Goal: Task Accomplishment & Management: Manage account settings

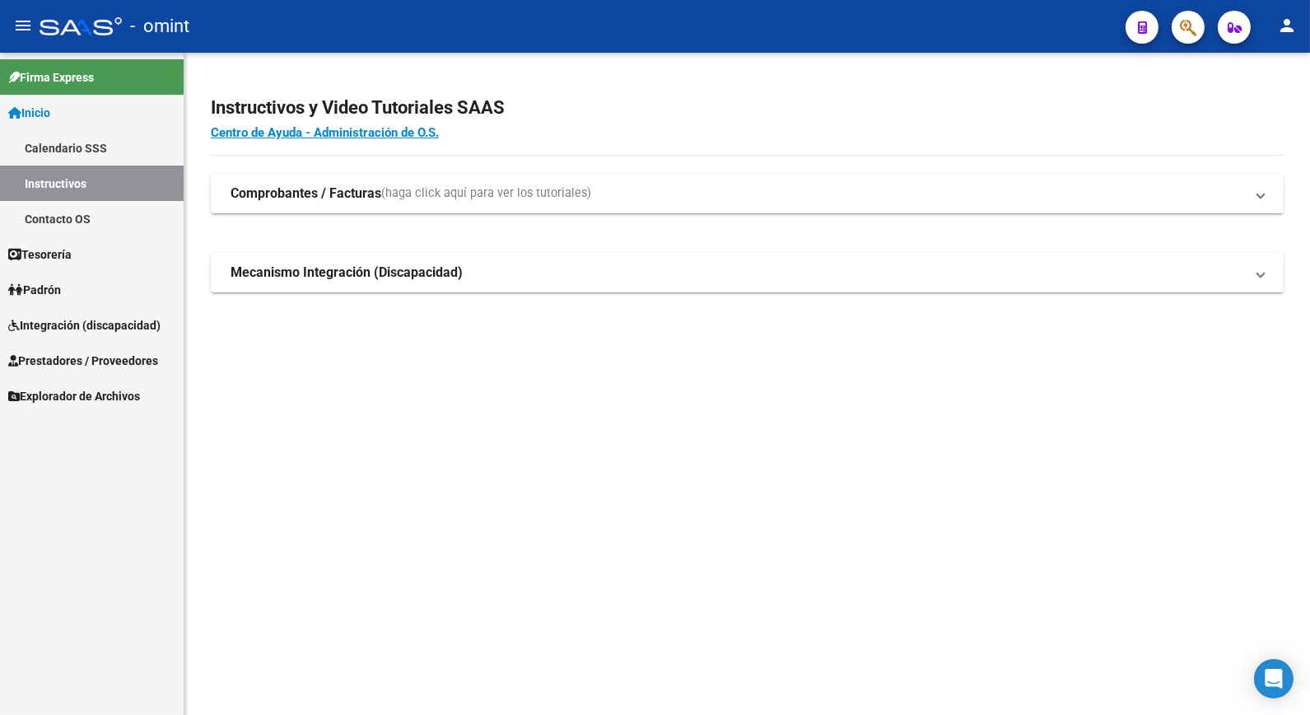
click at [72, 329] on span "Integración (discapacidad)" at bounding box center [84, 325] width 152 height 18
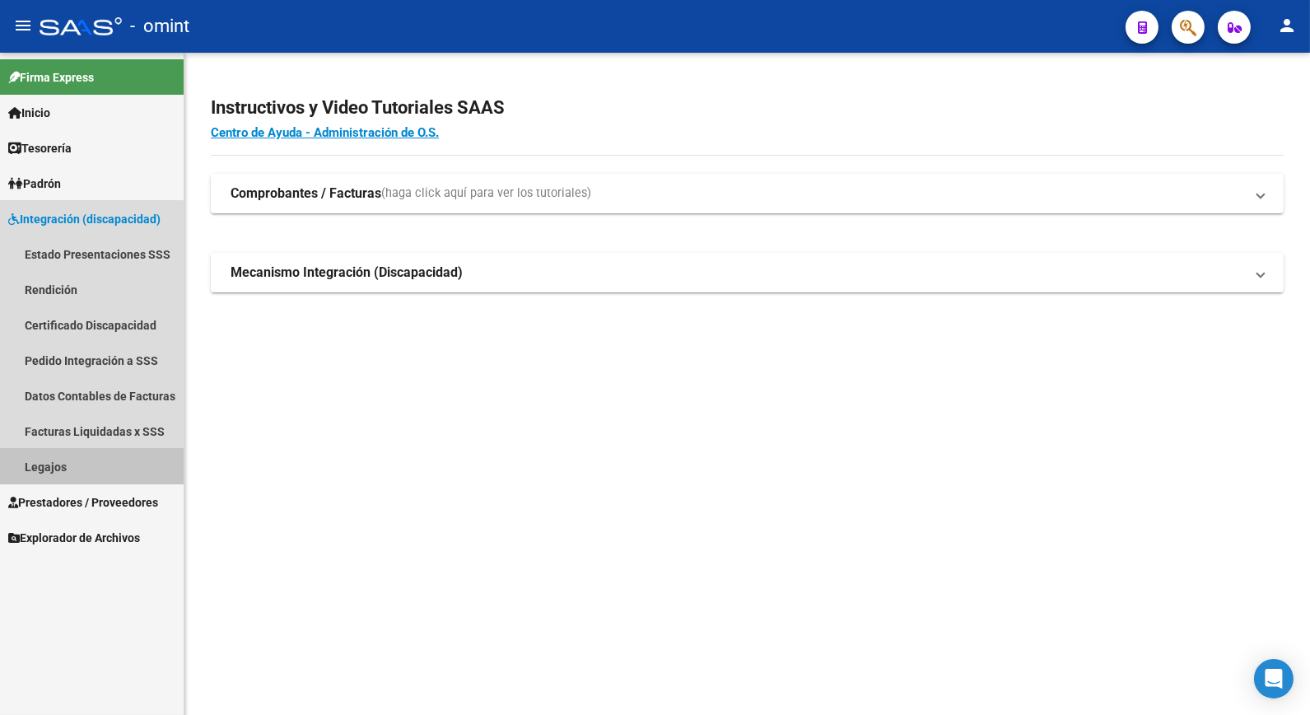
drag, startPoint x: 74, startPoint y: 463, endPoint x: 156, endPoint y: 463, distance: 82.4
click at [74, 464] on link "Legajos" at bounding box center [92, 466] width 184 height 35
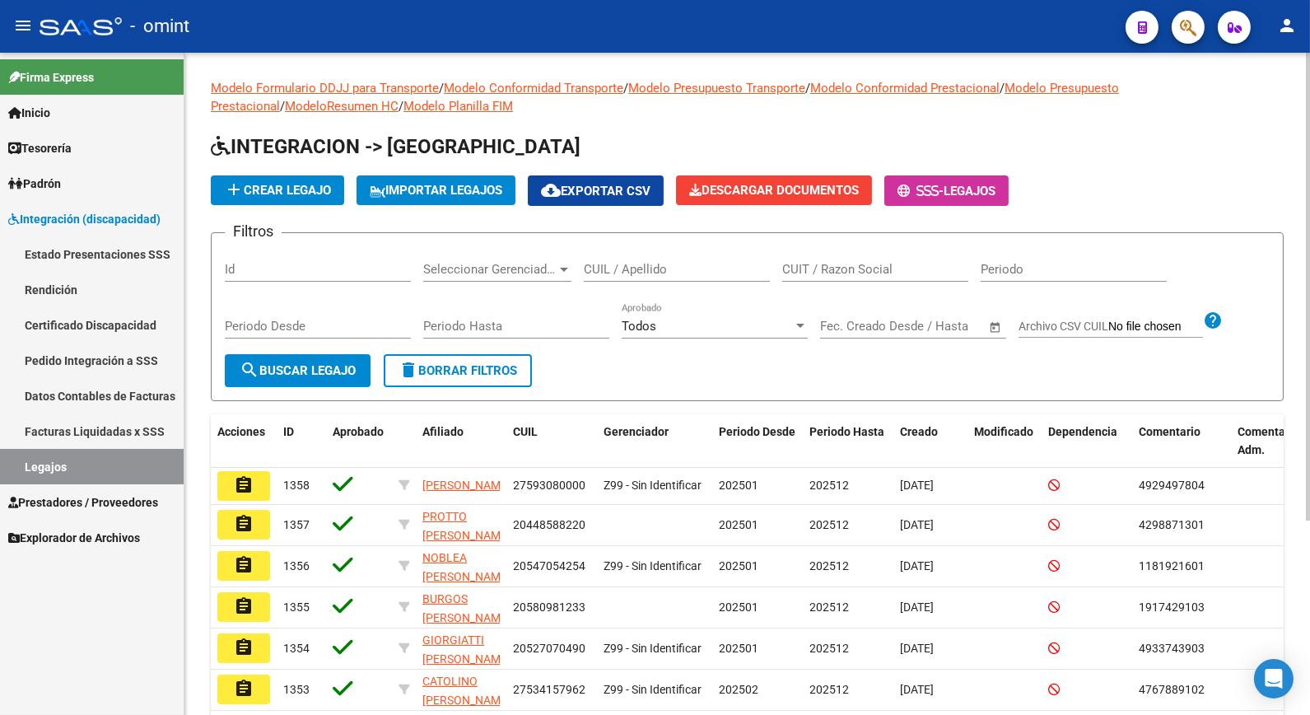
click at [665, 273] on input "CUIL / Apellido" at bounding box center [677, 269] width 186 height 15
type input "gaetan"
click at [357, 357] on button "search Buscar Legajo" at bounding box center [298, 370] width 146 height 33
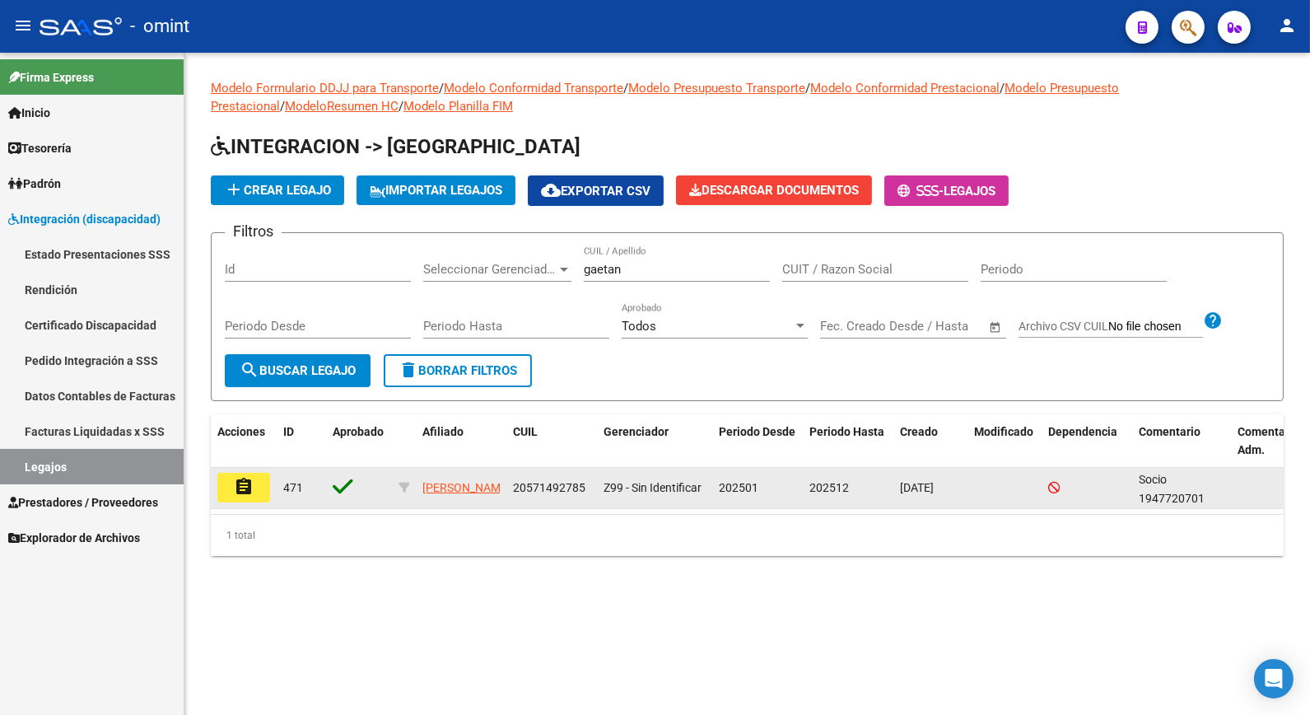
click at [252, 501] on div "assignment" at bounding box center [243, 488] width 53 height 30
click at [258, 490] on button "assignment" at bounding box center [243, 488] width 53 height 30
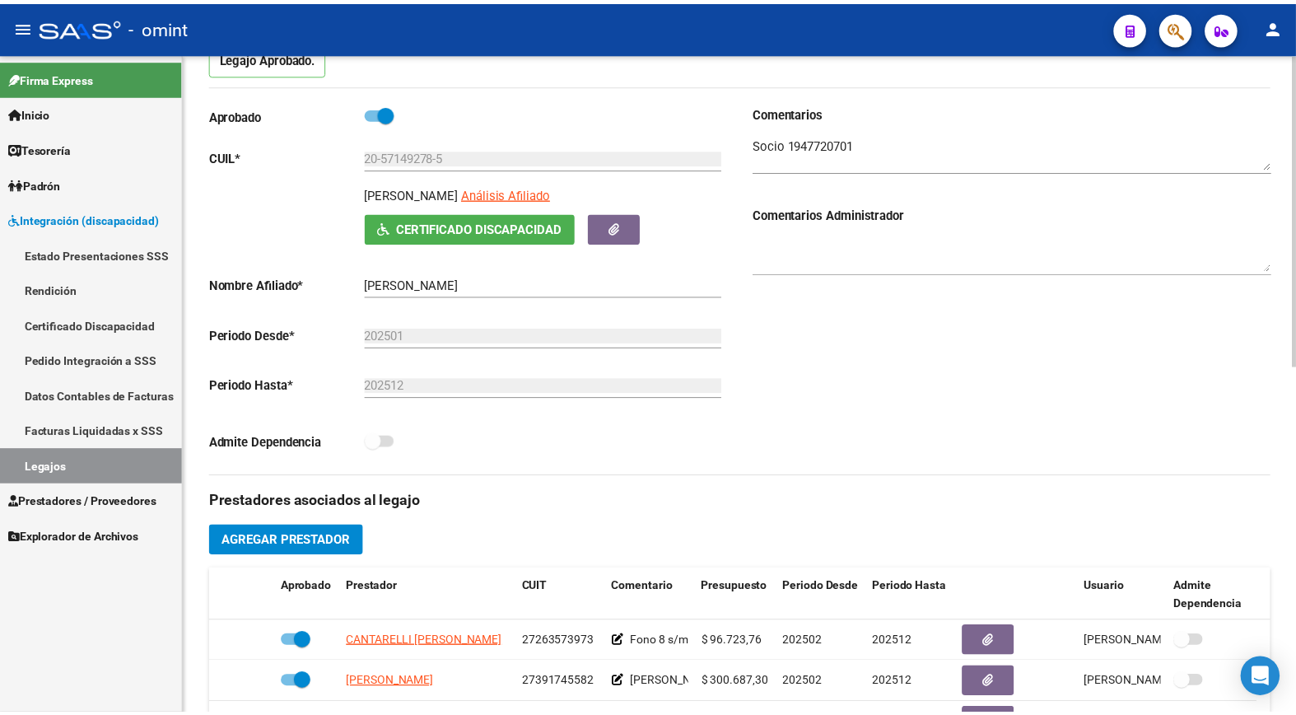
scroll to position [457, 0]
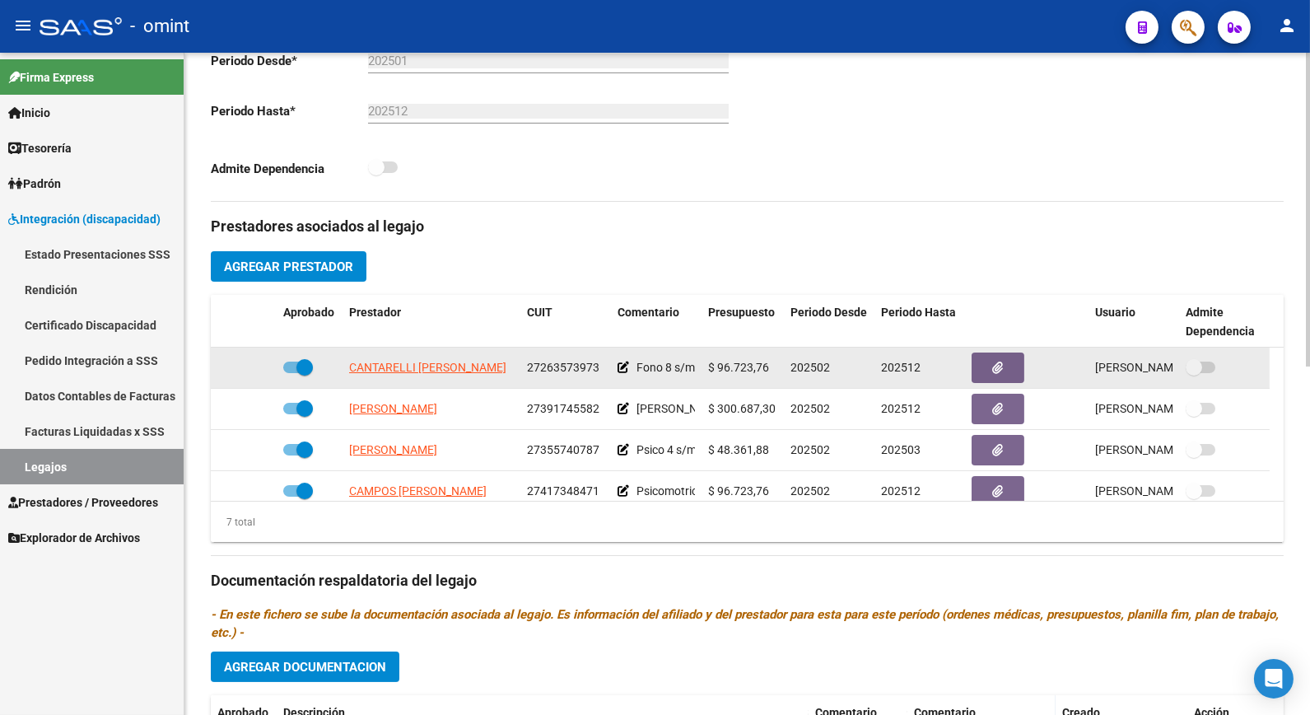
click at [567, 364] on span "27263573973" at bounding box center [563, 367] width 72 height 13
copy span "27263573973"
click at [466, 367] on span "CANTARELLI [PERSON_NAME]" at bounding box center [427, 367] width 157 height 13
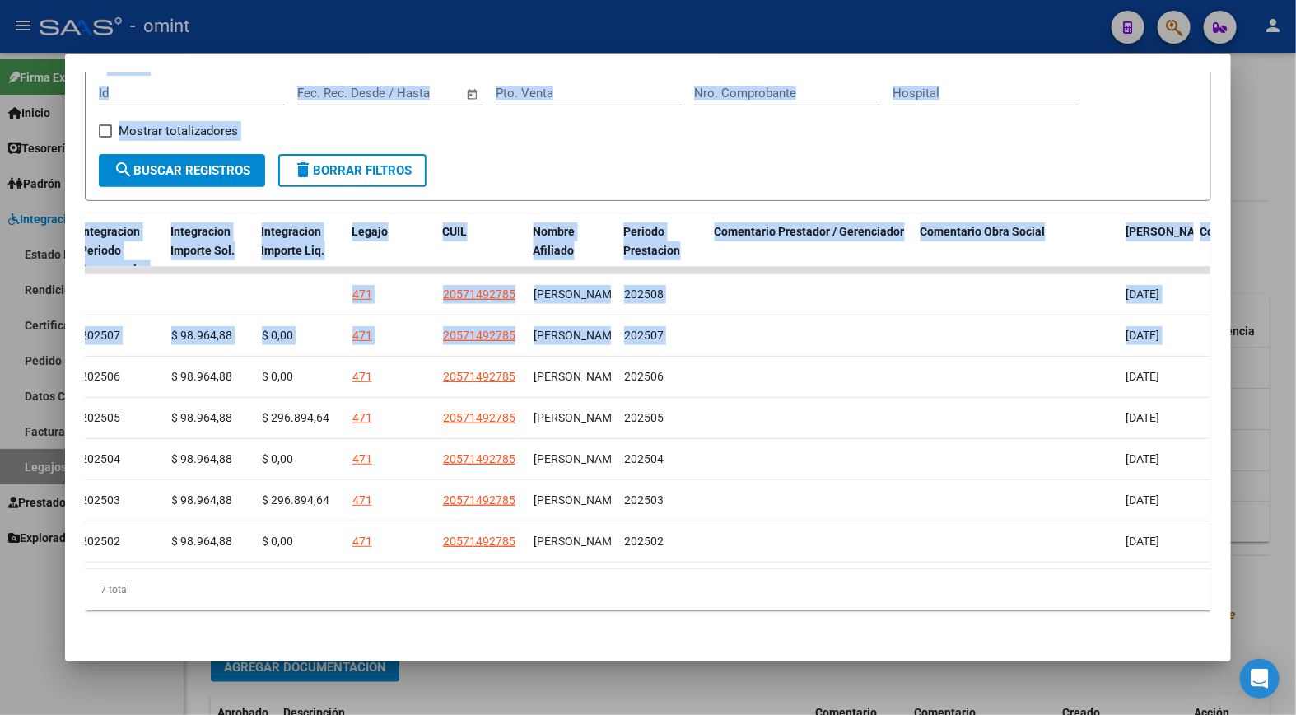
scroll to position [0, 2432]
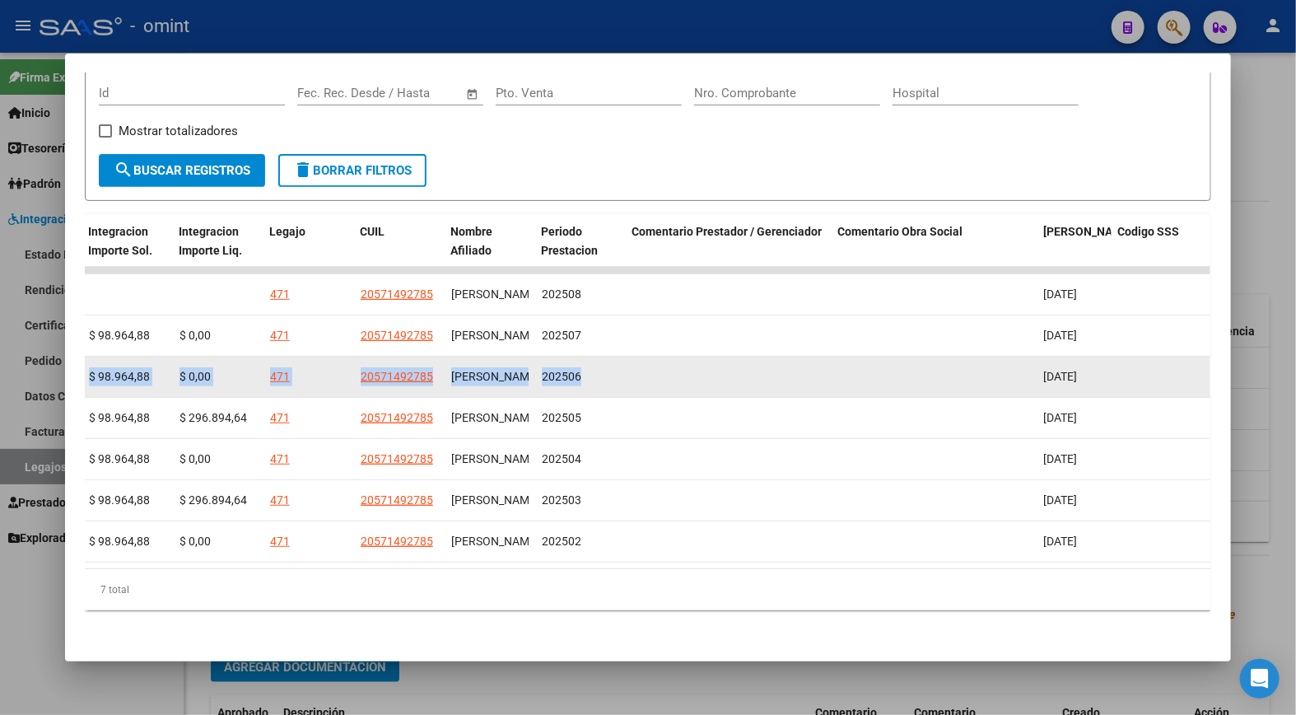
drag, startPoint x: 611, startPoint y: 363, endPoint x: 603, endPoint y: 376, distance: 14.8
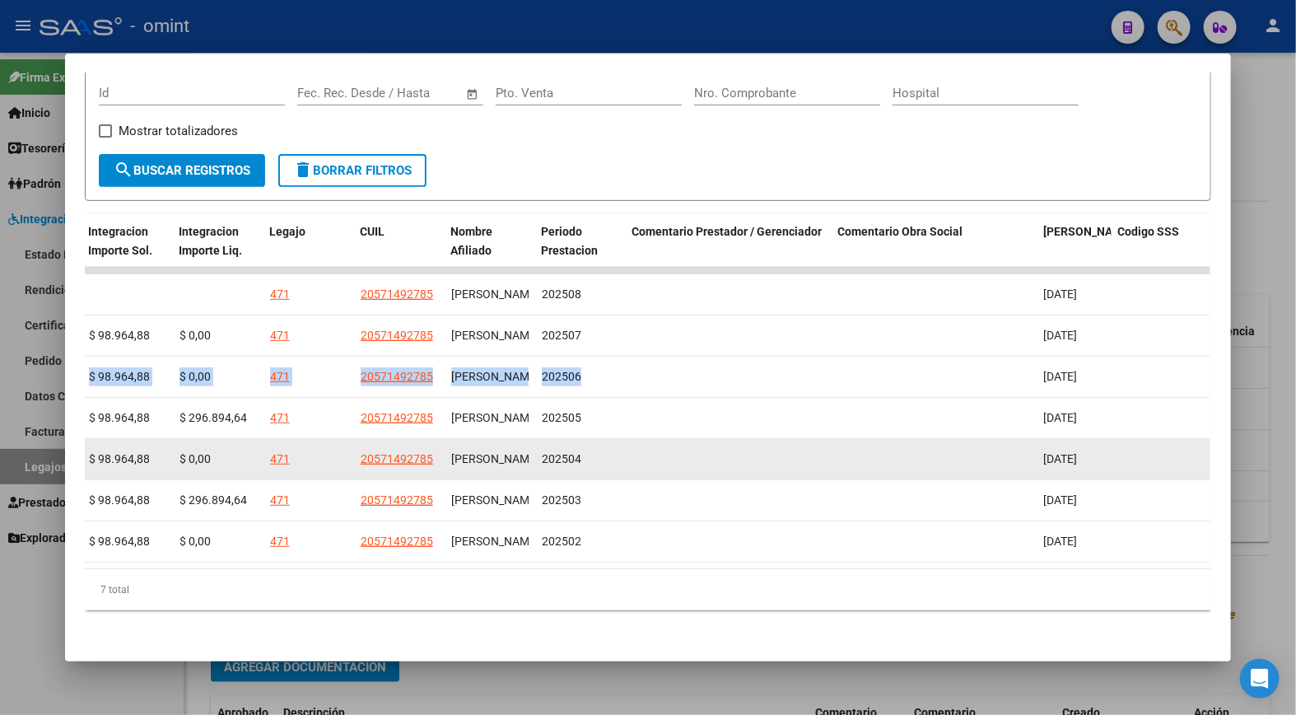
click at [393, 439] on datatable-body-cell "20571492785" at bounding box center [399, 459] width 91 height 40
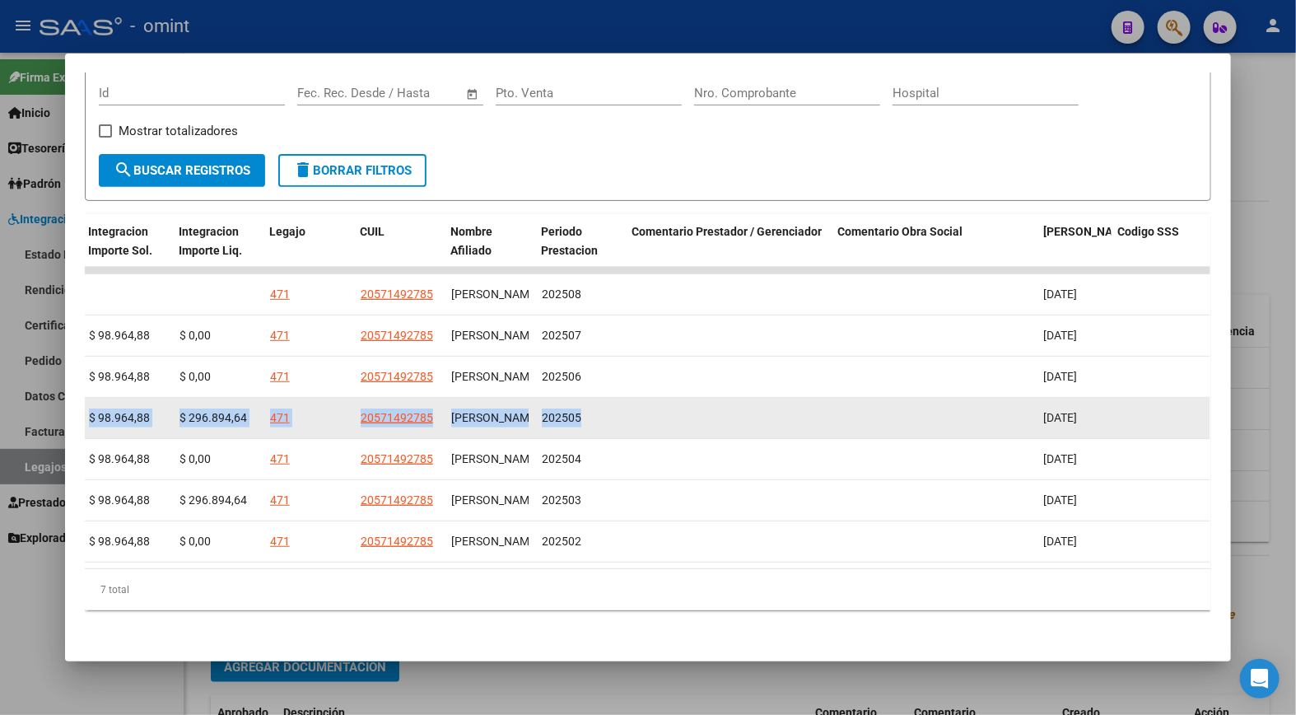
drag, startPoint x: 530, startPoint y: 409, endPoint x: 654, endPoint y: 401, distance: 123.8
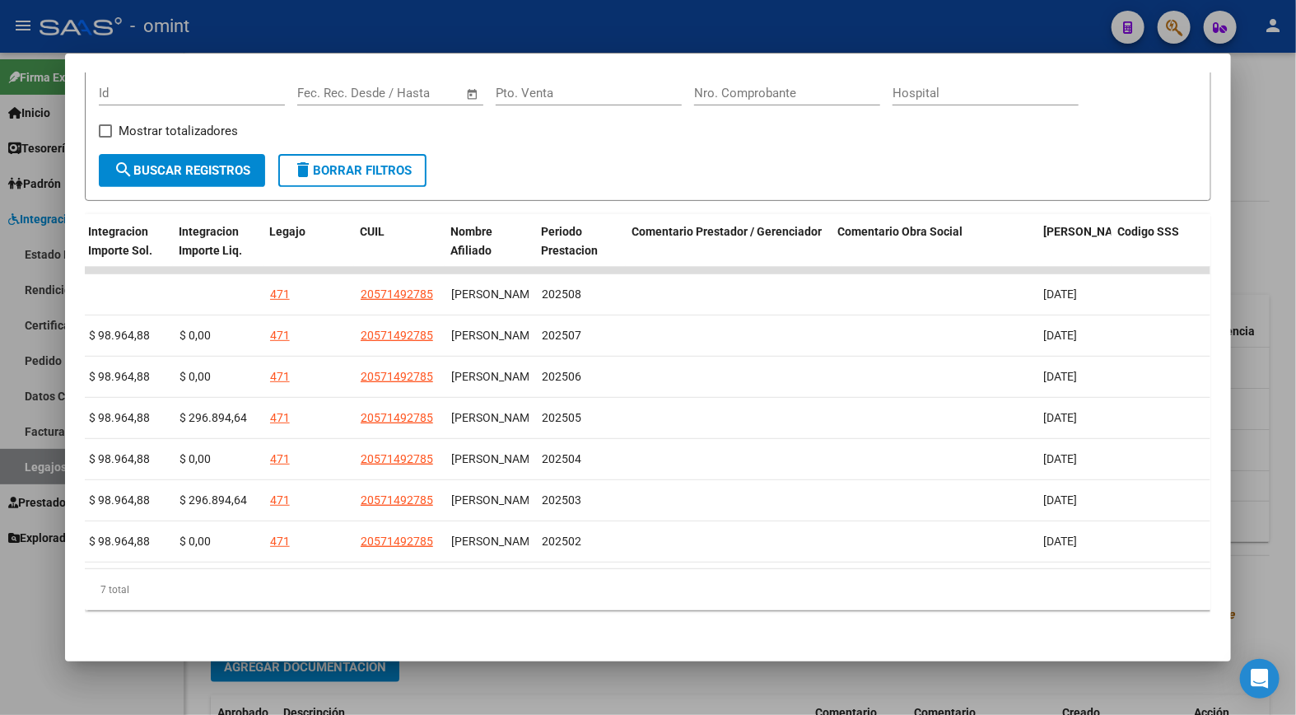
click at [344, 31] on div at bounding box center [648, 357] width 1296 height 715
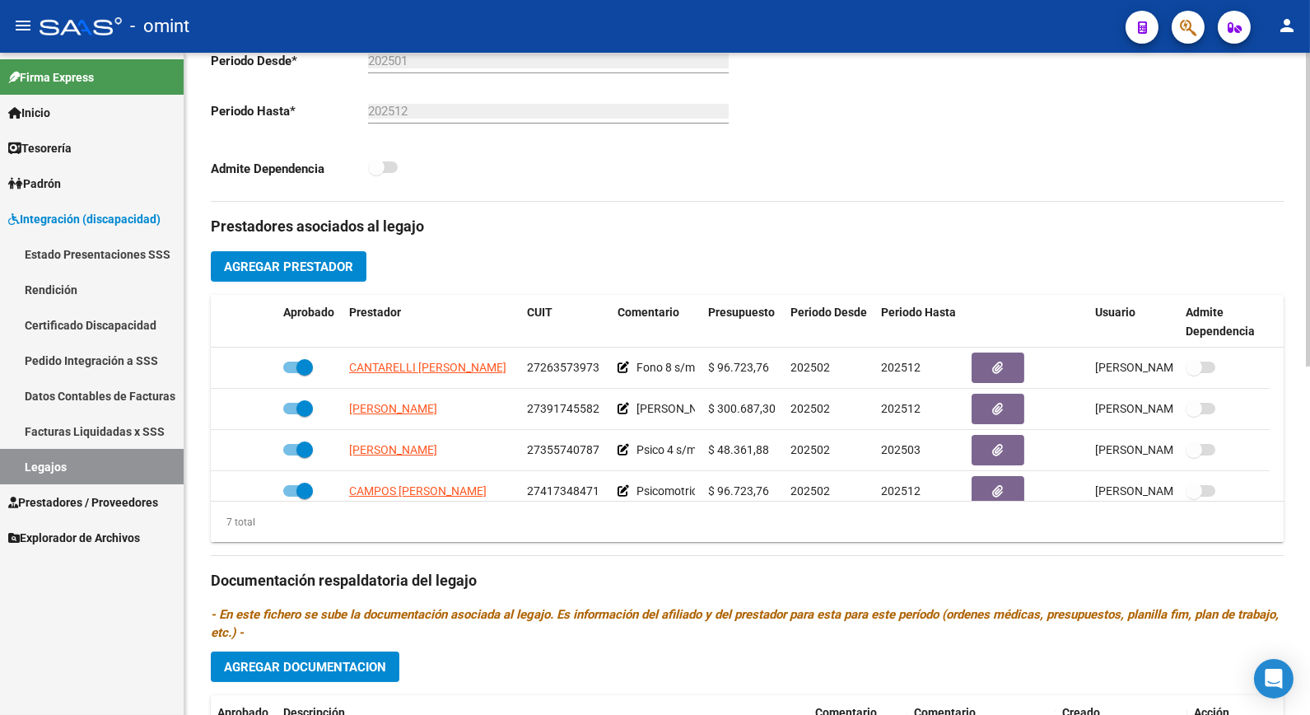
scroll to position [0, 0]
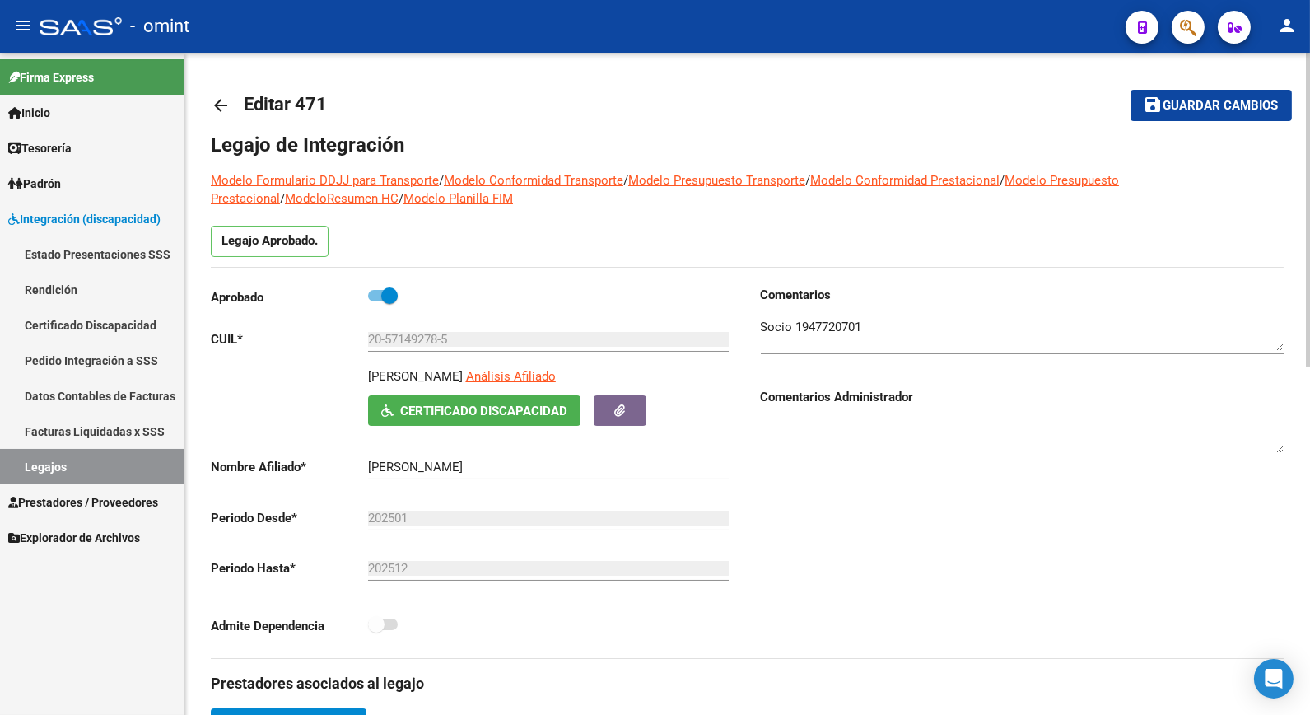
drag, startPoint x: 479, startPoint y: 373, endPoint x: 346, endPoint y: 375, distance: 132.6
click at [346, 375] on div "[PERSON_NAME] Análisis Afiliado Certificado Discapacidad ARCA Padrón" at bounding box center [473, 396] width 524 height 58
drag, startPoint x: 346, startPoint y: 375, endPoint x: 408, endPoint y: 375, distance: 61.8
copy p "[PERSON_NAME]"
click at [834, 332] on textarea at bounding box center [1023, 334] width 524 height 33
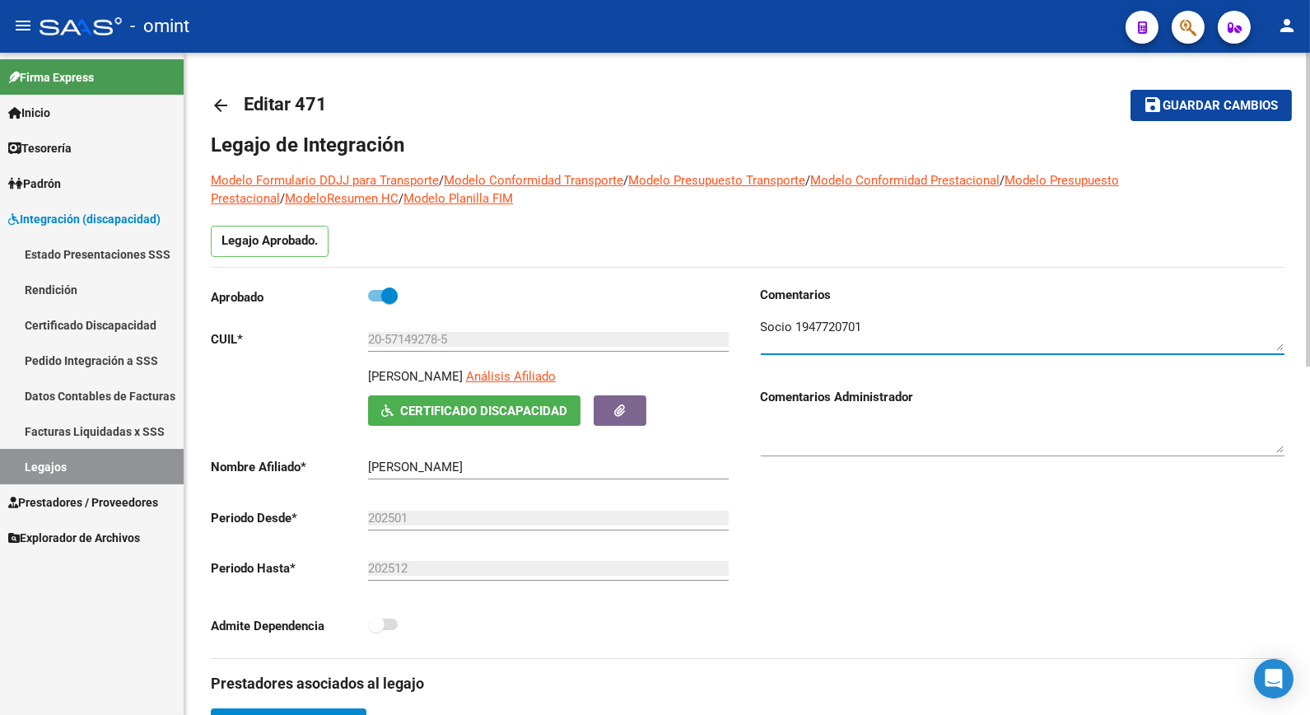
click at [834, 332] on textarea at bounding box center [1023, 334] width 524 height 33
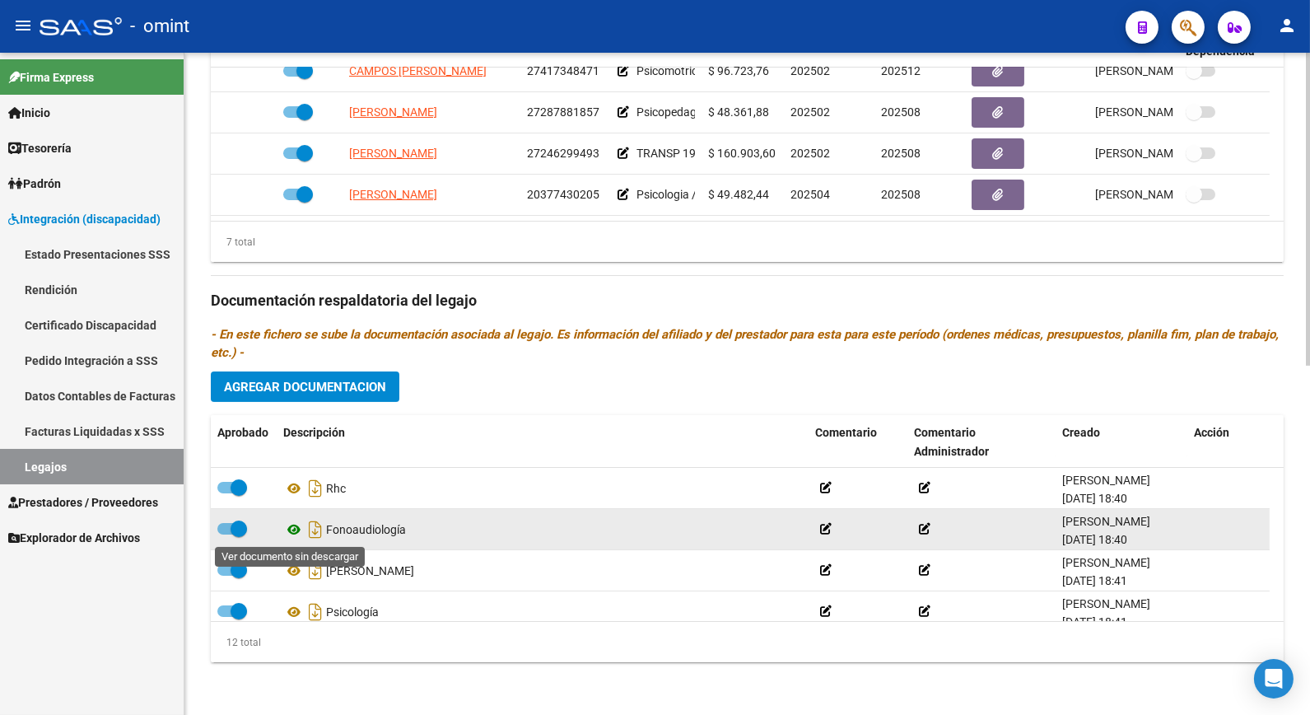
click at [299, 527] on icon at bounding box center [293, 530] width 21 height 20
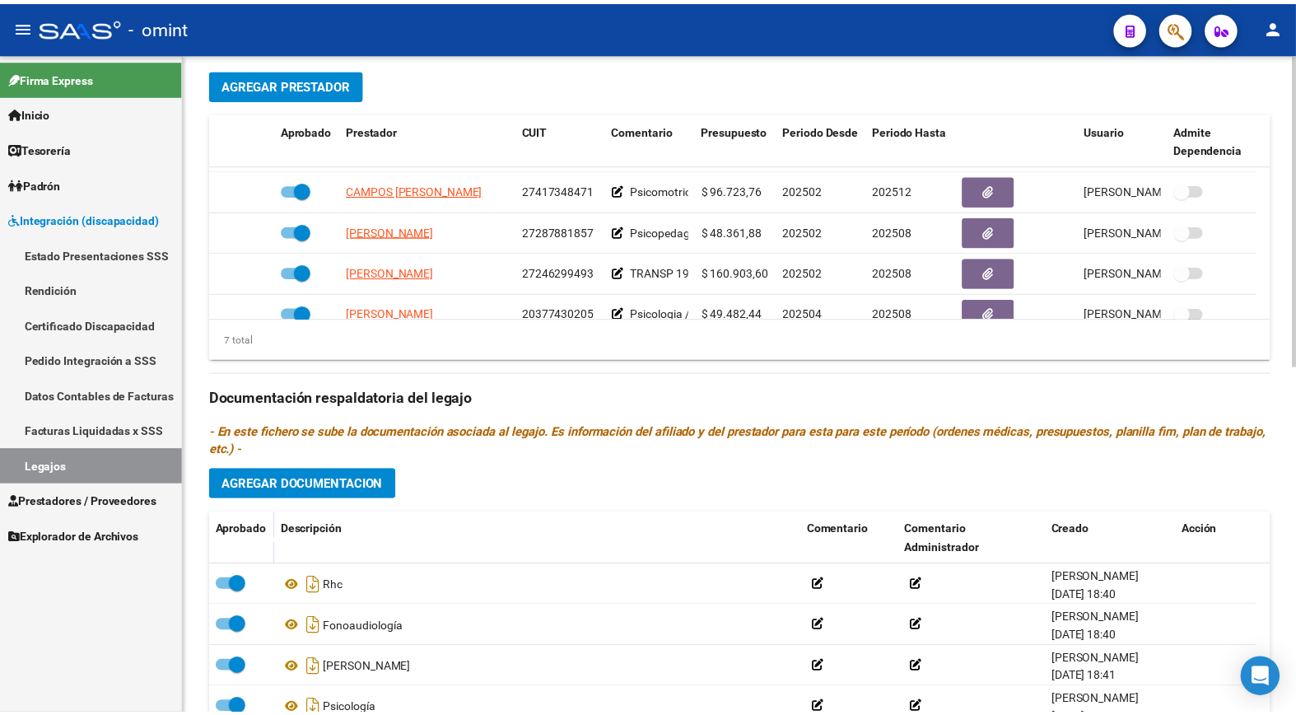
scroll to position [109, 0]
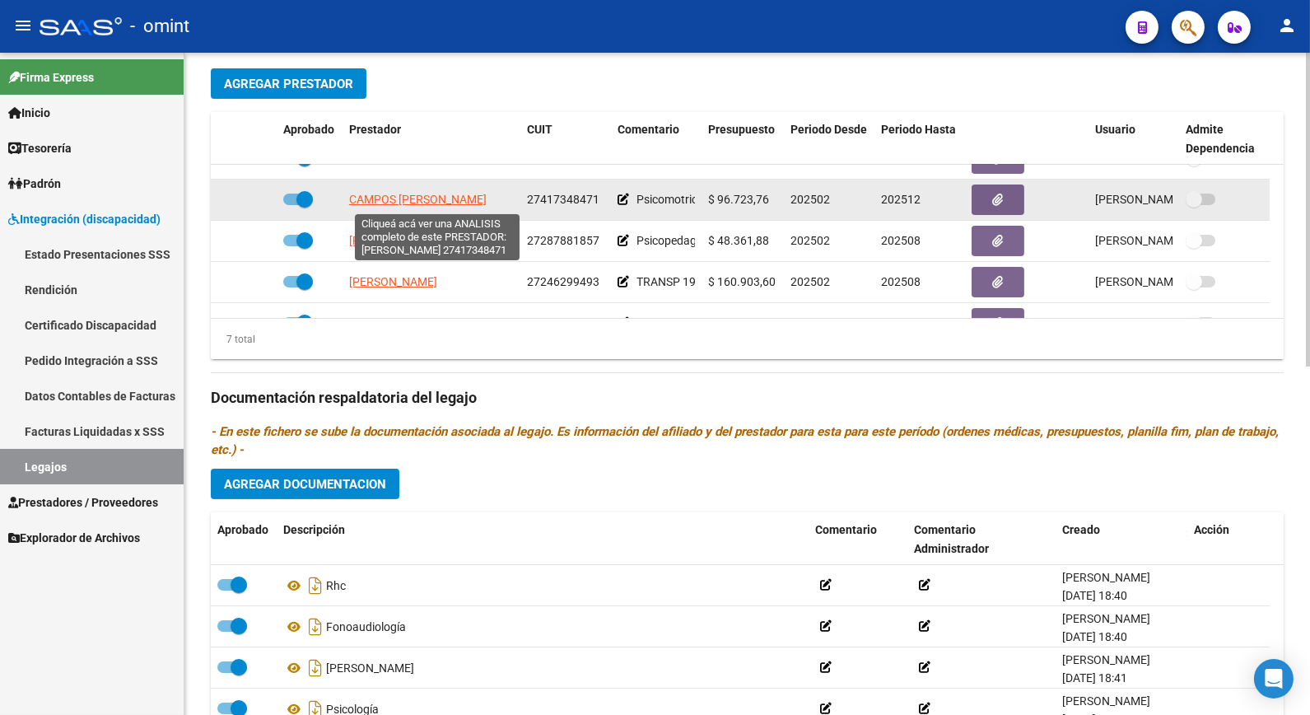
click at [408, 199] on span "CAMPOS [PERSON_NAME]" at bounding box center [418, 199] width 138 height 13
type textarea "27417348471"
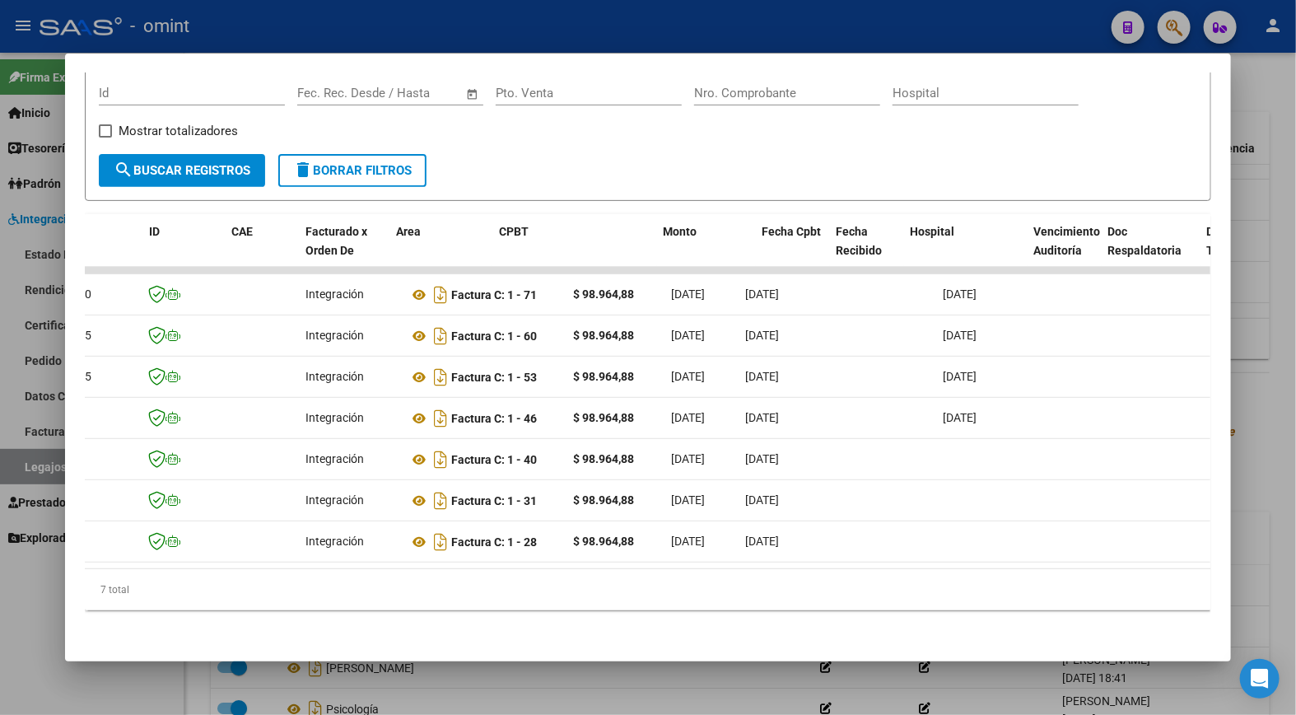
scroll to position [0, 0]
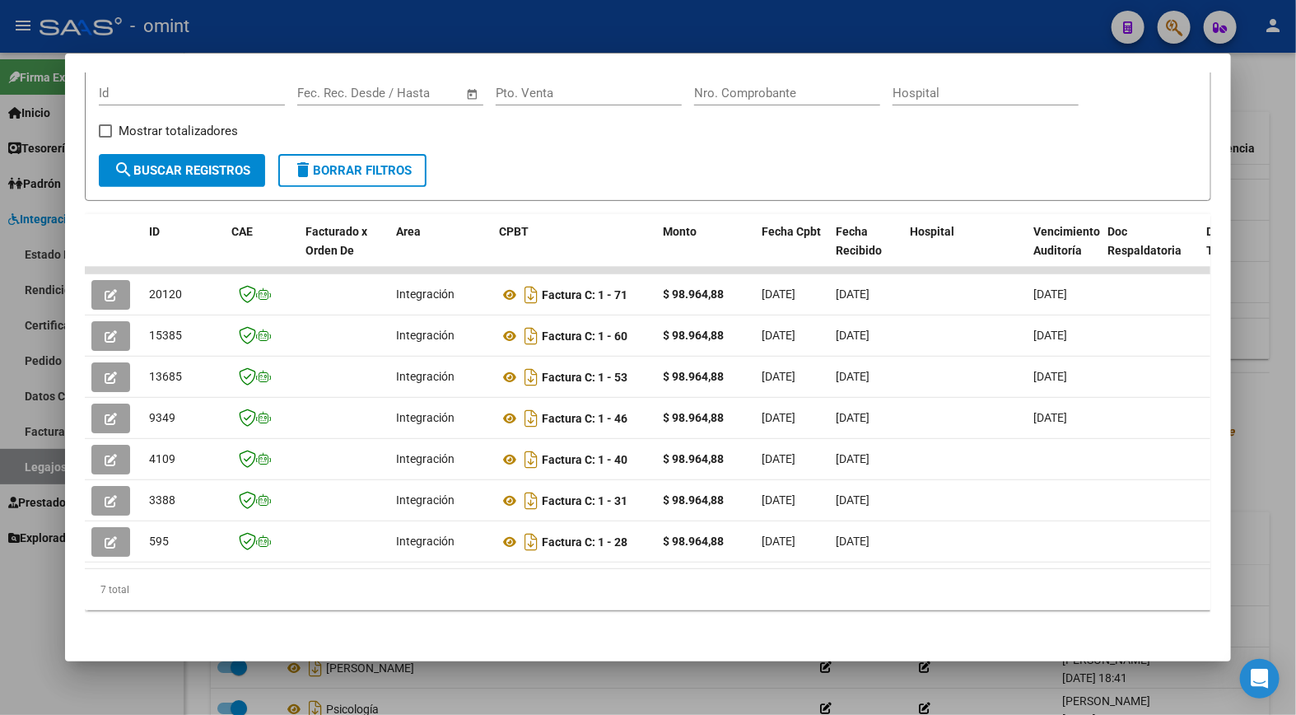
drag, startPoint x: 296, startPoint y: 22, endPoint x: 306, endPoint y: 31, distance: 12.8
click at [297, 26] on div at bounding box center [648, 357] width 1296 height 715
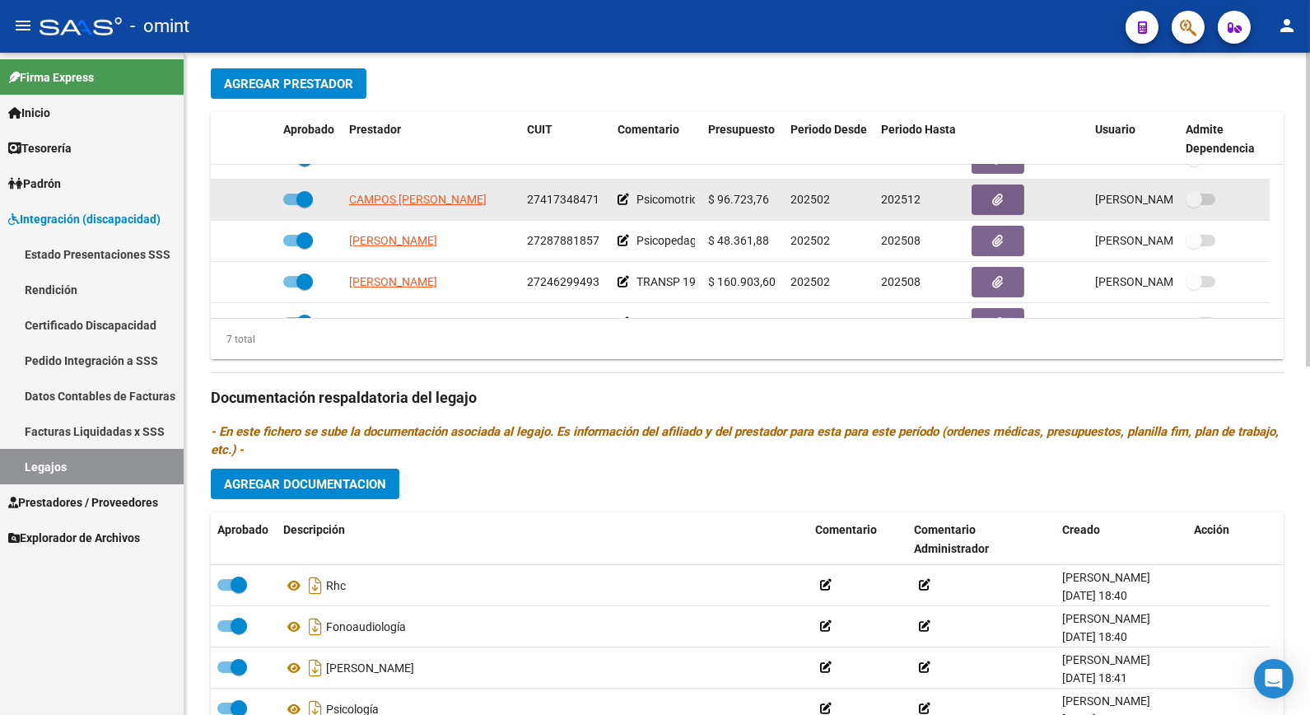
click at [567, 200] on span "27417348471" at bounding box center [563, 199] width 72 height 13
copy span "27417348471"
click at [430, 202] on span "CAMPOS [PERSON_NAME]" at bounding box center [418, 199] width 138 height 13
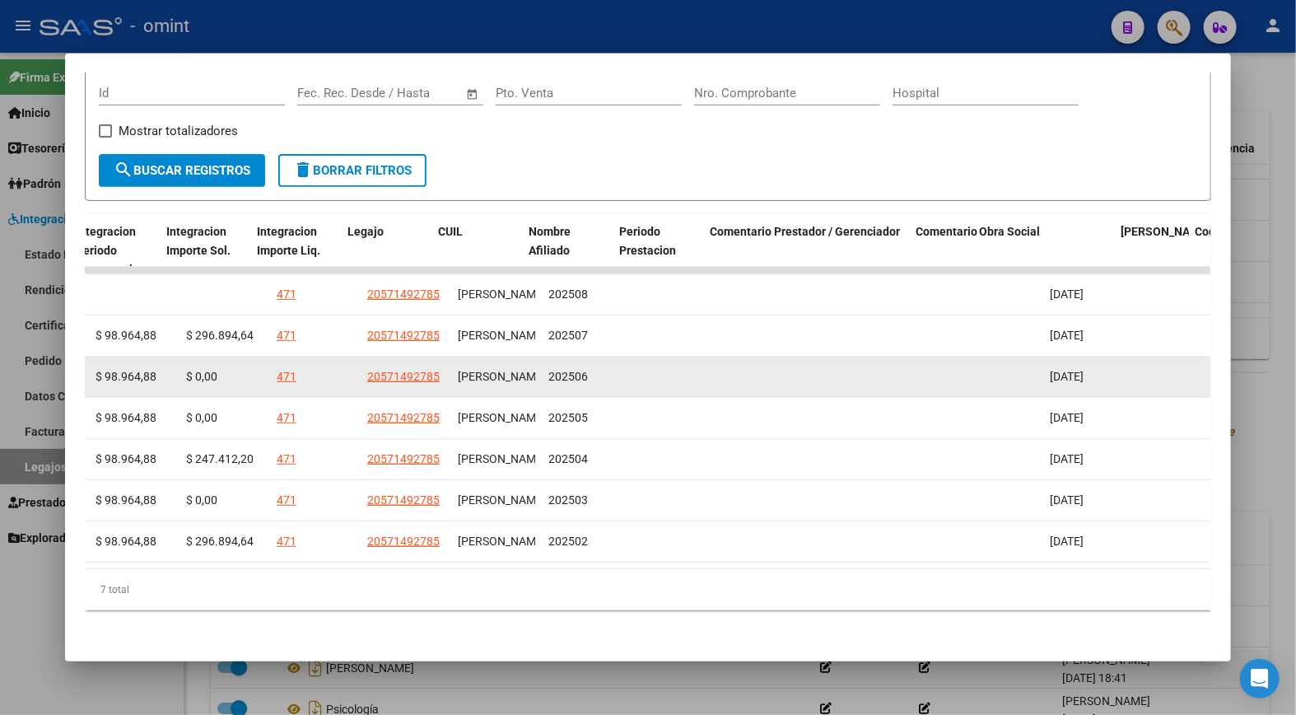
scroll to position [0, 2432]
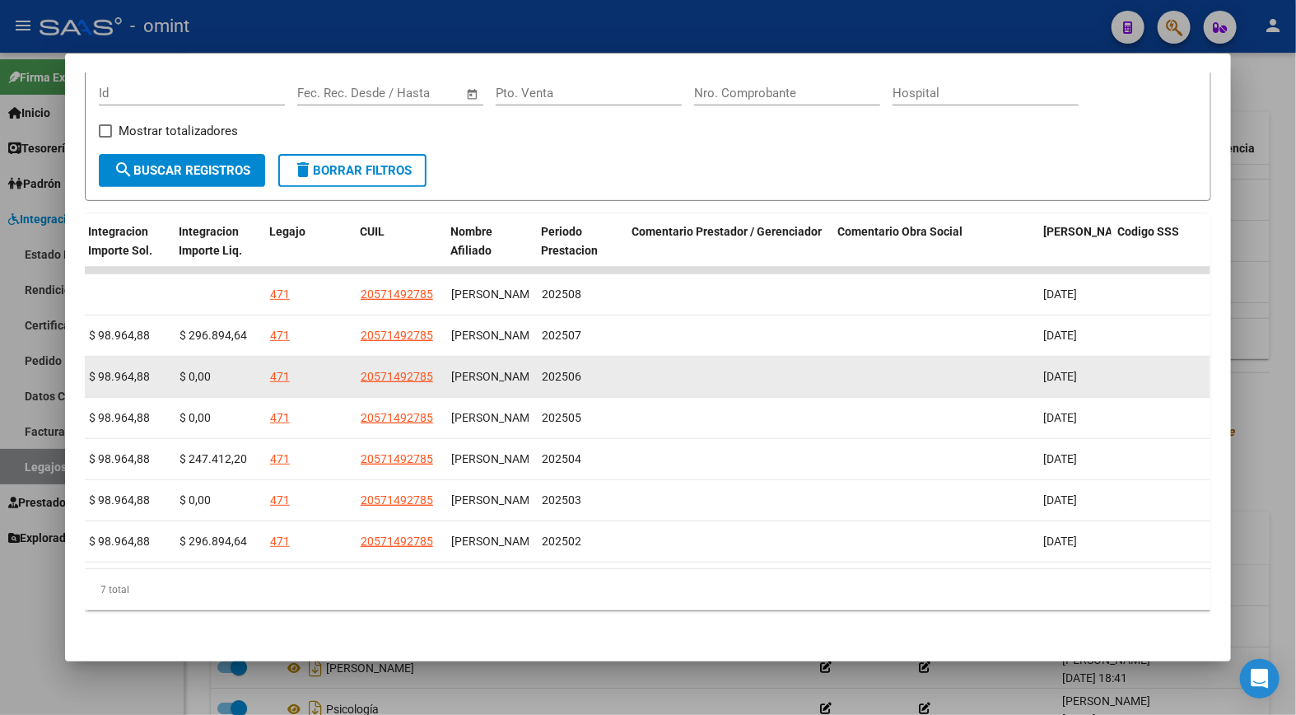
drag, startPoint x: 152, startPoint y: 360, endPoint x: 581, endPoint y: 356, distance: 428.3
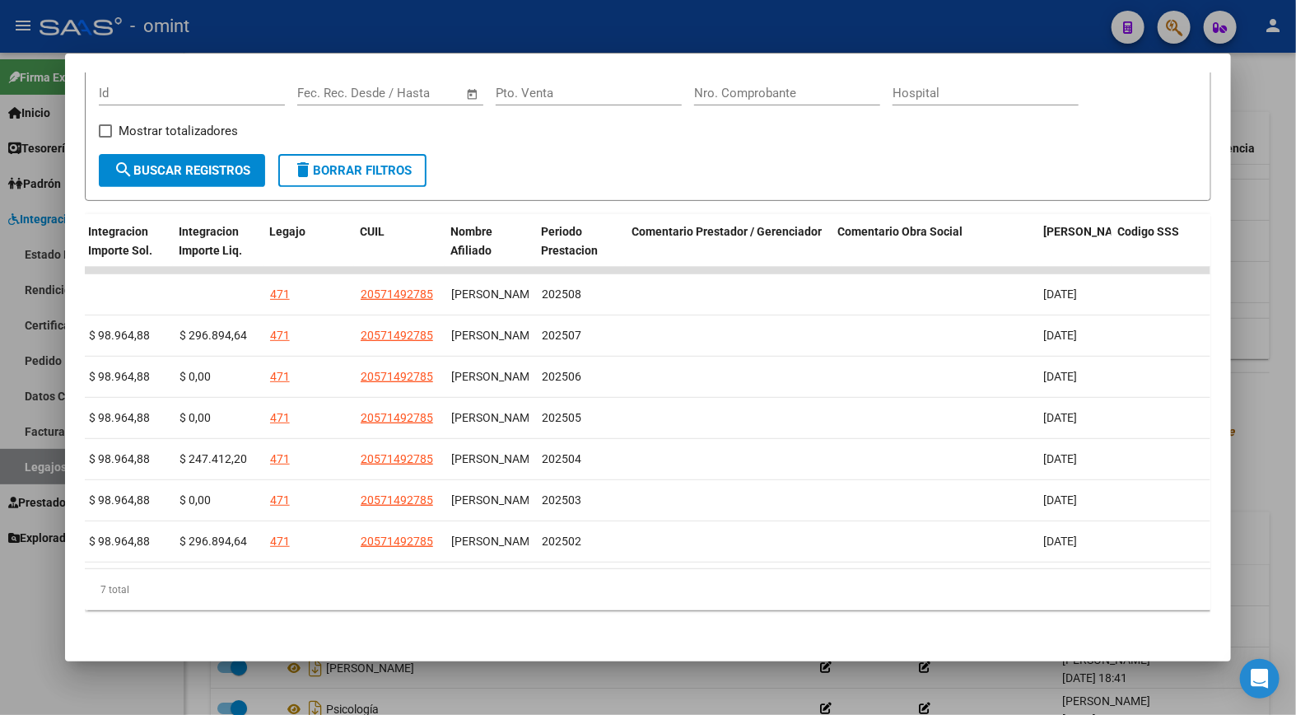
click at [591, 26] on div at bounding box center [648, 357] width 1296 height 715
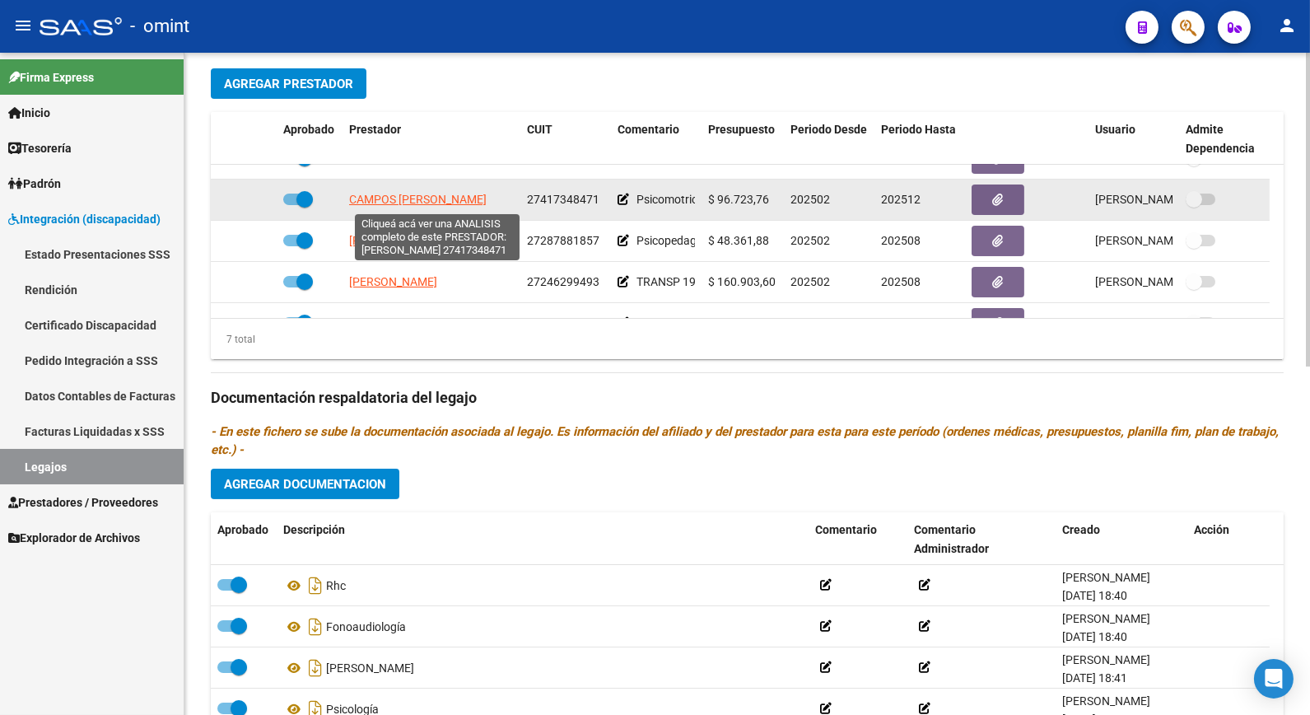
click at [420, 195] on span "CAMPOS [PERSON_NAME]" at bounding box center [418, 199] width 138 height 13
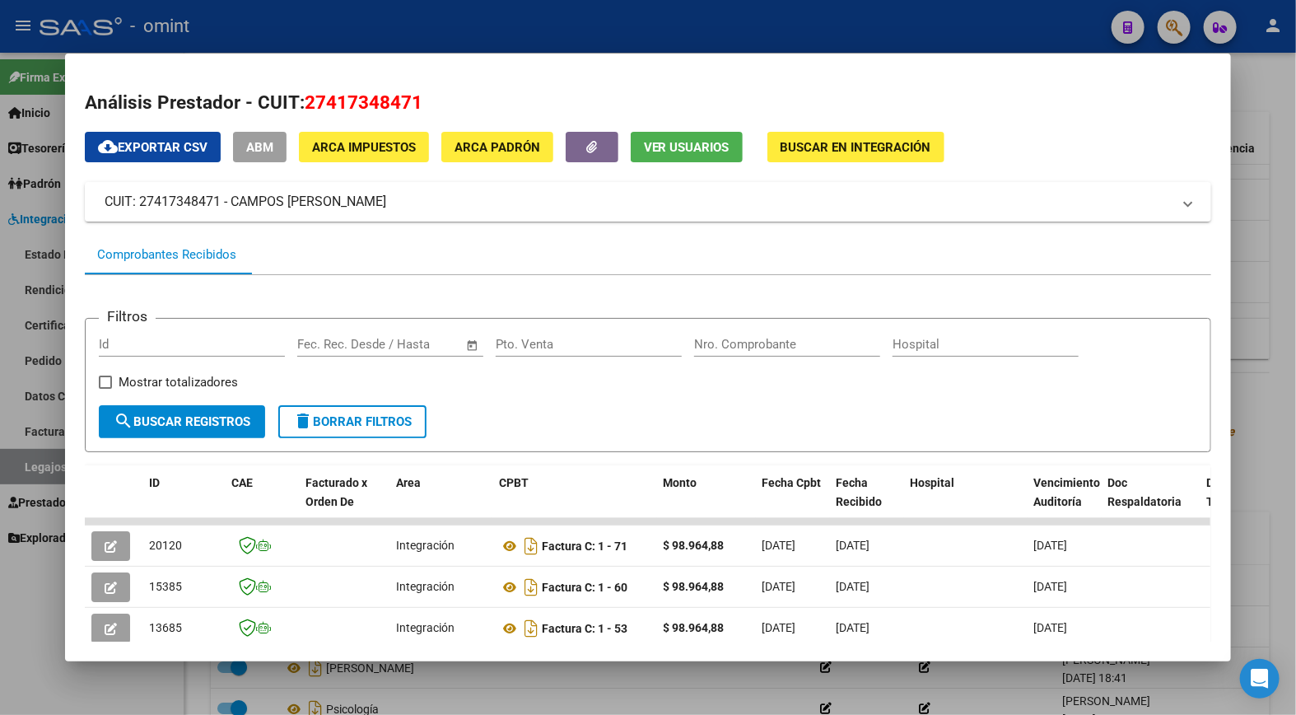
click at [486, 15] on div at bounding box center [648, 357] width 1296 height 715
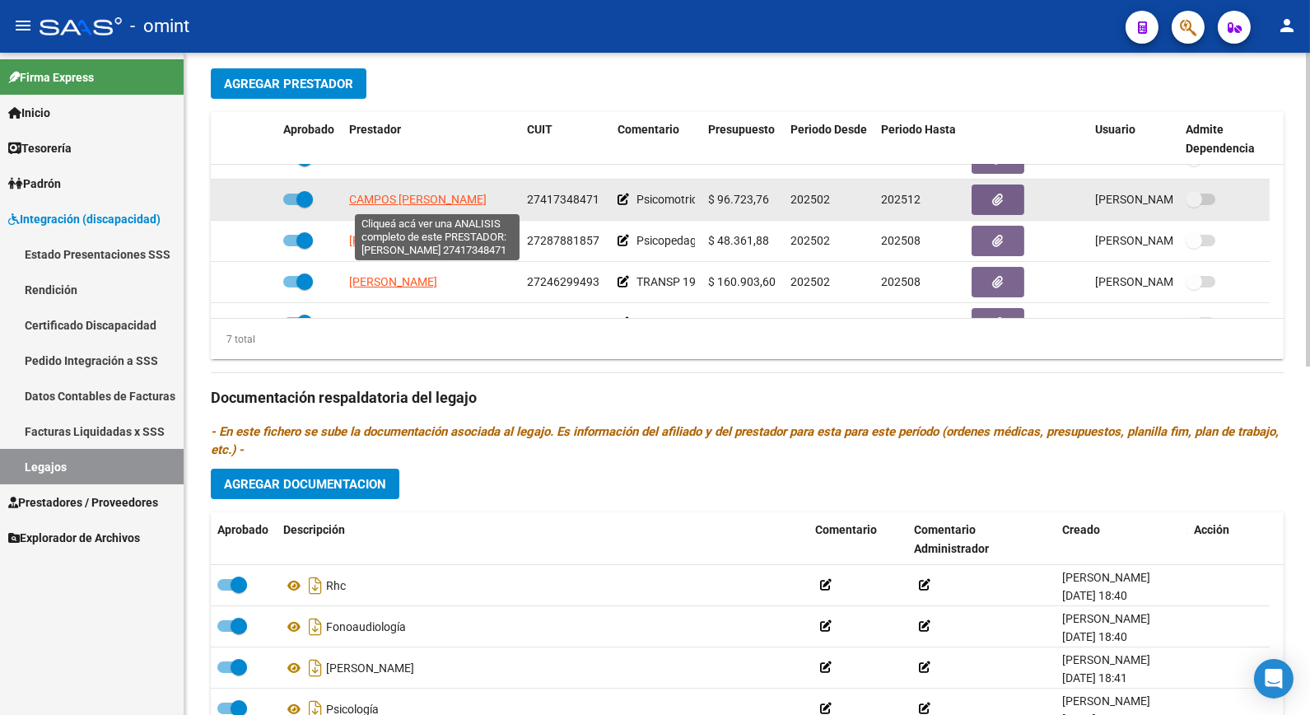
click at [483, 201] on span "CAMPOS [PERSON_NAME]" at bounding box center [418, 199] width 138 height 13
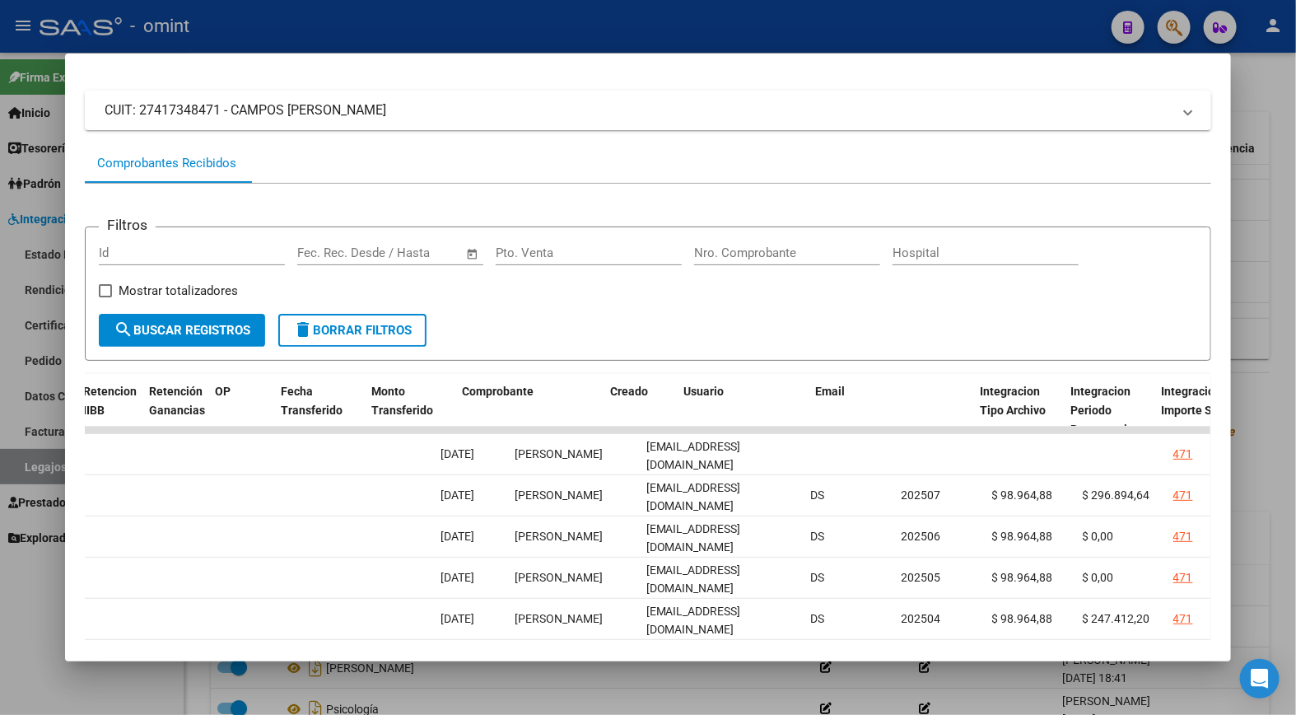
scroll to position [0, 1806]
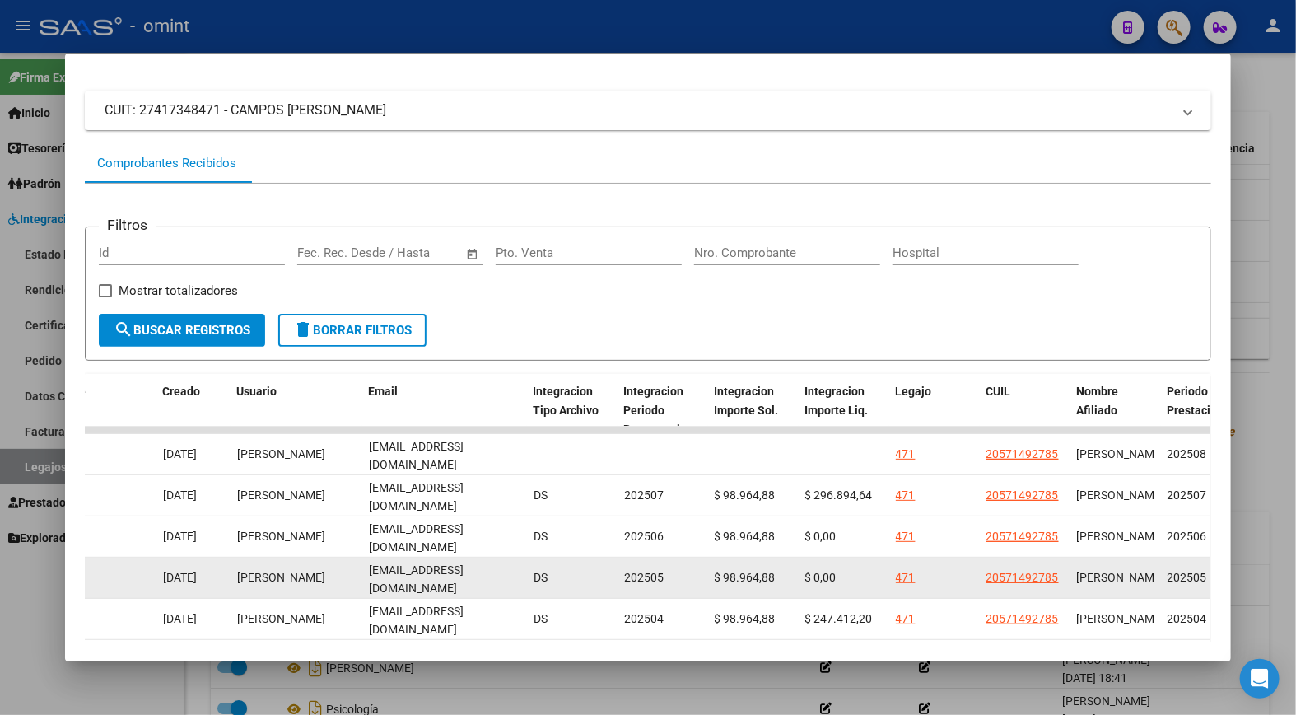
drag, startPoint x: 562, startPoint y: 577, endPoint x: 1174, endPoint y: 577, distance: 612.8
click at [1174, 577] on div "9349 Integración Factura C: 1 - 46 $ 98.964,88 [DATE] [DATE] [DATE] 4696 [DATE]…" at bounding box center [58, 578] width 3558 height 41
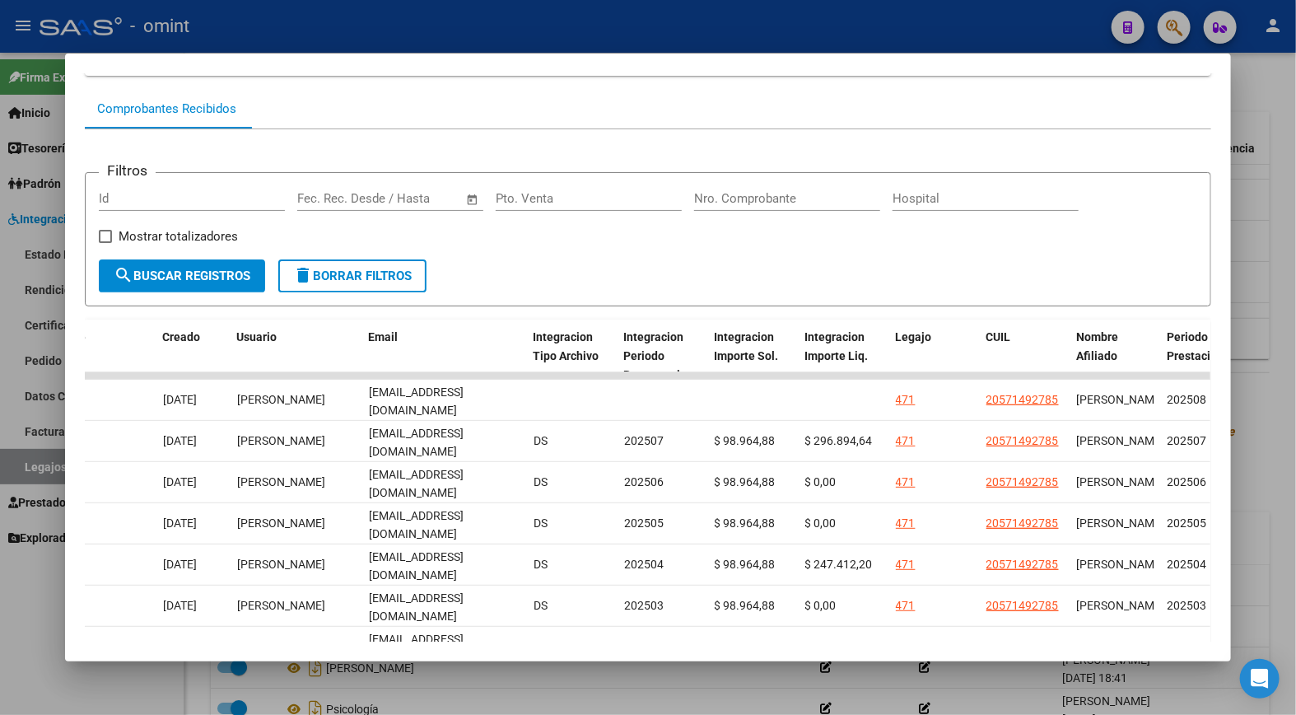
scroll to position [194, 0]
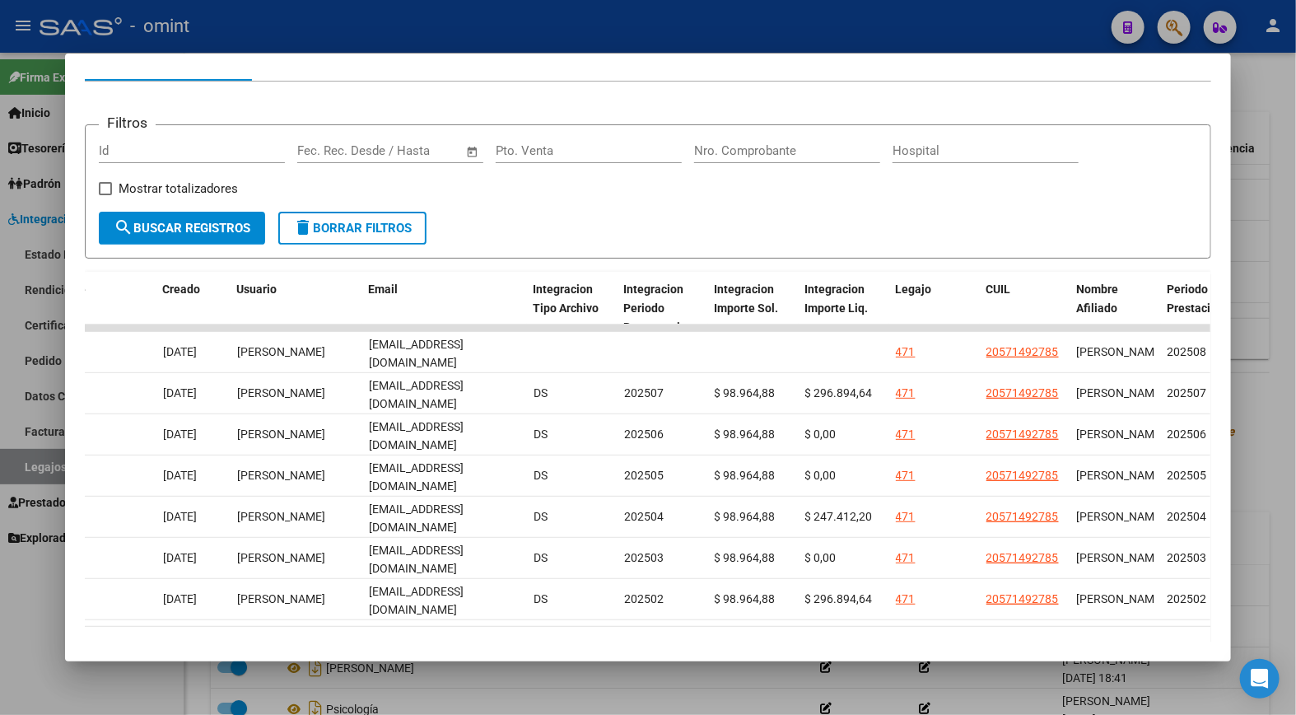
click at [316, 18] on div at bounding box center [648, 357] width 1296 height 715
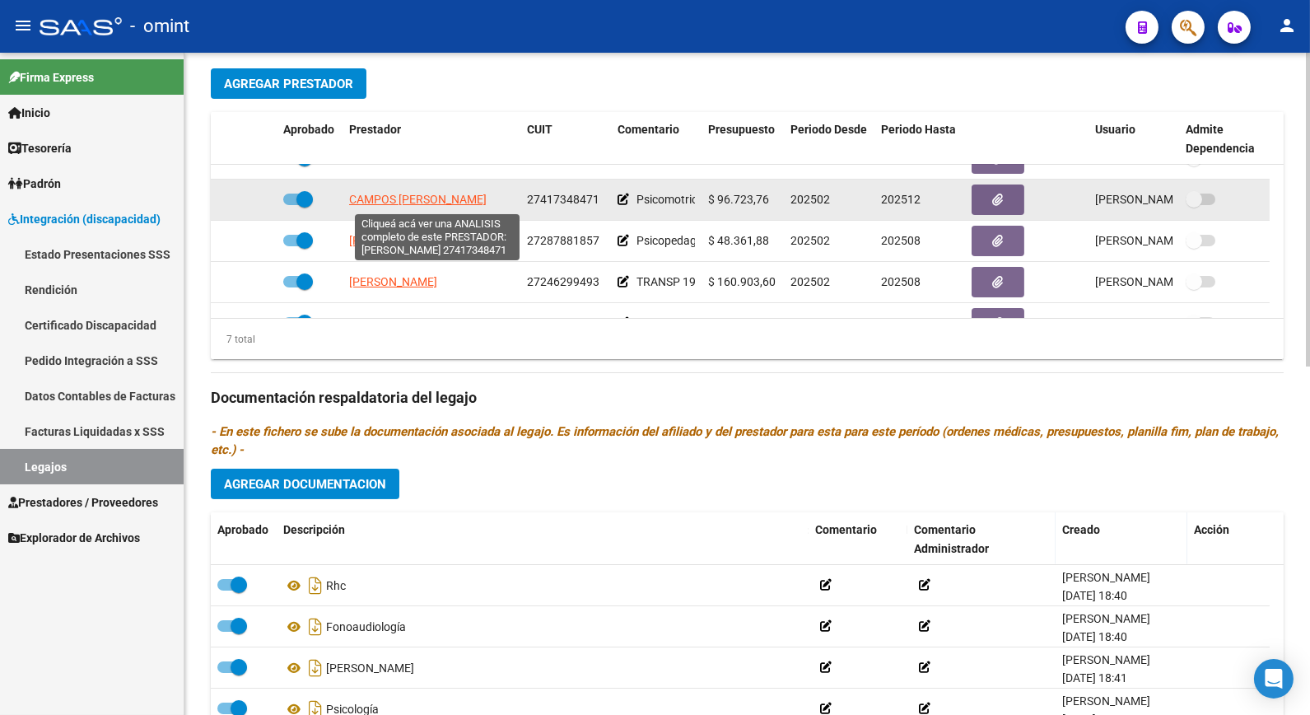
click at [424, 200] on span "CAMPOS [PERSON_NAME]" at bounding box center [418, 199] width 138 height 13
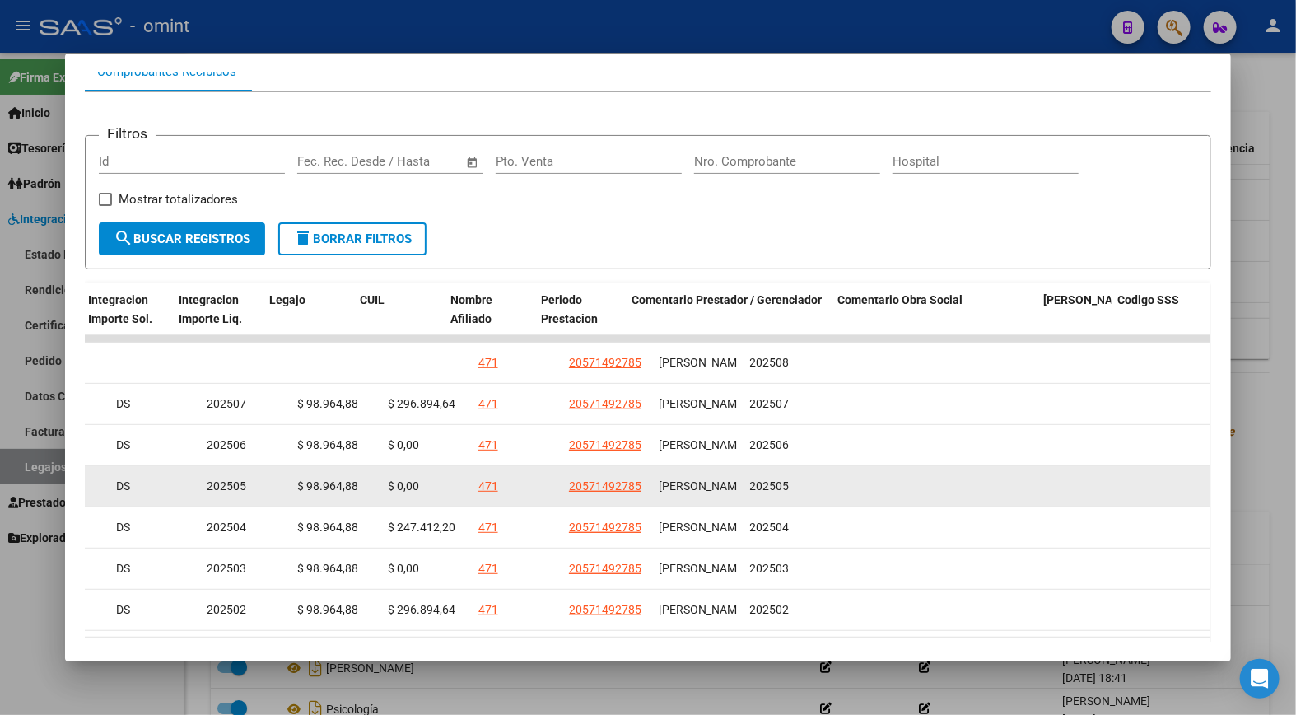
scroll to position [0, 2432]
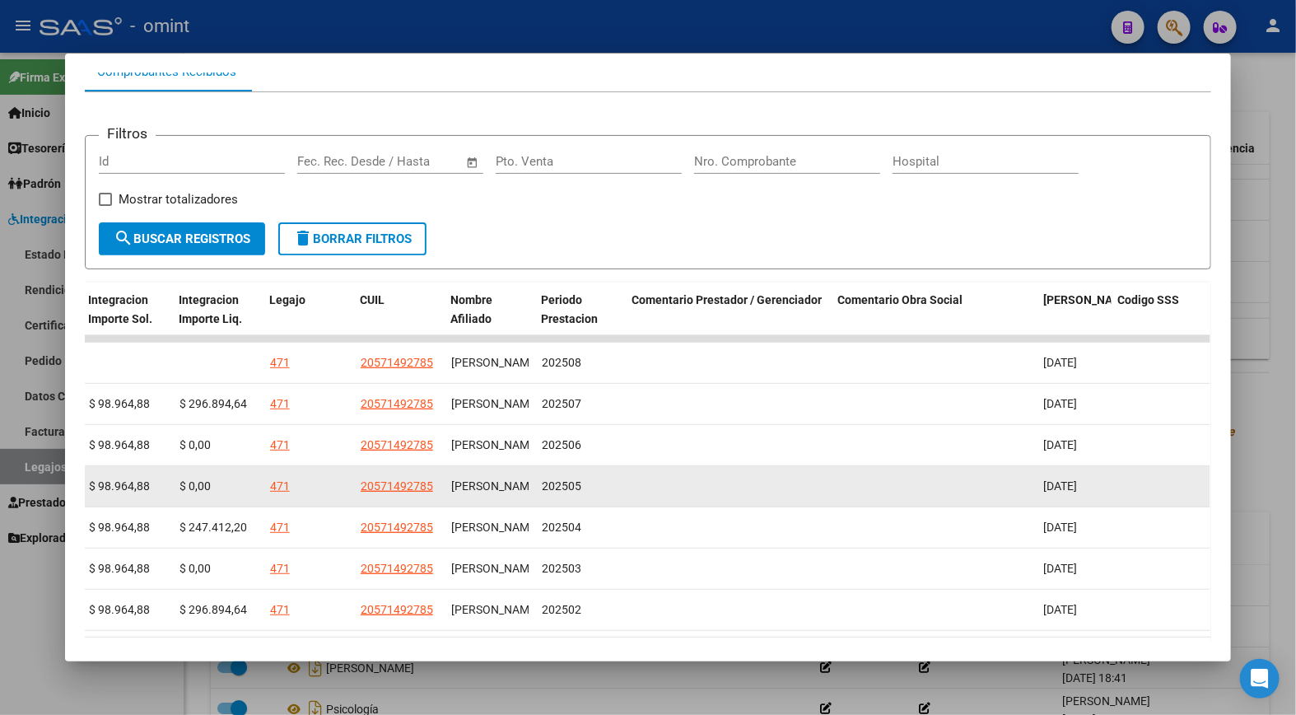
drag, startPoint x: 574, startPoint y: 488, endPoint x: 922, endPoint y: 491, distance: 348.4
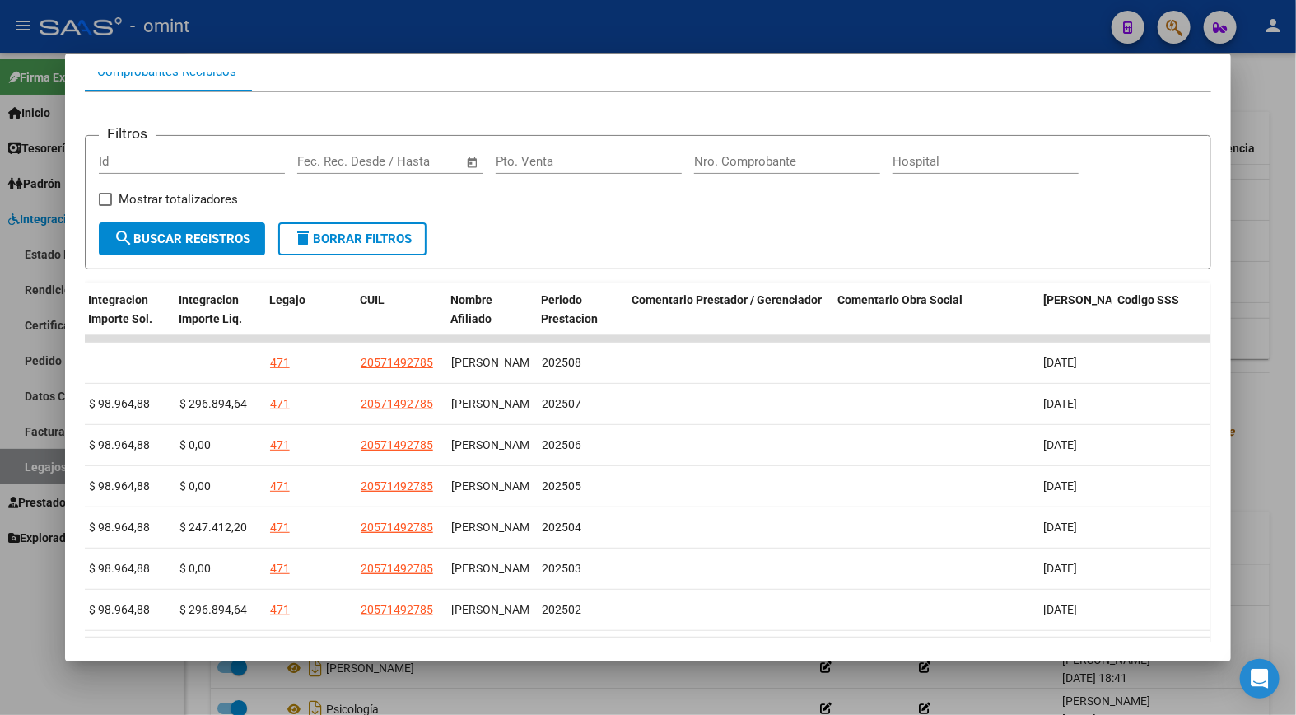
click at [409, 21] on div at bounding box center [648, 357] width 1296 height 715
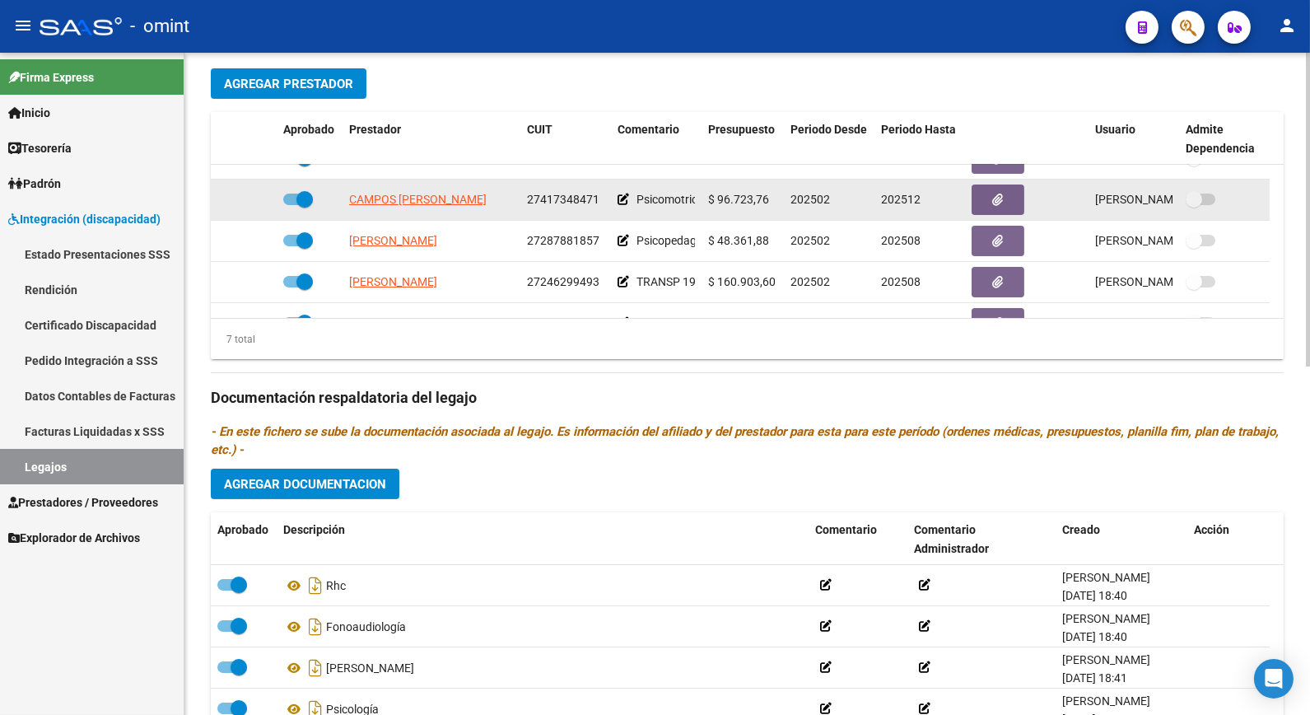
click at [558, 198] on span "27417348471" at bounding box center [563, 199] width 72 height 13
copy span "27417348471"
click at [390, 200] on span "CAMPOS [PERSON_NAME]" at bounding box center [418, 199] width 138 height 13
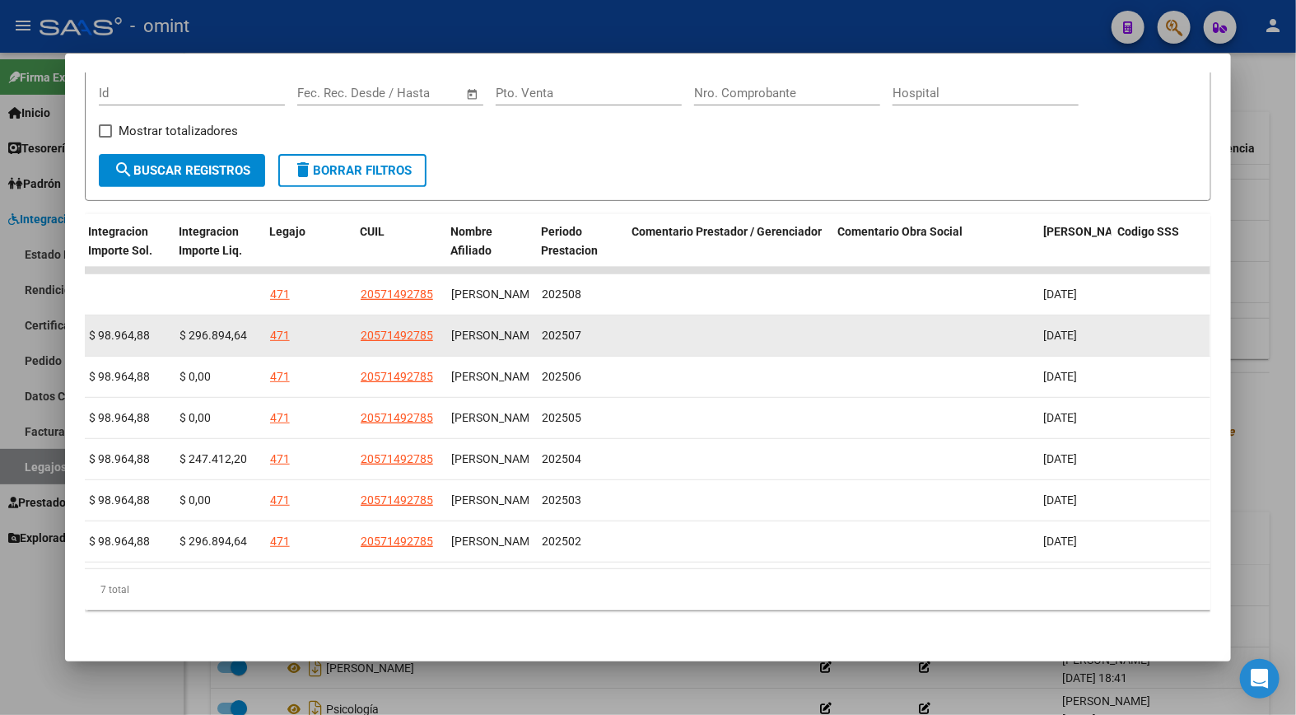
drag, startPoint x: 577, startPoint y: 323, endPoint x: 567, endPoint y: 324, distance: 10.7
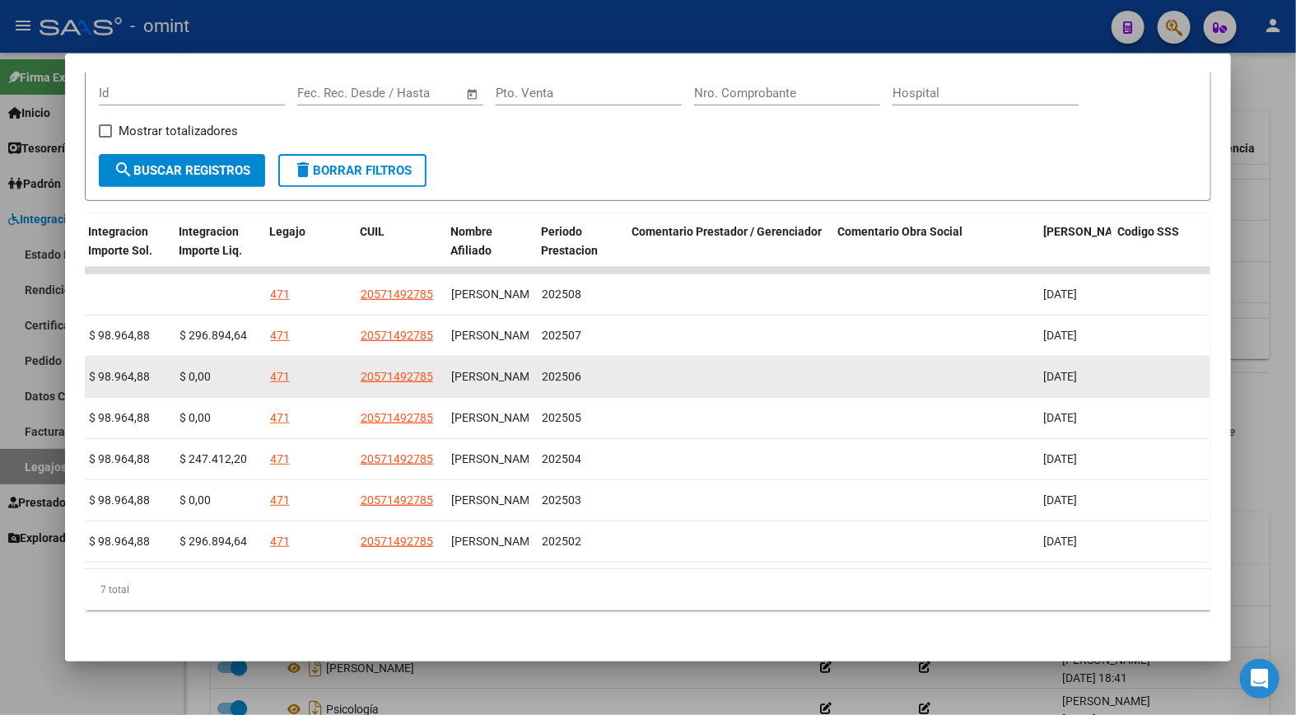
click at [557, 357] on datatable-body-cell "202506" at bounding box center [580, 377] width 91 height 40
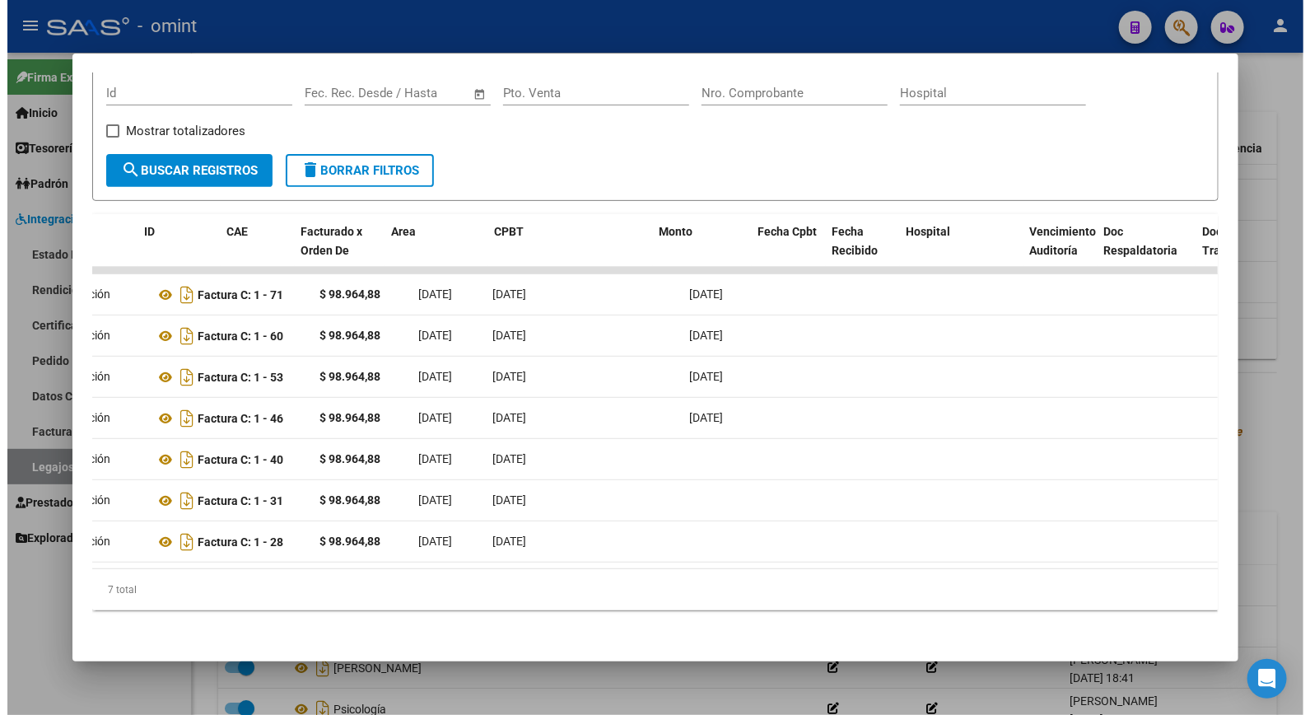
scroll to position [0, 0]
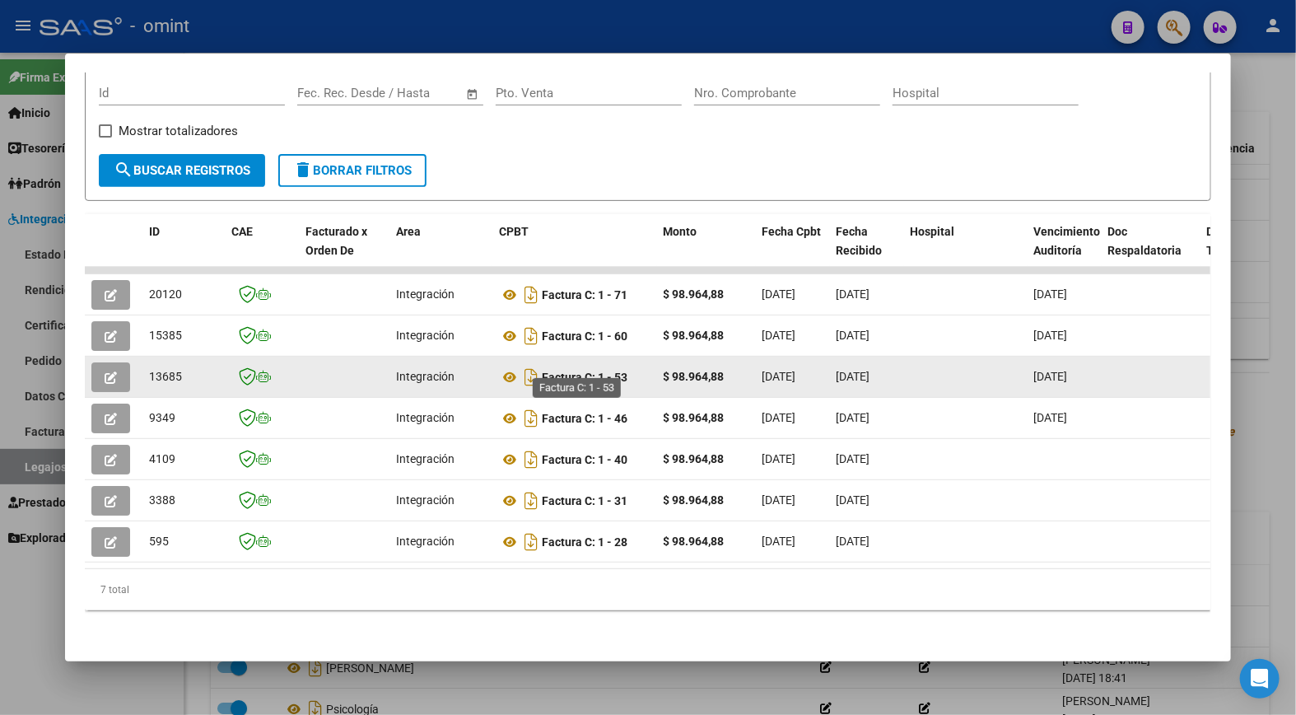
drag, startPoint x: 461, startPoint y: 358, endPoint x: 588, endPoint y: 367, distance: 127.1
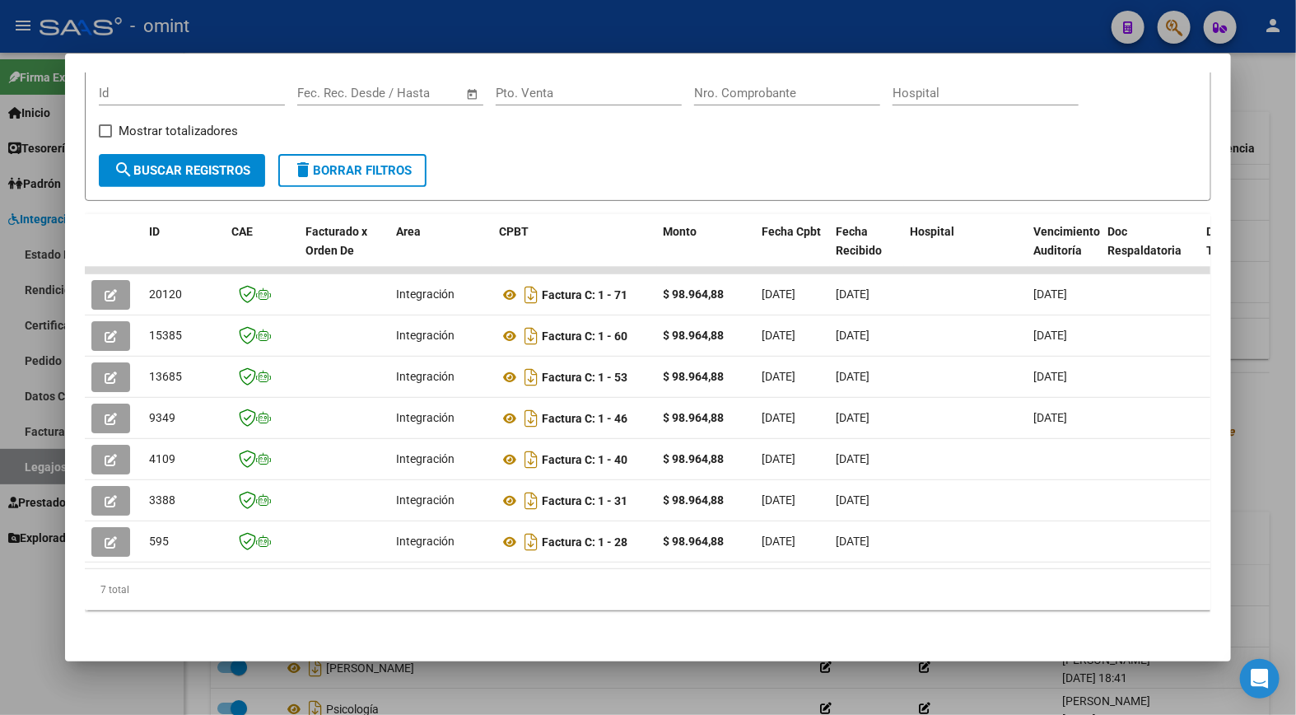
click at [458, 2] on div at bounding box center [648, 357] width 1296 height 715
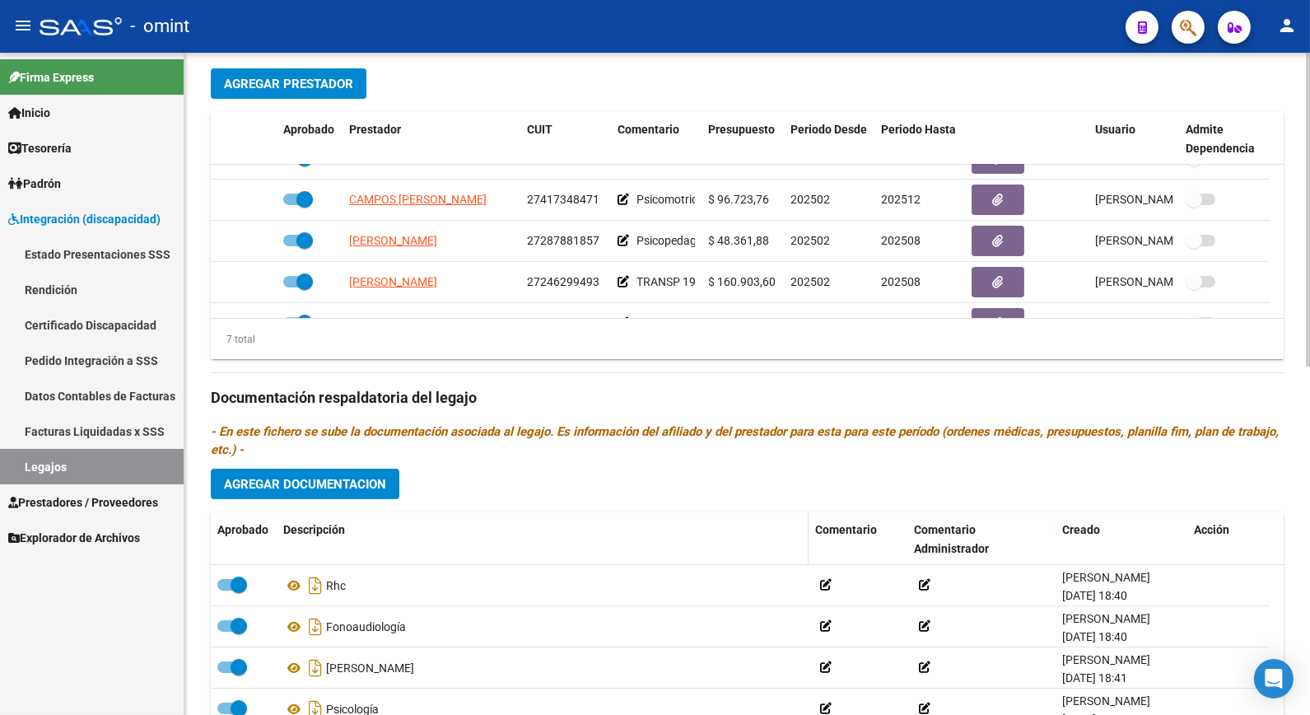
scroll to position [739, 0]
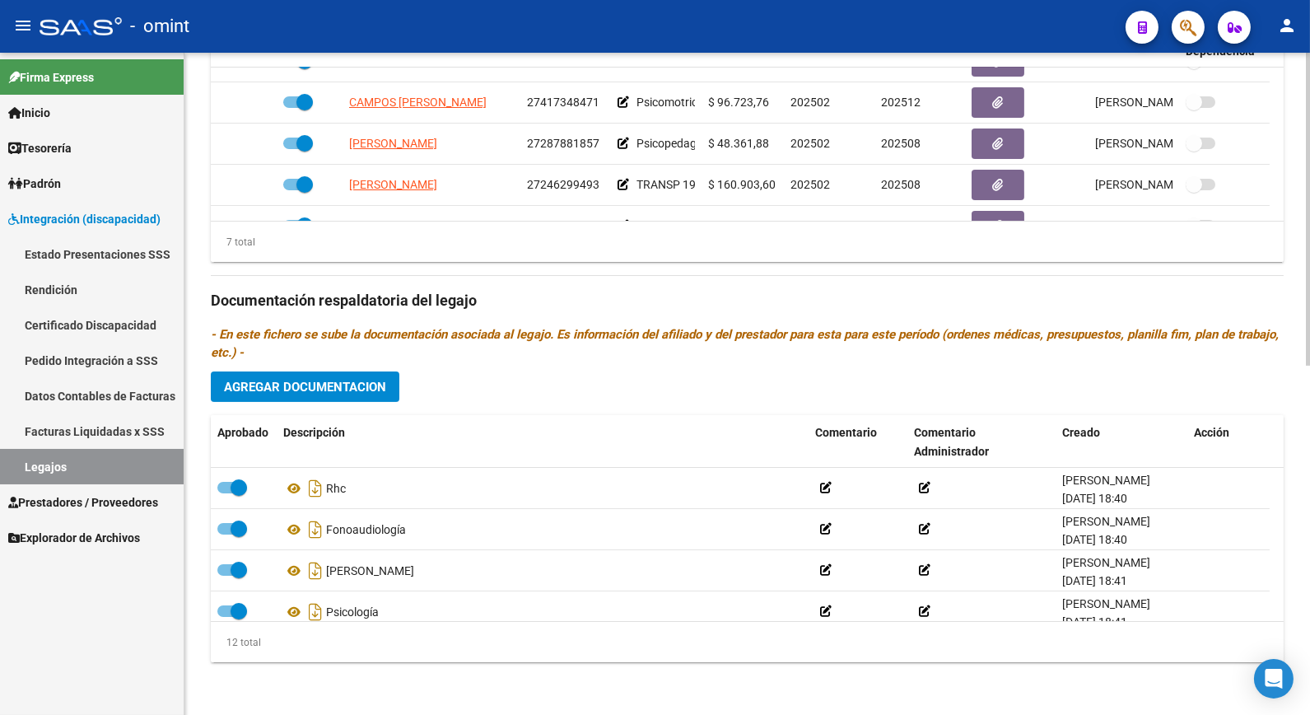
click at [1285, 504] on div "arrow_back Editar 471 save Guardar cambios Legajo de Integración Modelo Formula…" at bounding box center [747, 15] width 1126 height 1399
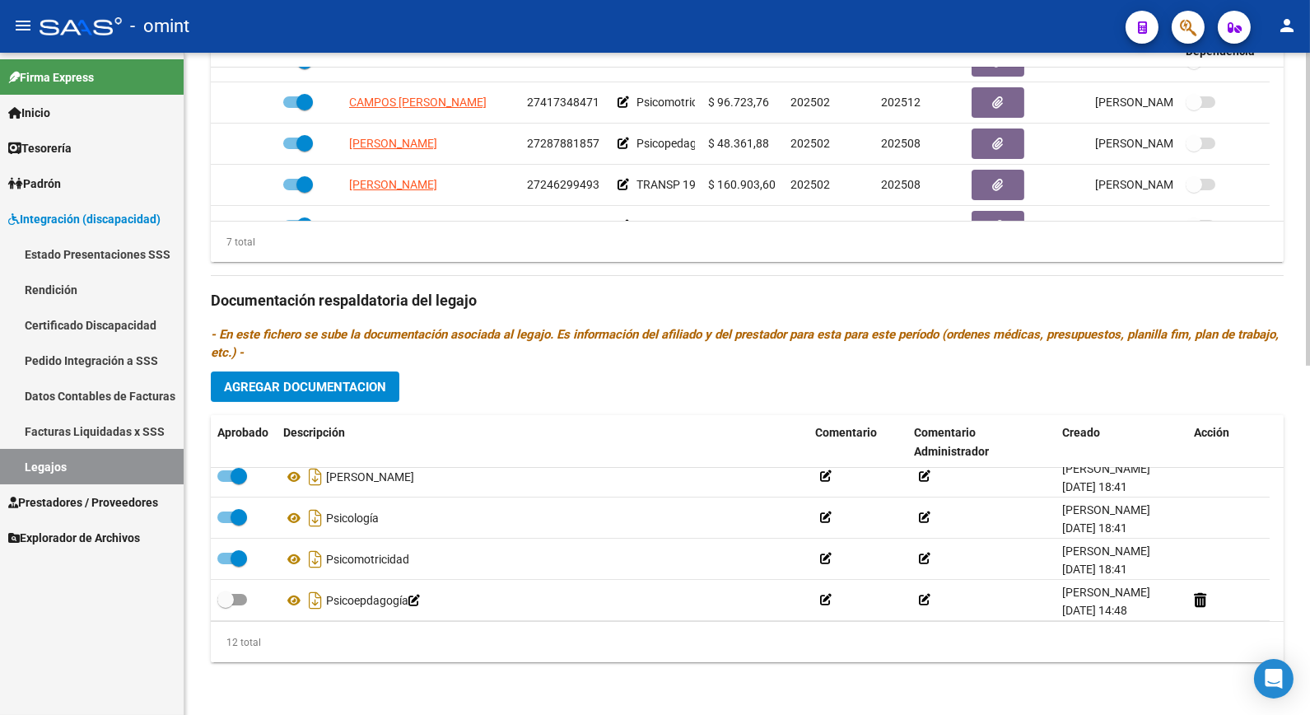
scroll to position [105, 0]
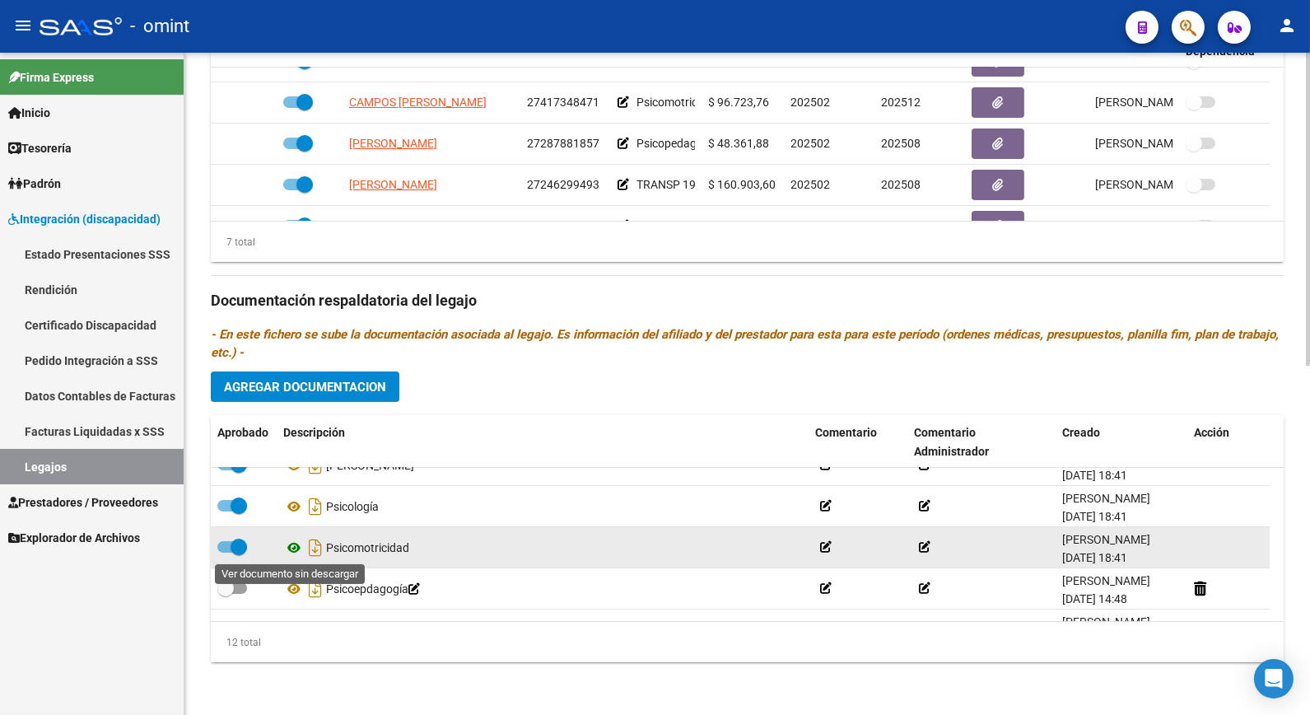
click at [295, 548] on icon at bounding box center [293, 548] width 21 height 20
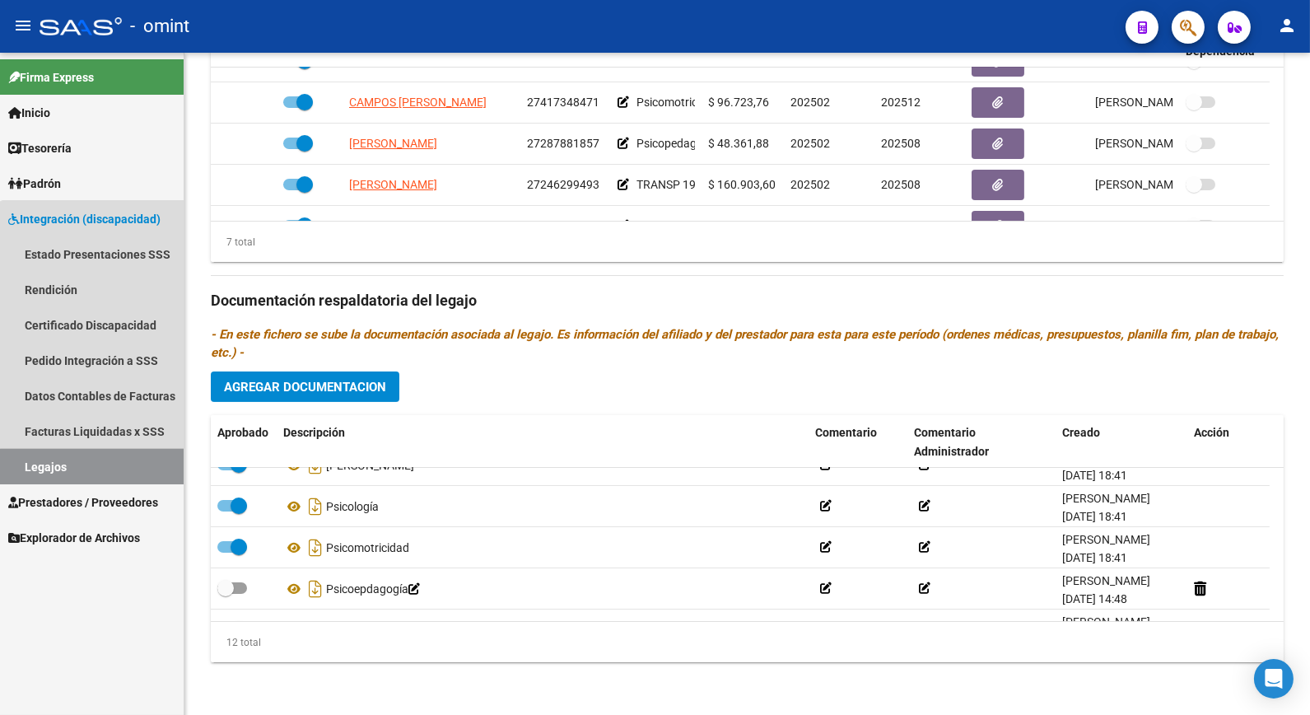
click at [141, 468] on link "Legajos" at bounding box center [92, 466] width 184 height 35
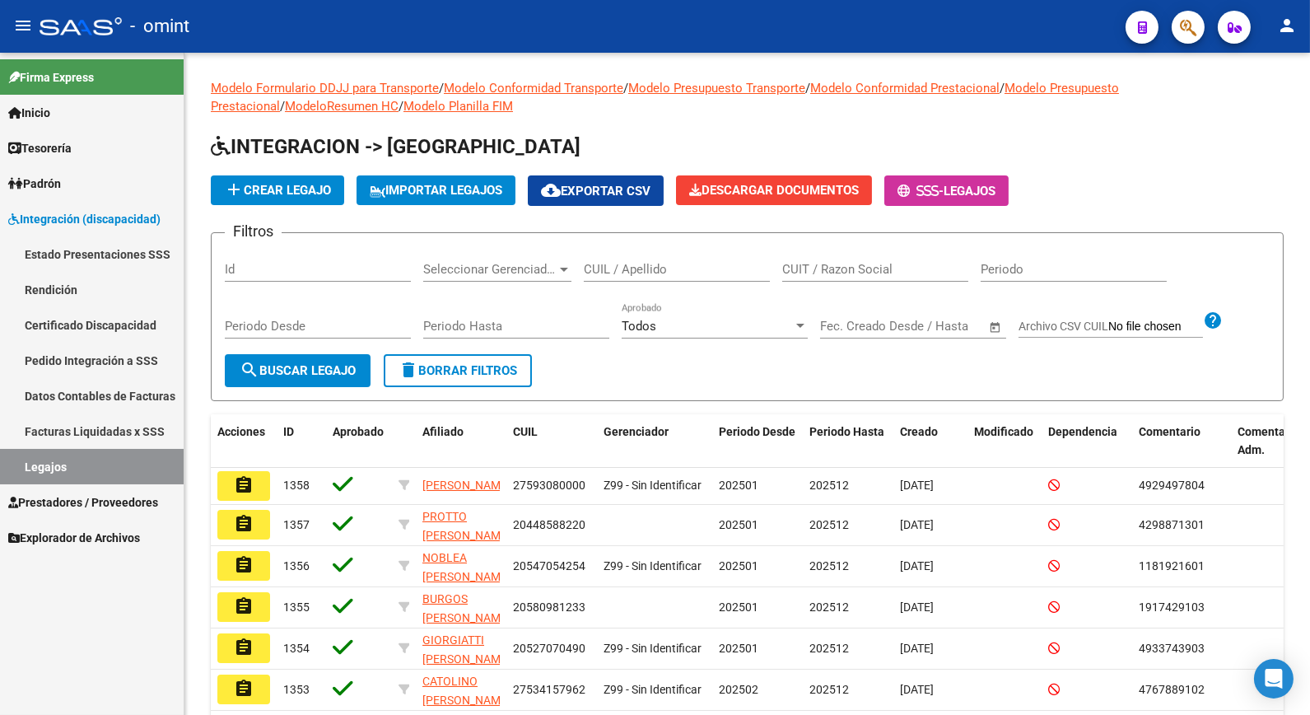
click at [95, 458] on link "Legajos" at bounding box center [92, 466] width 184 height 35
click at [701, 283] on div "CUIL / Apellido" at bounding box center [677, 271] width 186 height 51
click at [697, 274] on input "CUIL / Apellido" at bounding box center [677, 269] width 186 height 15
type input "[PERSON_NAME]"
click at [324, 371] on span "search Buscar Legajo" at bounding box center [298, 370] width 116 height 15
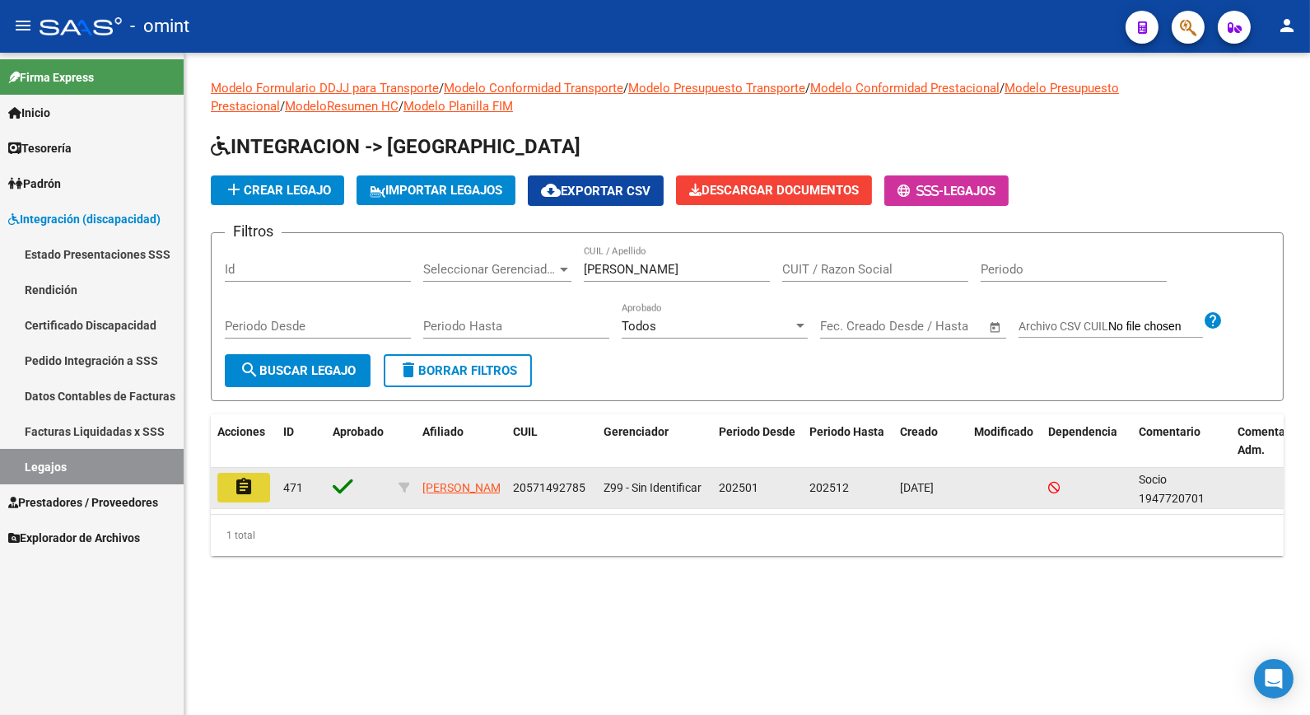
click at [239, 495] on mat-icon "assignment" at bounding box center [244, 487] width 20 height 20
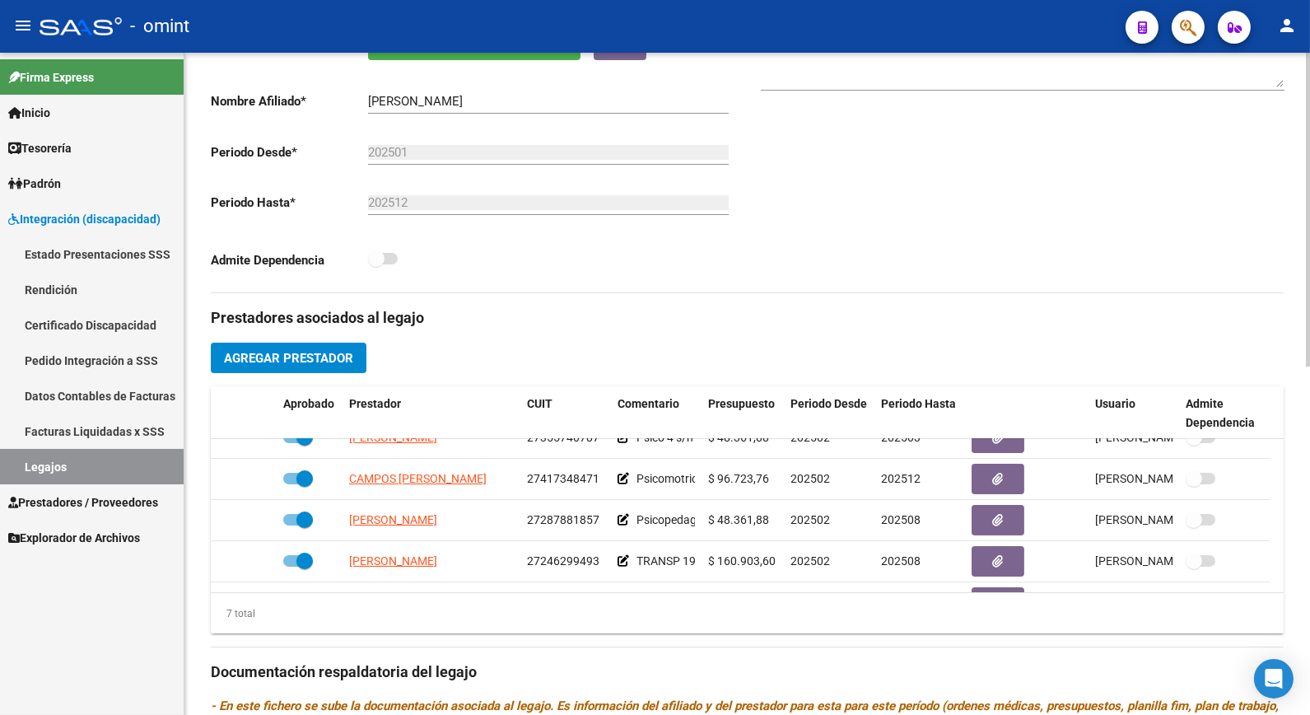
scroll to position [107, 0]
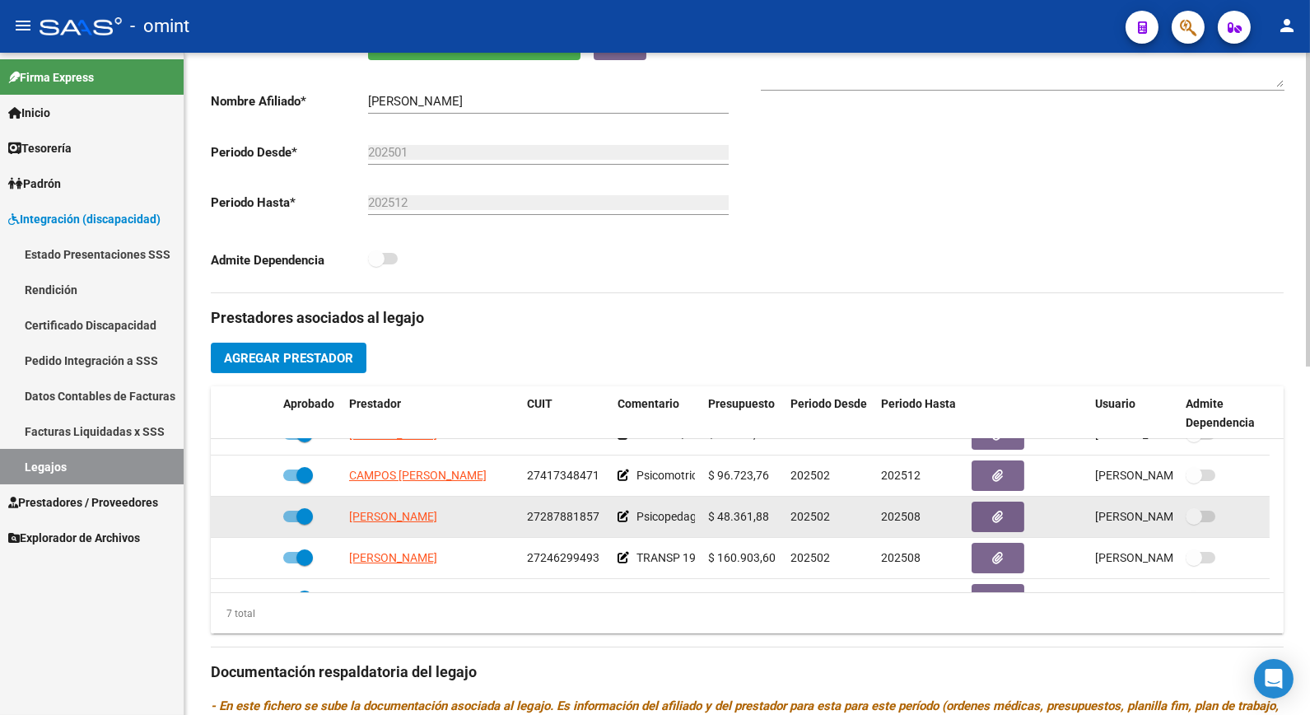
click at [298, 520] on span at bounding box center [304, 516] width 16 height 16
click at [292, 522] on input "checkbox" at bounding box center [291, 522] width 1 height 1
checkbox input "false"
click at [255, 515] on icon at bounding box center [253, 517] width 12 height 12
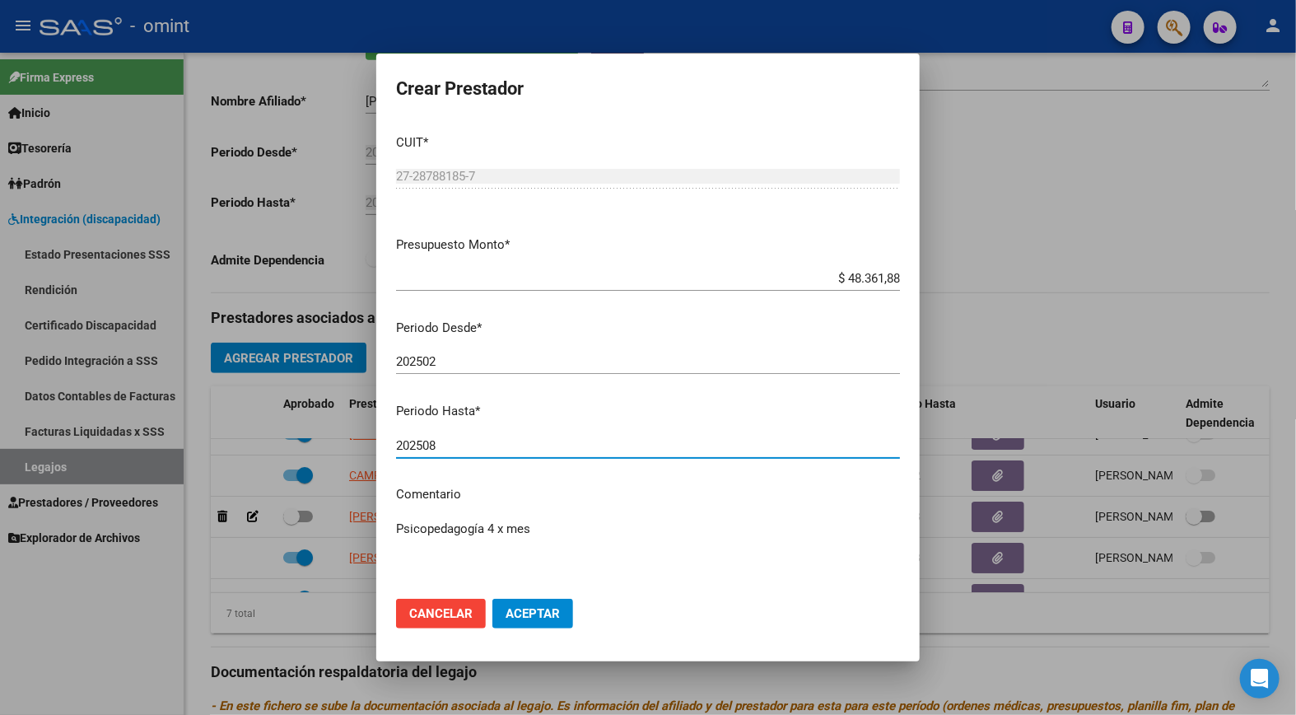
click at [448, 450] on input "202508" at bounding box center [648, 445] width 504 height 15
type input "202512"
click at [547, 615] on span "Aceptar" at bounding box center [533, 613] width 54 height 15
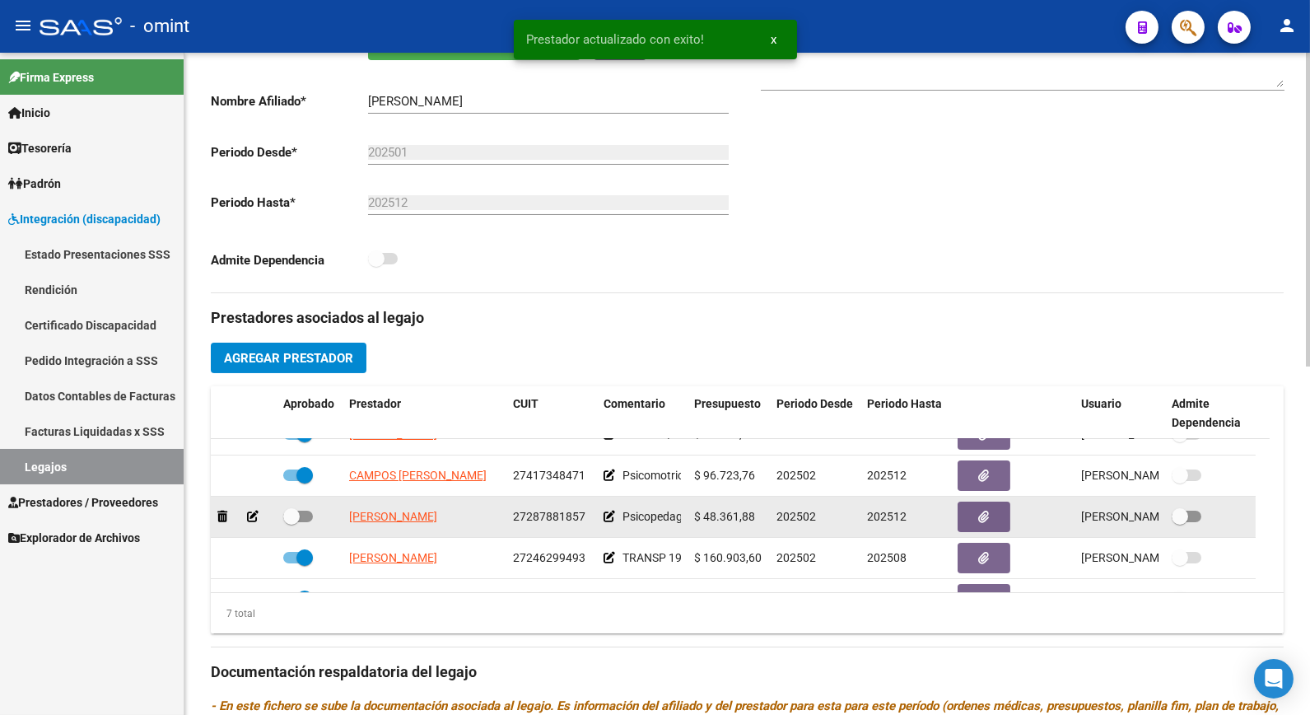
click at [297, 517] on span at bounding box center [291, 516] width 16 height 16
click at [292, 522] on input "checkbox" at bounding box center [291, 522] width 1 height 1
checkbox input "true"
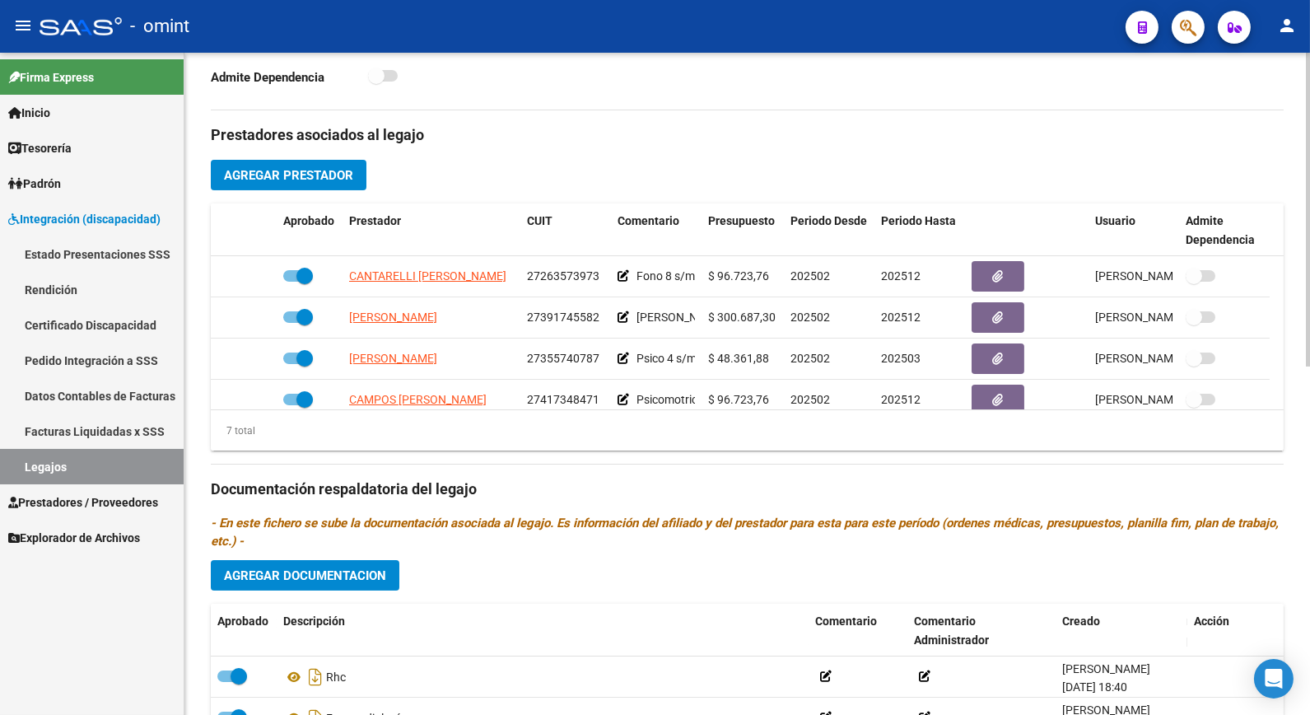
scroll to position [731, 0]
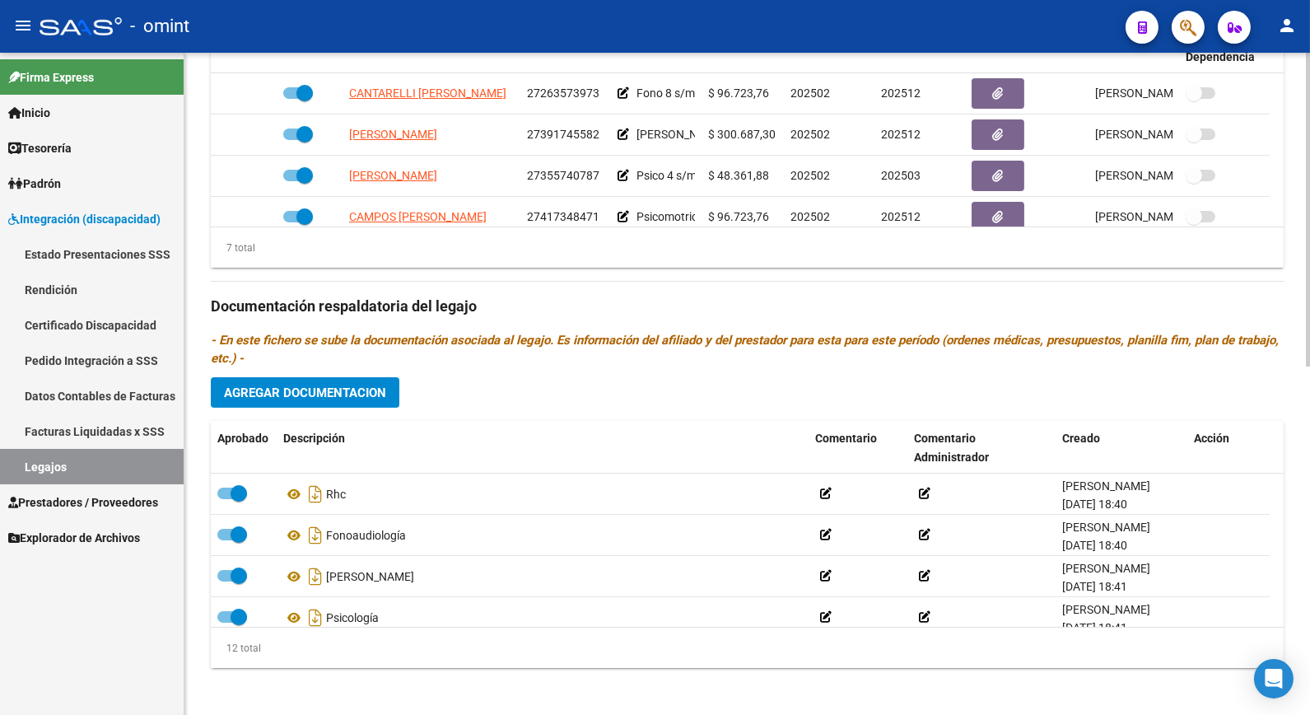
click at [305, 396] on span "Agregar Documentacion" at bounding box center [305, 392] width 162 height 15
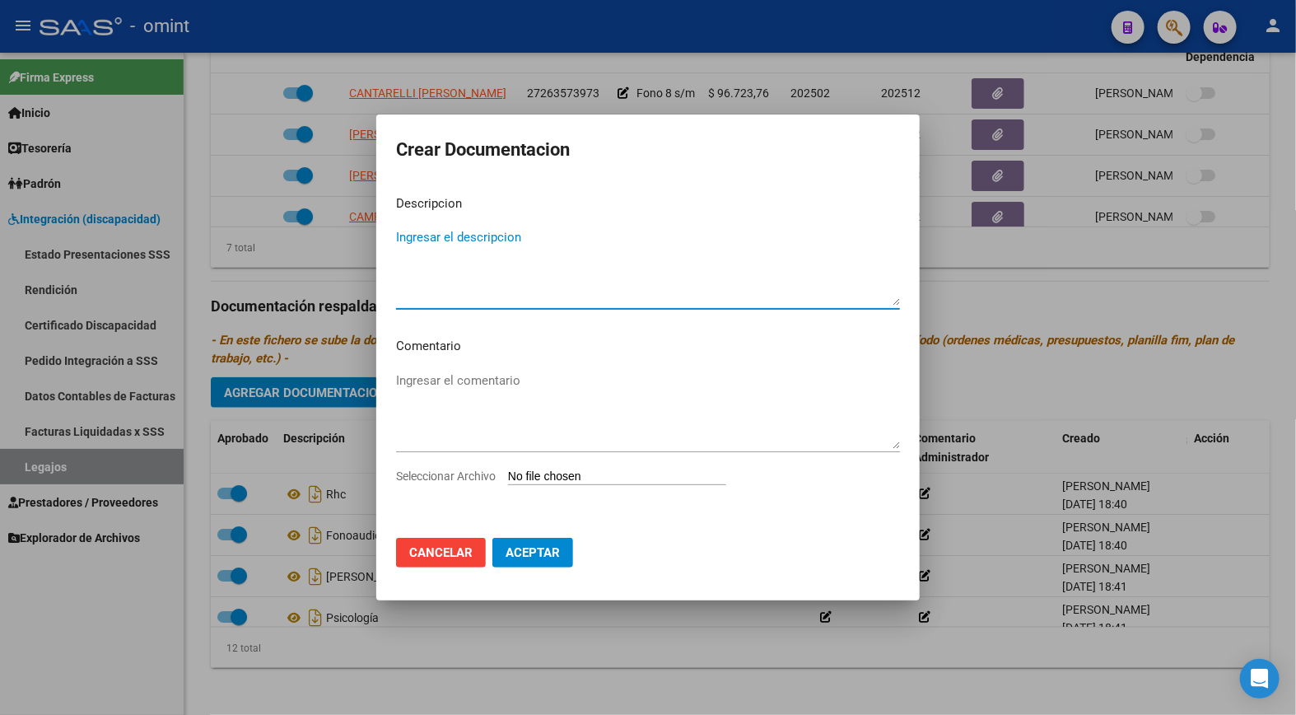
click at [470, 236] on textarea "Ingresar el descripcion" at bounding box center [648, 266] width 504 height 77
type textarea "i"
type textarea "Informe PSP"
click at [553, 474] on input "Seleccionar Archivo" at bounding box center [617, 477] width 218 height 16
type input "C:\fakepath\INFORME [PERSON_NAME].pdf"
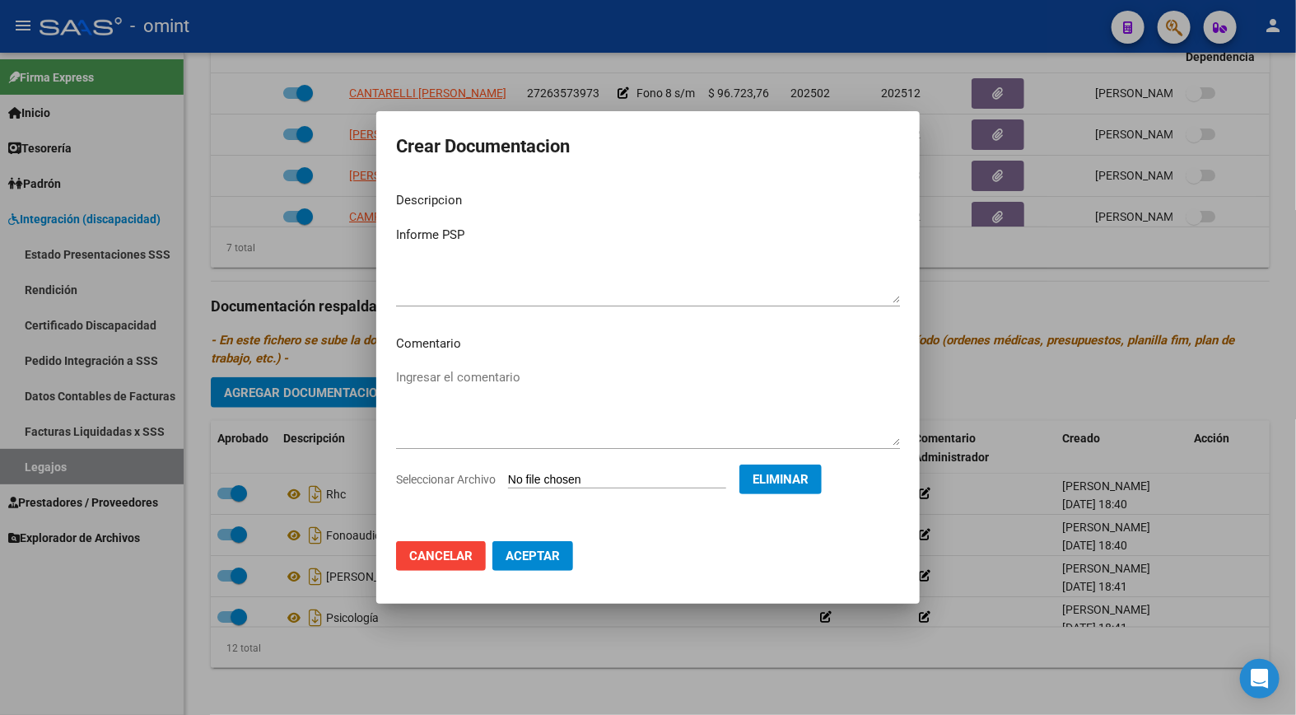
click at [550, 545] on button "Aceptar" at bounding box center [533, 556] width 81 height 30
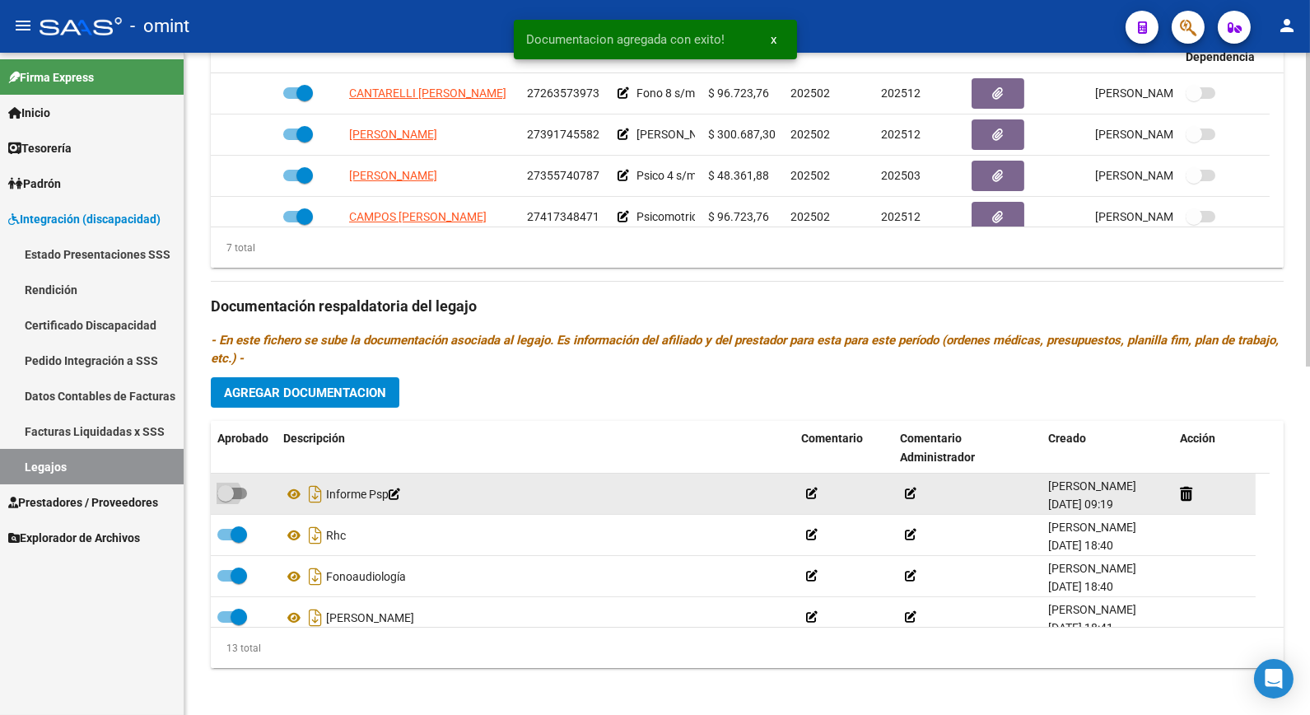
click at [233, 495] on span at bounding box center [225, 493] width 16 height 16
click at [226, 499] on input "checkbox" at bounding box center [225, 499] width 1 height 1
checkbox input "true"
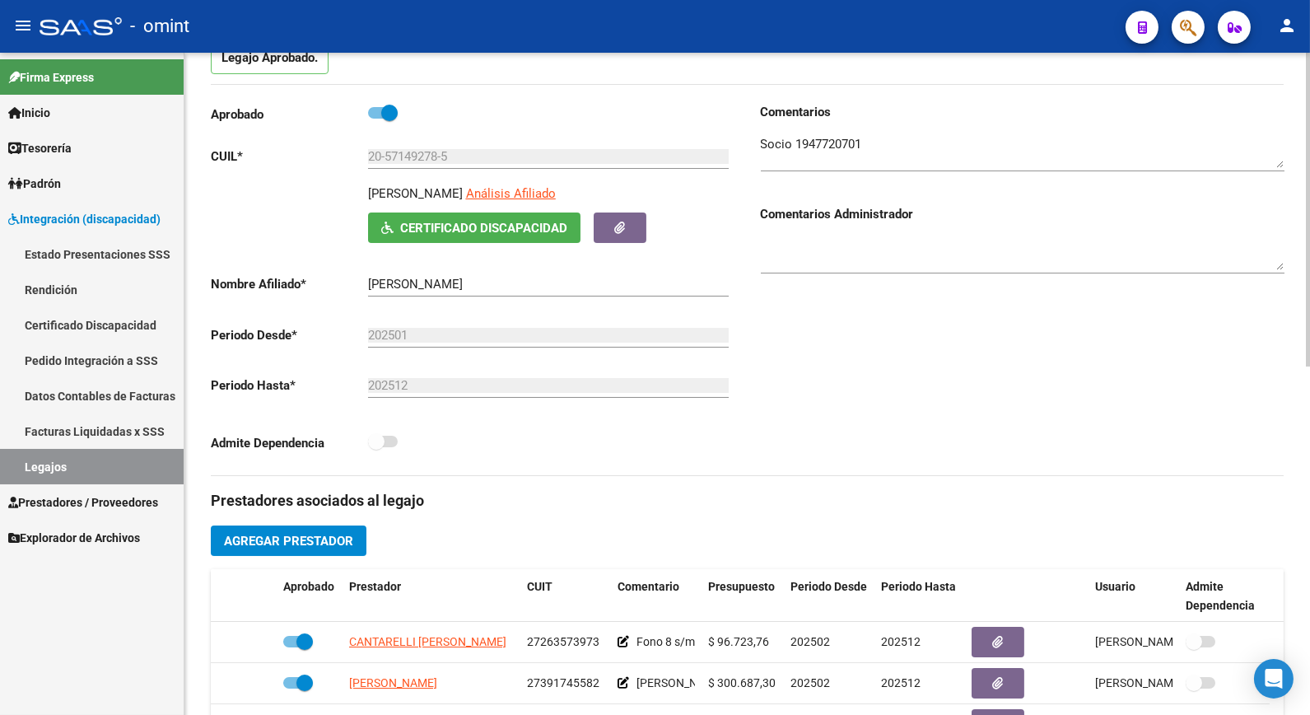
scroll to position [0, 0]
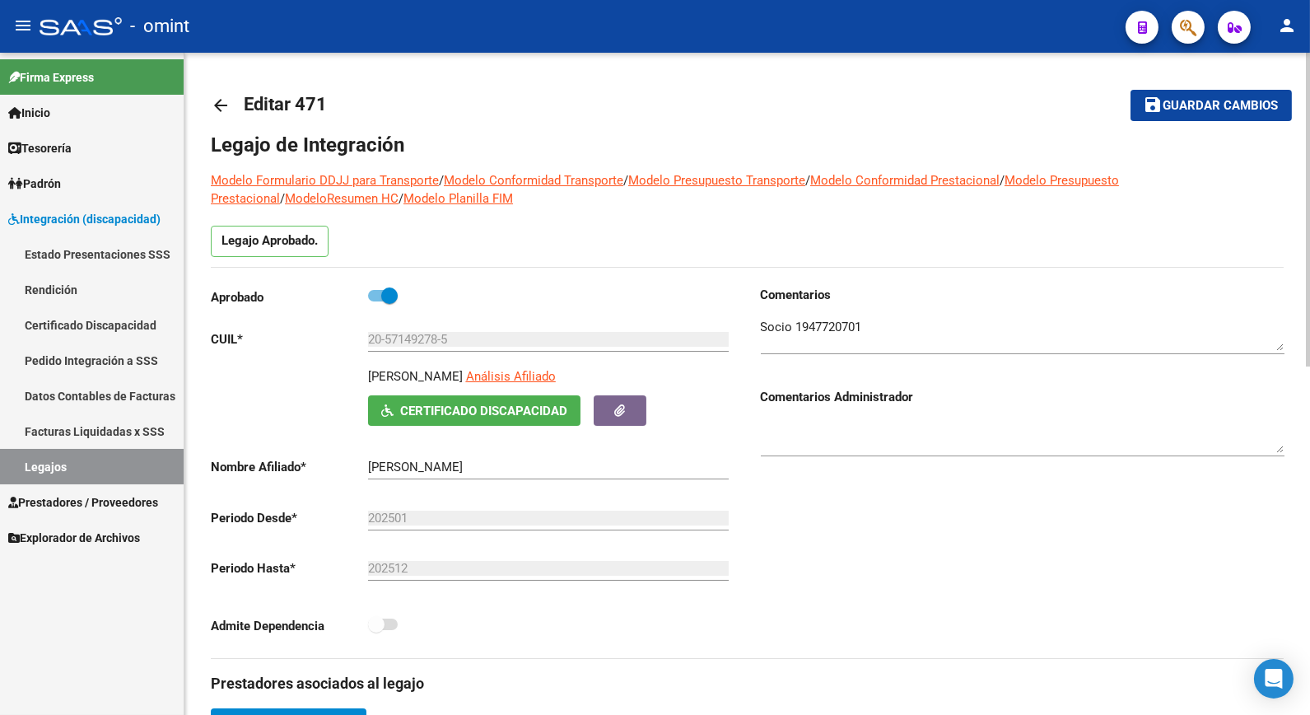
click at [1212, 105] on span "Guardar cambios" at bounding box center [1221, 106] width 115 height 15
click at [149, 476] on link "Legajos" at bounding box center [92, 466] width 184 height 35
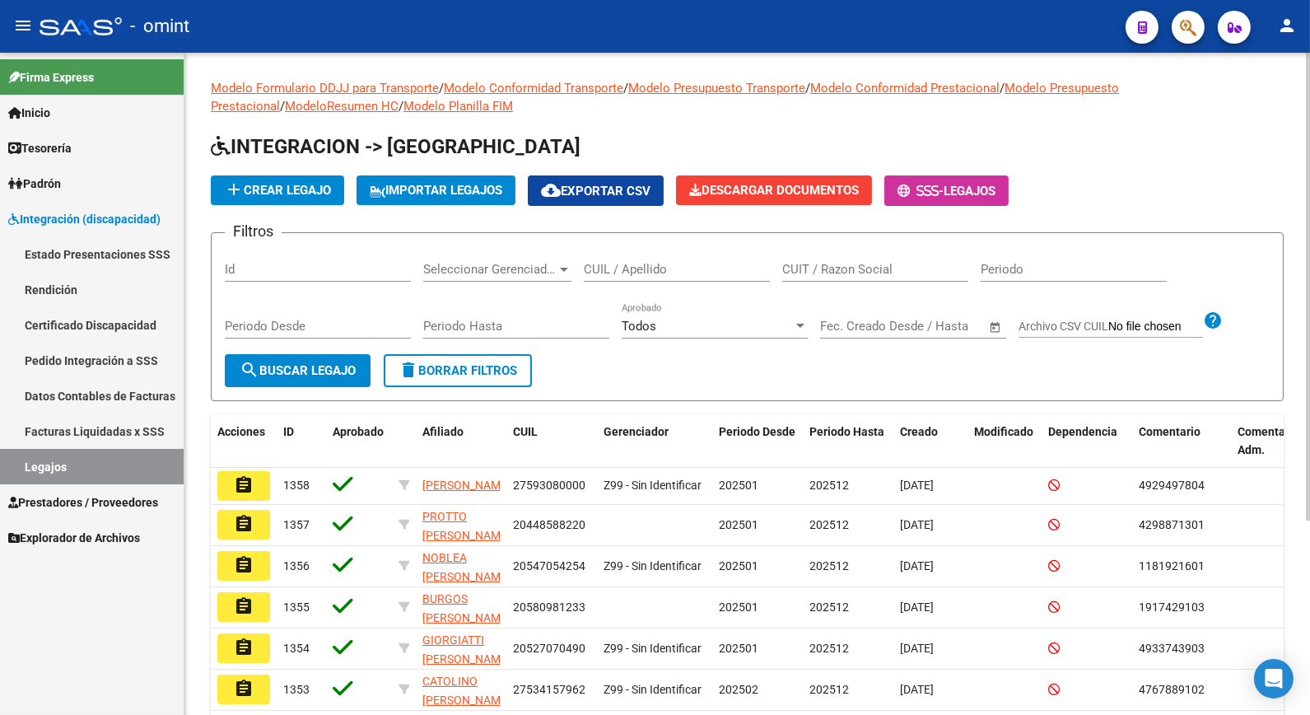
click at [643, 274] on input "CUIL / Apellido" at bounding box center [677, 269] width 186 height 15
click at [636, 270] on input "CUIL / Apellido" at bounding box center [677, 269] width 186 height 15
type input "GALINDEZ"
click at [301, 347] on div "Periodo Desde" at bounding box center [318, 328] width 186 height 51
click at [291, 376] on span "search Buscar Legajo" at bounding box center [298, 370] width 116 height 15
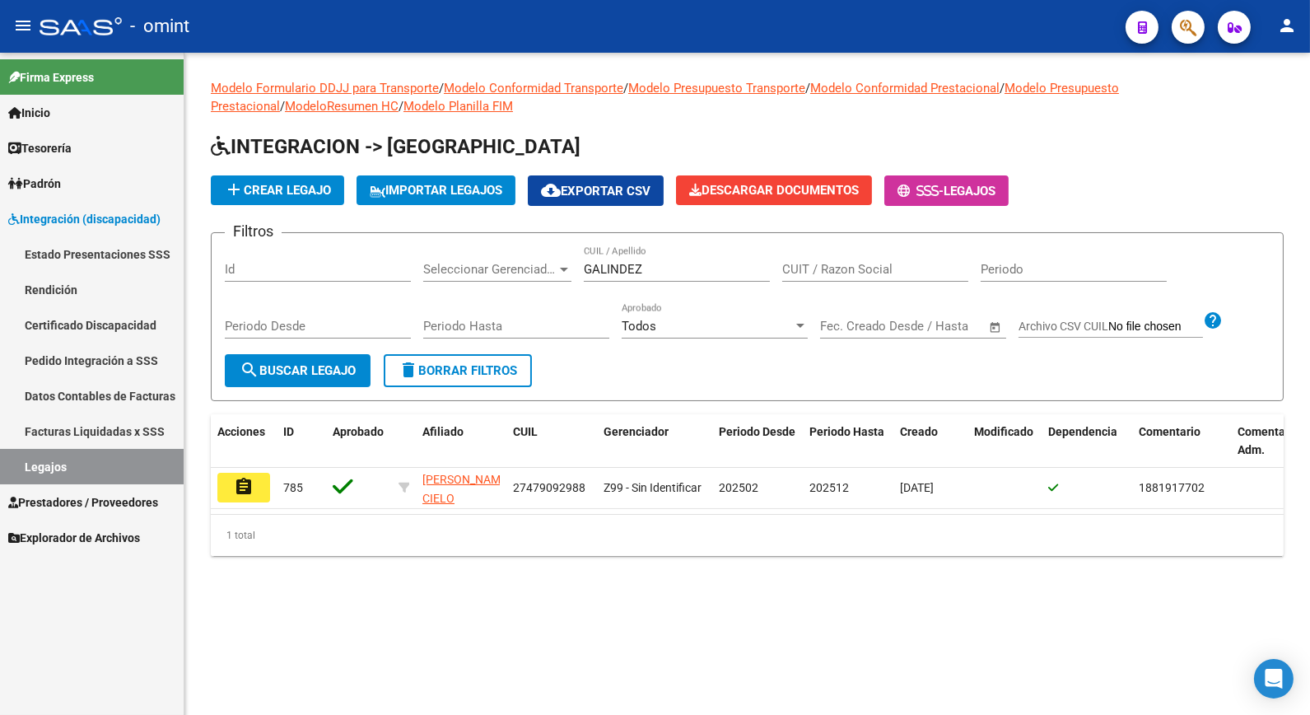
click at [233, 490] on button "assignment" at bounding box center [243, 488] width 53 height 30
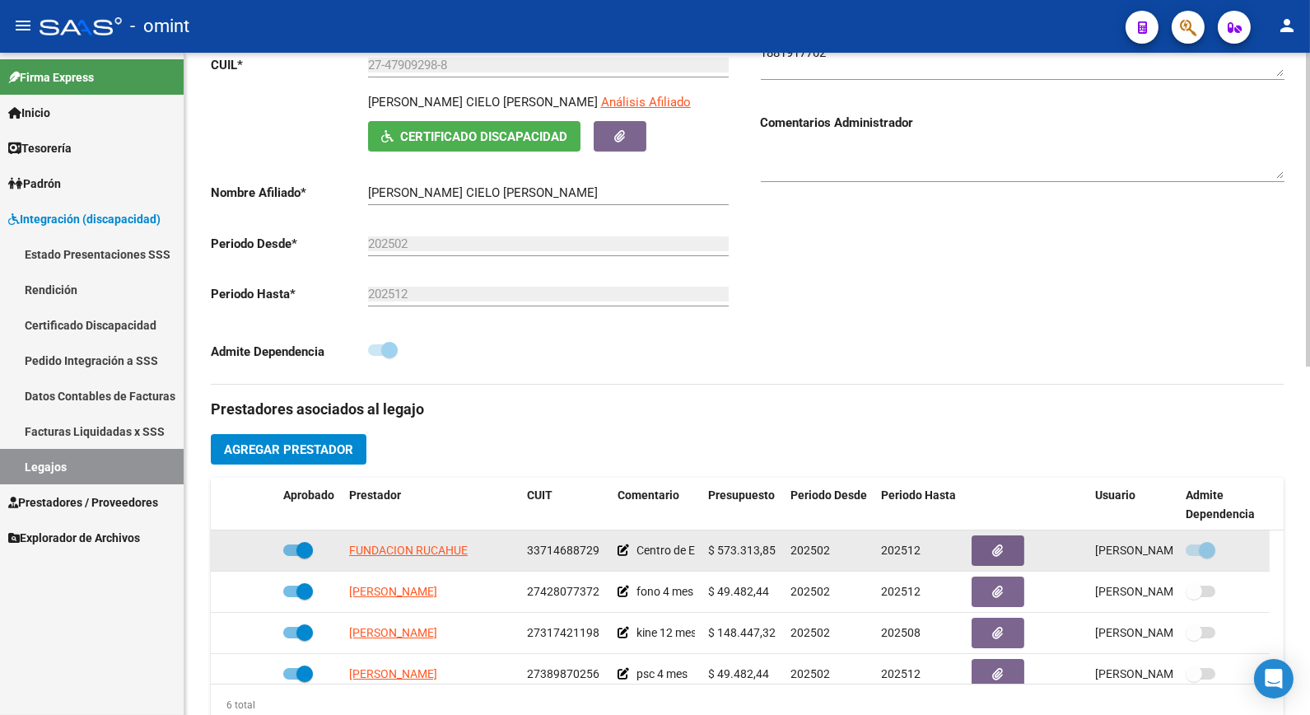
scroll to position [366, 0]
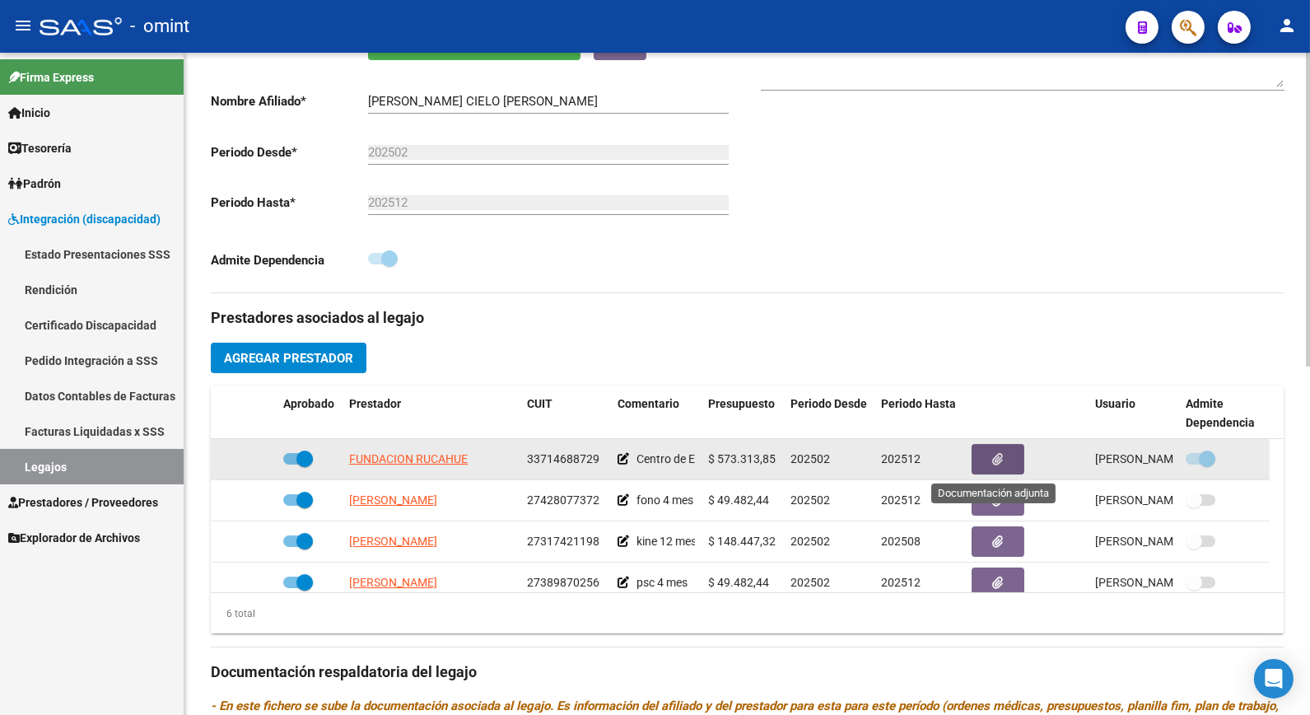
click at [1001, 461] on icon "button" at bounding box center [998, 459] width 11 height 12
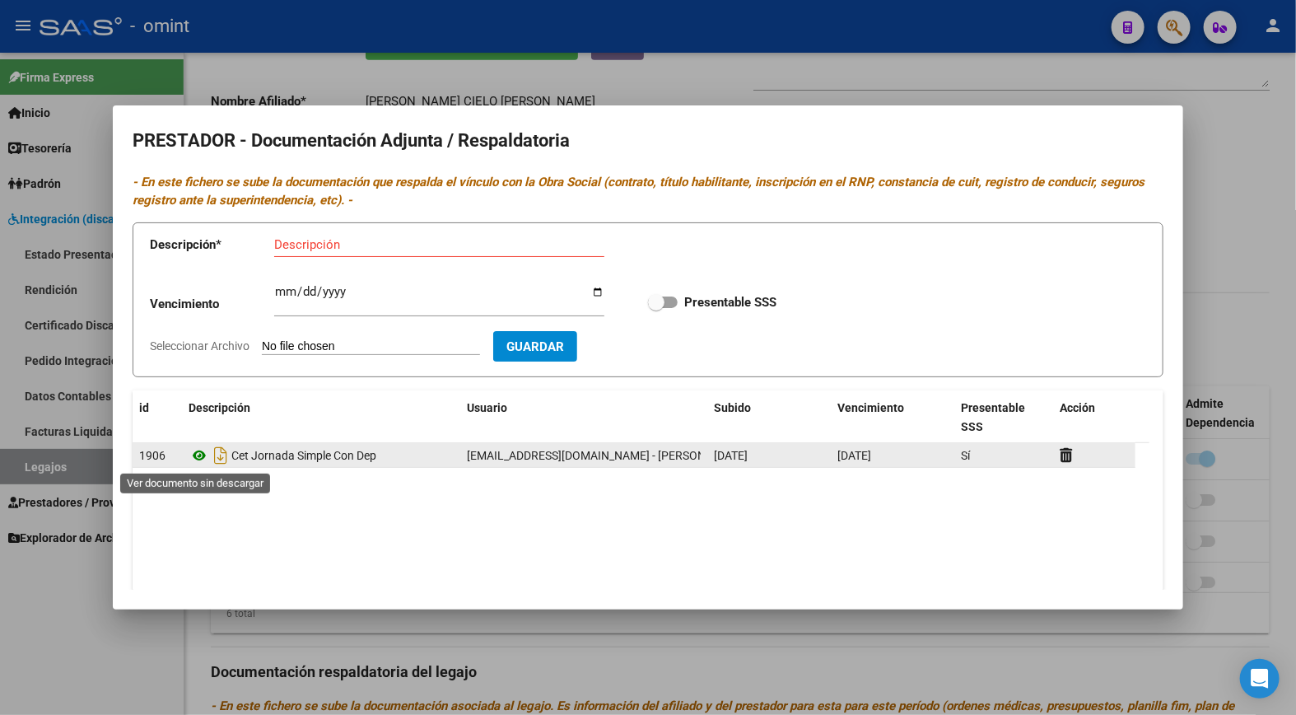
click at [198, 458] on icon at bounding box center [199, 456] width 21 height 20
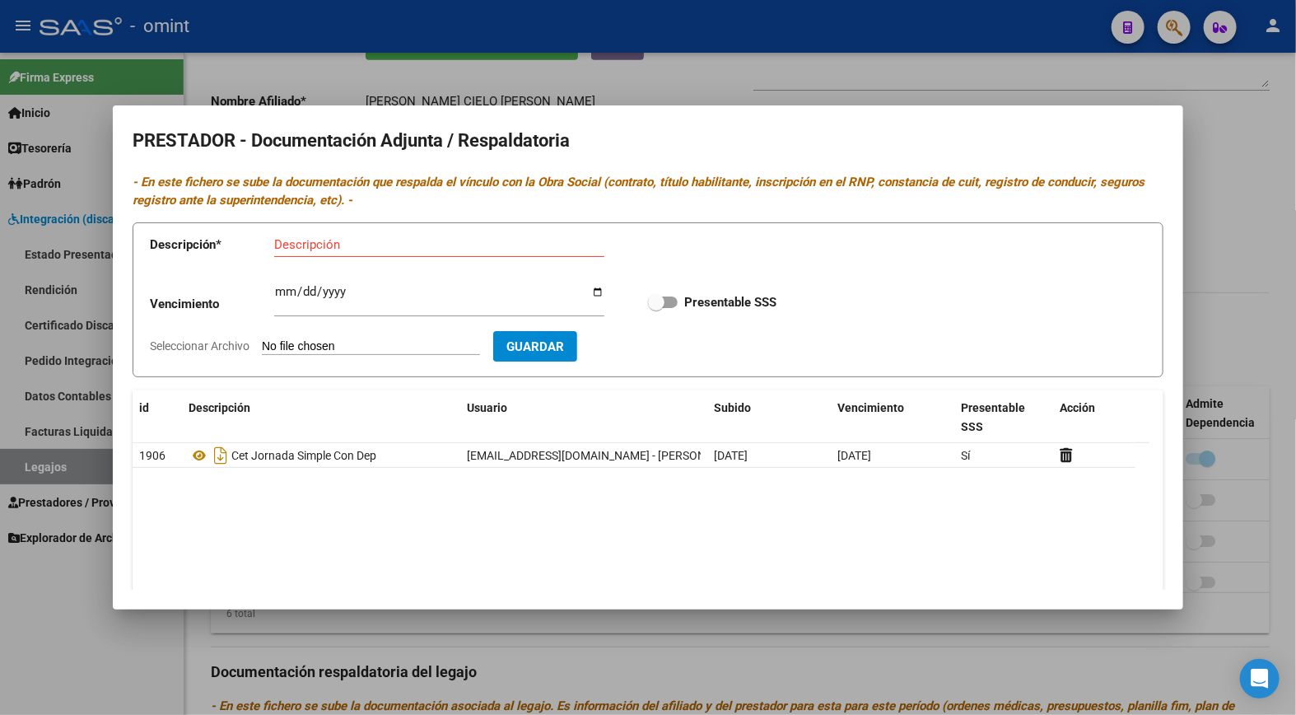
click at [382, 29] on div at bounding box center [648, 357] width 1296 height 715
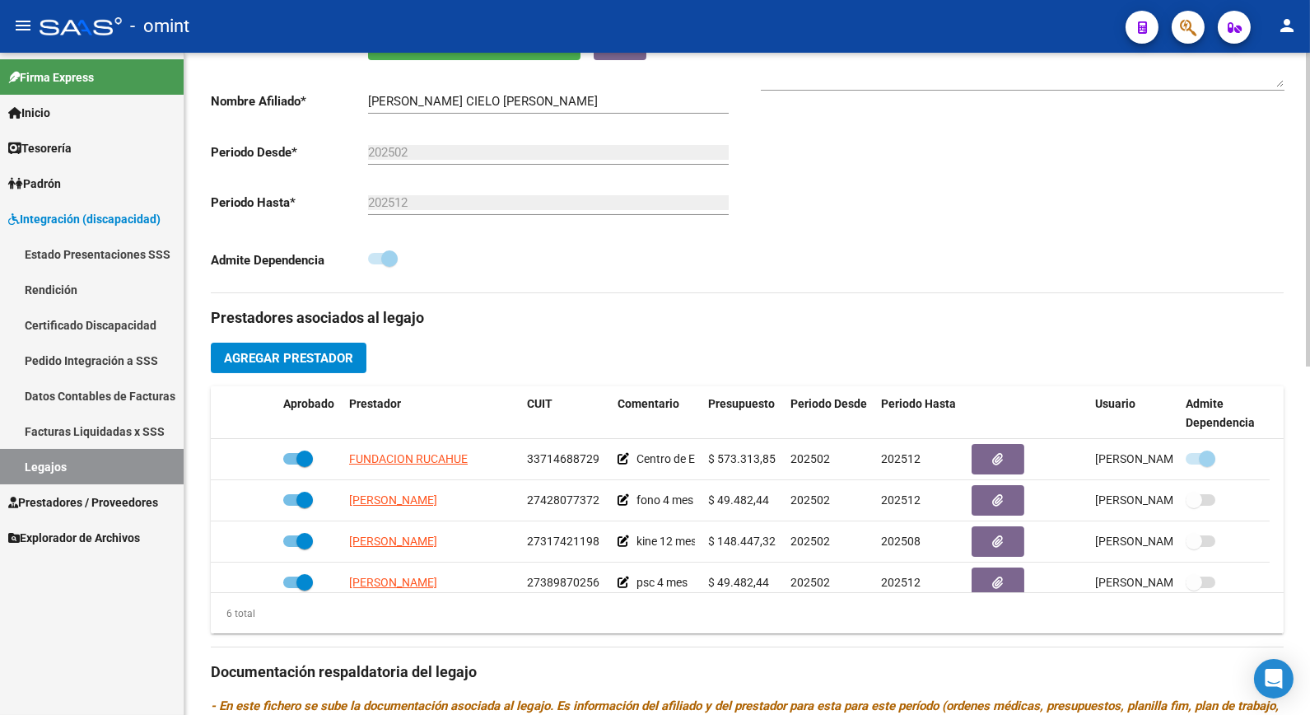
click at [375, 55] on button "Certificado Discapacidad" at bounding box center [474, 45] width 212 height 30
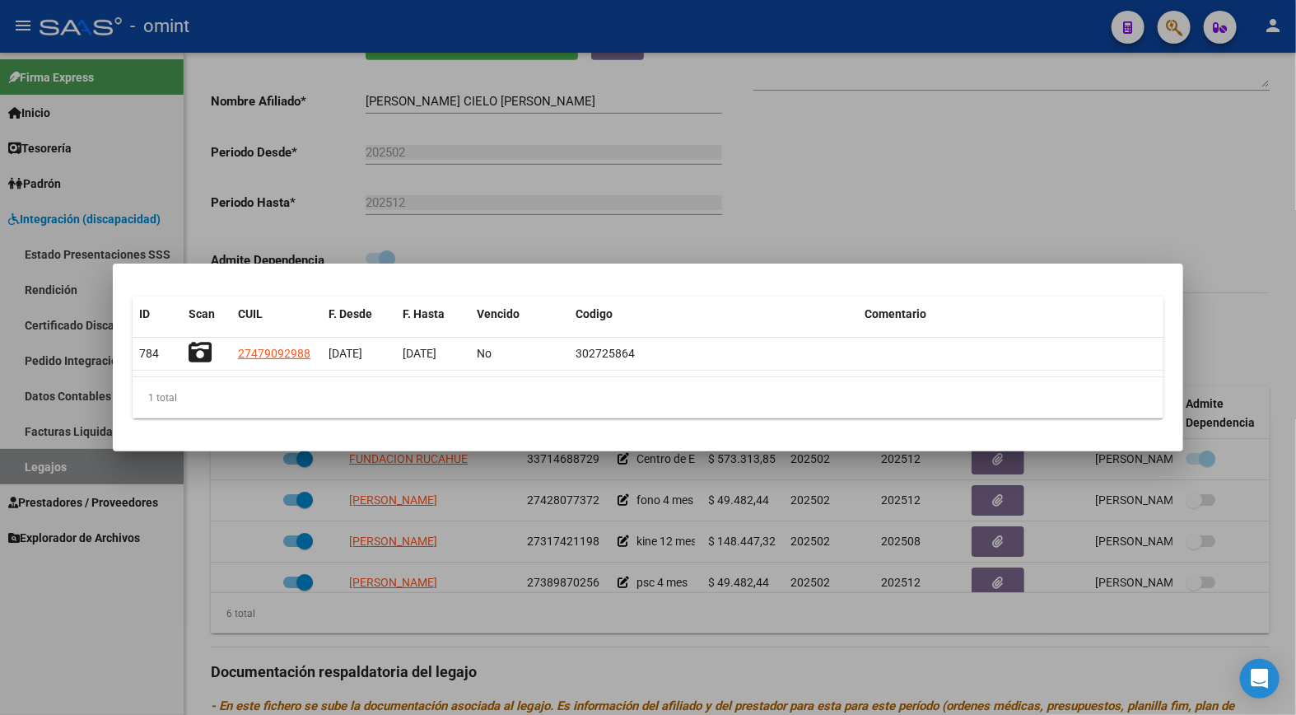
click at [119, 470] on div at bounding box center [648, 357] width 1296 height 715
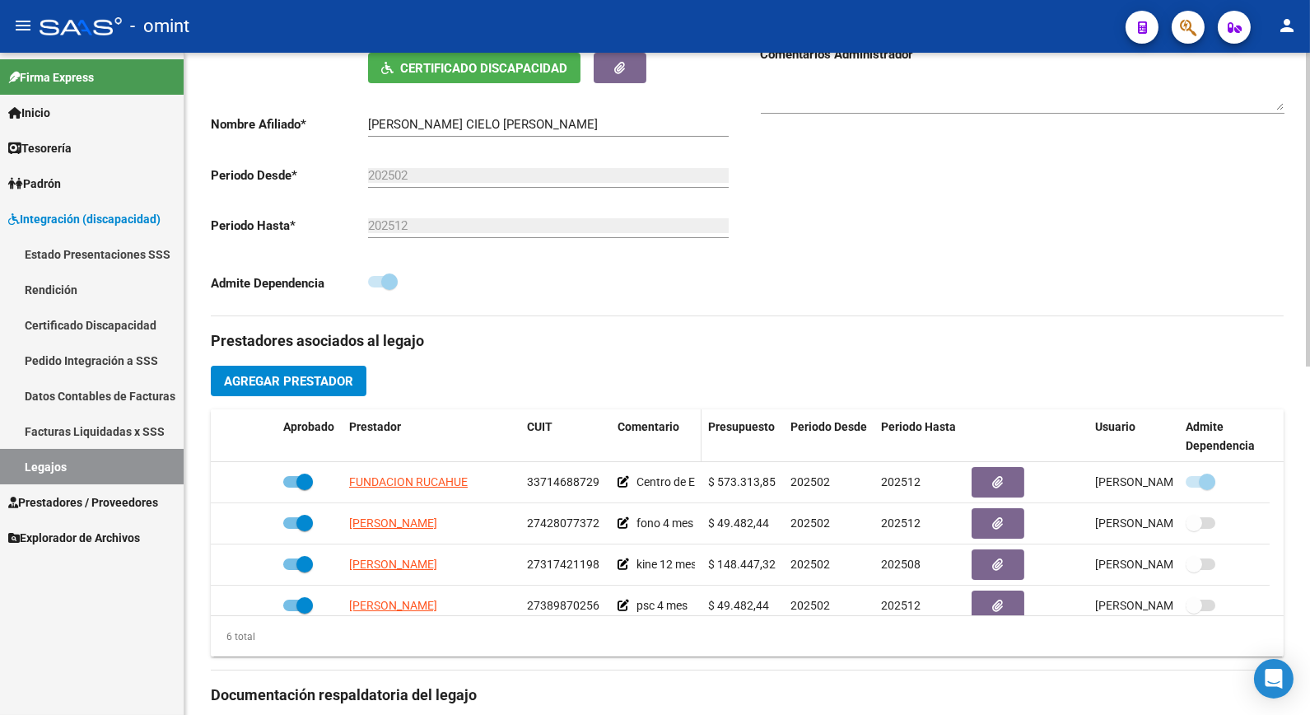
scroll to position [0, 0]
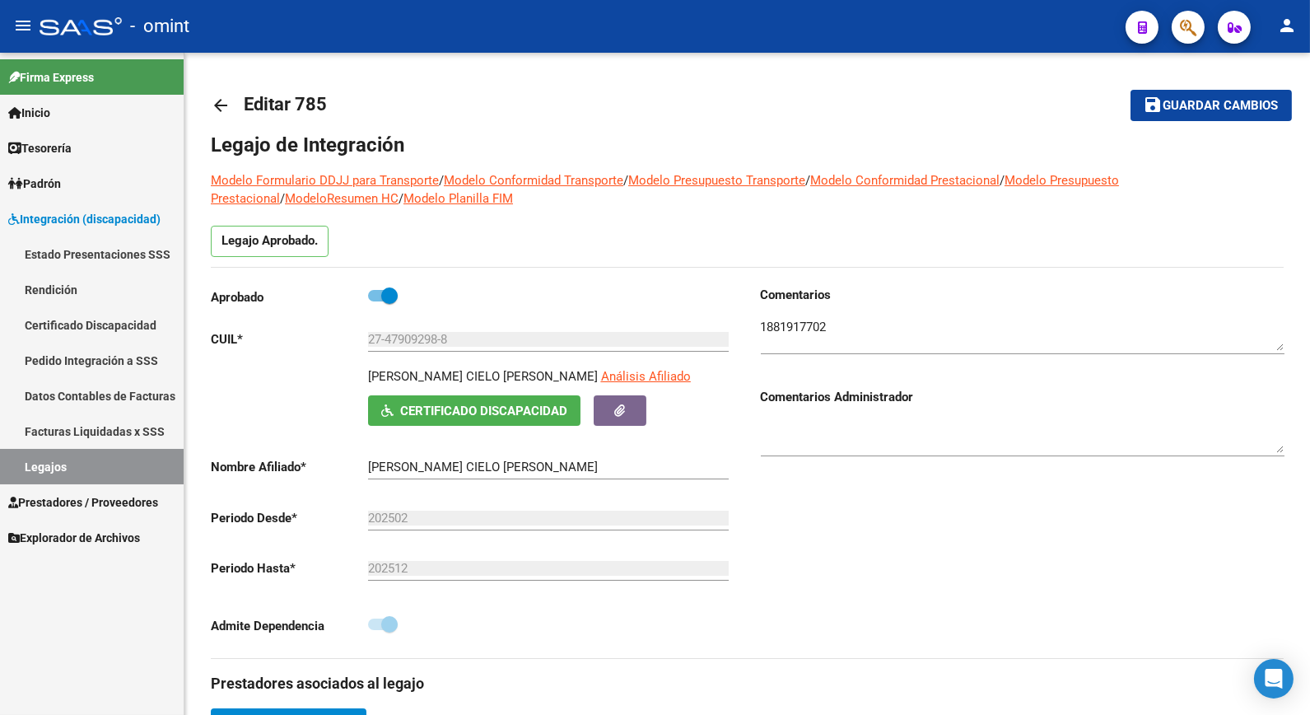
click at [35, 467] on link "Legajos" at bounding box center [92, 466] width 184 height 35
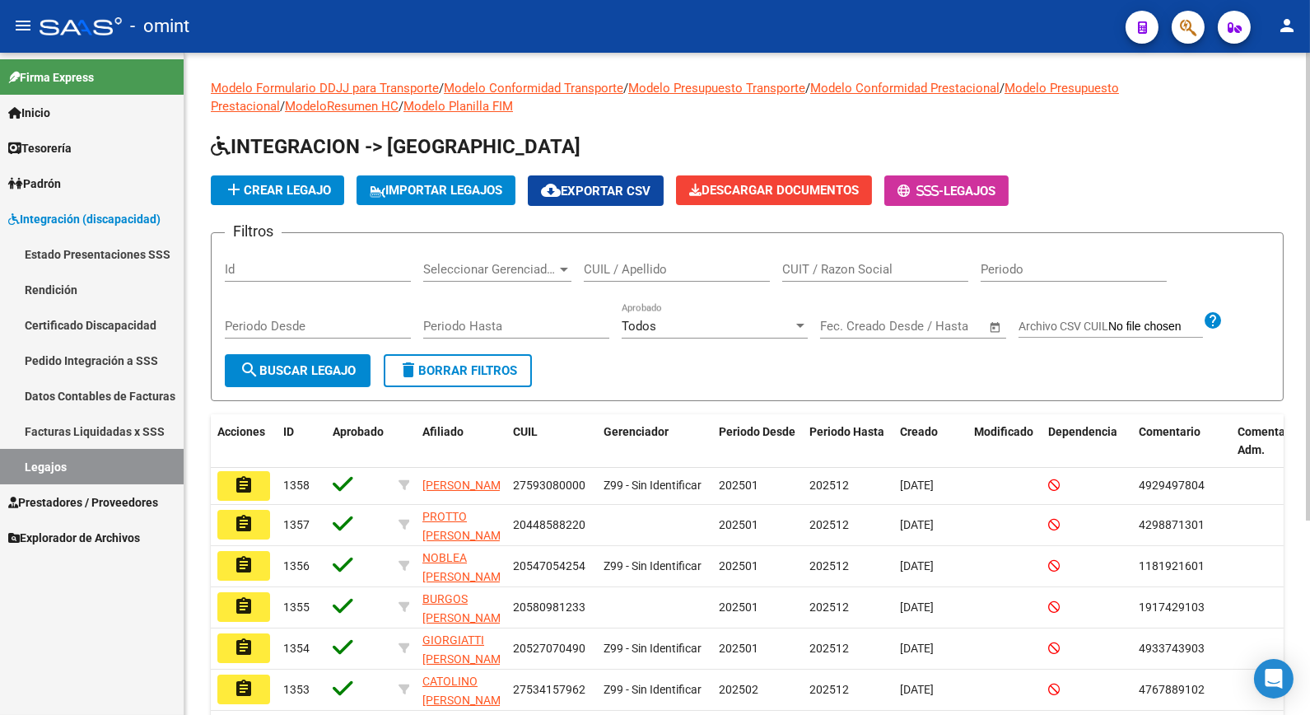
click at [679, 261] on div "CUIL / Apellido" at bounding box center [677, 263] width 186 height 35
type input "GUALANDRA"
click at [324, 371] on span "search Buscar Legajo" at bounding box center [298, 370] width 116 height 15
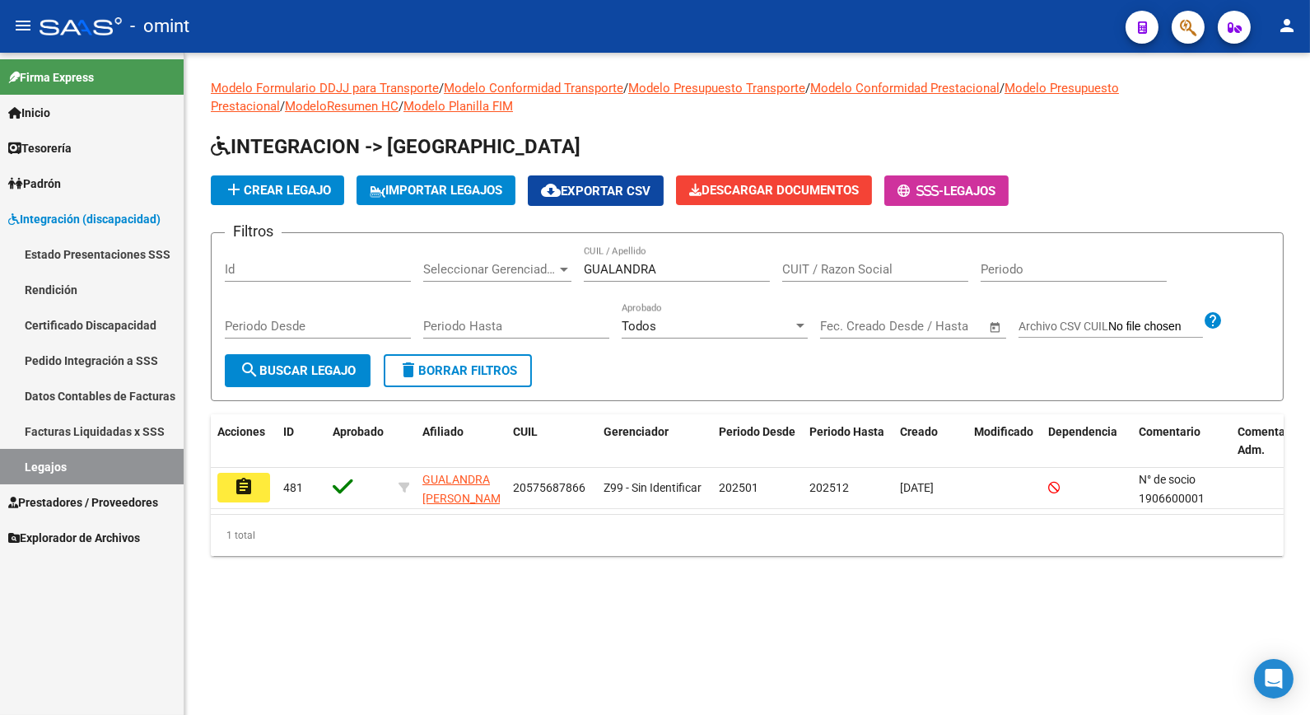
click at [236, 484] on mat-icon "assignment" at bounding box center [244, 487] width 20 height 20
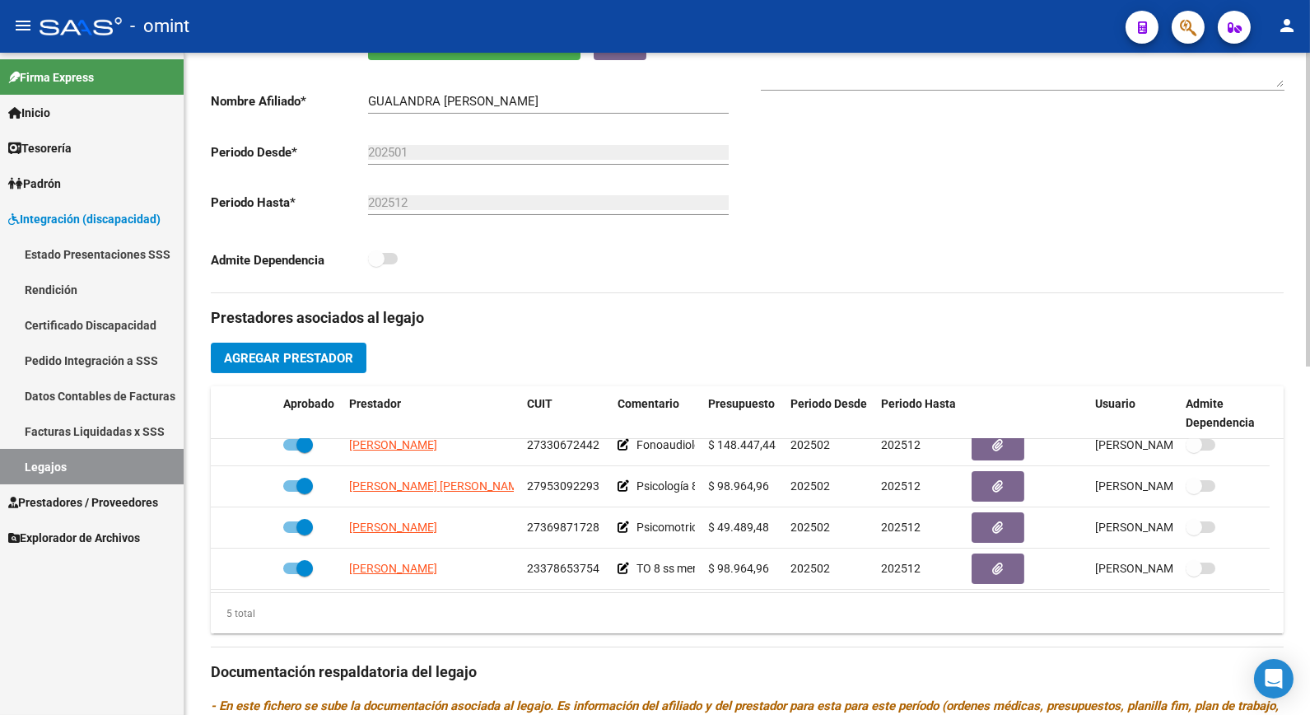
scroll to position [58, 0]
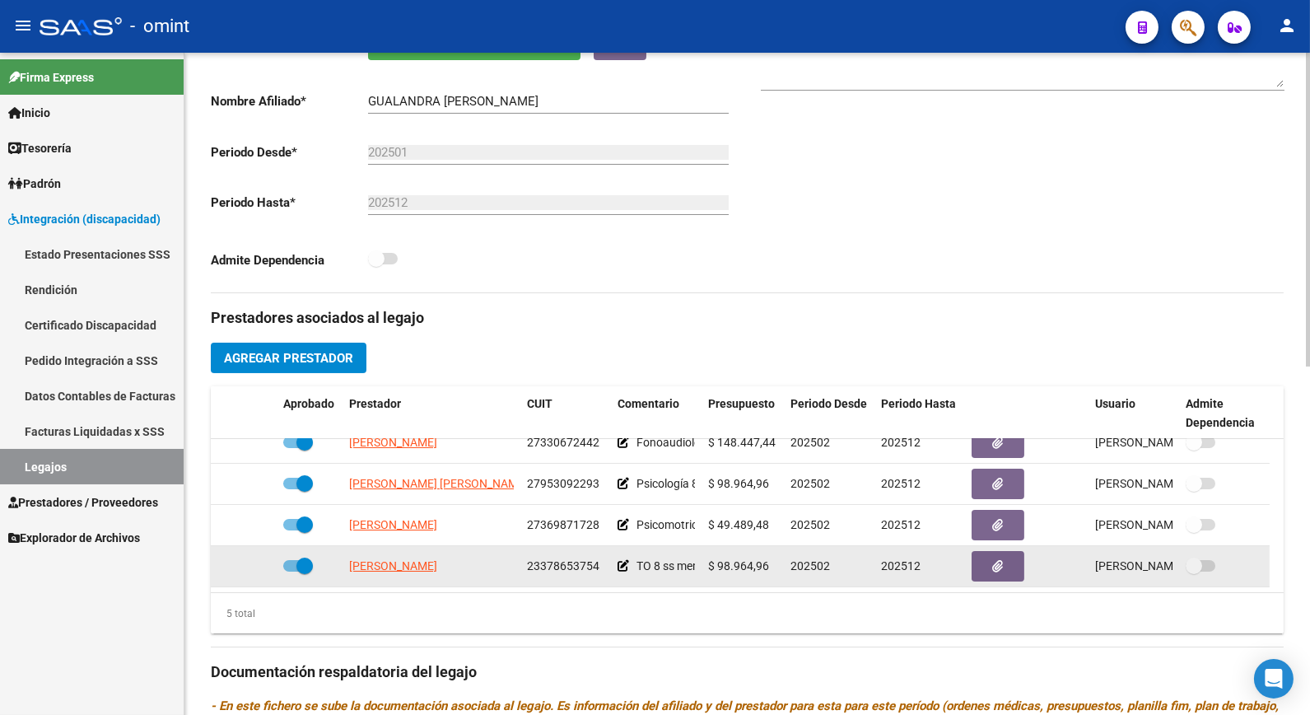
click at [301, 572] on span at bounding box center [304, 566] width 16 height 16
click at [292, 572] on input "checkbox" at bounding box center [291, 572] width 1 height 1
click at [257, 566] on icon at bounding box center [253, 566] width 12 height 12
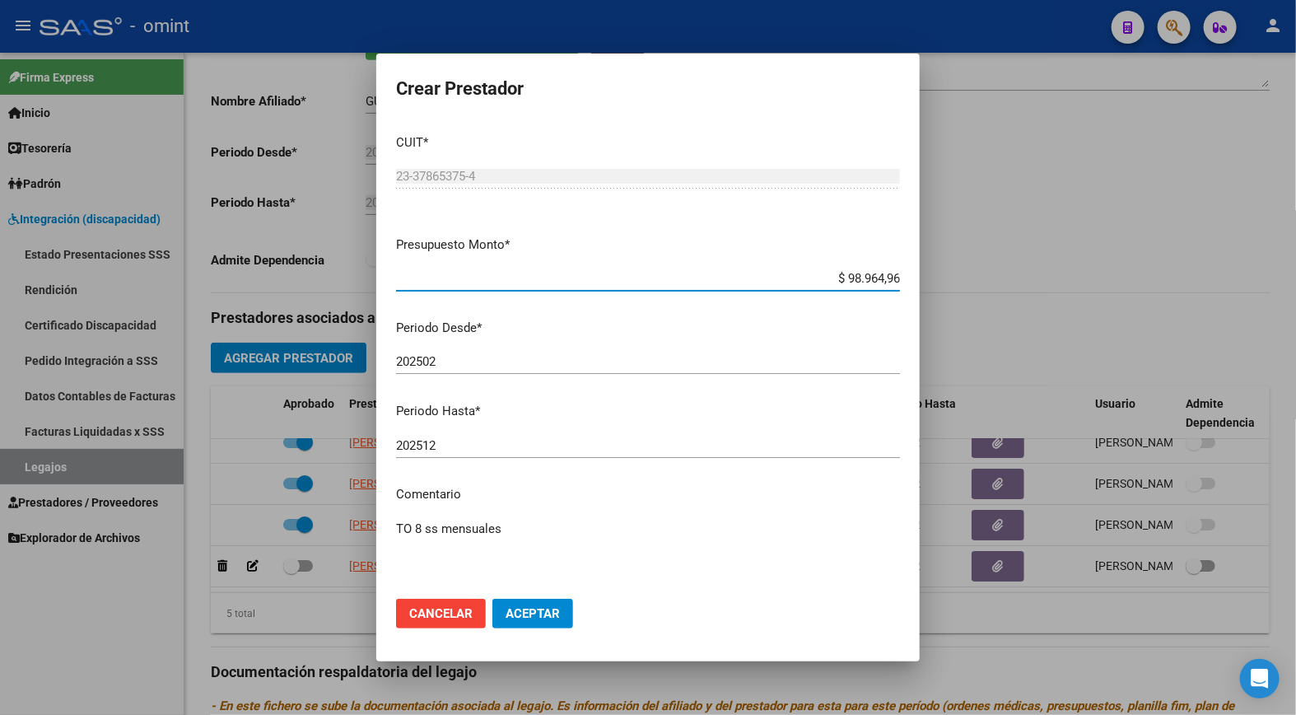
click at [534, 619] on span "Aceptar" at bounding box center [533, 613] width 54 height 15
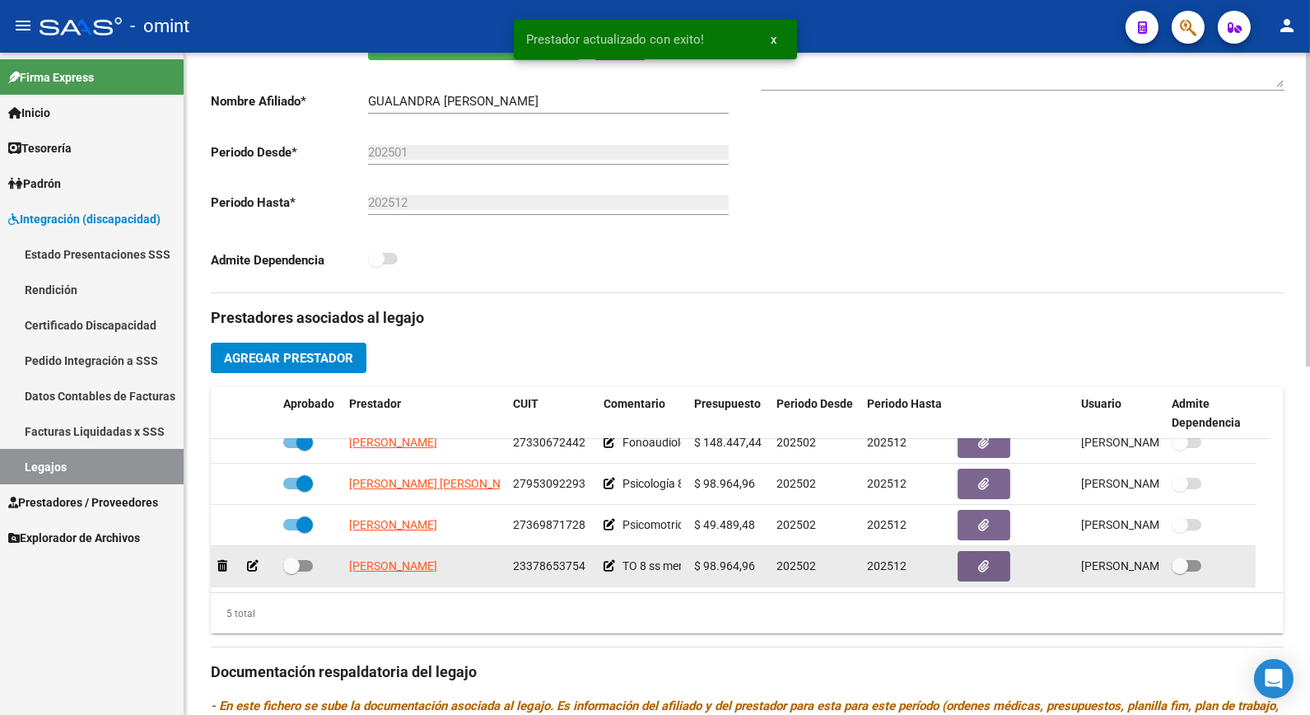
click at [294, 568] on span at bounding box center [291, 566] width 16 height 16
click at [292, 572] on input "checkbox" at bounding box center [291, 572] width 1 height 1
checkbox input "true"
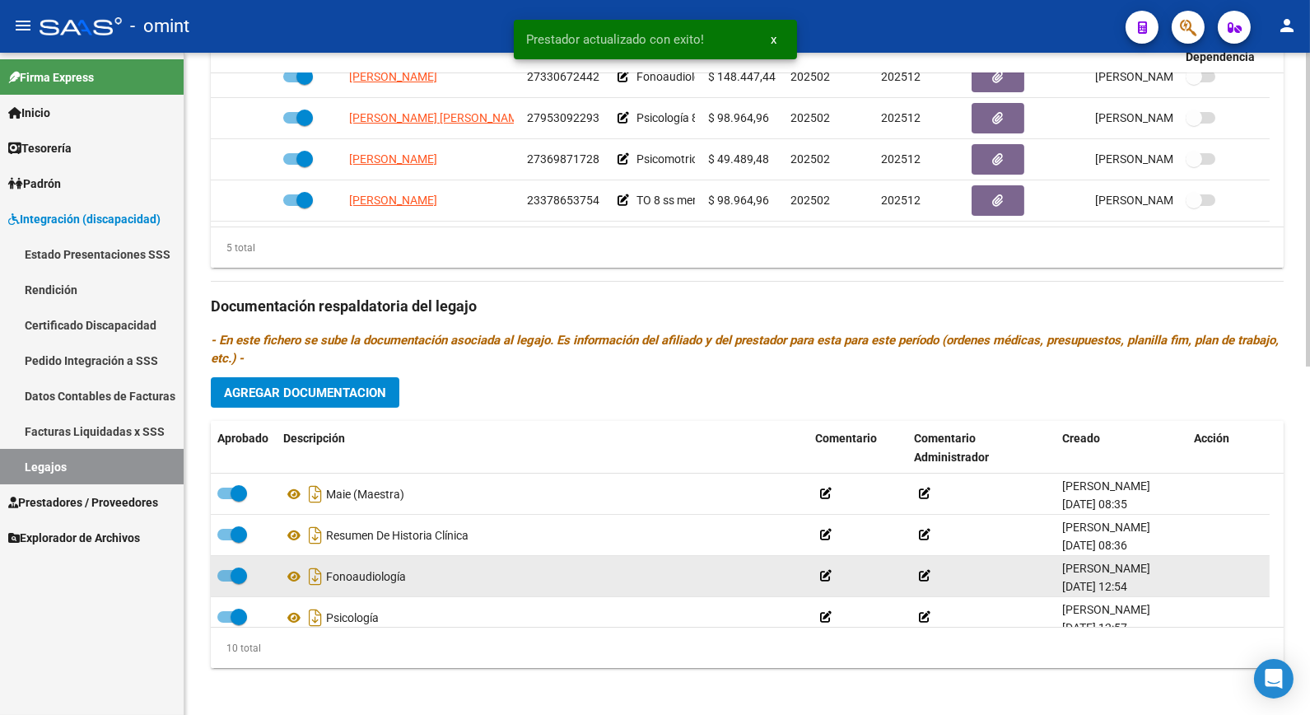
scroll to position [91, 0]
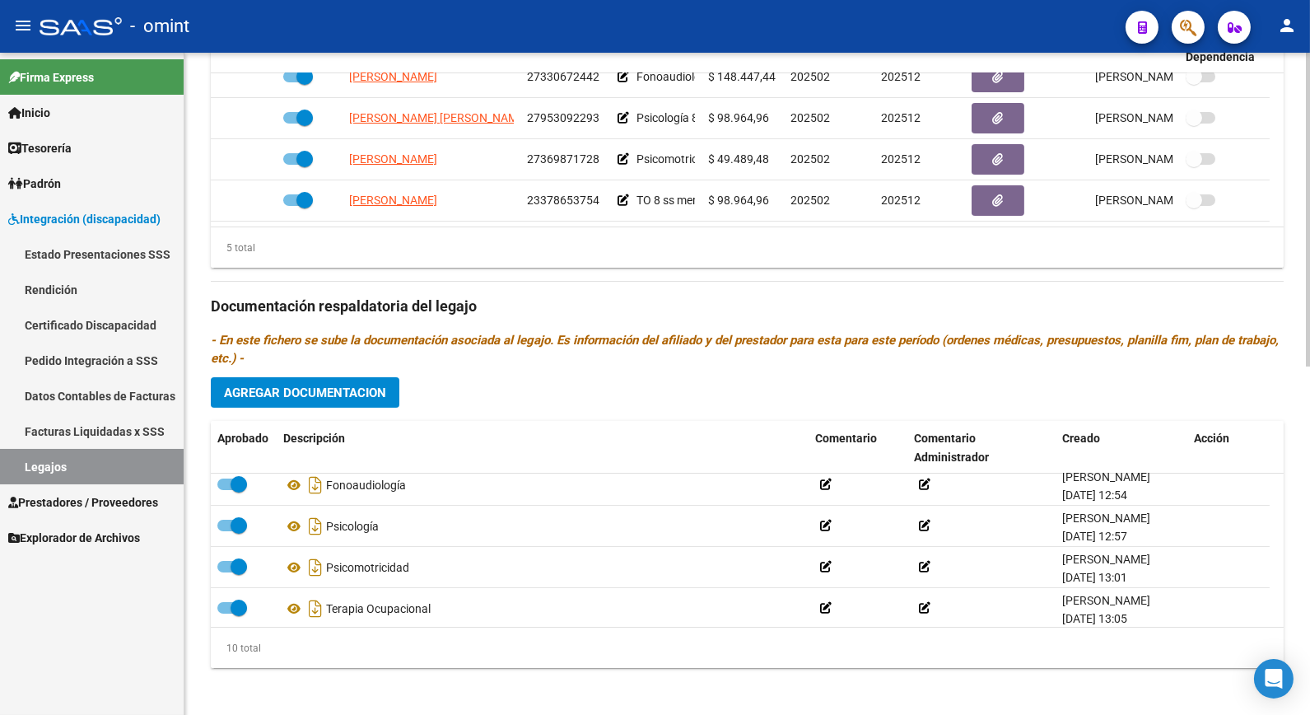
click at [291, 390] on span "Agregar Documentacion" at bounding box center [305, 392] width 162 height 15
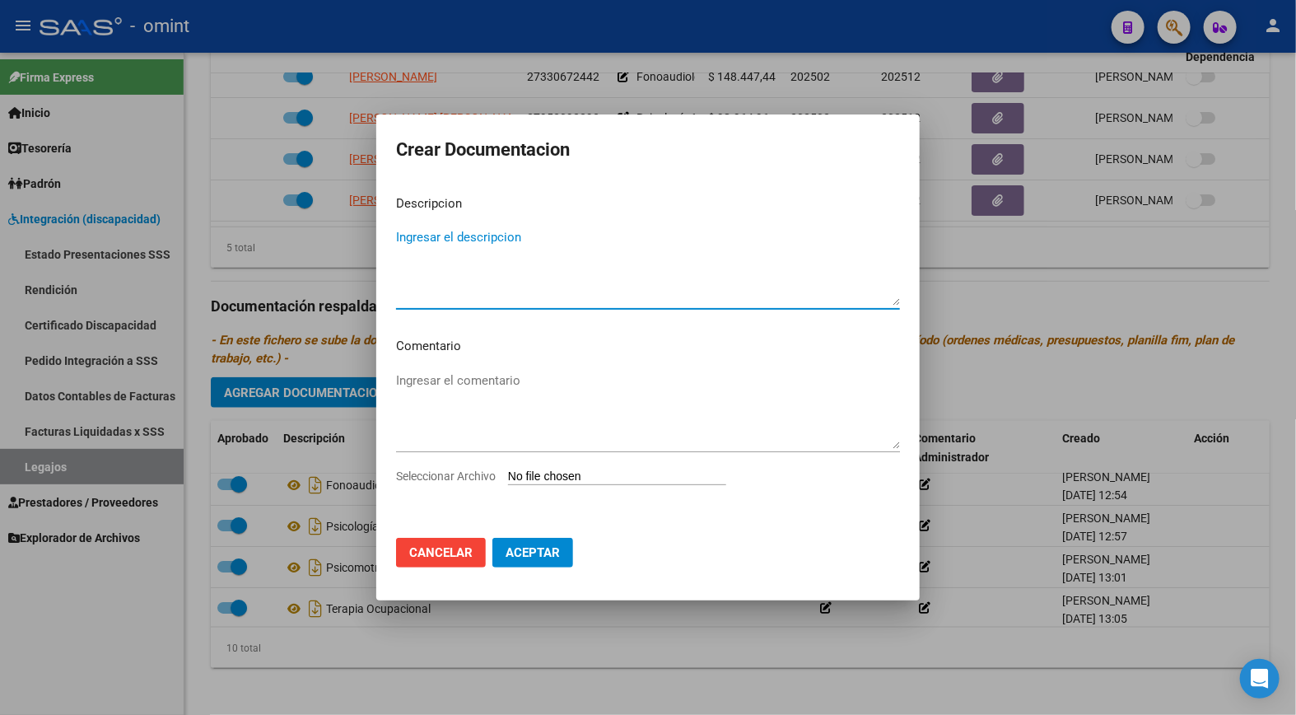
type textarea "i"
type textarea "Informe TO"
click at [546, 465] on div "Ingresar el comentario" at bounding box center [648, 418] width 504 height 100
click at [564, 474] on input "Seleccionar Archivo" at bounding box center [617, 477] width 218 height 16
type input "C:\fakepath\INFORME [PERSON_NAME].jpg"
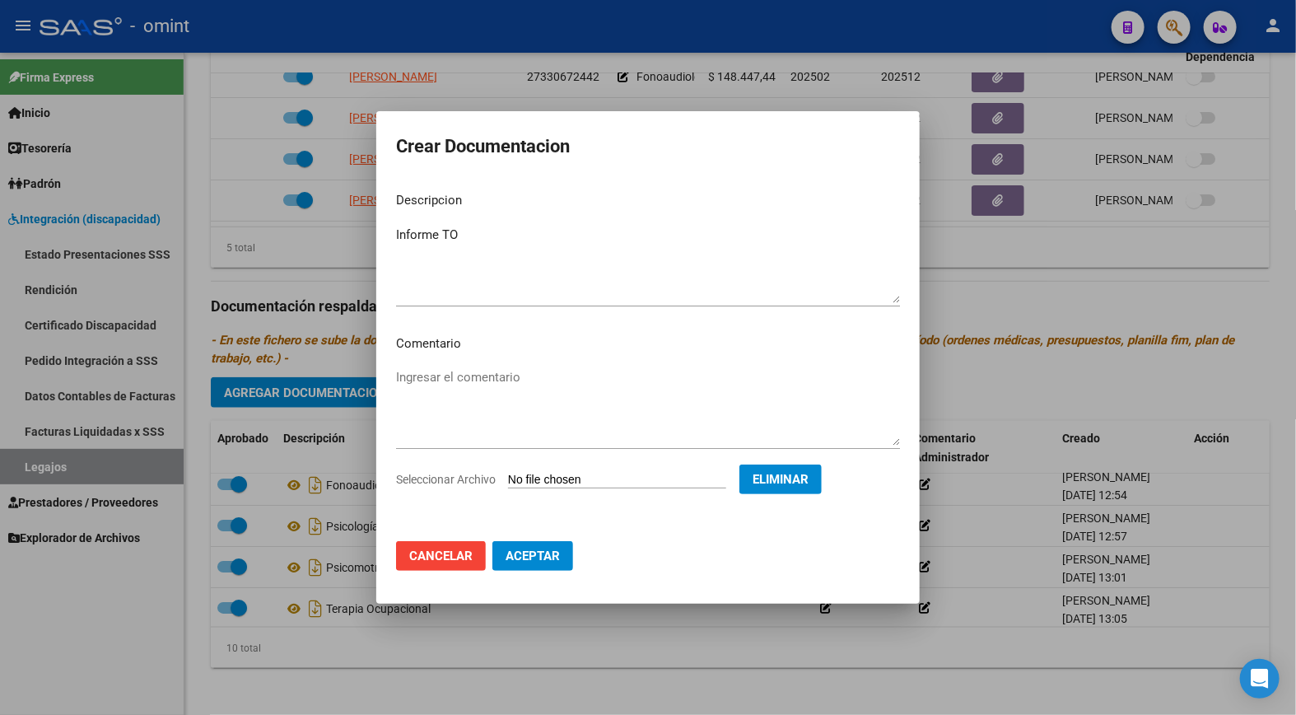
click at [525, 561] on span "Aceptar" at bounding box center [533, 556] width 54 height 15
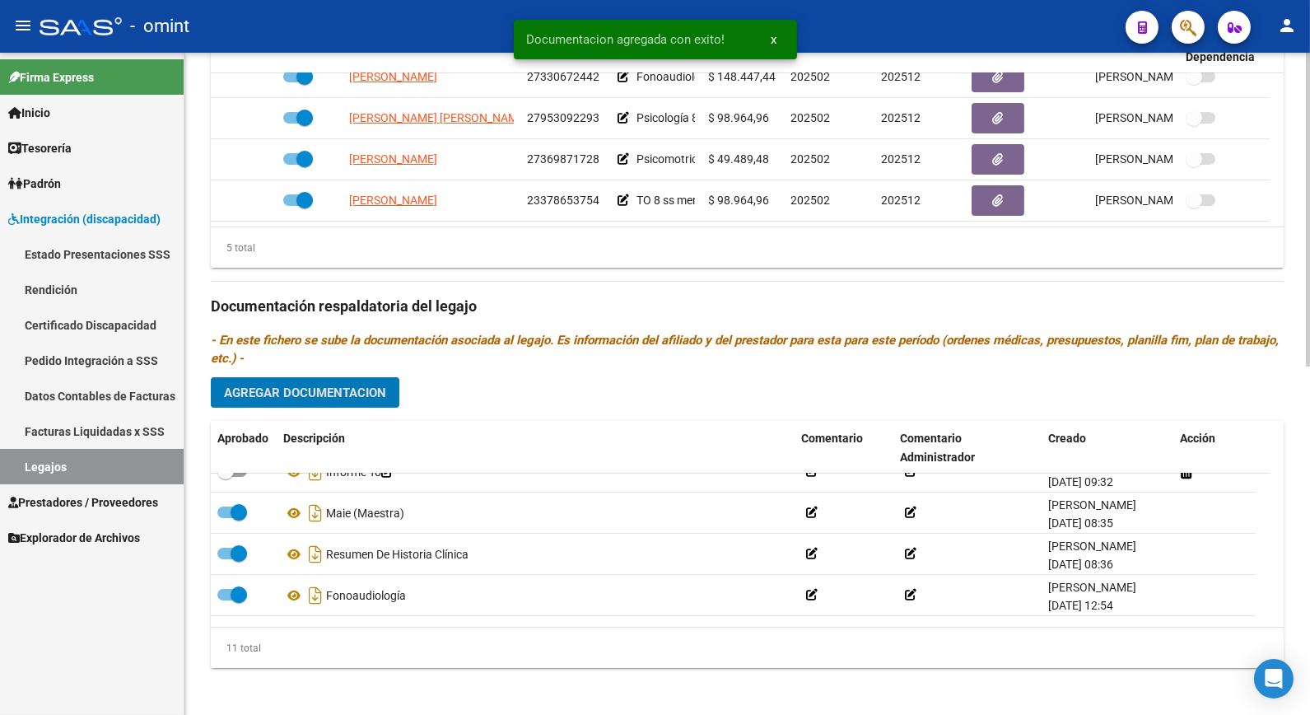
scroll to position [0, 0]
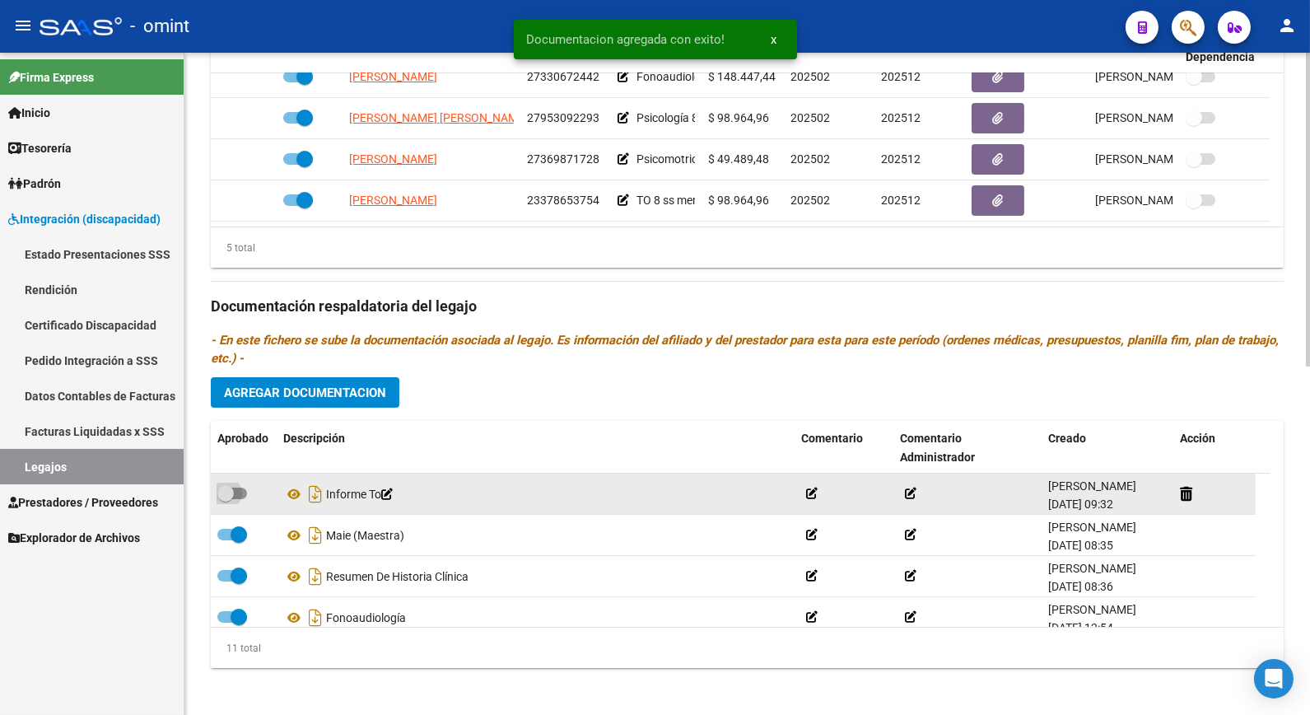
click at [225, 484] on label at bounding box center [232, 493] width 30 height 20
click at [225, 499] on input "checkbox" at bounding box center [225, 499] width 1 height 1
checkbox input "true"
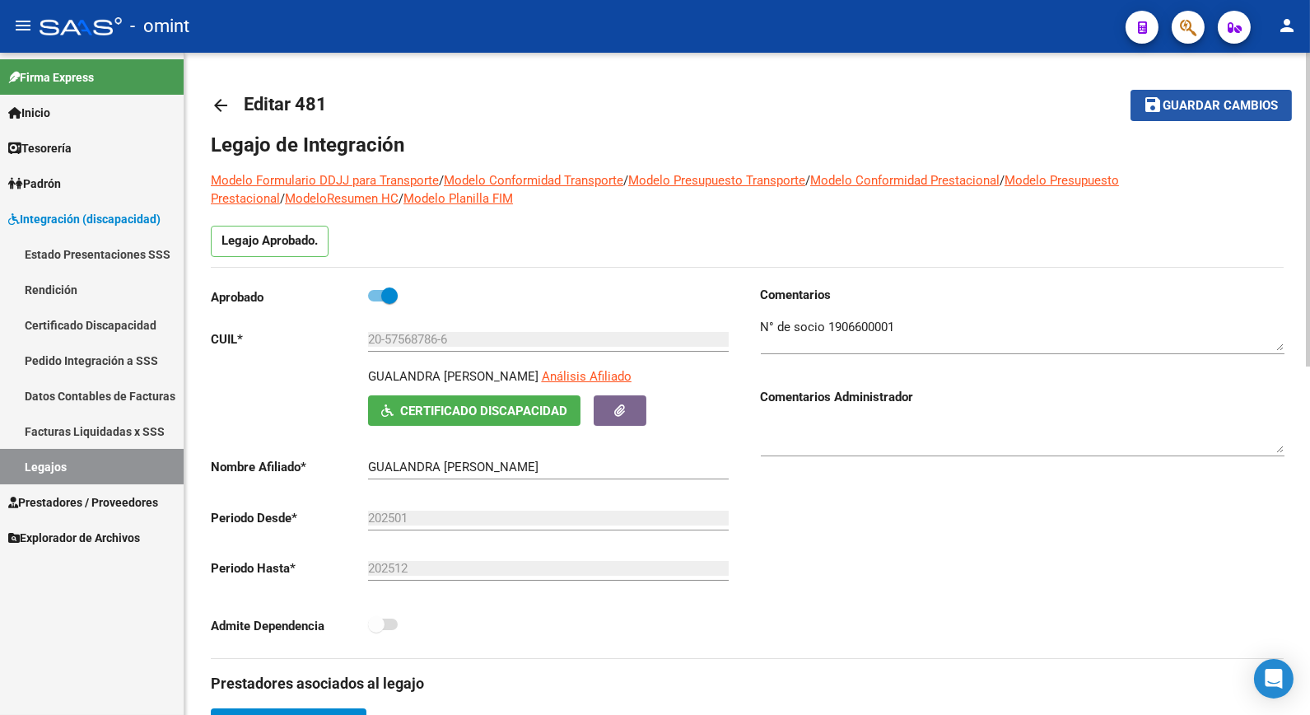
click at [1191, 101] on span "Guardar cambios" at bounding box center [1221, 106] width 115 height 15
click at [58, 471] on link "Legajos" at bounding box center [92, 466] width 184 height 35
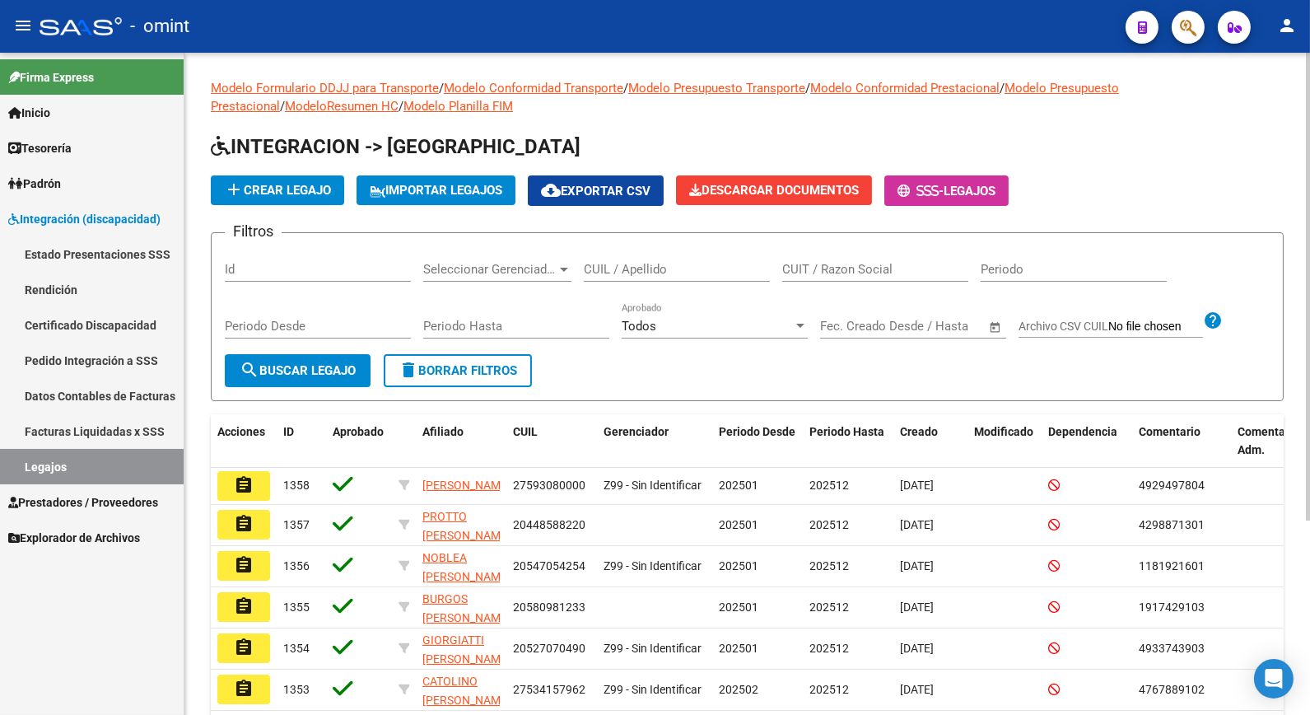
click at [665, 270] on input "CUIL / Apellido" at bounding box center [677, 269] width 186 height 15
type input "[PERSON_NAME]"
click at [340, 373] on span "search Buscar Legajo" at bounding box center [298, 370] width 116 height 15
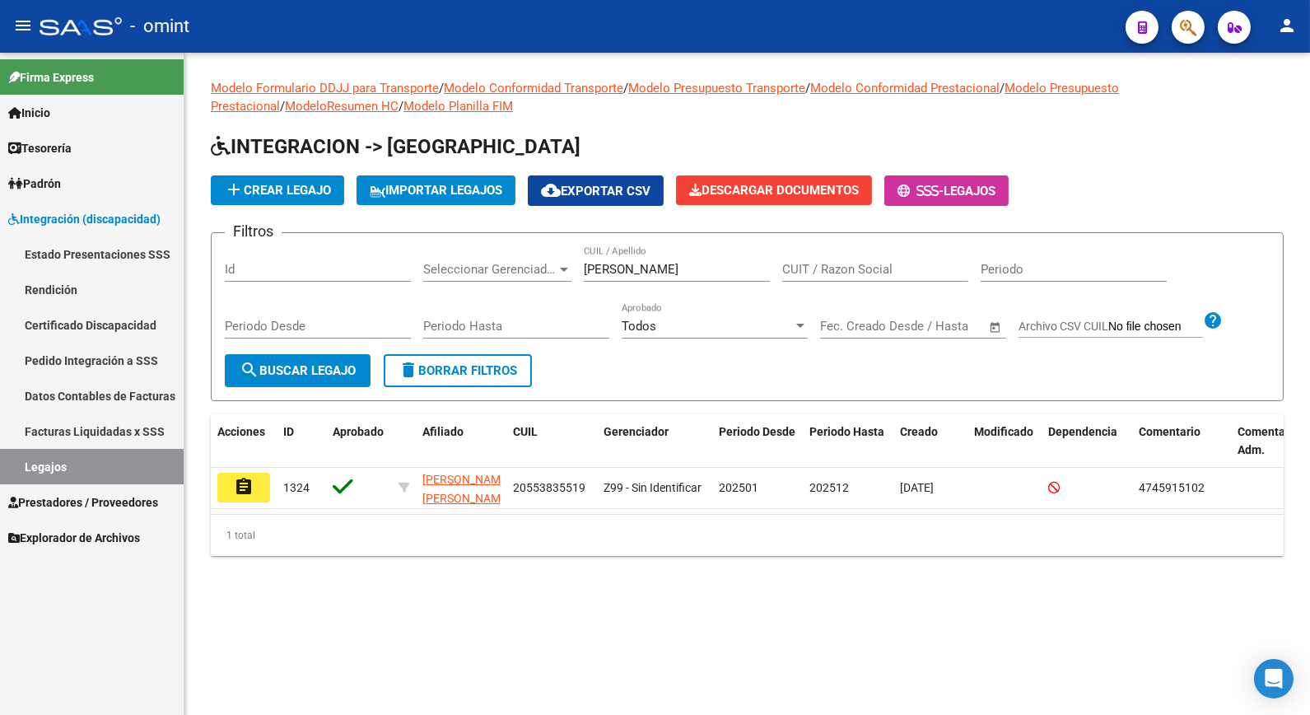
click at [240, 490] on mat-icon "assignment" at bounding box center [244, 487] width 20 height 20
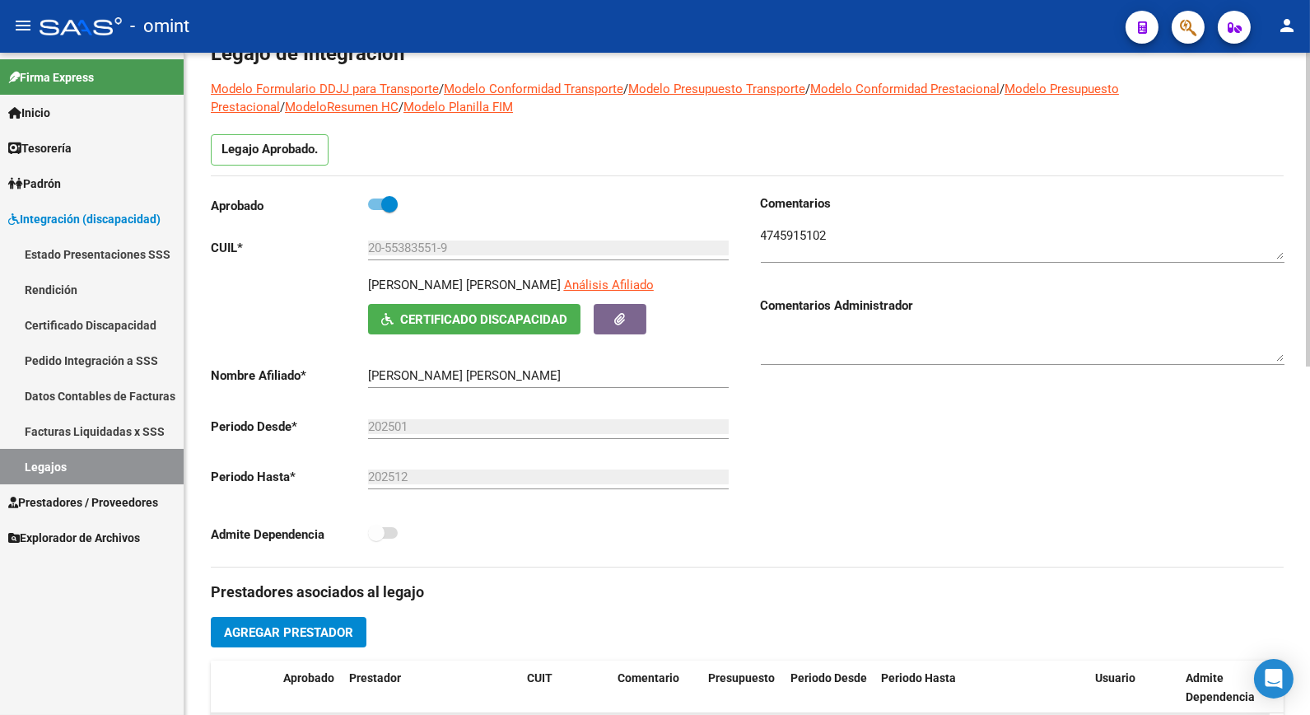
scroll to position [274, 0]
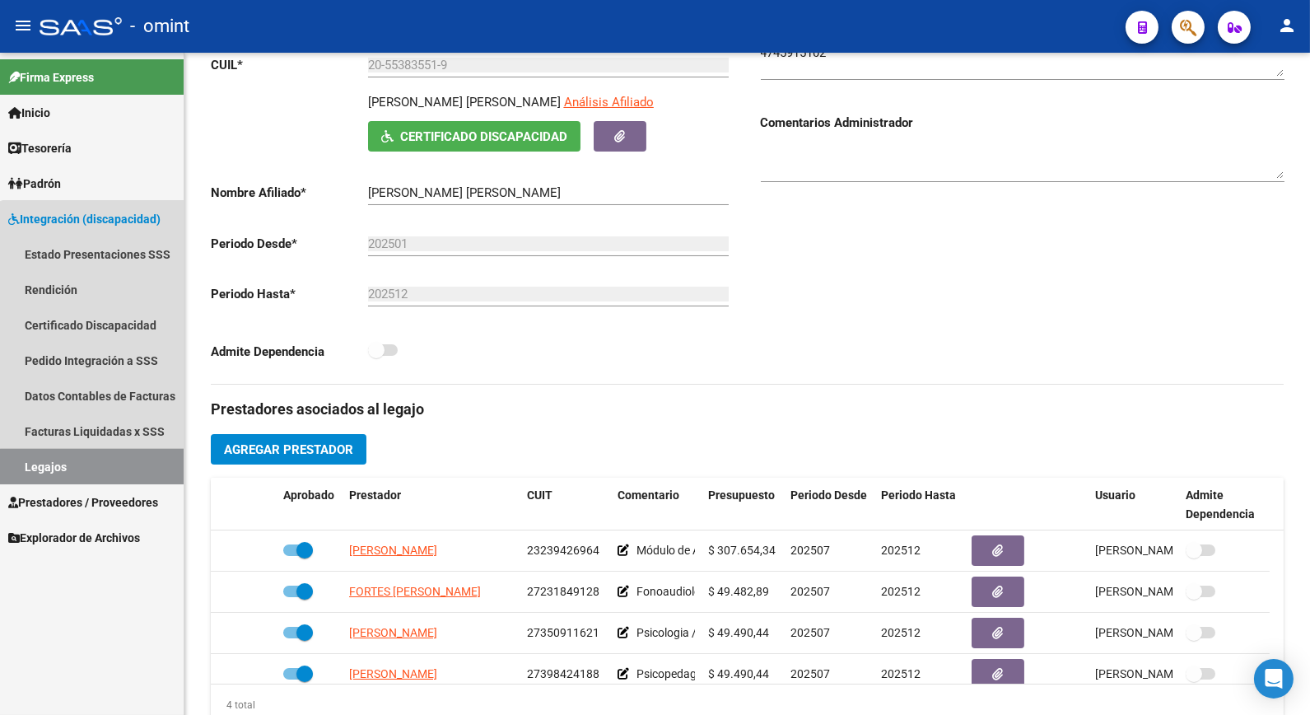
click at [109, 465] on link "Legajos" at bounding box center [92, 466] width 184 height 35
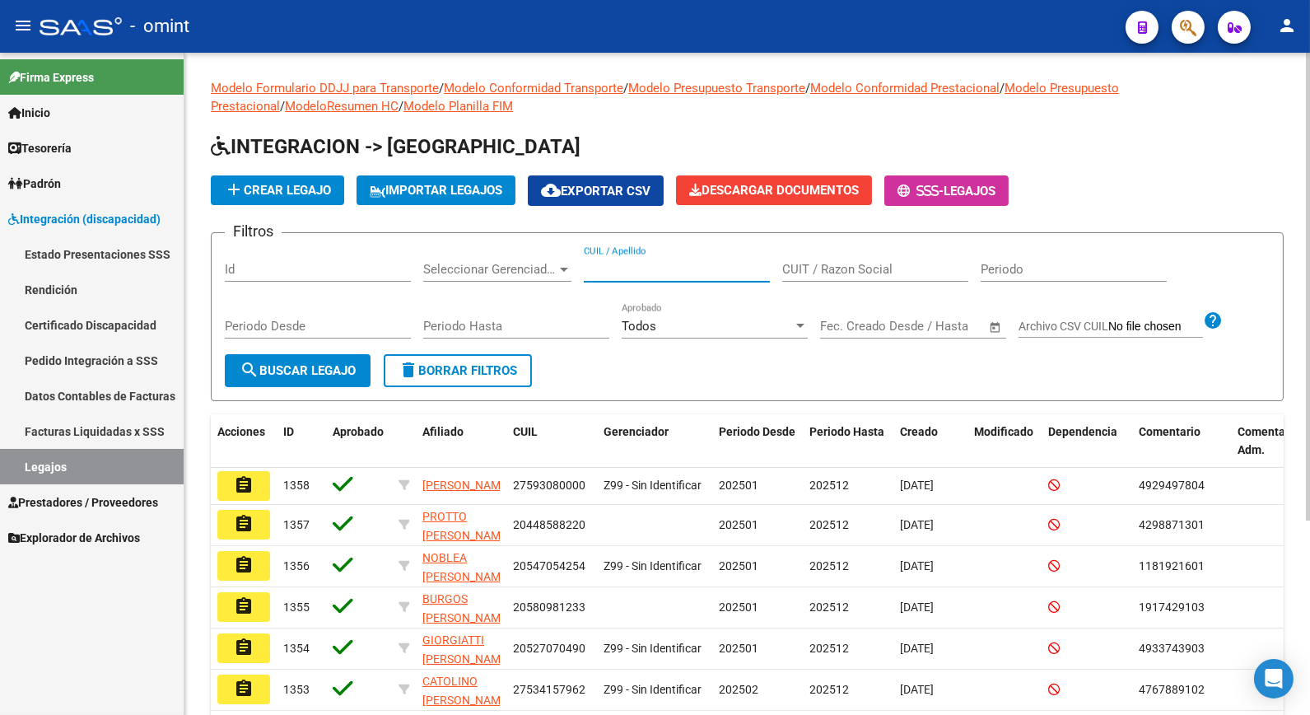
click at [712, 277] on input "CUIL / Apellido" at bounding box center [677, 269] width 186 height 15
type input "GARELLO"
click at [306, 368] on span "search Buscar Legajo" at bounding box center [298, 370] width 116 height 15
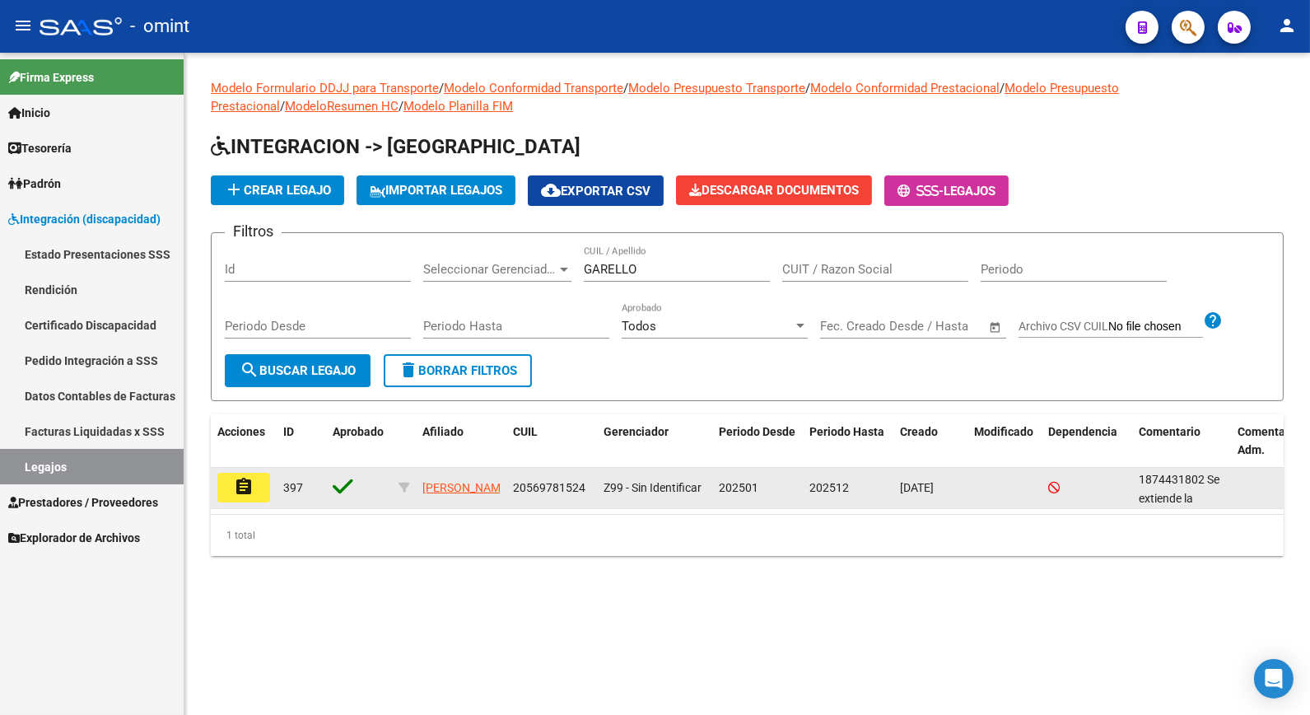
click at [255, 484] on button "assignment" at bounding box center [243, 488] width 53 height 30
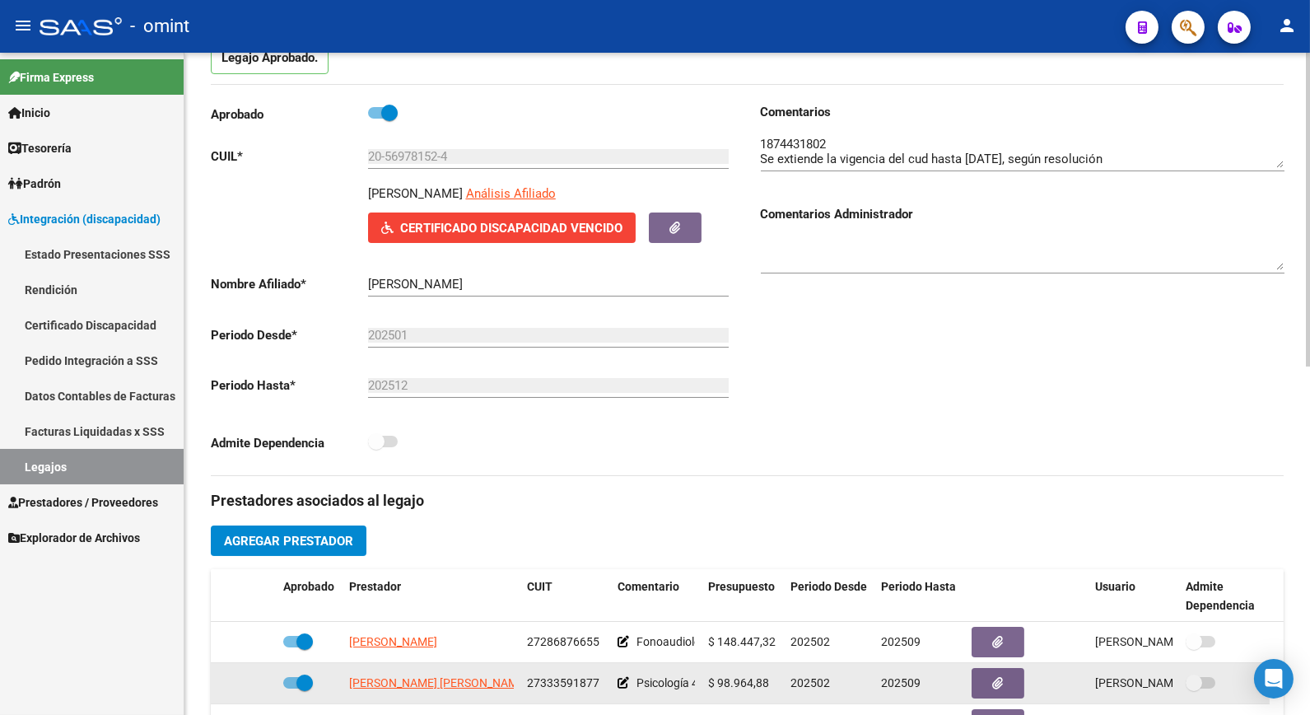
scroll to position [366, 0]
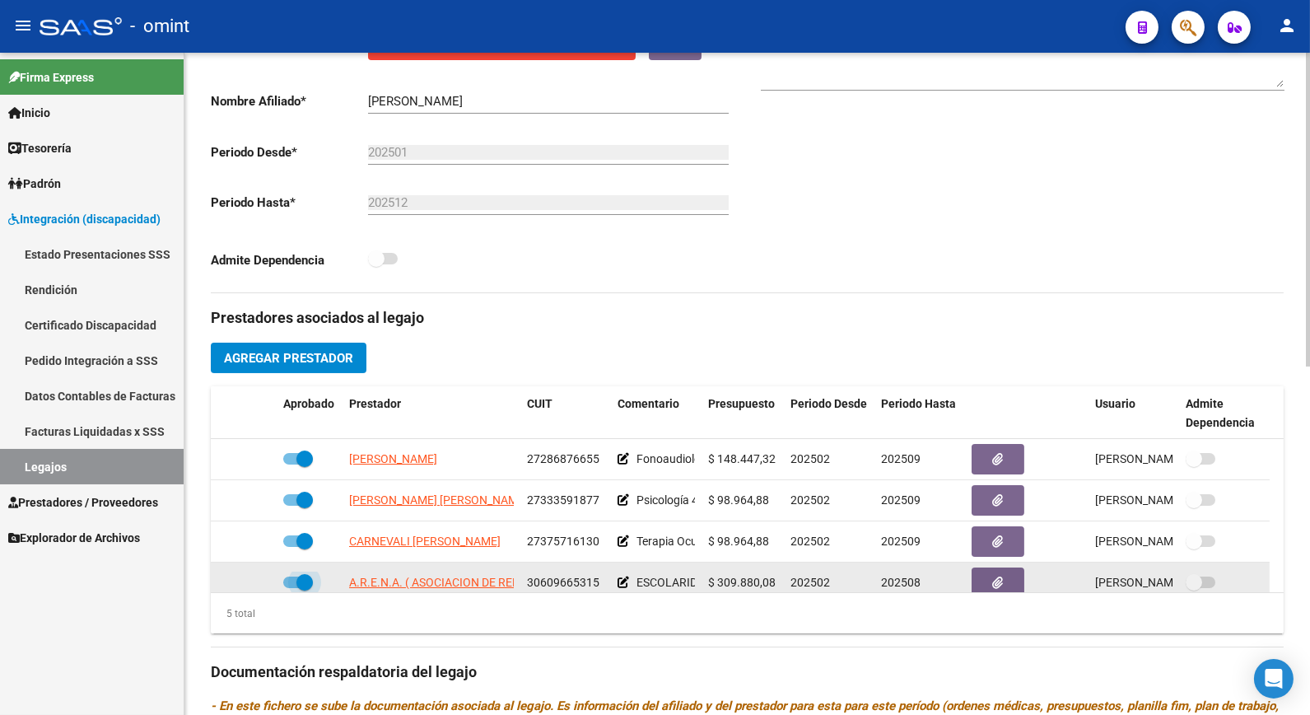
click at [309, 586] on span at bounding box center [304, 582] width 16 height 16
click at [292, 588] on input "checkbox" at bounding box center [291, 588] width 1 height 1
checkbox input "false"
click at [250, 588] on icon at bounding box center [253, 583] width 12 height 12
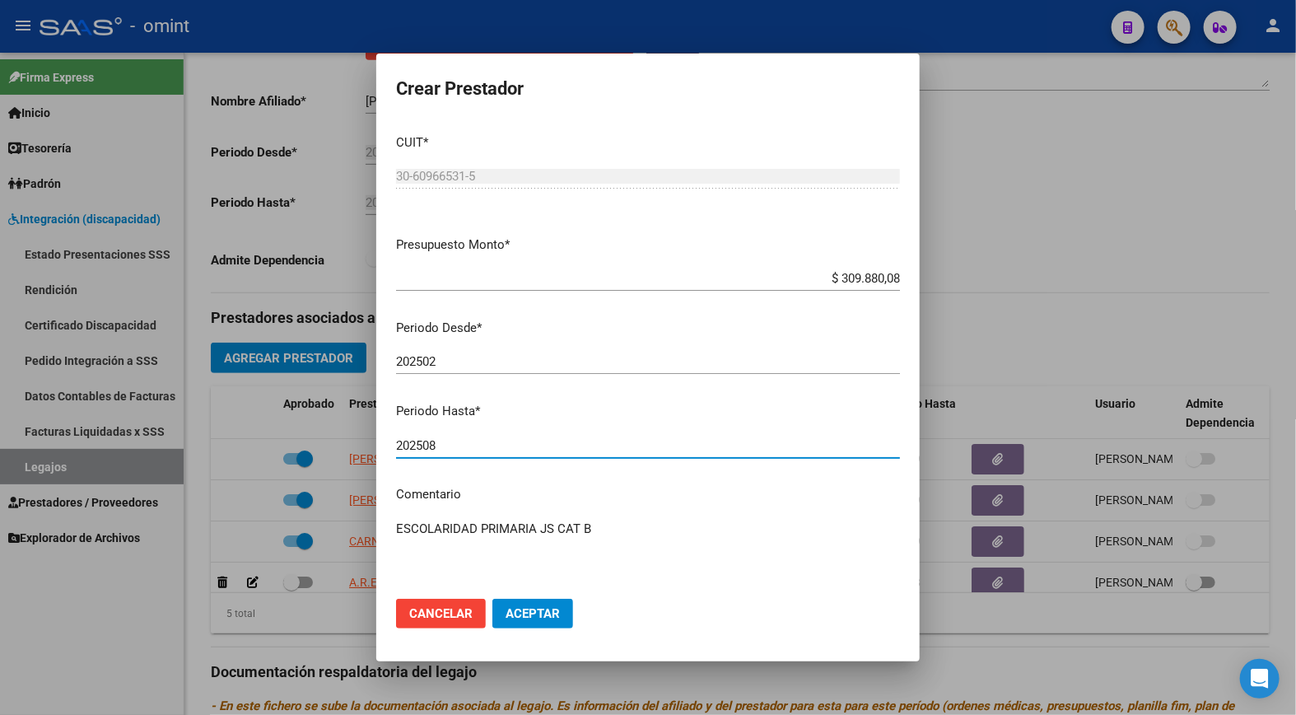
click at [474, 441] on input "202508" at bounding box center [648, 445] width 504 height 15
type input "202509"
click at [545, 615] on span "Aceptar" at bounding box center [533, 613] width 54 height 15
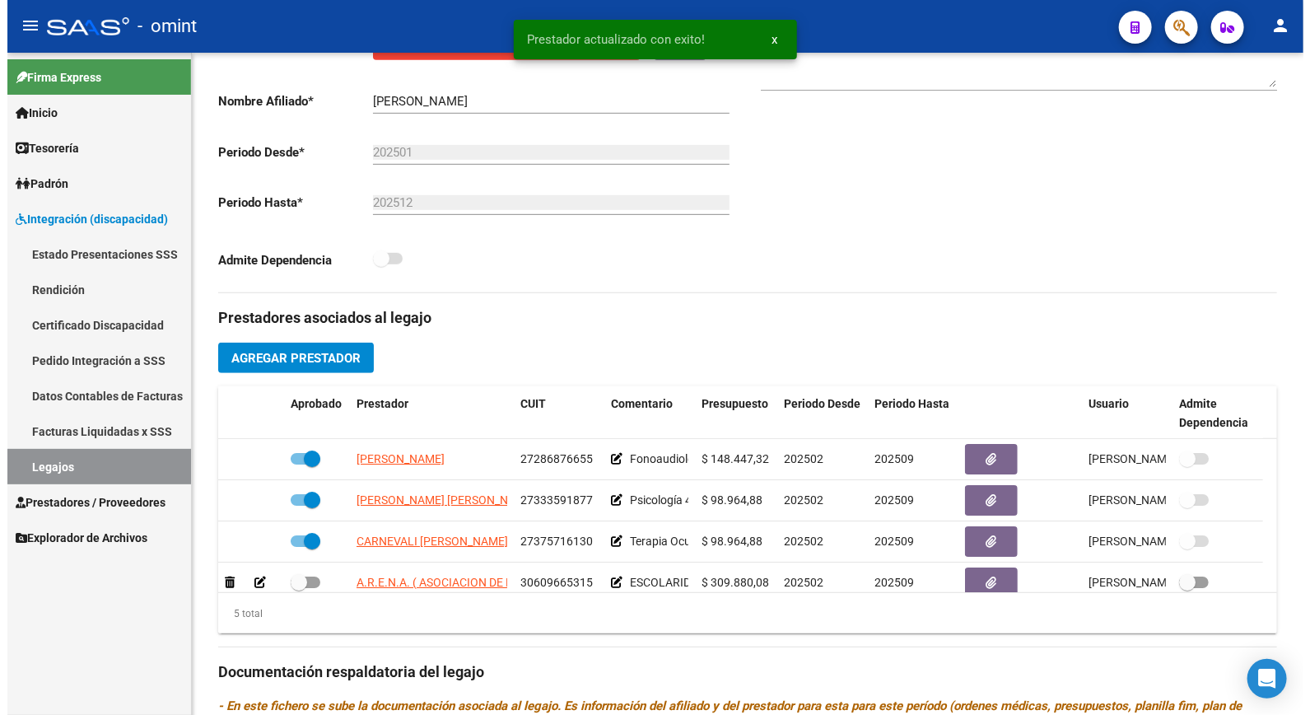
scroll to position [11, 0]
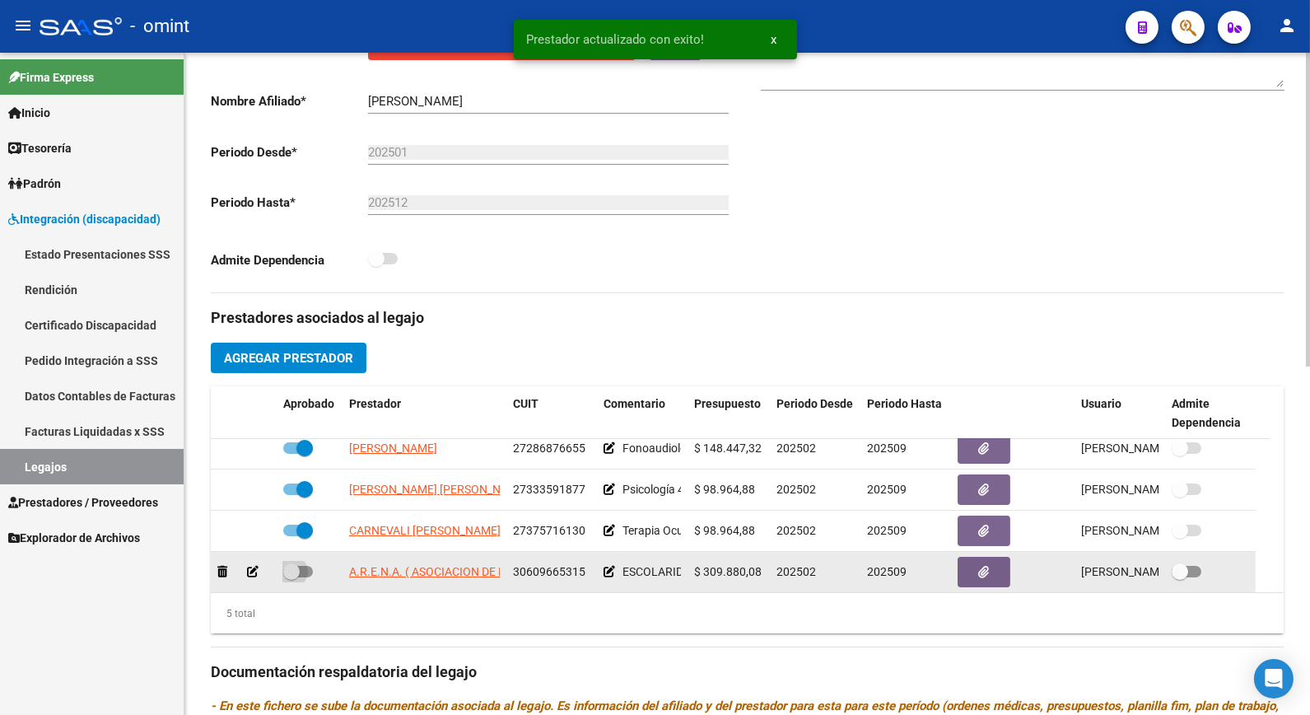
click at [292, 570] on span at bounding box center [291, 571] width 16 height 16
click at [292, 577] on input "checkbox" at bounding box center [291, 577] width 1 height 1
checkbox input "true"
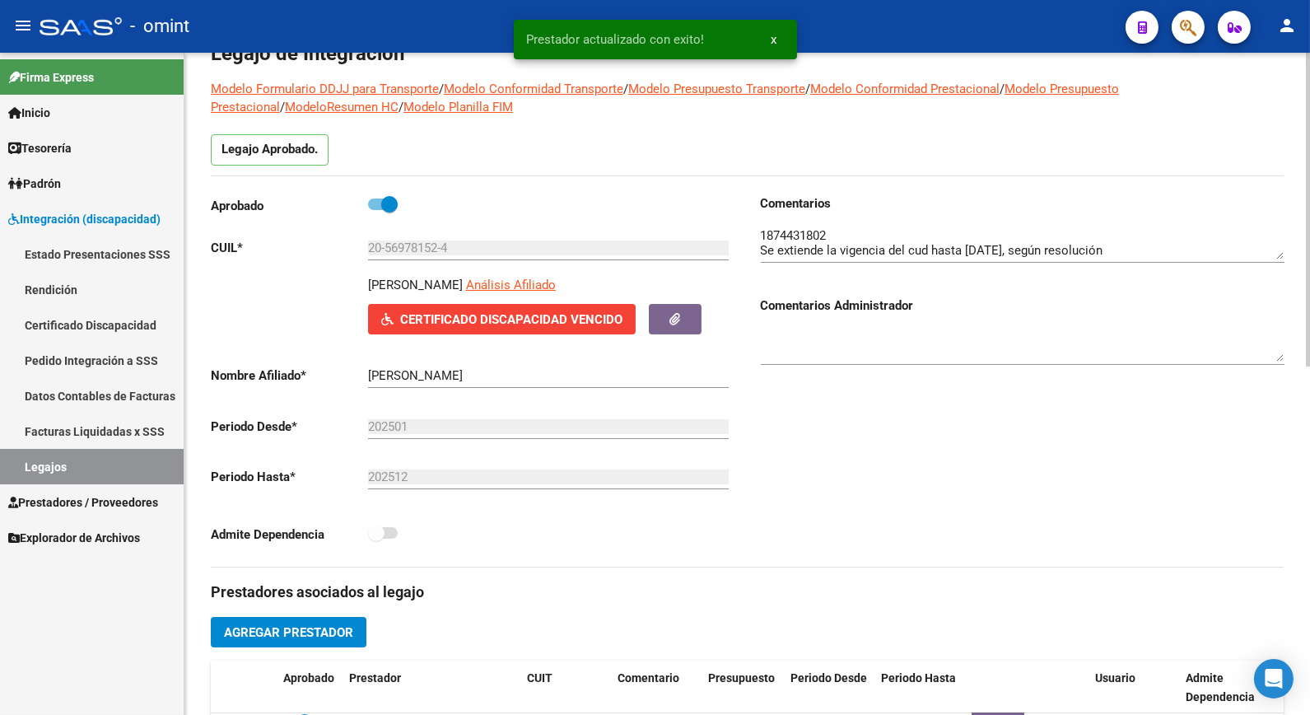
scroll to position [0, 0]
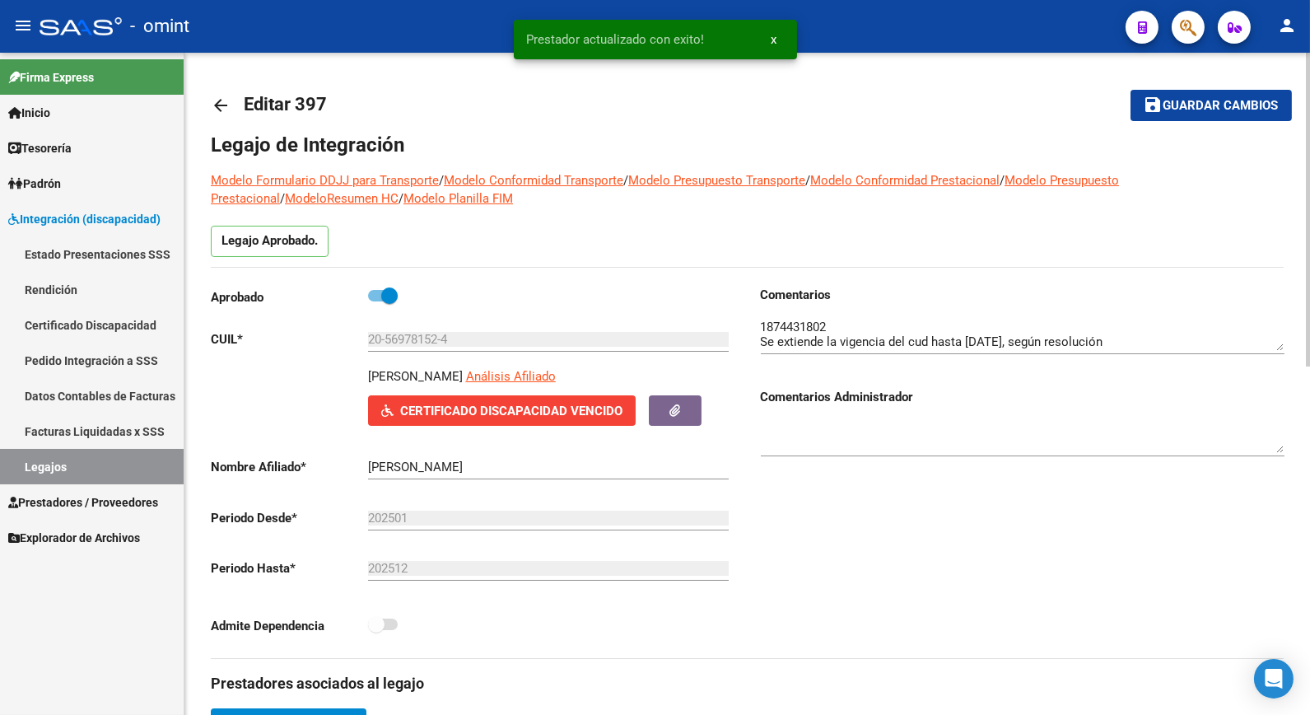
click at [808, 326] on textarea at bounding box center [1023, 334] width 524 height 33
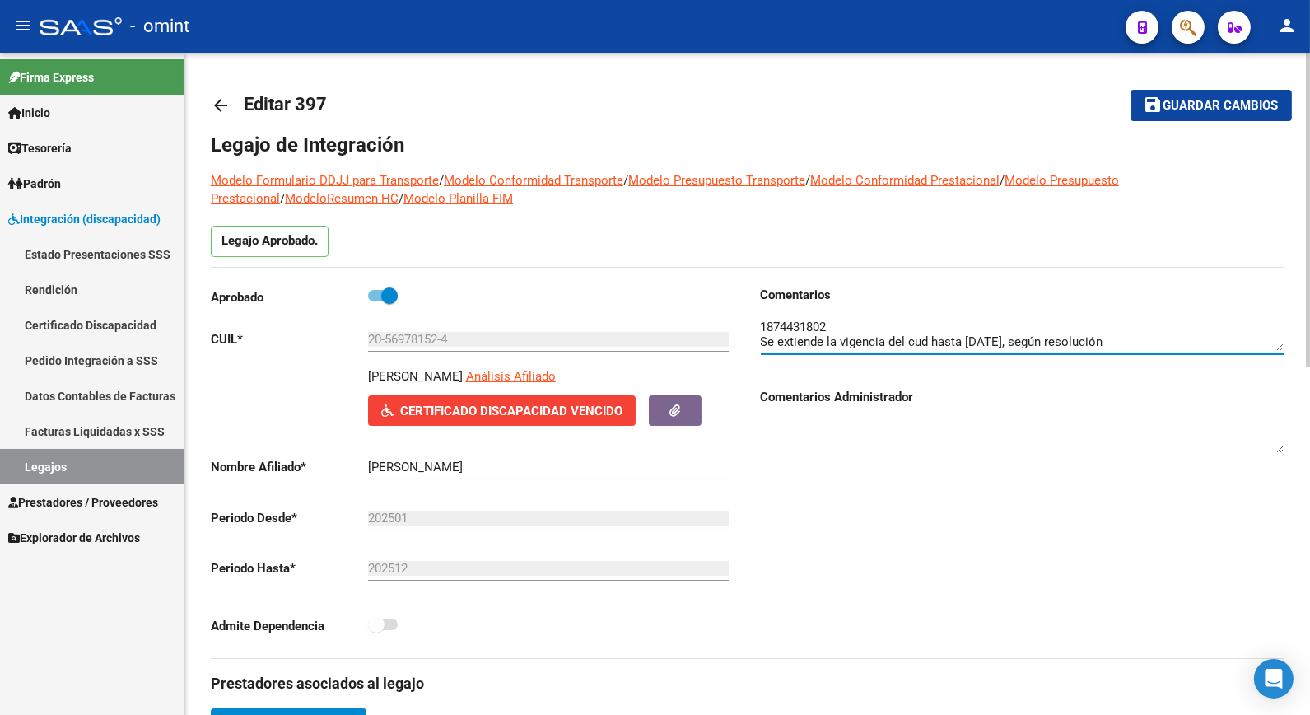
scroll to position [366, 0]
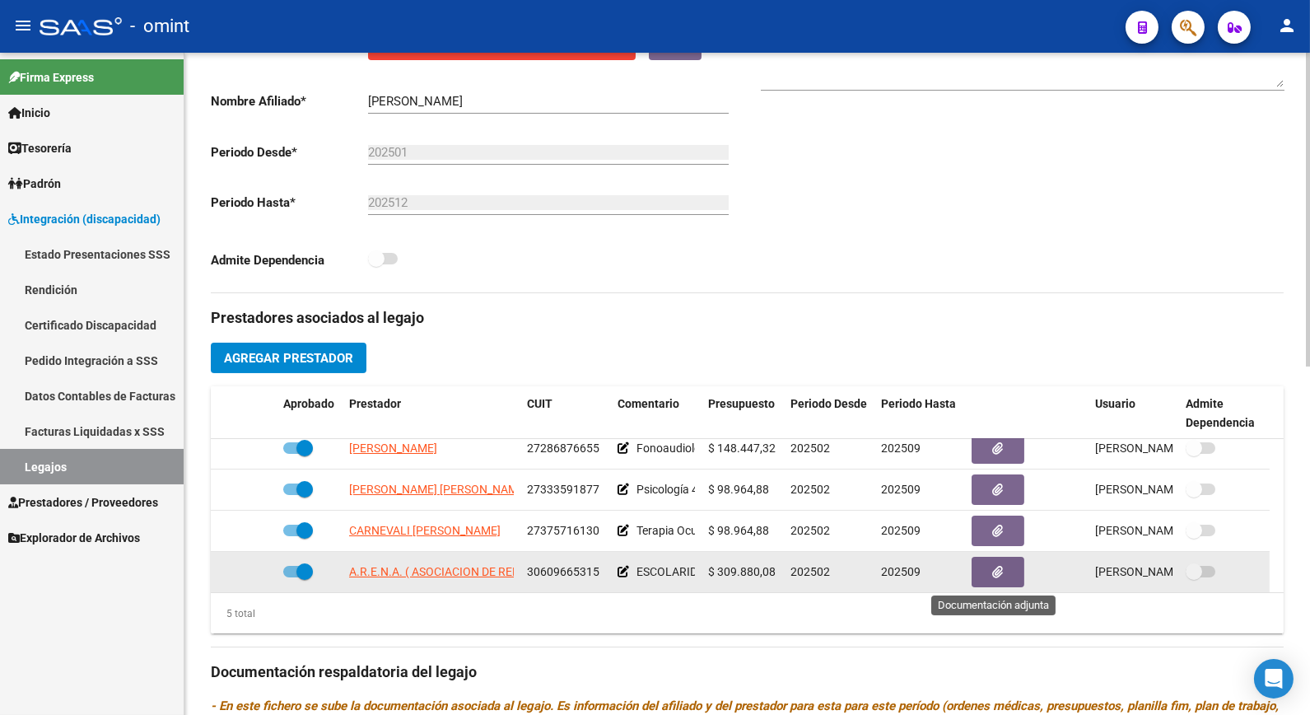
click at [998, 570] on icon "button" at bounding box center [998, 572] width 11 height 12
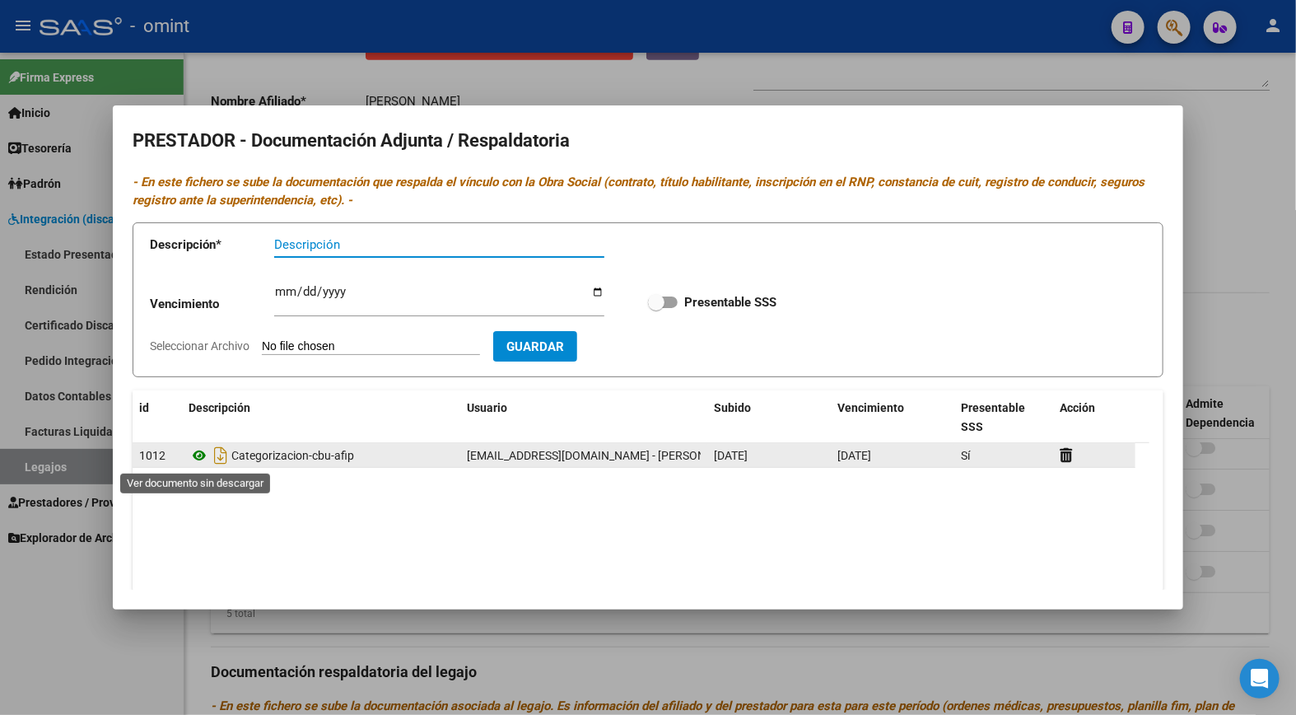
click at [206, 458] on icon at bounding box center [199, 456] width 21 height 20
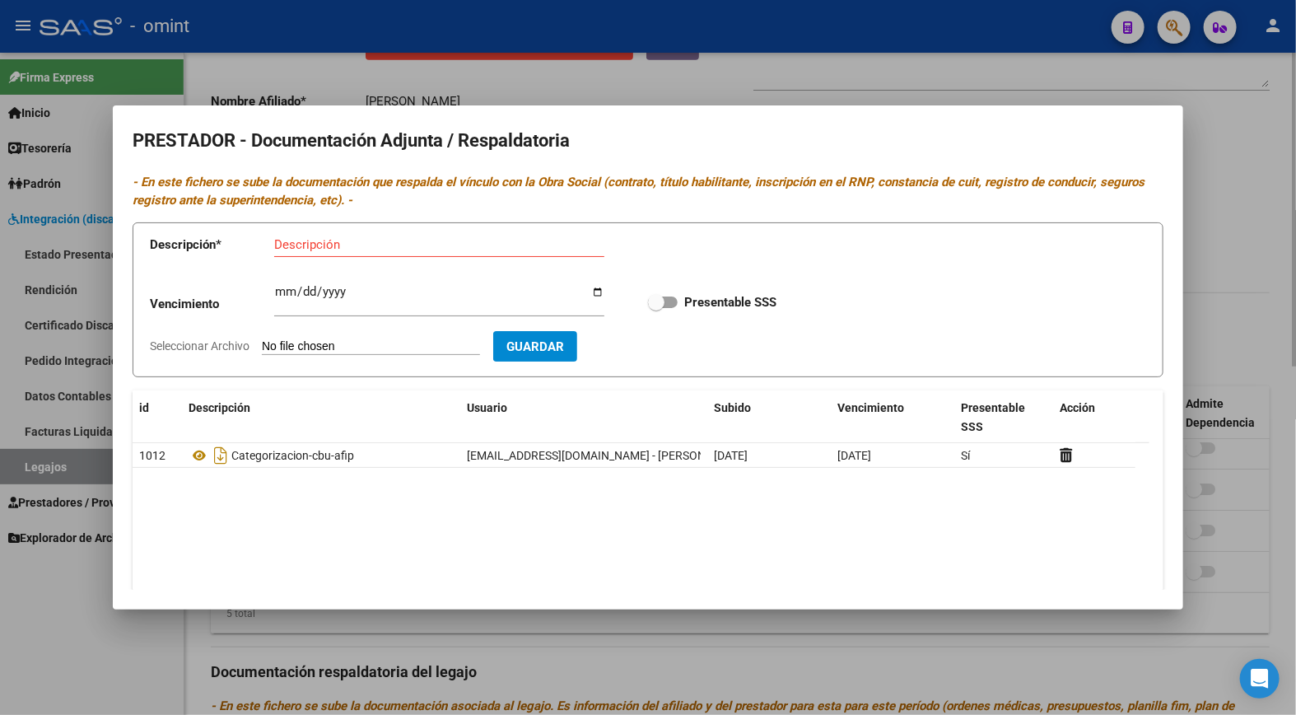
drag, startPoint x: 336, startPoint y: 63, endPoint x: 367, endPoint y: 88, distance: 40.4
click at [338, 63] on div at bounding box center [648, 357] width 1296 height 715
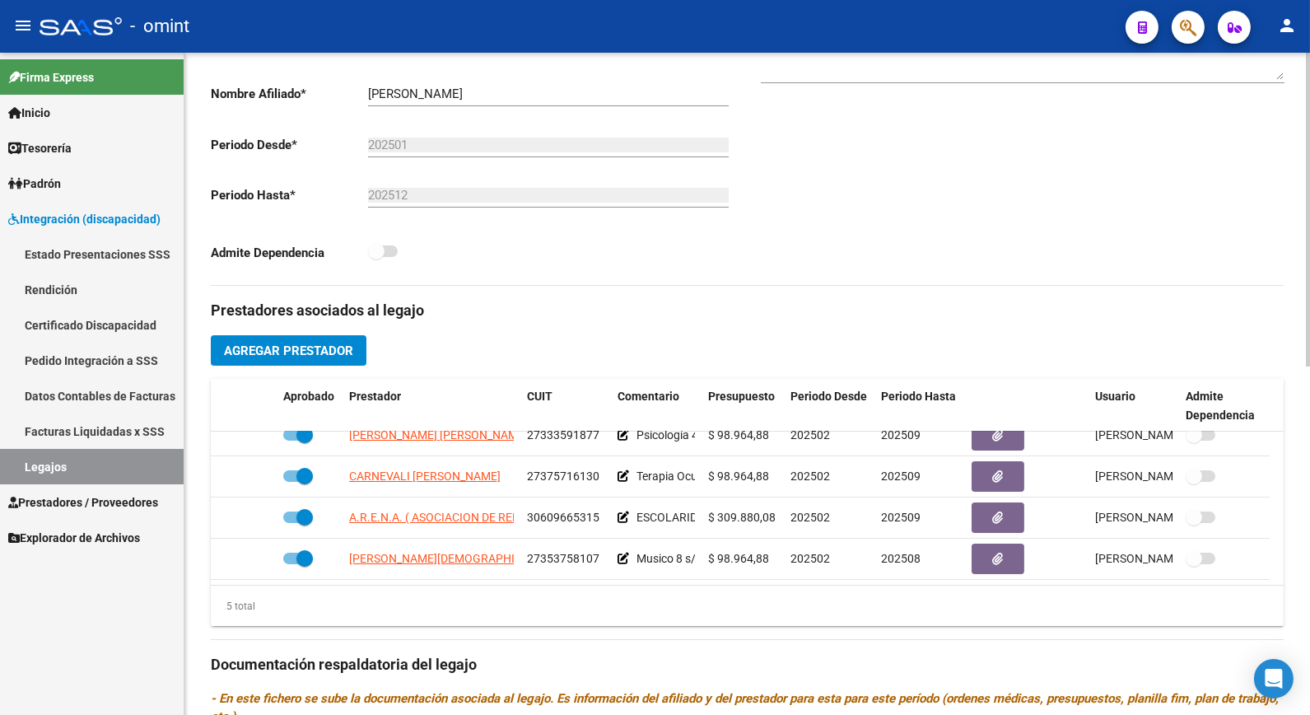
scroll to position [647, 0]
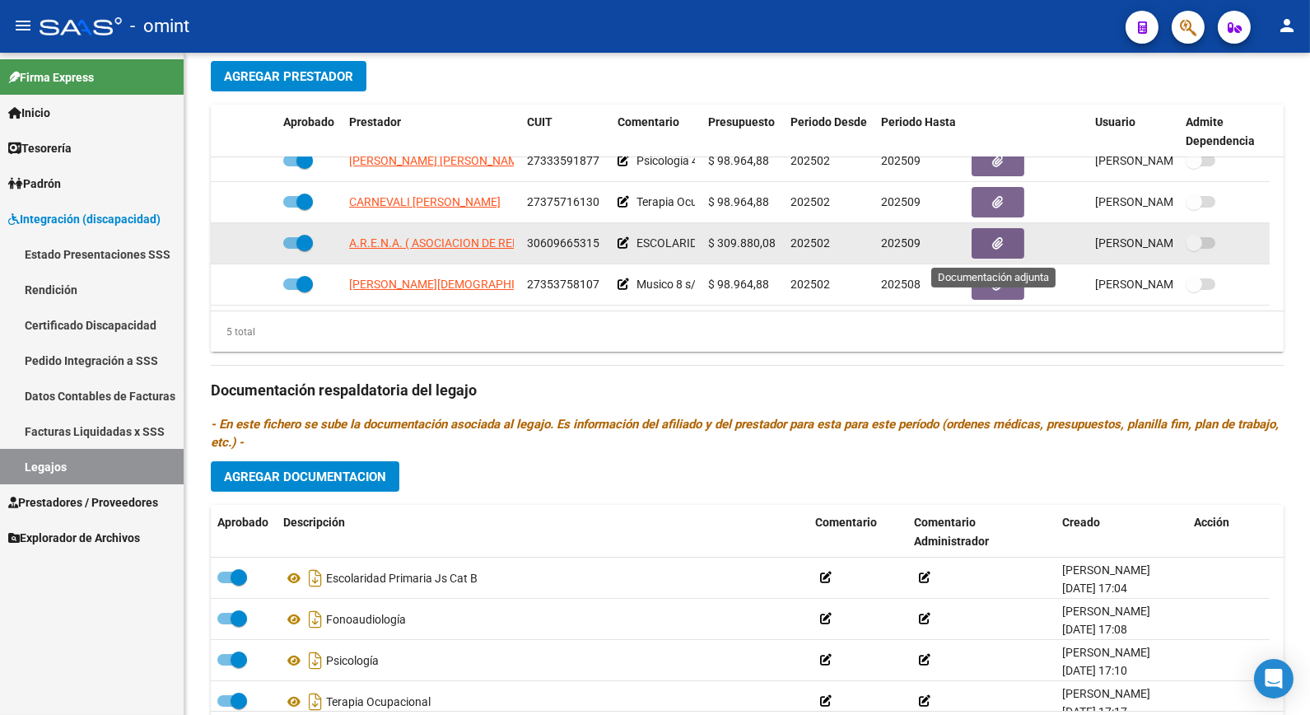
click at [997, 245] on icon "button" at bounding box center [998, 243] width 11 height 12
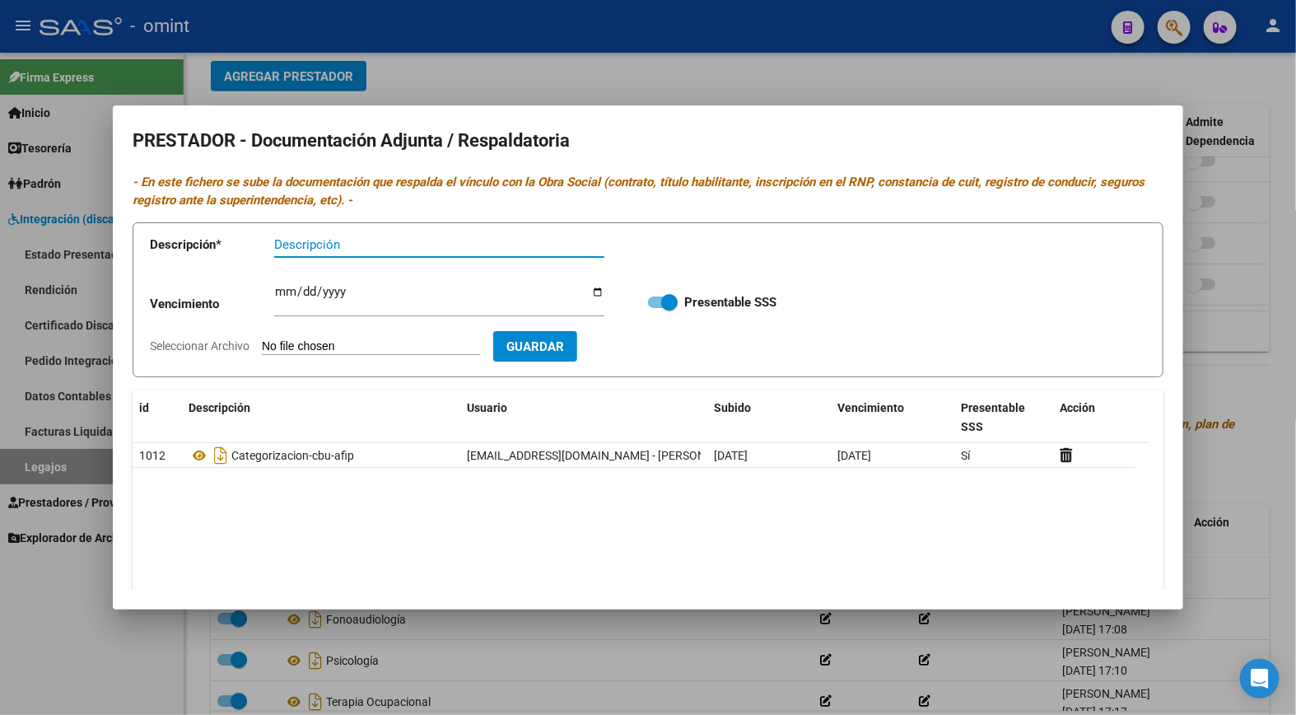
click at [287, 245] on input "Descripción" at bounding box center [439, 244] width 330 height 15
type input "h"
type input "Hab/categor/cbu/afip"
click at [283, 288] on input "Ingresar vencimiento" at bounding box center [439, 298] width 330 height 26
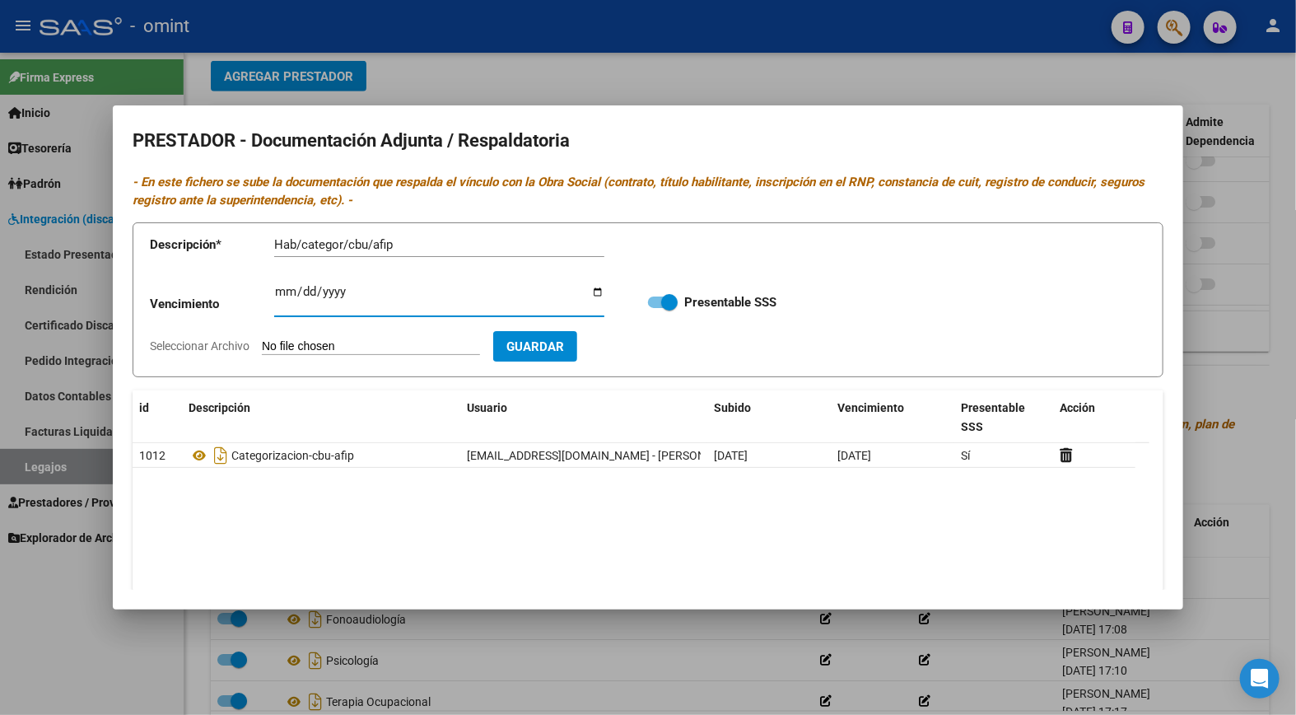
click at [282, 288] on input "Ingresar vencimiento" at bounding box center [439, 298] width 330 height 26
type input "[DATE]"
click at [330, 352] on input "Seleccionar Archivo" at bounding box center [371, 347] width 218 height 16
type input "C:\fakepath\ESCOLARIDAD DOC. ACTUALIZADA.pdf"
click at [646, 342] on span "Guardar" at bounding box center [631, 346] width 58 height 15
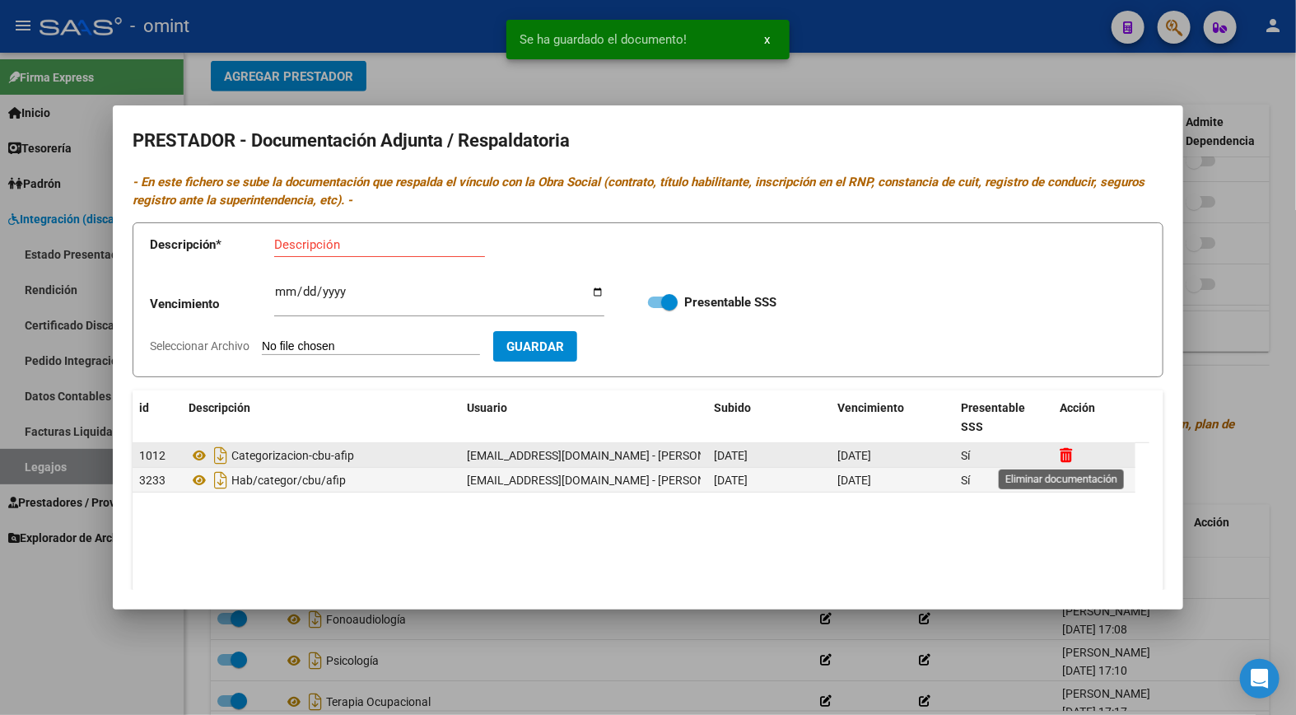
click at [1067, 448] on icon at bounding box center [1066, 455] width 12 height 16
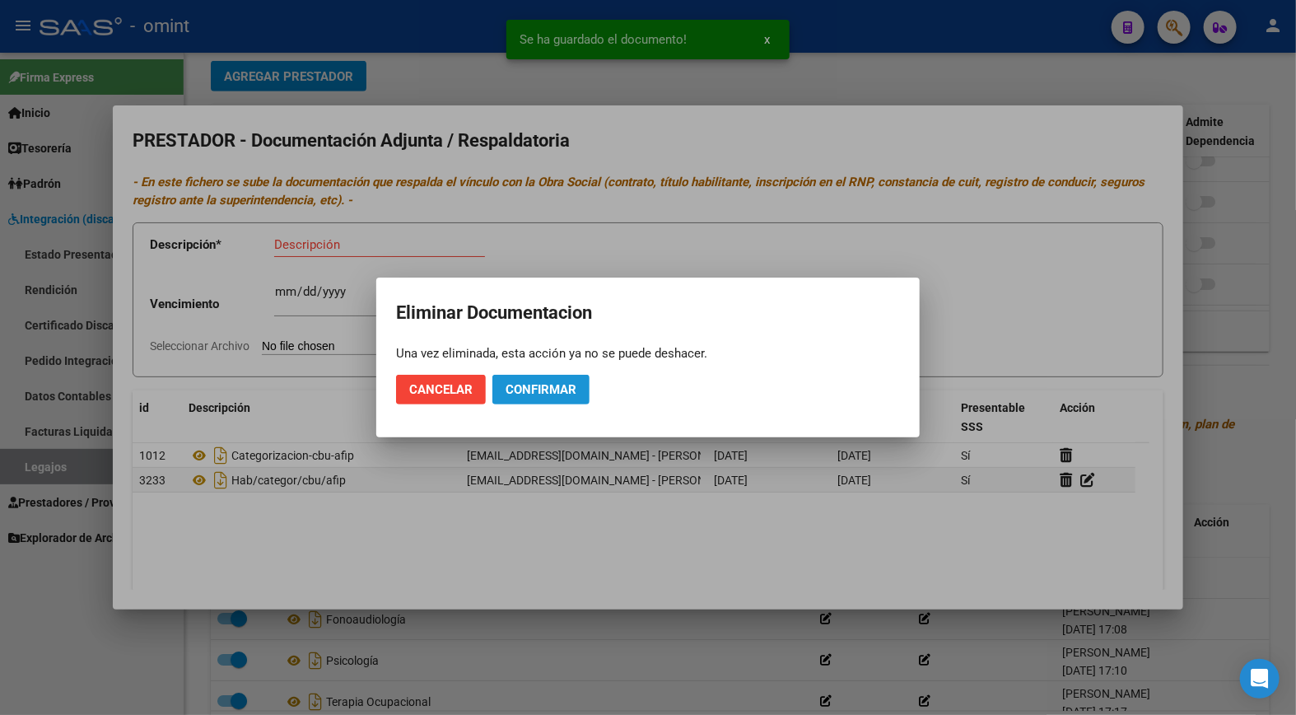
click at [563, 388] on span "Confirmar" at bounding box center [541, 389] width 71 height 15
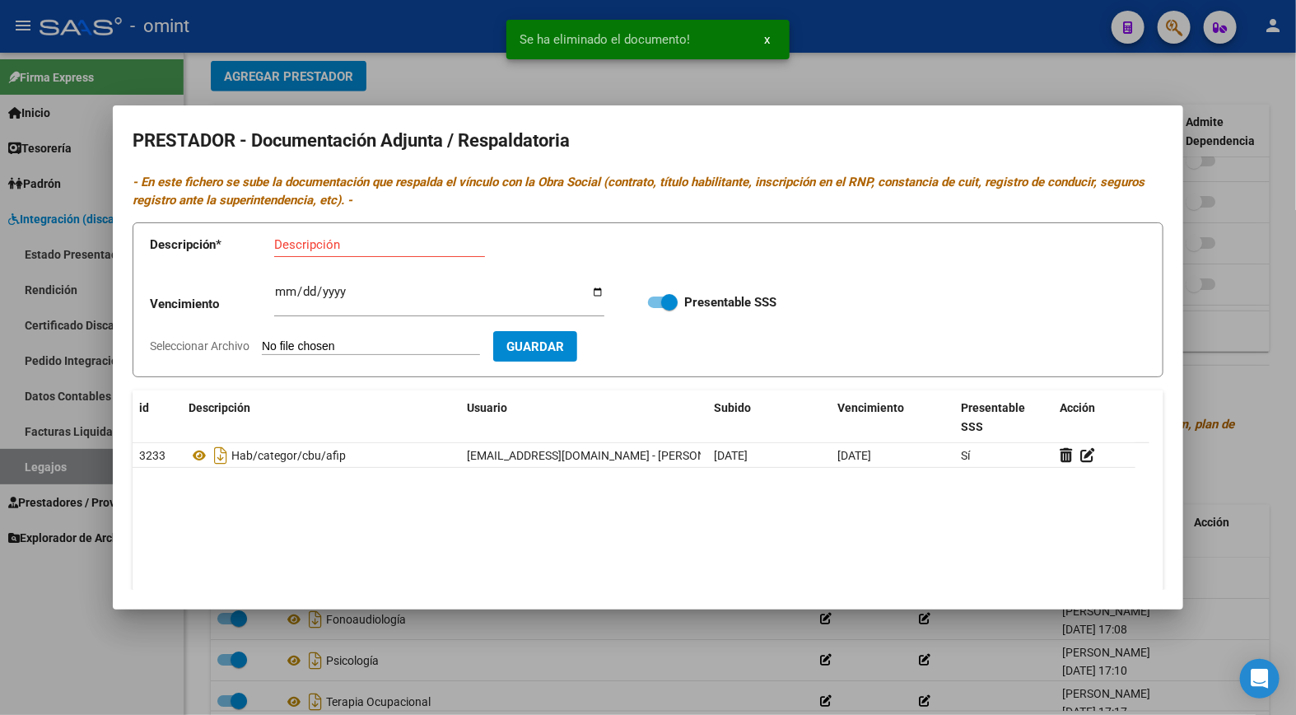
drag, startPoint x: 424, startPoint y: 80, endPoint x: 992, endPoint y: 179, distance: 576.8
click at [425, 79] on div at bounding box center [648, 357] width 1296 height 715
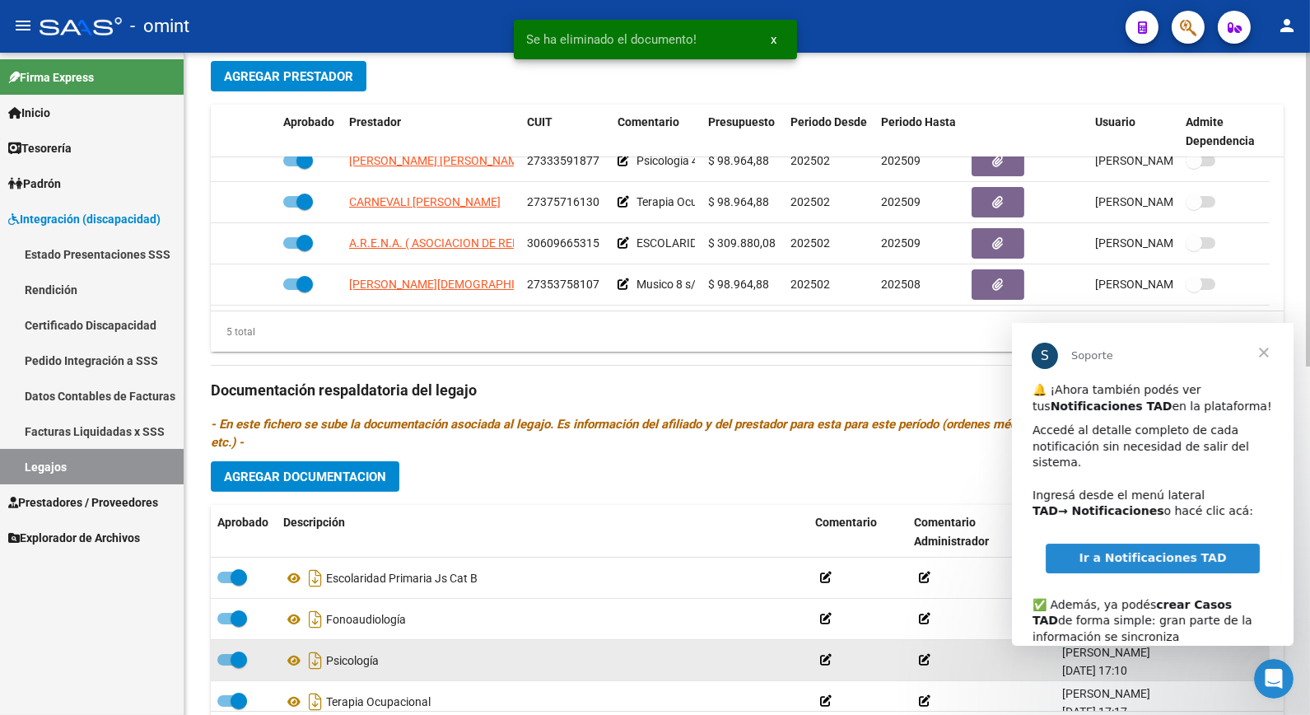
scroll to position [0, 0]
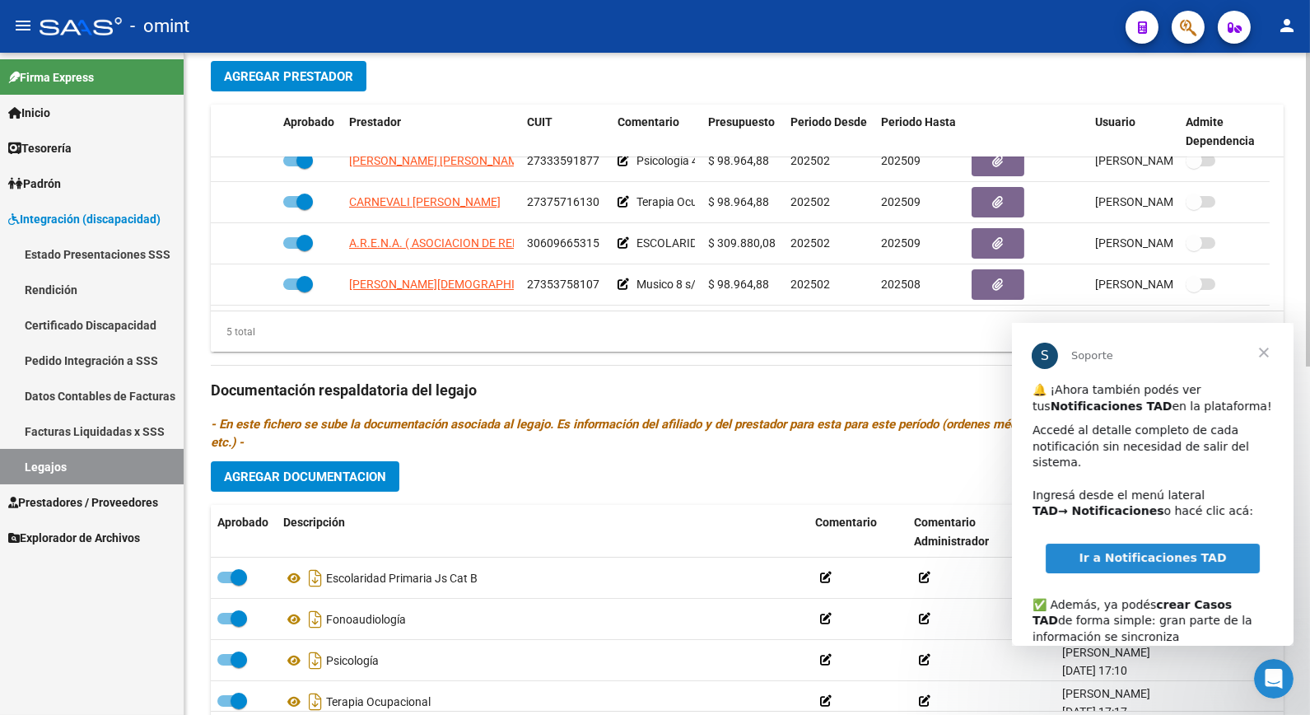
drag, startPoint x: 105, startPoint y: 472, endPoint x: 200, endPoint y: 434, distance: 102.0
click at [105, 473] on link "Legajos" at bounding box center [92, 466] width 184 height 35
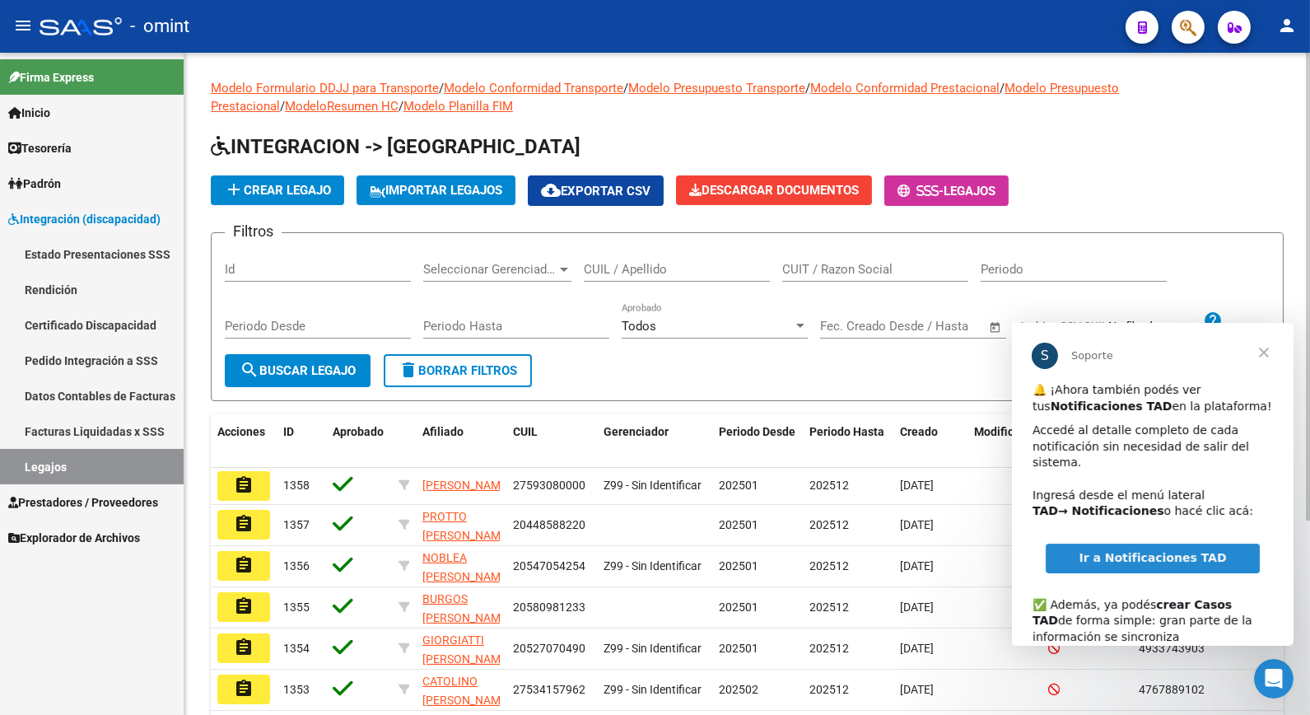
click at [660, 270] on input "CUIL / Apellido" at bounding box center [677, 269] width 186 height 15
type input "ISSOLIO"
click at [299, 369] on span "search Buscar Legajo" at bounding box center [298, 370] width 116 height 15
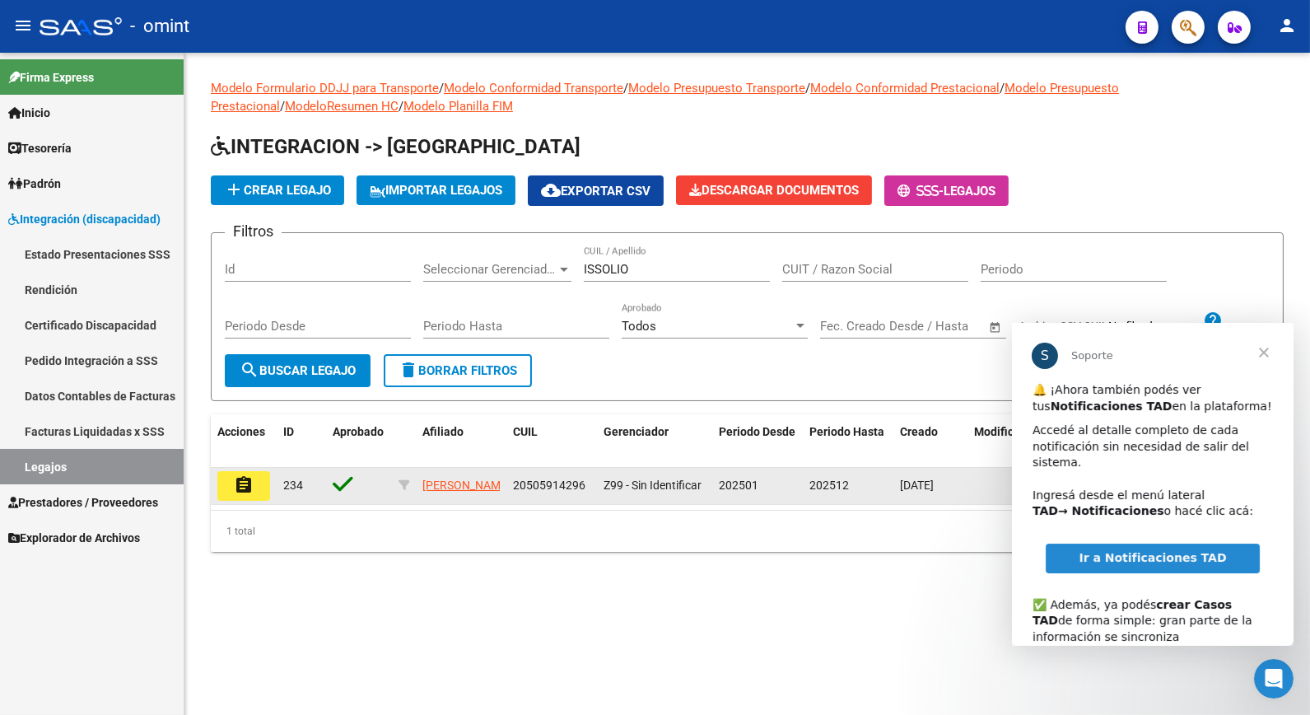
click at [249, 492] on mat-icon "assignment" at bounding box center [244, 485] width 20 height 20
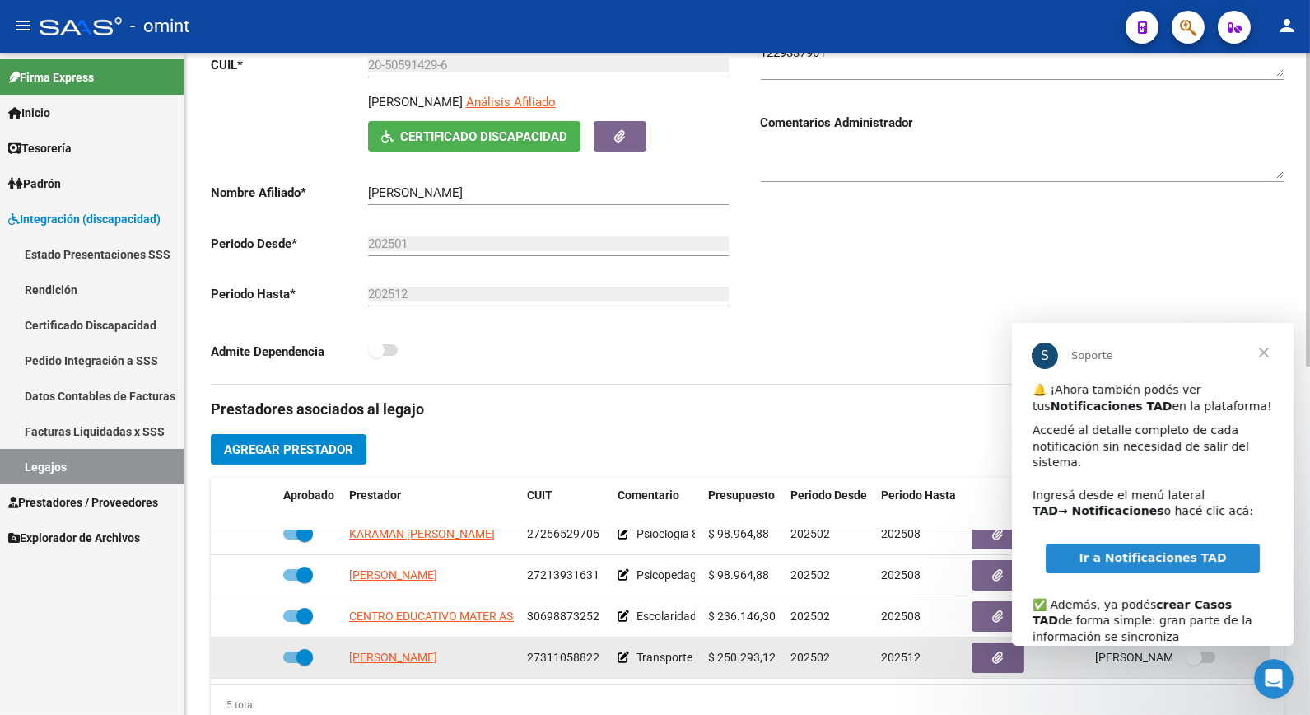
scroll to position [366, 0]
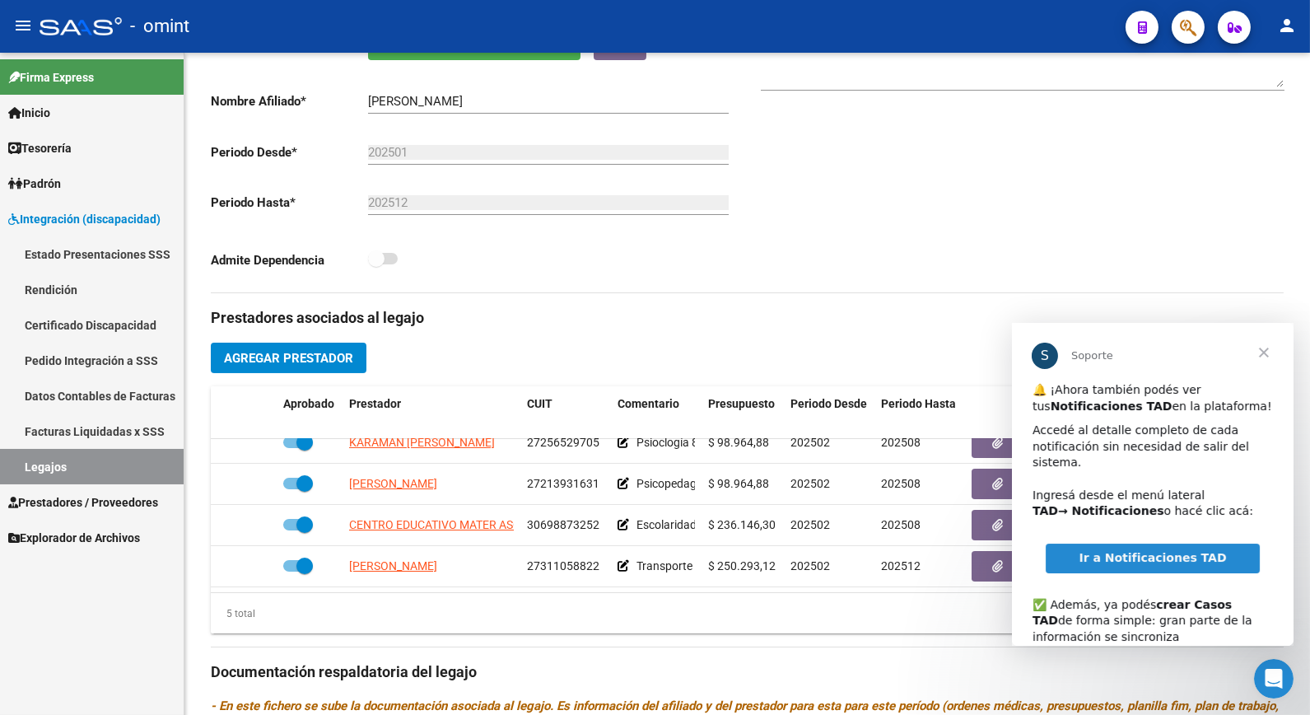
click at [1258, 348] on span "Cerrar" at bounding box center [1263, 352] width 59 height 59
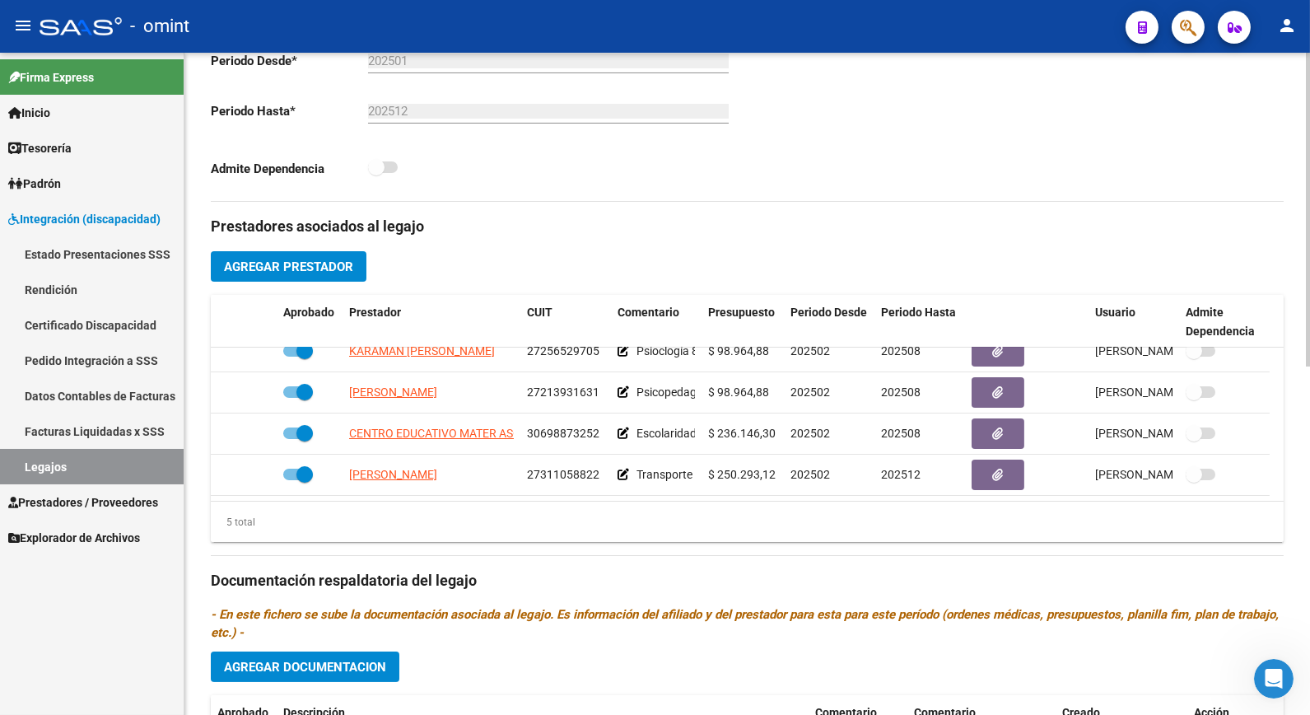
scroll to position [549, 0]
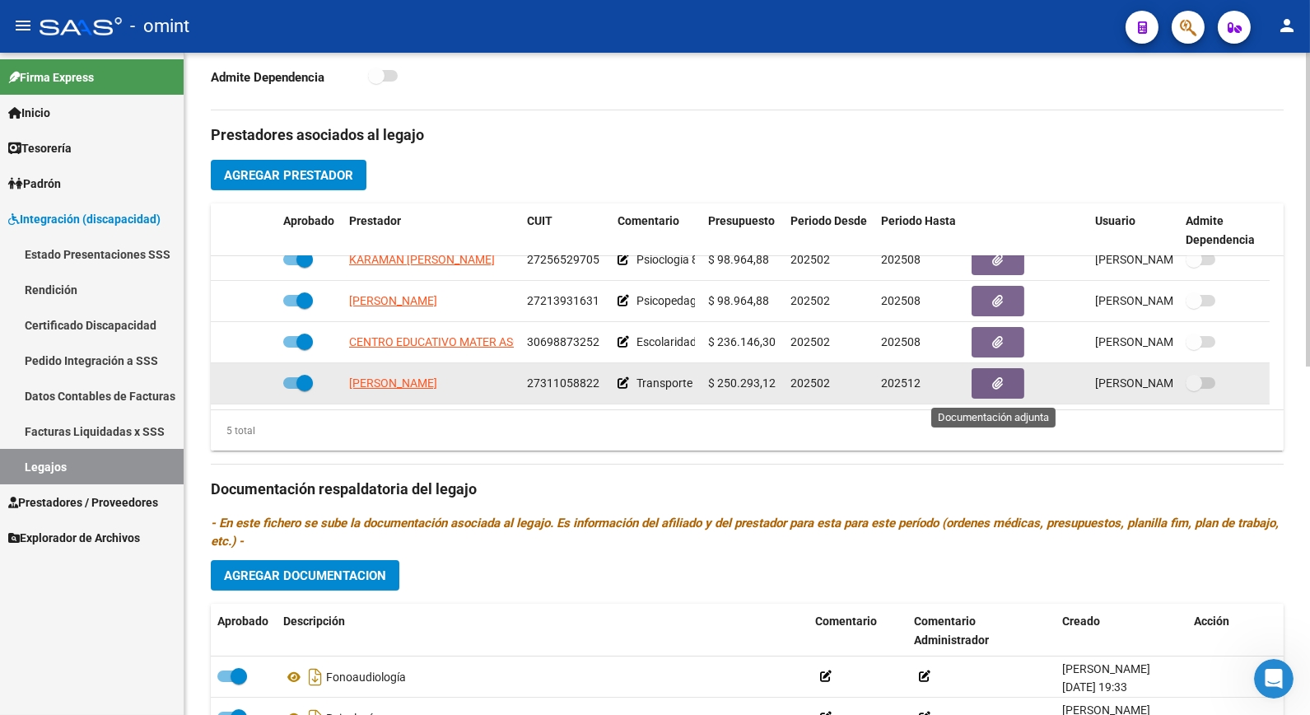
click at [1006, 389] on button "button" at bounding box center [998, 383] width 53 height 30
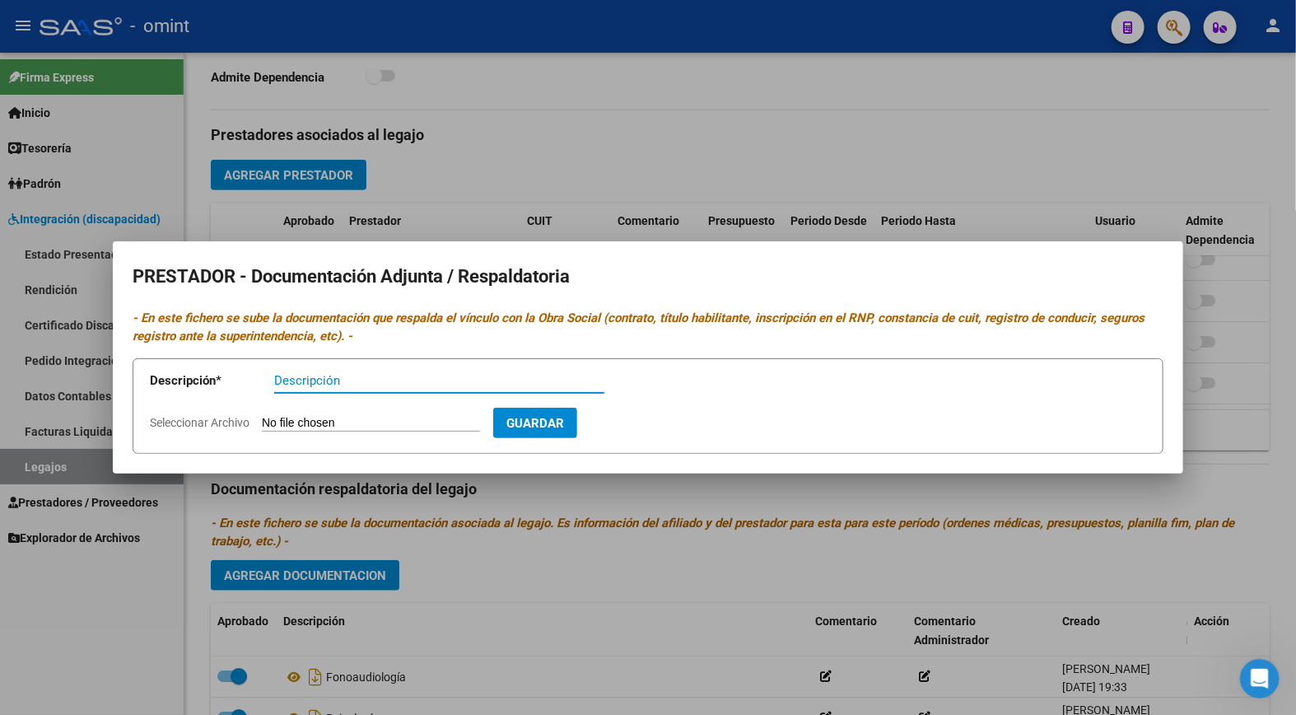
click at [282, 379] on input "Descripción" at bounding box center [439, 380] width 330 height 15
type input "Hab/licencia/itv/poliza/cbu/arca"
click at [299, 418] on input "Seleccionar Archivo" at bounding box center [371, 424] width 218 height 16
type input "C:\fakepath\DOC PROFESIONAL actualizada.pdf"
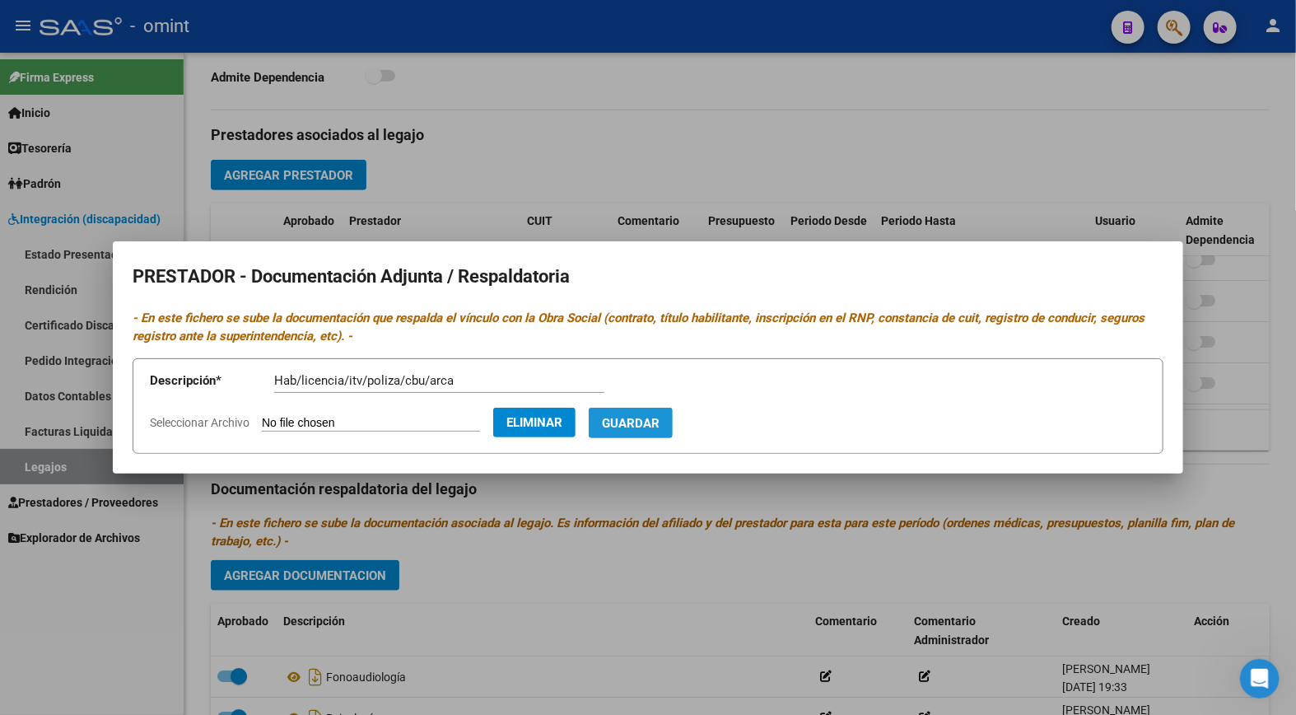
click at [660, 425] on span "Guardar" at bounding box center [631, 423] width 58 height 15
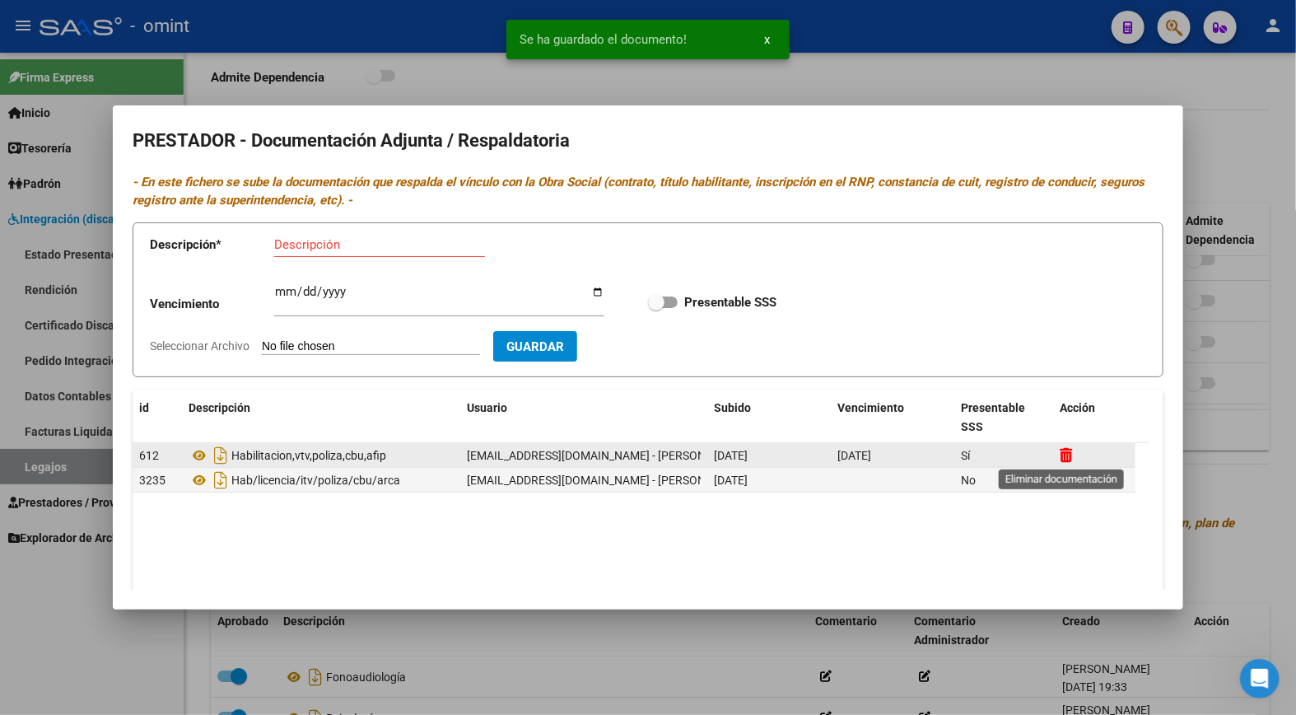
click at [1066, 459] on icon at bounding box center [1066, 455] width 12 height 16
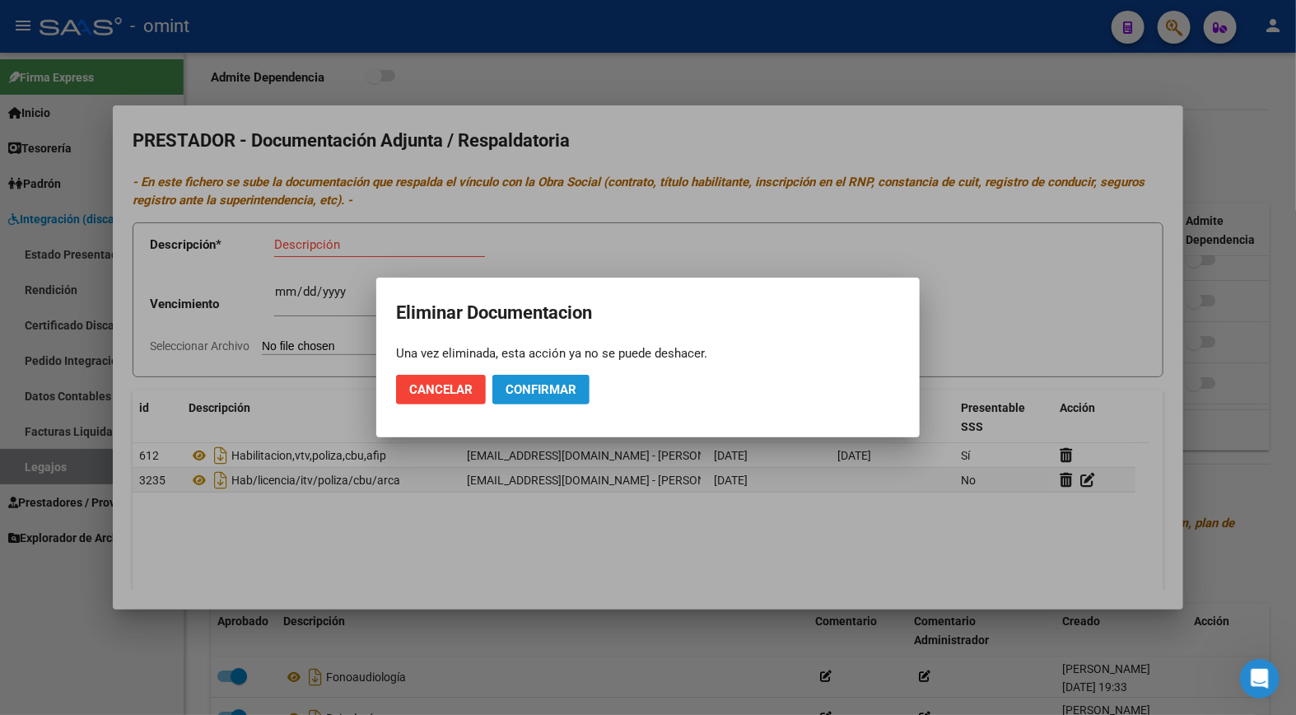
click at [560, 392] on span "Confirmar" at bounding box center [541, 389] width 71 height 15
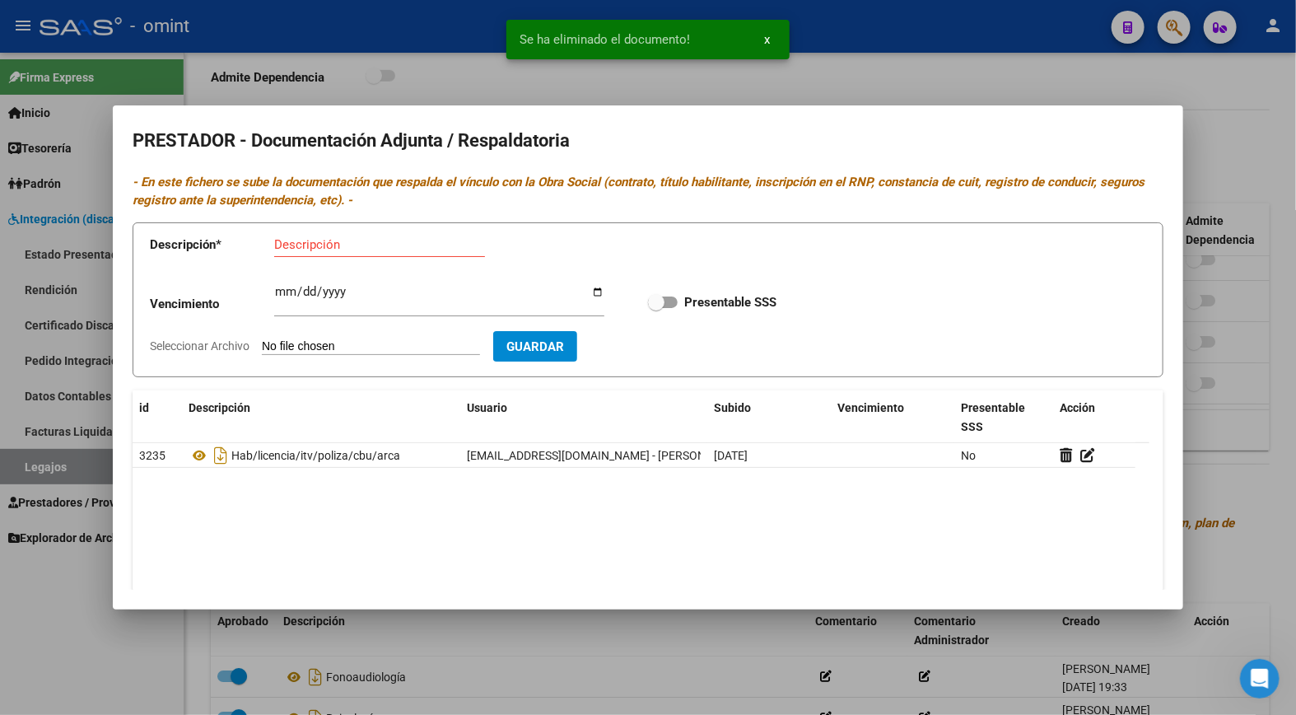
click at [488, 77] on div "Se ha eliminado el documento! x" at bounding box center [648, 39] width 323 height 79
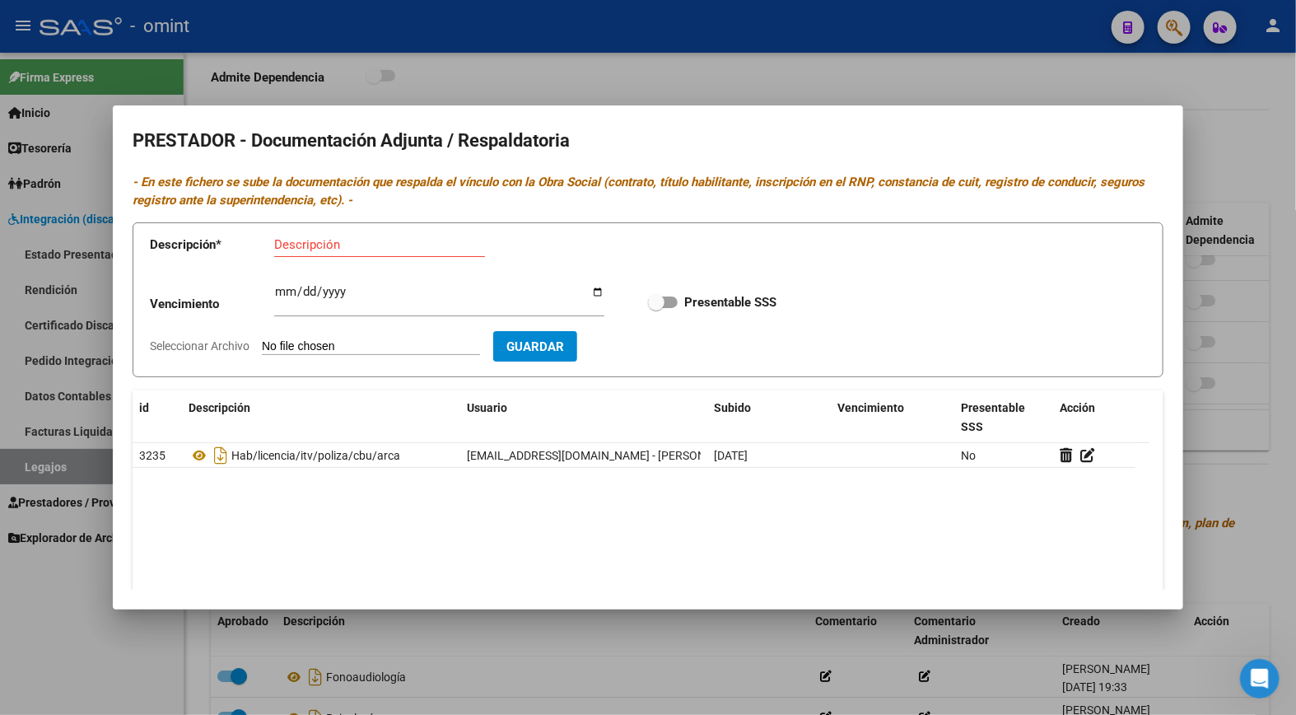
click at [545, 66] on div at bounding box center [648, 357] width 1296 height 715
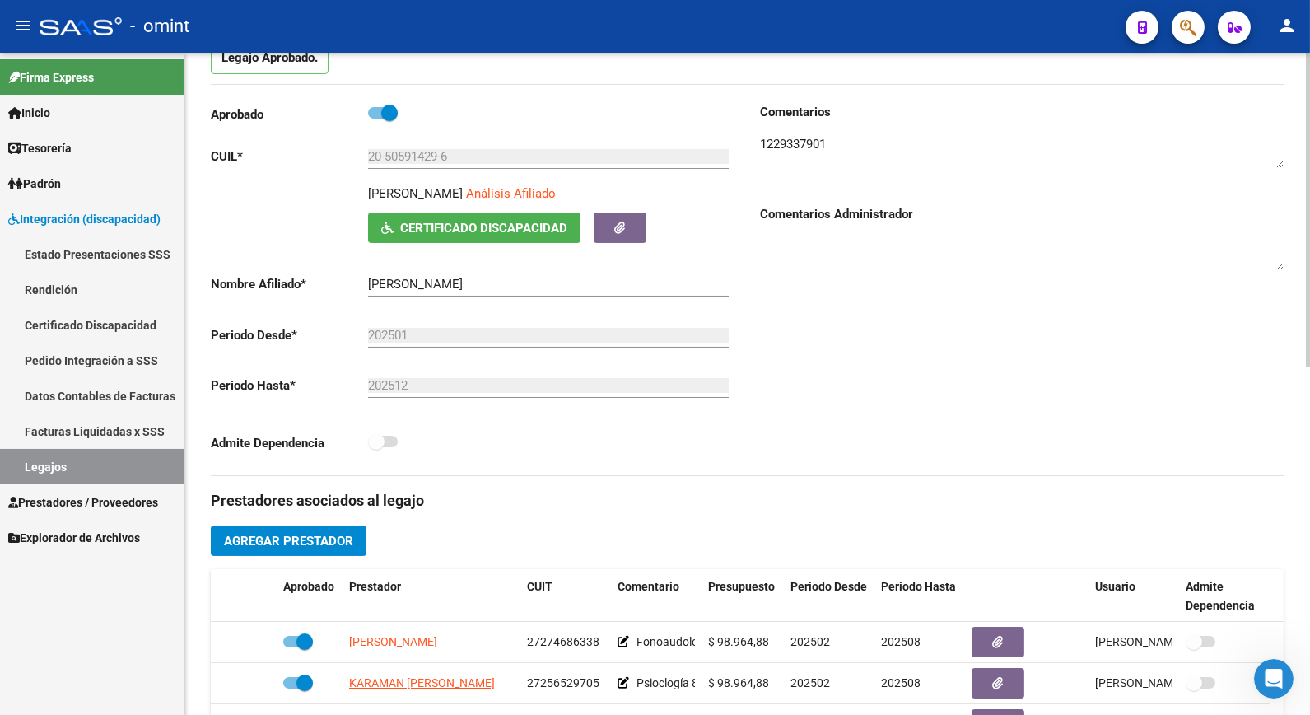
scroll to position [0, 0]
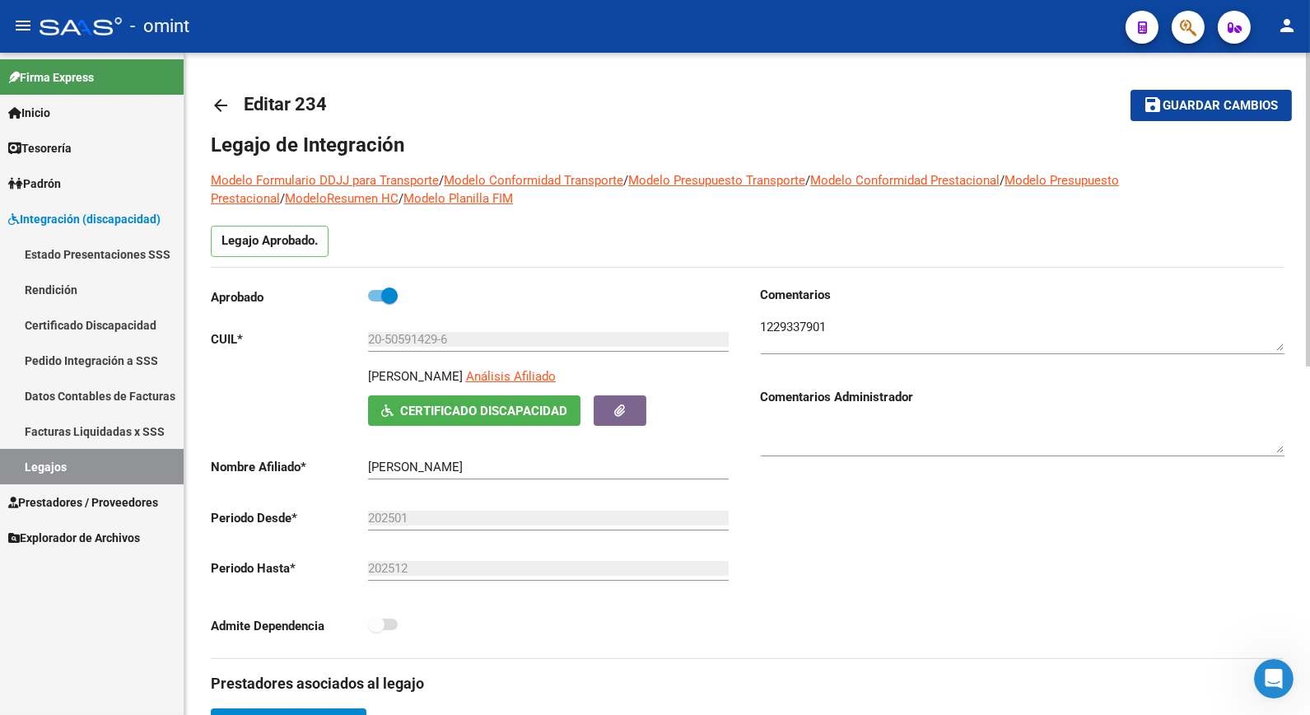
click at [1198, 101] on span "Guardar cambios" at bounding box center [1221, 106] width 115 height 15
click at [71, 456] on link "Legajos" at bounding box center [92, 466] width 184 height 35
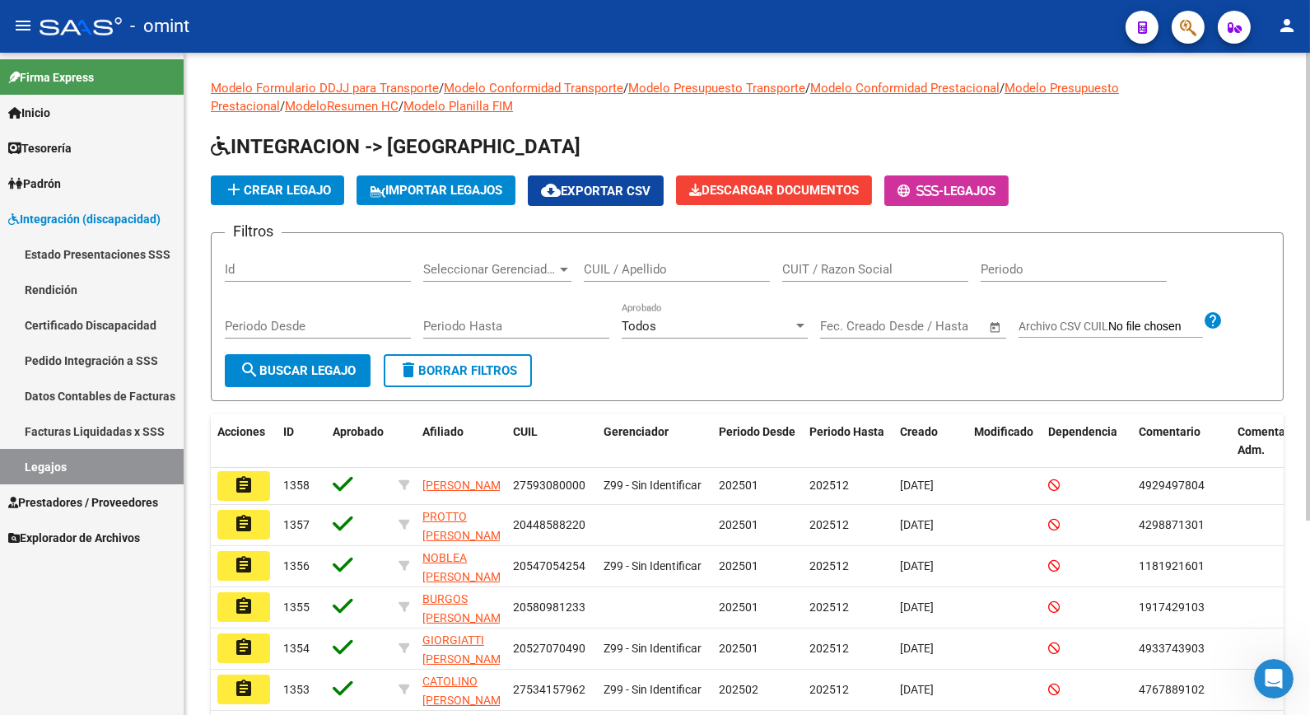
click at [689, 272] on input "CUIL / Apellido" at bounding box center [677, 269] width 186 height 15
type input "kruger"
click at [257, 373] on mat-icon "search" at bounding box center [250, 370] width 20 height 20
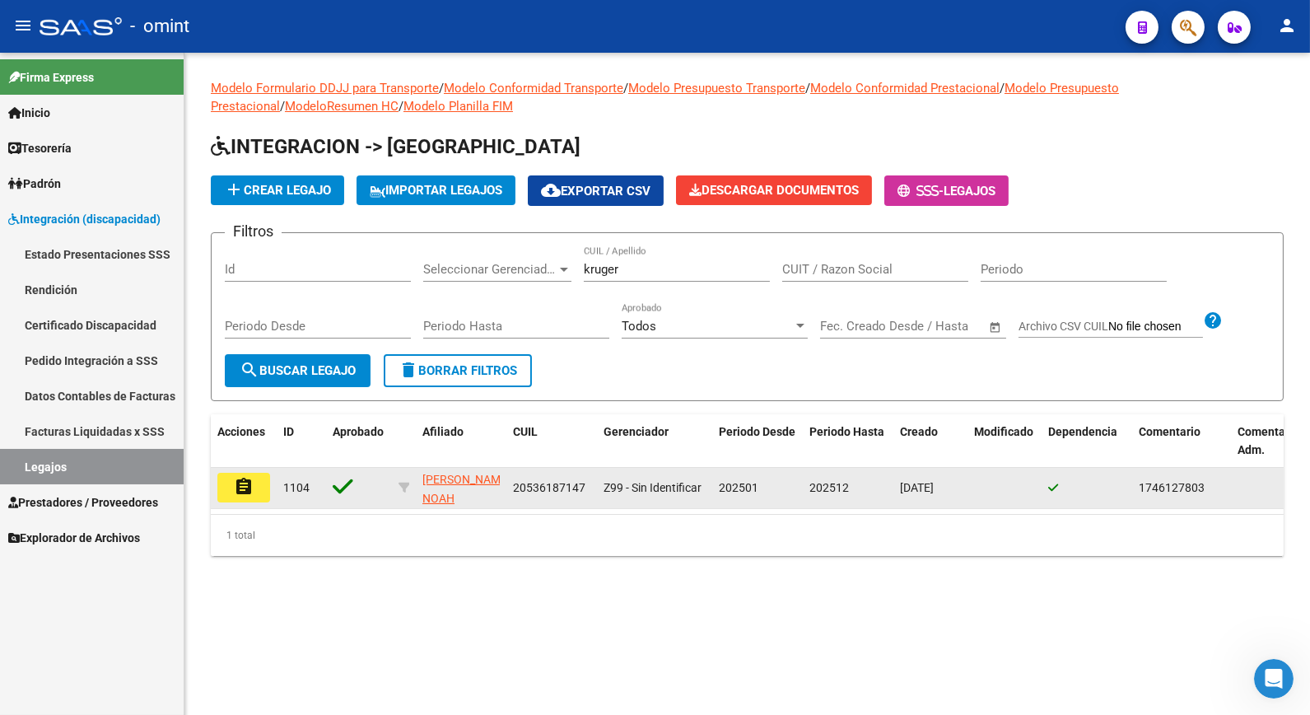
click at [255, 480] on button "assignment" at bounding box center [243, 488] width 53 height 30
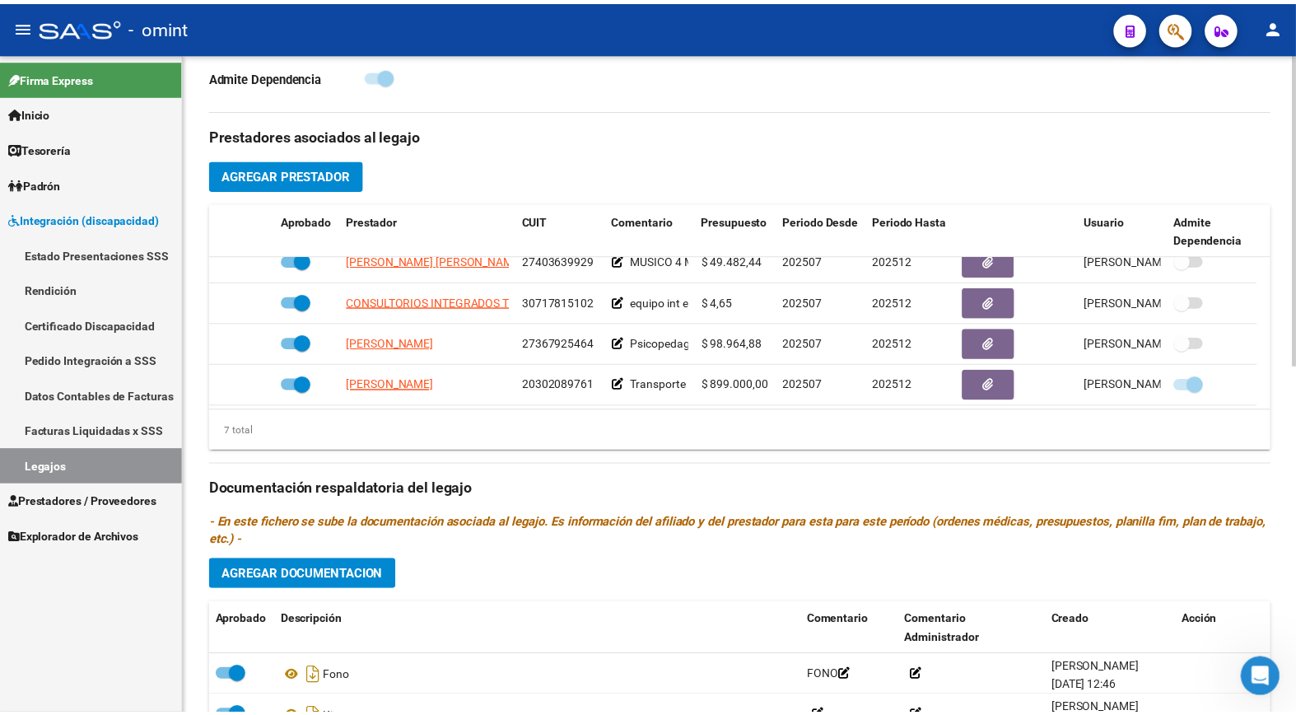
scroll to position [140, 0]
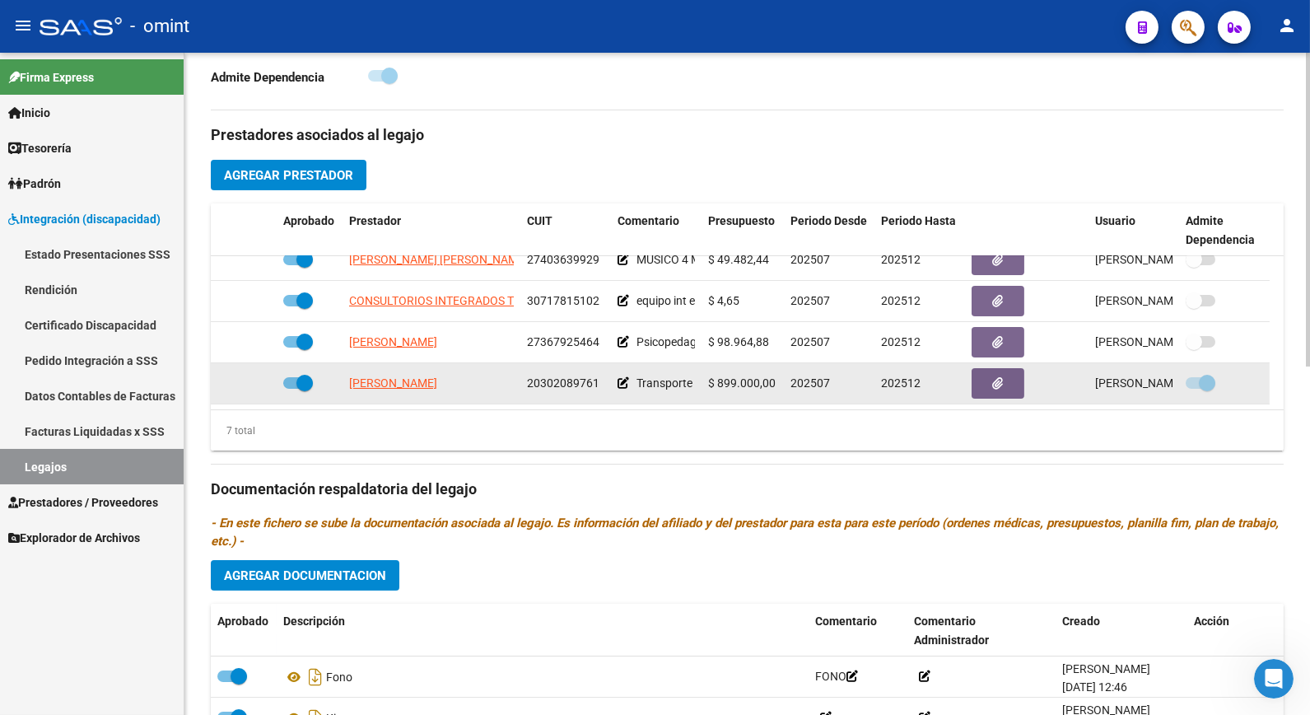
click at [548, 390] on span "20302089761" at bounding box center [563, 382] width 72 height 13
click at [549, 387] on span "20302089761" at bounding box center [563, 382] width 72 height 13
copy span "20302089761"
click at [397, 383] on span "[PERSON_NAME]" at bounding box center [393, 382] width 88 height 13
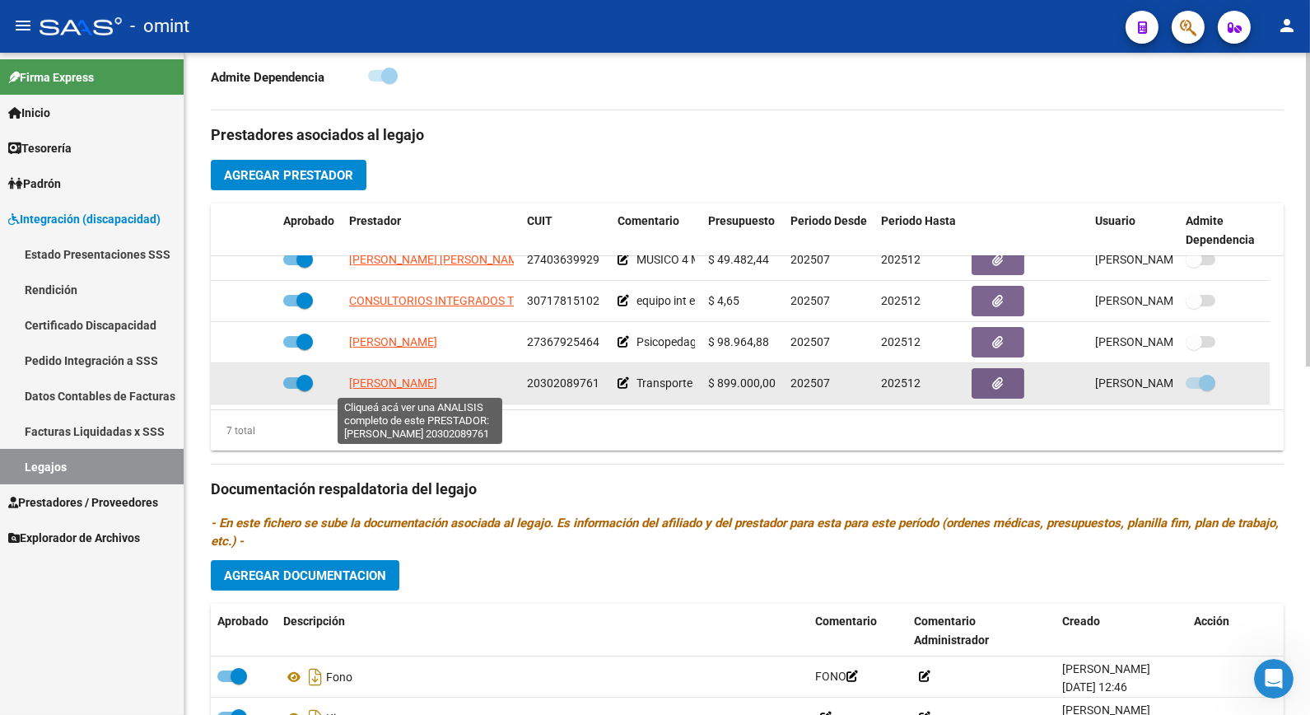
type textarea "20302089761"
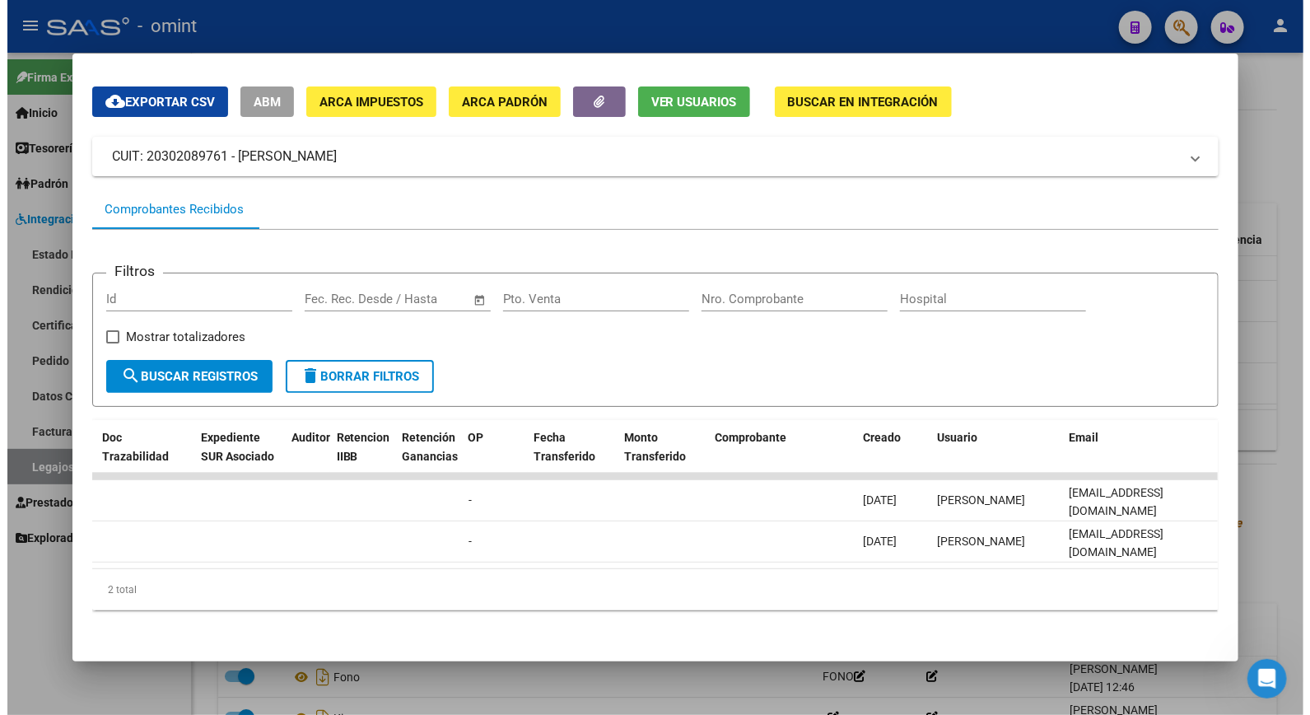
scroll to position [0, 0]
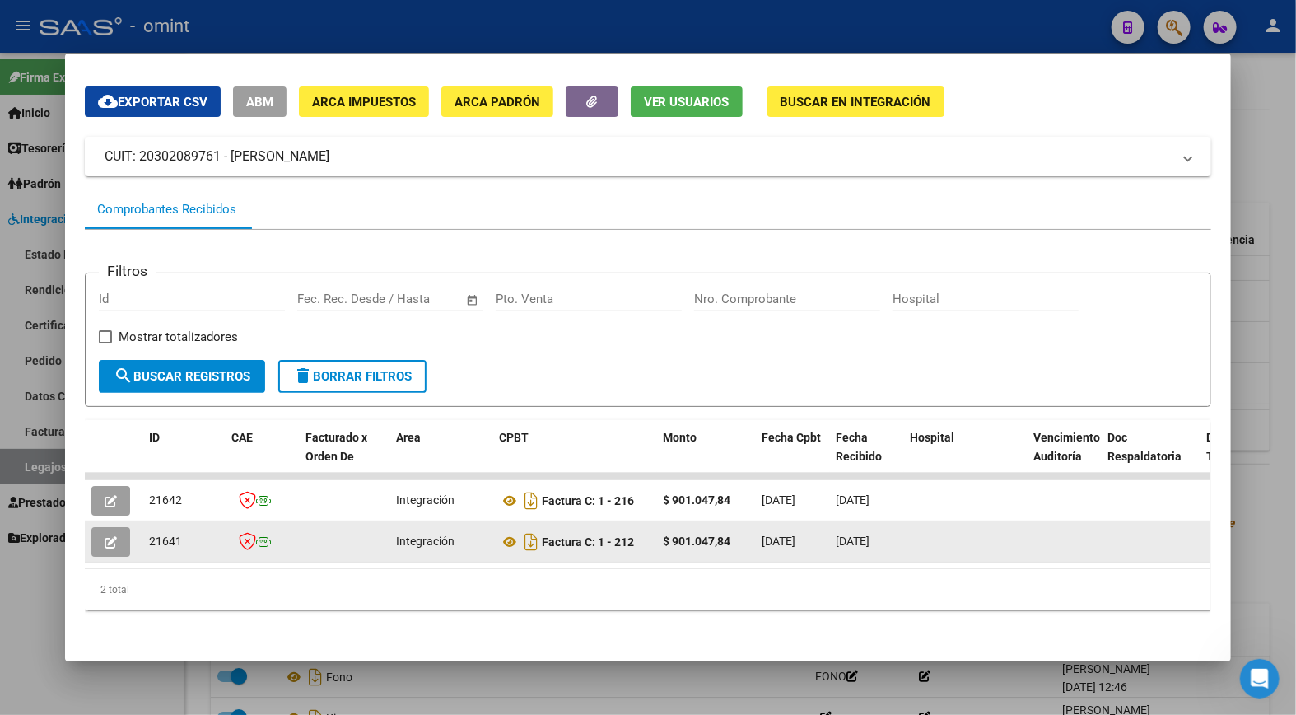
click at [105, 536] on icon "button" at bounding box center [111, 542] width 12 height 12
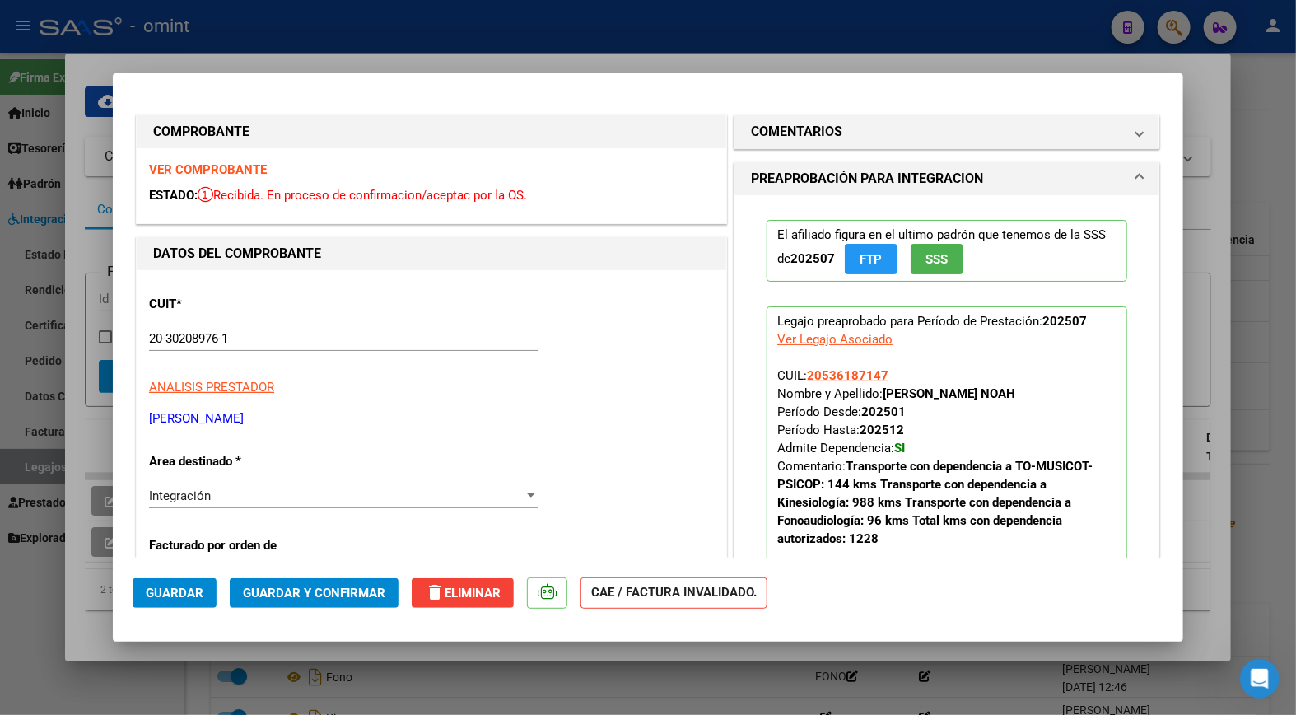
click at [422, 27] on div at bounding box center [648, 357] width 1296 height 715
type input "$ 0,00"
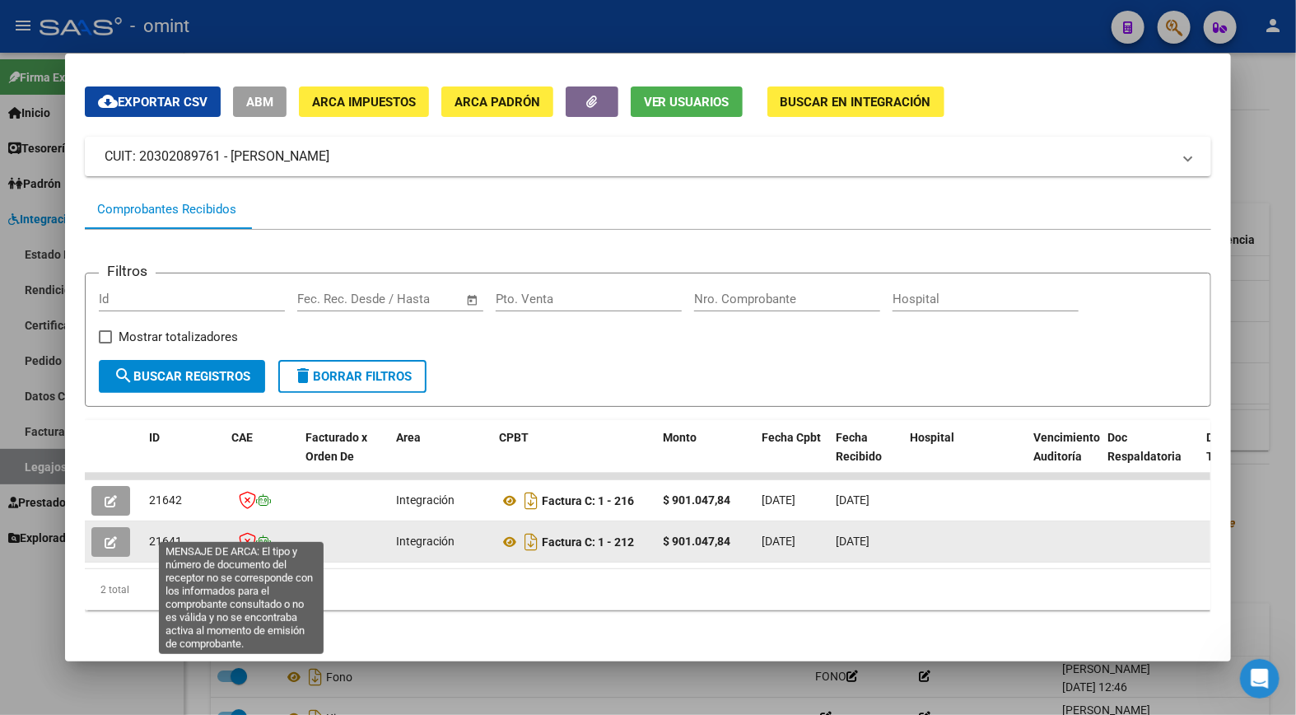
click at [248, 532] on icon at bounding box center [247, 541] width 17 height 18
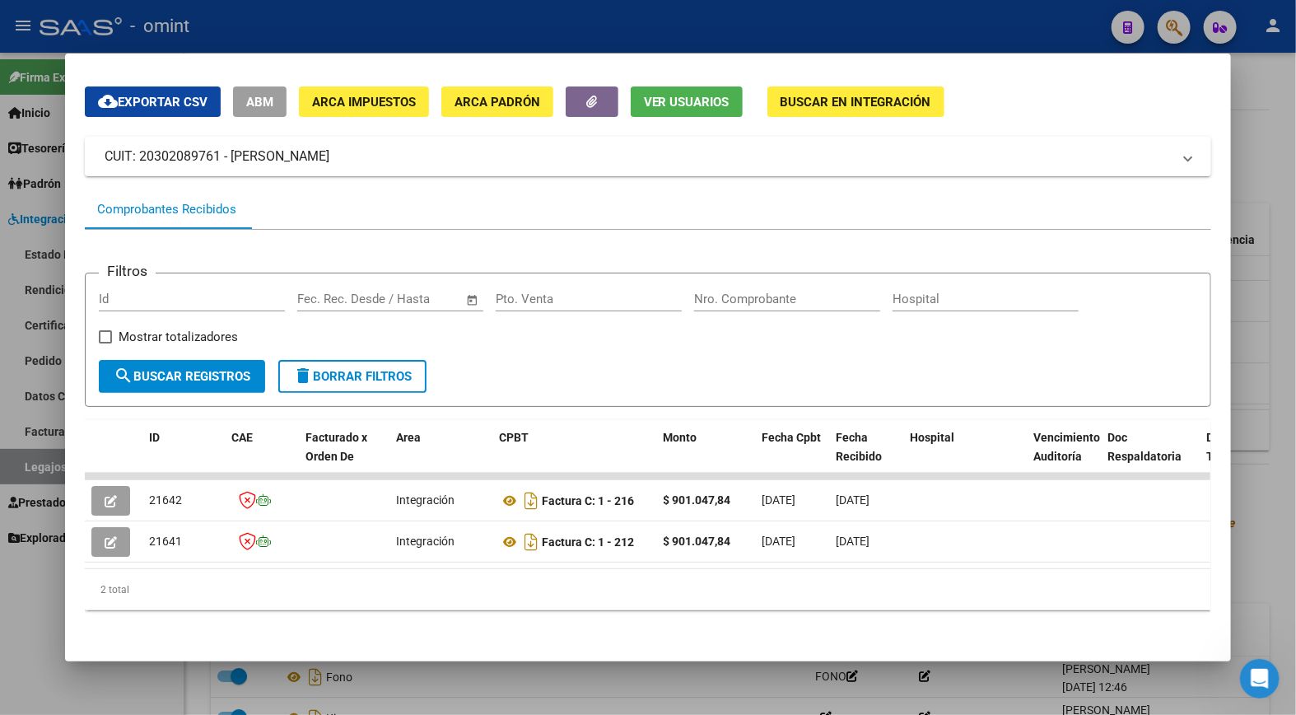
click at [339, 26] on div at bounding box center [648, 357] width 1296 height 715
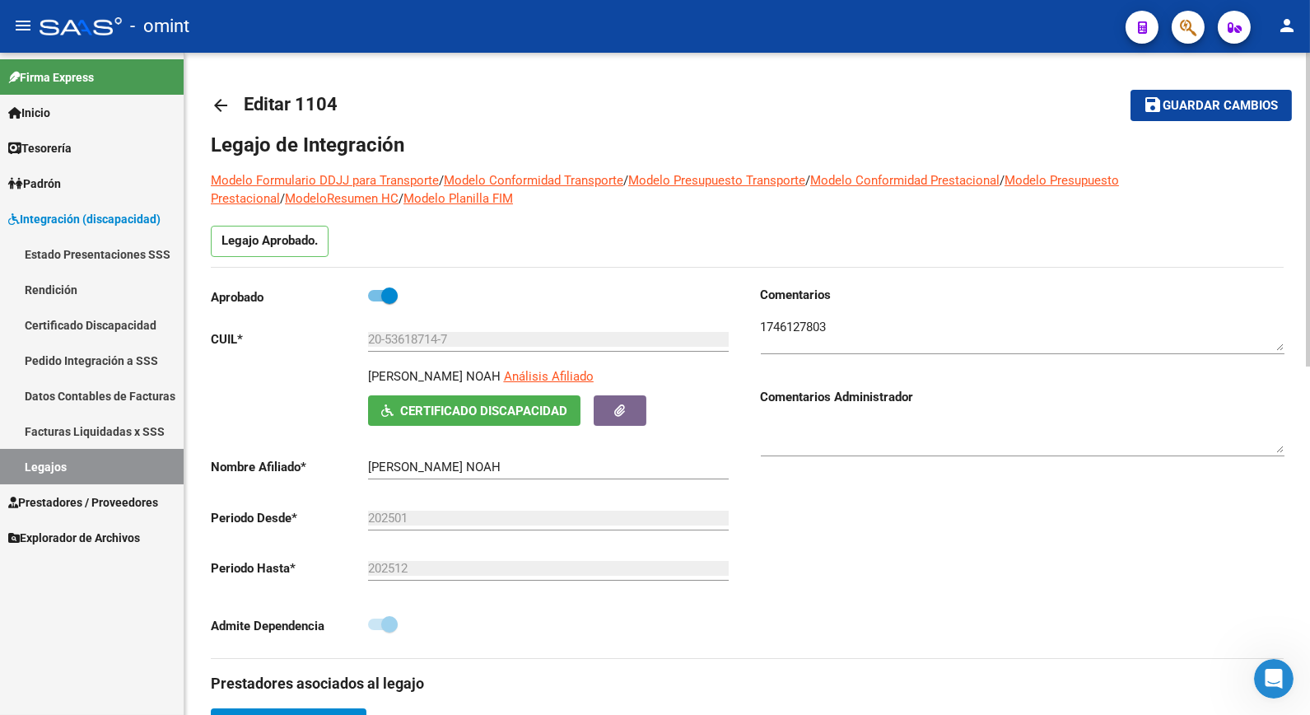
click at [1216, 113] on button "save Guardar cambios" at bounding box center [1211, 105] width 161 height 30
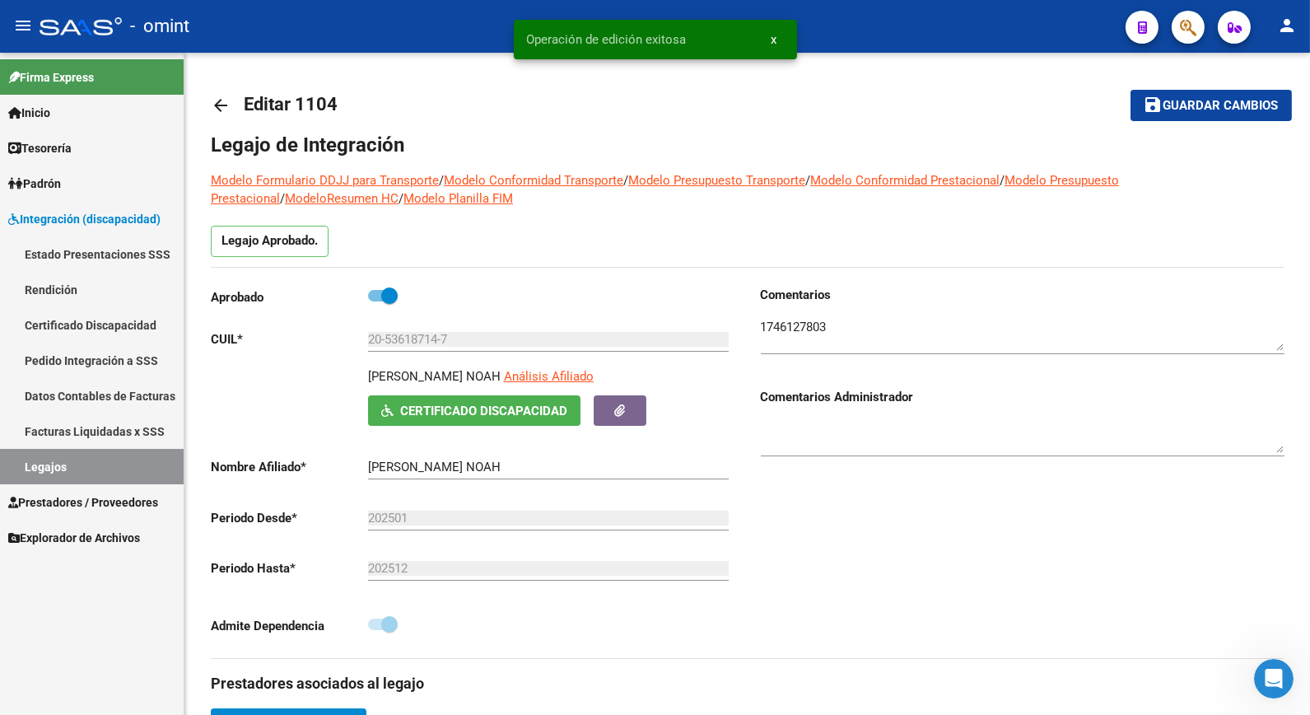
click at [91, 464] on link "Legajos" at bounding box center [92, 466] width 184 height 35
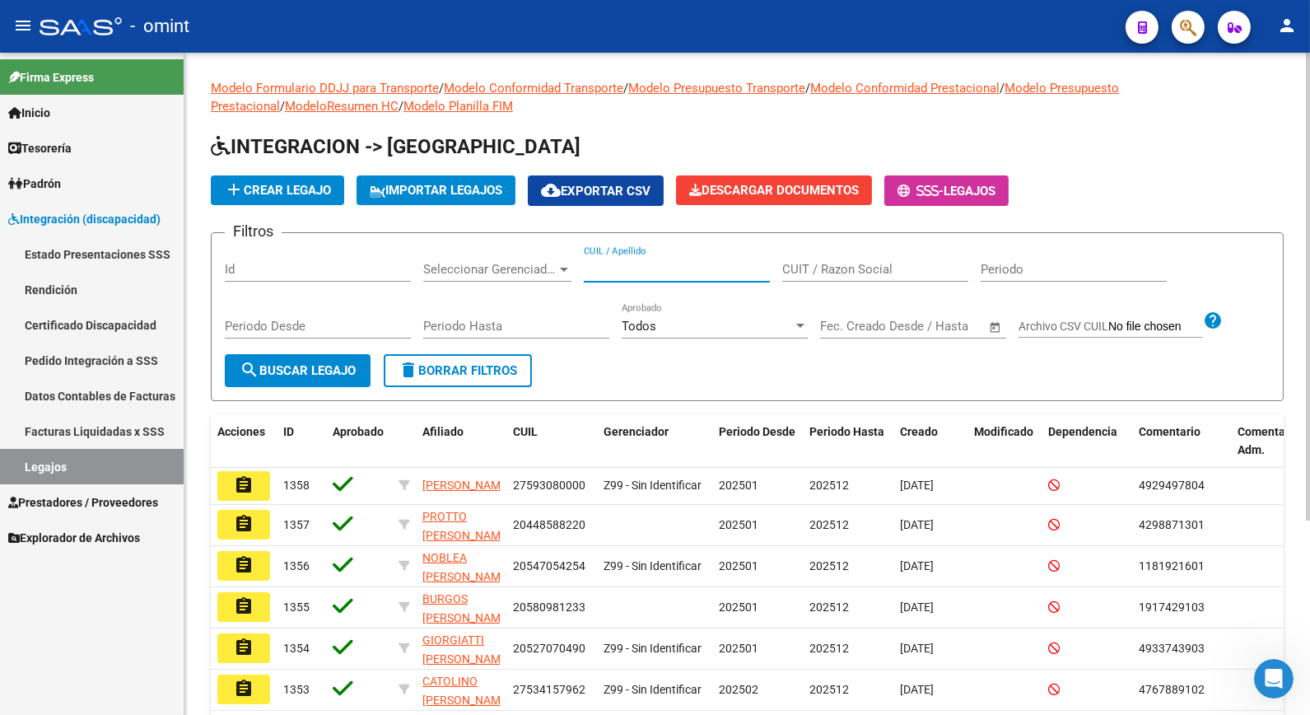
click at [677, 268] on input "CUIL / Apellido" at bounding box center [677, 269] width 186 height 15
type input "issolio"
click at [325, 374] on span "search Buscar Legajo" at bounding box center [298, 370] width 116 height 15
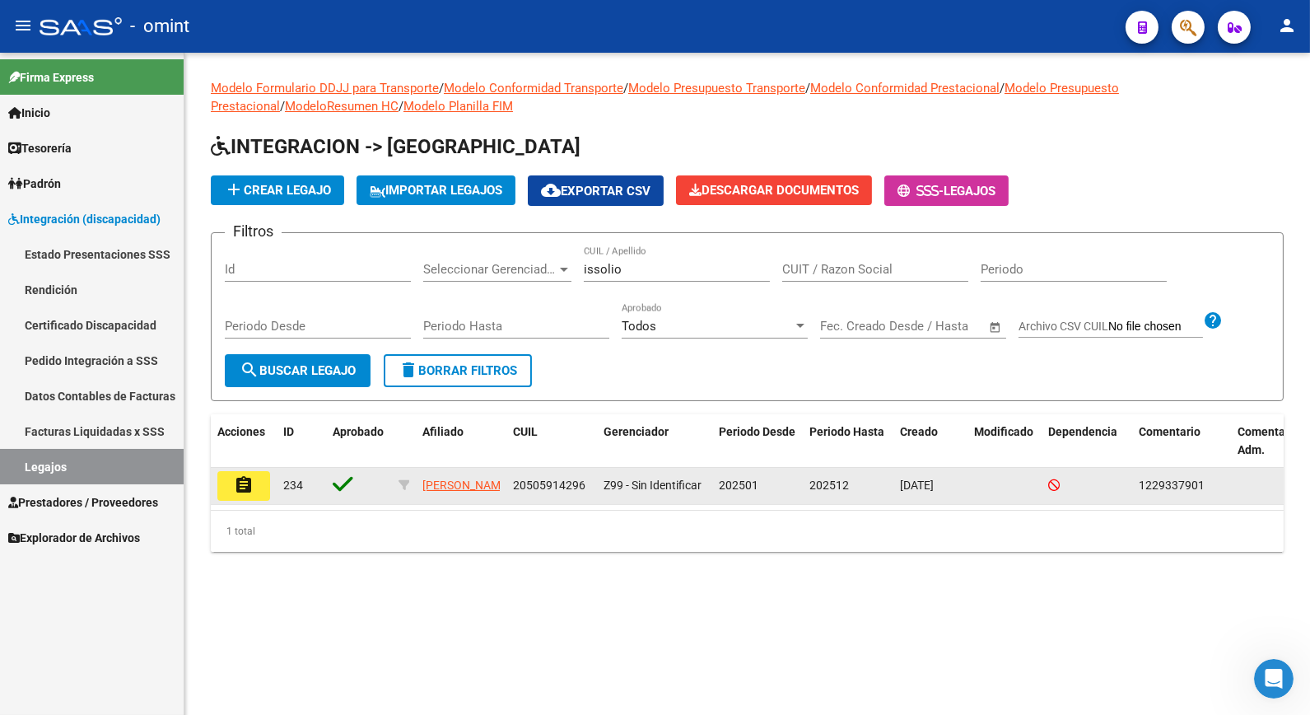
click at [252, 483] on mat-icon "assignment" at bounding box center [244, 485] width 20 height 20
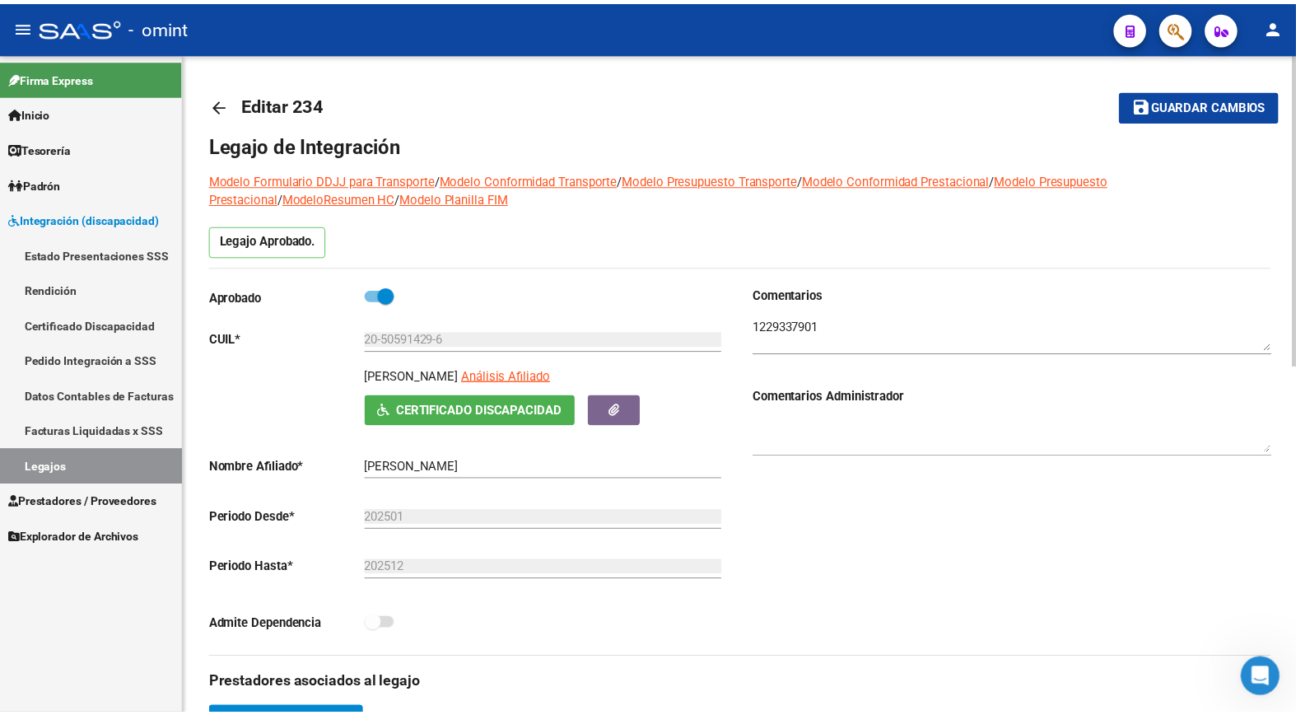
scroll to position [366, 0]
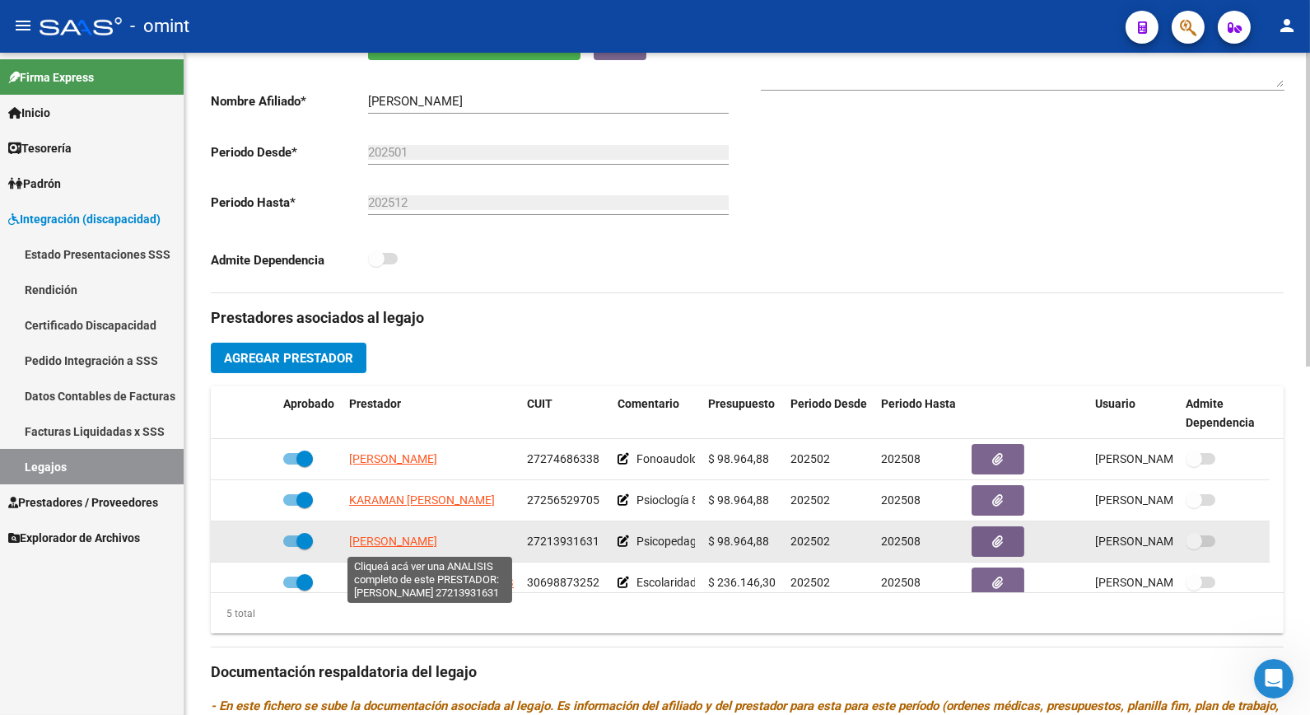
click at [437, 542] on span "[PERSON_NAME]" at bounding box center [393, 541] width 88 height 13
type textarea "27213931631"
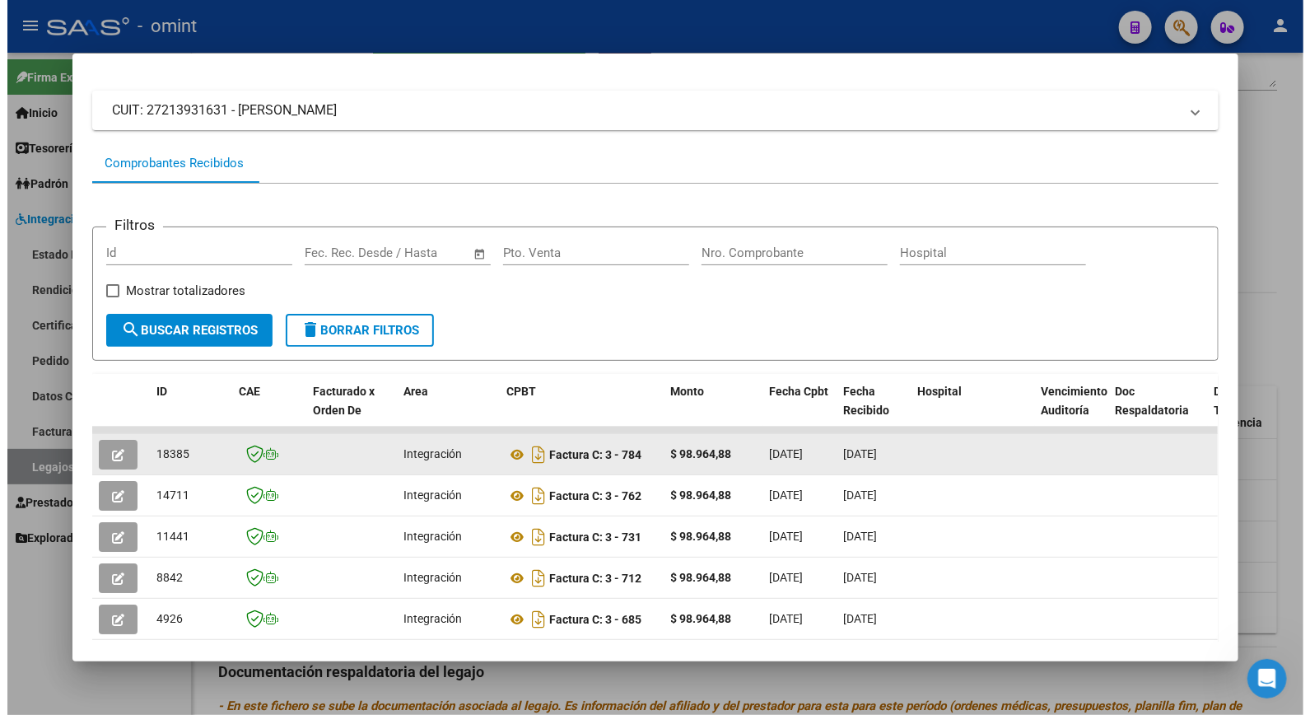
scroll to position [262, 0]
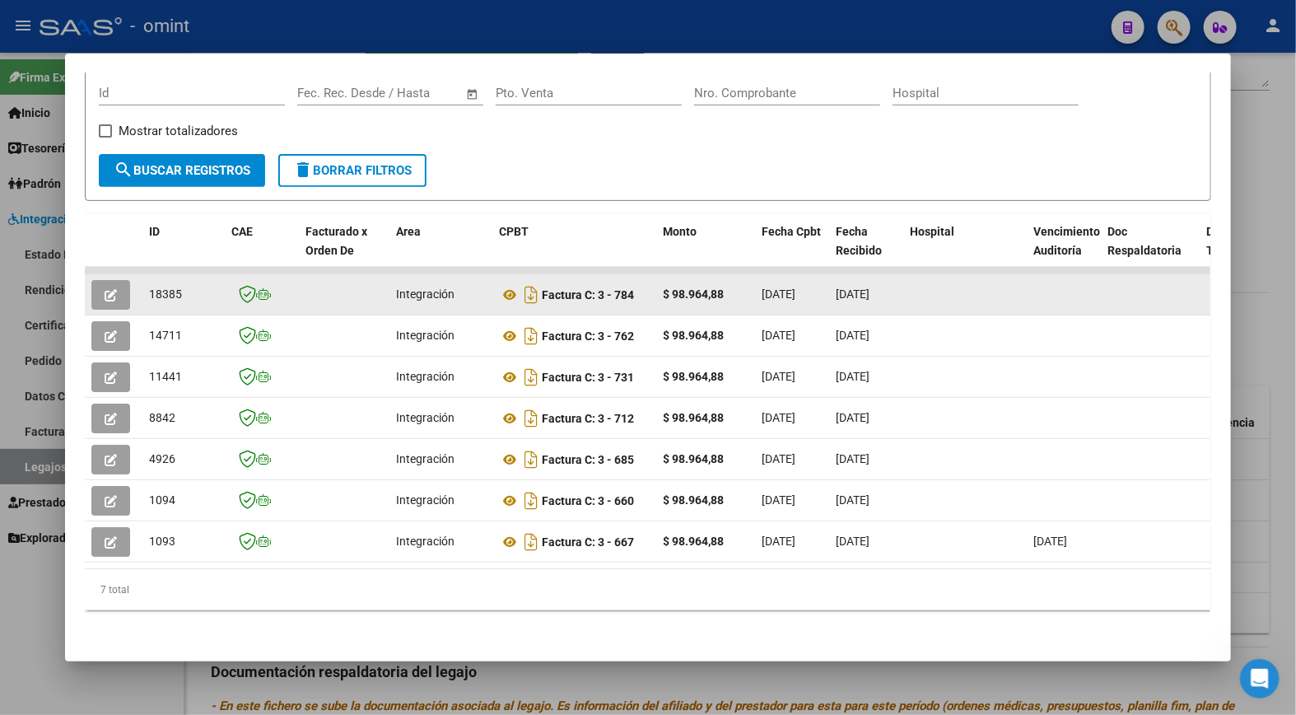
click at [108, 289] on icon "button" at bounding box center [111, 295] width 12 height 12
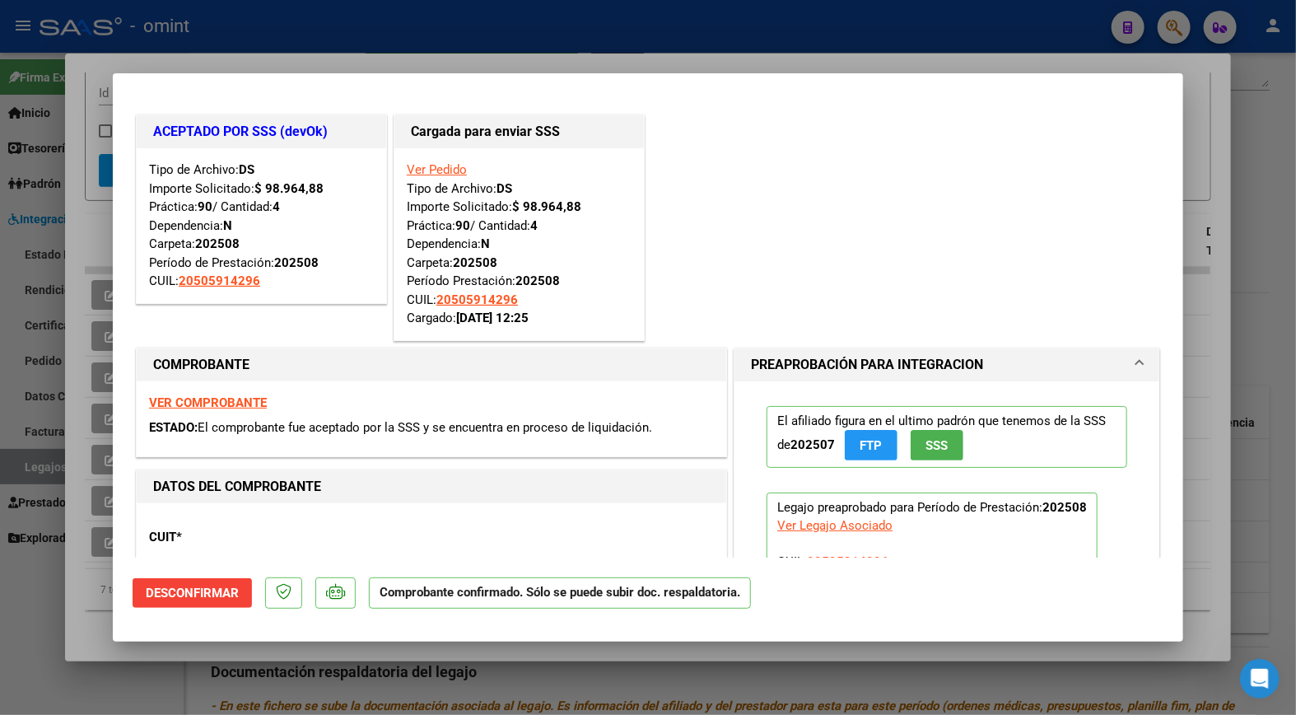
click at [653, 52] on div at bounding box center [648, 357] width 1296 height 715
type input "$ 0,00"
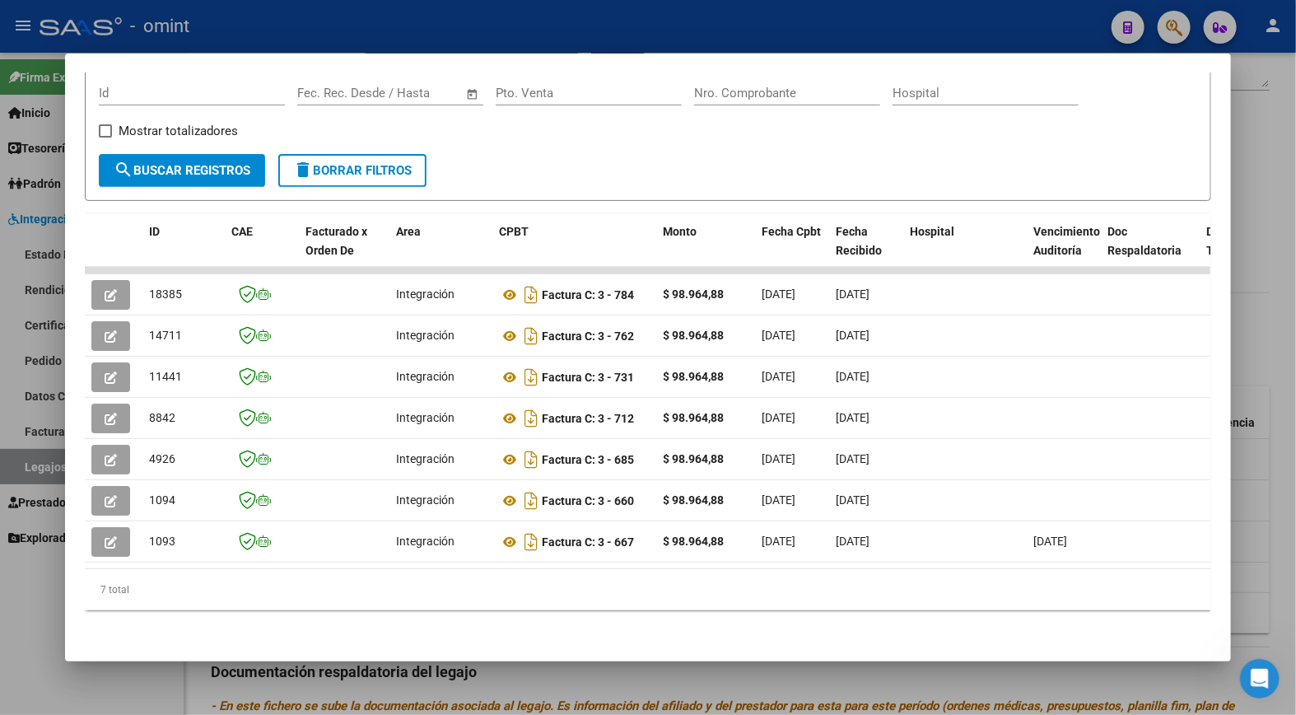
click at [387, 19] on div at bounding box center [648, 357] width 1296 height 715
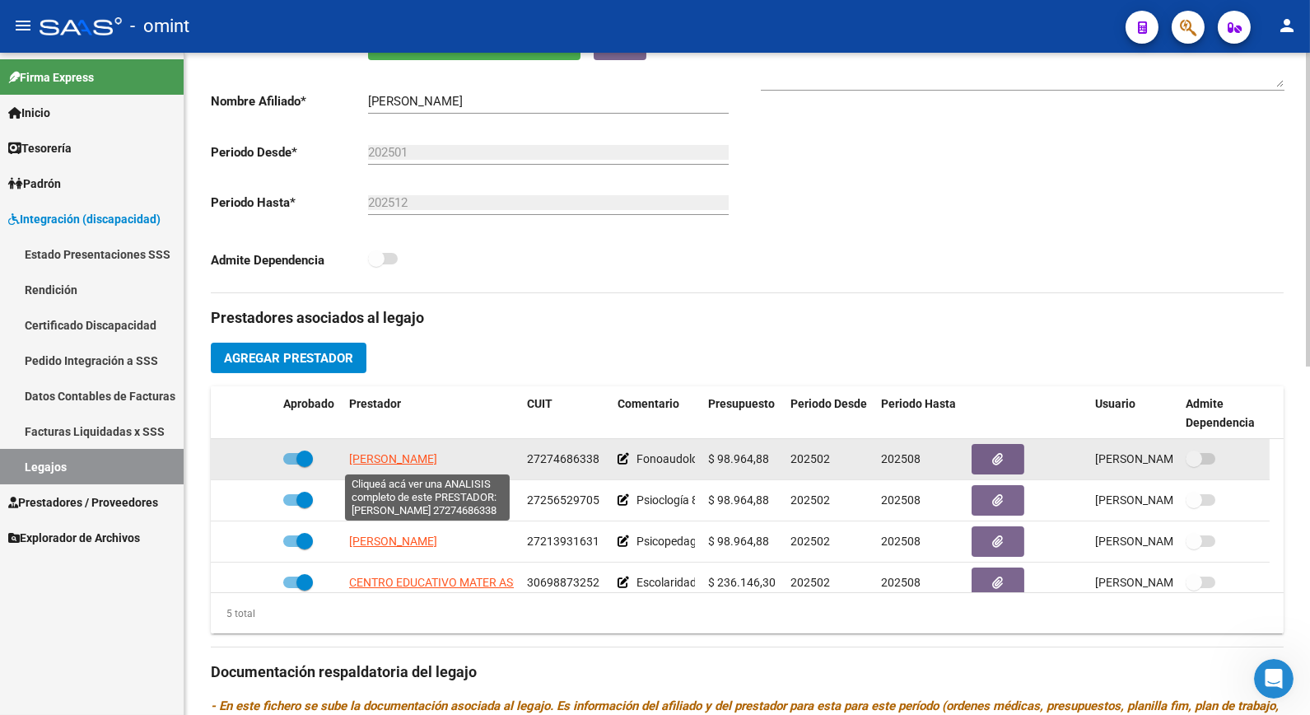
click at [413, 460] on span "[PERSON_NAME]" at bounding box center [393, 458] width 88 height 13
type textarea "27274686338"
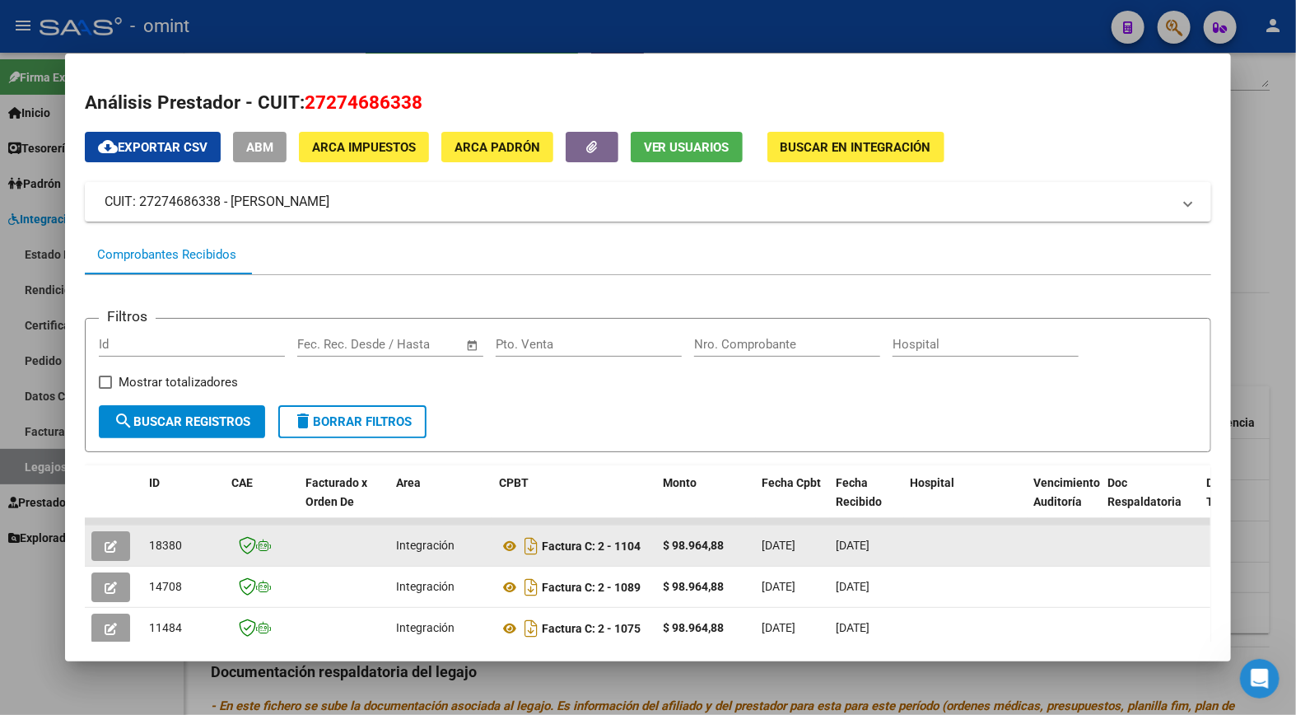
click at [105, 545] on icon "button" at bounding box center [111, 546] width 12 height 12
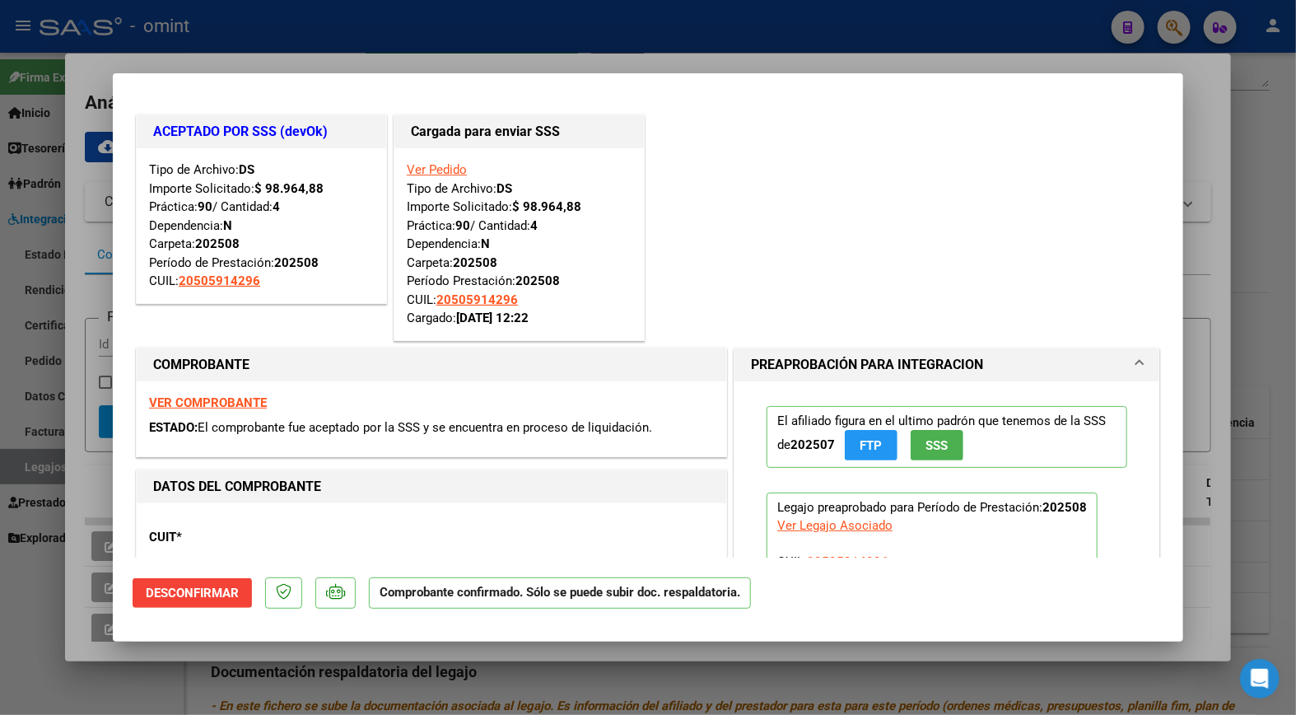
click at [398, 43] on div at bounding box center [648, 357] width 1296 height 715
type input "$ 0,00"
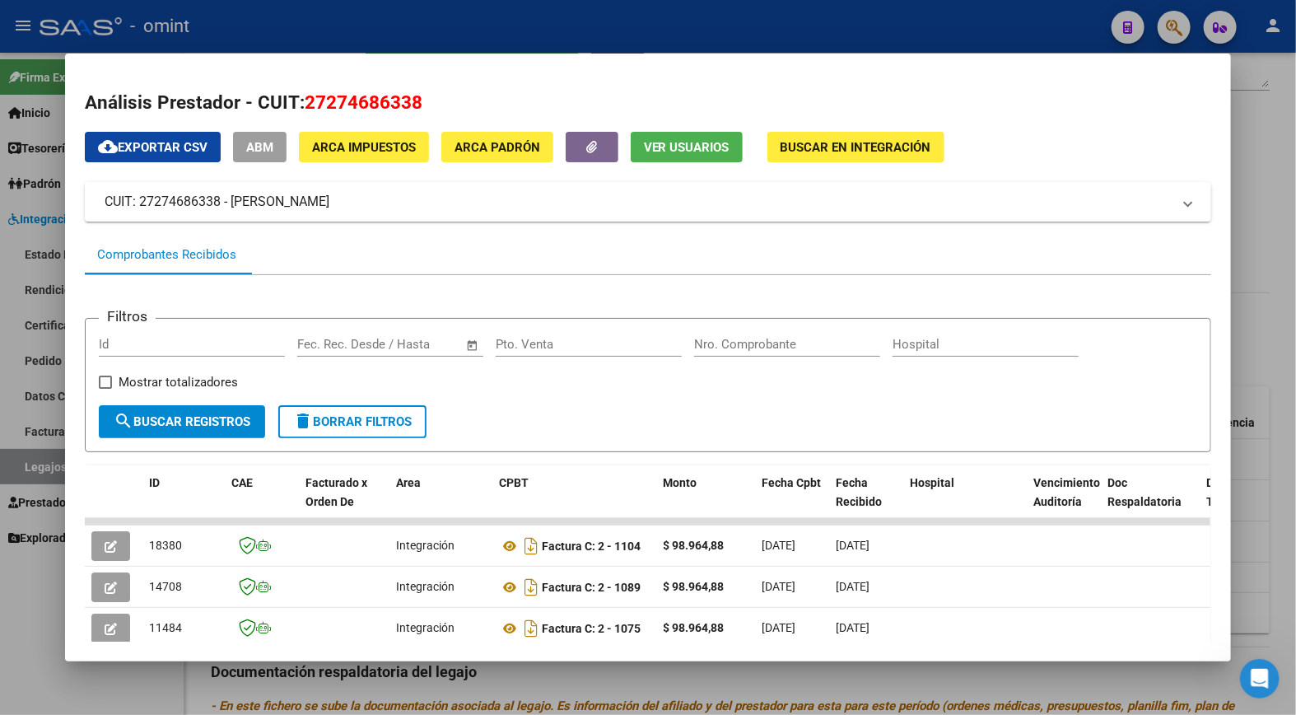
click at [467, 26] on div at bounding box center [648, 357] width 1296 height 715
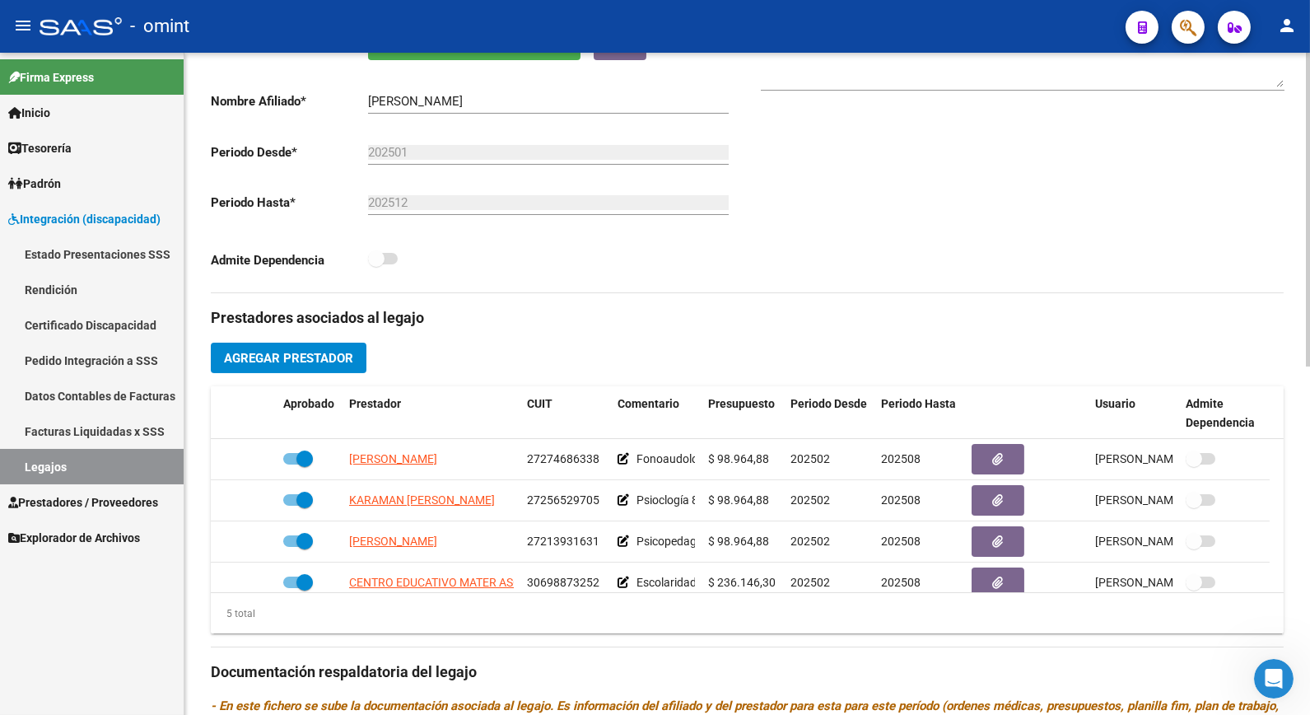
scroll to position [0, 0]
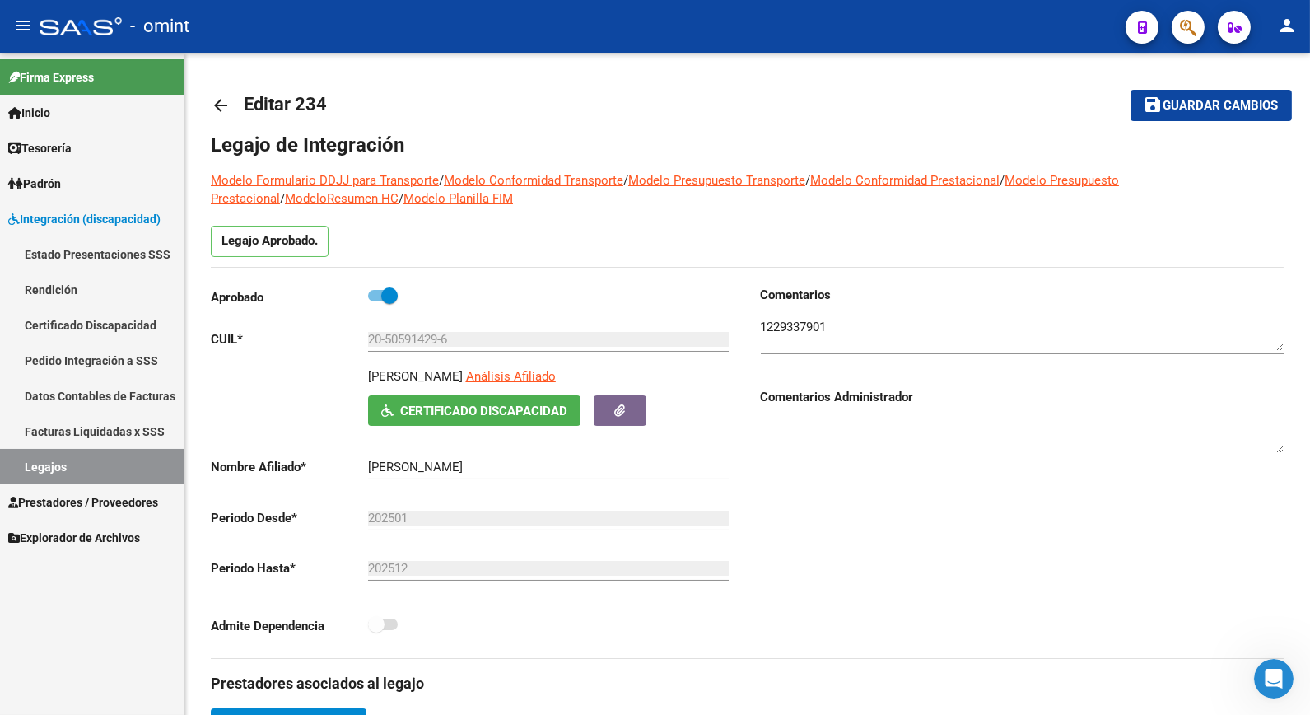
click at [79, 465] on link "Legajos" at bounding box center [92, 466] width 184 height 35
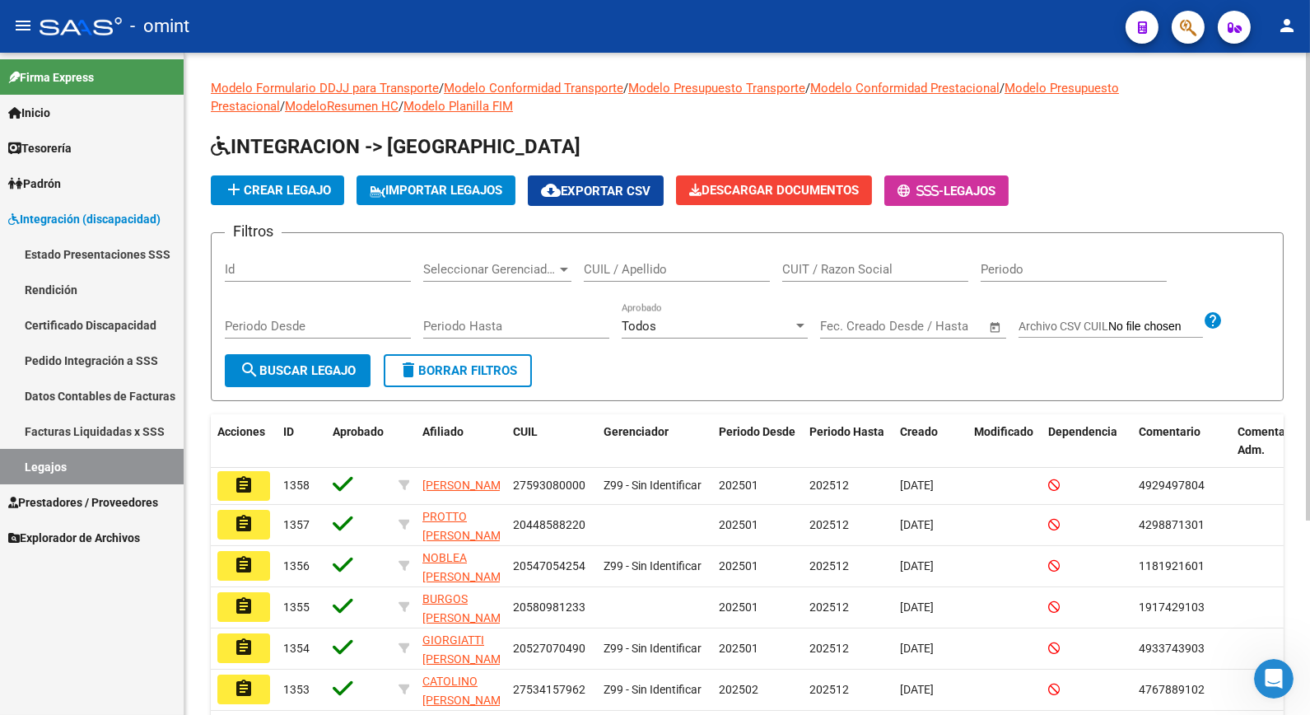
click at [616, 273] on input "CUIL / Apellido" at bounding box center [677, 269] width 186 height 15
type input "kruger"
click at [300, 366] on span "search Buscar Legajo" at bounding box center [298, 370] width 116 height 15
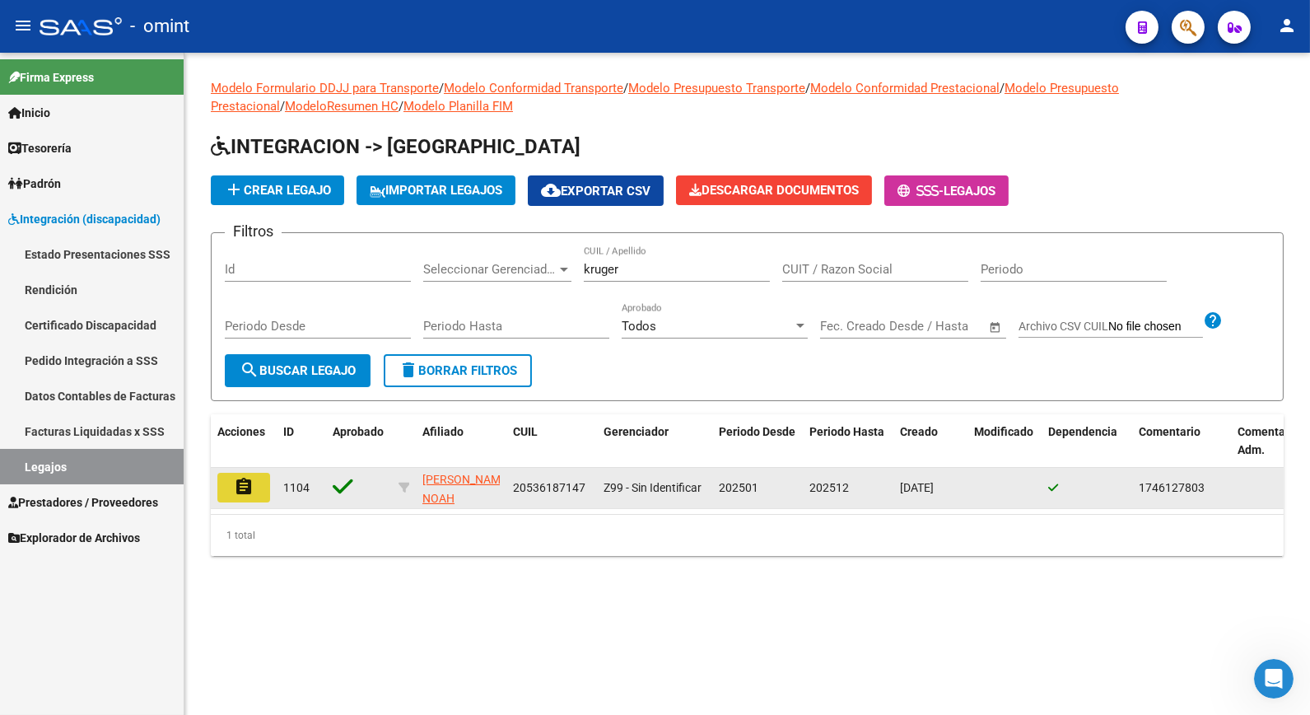
click at [262, 483] on button "assignment" at bounding box center [243, 488] width 53 height 30
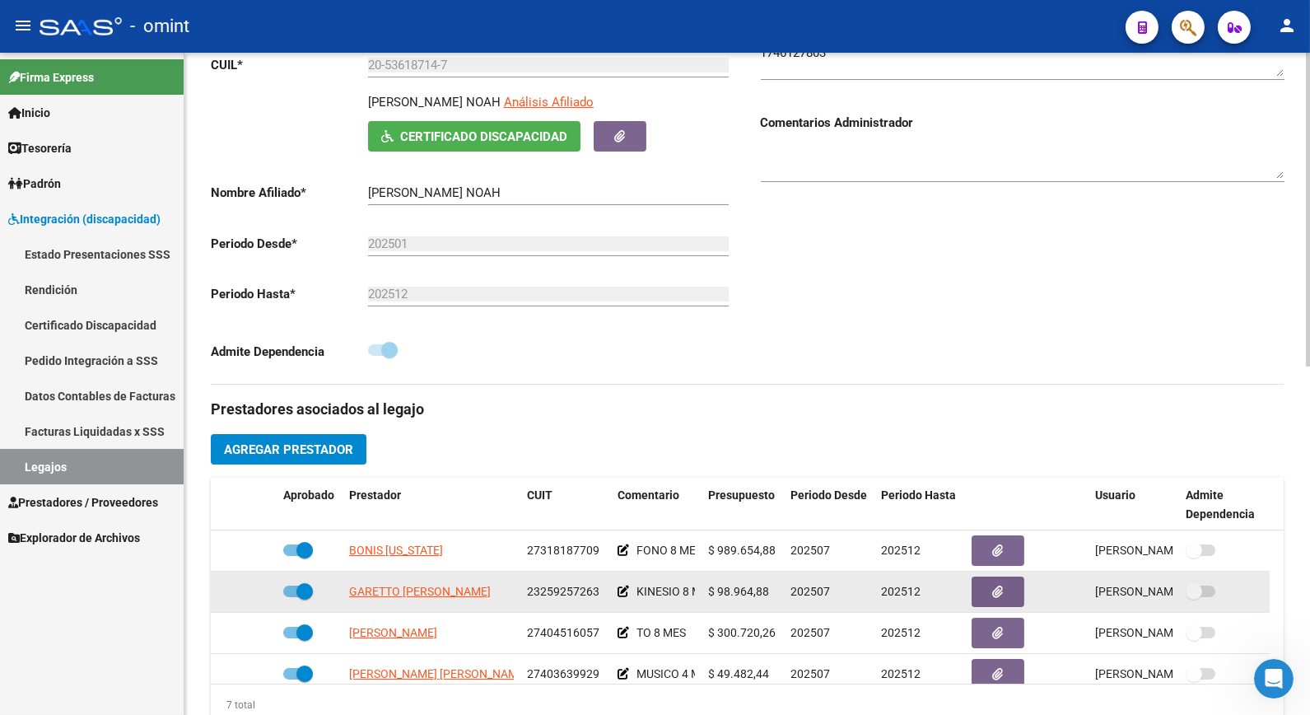
scroll to position [91, 0]
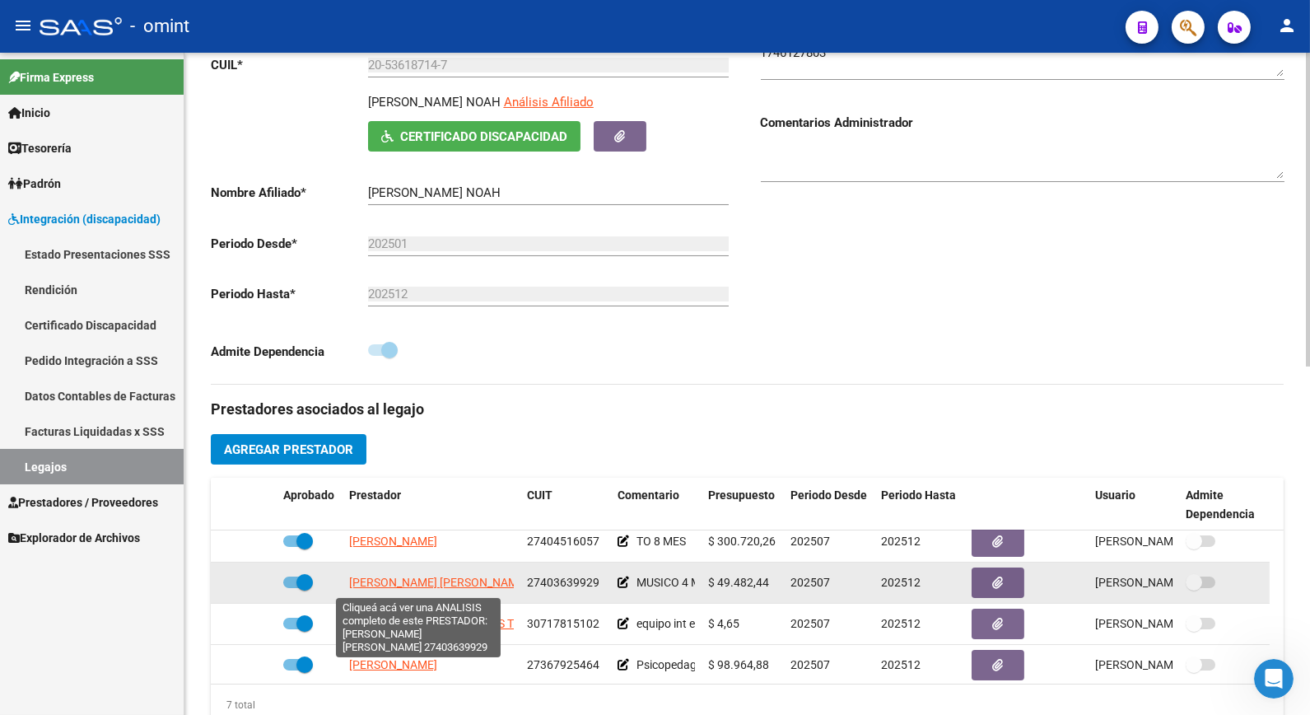
click at [459, 581] on span "[PERSON_NAME] [PERSON_NAME]" at bounding box center [438, 582] width 179 height 13
type textarea "27403639929"
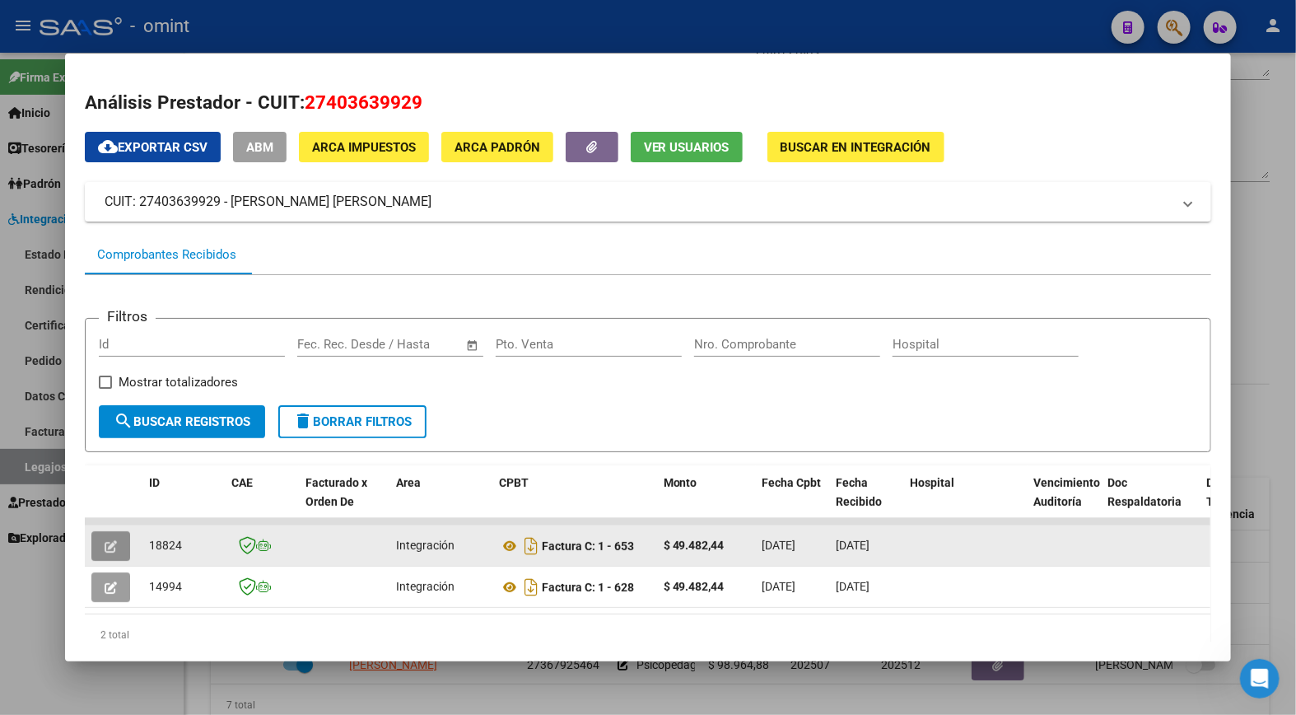
click at [105, 541] on icon "button" at bounding box center [111, 546] width 12 height 12
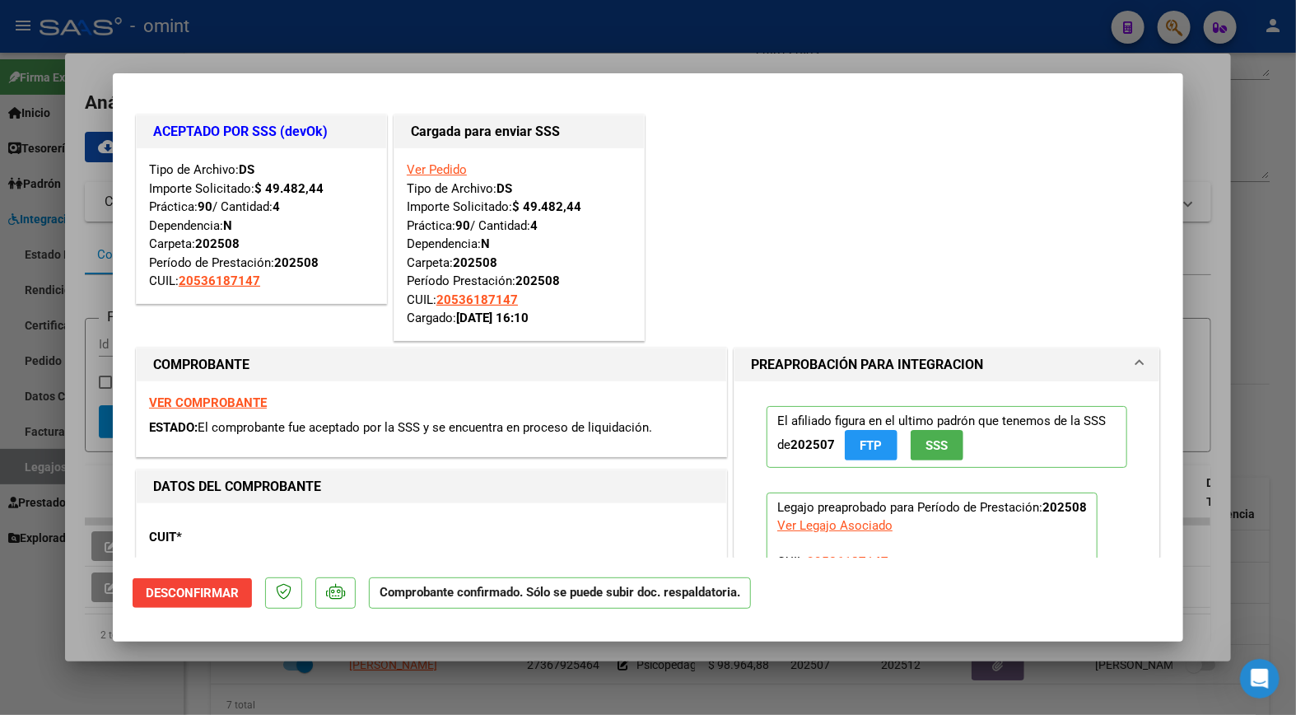
click at [432, 8] on div at bounding box center [648, 357] width 1296 height 715
type input "$ 0,00"
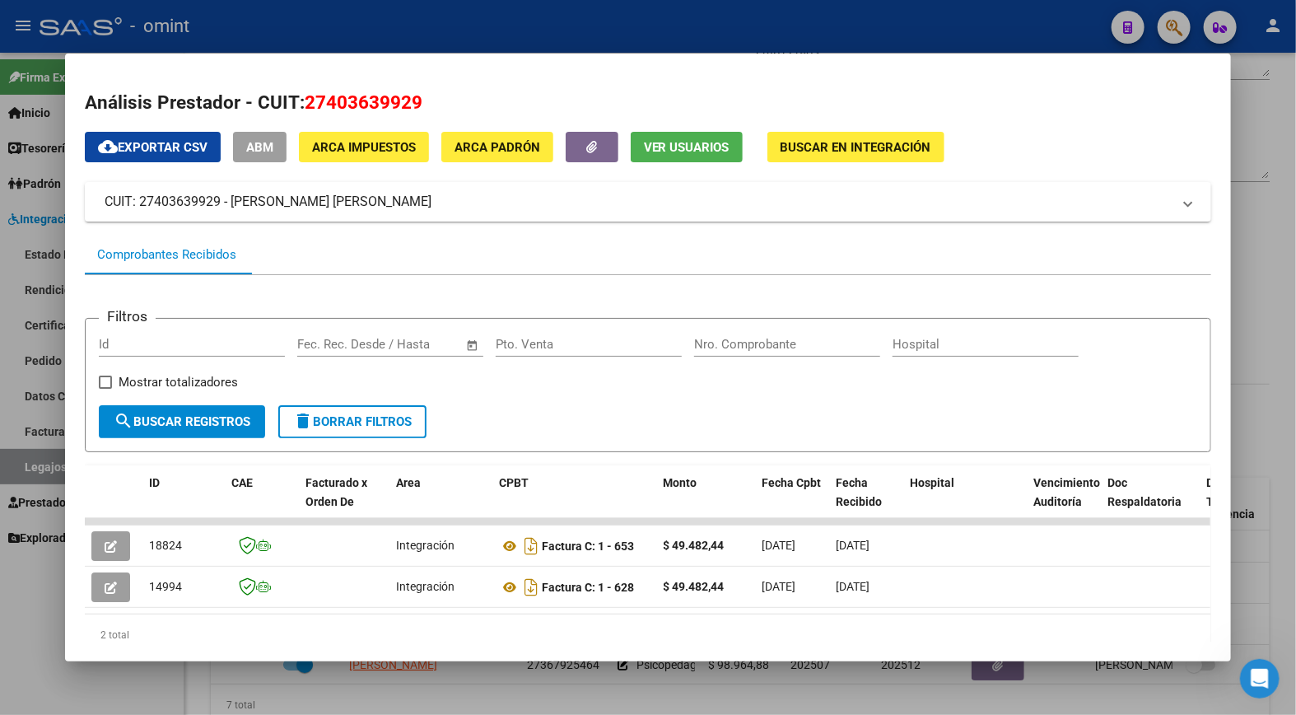
click at [530, 28] on div at bounding box center [648, 357] width 1296 height 715
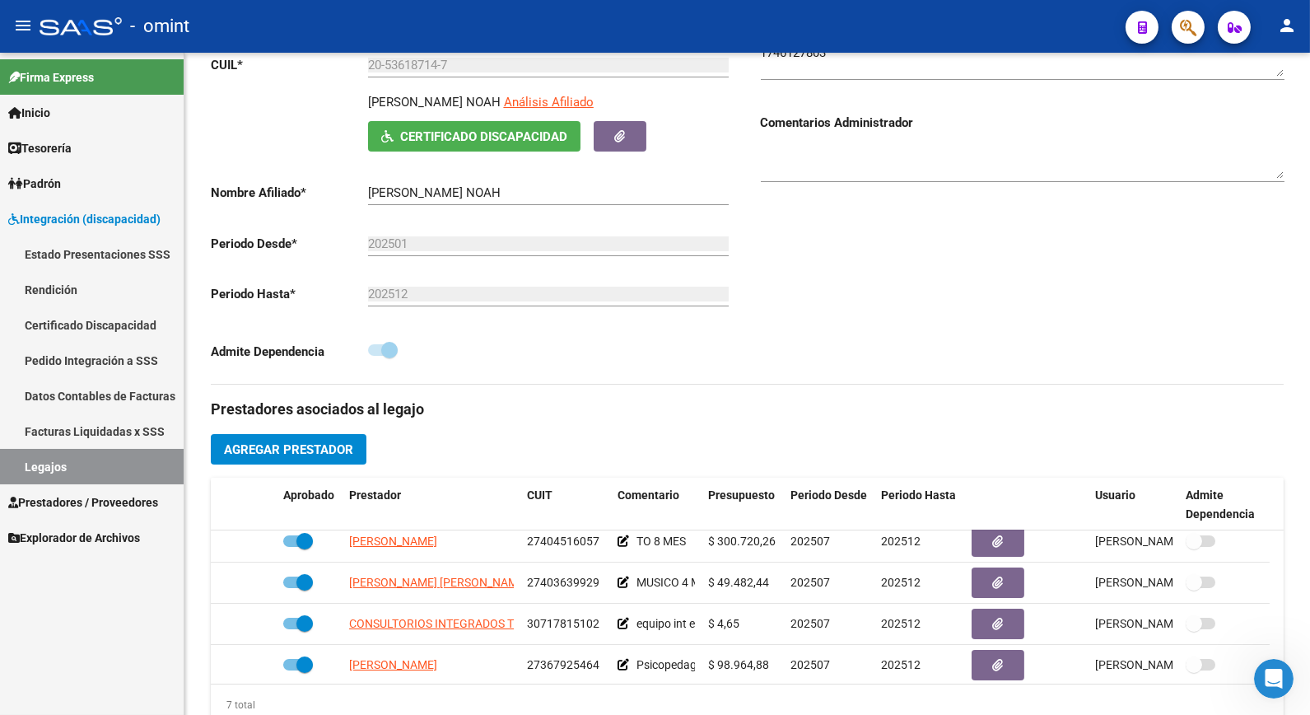
click at [108, 474] on link "Legajos" at bounding box center [92, 466] width 184 height 35
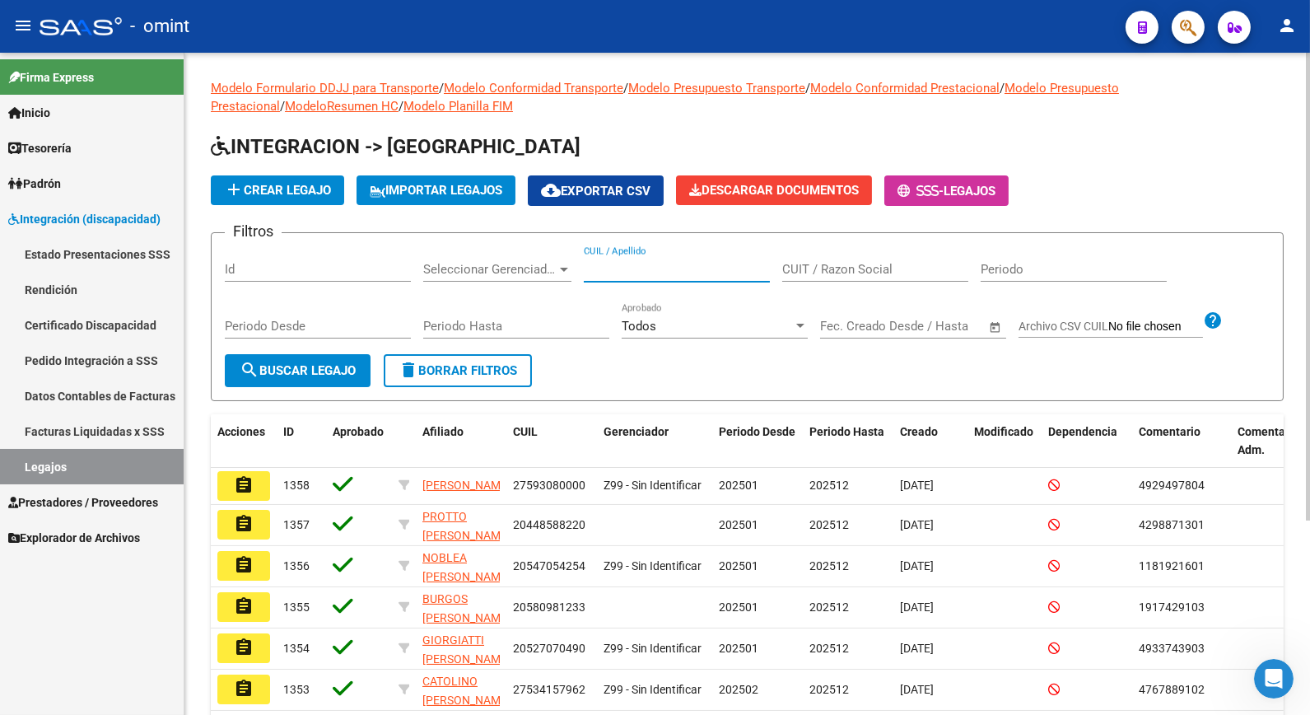
click at [655, 277] on input "CUIL / Apellido" at bounding box center [677, 269] width 186 height 15
type input "fischer"
click at [290, 363] on span "search Buscar Legajo" at bounding box center [298, 370] width 116 height 15
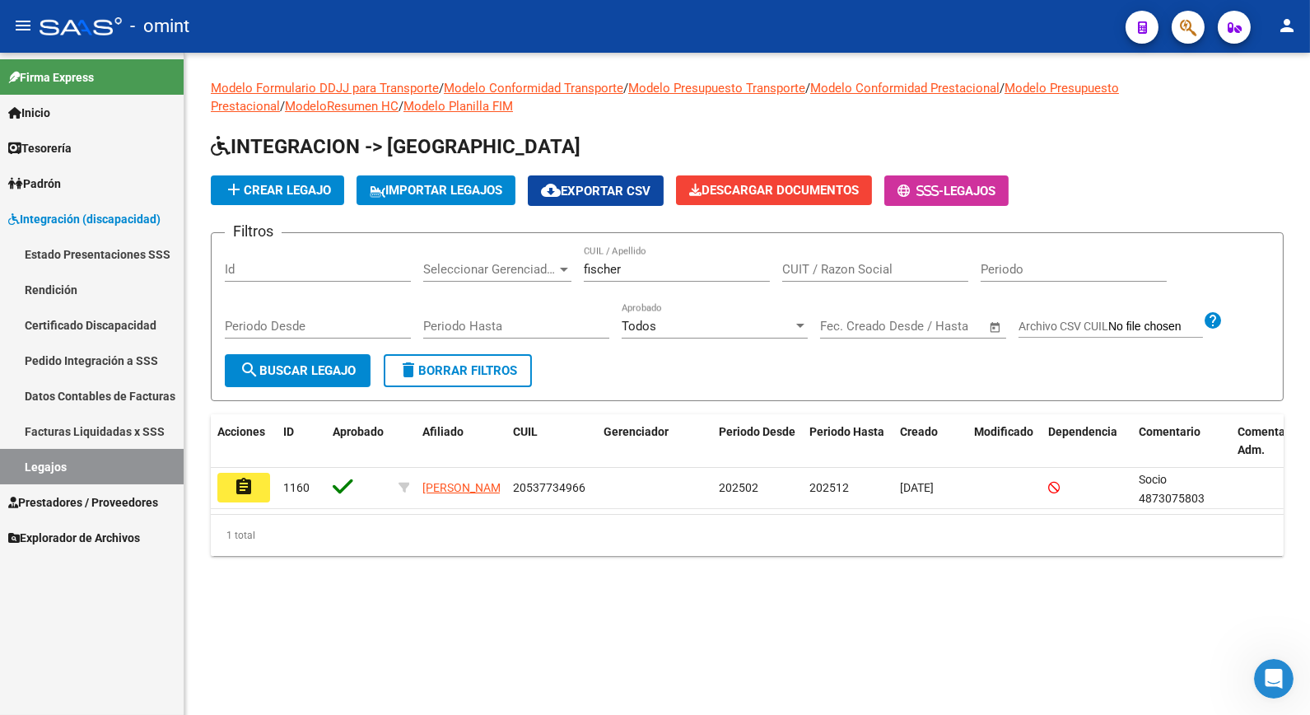
click at [249, 488] on mat-icon "assignment" at bounding box center [244, 487] width 20 height 20
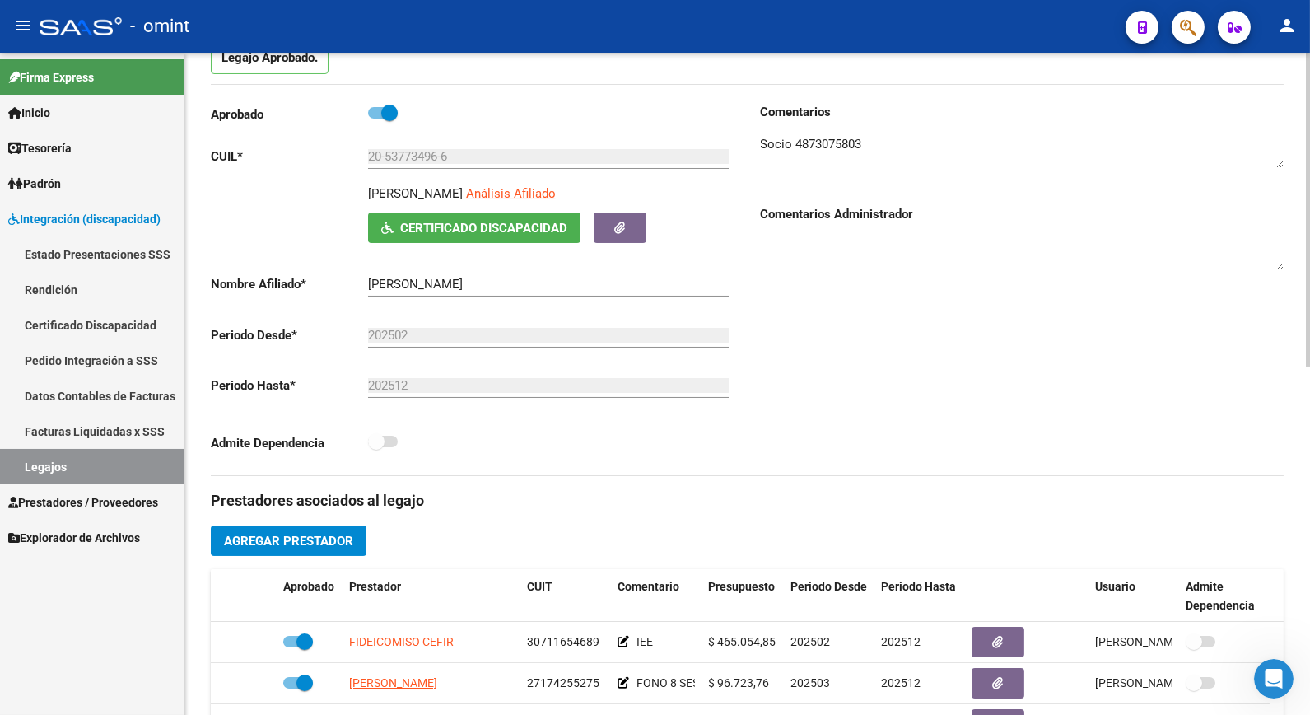
scroll to position [274, 0]
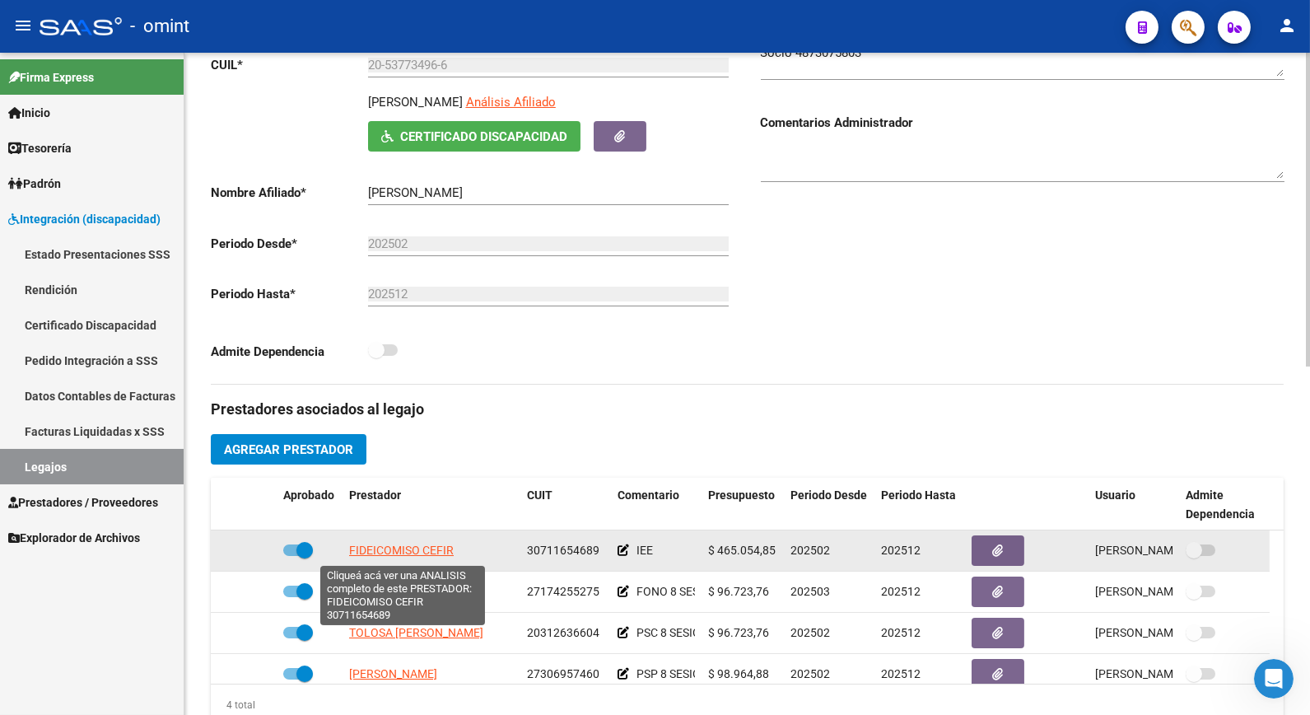
click at [425, 550] on span "FIDEICOMISO CEFIR" at bounding box center [401, 550] width 105 height 13
type textarea "30711654689"
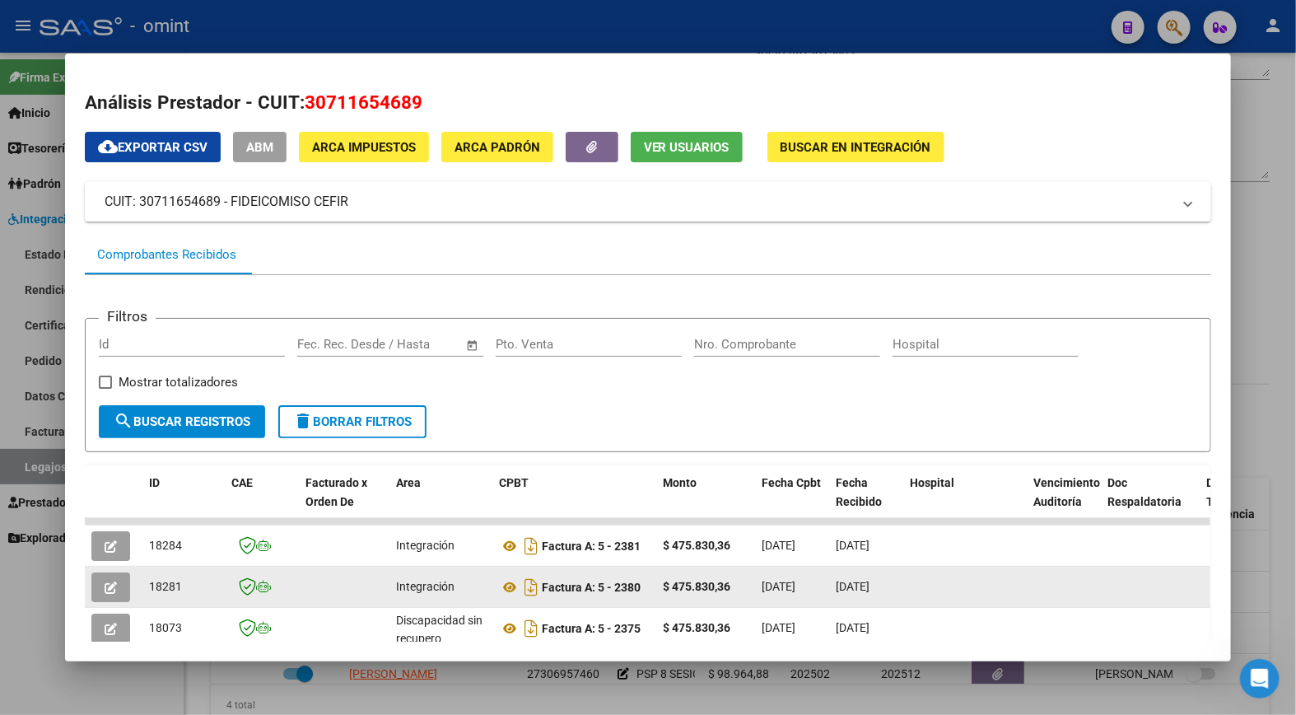
click at [105, 587] on icon "button" at bounding box center [111, 587] width 12 height 12
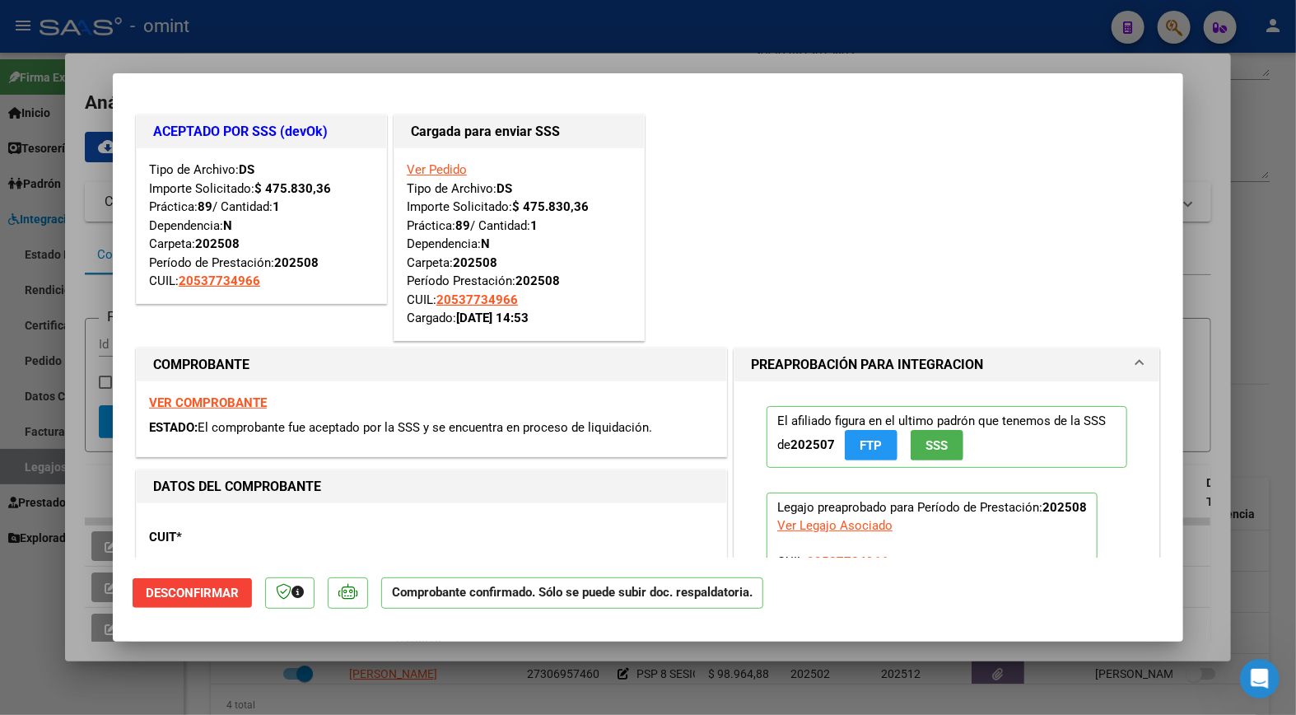
drag, startPoint x: 325, startPoint y: 19, endPoint x: 457, endPoint y: 59, distance: 138.6
click at [325, 23] on div at bounding box center [648, 357] width 1296 height 715
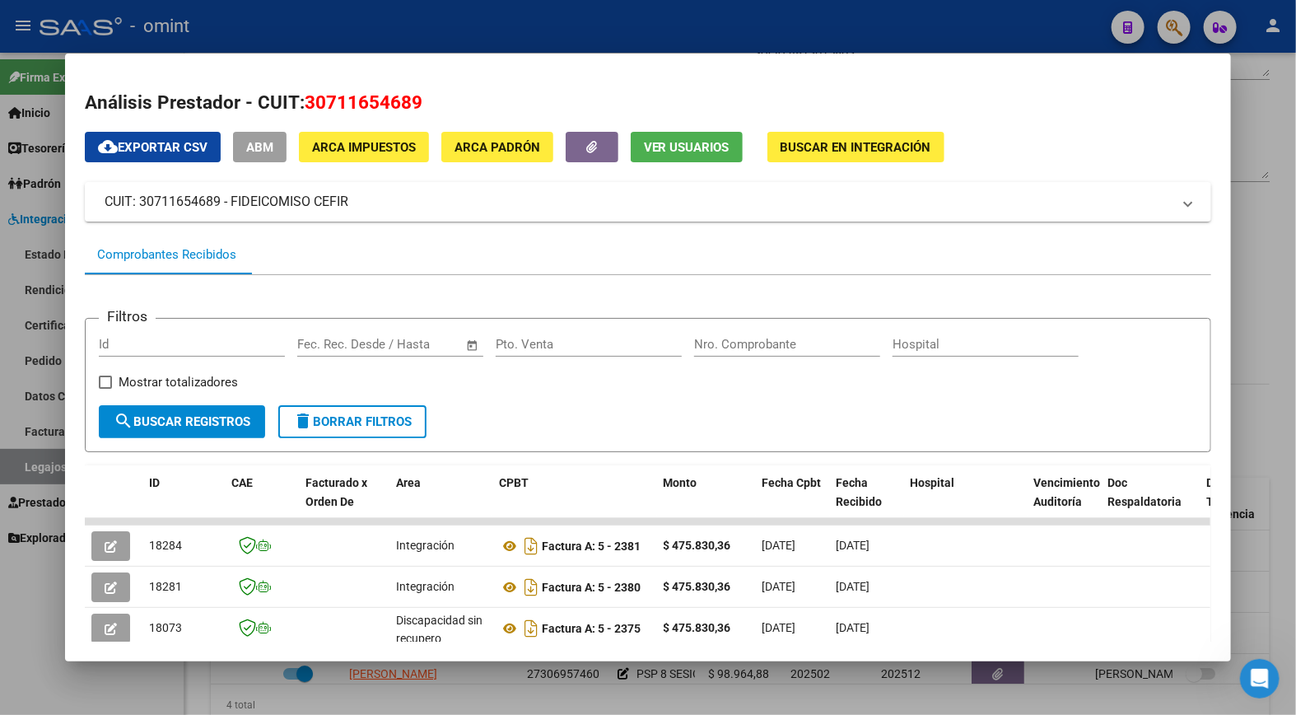
click at [313, 23] on div at bounding box center [648, 357] width 1296 height 715
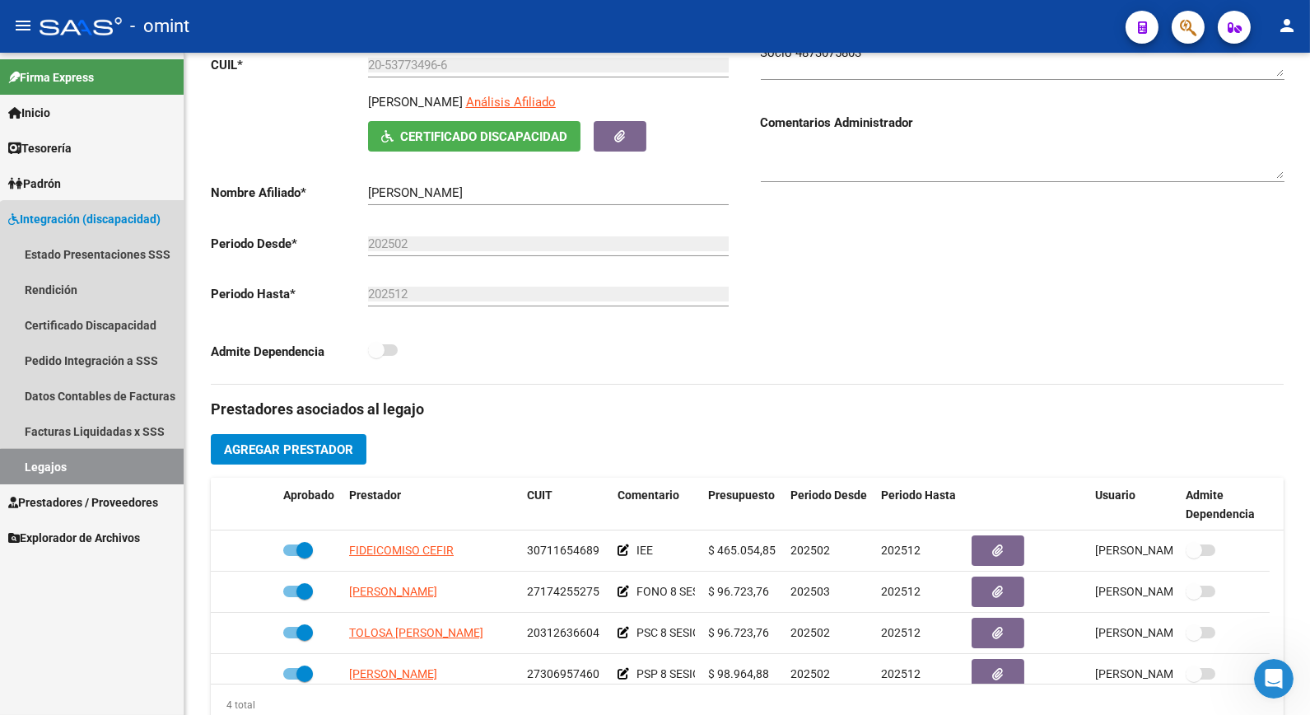
click at [146, 466] on link "Legajos" at bounding box center [92, 466] width 184 height 35
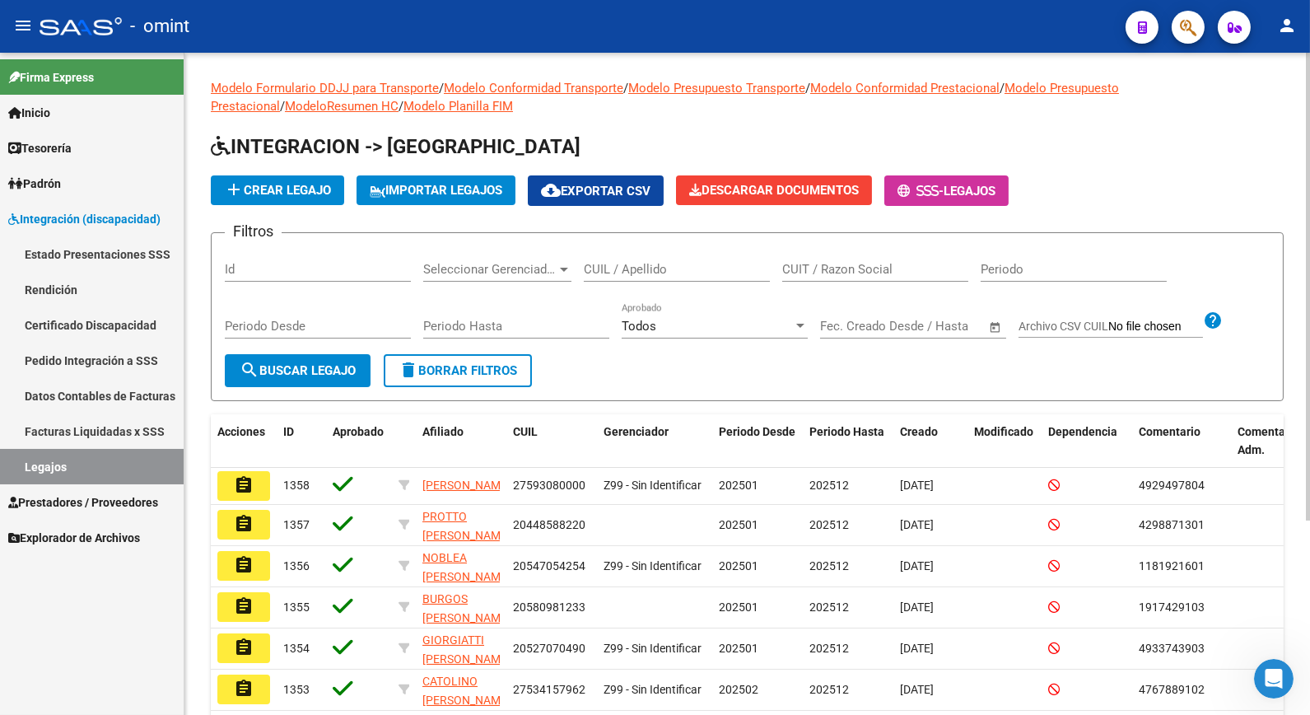
click at [663, 277] on div "CUIL / Apellido" at bounding box center [677, 263] width 186 height 35
type input "[PERSON_NAME]"
click at [331, 359] on button "search Buscar Legajo" at bounding box center [298, 370] width 146 height 33
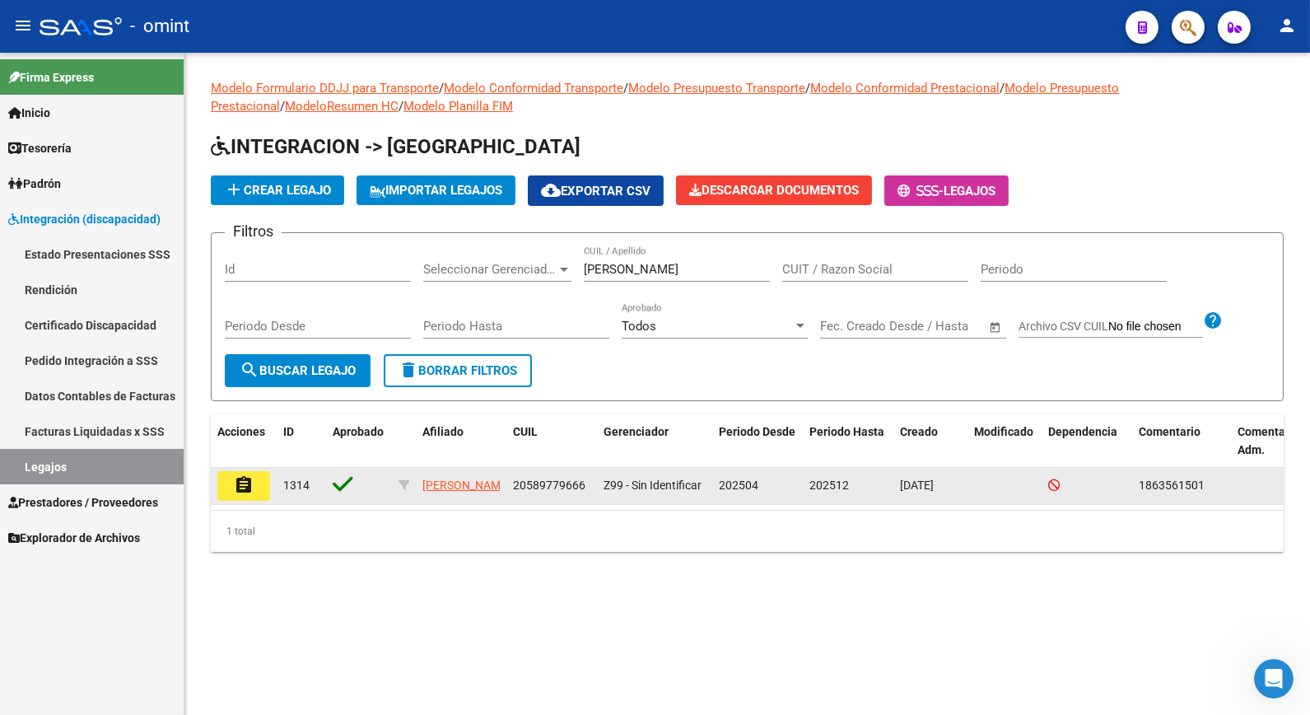
click at [248, 495] on mat-icon "assignment" at bounding box center [244, 485] width 20 height 20
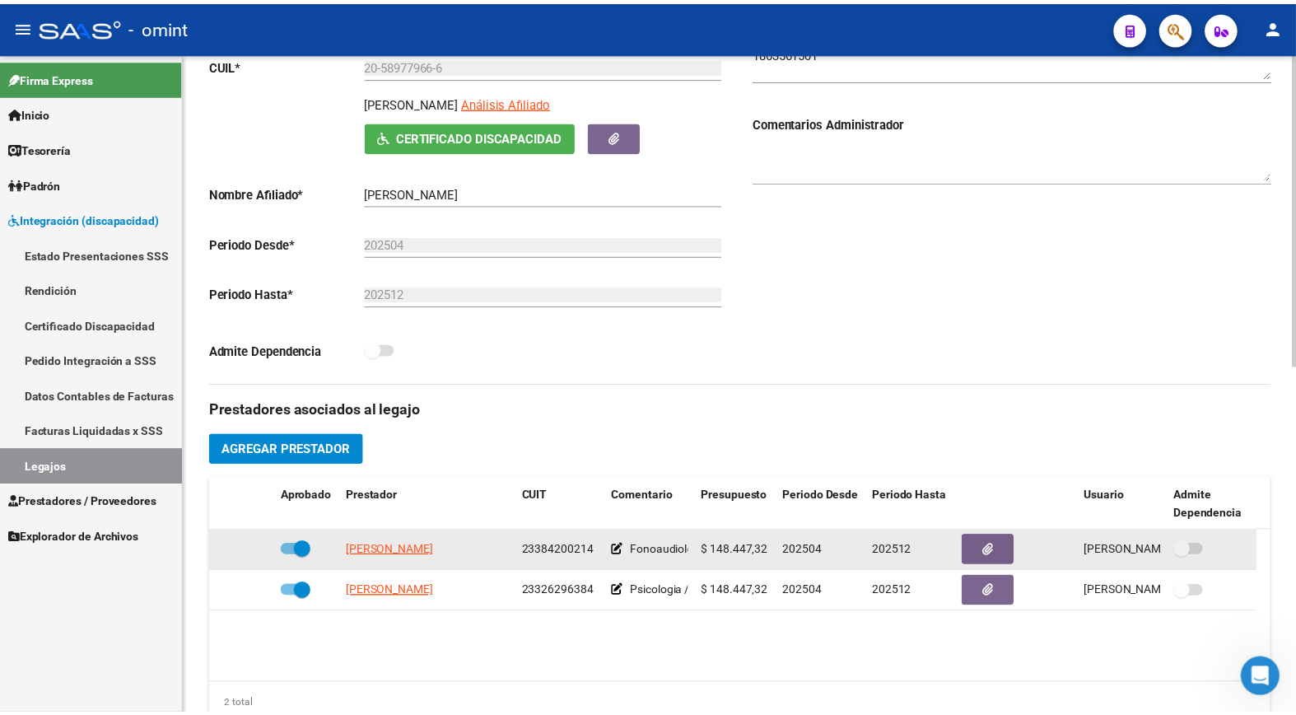
scroll to position [366, 0]
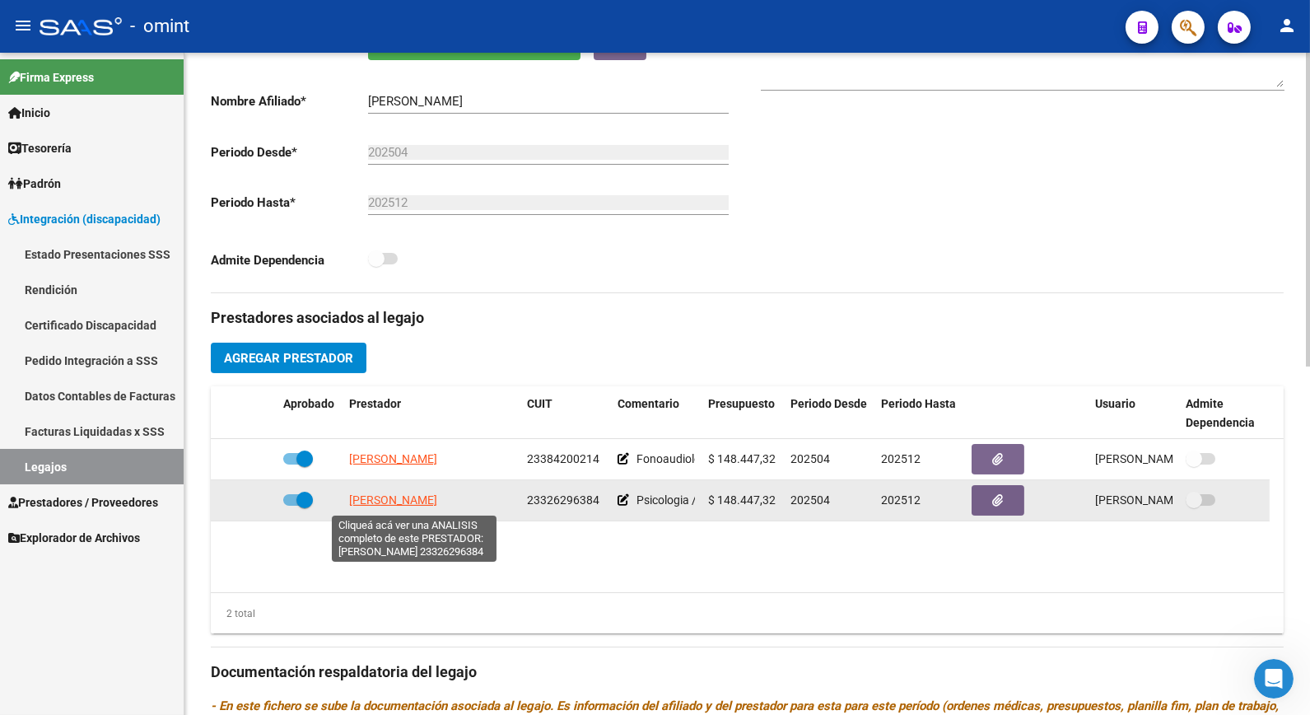
click at [415, 491] on datatable-body-cell "[PERSON_NAME]" at bounding box center [432, 500] width 178 height 40
click at [416, 499] on span "[PERSON_NAME]" at bounding box center [393, 499] width 88 height 13
type textarea "23326296384"
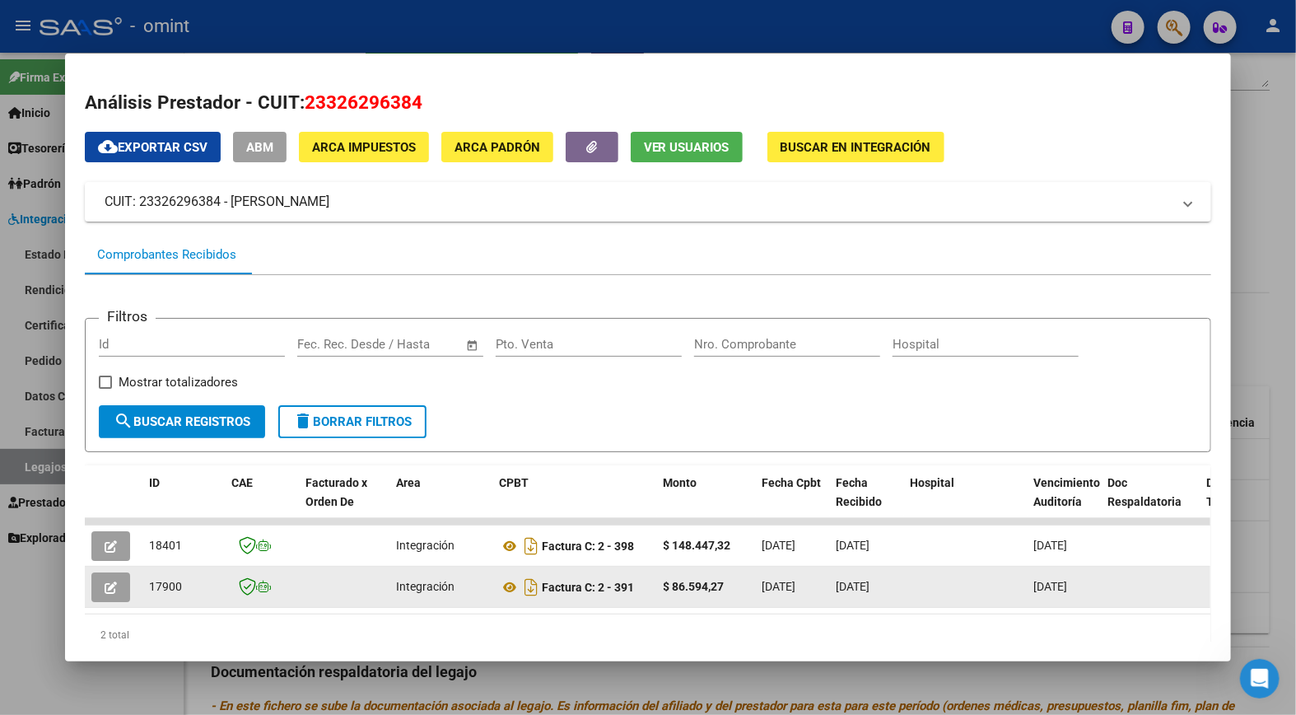
click at [112, 581] on button "button" at bounding box center [110, 587] width 39 height 30
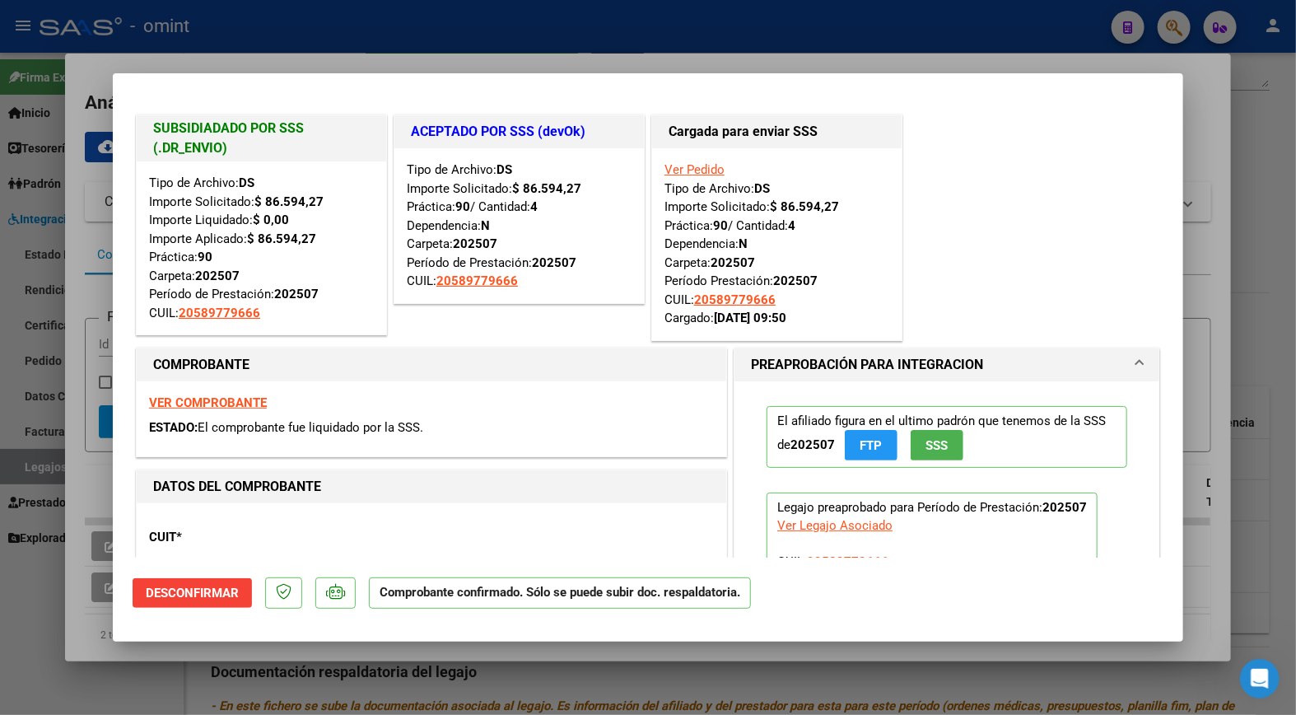
click at [366, 37] on div at bounding box center [648, 357] width 1296 height 715
type input "$ 0,00"
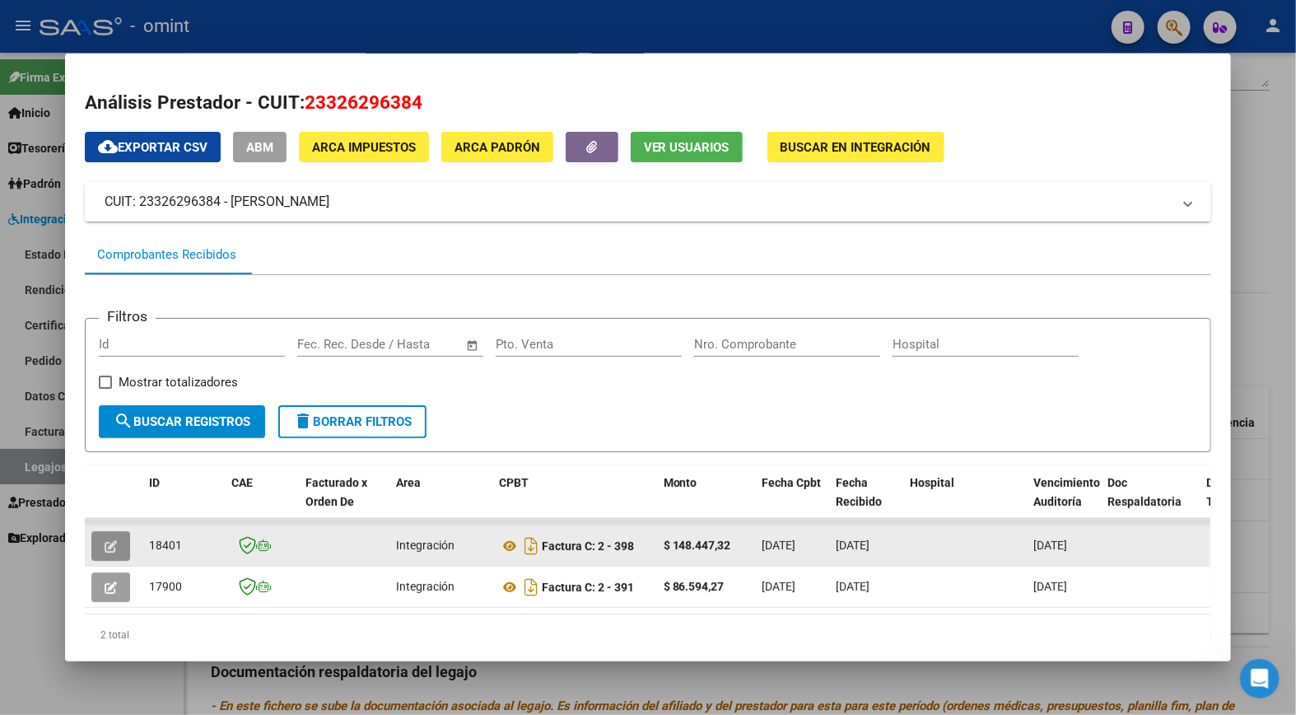
click at [105, 545] on icon "button" at bounding box center [111, 546] width 12 height 12
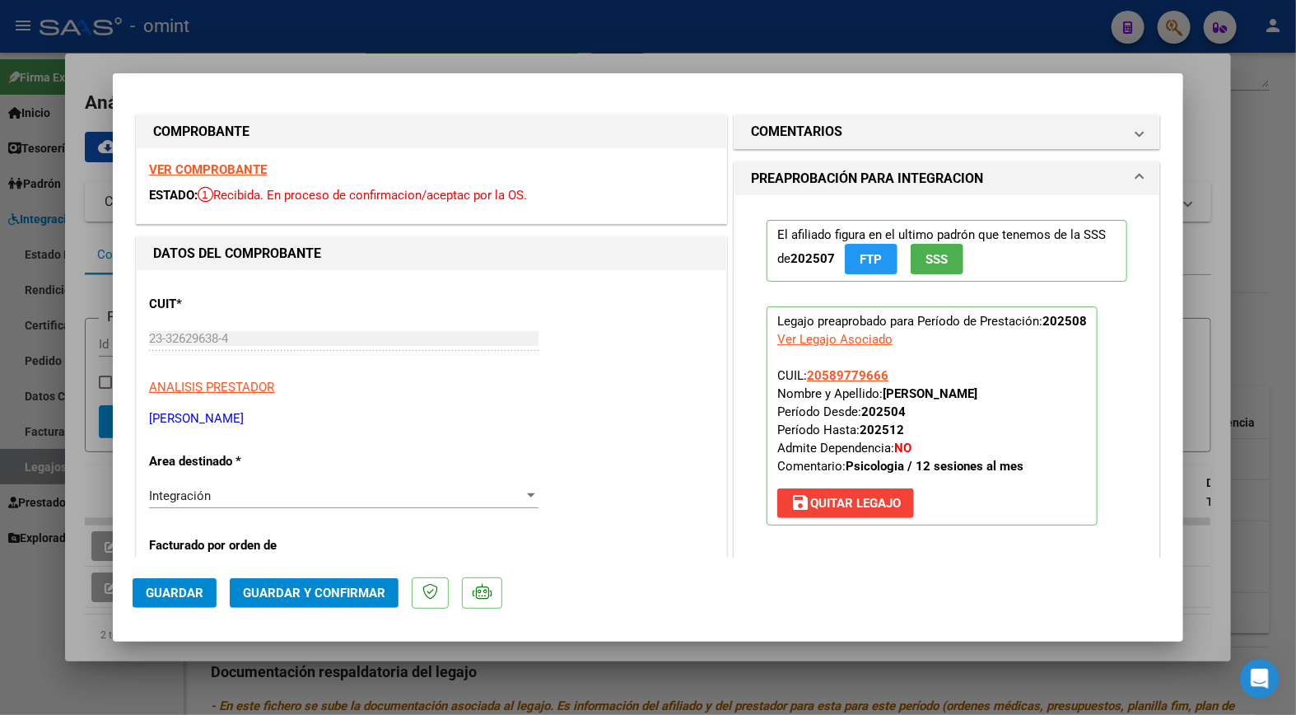
click at [248, 169] on strong "VER COMPROBANTE" at bounding box center [208, 169] width 118 height 15
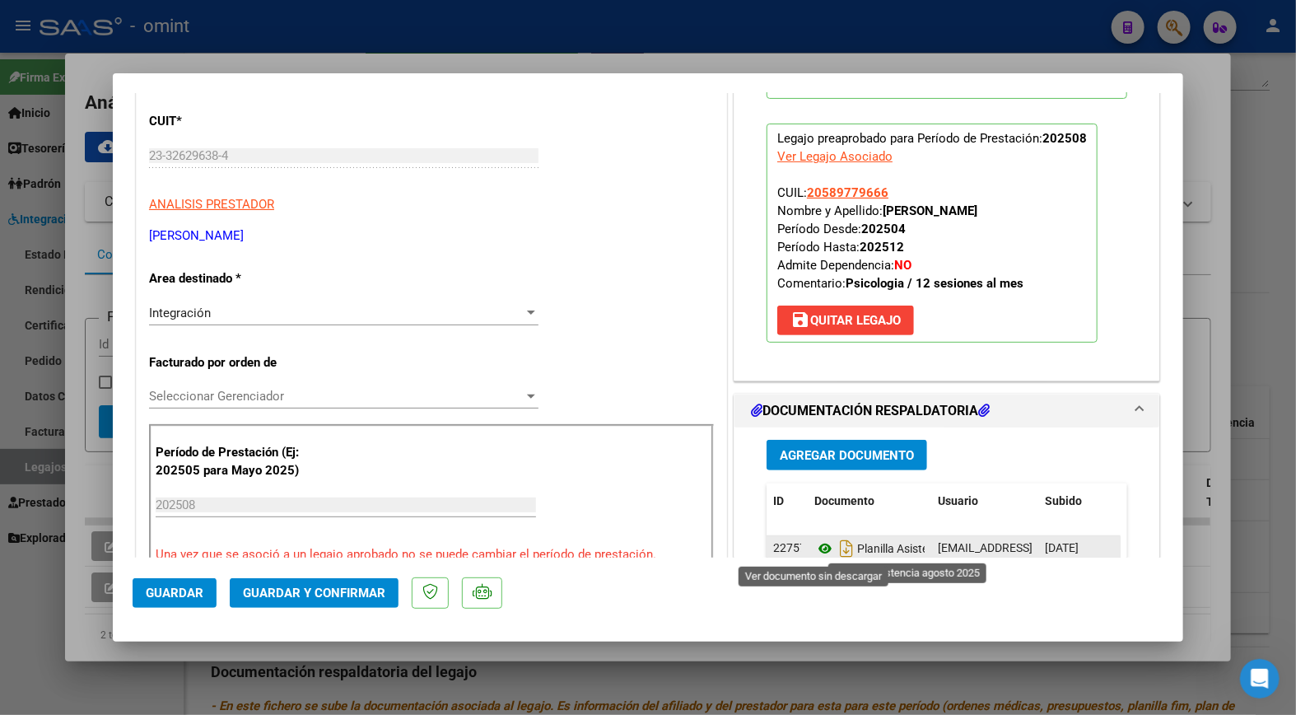
click at [819, 549] on icon at bounding box center [825, 549] width 21 height 20
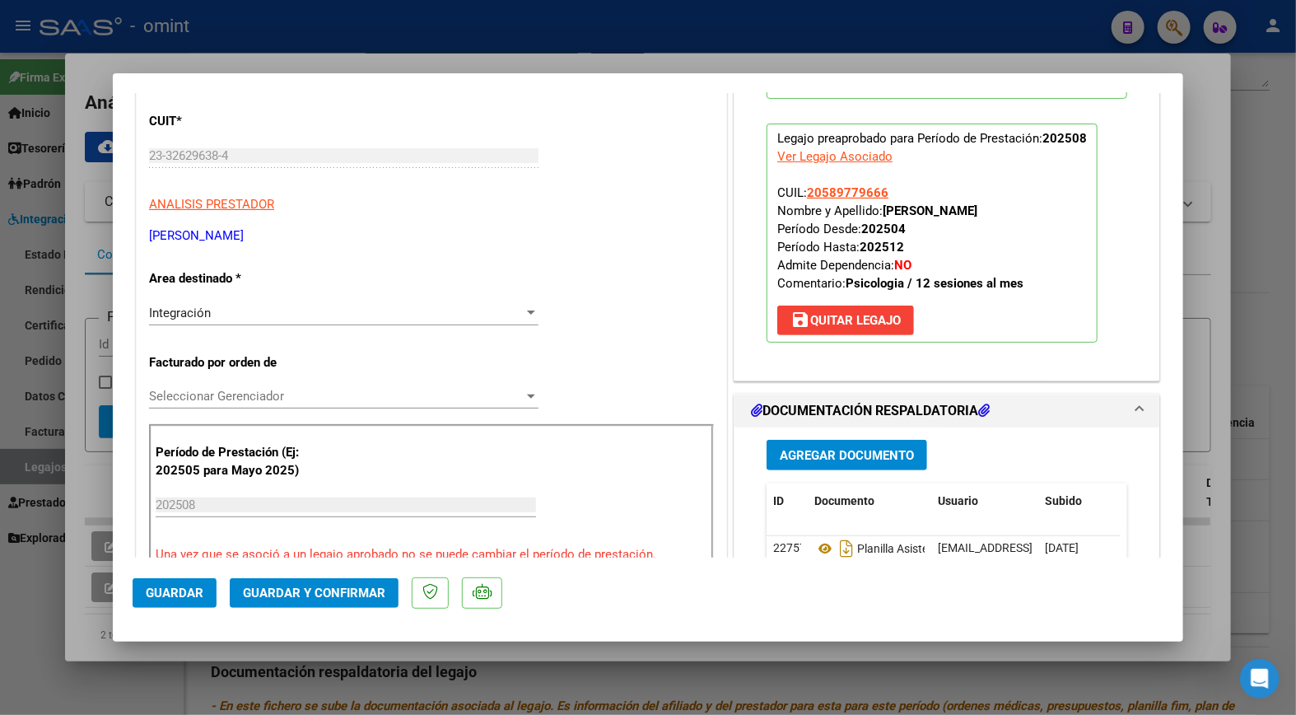
scroll to position [274, 0]
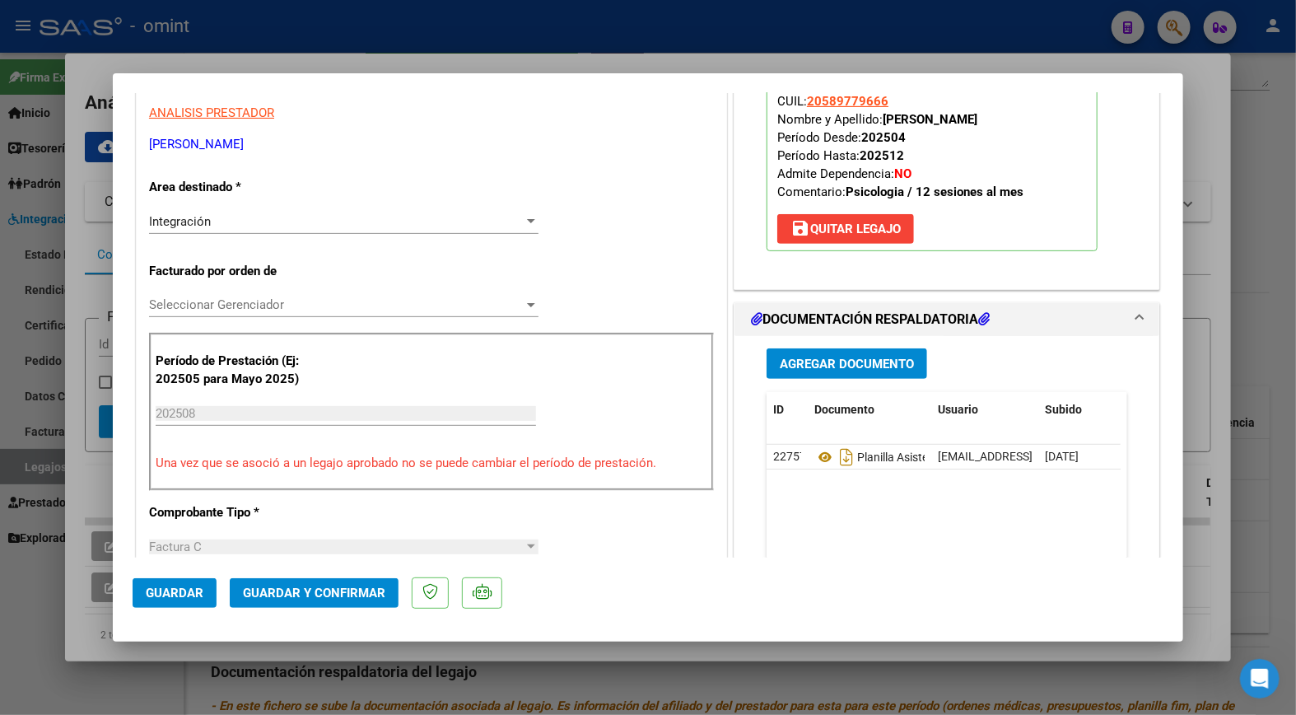
click at [317, 591] on span "Guardar y Confirmar" at bounding box center [314, 593] width 142 height 15
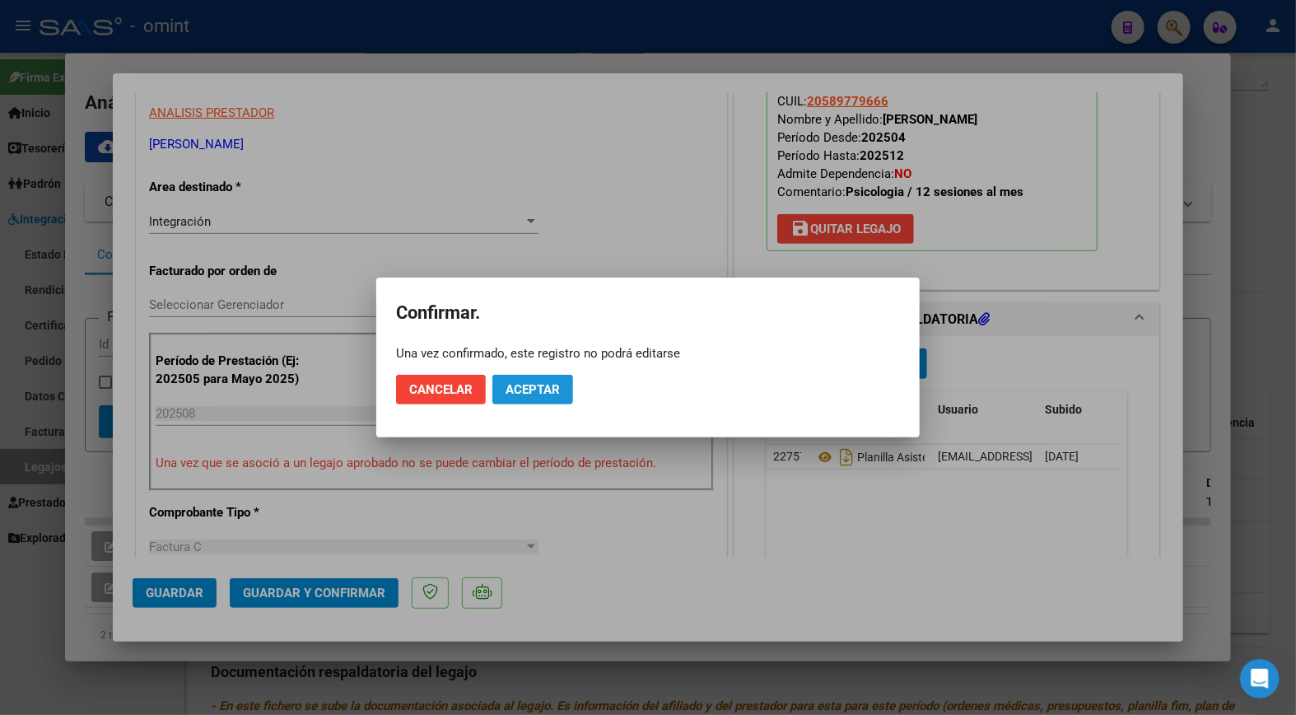
click at [548, 379] on button "Aceptar" at bounding box center [533, 390] width 81 height 30
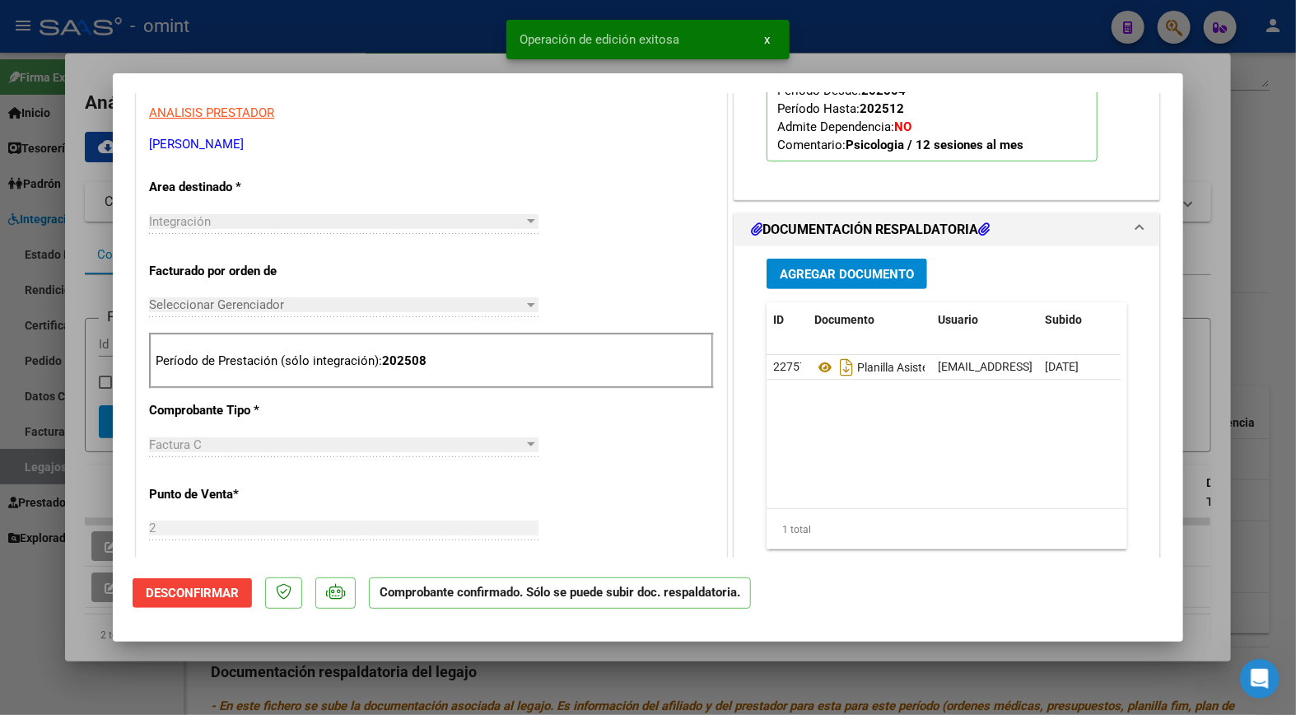
click at [275, 35] on div at bounding box center [648, 357] width 1296 height 715
type input "$ 0,00"
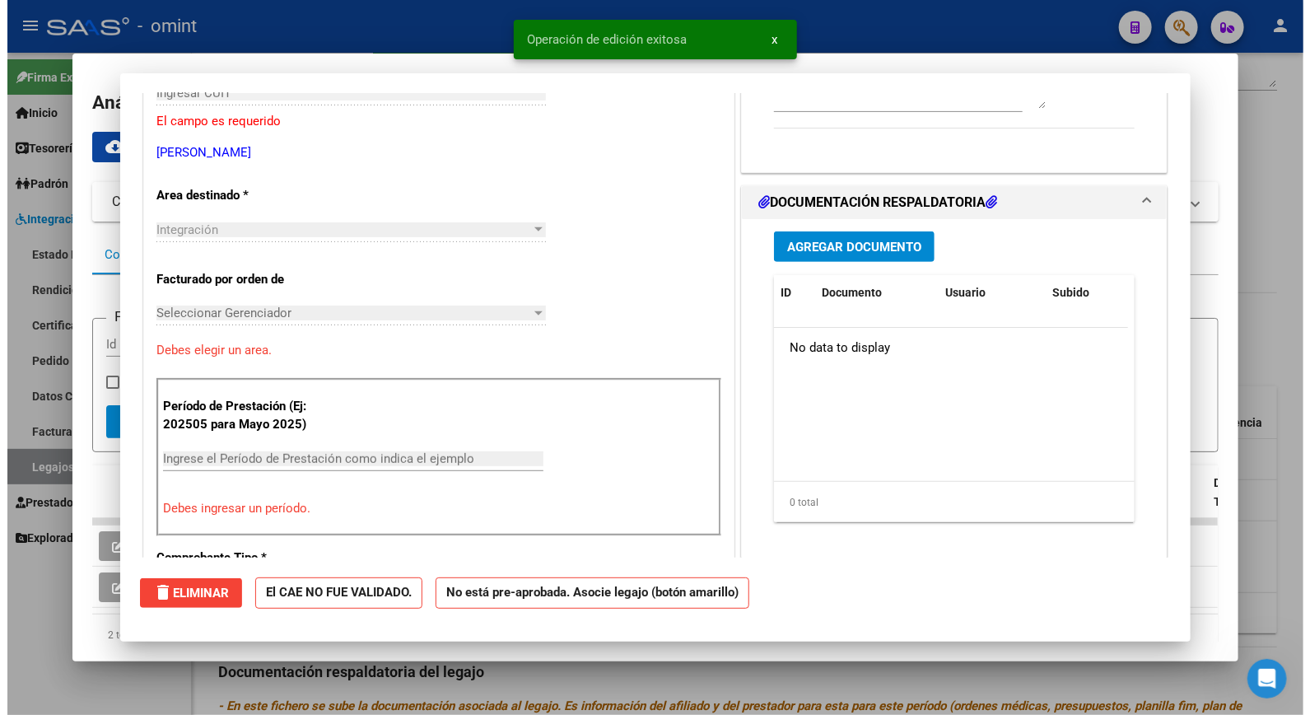
scroll to position [0, 0]
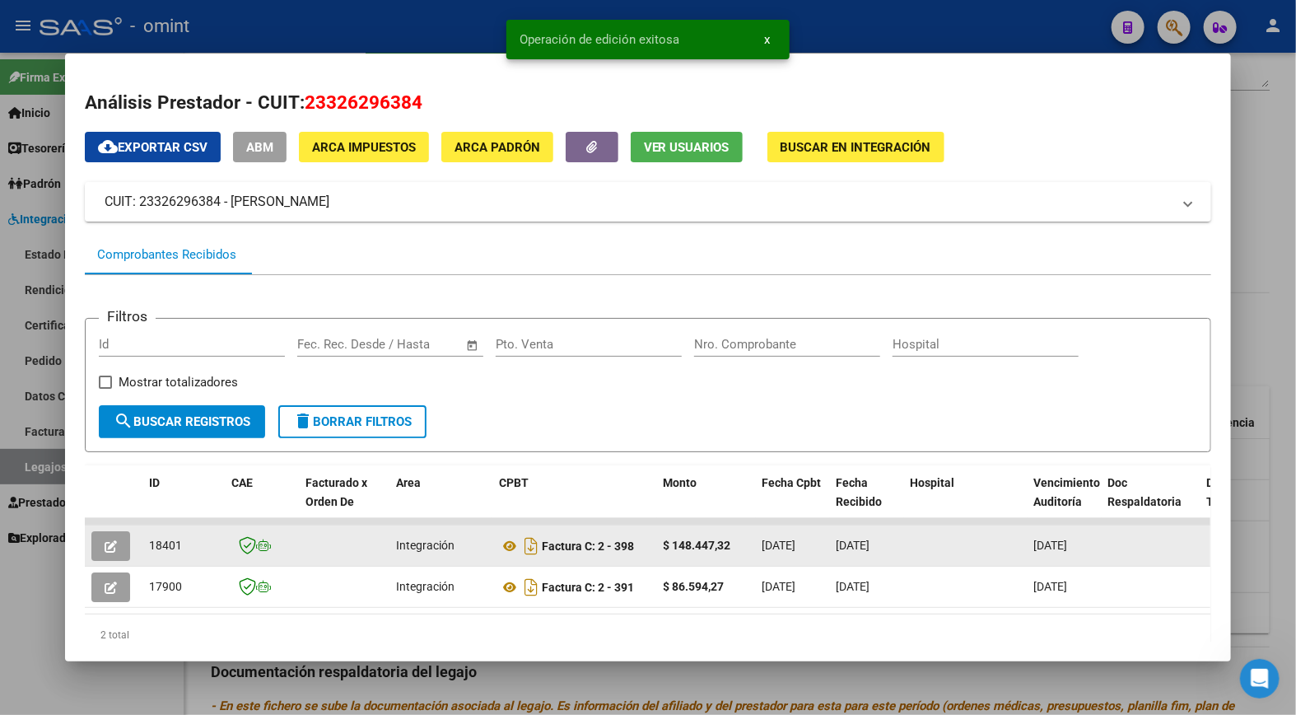
click at [151, 542] on span "18401" at bounding box center [165, 545] width 33 height 13
copy span "18401"
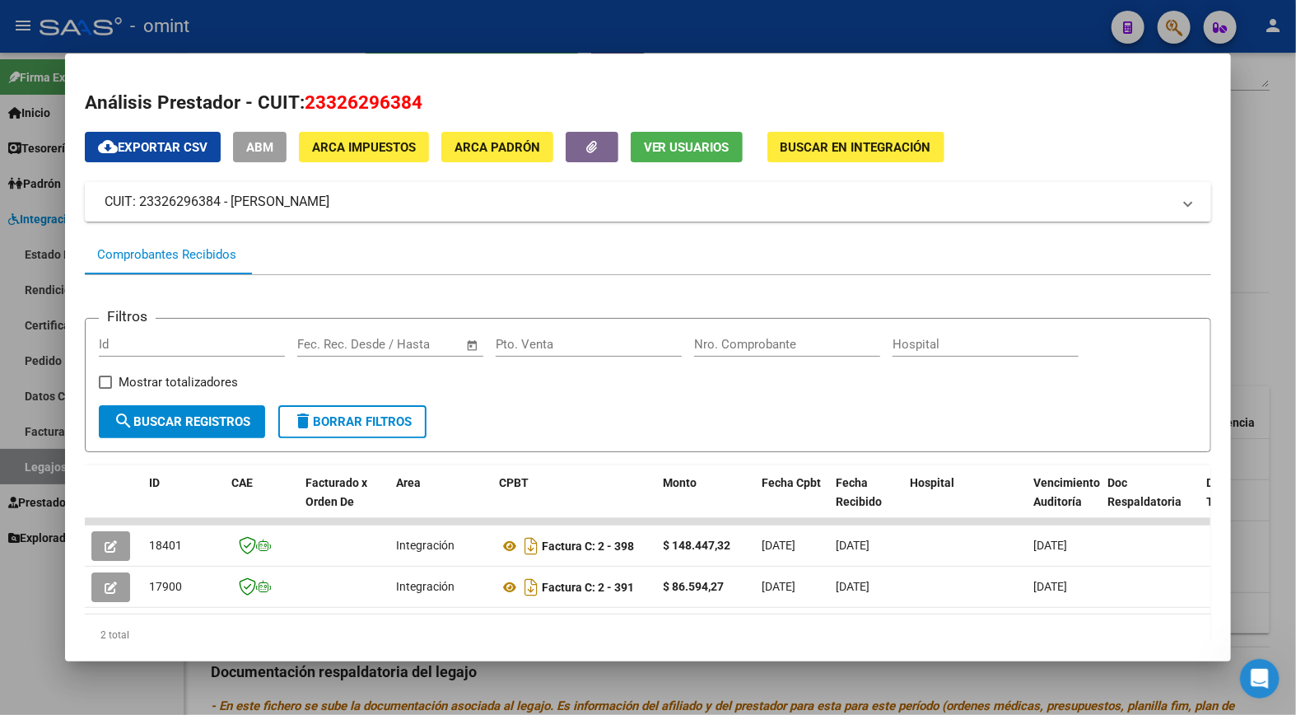
click at [298, 31] on div at bounding box center [648, 357] width 1296 height 715
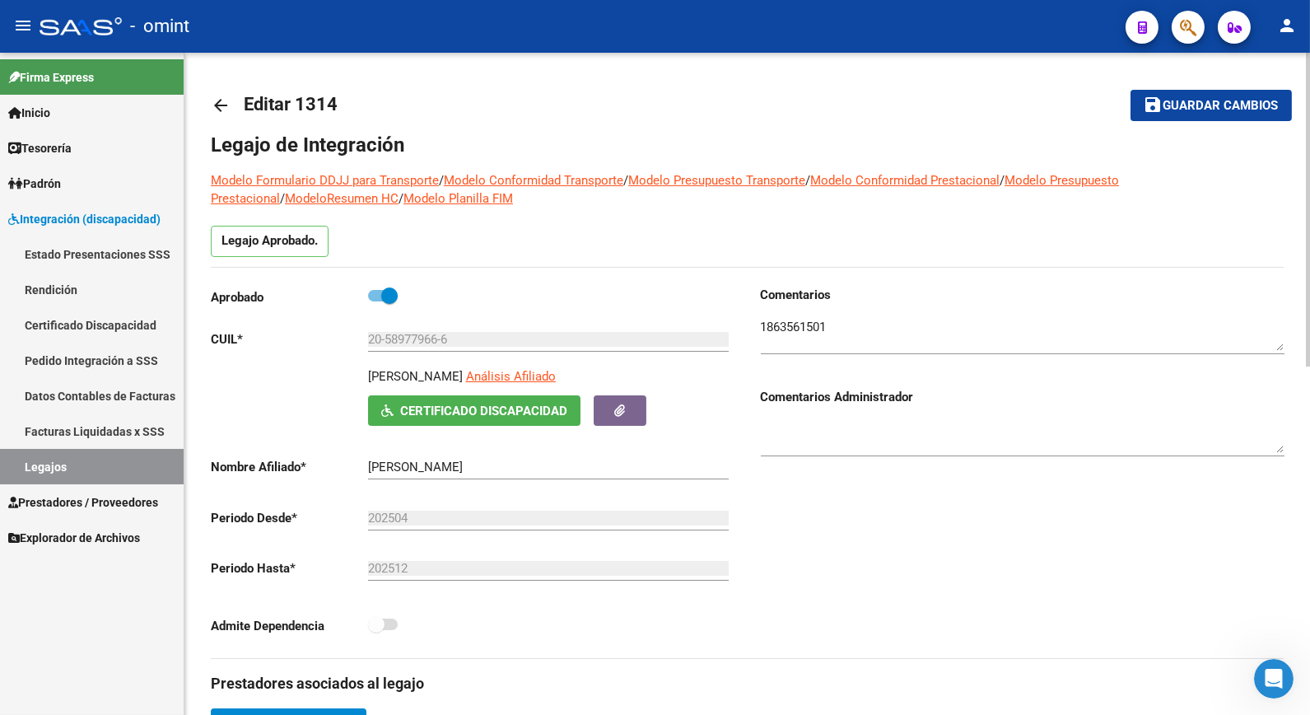
drag, startPoint x: 564, startPoint y: 371, endPoint x: 369, endPoint y: 374, distance: 195.2
click at [369, 374] on div "[PERSON_NAME] Análisis Afiliado" at bounding box center [551, 381] width 367 height 28
copy div "[PERSON_NAME]"
click at [794, 327] on textarea at bounding box center [1023, 334] width 524 height 33
click at [793, 327] on textarea at bounding box center [1023, 334] width 524 height 33
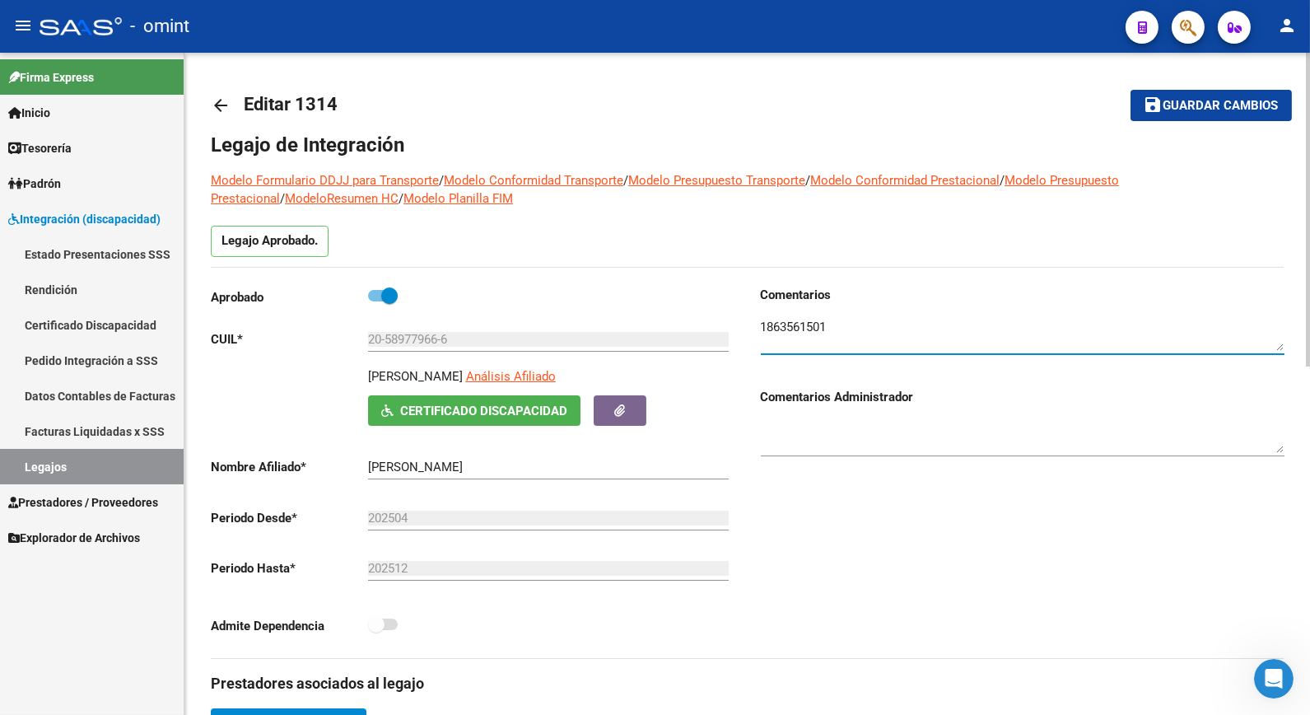
click at [432, 339] on input "20-58977966-6" at bounding box center [548, 339] width 361 height 15
click at [801, 325] on textarea at bounding box center [1023, 334] width 524 height 33
click at [803, 325] on textarea at bounding box center [1023, 334] width 524 height 33
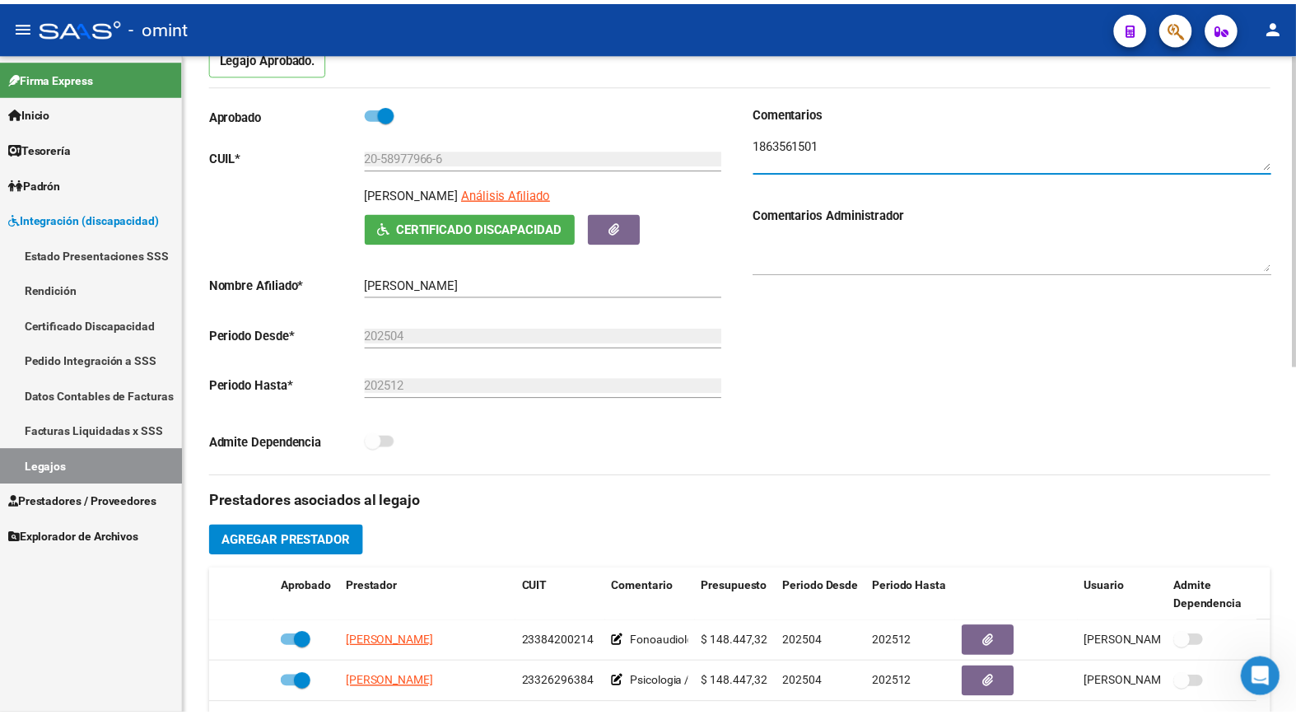
scroll to position [457, 0]
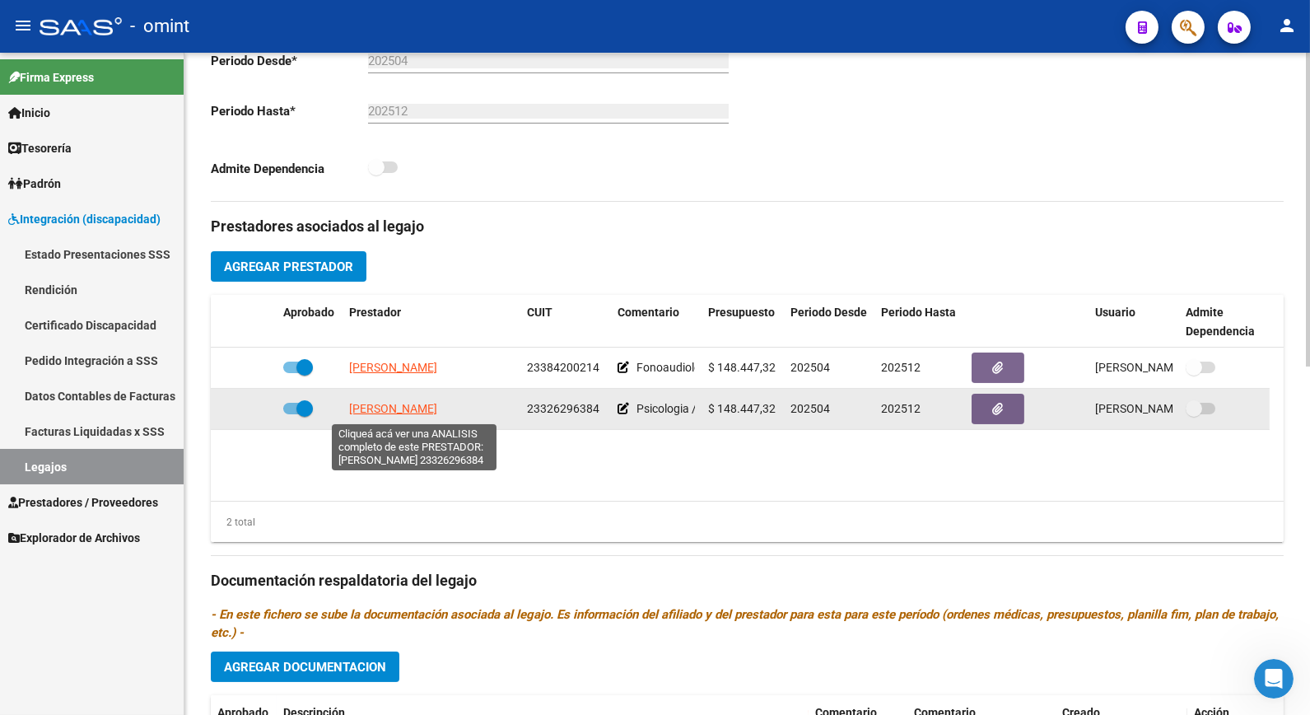
click at [426, 406] on span "[PERSON_NAME]" at bounding box center [393, 408] width 88 height 13
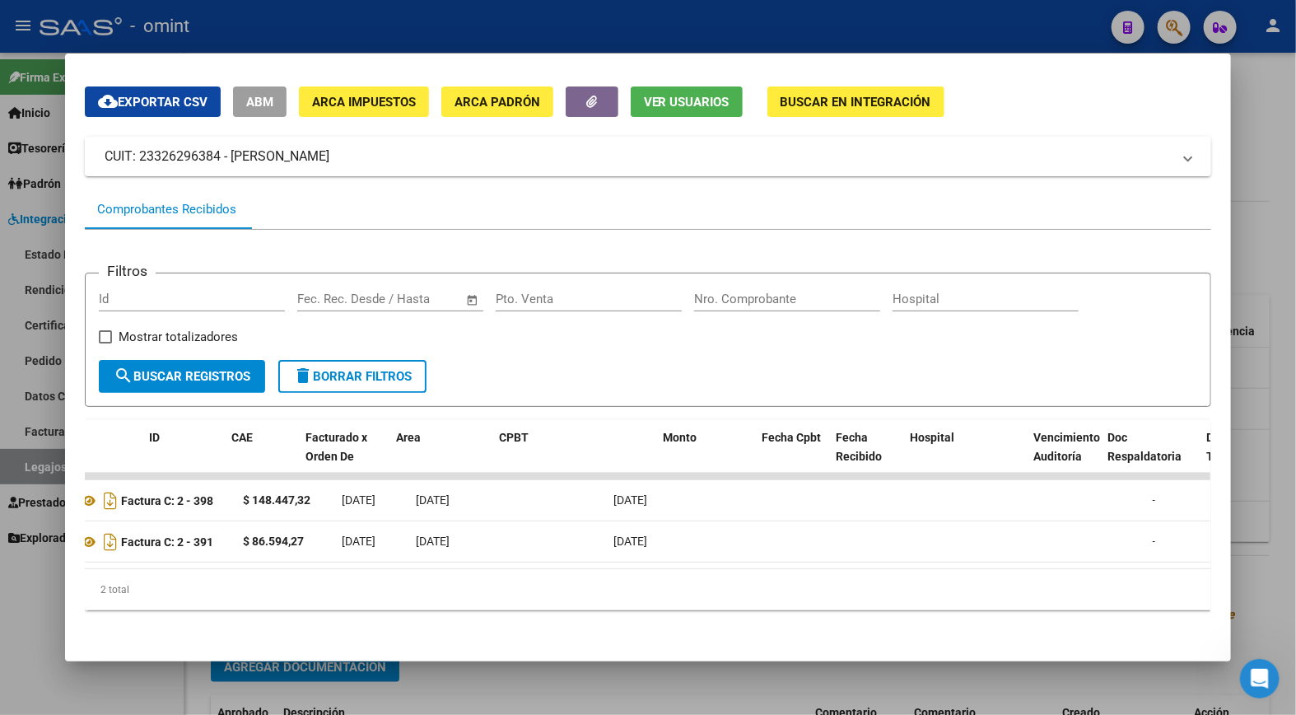
scroll to position [0, 0]
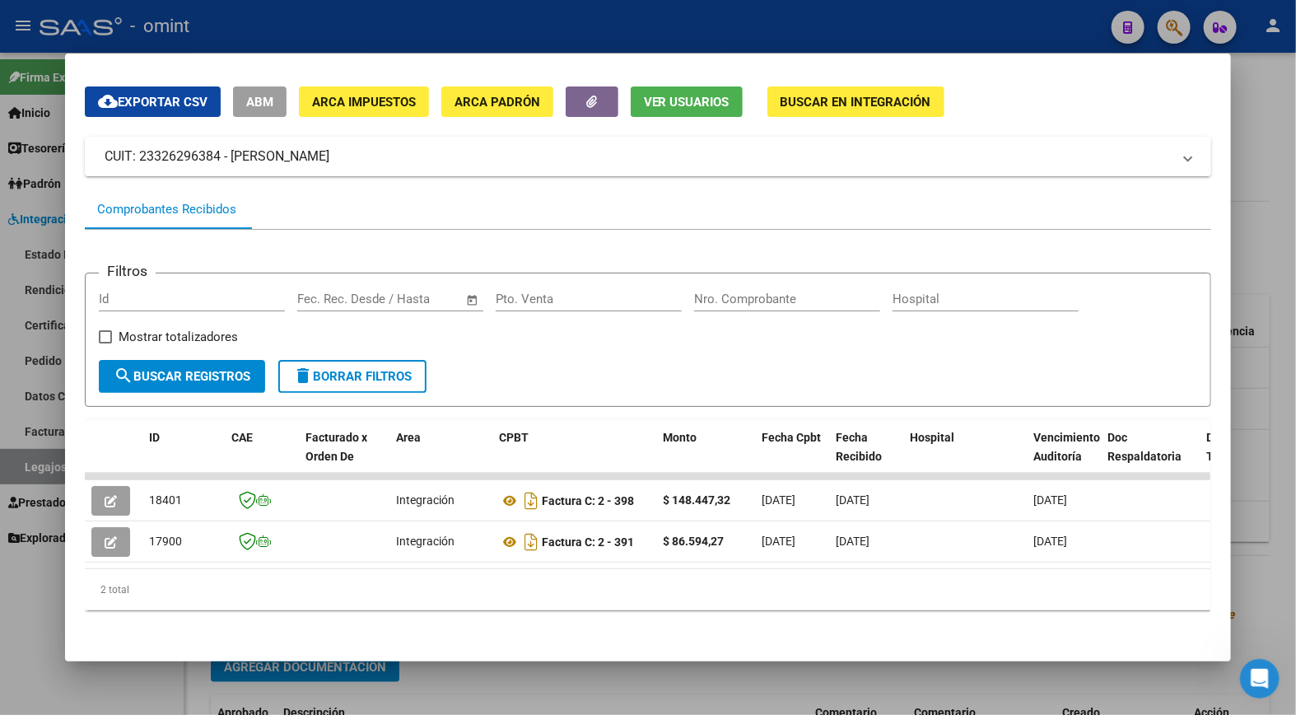
drag, startPoint x: 228, startPoint y: 31, endPoint x: 239, endPoint y: 35, distance: 11.2
click at [231, 31] on div at bounding box center [648, 357] width 1296 height 715
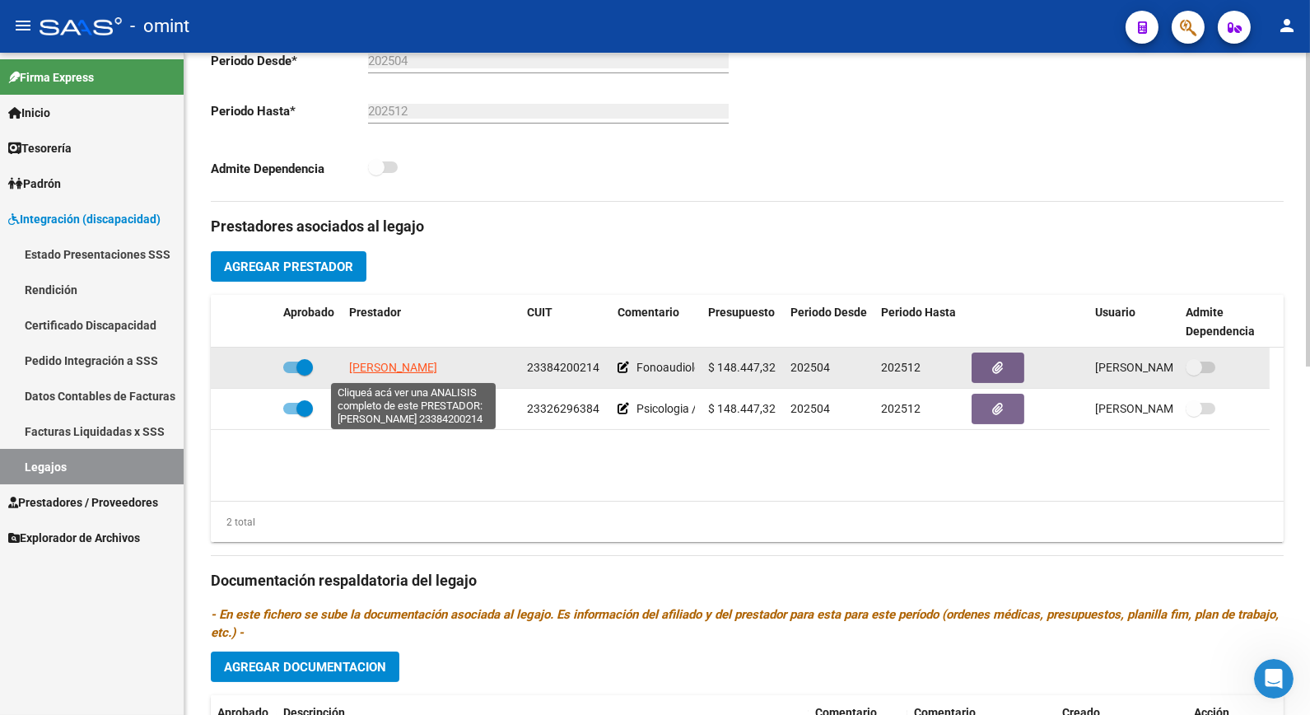
click at [385, 367] on span "[PERSON_NAME]" at bounding box center [393, 367] width 88 height 13
type textarea "23384200214"
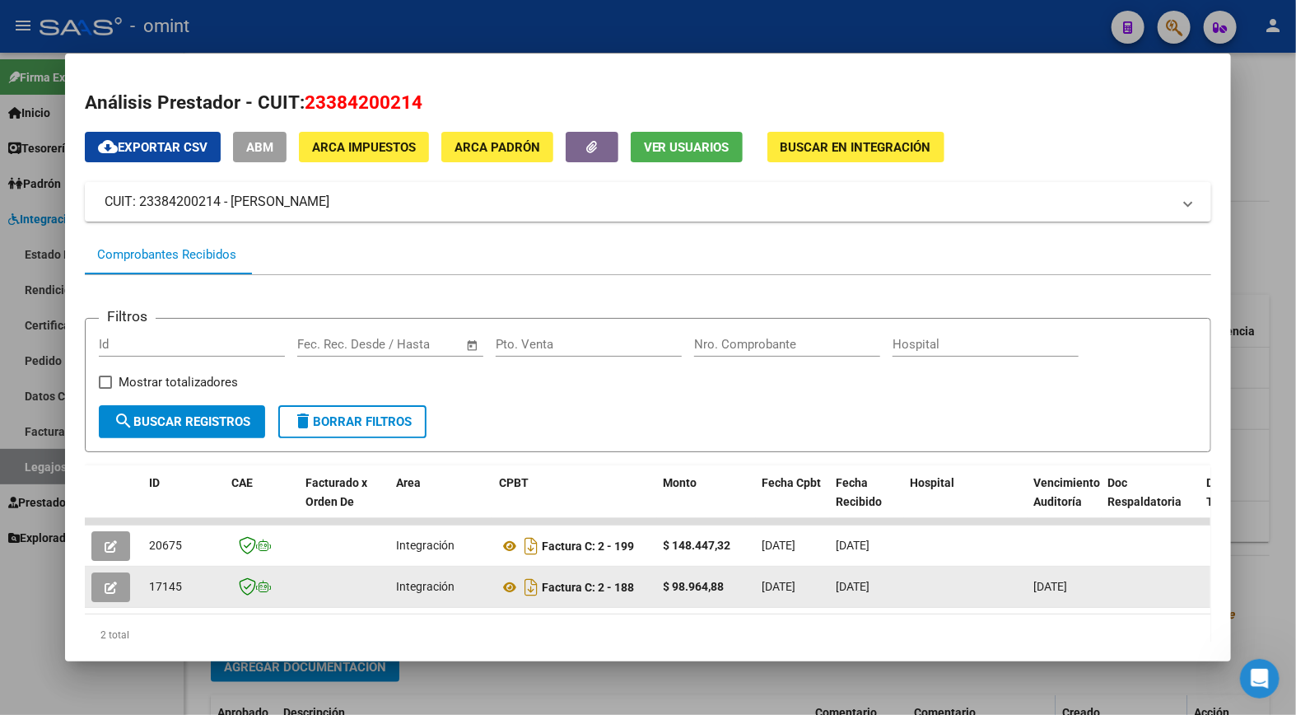
scroll to position [56, 0]
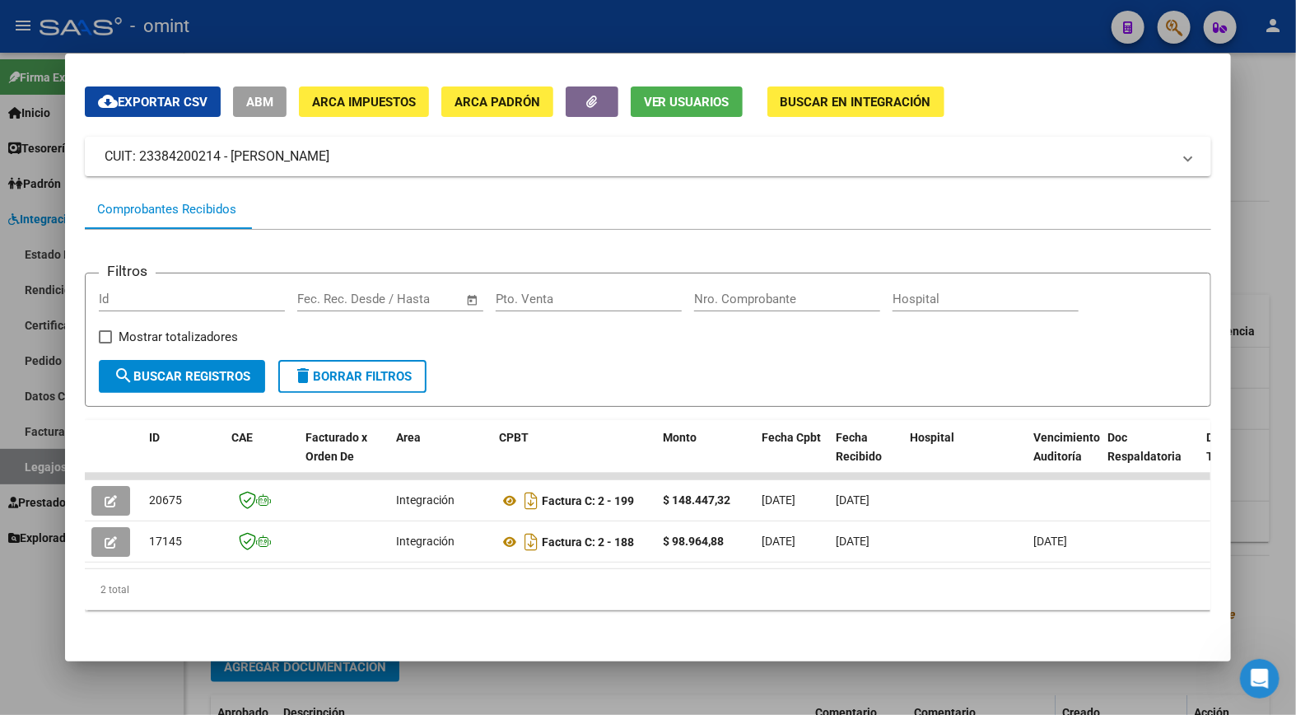
click at [368, 556] on datatable-body "20675 Integración Factura C: 2 - 199 $ 148.447,32 [DATE] [DATE] - [DATE] Maldon…" at bounding box center [648, 521] width 1126 height 96
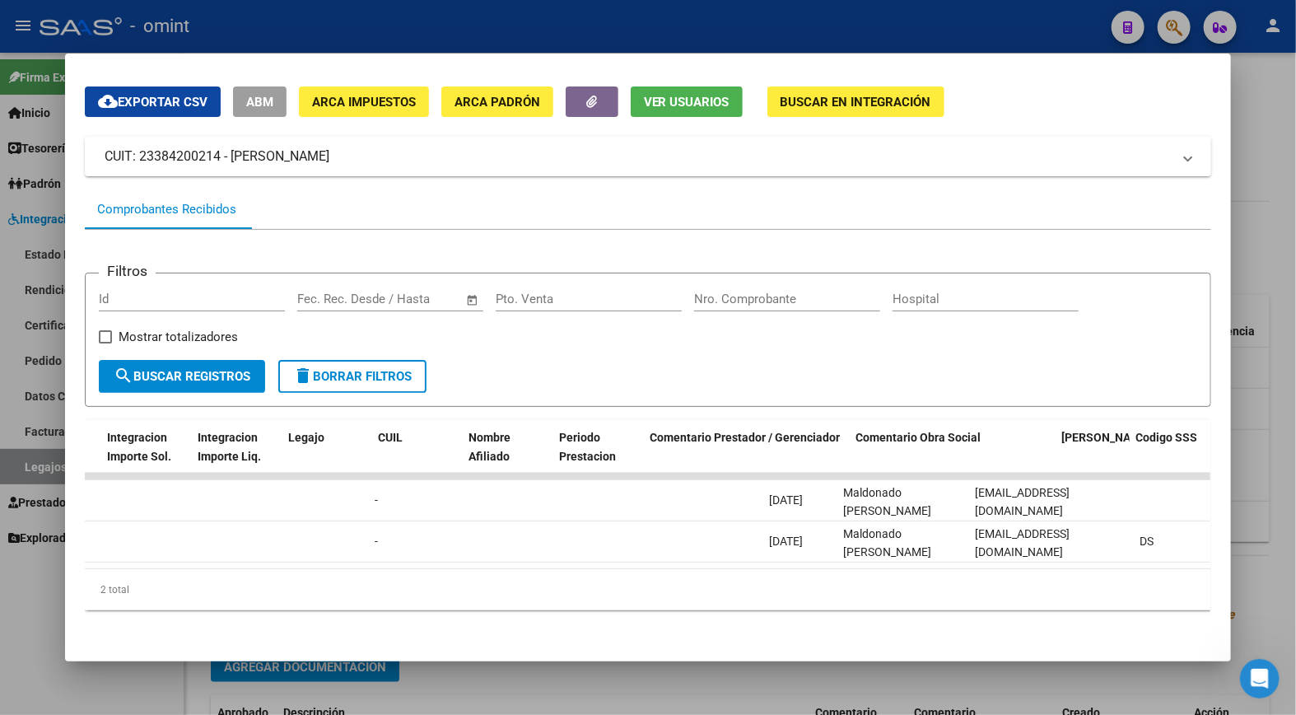
scroll to position [0, 0]
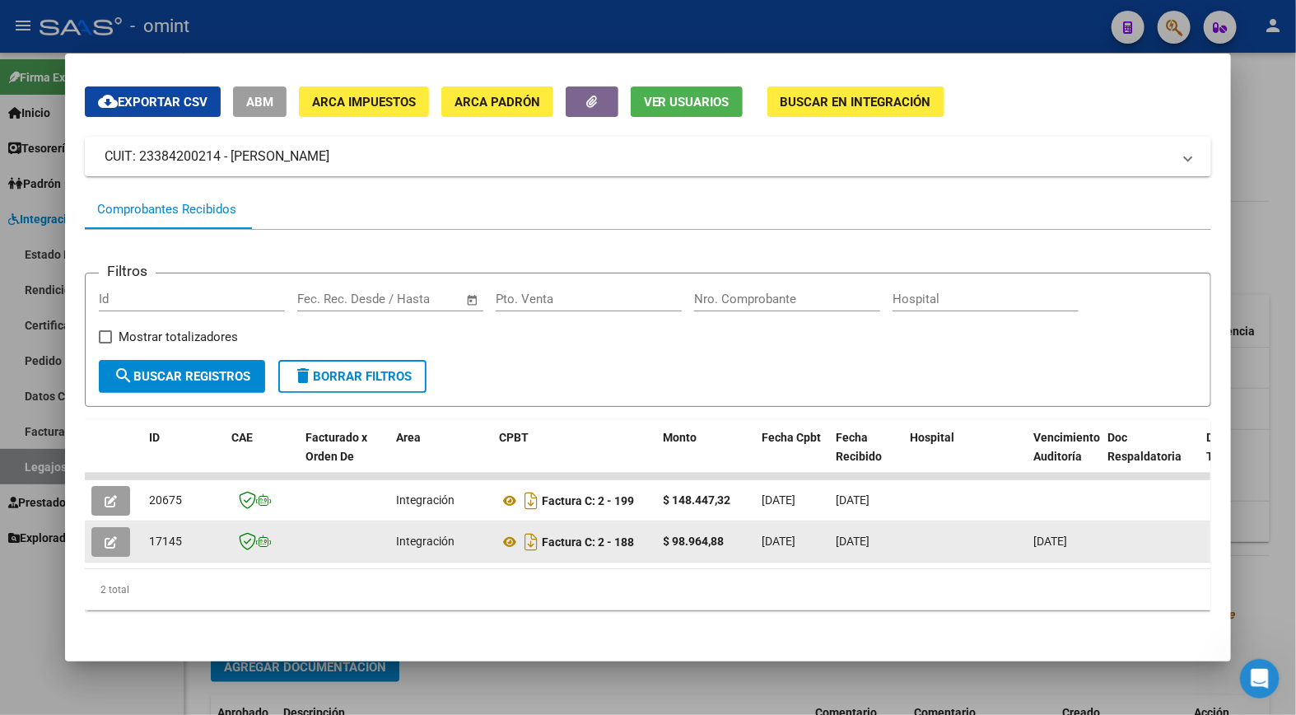
click at [105, 536] on icon "button" at bounding box center [111, 542] width 12 height 12
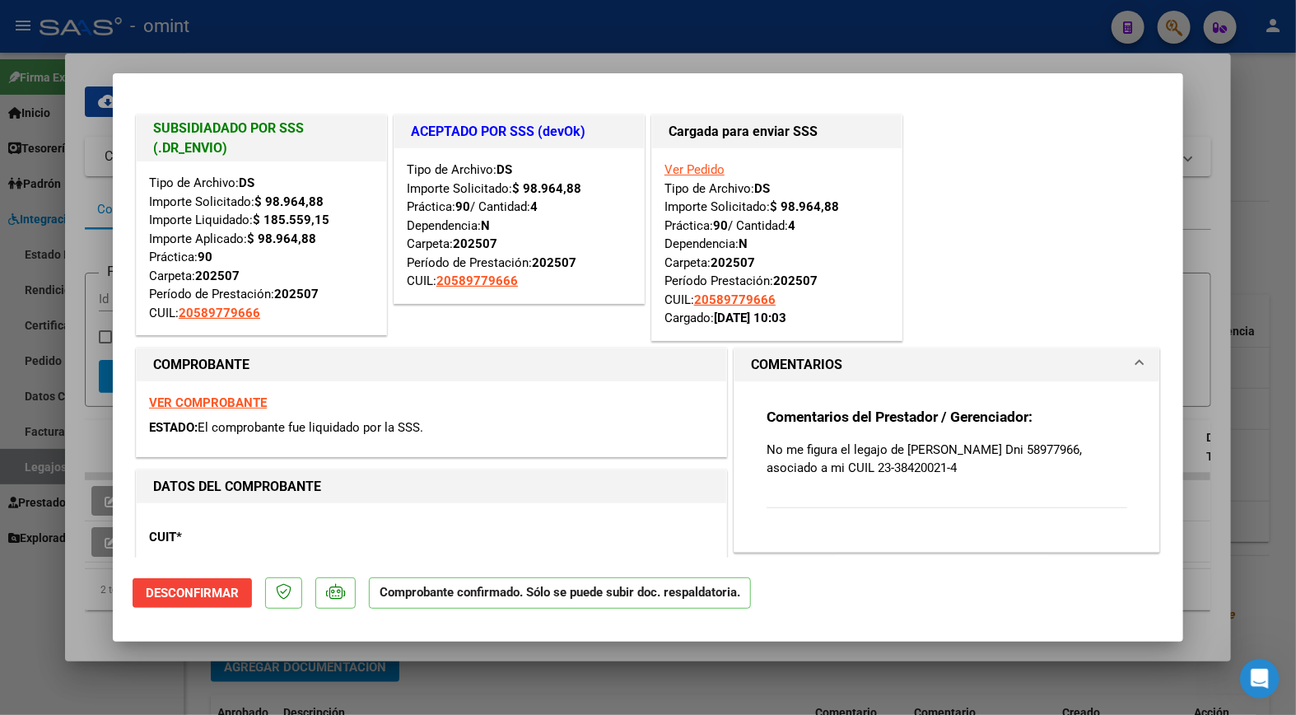
click at [315, 35] on div at bounding box center [648, 357] width 1296 height 715
type input "$ 0,00"
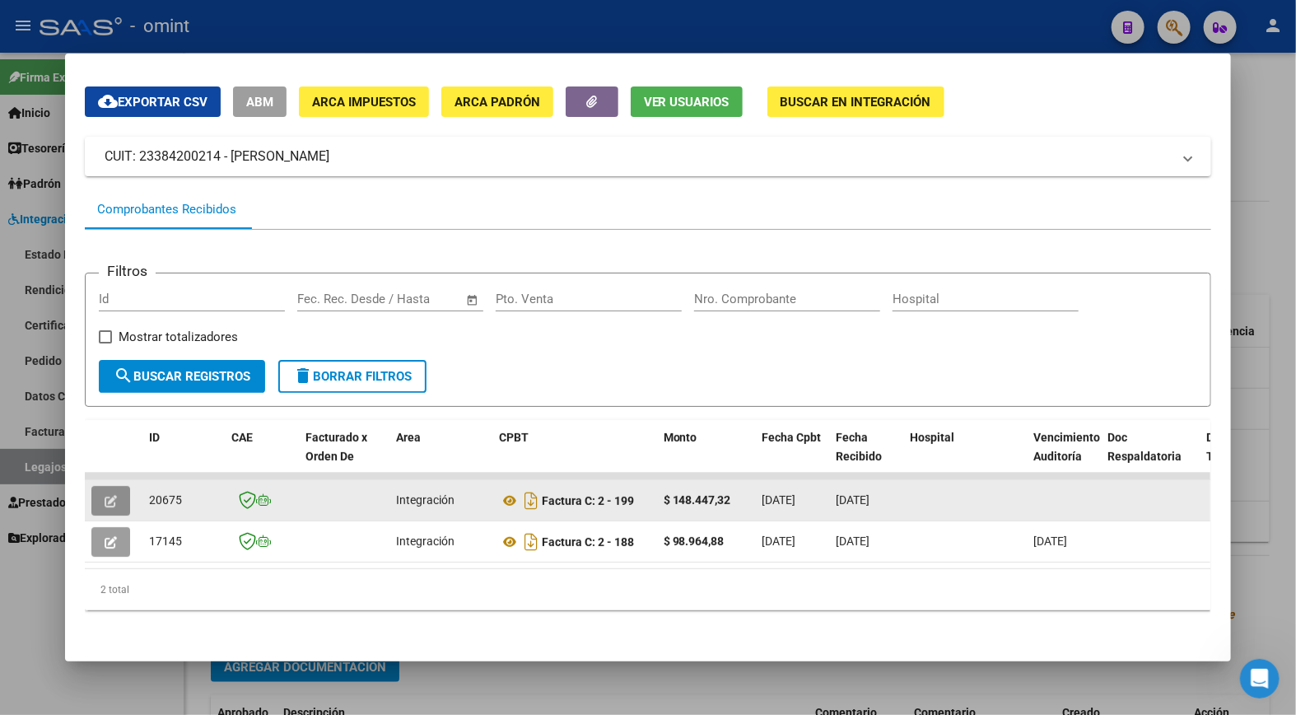
click at [91, 488] on button "button" at bounding box center [110, 501] width 39 height 30
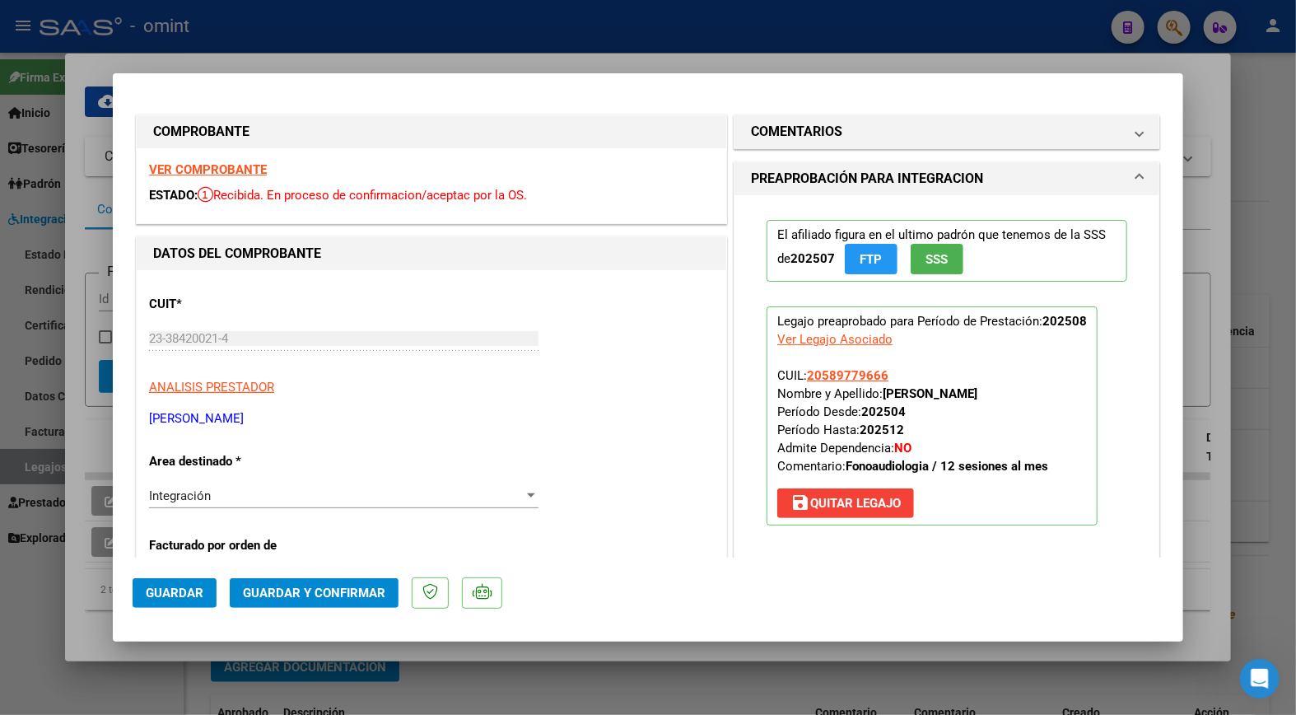
click at [243, 170] on strong "VER COMPROBANTE" at bounding box center [208, 169] width 118 height 15
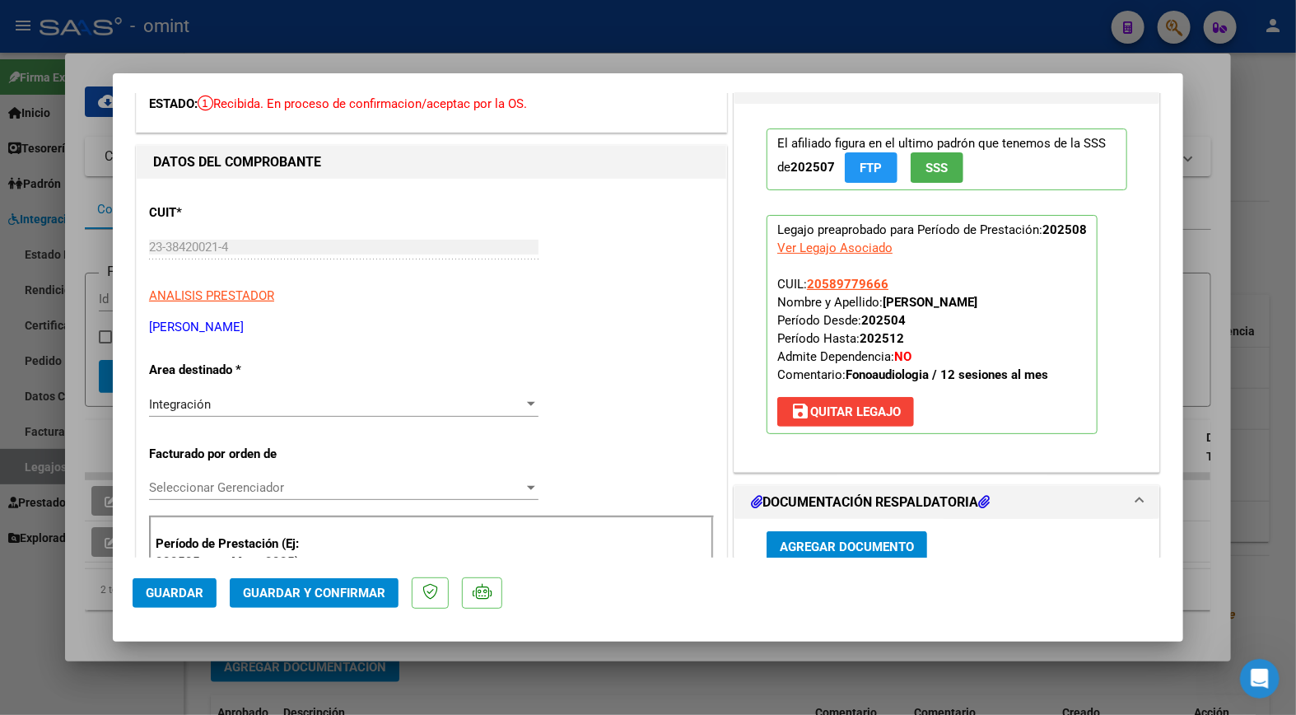
scroll to position [183, 0]
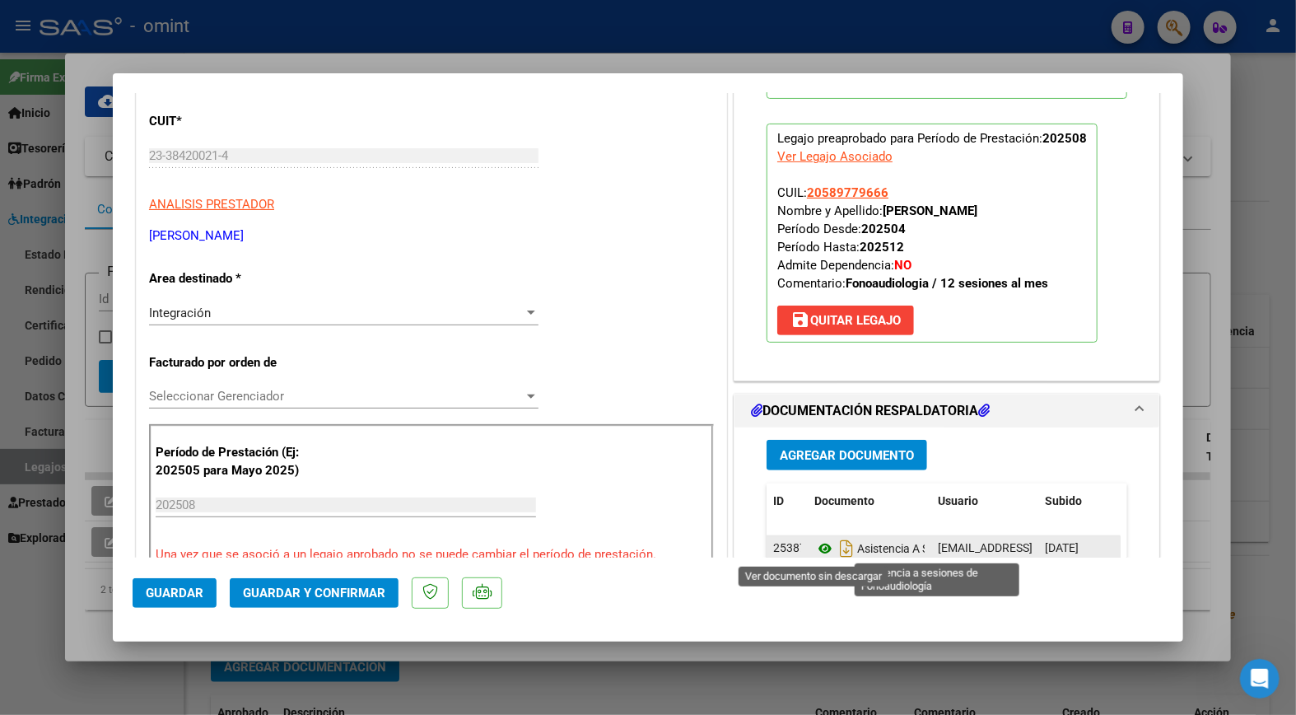
click at [815, 542] on icon at bounding box center [825, 549] width 21 height 20
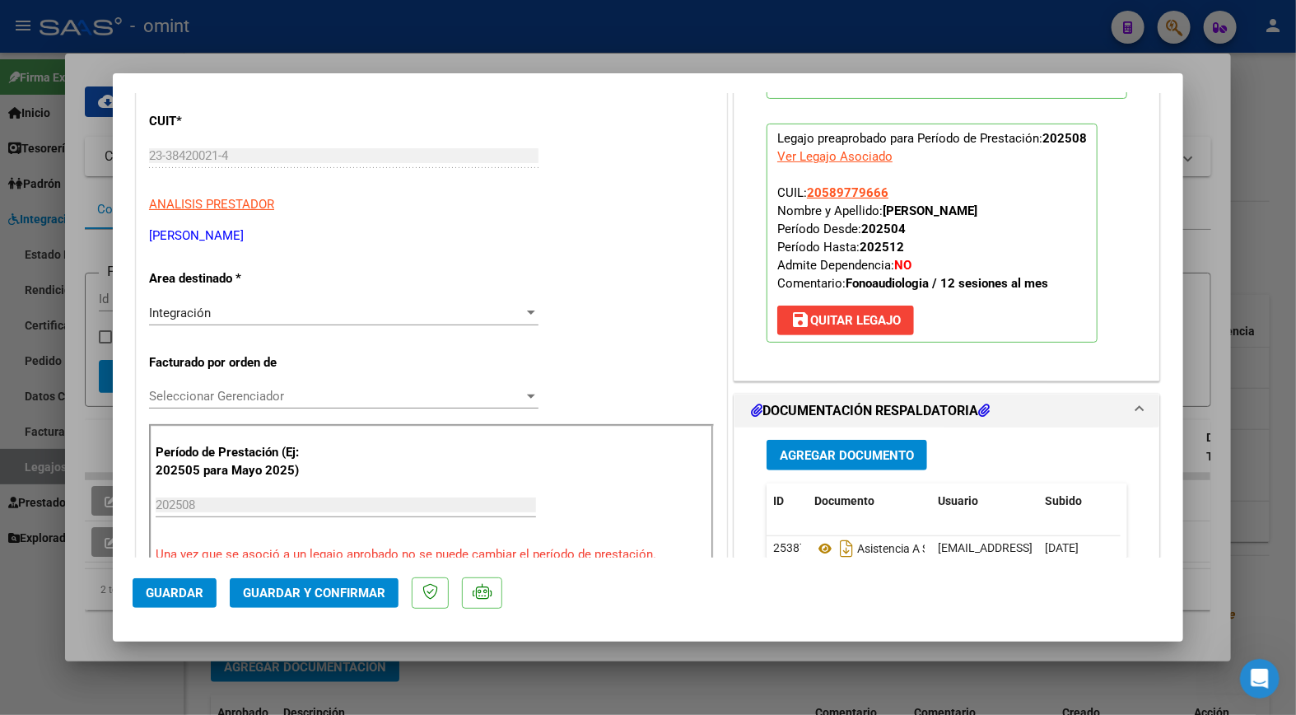
click at [347, 595] on span "Guardar y Confirmar" at bounding box center [314, 593] width 142 height 15
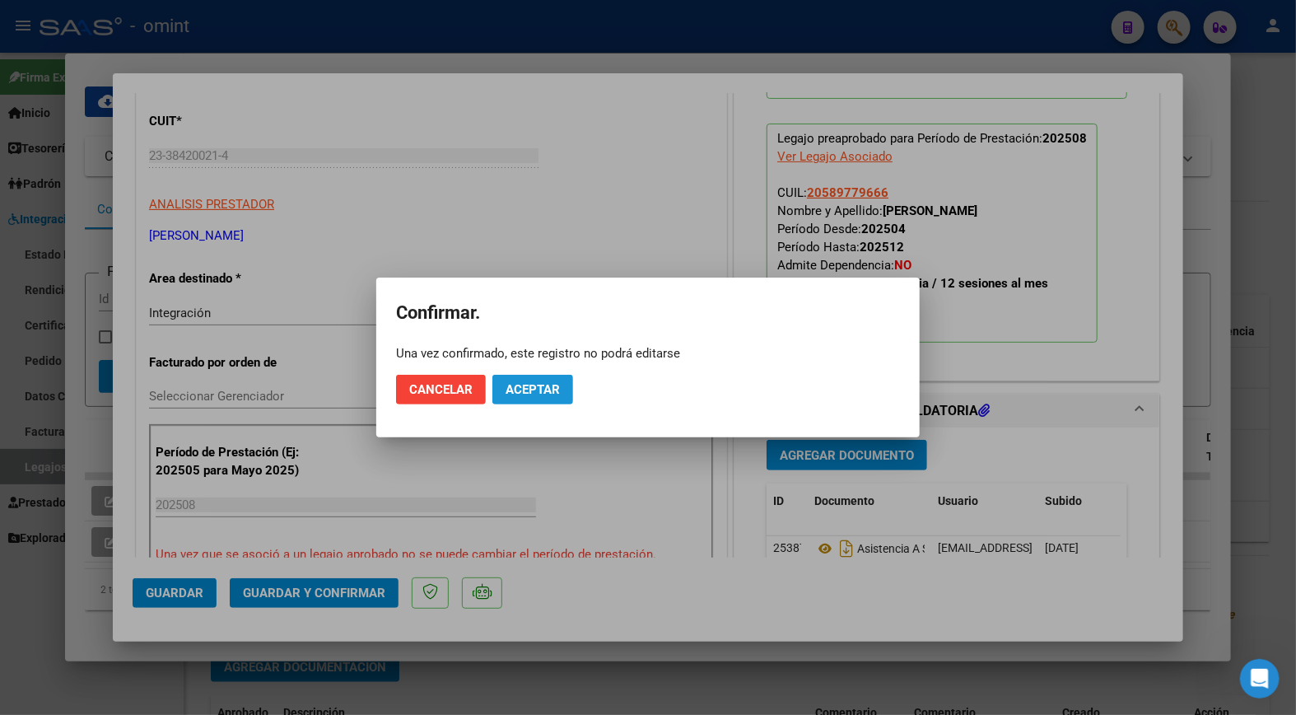
click at [553, 391] on span "Aceptar" at bounding box center [533, 389] width 54 height 15
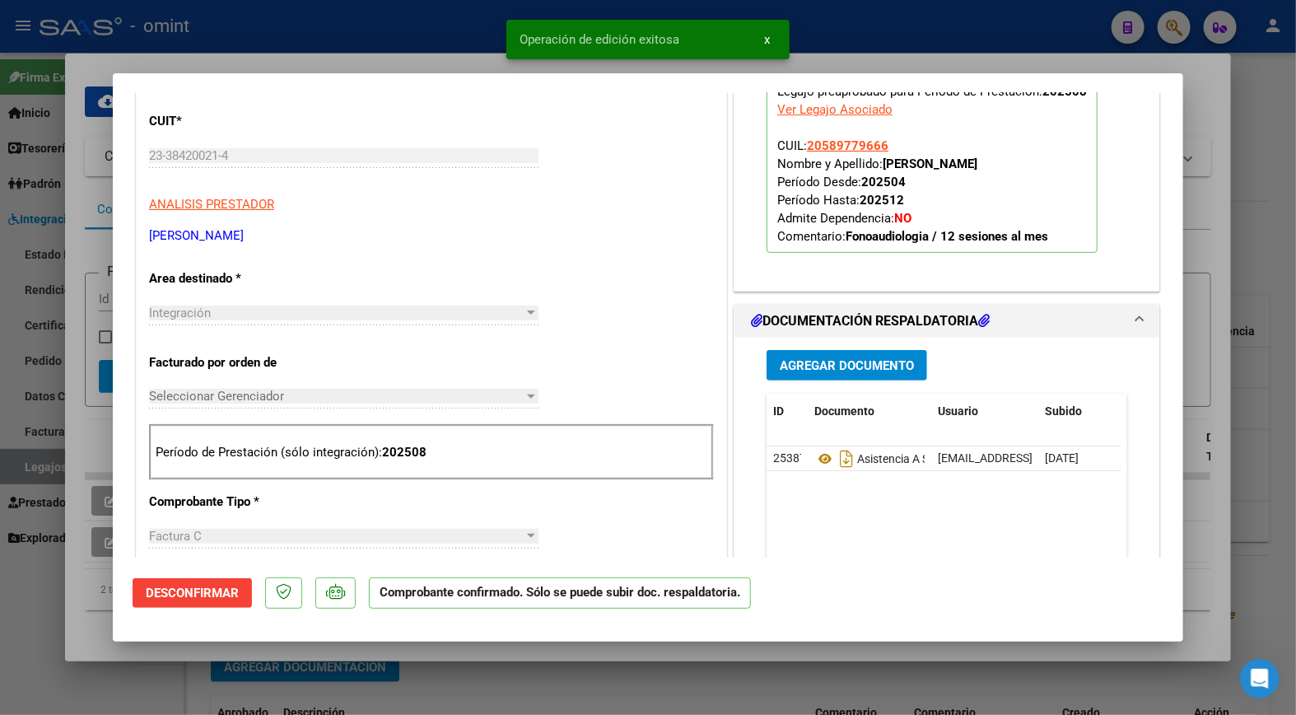
click at [349, 36] on div at bounding box center [648, 357] width 1296 height 715
type input "$ 0,00"
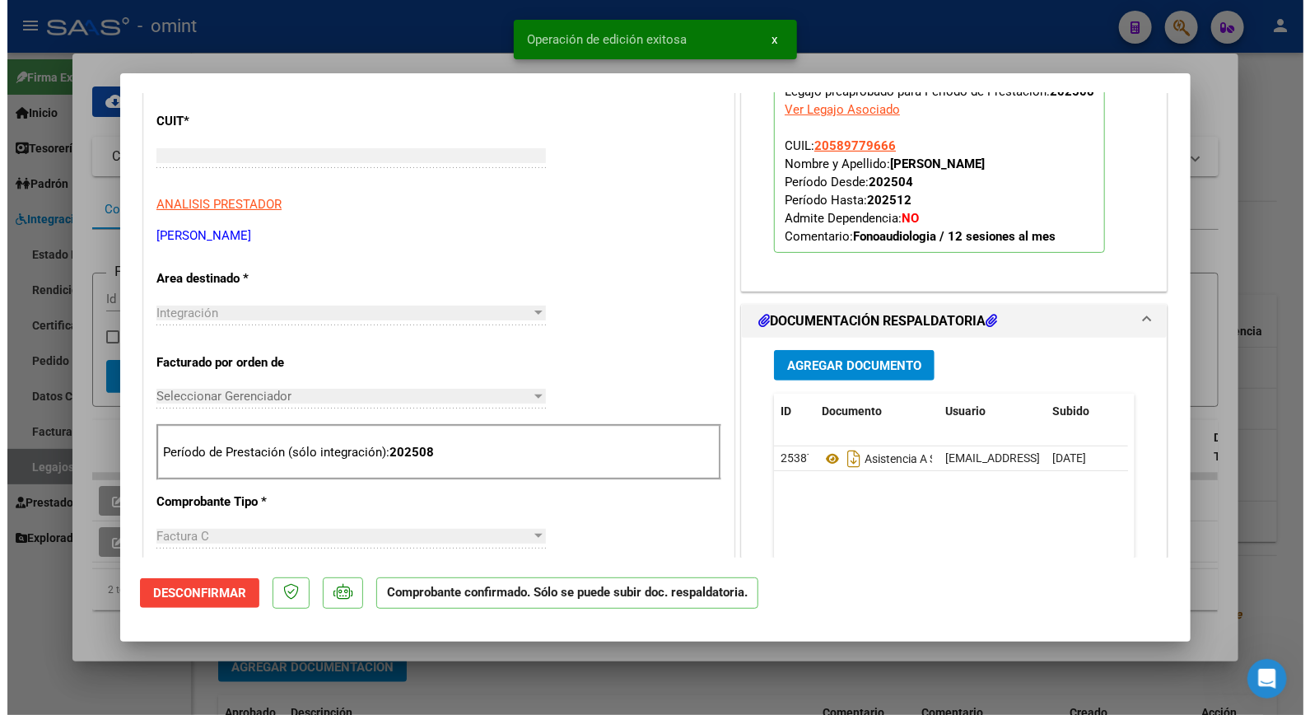
scroll to position [211, 0]
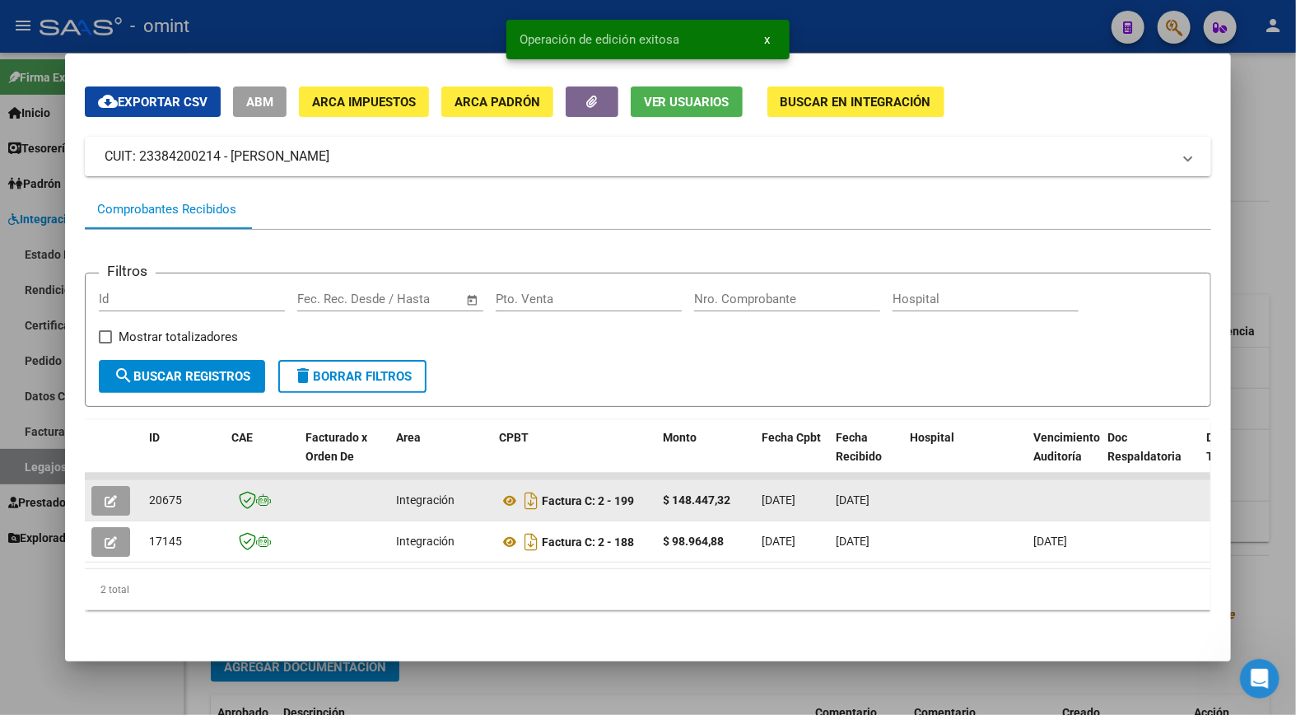
click at [157, 493] on span "20675" at bounding box center [165, 499] width 33 height 13
copy span "20675"
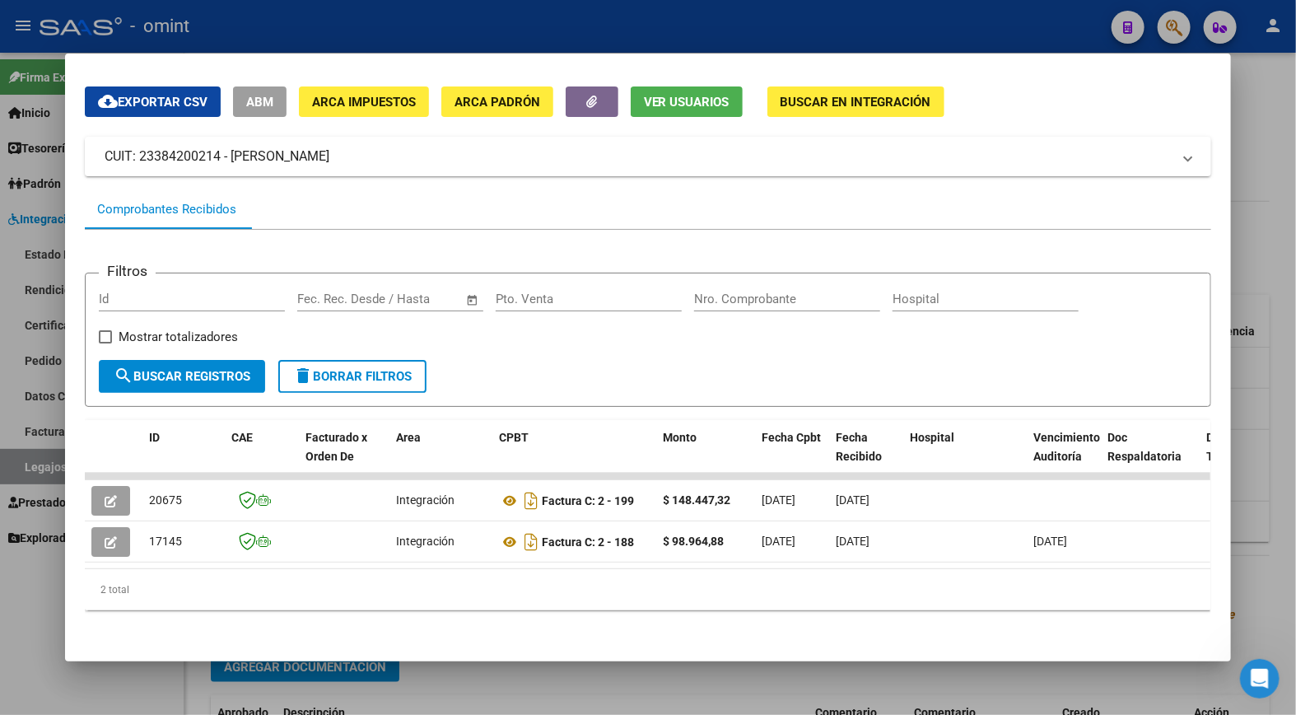
click at [340, 15] on div at bounding box center [648, 357] width 1296 height 715
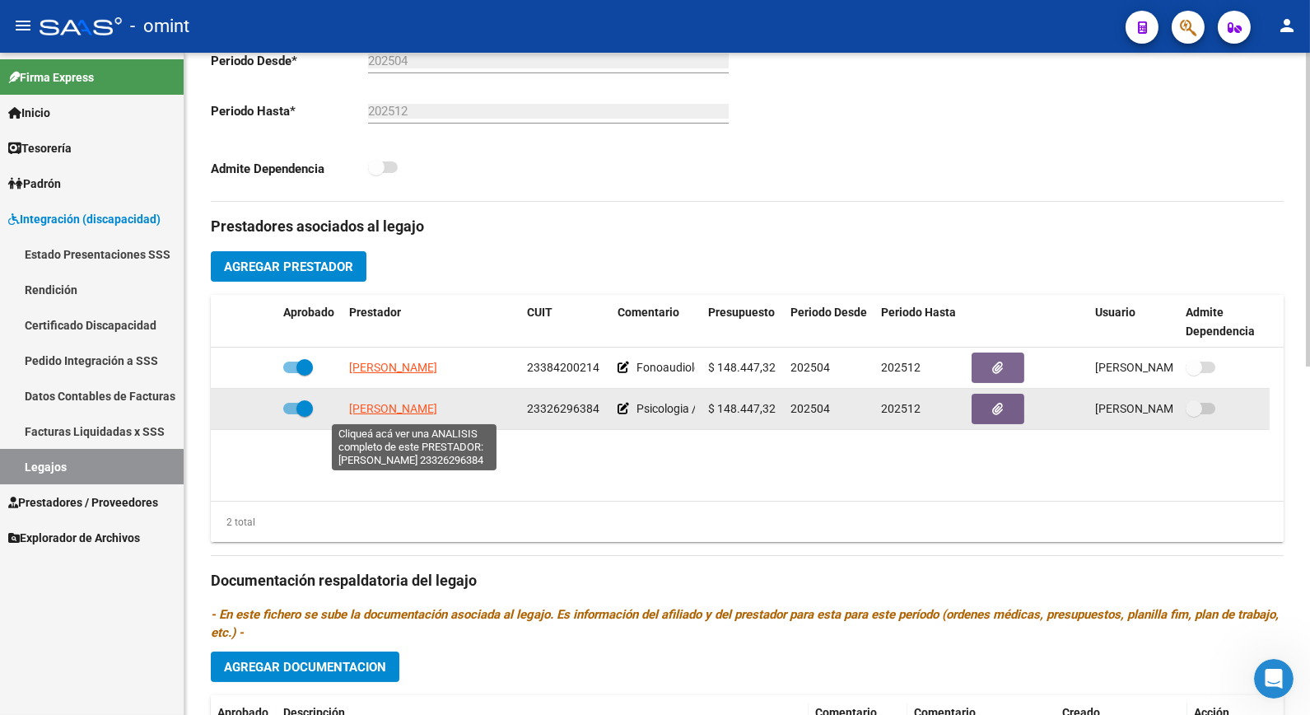
click at [418, 415] on span "[PERSON_NAME]" at bounding box center [393, 408] width 88 height 13
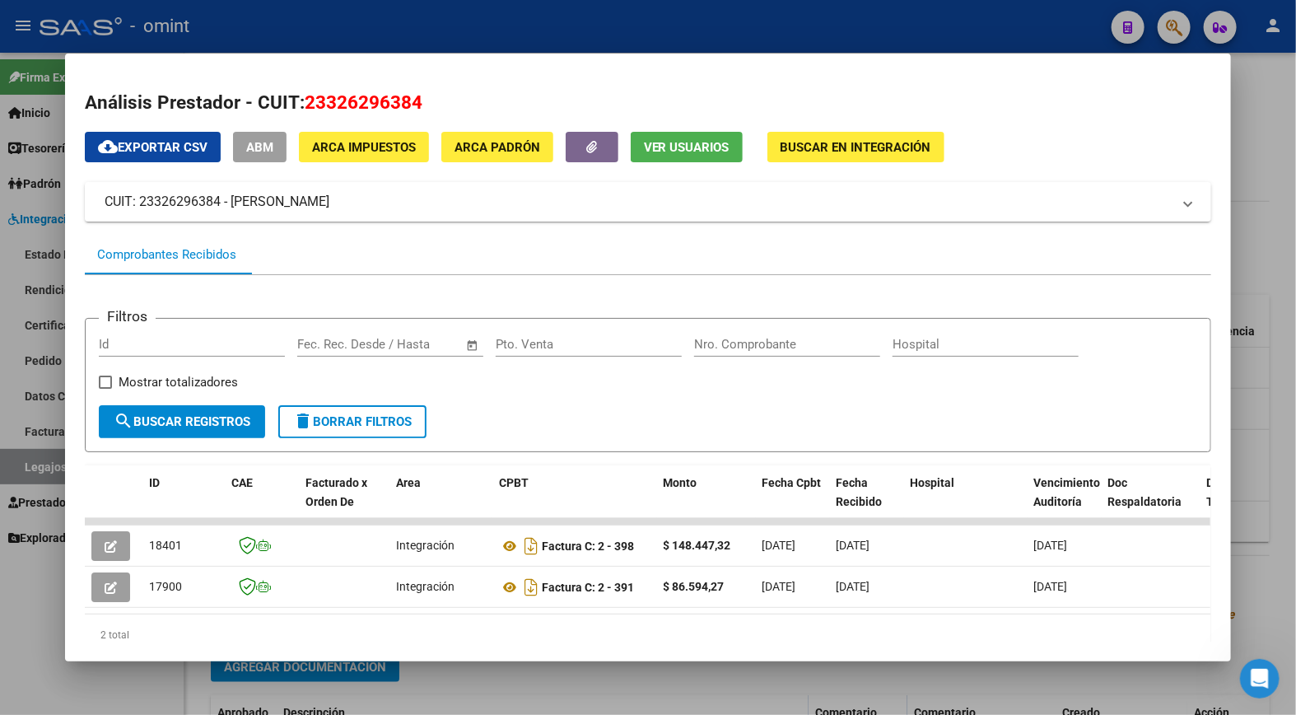
click at [457, 20] on div at bounding box center [648, 357] width 1296 height 715
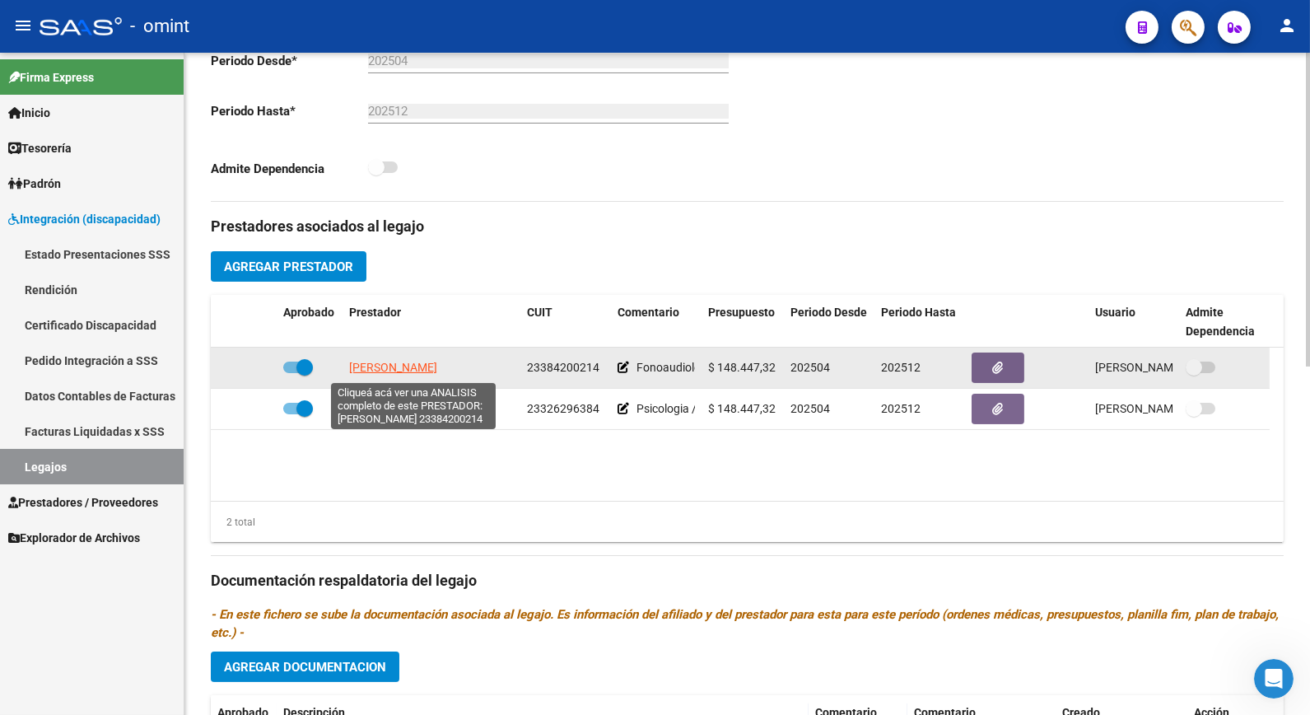
click at [437, 374] on span "[PERSON_NAME]" at bounding box center [393, 367] width 88 height 13
type textarea "23384200214"
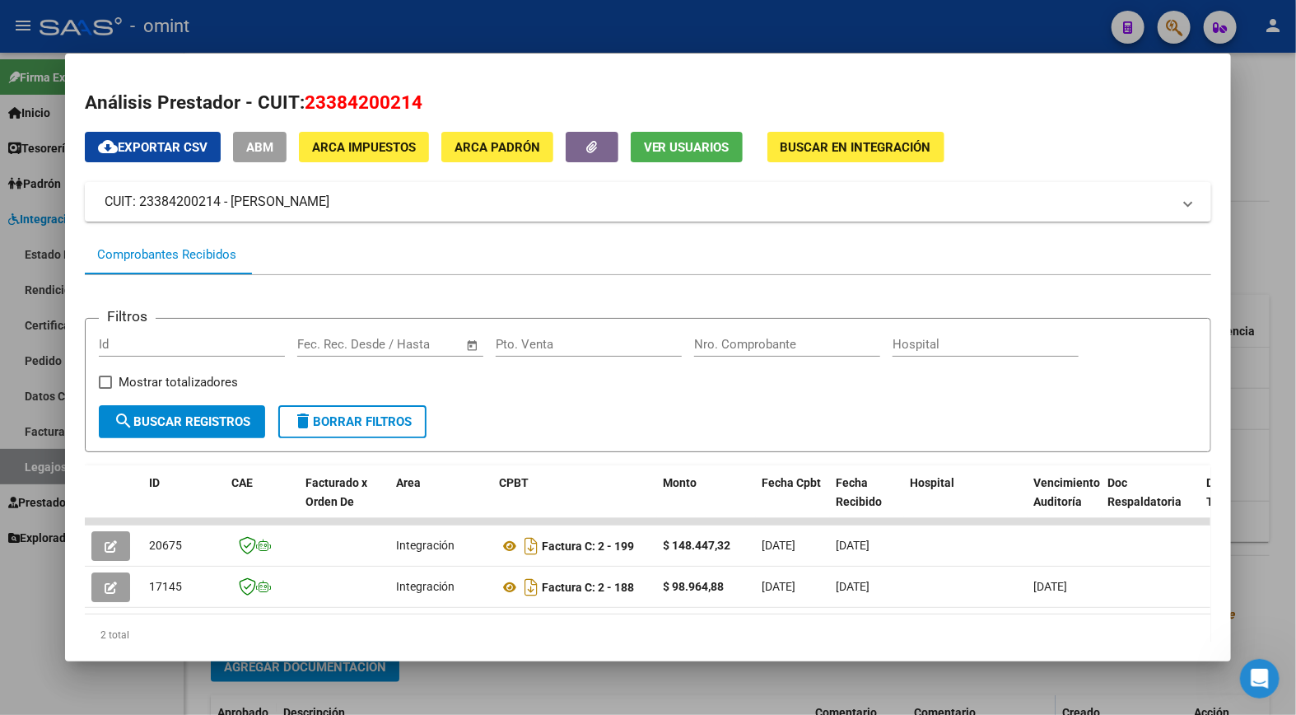
click at [577, 23] on div at bounding box center [648, 357] width 1296 height 715
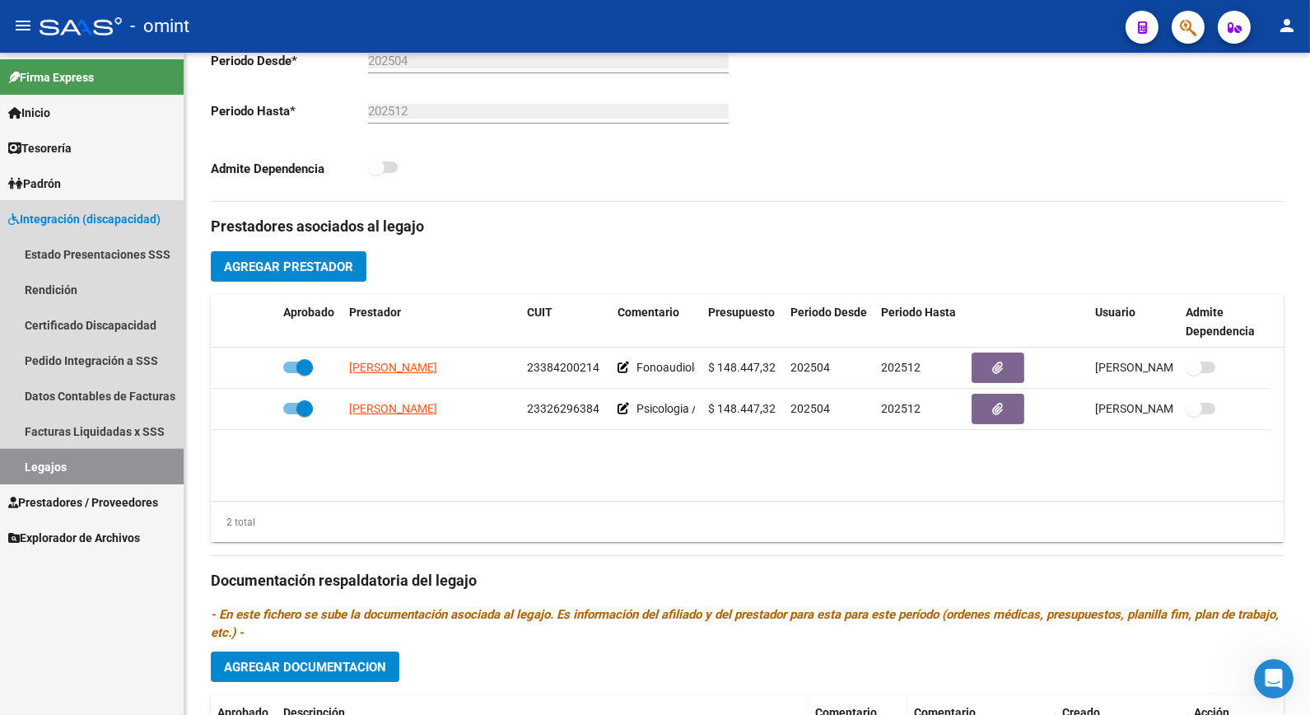
click at [85, 458] on link "Legajos" at bounding box center [92, 466] width 184 height 35
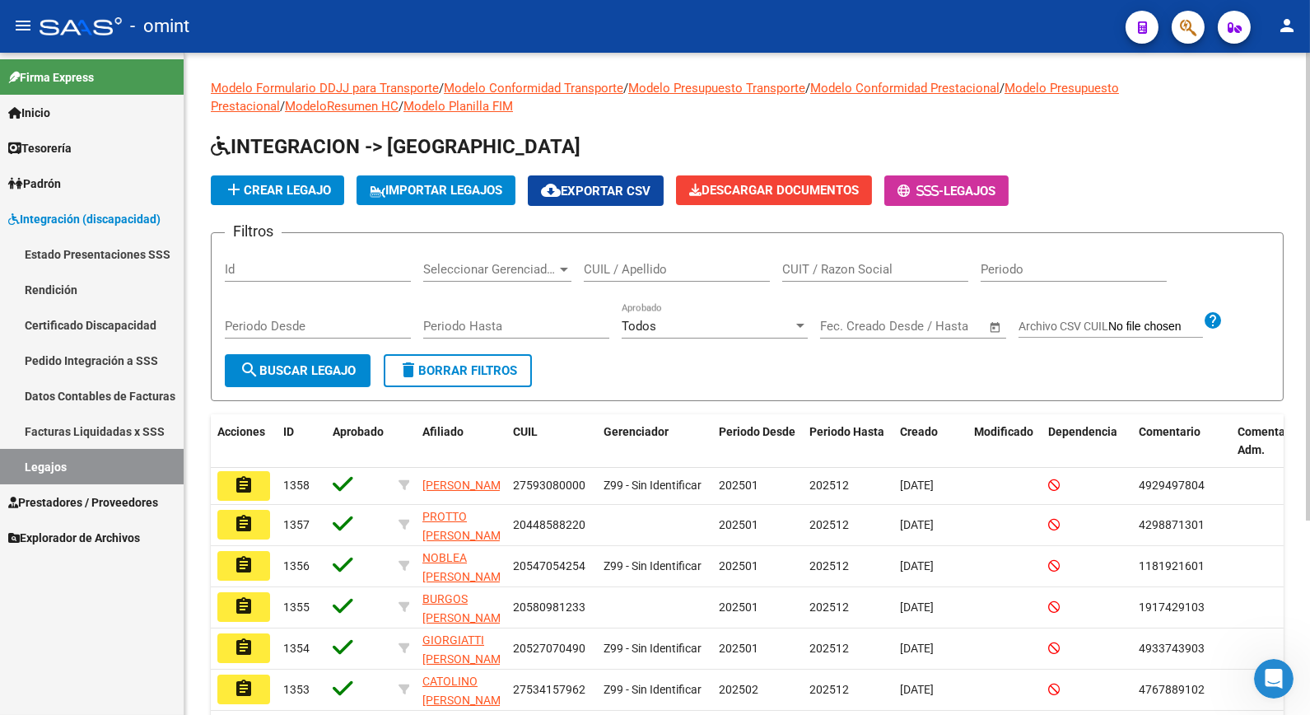
click at [703, 274] on input "CUIL / Apellido" at bounding box center [677, 269] width 186 height 15
type input "gregotti"
click at [305, 352] on div "Periodo Desde" at bounding box center [318, 328] width 186 height 51
click at [319, 367] on span "search Buscar Legajo" at bounding box center [298, 370] width 116 height 15
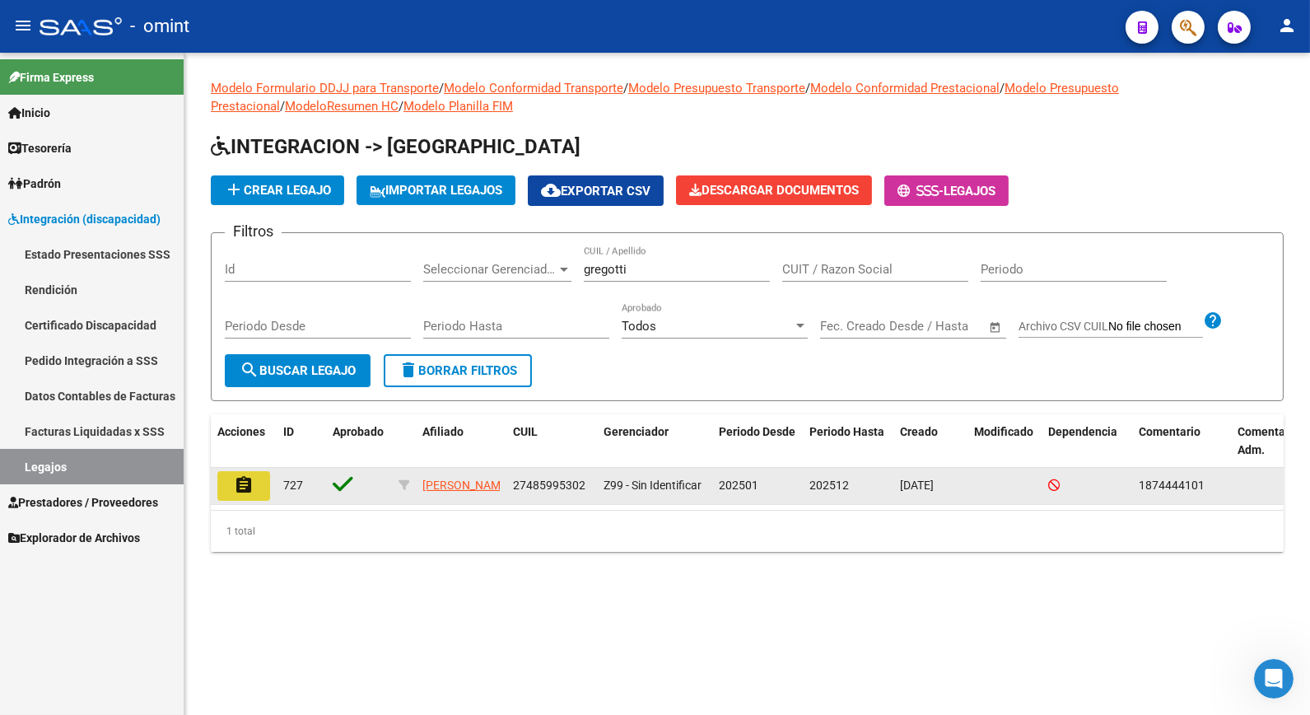
click at [247, 488] on mat-icon "assignment" at bounding box center [244, 485] width 20 height 20
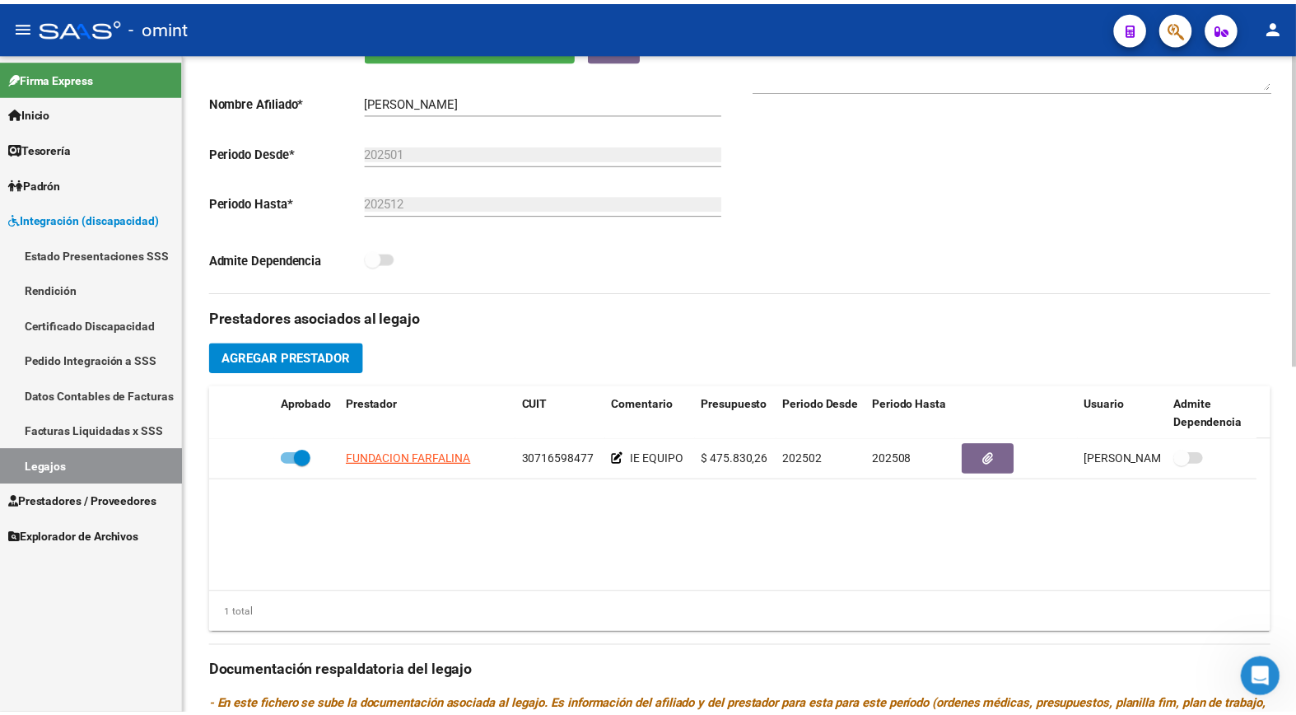
scroll to position [457, 0]
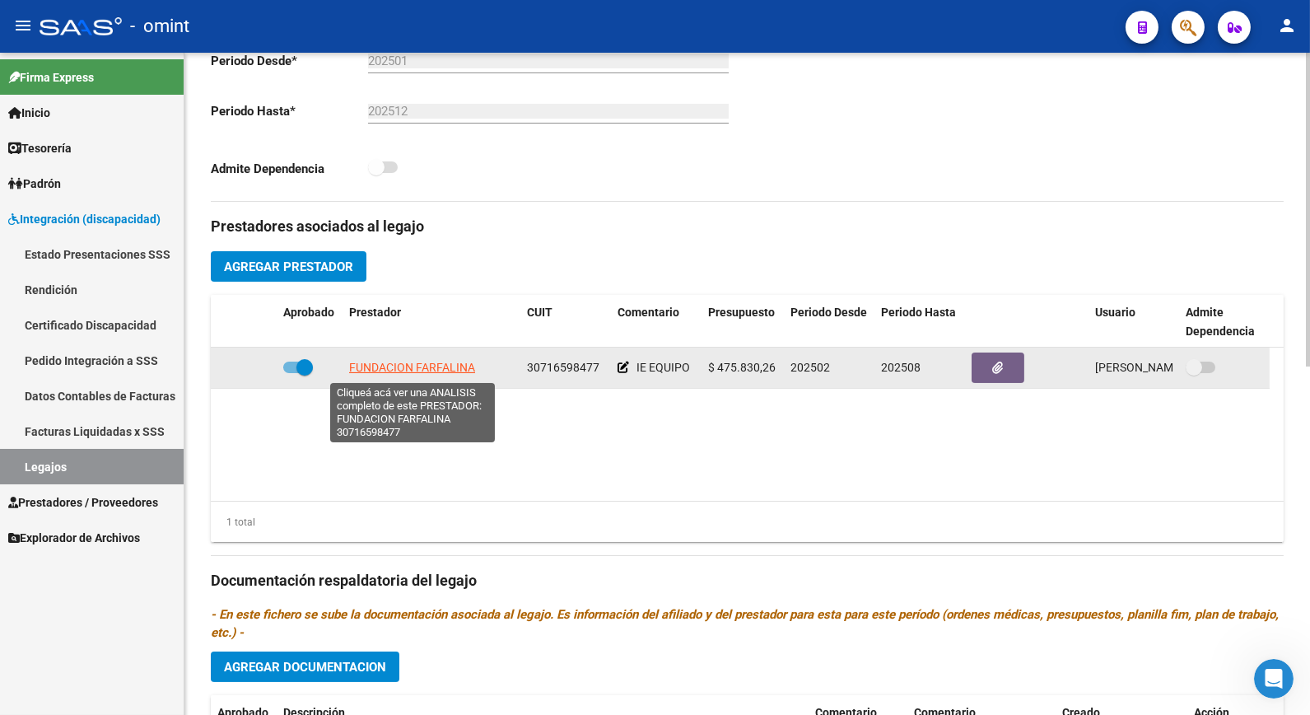
click at [413, 371] on span "FUNDACION FARFALINA" at bounding box center [412, 367] width 126 height 13
type textarea "30716598477"
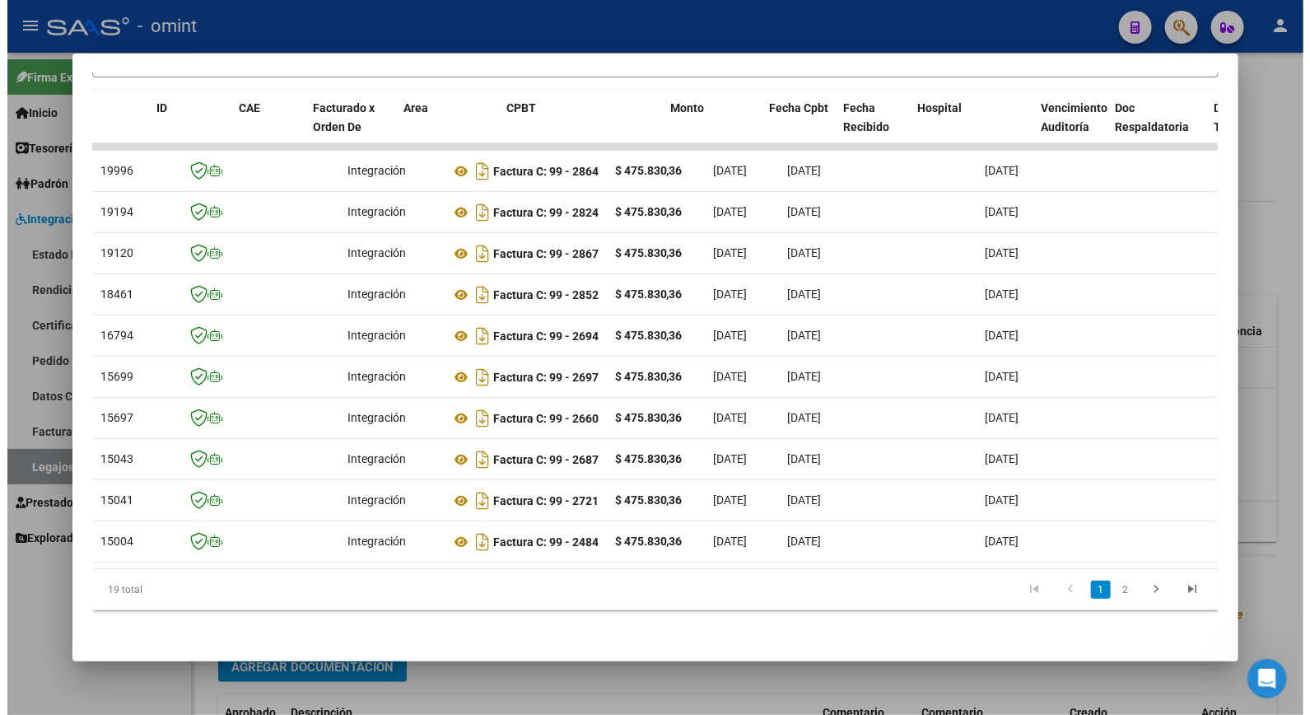
scroll to position [0, 0]
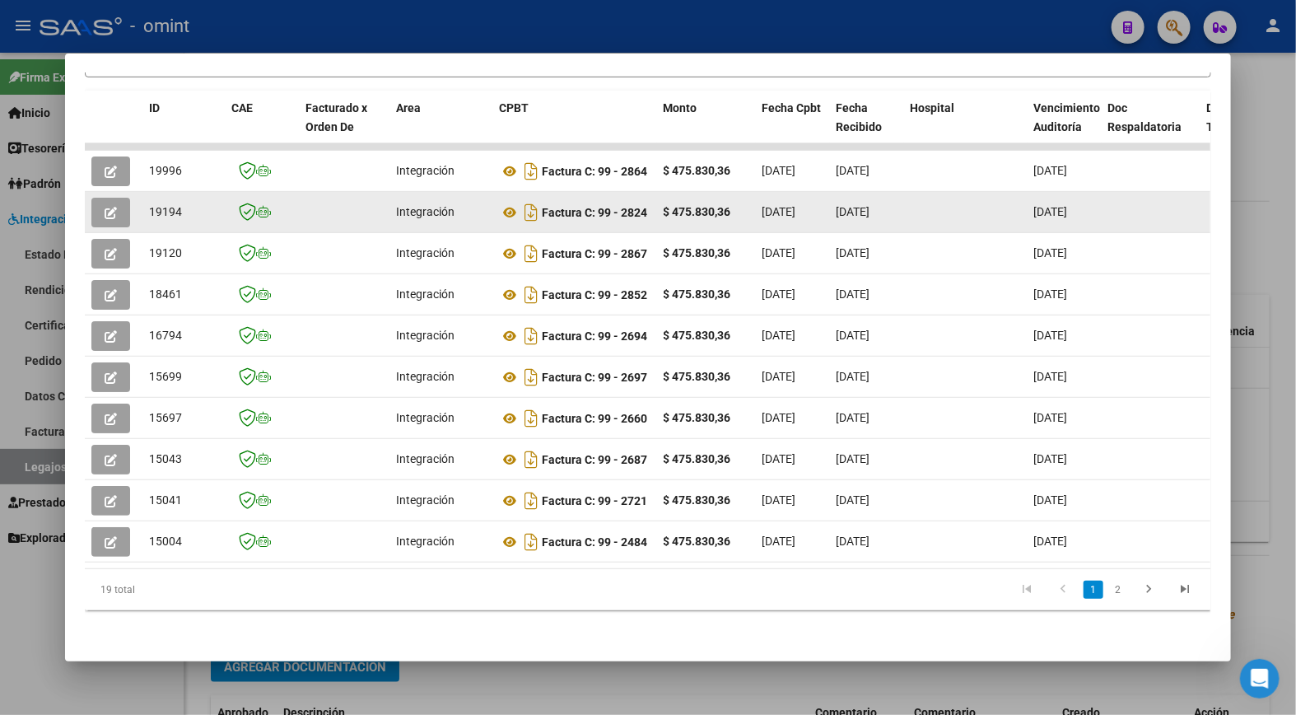
drag, startPoint x: 549, startPoint y: 193, endPoint x: 117, endPoint y: 201, distance: 432.5
drag, startPoint x: 117, startPoint y: 201, endPoint x: 109, endPoint y: 196, distance: 9.6
click at [109, 207] on icon "button" at bounding box center [111, 213] width 12 height 12
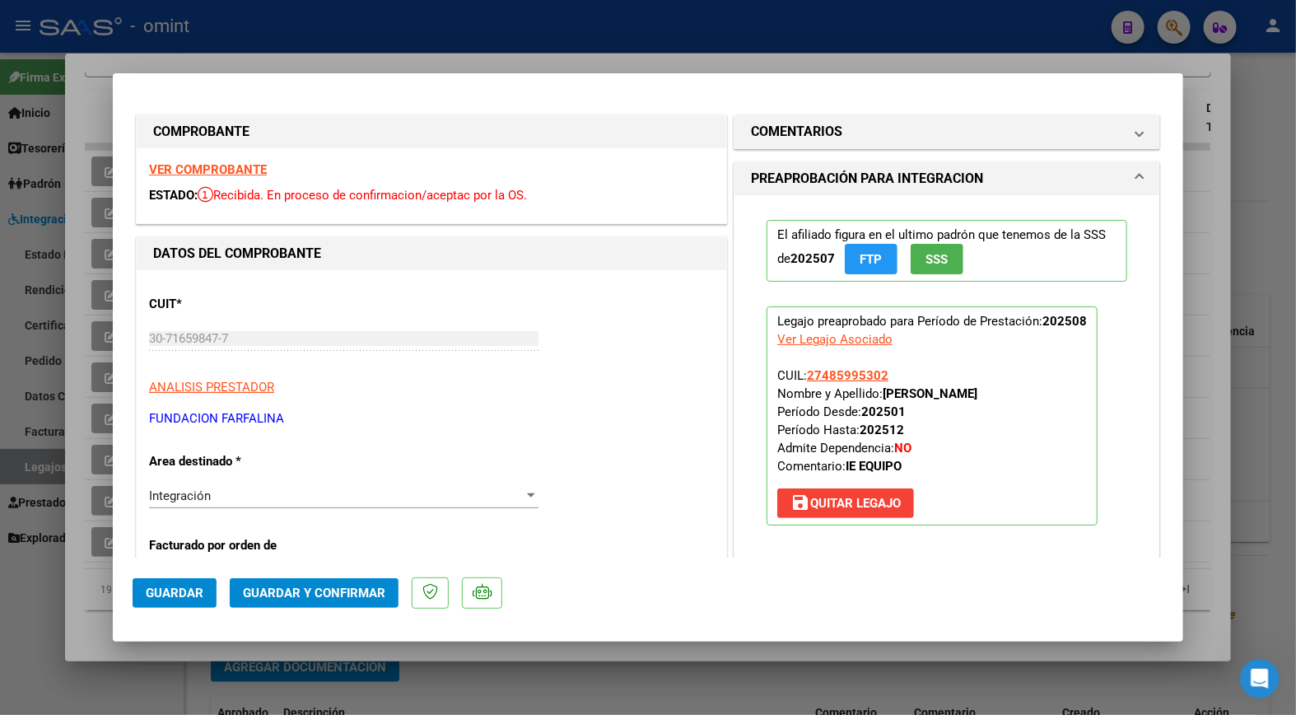
click at [226, 169] on strong "VER COMPROBANTE" at bounding box center [208, 169] width 118 height 15
click at [392, 39] on div at bounding box center [648, 357] width 1296 height 715
type input "$ 0,00"
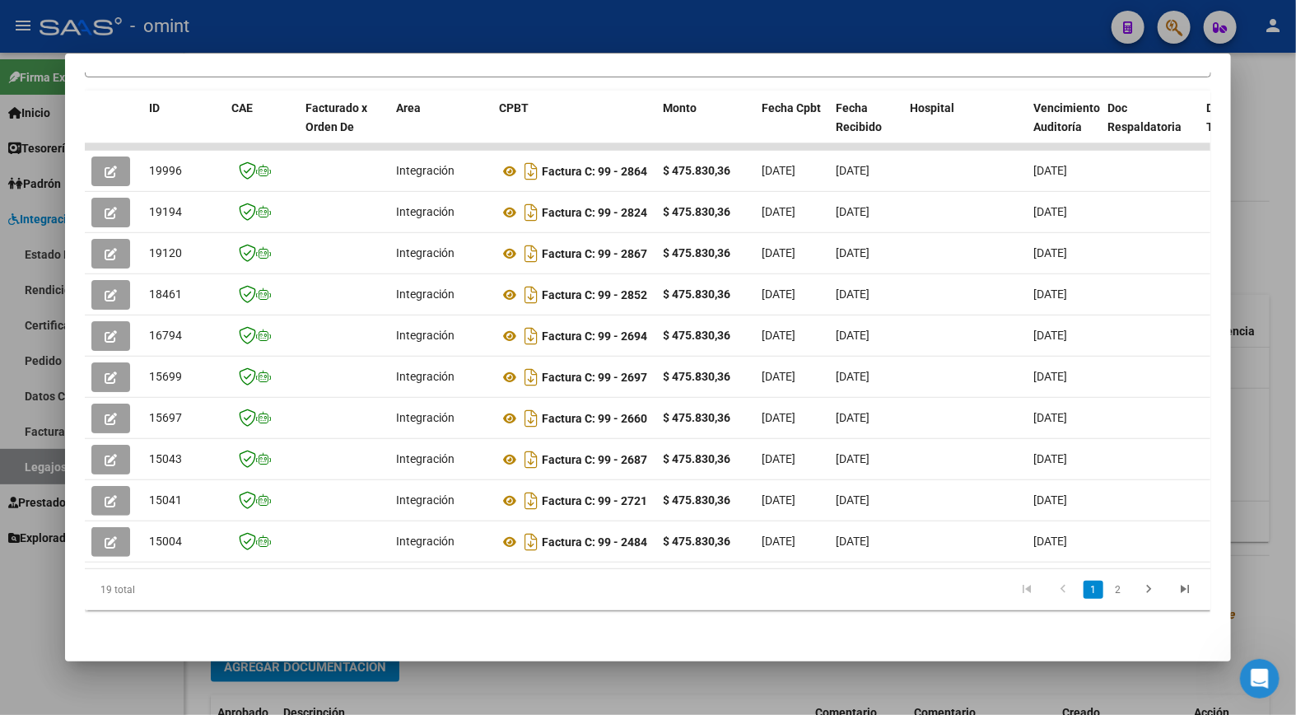
click at [295, 22] on div at bounding box center [648, 357] width 1296 height 715
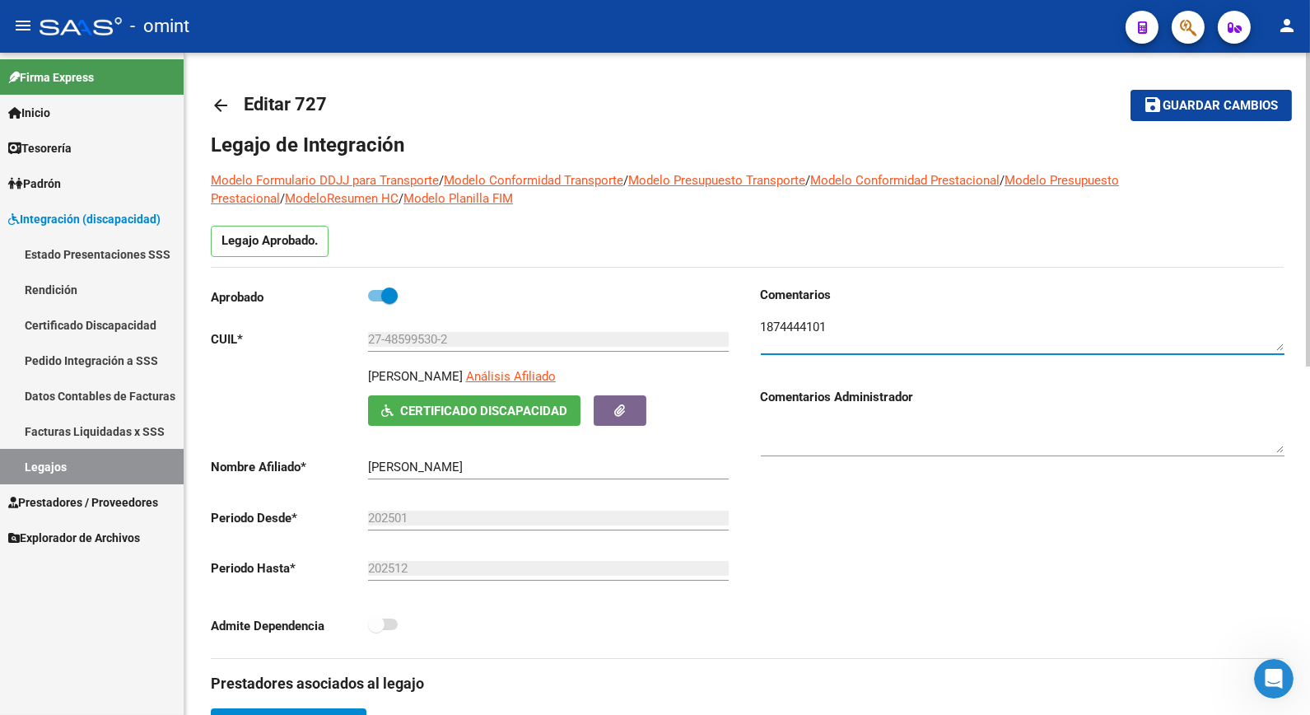
click at [784, 334] on textarea at bounding box center [1023, 334] width 524 height 33
click at [810, 330] on textarea at bounding box center [1023, 334] width 524 height 33
click at [787, 325] on textarea at bounding box center [1023, 334] width 524 height 33
drag, startPoint x: 810, startPoint y: 324, endPoint x: 756, endPoint y: 325, distance: 54.4
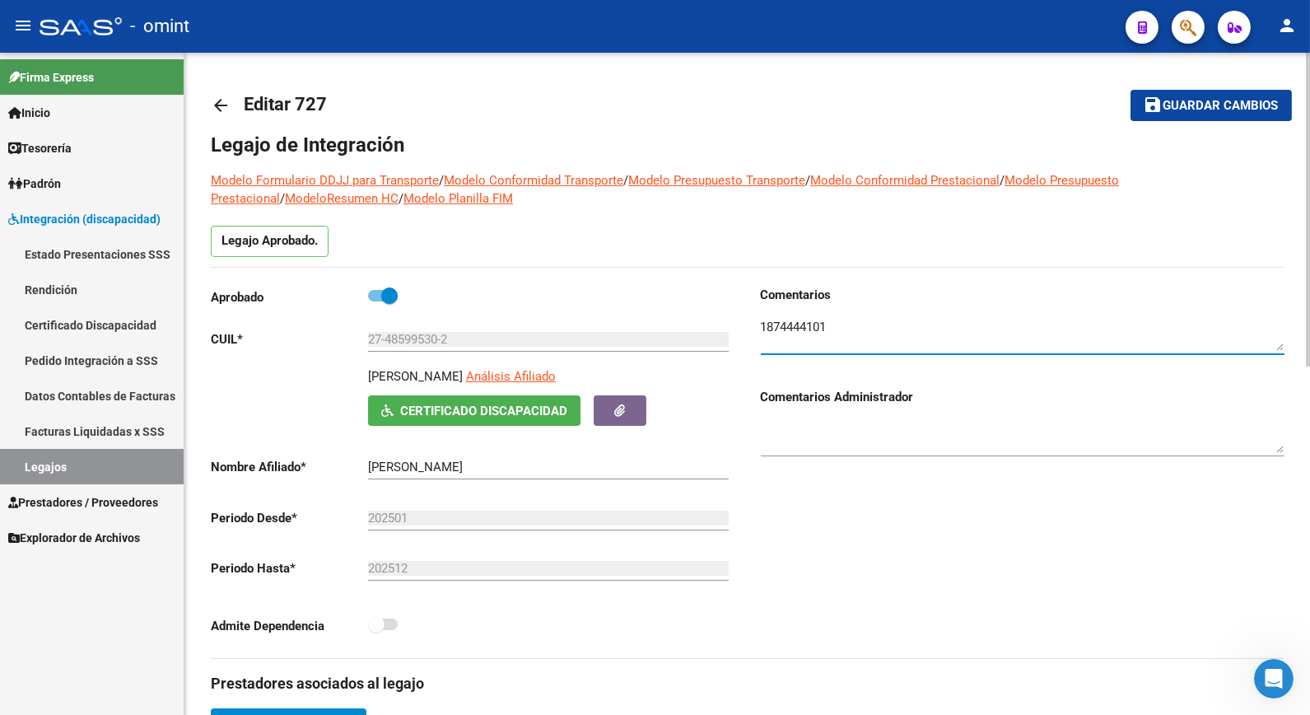
click at [756, 325] on div "Comentarios Comentarios Administrador" at bounding box center [1016, 472] width 537 height 372
drag, startPoint x: 529, startPoint y: 374, endPoint x: 355, endPoint y: 367, distance: 173.9
click at [355, 367] on div "Aprobado CUIL * 27-48599530-2 Ingresar CUIL [PERSON_NAME] Análisis Afiliado Cer…" at bounding box center [473, 465] width 524 height 359
drag, startPoint x: 355, startPoint y: 367, endPoint x: 406, endPoint y: 373, distance: 51.4
click at [404, 373] on p "[PERSON_NAME]" at bounding box center [415, 376] width 95 height 18
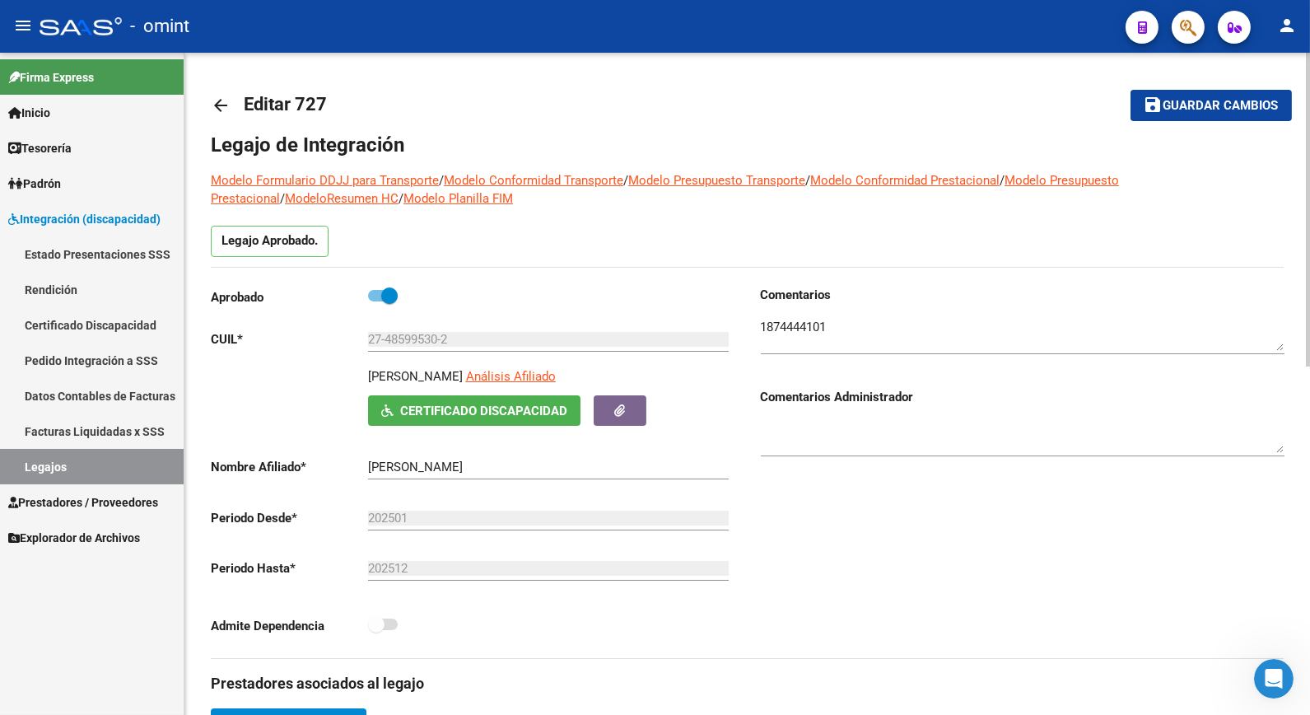
drag, startPoint x: 525, startPoint y: 376, endPoint x: 367, endPoint y: 374, distance: 157.3
click at [368, 374] on div "[PERSON_NAME] Análisis Afiliado" at bounding box center [551, 381] width 367 height 28
drag, startPoint x: 367, startPoint y: 374, endPoint x: 379, endPoint y: 373, distance: 11.6
copy p "[PERSON_NAME]"
click at [796, 325] on textarea at bounding box center [1023, 334] width 524 height 33
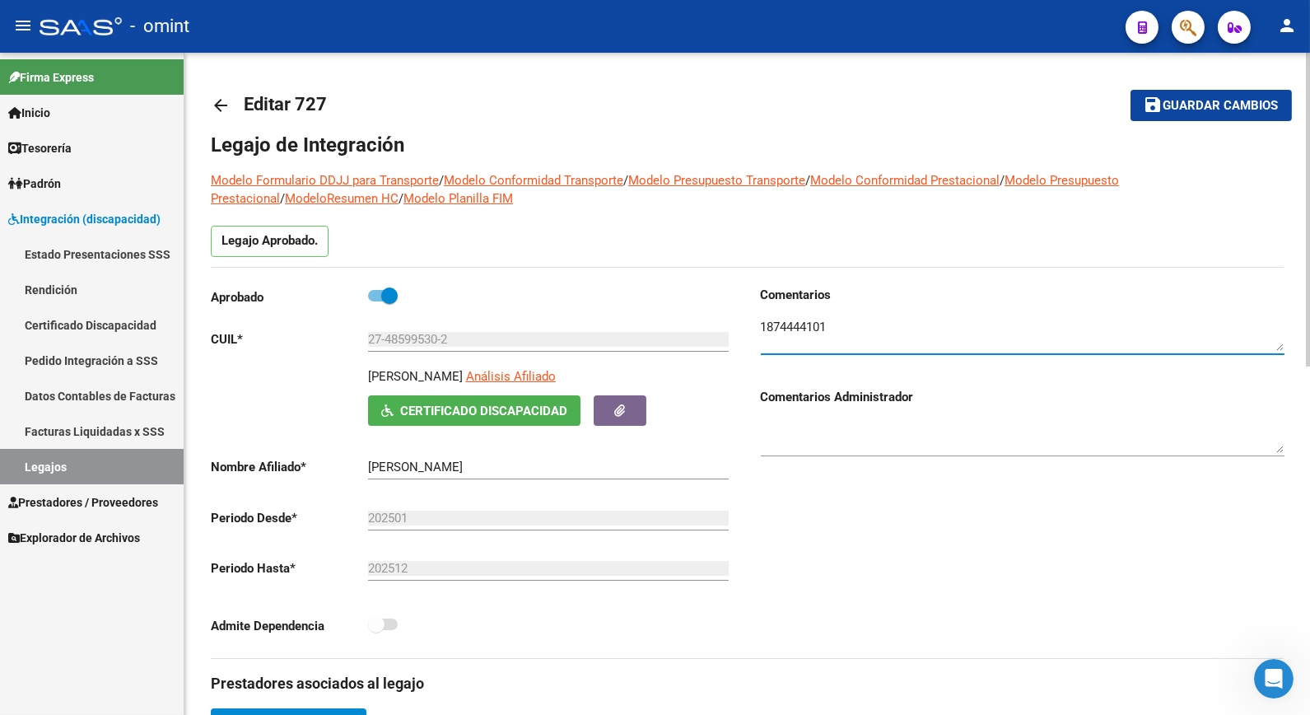
click at [796, 325] on textarea at bounding box center [1023, 334] width 524 height 33
click at [441, 338] on input "27-48599530-2" at bounding box center [548, 339] width 361 height 15
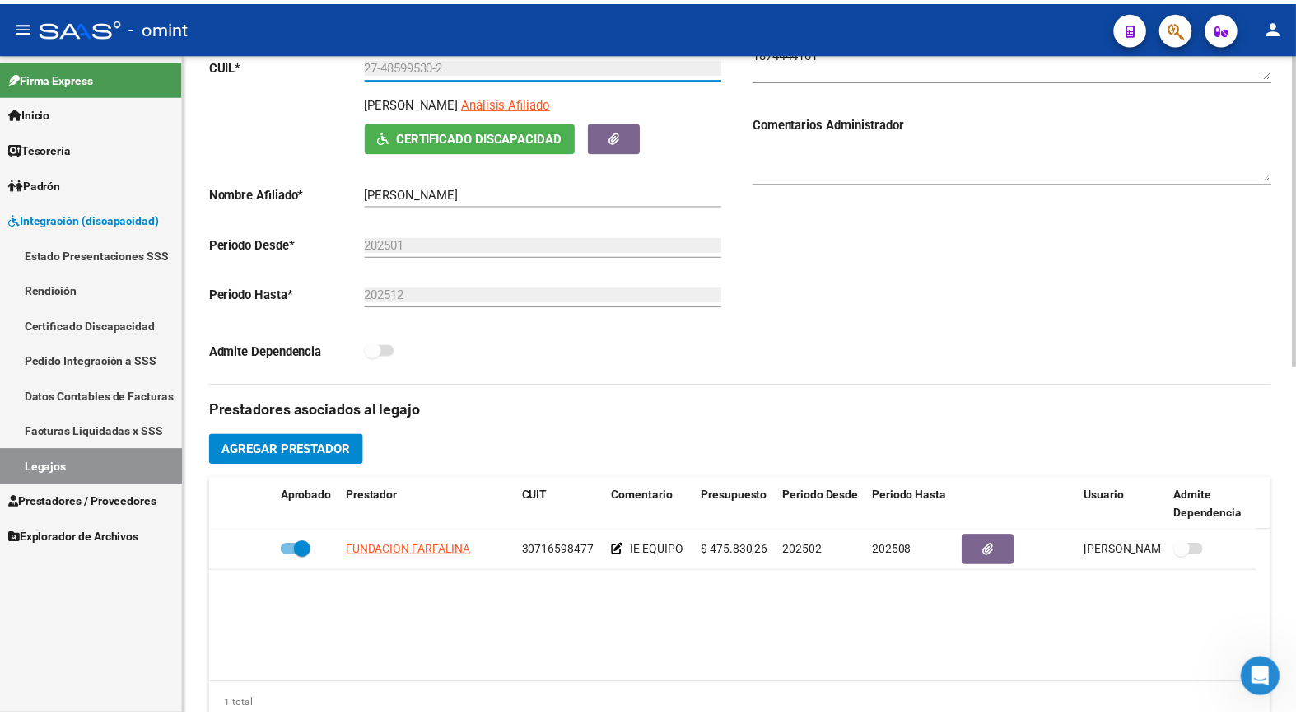
scroll to position [457, 0]
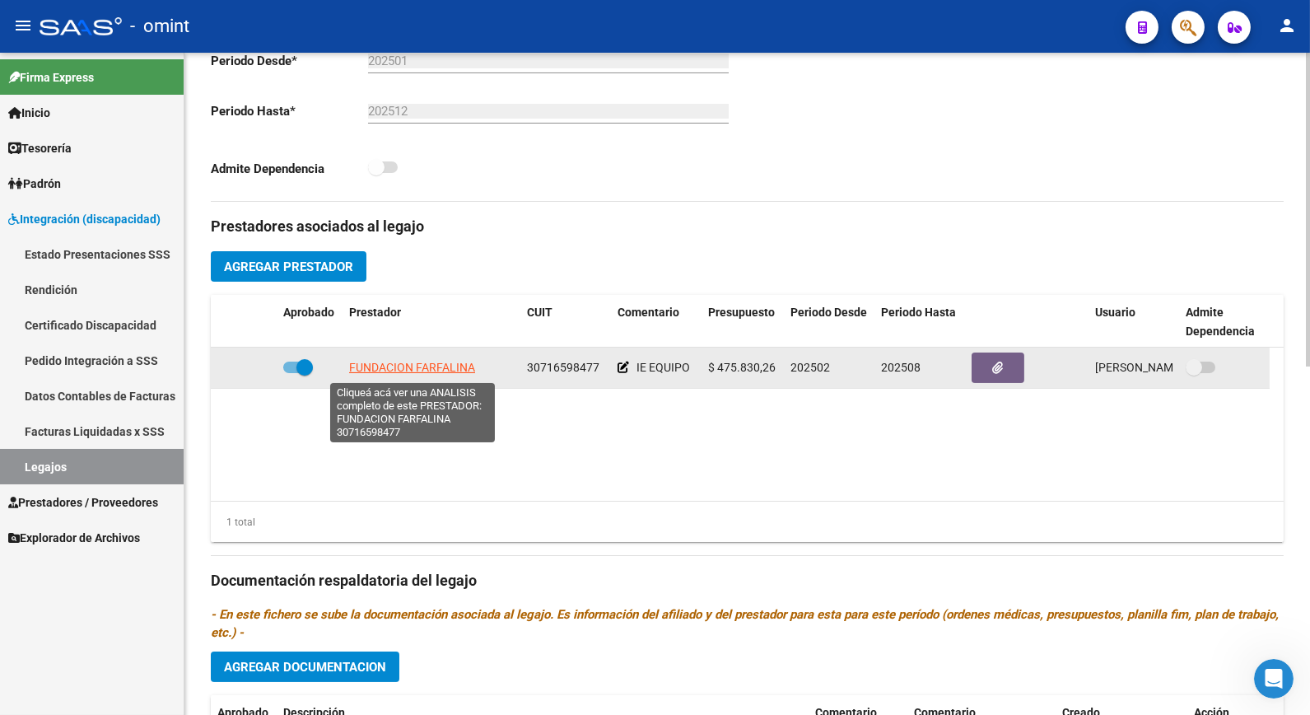
click at [413, 366] on span "FUNDACION FARFALINA" at bounding box center [412, 367] width 126 height 13
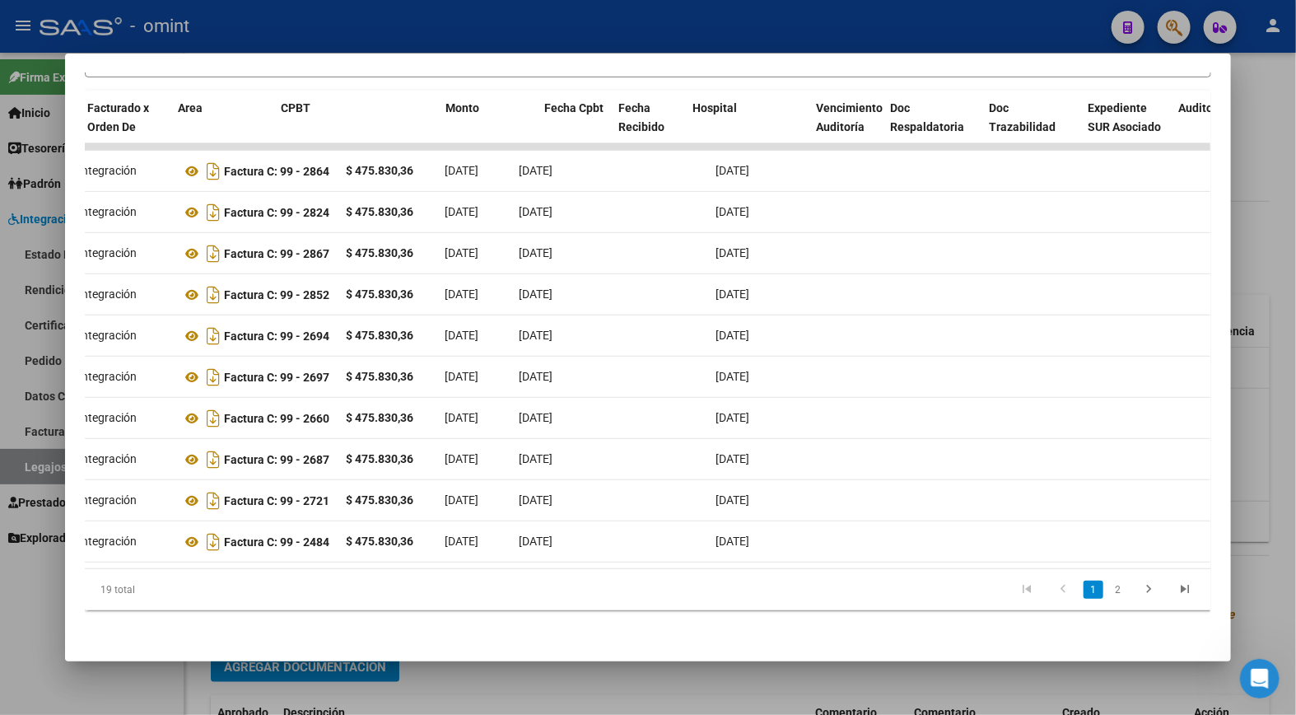
scroll to position [0, 0]
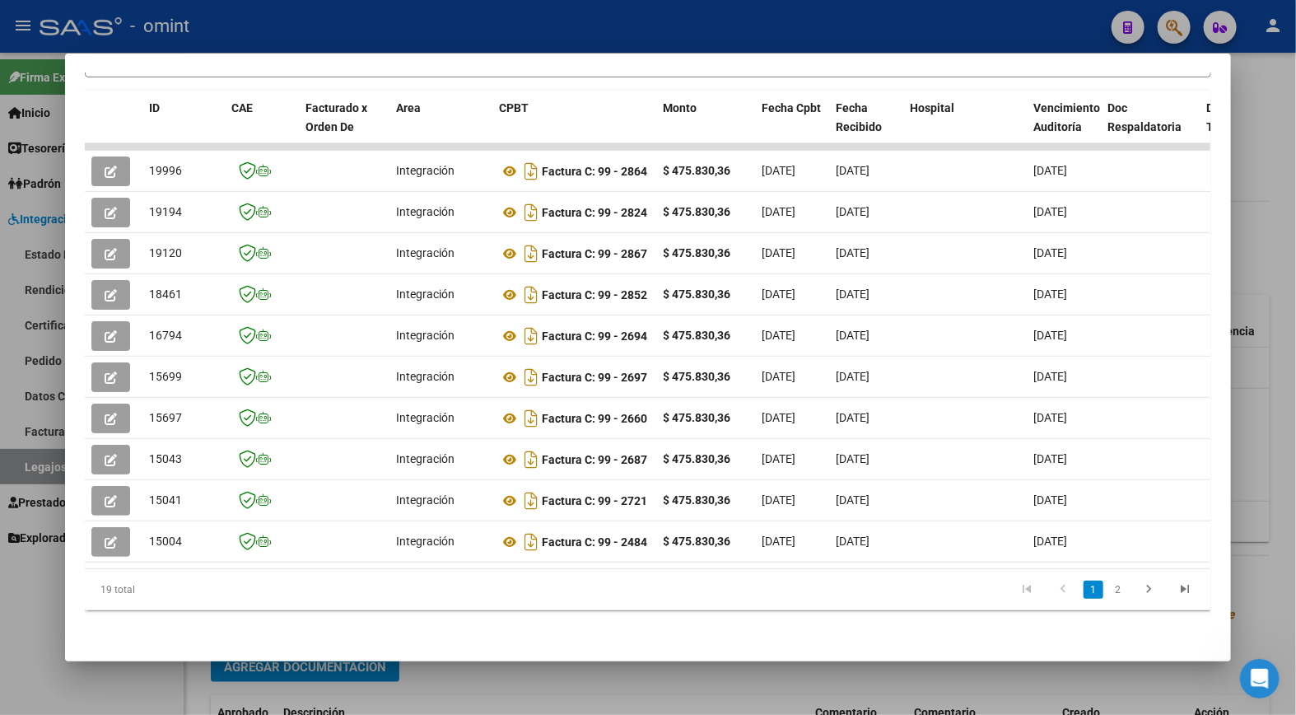
drag, startPoint x: 656, startPoint y: 198, endPoint x: -4, endPoint y: 204, distance: 659.7
click at [0, 204] on html "menu - omint person Firma Express Inicio Calendario SSS Instructivos Contacto O…" at bounding box center [648, 357] width 1296 height 715
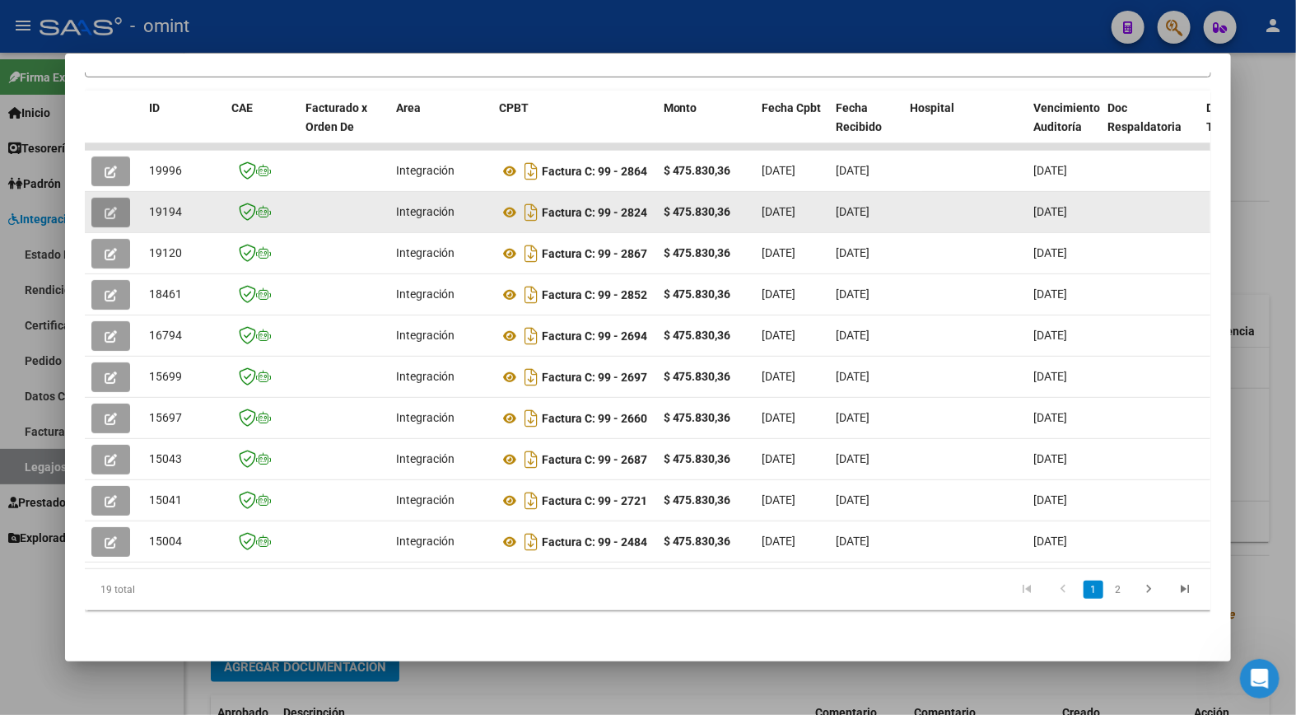
drag, startPoint x: 0, startPoint y: 204, endPoint x: 117, endPoint y: 202, distance: 117.0
click at [117, 202] on button "button" at bounding box center [110, 213] width 39 height 30
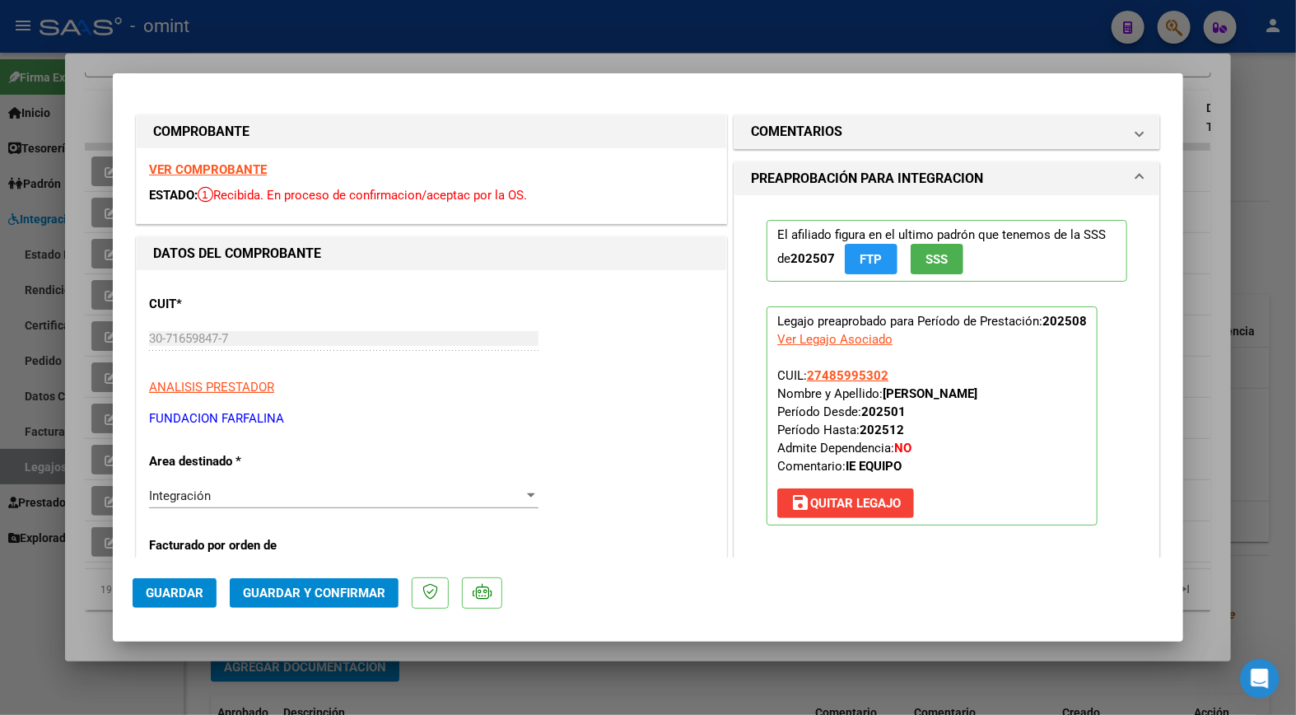
click at [202, 169] on strong "VER COMPROBANTE" at bounding box center [208, 169] width 118 height 15
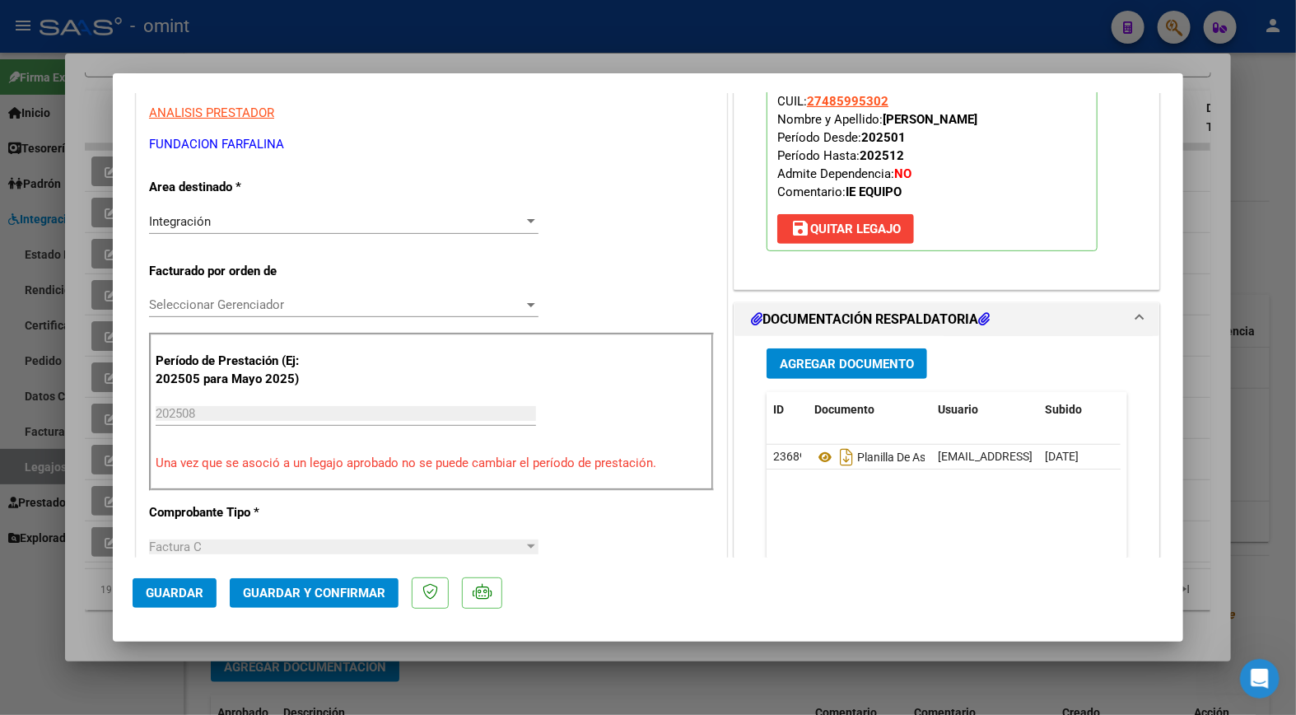
scroll to position [366, 0]
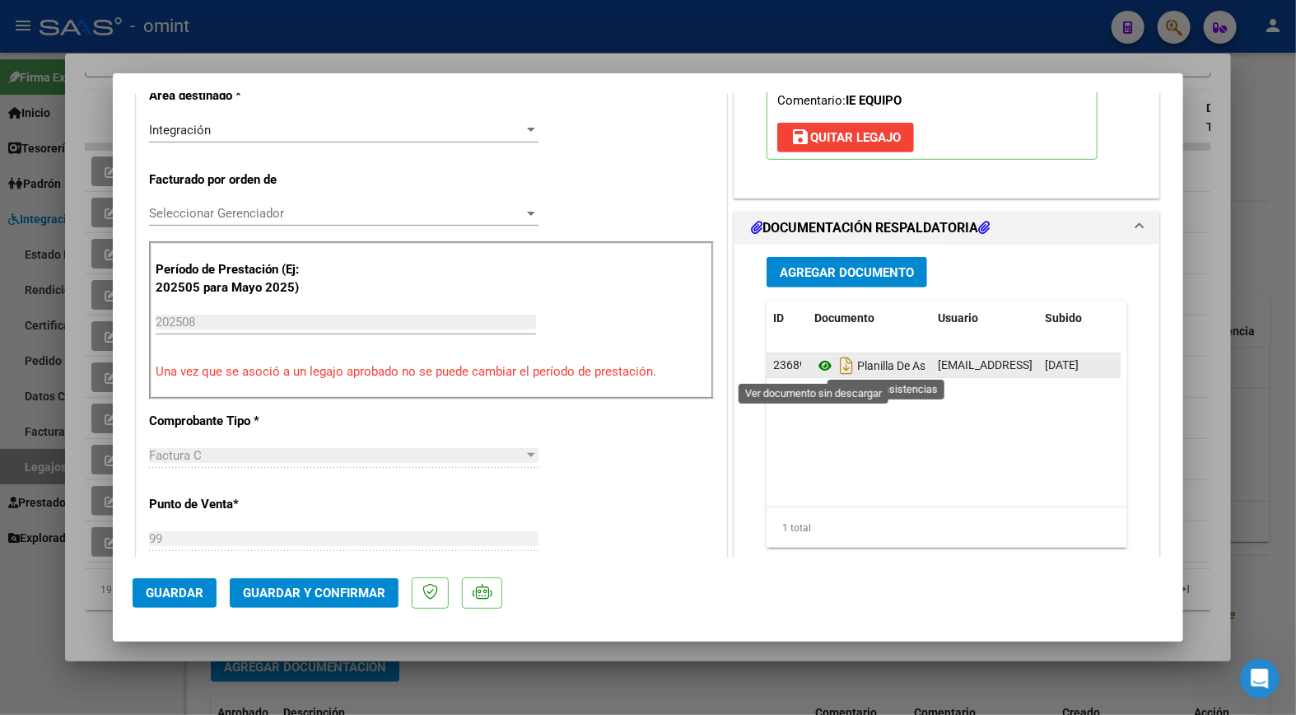
click at [815, 365] on icon at bounding box center [825, 366] width 21 height 20
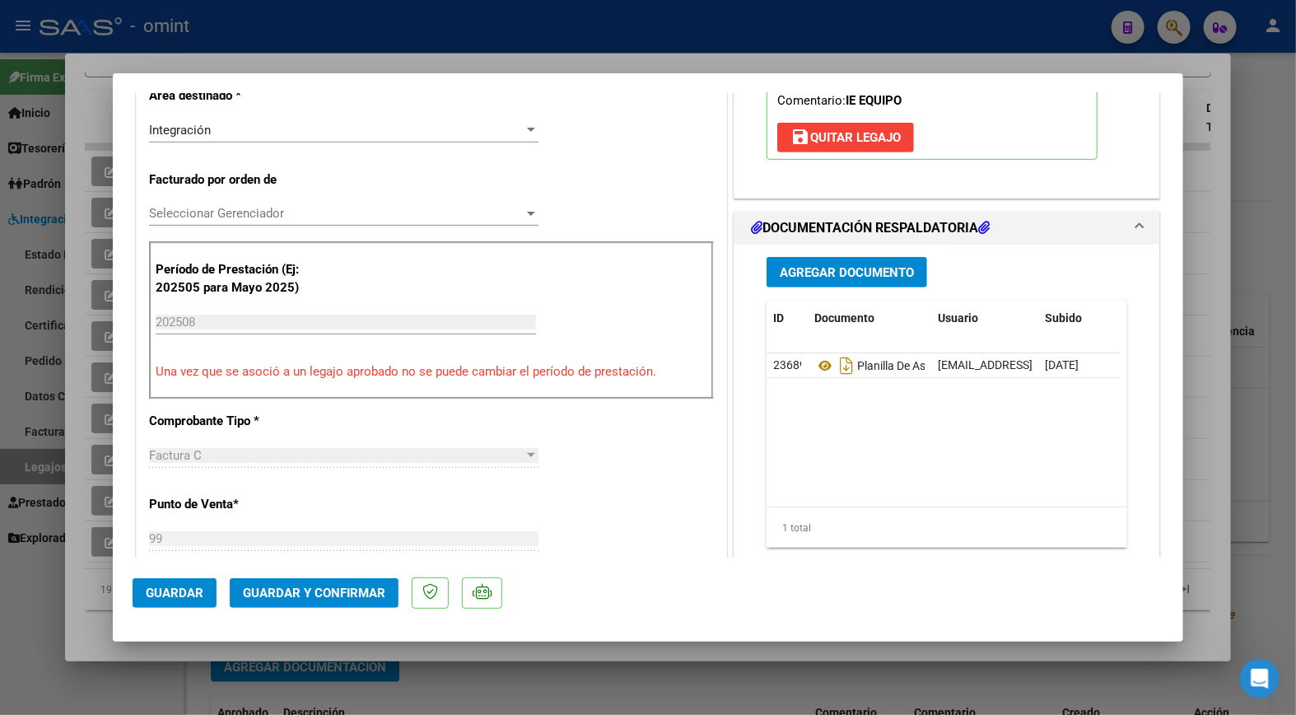
scroll to position [549, 0]
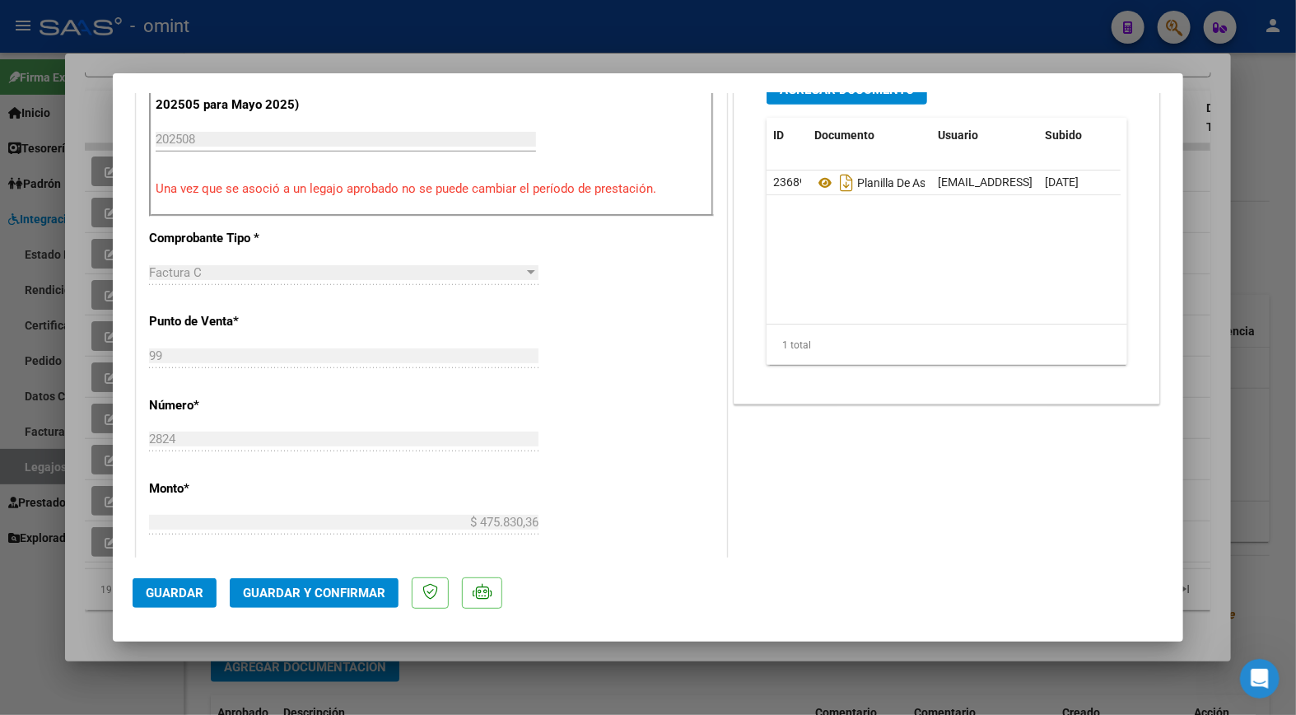
click at [352, 581] on button "Guardar y Confirmar" at bounding box center [314, 593] width 169 height 30
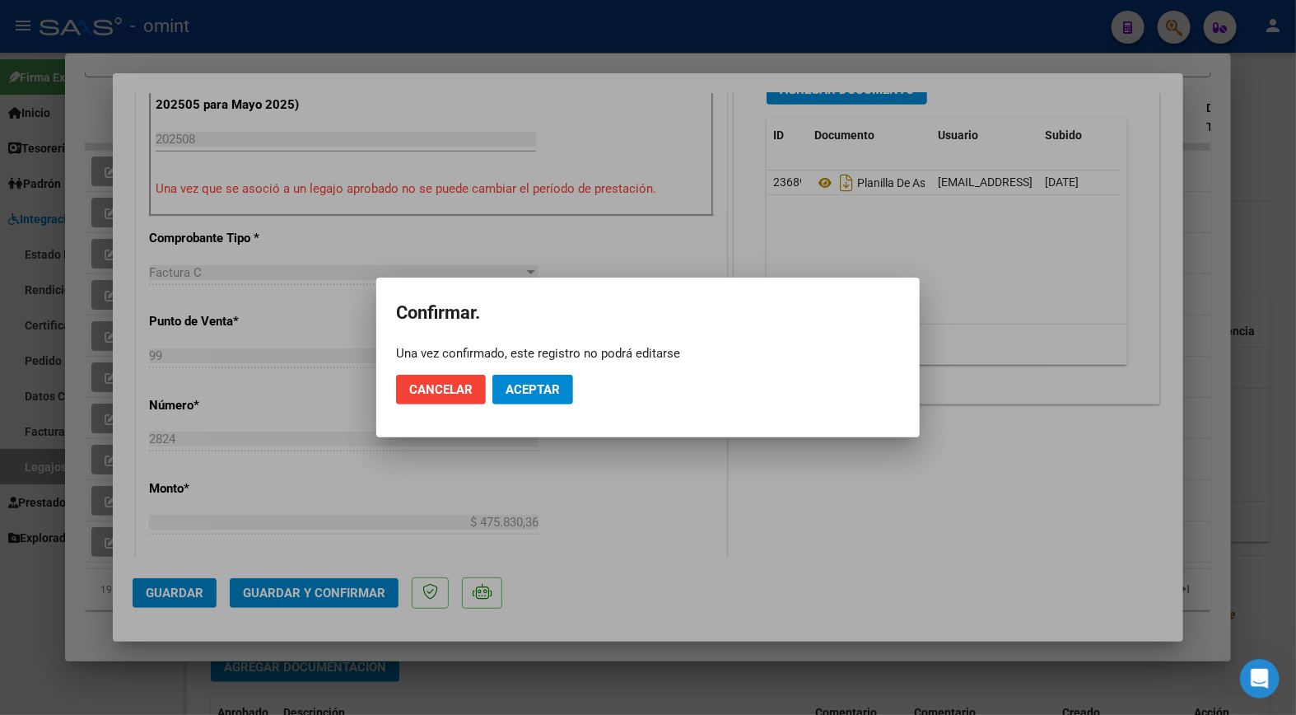
click at [536, 367] on mat-dialog-actions "Cancelar Aceptar" at bounding box center [648, 390] width 504 height 56
click at [542, 385] on span "Aceptar" at bounding box center [533, 389] width 54 height 15
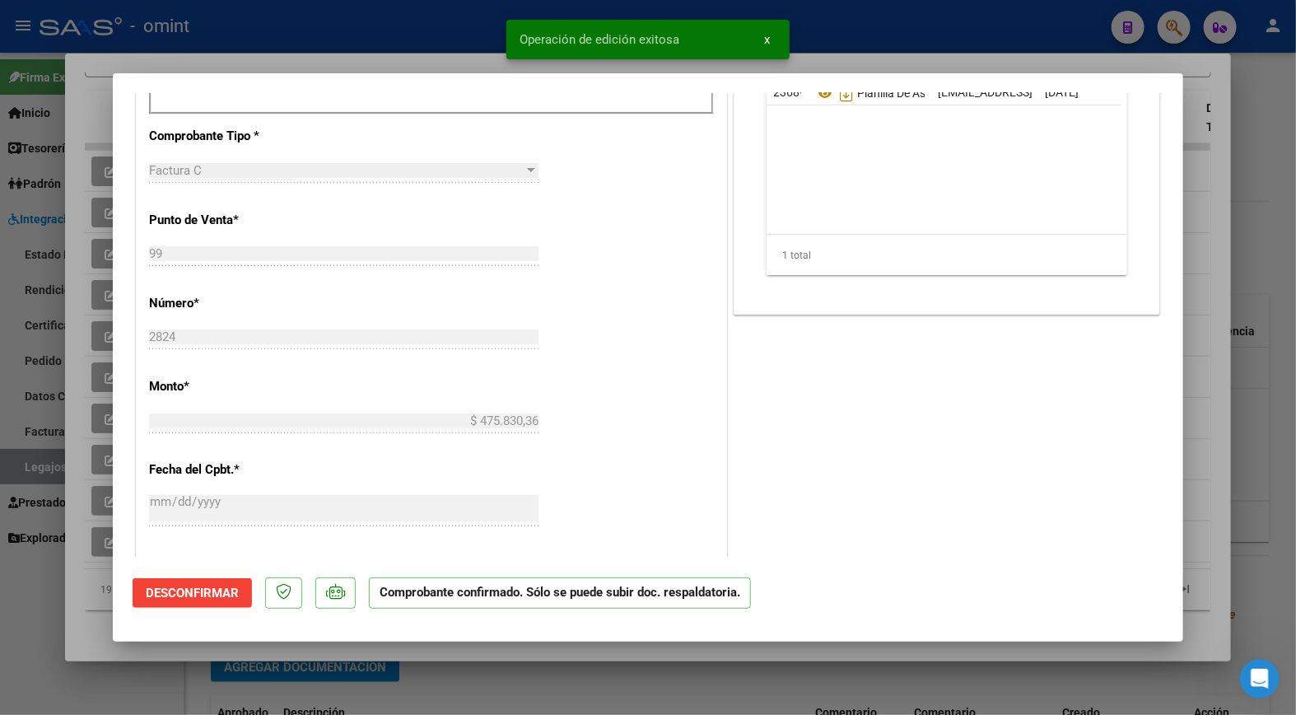
click at [280, 46] on div at bounding box center [648, 357] width 1296 height 715
type input "$ 0,00"
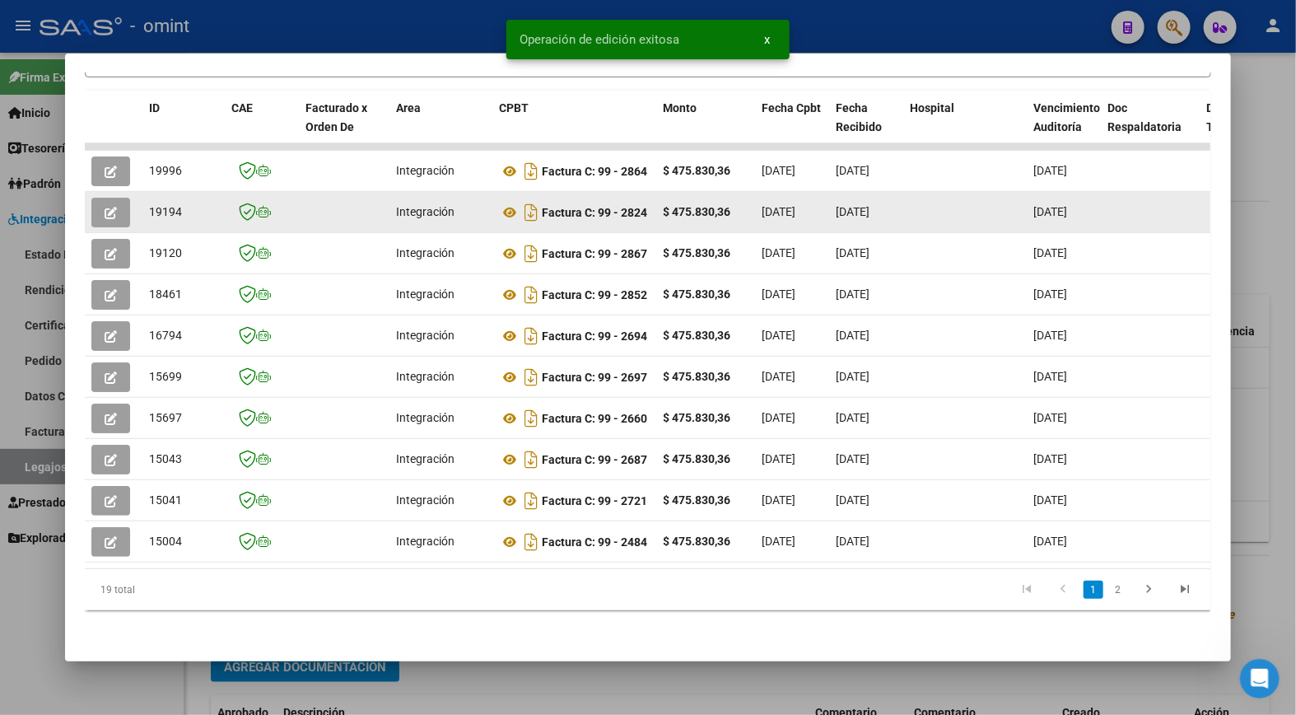
click at [162, 205] on span "19194" at bounding box center [165, 211] width 33 height 13
copy span "19194"
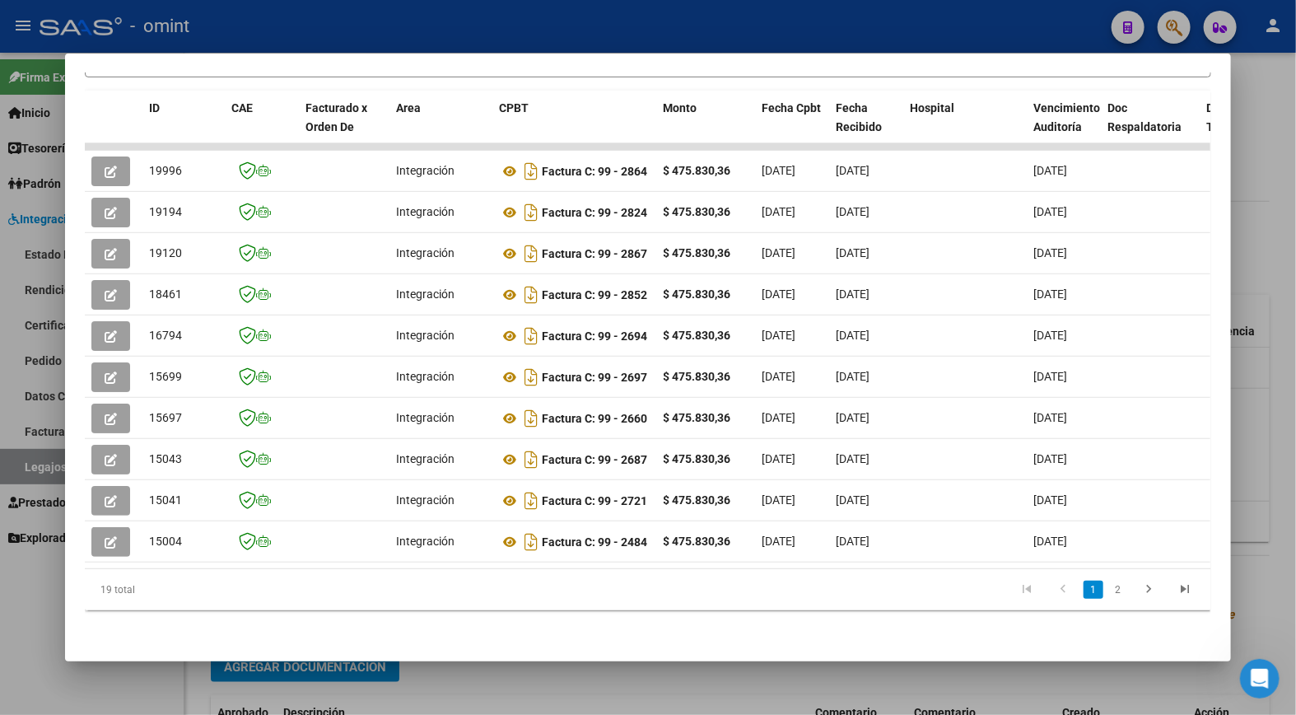
click at [311, 28] on div at bounding box center [648, 357] width 1296 height 715
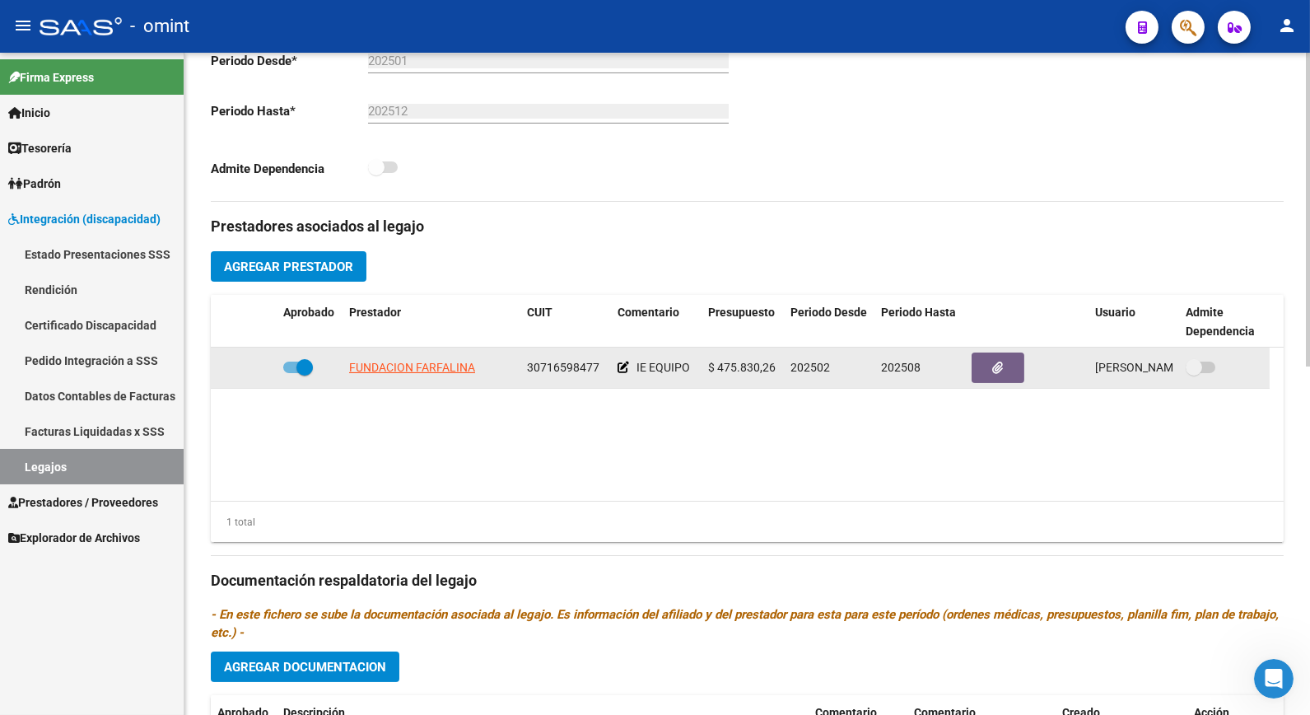
click at [420, 360] on app-link-go-to "FUNDACION FARFALINA" at bounding box center [412, 367] width 126 height 19
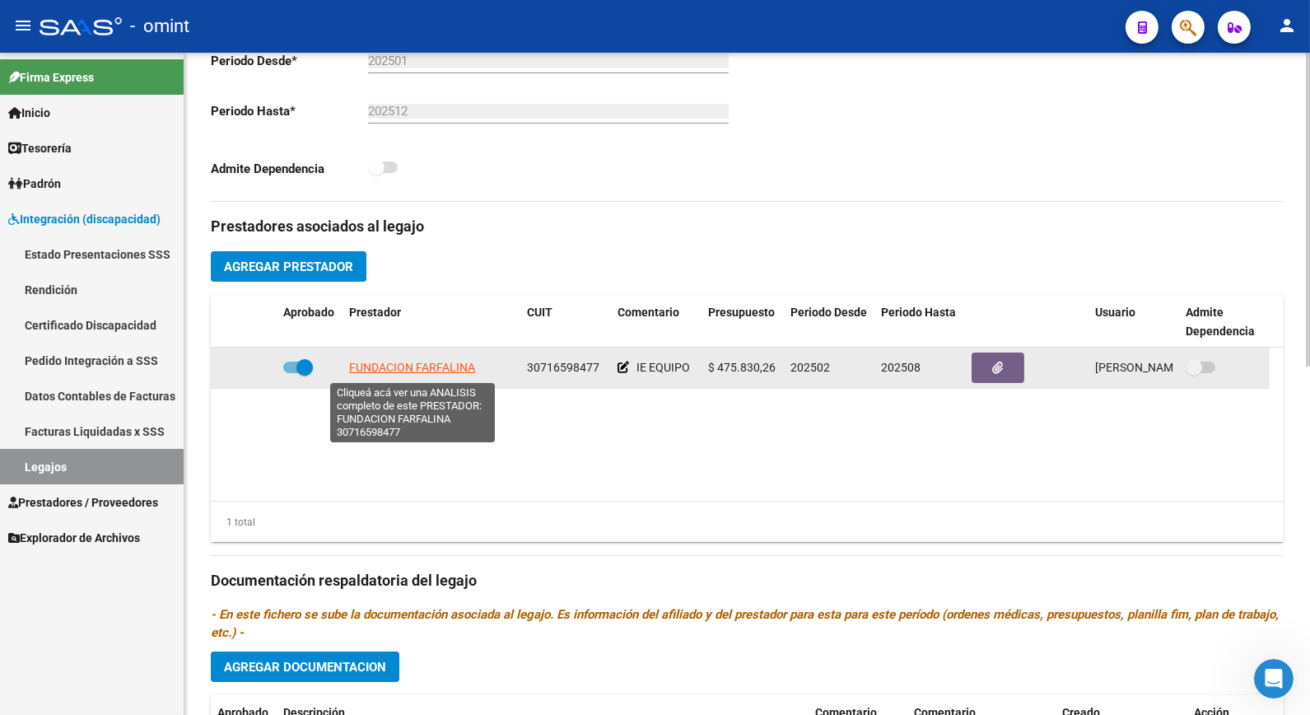
click at [413, 374] on span "FUNDACION FARFALINA" at bounding box center [412, 367] width 126 height 13
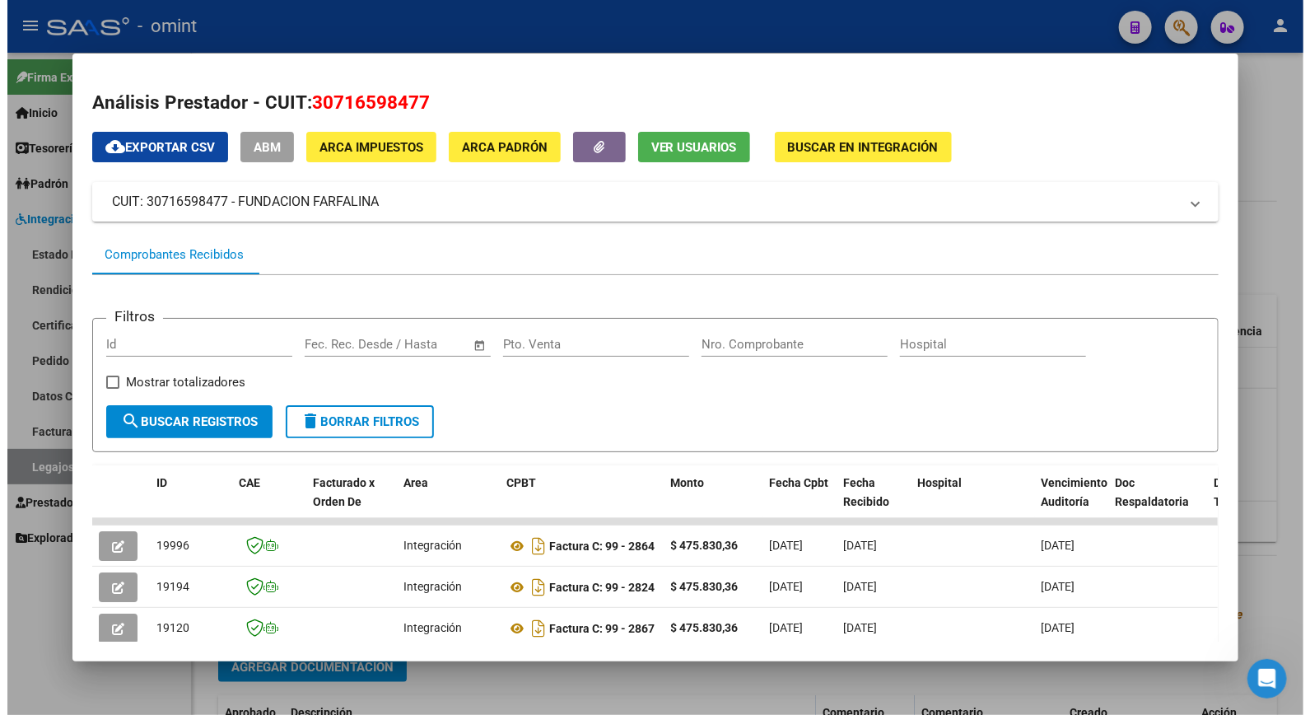
scroll to position [91, 0]
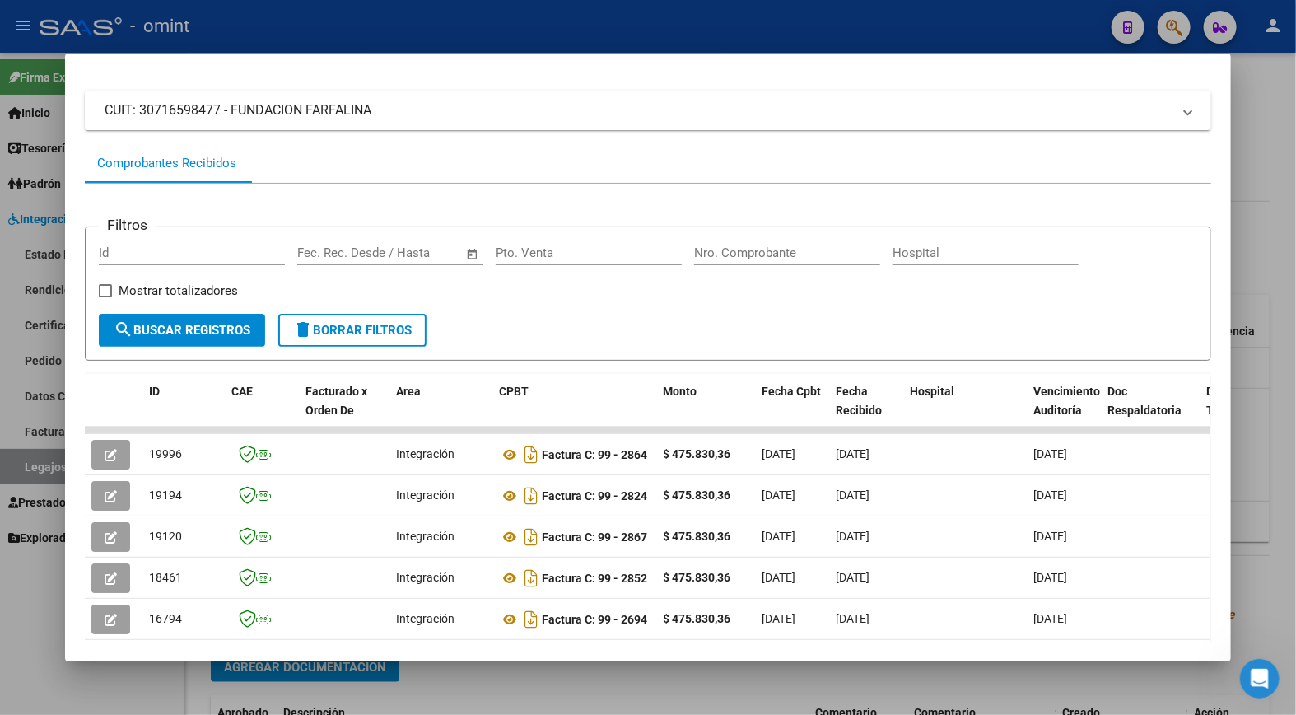
click at [229, 29] on div at bounding box center [648, 357] width 1296 height 715
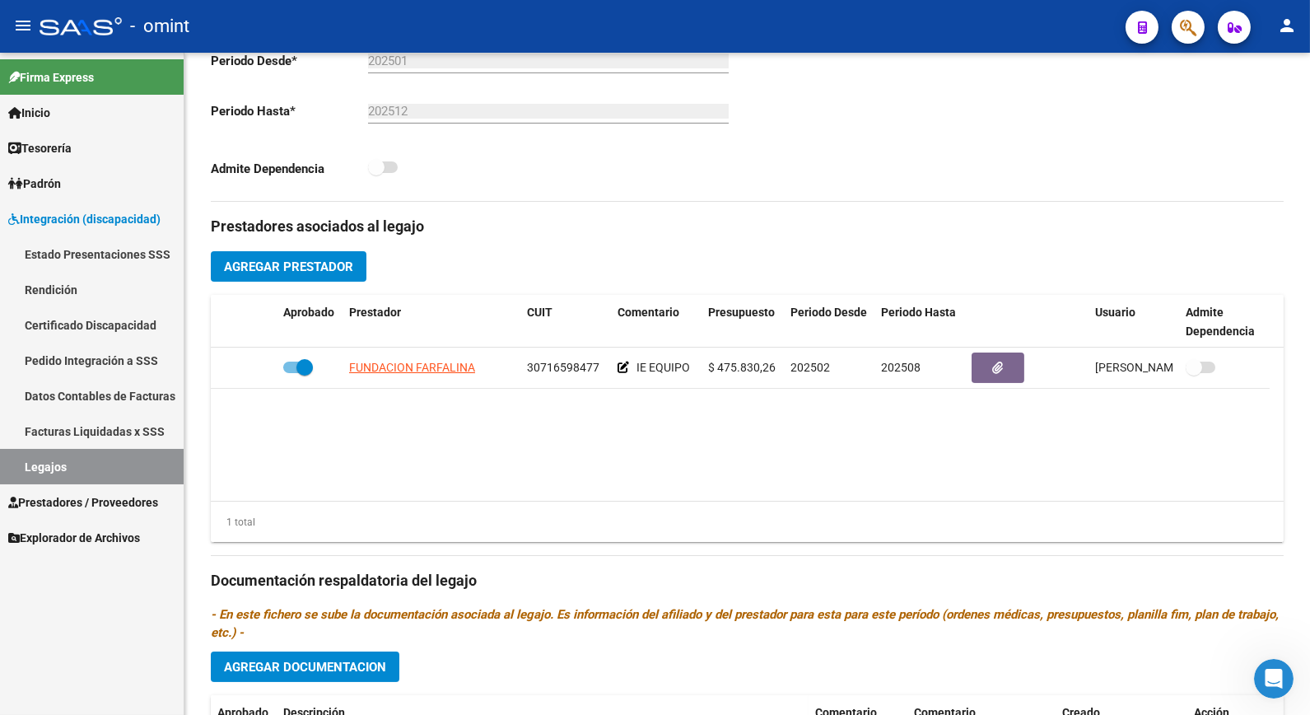
click at [140, 459] on link "Legajos" at bounding box center [92, 466] width 184 height 35
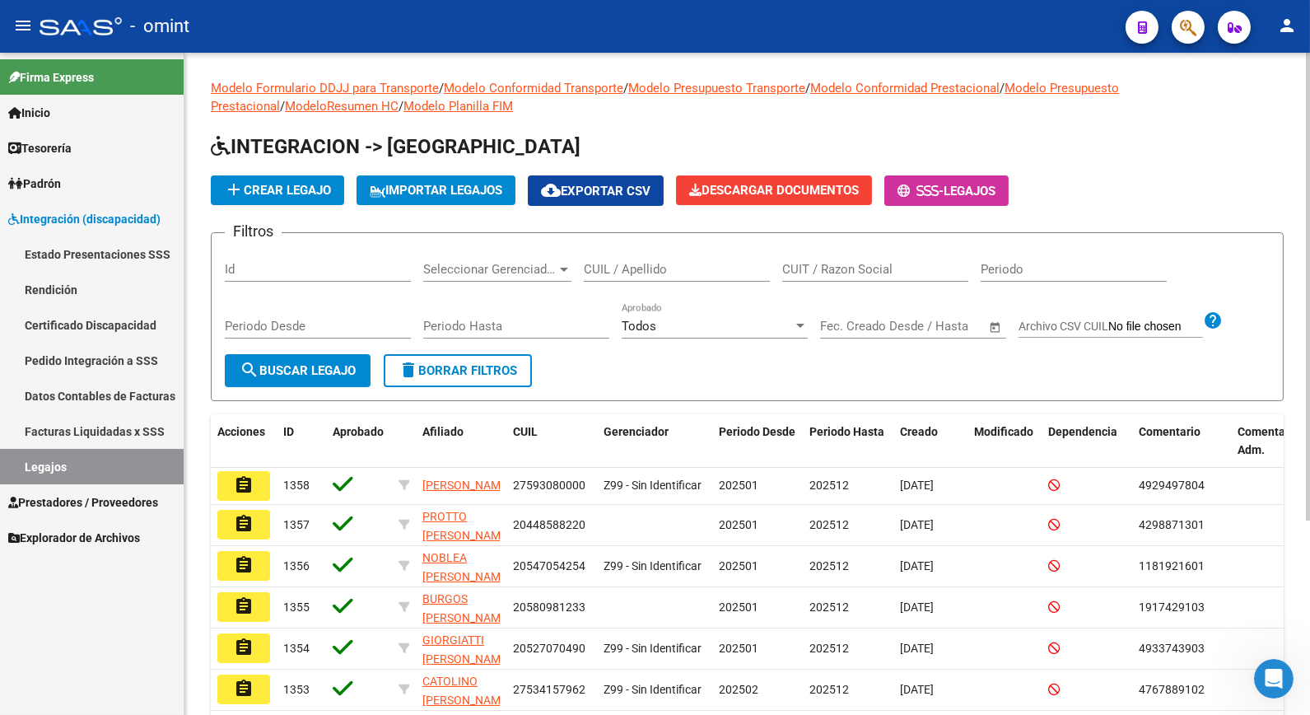
click at [670, 269] on input "CUIL / Apellido" at bounding box center [677, 269] width 186 height 15
type input "kruger"
click at [351, 376] on button "search Buscar Legajo" at bounding box center [298, 370] width 146 height 33
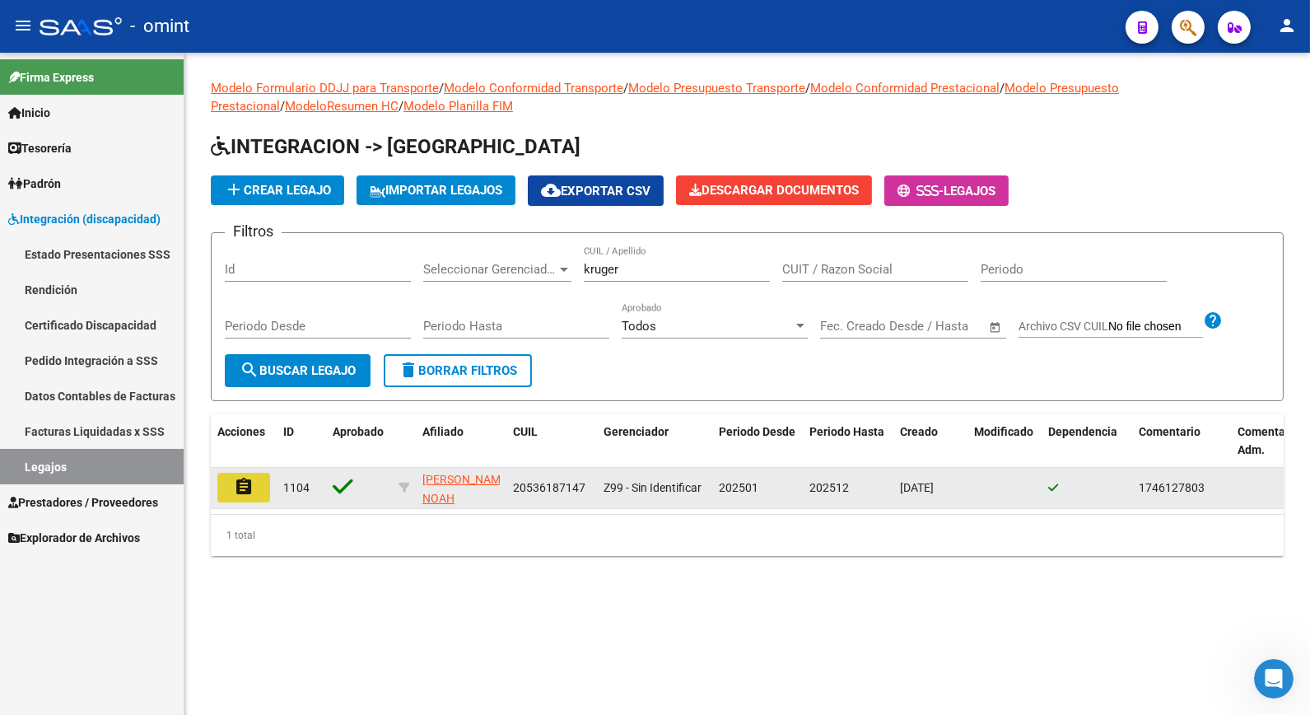
click at [243, 483] on mat-icon "assignment" at bounding box center [244, 487] width 20 height 20
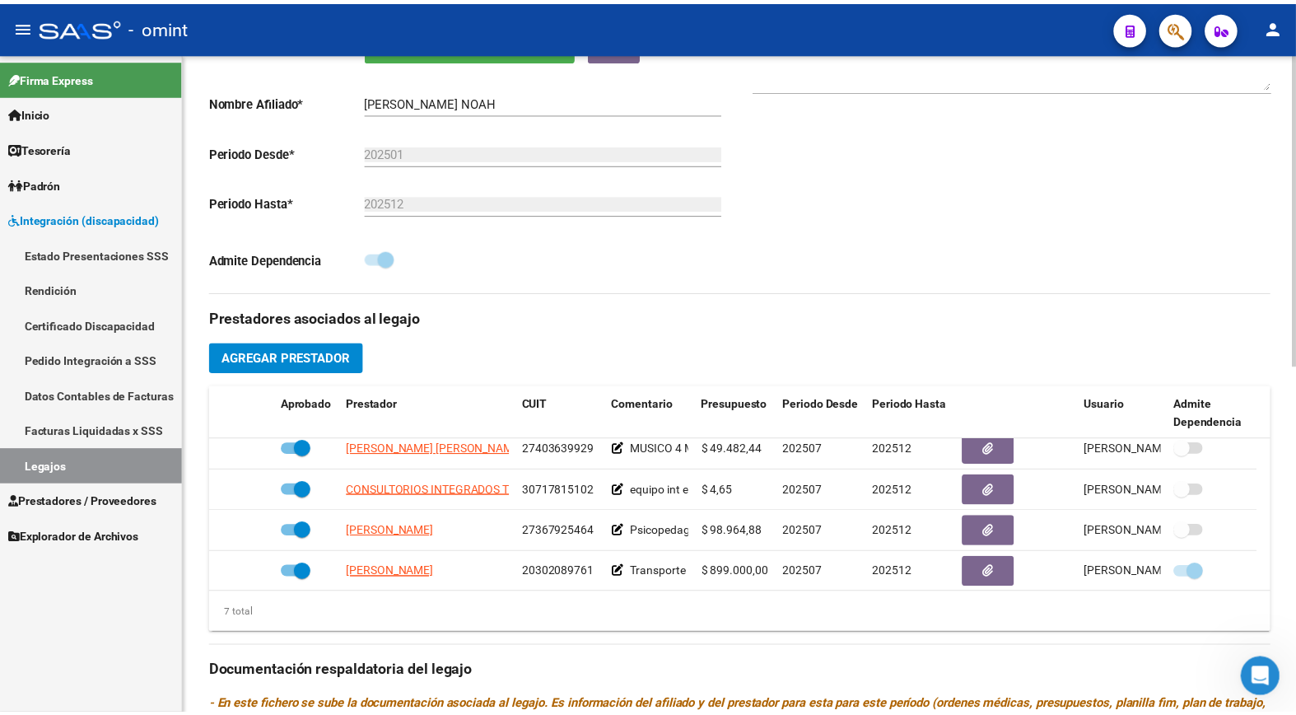
scroll to position [140, 0]
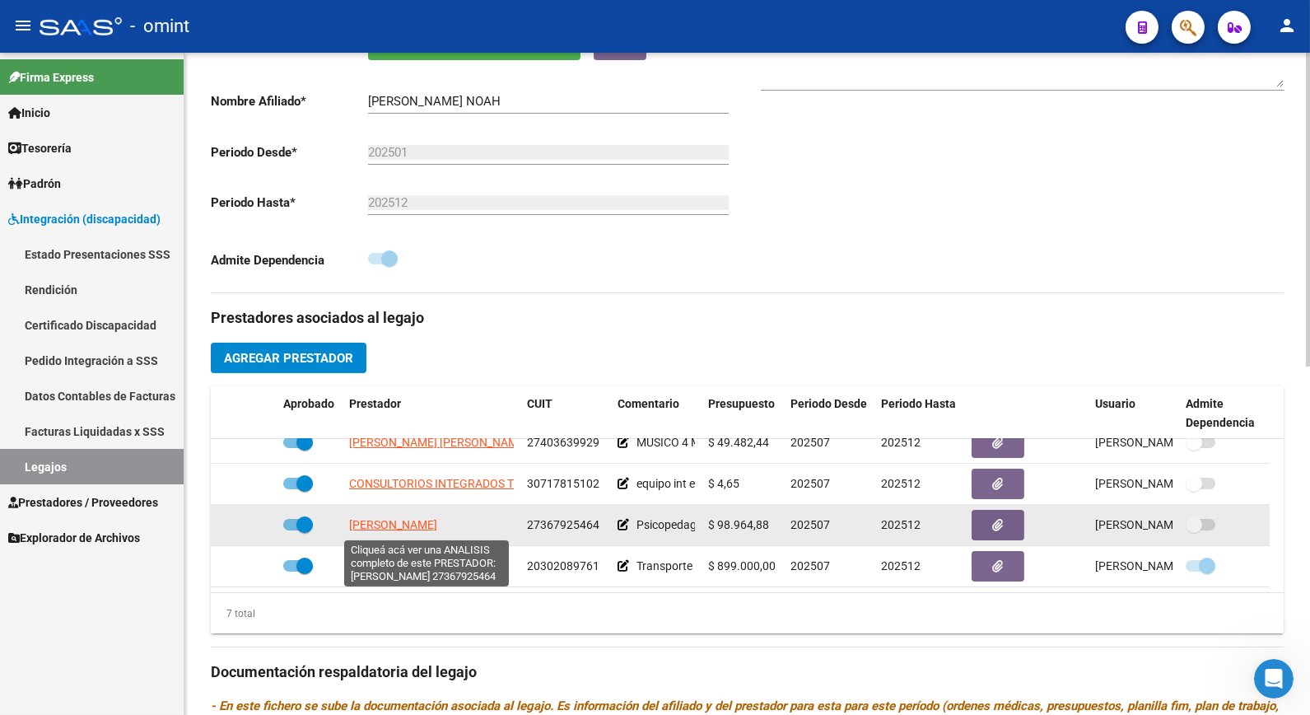
click at [405, 524] on span "[PERSON_NAME]" at bounding box center [393, 524] width 88 height 13
type textarea "27367925464"
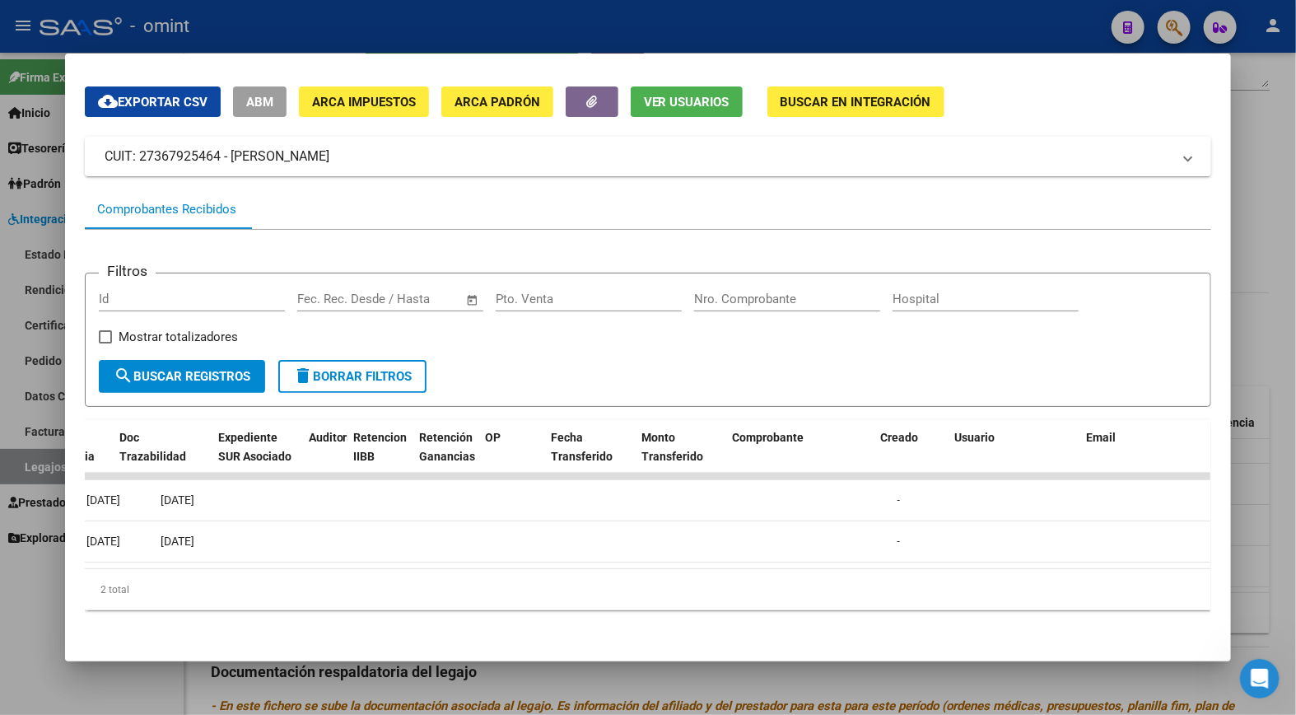
scroll to position [0, 0]
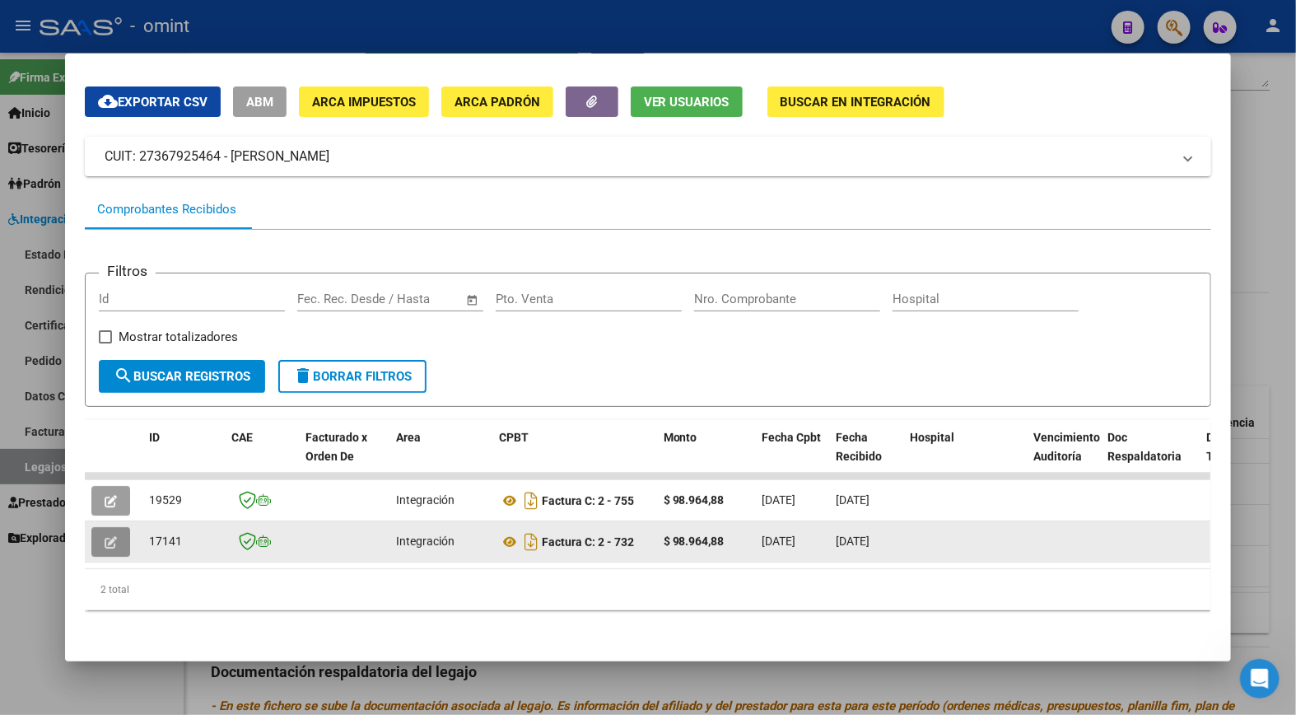
click at [109, 536] on icon "button" at bounding box center [111, 542] width 12 height 12
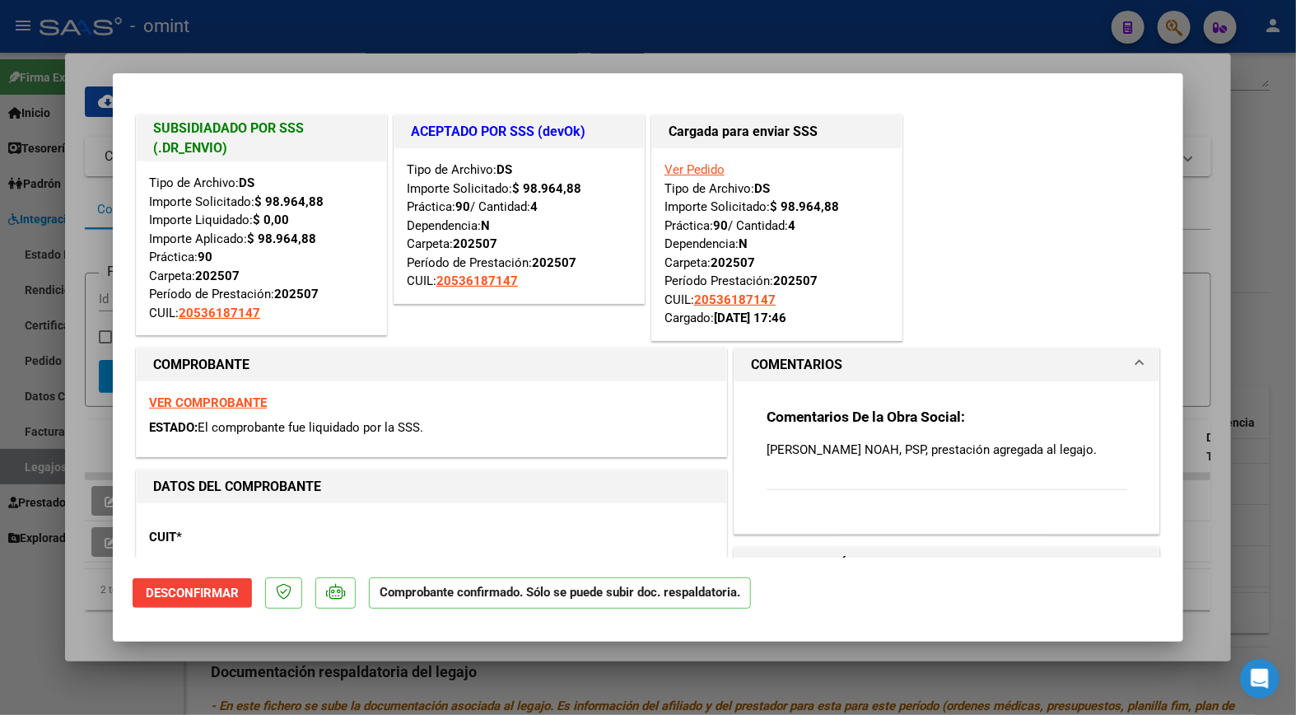
click at [293, 58] on div at bounding box center [648, 357] width 1296 height 715
type input "$ 0,00"
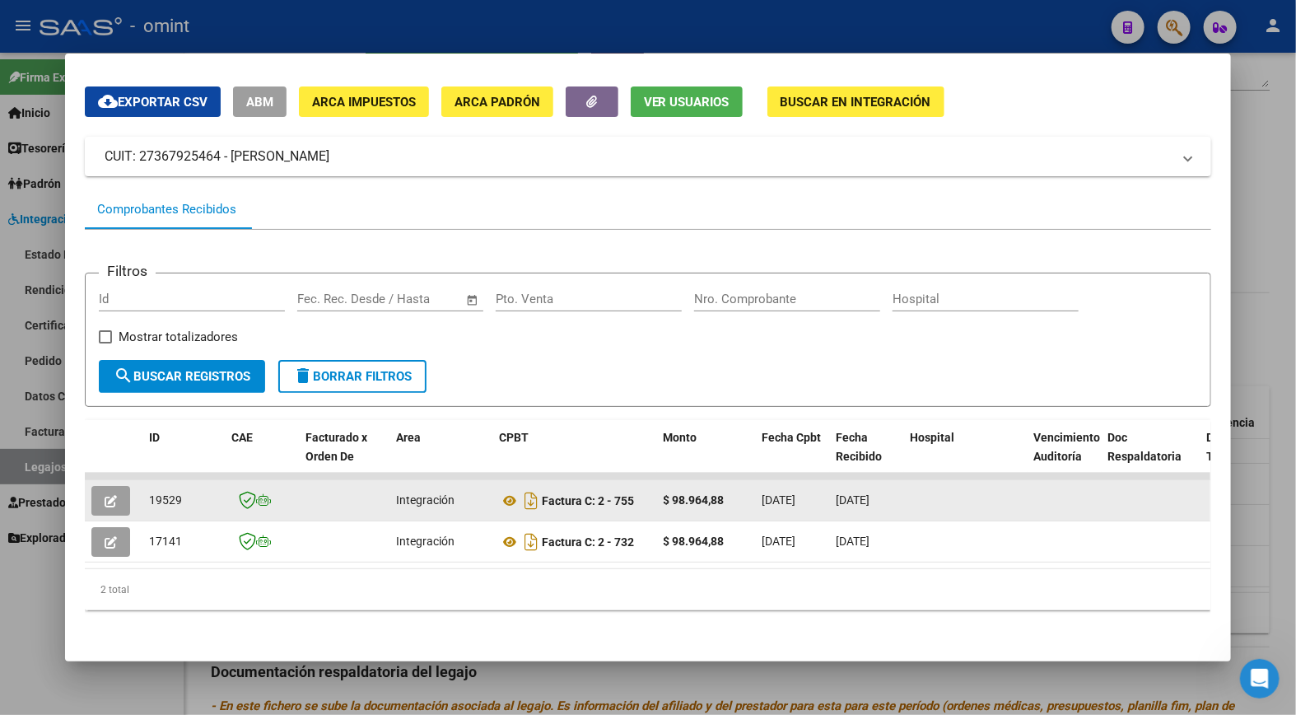
click at [108, 495] on icon "button" at bounding box center [111, 501] width 12 height 12
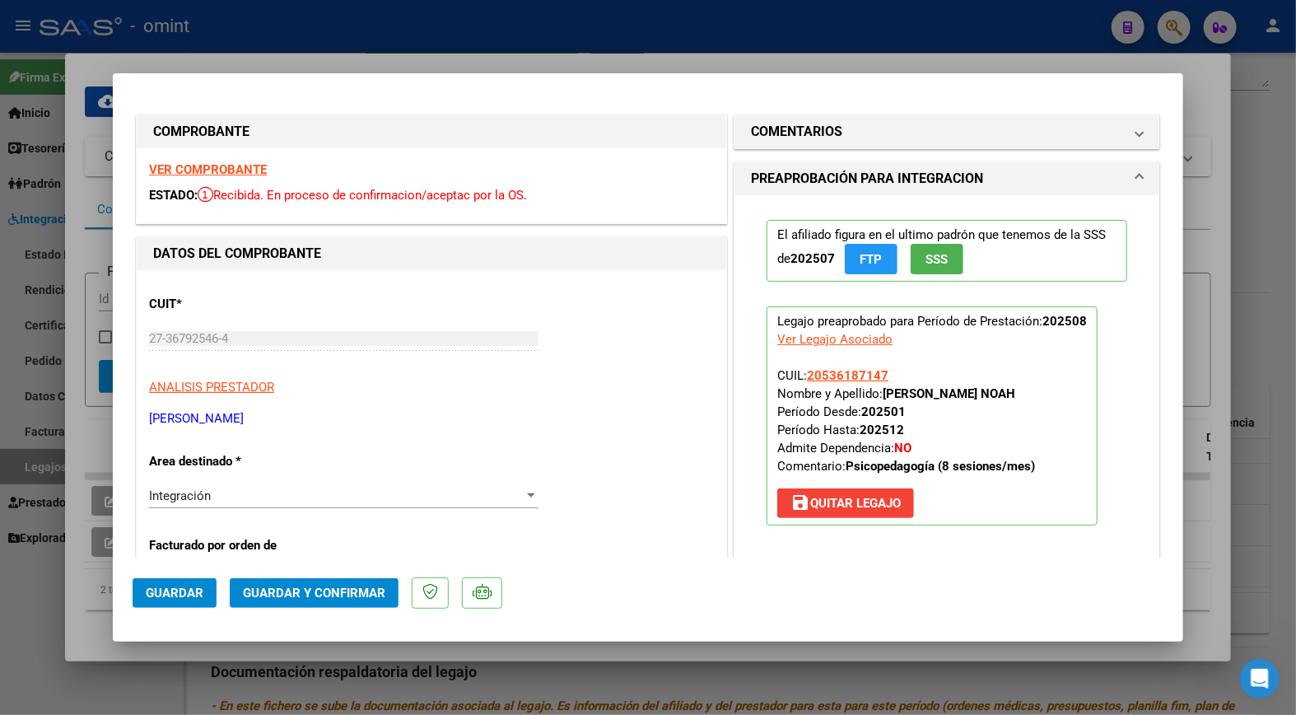
click at [218, 170] on strong "VER COMPROBANTE" at bounding box center [208, 169] width 118 height 15
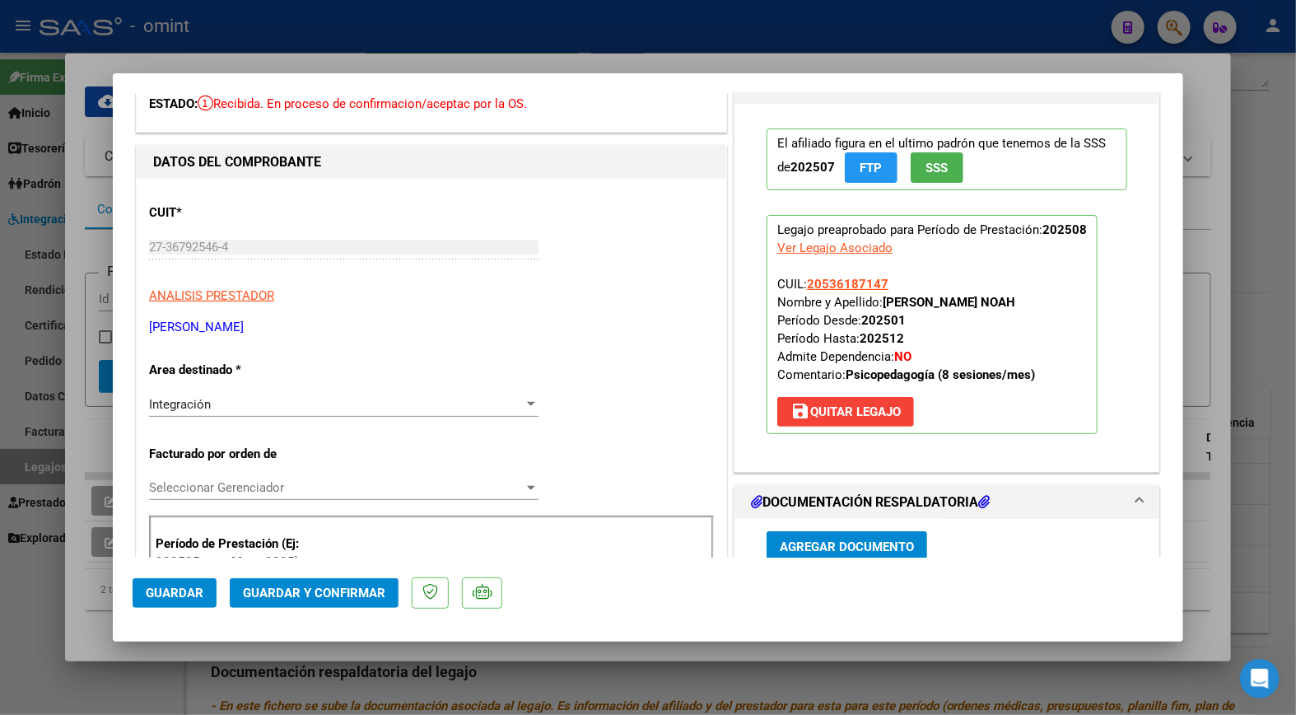
scroll to position [274, 0]
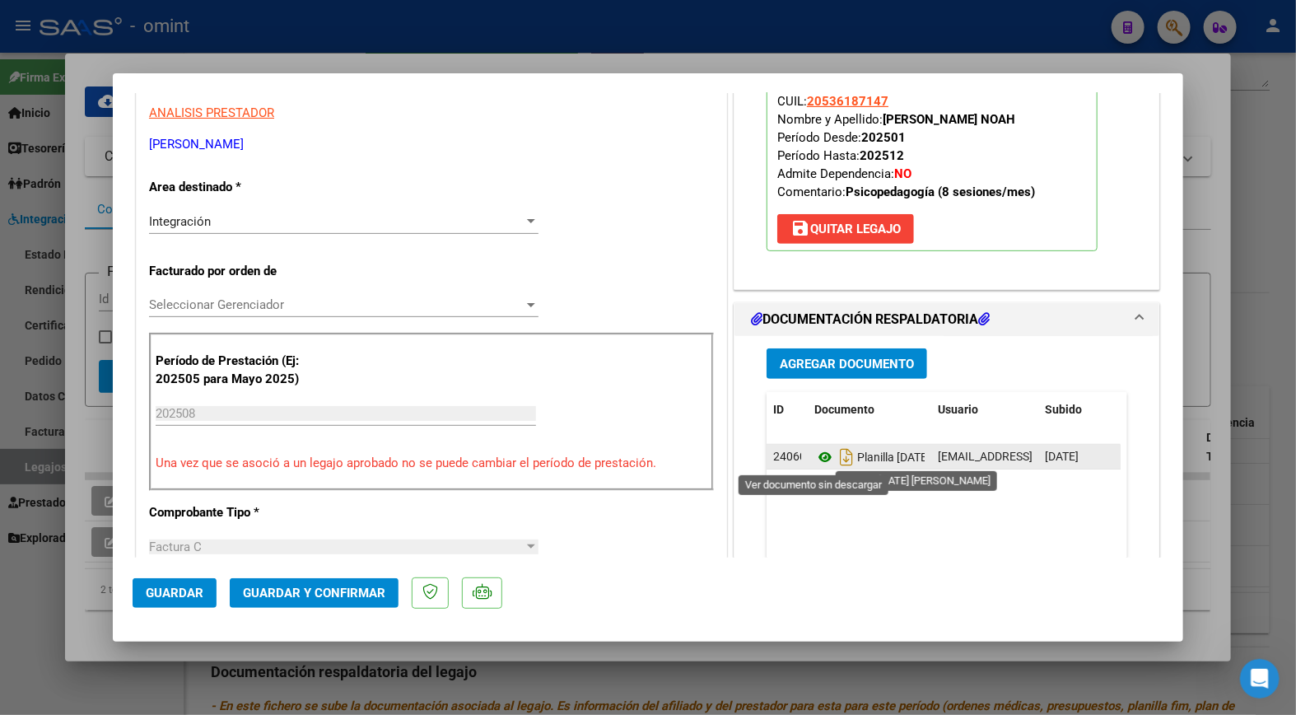
click at [816, 453] on icon at bounding box center [825, 457] width 21 height 20
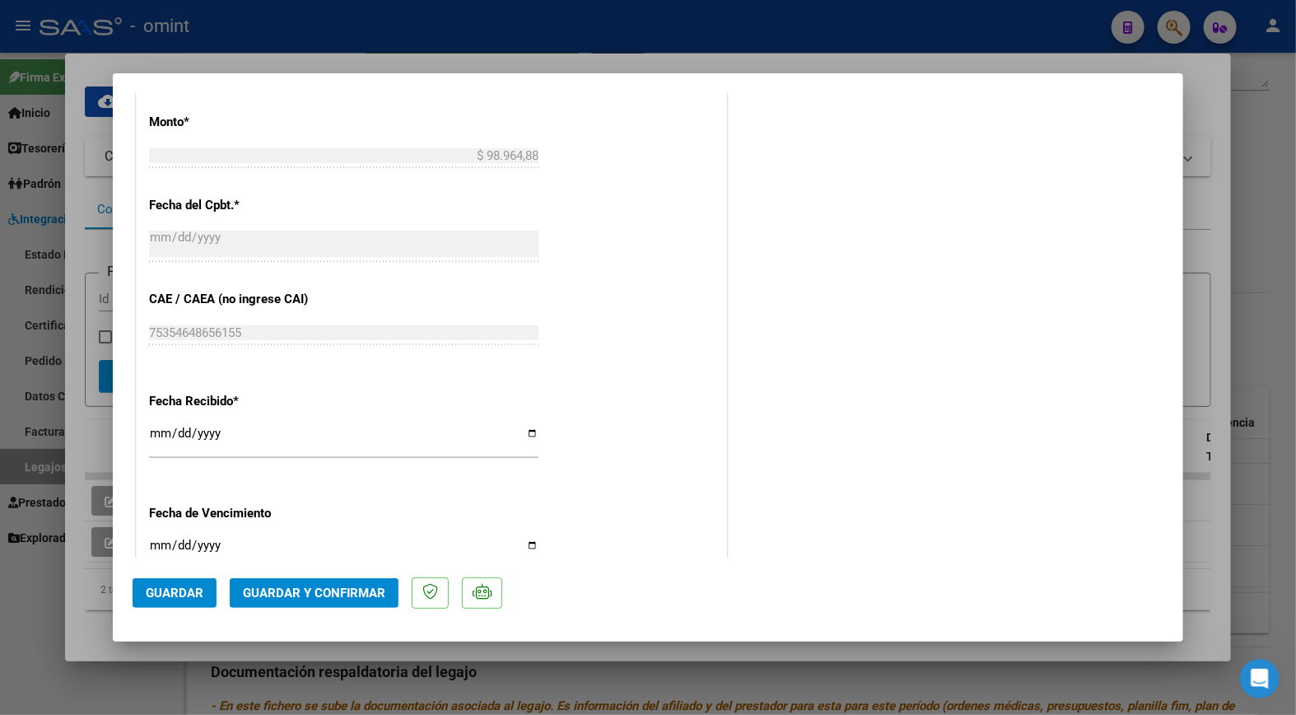
scroll to position [1006, 0]
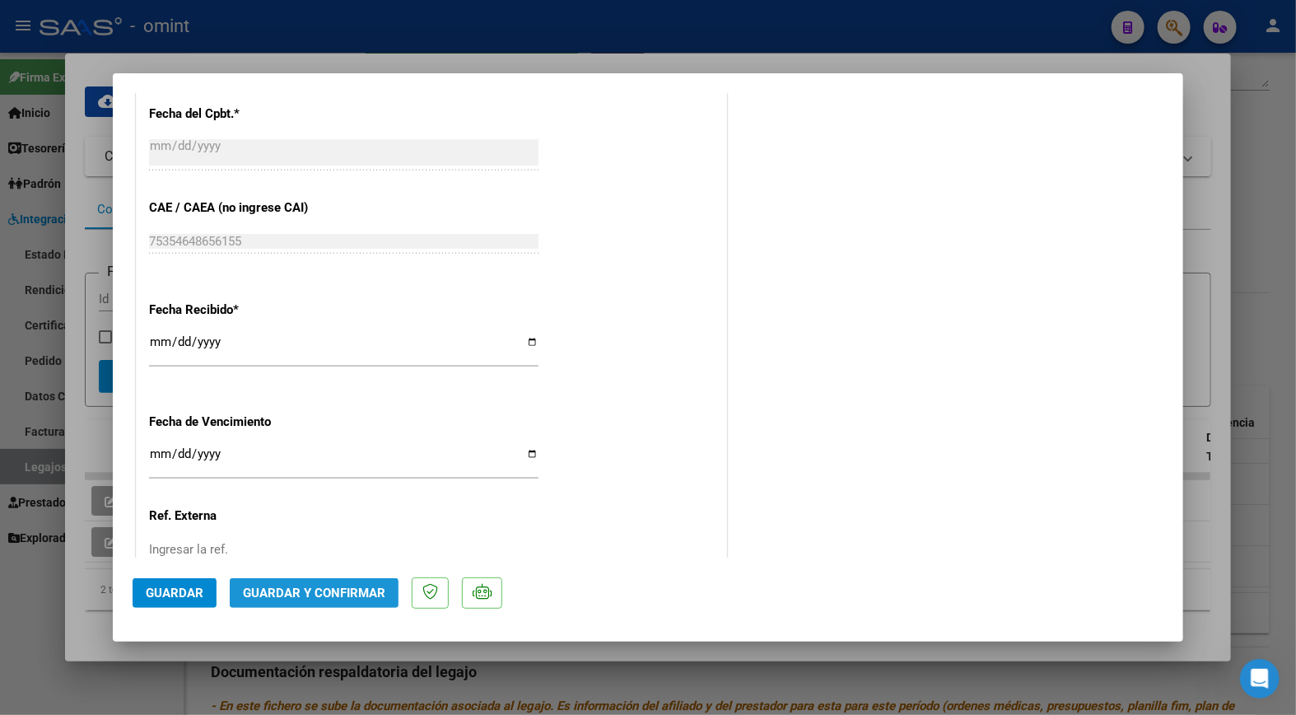
click at [336, 590] on span "Guardar y Confirmar" at bounding box center [314, 593] width 142 height 15
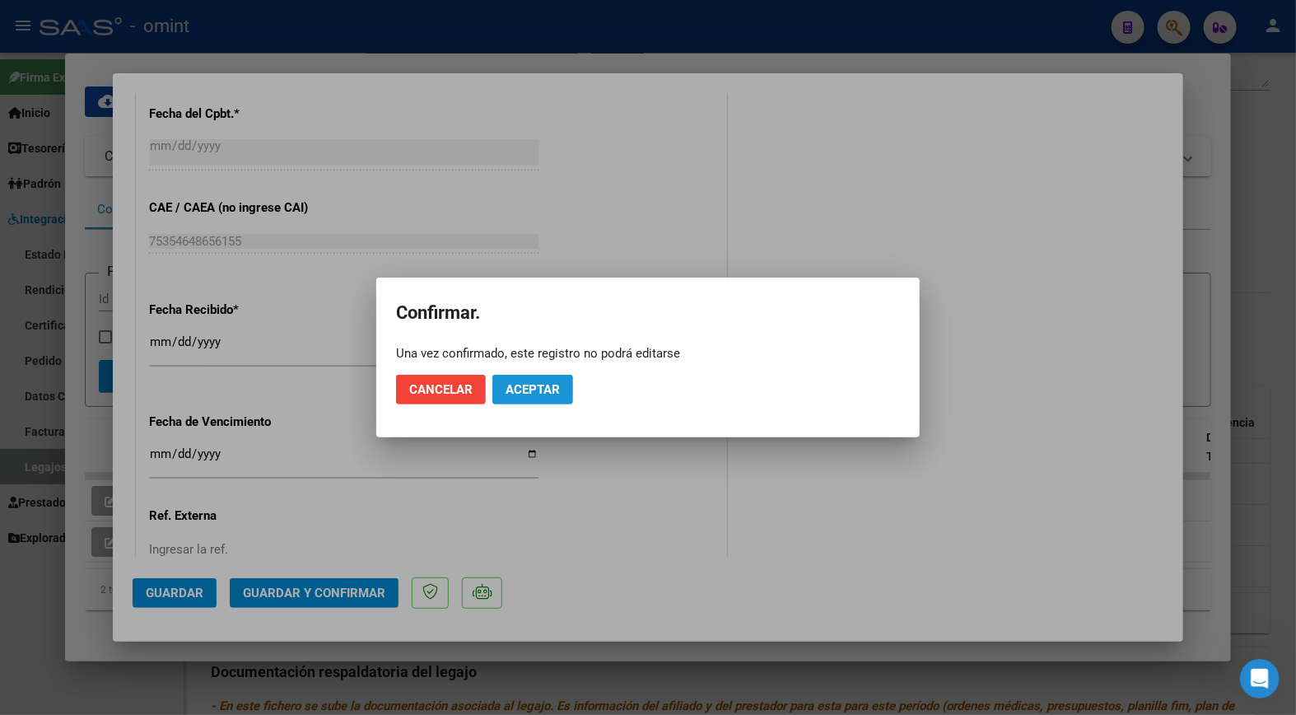
click at [544, 385] on span "Aceptar" at bounding box center [533, 389] width 54 height 15
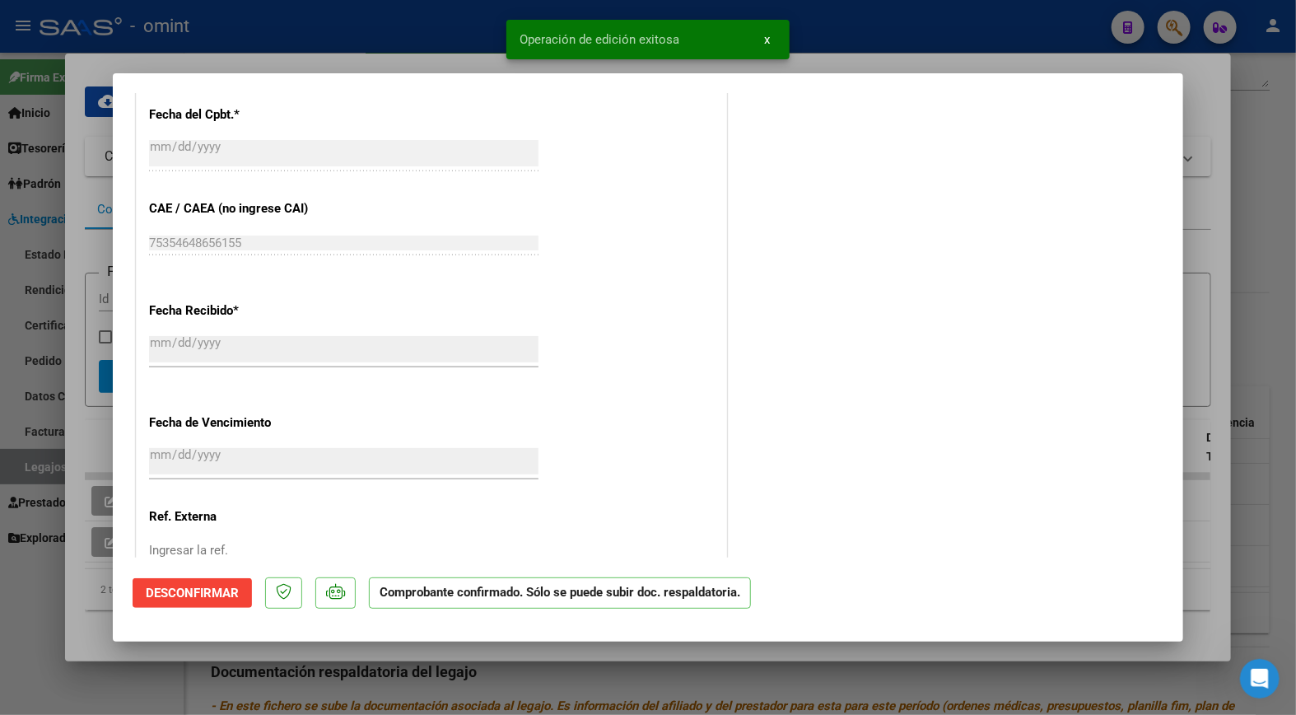
click at [364, 26] on div at bounding box center [648, 357] width 1296 height 715
type input "$ 0,00"
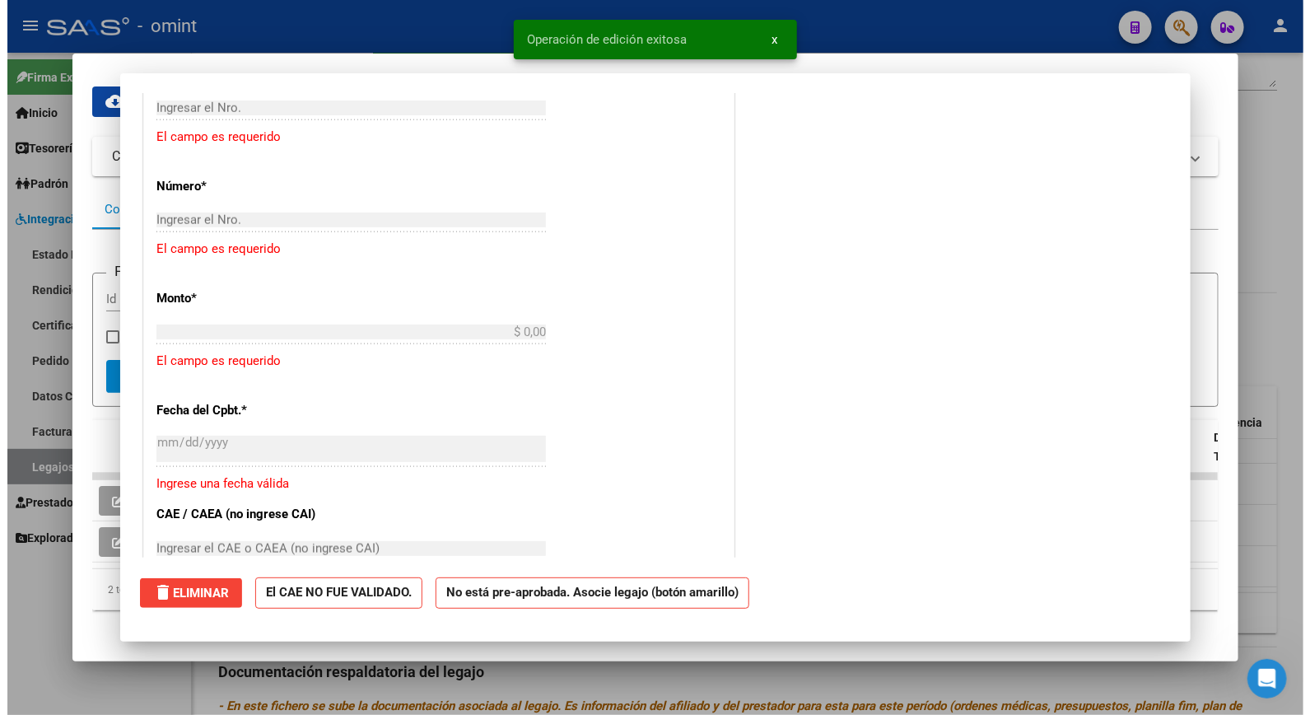
scroll to position [0, 0]
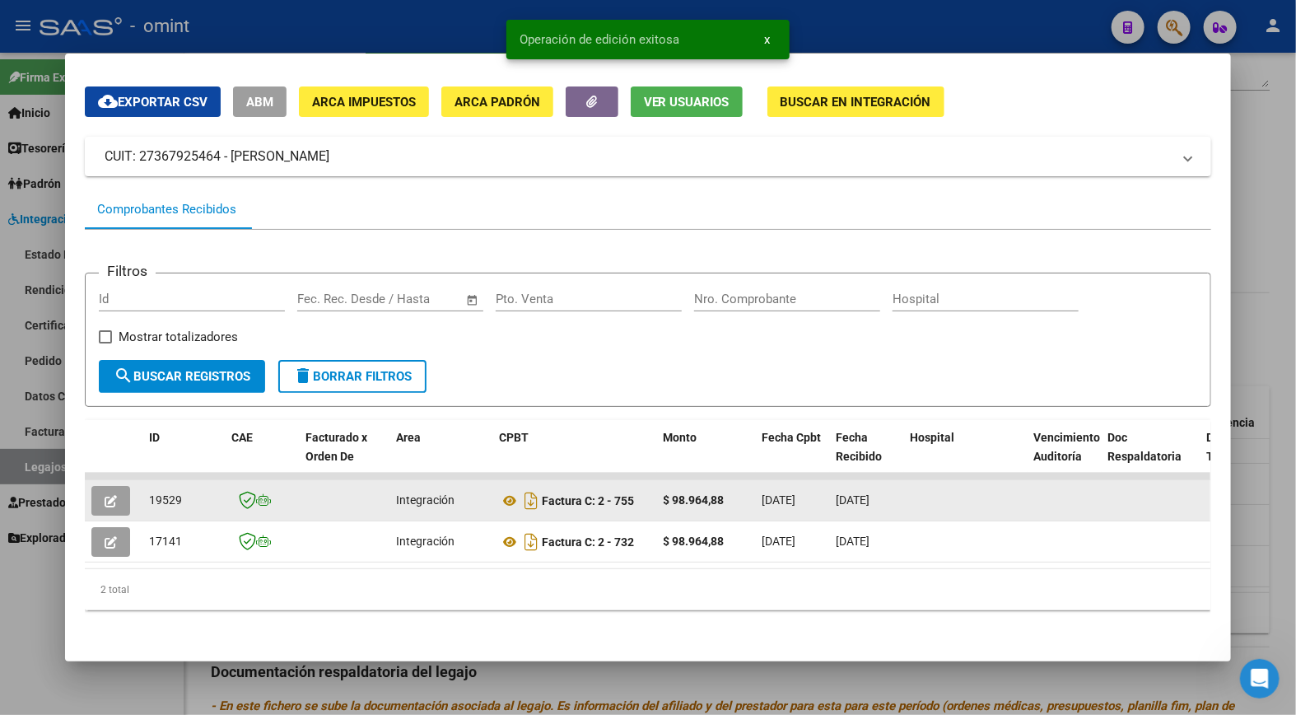
click at [149, 493] on span "19529" at bounding box center [165, 499] width 33 height 13
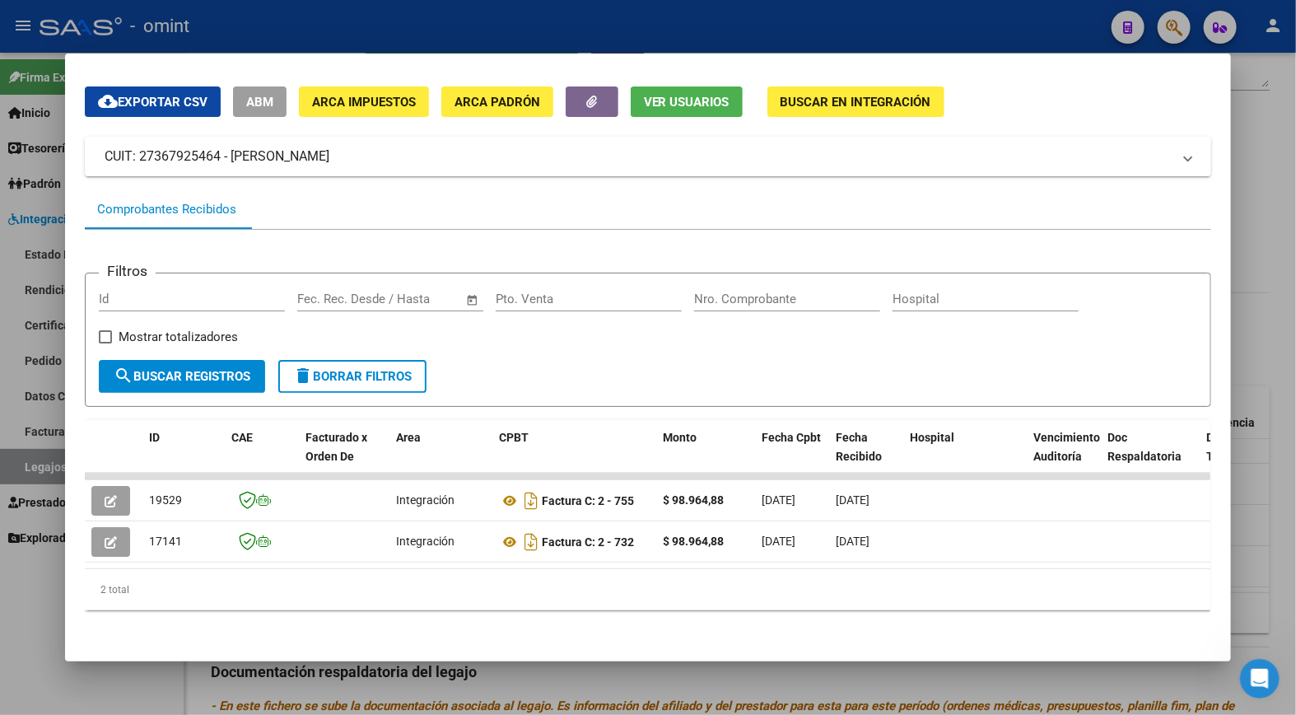
click at [358, 25] on div at bounding box center [648, 357] width 1296 height 715
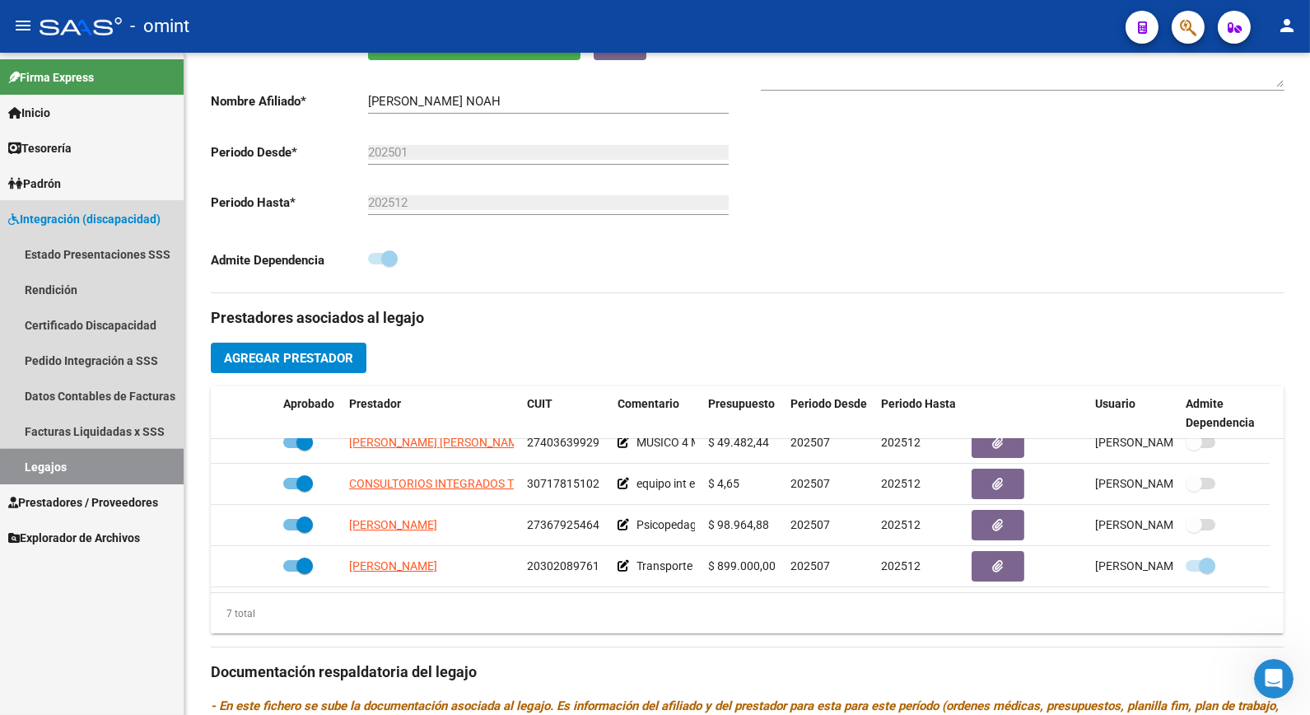
click at [113, 470] on link "Legajos" at bounding box center [92, 466] width 184 height 35
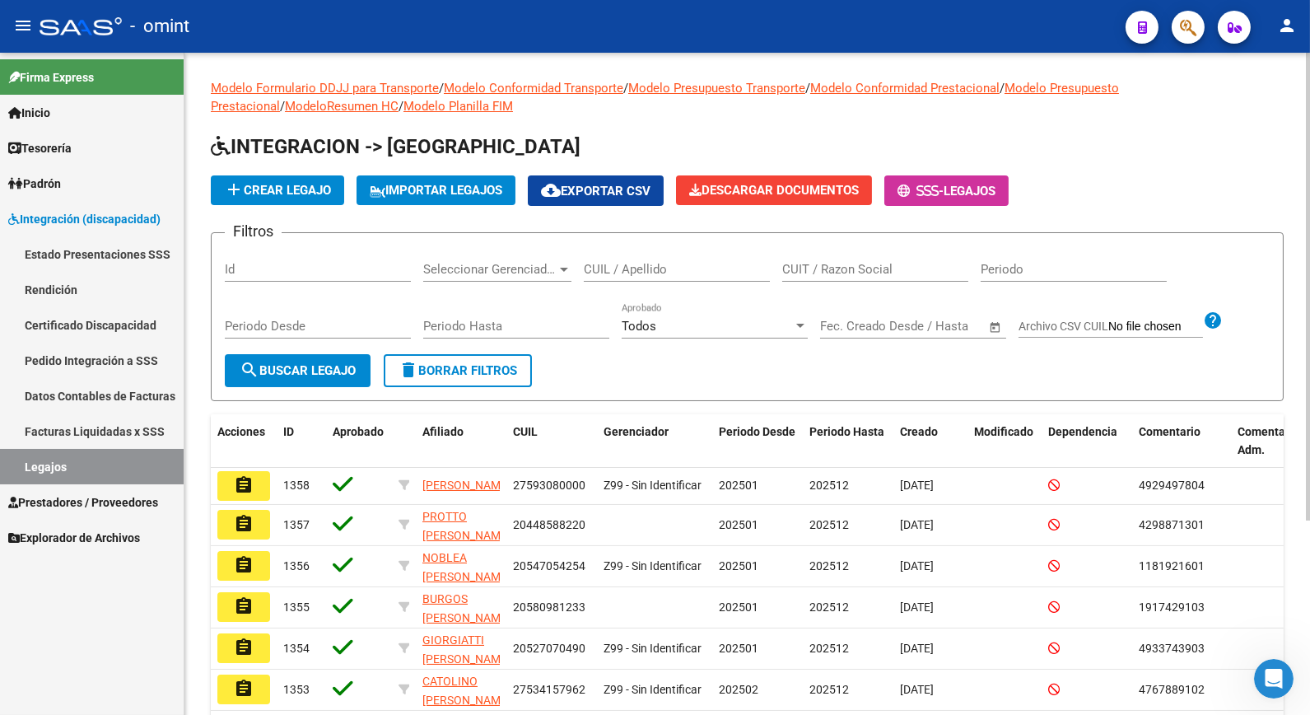
click at [712, 270] on input "CUIL / Apellido" at bounding box center [677, 269] width 186 height 15
type input "gacitua"
drag, startPoint x: 325, startPoint y: 377, endPoint x: 342, endPoint y: 376, distance: 16.5
click at [325, 376] on button "search Buscar Legajo" at bounding box center [298, 370] width 146 height 33
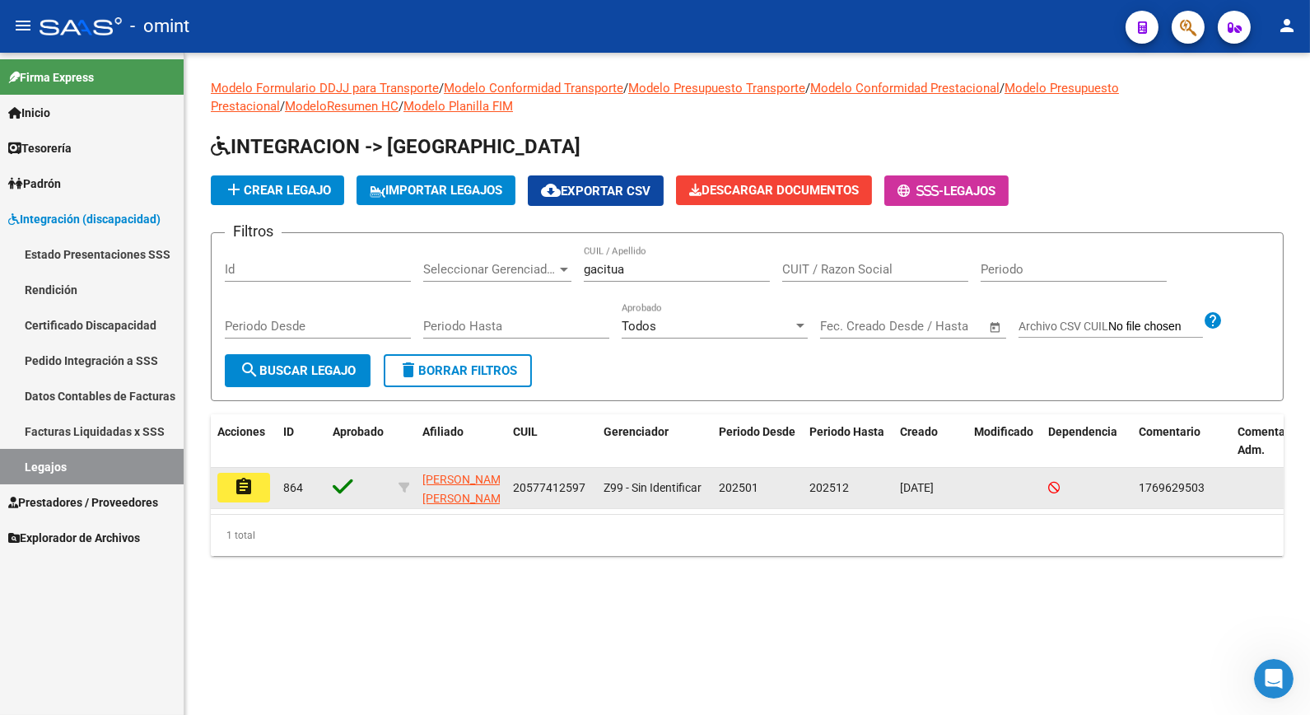
click at [254, 482] on button "assignment" at bounding box center [243, 488] width 53 height 30
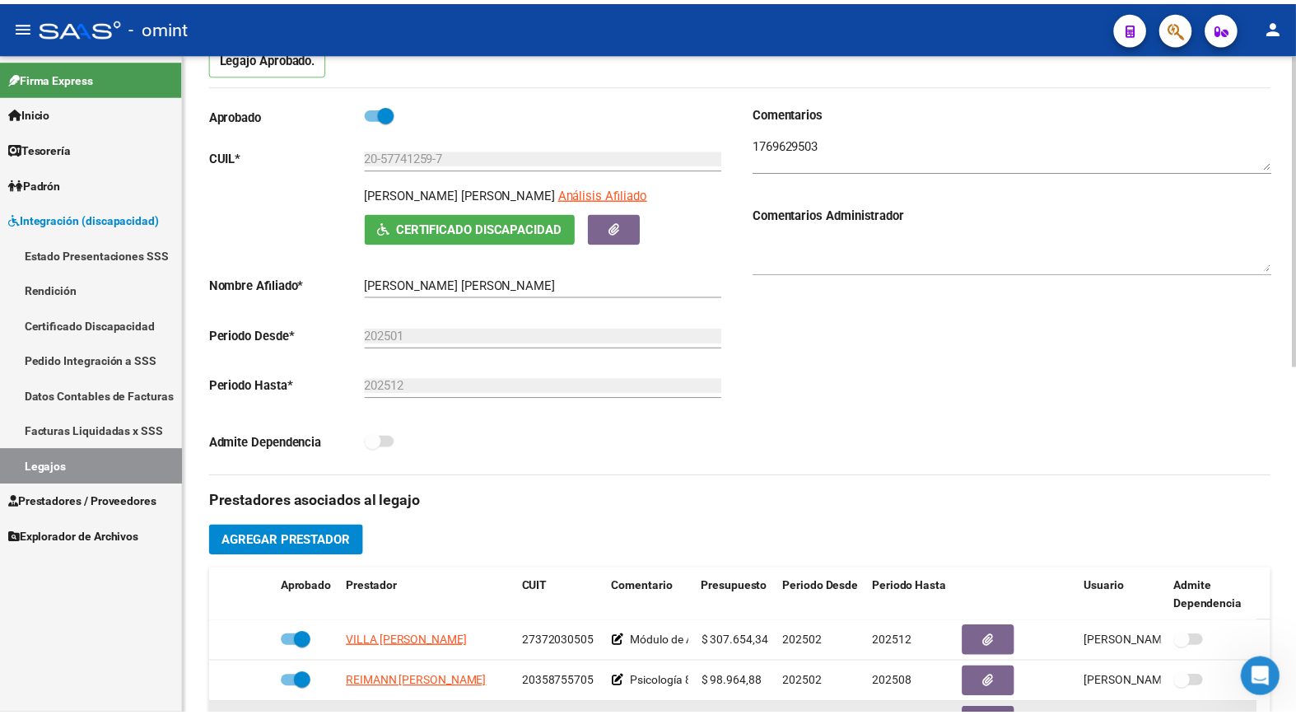
scroll to position [457, 0]
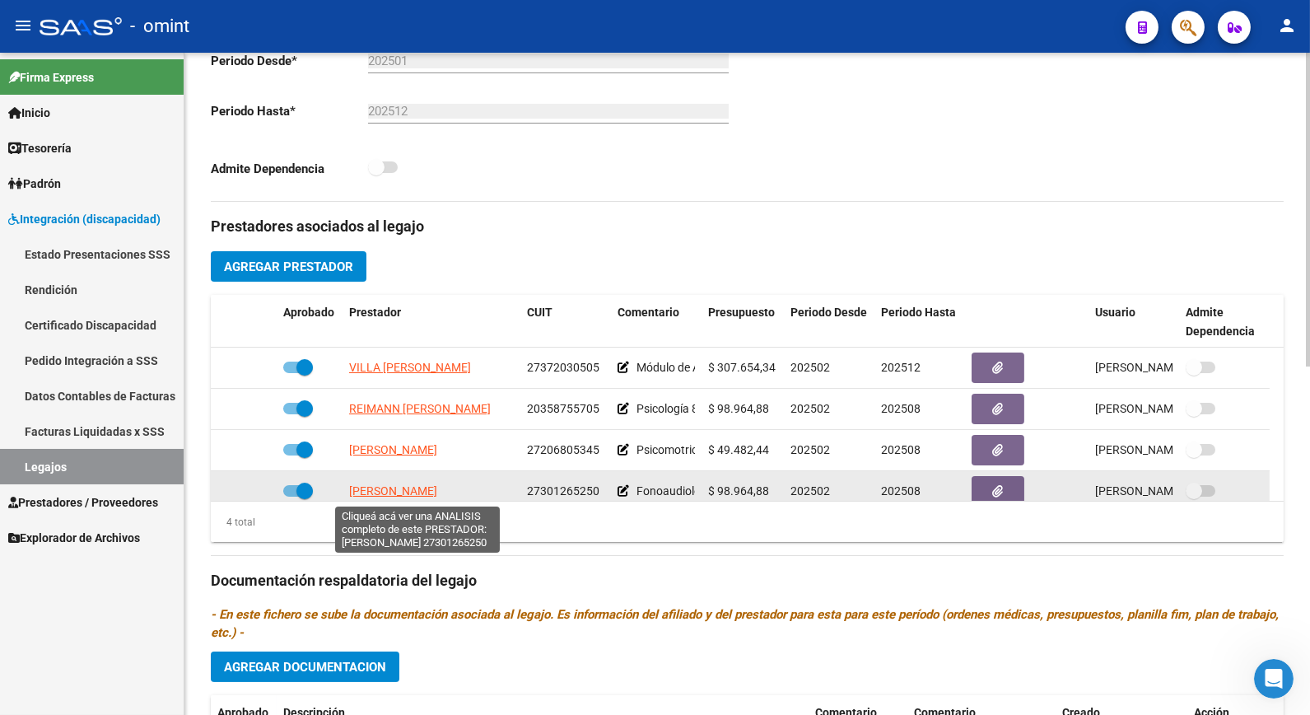
click at [437, 489] on span "[PERSON_NAME]" at bounding box center [393, 490] width 88 height 13
type textarea "27301265250"
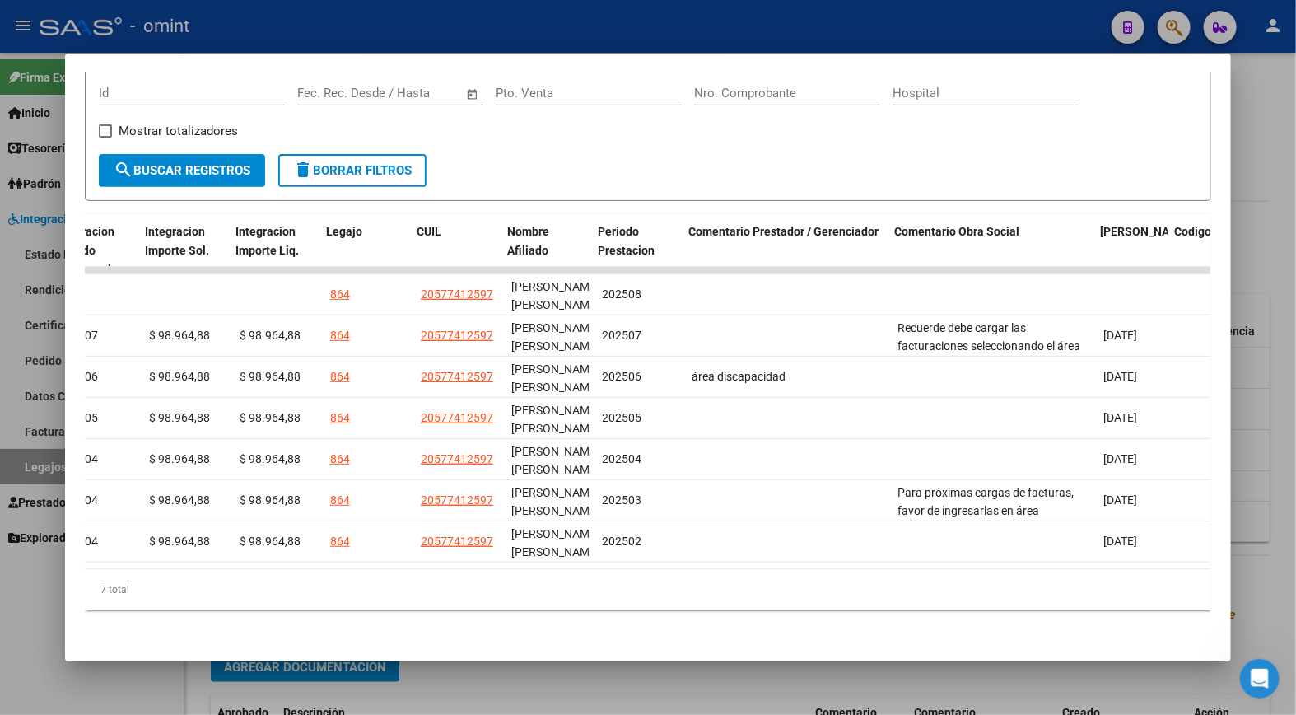
scroll to position [0, 2375]
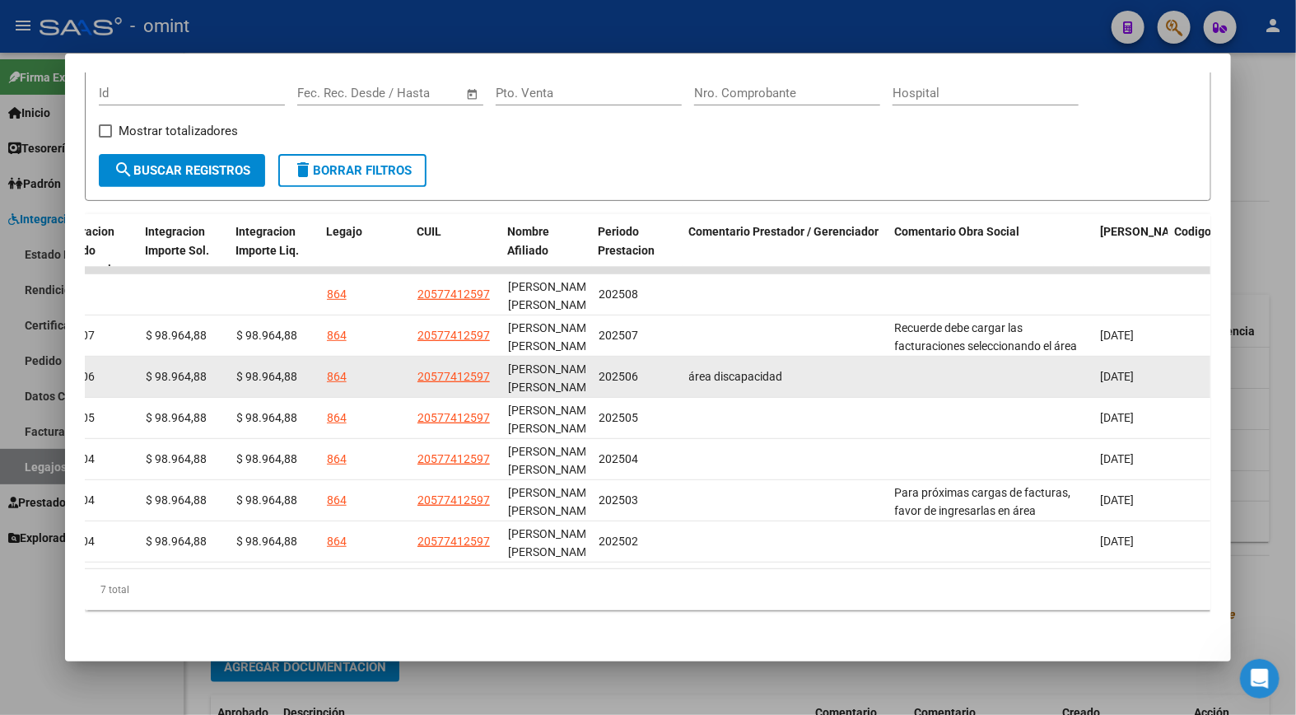
click at [933, 357] on datatable-body-cell at bounding box center [992, 377] width 206 height 40
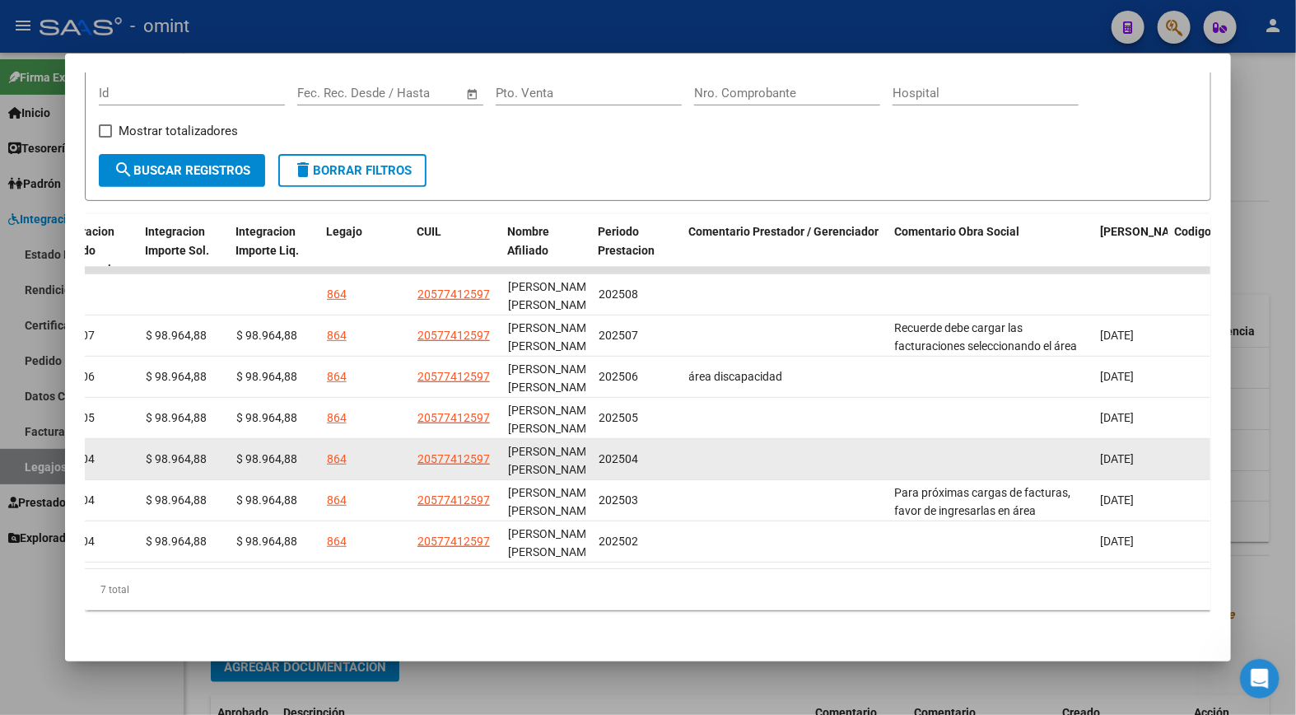
click at [774, 466] on datatable-body-cell at bounding box center [786, 459] width 206 height 40
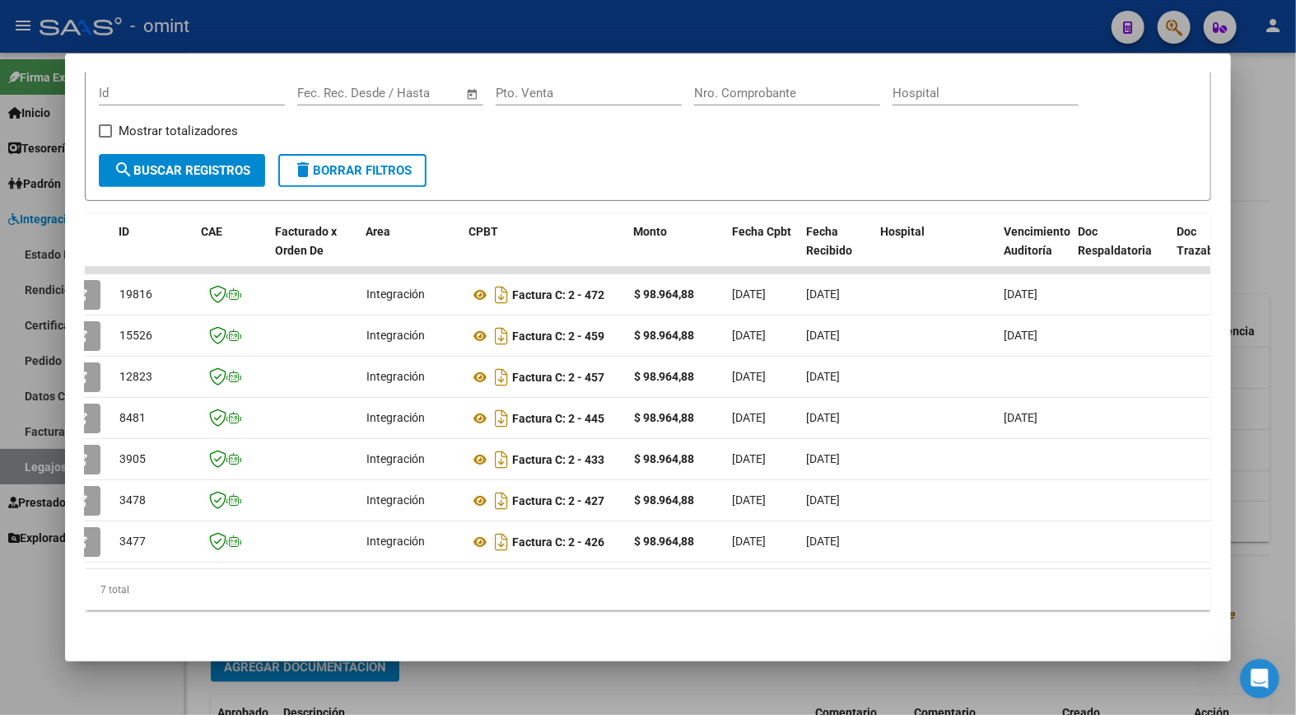
scroll to position [0, 0]
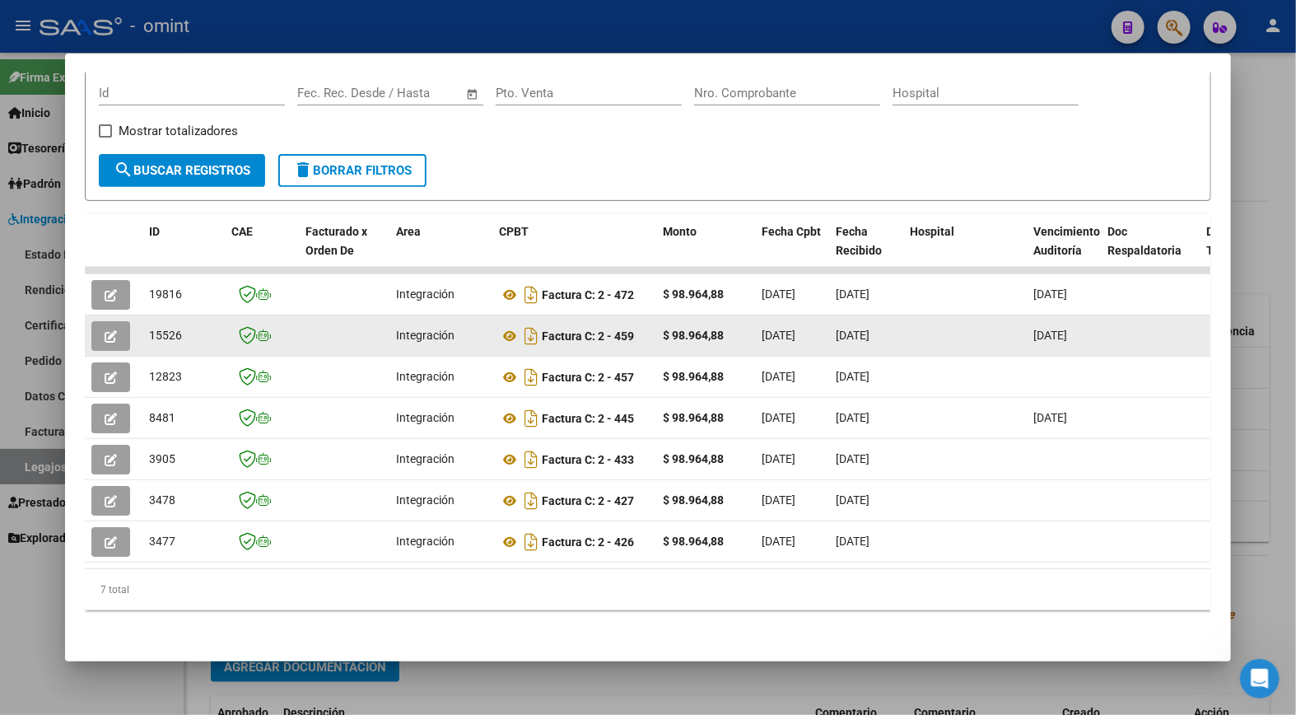
click at [105, 330] on icon "button" at bounding box center [111, 336] width 12 height 12
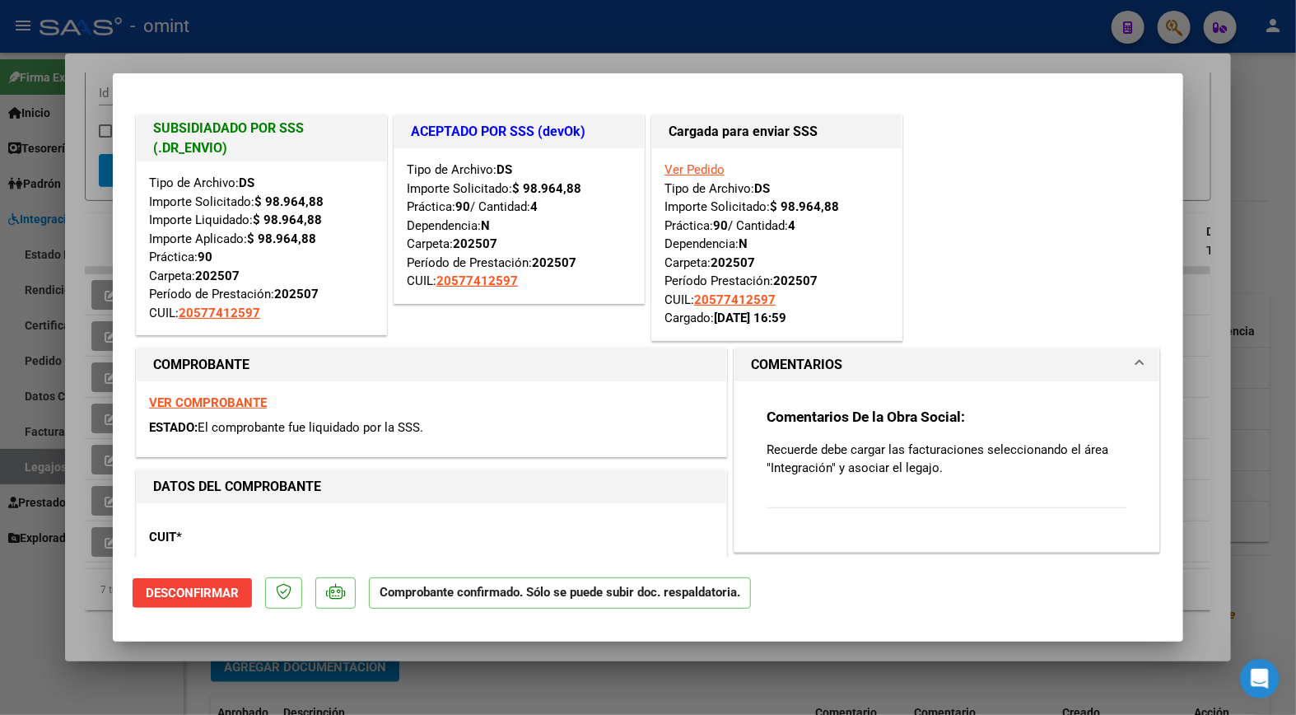
drag, startPoint x: 241, startPoint y: 20, endPoint x: 257, endPoint y: 33, distance: 20.5
click at [241, 21] on div at bounding box center [648, 357] width 1296 height 715
type input "$ 0,00"
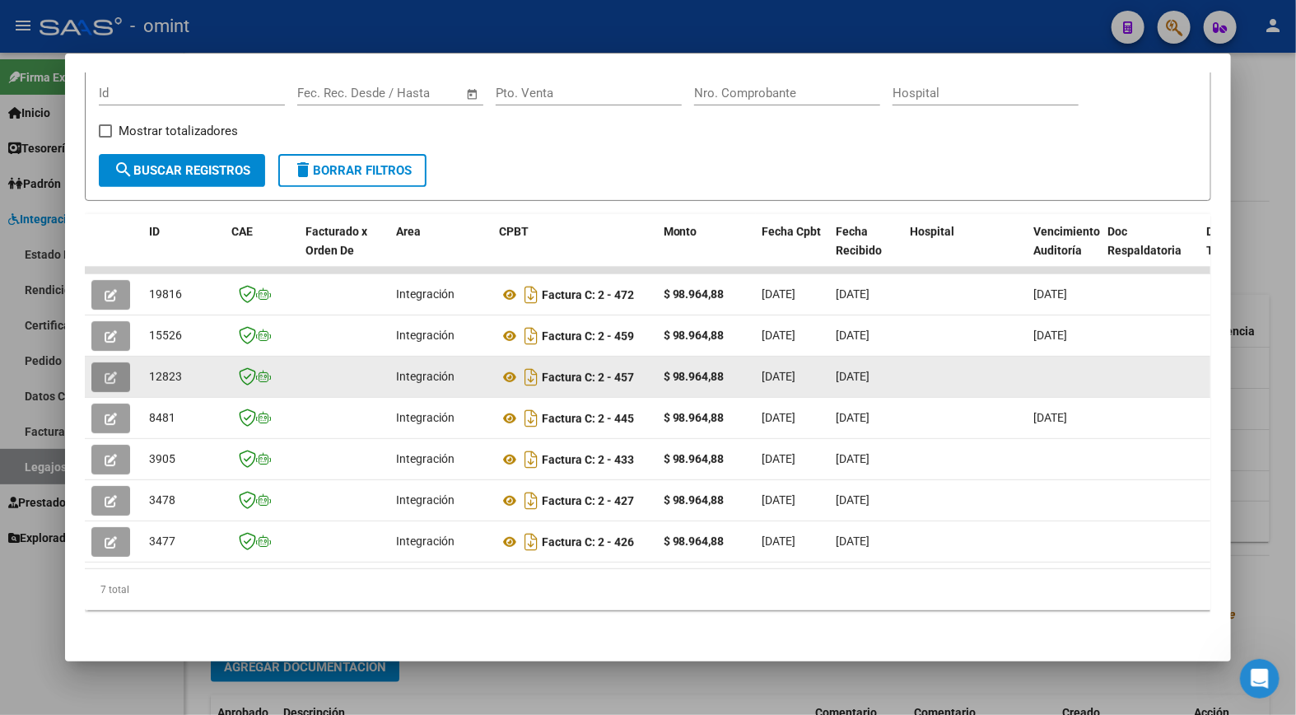
click at [117, 363] on button "button" at bounding box center [110, 377] width 39 height 30
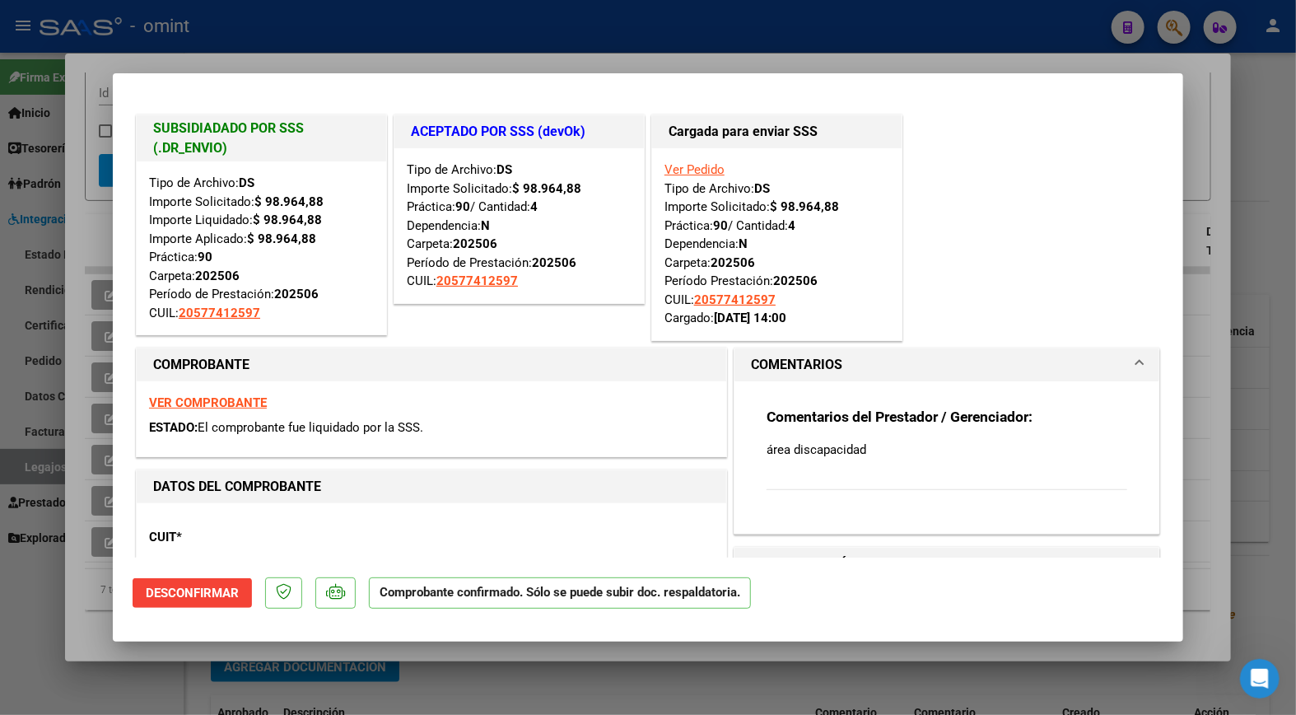
click at [267, 39] on div at bounding box center [648, 357] width 1296 height 715
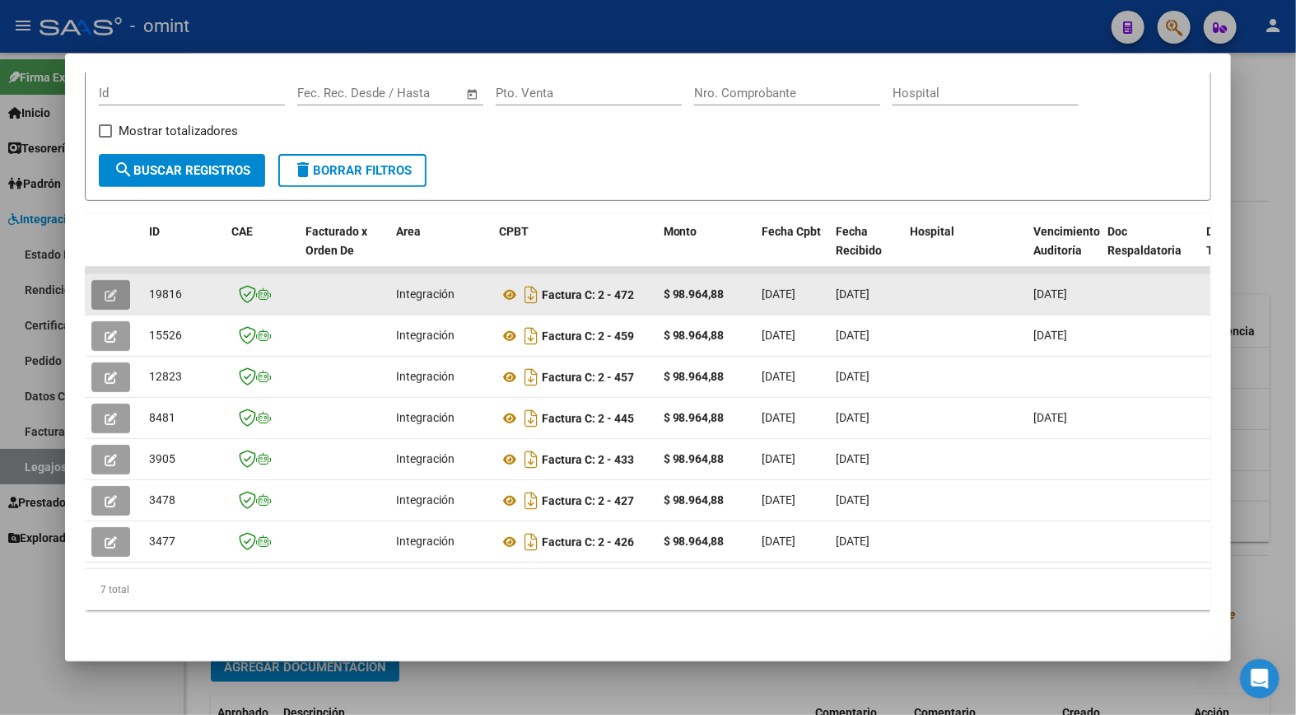
click at [112, 282] on button "button" at bounding box center [110, 295] width 39 height 30
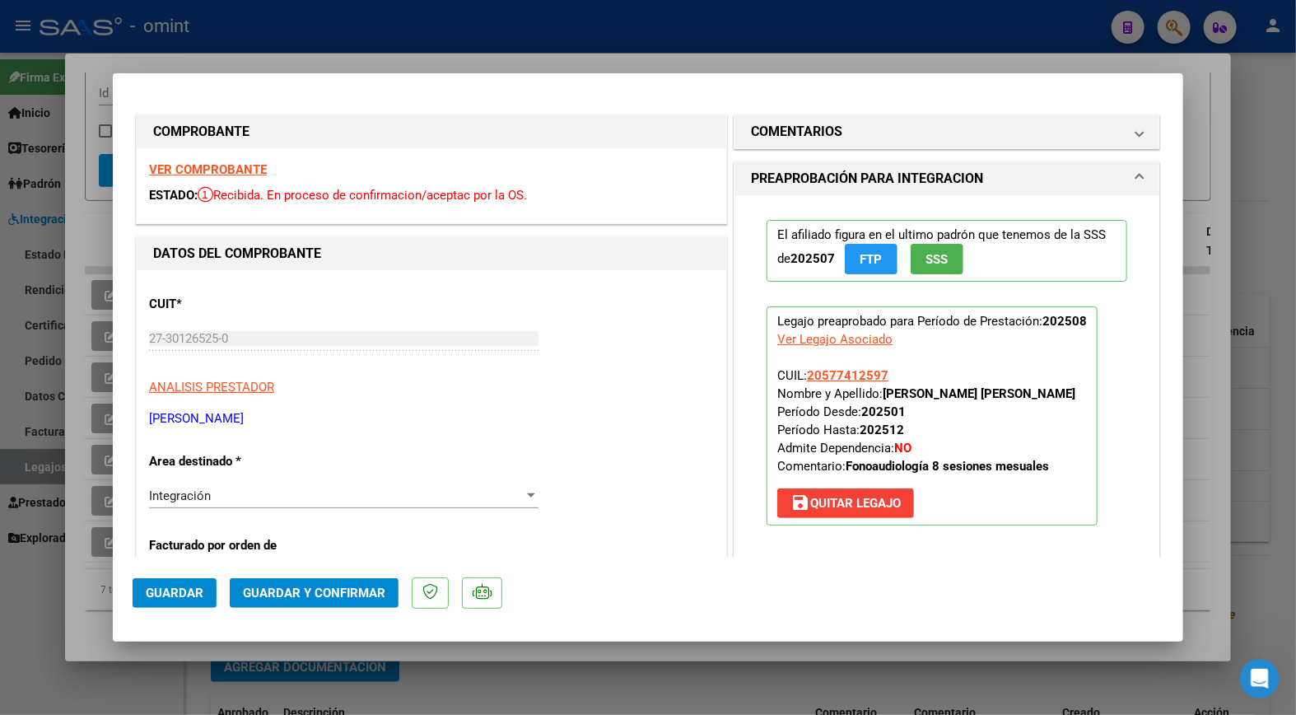
click at [256, 175] on strong "VER COMPROBANTE" at bounding box center [208, 169] width 118 height 15
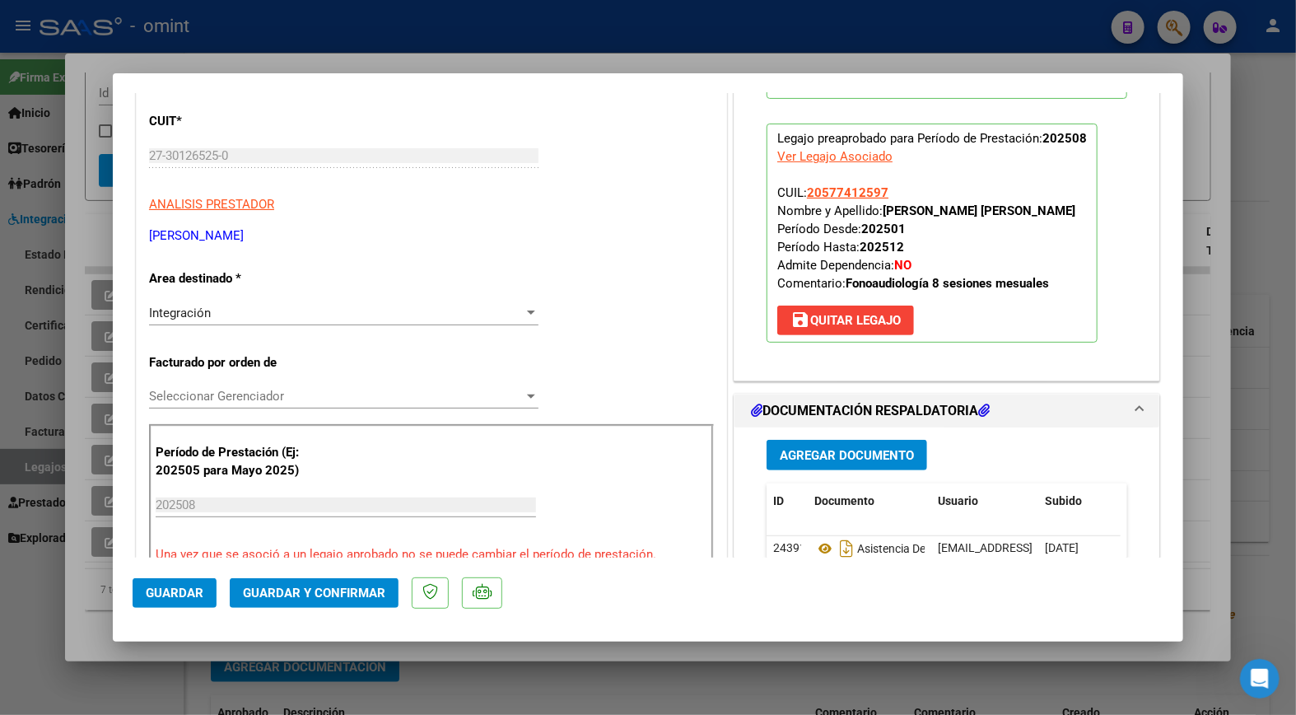
scroll to position [274, 0]
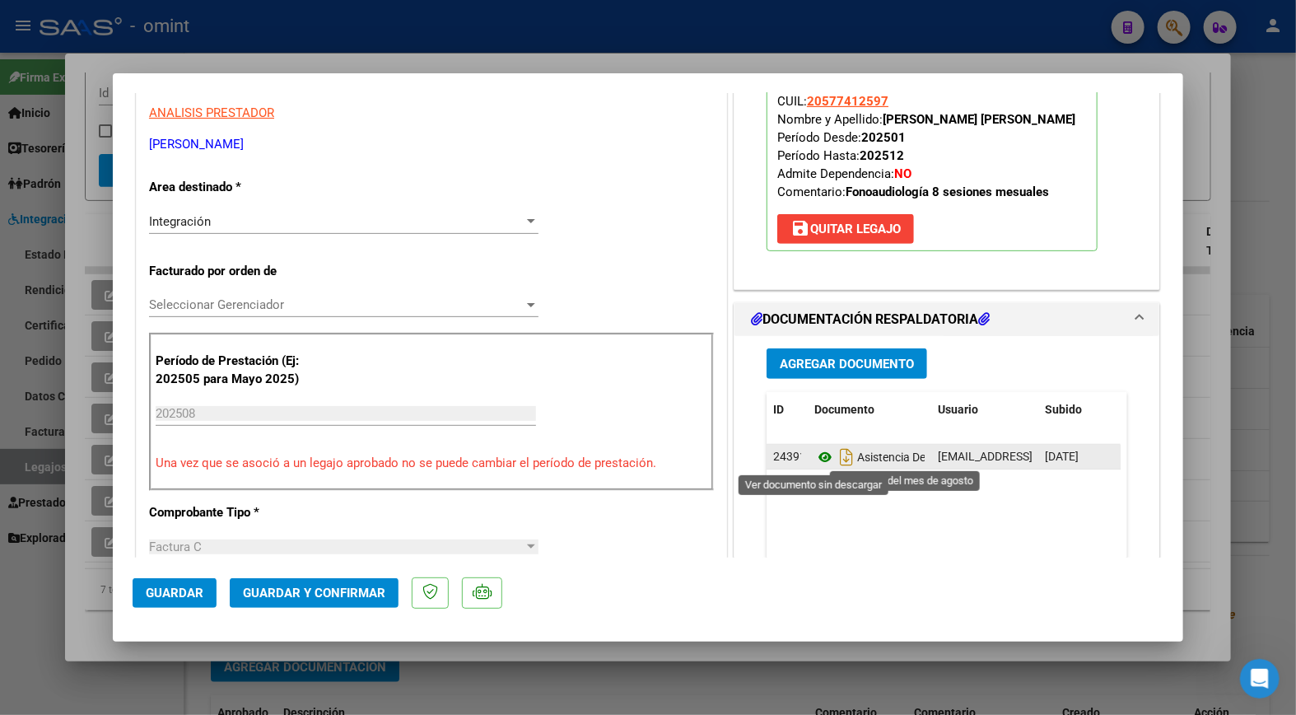
click at [825, 455] on icon at bounding box center [825, 457] width 21 height 20
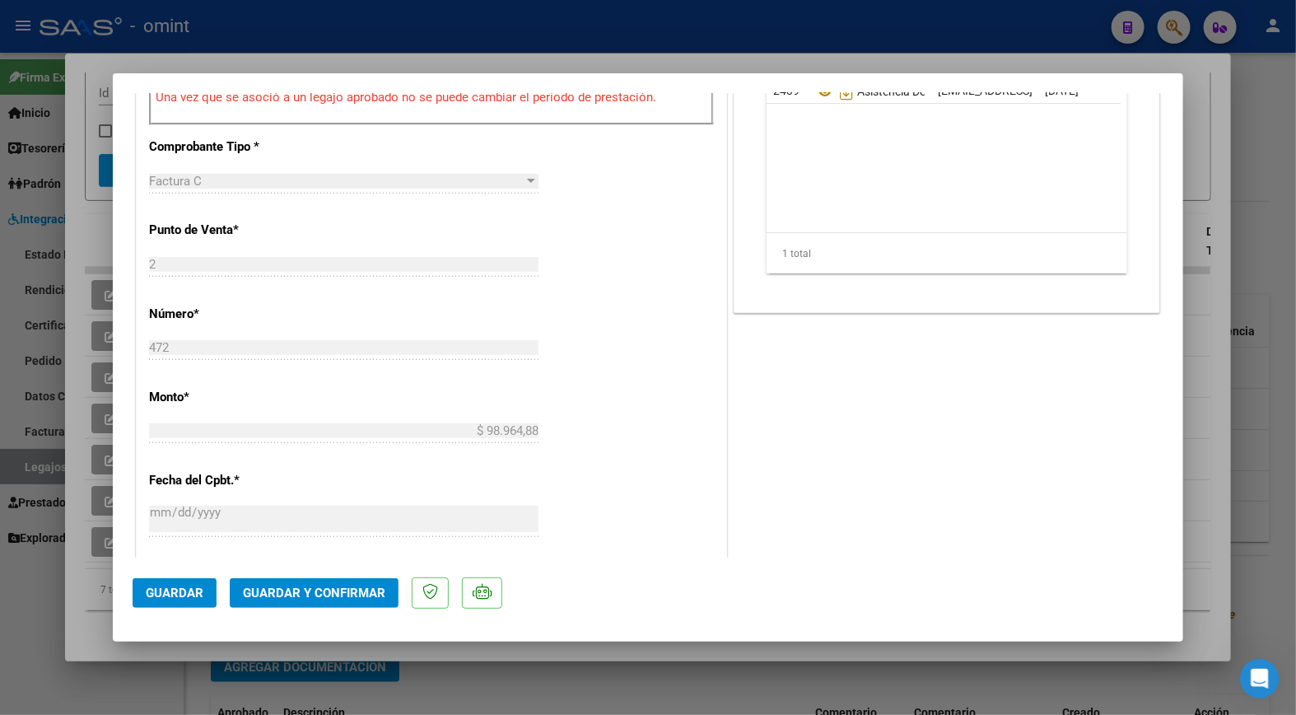
scroll to position [731, 0]
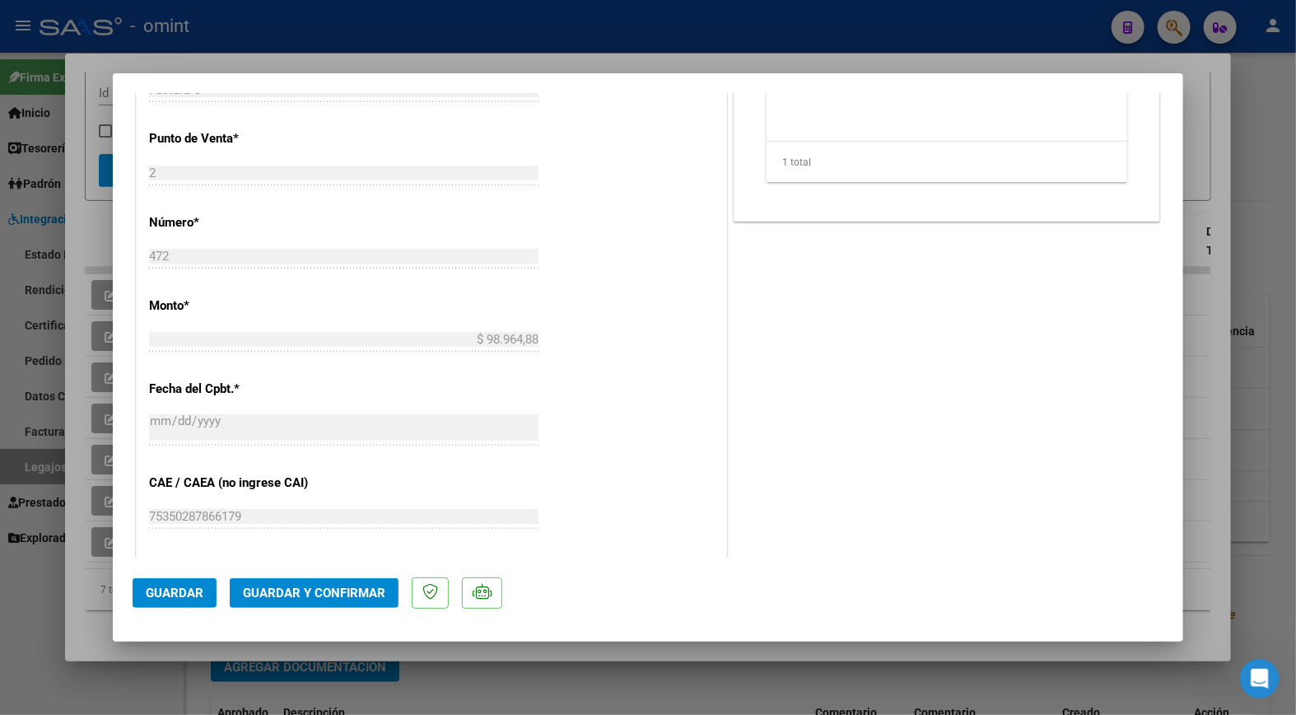
click at [306, 590] on span "Guardar y Confirmar" at bounding box center [314, 593] width 142 height 15
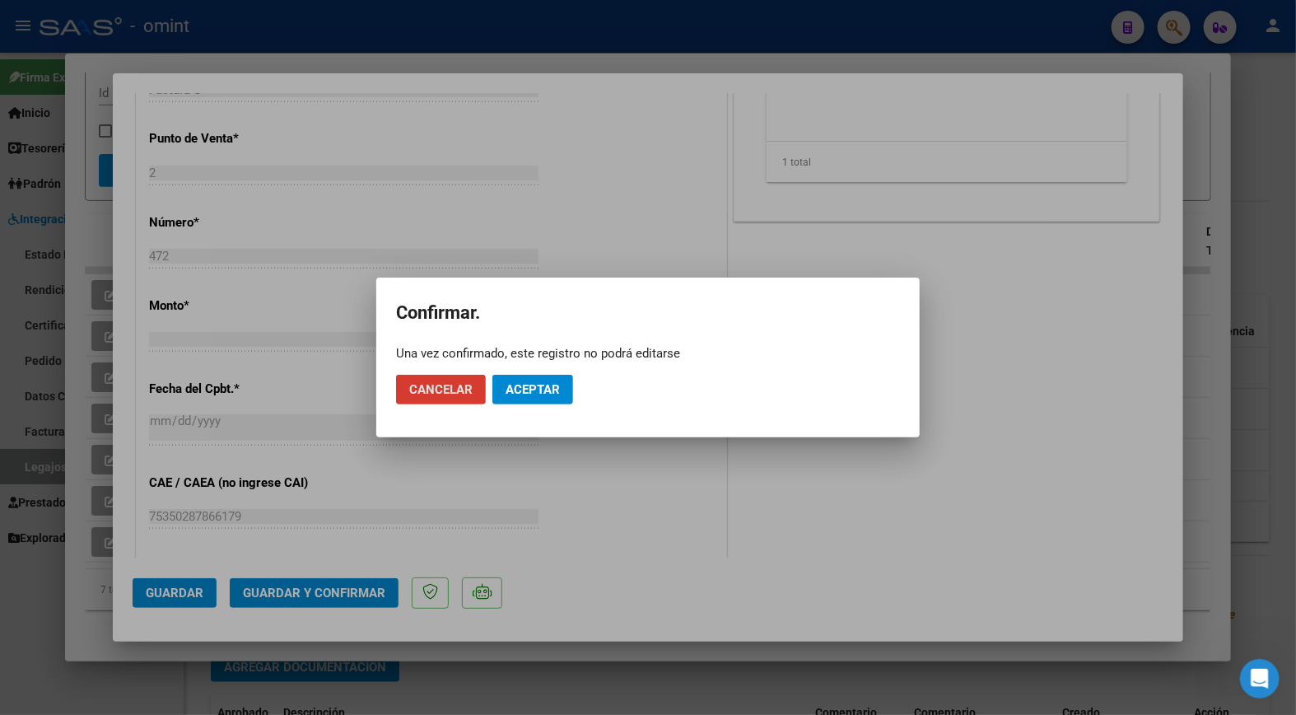
click at [550, 385] on span "Aceptar" at bounding box center [533, 389] width 54 height 15
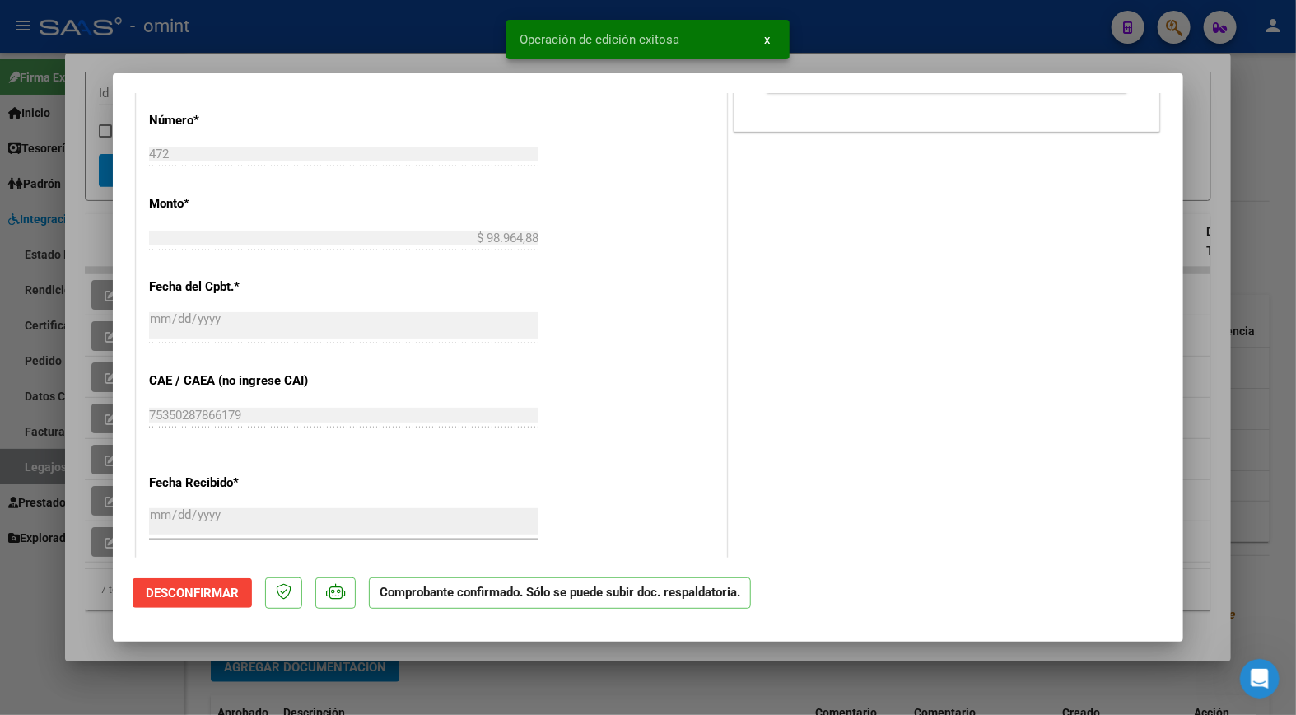
click at [336, 41] on div at bounding box center [648, 357] width 1296 height 715
type input "$ 0,00"
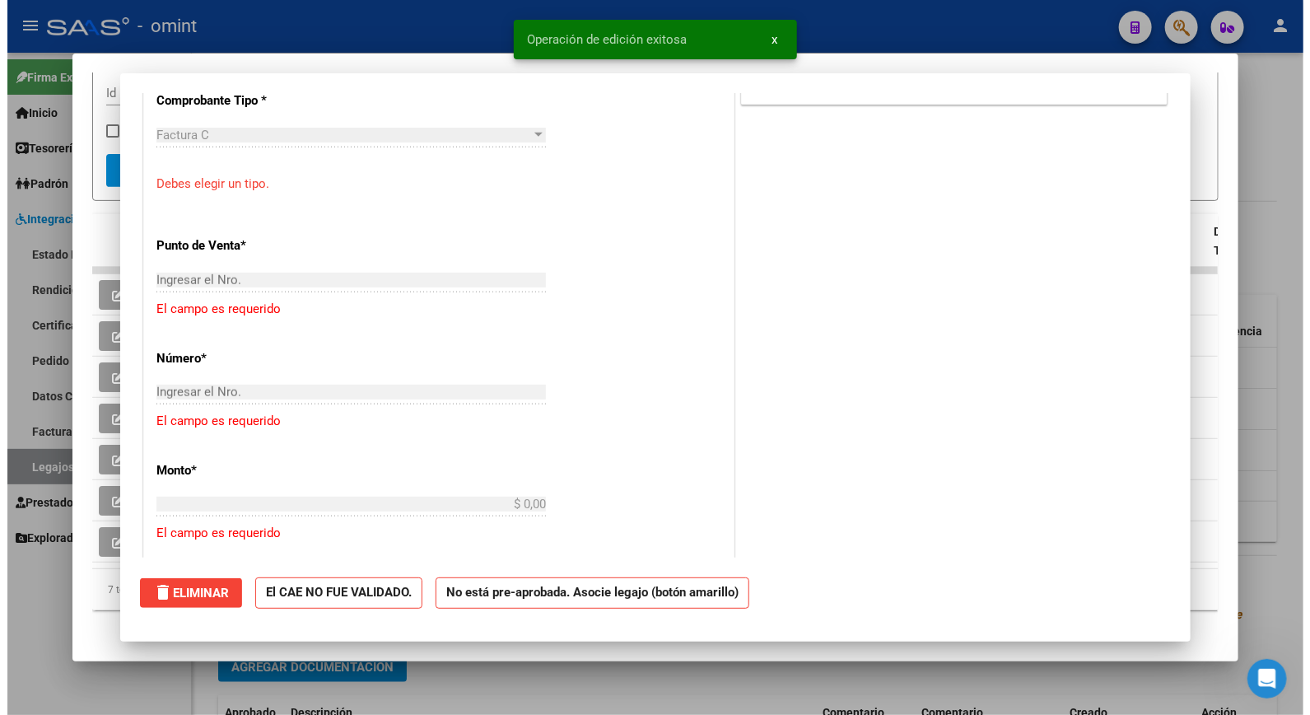
scroll to position [0, 0]
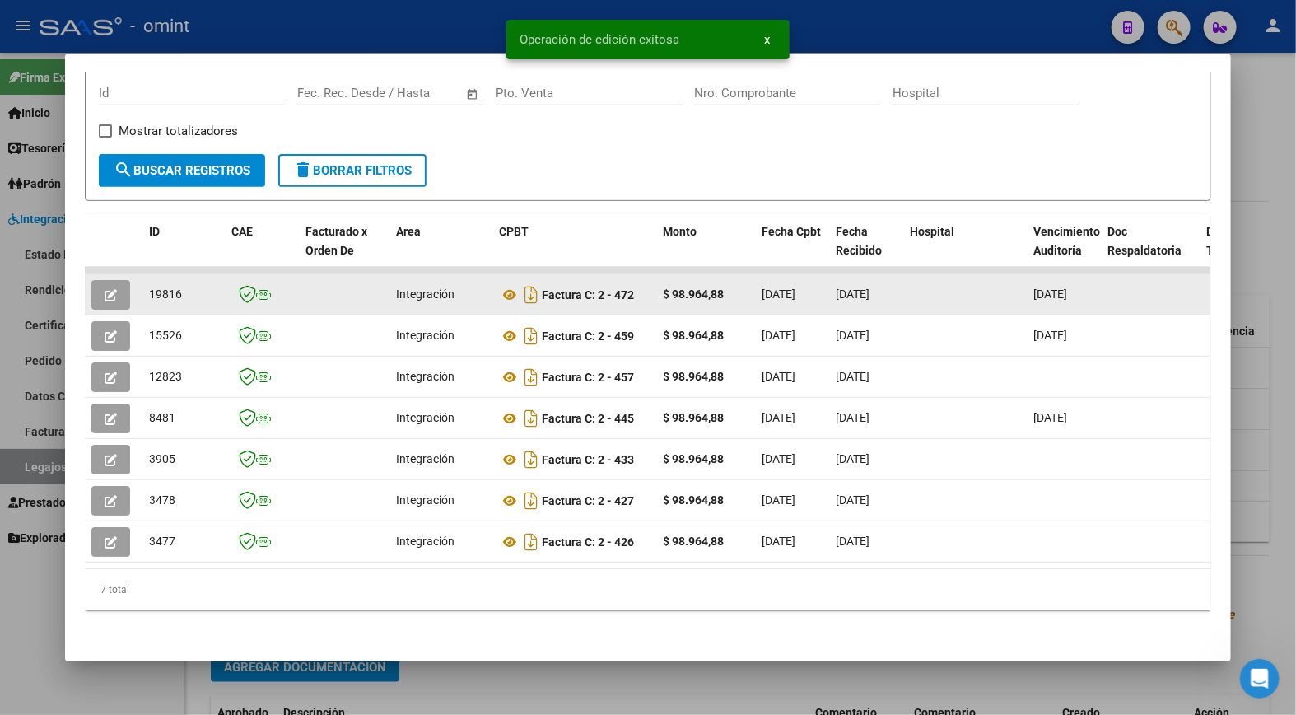
click at [168, 287] on span "19816" at bounding box center [165, 293] width 33 height 13
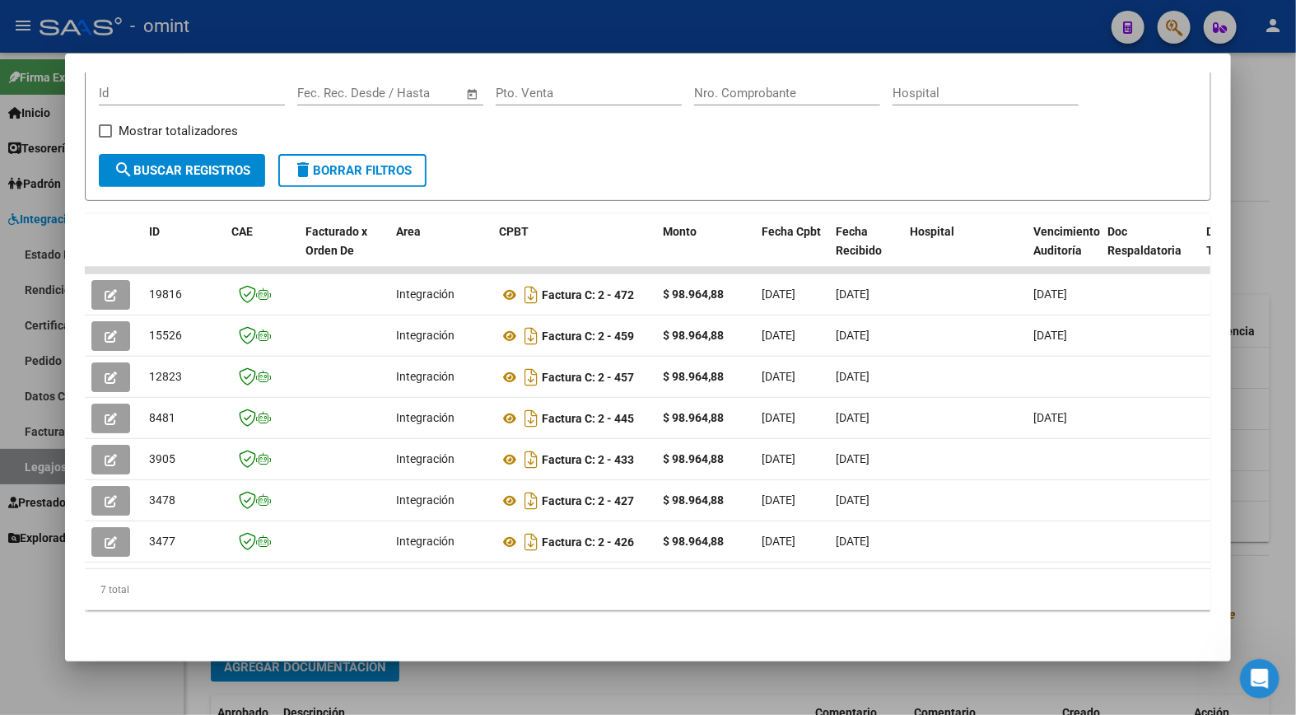
click at [235, 15] on div at bounding box center [648, 357] width 1296 height 715
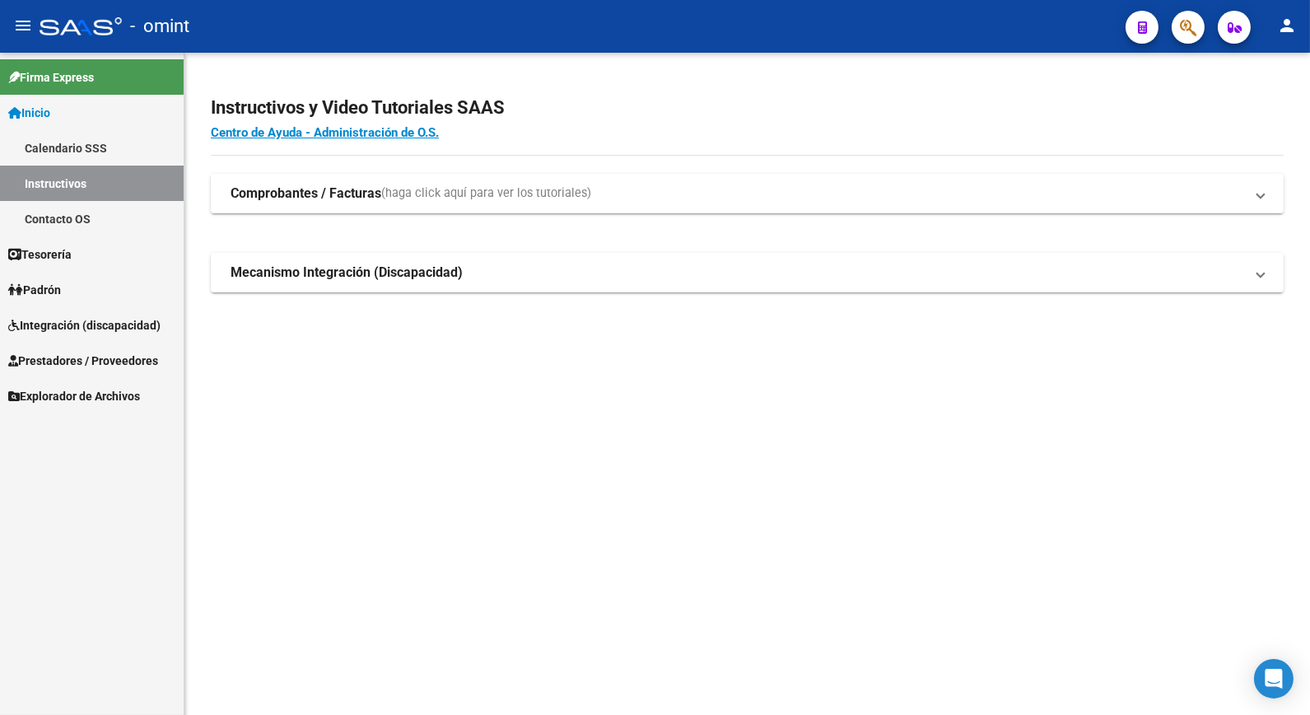
click at [113, 324] on span "Integración (discapacidad)" at bounding box center [84, 325] width 152 height 18
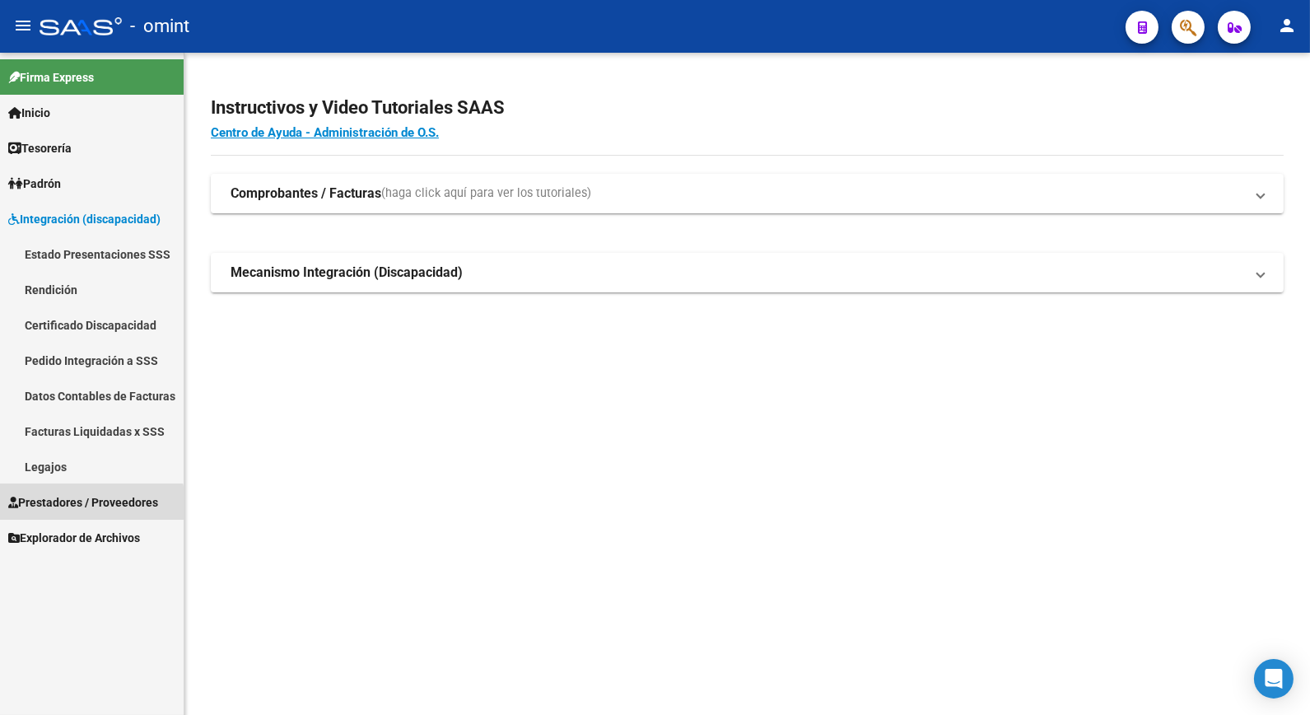
click at [87, 504] on span "Prestadores / Proveedores" at bounding box center [83, 502] width 150 height 18
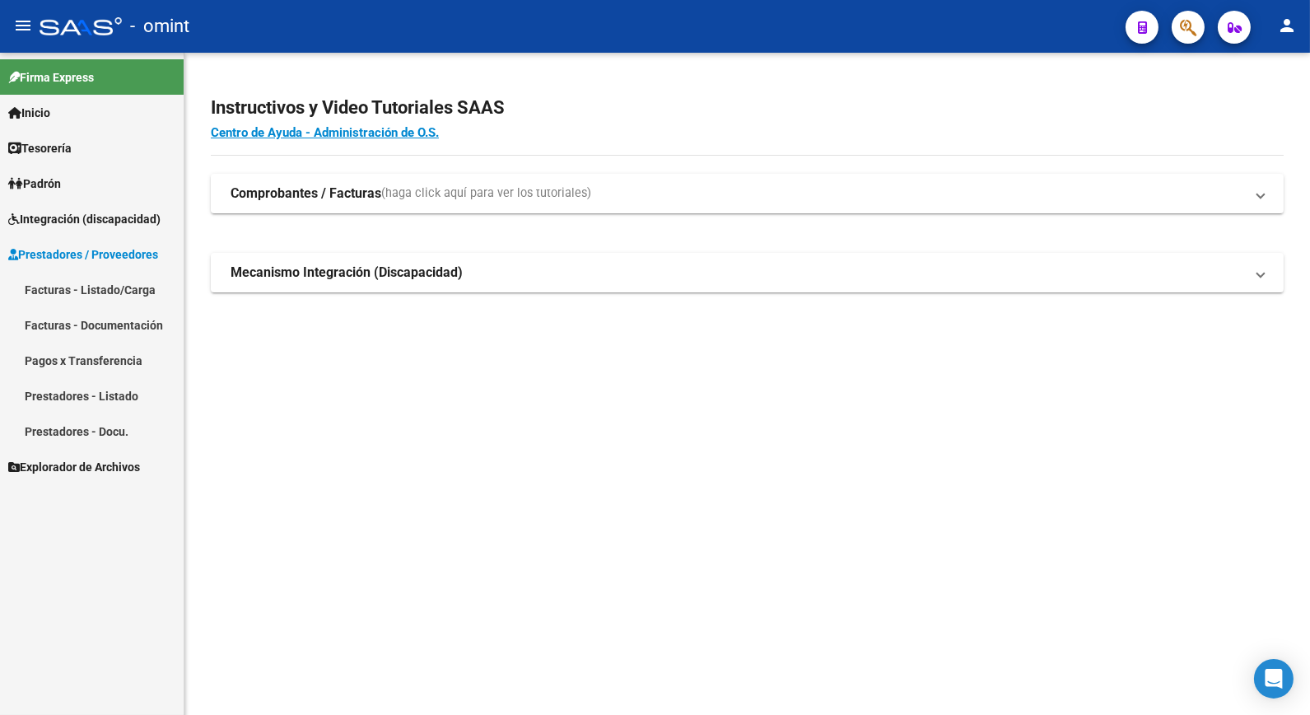
click at [68, 291] on link "Facturas - Listado/Carga" at bounding box center [92, 289] width 184 height 35
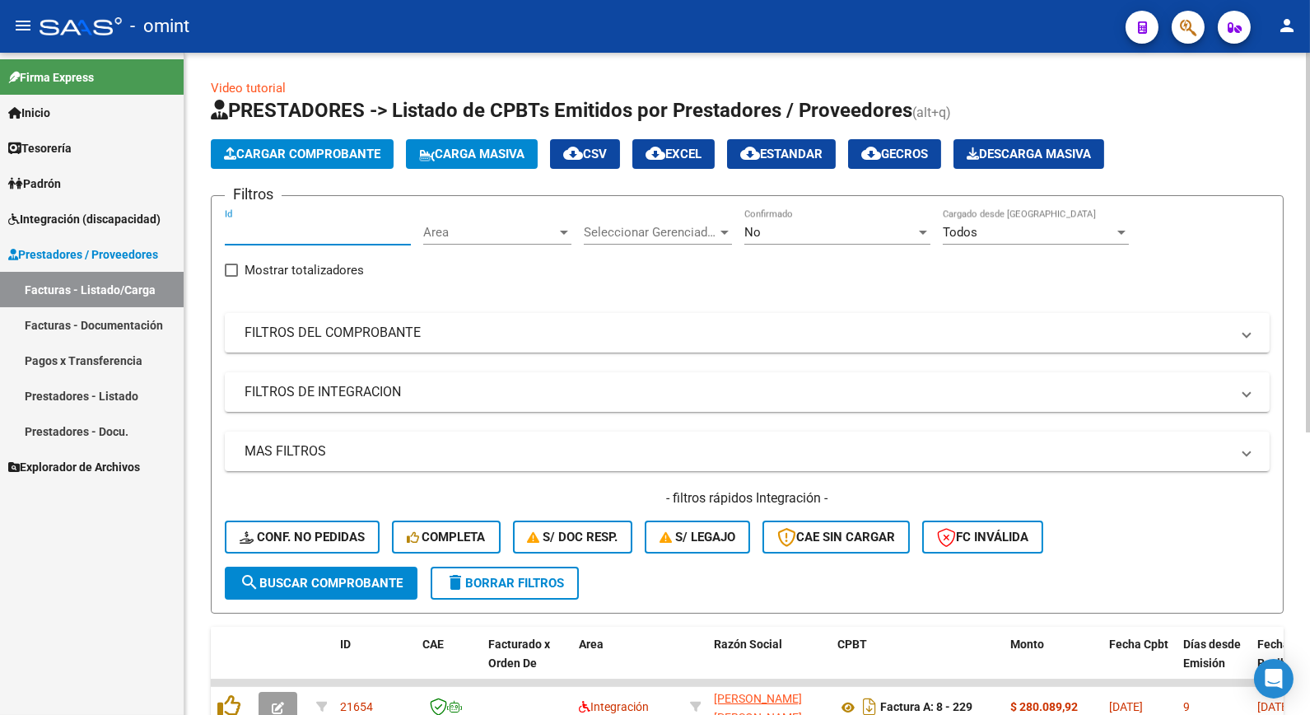
paste input "18385"
type input "18385"
click at [311, 579] on span "search Buscar Comprobante" at bounding box center [321, 583] width 163 height 15
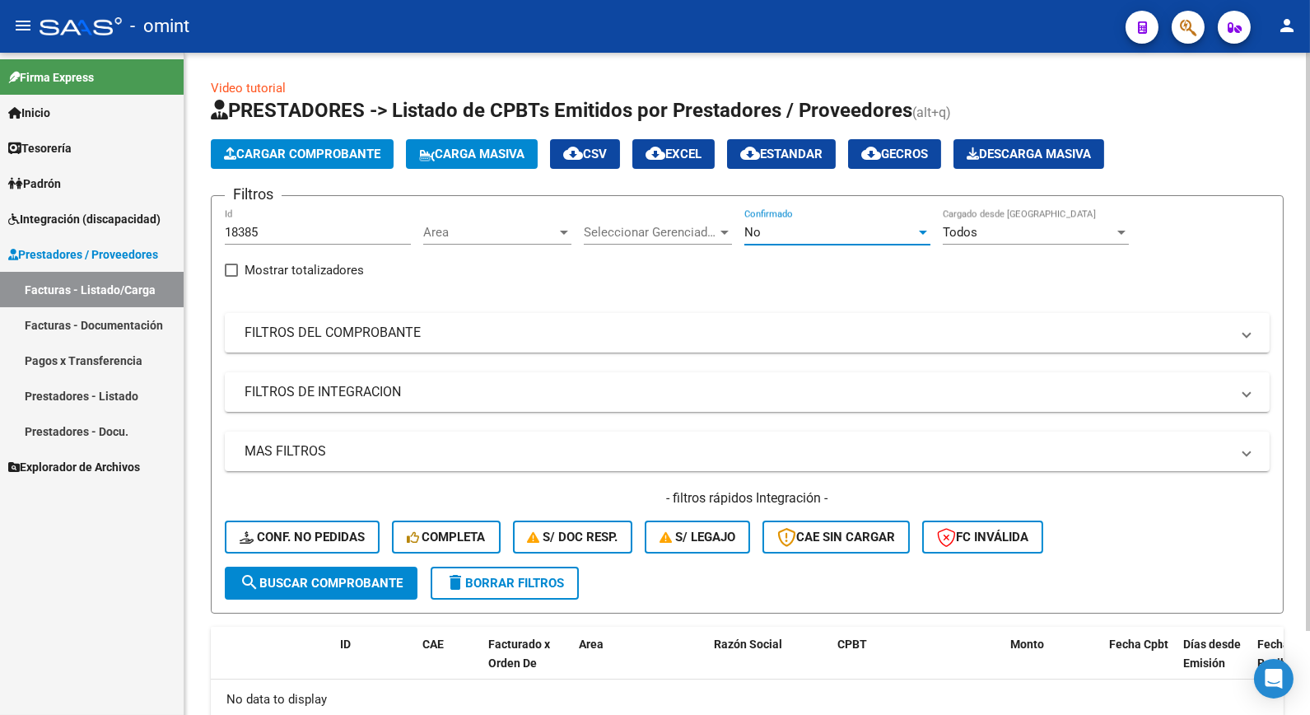
click at [925, 229] on div at bounding box center [923, 232] width 15 height 13
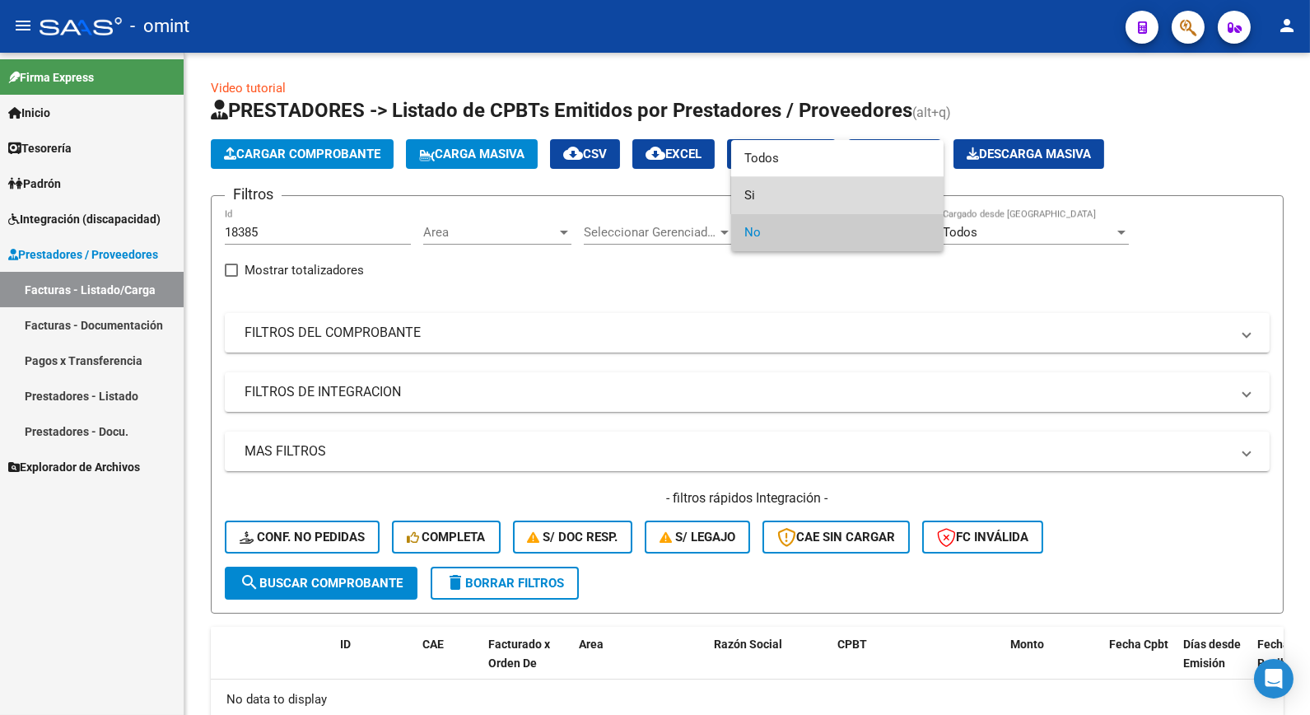
click at [825, 196] on span "Si" at bounding box center [838, 195] width 186 height 37
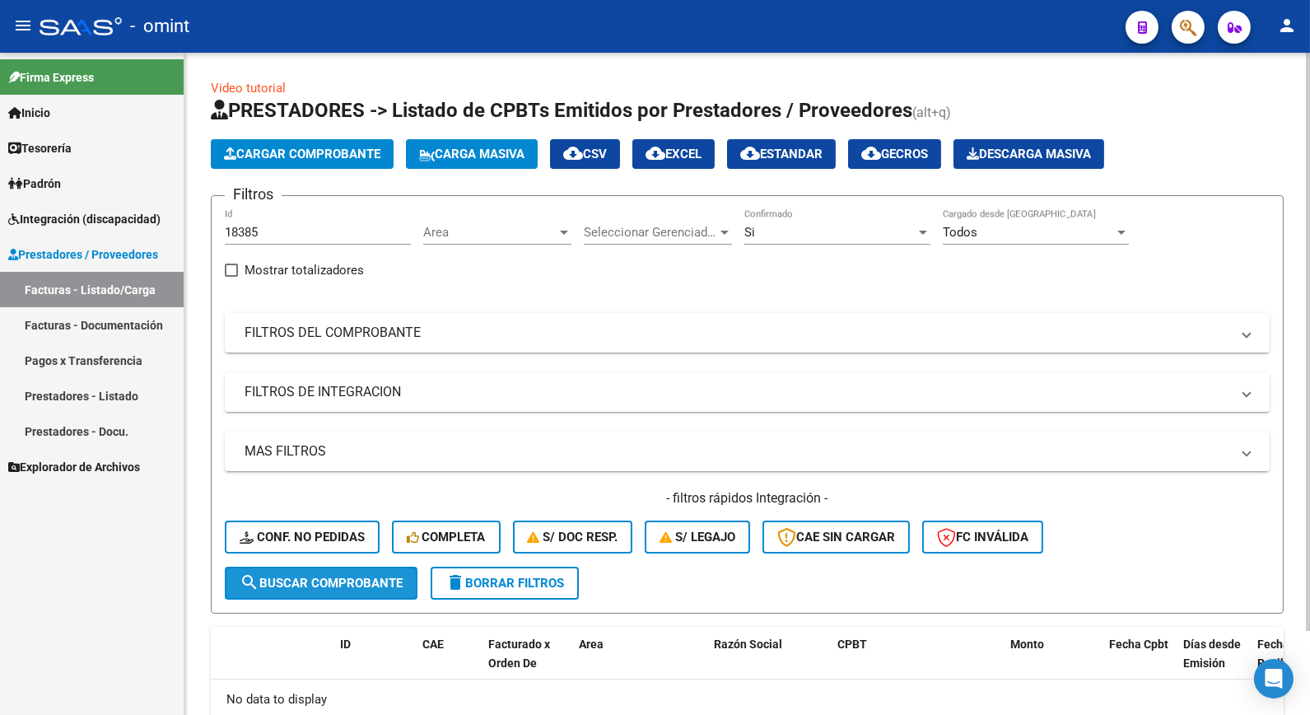
click at [315, 579] on span "search Buscar Comprobante" at bounding box center [321, 583] width 163 height 15
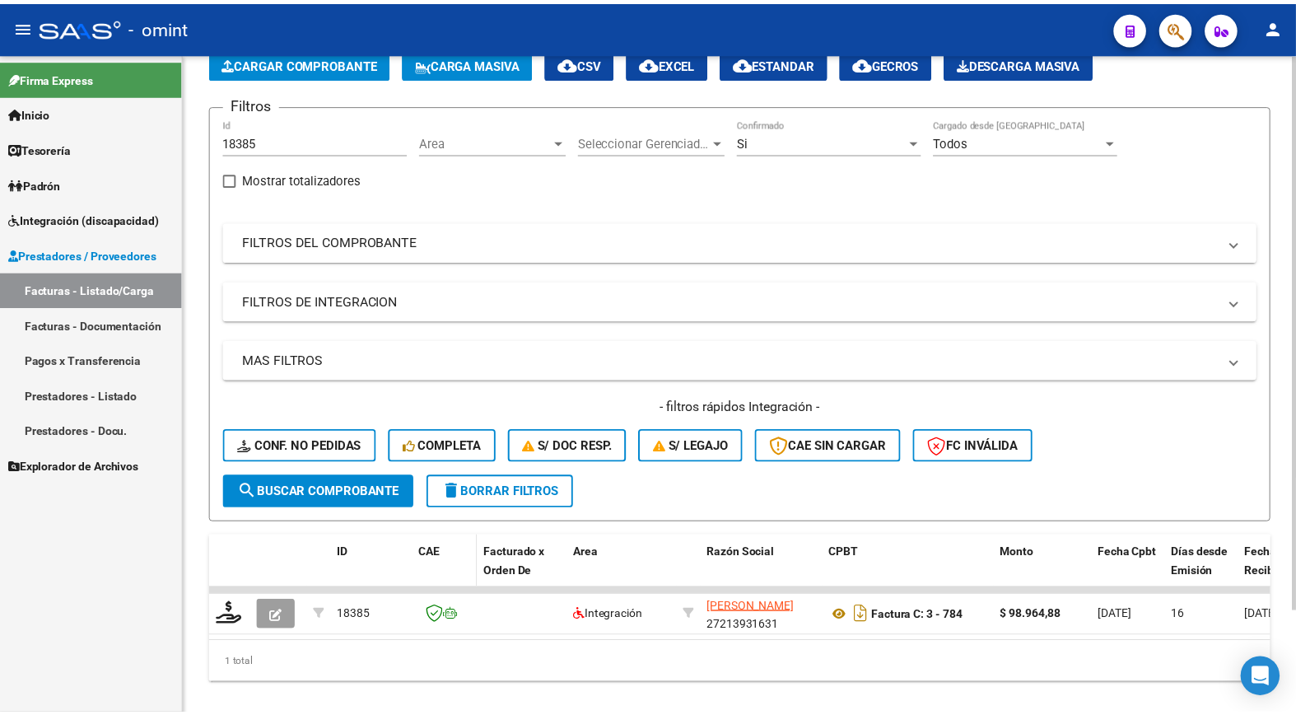
scroll to position [124, 0]
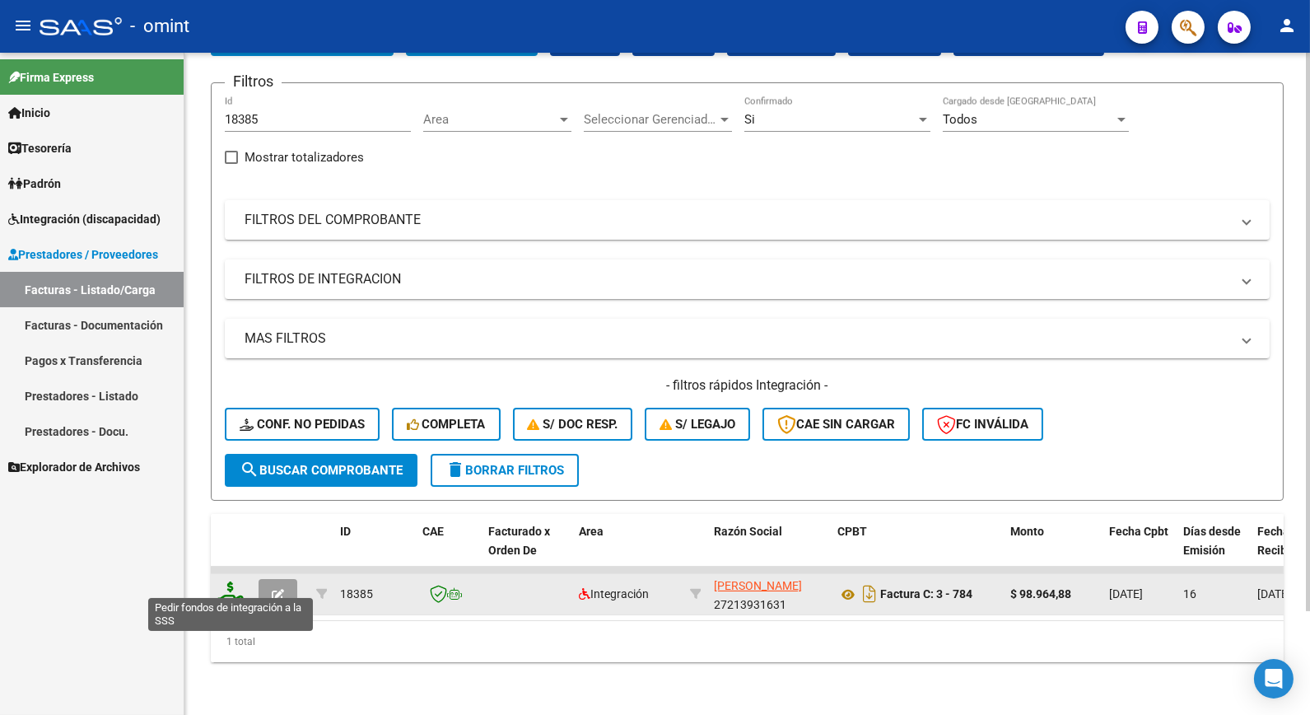
click at [235, 581] on icon at bounding box center [230, 592] width 26 height 23
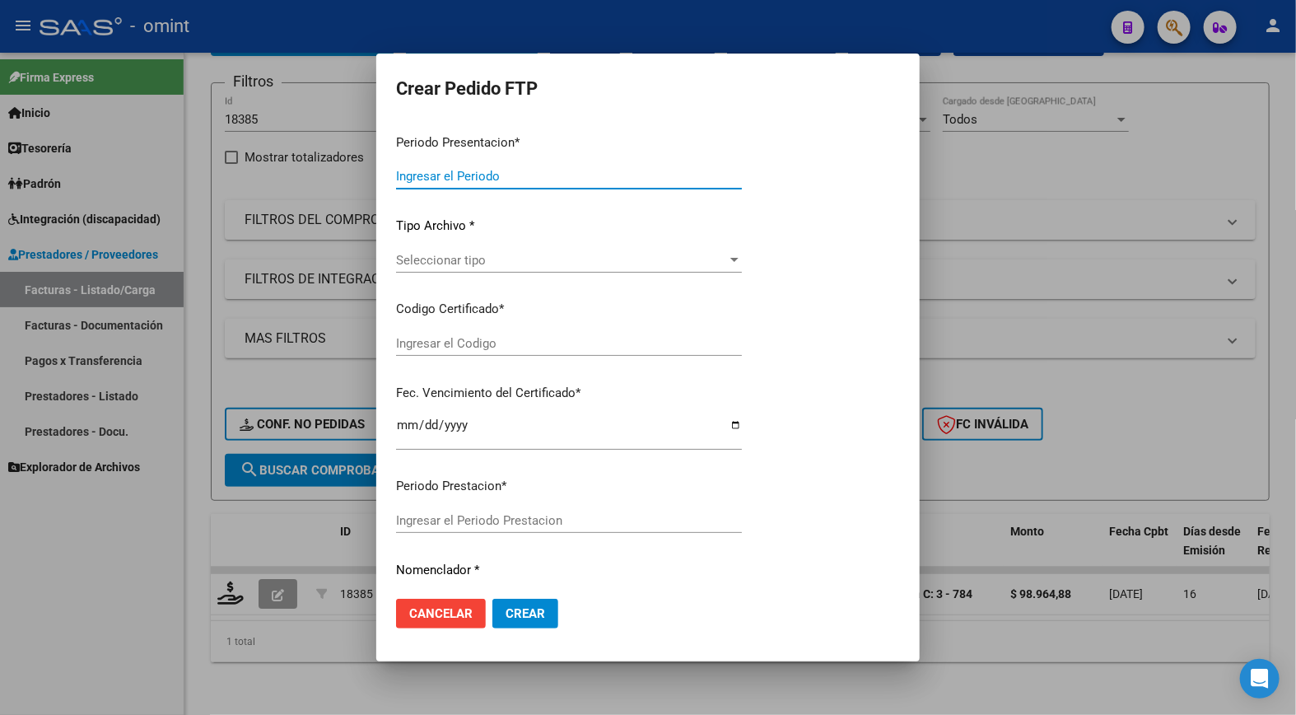
type input "202508"
type input "$ 98.964,88"
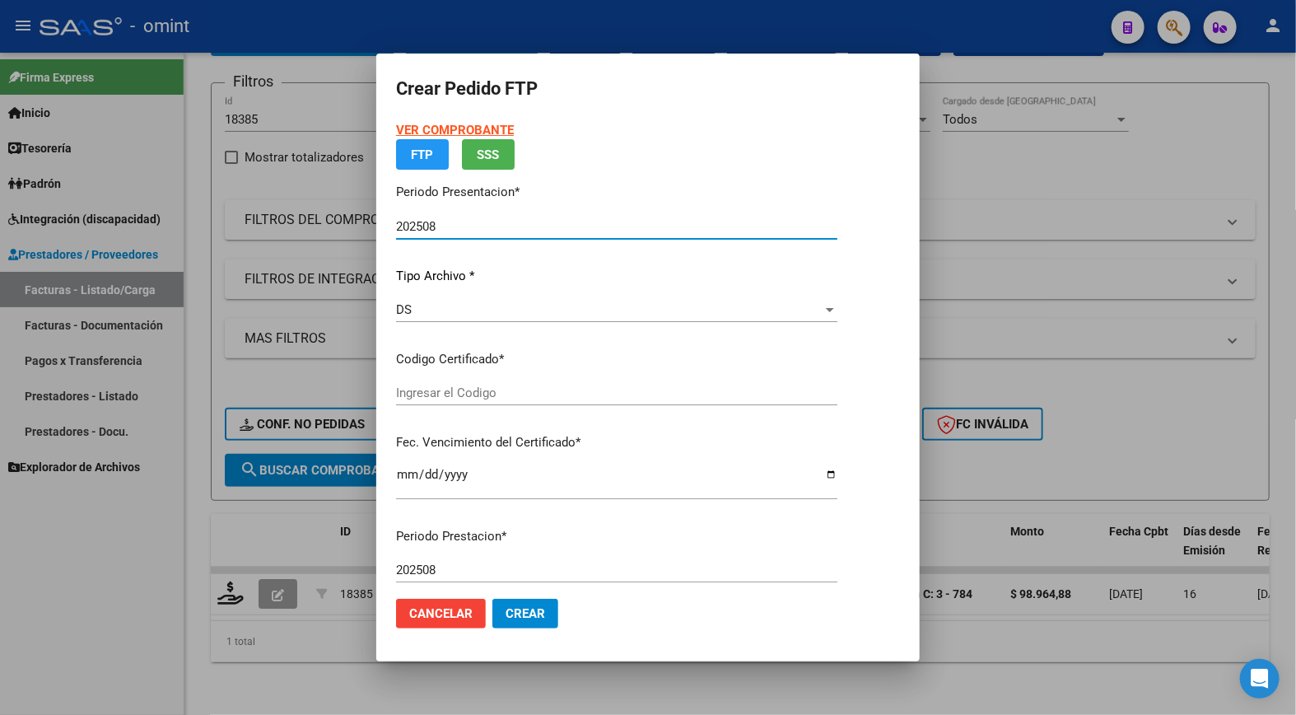
type input "661325552"
type input "2029-05-13"
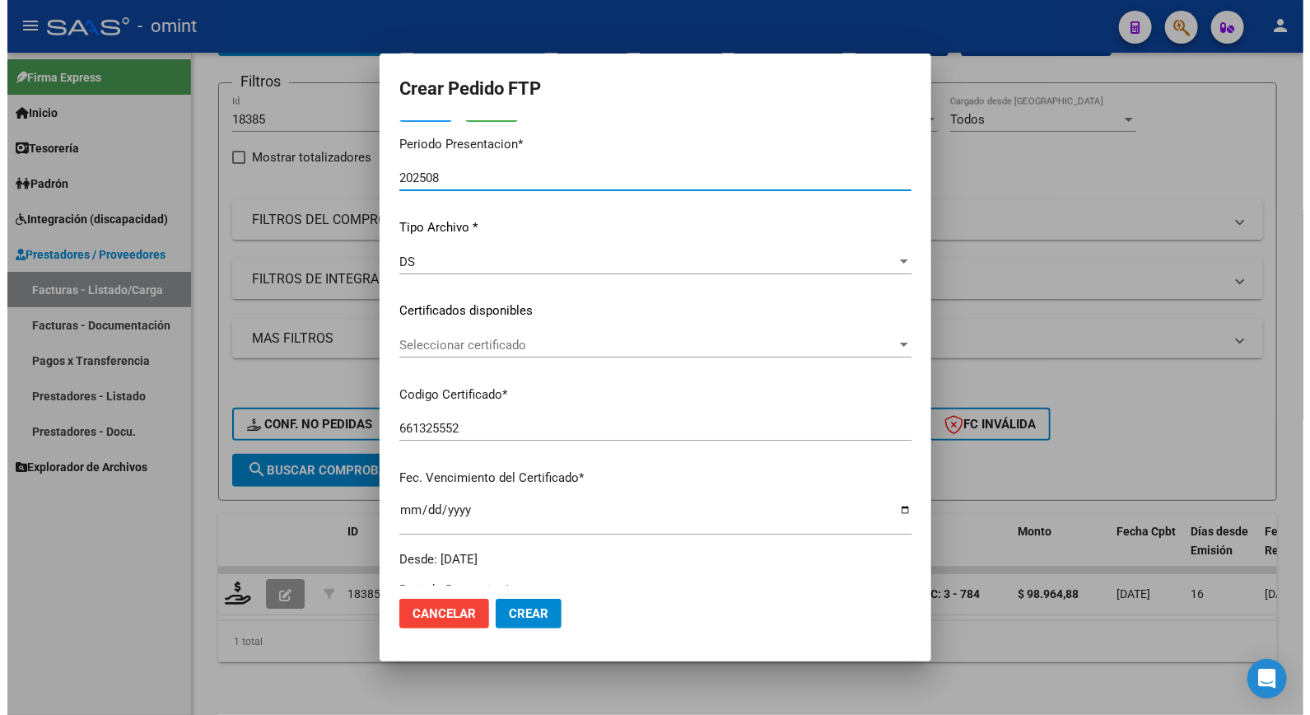
scroll to position [0, 0]
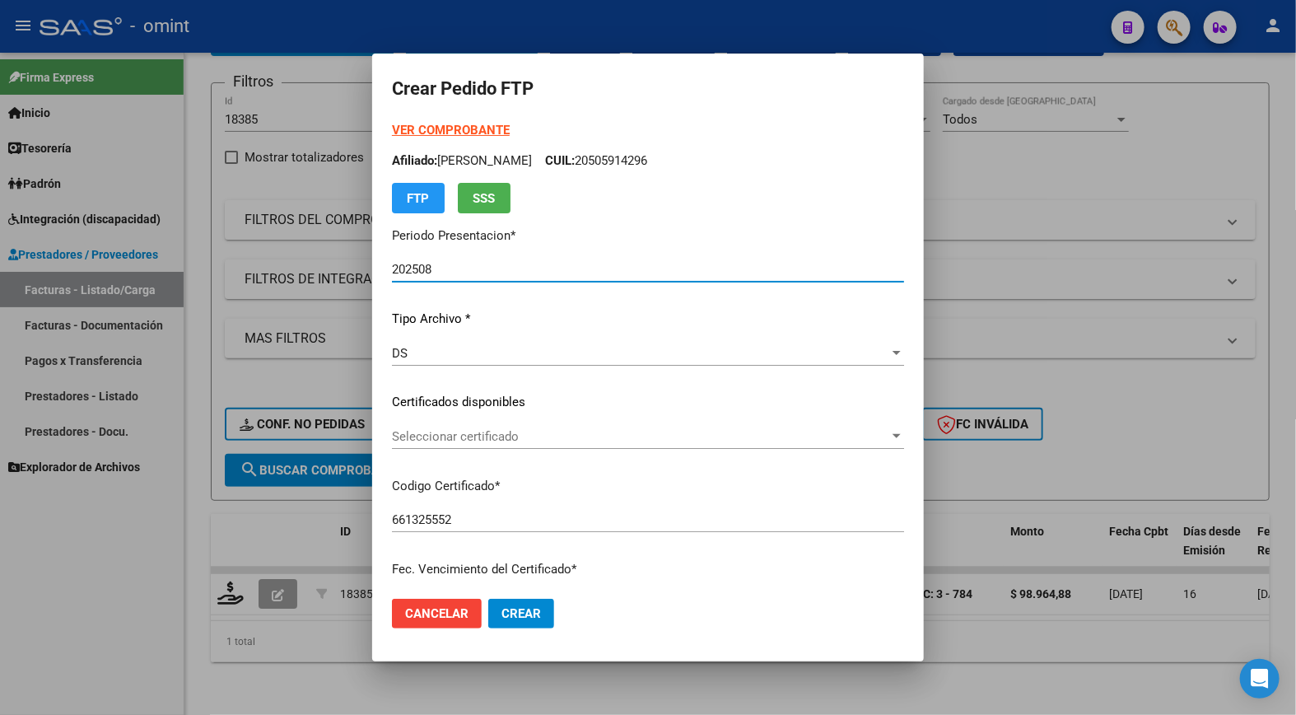
click at [402, 128] on strong "VER COMPROBANTE" at bounding box center [451, 130] width 118 height 15
click at [513, 30] on div at bounding box center [648, 357] width 1296 height 715
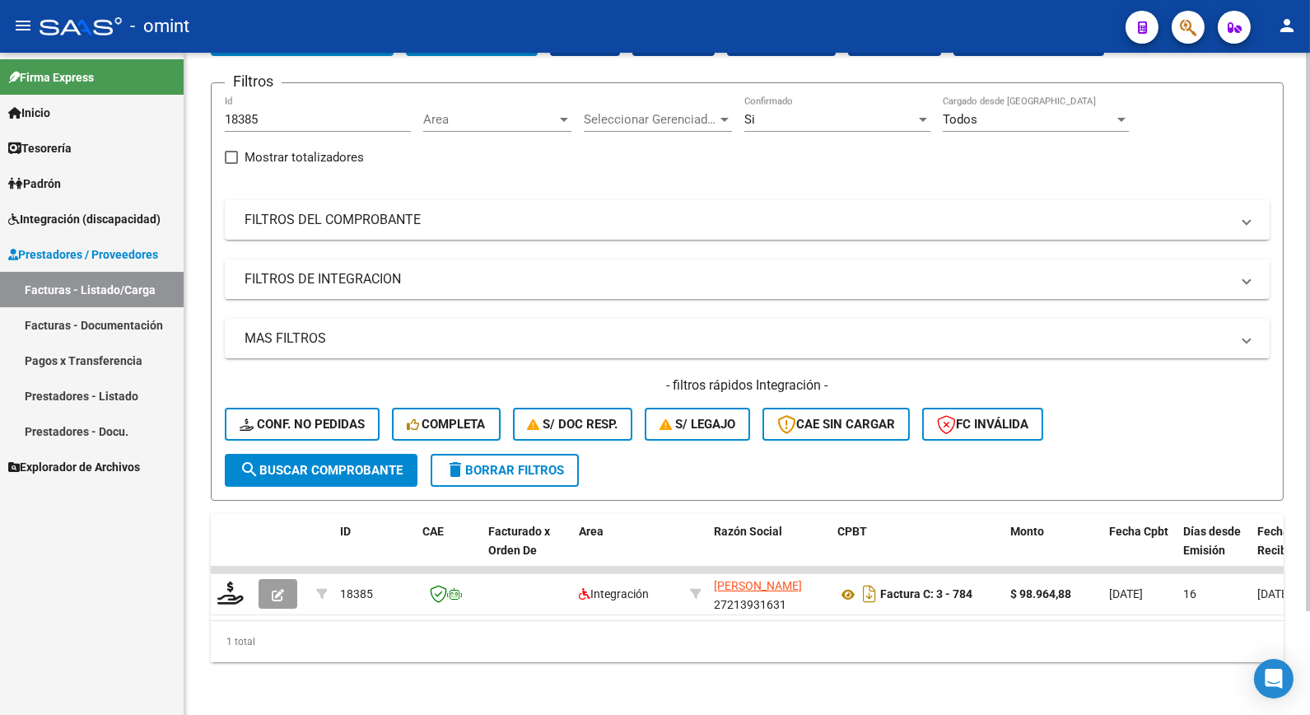
click at [323, 463] on span "search Buscar Comprobante" at bounding box center [321, 470] width 163 height 15
click at [922, 118] on div at bounding box center [923, 120] width 8 height 4
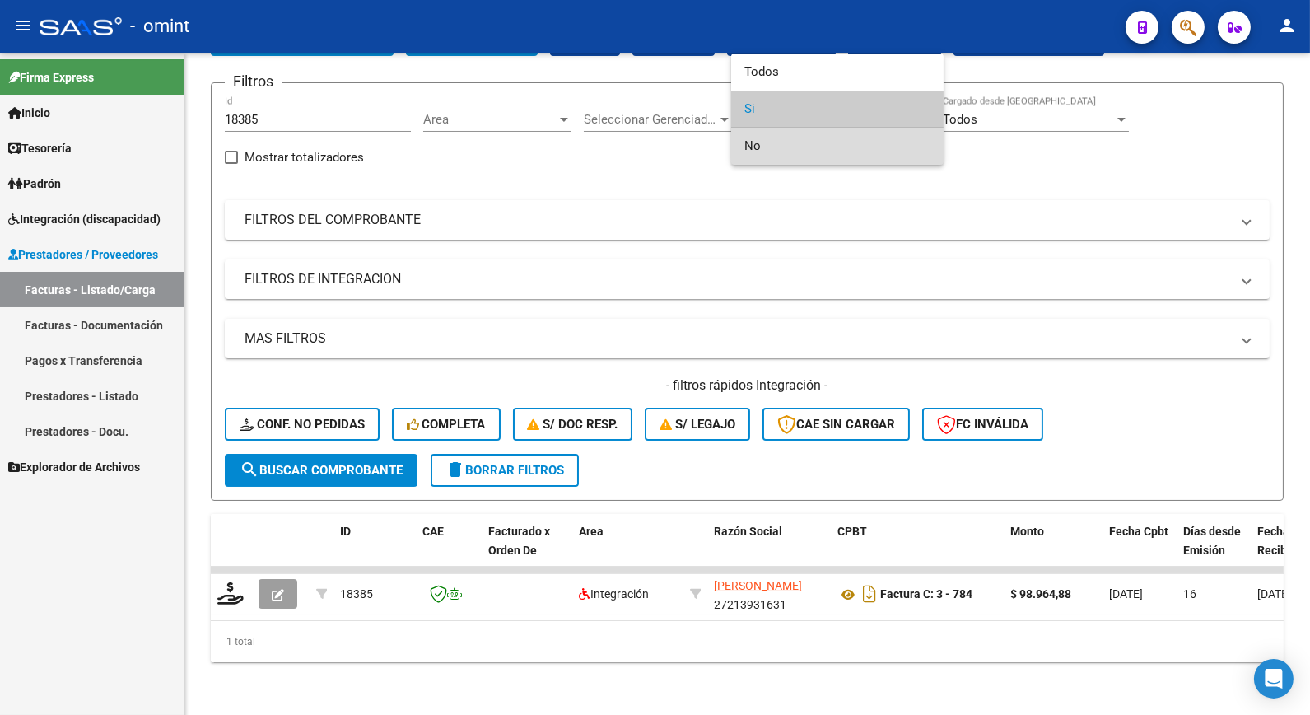
click at [837, 142] on span "No" at bounding box center [838, 146] width 186 height 37
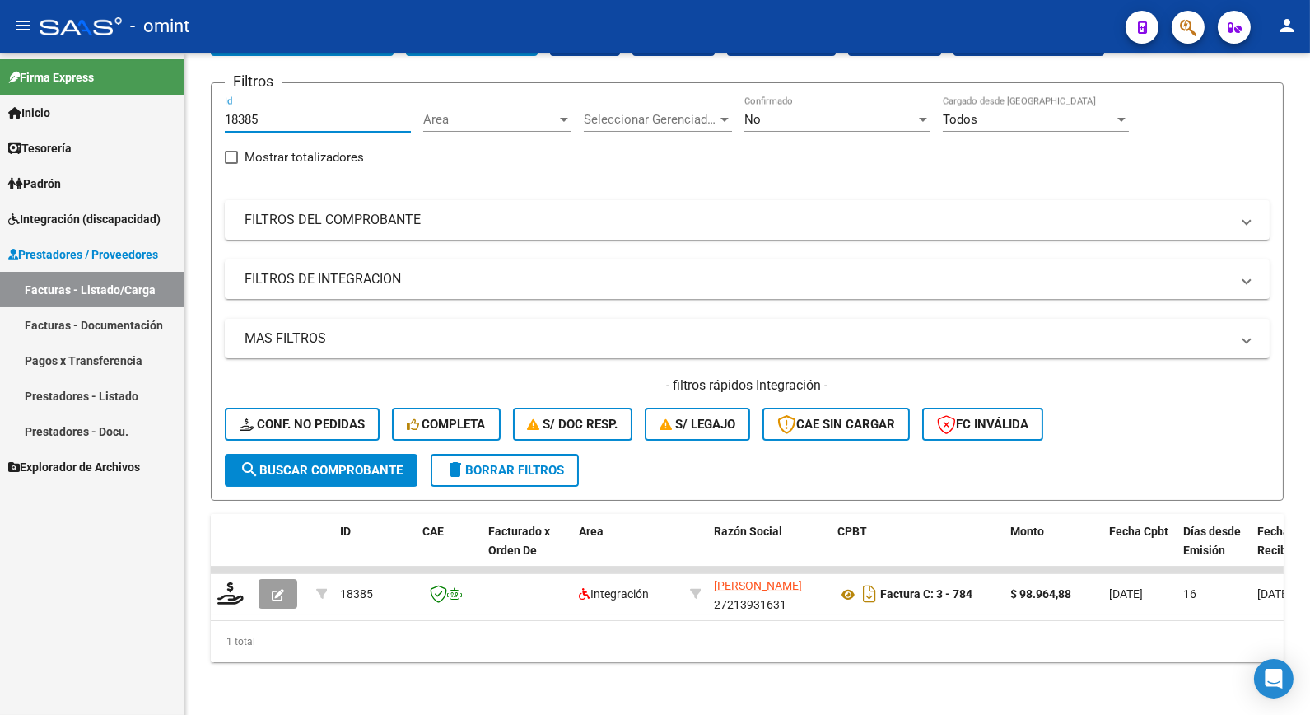
drag, startPoint x: 239, startPoint y: 108, endPoint x: 144, endPoint y: 108, distance: 94.7
click at [144, 108] on mat-sidenav-container "Firma Express Inicio Calendario SSS Instructivos Contacto OS Tesorería Extracto…" at bounding box center [655, 384] width 1310 height 662
paste input "18380"
type input "18380"
click at [376, 463] on span "search Buscar Comprobante" at bounding box center [321, 470] width 163 height 15
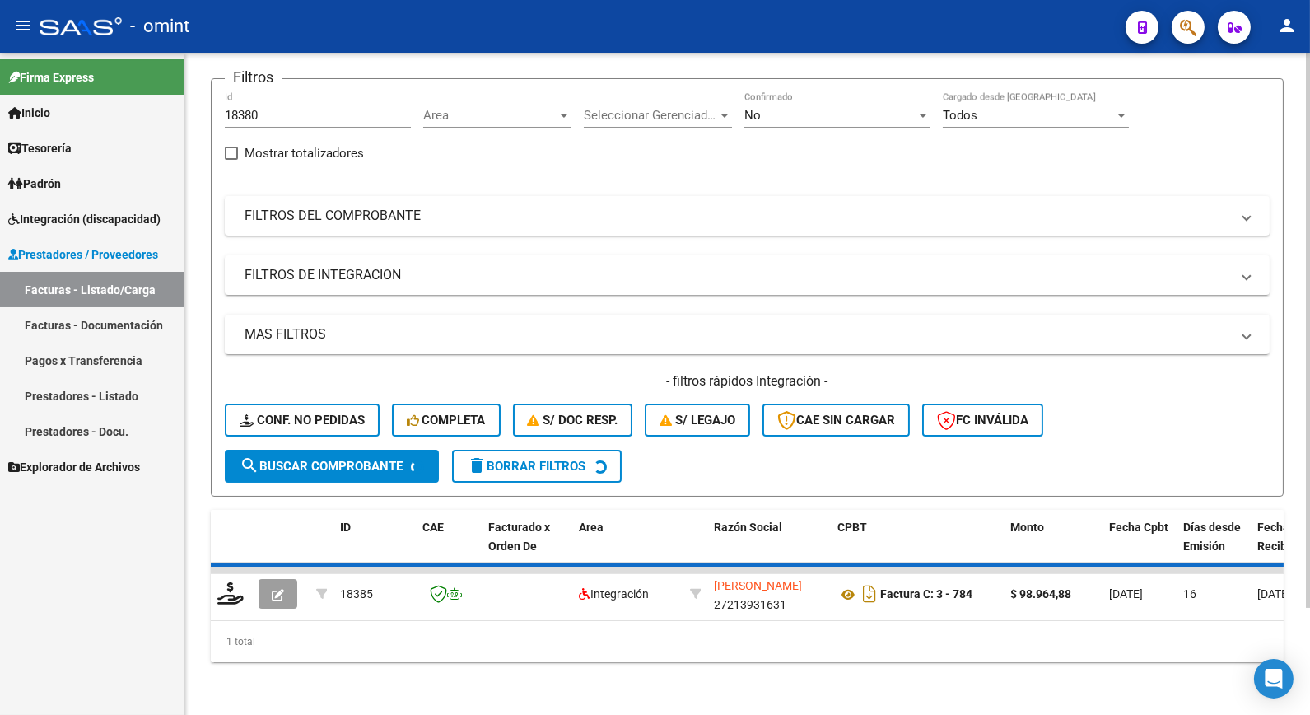
scroll to position [97, 0]
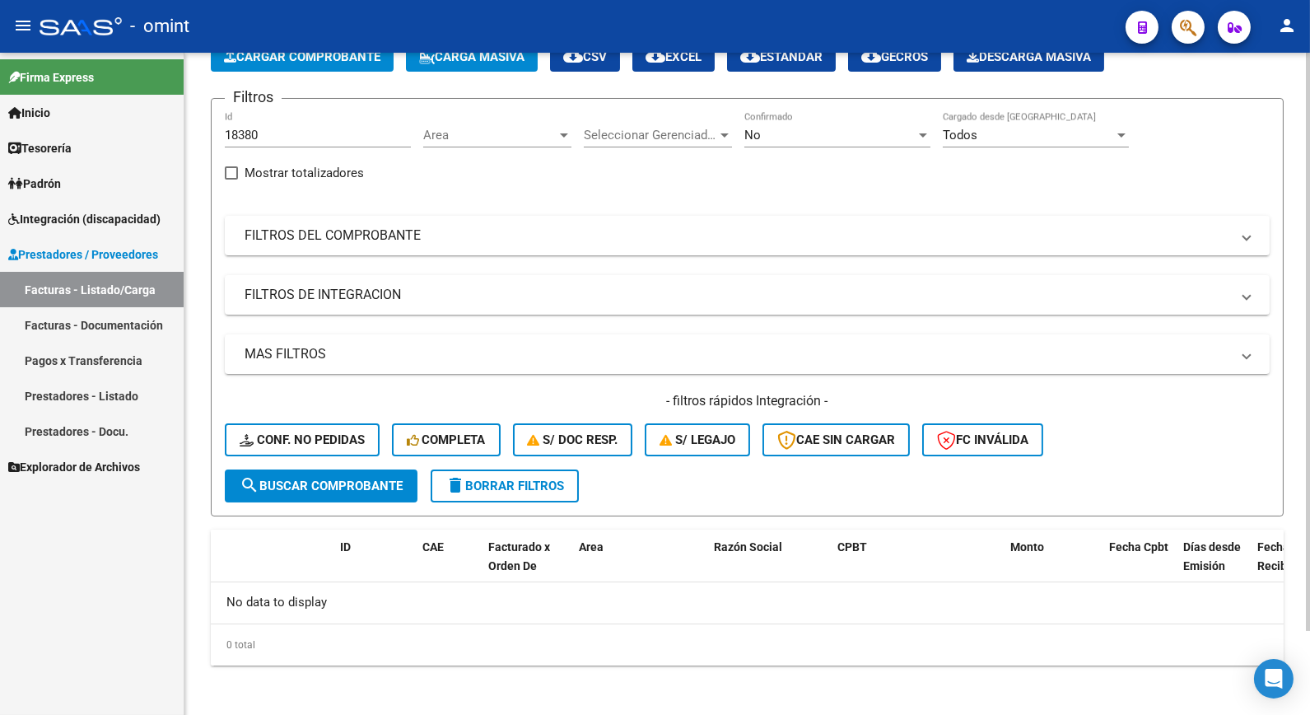
click at [929, 133] on div at bounding box center [923, 134] width 15 height 13
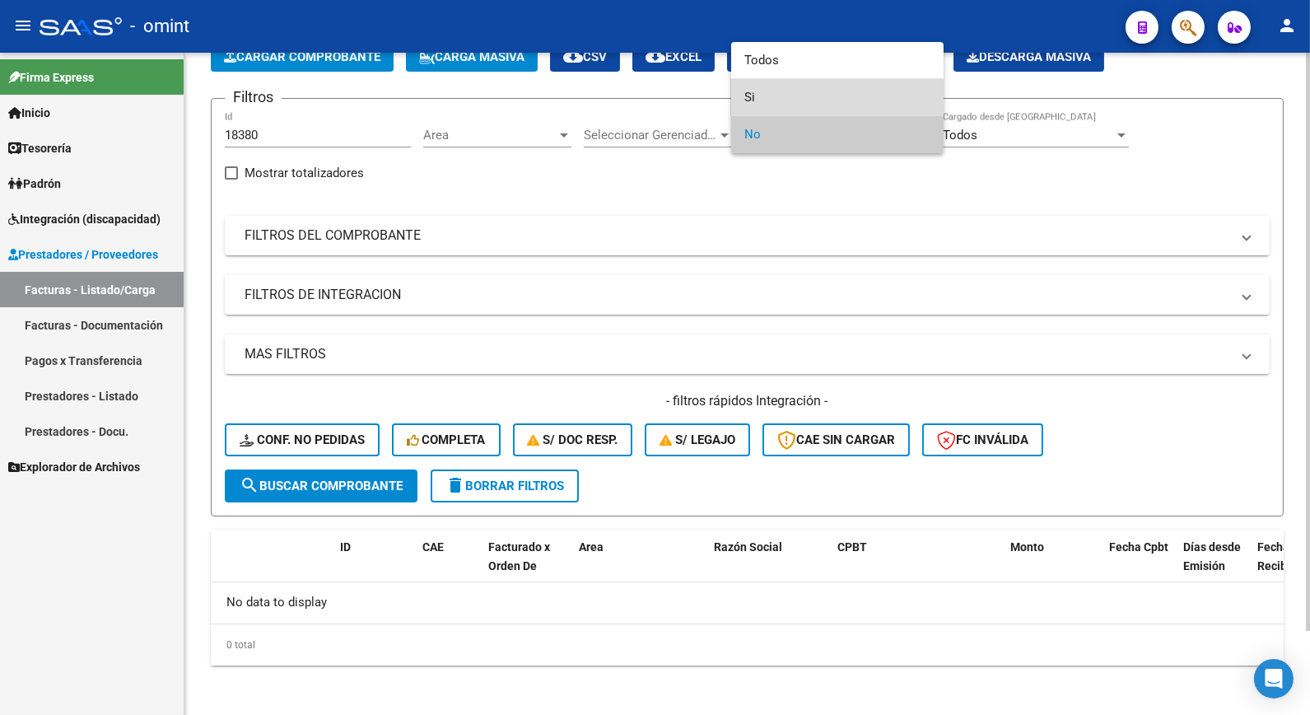
click at [797, 96] on span "Si" at bounding box center [838, 97] width 186 height 37
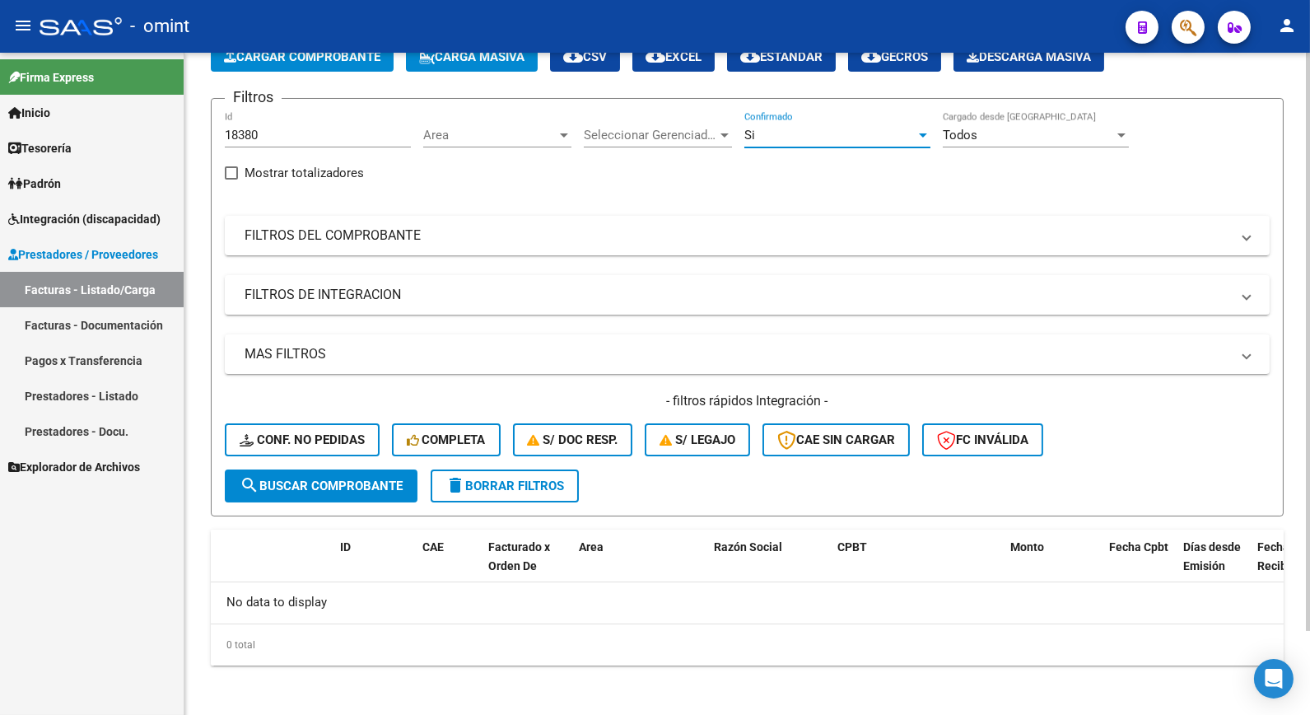
click at [341, 482] on span "search Buscar Comprobante" at bounding box center [321, 486] width 163 height 15
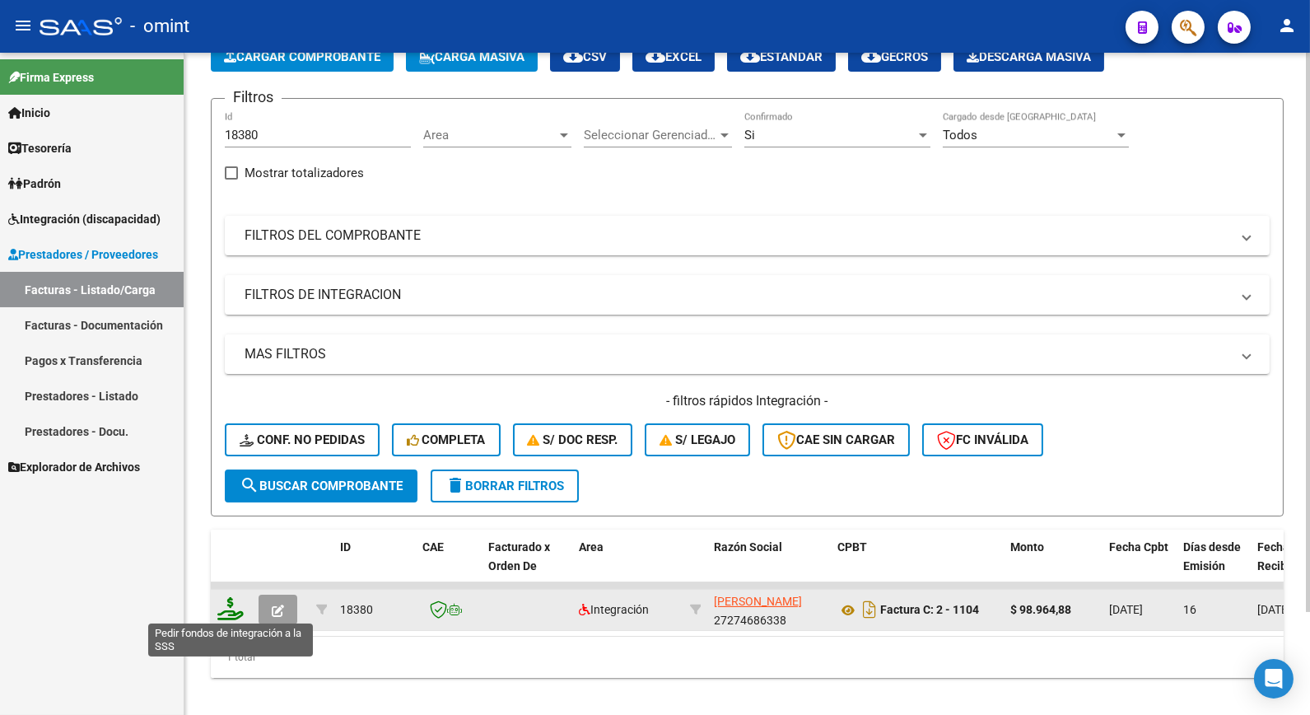
click at [240, 614] on icon at bounding box center [230, 608] width 26 height 23
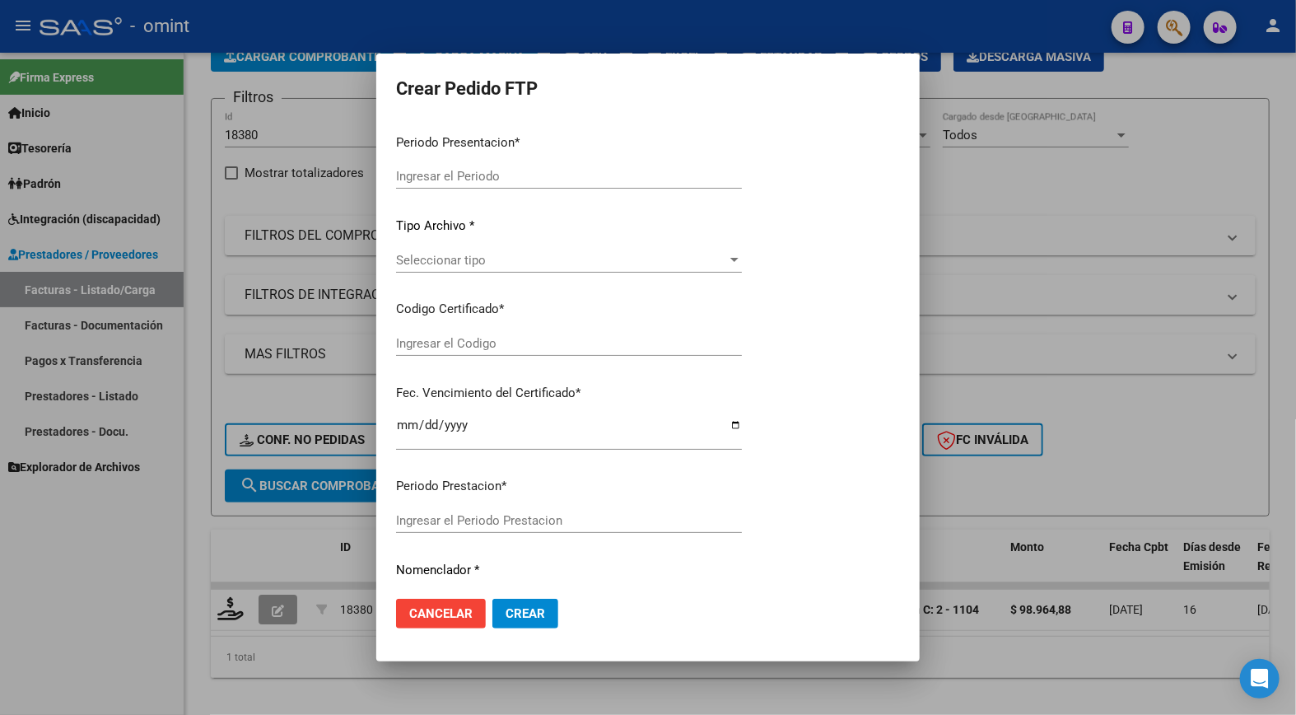
type input "202508"
type input "$ 98.964,88"
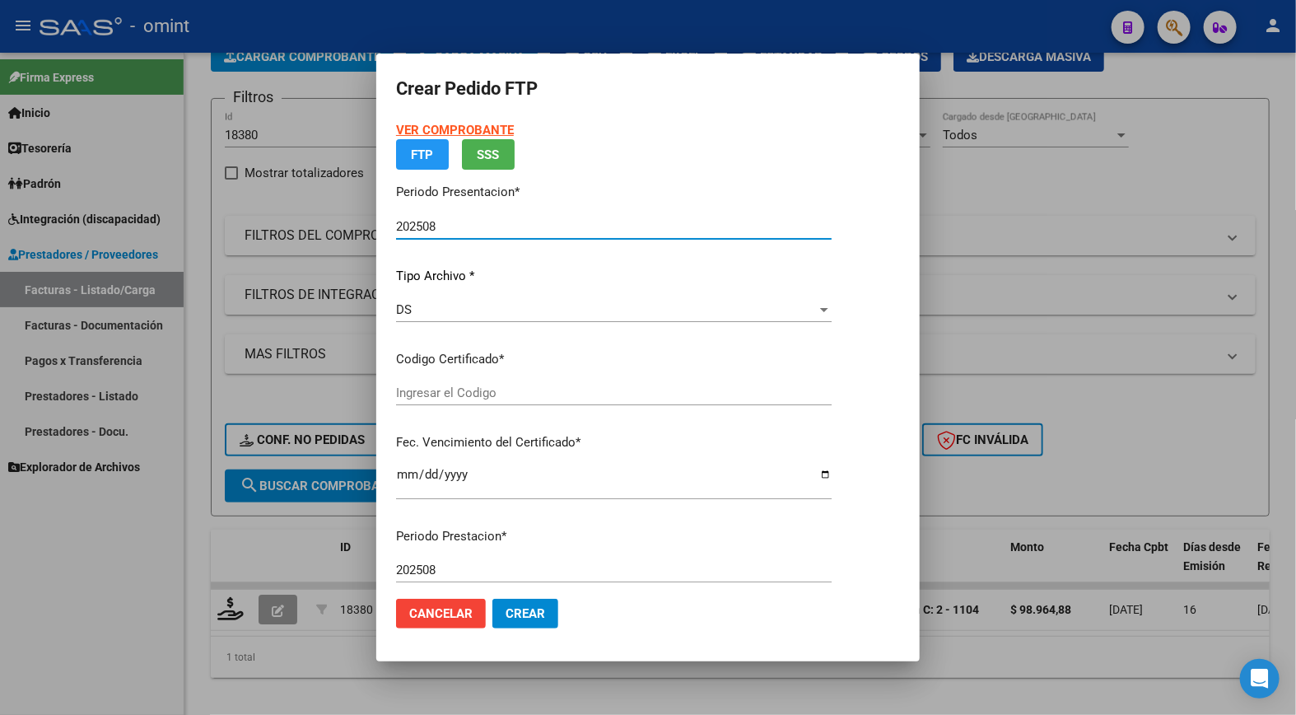
type input "661325552"
type input "2029-05-13"
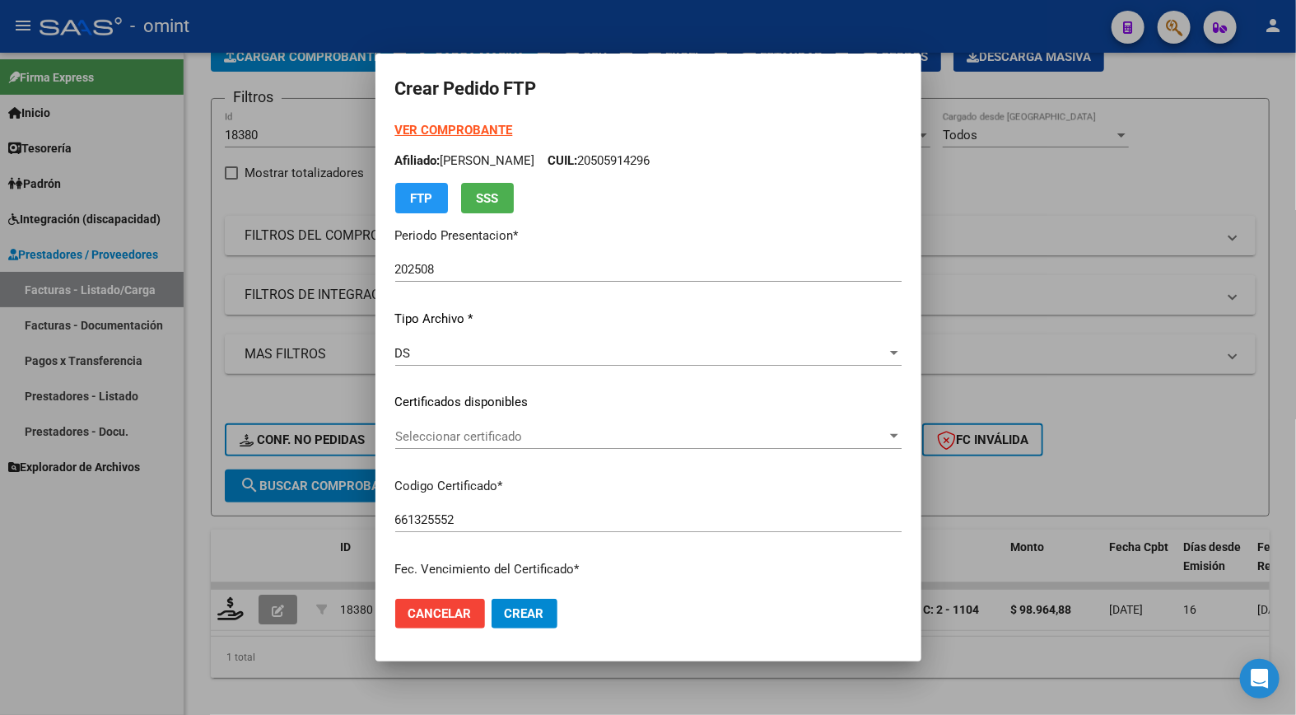
click at [395, 128] on strong "VER COMPROBANTE" at bounding box center [454, 130] width 118 height 15
click at [763, 12] on div at bounding box center [648, 357] width 1296 height 715
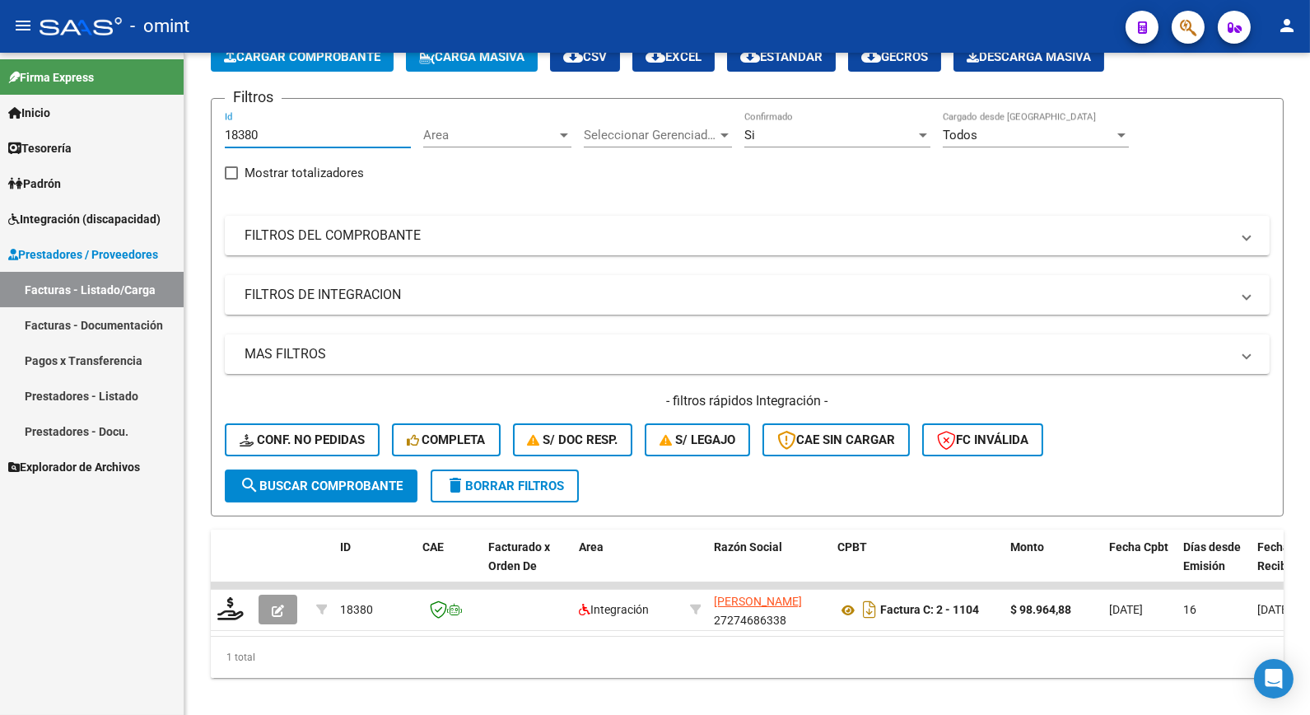
drag, startPoint x: 276, startPoint y: 140, endPoint x: 118, endPoint y: 103, distance: 162.4
click at [122, 107] on mat-sidenav-container "Firma Express Inicio Calendario SSS Instructivos Contacto OS Tesorería Extracto…" at bounding box center [655, 384] width 1310 height 662
paste input "18374"
type input "18374"
click at [310, 469] on button "search Buscar Comprobante" at bounding box center [321, 485] width 193 height 33
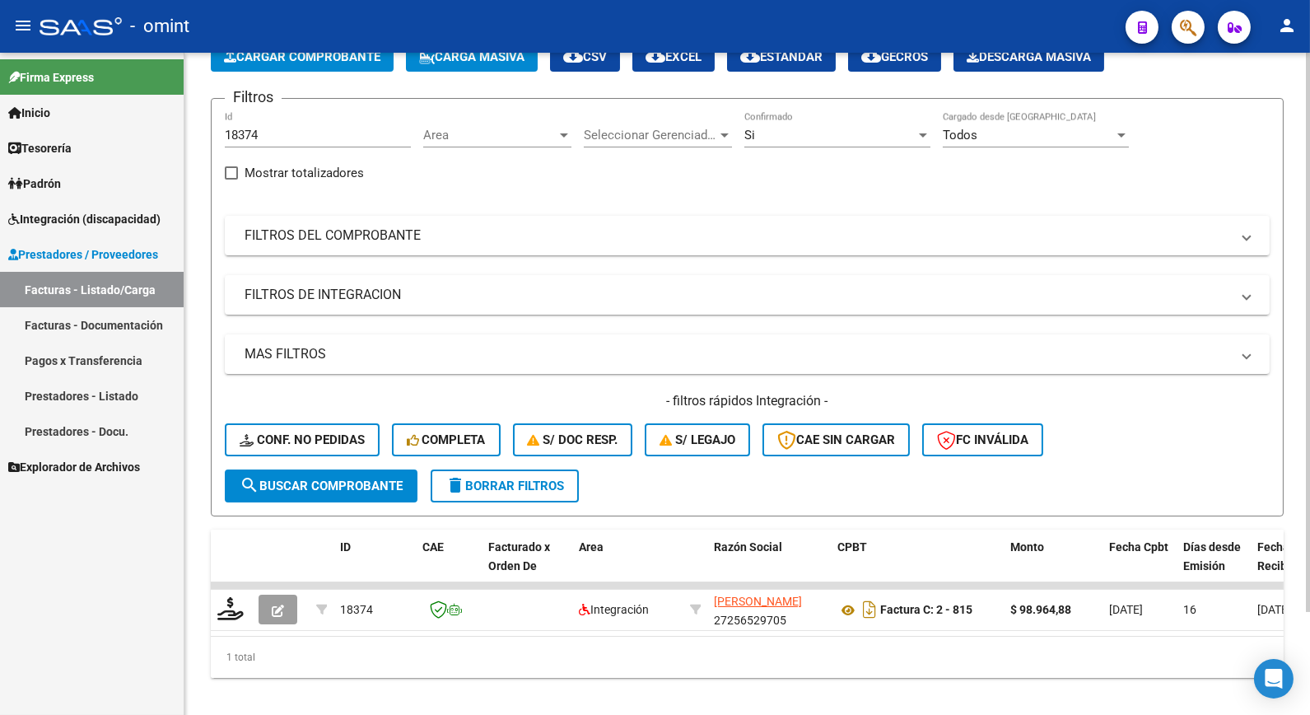
click at [918, 137] on div at bounding box center [923, 134] width 15 height 13
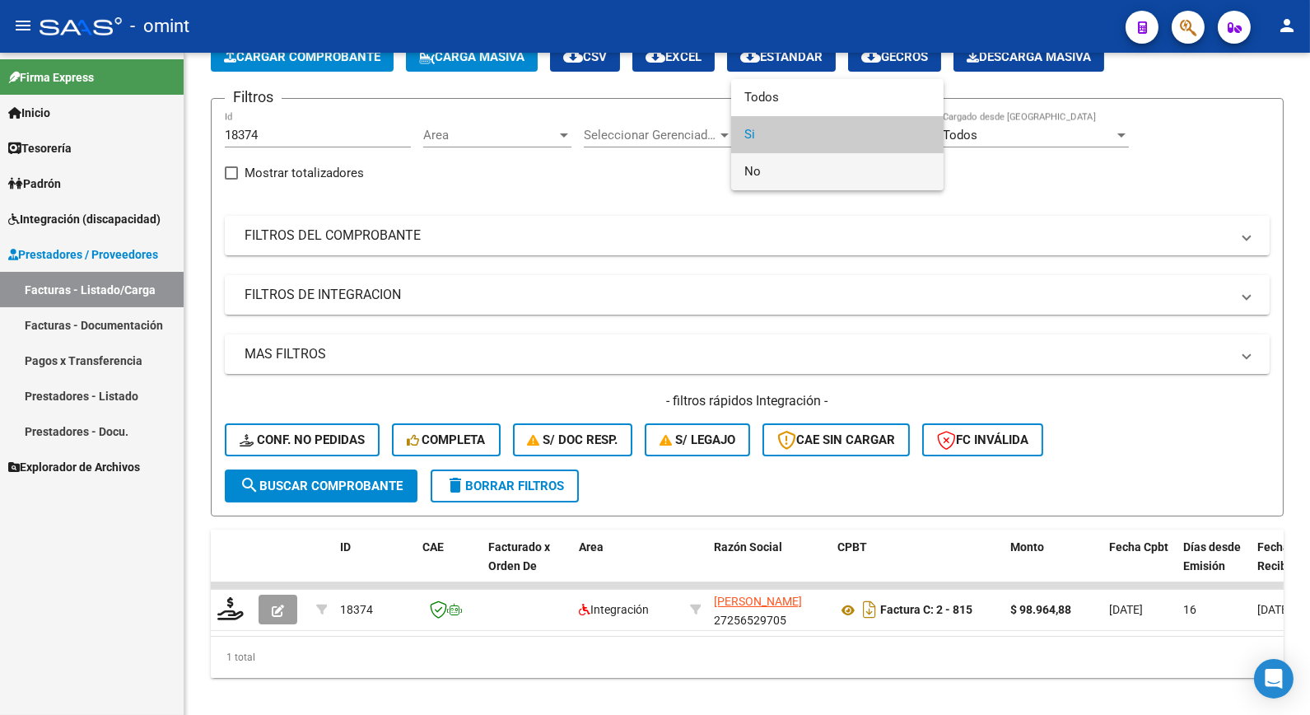
click at [852, 166] on span "No" at bounding box center [838, 171] width 186 height 37
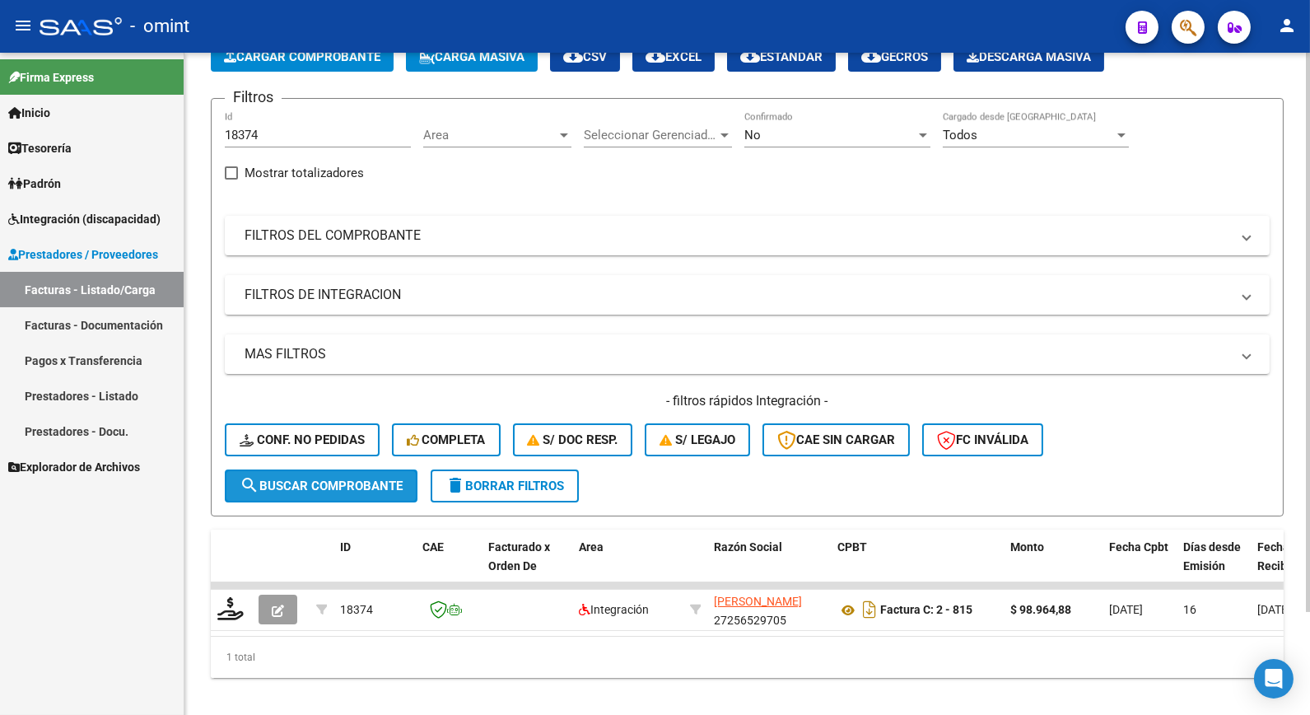
click at [360, 484] on span "search Buscar Comprobante" at bounding box center [321, 486] width 163 height 15
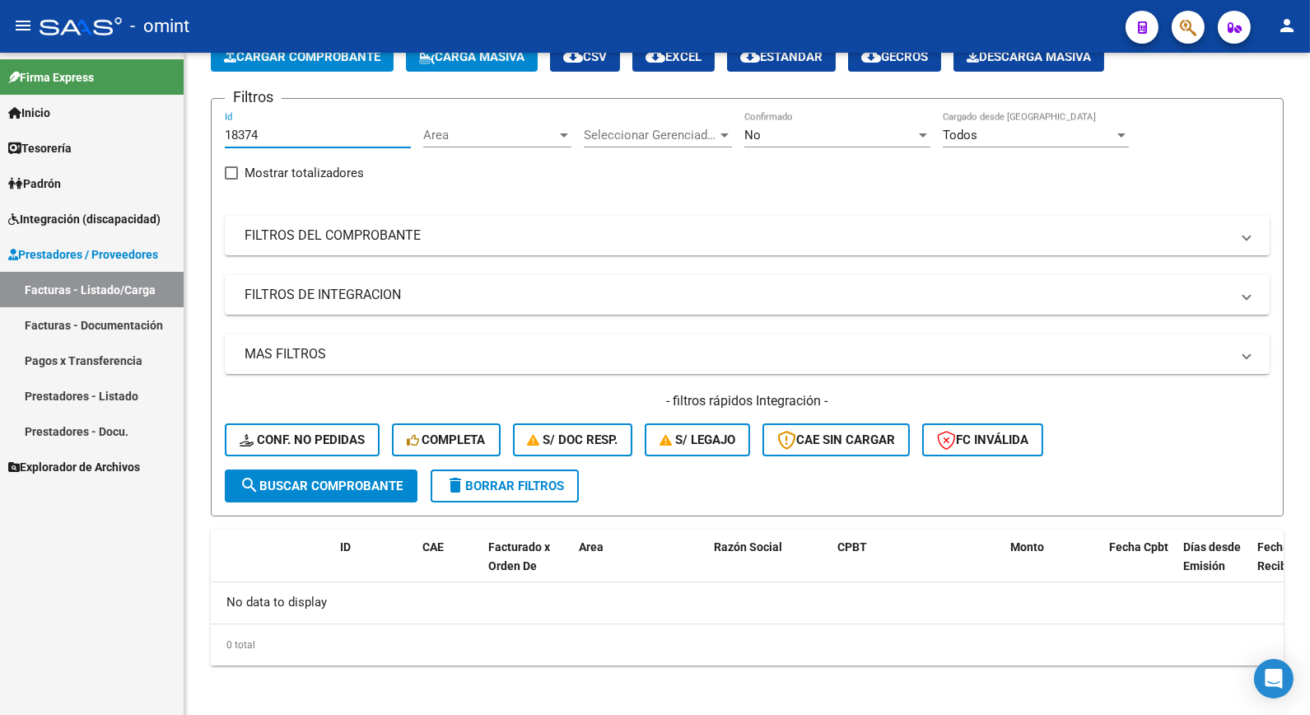
drag, startPoint x: 335, startPoint y: 132, endPoint x: 91, endPoint y: 102, distance: 246.4
click at [91, 102] on mat-sidenav-container "Firma Express Inicio Calendario SSS Instructivos Contacto OS Tesorería Extracto…" at bounding box center [655, 384] width 1310 height 662
paste input "18824"
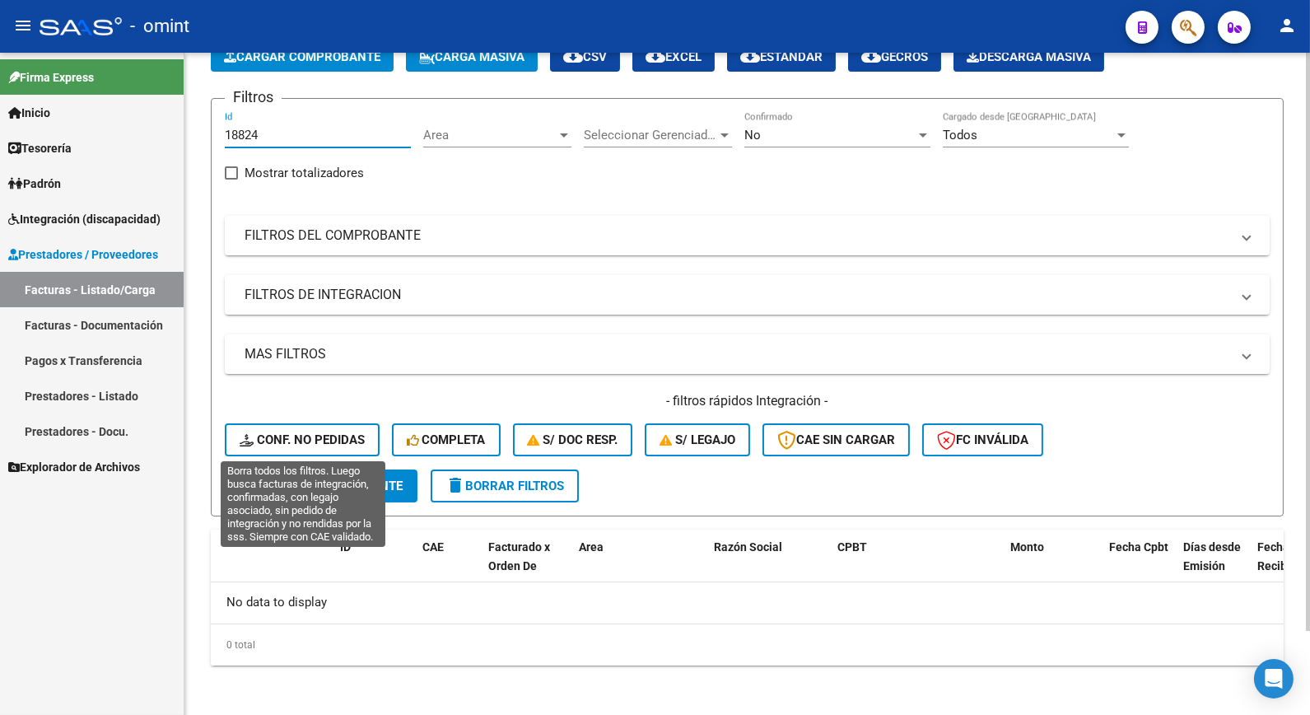
type input "18824"
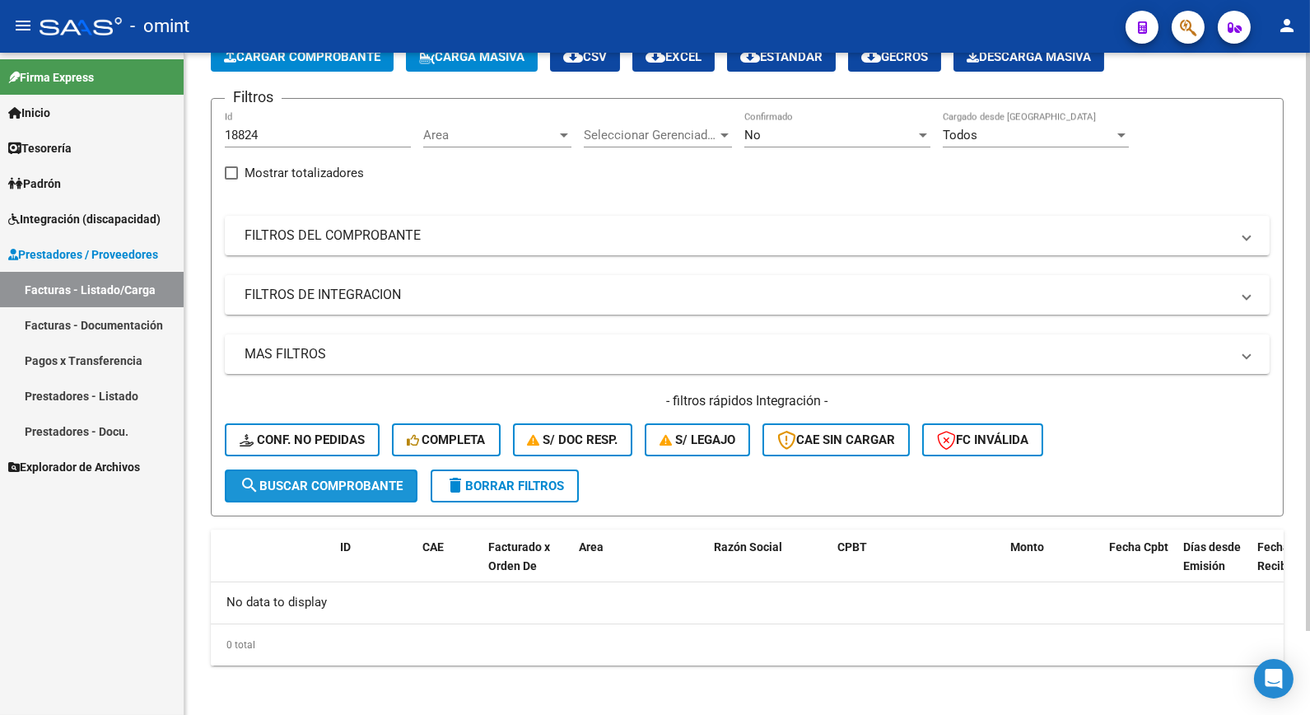
click at [315, 479] on span "search Buscar Comprobante" at bounding box center [321, 486] width 163 height 15
click at [915, 134] on div "No" at bounding box center [830, 135] width 171 height 15
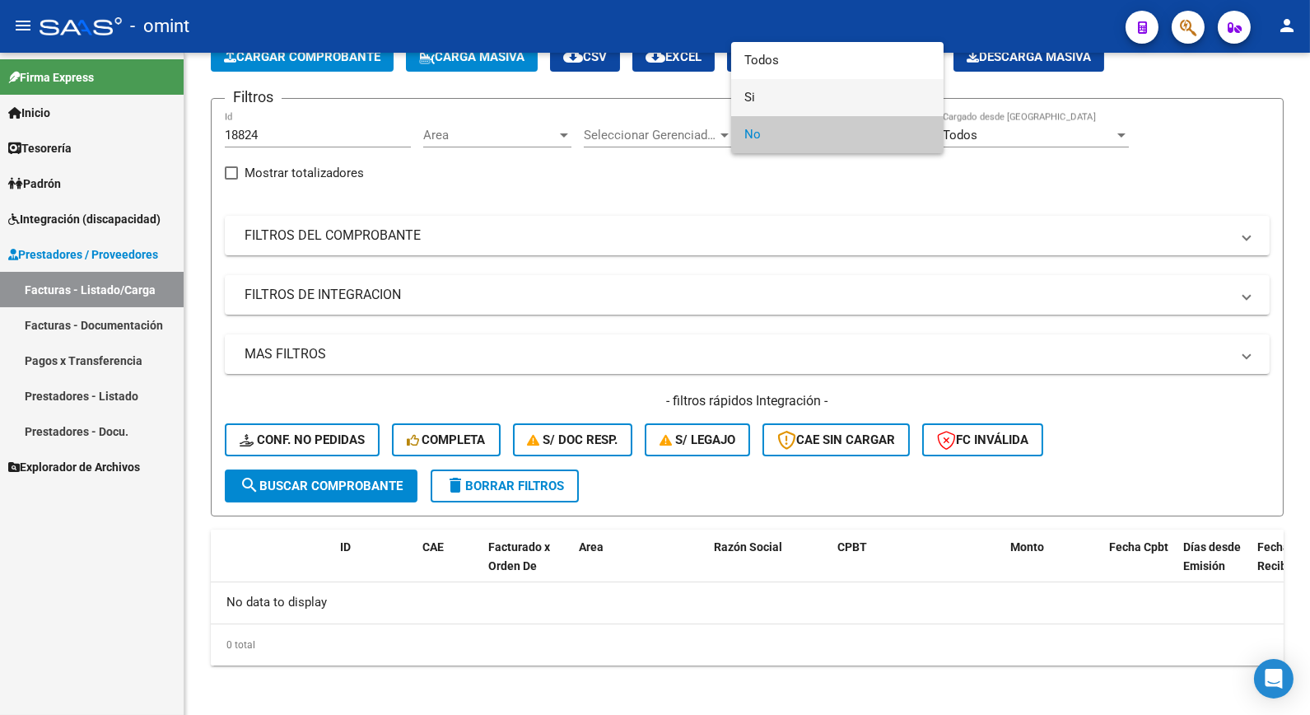
click at [824, 96] on span "Si" at bounding box center [838, 97] width 186 height 37
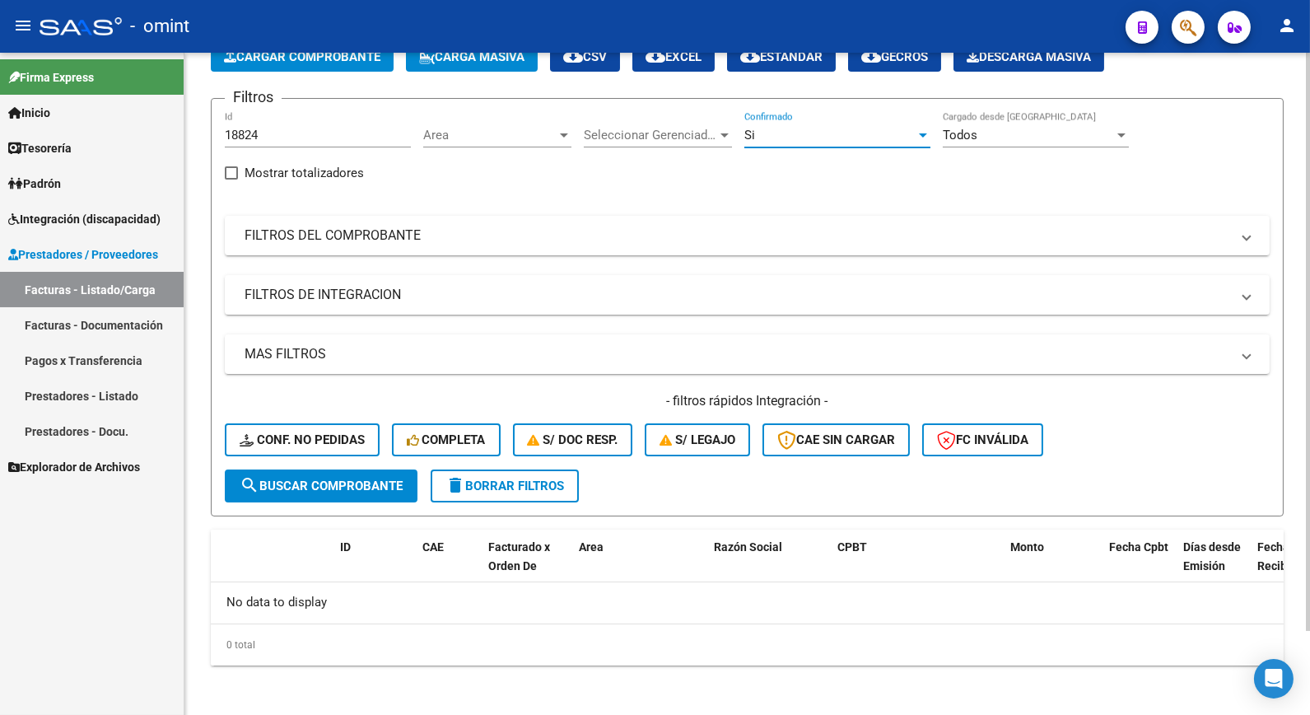
click at [325, 488] on span "search Buscar Comprobante" at bounding box center [321, 486] width 163 height 15
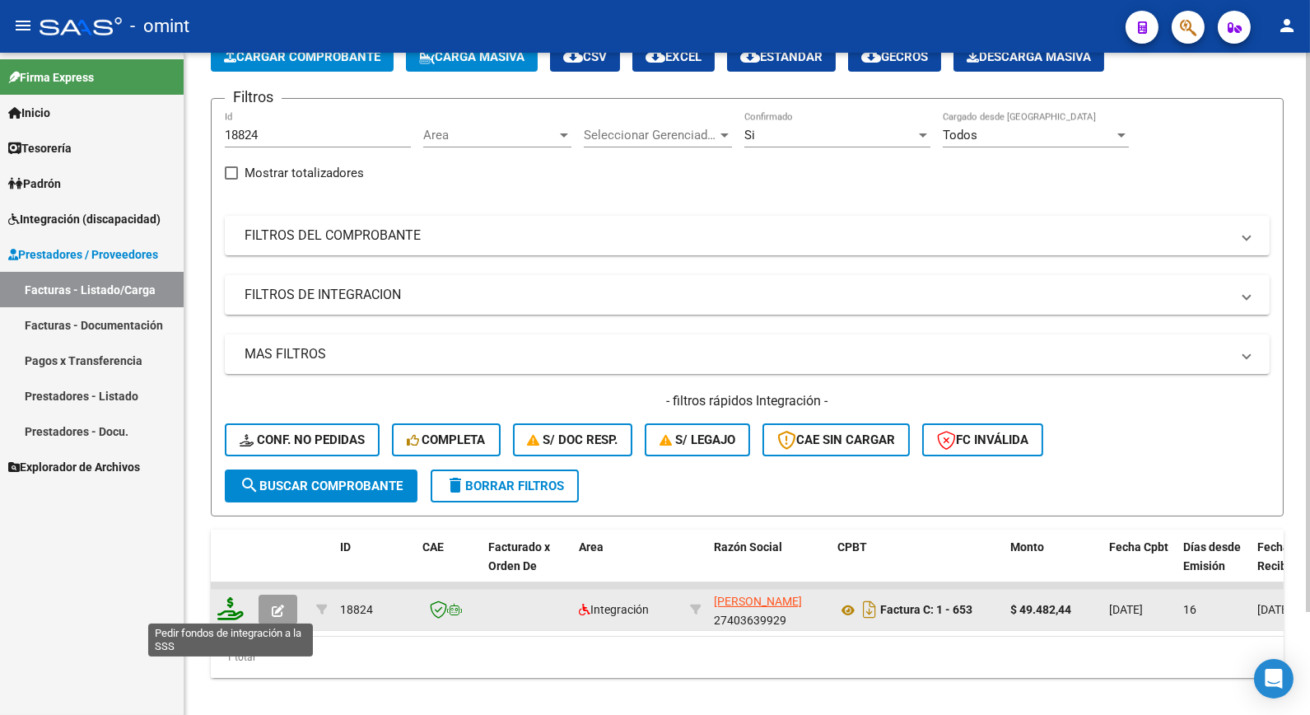
click at [235, 606] on icon at bounding box center [230, 608] width 26 height 23
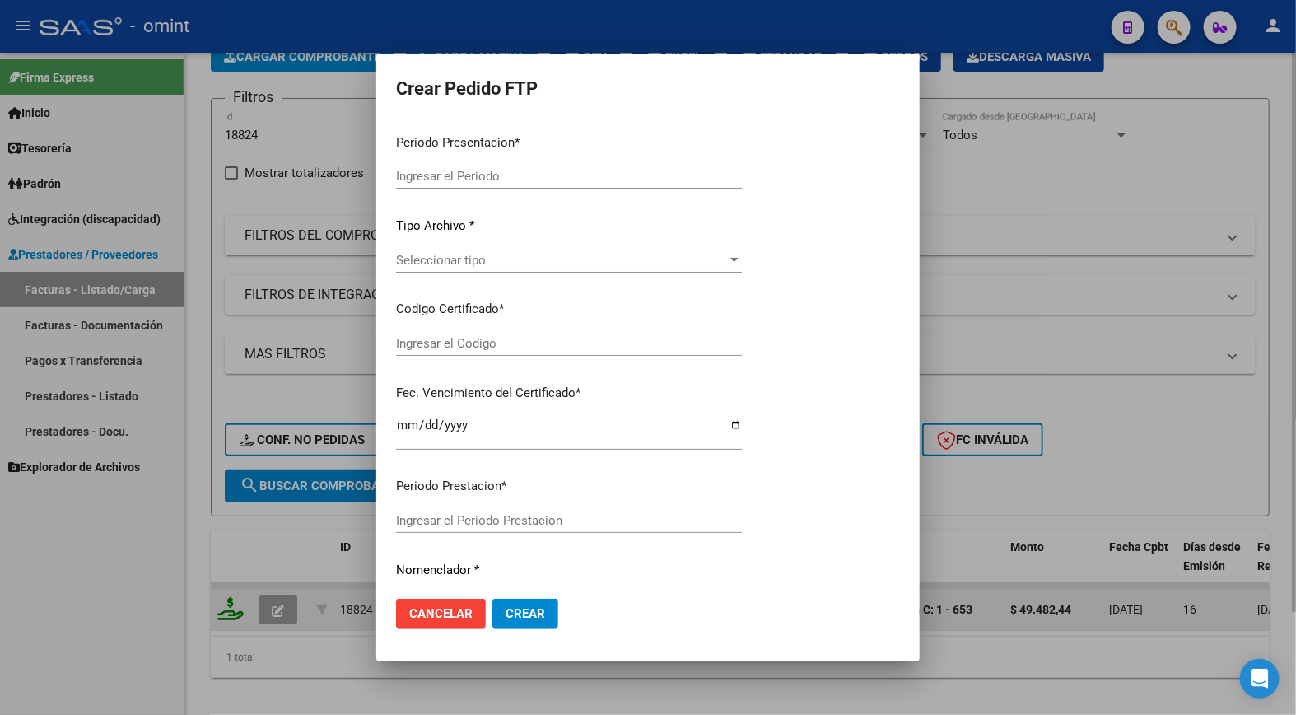
type input "202508"
type input "$ 49.482,44"
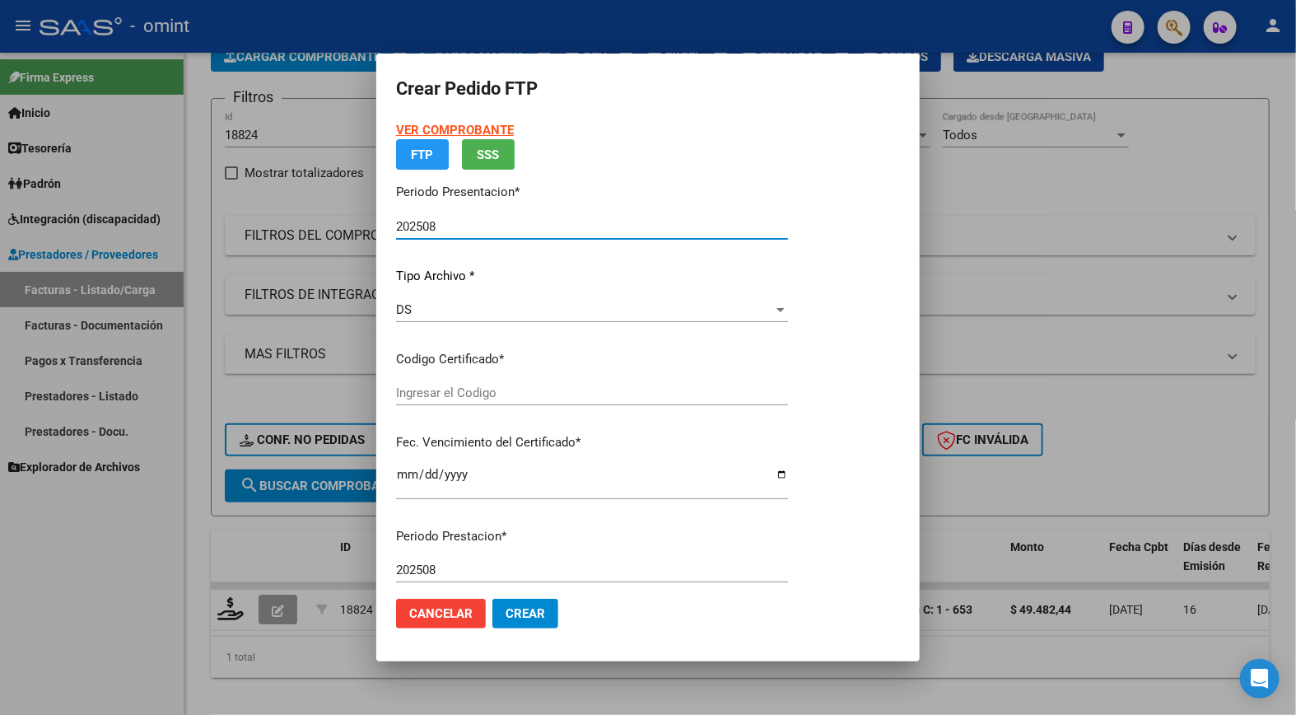
type input "8838711330"
type input "2028-11-25"
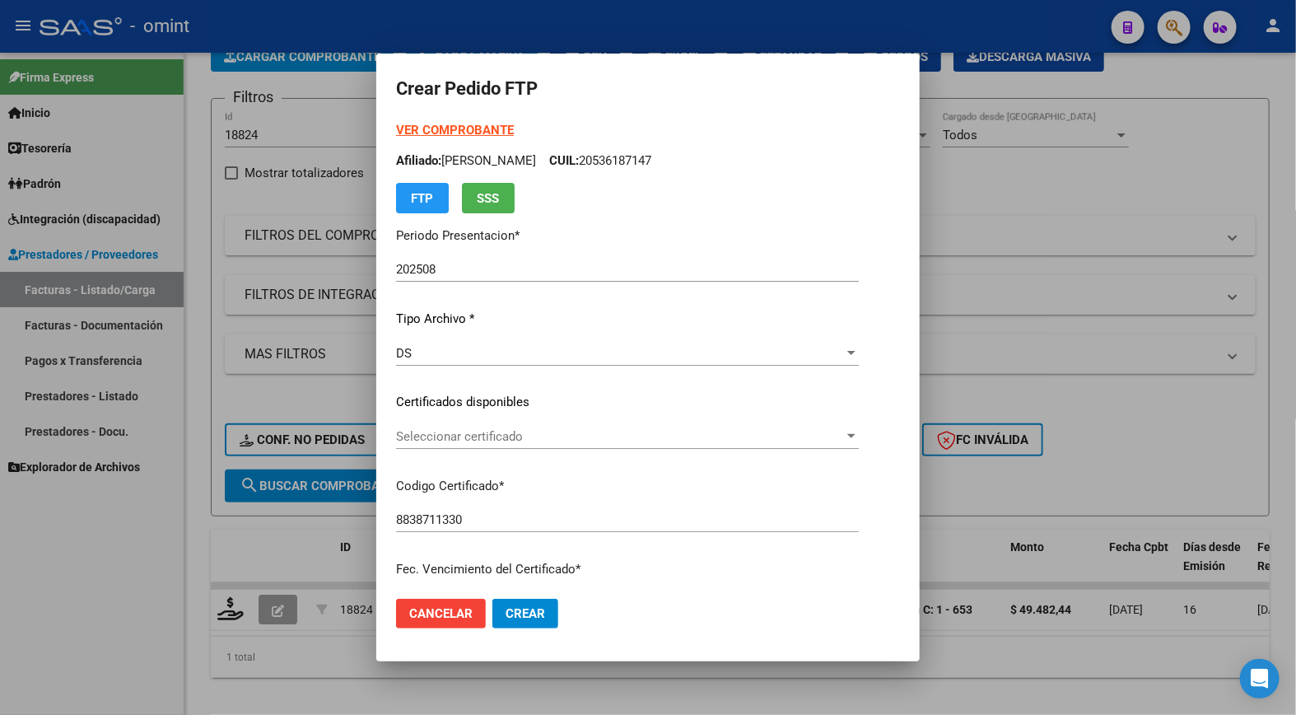
click at [408, 127] on strong "VER COMPROBANTE" at bounding box center [455, 130] width 118 height 15
click at [586, 30] on div at bounding box center [648, 357] width 1296 height 715
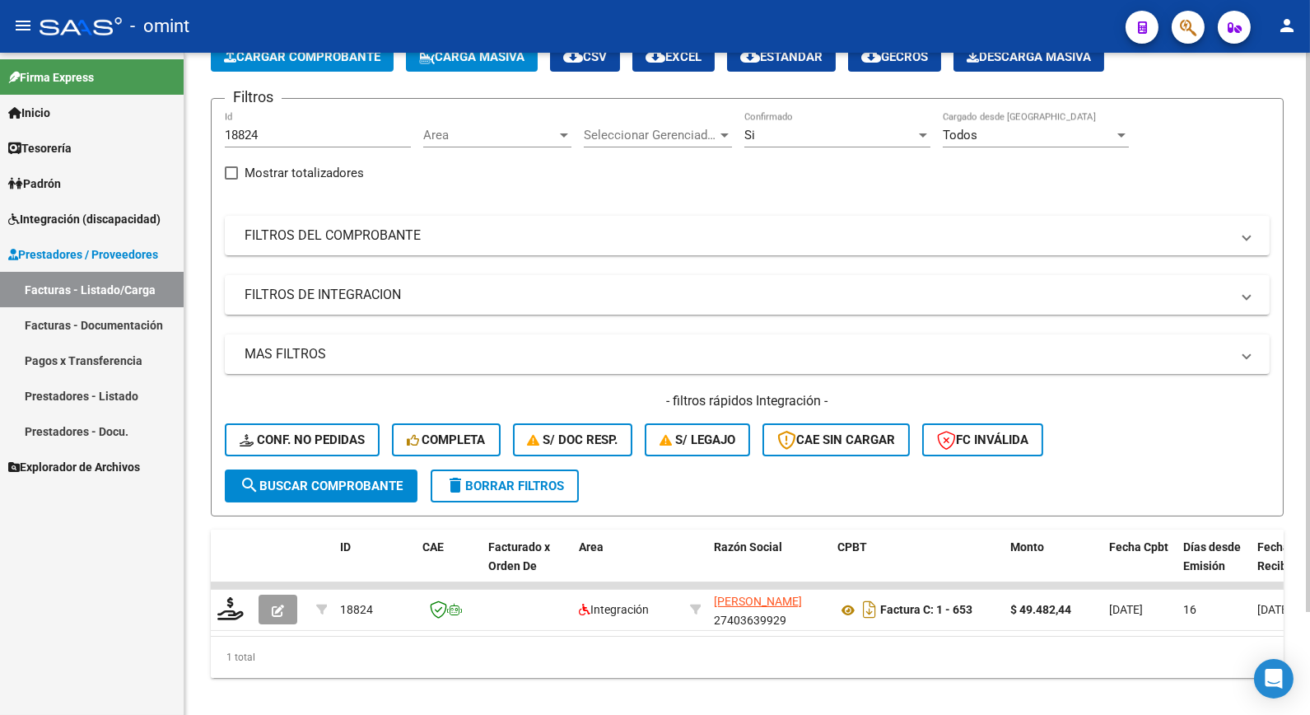
scroll to position [6, 0]
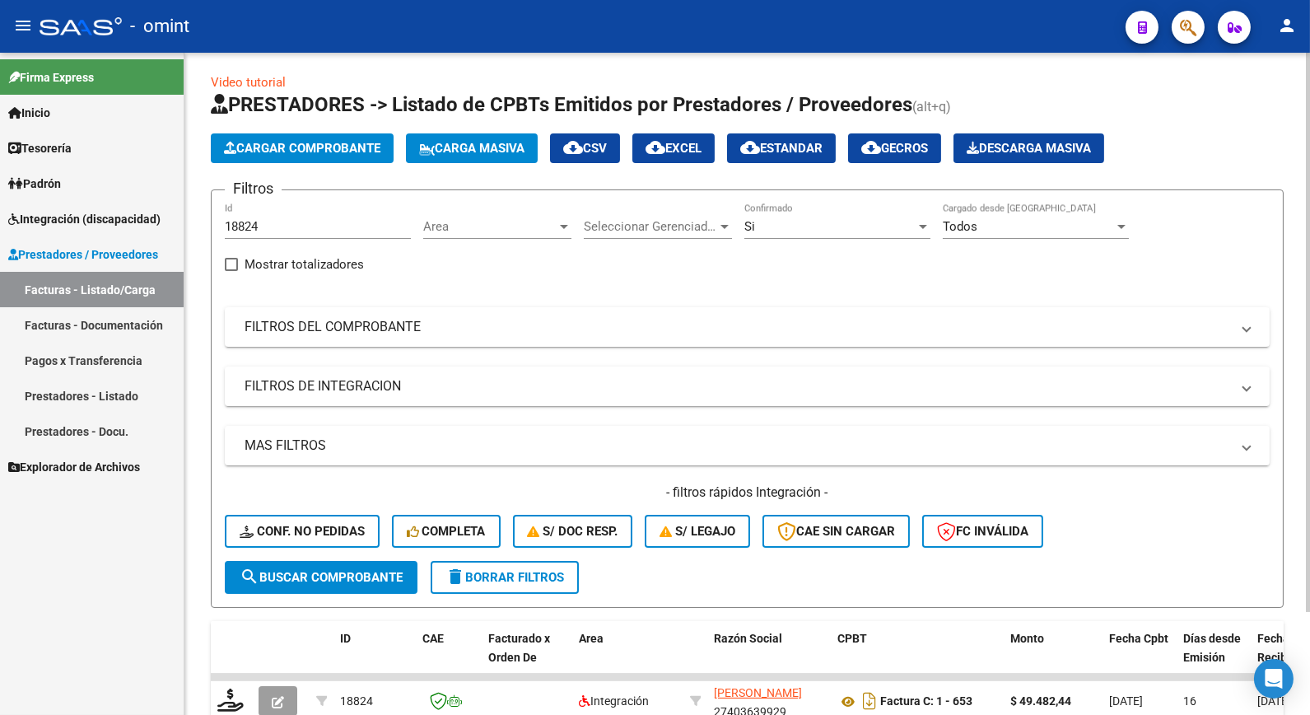
click at [919, 218] on div "Si Confirmado" at bounding box center [838, 220] width 186 height 35
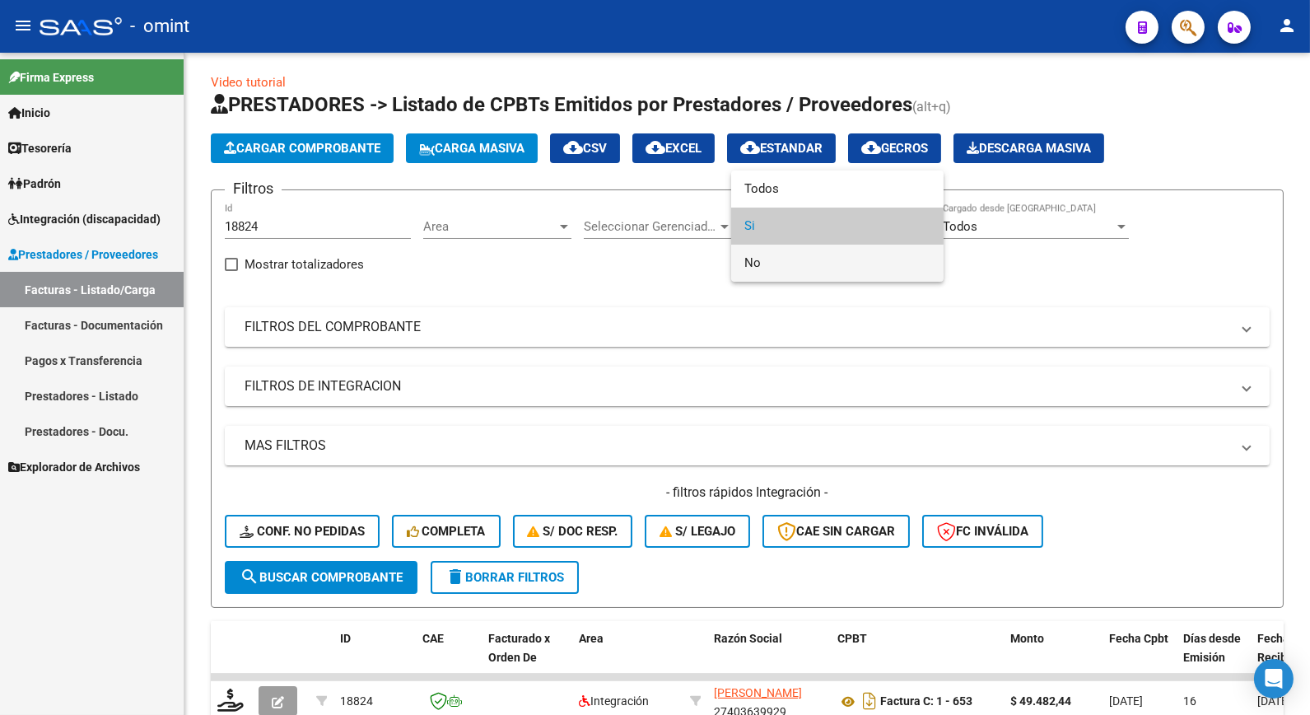
click at [809, 268] on span "No" at bounding box center [838, 263] width 186 height 37
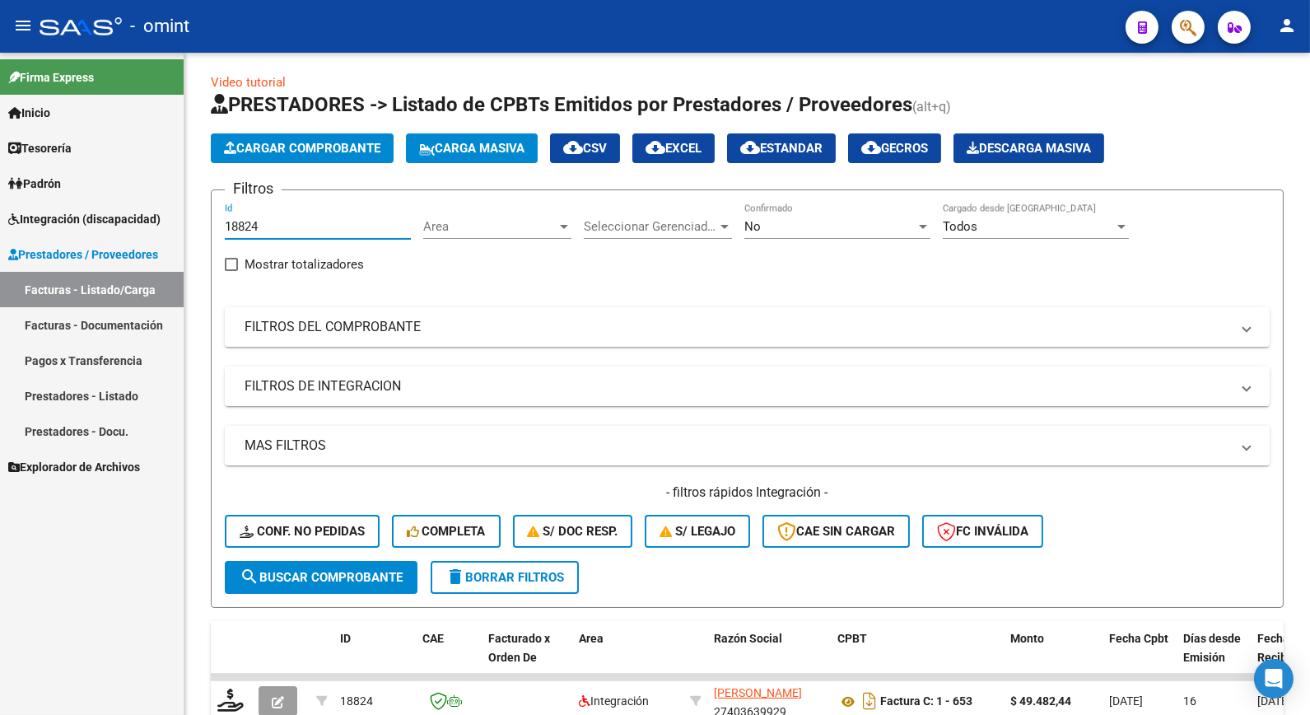
drag, startPoint x: 288, startPoint y: 226, endPoint x: 147, endPoint y: 194, distance: 145.3
click at [147, 196] on mat-sidenav-container "Firma Express Inicio Calendario SSS Instructivos Contacto OS Tesorería Extracto…" at bounding box center [655, 384] width 1310 height 662
paste input "18281"
type input "18281"
click at [354, 579] on span "search Buscar Comprobante" at bounding box center [321, 577] width 163 height 15
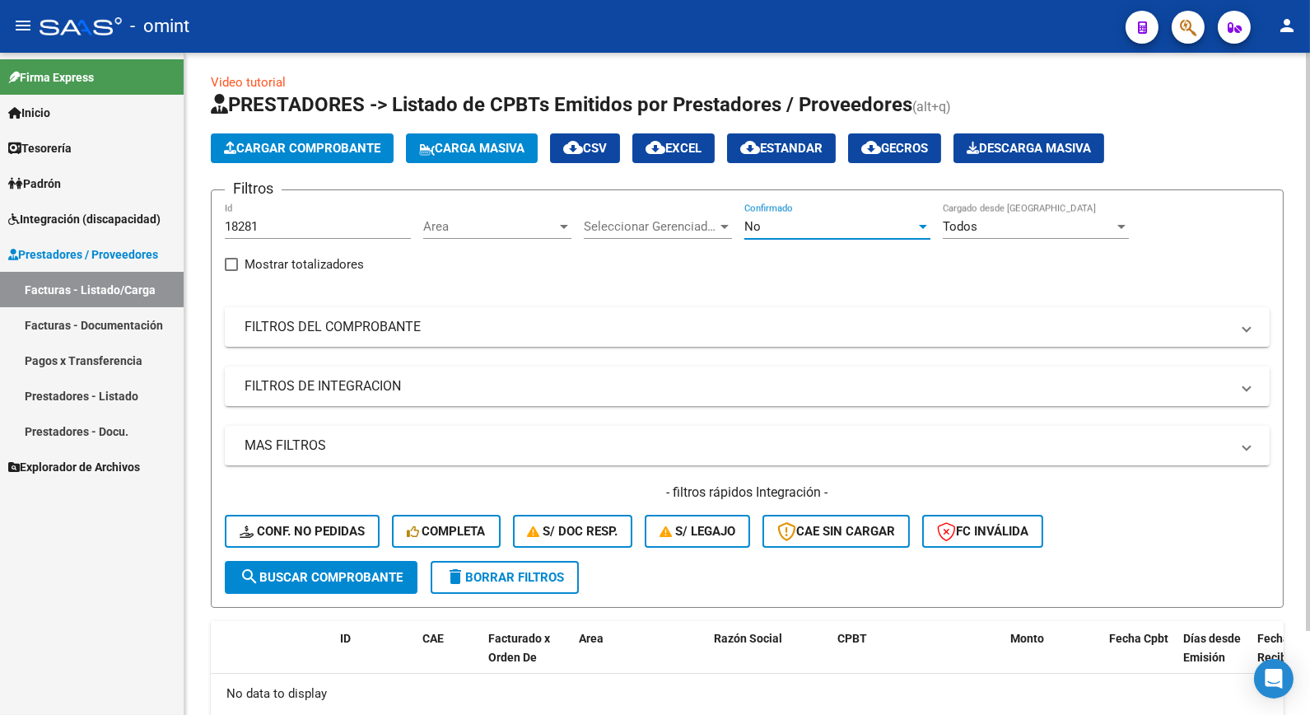
click at [903, 225] on div "No" at bounding box center [830, 226] width 171 height 15
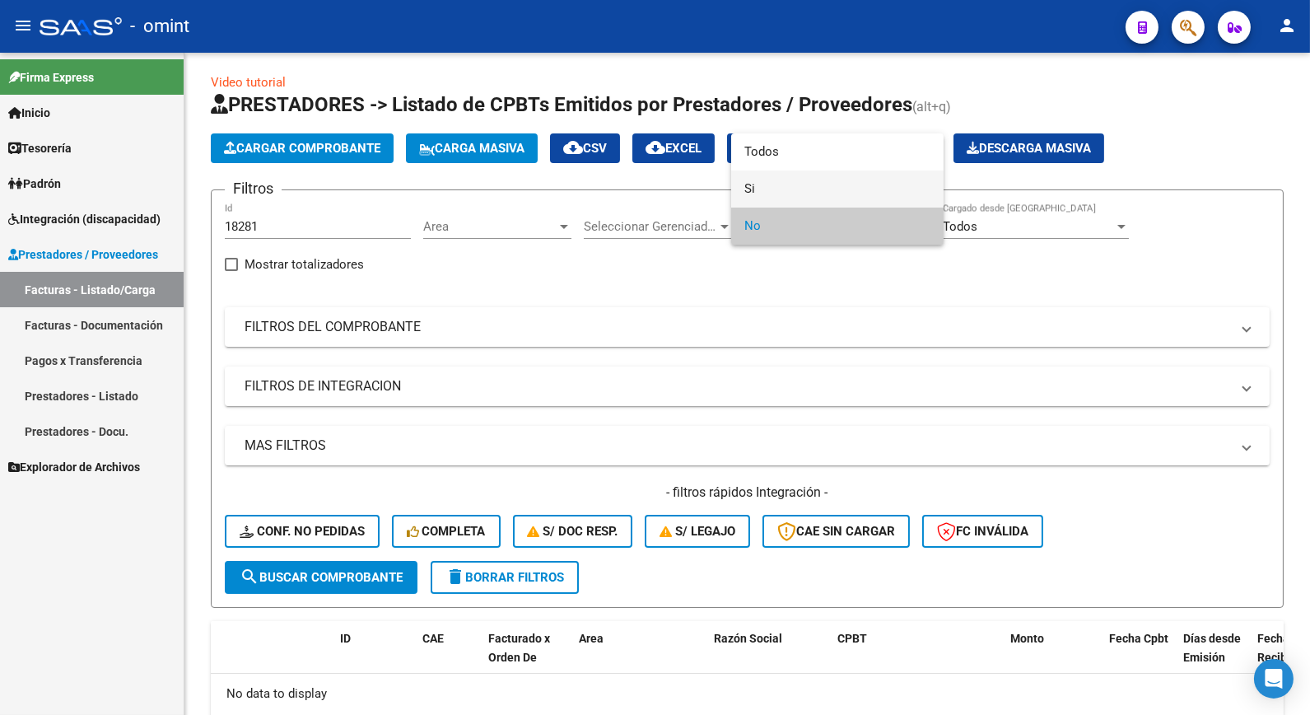
click at [833, 191] on span "Si" at bounding box center [838, 188] width 186 height 37
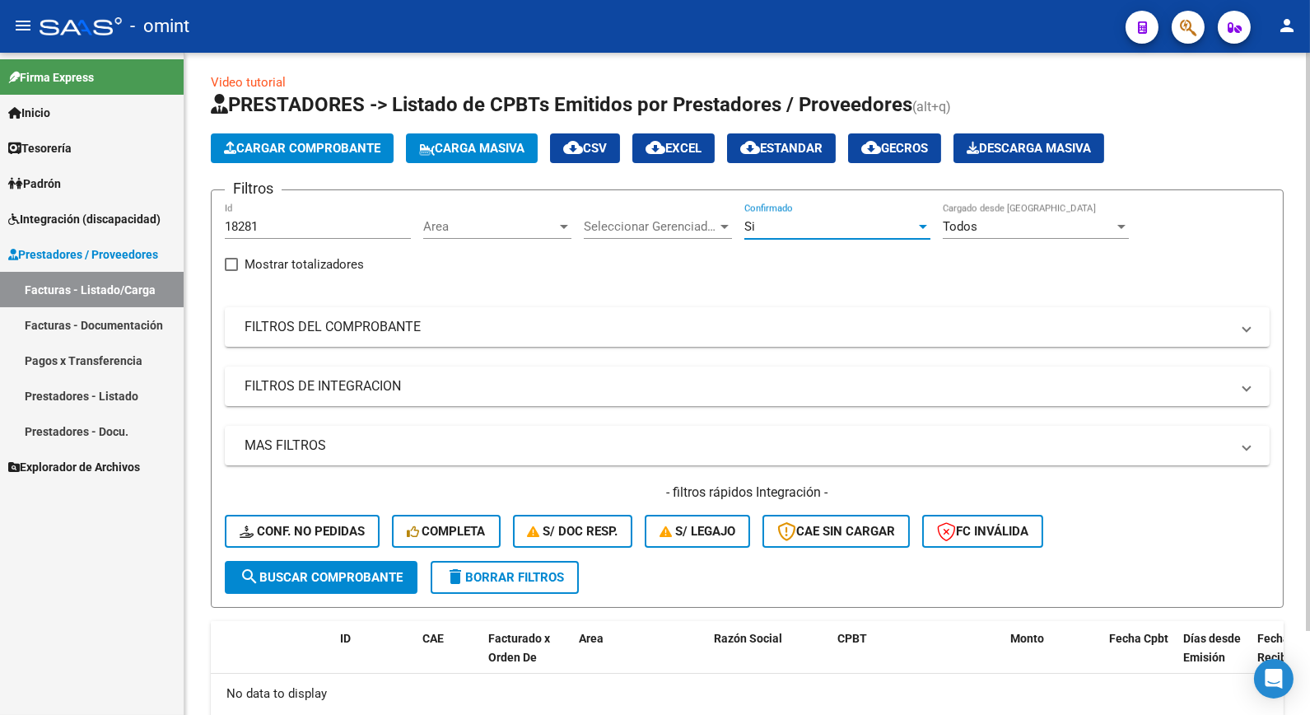
click at [321, 572] on span "search Buscar Comprobante" at bounding box center [321, 577] width 163 height 15
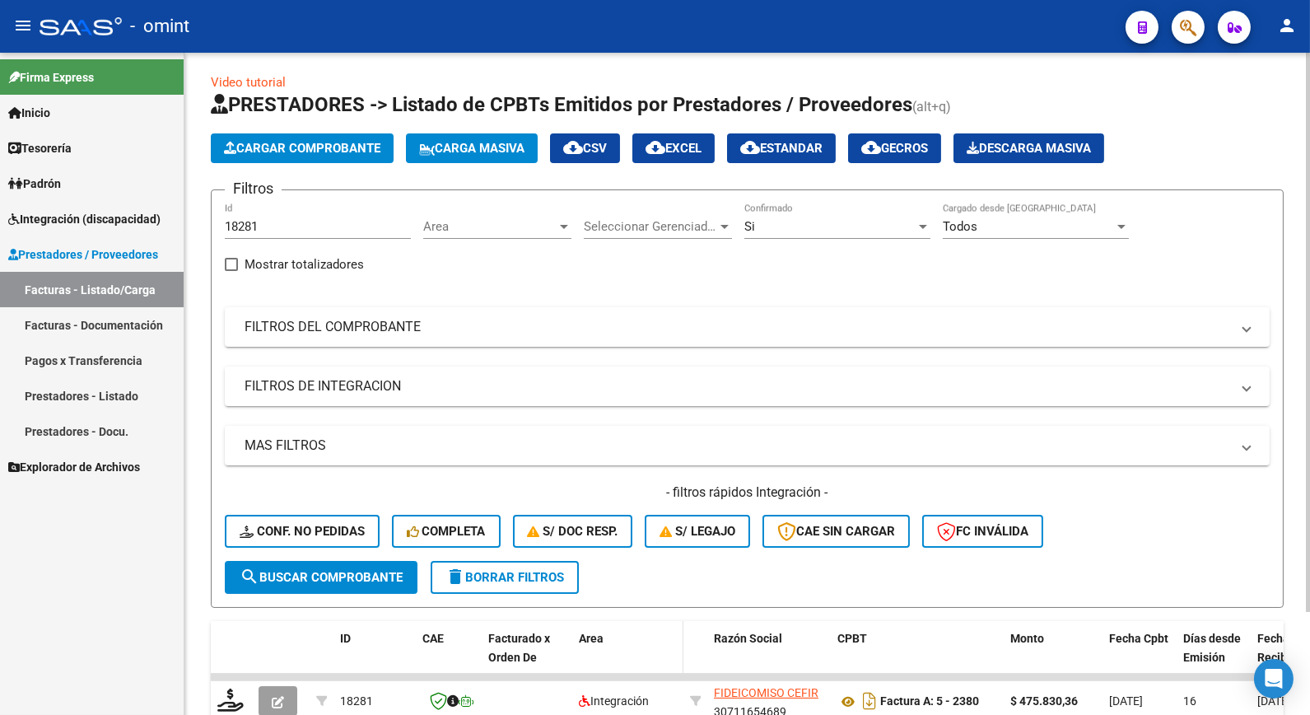
scroll to position [97, 0]
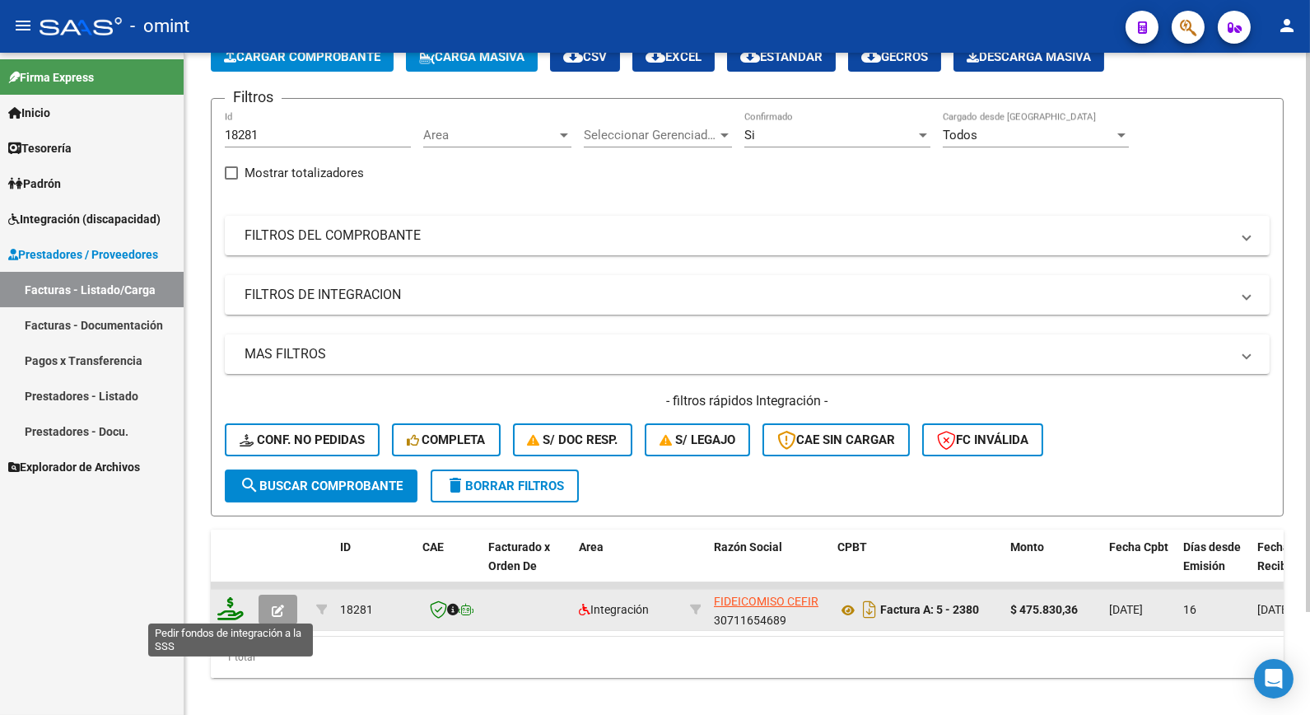
click at [228, 607] on icon at bounding box center [230, 608] width 26 height 23
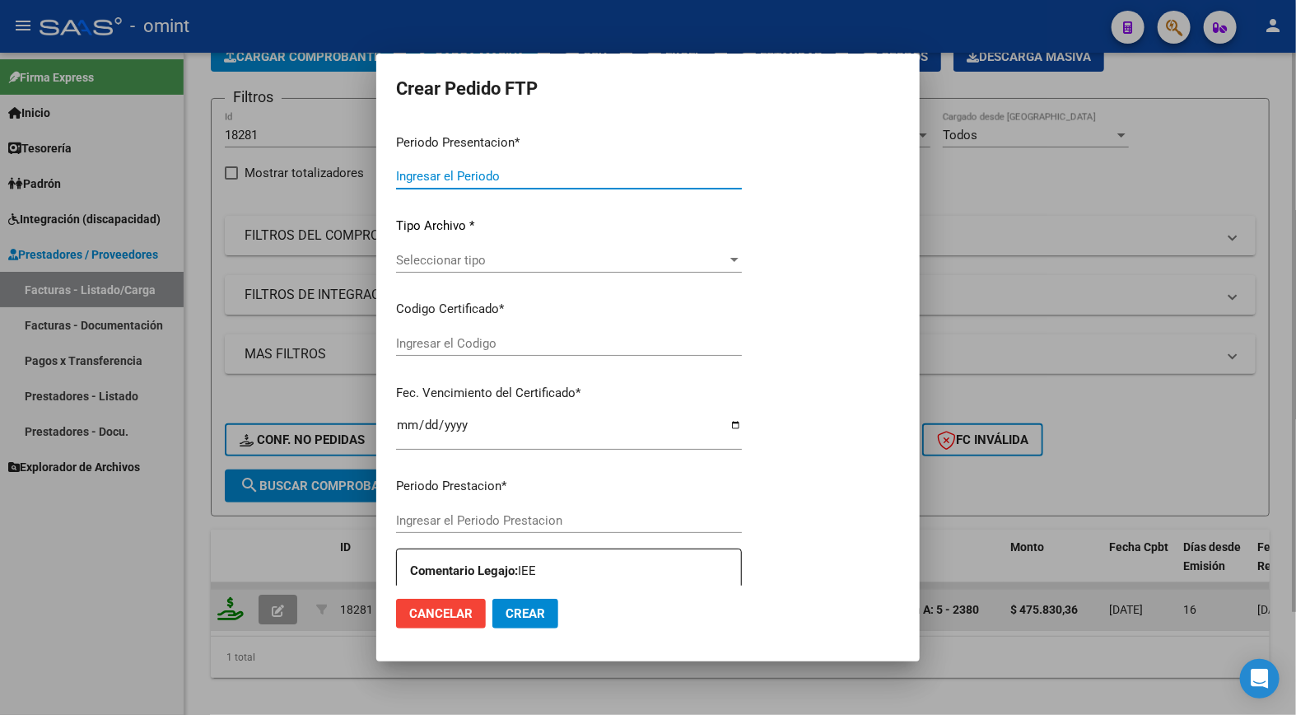
type input "202508"
type input "$ 475.830,36"
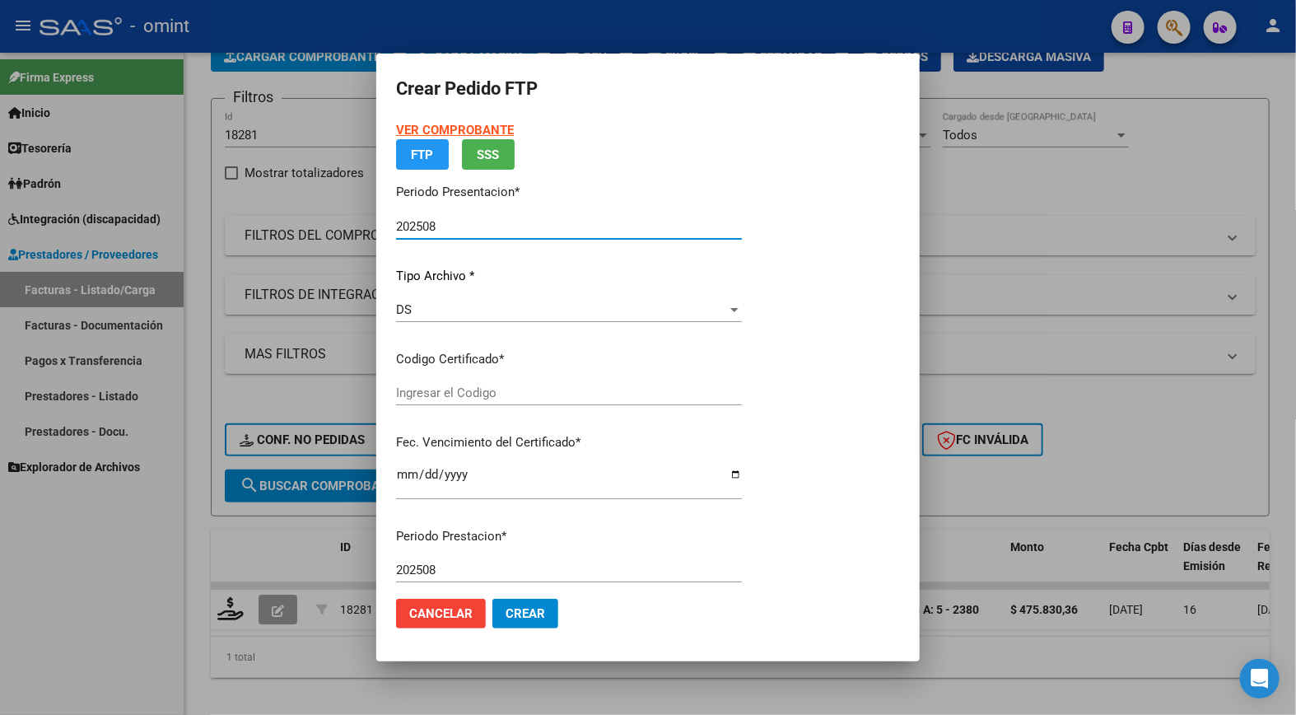
type input "8180070263"
type input "2026-02-09"
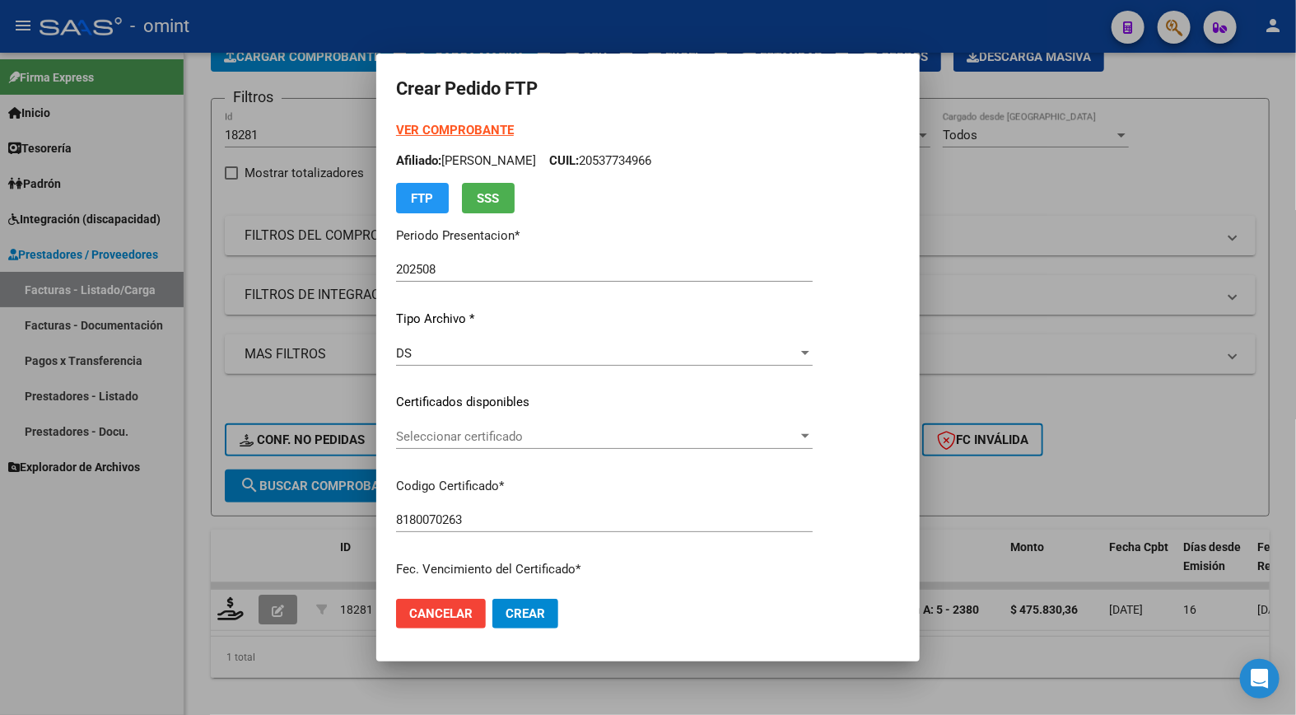
click at [442, 129] on strong "VER COMPROBANTE" at bounding box center [455, 130] width 118 height 15
click at [458, 28] on div at bounding box center [648, 357] width 1296 height 715
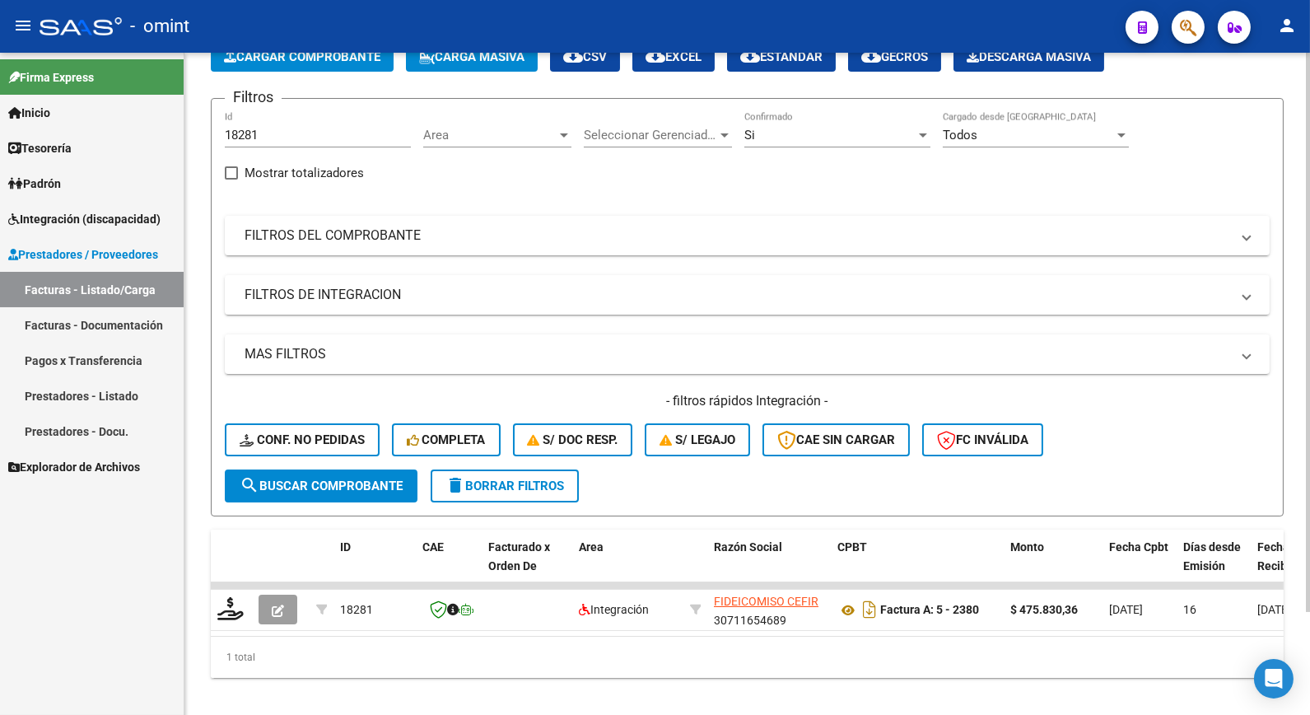
click at [523, 481] on span "delete Borrar Filtros" at bounding box center [505, 486] width 119 height 15
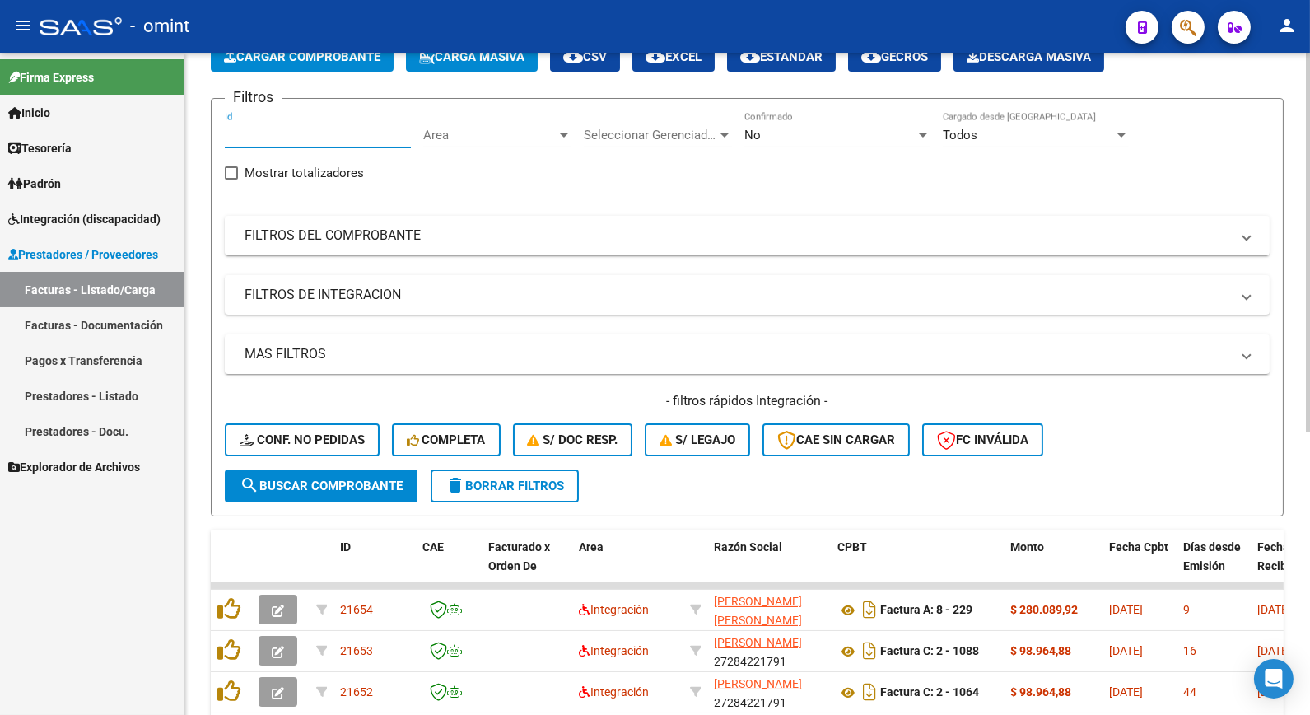
paste input "18712"
type input "18712"
click at [306, 479] on span "search Buscar Comprobante" at bounding box center [321, 486] width 163 height 15
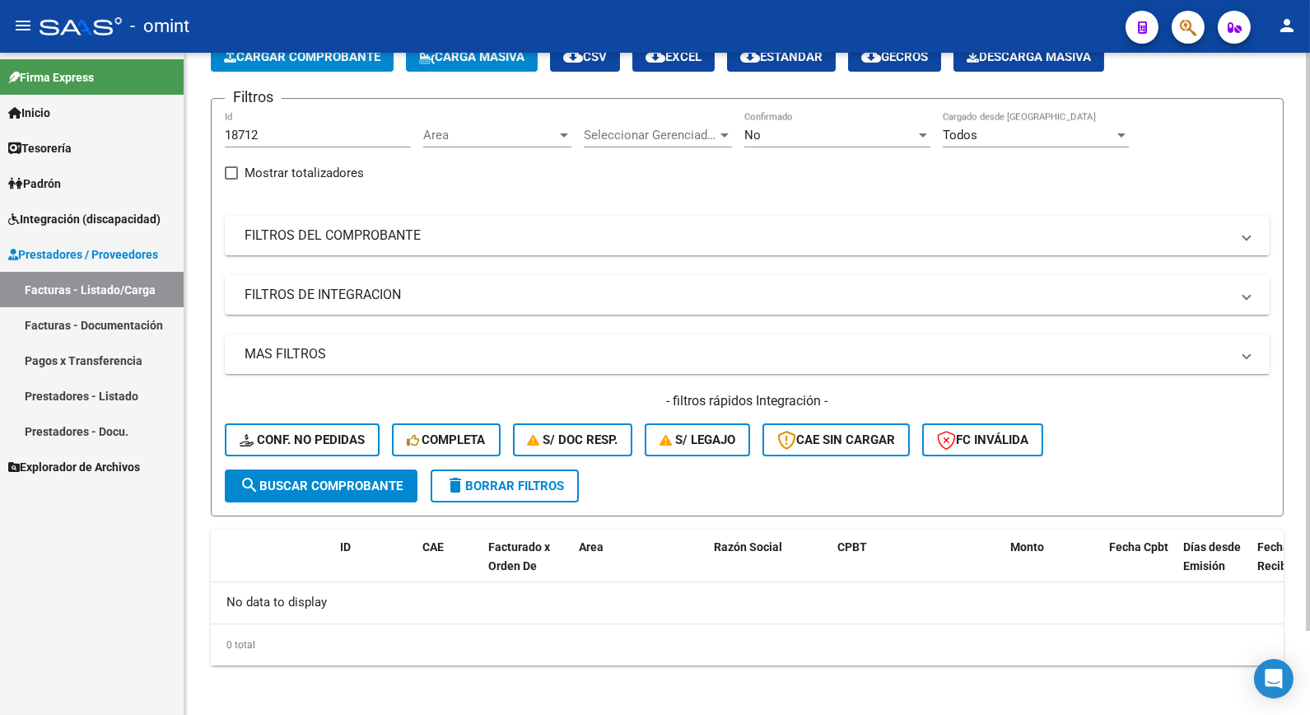
click at [911, 136] on div "No" at bounding box center [830, 135] width 171 height 15
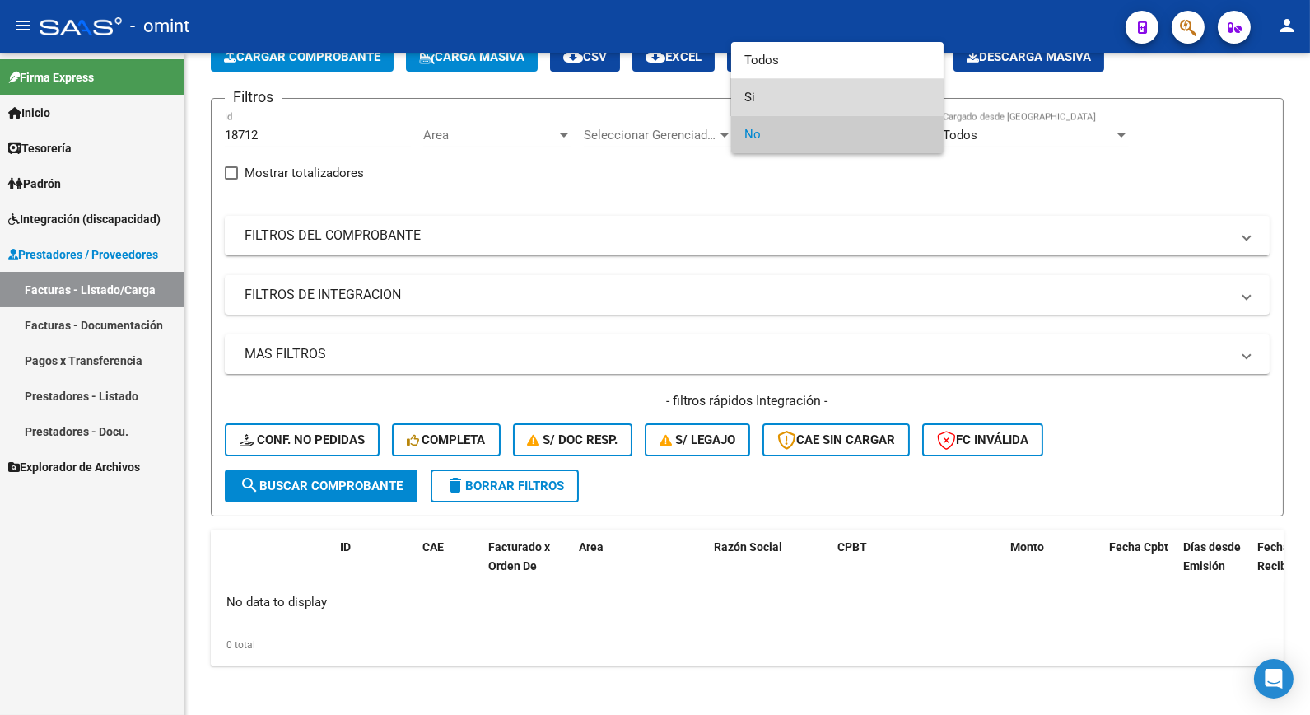
click at [792, 100] on span "Si" at bounding box center [838, 97] width 186 height 37
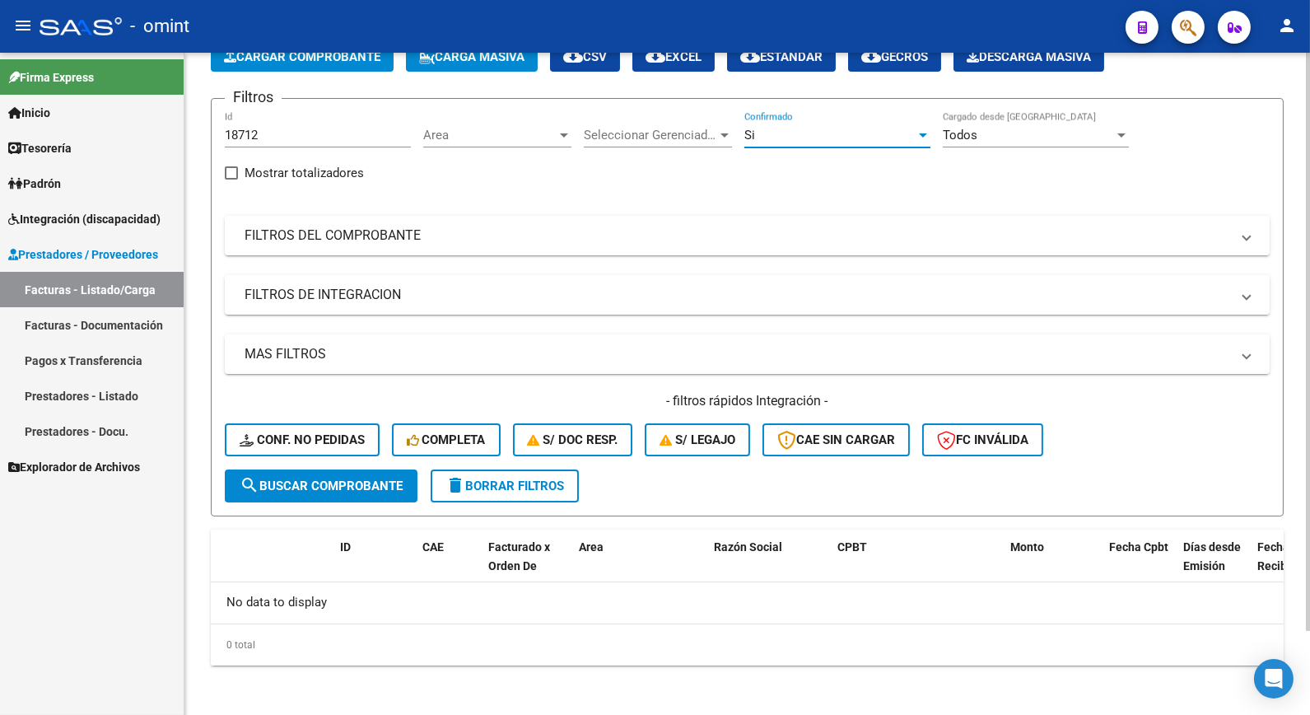
click at [323, 479] on span "search Buscar Comprobante" at bounding box center [321, 486] width 163 height 15
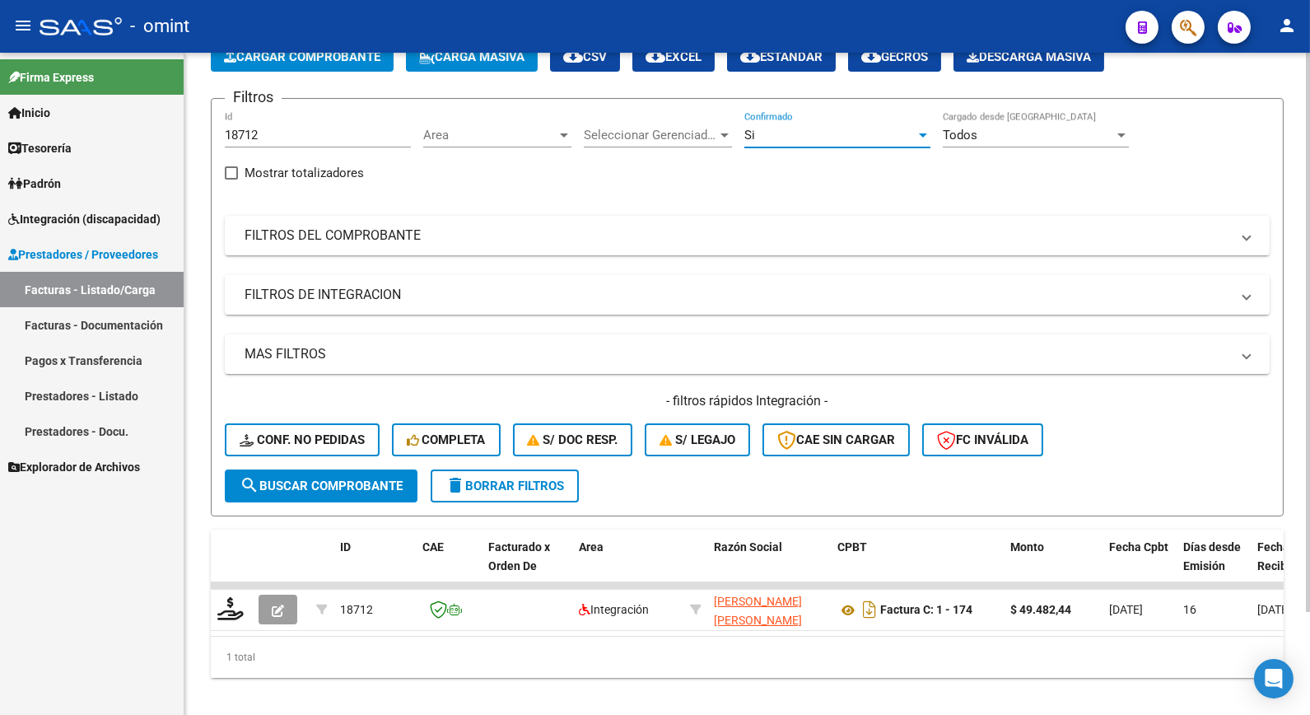
click at [918, 140] on div at bounding box center [923, 134] width 15 height 13
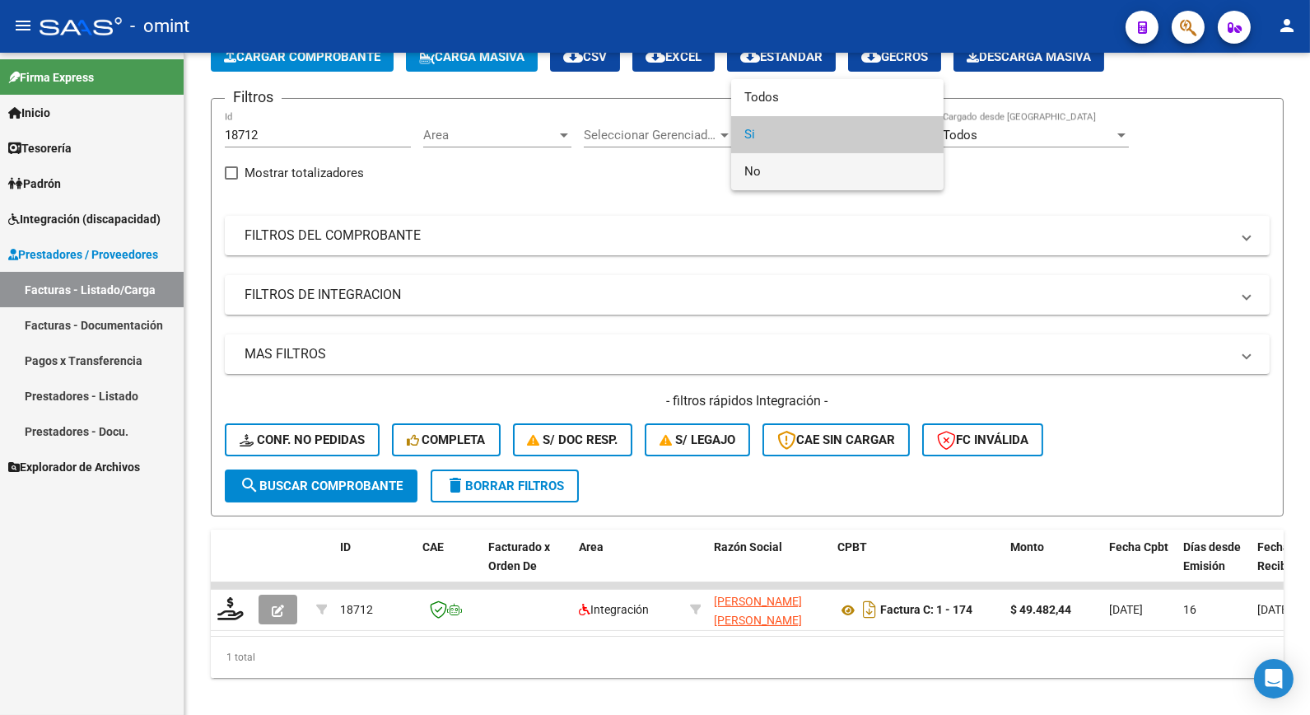
click at [759, 182] on span "No" at bounding box center [838, 171] width 186 height 37
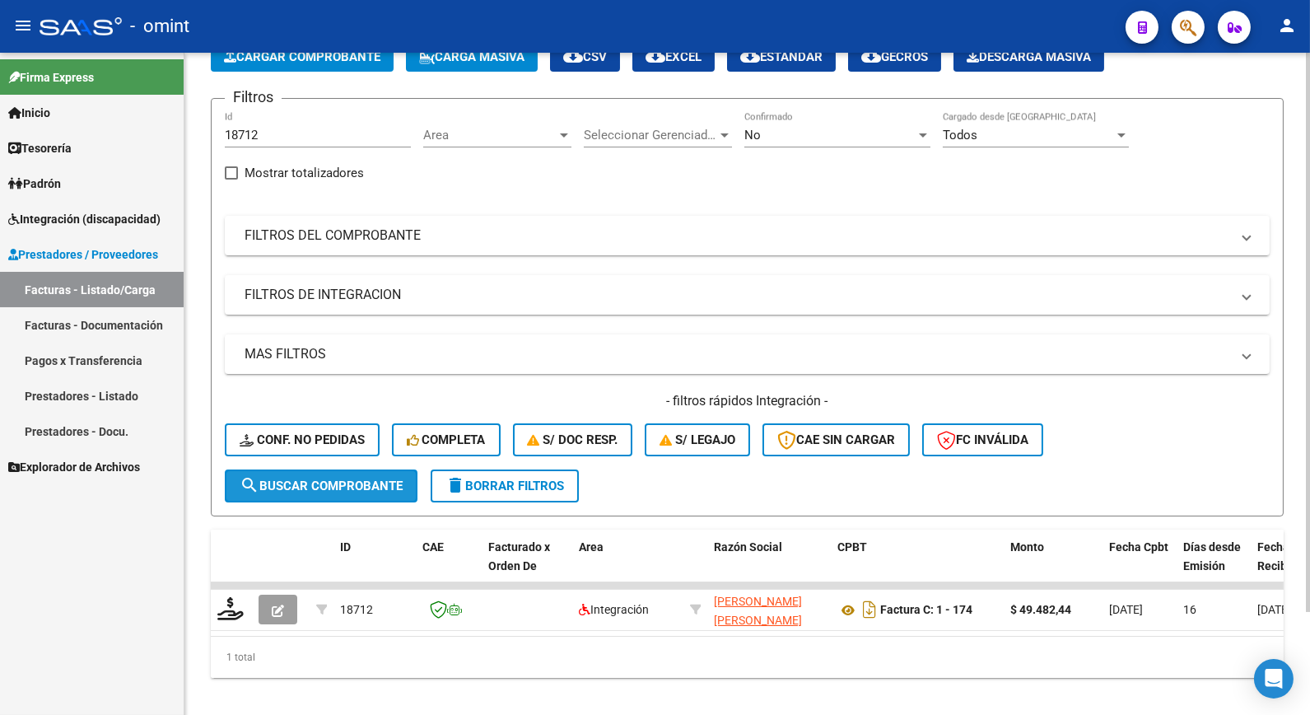
click at [334, 491] on button "search Buscar Comprobante" at bounding box center [321, 485] width 193 height 33
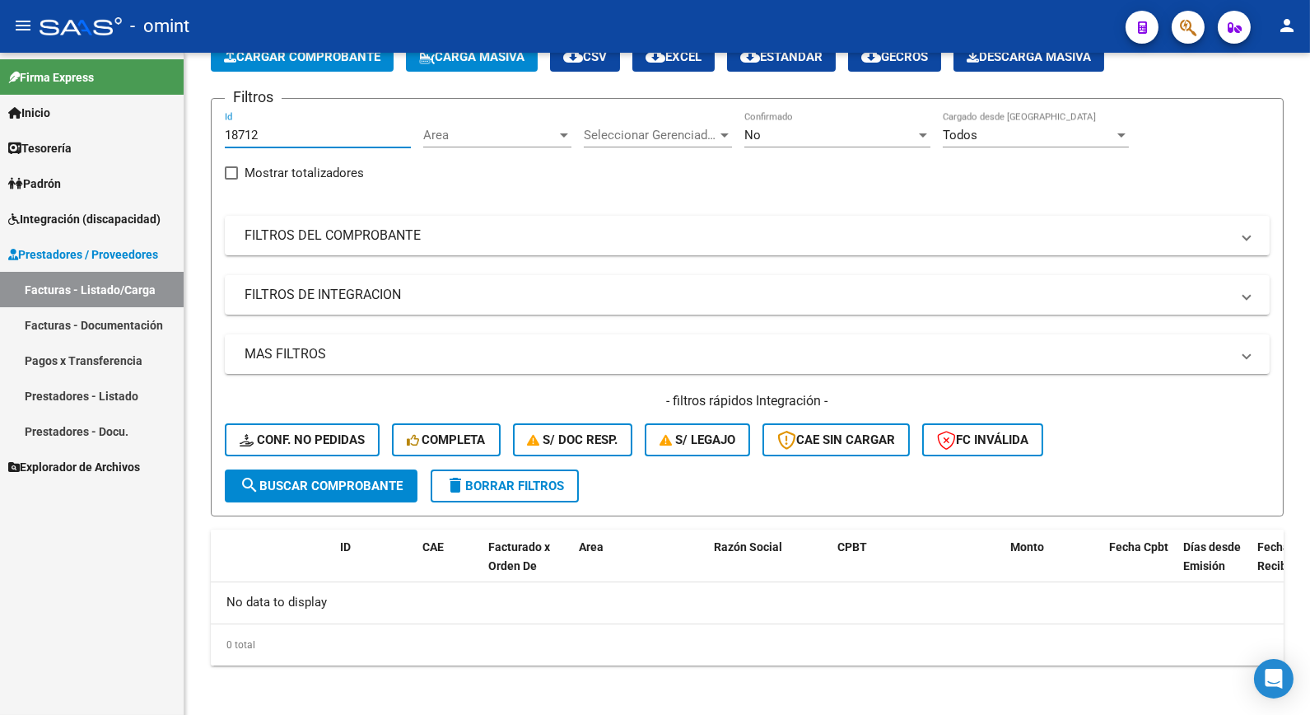
drag, startPoint x: 281, startPoint y: 130, endPoint x: 135, endPoint y: 119, distance: 146.2
click at [137, 119] on mat-sidenav-container "Firma Express Inicio Calendario SSS Instructivos Contacto OS Tesorería Extracto…" at bounding box center [655, 384] width 1310 height 662
paste input "18711"
type input "18711"
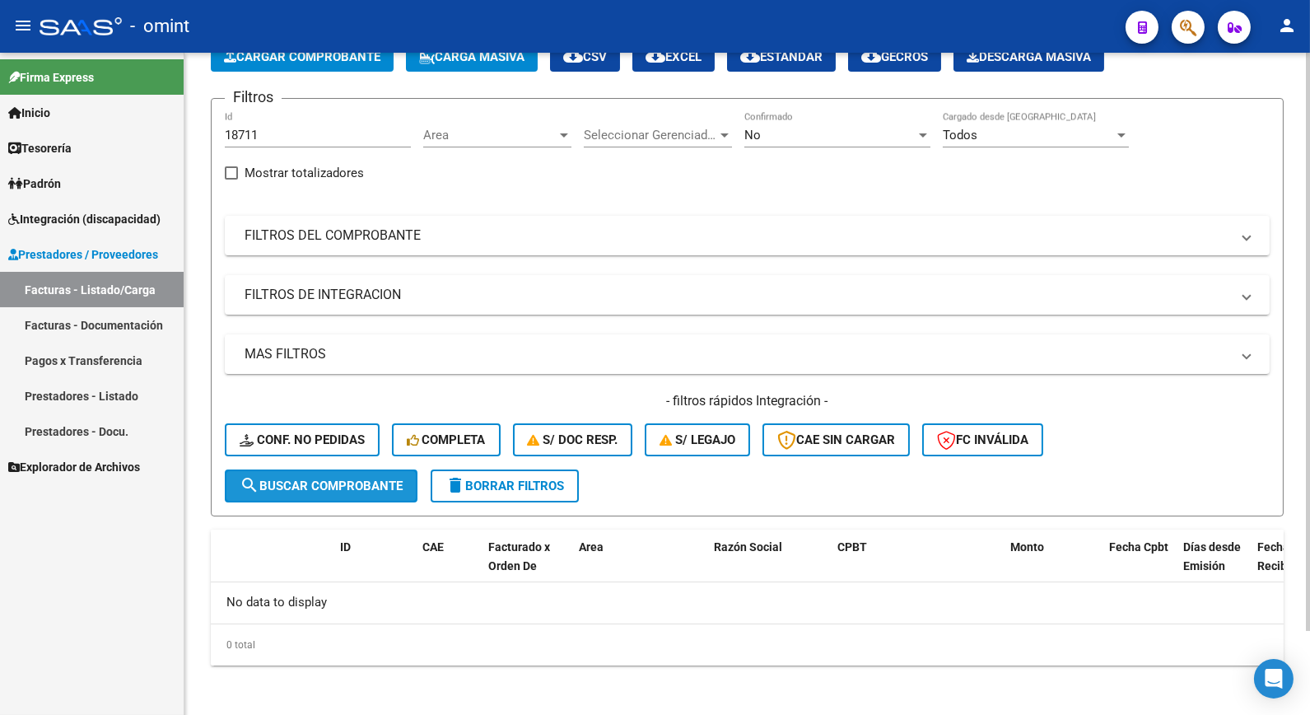
click at [290, 488] on span "search Buscar Comprobante" at bounding box center [321, 486] width 163 height 15
click at [922, 130] on div at bounding box center [923, 134] width 15 height 13
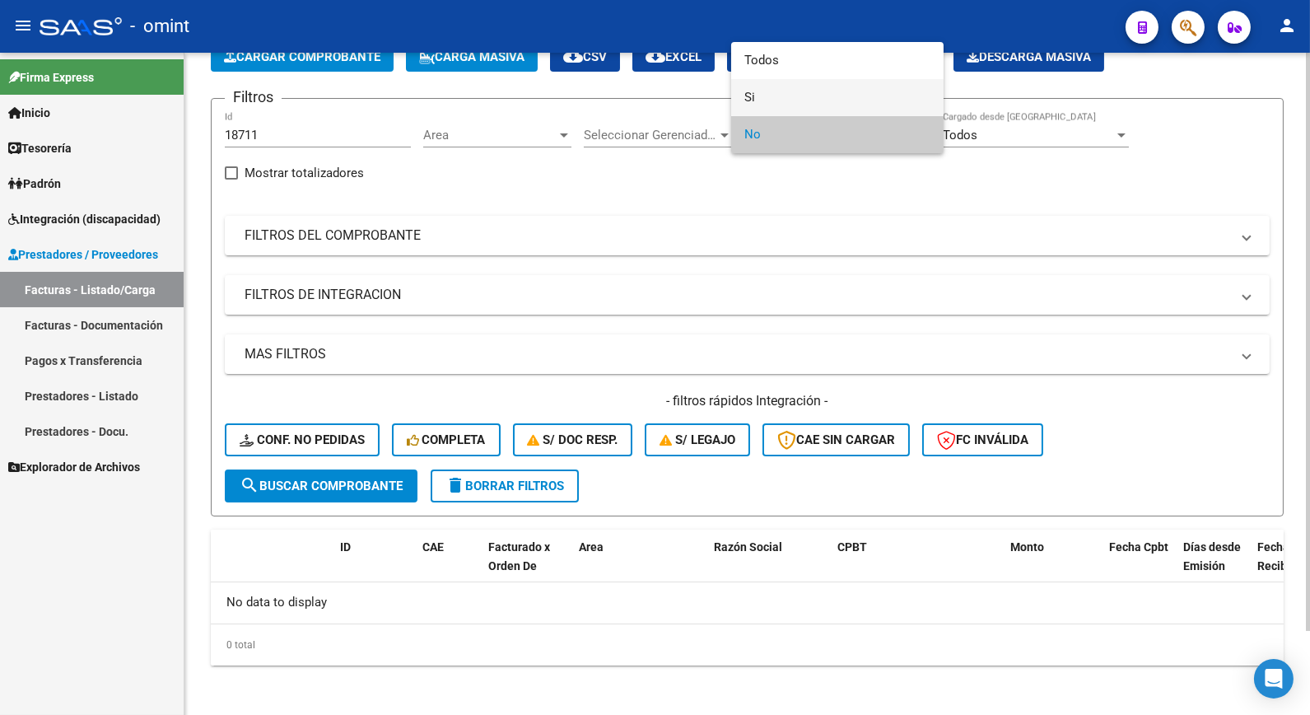
click at [759, 99] on span "Si" at bounding box center [838, 97] width 186 height 37
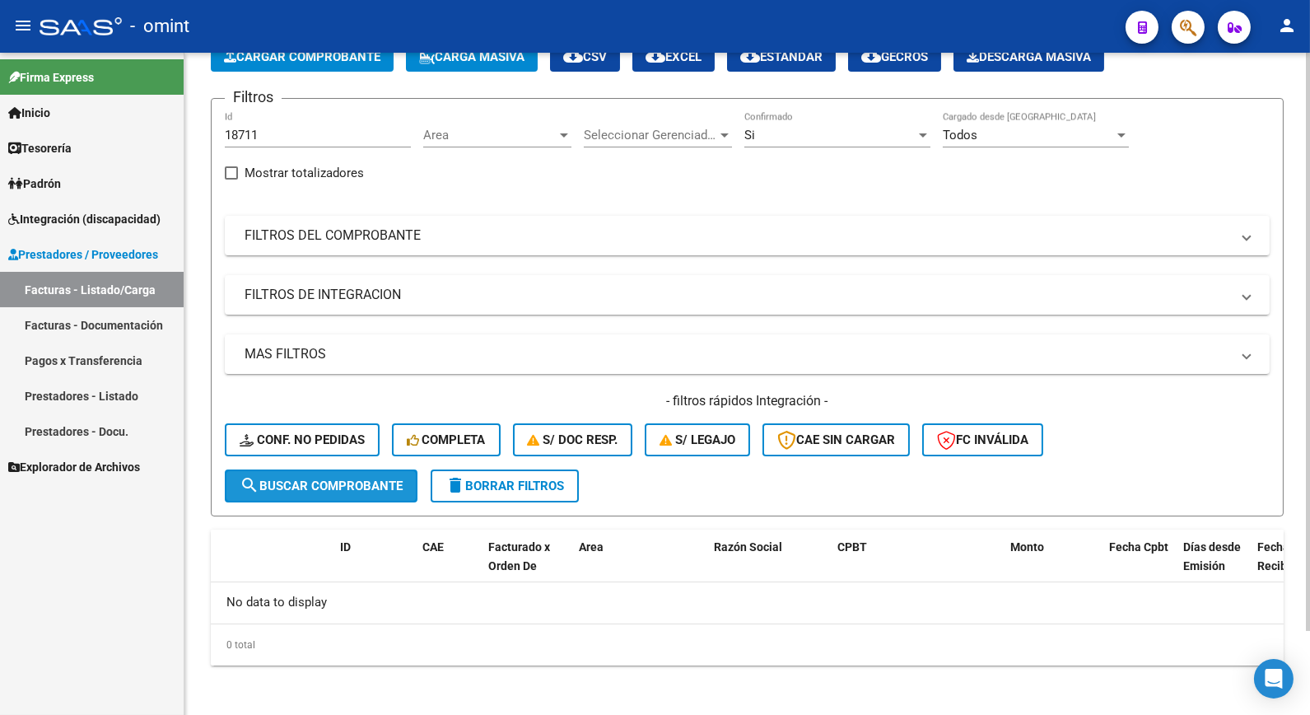
click at [357, 483] on span "search Buscar Comprobante" at bounding box center [321, 486] width 163 height 15
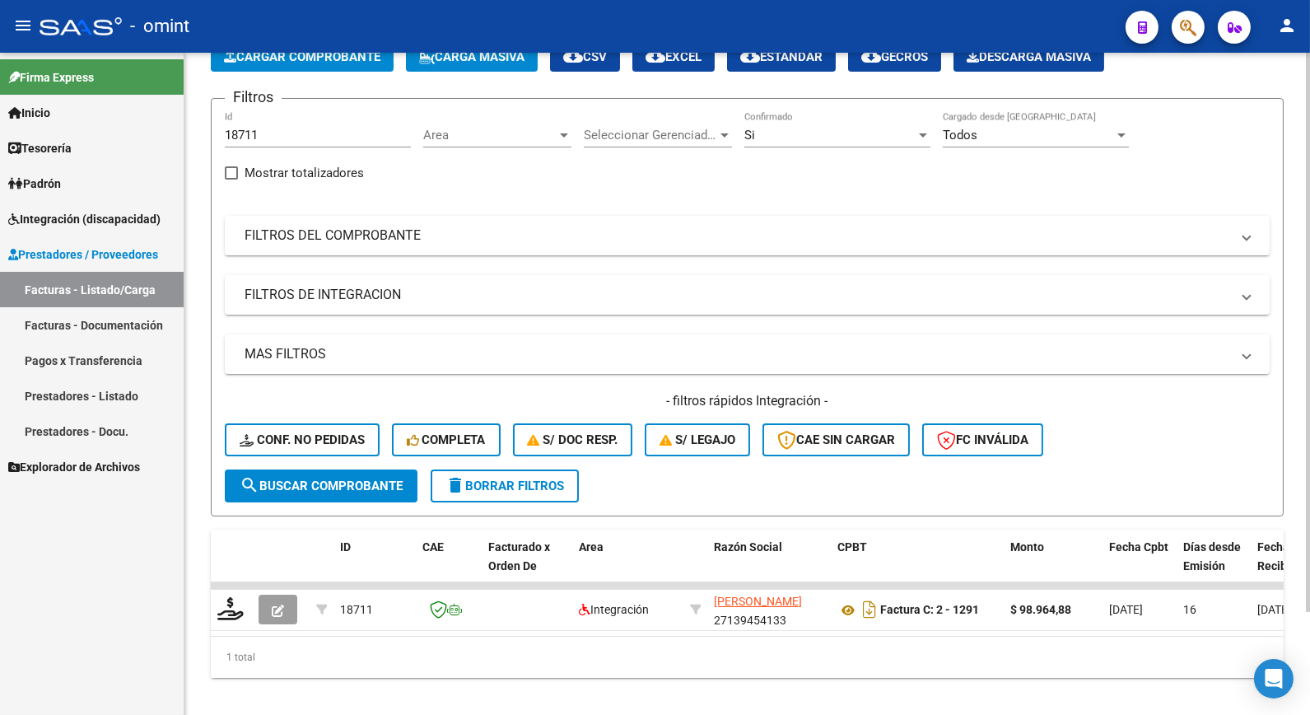
click at [903, 132] on div "Si Confirmado" at bounding box center [838, 129] width 186 height 35
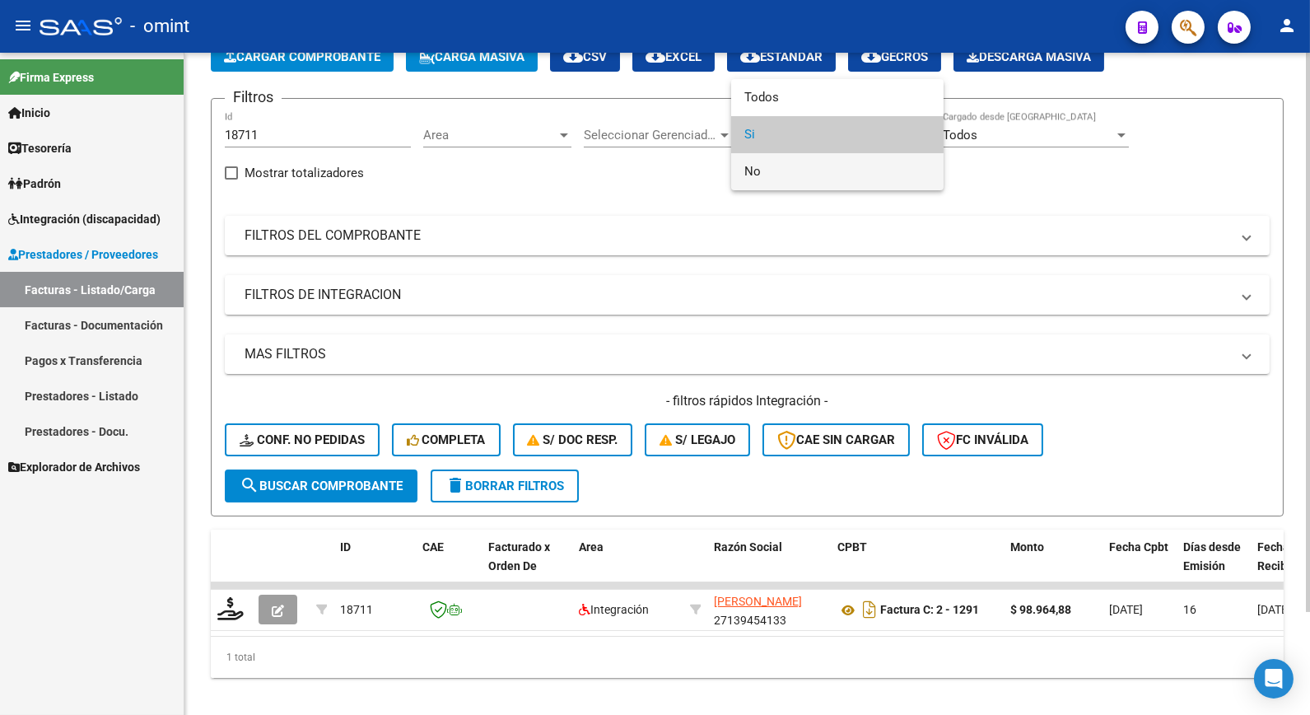
drag, startPoint x: 903, startPoint y: 132, endPoint x: 763, endPoint y: 173, distance: 145.9
click at [763, 173] on span "No" at bounding box center [838, 171] width 186 height 37
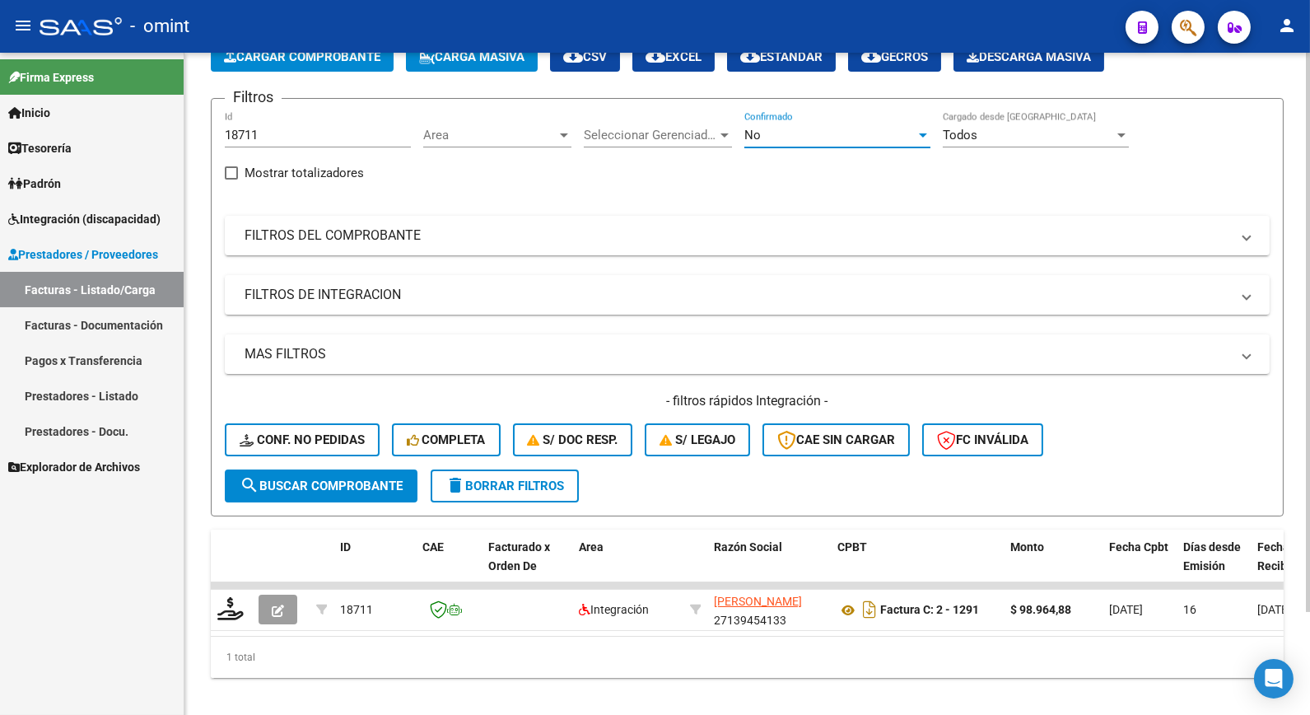
click at [323, 482] on span "search Buscar Comprobante" at bounding box center [321, 486] width 163 height 15
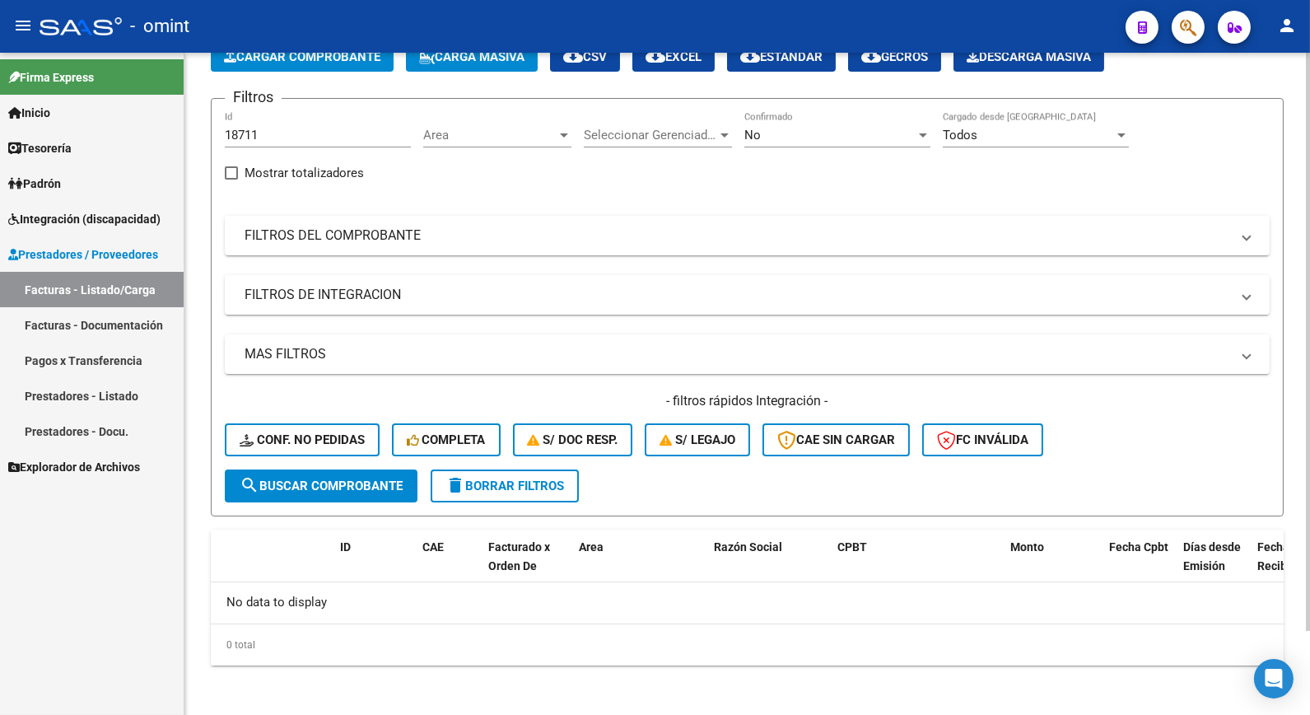
click at [276, 122] on div "18711 Id" at bounding box center [318, 129] width 186 height 35
drag, startPoint x: 277, startPoint y: 133, endPoint x: 166, endPoint y: 125, distance: 110.7
click at [168, 125] on mat-sidenav-container "Firma Express Inicio Calendario SSS Instructivos Contacto OS Tesorería Extracto…" at bounding box center [655, 384] width 1310 height 662
drag, startPoint x: 259, startPoint y: 143, endPoint x: 267, endPoint y: 128, distance: 17.7
paste input "18709"
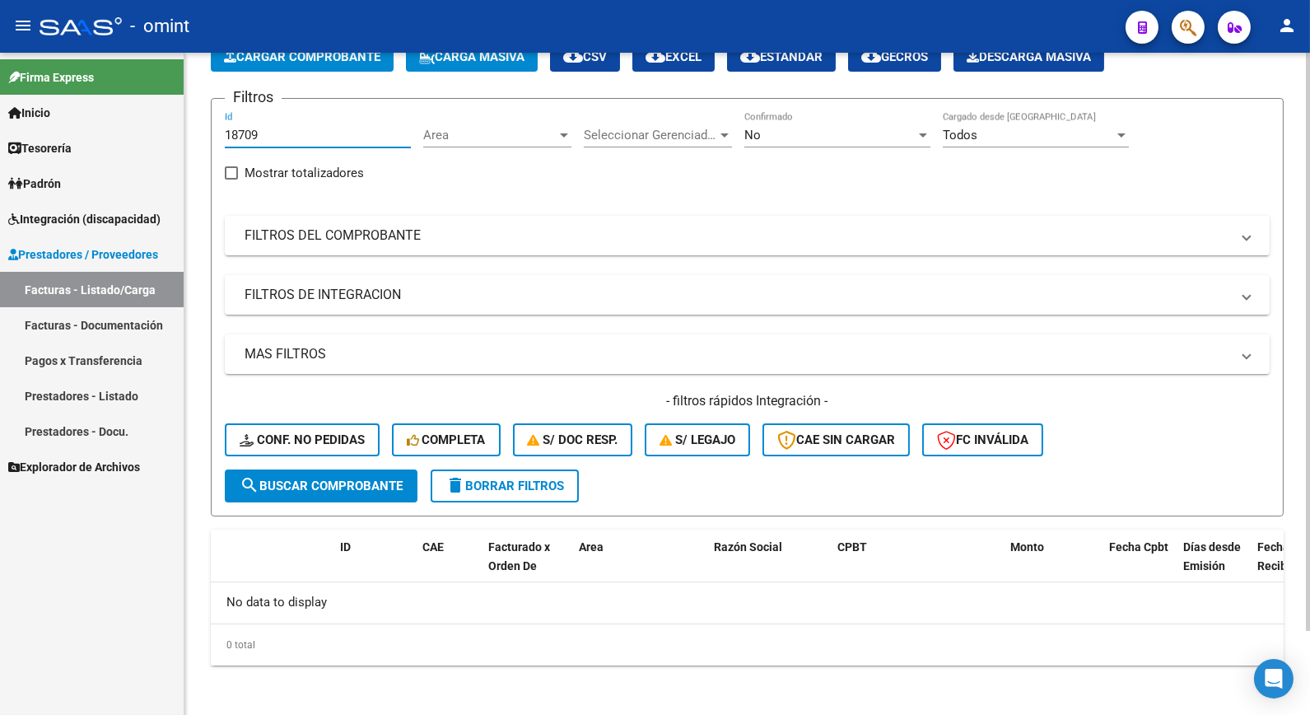
type input "18709"
drag, startPoint x: 341, startPoint y: 479, endPoint x: 352, endPoint y: 474, distance: 11.5
click at [339, 479] on span "search Buscar Comprobante" at bounding box center [321, 486] width 163 height 15
click at [871, 134] on div "No" at bounding box center [830, 135] width 171 height 15
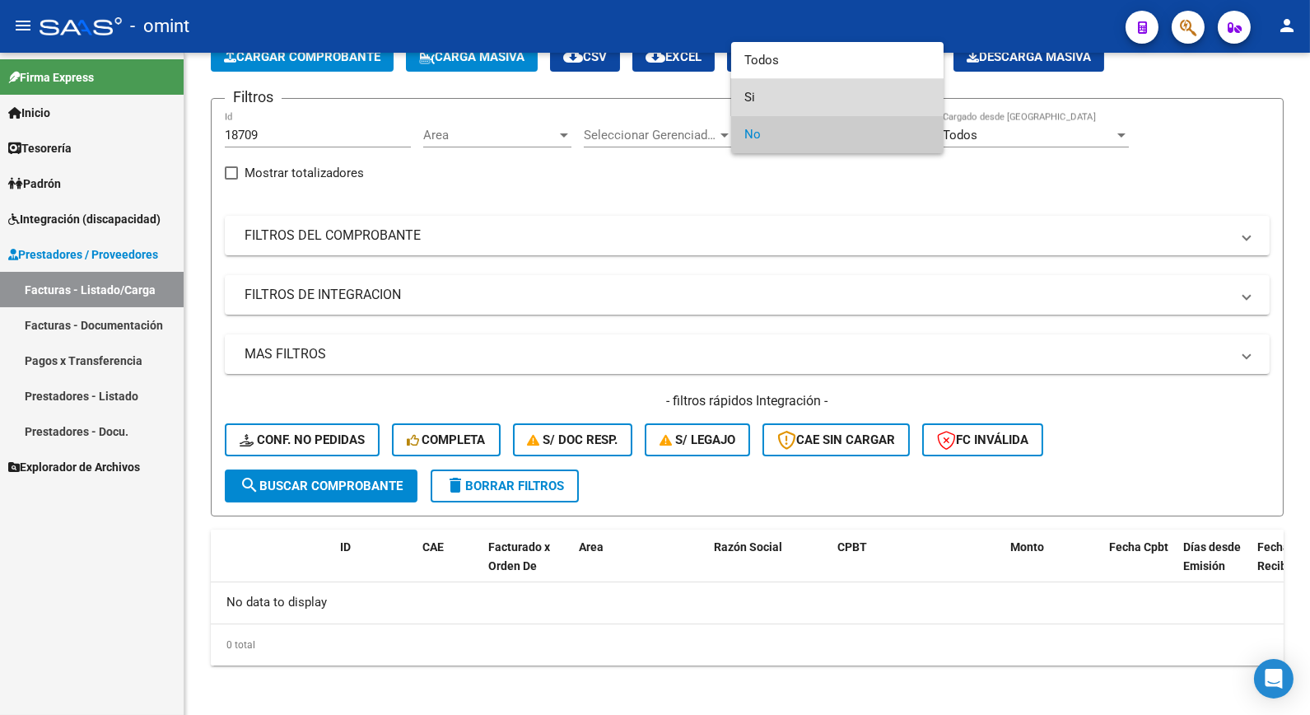
click at [752, 102] on span "Si" at bounding box center [838, 97] width 186 height 37
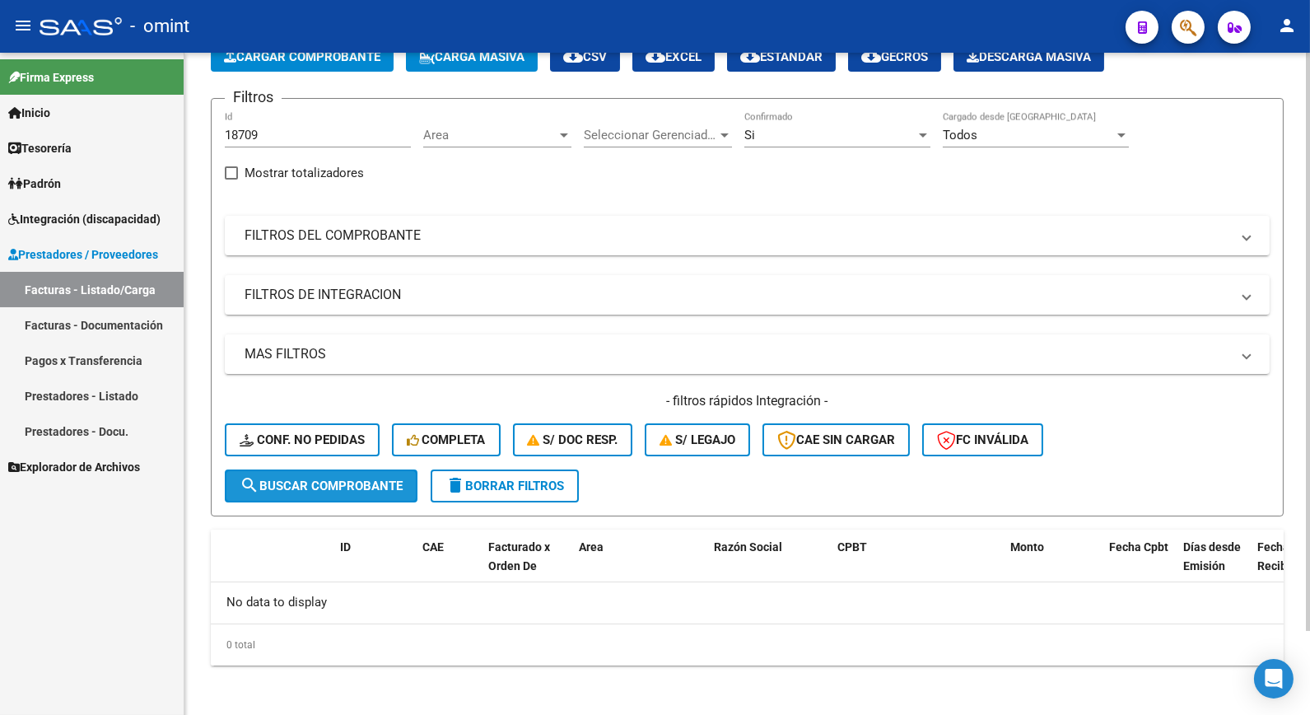
click at [273, 484] on span "search Buscar Comprobante" at bounding box center [321, 486] width 163 height 15
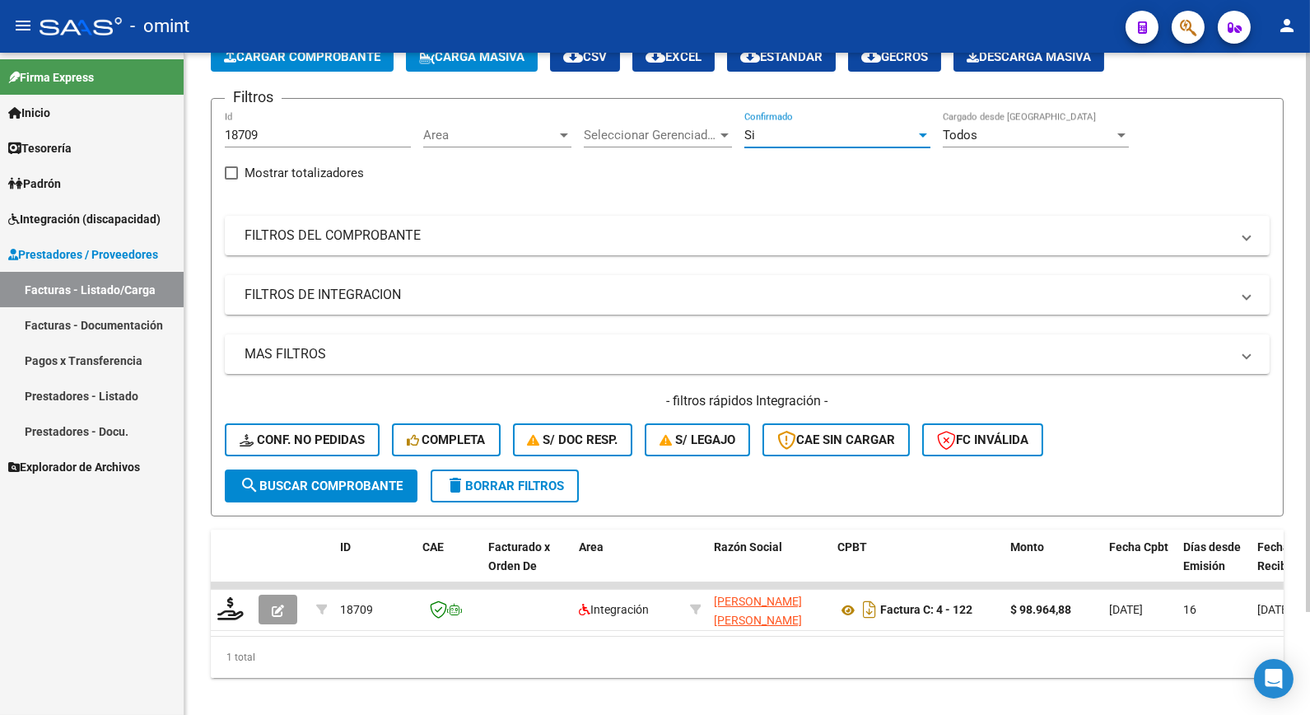
click at [898, 128] on div "Si" at bounding box center [830, 135] width 171 height 15
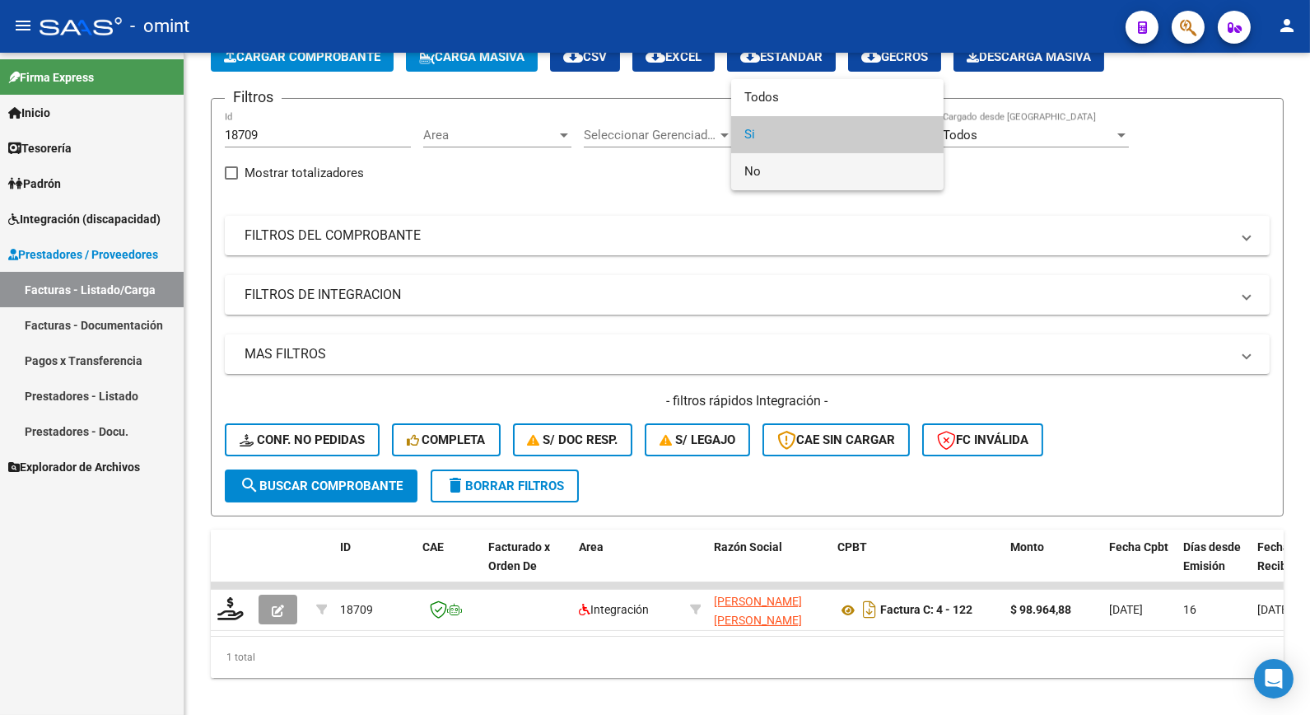
click at [754, 176] on span "No" at bounding box center [838, 171] width 186 height 37
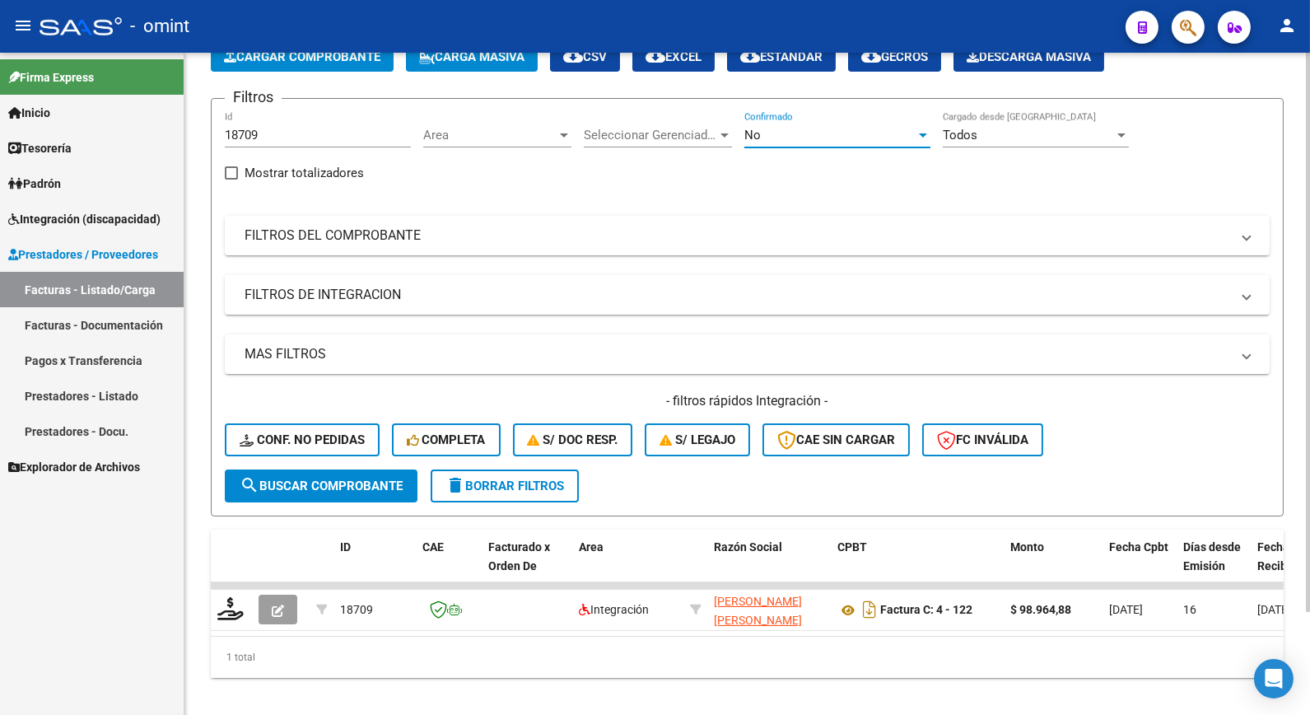
click at [302, 490] on span "search Buscar Comprobante" at bounding box center [321, 486] width 163 height 15
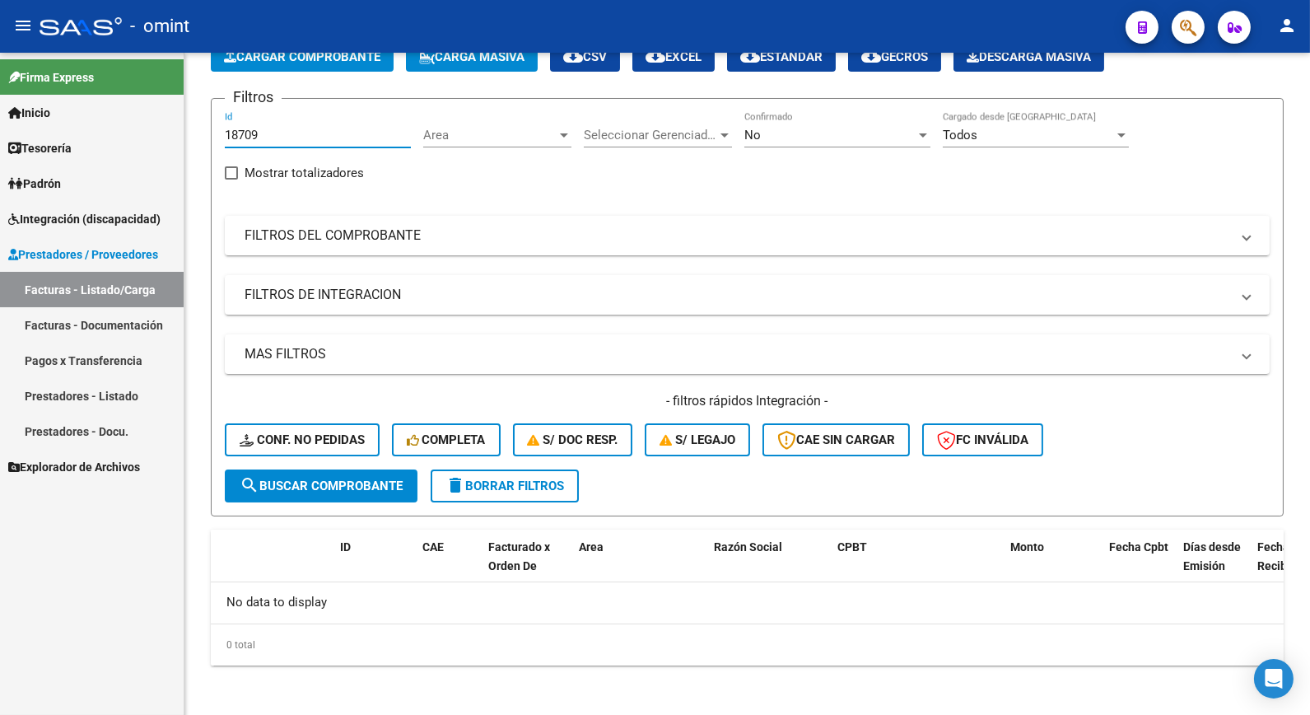
drag, startPoint x: 282, startPoint y: 138, endPoint x: 71, endPoint y: 110, distance: 212.8
click at [71, 110] on mat-sidenav-container "Firma Express Inicio Calendario SSS Instructivos Contacto OS Tesorería Extracto…" at bounding box center [655, 384] width 1310 height 662
paste input "18699"
type input "18699"
click at [339, 483] on span "search Buscar Comprobante" at bounding box center [321, 486] width 163 height 15
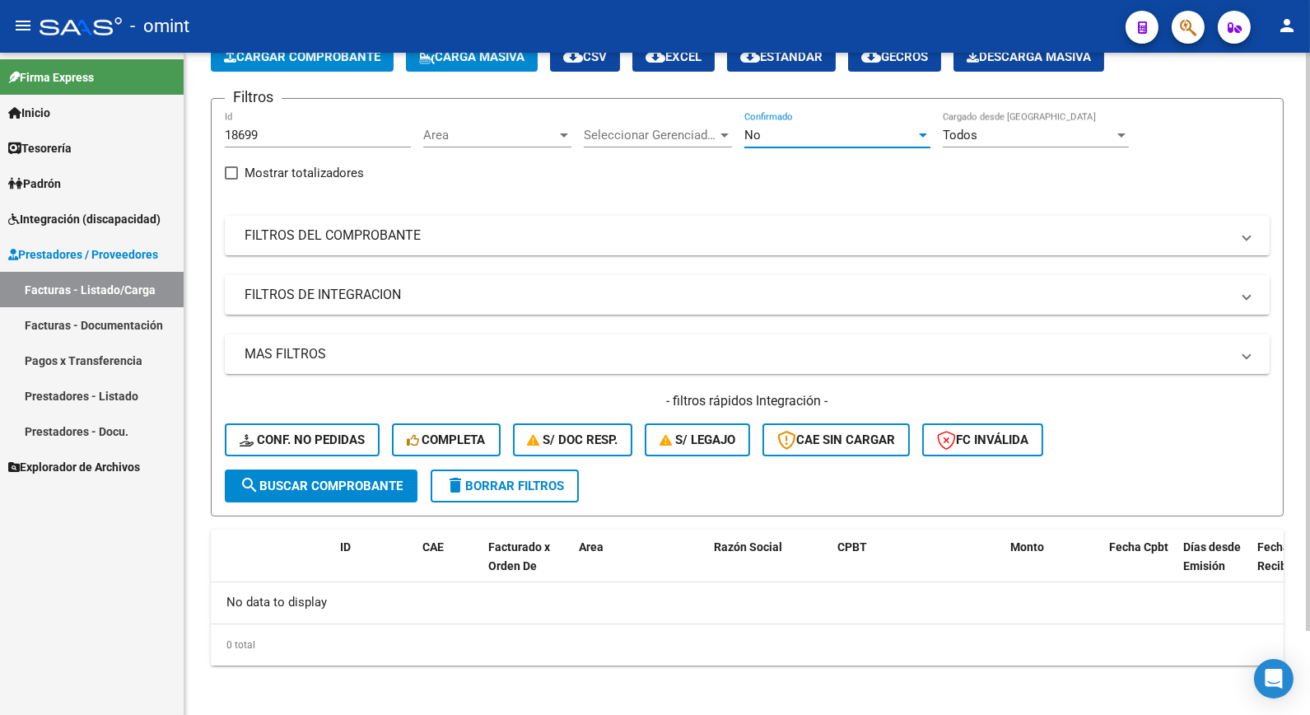
click at [903, 134] on div "No" at bounding box center [830, 135] width 171 height 15
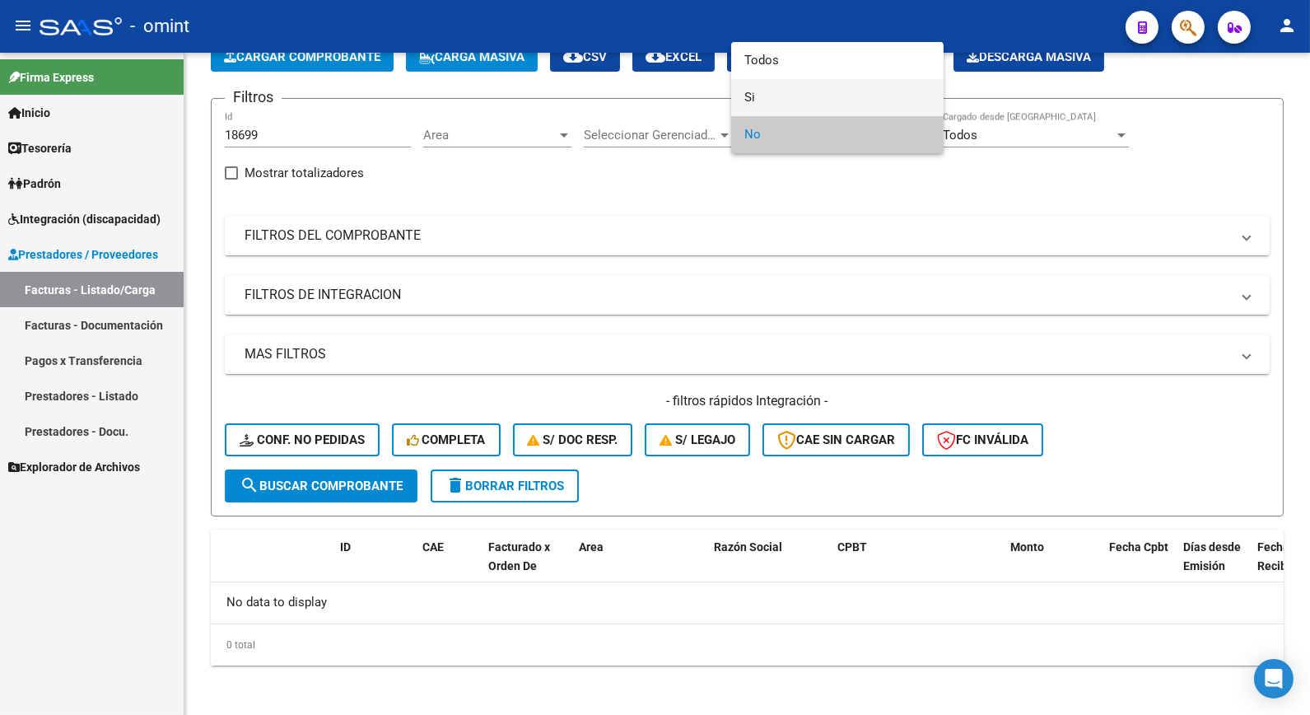
click at [816, 93] on span "Si" at bounding box center [838, 97] width 186 height 37
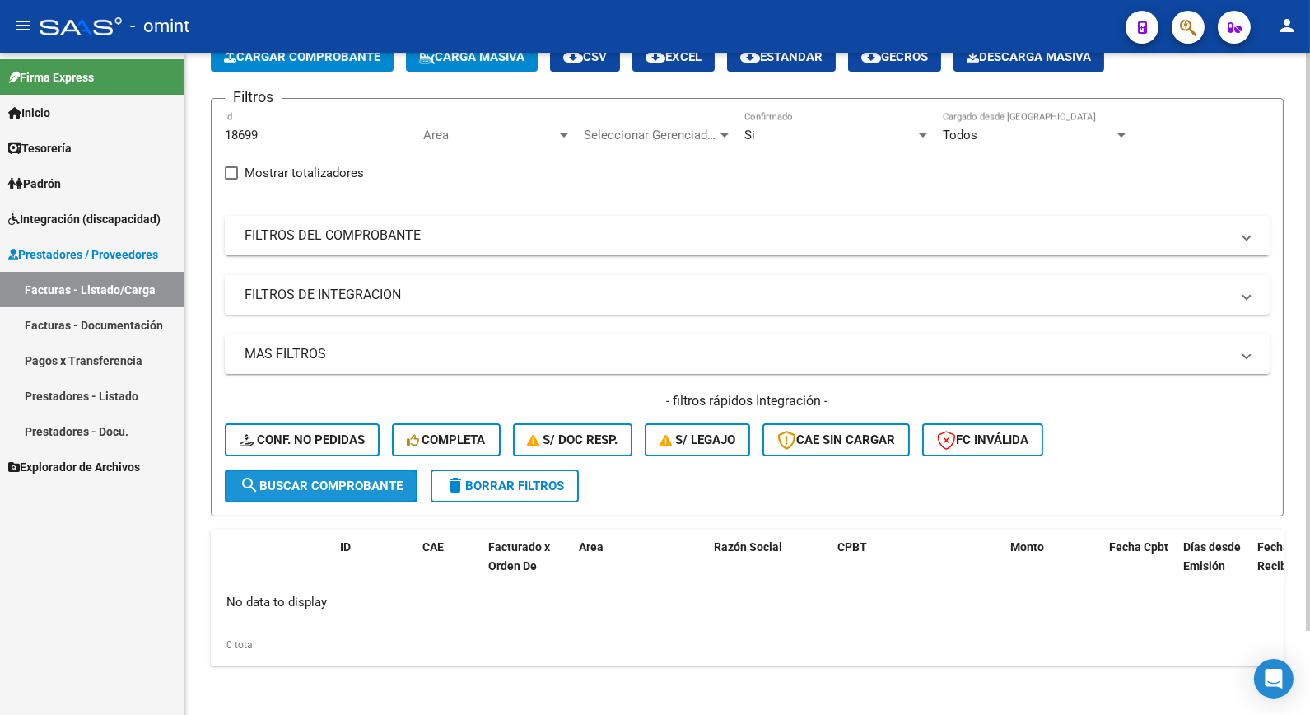
click at [323, 488] on span "search Buscar Comprobante" at bounding box center [321, 486] width 163 height 15
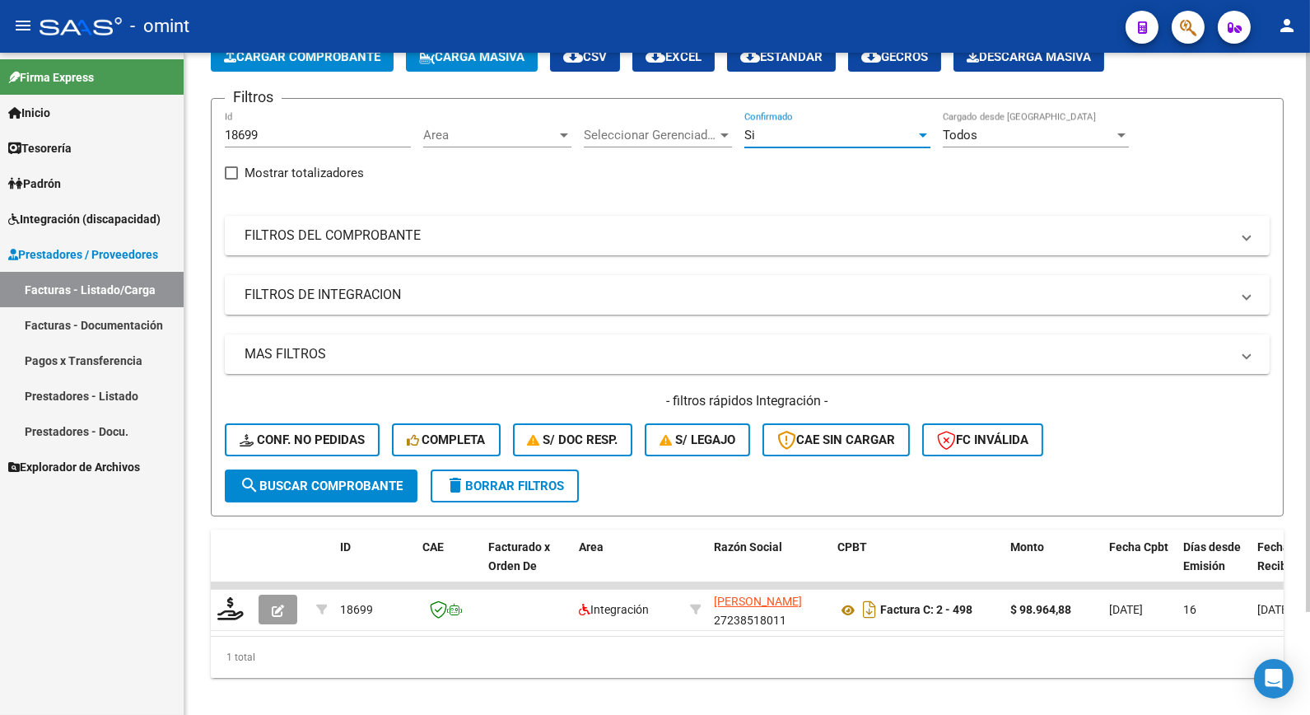
click at [882, 129] on div "Si" at bounding box center [830, 135] width 171 height 15
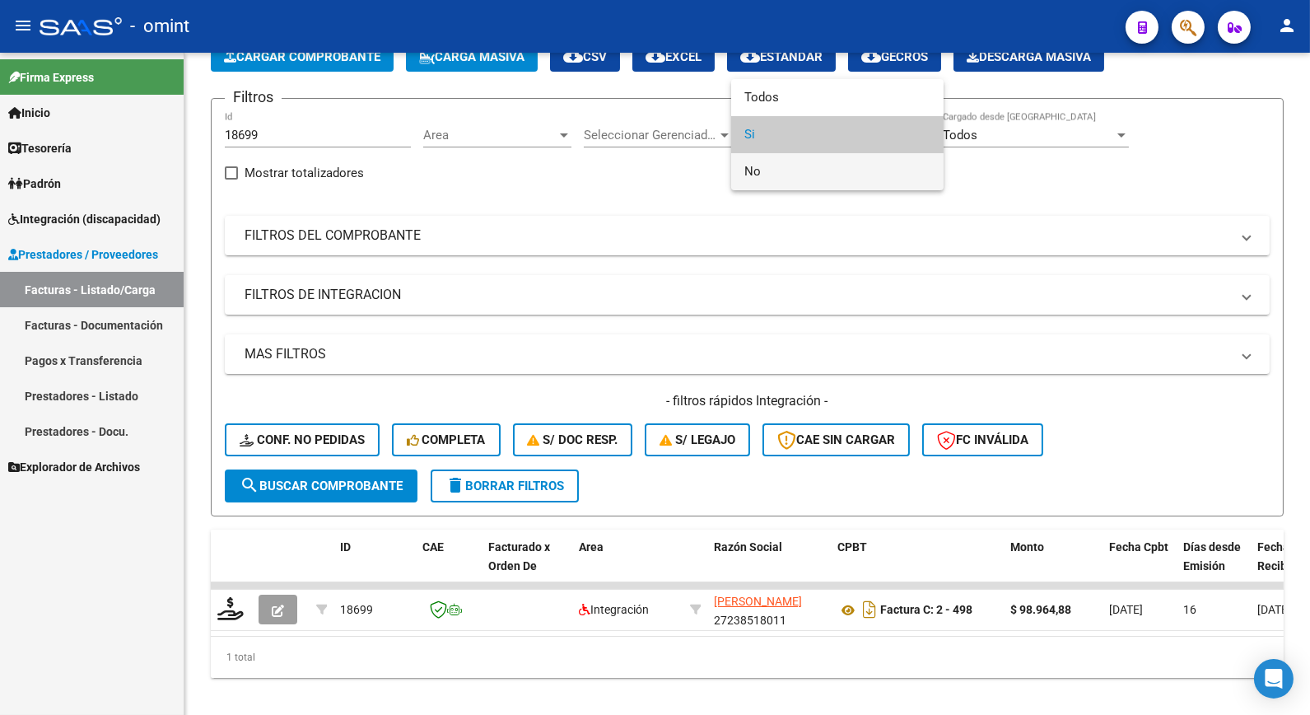
click at [818, 176] on span "No" at bounding box center [838, 171] width 186 height 37
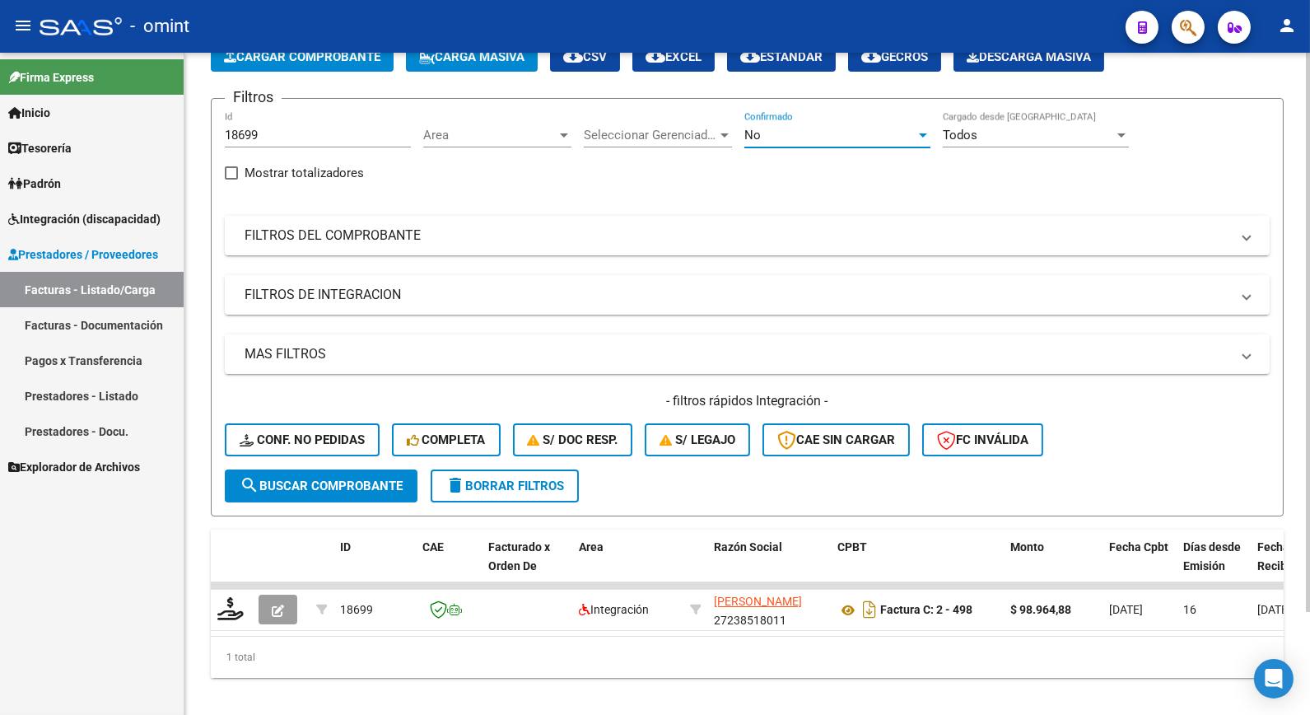
drag, startPoint x: 342, startPoint y: 482, endPoint x: 351, endPoint y: 489, distance: 11.7
click at [343, 483] on span "search Buscar Comprobante" at bounding box center [321, 486] width 163 height 15
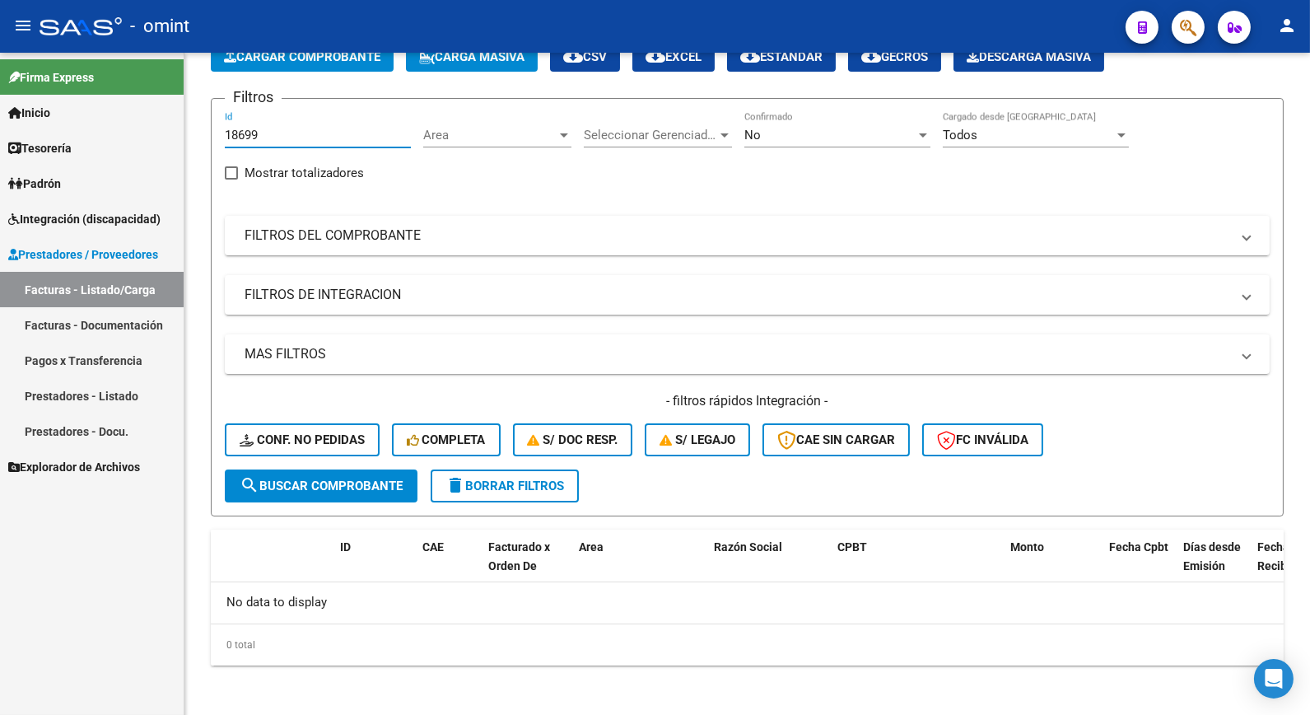
drag, startPoint x: 313, startPoint y: 134, endPoint x: 47, endPoint y: 97, distance: 268.6
click at [47, 100] on mat-sidenav-container "Firma Express Inicio Calendario SSS Instructivos Contacto OS Tesorería Extracto…" at bounding box center [655, 384] width 1310 height 662
paste input "18797"
type input "18797"
click at [346, 483] on span "search Buscar Comprobante" at bounding box center [321, 486] width 163 height 15
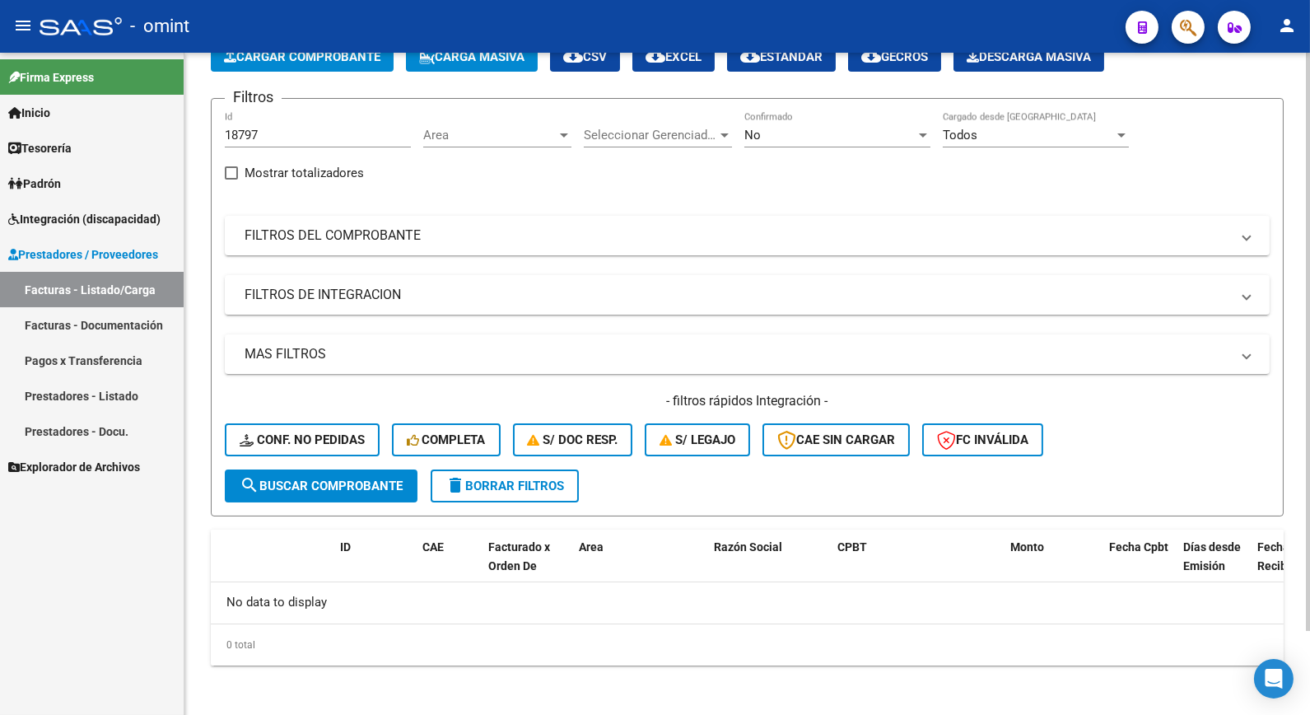
click at [893, 136] on div "No" at bounding box center [830, 135] width 171 height 15
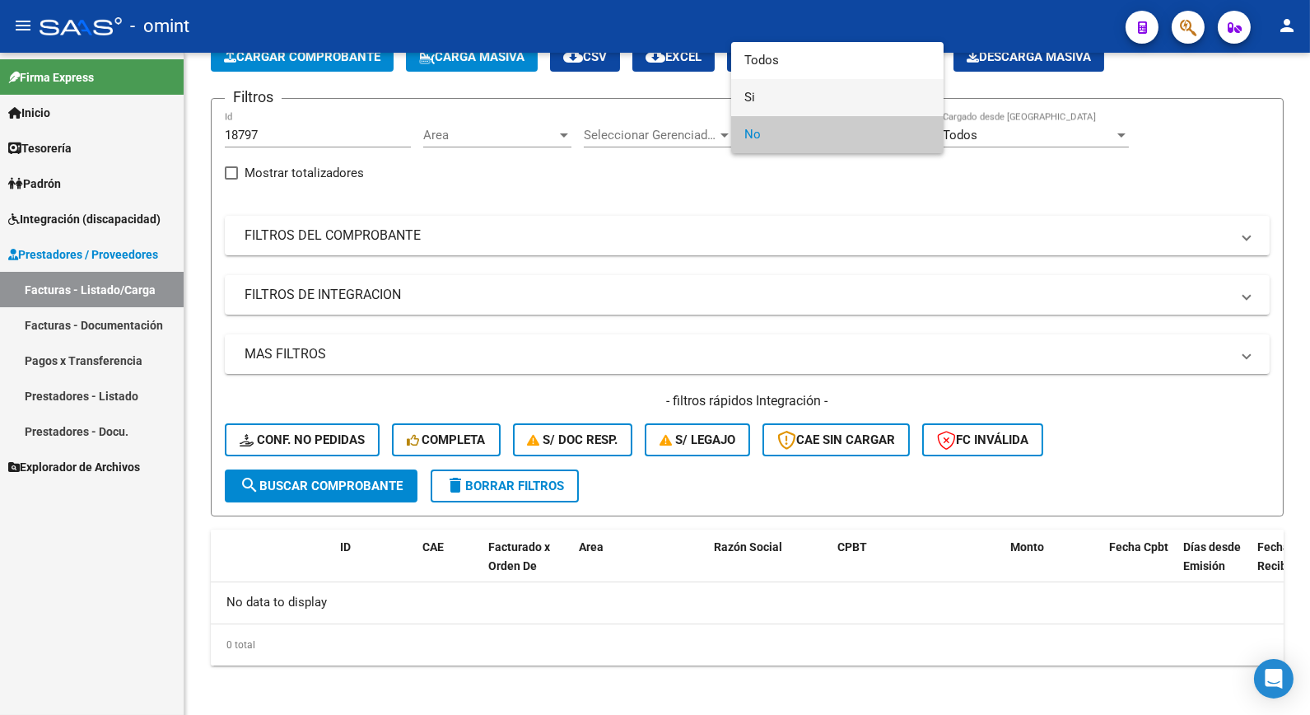
click at [801, 99] on span "Si" at bounding box center [838, 97] width 186 height 37
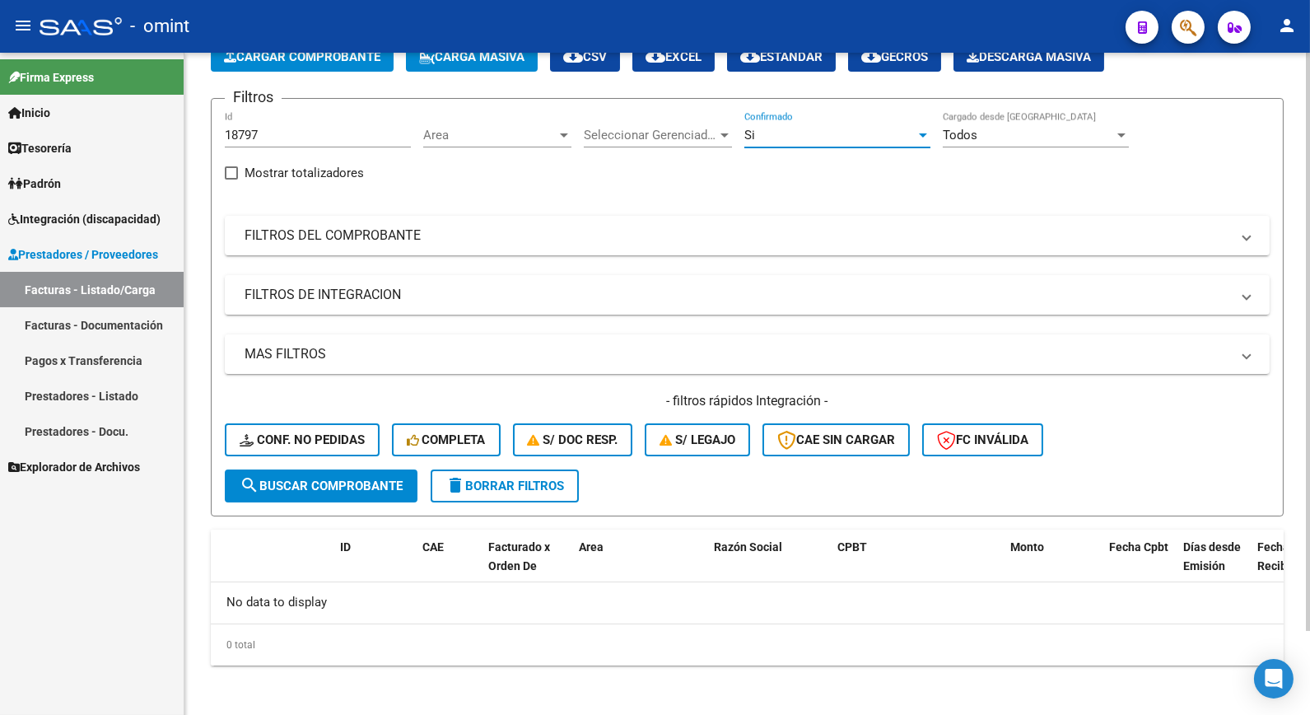
click at [310, 487] on span "search Buscar Comprobante" at bounding box center [321, 486] width 163 height 15
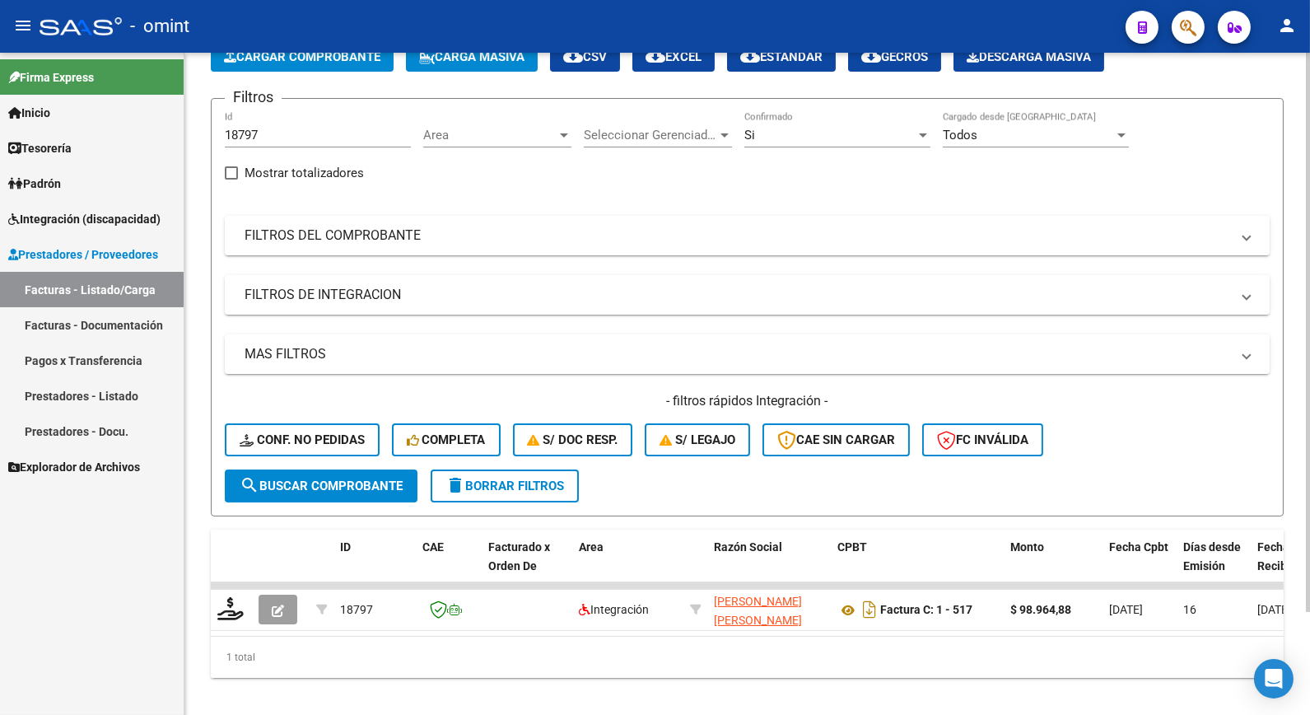
click at [848, 137] on div "Si" at bounding box center [830, 135] width 171 height 15
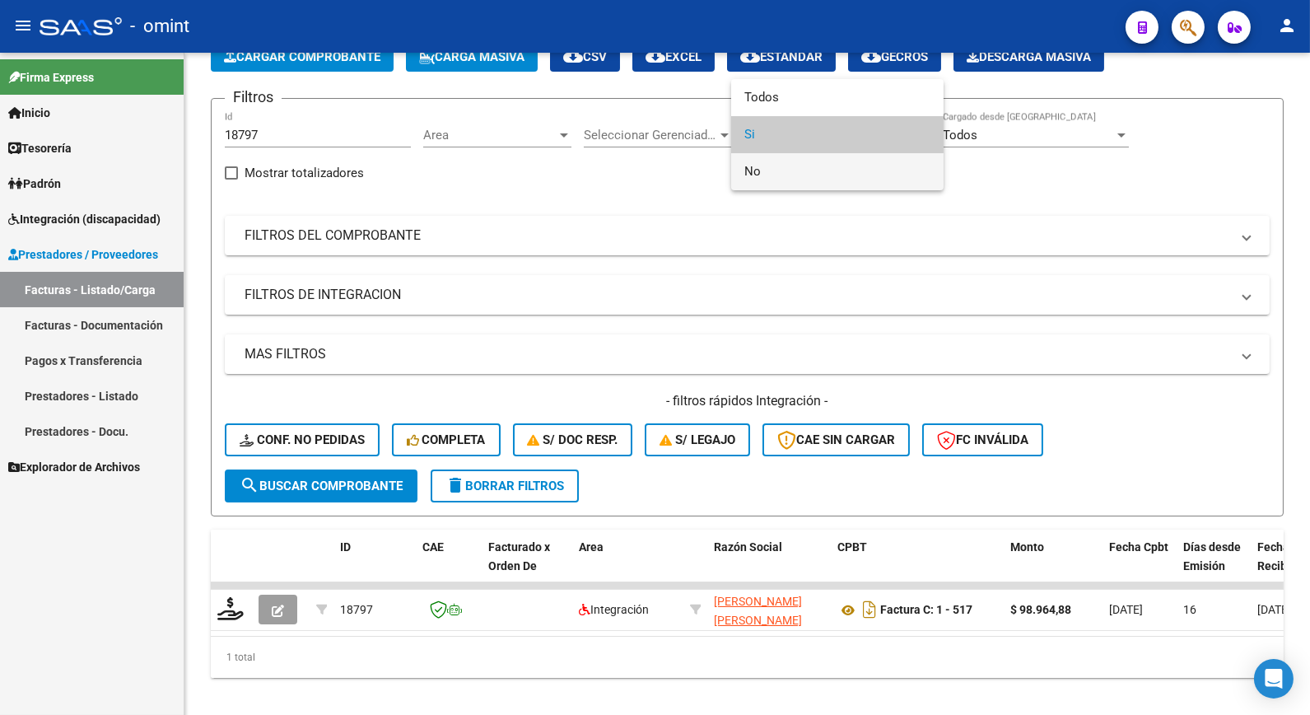
click at [785, 170] on span "No" at bounding box center [838, 171] width 186 height 37
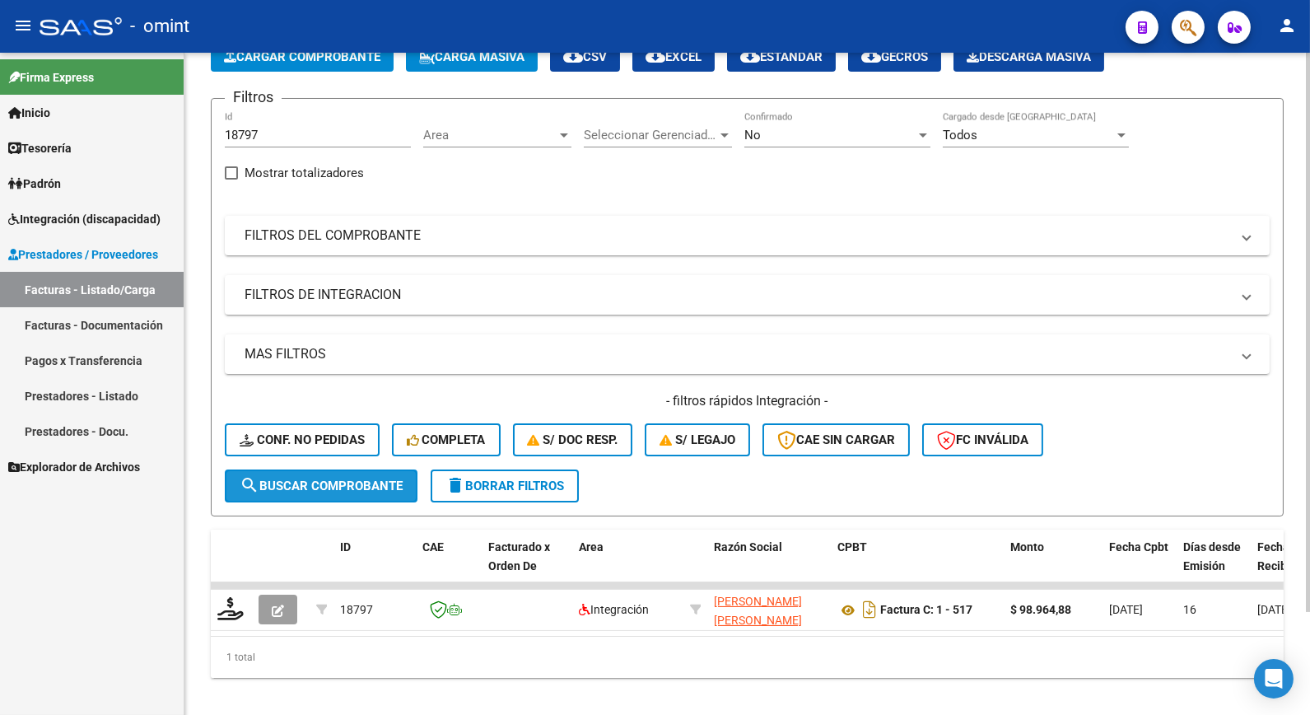
click at [354, 472] on button "search Buscar Comprobante" at bounding box center [321, 485] width 193 height 33
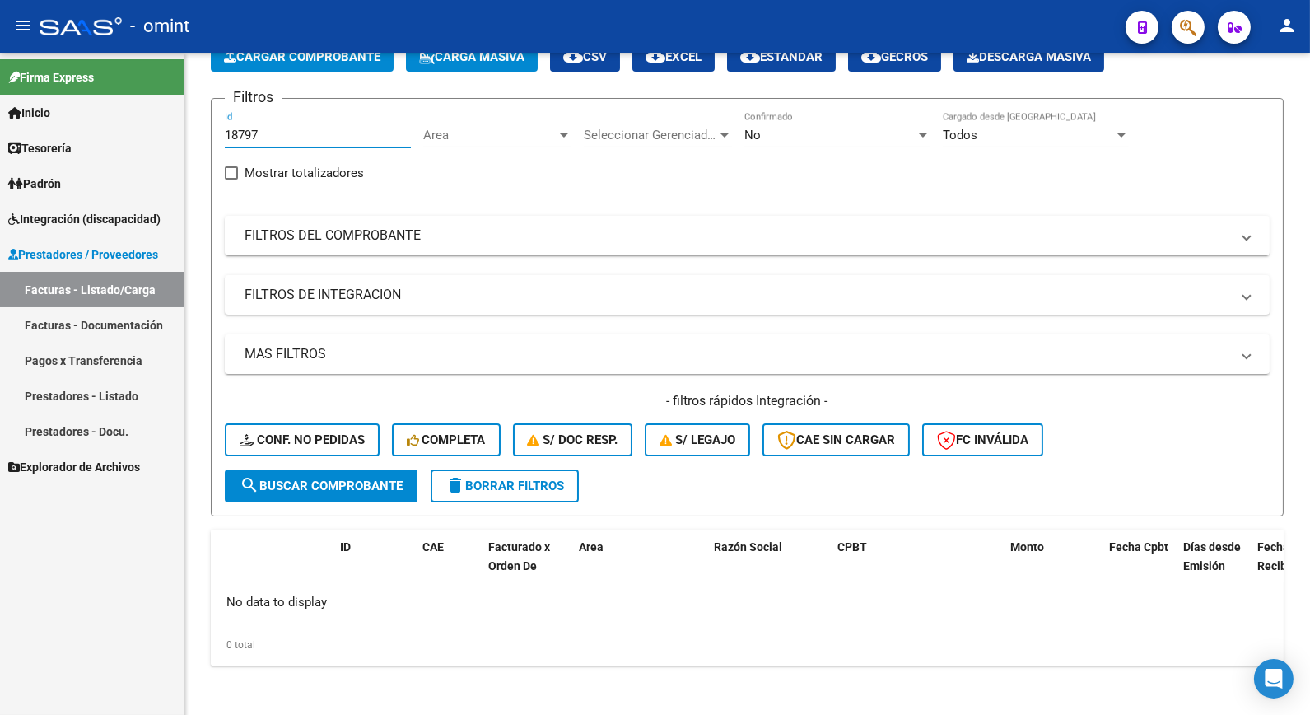
drag, startPoint x: 357, startPoint y: 133, endPoint x: 0, endPoint y: 124, distance: 356.7
click at [2, 124] on mat-sidenav-container "Firma Express Inicio Calendario SSS Instructivos Contacto OS Tesorería Extracto…" at bounding box center [655, 384] width 1310 height 662
paste input "18806"
type input "18806"
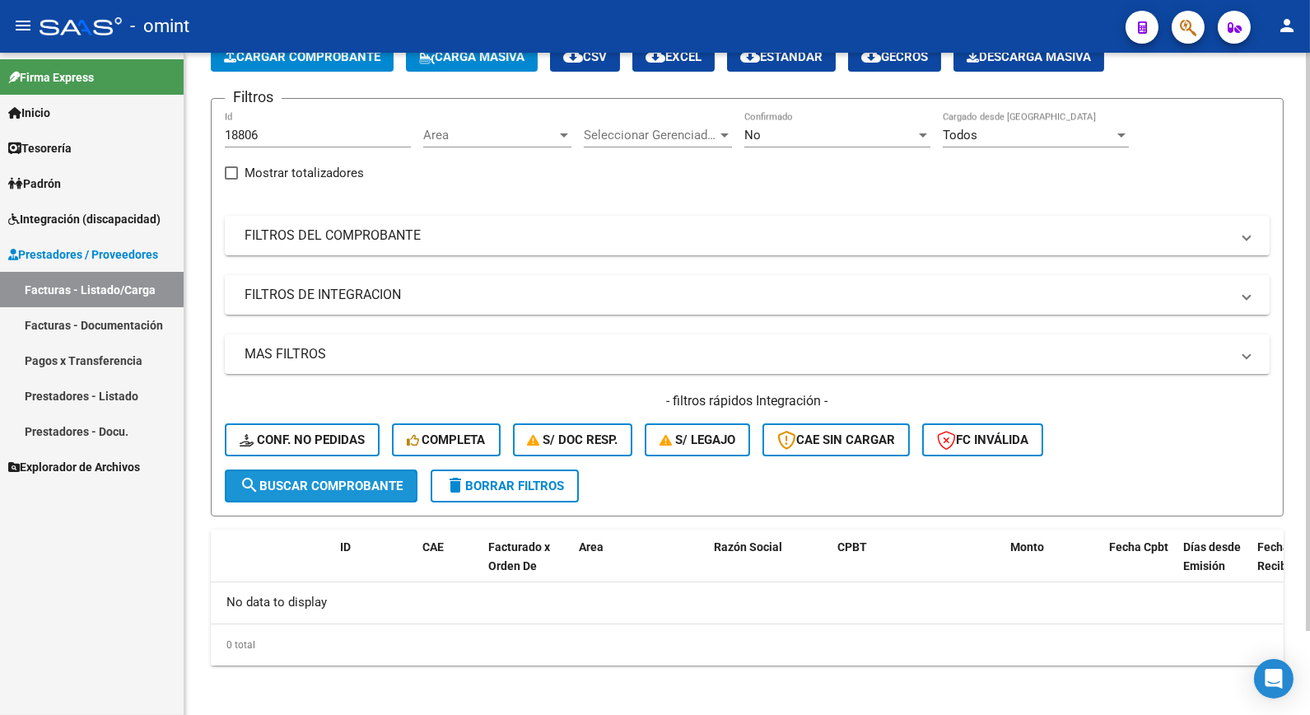
click at [285, 480] on span "search Buscar Comprobante" at bounding box center [321, 486] width 163 height 15
click at [837, 126] on div "No Confirmado" at bounding box center [838, 129] width 186 height 35
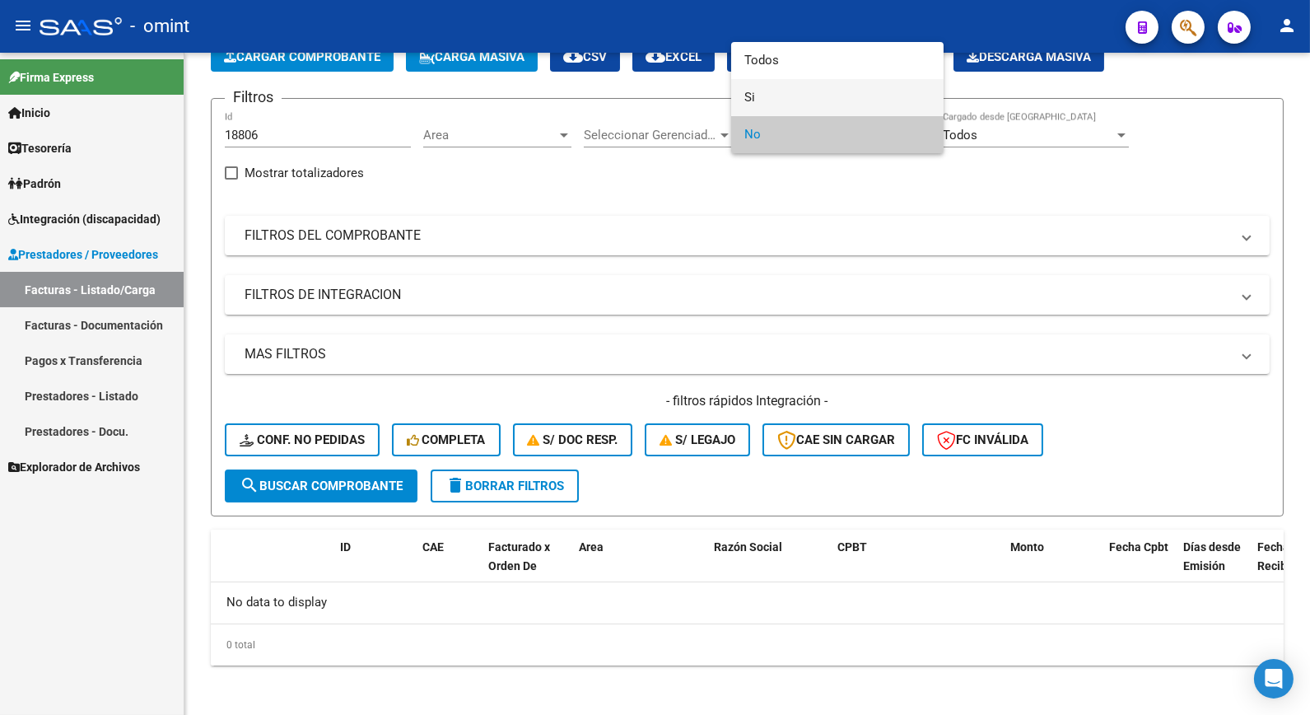
click at [785, 97] on span "Si" at bounding box center [838, 97] width 186 height 37
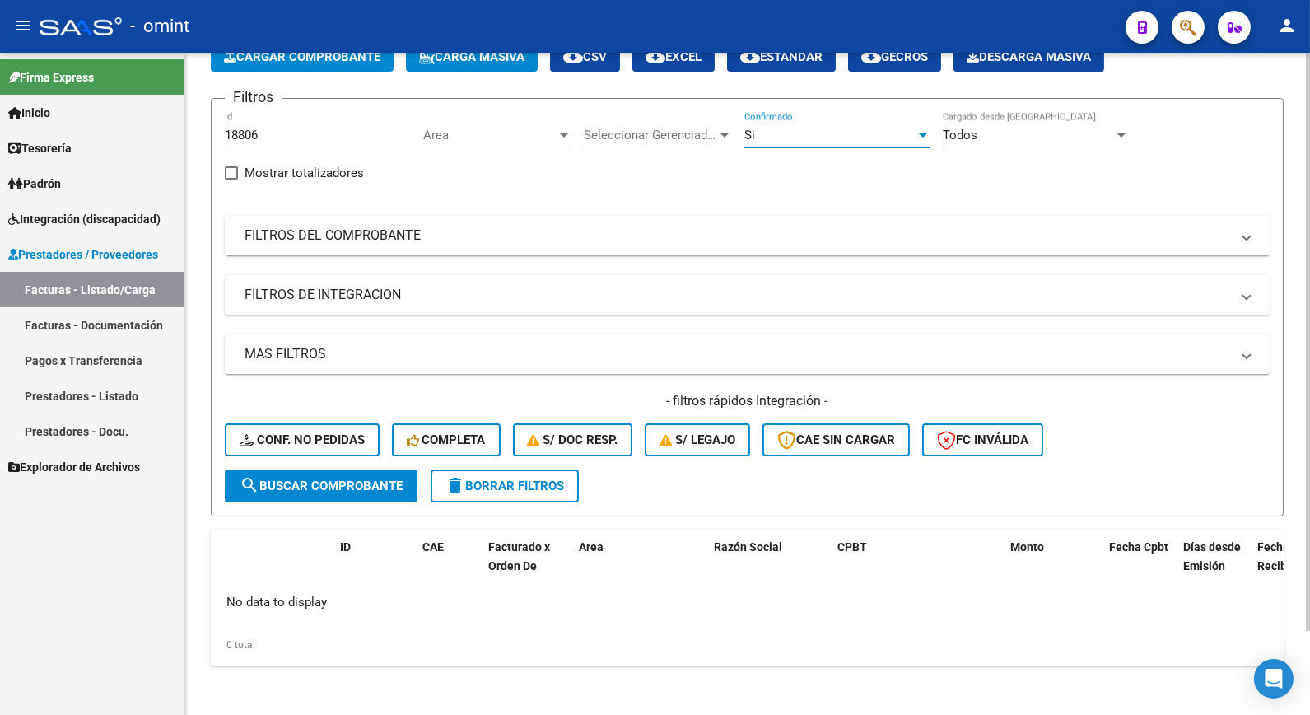
click at [283, 486] on span "search Buscar Comprobante" at bounding box center [321, 486] width 163 height 15
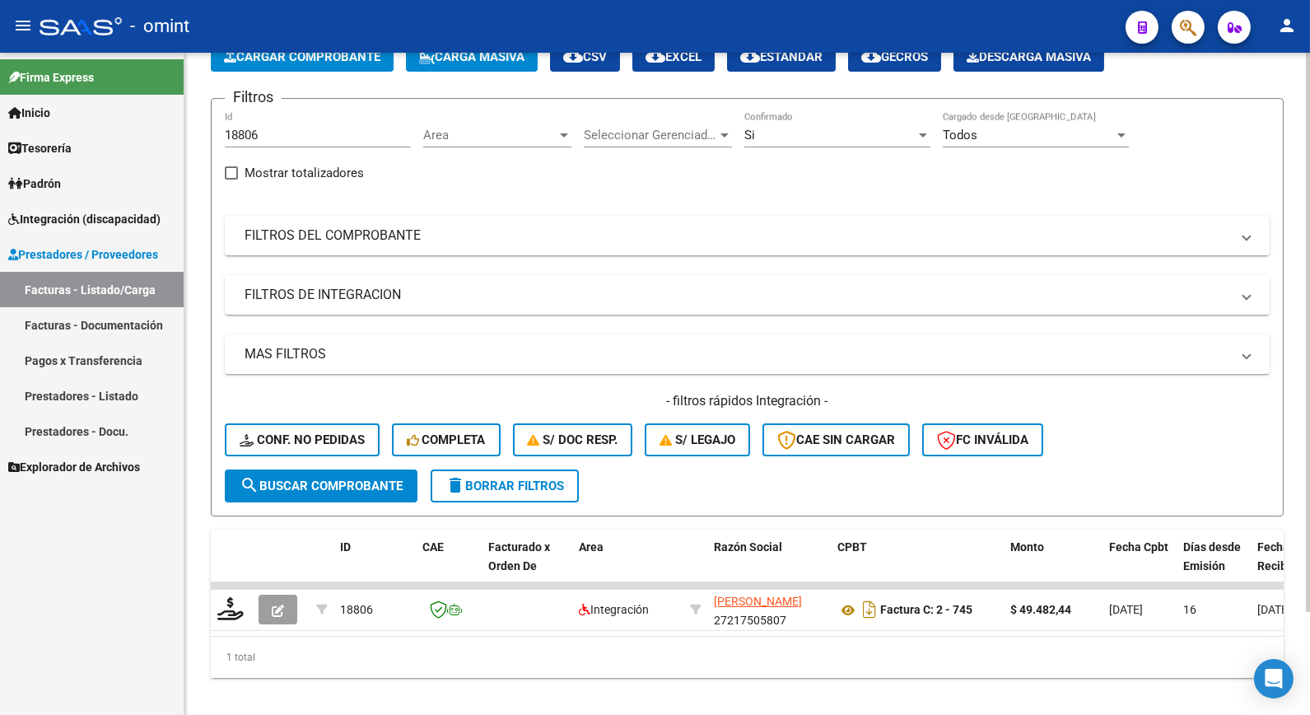
click at [915, 136] on div "Si" at bounding box center [830, 135] width 171 height 15
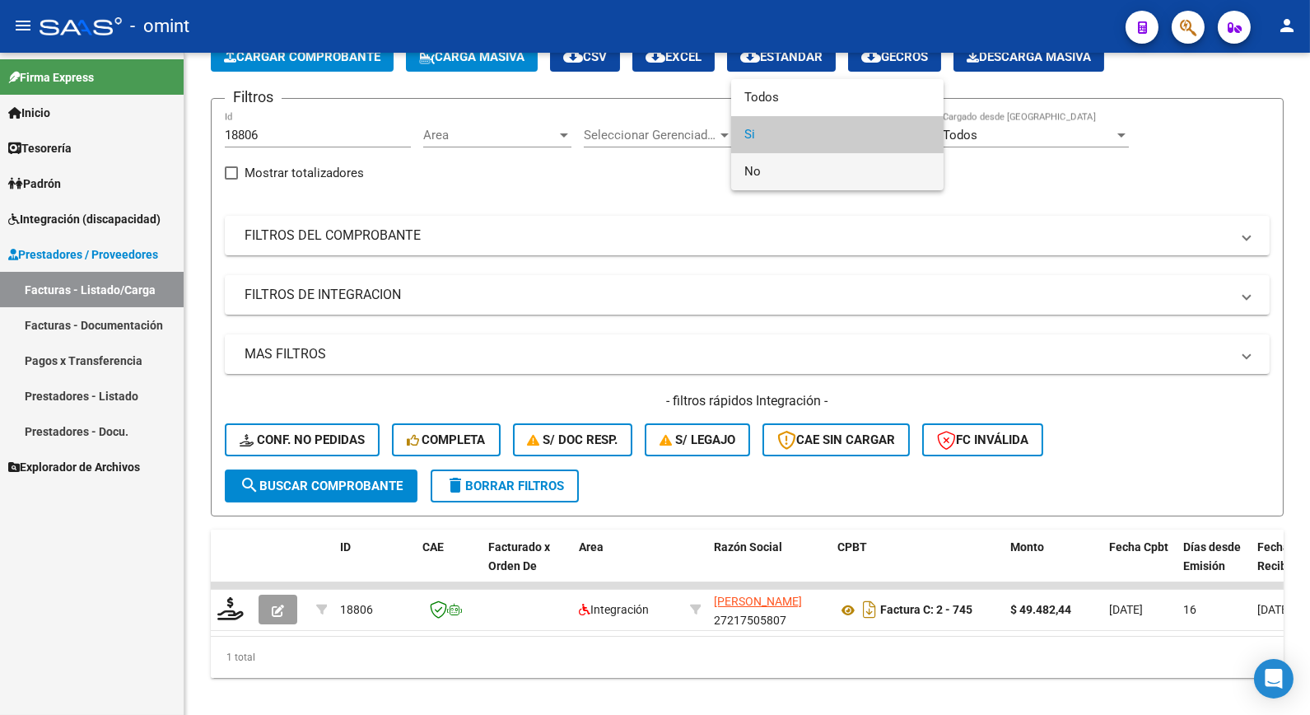
click at [768, 183] on span "No" at bounding box center [838, 171] width 186 height 37
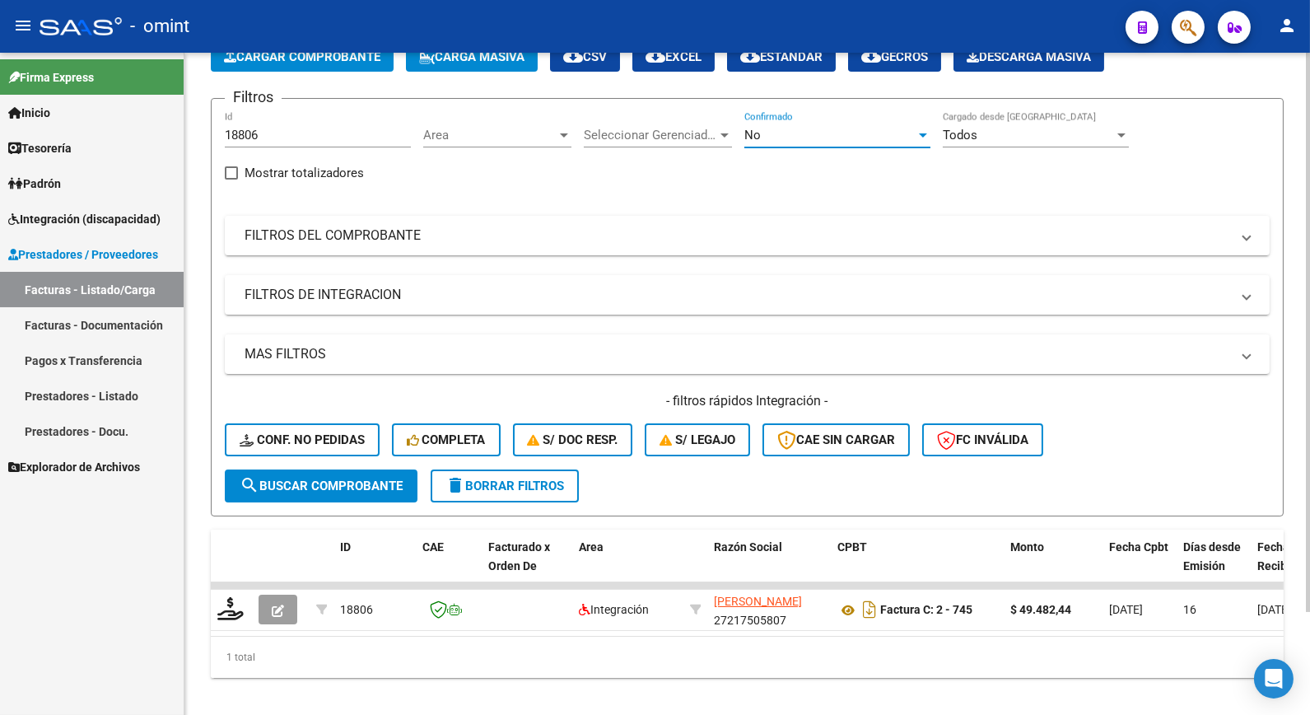
click at [277, 491] on button "search Buscar Comprobante" at bounding box center [321, 485] width 193 height 33
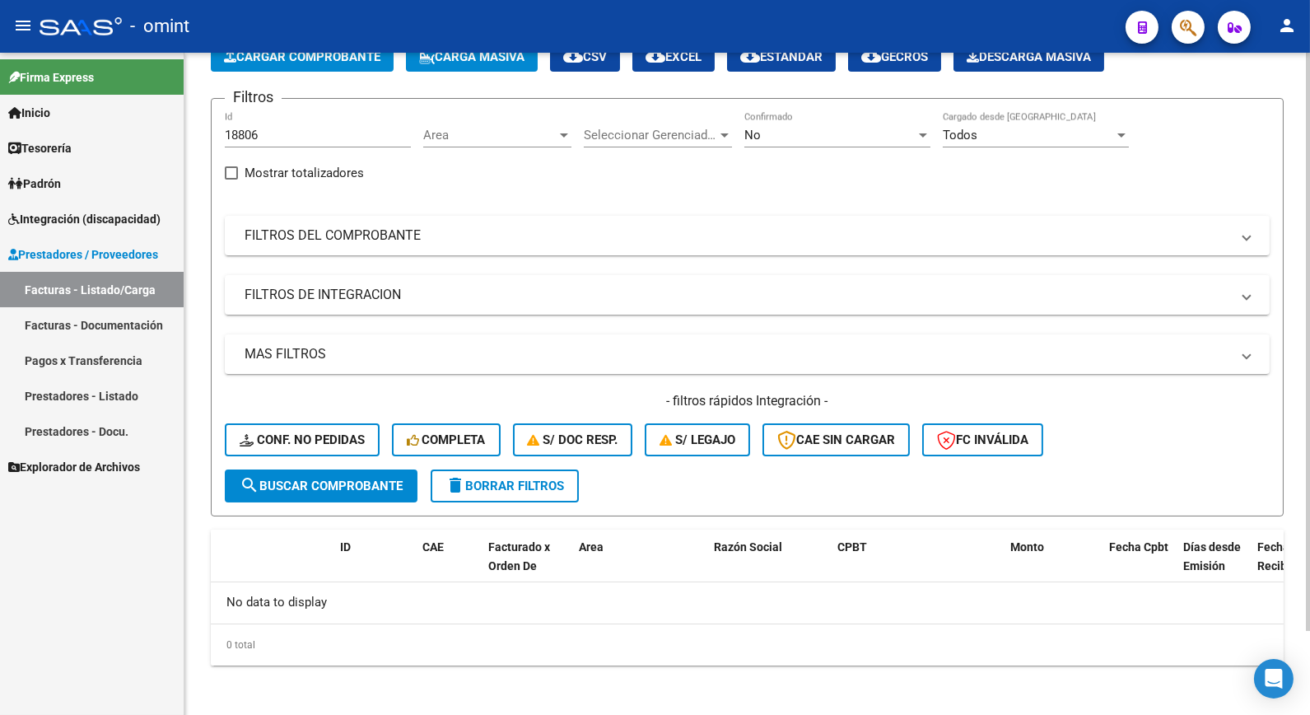
drag, startPoint x: 268, startPoint y: 128, endPoint x: 251, endPoint y: 134, distance: 18.2
click at [251, 134] on div "18806 Id" at bounding box center [318, 129] width 186 height 35
drag, startPoint x: 261, startPoint y: 134, endPoint x: 105, endPoint y: 117, distance: 157.4
click at [105, 117] on mat-sidenav-container "Firma Express Inicio Calendario SSS Instructivos Contacto OS Tesorería Extracto…" at bounding box center [655, 384] width 1310 height 662
paste input "18401"
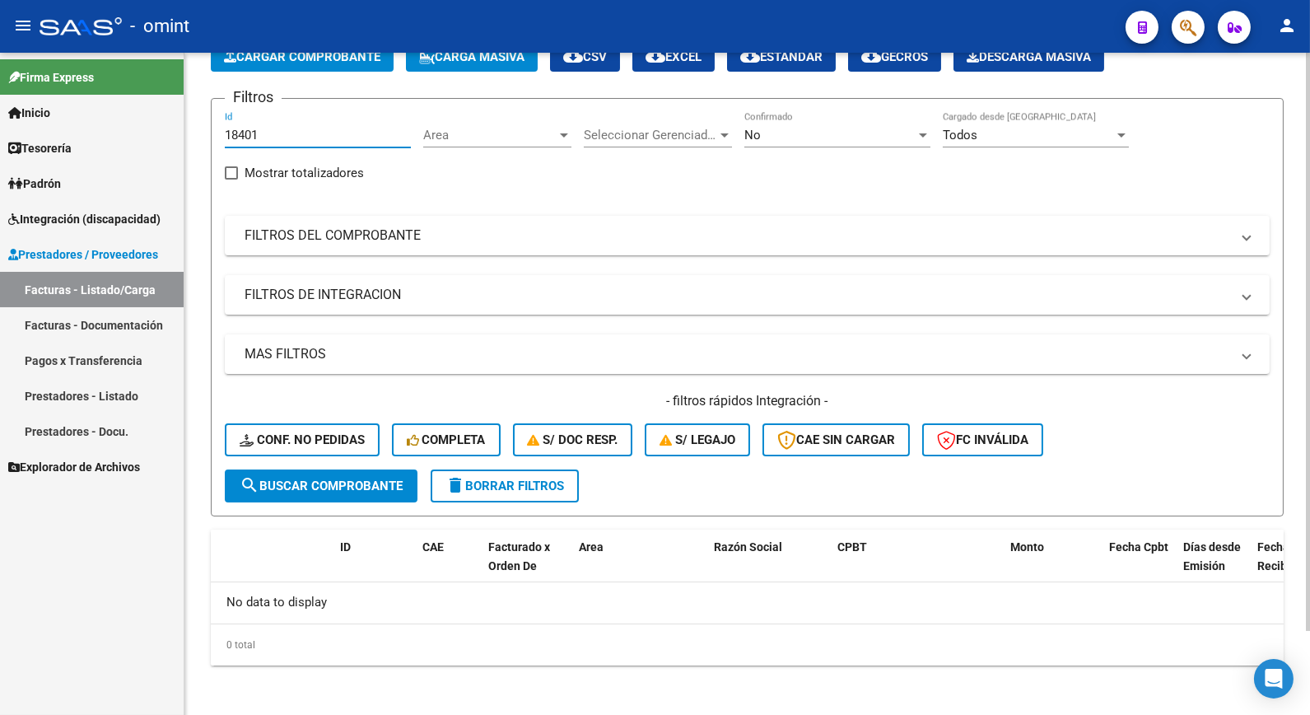
type input "18401"
click at [339, 471] on button "search Buscar Comprobante" at bounding box center [321, 485] width 193 height 33
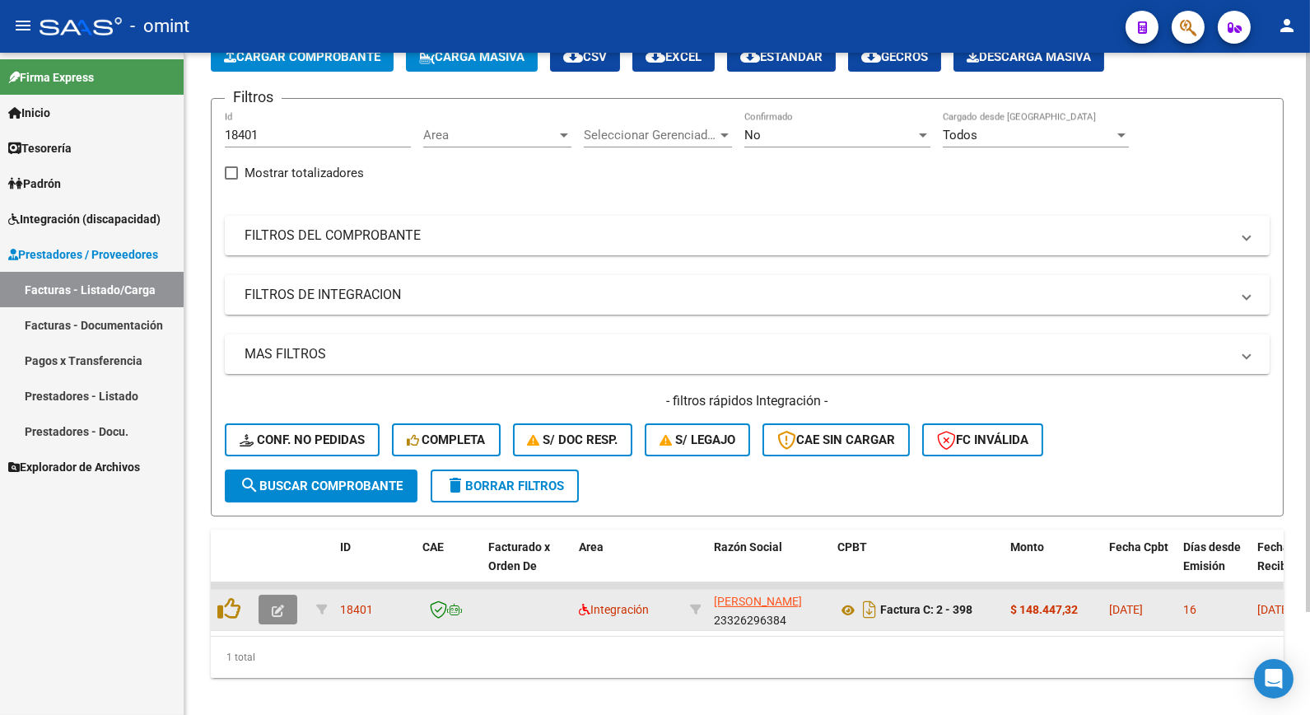
click at [272, 605] on icon "button" at bounding box center [278, 611] width 12 height 12
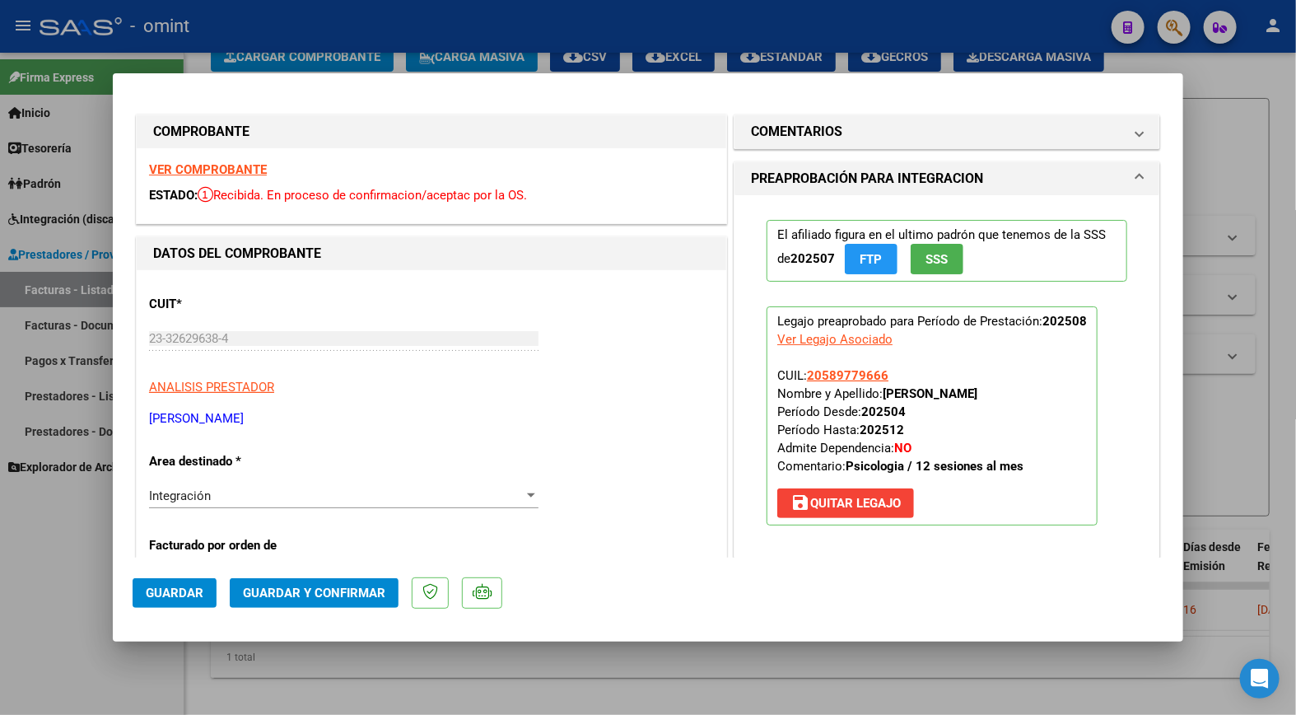
click at [234, 166] on strong "VER COMPROBANTE" at bounding box center [208, 169] width 118 height 15
click at [420, 63] on div at bounding box center [648, 357] width 1296 height 715
type input "$ 0,00"
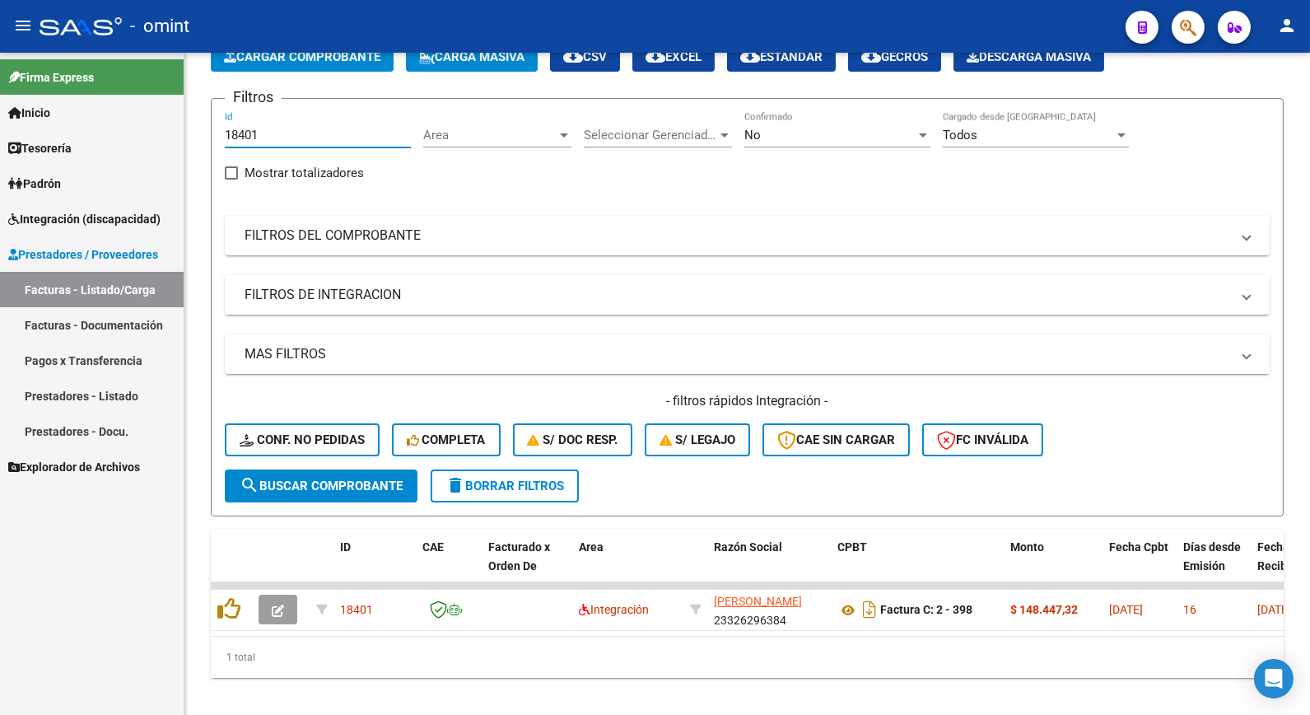
drag, startPoint x: 280, startPoint y: 132, endPoint x: 88, endPoint y: 94, distance: 195.6
click at [88, 94] on mat-sidenav-container "Firma Express Inicio Calendario SSS Instructivos Contacto OS Tesorería Extracto…" at bounding box center [655, 384] width 1310 height 662
click at [281, 423] on div "- filtros rápidos Integración - Conf. no pedidas Completa S/ Doc Resp. S/ legaj…" at bounding box center [747, 430] width 1045 height 77
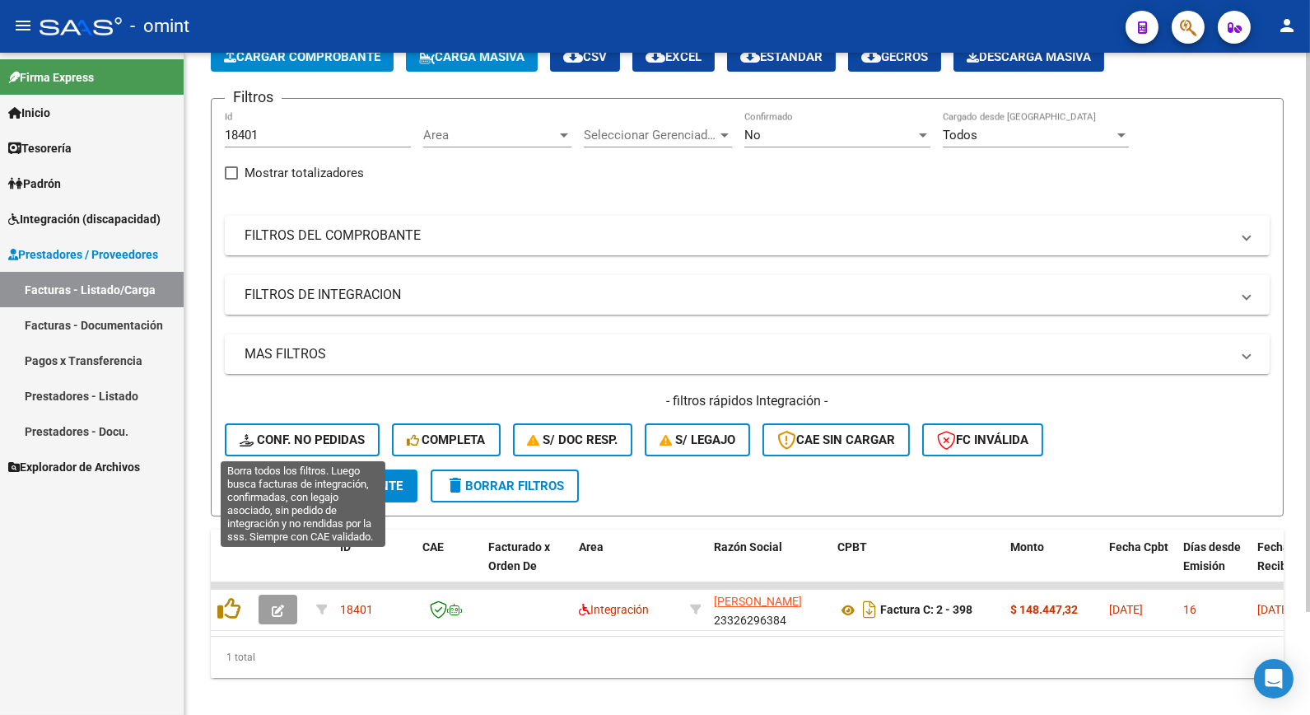
click at [283, 443] on span "Conf. no pedidas" at bounding box center [302, 439] width 125 height 15
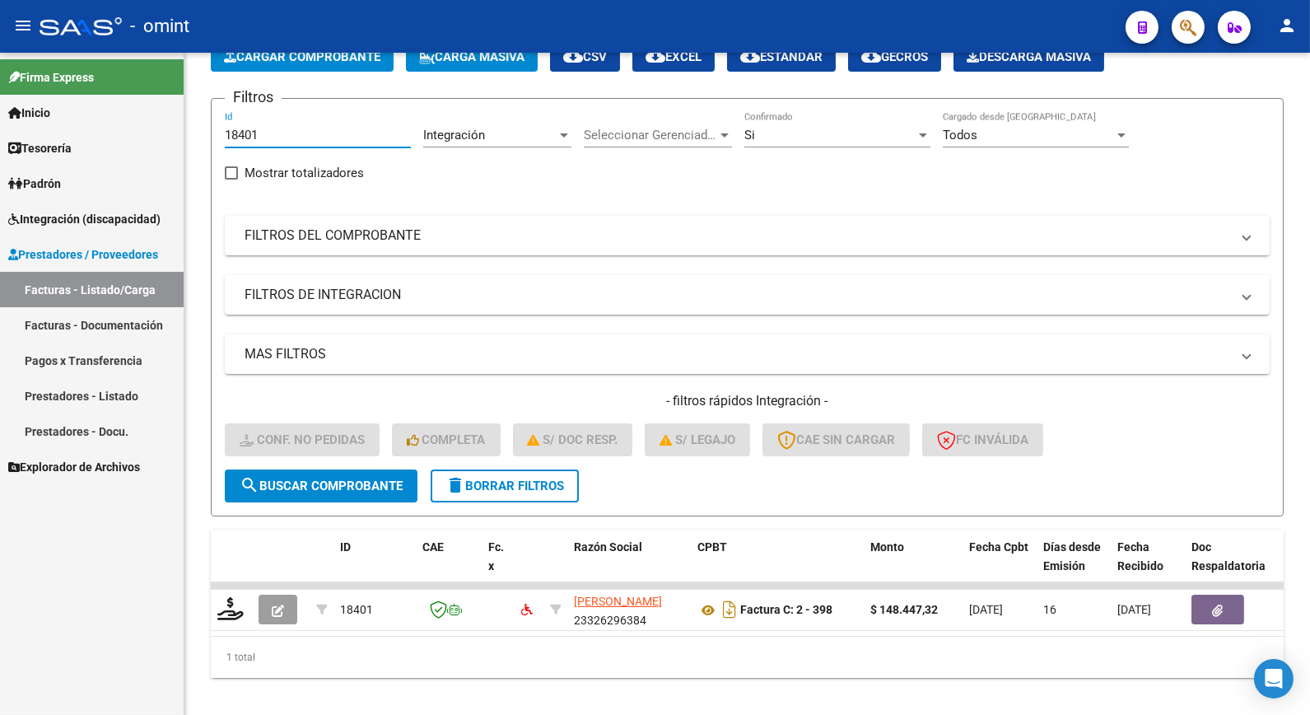
drag, startPoint x: 265, startPoint y: 136, endPoint x: 138, endPoint y: 122, distance: 128.4
click at [138, 122] on mat-sidenav-container "Firma Express Inicio Calendario SSS Instructivos Contacto OS Tesorería Extracto…" at bounding box center [655, 384] width 1310 height 662
drag, startPoint x: 247, startPoint y: 142, endPoint x: 233, endPoint y: 129, distance: 19.2
paste input "18401"
type input "18401"
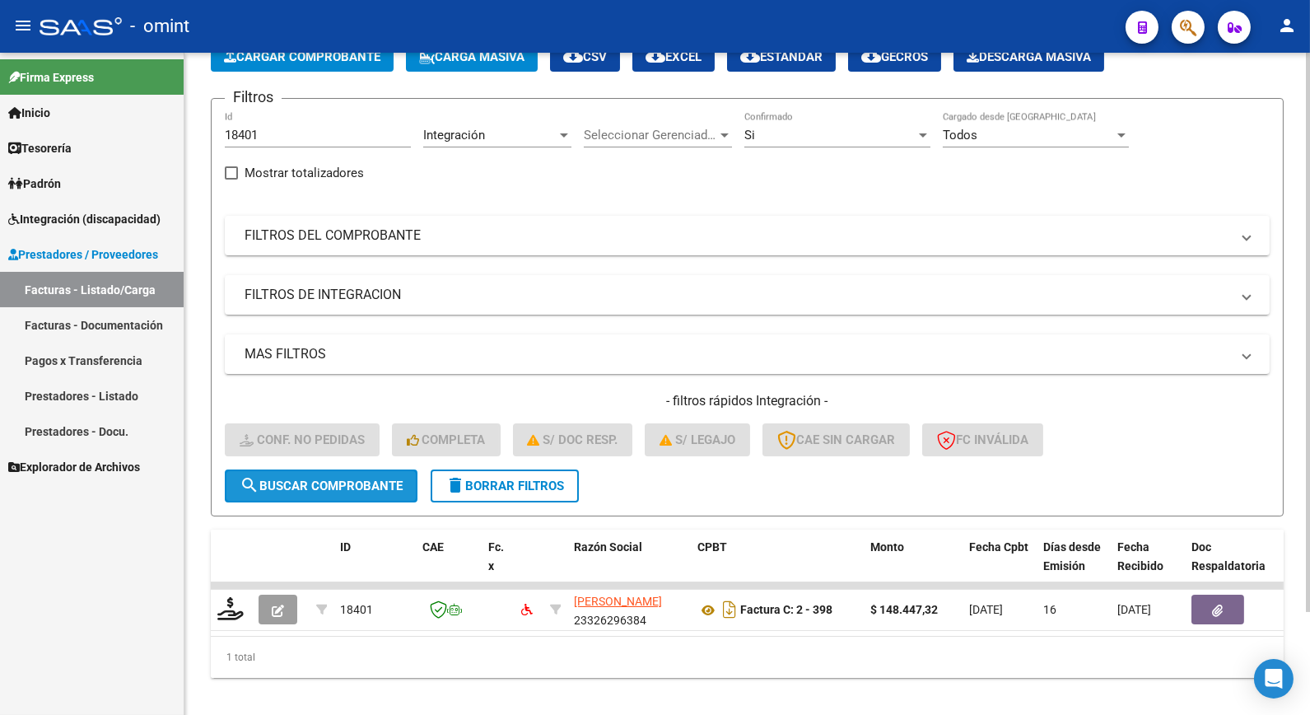
click at [283, 491] on button "search Buscar Comprobante" at bounding box center [321, 485] width 193 height 33
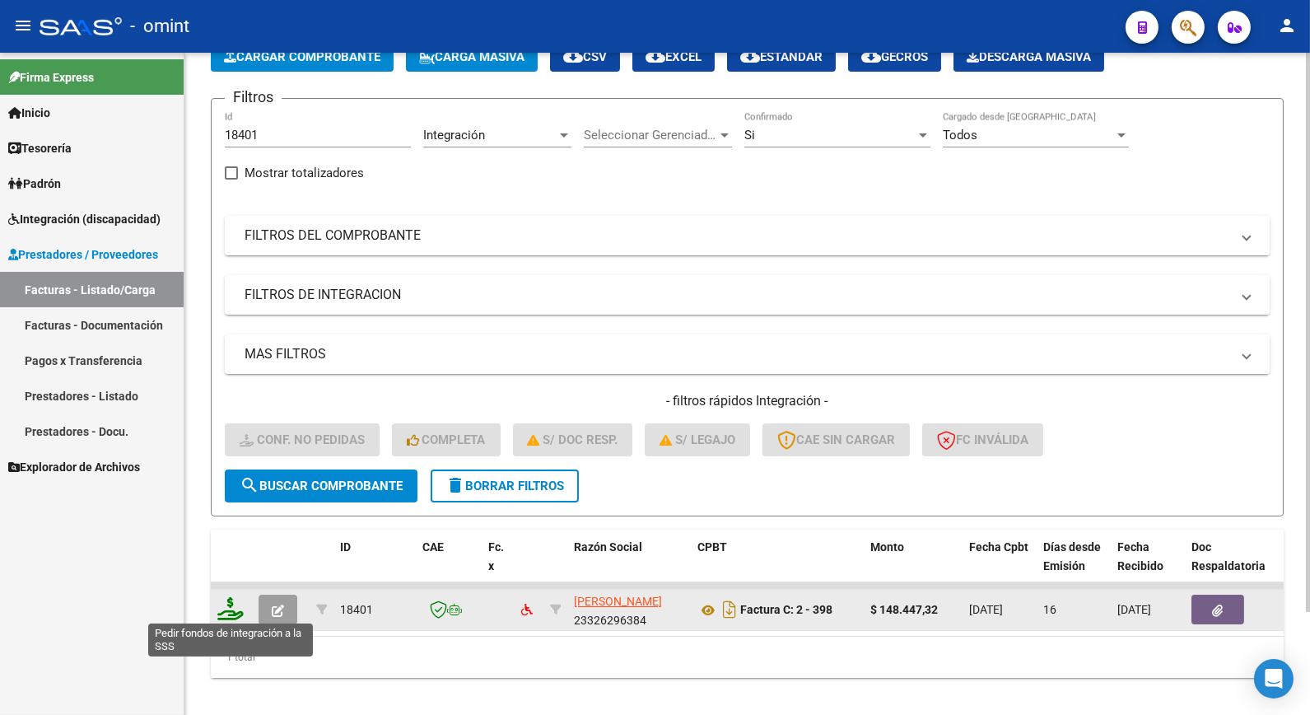
click at [236, 603] on icon at bounding box center [230, 608] width 26 height 23
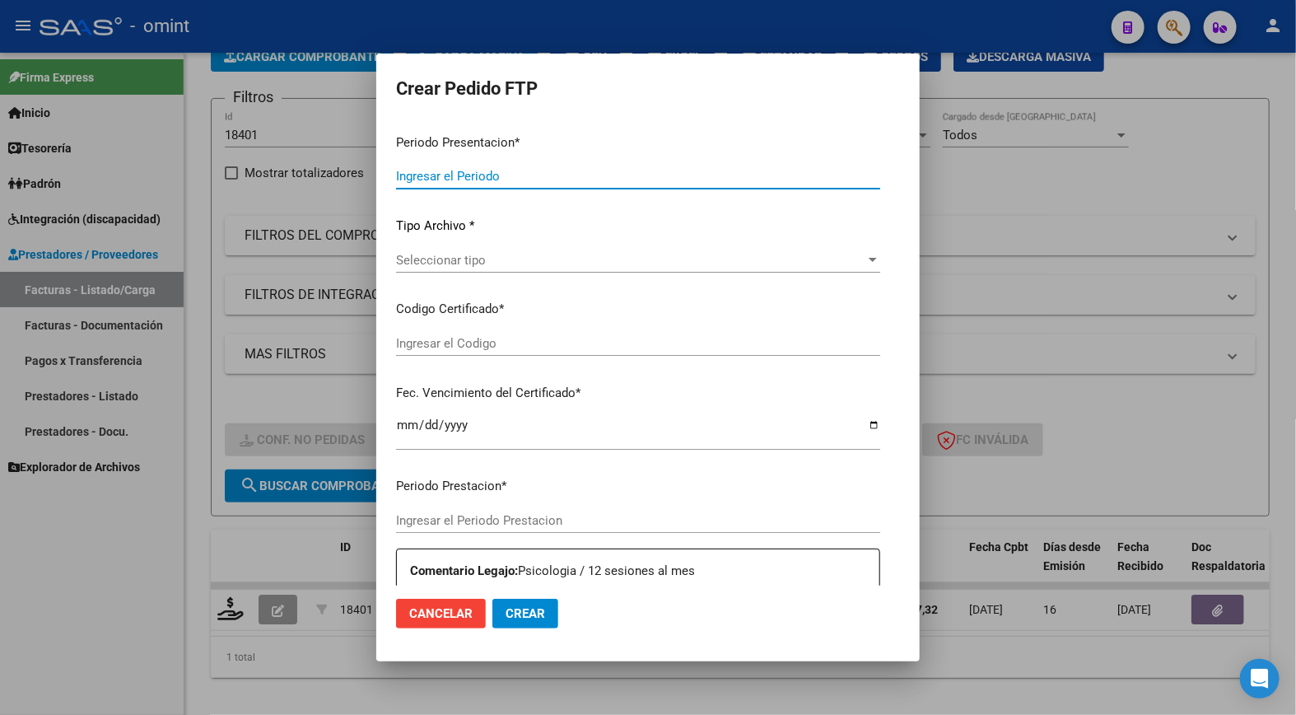
type input "202508"
type input "$ 148.447,32"
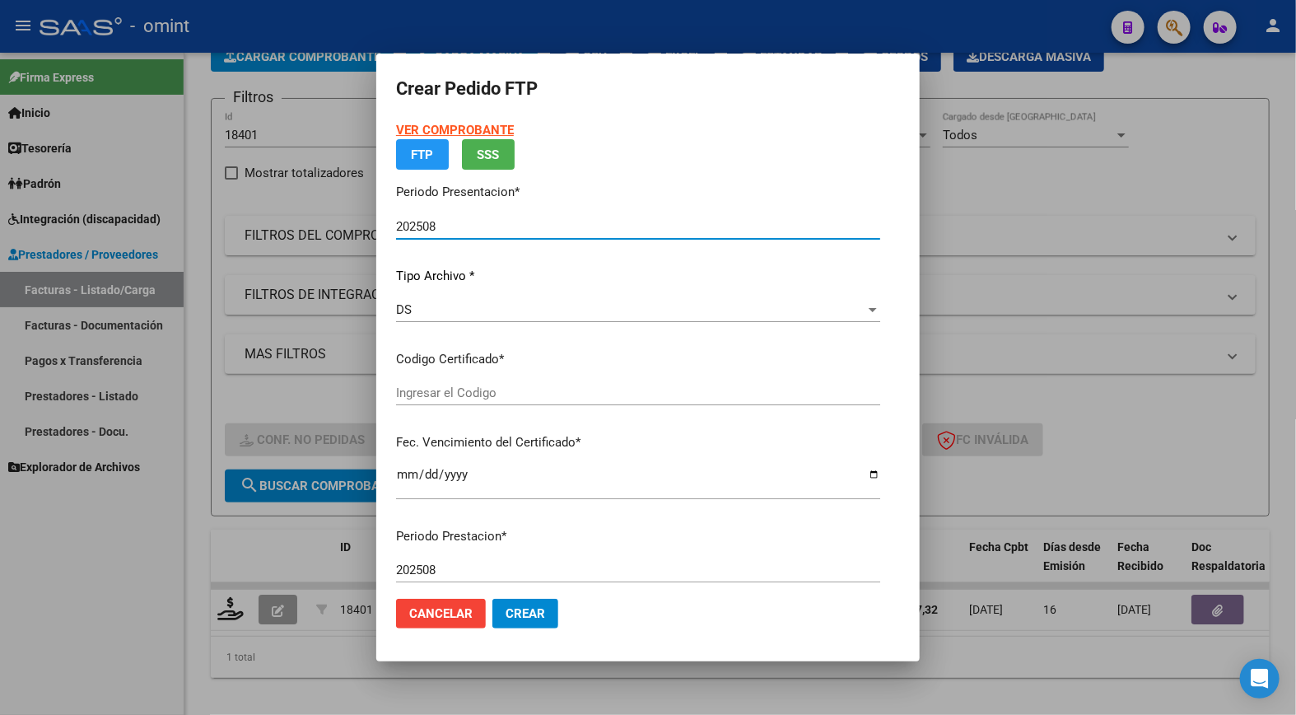
type input "479070637"
type input "2030-02-01"
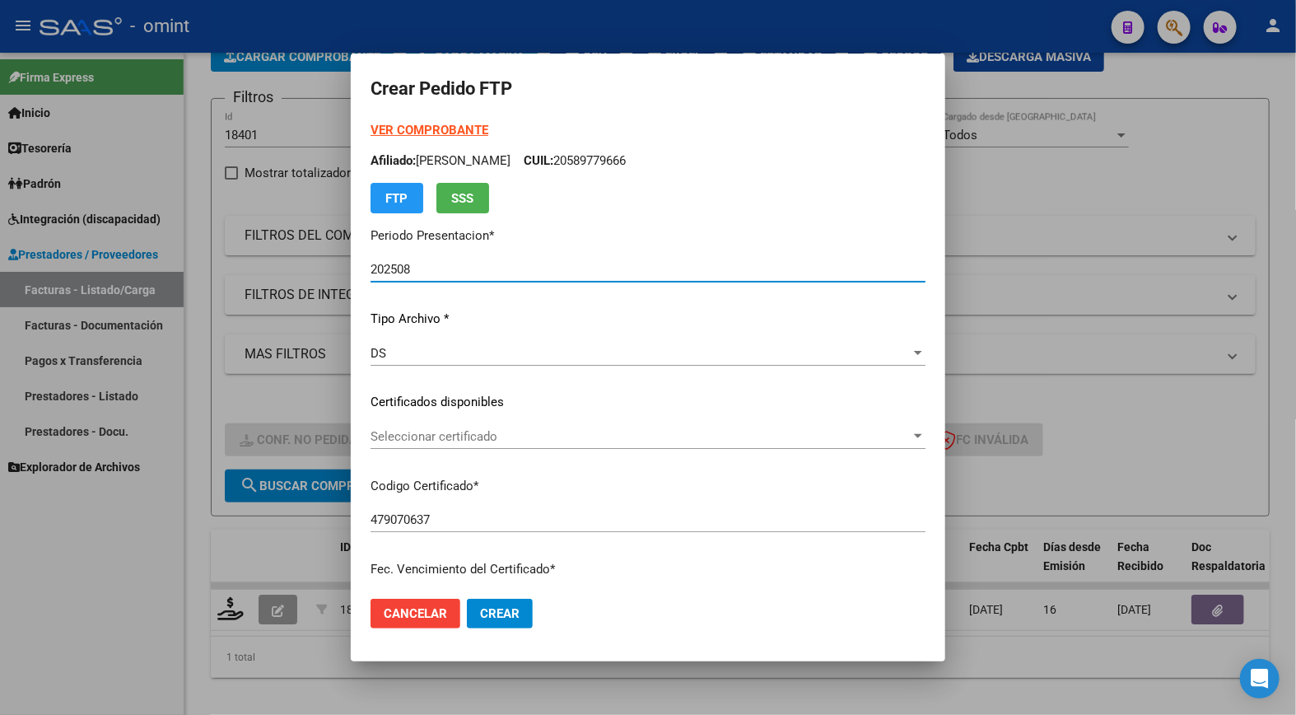
click at [911, 438] on span "Seleccionar certificado" at bounding box center [641, 436] width 540 height 15
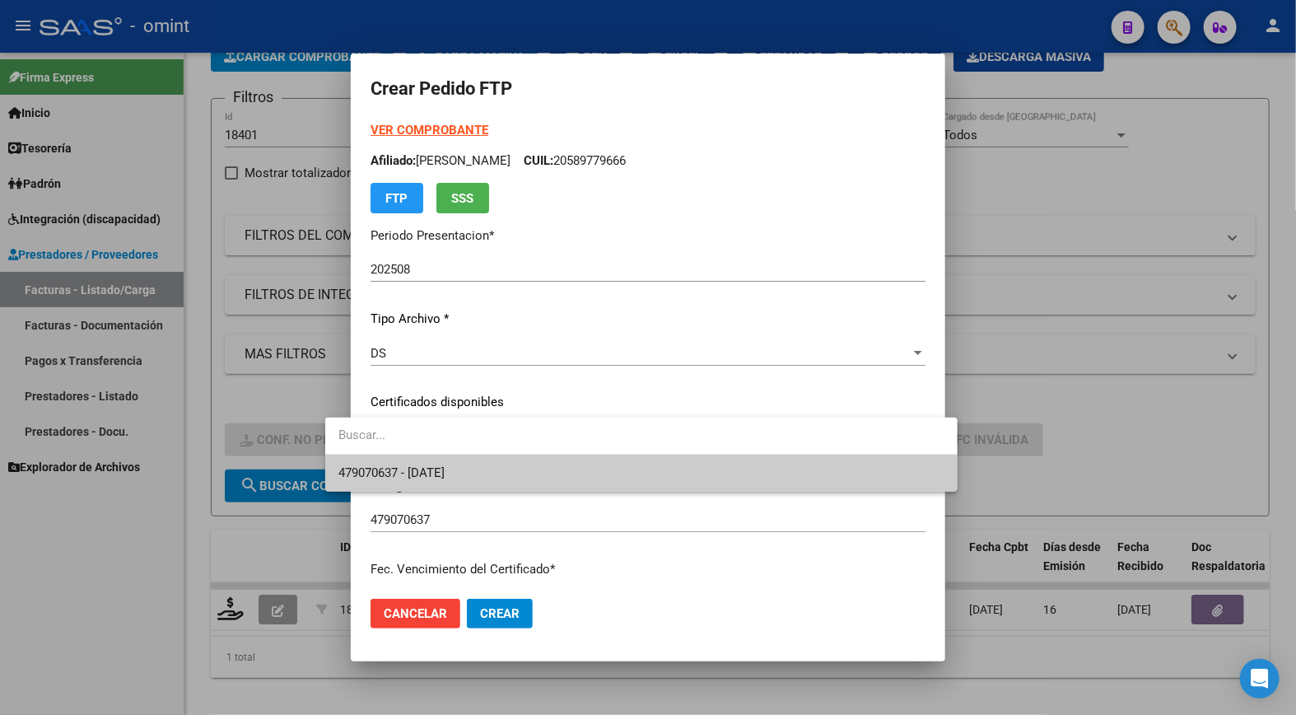
click at [849, 474] on span "479070637 - 2030-02-01" at bounding box center [641, 473] width 605 height 37
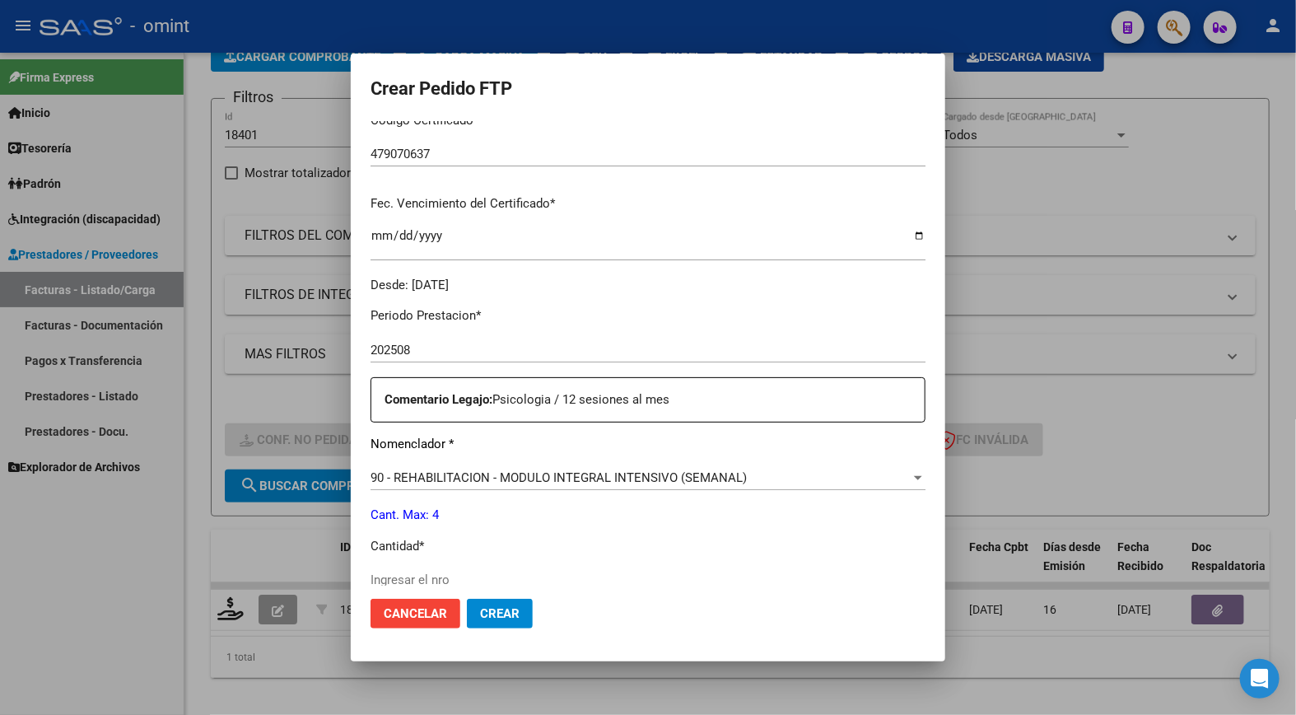
scroll to position [457, 0]
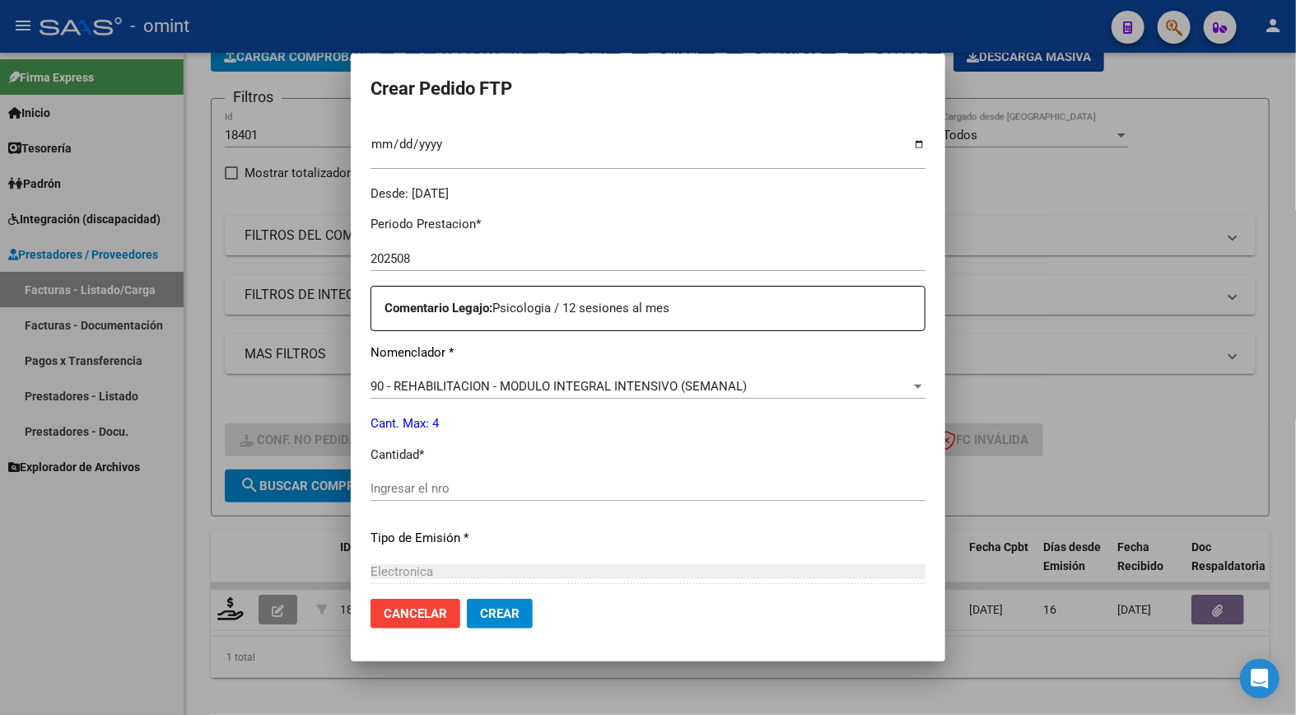
click at [418, 489] on input "Ingresar el nro" at bounding box center [648, 488] width 555 height 15
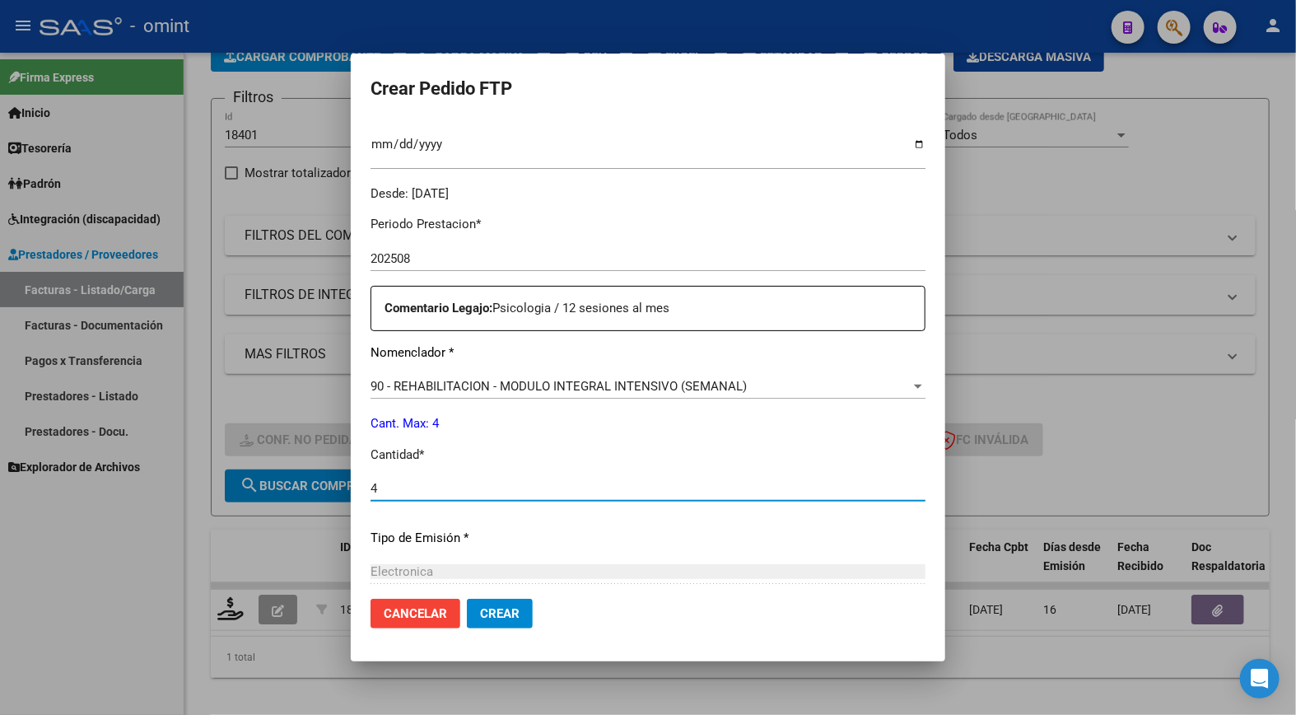
type input "4"
click at [570, 541] on p "Tipo de Emisión *" at bounding box center [648, 538] width 555 height 19
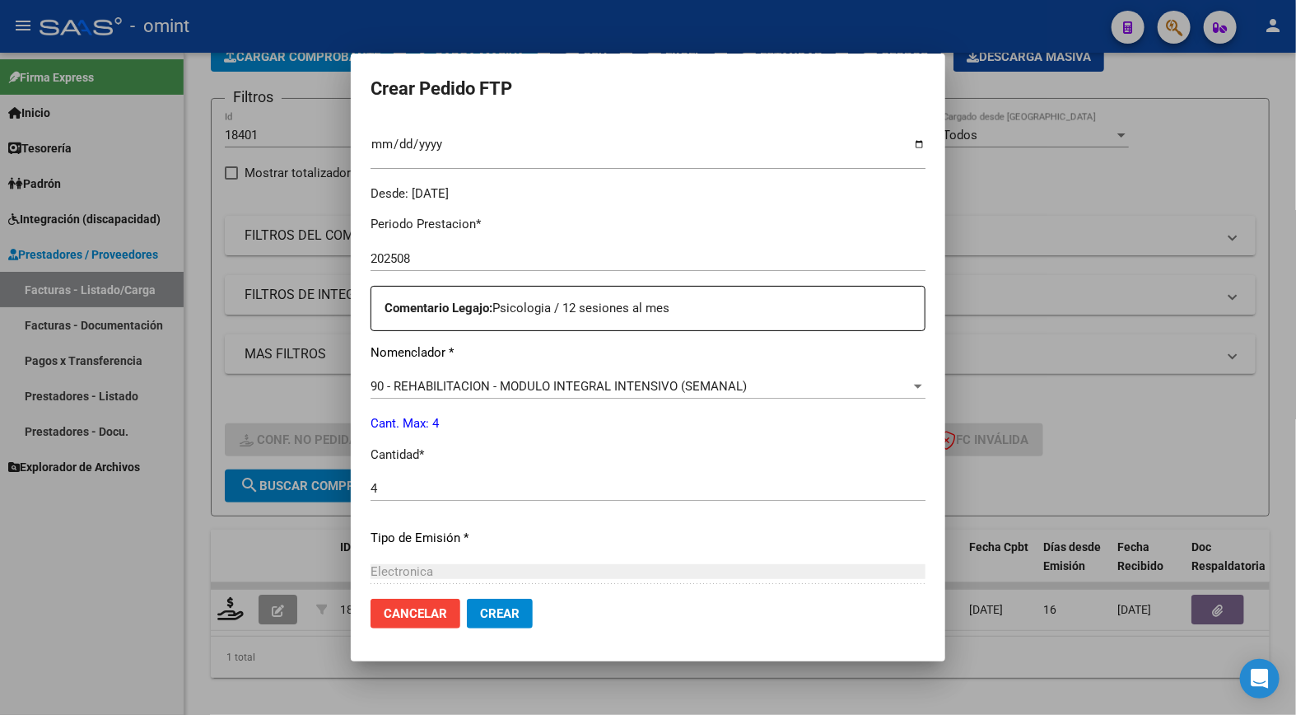
scroll to position [637, 0]
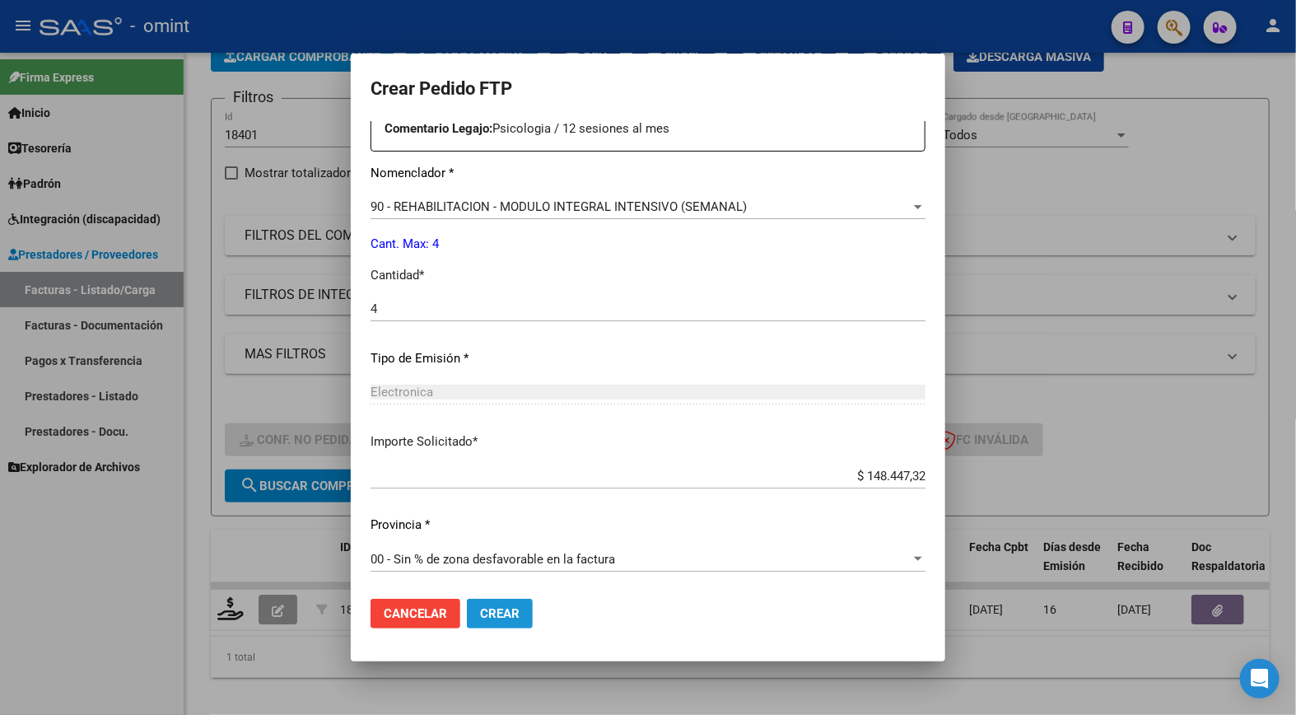
click at [480, 613] on span "Crear" at bounding box center [500, 613] width 40 height 15
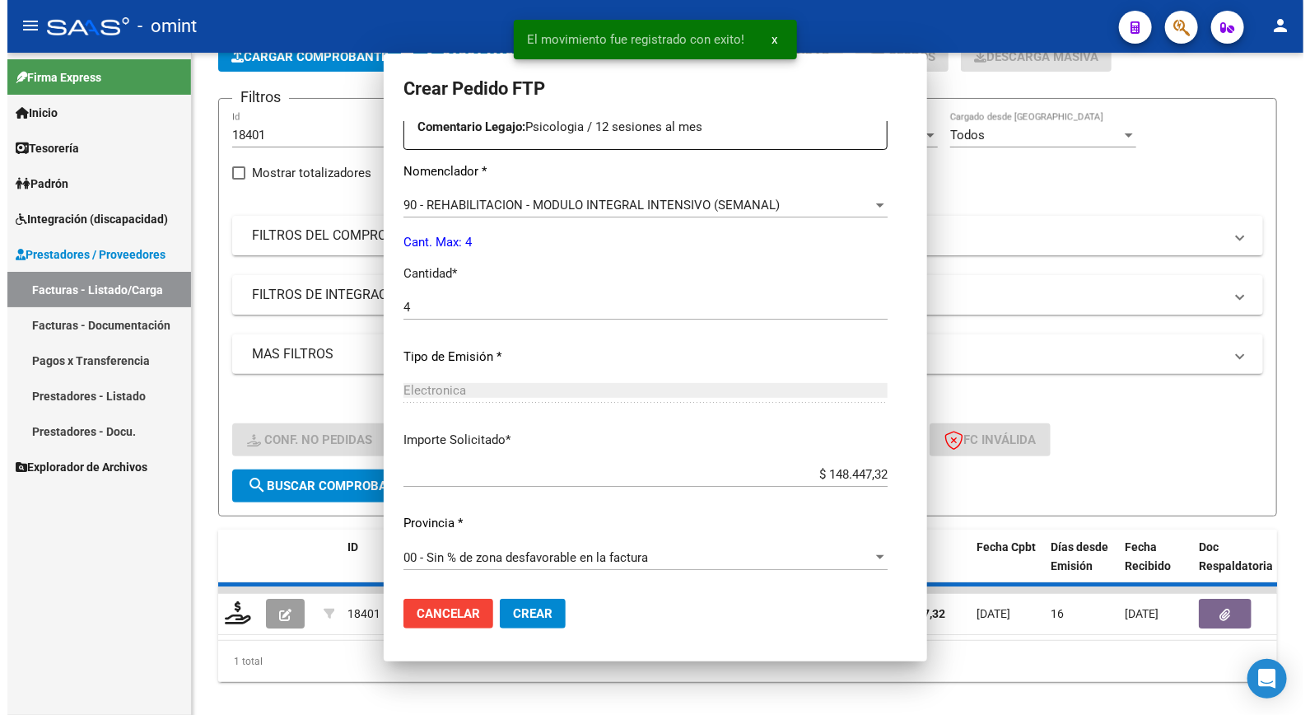
scroll to position [0, 0]
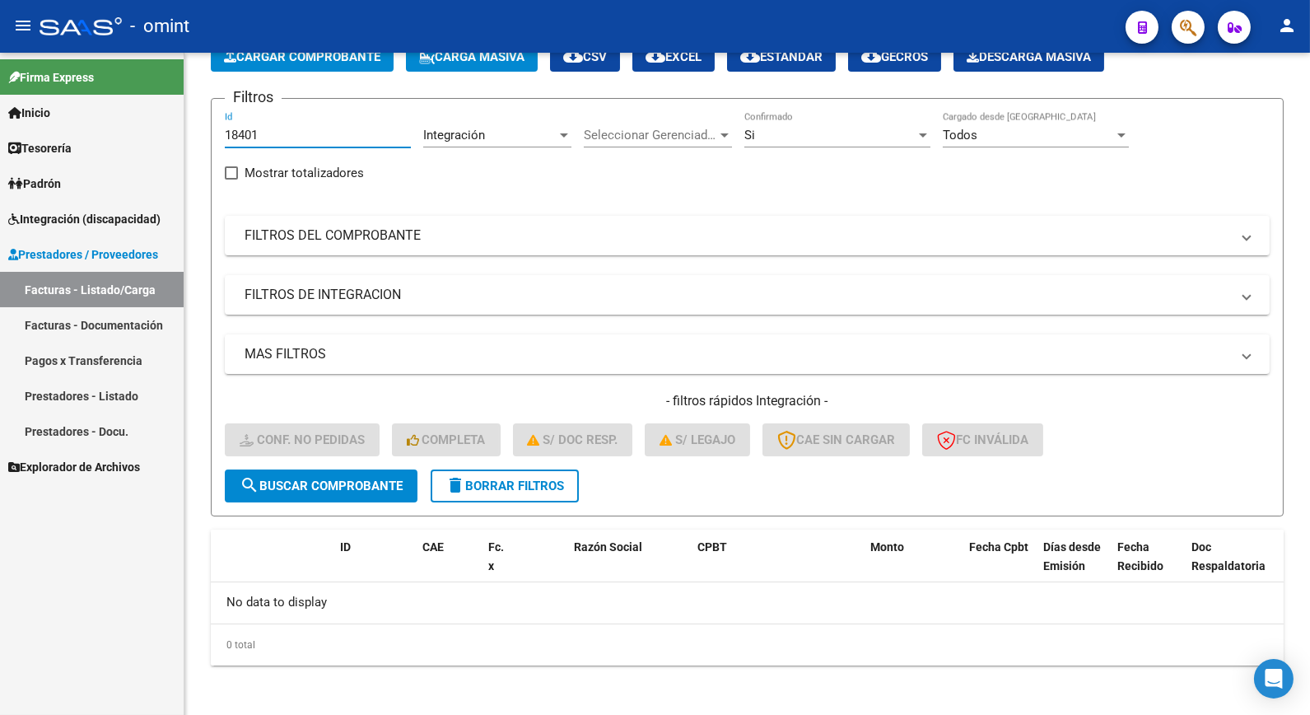
drag, startPoint x: 273, startPoint y: 133, endPoint x: 114, endPoint y: 134, distance: 159.0
click at [114, 134] on mat-sidenav-container "Firma Express Inicio Calendario SSS Instructivos Contacto OS Tesorería Extracto…" at bounding box center [655, 384] width 1310 height 662
paste input "20675"
type input "20675"
click at [324, 491] on button "search Buscar Comprobante" at bounding box center [321, 485] width 193 height 33
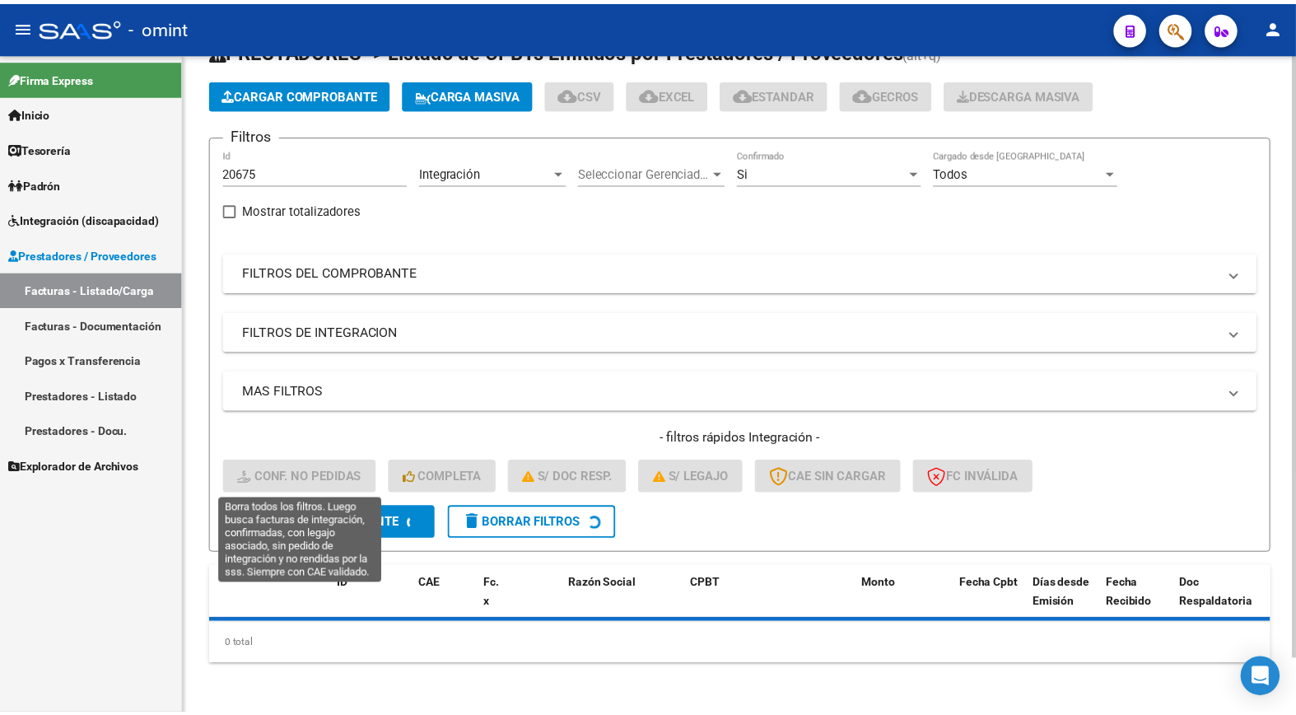
scroll to position [97, 0]
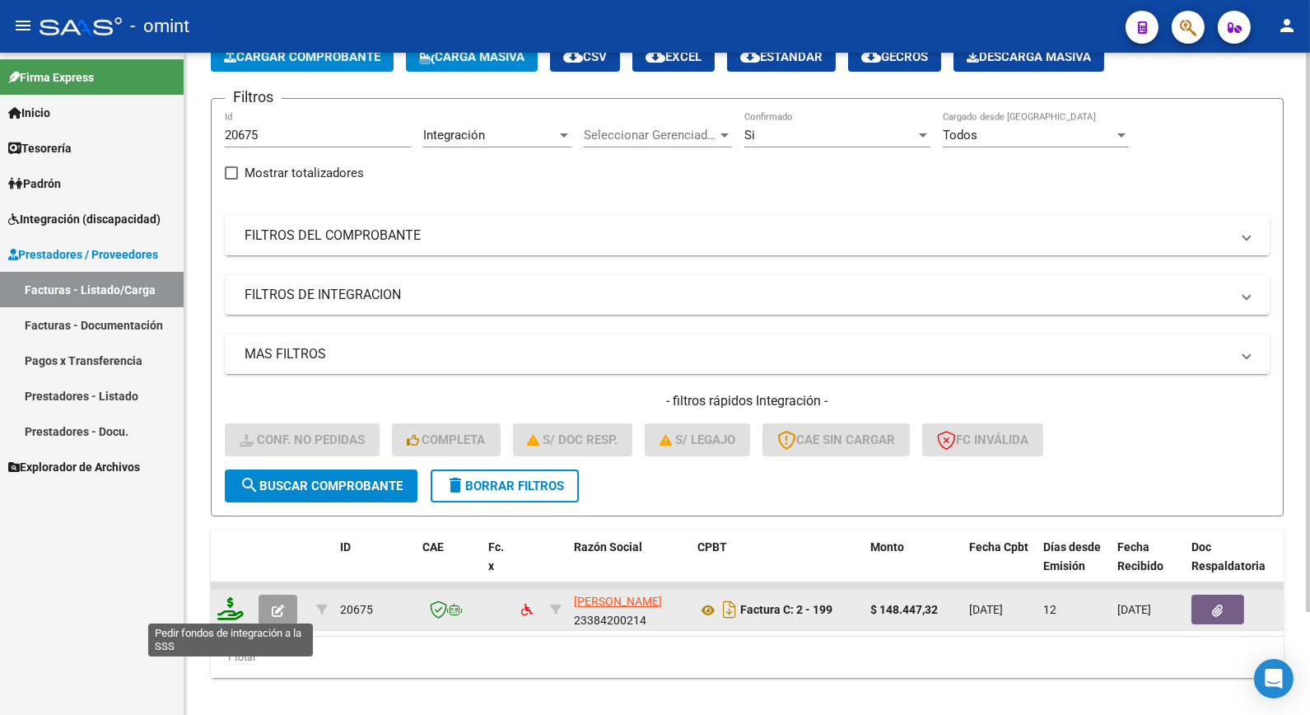
click at [235, 607] on icon at bounding box center [230, 608] width 26 height 23
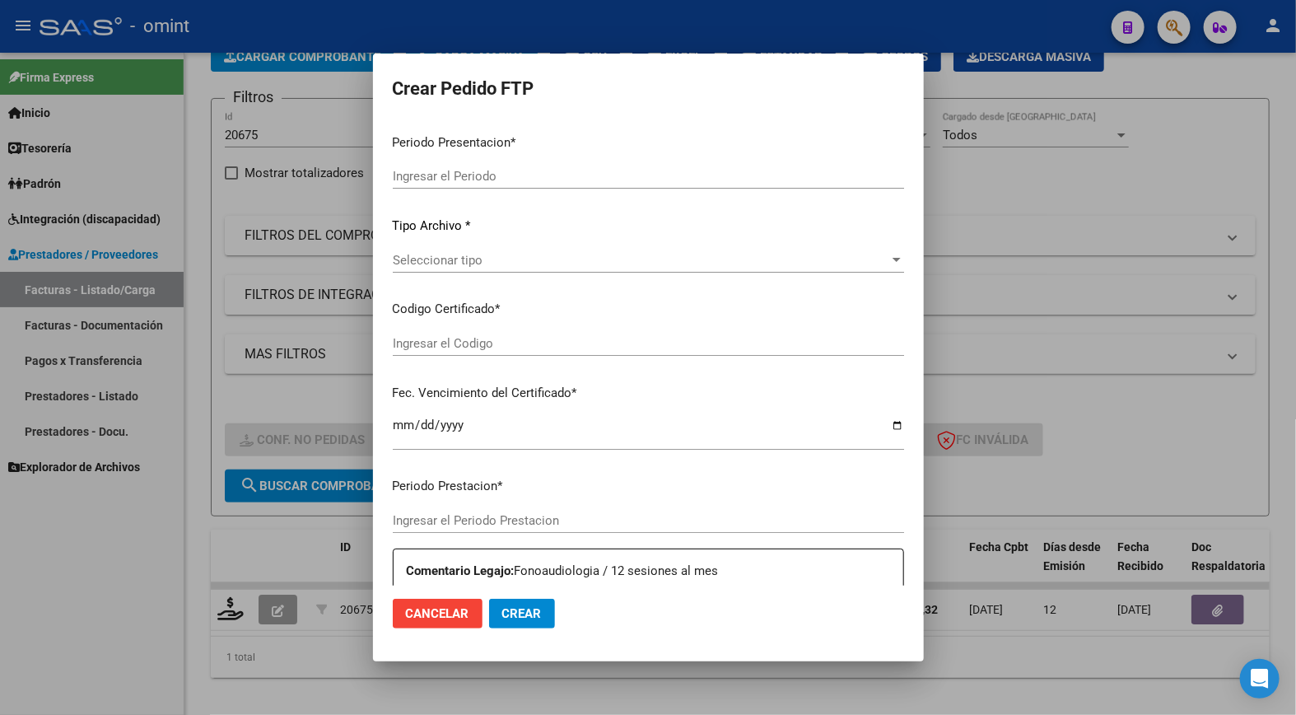
type input "202508"
type input "$ 148.447,32"
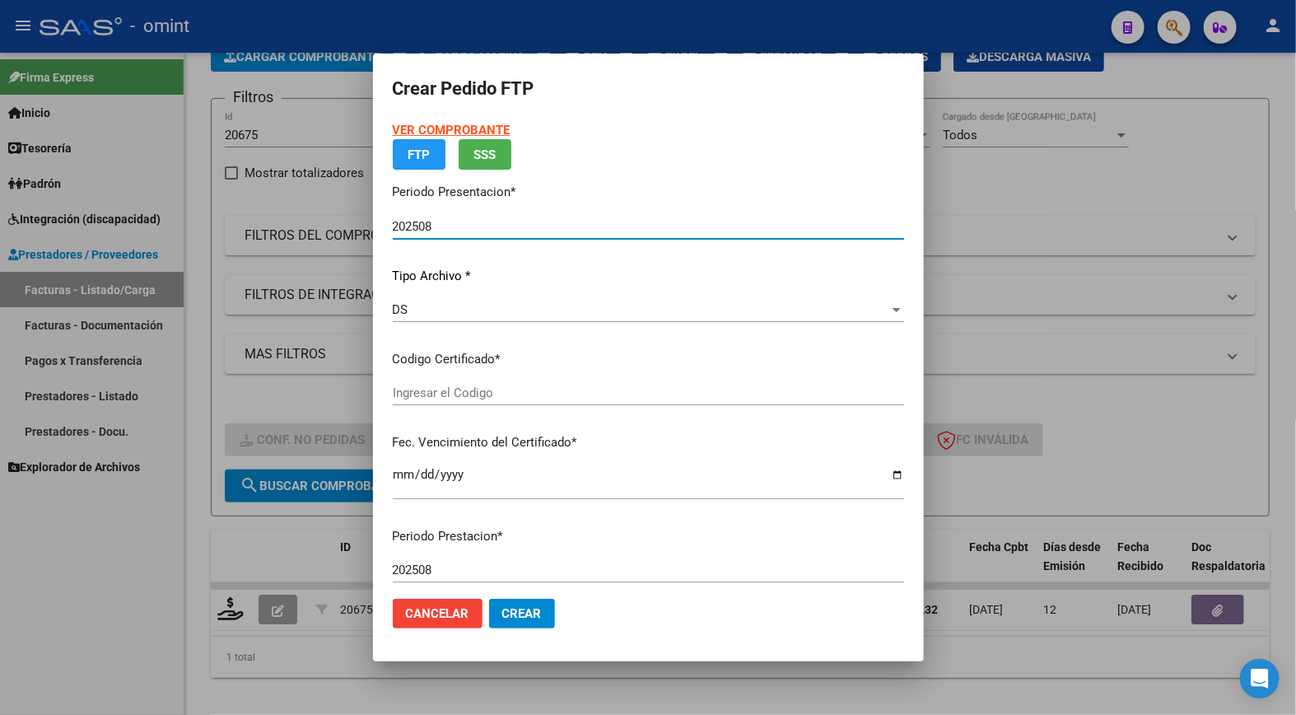
type input "479070637"
type input "2030-02-01"
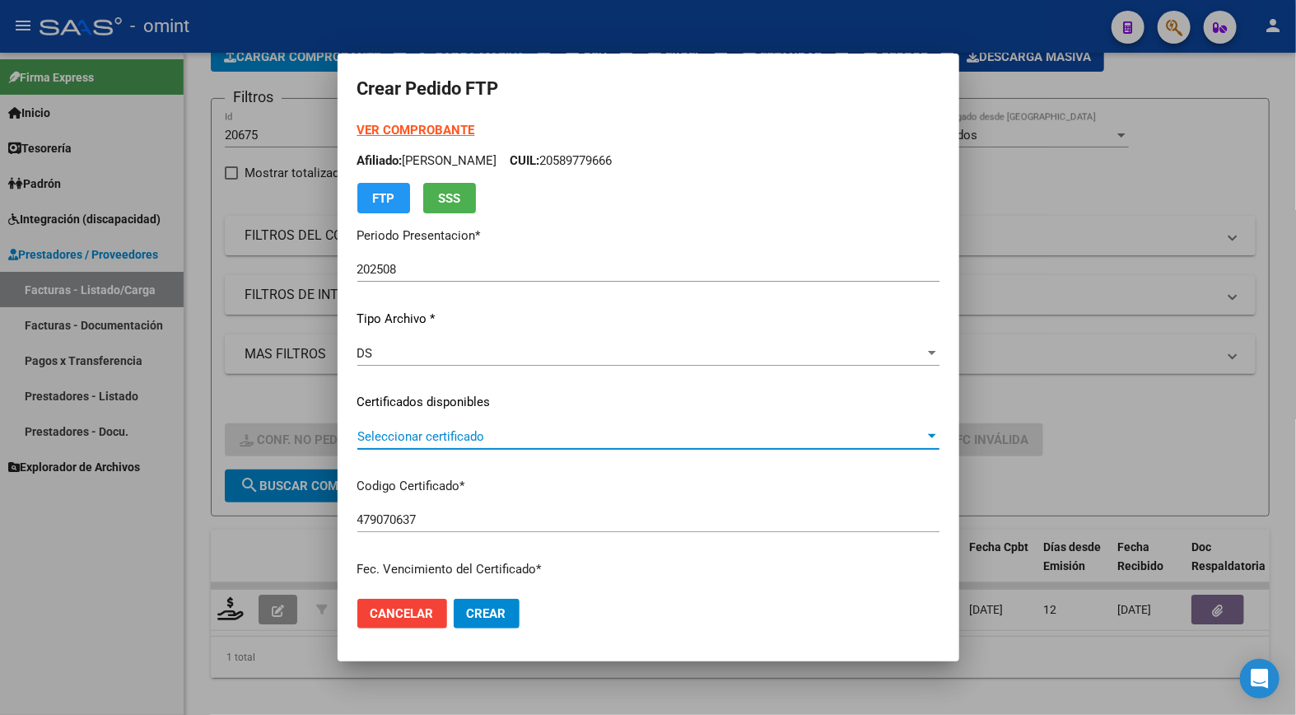
click at [871, 434] on span "Seleccionar certificado" at bounding box center [640, 436] width 567 height 15
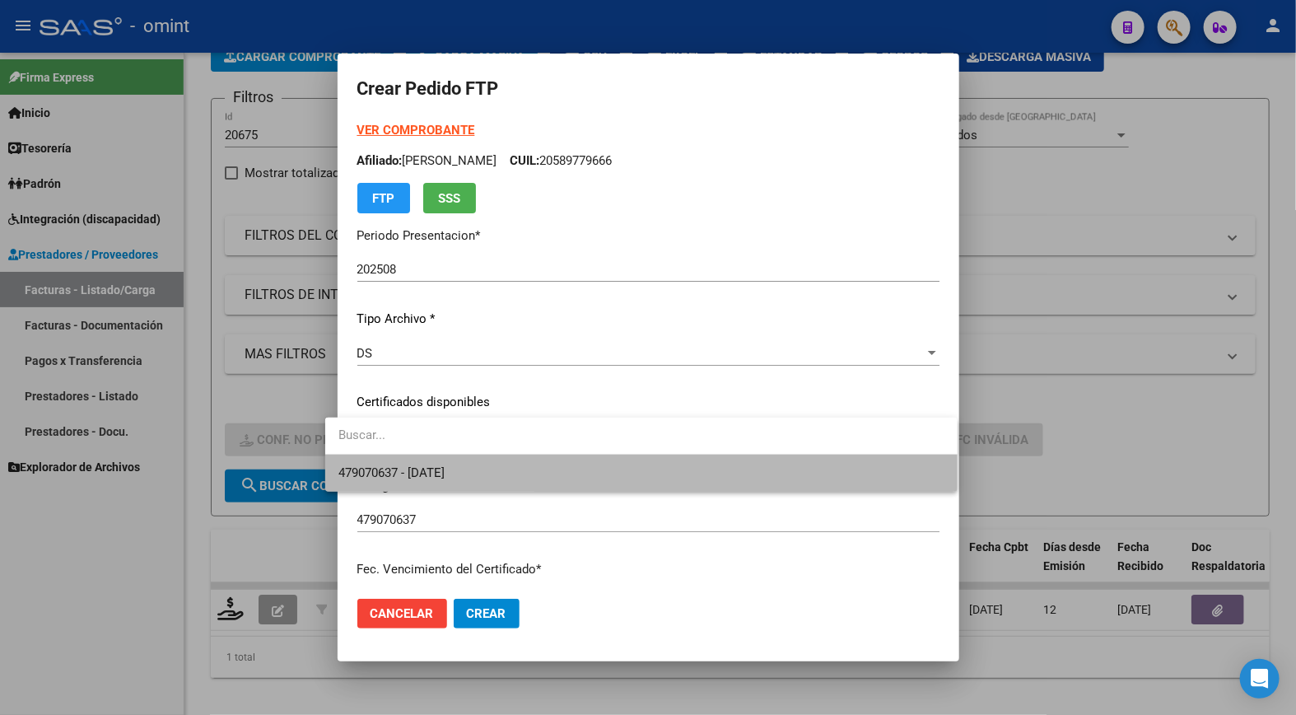
click at [848, 482] on span "479070637 - 2030-02-01" at bounding box center [641, 473] width 605 height 37
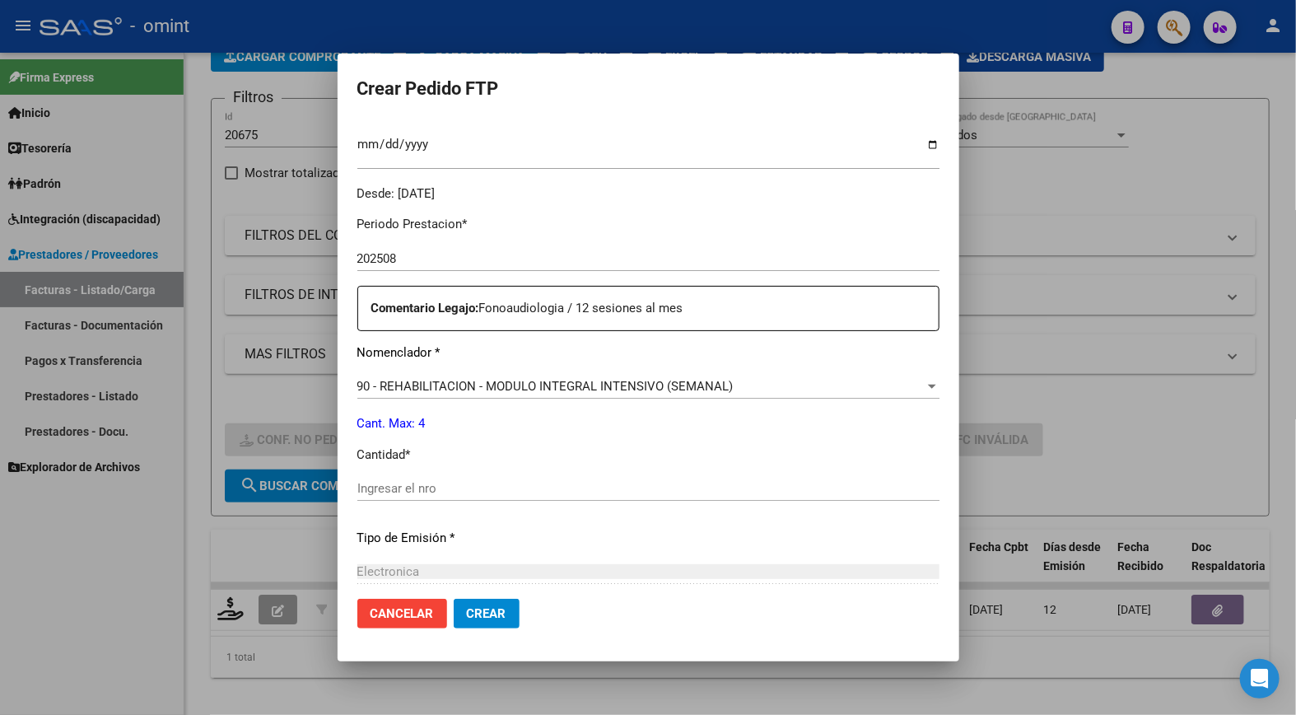
scroll to position [549, 0]
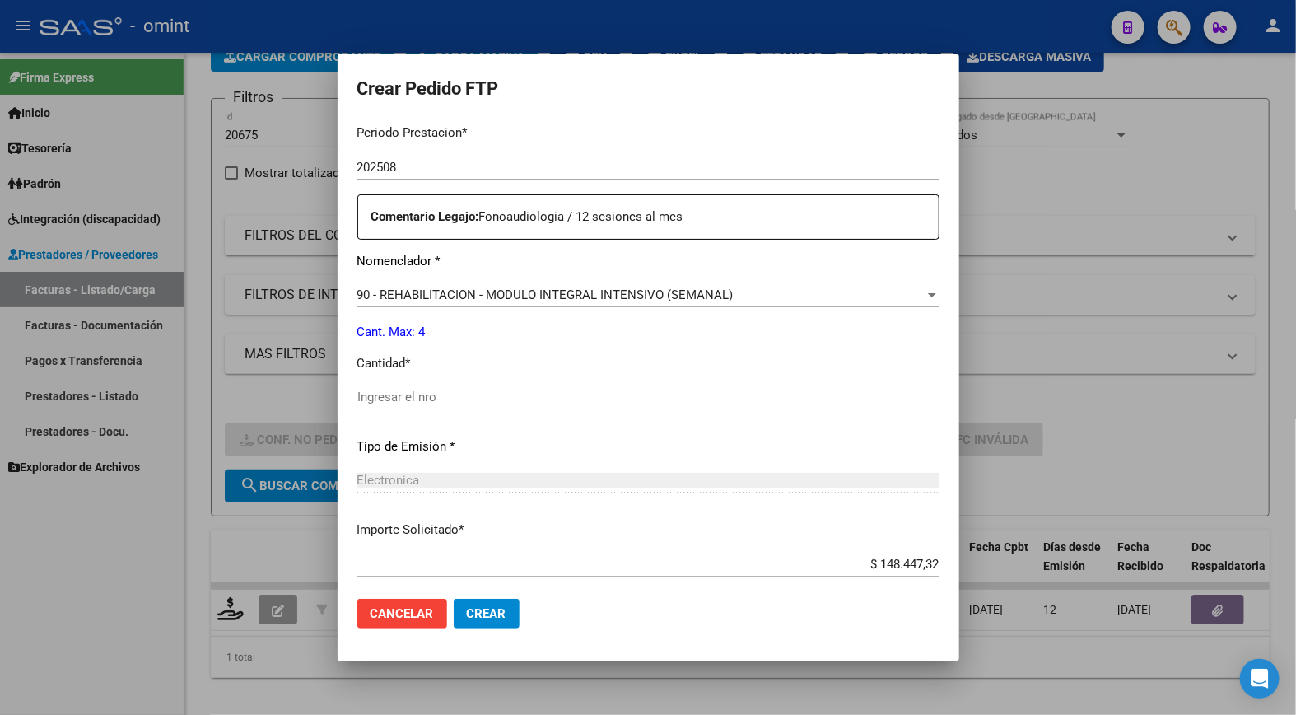
click at [398, 383] on div "Periodo Prestacion * 202508 Ingresar el Periodo Prestacion Comentario Legajo: F…" at bounding box center [648, 393] width 582 height 564
click at [424, 400] on input "Ingresar el nro" at bounding box center [648, 397] width 582 height 15
type input "4"
click at [623, 481] on div "Electronica" at bounding box center [648, 480] width 582 height 15
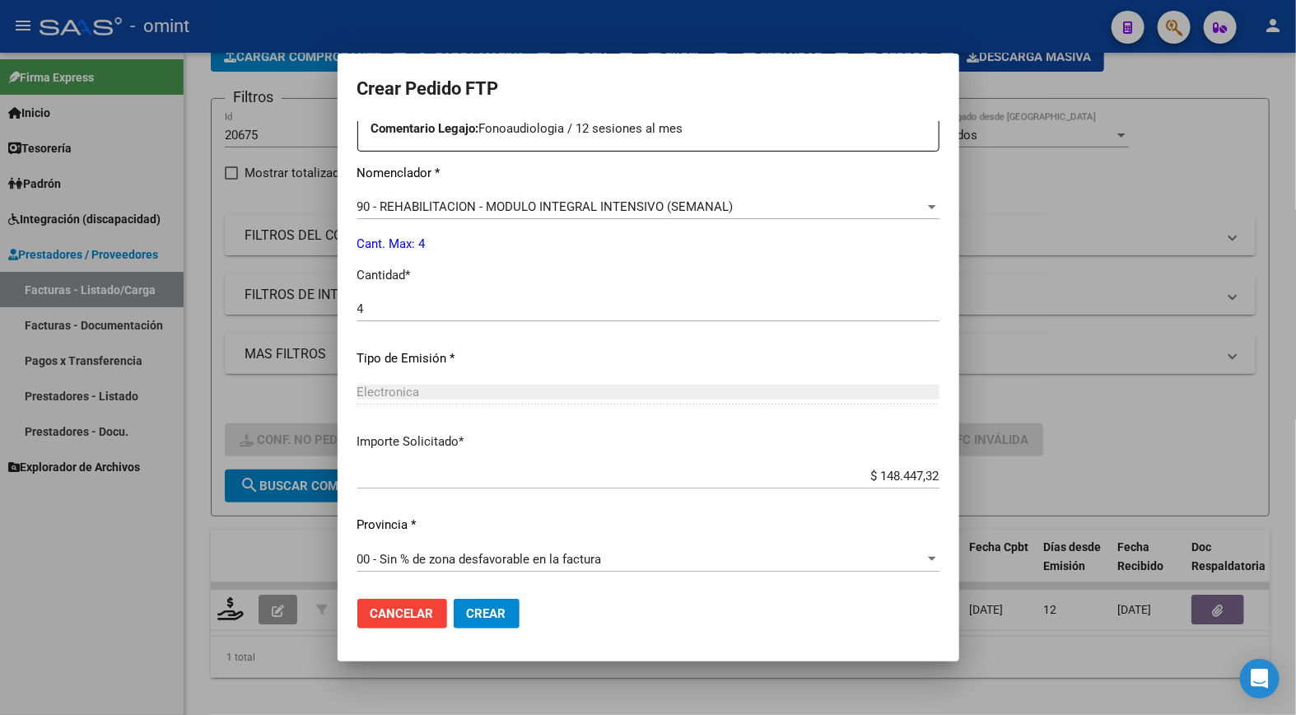
click at [484, 598] on mat-dialog-actions "Cancelar Crear" at bounding box center [648, 614] width 582 height 56
click at [479, 612] on span "Crear" at bounding box center [487, 613] width 40 height 15
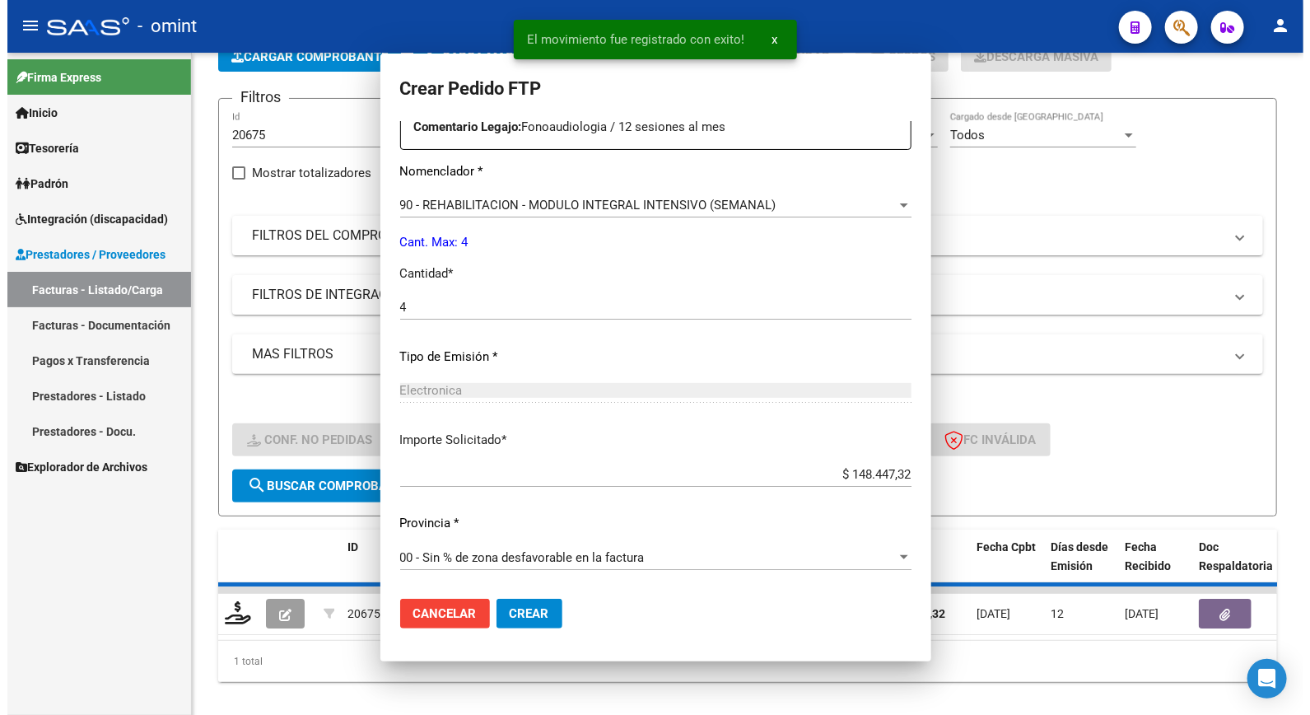
scroll to position [544, 0]
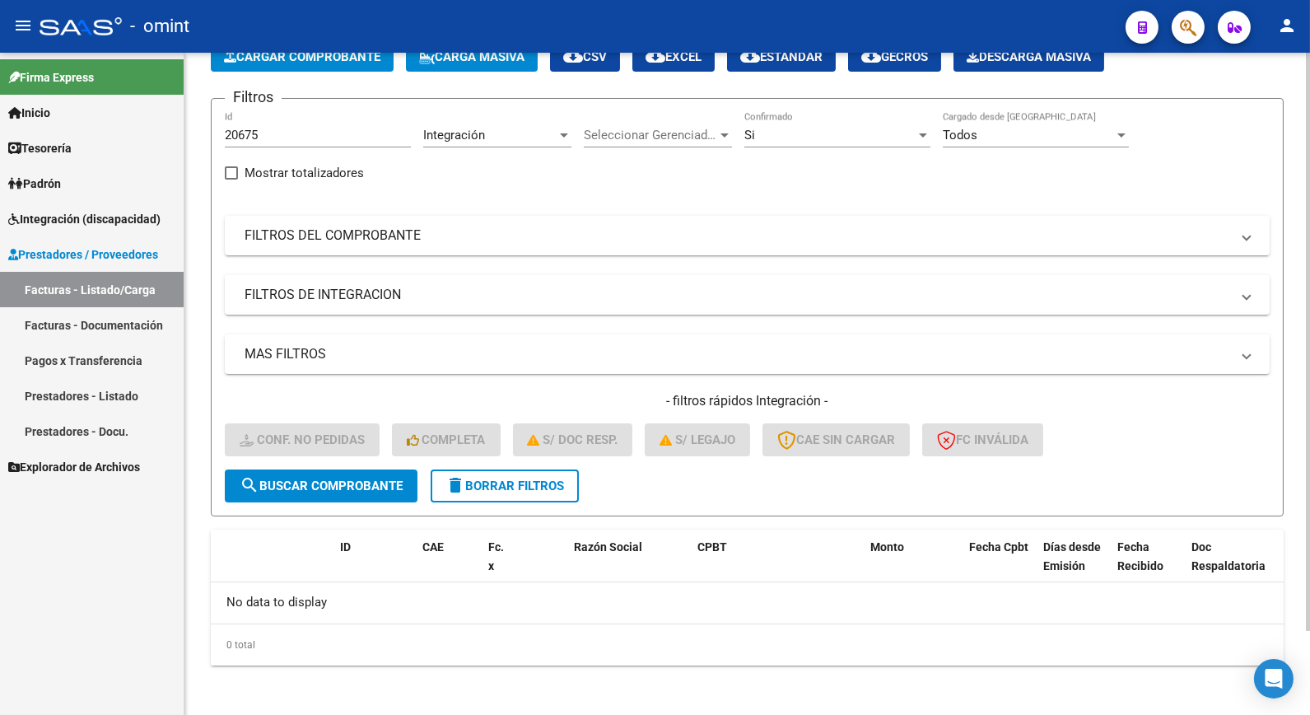
click at [503, 483] on span "delete Borrar Filtros" at bounding box center [505, 486] width 119 height 15
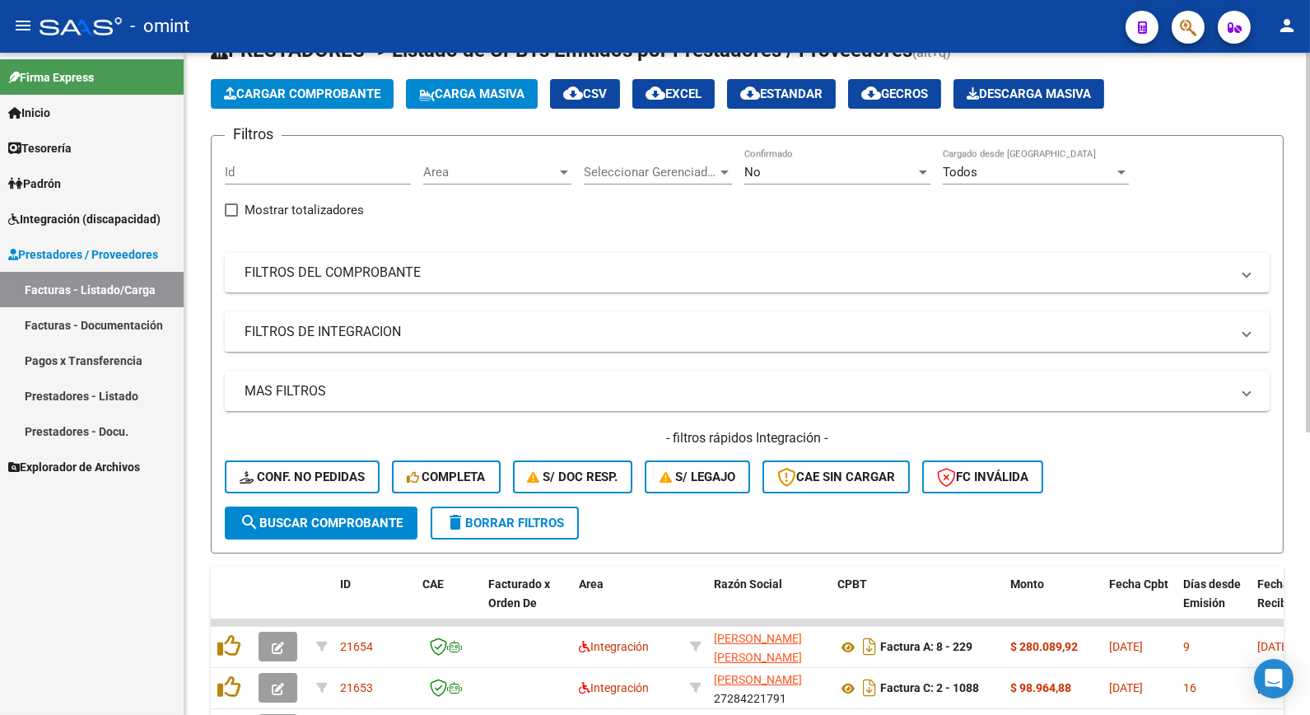
scroll to position [97, 0]
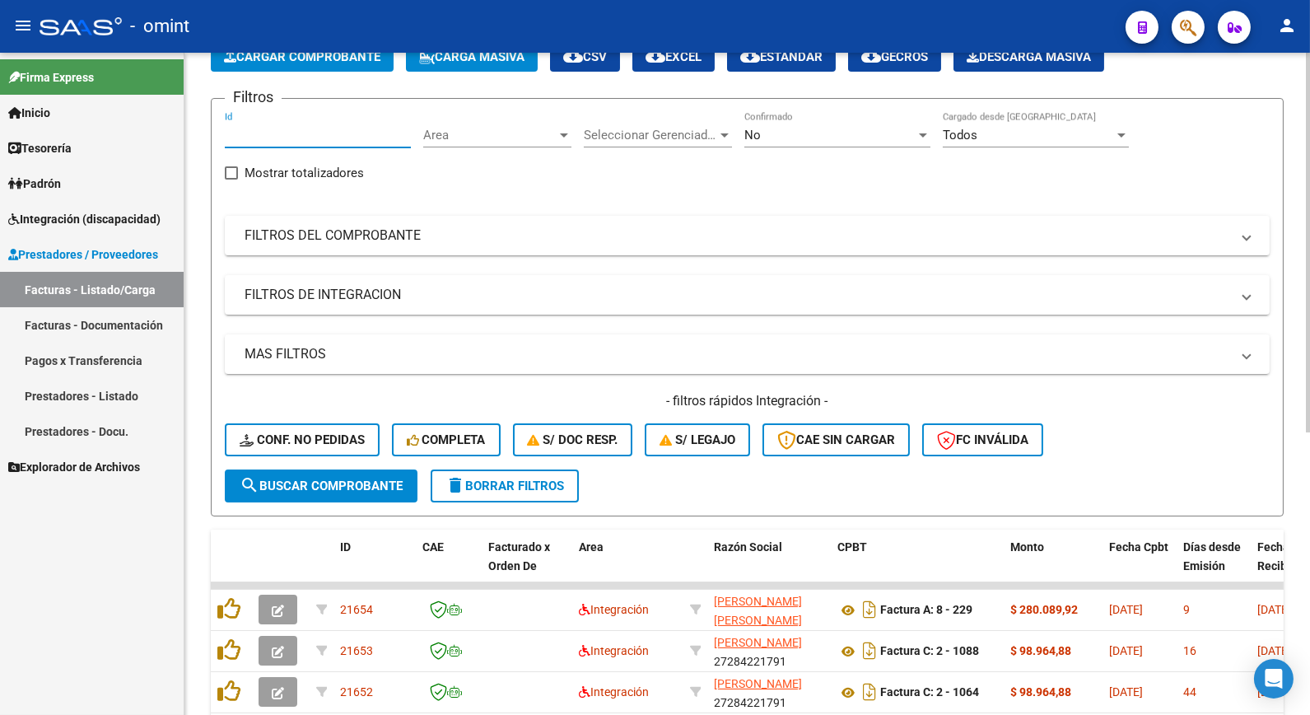
drag, startPoint x: 295, startPoint y: 161, endPoint x: 257, endPoint y: 134, distance: 46.2
paste input "18401"
type input "18401"
drag, startPoint x: 282, startPoint y: 482, endPoint x: 326, endPoint y: 476, distance: 44.0
click at [284, 481] on span "search Buscar Comprobante" at bounding box center [321, 486] width 163 height 15
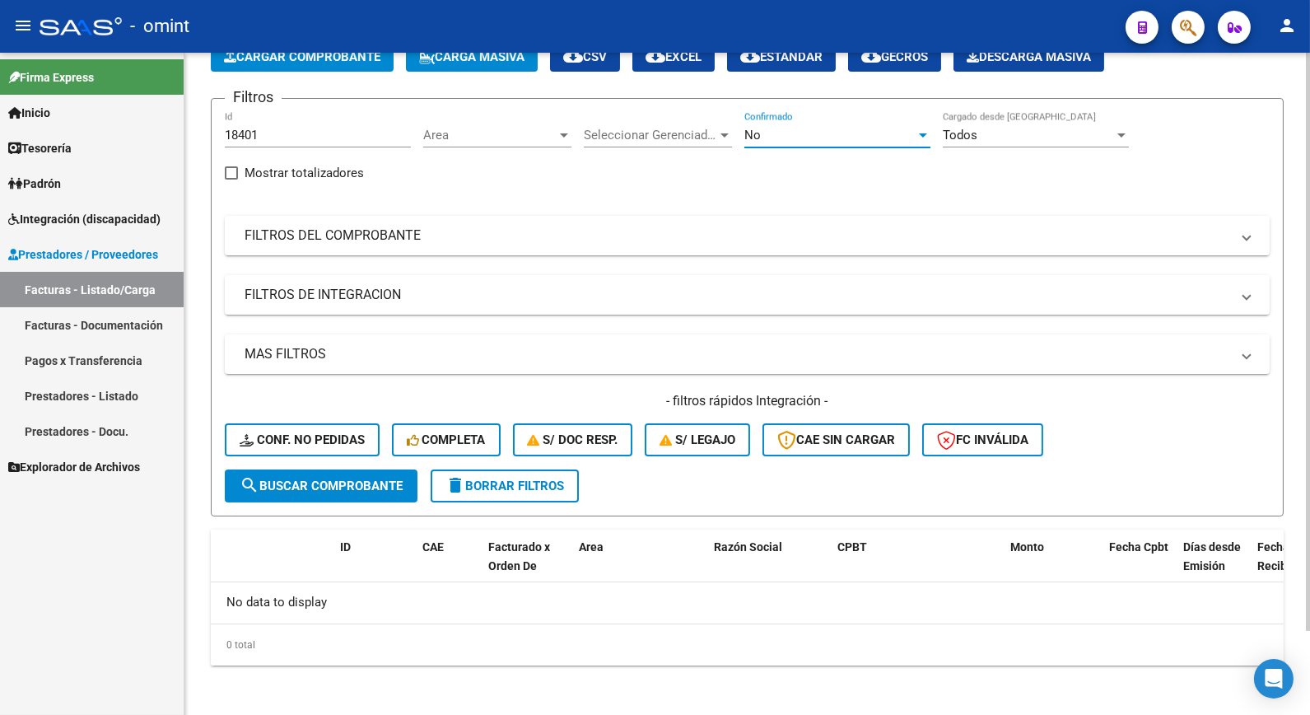
click at [893, 132] on div "No" at bounding box center [830, 135] width 171 height 15
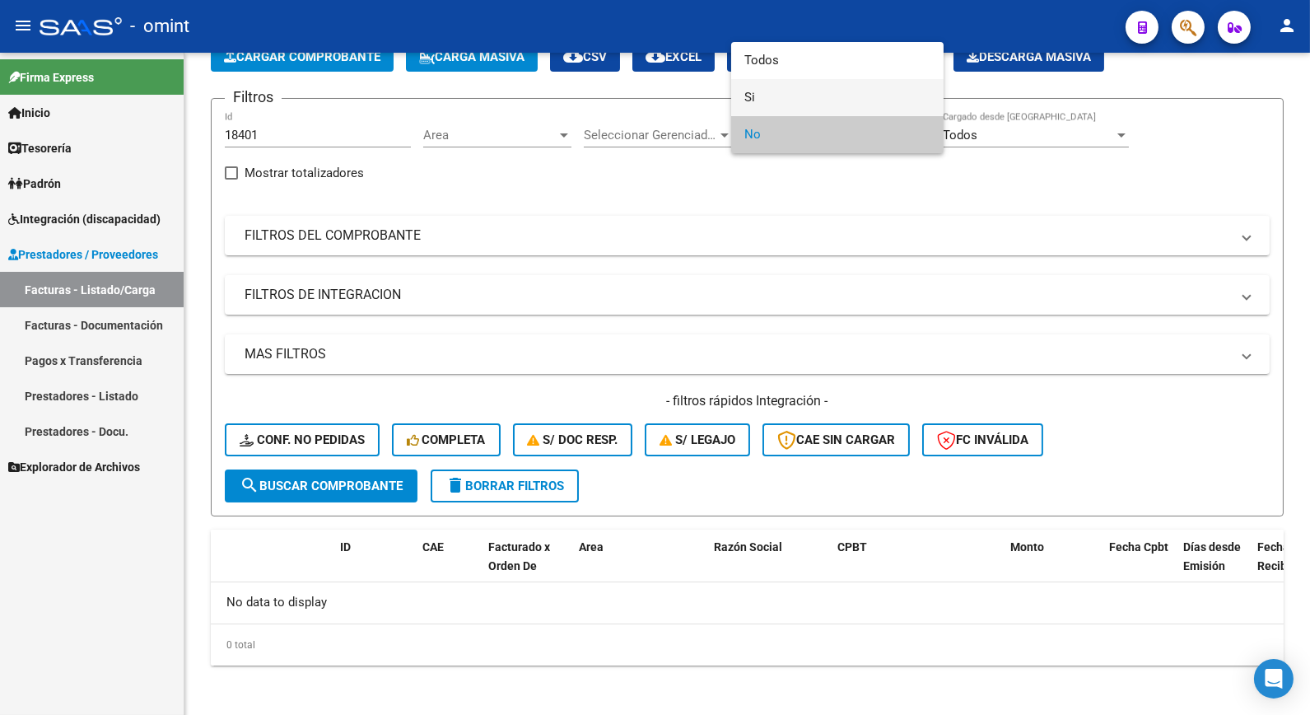
click at [772, 100] on span "Si" at bounding box center [838, 97] width 186 height 37
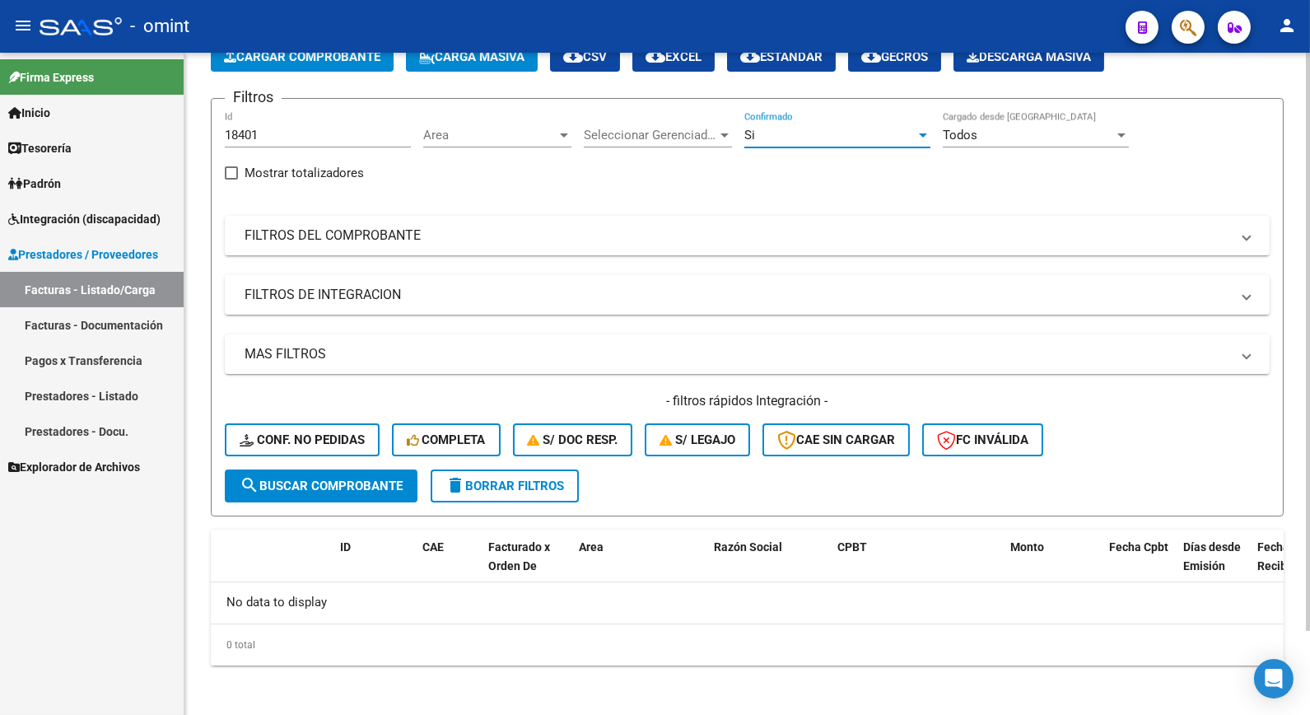
click at [385, 487] on span "search Buscar Comprobante" at bounding box center [321, 486] width 163 height 15
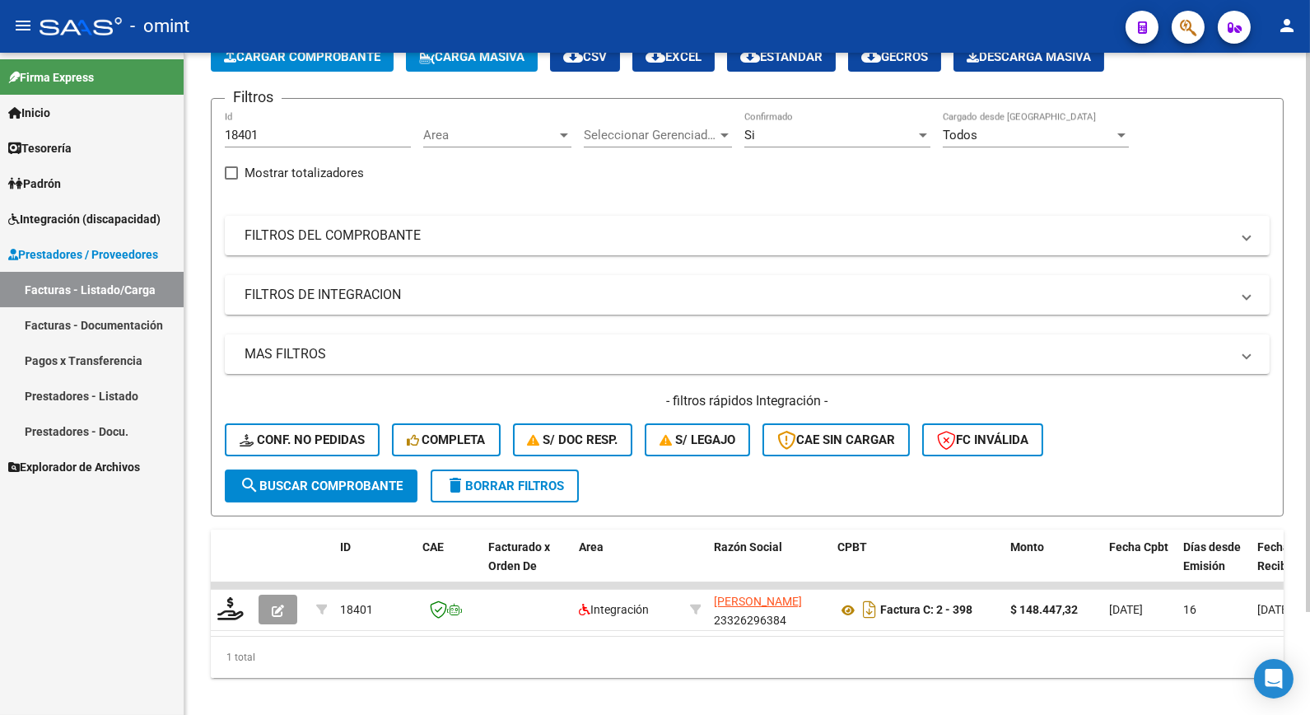
click at [879, 125] on div "Si Confirmado" at bounding box center [838, 129] width 186 height 35
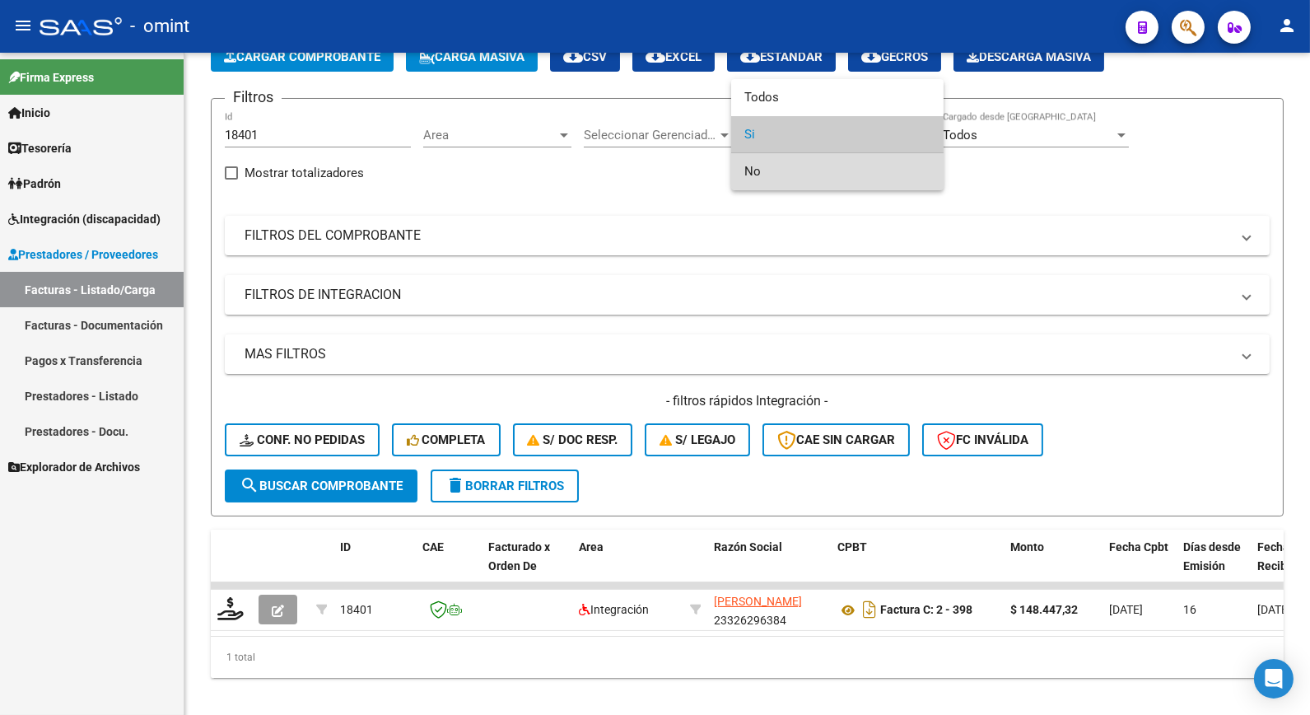
click at [787, 173] on span "No" at bounding box center [838, 171] width 186 height 37
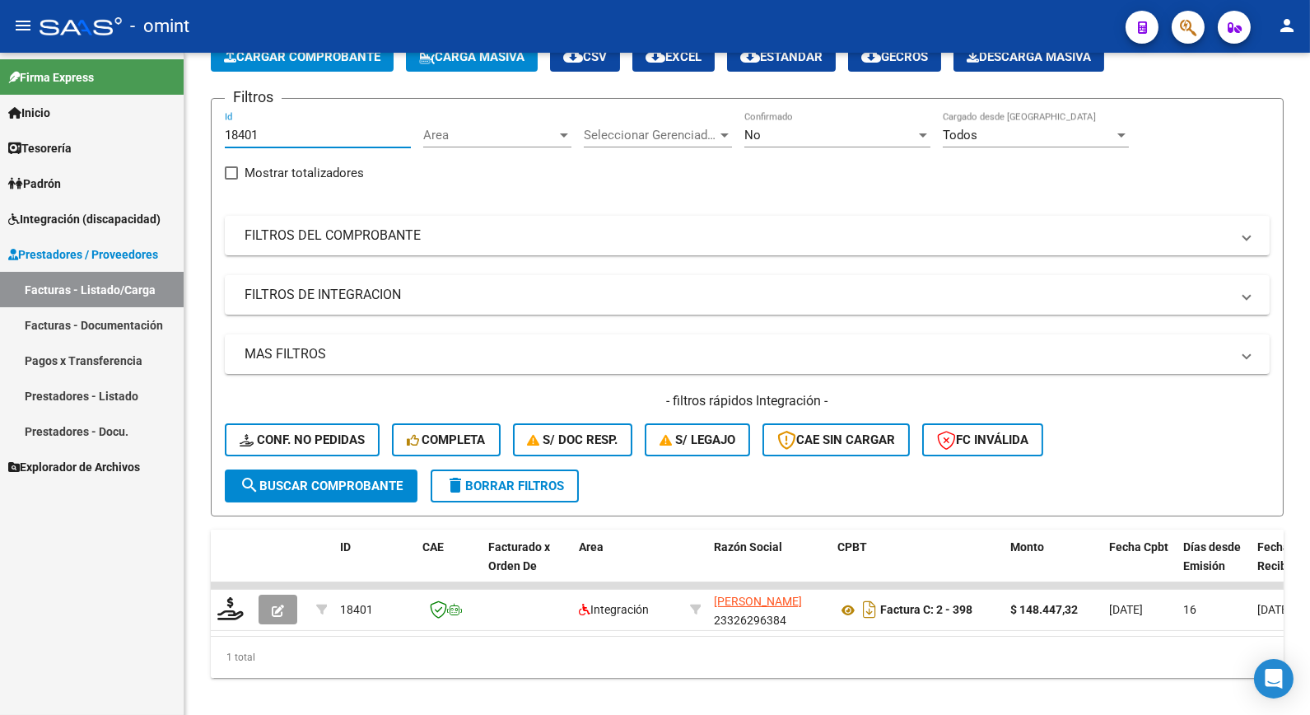
drag, startPoint x: 282, startPoint y: 133, endPoint x: 148, endPoint y: 109, distance: 136.5
click at [150, 110] on mat-sidenav-container "Firma Express Inicio Calendario SSS Instructivos Contacto OS Tesorería Extracto…" at bounding box center [655, 384] width 1310 height 662
paste input "18347"
click at [348, 479] on span "search Buscar Comprobante" at bounding box center [321, 486] width 163 height 15
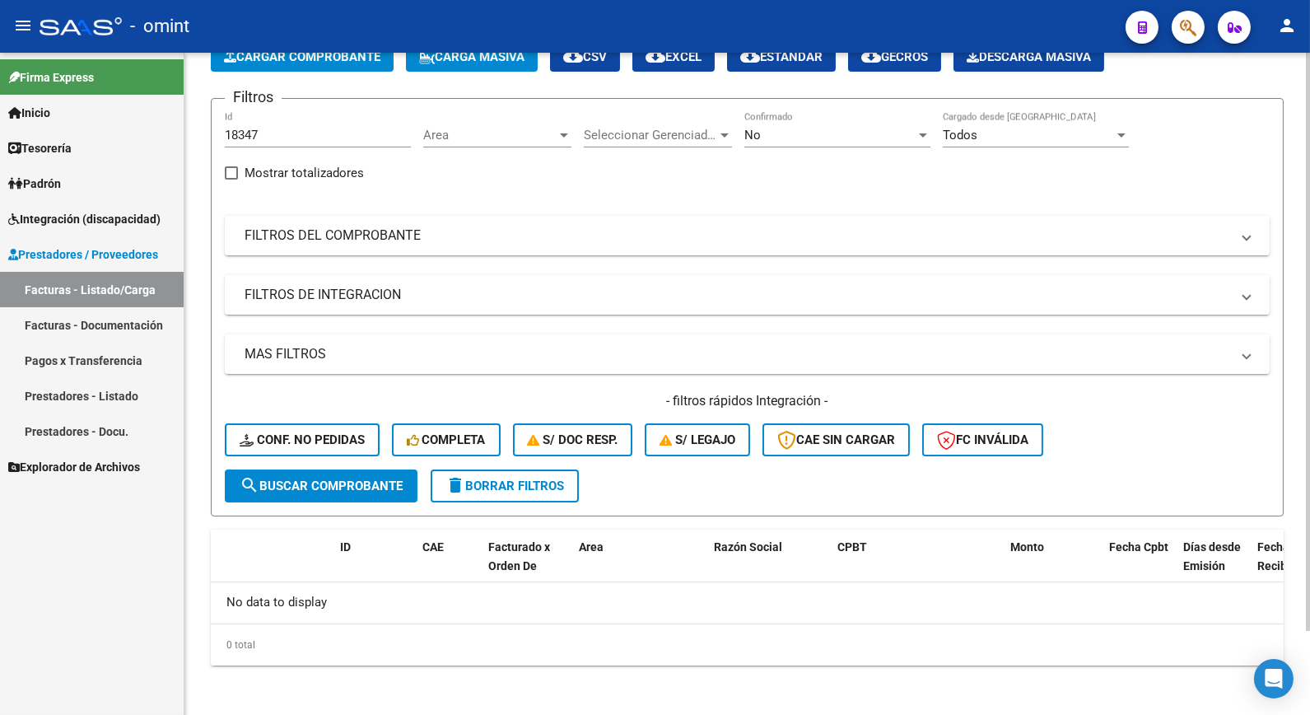
click at [868, 137] on div "No" at bounding box center [830, 135] width 171 height 15
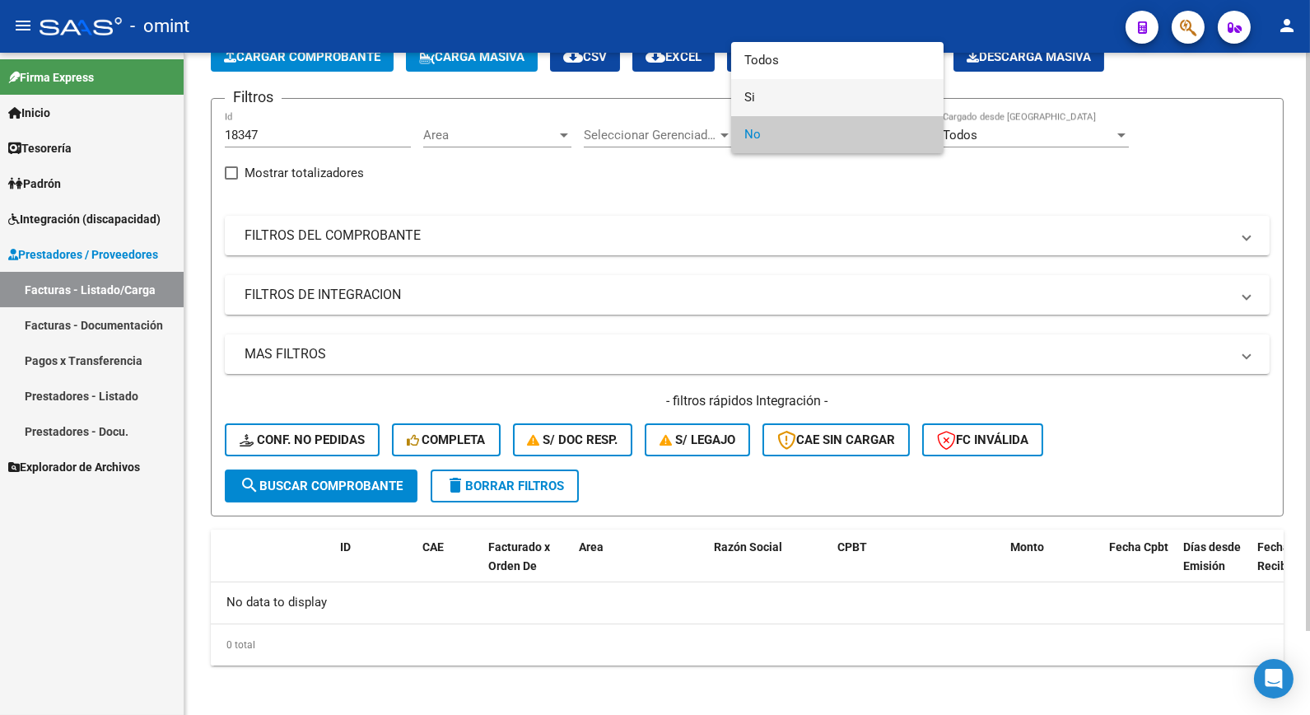
click at [787, 100] on span "Si" at bounding box center [838, 97] width 186 height 37
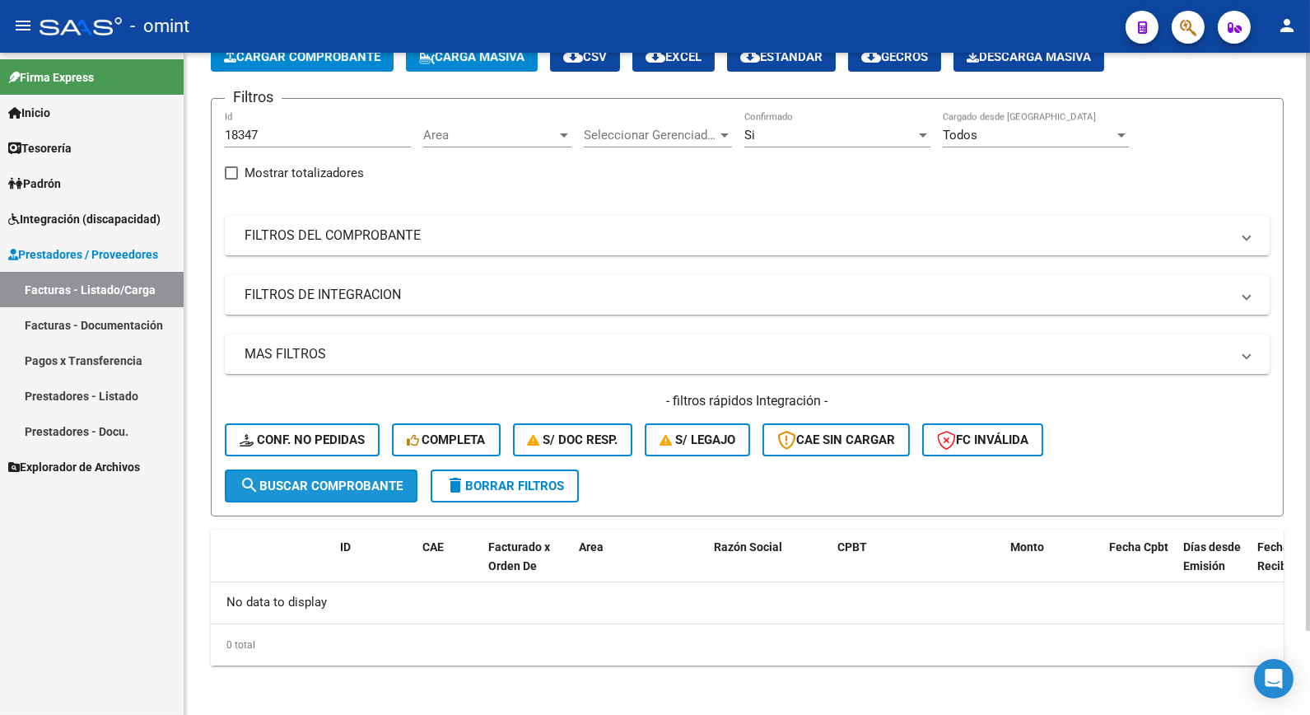
click at [349, 481] on span "search Buscar Comprobante" at bounding box center [321, 486] width 163 height 15
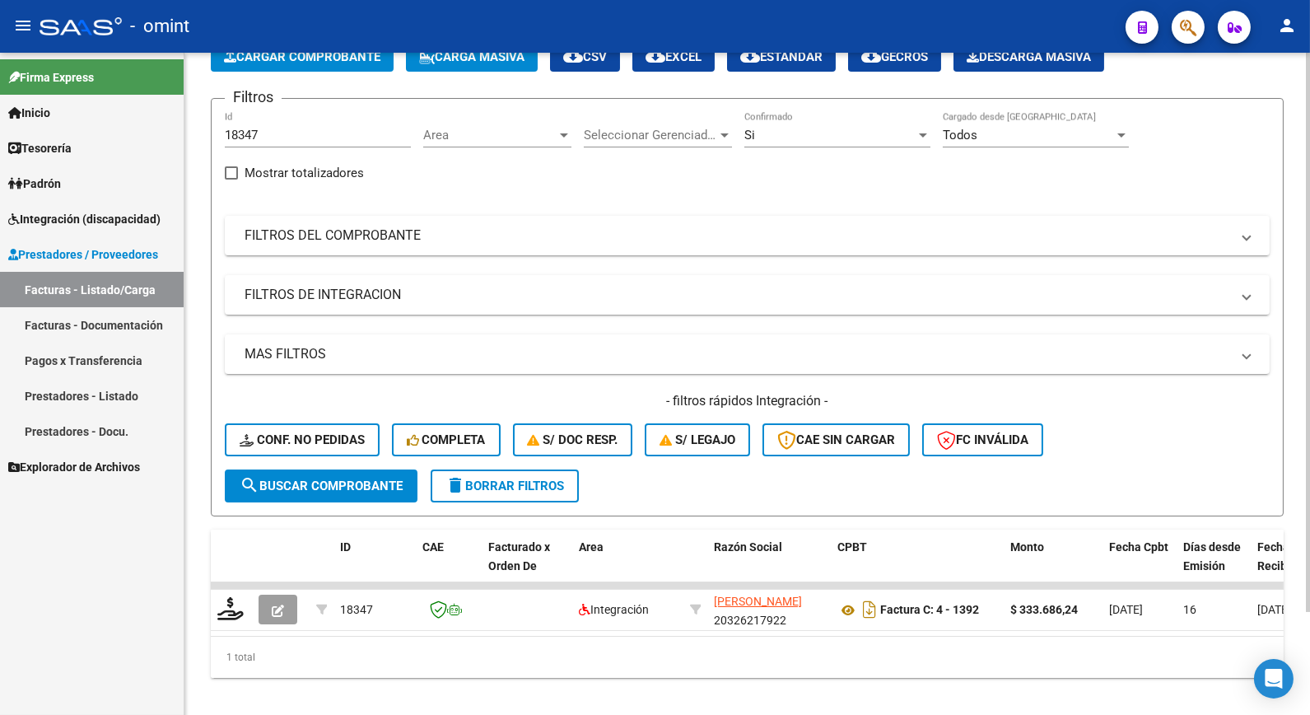
click at [884, 128] on div "Si" at bounding box center [830, 135] width 171 height 15
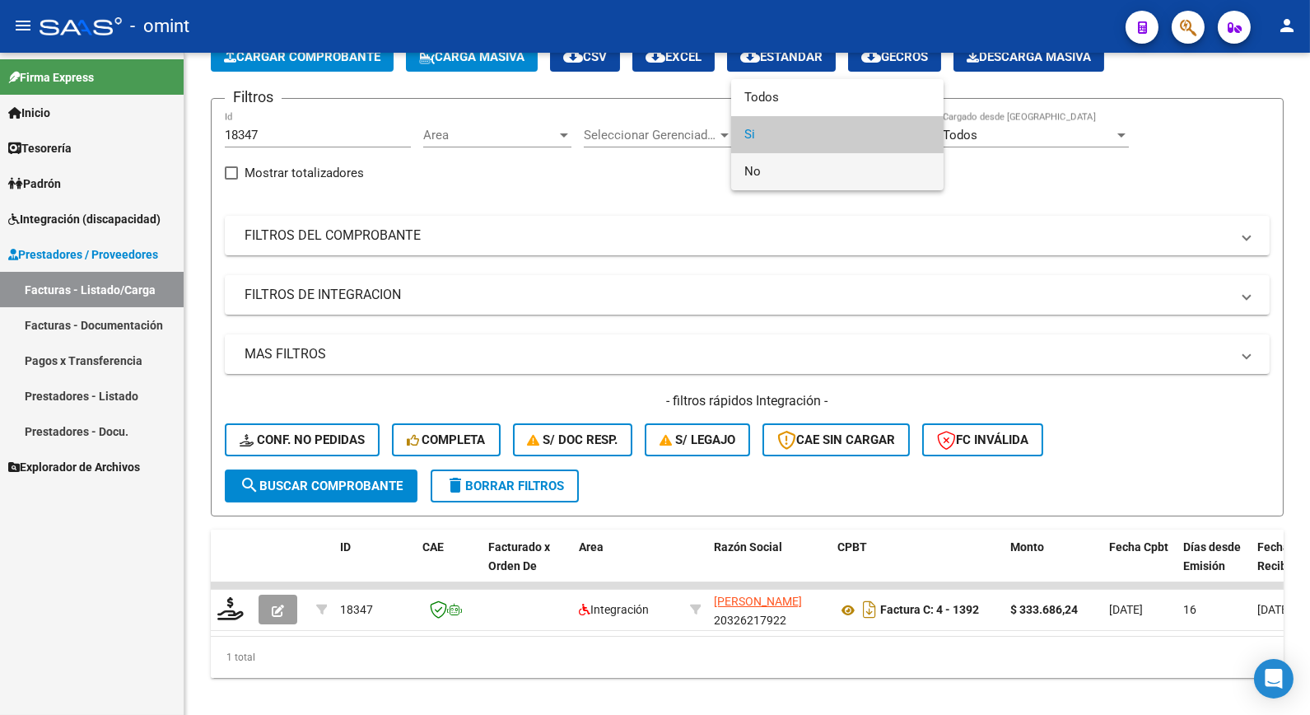
click at [784, 175] on span "No" at bounding box center [838, 171] width 186 height 37
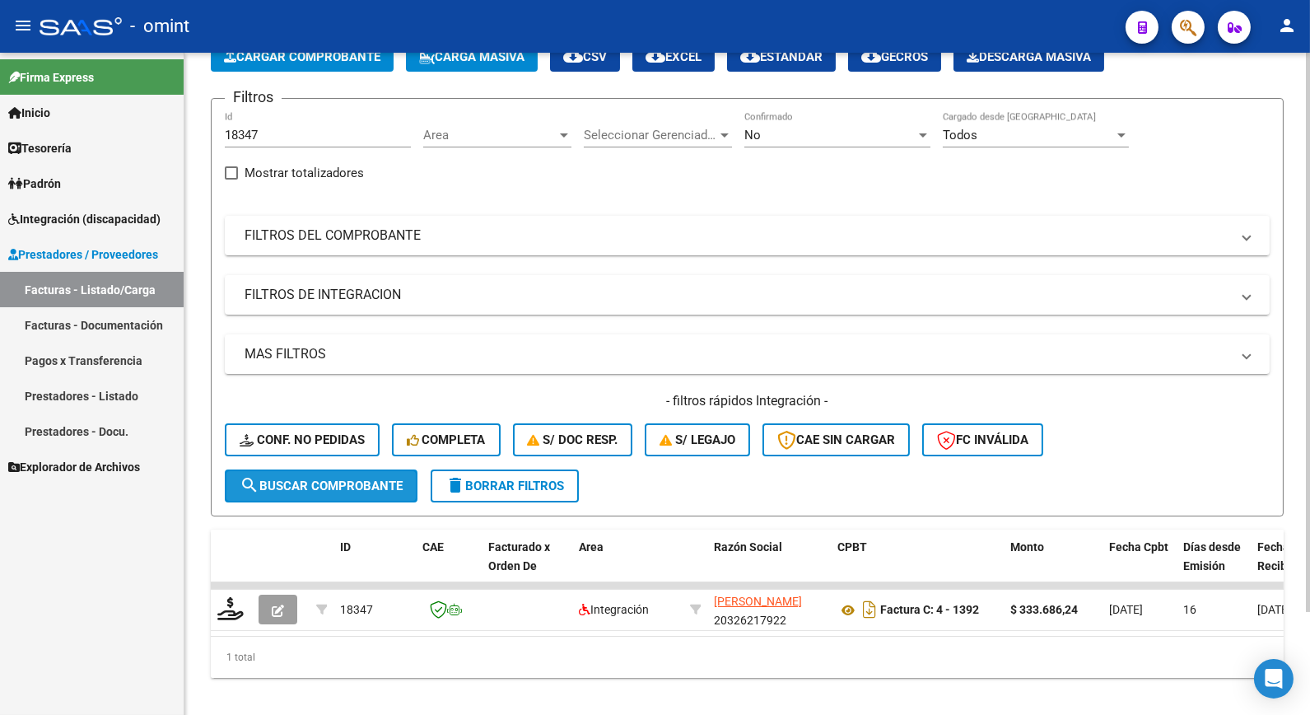
click at [302, 486] on span "search Buscar Comprobante" at bounding box center [321, 486] width 163 height 15
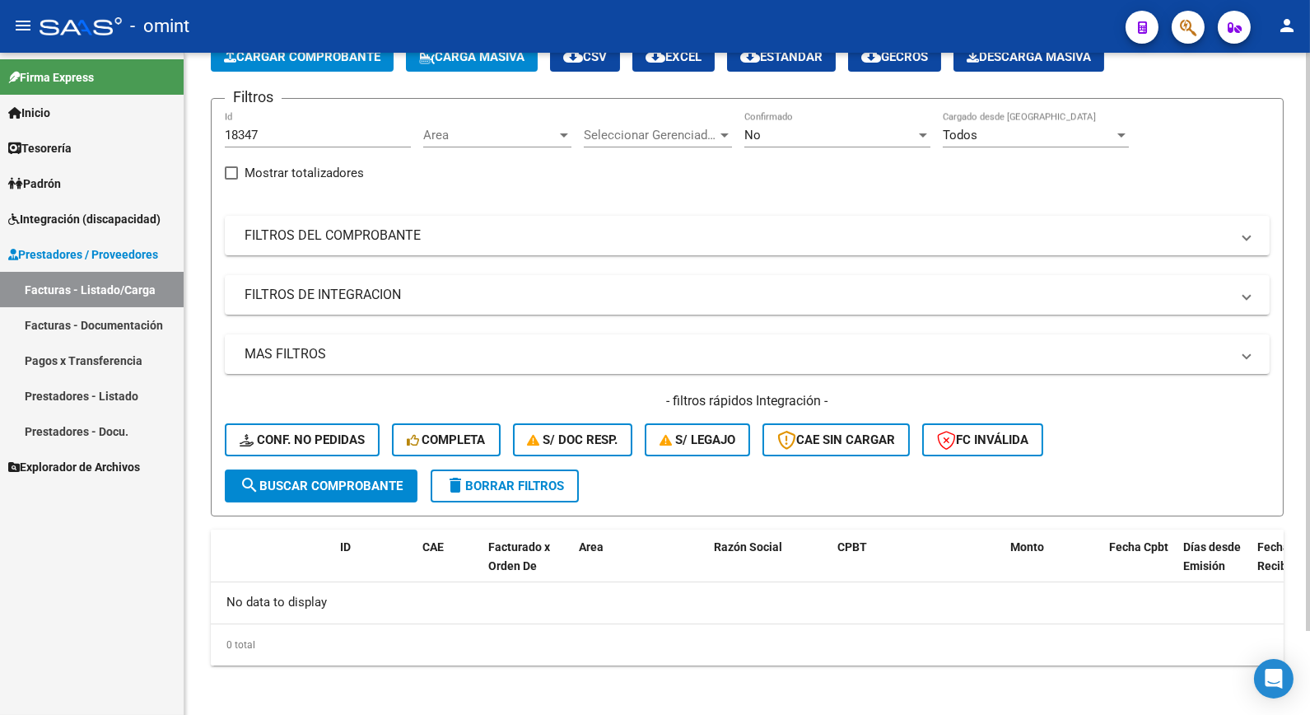
drag, startPoint x: 284, startPoint y: 143, endPoint x: 243, endPoint y: 124, distance: 45.7
click at [243, 124] on div "18347 Id" at bounding box center [318, 129] width 186 height 35
click at [260, 128] on input "18347" at bounding box center [318, 135] width 186 height 15
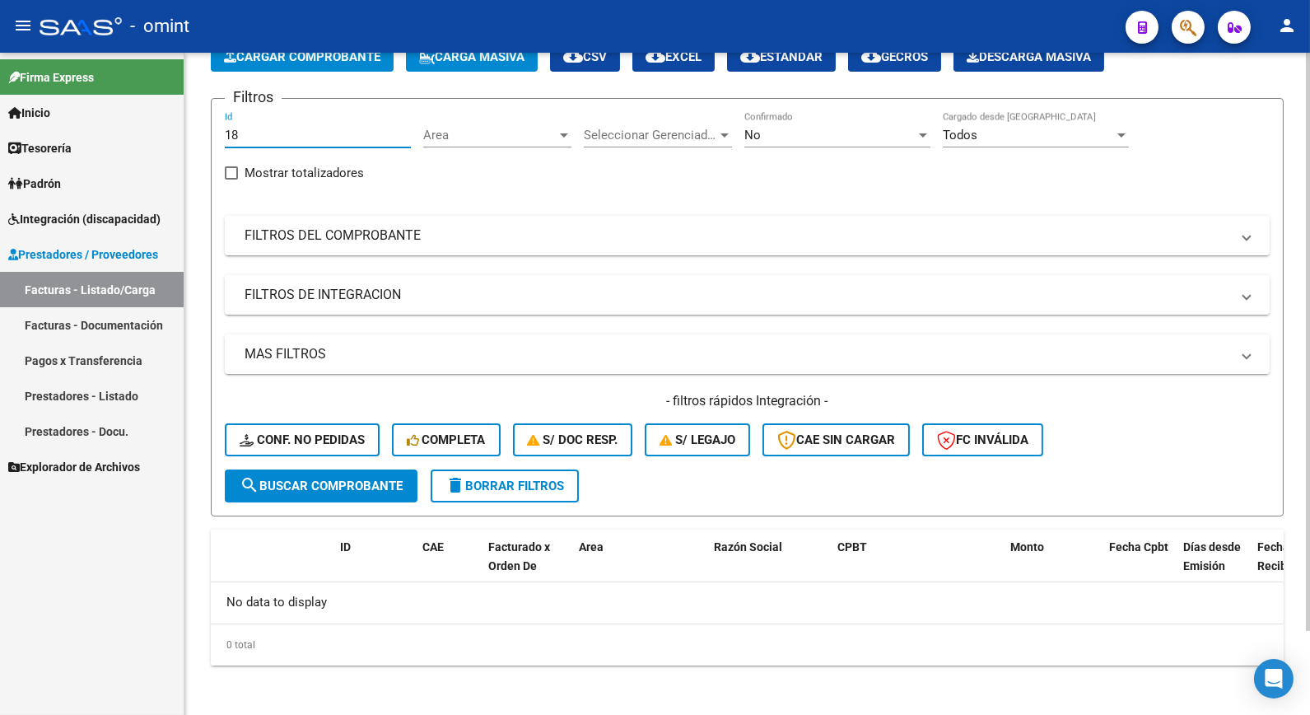
type input "1"
paste input "19015"
type input "19015"
click at [332, 470] on button "search Buscar Comprobante" at bounding box center [321, 485] width 193 height 33
click at [770, 137] on div "No" at bounding box center [830, 135] width 171 height 15
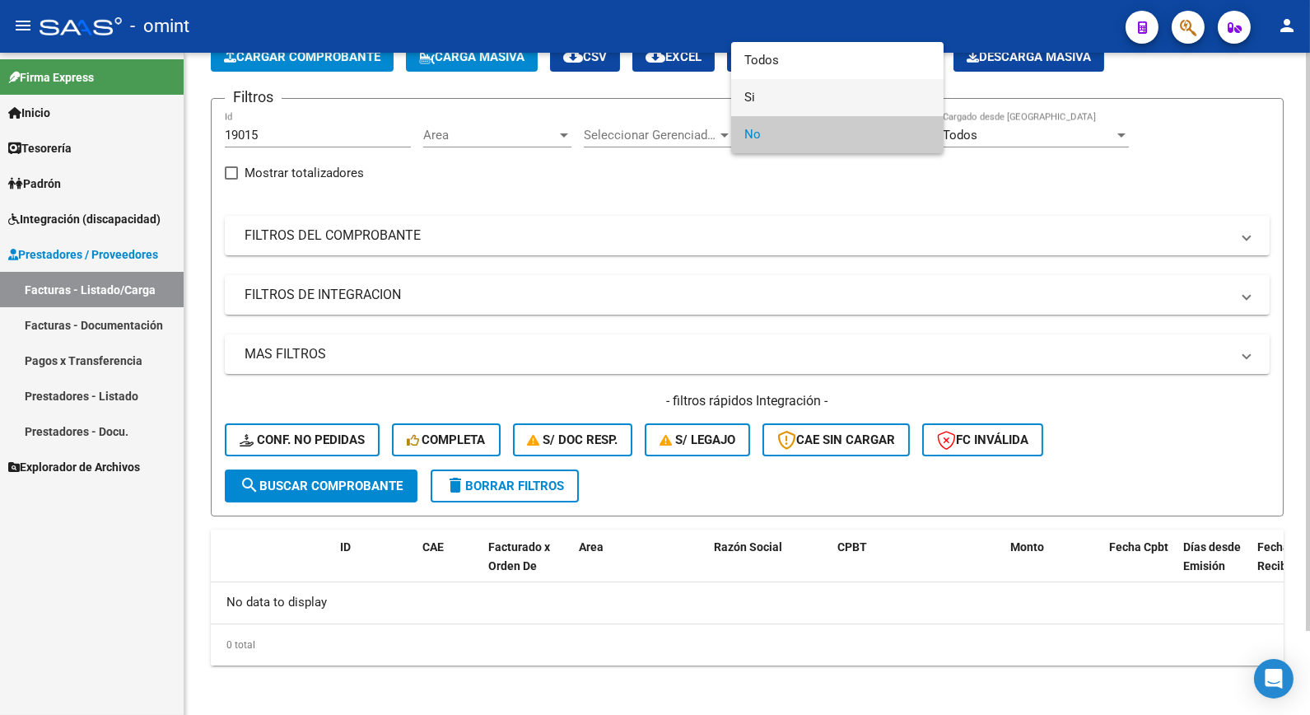
click at [759, 91] on span "Si" at bounding box center [838, 97] width 186 height 37
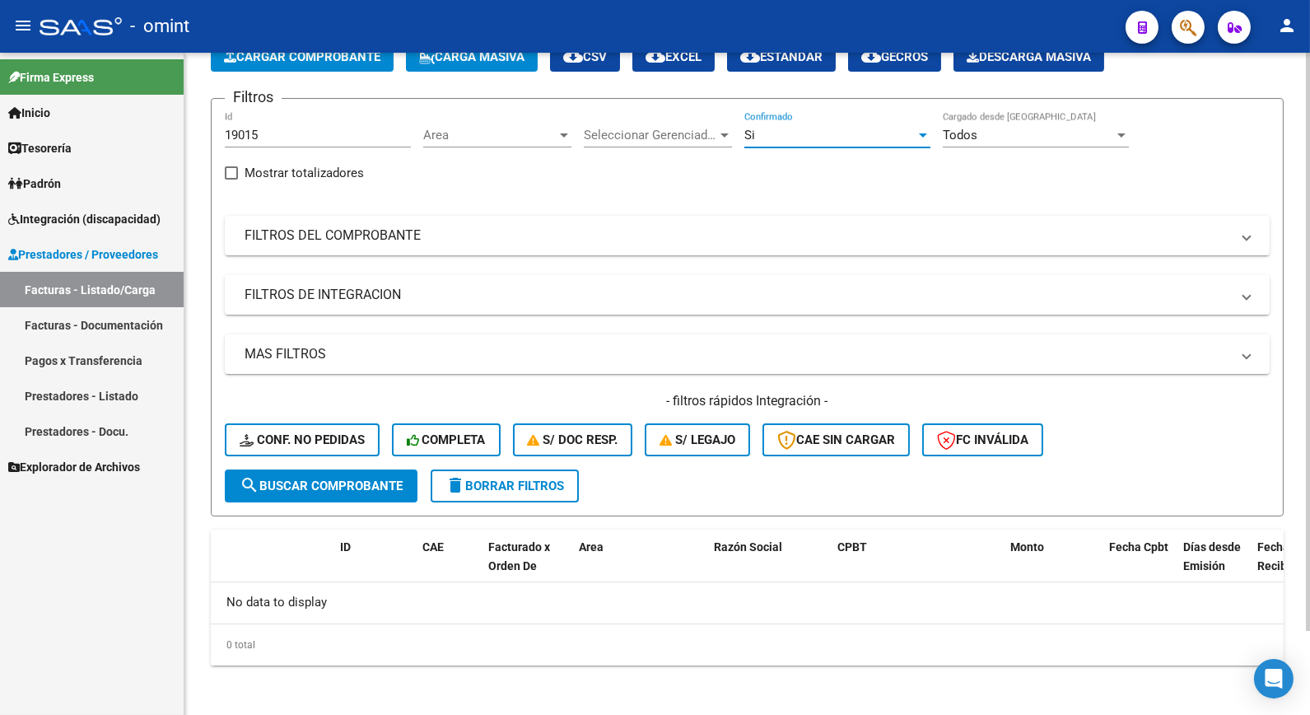
click at [401, 488] on span "search Buscar Comprobante" at bounding box center [321, 486] width 163 height 15
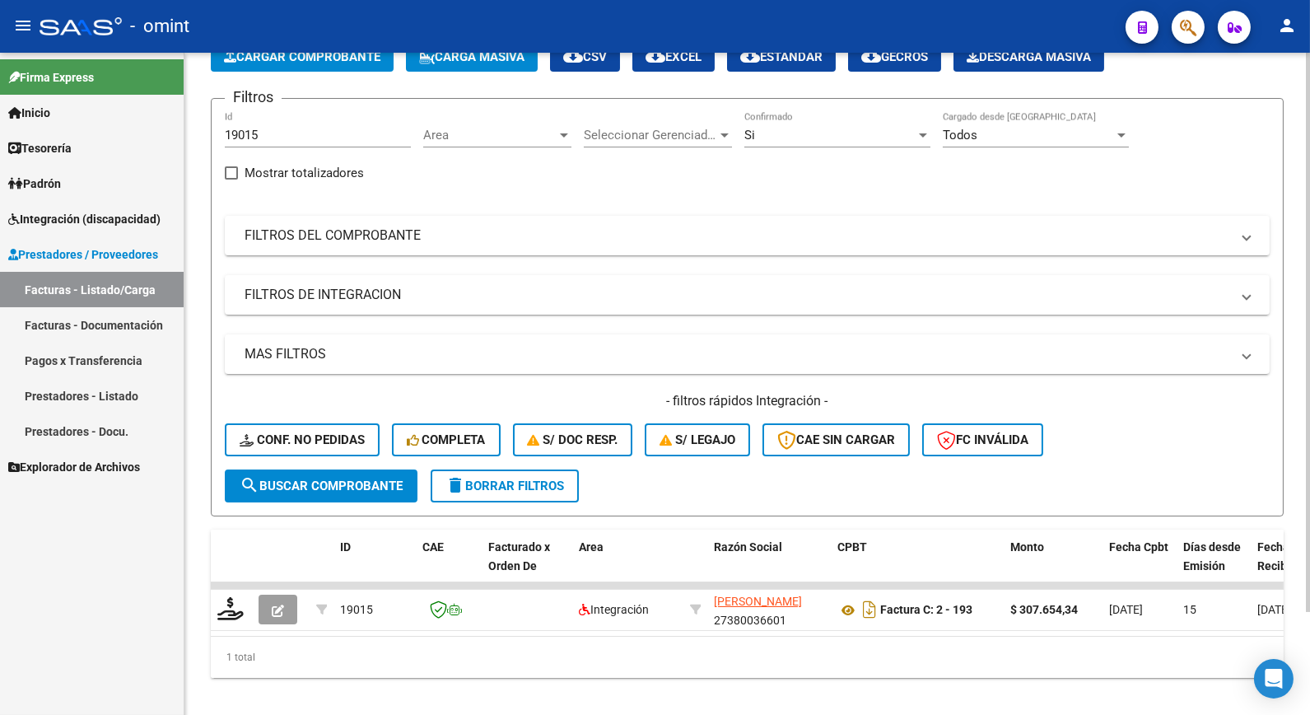
click at [792, 133] on div "Si" at bounding box center [830, 135] width 171 height 15
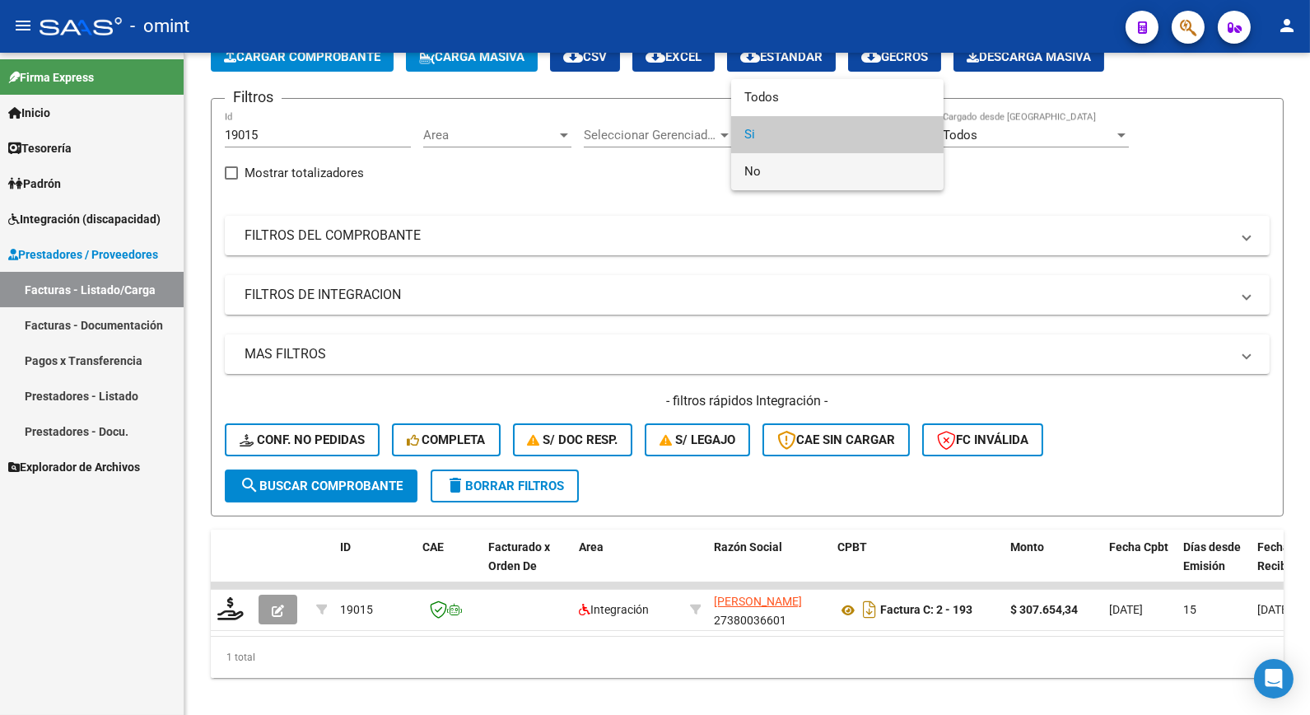
click at [791, 168] on span "No" at bounding box center [838, 171] width 186 height 37
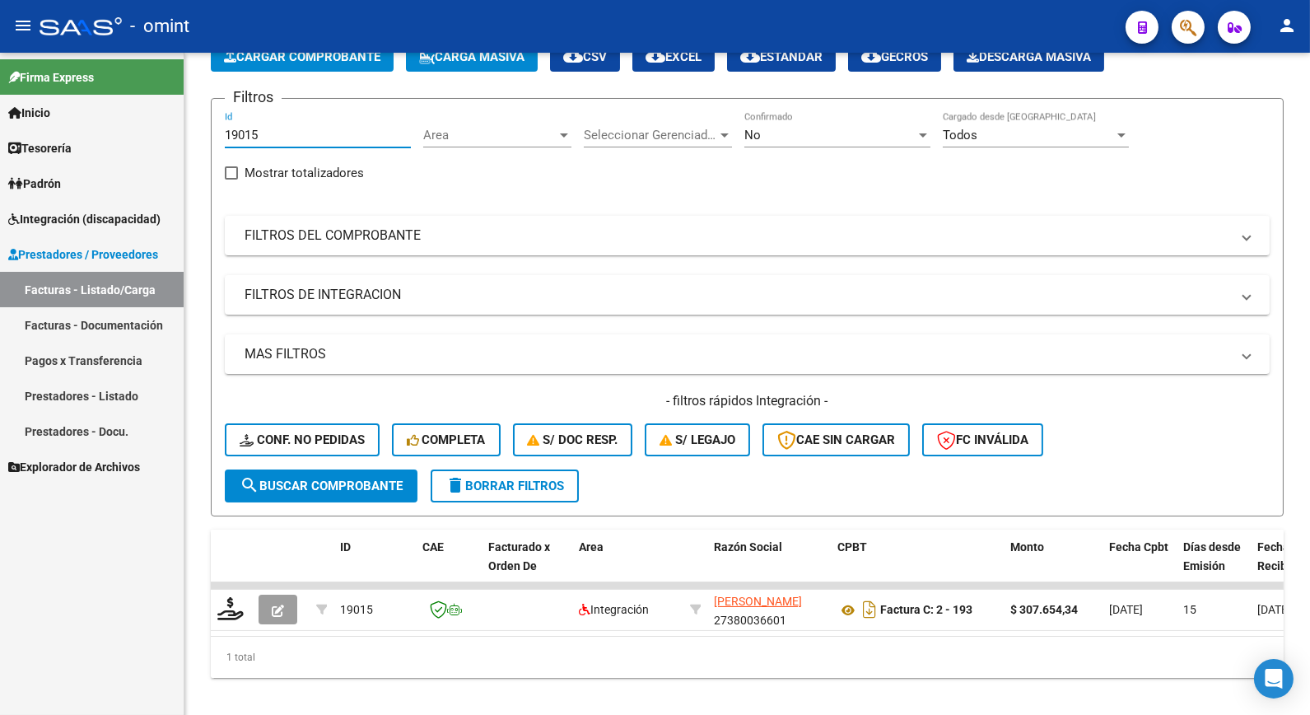
drag, startPoint x: 319, startPoint y: 134, endPoint x: 35, endPoint y: 92, distance: 287.2
click at [18, 93] on mat-sidenav-container "Firma Express Inicio Calendario SSS Instructivos Contacto OS Tesorería Extracto…" at bounding box center [655, 384] width 1310 height 662
paste input "19375"
type input "19375"
click at [379, 488] on span "search Buscar Comprobante" at bounding box center [321, 486] width 163 height 15
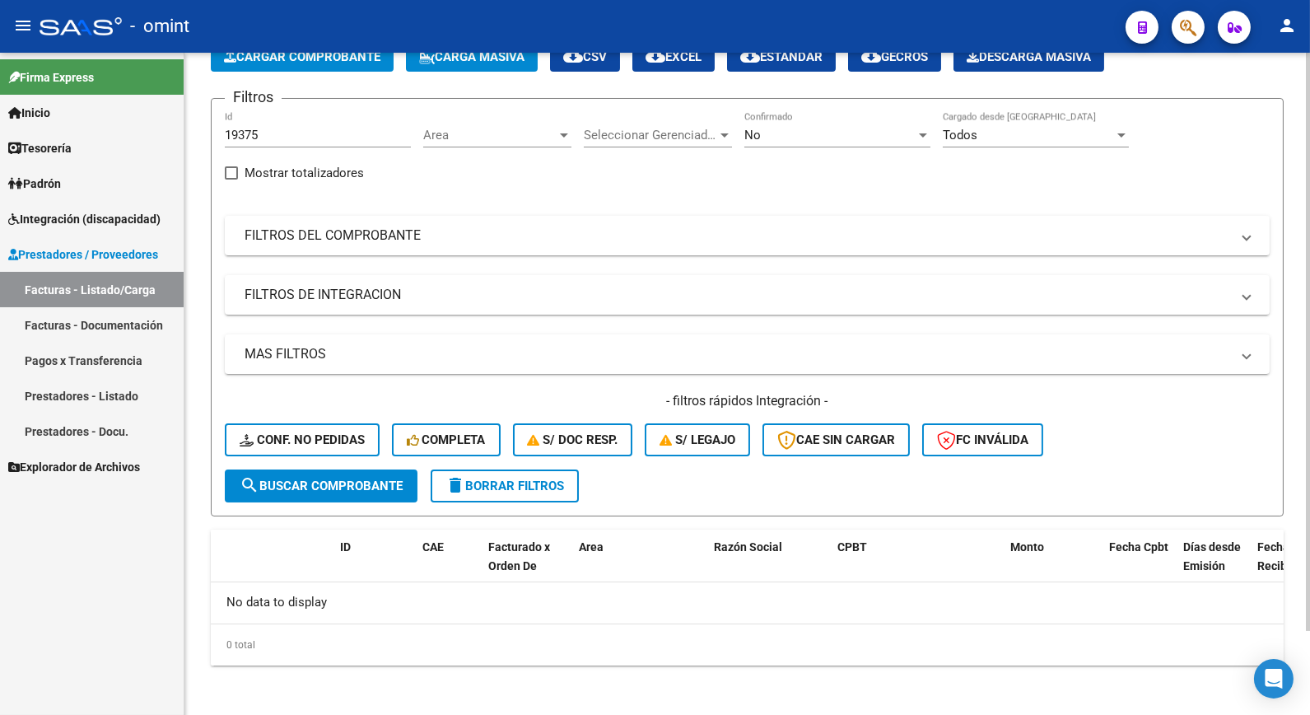
click at [915, 128] on div "No" at bounding box center [830, 135] width 171 height 15
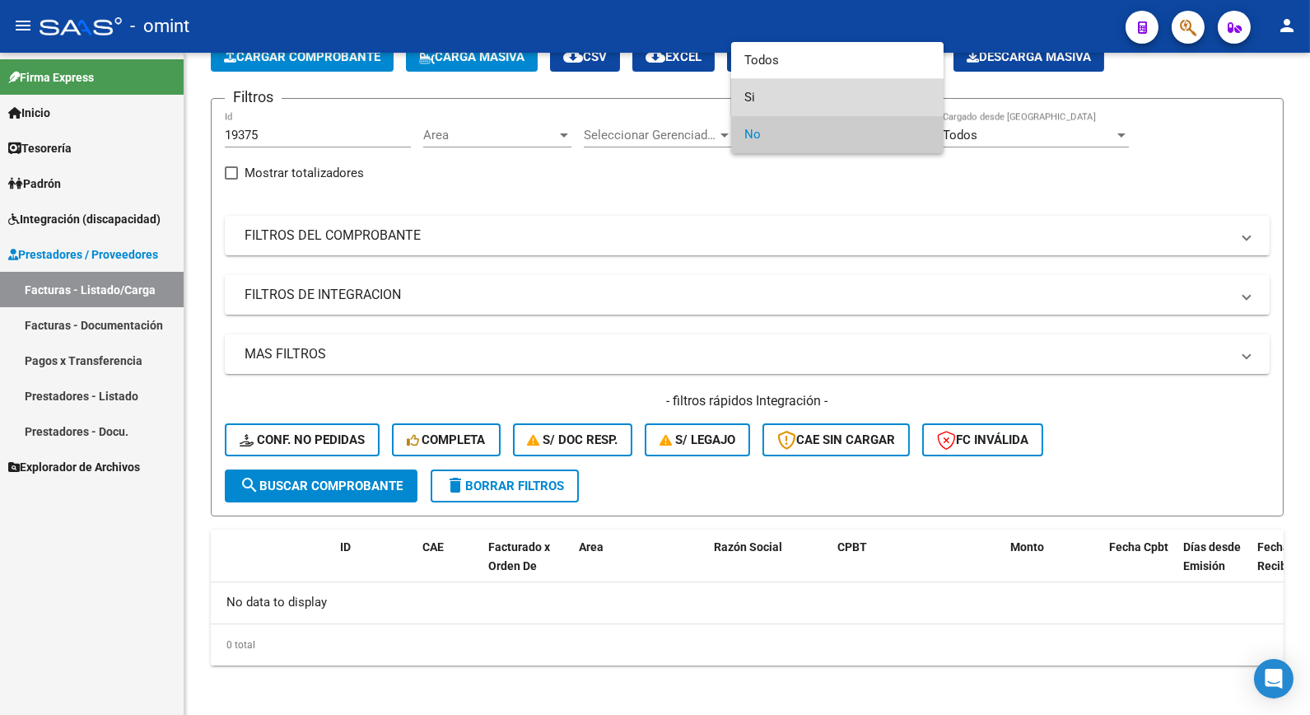
click at [808, 91] on span "Si" at bounding box center [838, 97] width 186 height 37
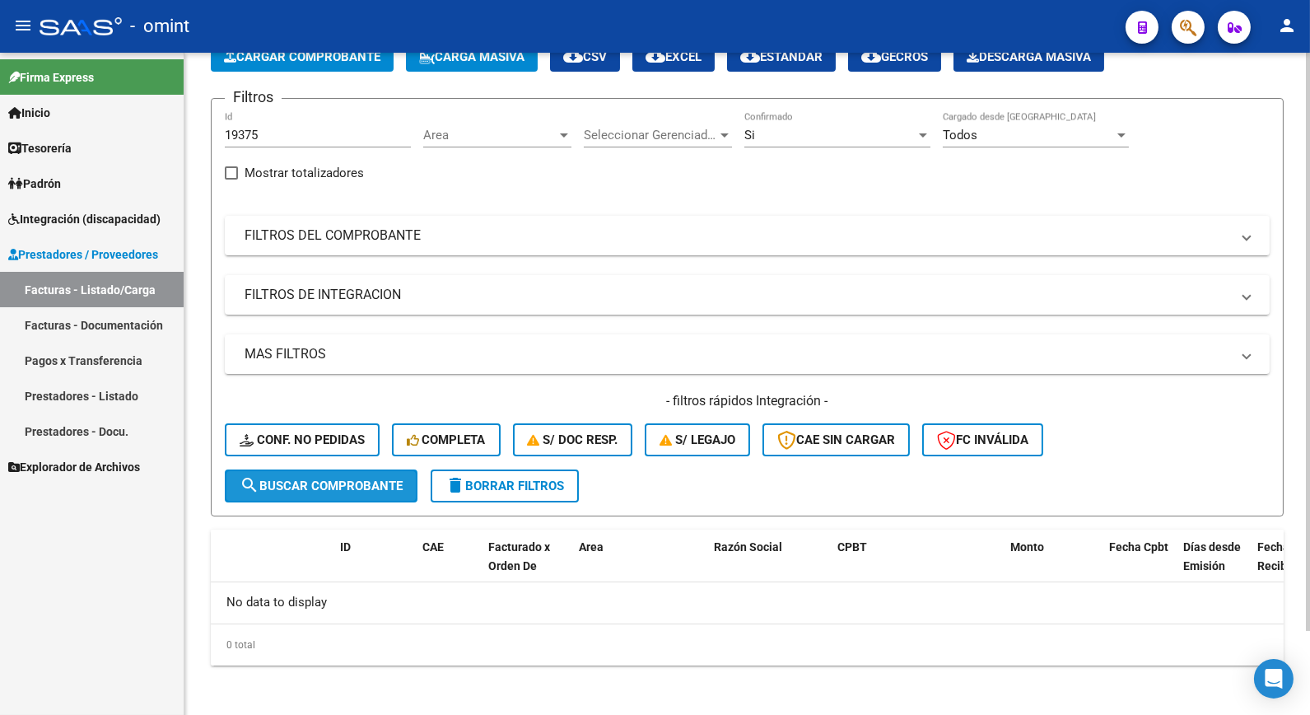
click at [372, 488] on span "search Buscar Comprobante" at bounding box center [321, 486] width 163 height 15
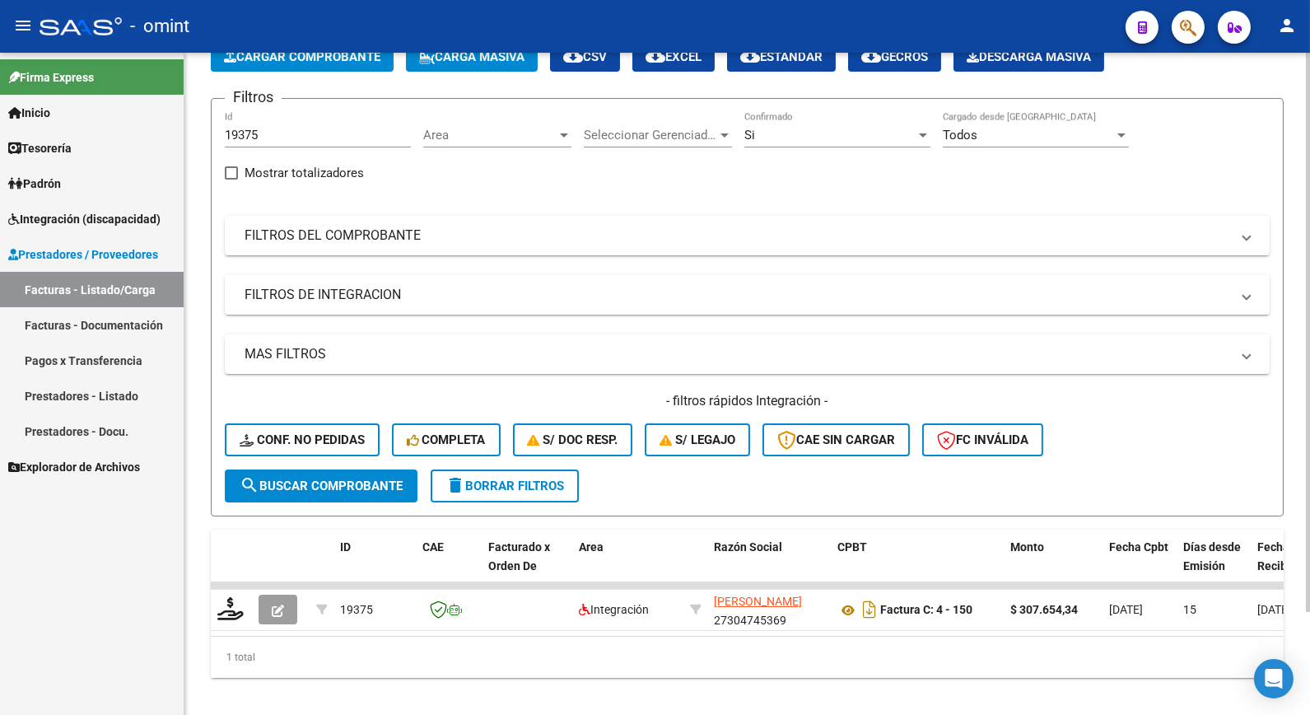
click at [824, 130] on div "Si" at bounding box center [830, 135] width 171 height 15
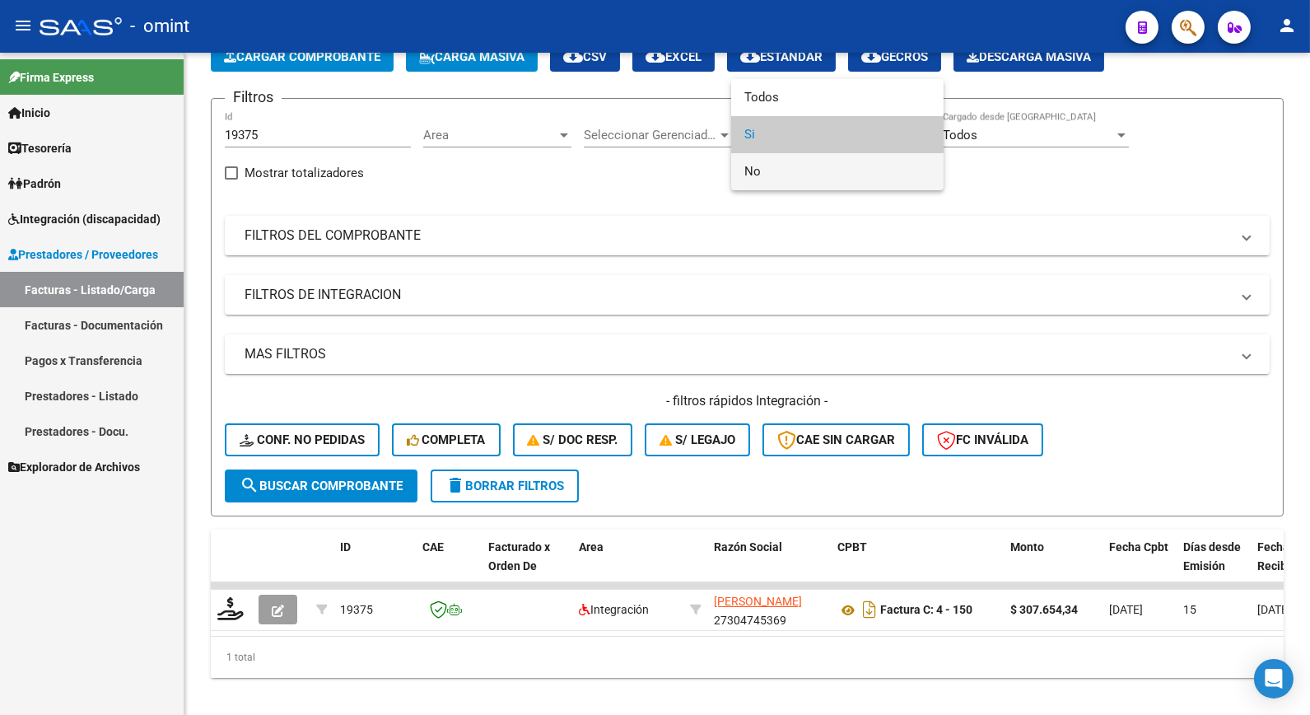
click at [835, 175] on span "No" at bounding box center [838, 171] width 186 height 37
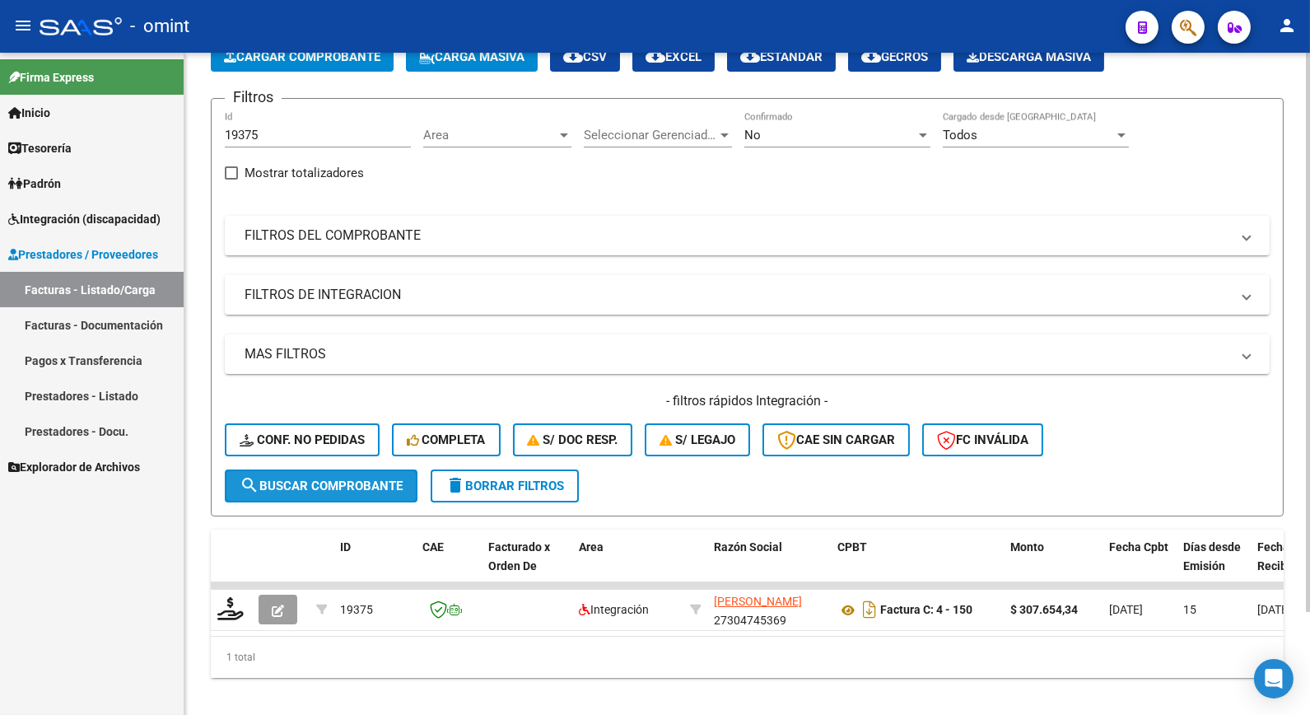
click at [374, 481] on span "search Buscar Comprobante" at bounding box center [321, 486] width 163 height 15
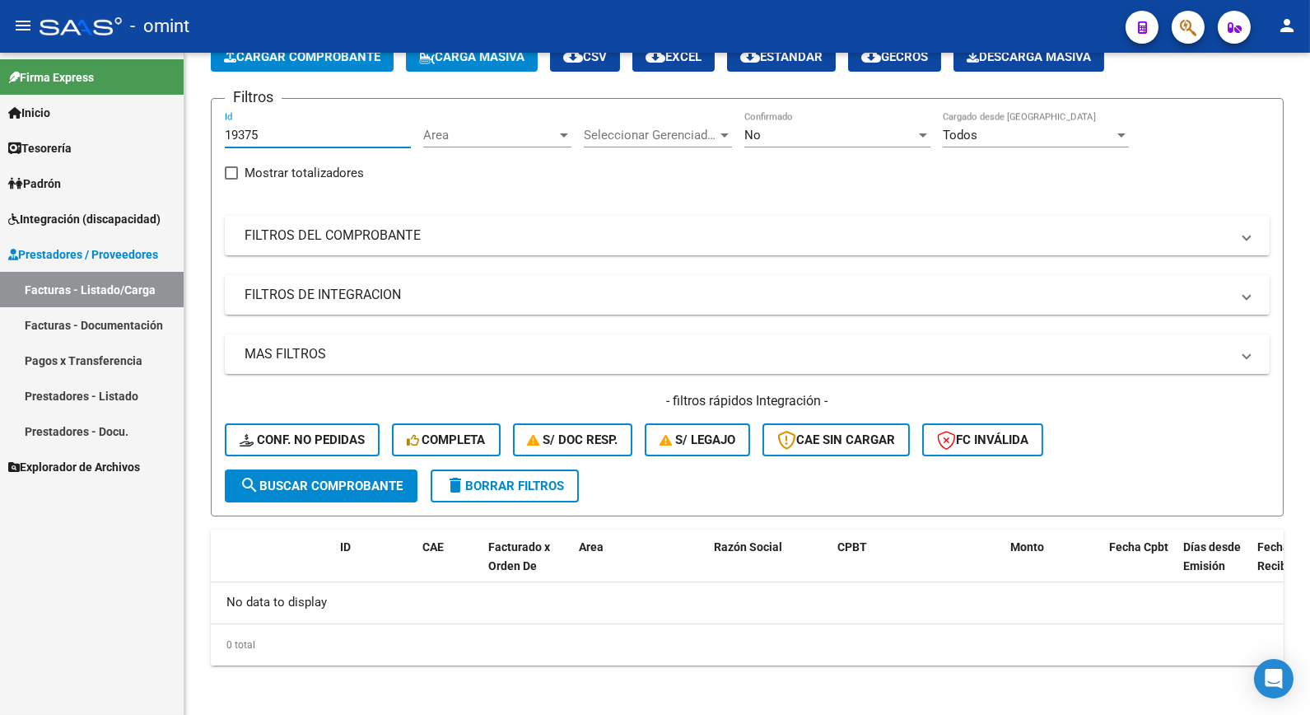
drag, startPoint x: 322, startPoint y: 135, endPoint x: 124, endPoint y: 100, distance: 201.6
click at [124, 100] on mat-sidenav-container "Firma Express Inicio Calendario SSS Instructivos Contacto OS Tesorería Extracto…" at bounding box center [655, 384] width 1310 height 662
paste input "19402"
type input "19402"
click at [369, 490] on span "search Buscar Comprobante" at bounding box center [321, 486] width 163 height 15
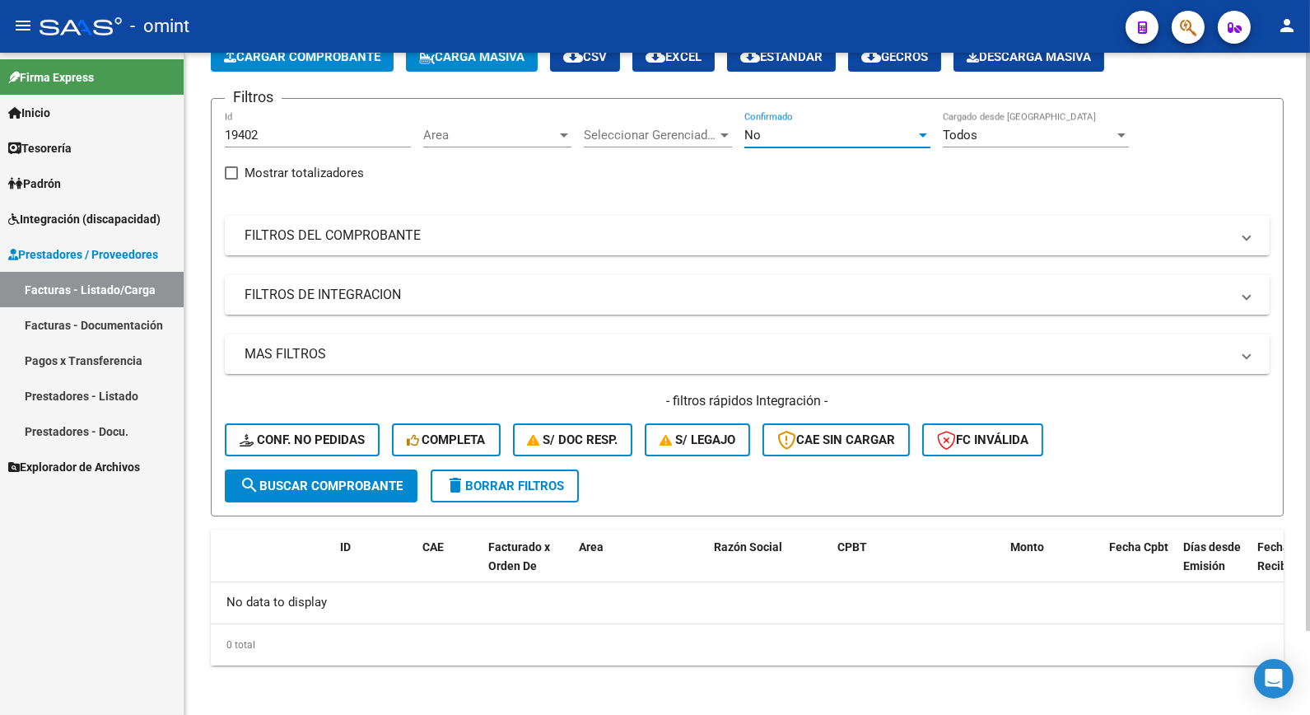
click at [819, 133] on div "No" at bounding box center [830, 135] width 171 height 15
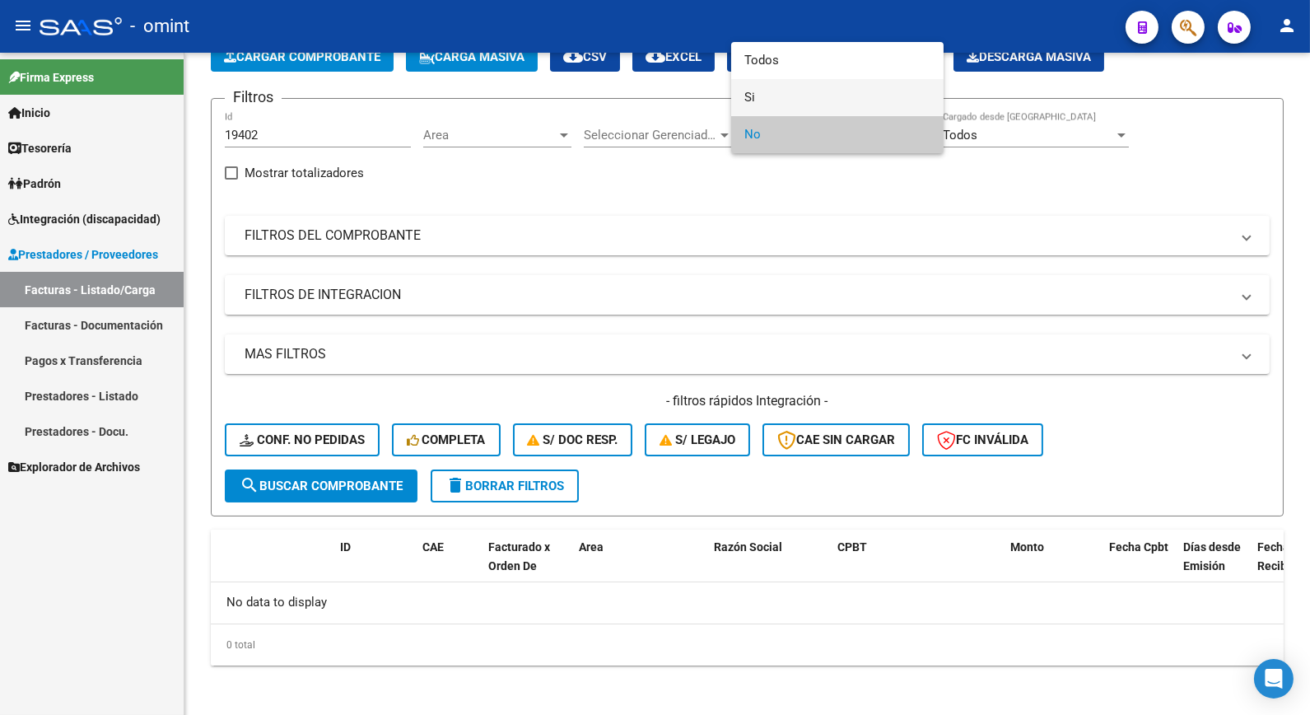
click at [767, 101] on span "Si" at bounding box center [838, 97] width 186 height 37
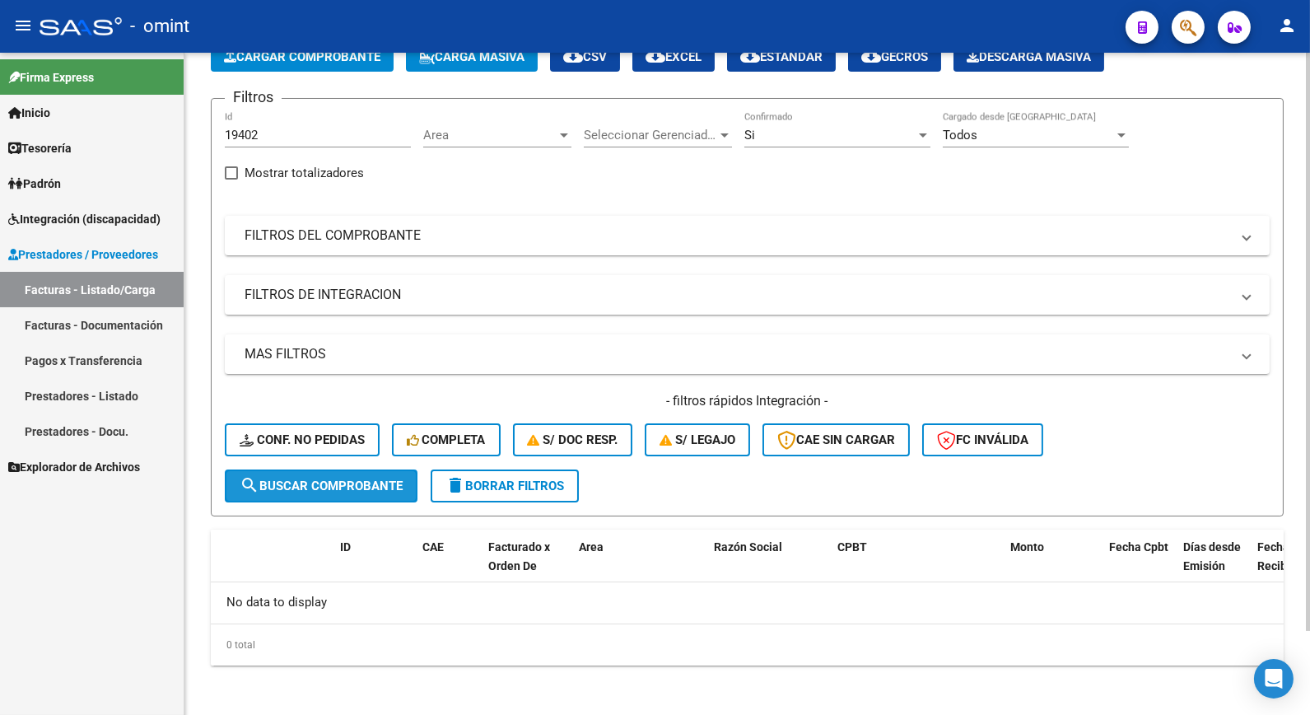
click at [357, 483] on span "search Buscar Comprobante" at bounding box center [321, 486] width 163 height 15
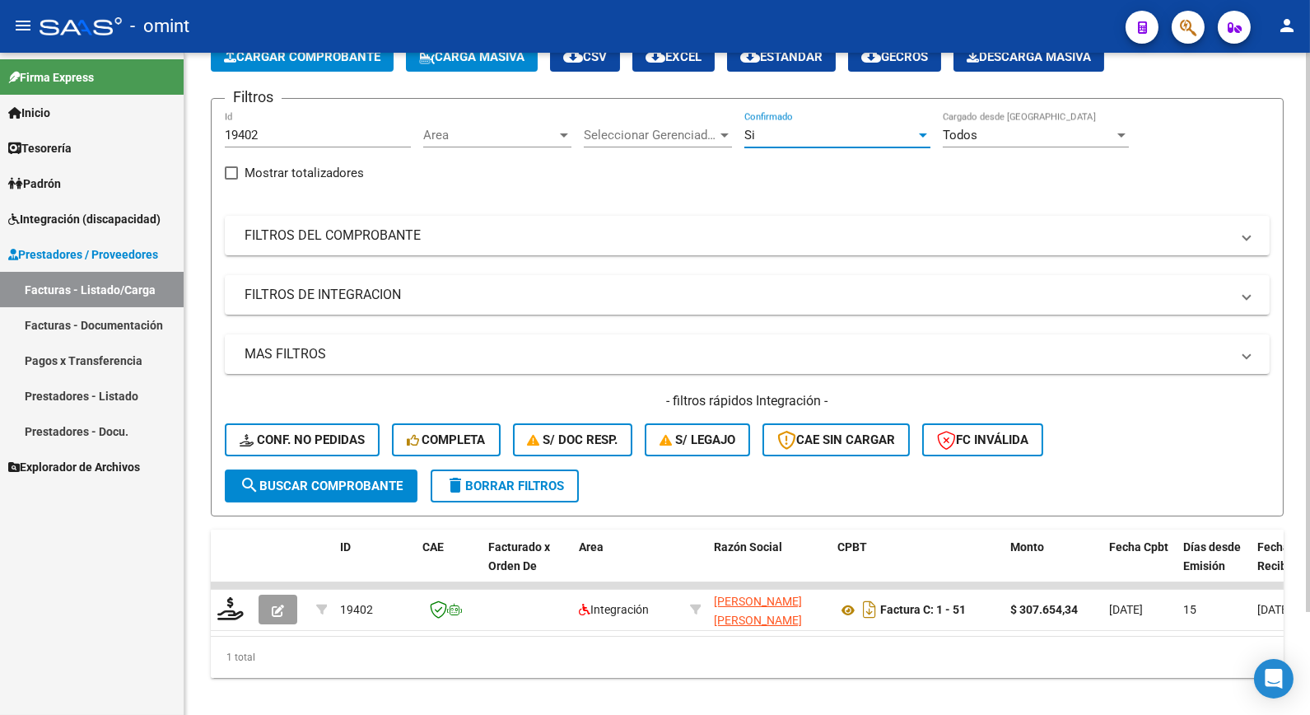
click at [851, 133] on div "Si" at bounding box center [830, 135] width 171 height 15
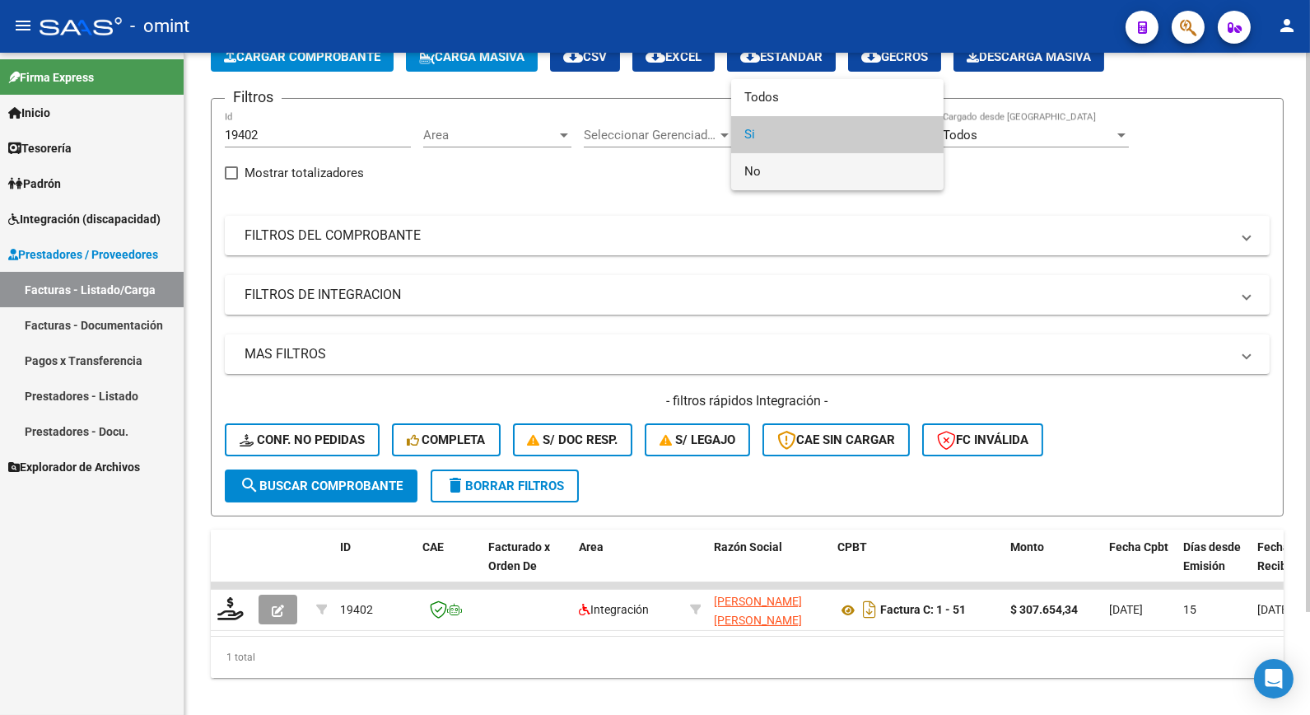
click at [756, 175] on span "No" at bounding box center [838, 171] width 186 height 37
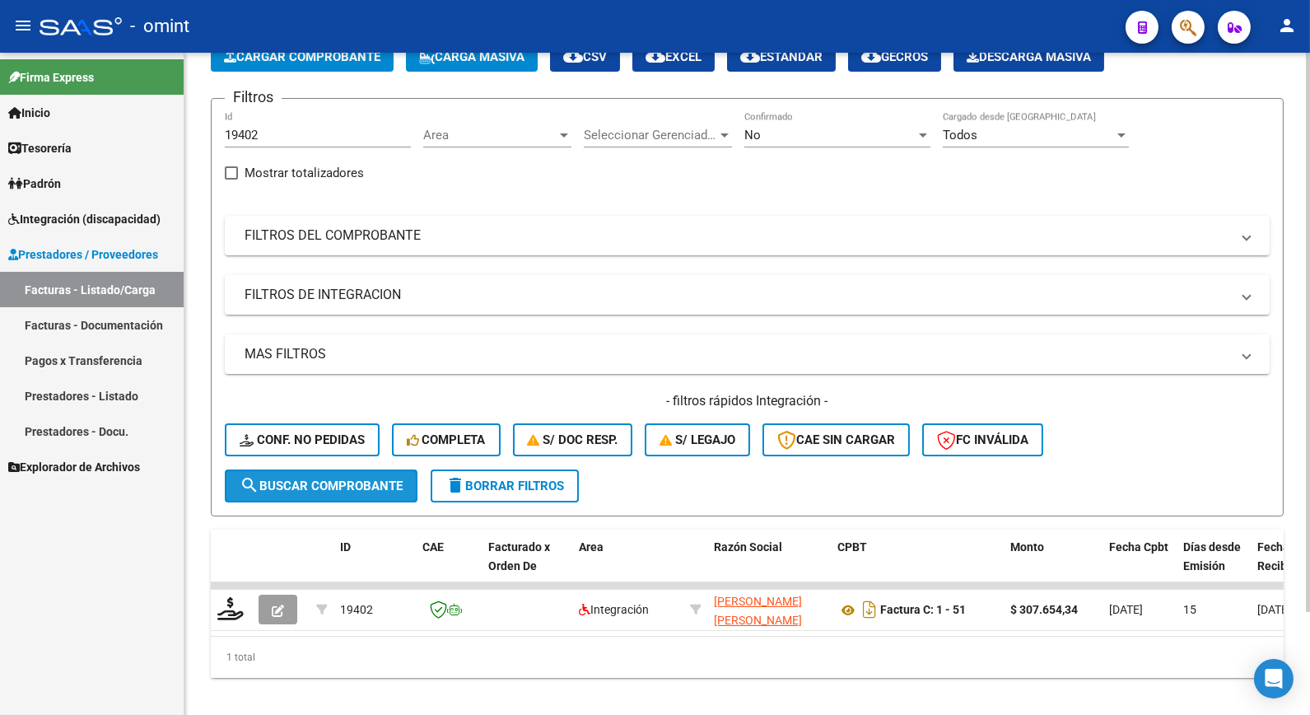
drag, startPoint x: 329, startPoint y: 480, endPoint x: 539, endPoint y: 662, distance: 277.3
click at [328, 480] on span "search Buscar Comprobante" at bounding box center [321, 486] width 163 height 15
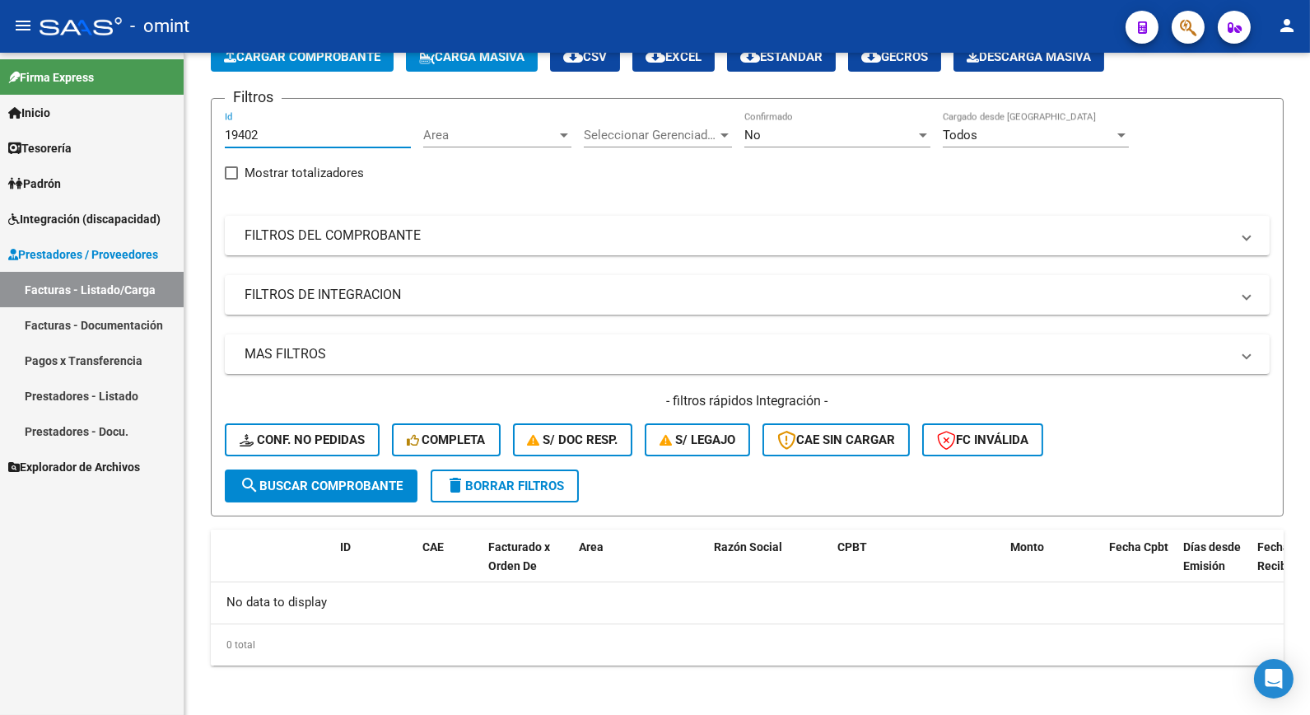
drag, startPoint x: 265, startPoint y: 130, endPoint x: 97, endPoint y: 122, distance: 168.2
click at [95, 121] on mat-sidenav-container "Firma Express Inicio Calendario SSS Instructivos Contacto OS Tesorería Extracto…" at bounding box center [655, 384] width 1310 height 662
paste input "19427"
type input "19427"
click at [358, 479] on span "search Buscar Comprobante" at bounding box center [321, 486] width 163 height 15
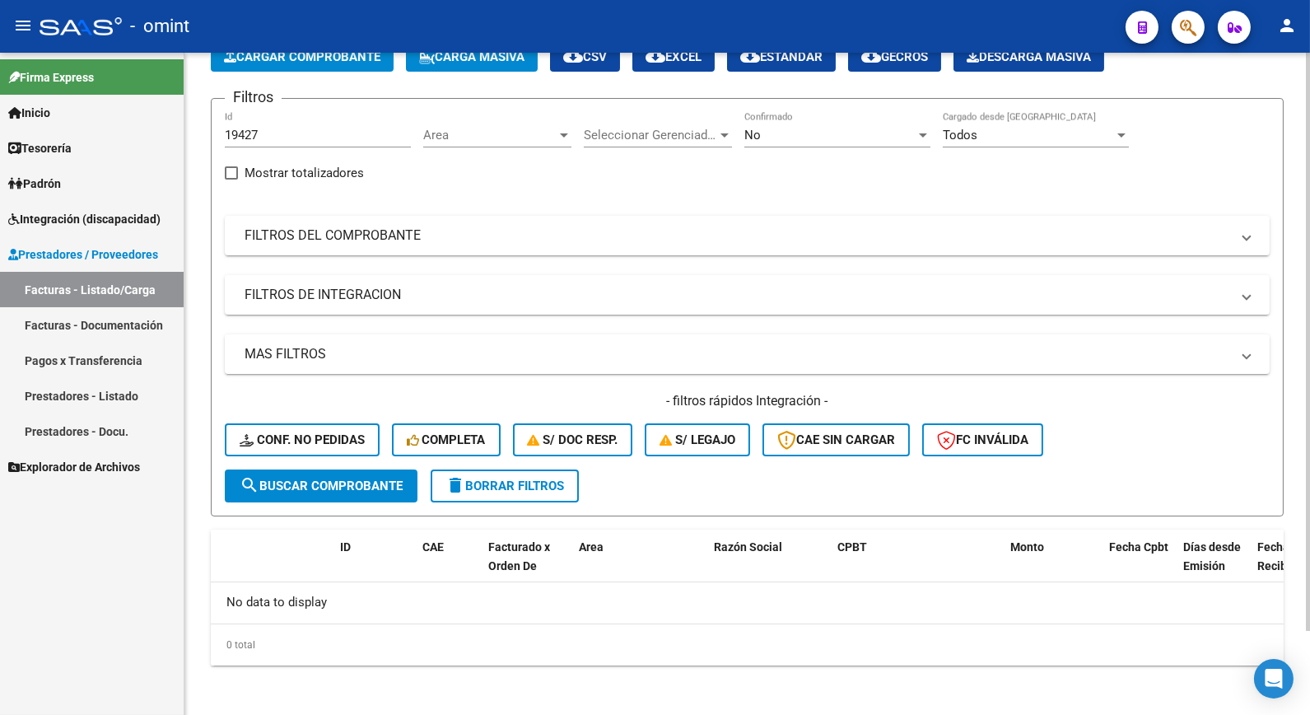
click at [842, 128] on div "No" at bounding box center [830, 135] width 171 height 15
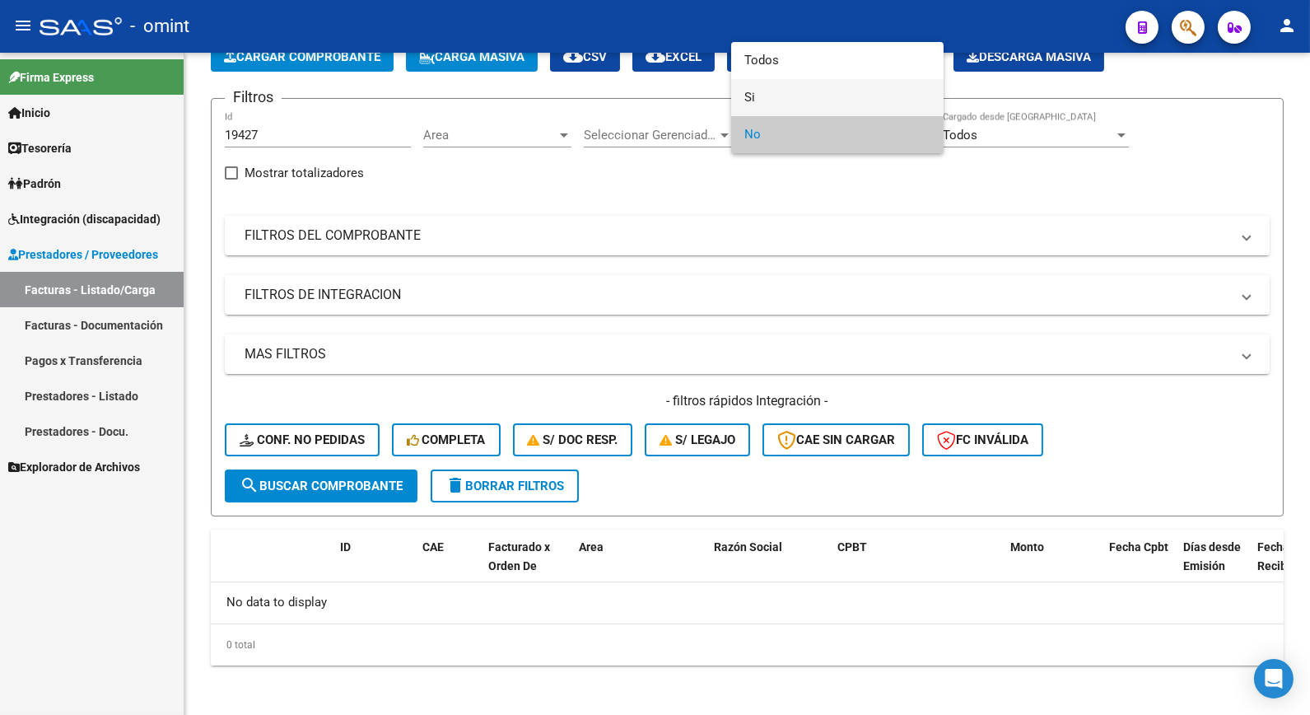
click at [751, 91] on span "Si" at bounding box center [838, 97] width 186 height 37
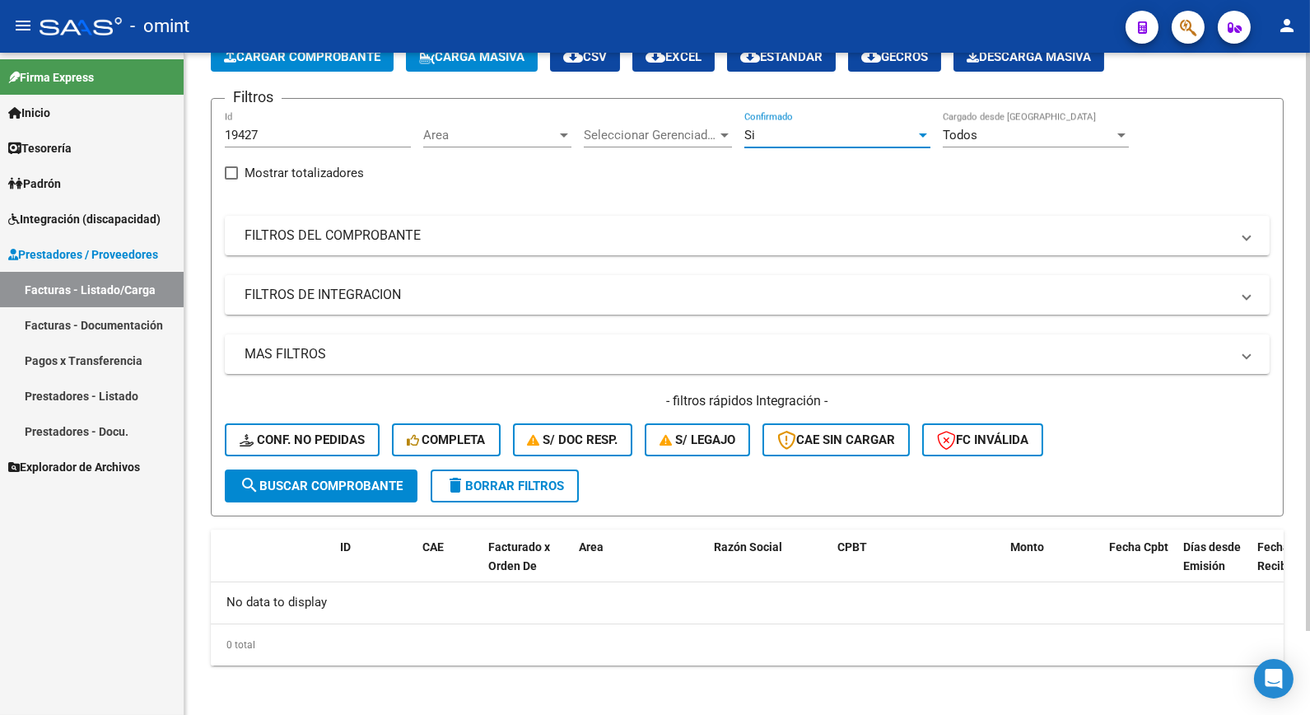
click at [368, 482] on span "search Buscar Comprobante" at bounding box center [321, 486] width 163 height 15
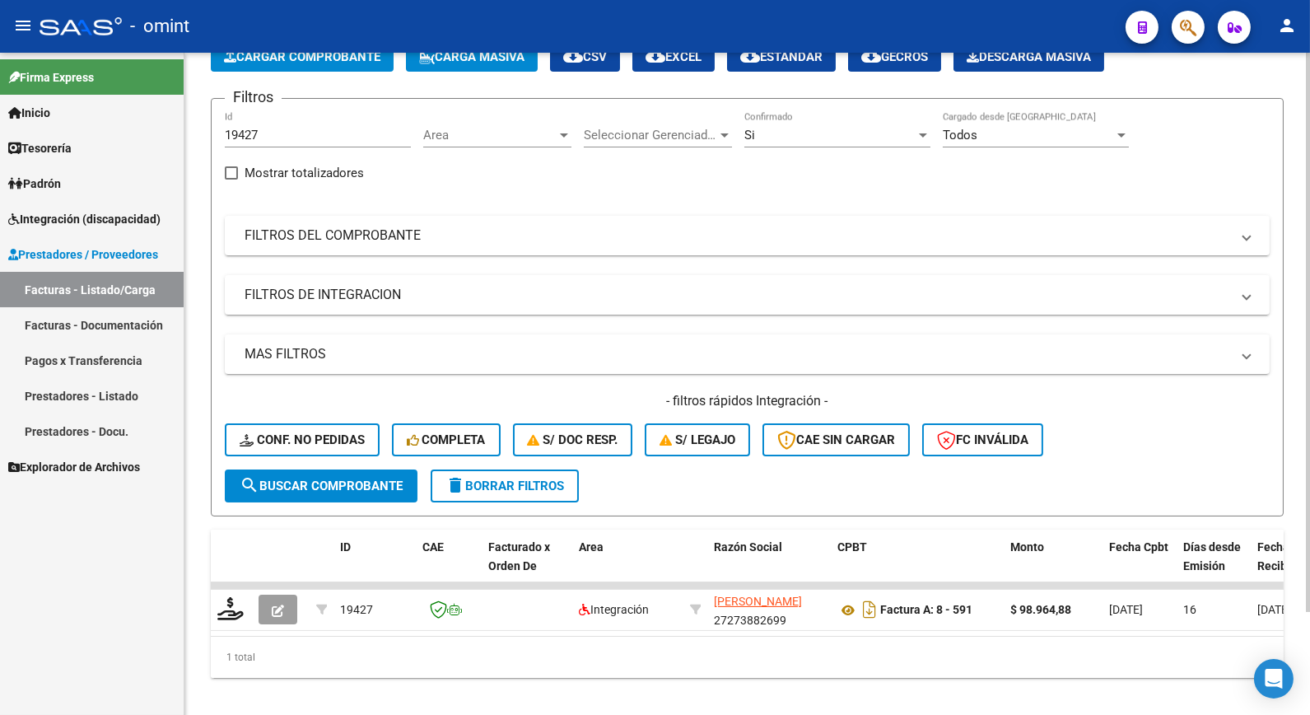
click at [762, 122] on div "Si Confirmado" at bounding box center [838, 129] width 186 height 35
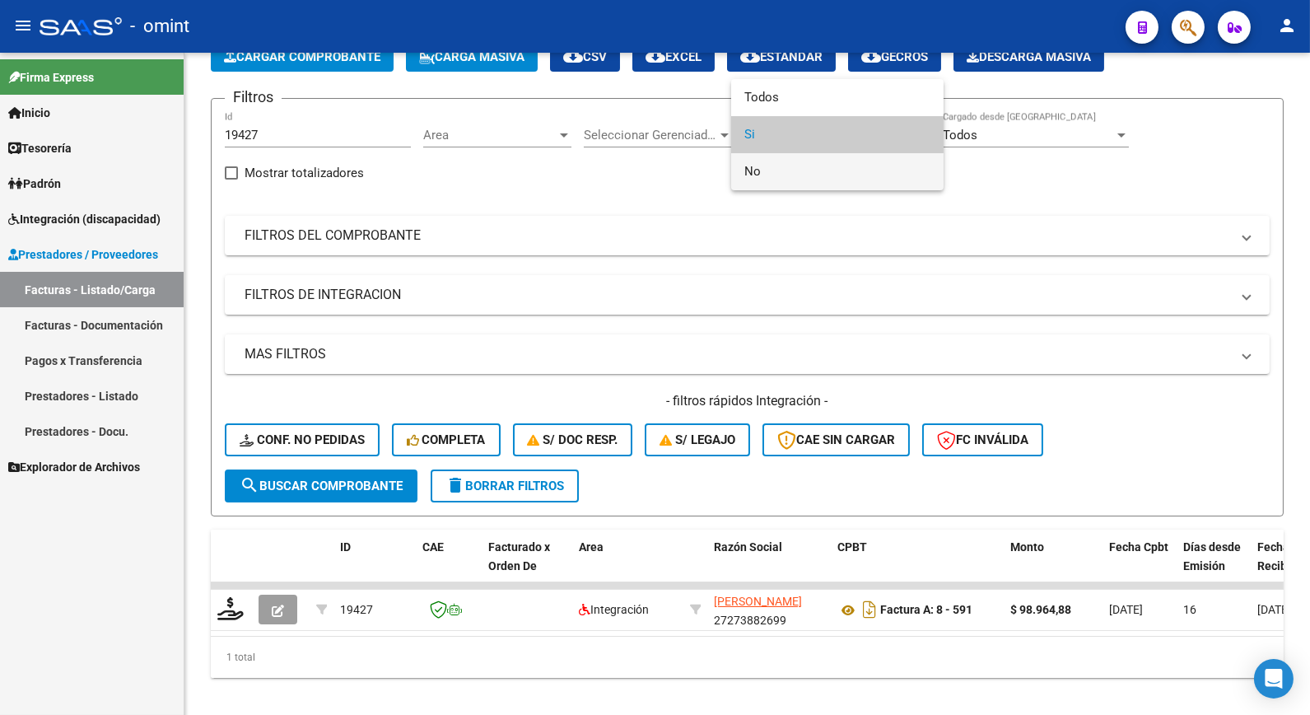
click at [768, 166] on span "No" at bounding box center [838, 171] width 186 height 37
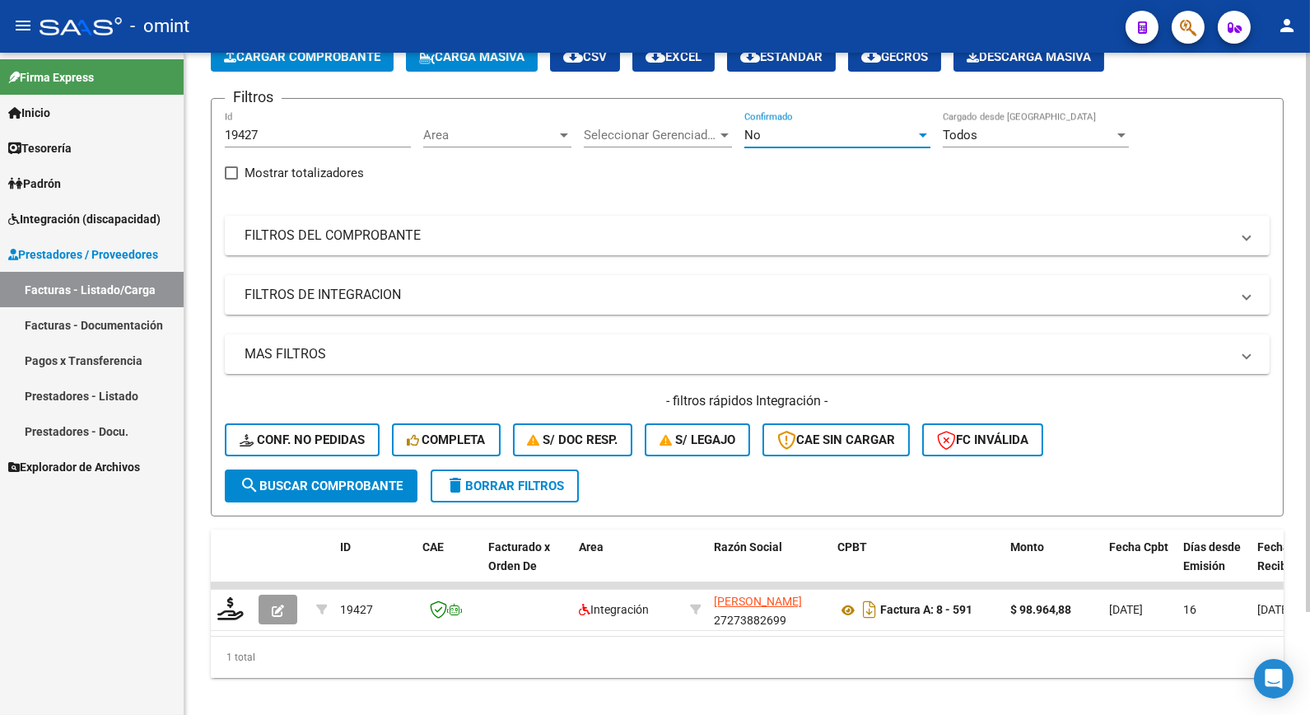
click at [338, 479] on button "search Buscar Comprobante" at bounding box center [321, 485] width 193 height 33
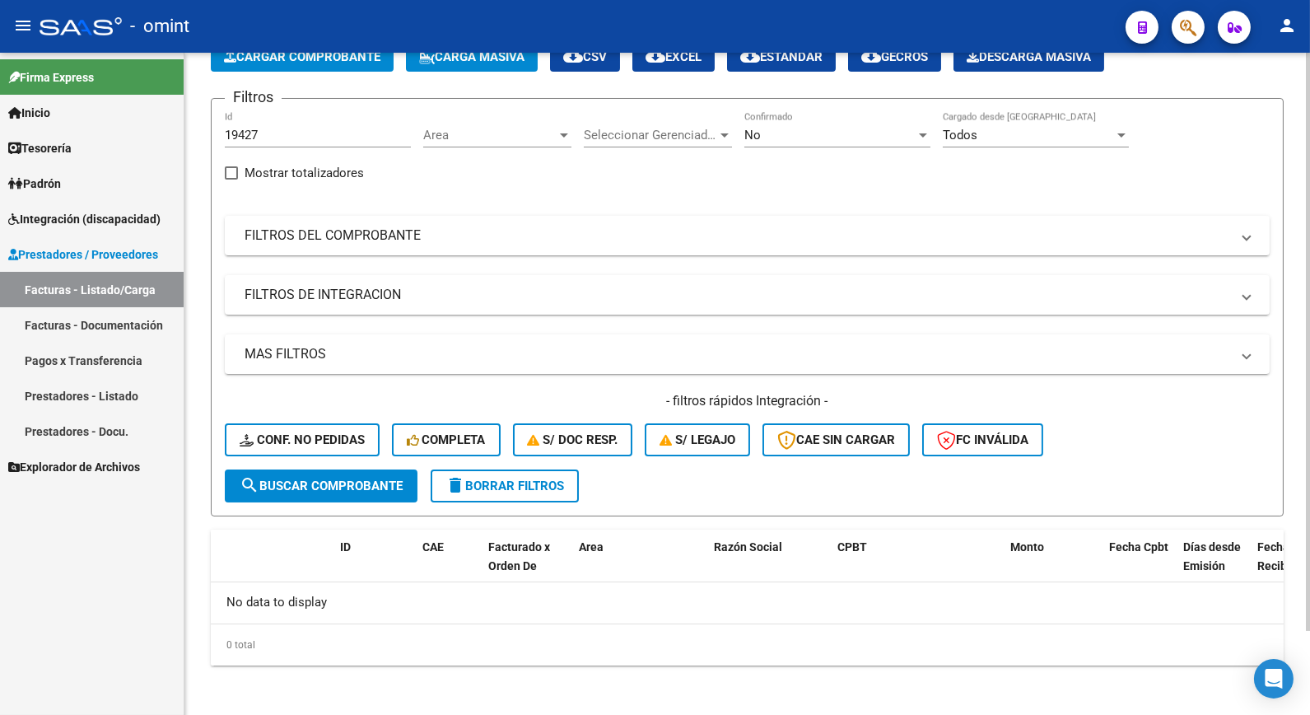
click at [258, 128] on div "19427 Id" at bounding box center [318, 129] width 186 height 35
drag, startPoint x: 231, startPoint y: 136, endPoint x: 118, endPoint y: 115, distance: 115.5
click at [118, 115] on mat-sidenav-container "Firma Express Inicio Calendario SSS Instructivos Contacto OS Tesorería Extracto…" at bounding box center [655, 384] width 1310 height 662
paste input "19038"
type input "19038"
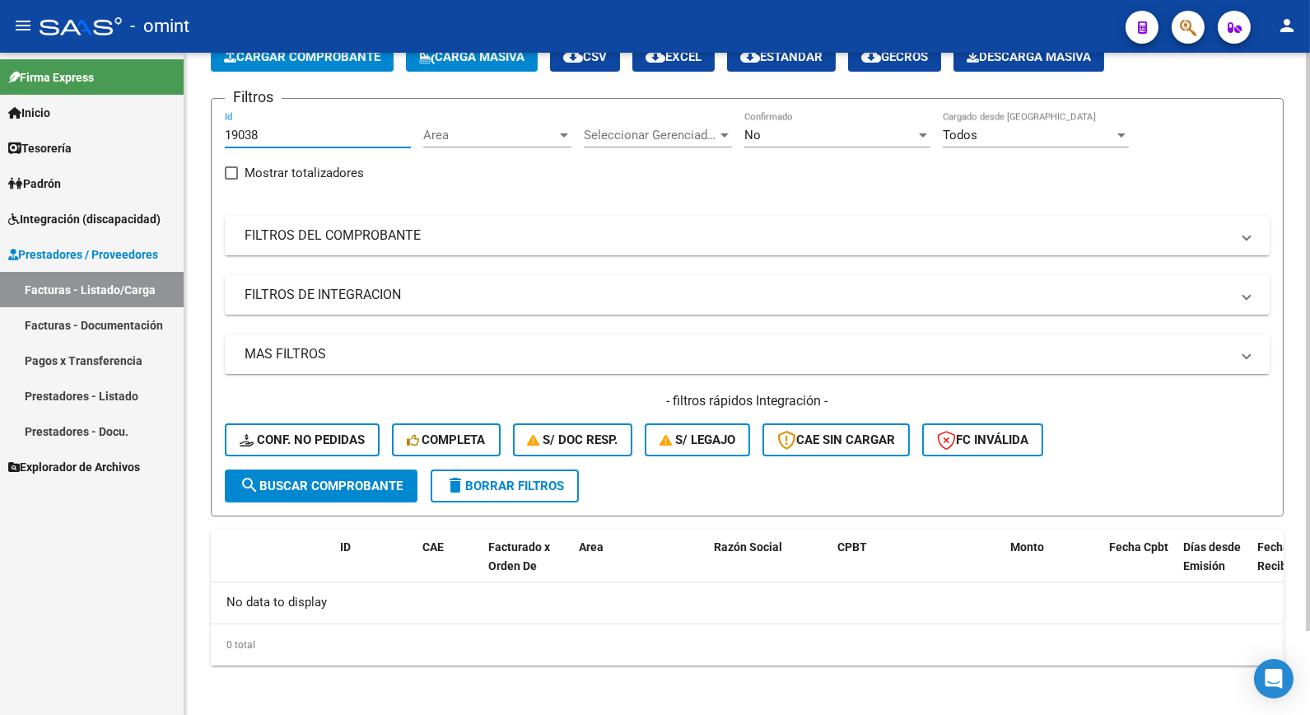
click at [348, 489] on span "search Buscar Comprobante" at bounding box center [321, 486] width 163 height 15
click at [778, 125] on div "No Confirmado" at bounding box center [838, 129] width 186 height 35
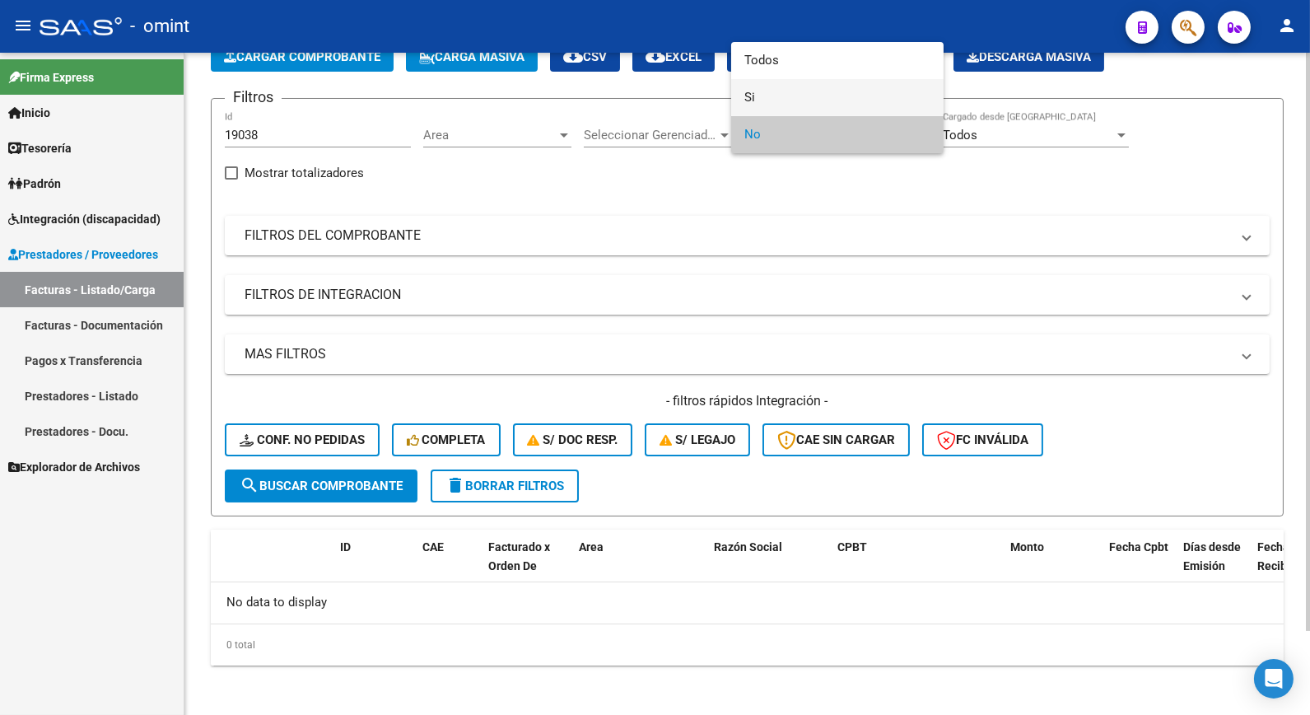
click at [751, 79] on span "Si" at bounding box center [838, 97] width 186 height 37
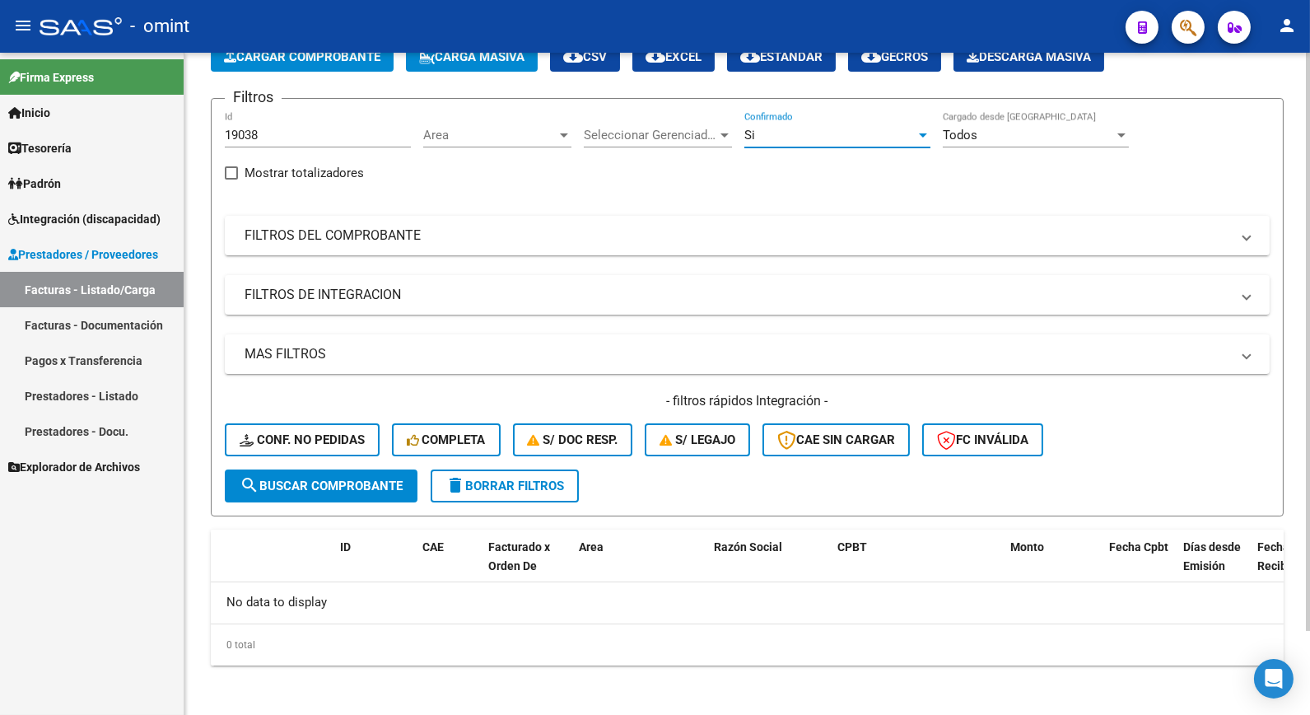
click at [361, 481] on button "search Buscar Comprobante" at bounding box center [321, 485] width 193 height 33
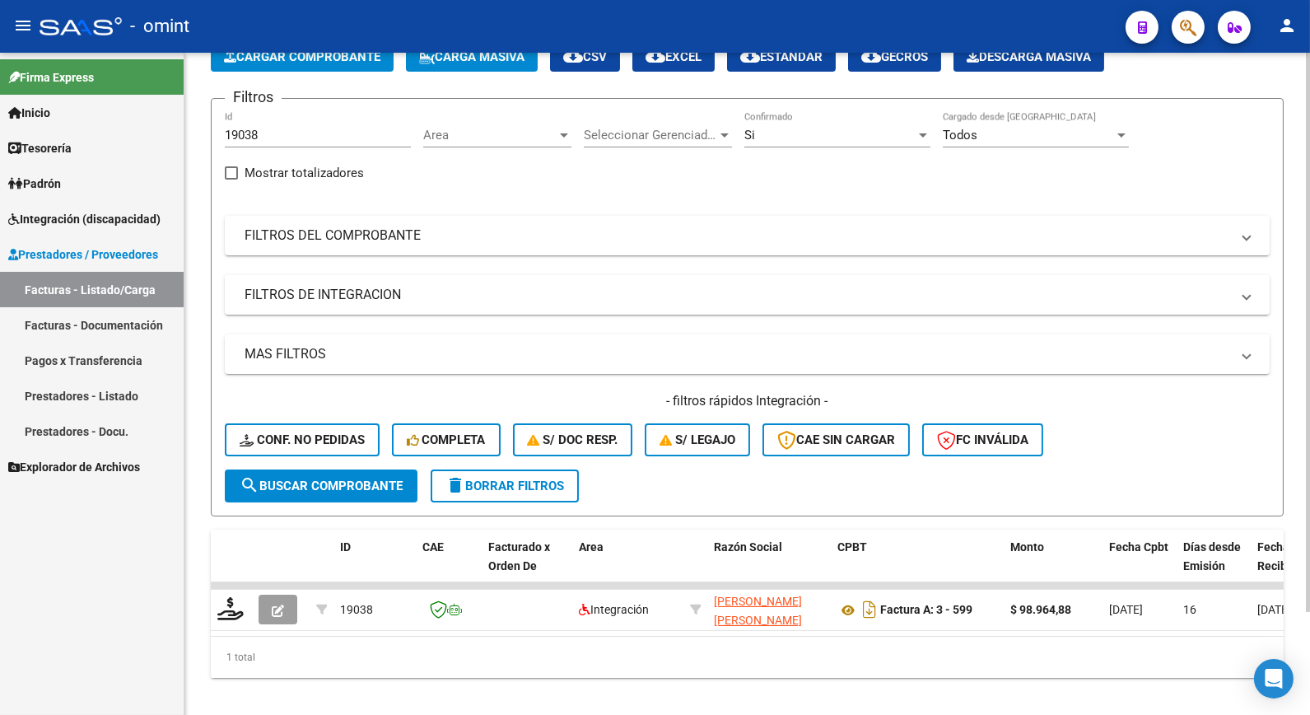
click at [826, 126] on div "Si Confirmado" at bounding box center [838, 129] width 186 height 35
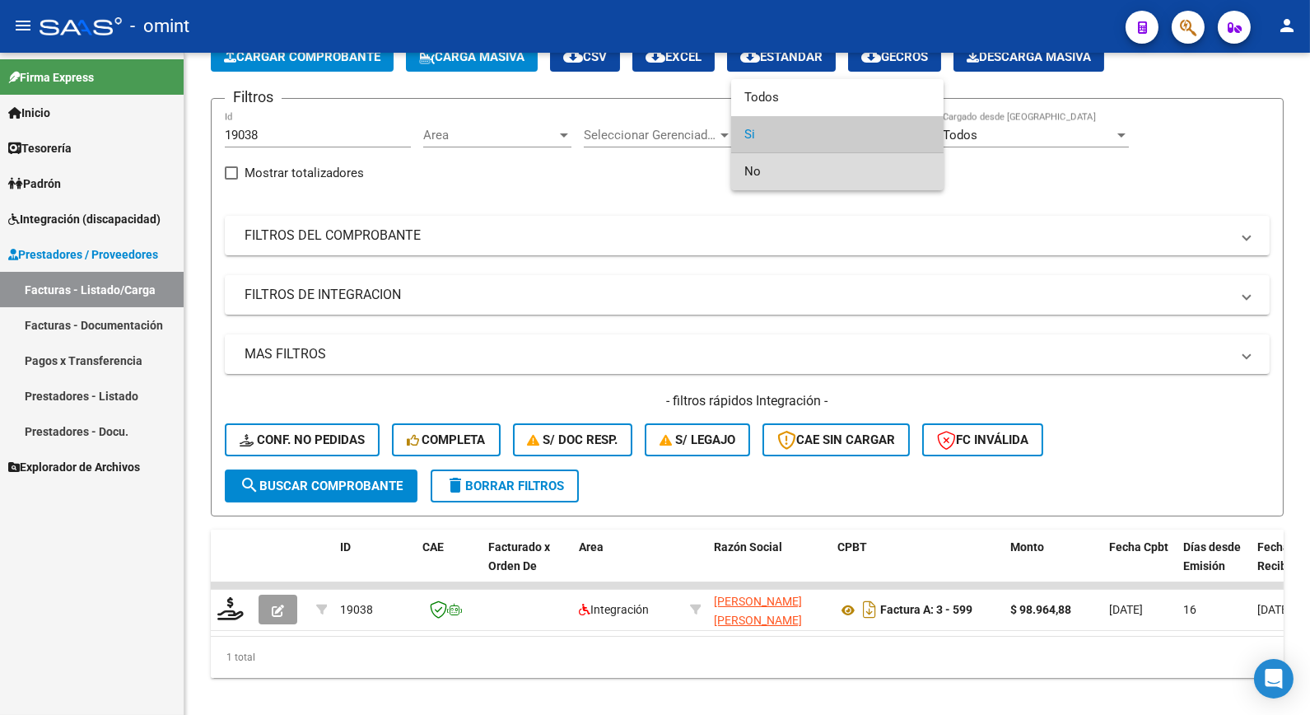
click at [801, 173] on span "No" at bounding box center [838, 171] width 186 height 37
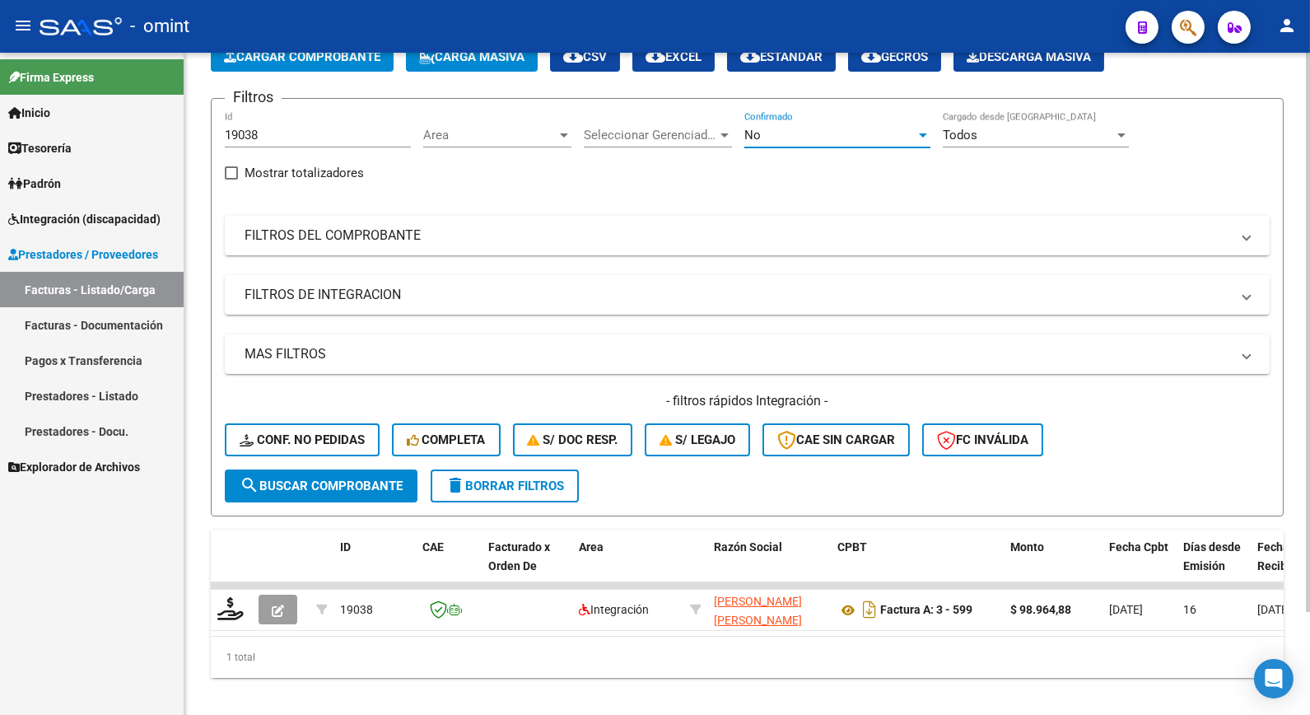
click at [381, 488] on span "search Buscar Comprobante" at bounding box center [321, 486] width 163 height 15
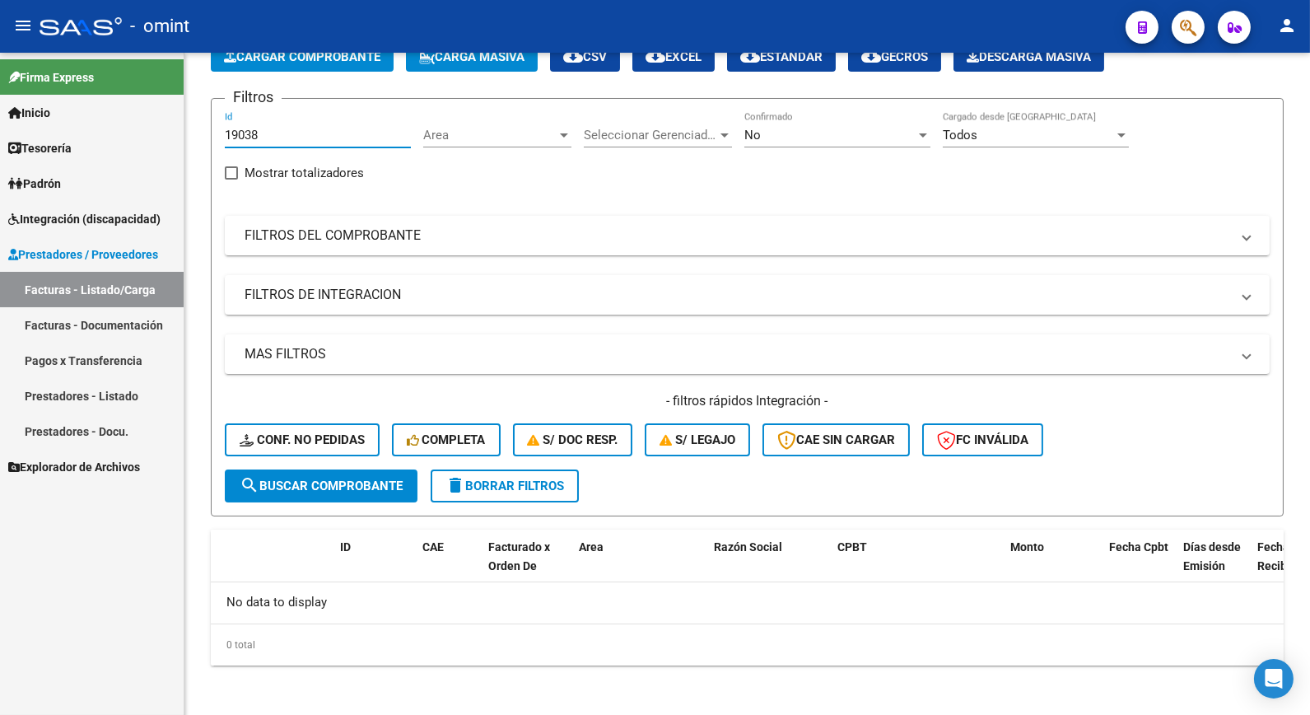
drag, startPoint x: 298, startPoint y: 140, endPoint x: 174, endPoint y: 107, distance: 128.7
click at [174, 109] on mat-sidenav-container "Firma Express Inicio Calendario SSS Instructivos Contacto OS Tesorería Extracto…" at bounding box center [655, 384] width 1310 height 662
paste input "19035"
type input "19035"
click at [308, 483] on span "search Buscar Comprobante" at bounding box center [321, 486] width 163 height 15
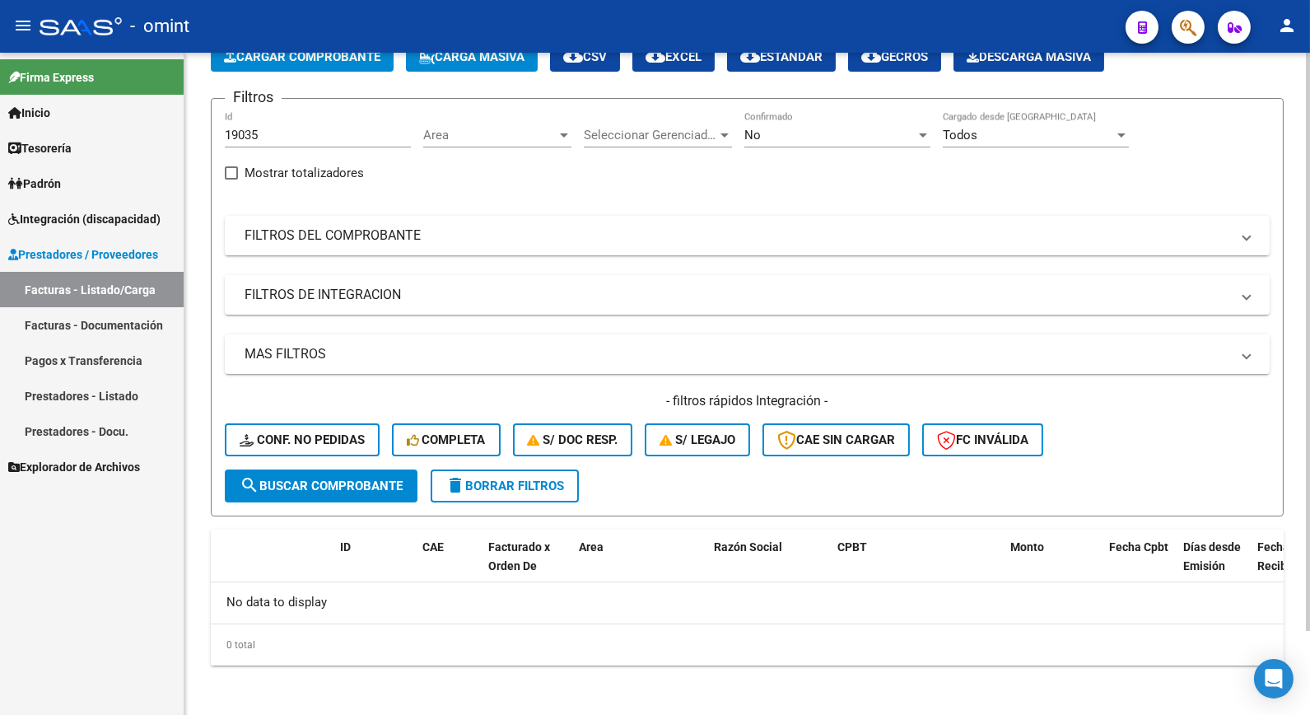
click at [847, 132] on div "No" at bounding box center [830, 135] width 171 height 15
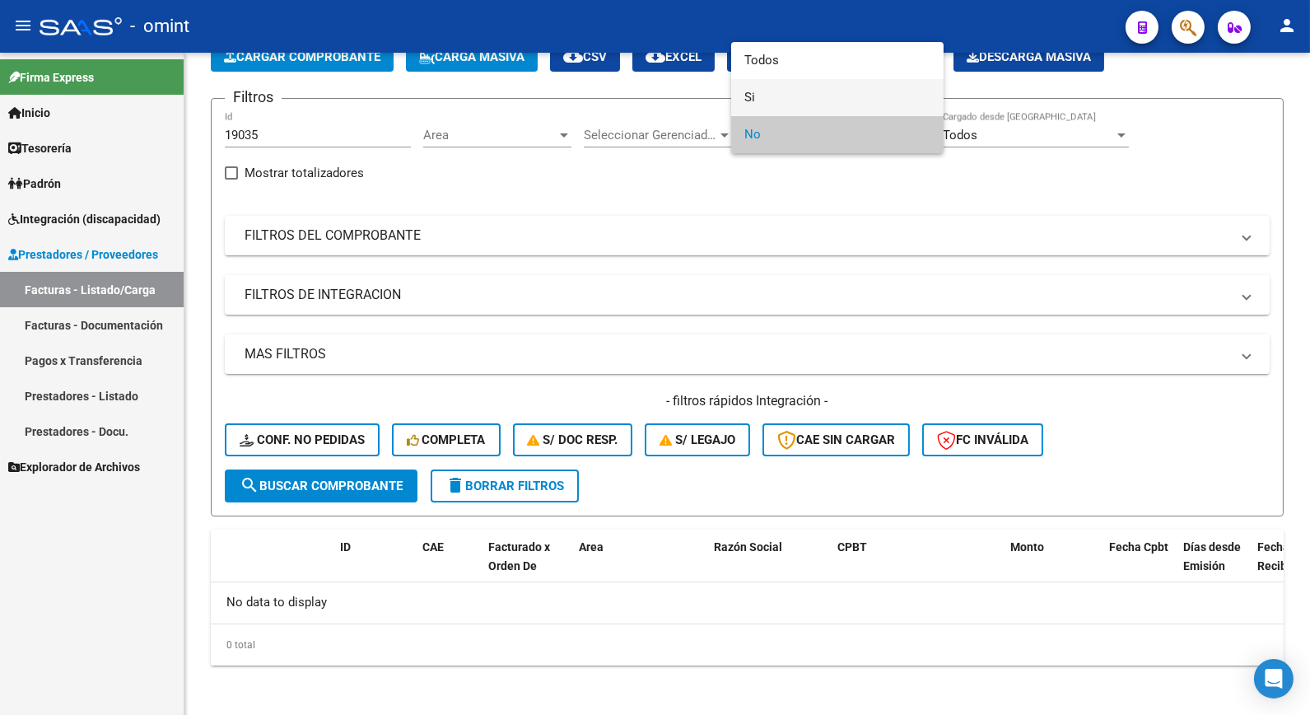
click at [754, 93] on span "Si" at bounding box center [838, 97] width 186 height 37
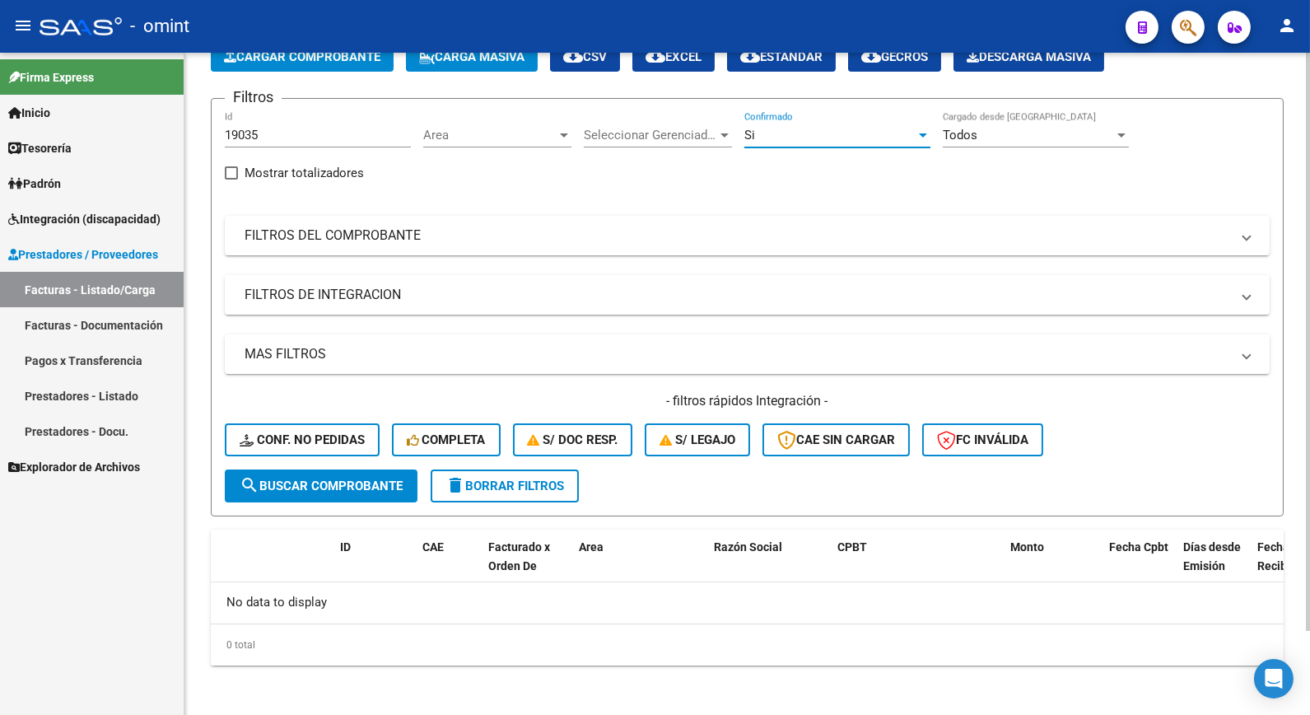
click at [288, 484] on span "search Buscar Comprobante" at bounding box center [321, 486] width 163 height 15
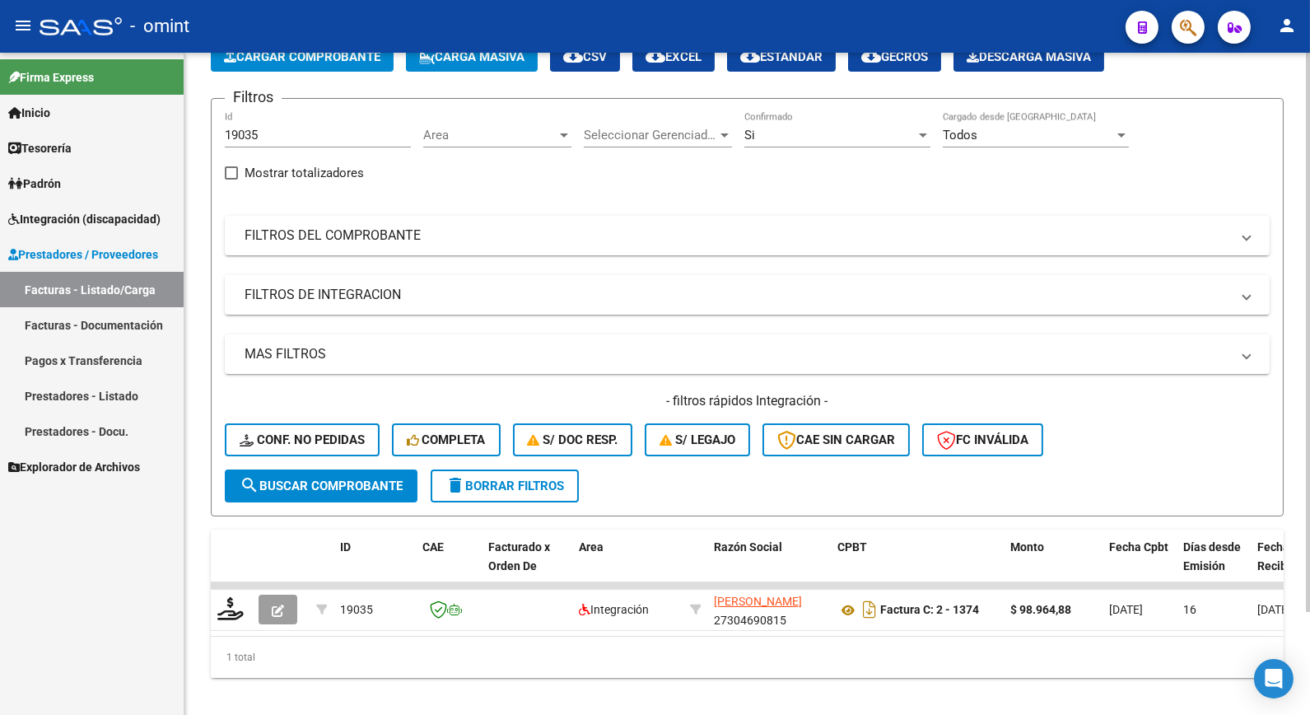
click at [807, 137] on div "Si" at bounding box center [830, 135] width 171 height 15
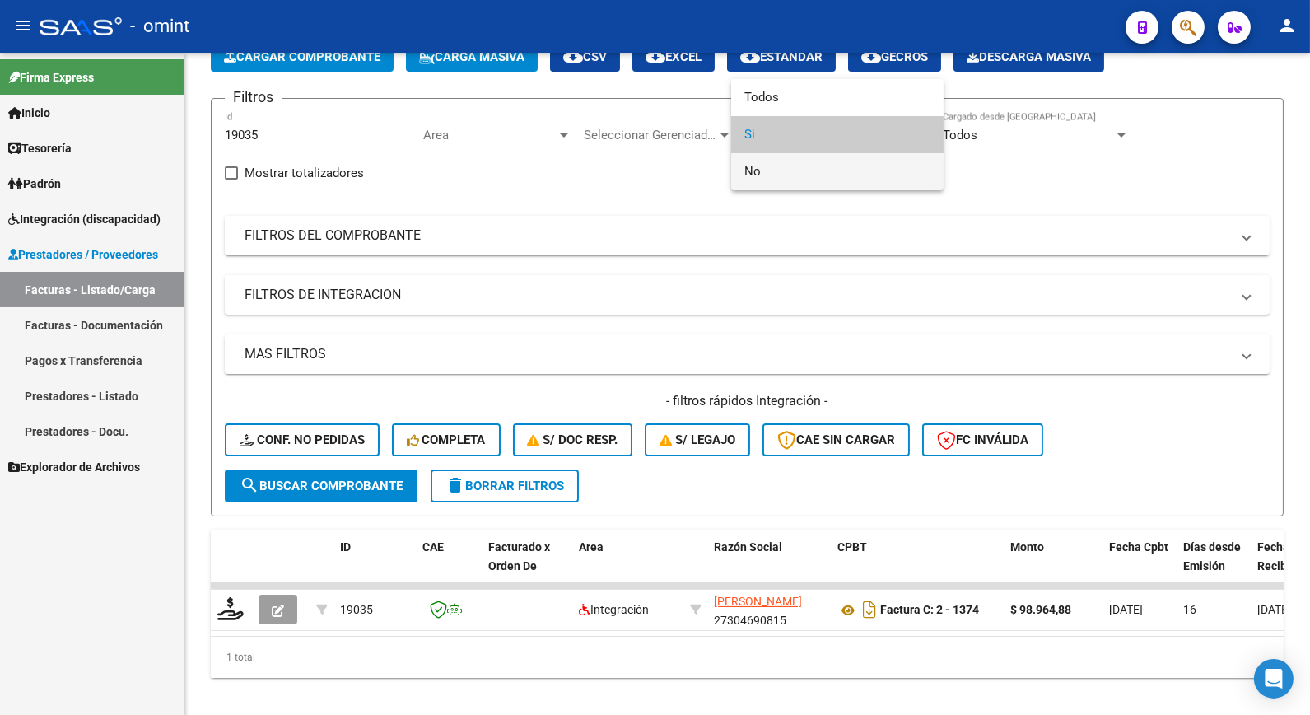
click at [776, 174] on span "No" at bounding box center [838, 171] width 186 height 37
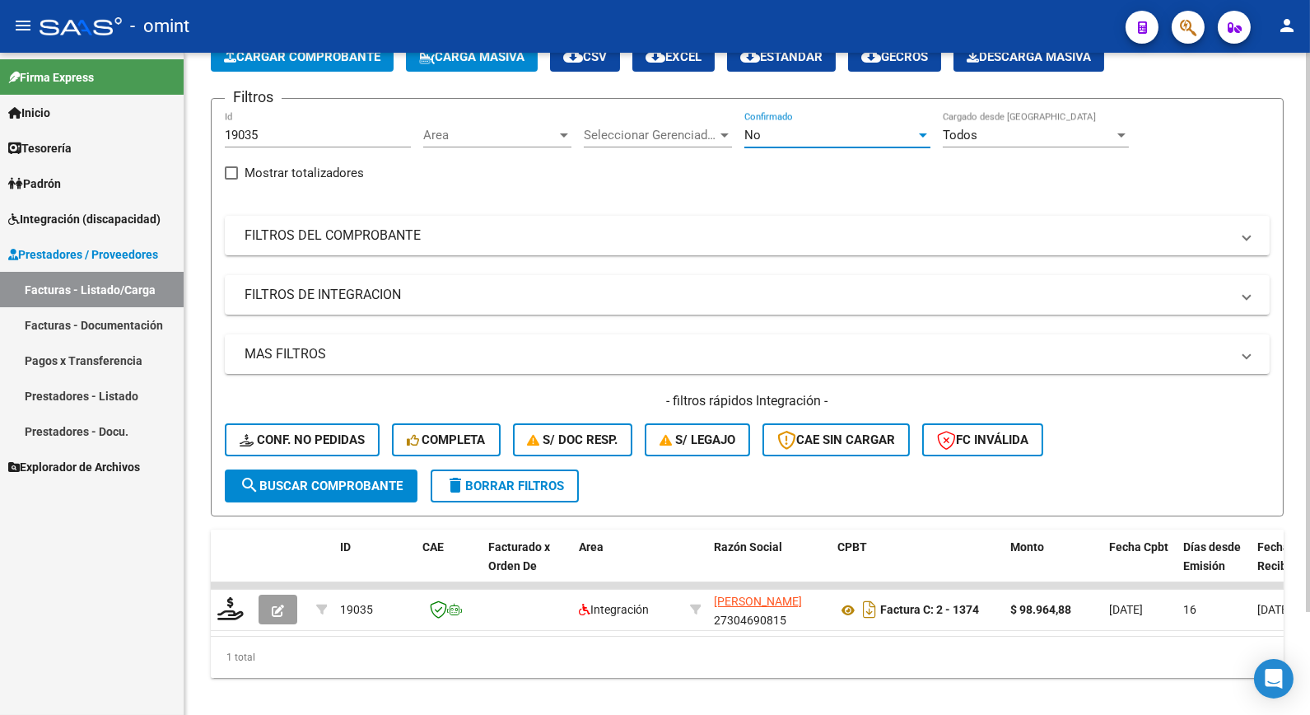
click at [365, 491] on button "search Buscar Comprobante" at bounding box center [321, 485] width 193 height 33
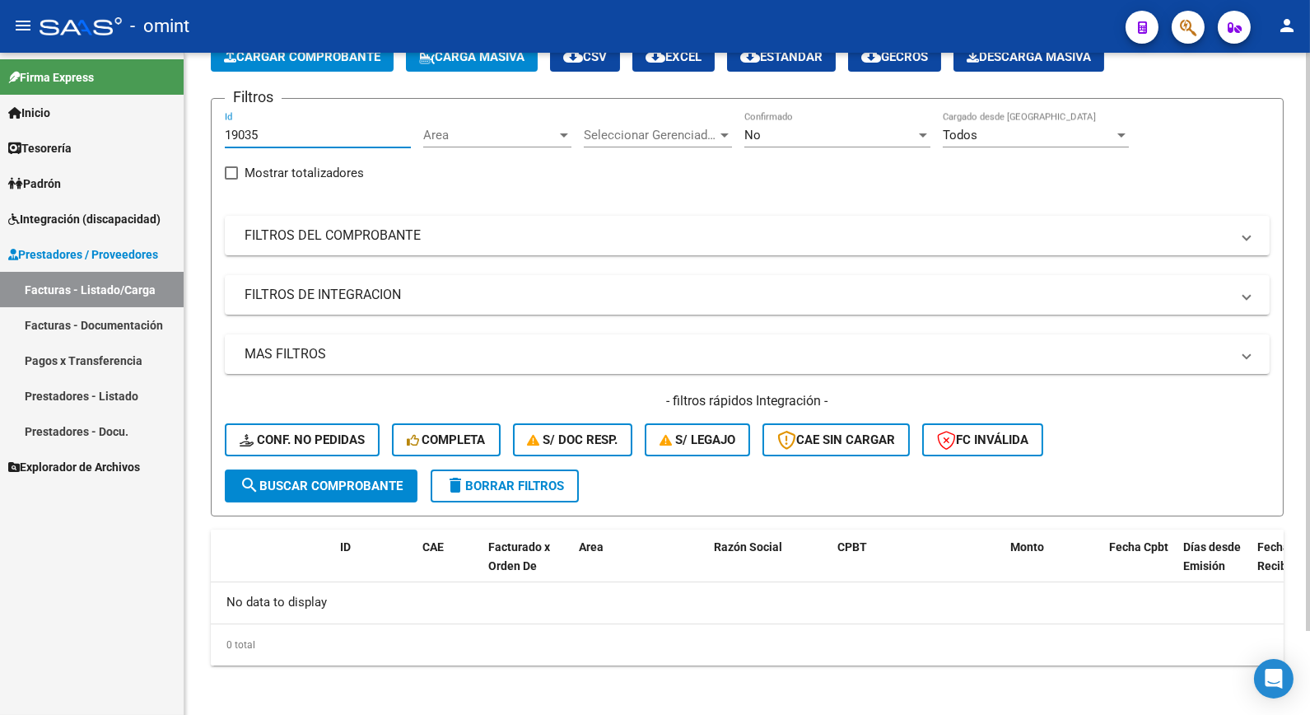
drag, startPoint x: 266, startPoint y: 133, endPoint x: 212, endPoint y: 132, distance: 54.4
click at [212, 132] on form "Filtros 19035 Id Area Area Seleccionar Gerenciador Seleccionar Gerenciador No C…" at bounding box center [747, 307] width 1073 height 418
paste input "19032"
type input "19032"
click at [325, 483] on span "search Buscar Comprobante" at bounding box center [321, 486] width 163 height 15
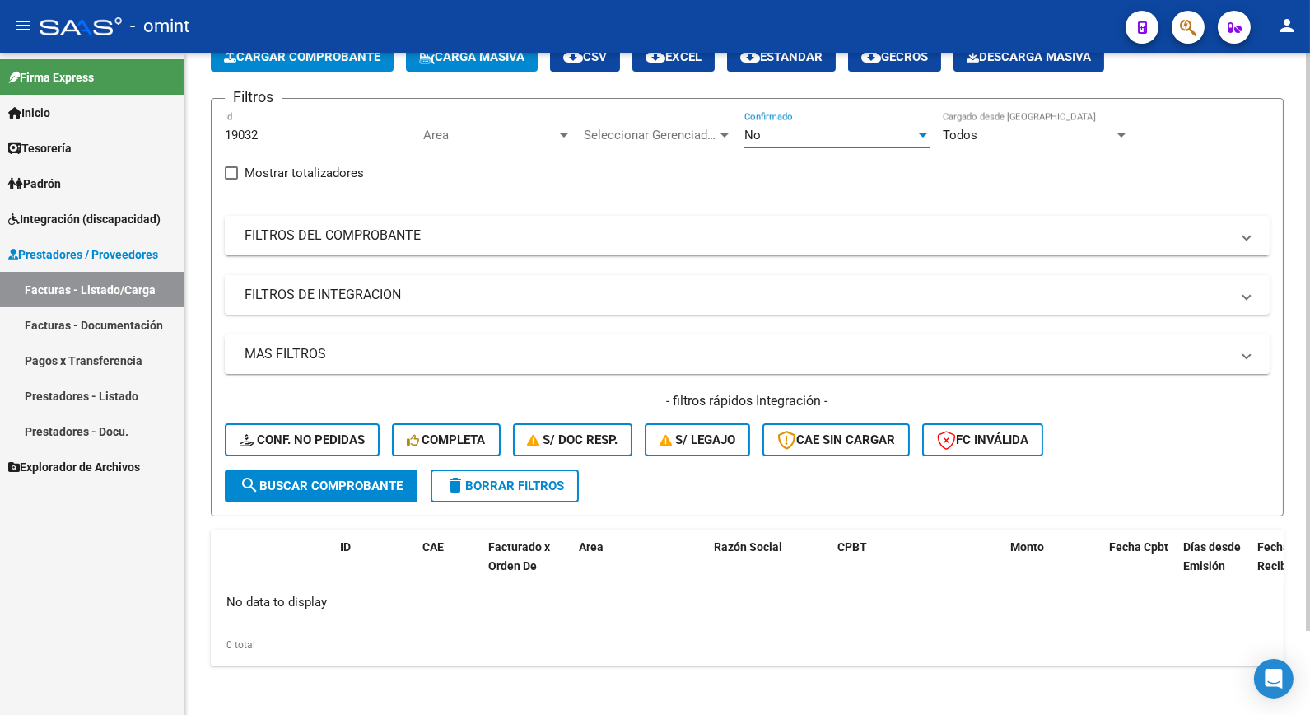
click at [805, 128] on div "No" at bounding box center [830, 135] width 171 height 15
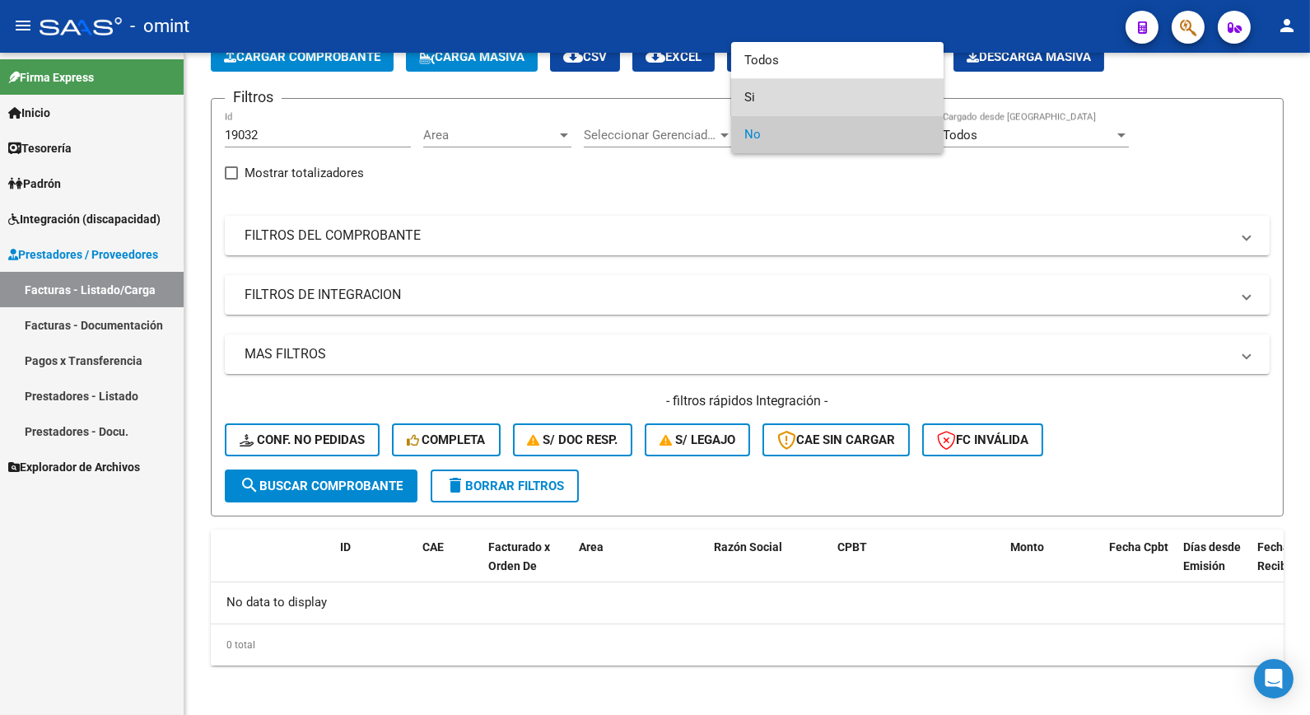
click at [771, 96] on span "Si" at bounding box center [838, 97] width 186 height 37
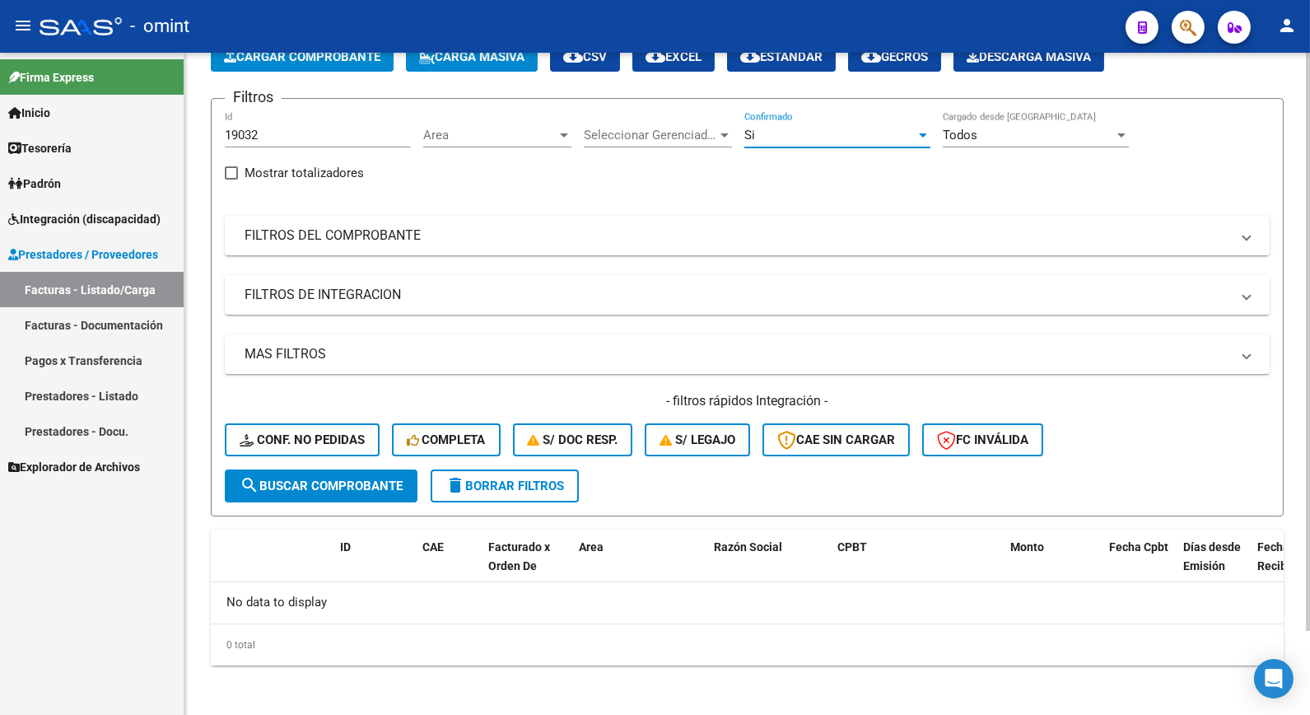
click at [315, 488] on span "search Buscar Comprobante" at bounding box center [321, 486] width 163 height 15
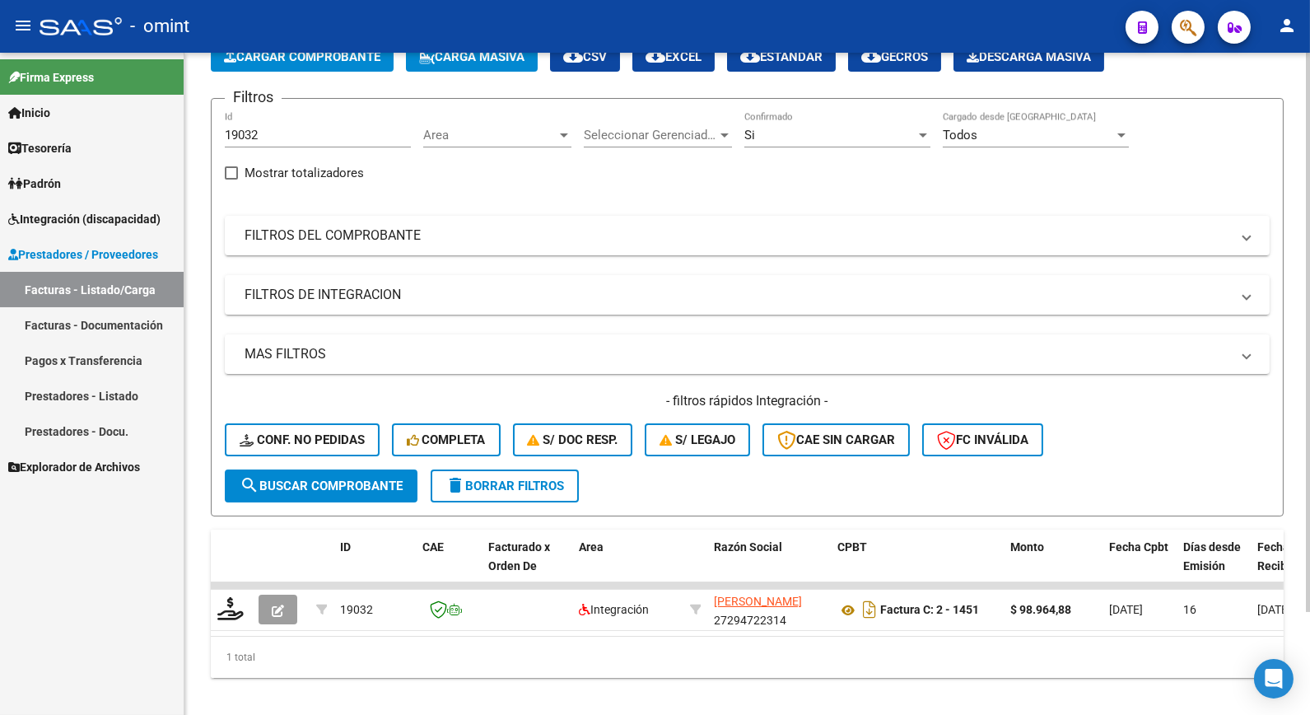
click at [885, 127] on div "Si Confirmado" at bounding box center [838, 129] width 186 height 35
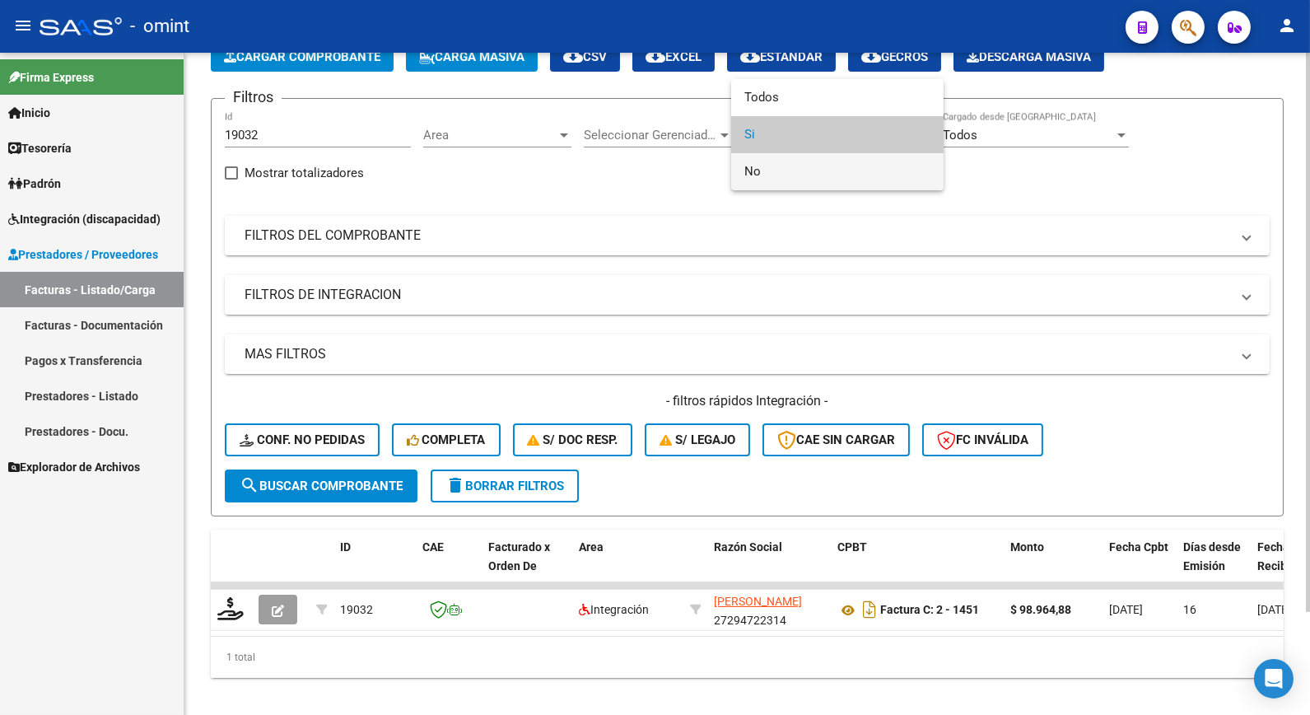
drag, startPoint x: 885, startPoint y: 127, endPoint x: 768, endPoint y: 179, distance: 128.7
click at [762, 176] on span "No" at bounding box center [838, 171] width 186 height 37
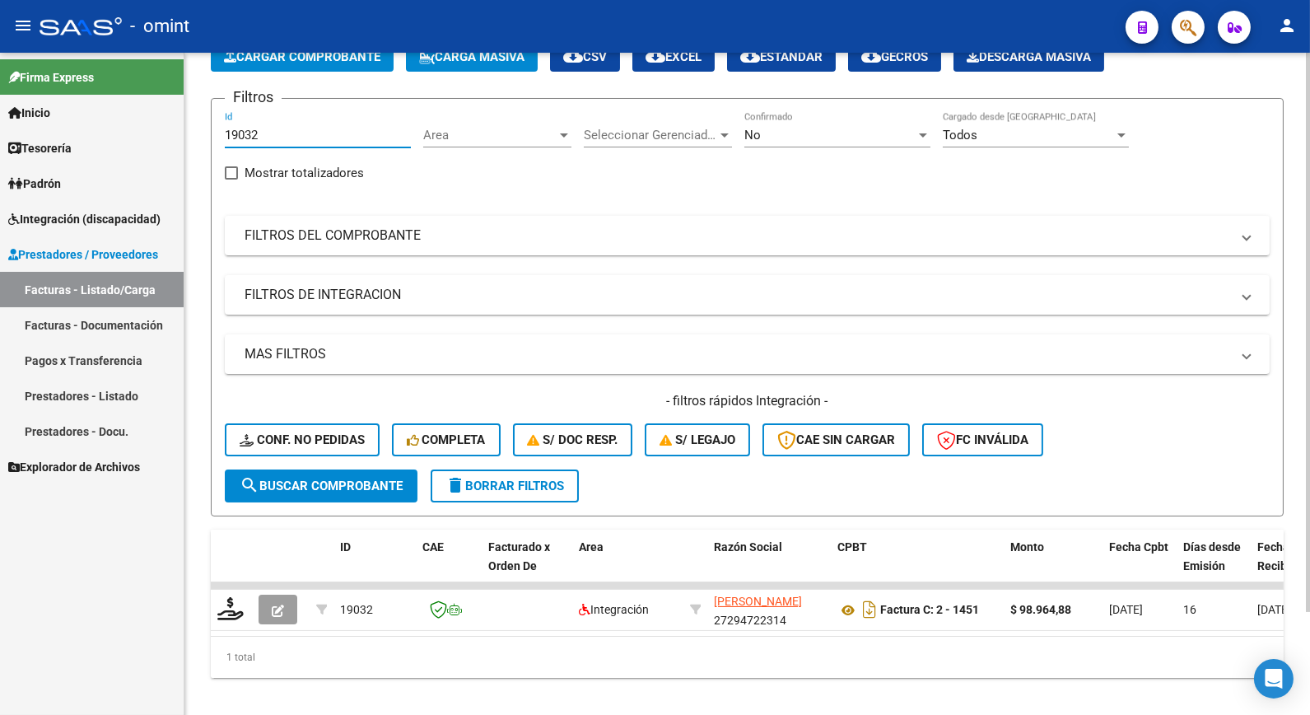
drag, startPoint x: 257, startPoint y: 126, endPoint x: 192, endPoint y: 124, distance: 65.1
click at [192, 124] on div "Video tutorial PRESTADORES -> Listado de CPBTs Emitidos por Prestadores / Prove…" at bounding box center [747, 343] width 1126 height 775
paste input "19028"
type input "19028"
click at [333, 474] on button "search Buscar Comprobante" at bounding box center [321, 485] width 193 height 33
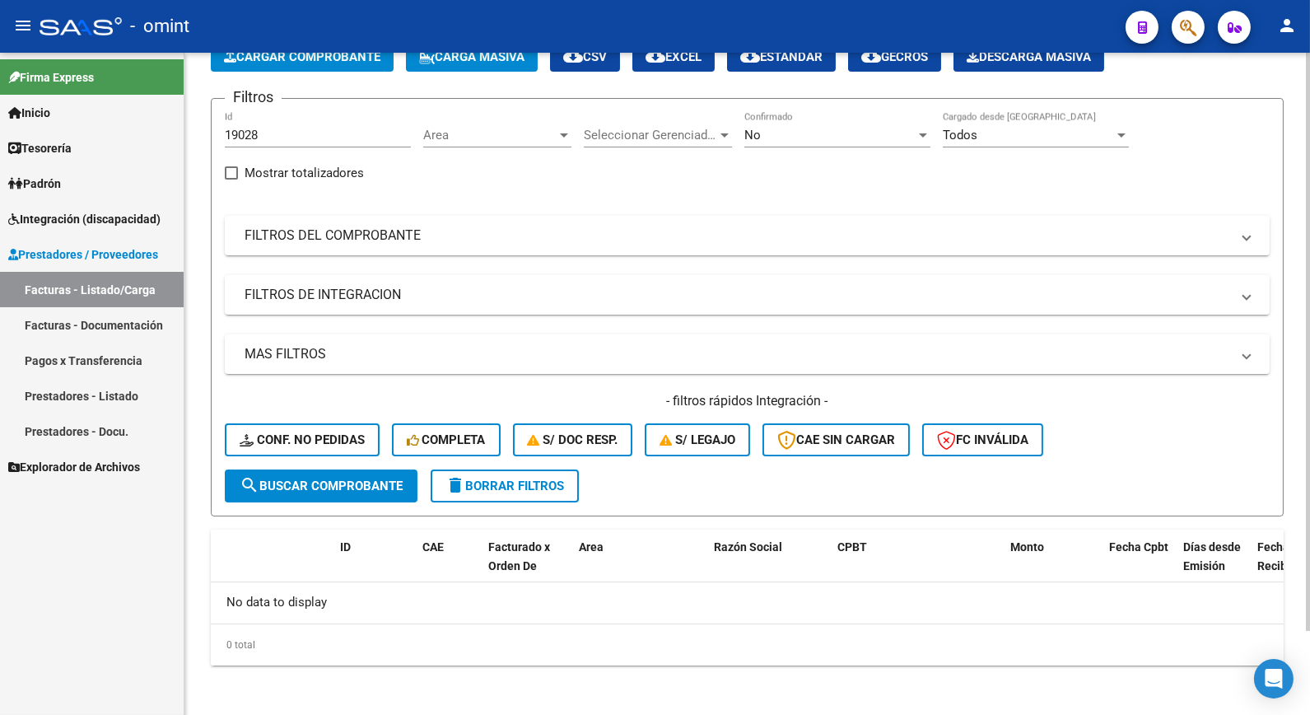
click at [827, 134] on div "No" at bounding box center [830, 135] width 171 height 15
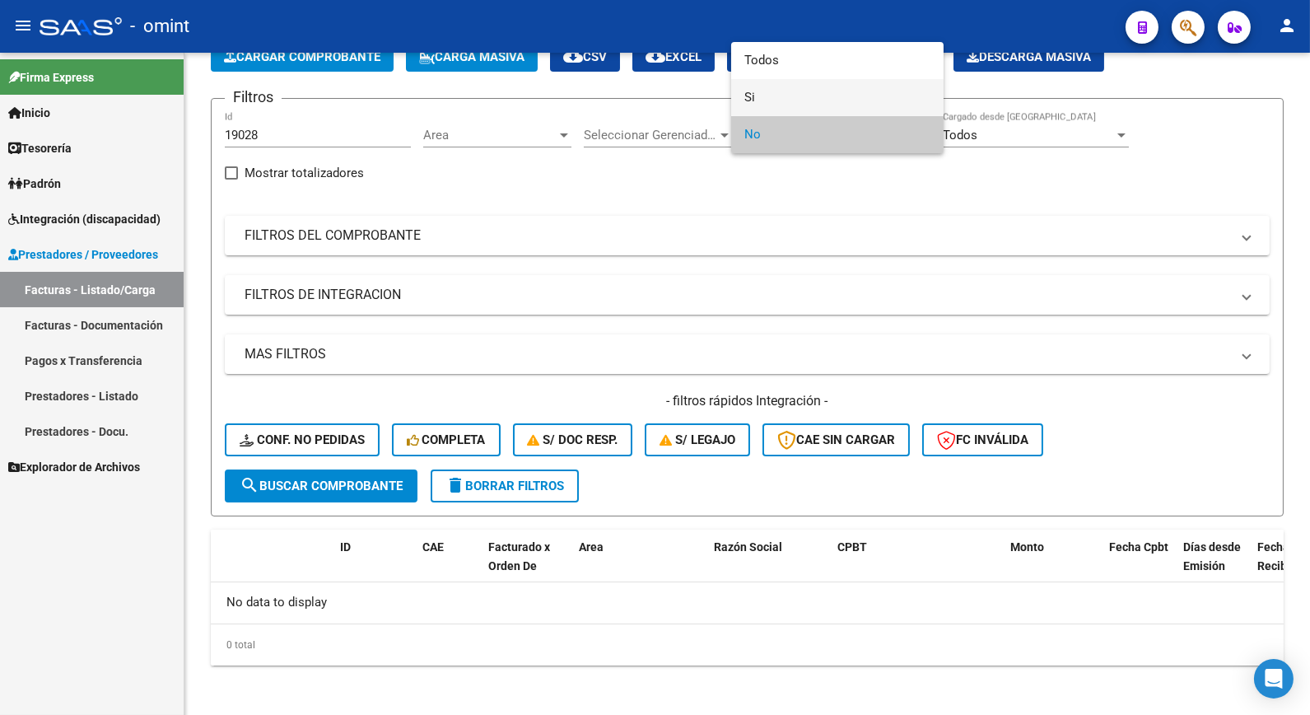
click at [777, 97] on span "Si" at bounding box center [838, 97] width 186 height 37
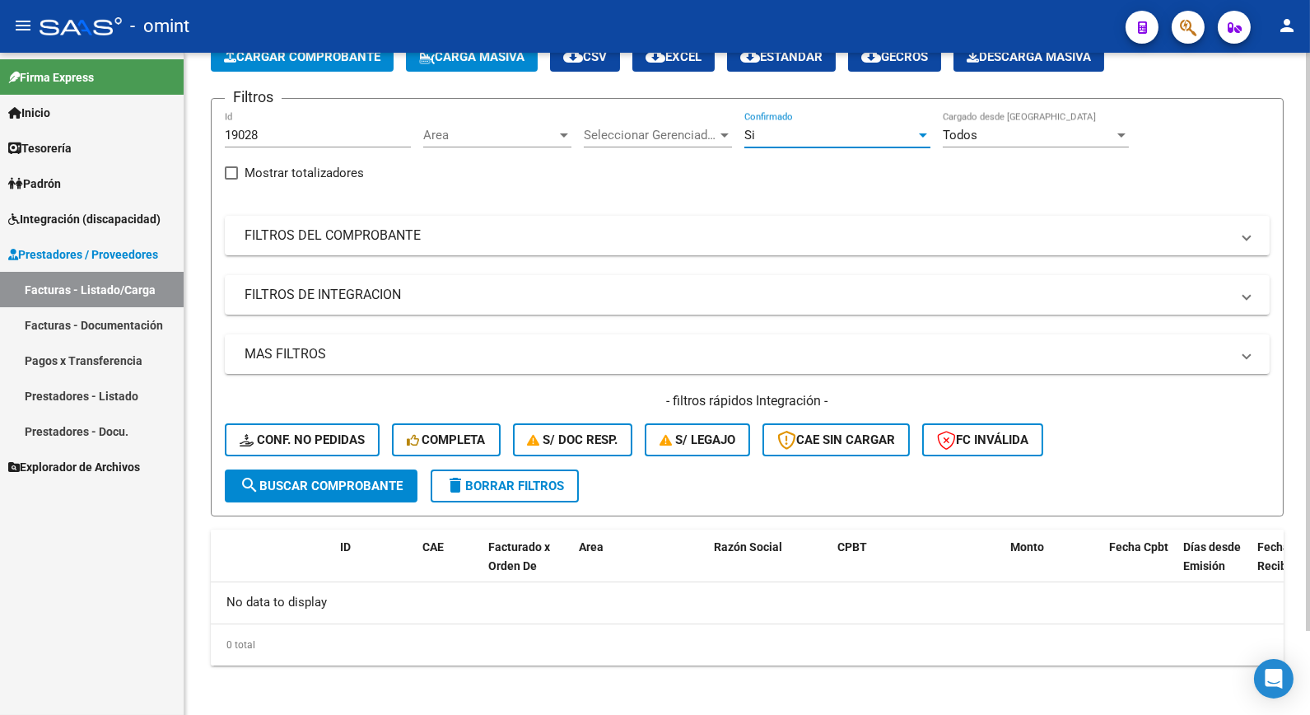
click at [340, 483] on span "search Buscar Comprobante" at bounding box center [321, 486] width 163 height 15
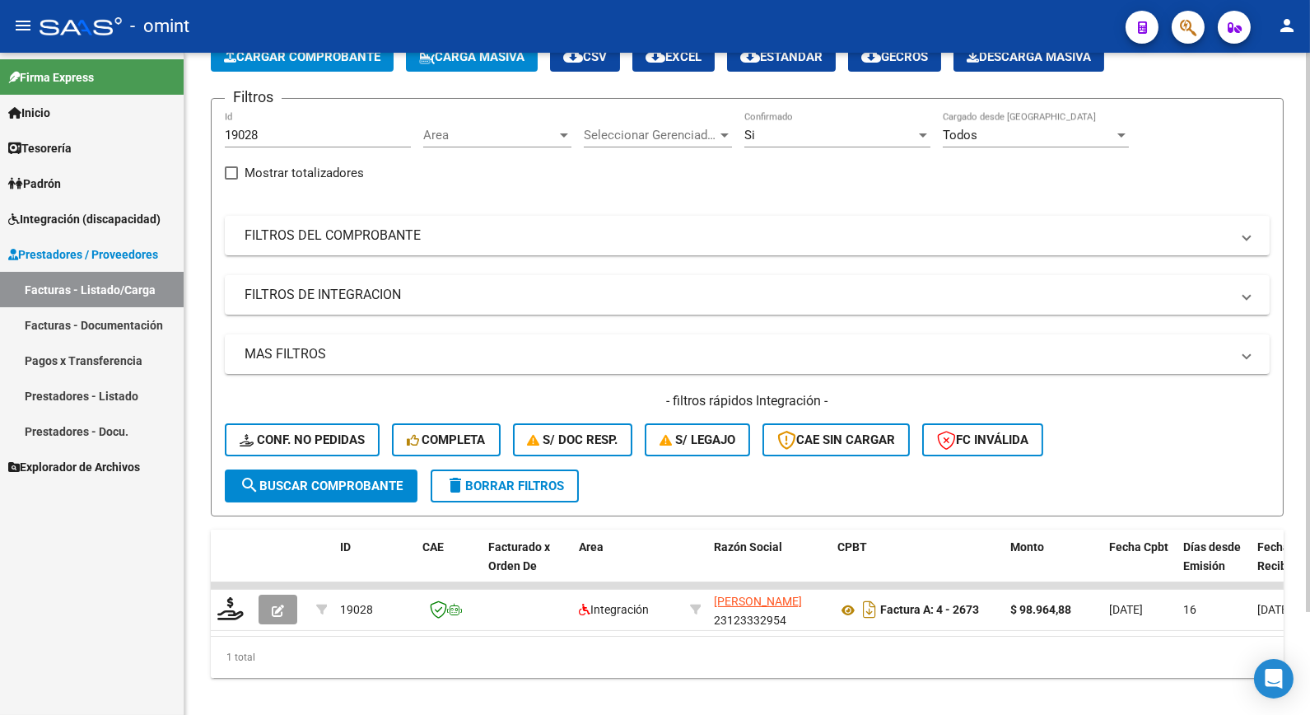
click at [871, 128] on div "Si" at bounding box center [830, 135] width 171 height 15
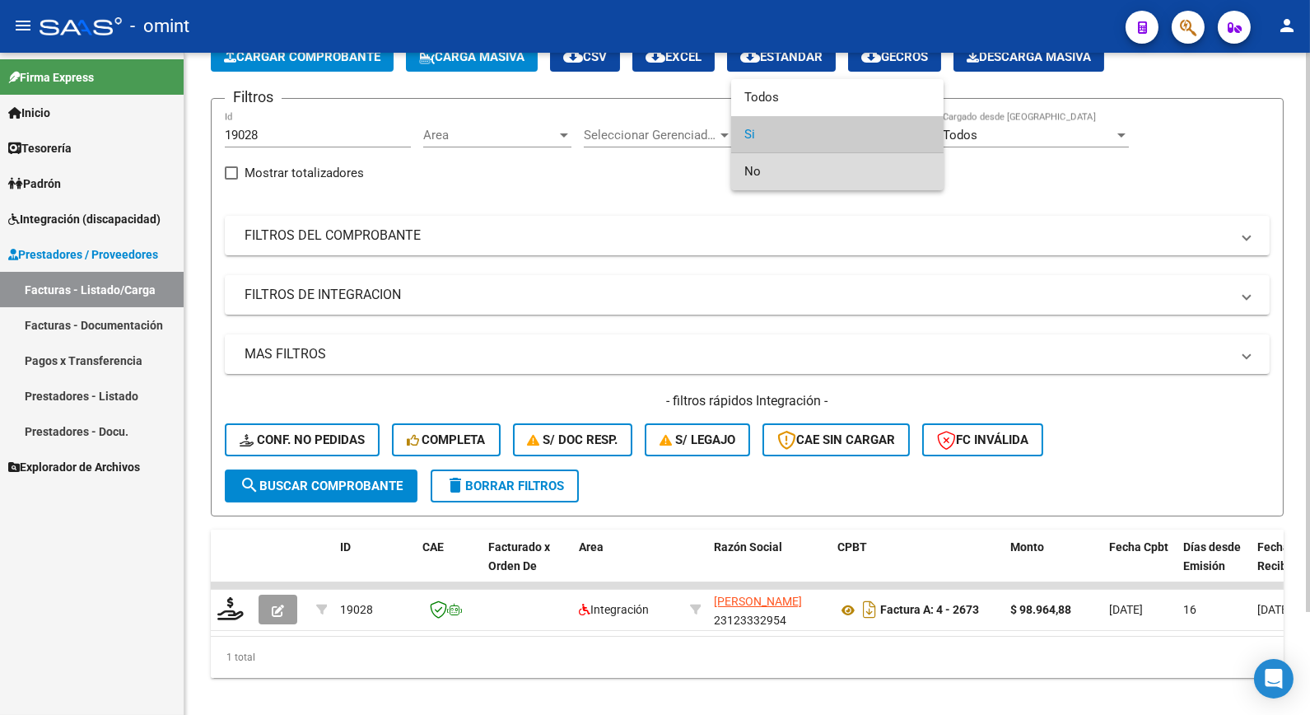
drag, startPoint x: 792, startPoint y: 173, endPoint x: 955, endPoint y: 324, distance: 222.1
click at [793, 173] on span "No" at bounding box center [838, 171] width 186 height 37
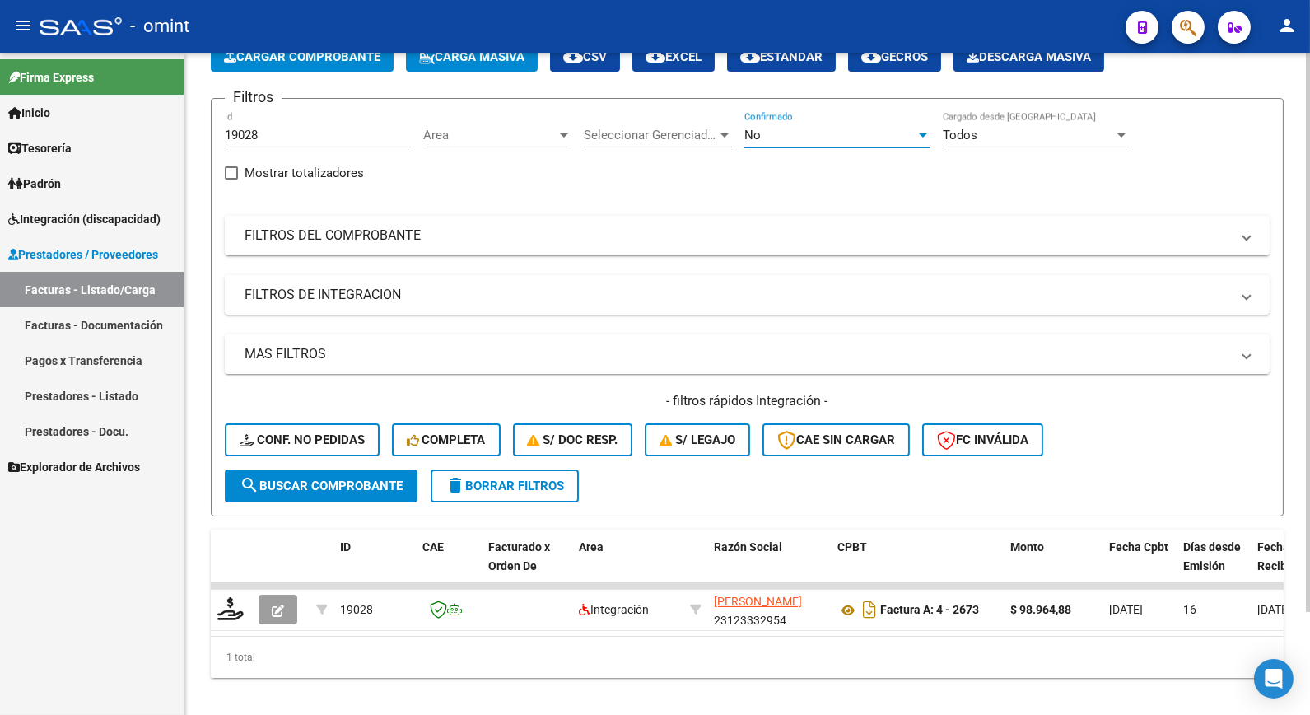
drag, startPoint x: 288, startPoint y: 145, endPoint x: 262, endPoint y: 138, distance: 27.4
click at [262, 138] on div "19028 Id" at bounding box center [318, 129] width 186 height 35
drag, startPoint x: 269, startPoint y: 140, endPoint x: 142, endPoint y: 116, distance: 129.1
click at [142, 119] on mat-sidenav-container "Firma Express Inicio Calendario SSS Instructivos Contacto OS Tesorería Extracto…" at bounding box center [655, 384] width 1310 height 662
drag, startPoint x: 268, startPoint y: 124, endPoint x: 259, endPoint y: 141, distance: 18.8
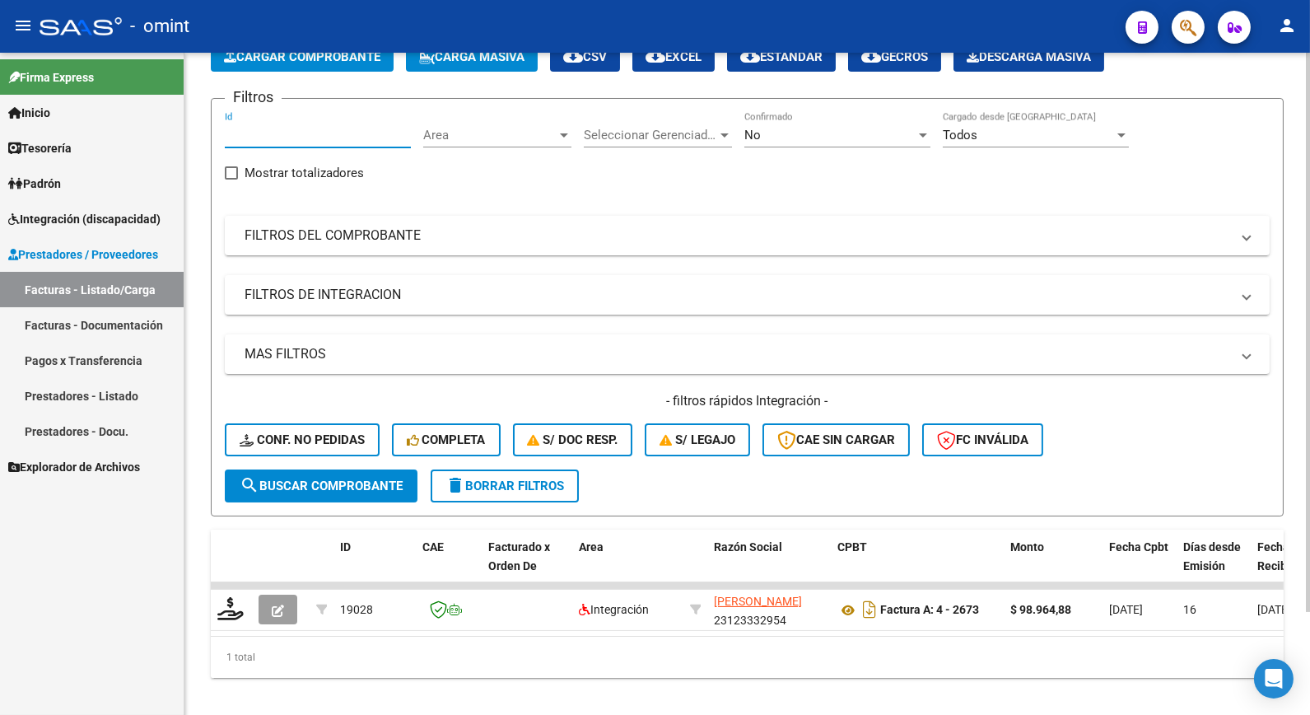
paste input "19025"
type input "19025"
click at [315, 483] on span "search Buscar Comprobante" at bounding box center [321, 486] width 163 height 15
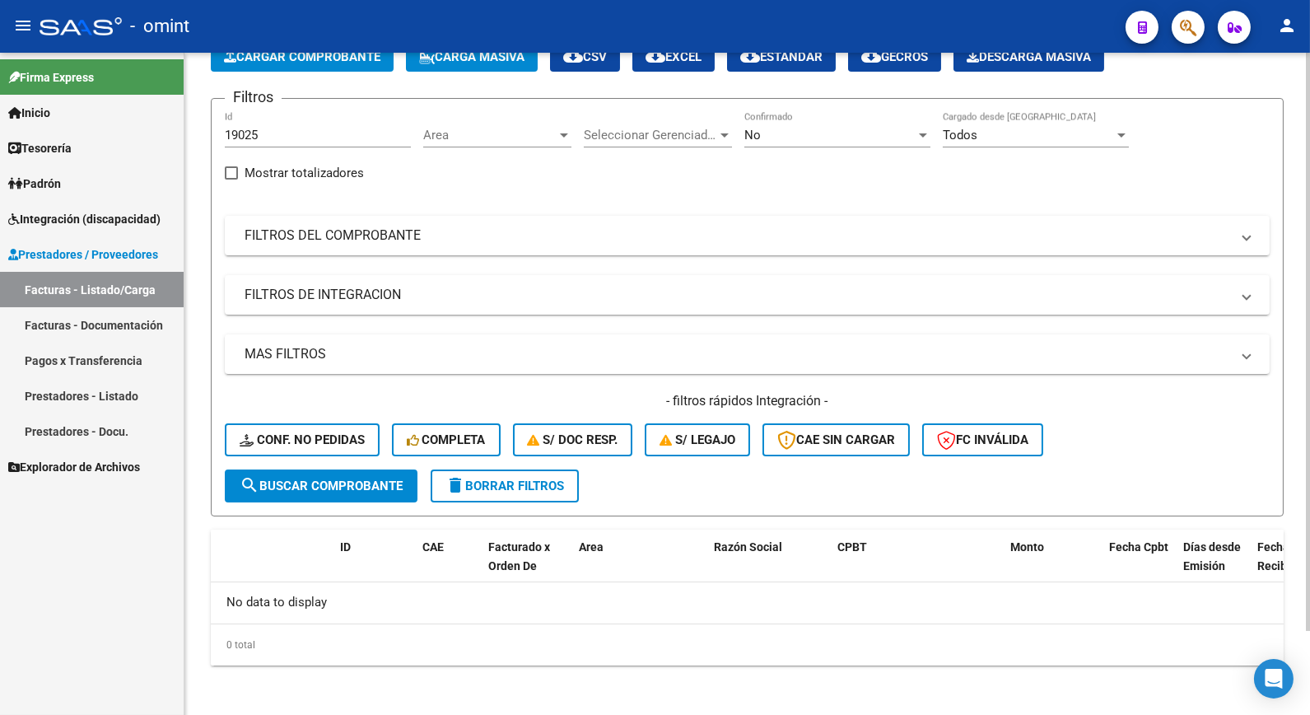
click at [880, 130] on div "No" at bounding box center [830, 135] width 171 height 15
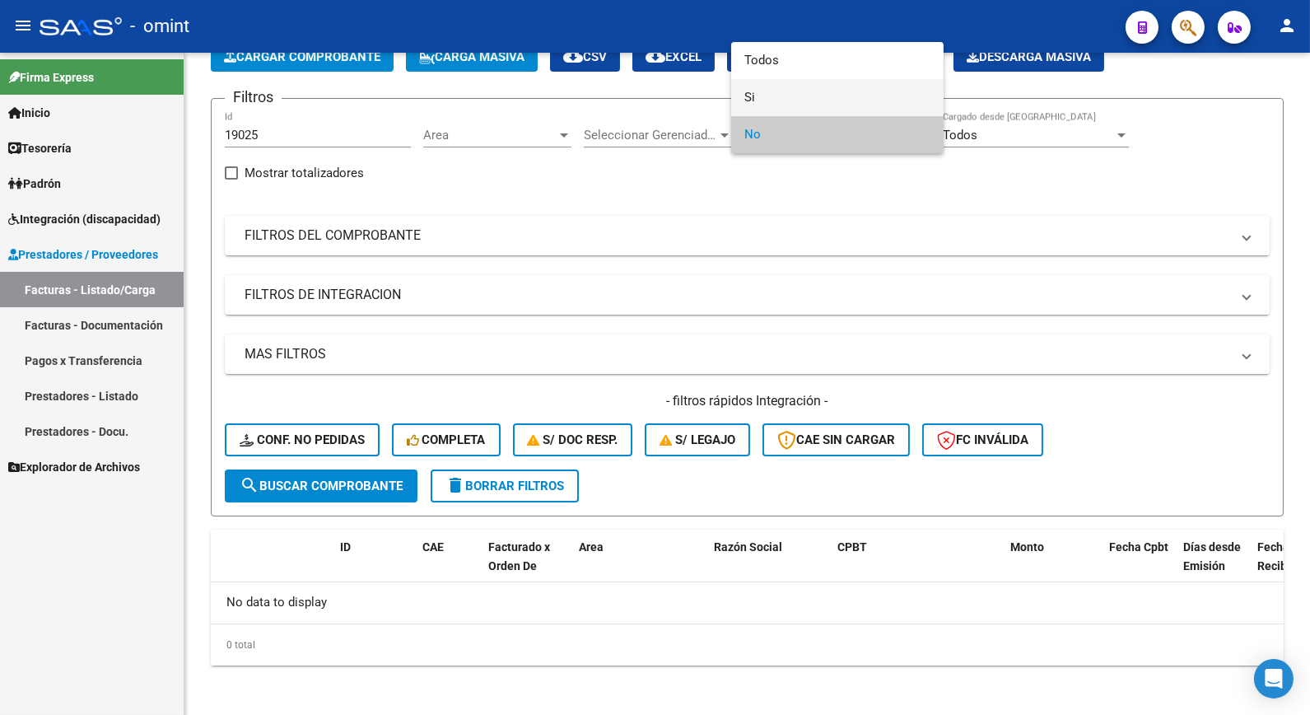
click at [787, 99] on span "Si" at bounding box center [838, 97] width 186 height 37
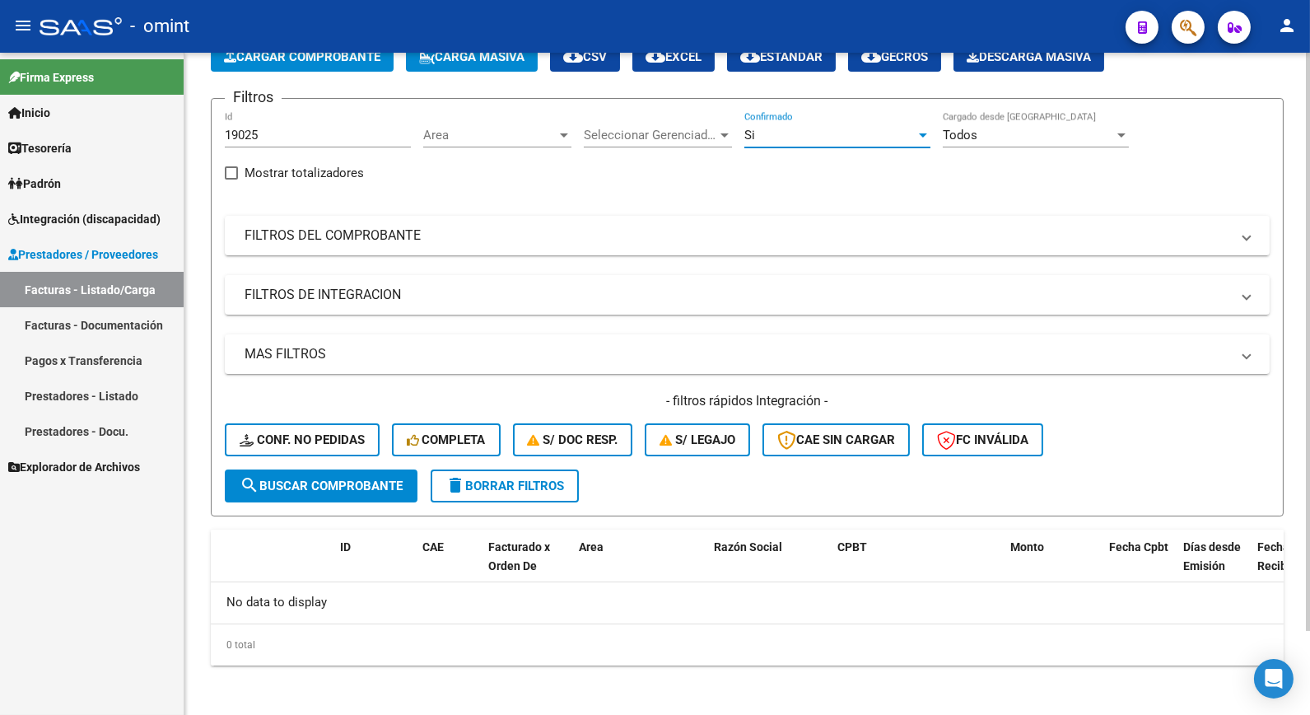
click at [379, 479] on span "search Buscar Comprobante" at bounding box center [321, 486] width 163 height 15
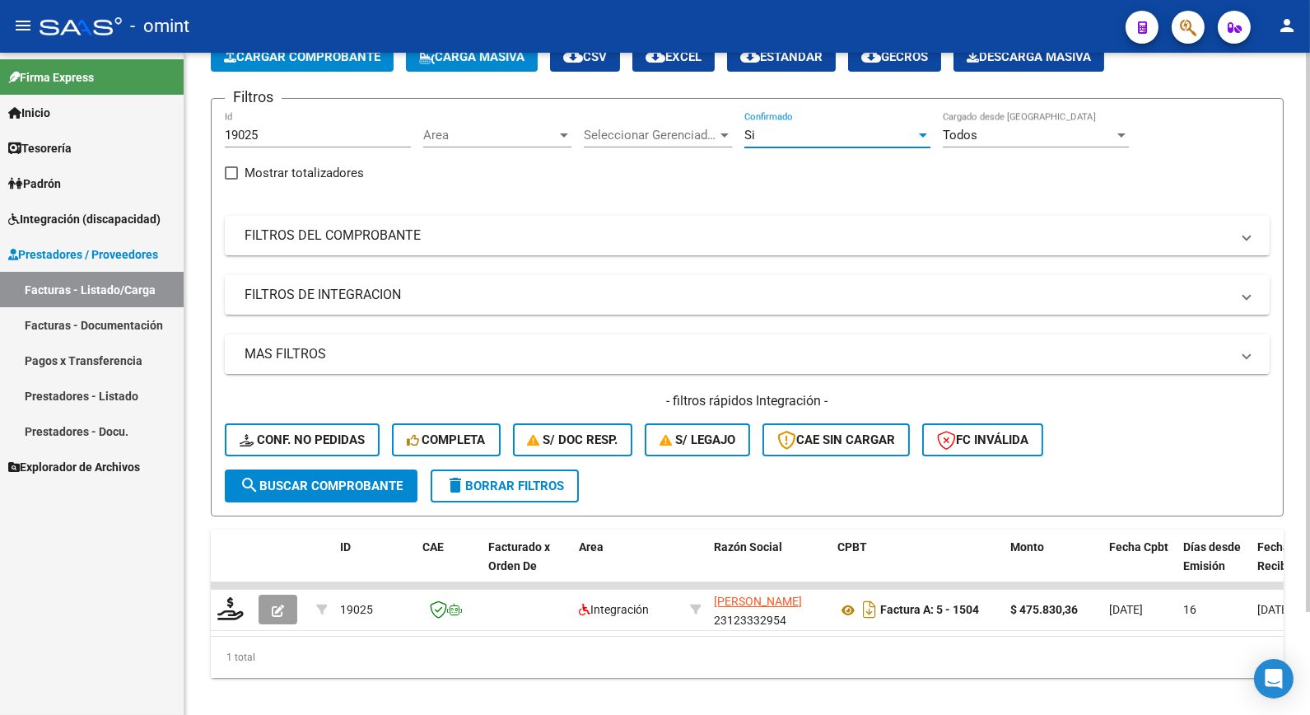
click at [852, 138] on div "Si" at bounding box center [830, 135] width 171 height 15
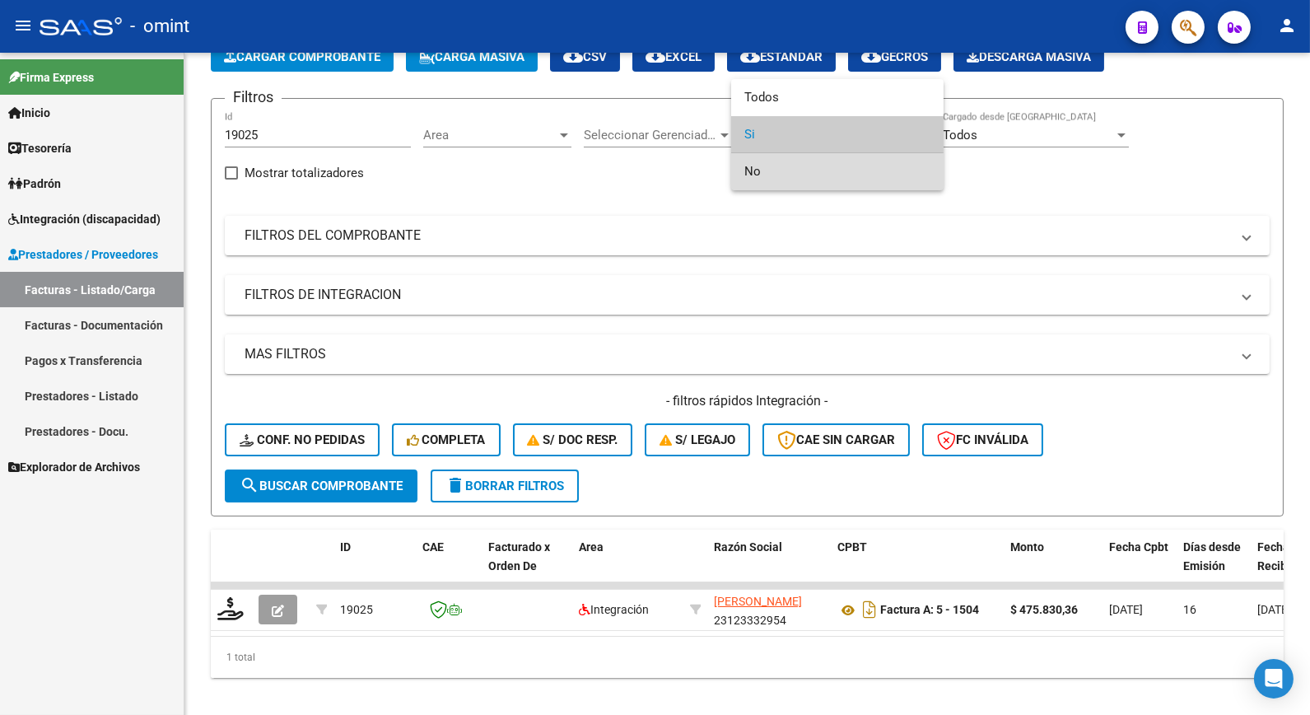
click at [807, 175] on span "No" at bounding box center [838, 171] width 186 height 37
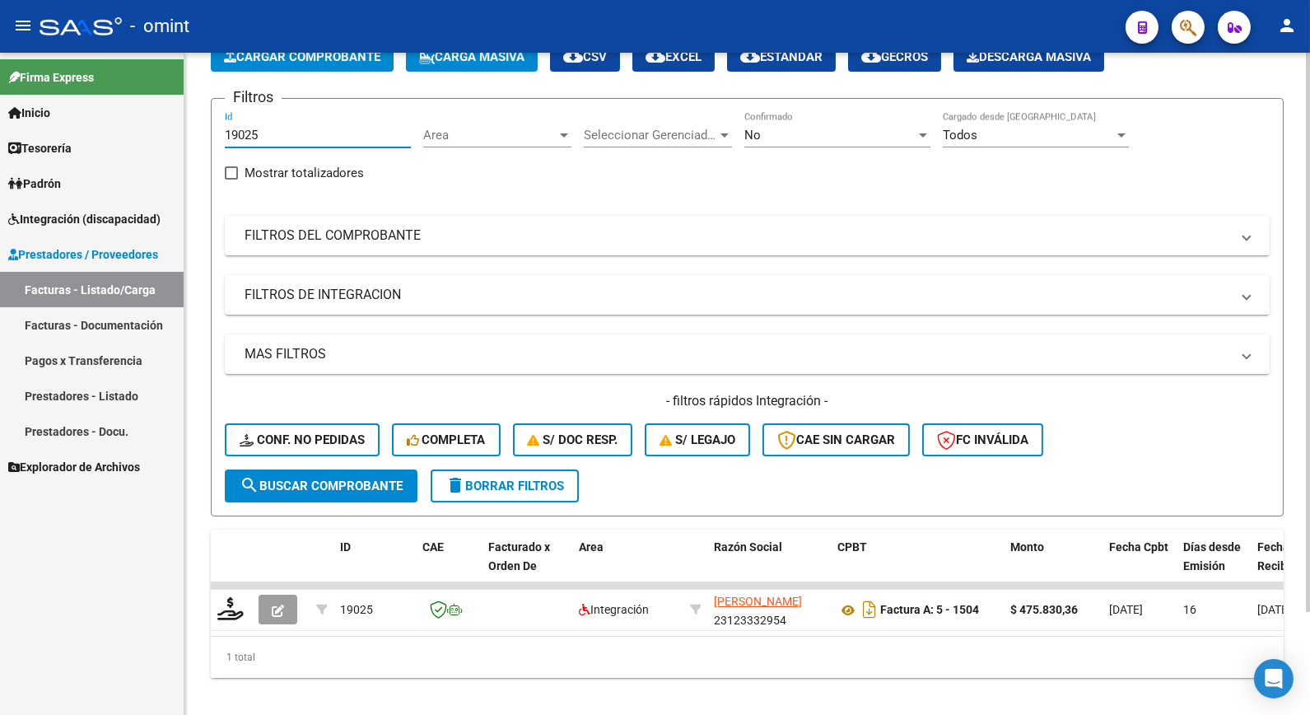
drag, startPoint x: 273, startPoint y: 128, endPoint x: 214, endPoint y: 126, distance: 59.3
click at [214, 126] on form "Filtros 19025 Id Area Area Seleccionar Gerenciador Seleccionar Gerenciador No C…" at bounding box center [747, 307] width 1073 height 418
drag, startPoint x: 274, startPoint y: 142, endPoint x: 245, endPoint y: 135, distance: 30.6
paste input "19412"
type input "19412"
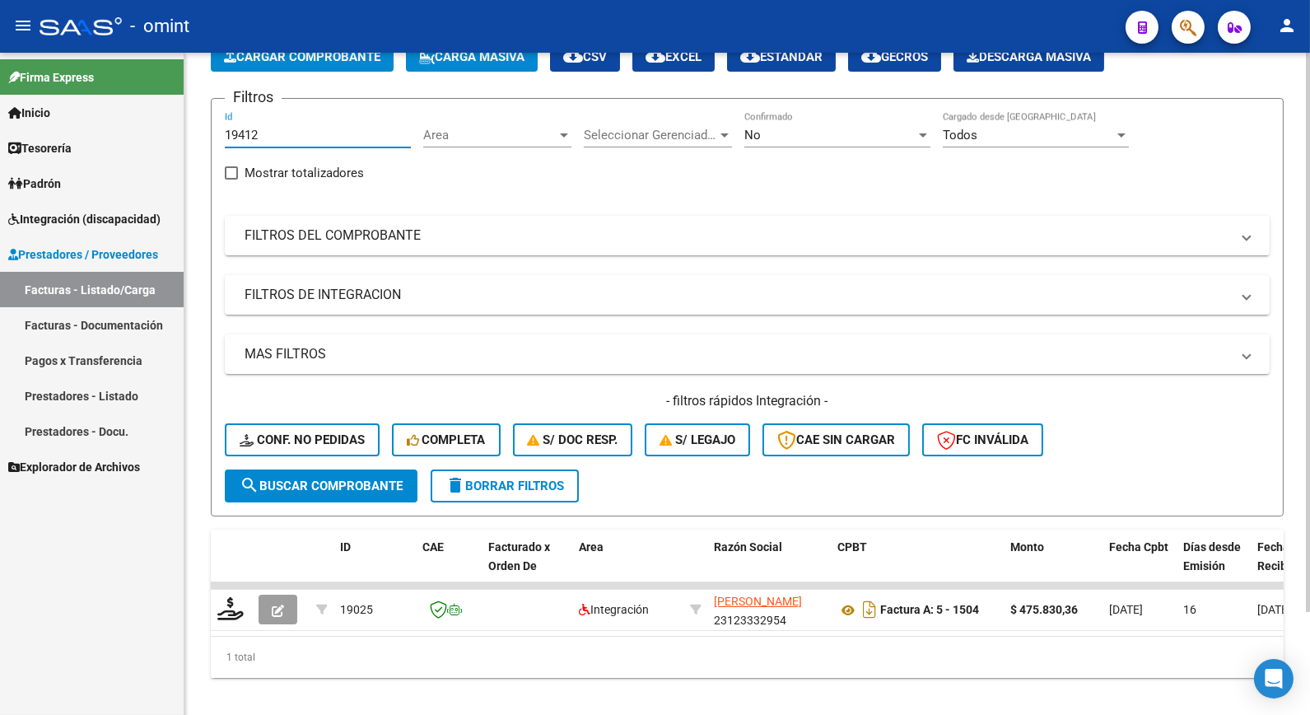
click at [313, 481] on span "search Buscar Comprobante" at bounding box center [321, 486] width 163 height 15
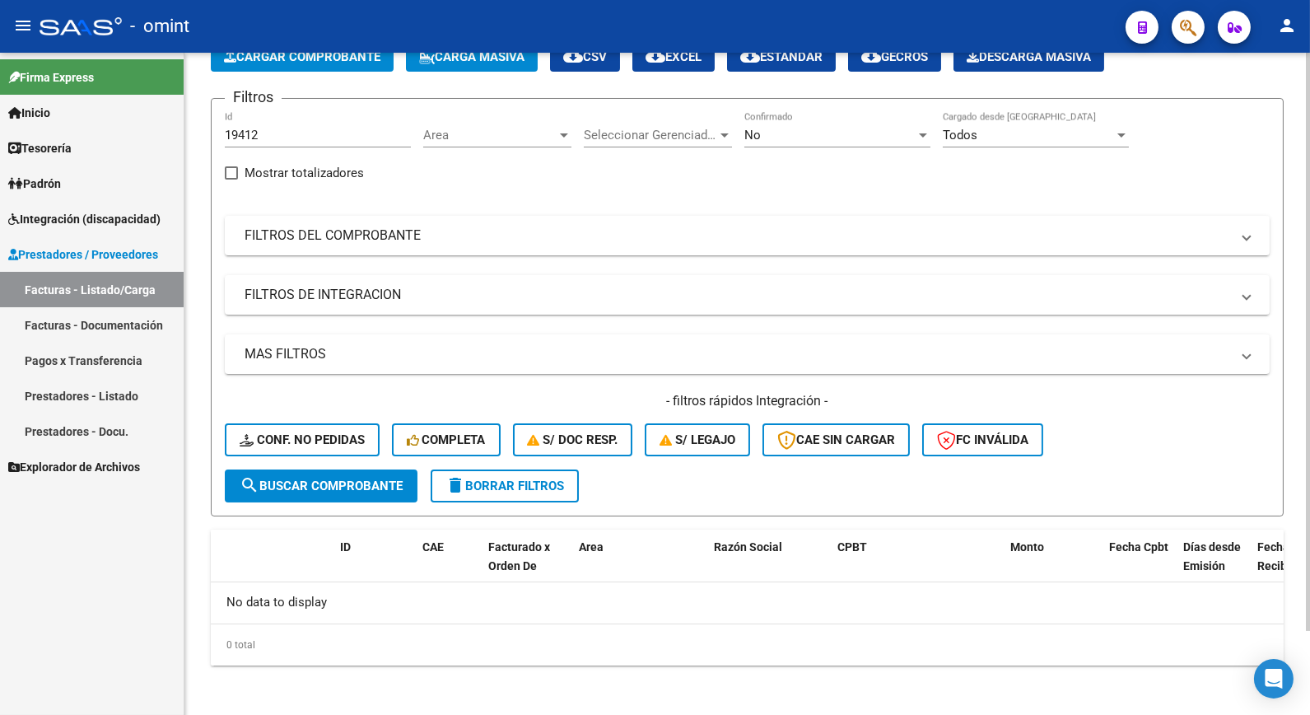
click at [878, 133] on div "No" at bounding box center [830, 135] width 171 height 15
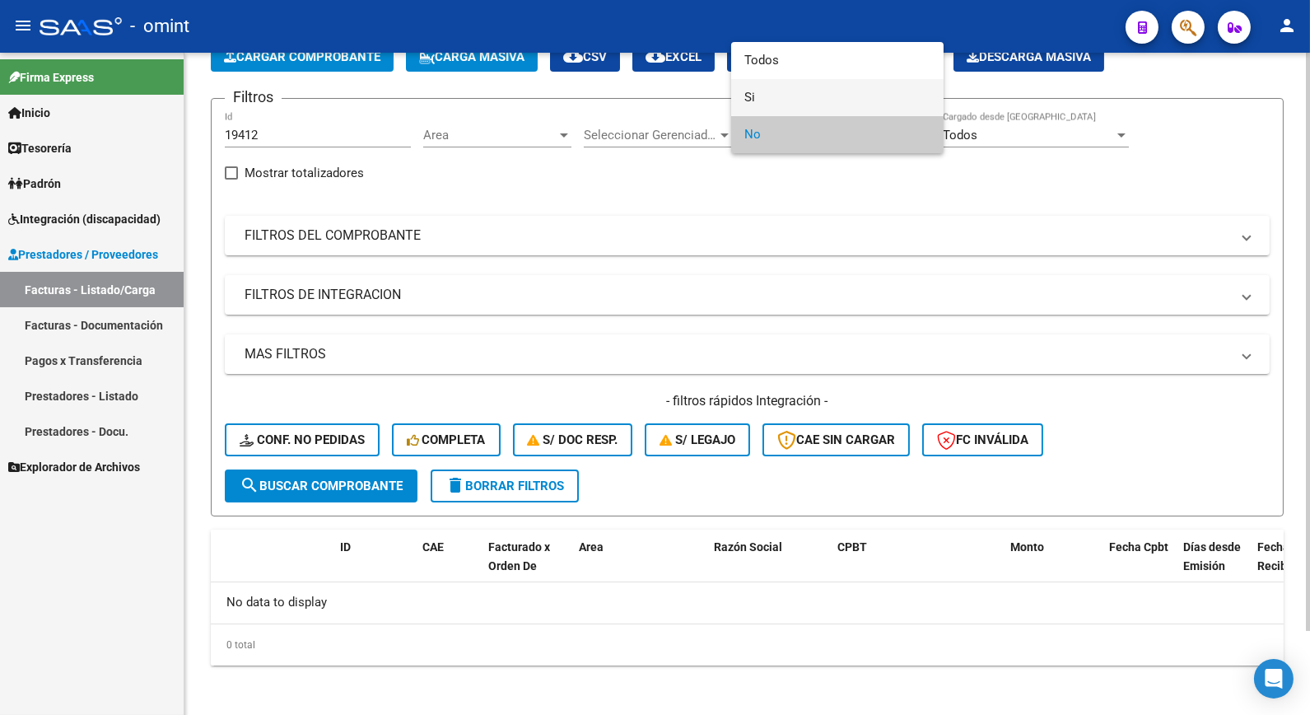
click at [803, 91] on span "Si" at bounding box center [838, 97] width 186 height 37
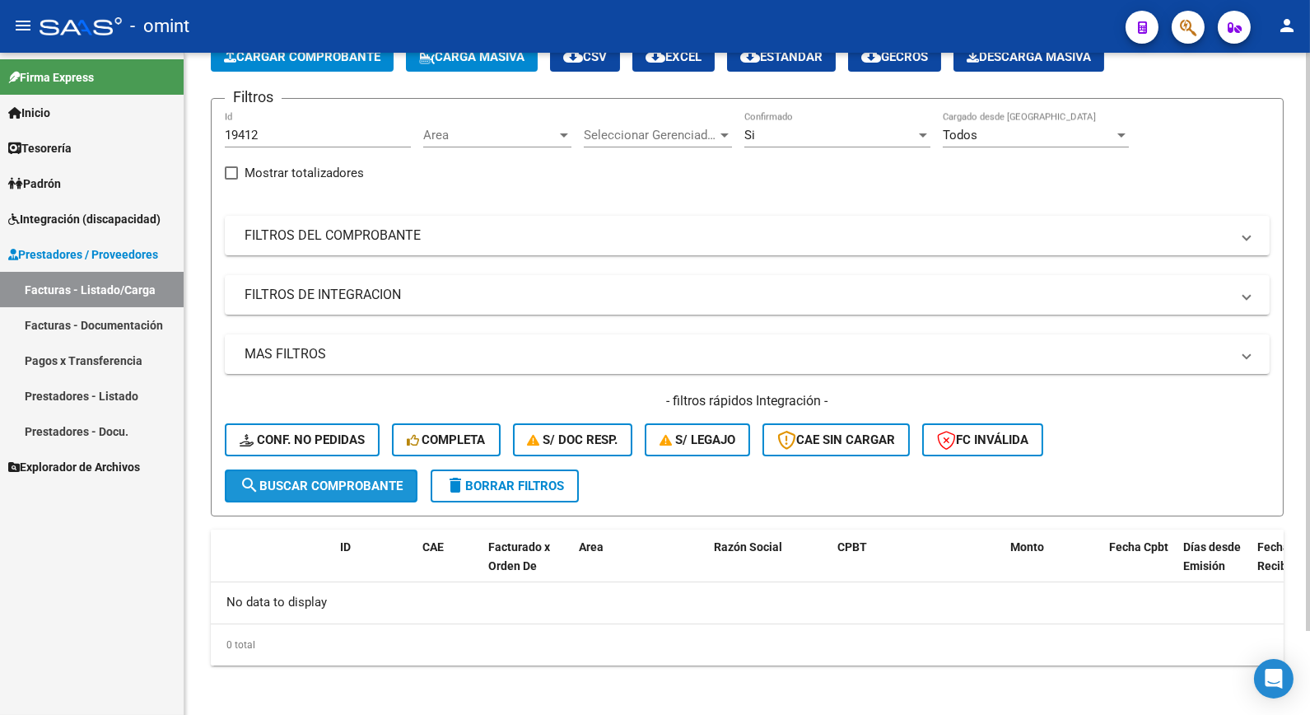
click at [270, 486] on span "search Buscar Comprobante" at bounding box center [321, 486] width 163 height 15
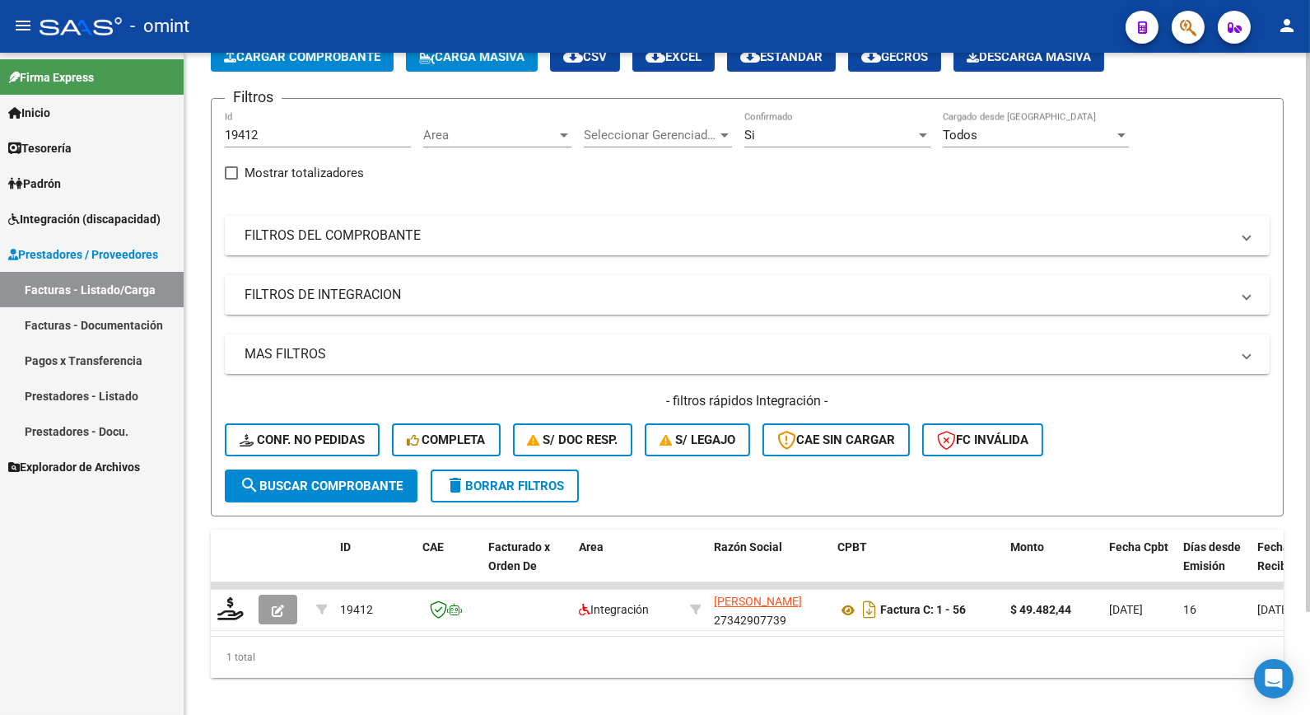
click at [865, 141] on div "Si" at bounding box center [830, 135] width 171 height 15
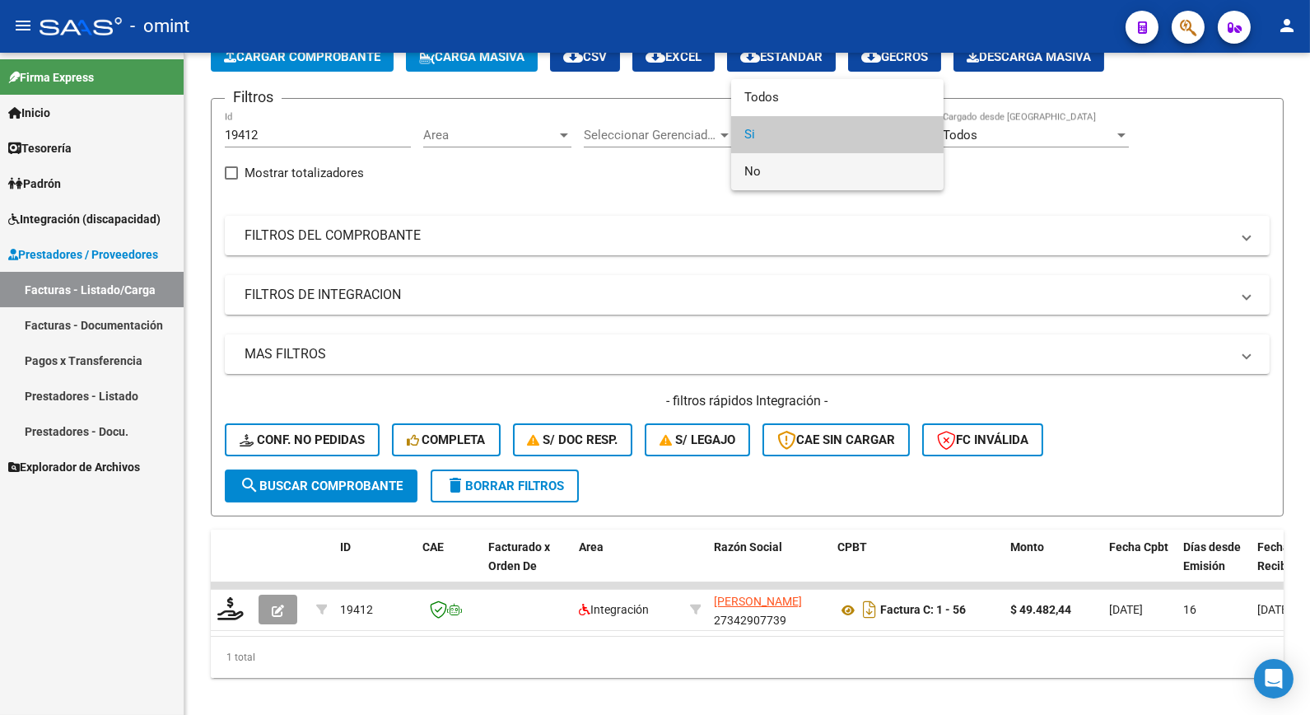
click at [815, 173] on span "No" at bounding box center [838, 171] width 186 height 37
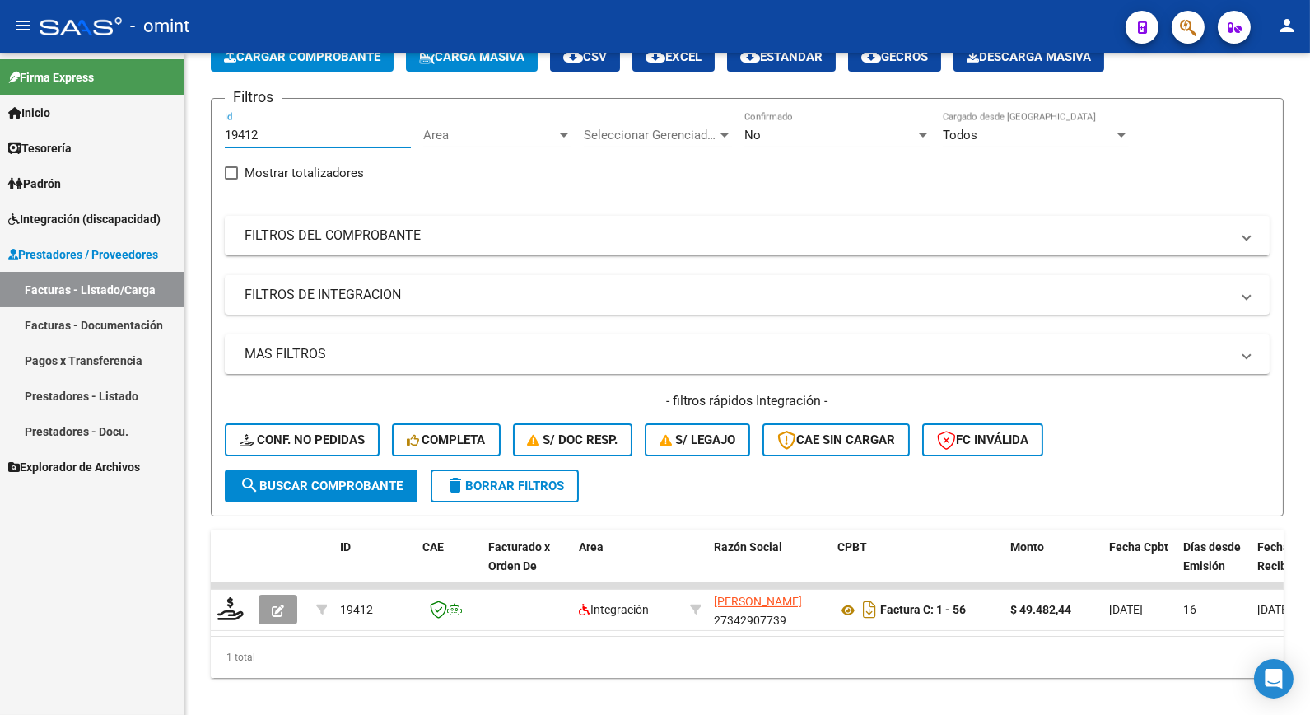
drag, startPoint x: 276, startPoint y: 133, endPoint x: 0, endPoint y: 115, distance: 276.4
click at [0, 115] on html "menu - omint person Firma Express Inicio Calendario SSS Instructivos Contacto O…" at bounding box center [655, 357] width 1310 height 715
click at [295, 480] on span "search Buscar Comprobante" at bounding box center [321, 486] width 163 height 15
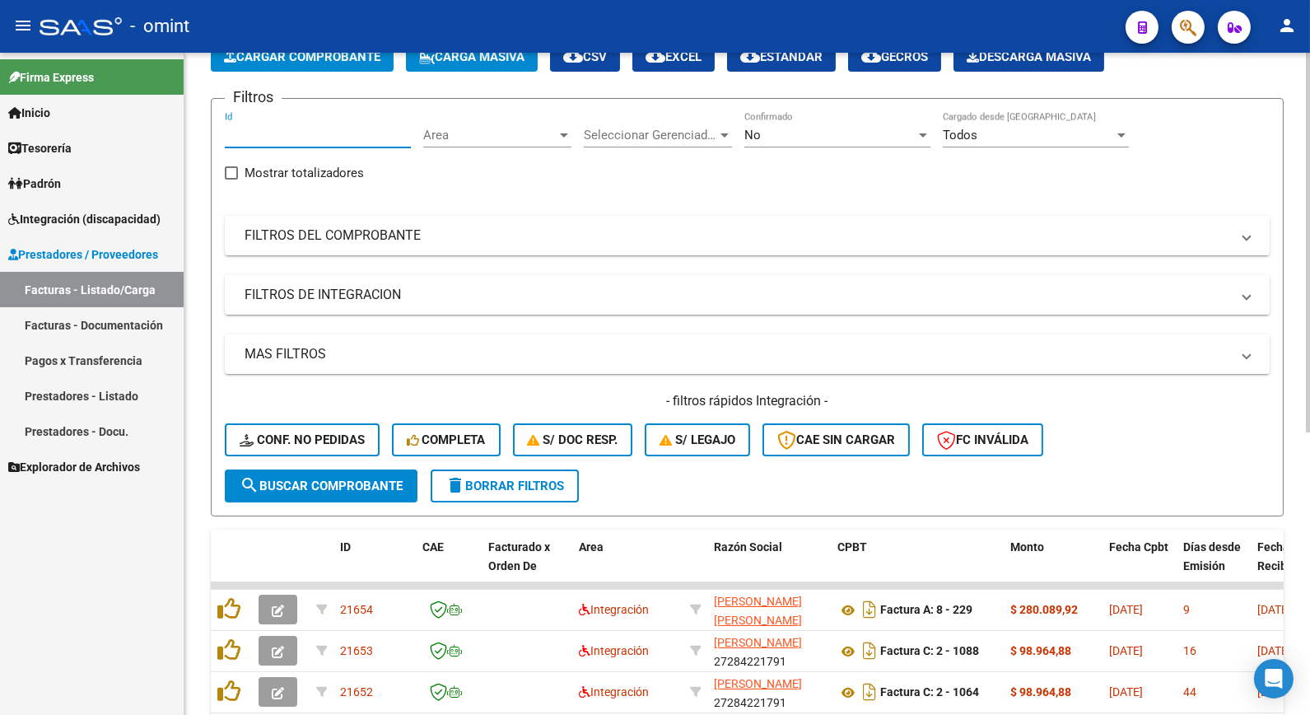
paste input "19194"
type input "19194"
click at [394, 492] on button "search Buscar Comprobante" at bounding box center [321, 485] width 193 height 33
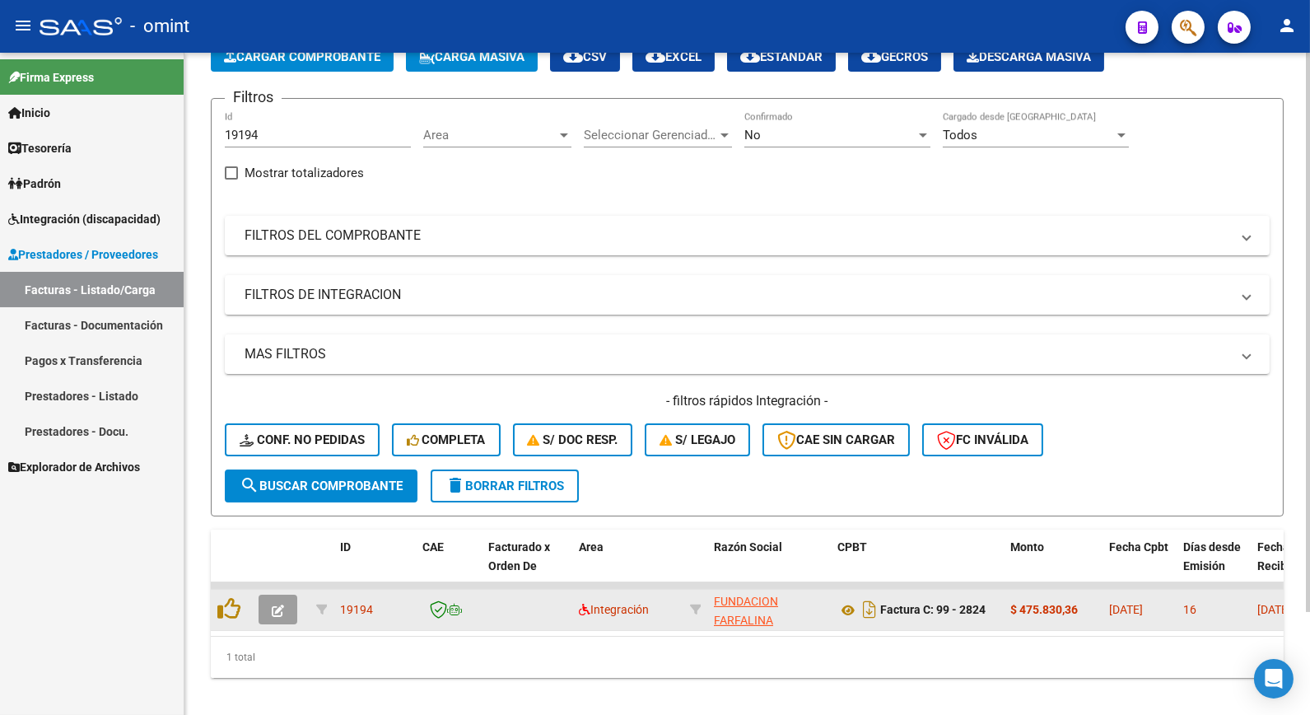
click at [283, 611] on icon "button" at bounding box center [278, 611] width 12 height 12
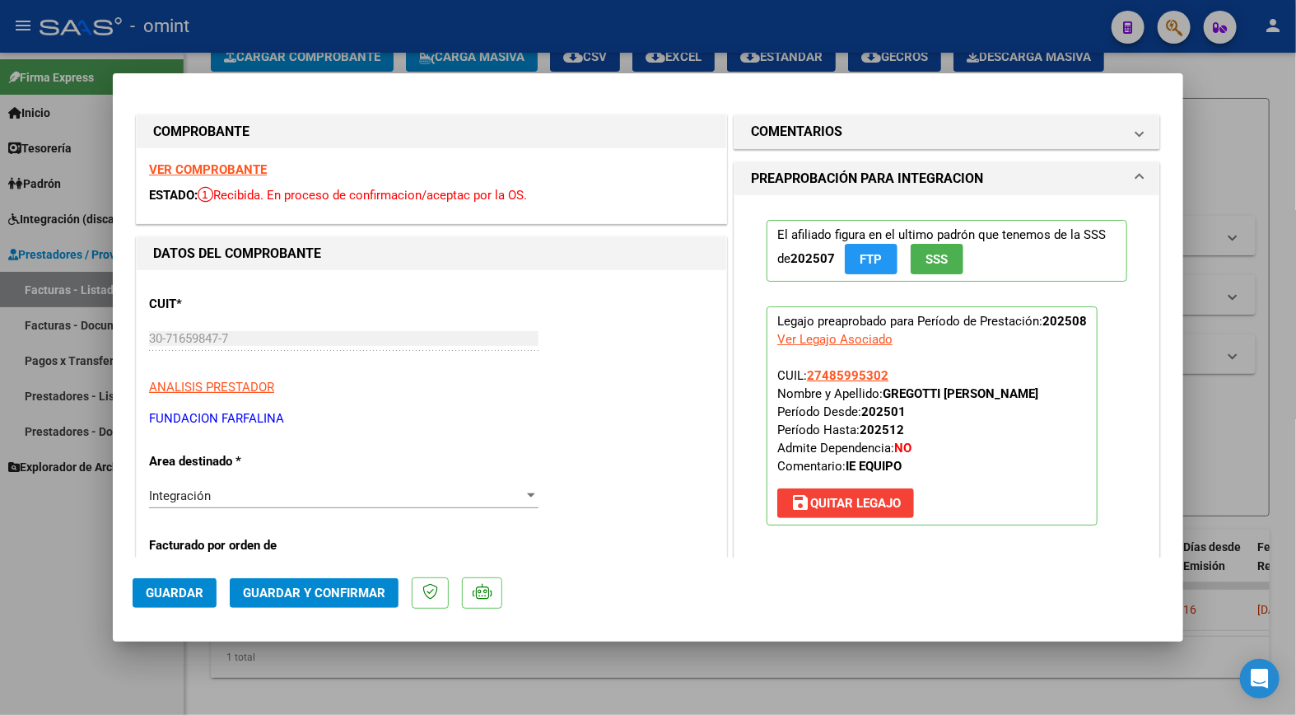
click at [218, 170] on strong "VER COMPROBANTE" at bounding box center [208, 169] width 118 height 15
click at [296, 27] on div at bounding box center [648, 357] width 1296 height 715
type input "$ 0,00"
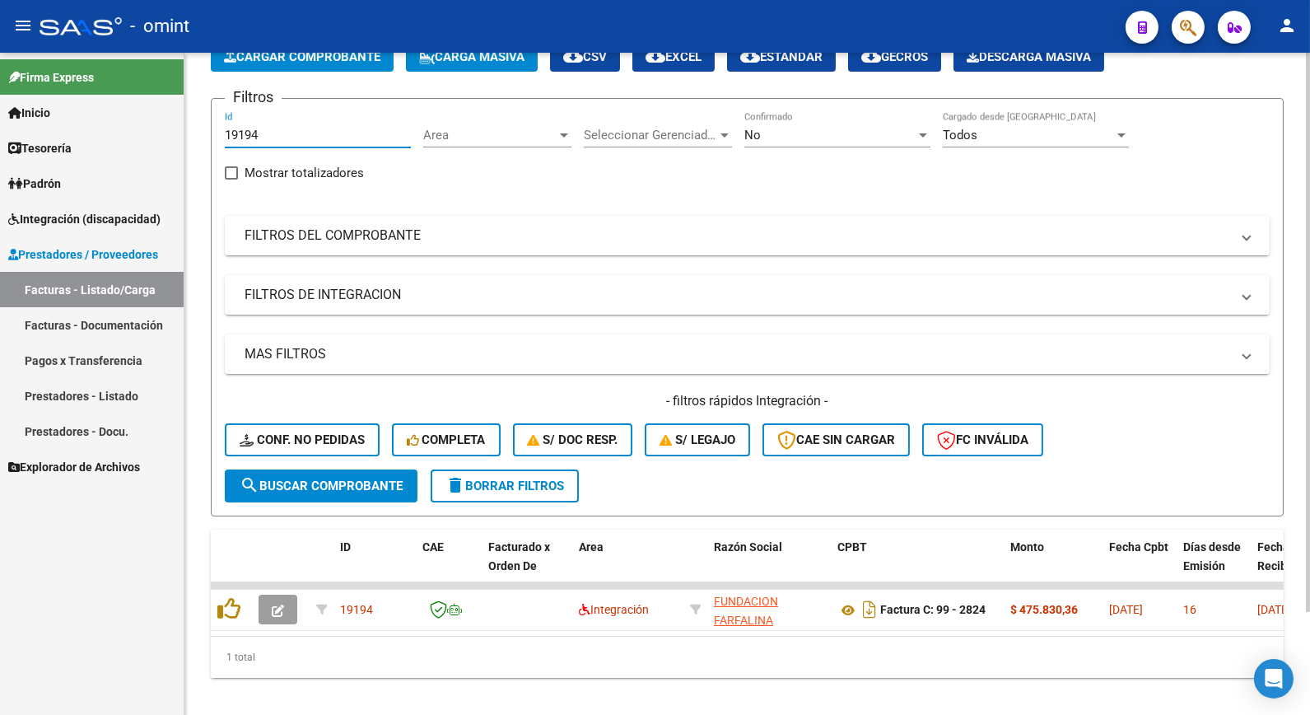
drag, startPoint x: 287, startPoint y: 135, endPoint x: 209, endPoint y: 128, distance: 77.8
click at [209, 128] on div "Video tutorial PRESTADORES -> Listado de CPBTs Emitidos por Prestadores / Prove…" at bounding box center [747, 343] width 1126 height 775
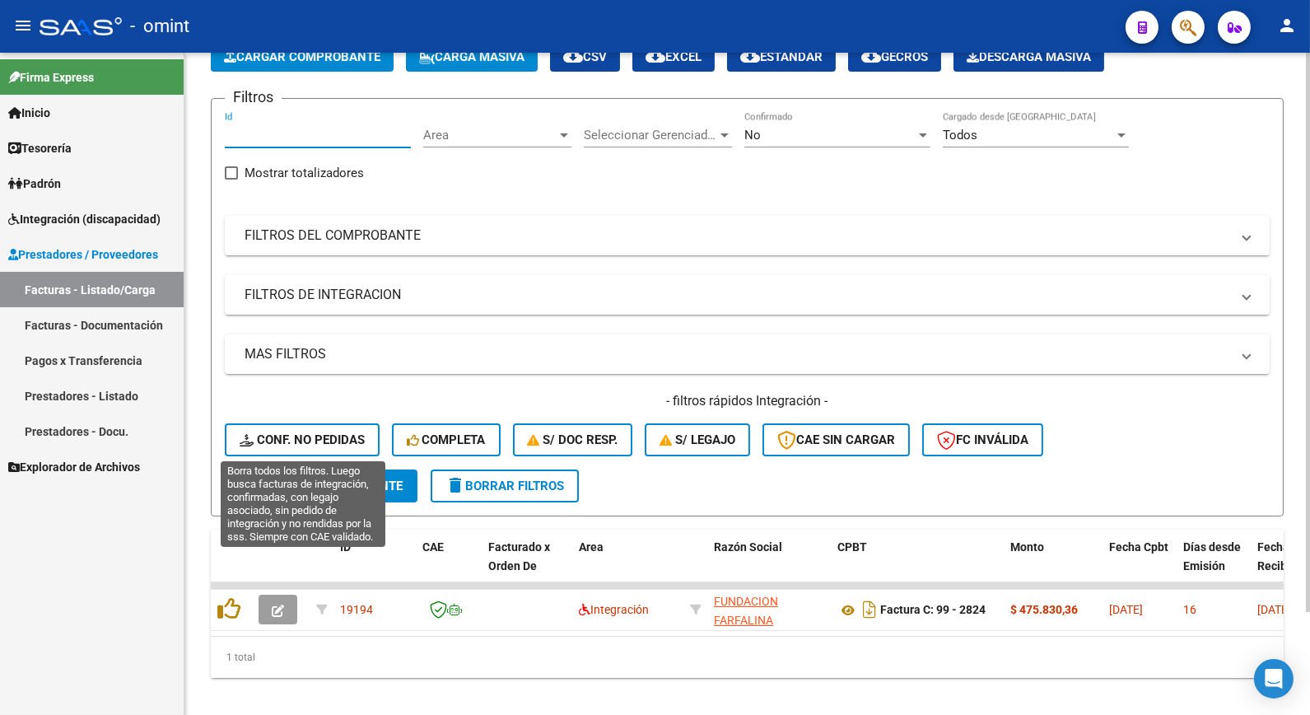
click at [330, 443] on span "Conf. no pedidas" at bounding box center [302, 439] width 125 height 15
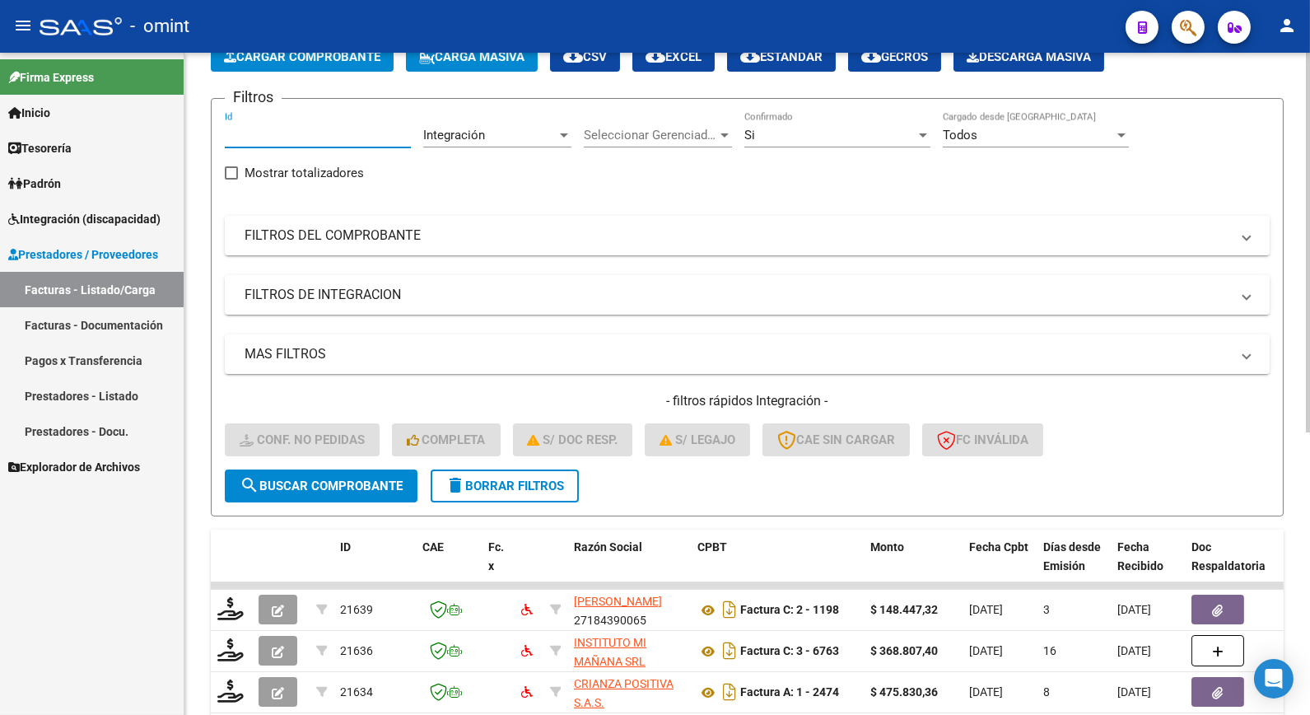
paste input "19194"
type input "19194"
click at [325, 488] on span "search Buscar Comprobante" at bounding box center [321, 486] width 163 height 15
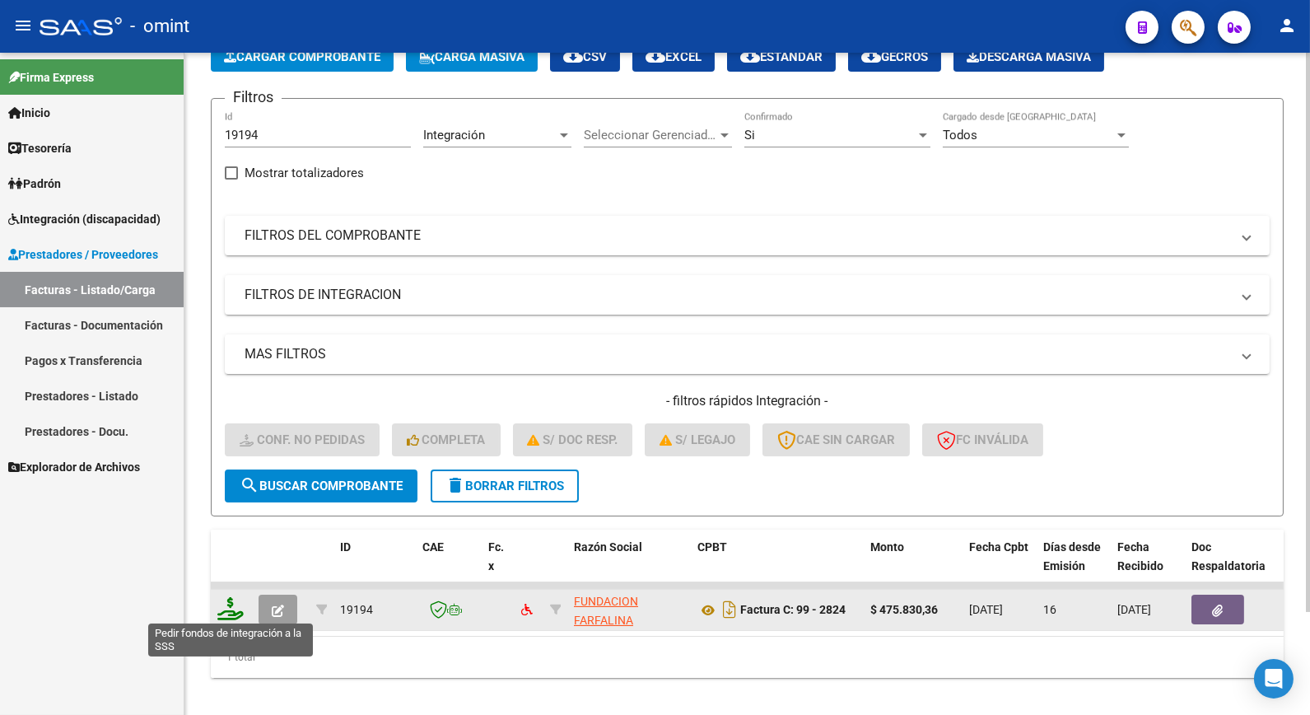
click at [228, 599] on icon at bounding box center [230, 608] width 26 height 23
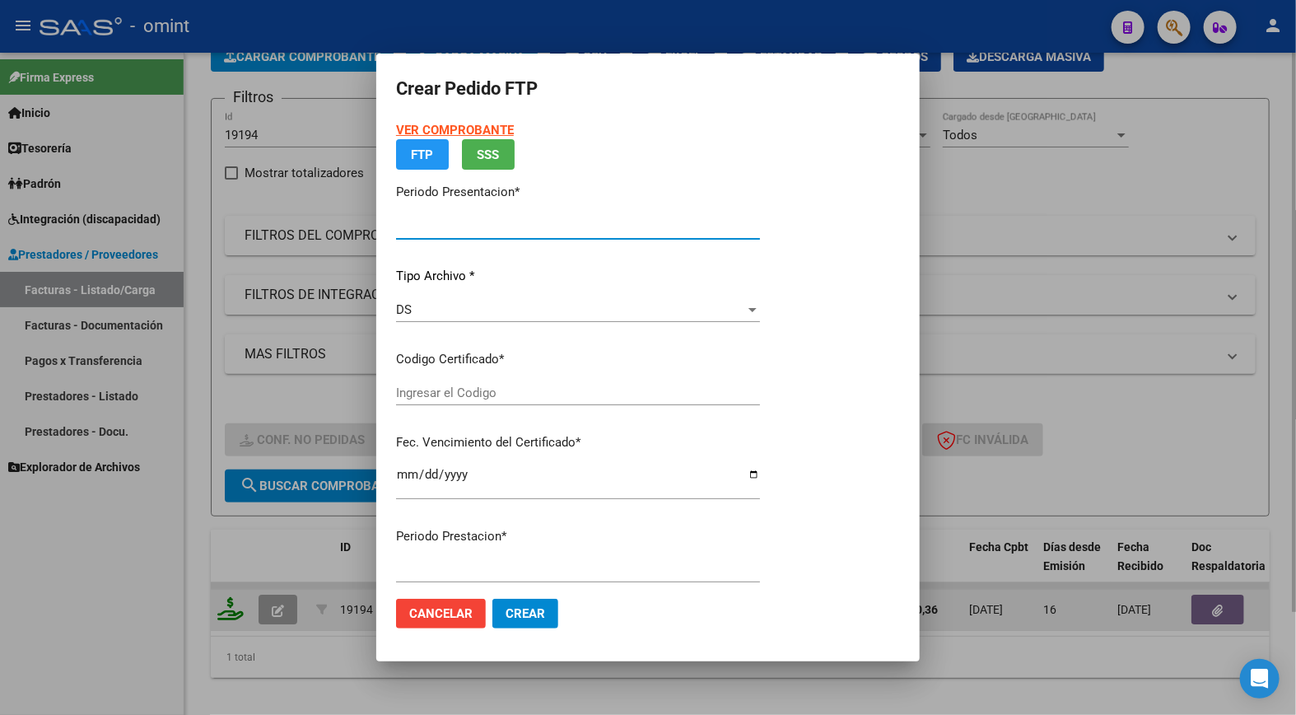
type input "202508"
type input "$ 475.830,36"
type input "869221397"
type input "2029-09-10"
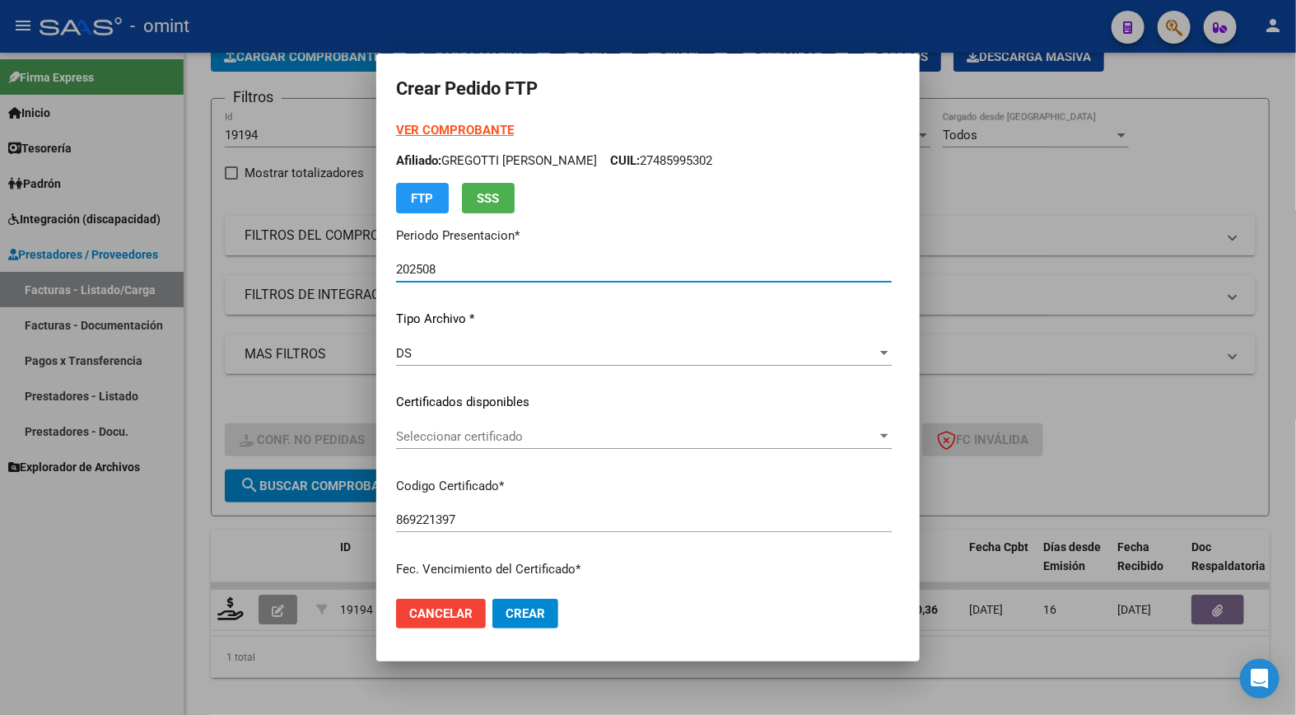
click at [867, 434] on span "Seleccionar certificado" at bounding box center [636, 436] width 481 height 15
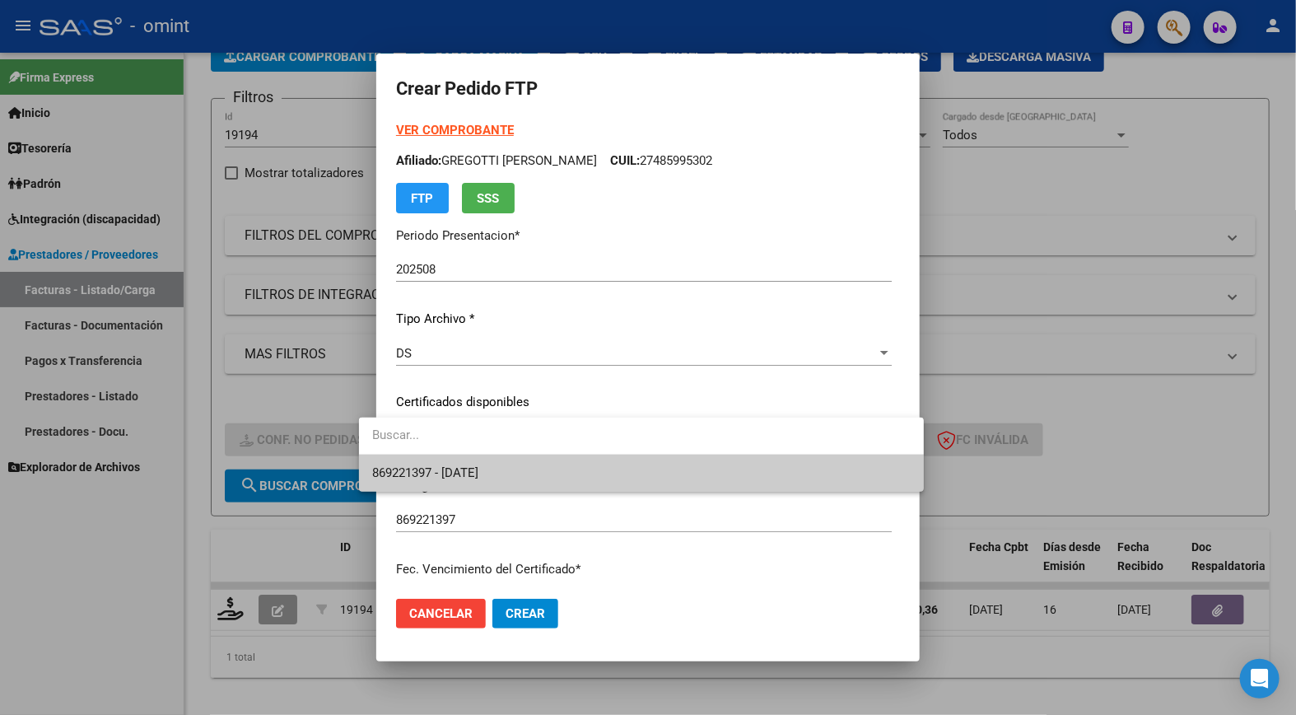
click at [777, 474] on span "869221397 - 2029-09-10" at bounding box center [641, 473] width 539 height 37
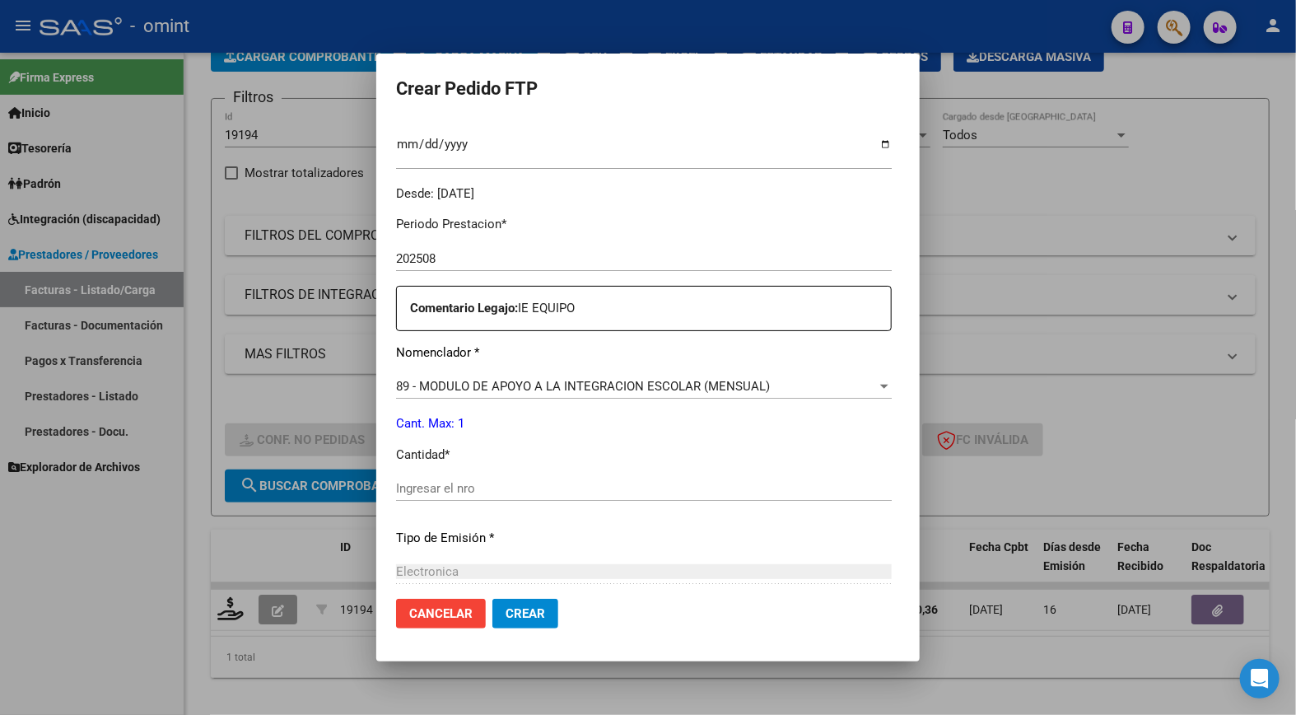
scroll to position [549, 0]
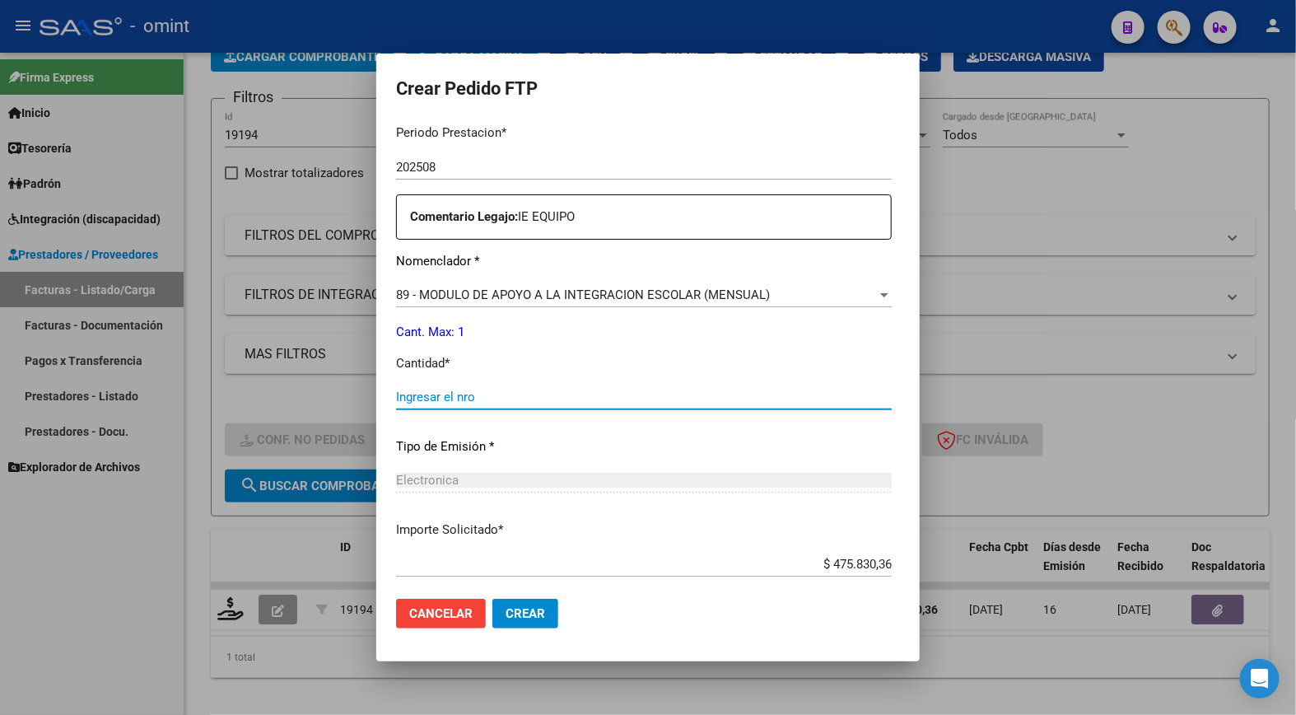
click at [416, 396] on input "Ingresar el nro" at bounding box center [644, 397] width 496 height 15
type input "1"
drag, startPoint x: 505, startPoint y: 522, endPoint x: 509, endPoint y: 515, distance: 8.5
click at [507, 519] on div "Periodo Prestacion * 202508 Ingresar el Periodo Prestacion Comentario Legajo: I…" at bounding box center [644, 393] width 496 height 564
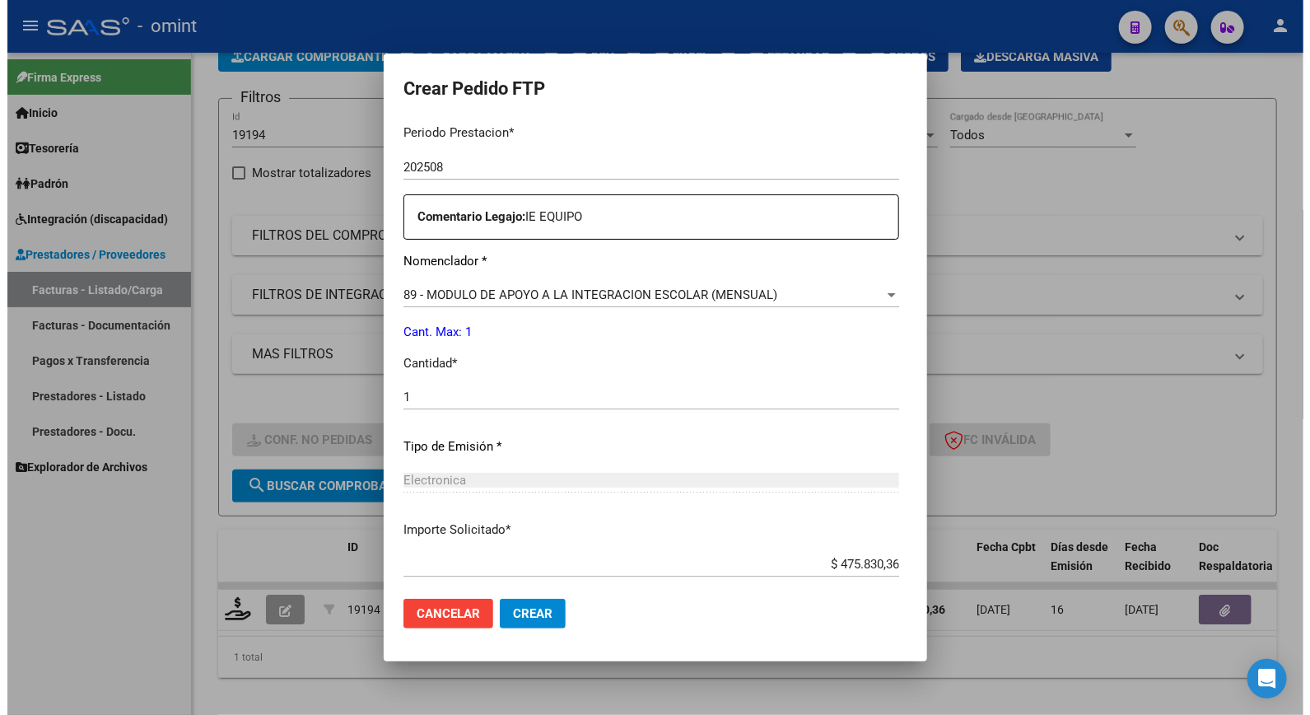
scroll to position [637, 0]
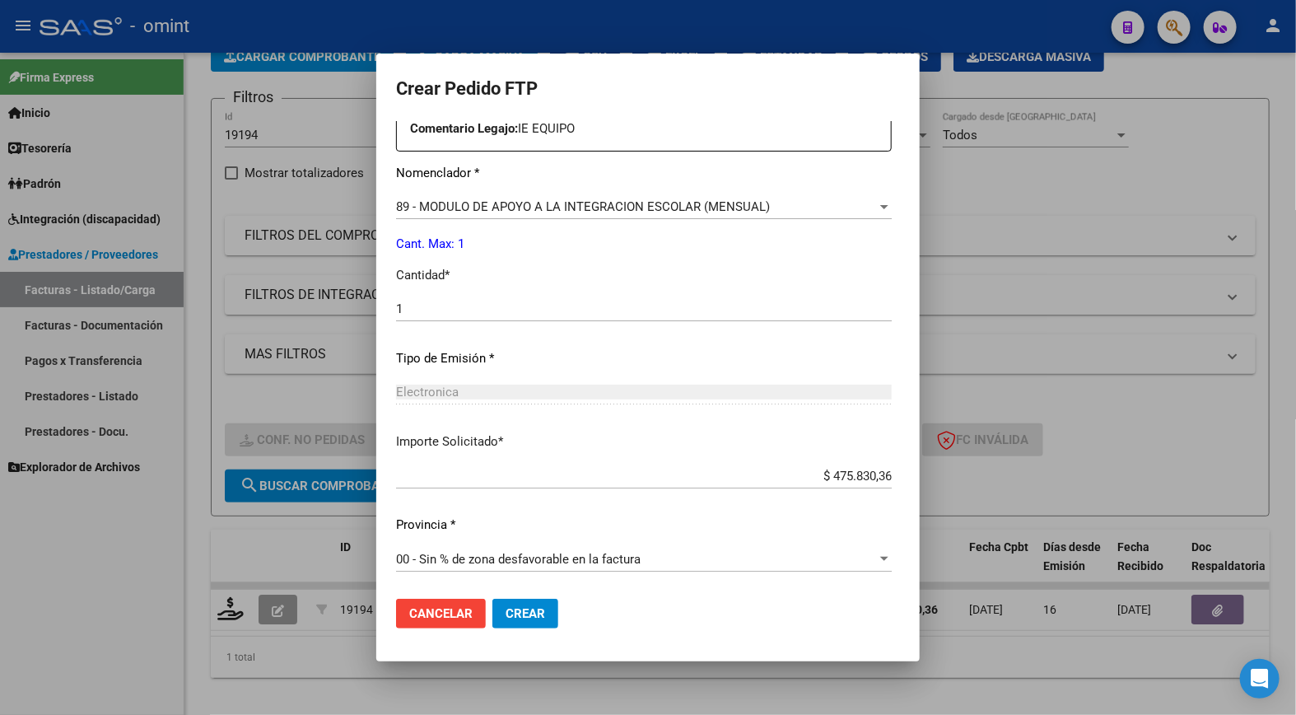
click at [519, 611] on span "Crear" at bounding box center [526, 613] width 40 height 15
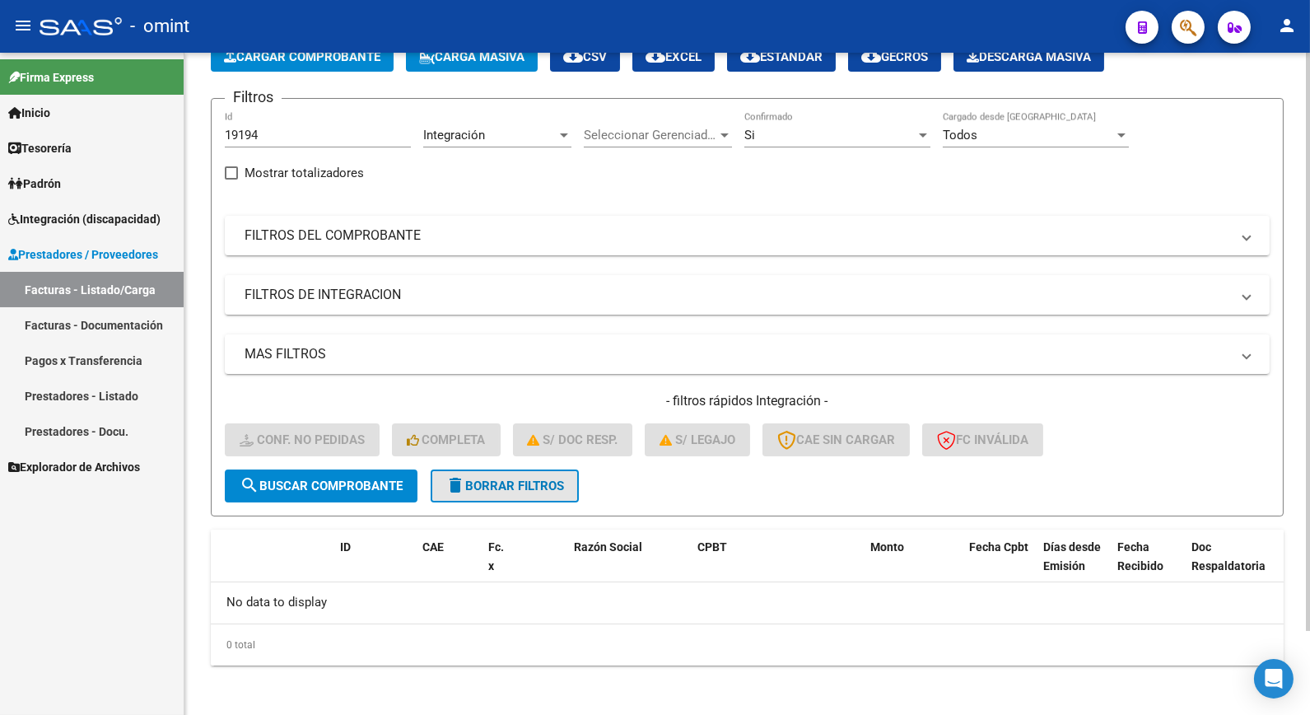
click at [470, 488] on span "delete Borrar Filtros" at bounding box center [505, 486] width 119 height 15
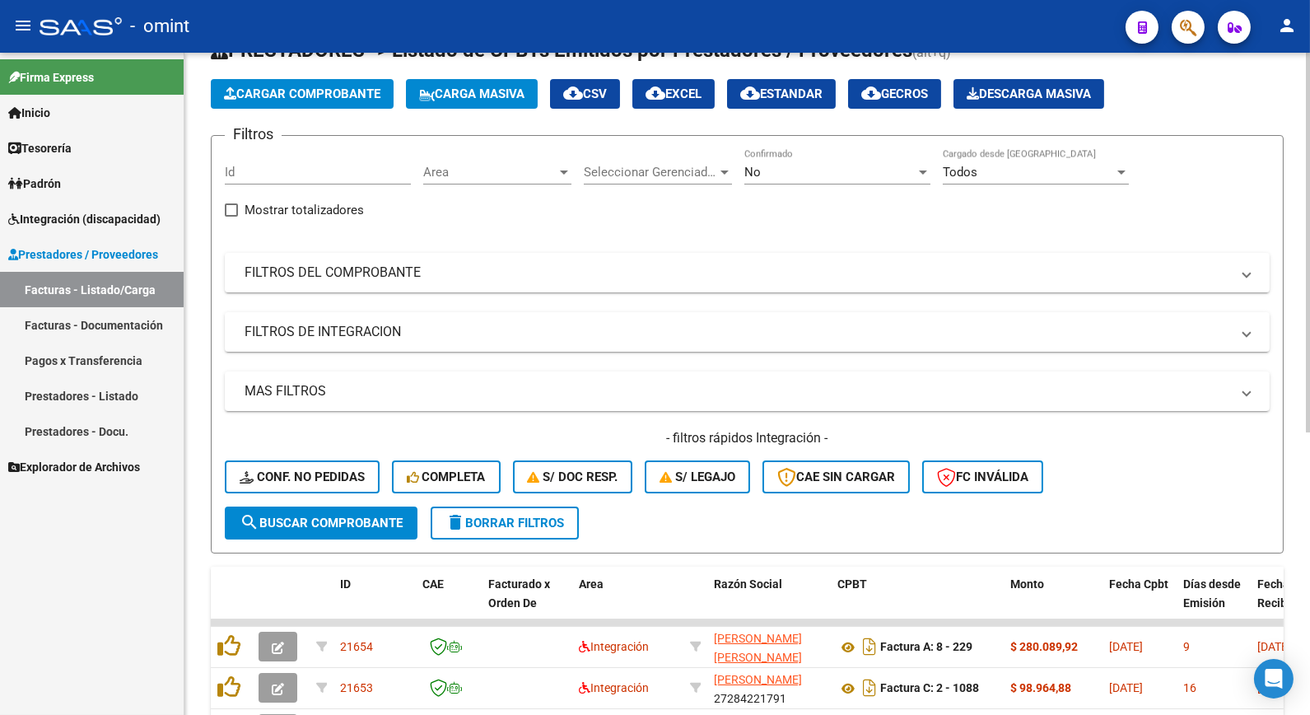
scroll to position [97, 0]
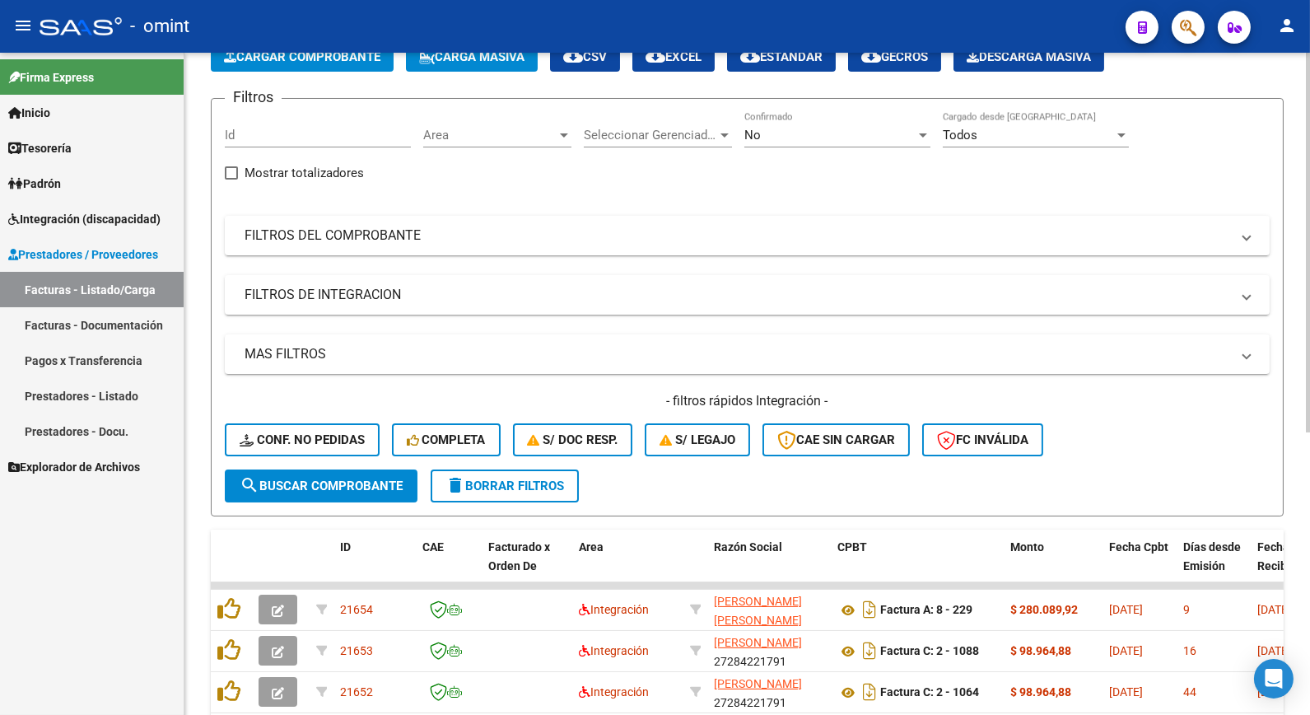
drag, startPoint x: 248, startPoint y: 170, endPoint x: 247, endPoint y: 124, distance: 45.3
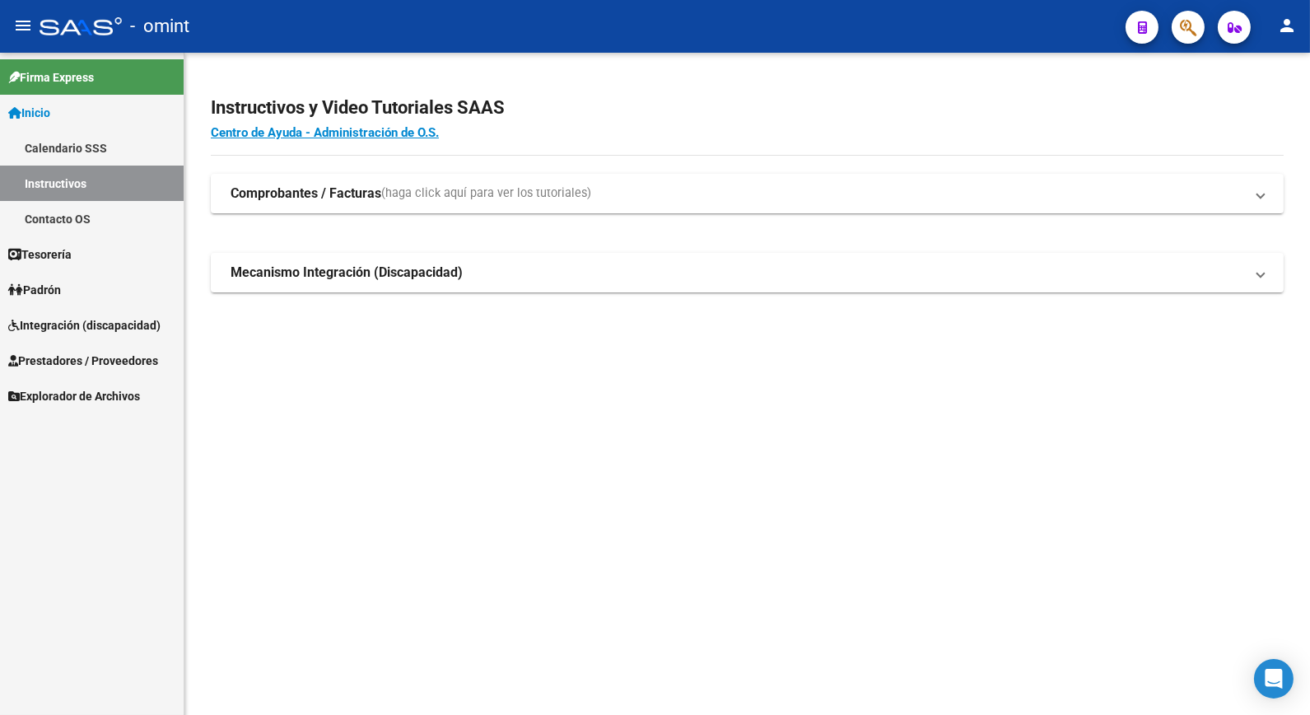
click at [91, 360] on span "Prestadores / Proveedores" at bounding box center [83, 361] width 150 height 18
click at [92, 356] on span "Prestadores / Proveedores" at bounding box center [83, 361] width 150 height 18
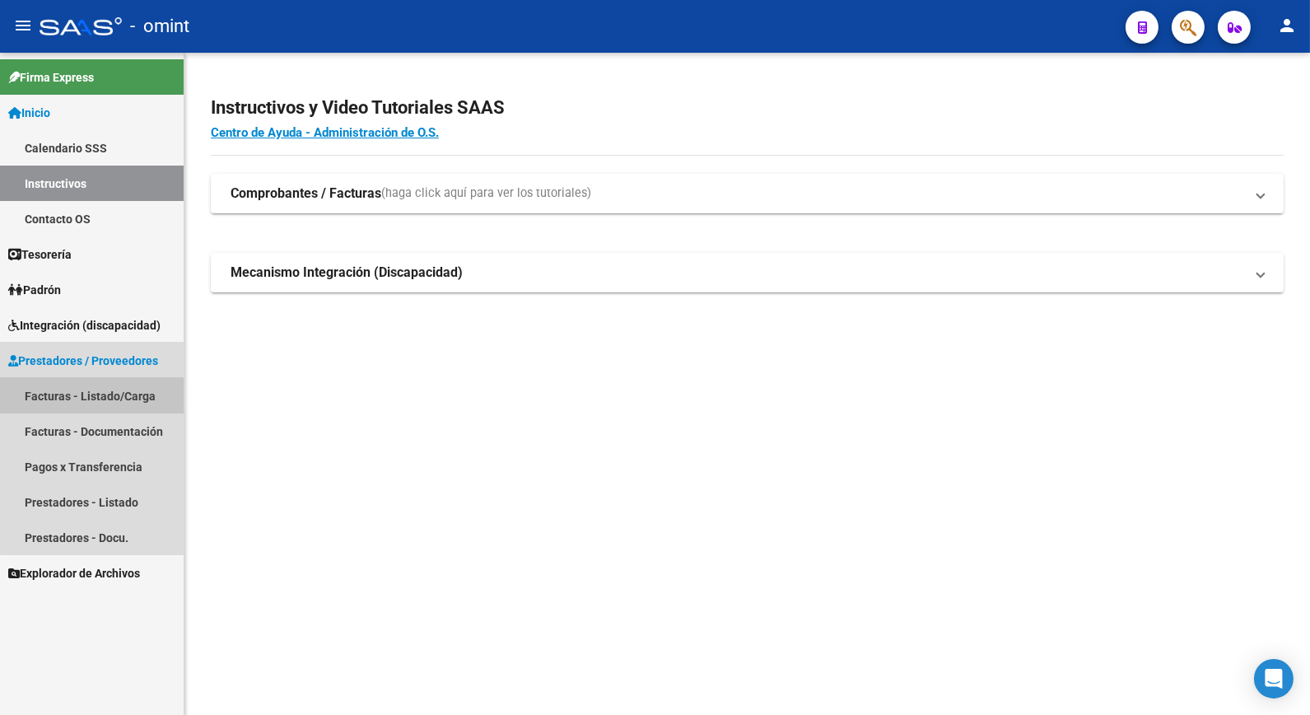
click at [97, 388] on link "Facturas - Listado/Carga" at bounding box center [92, 395] width 184 height 35
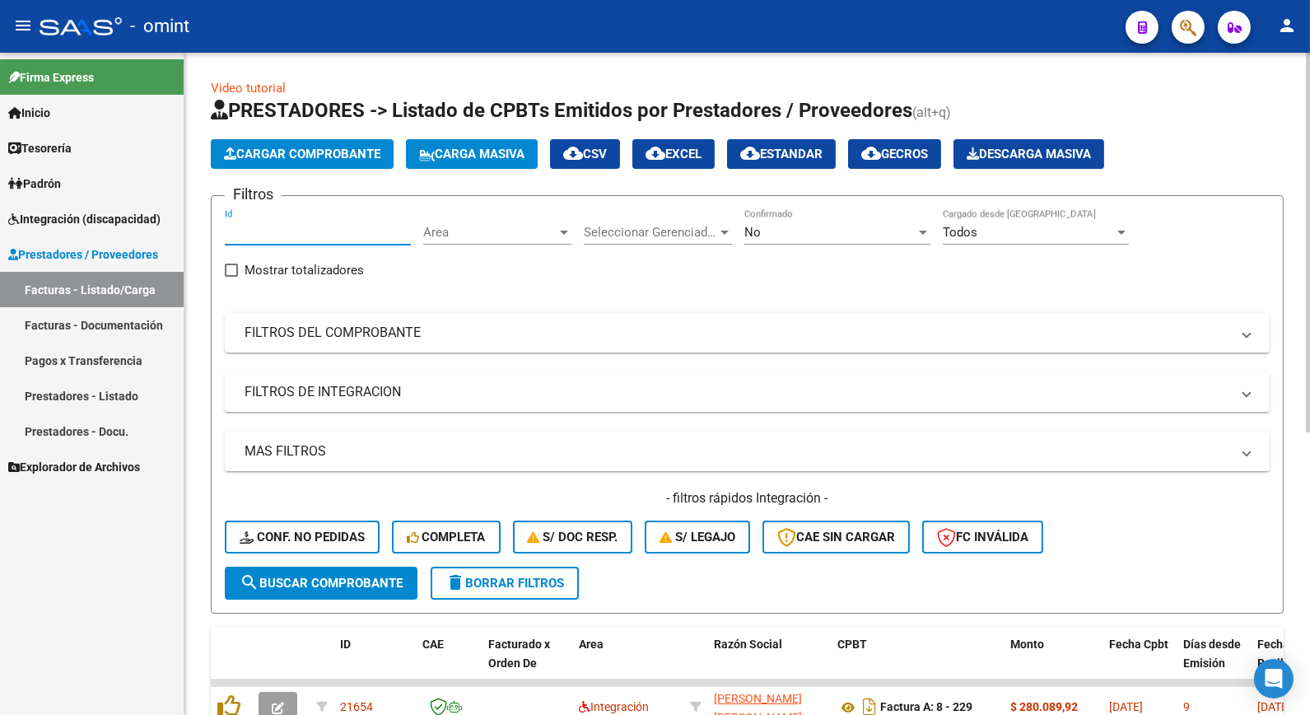
paste input "19578"
type input "19578"
click at [292, 589] on button "search Buscar Comprobante" at bounding box center [321, 583] width 193 height 33
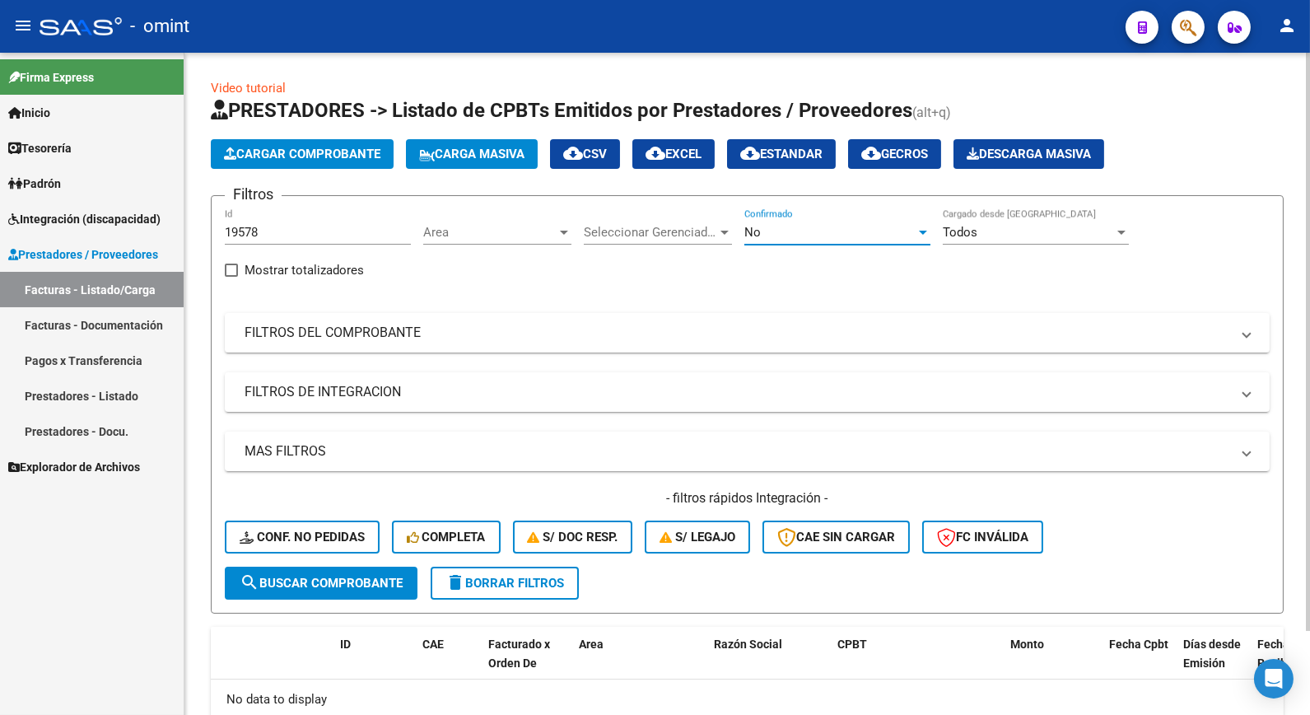
click at [844, 235] on div "No" at bounding box center [830, 232] width 171 height 15
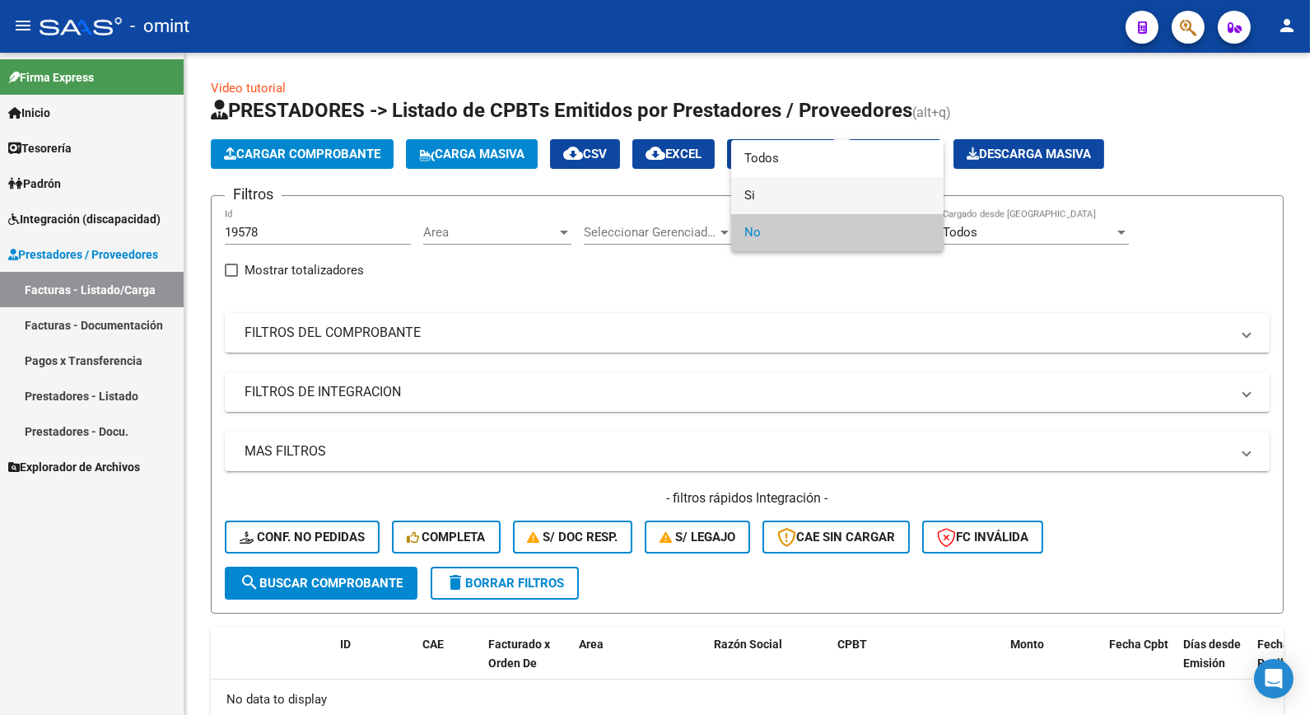
click at [783, 200] on span "Si" at bounding box center [838, 195] width 186 height 37
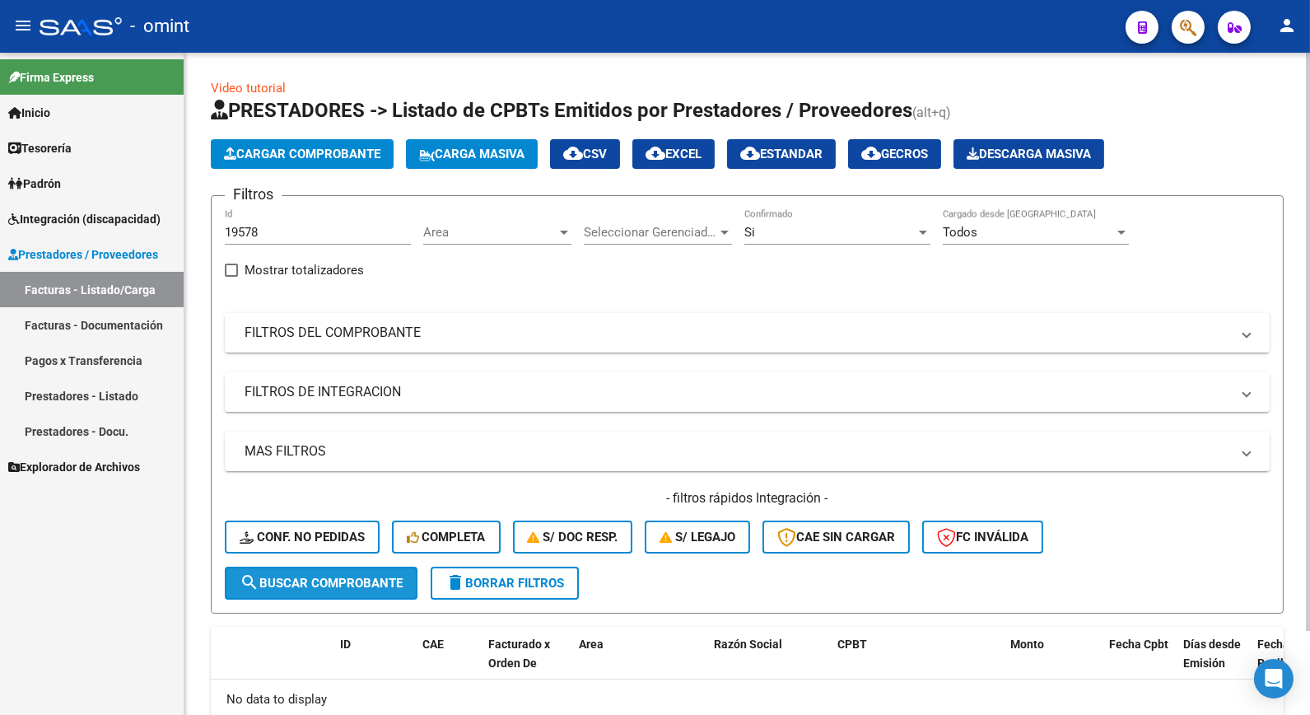
click at [349, 581] on span "search Buscar Comprobante" at bounding box center [321, 583] width 163 height 15
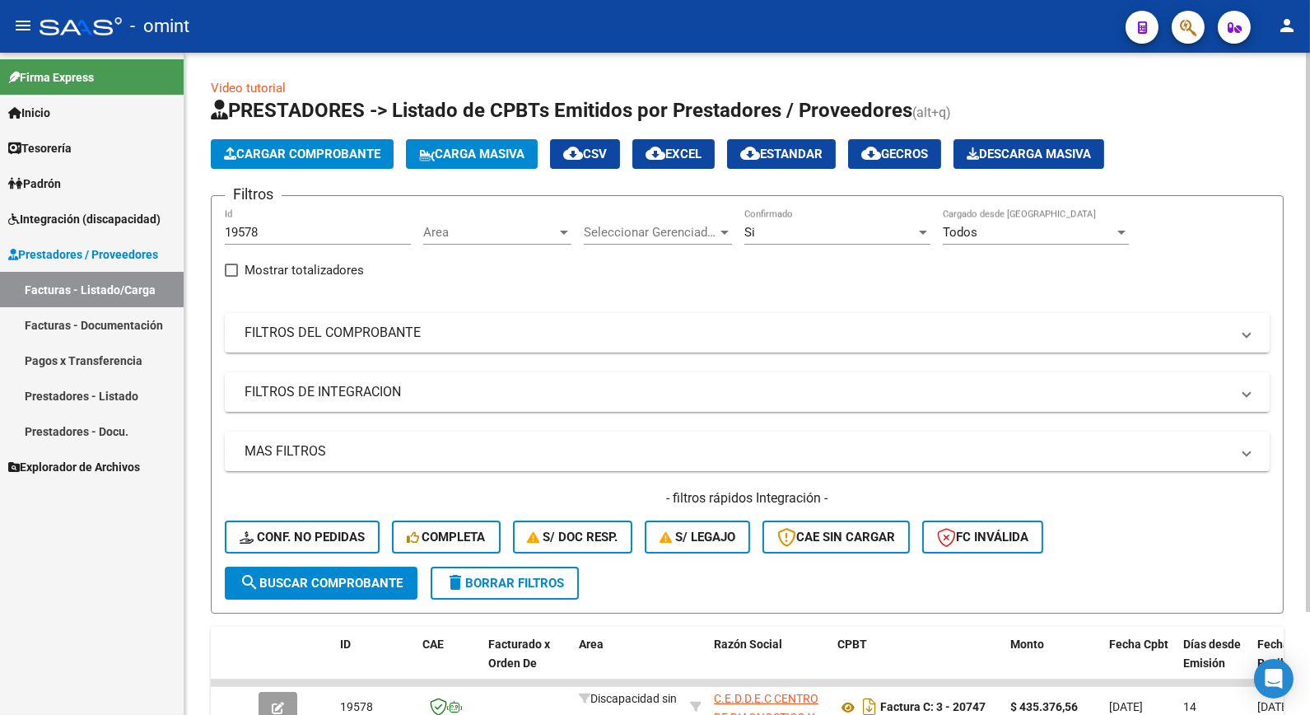
click at [870, 228] on div "Si" at bounding box center [830, 232] width 171 height 15
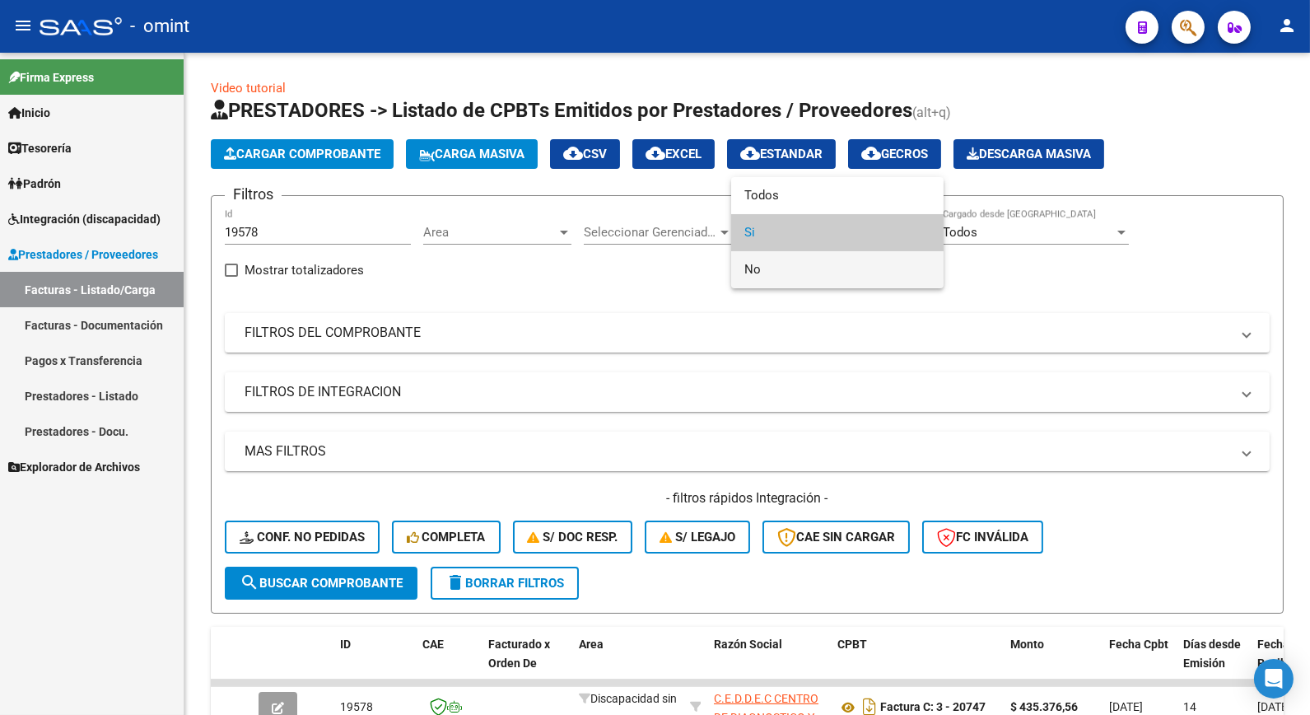
click at [819, 268] on span "No" at bounding box center [838, 269] width 186 height 37
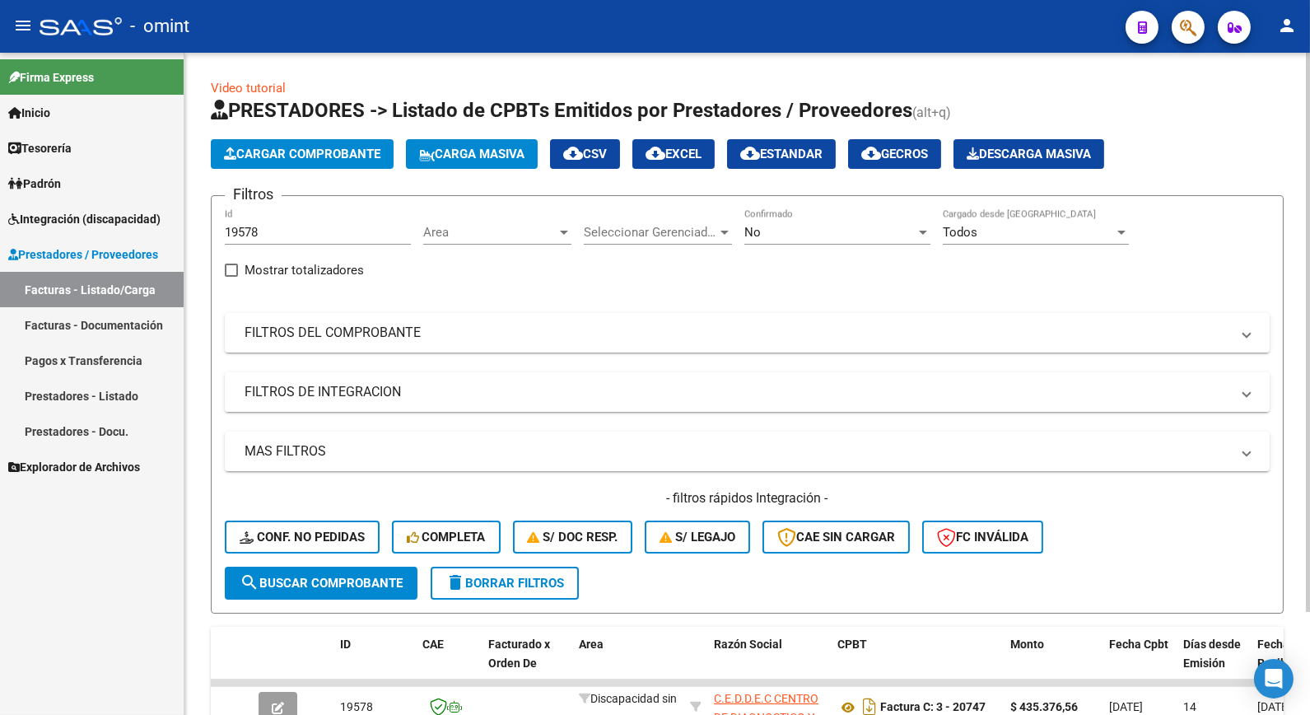
click at [807, 376] on mat-expansion-panel-header "FILTROS DE INTEGRACION" at bounding box center [747, 392] width 1045 height 40
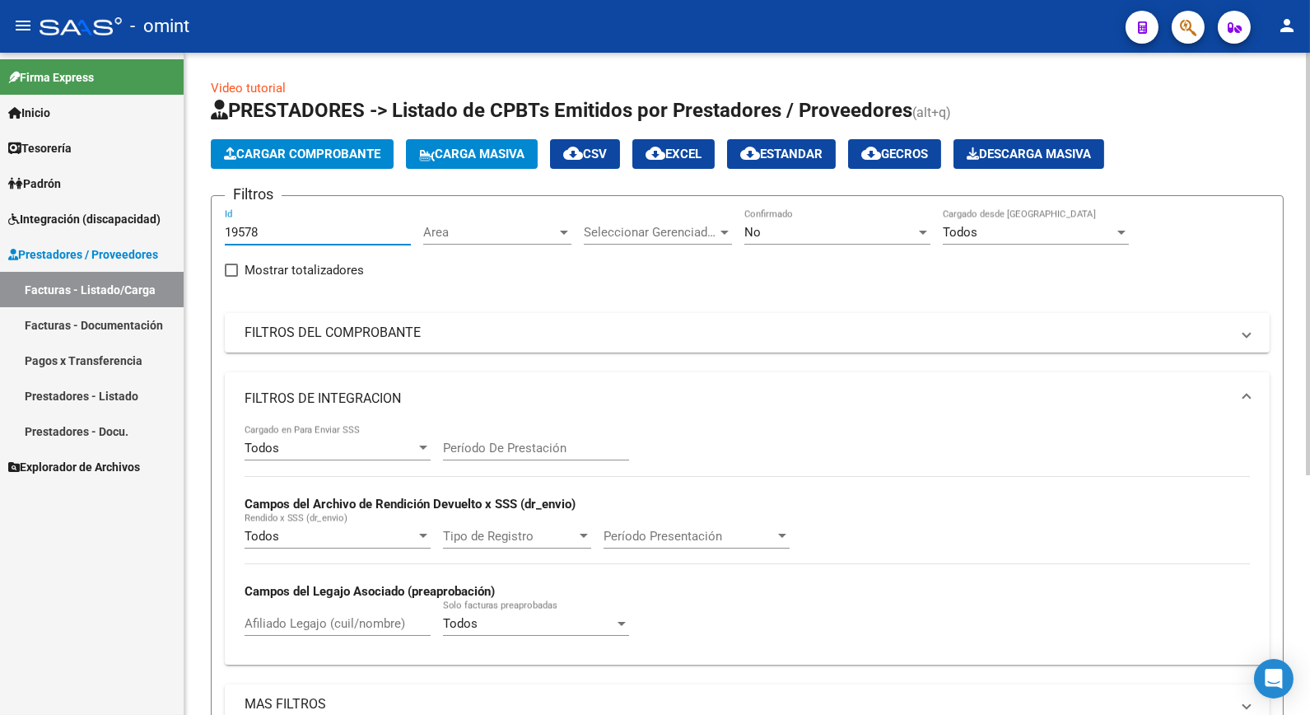
click at [226, 219] on div "19578 Id" at bounding box center [318, 226] width 186 height 35
paste input "19529"
type input "19529"
click at [697, 461] on div "Todos Cargado en Para Enviar SSS Período De Prestación Campos del Archivo de Re…" at bounding box center [748, 538] width 1006 height 226
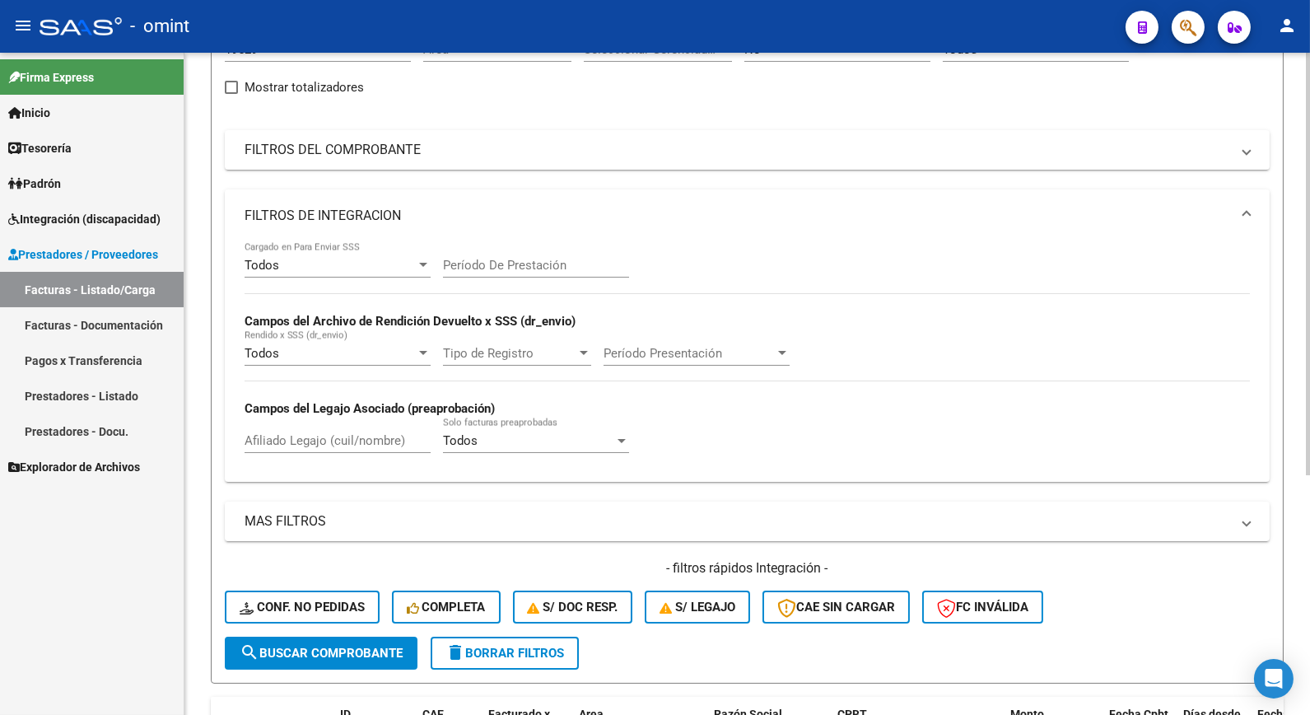
scroll to position [274, 0]
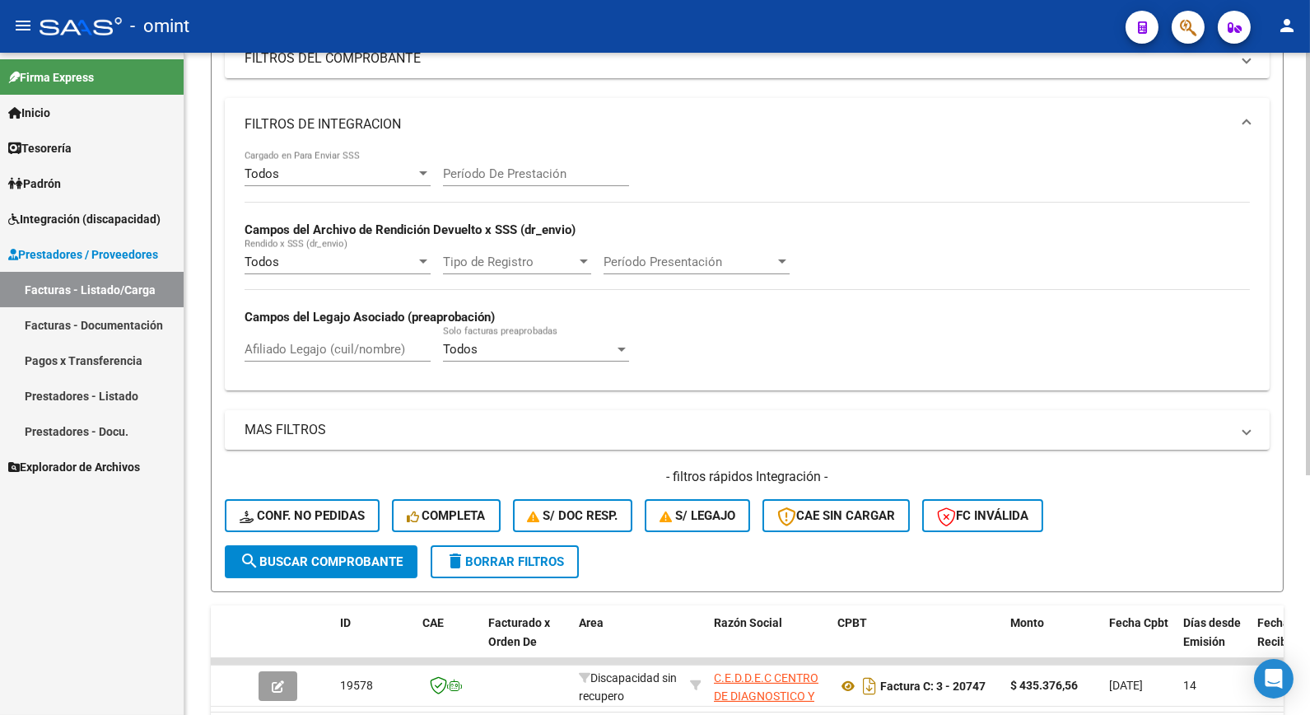
click at [361, 560] on span "search Buscar Comprobante" at bounding box center [321, 561] width 163 height 15
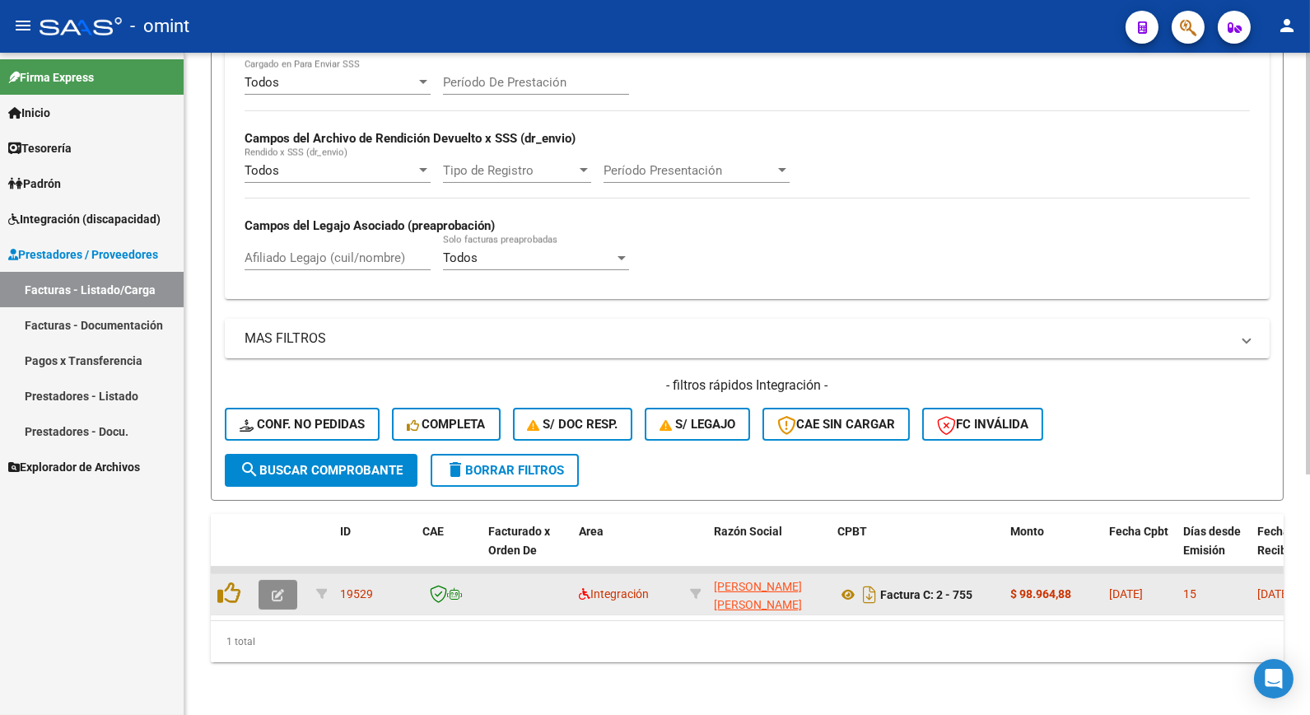
click at [273, 591] on icon "button" at bounding box center [278, 595] width 12 height 12
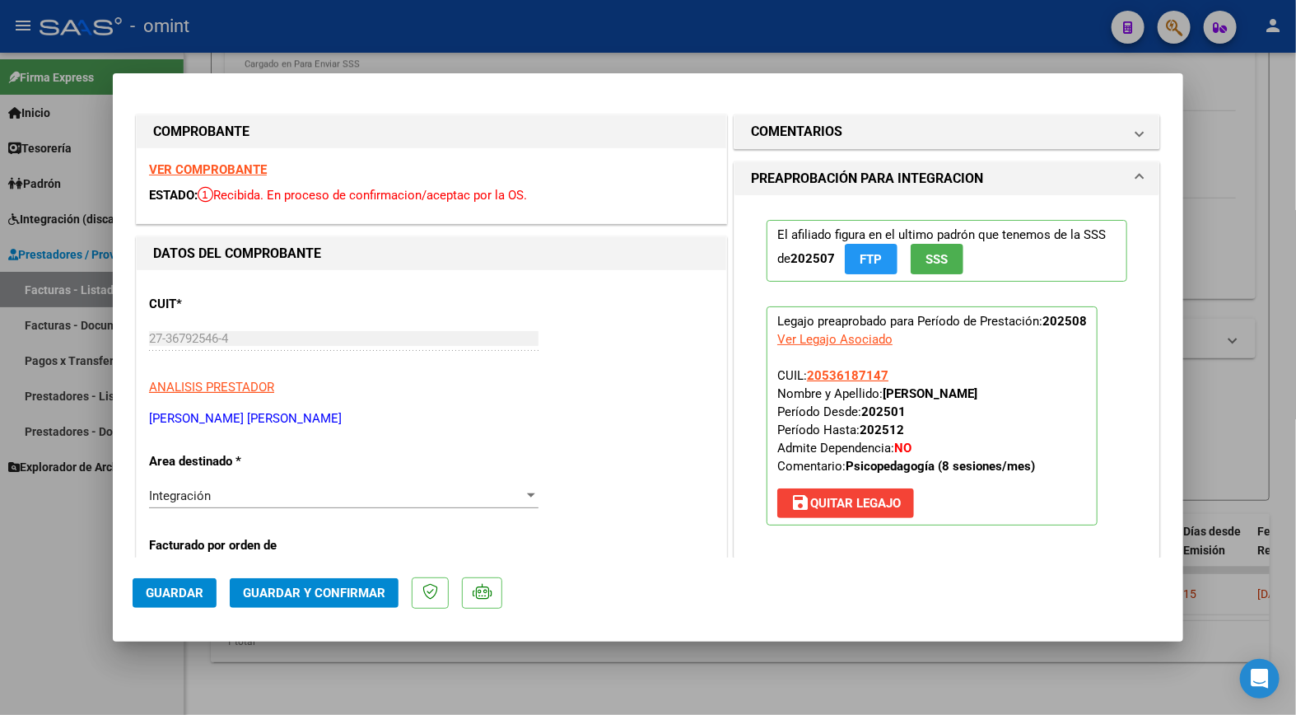
click at [222, 175] on strong "VER COMPROBANTE" at bounding box center [208, 169] width 118 height 15
click at [270, 47] on div at bounding box center [648, 357] width 1296 height 715
type input "$ 0,00"
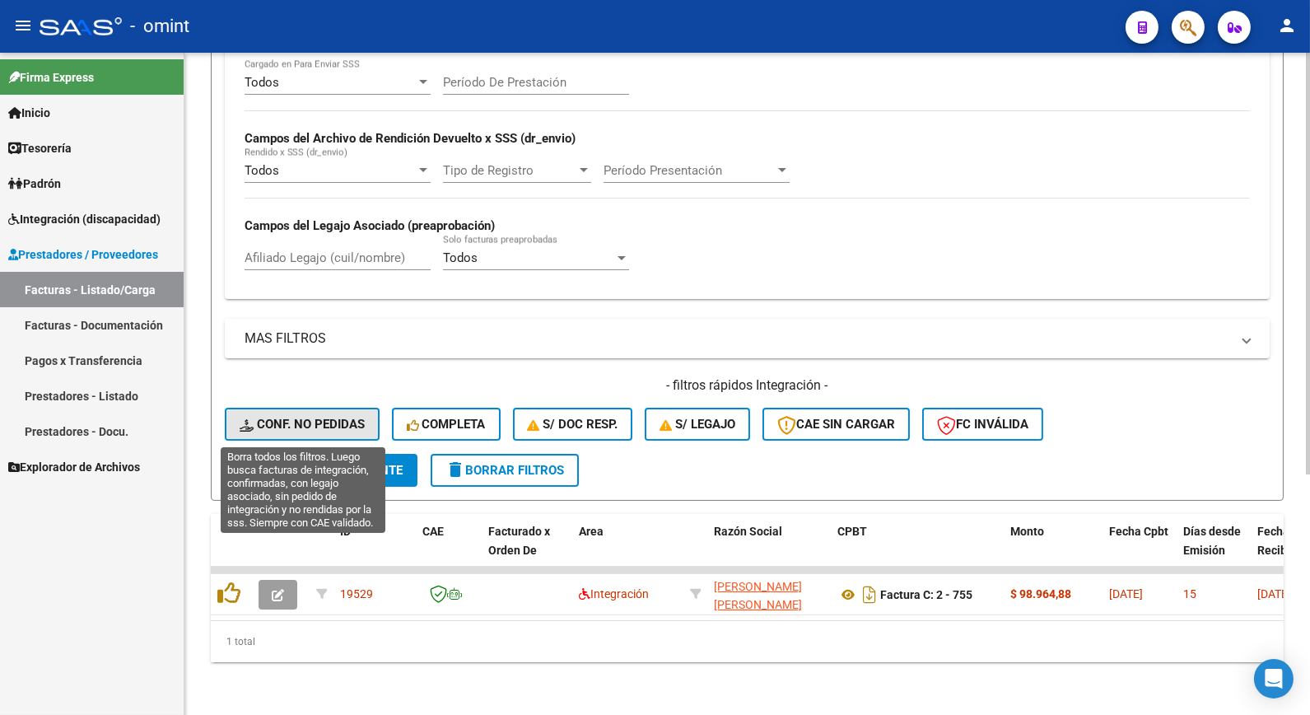
click at [341, 418] on span "Conf. no pedidas" at bounding box center [302, 424] width 125 height 15
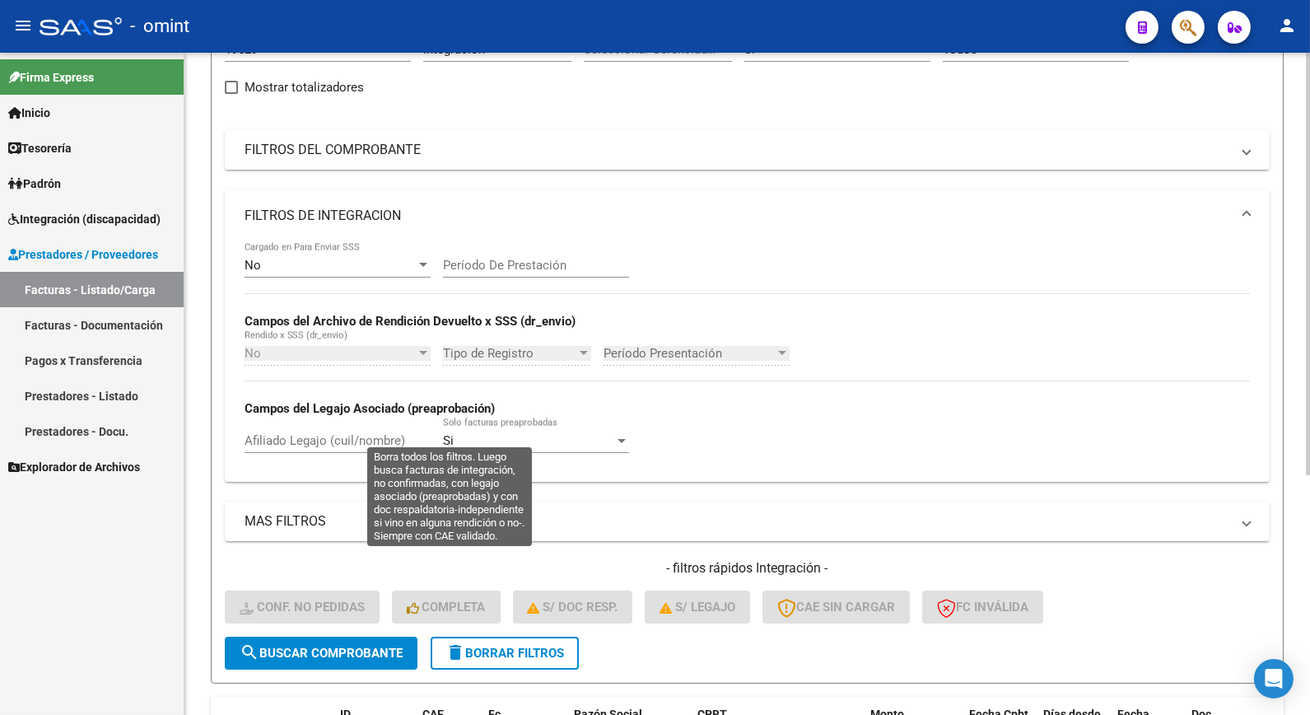
scroll to position [0, 0]
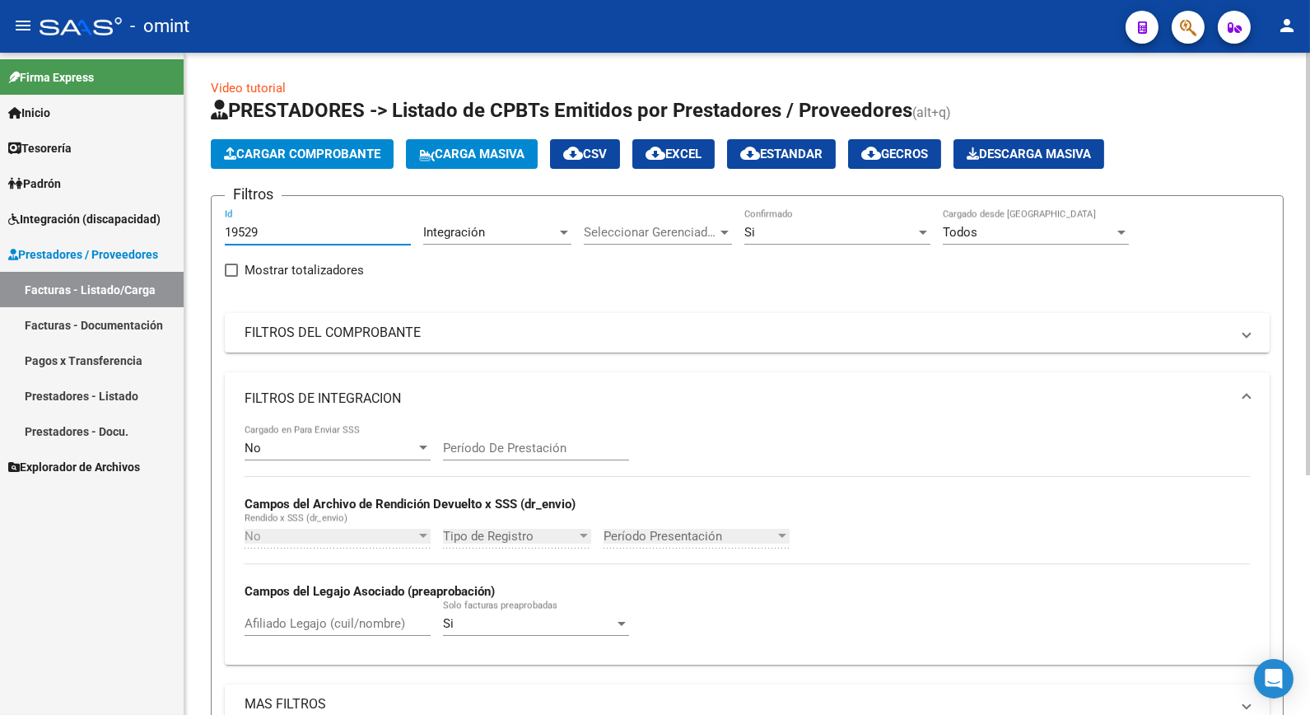
drag, startPoint x: 276, startPoint y: 232, endPoint x: 221, endPoint y: 219, distance: 56.7
click at [221, 219] on form "Filtros 19529 Id Integración Area Seleccionar Gerenciador Seleccionar Gerenciad…" at bounding box center [747, 530] width 1073 height 671
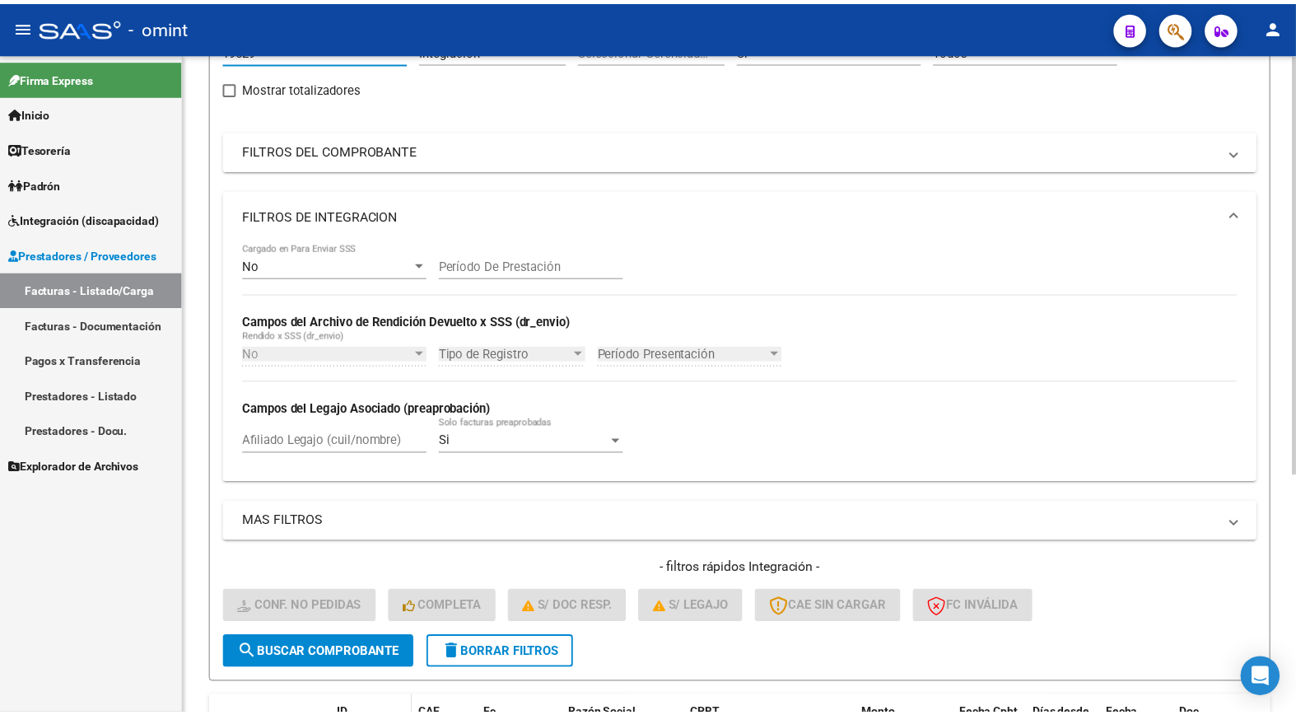
scroll to position [274, 0]
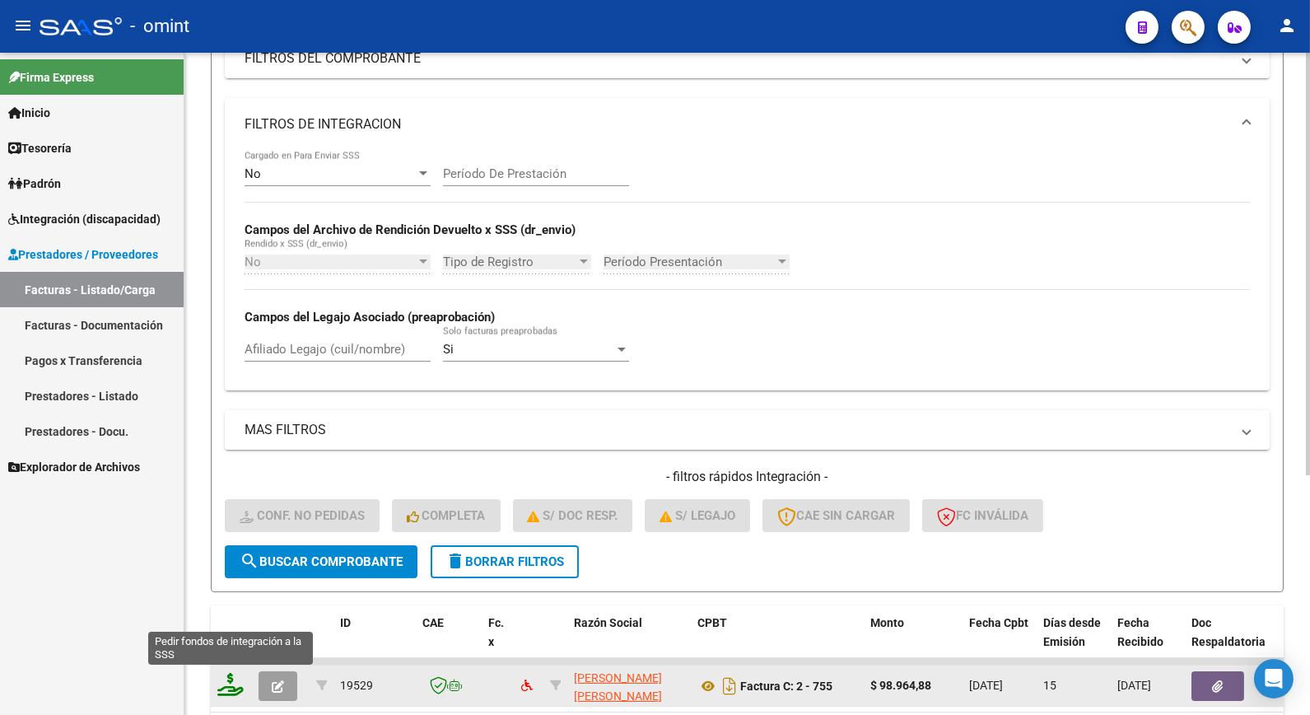
click at [236, 684] on icon at bounding box center [230, 684] width 26 height 23
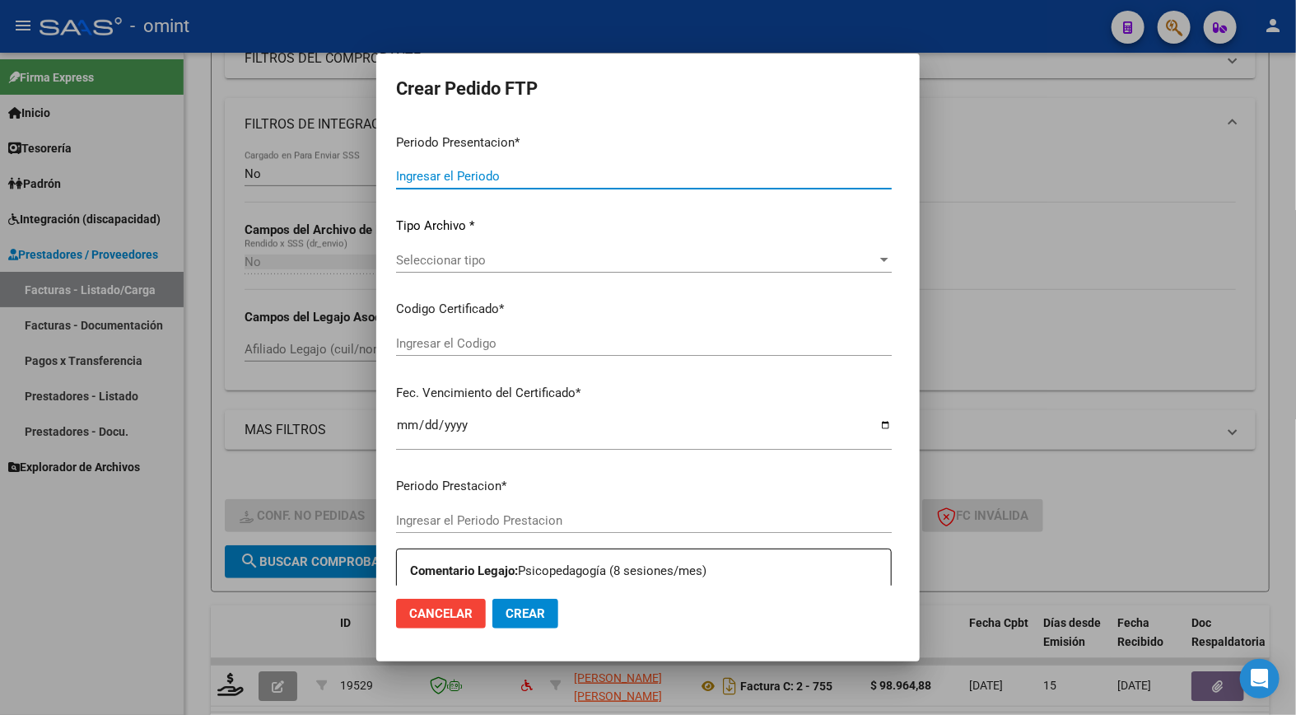
type input "202508"
type input "$ 98.964,88"
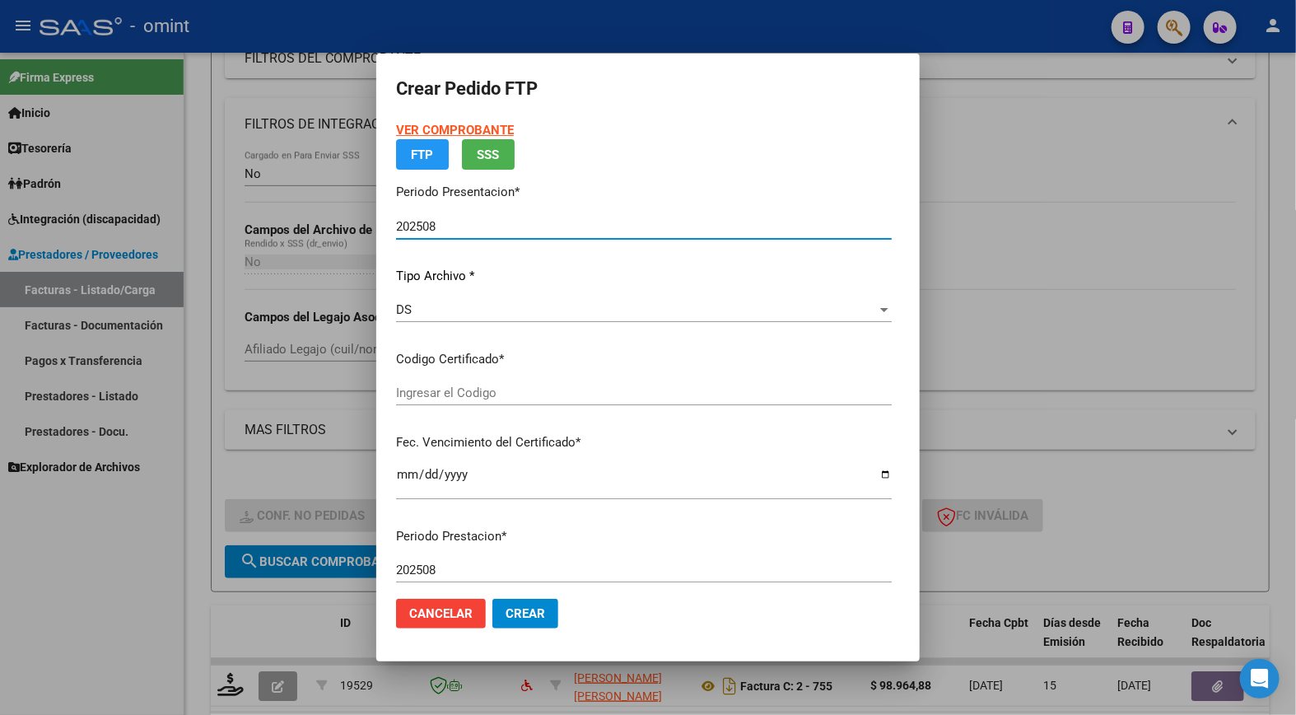
type input "8838711330"
type input "2028-11-25"
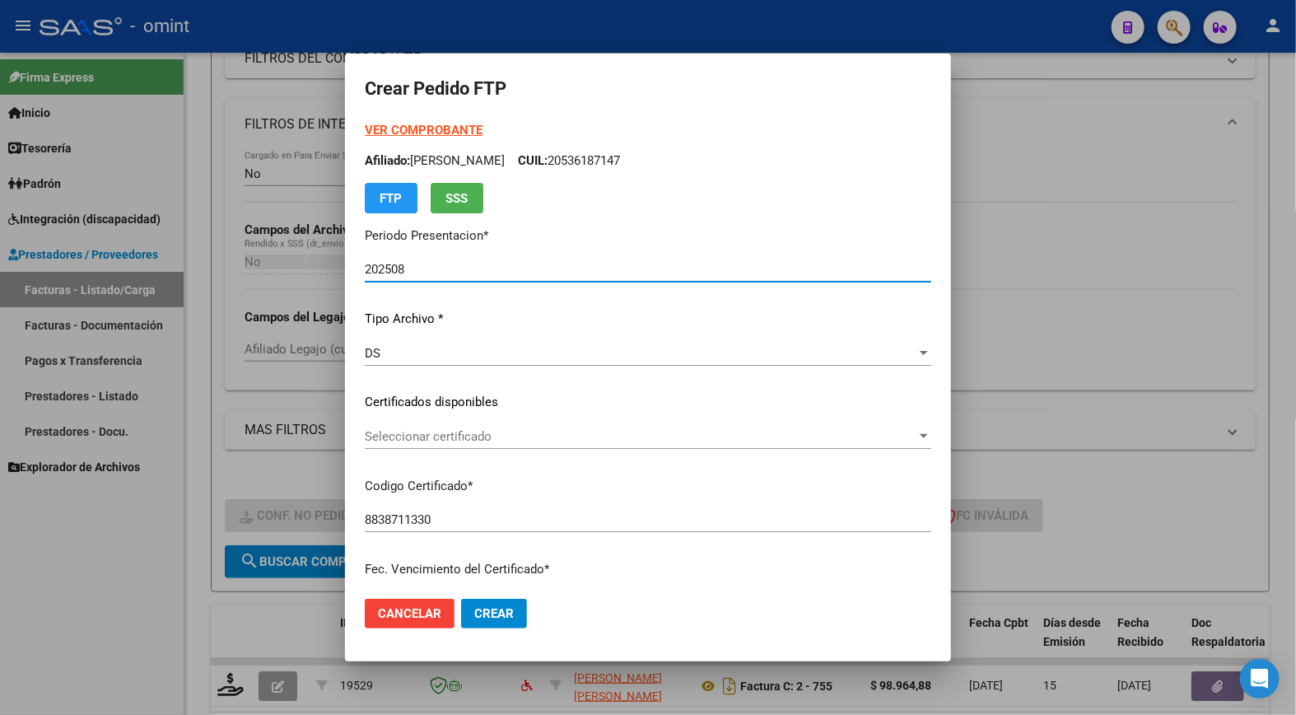
click at [899, 418] on div "VER COMPROBANTE ARCA Padrón Afiliado: KRUGER SCHUMACHER NOAH CUIL: 20536187147 …" at bounding box center [648, 390] width 567 height 539
click at [910, 439] on span "Seleccionar certificado" at bounding box center [641, 436] width 552 height 15
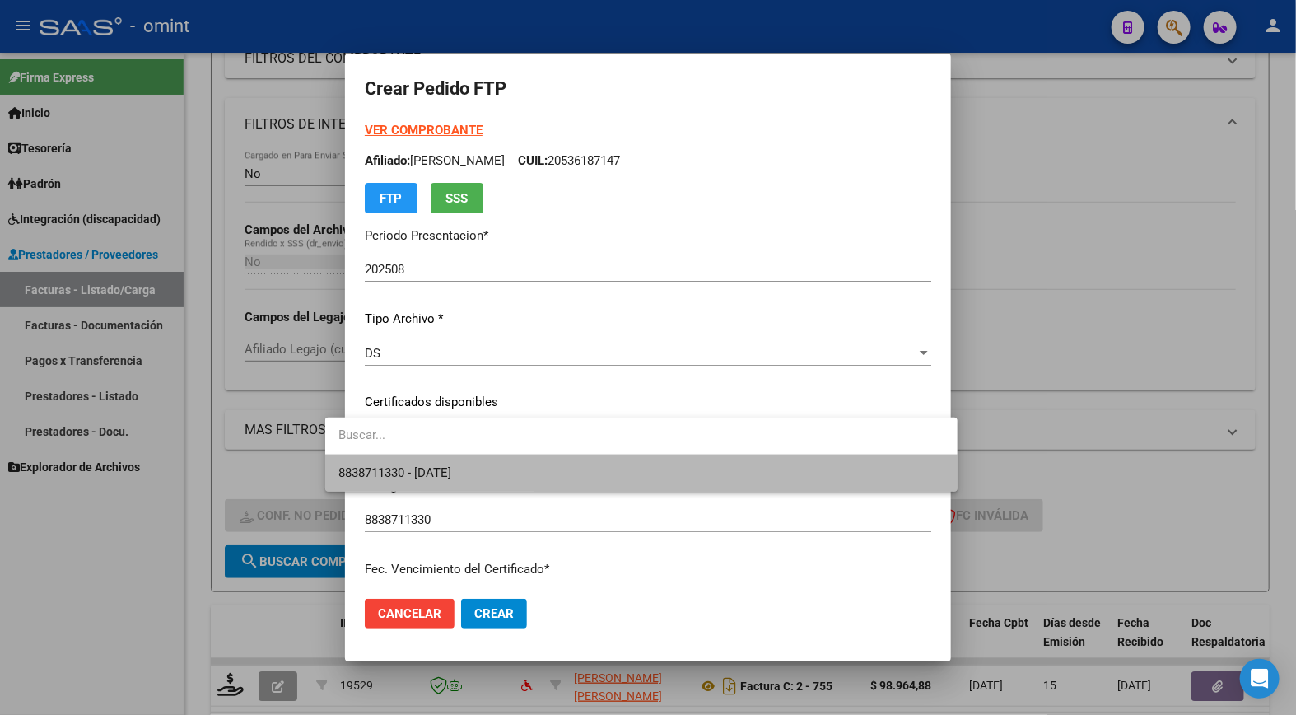
click at [771, 480] on span "8838711330 - 2028-11-25" at bounding box center [641, 473] width 605 height 37
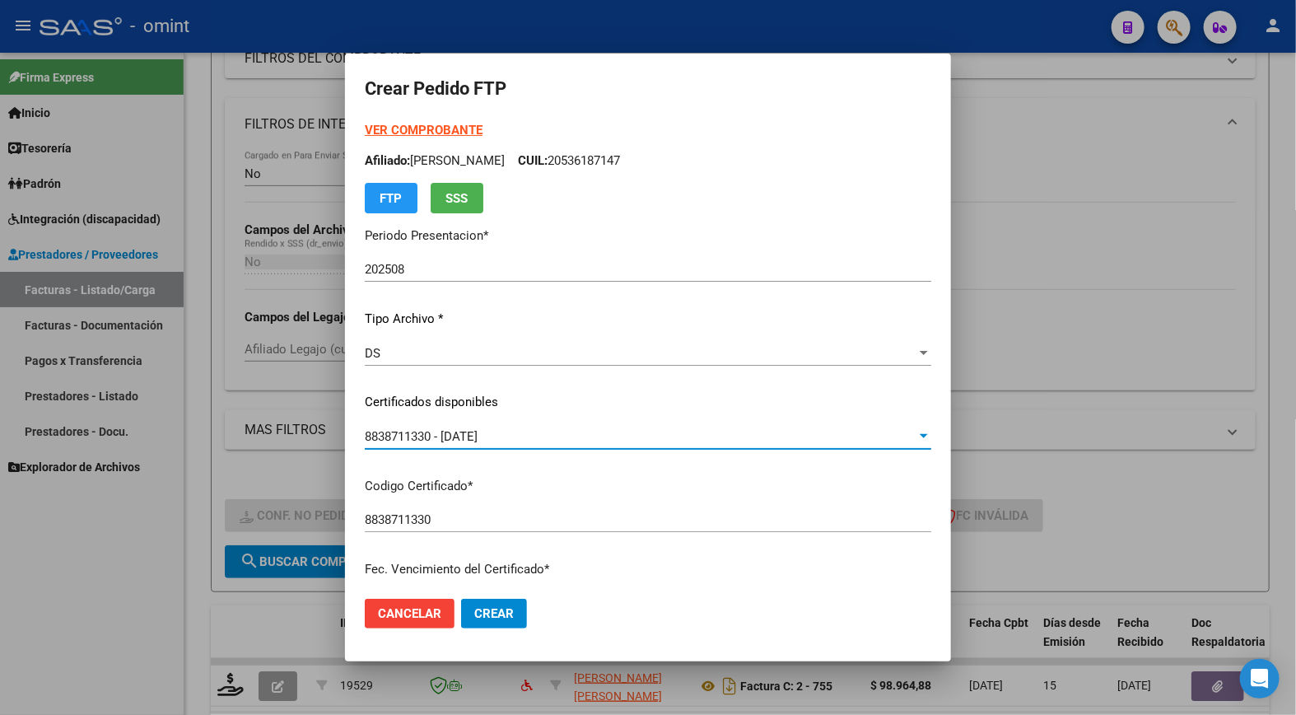
click at [819, 520] on input "8838711330" at bounding box center [648, 519] width 567 height 15
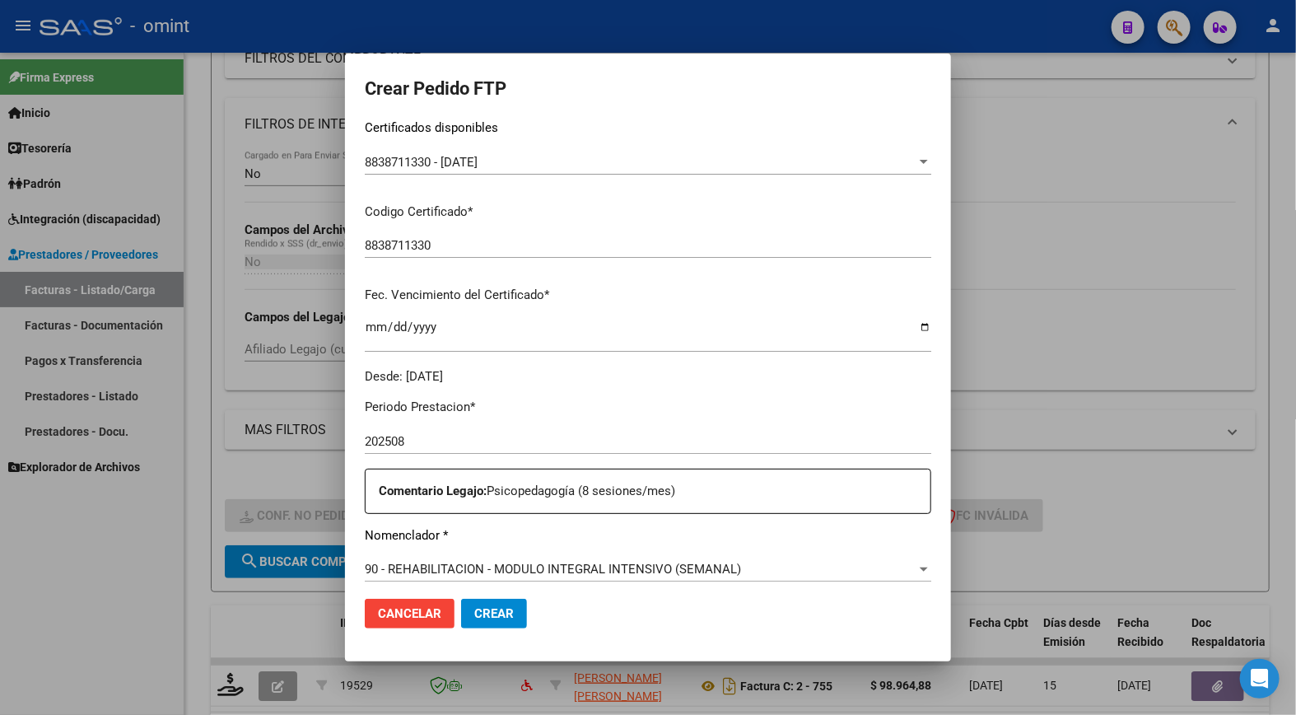
scroll to position [457, 0]
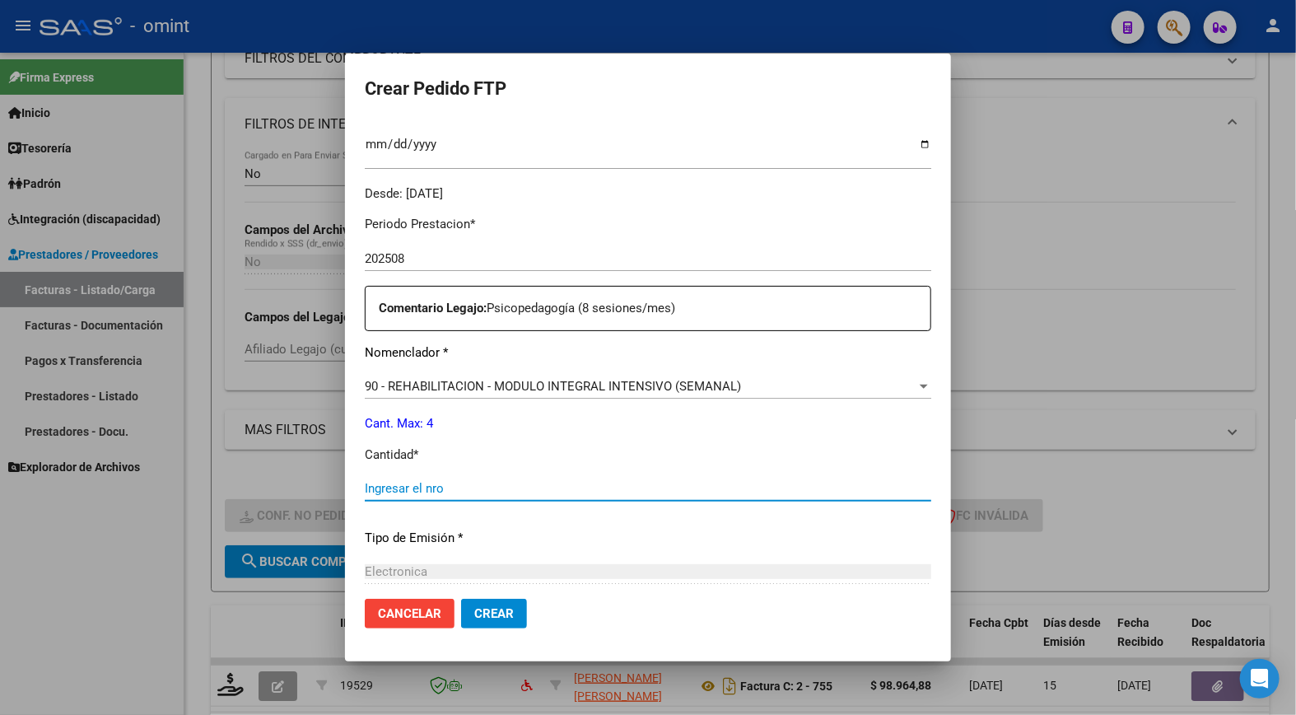
click at [479, 481] on input "Ingresar el nro" at bounding box center [648, 488] width 567 height 15
type input "4"
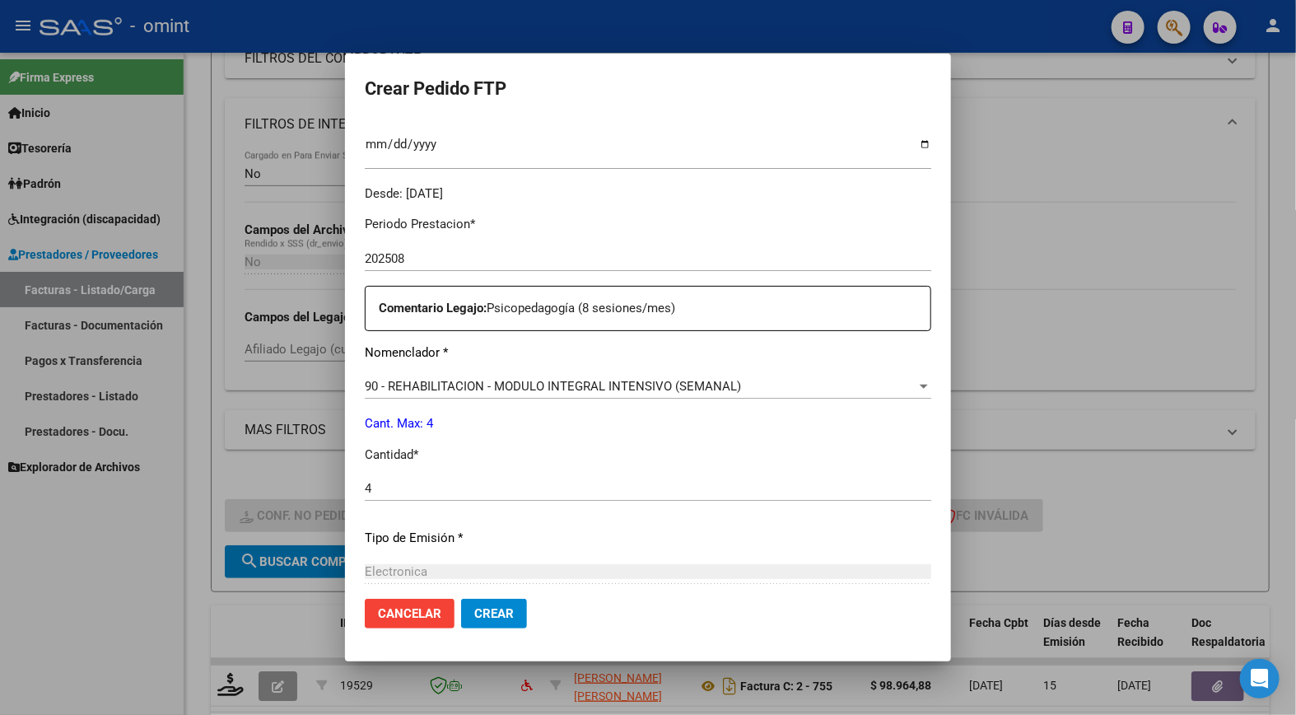
click at [912, 571] on div "Electronica" at bounding box center [648, 571] width 567 height 15
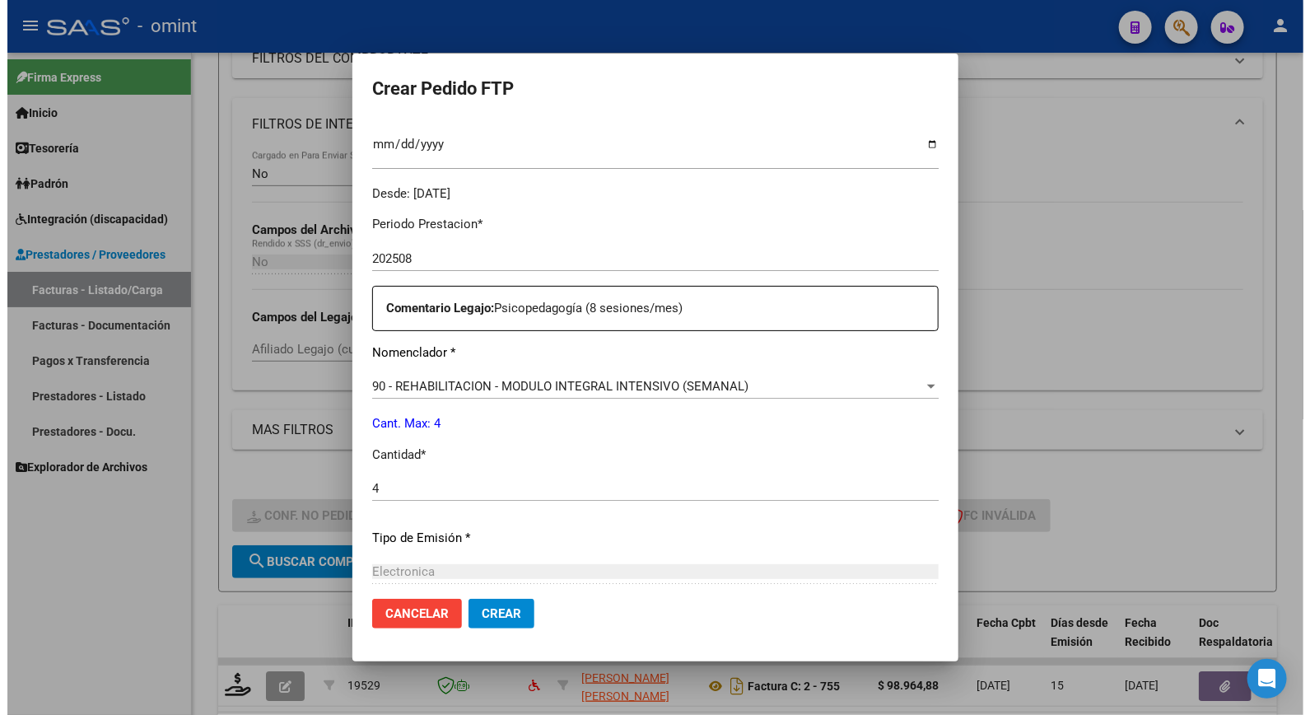
scroll to position [637, 0]
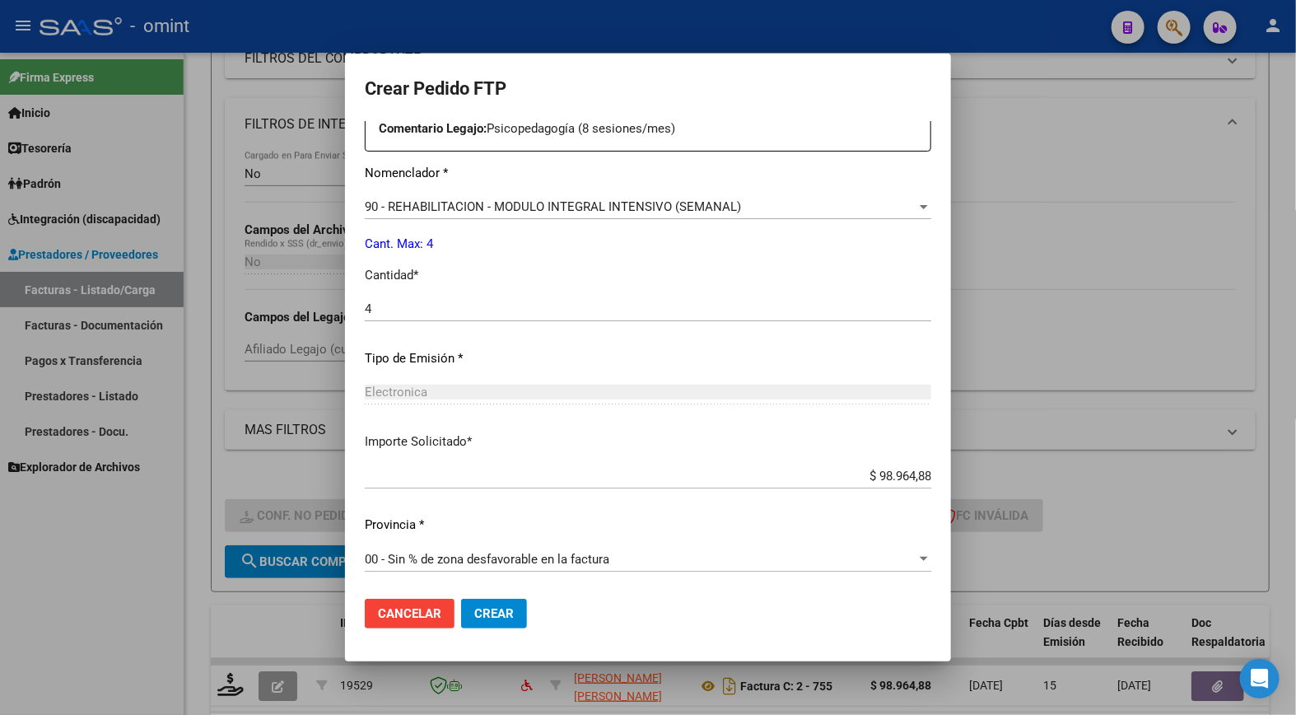
click at [474, 614] on span "Crear" at bounding box center [494, 613] width 40 height 15
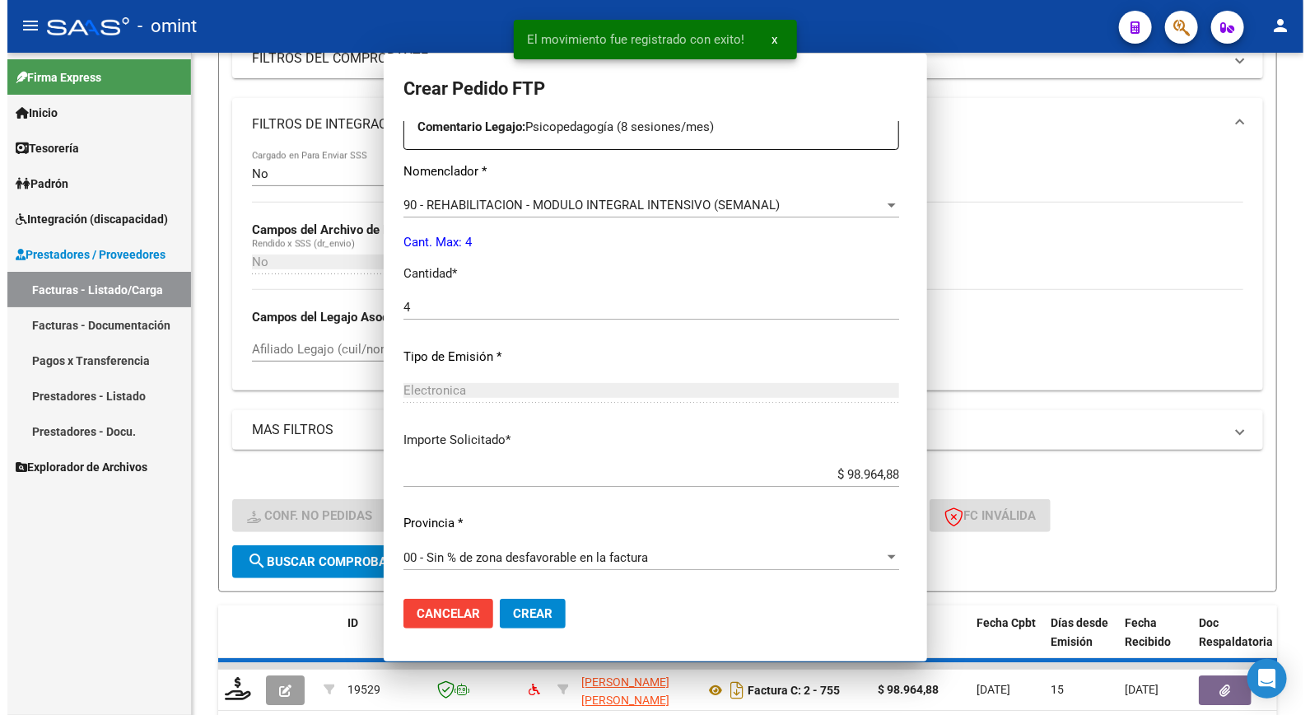
scroll to position [0, 0]
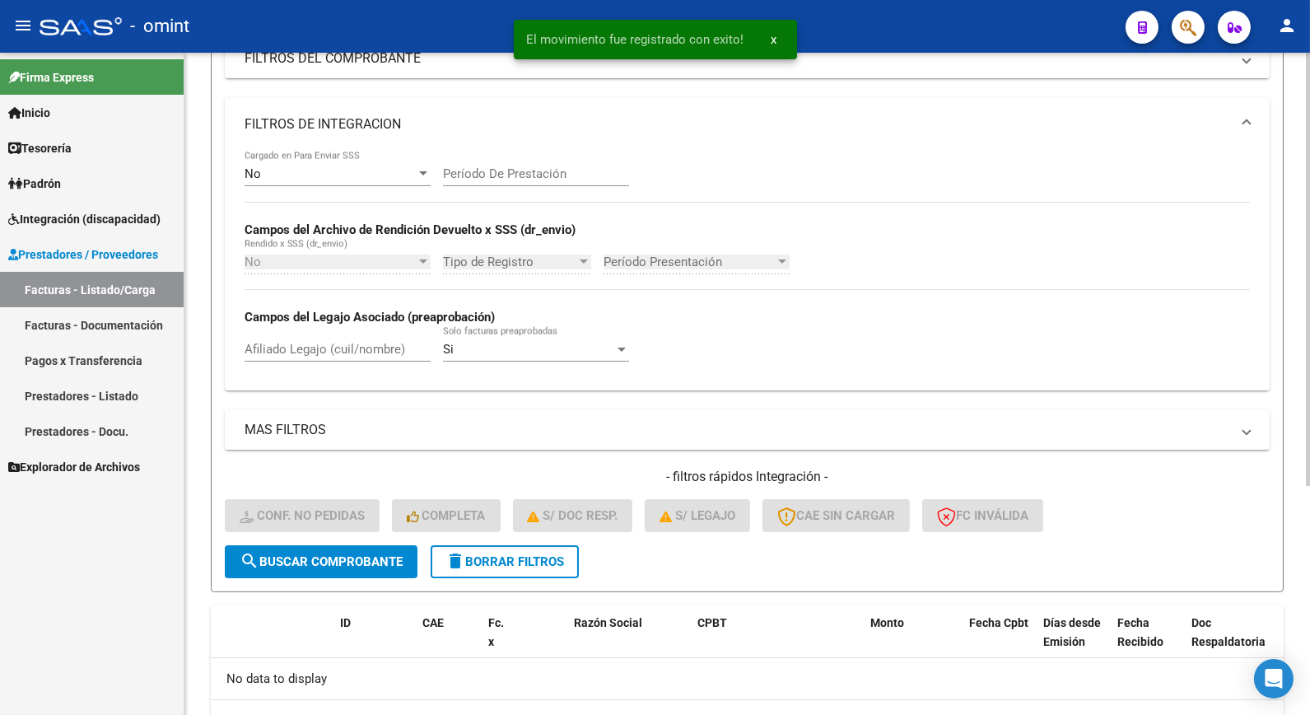
click at [519, 567] on button "delete Borrar Filtros" at bounding box center [505, 561] width 148 height 33
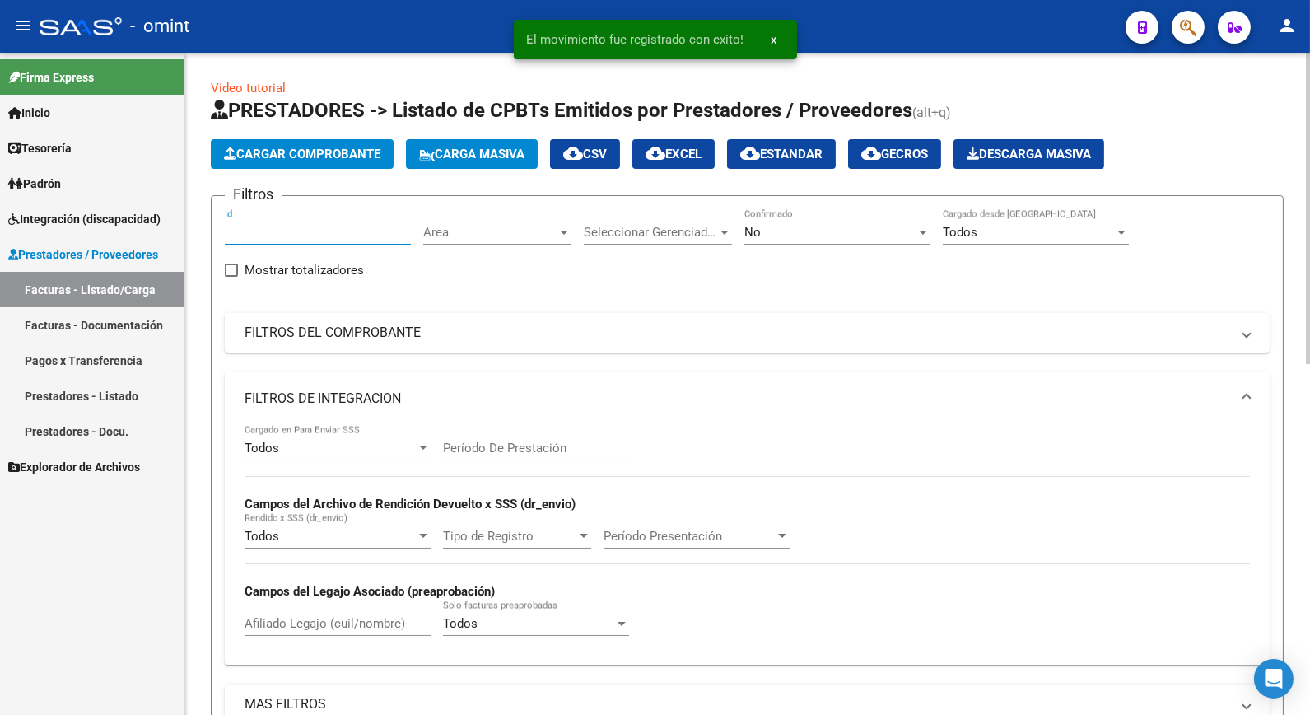
paste input "19529"
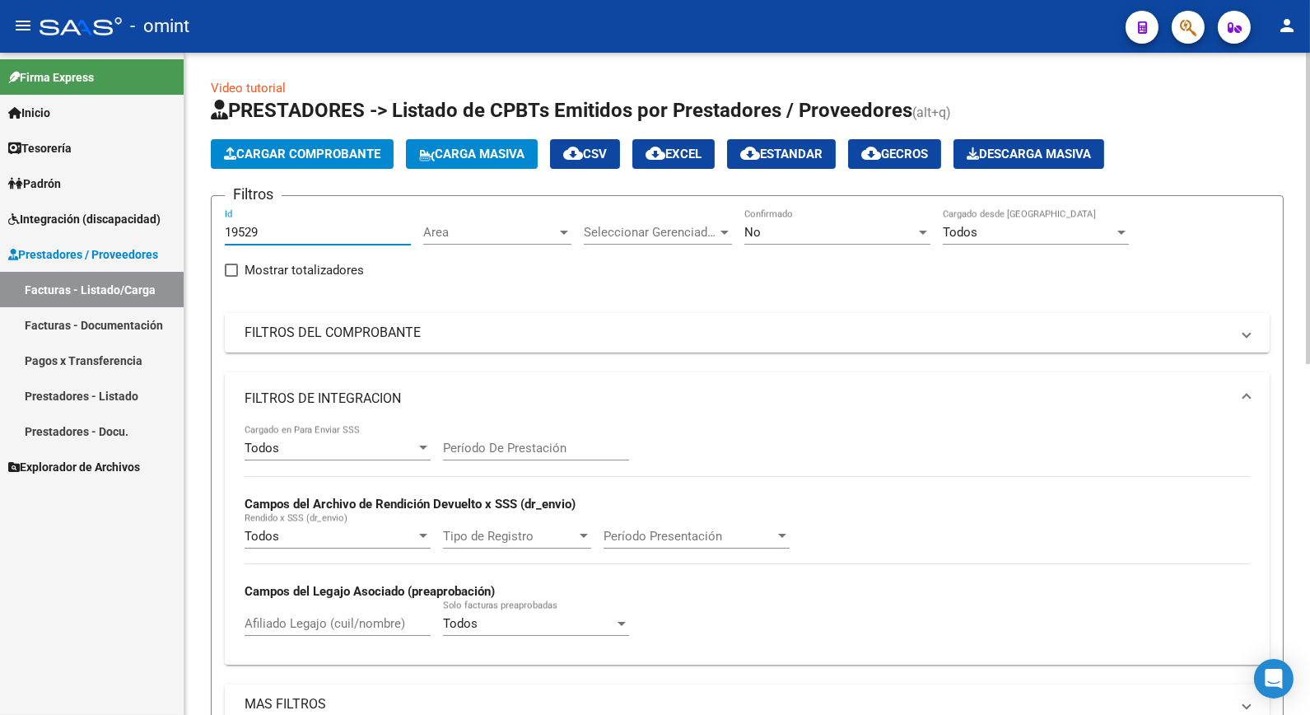
scroll to position [274, 0]
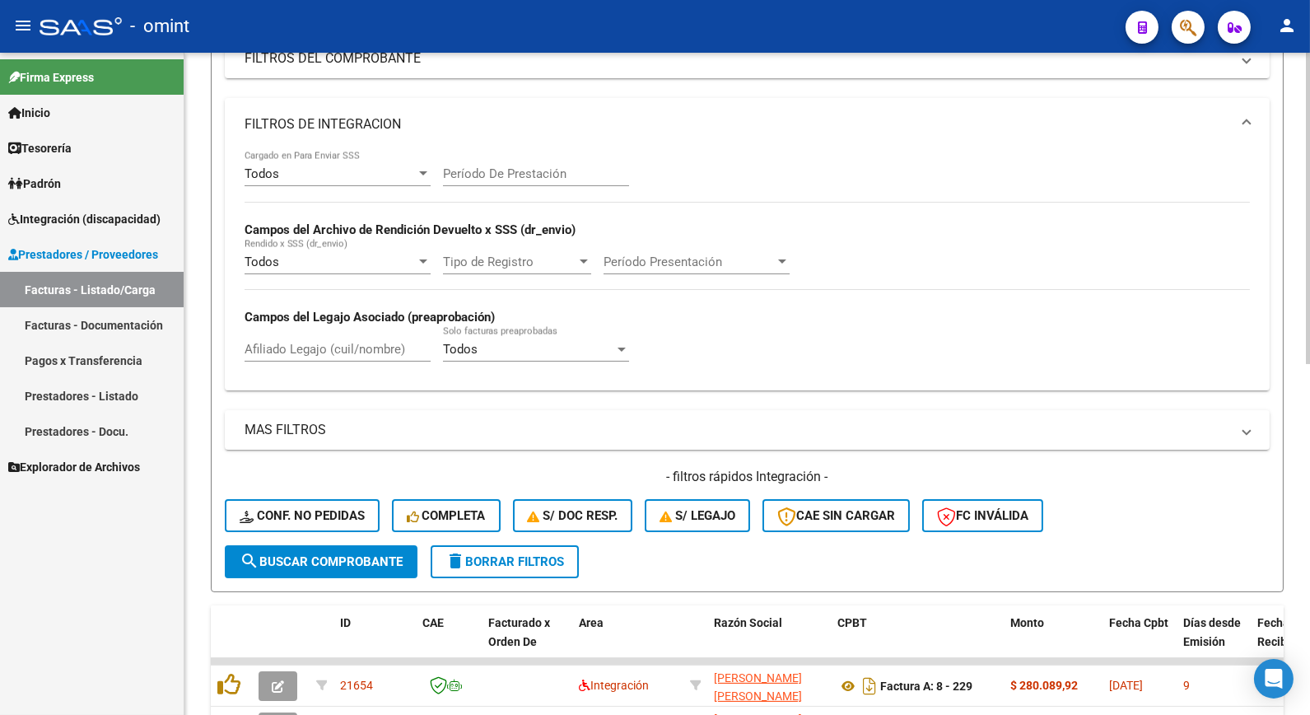
type input "19529"
drag, startPoint x: 338, startPoint y: 553, endPoint x: 708, endPoint y: 506, distance: 373.6
click at [343, 554] on span "search Buscar Comprobante" at bounding box center [321, 561] width 163 height 15
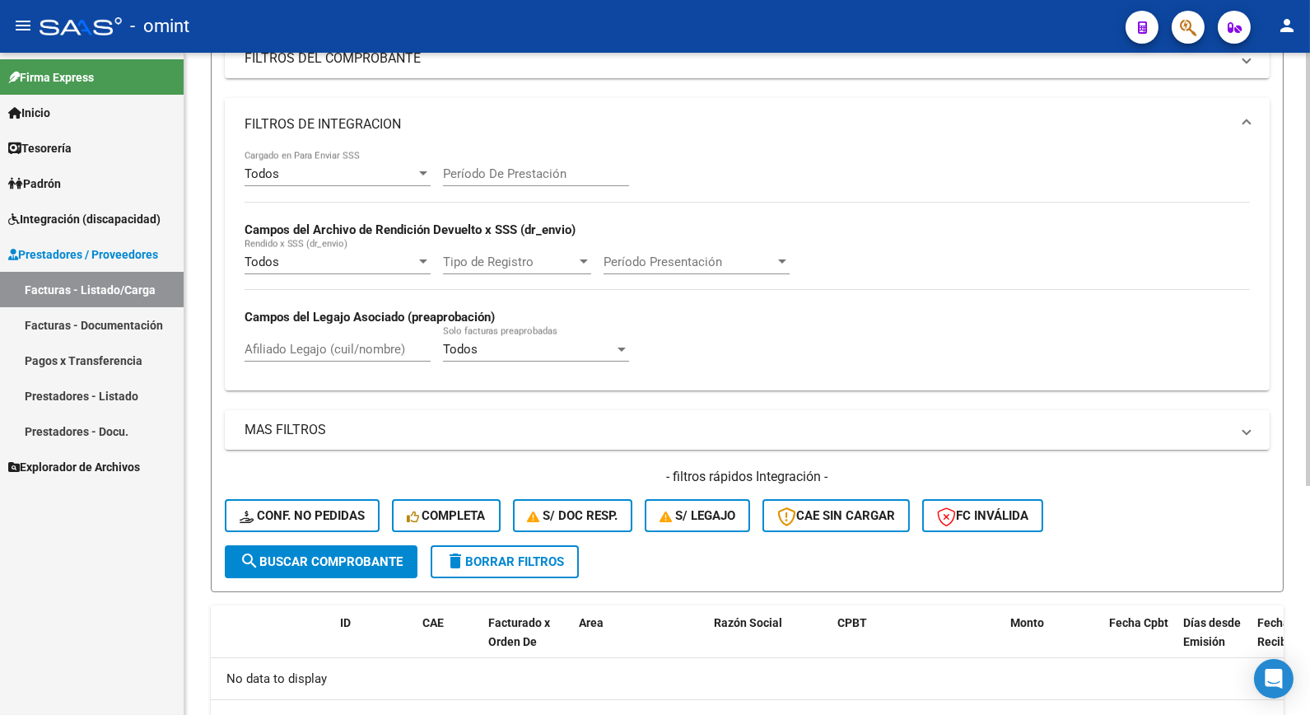
scroll to position [0, 0]
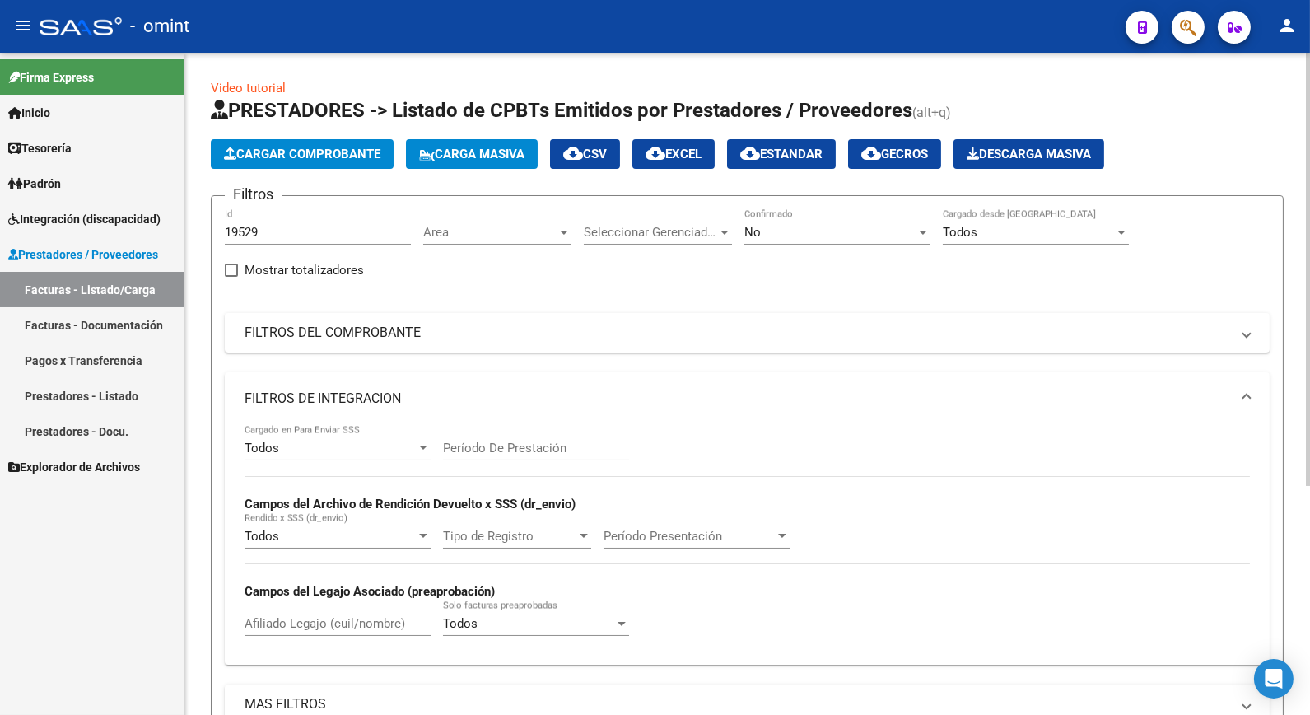
click at [857, 228] on div "No" at bounding box center [830, 232] width 171 height 15
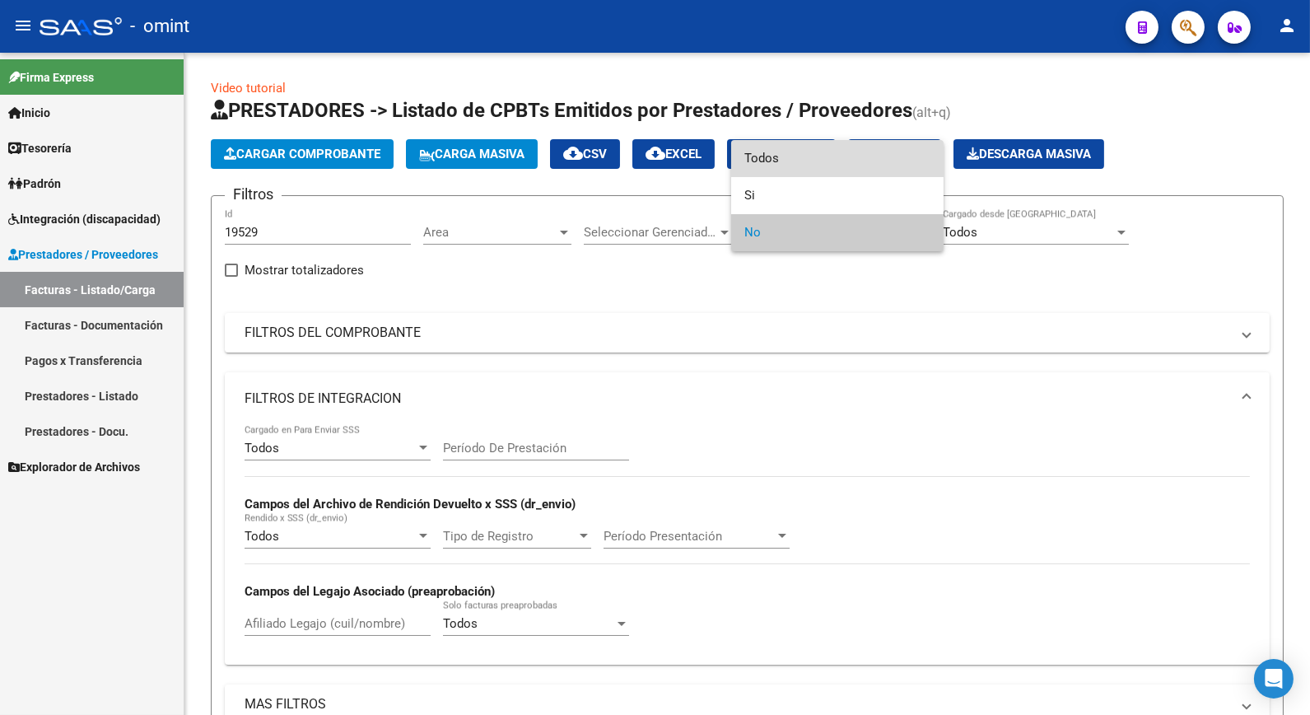
click at [740, 175] on mat-option "Todos" at bounding box center [837, 158] width 212 height 37
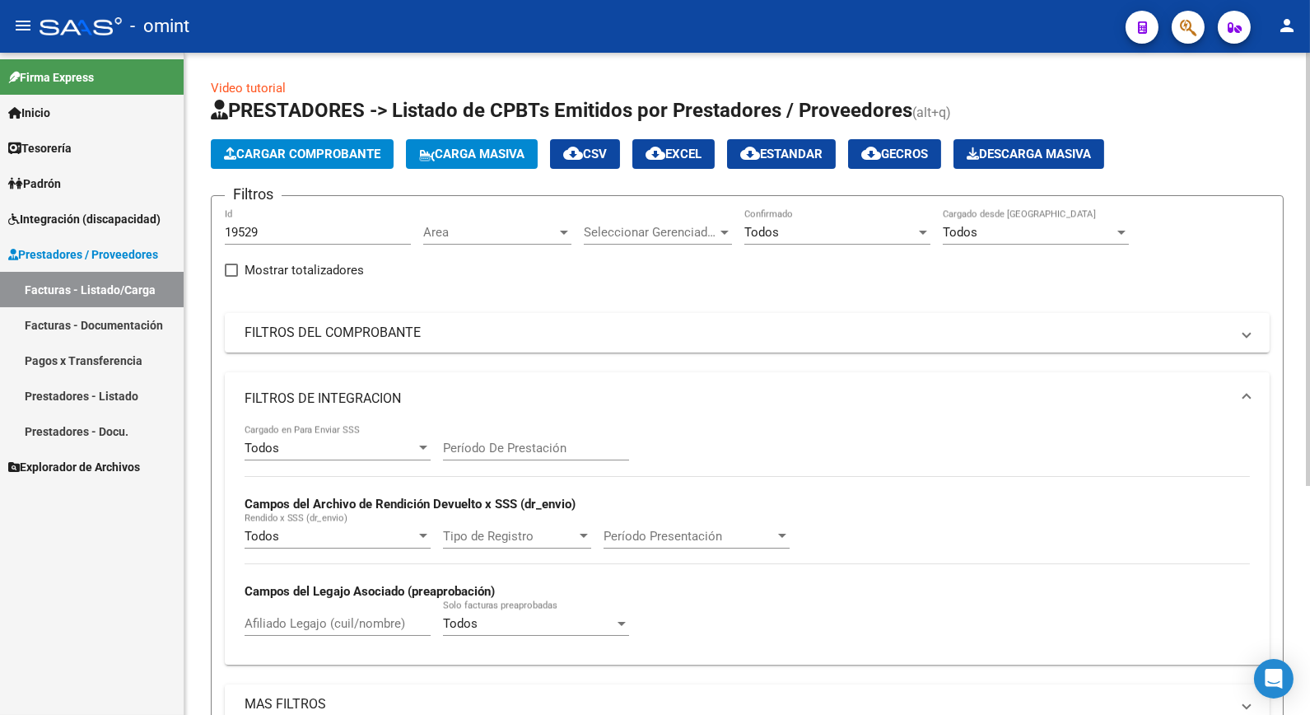
click at [762, 189] on app-list-header "PRESTADORES -> Listado de CPBTs Emitidos por Prestadores / Proveedores (alt+q) …" at bounding box center [747, 481] width 1073 height 769
click at [899, 236] on div "Todos" at bounding box center [830, 232] width 171 height 15
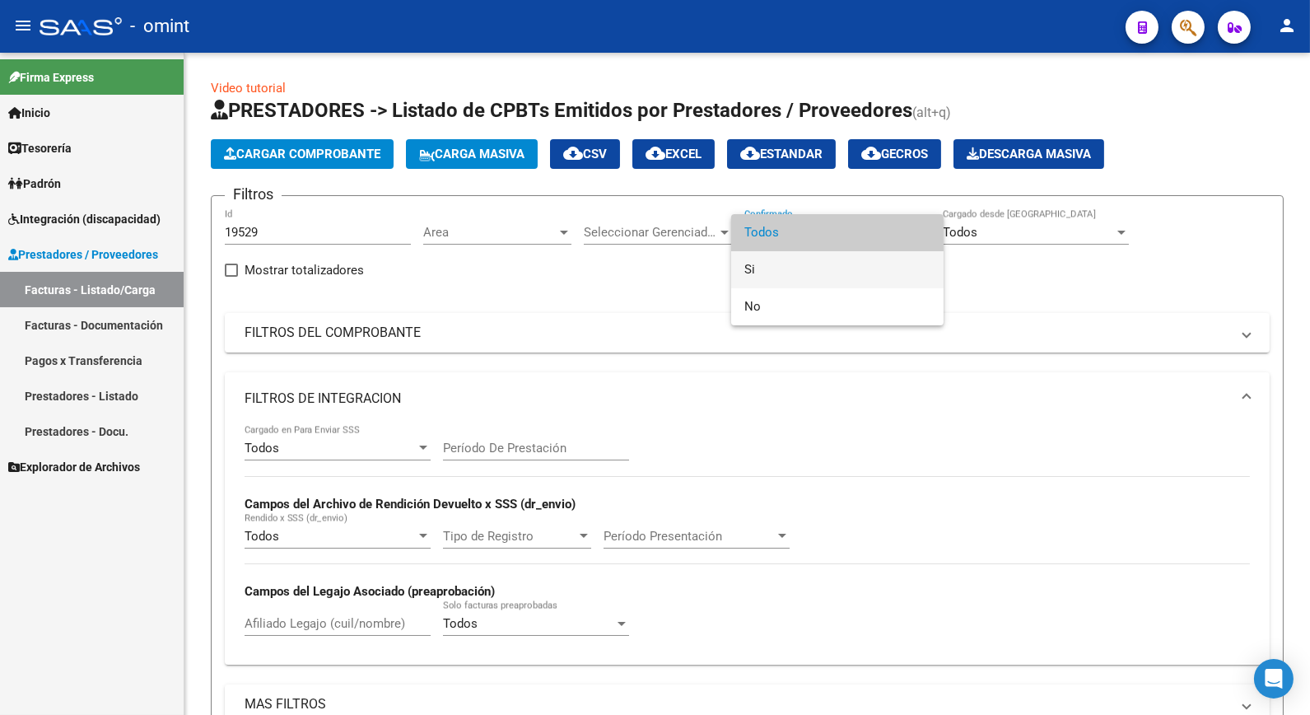
click at [777, 270] on span "Si" at bounding box center [838, 269] width 186 height 37
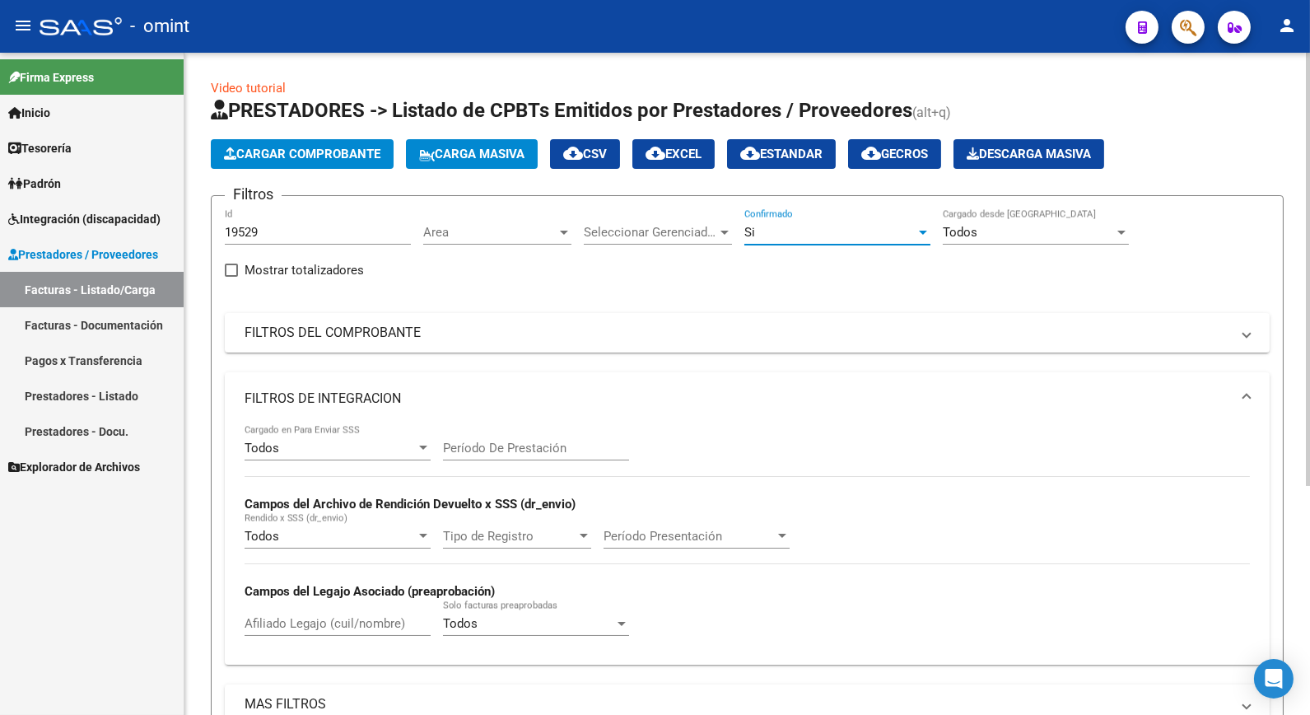
click at [731, 437] on div "Todos Cargado en Para Enviar SSS Período De Prestación Campos del Archivo de Re…" at bounding box center [748, 538] width 1006 height 226
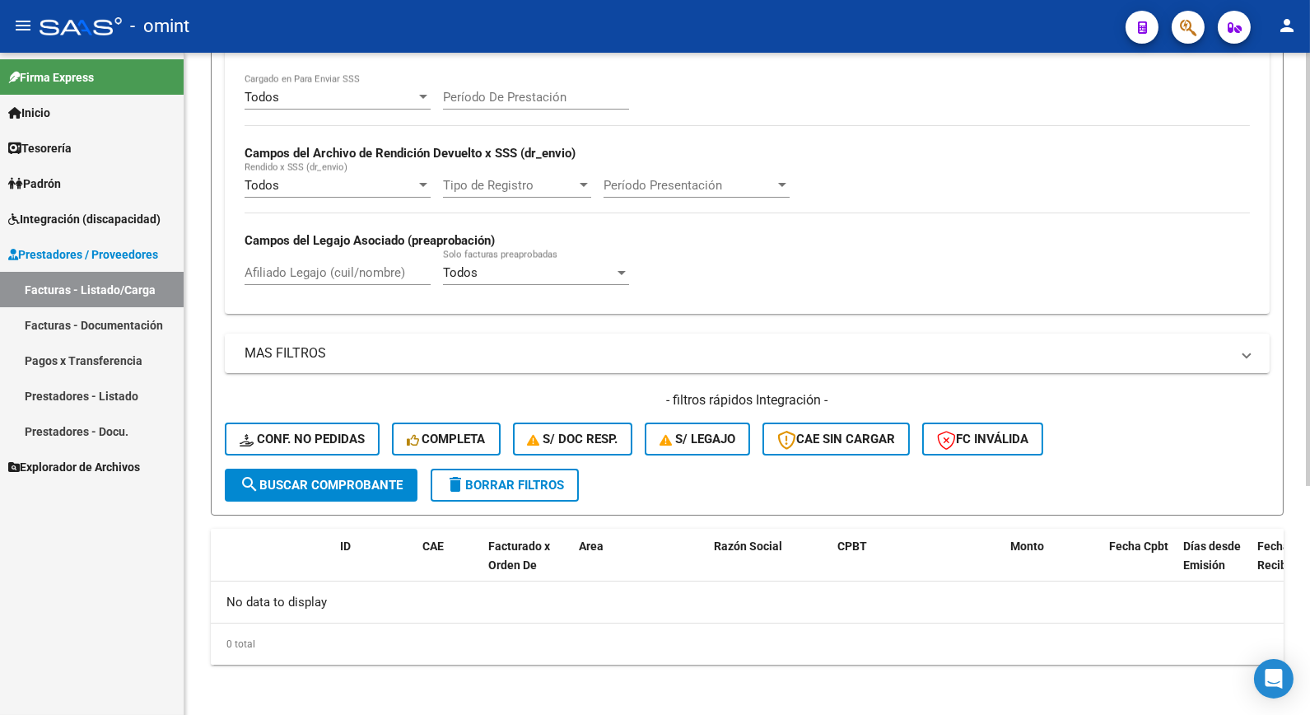
drag, startPoint x: 359, startPoint y: 491, endPoint x: 369, endPoint y: 484, distance: 11.9
click at [359, 490] on button "search Buscar Comprobante" at bounding box center [321, 485] width 193 height 33
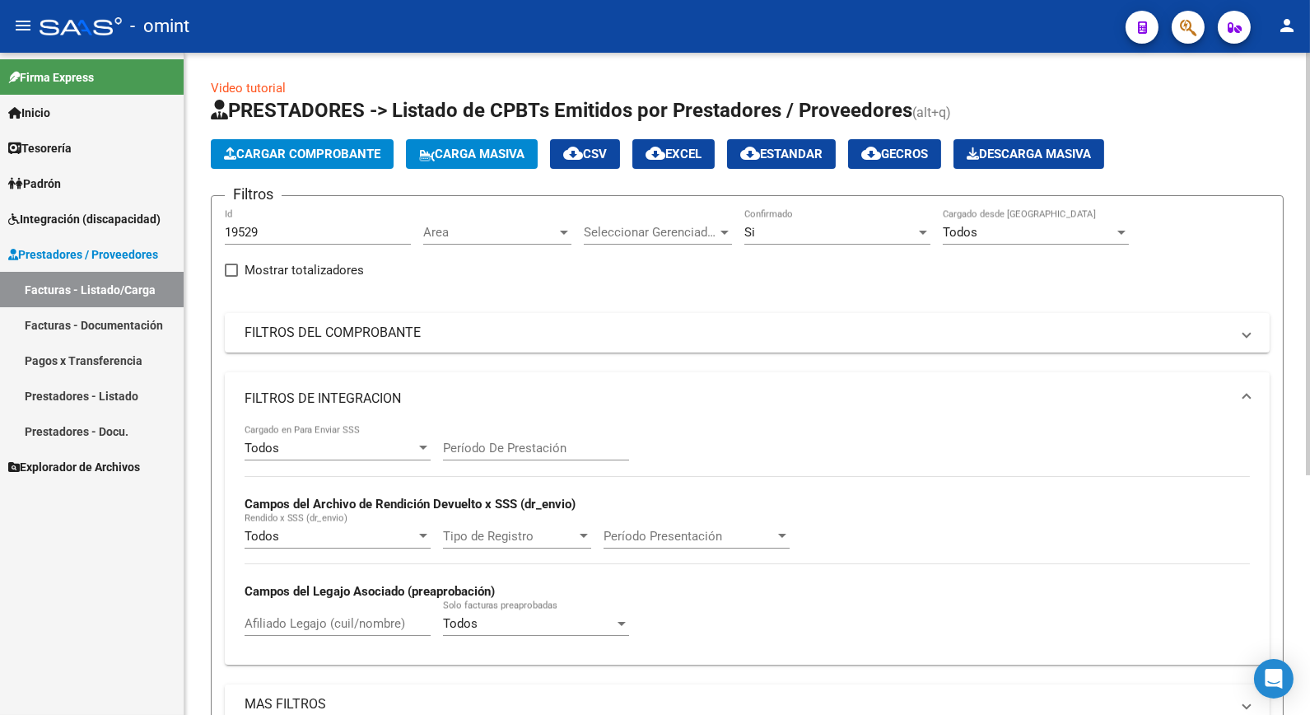
click at [916, 228] on div "Si" at bounding box center [830, 232] width 171 height 15
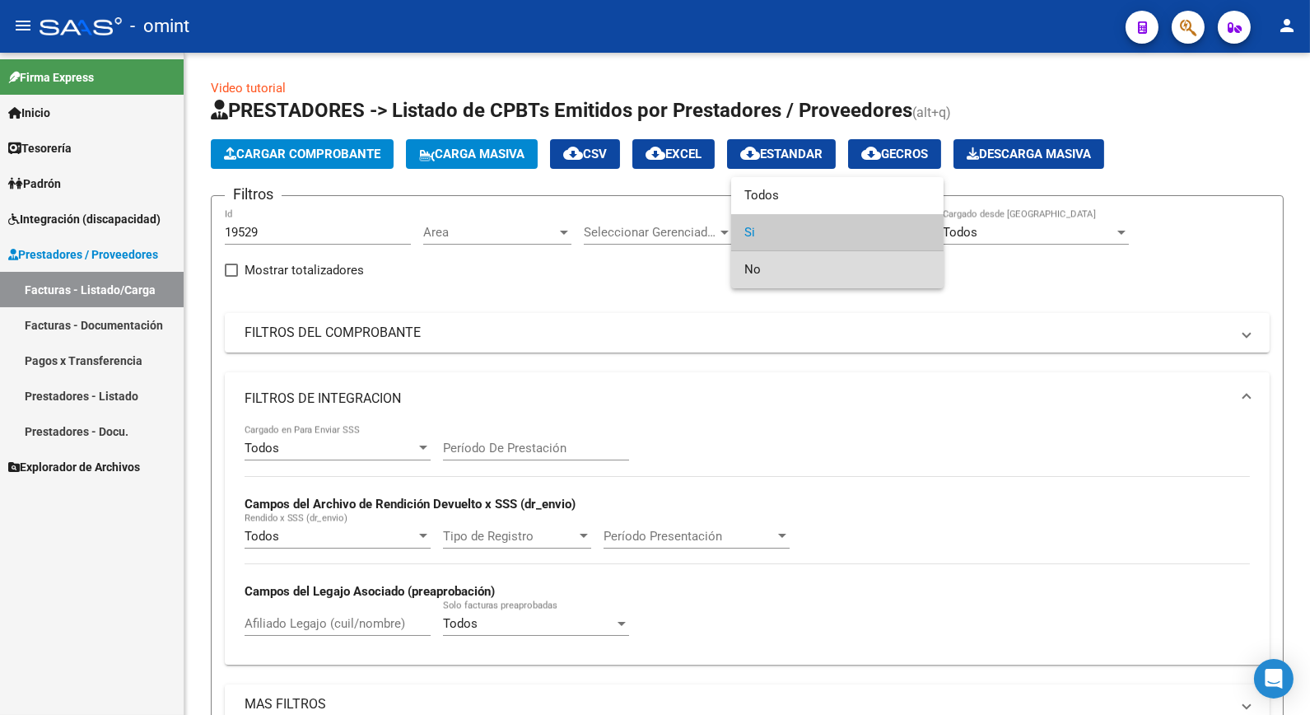
click at [763, 273] on span "No" at bounding box center [838, 269] width 186 height 37
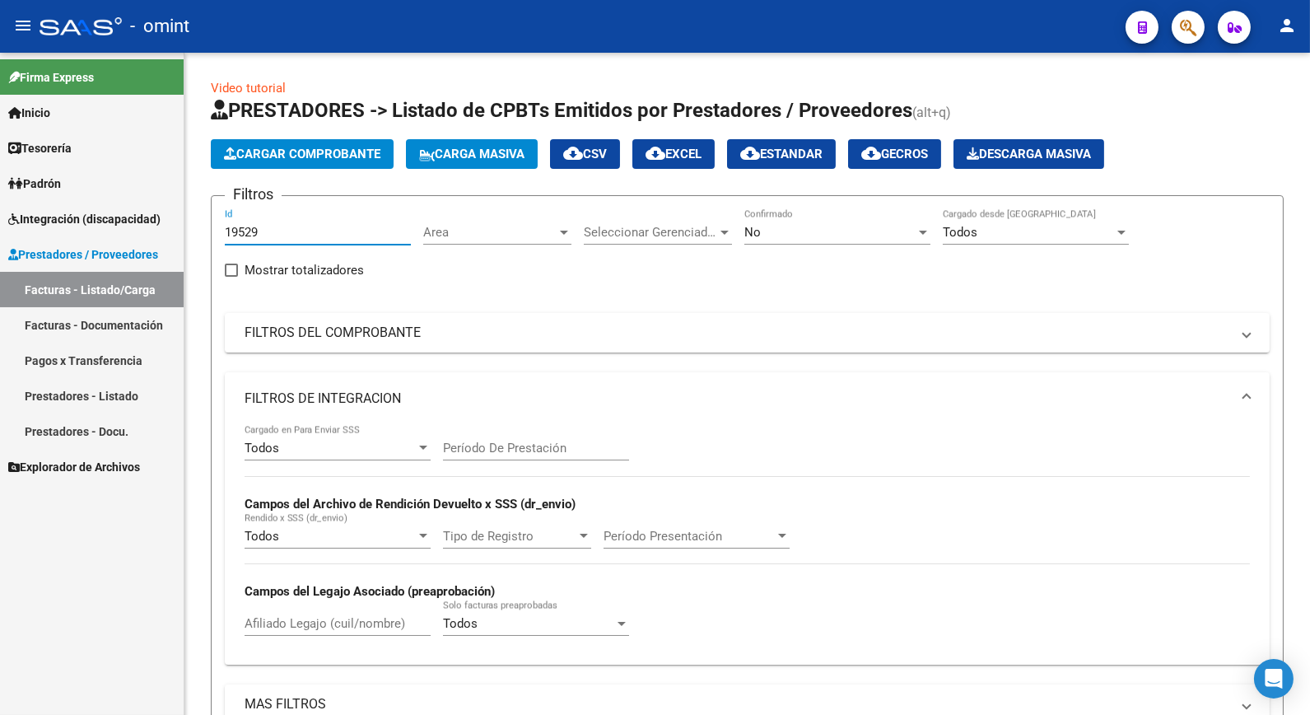
drag, startPoint x: 218, startPoint y: 227, endPoint x: 93, endPoint y: 224, distance: 125.2
click at [95, 225] on mat-sidenav-container "Firma Express Inicio Calendario SSS Instructivos Contacto OS Tesorería Extracto…" at bounding box center [655, 384] width 1310 height 662
paste input "19631"
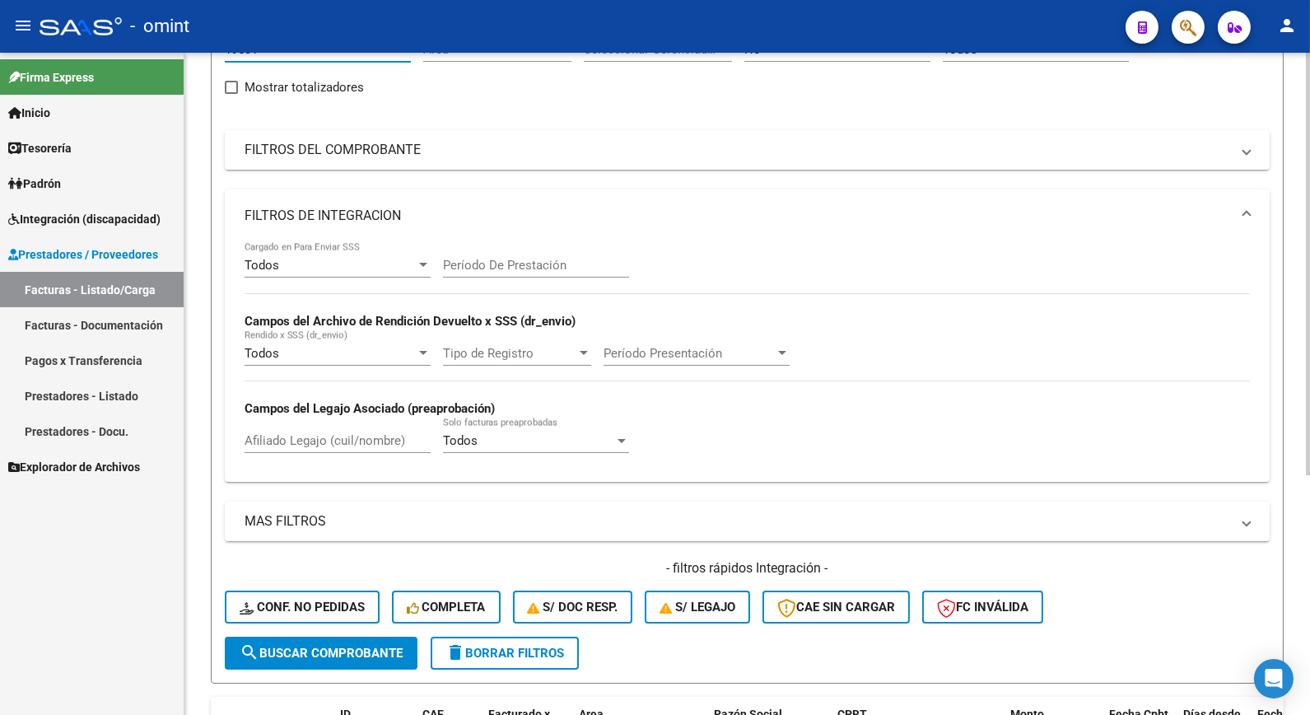
type input "19631"
click at [302, 659] on span "search Buscar Comprobante" at bounding box center [321, 653] width 163 height 15
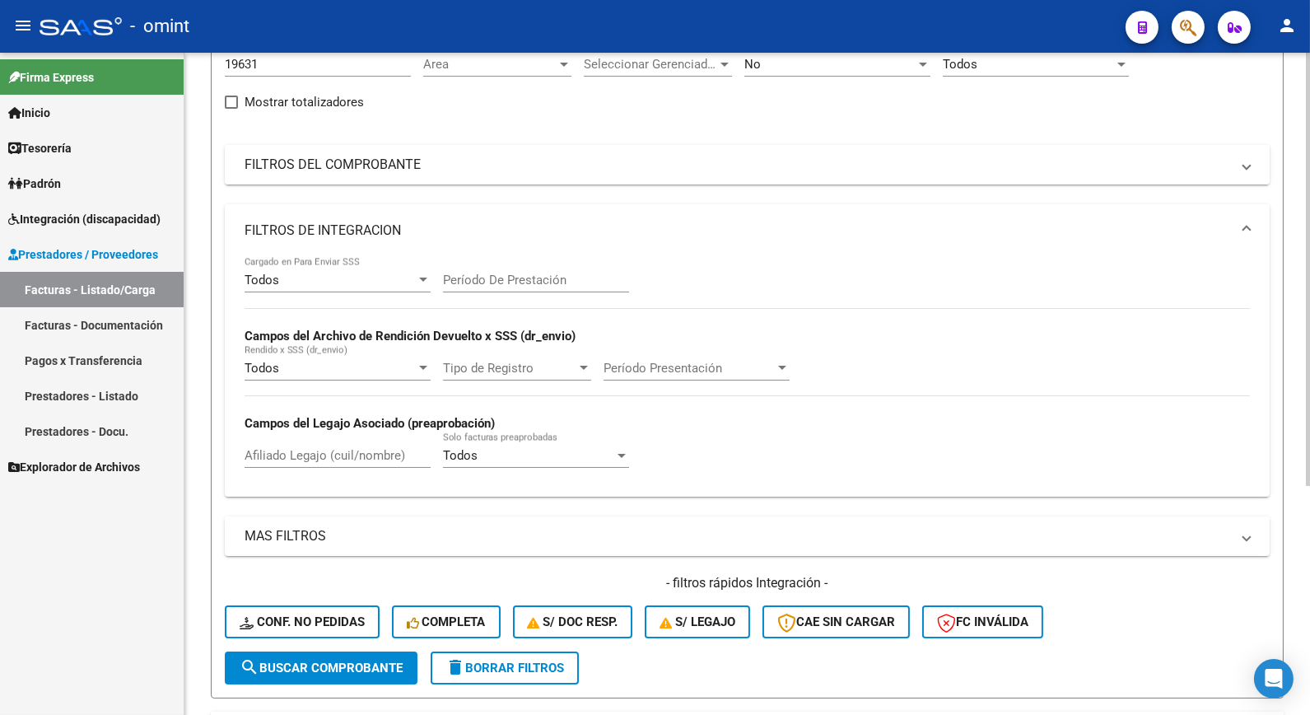
scroll to position [0, 0]
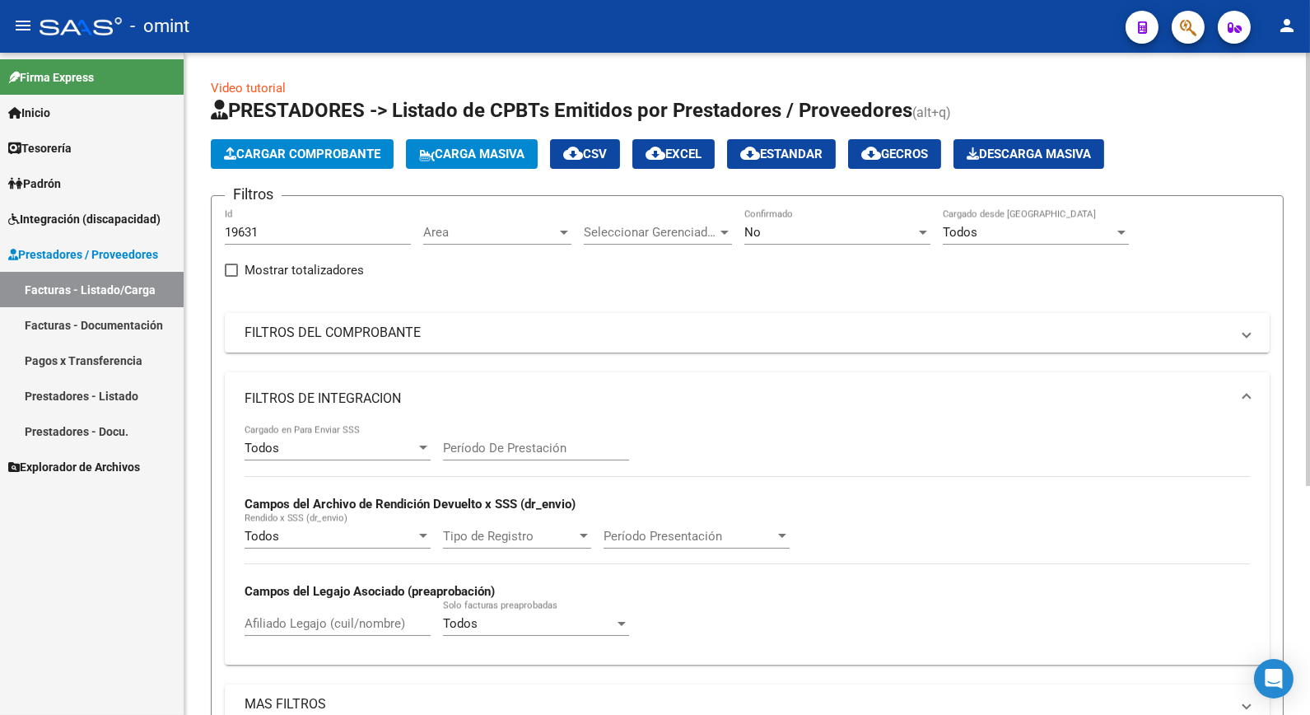
click at [904, 231] on div "No" at bounding box center [830, 232] width 171 height 15
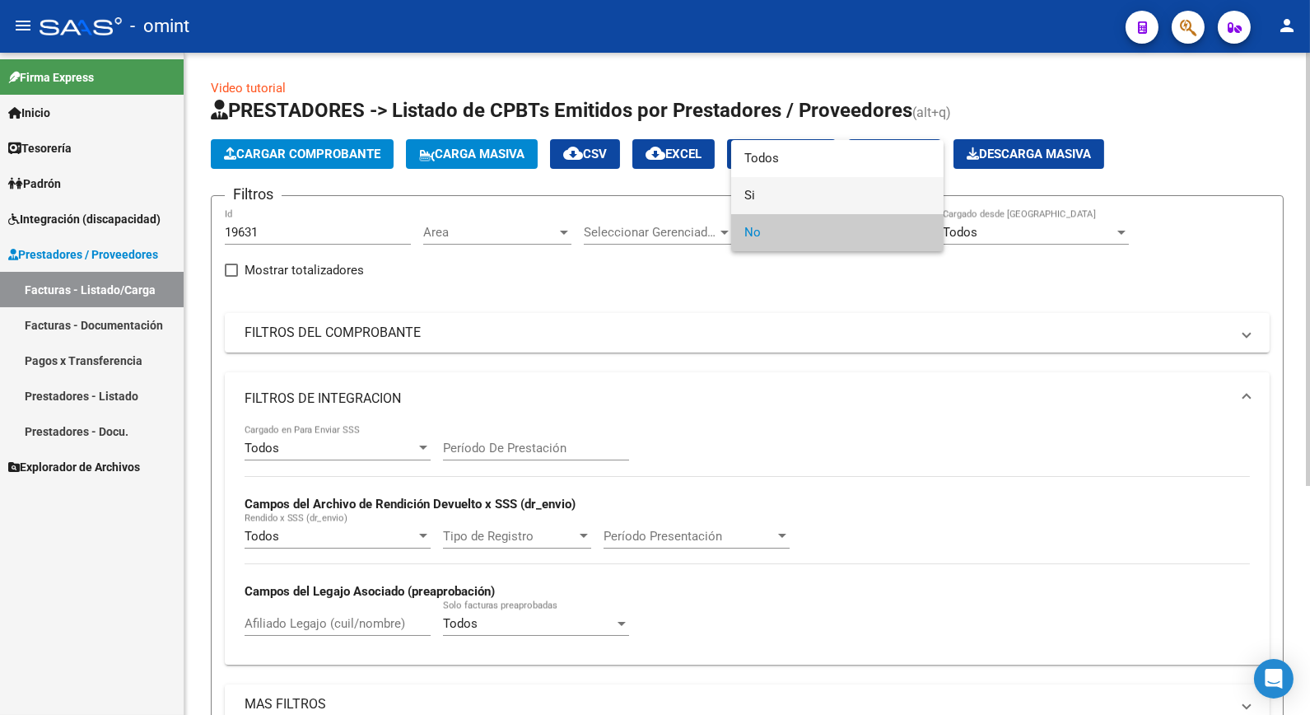
drag, startPoint x: 783, startPoint y: 188, endPoint x: 794, endPoint y: 198, distance: 15.1
click at [787, 193] on span "Si" at bounding box center [838, 195] width 186 height 37
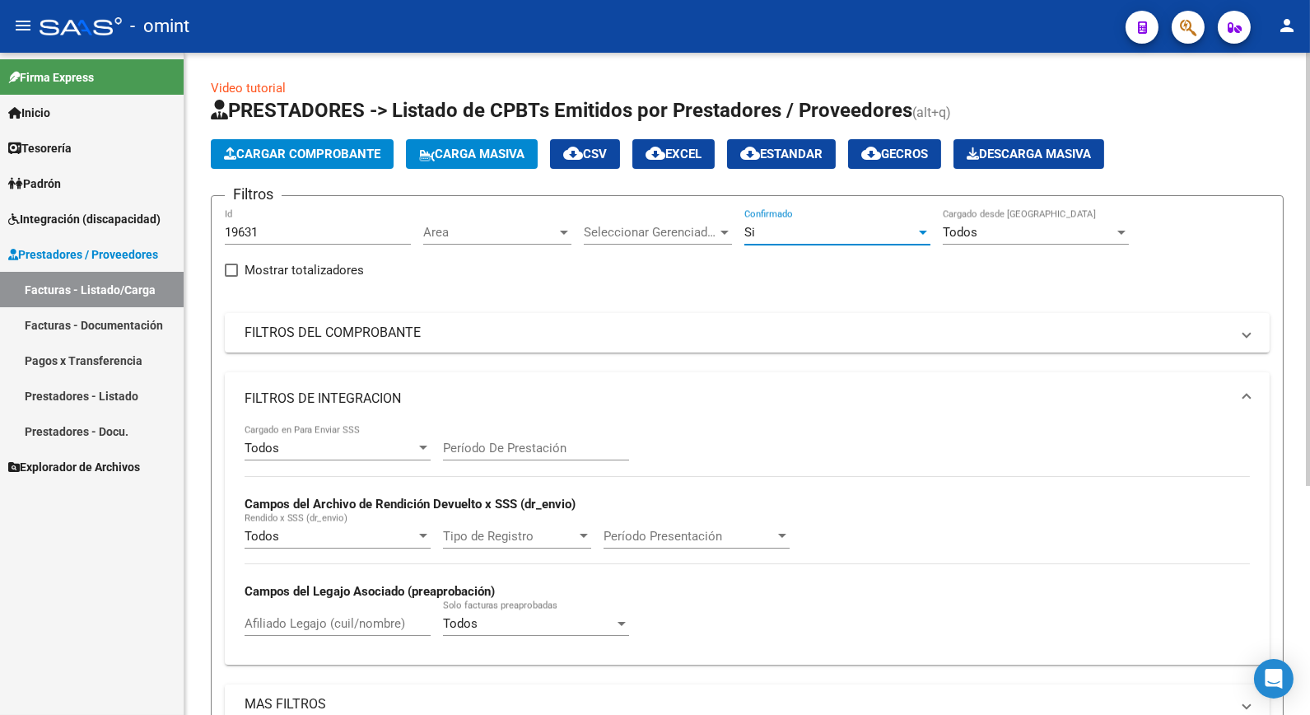
scroll to position [183, 0]
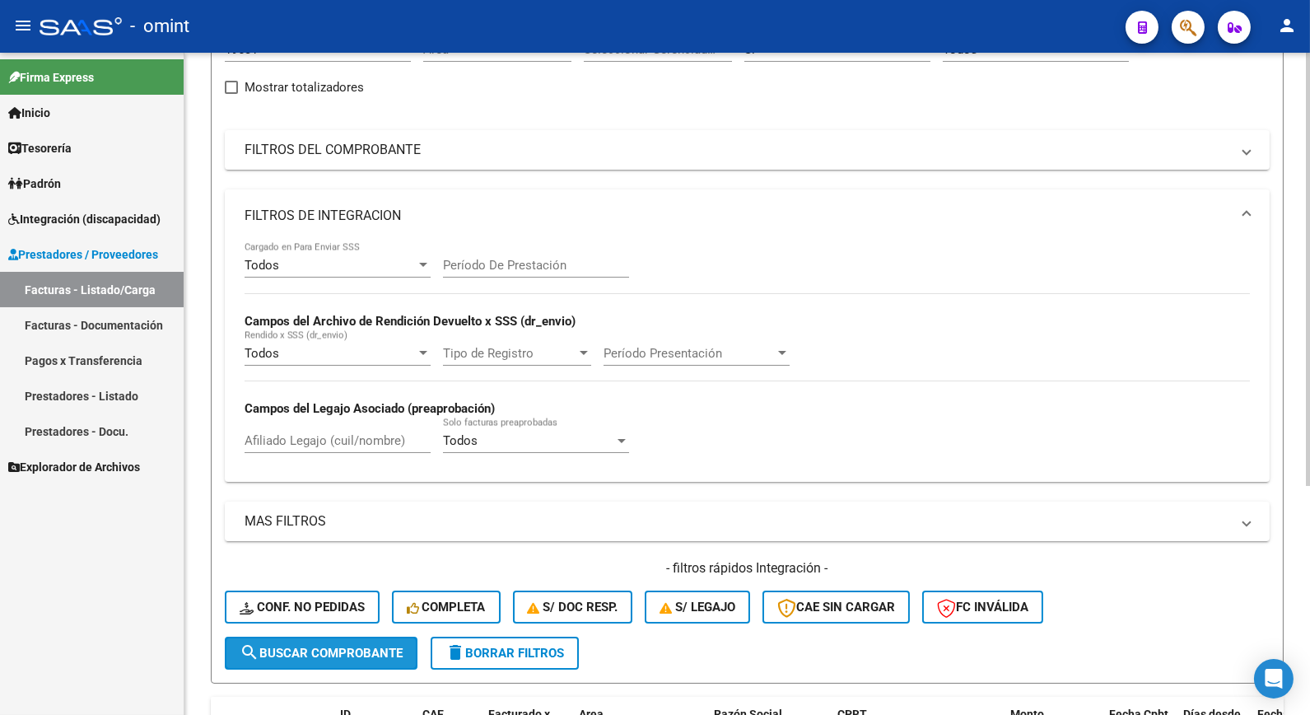
click at [358, 655] on span "search Buscar Comprobante" at bounding box center [321, 653] width 163 height 15
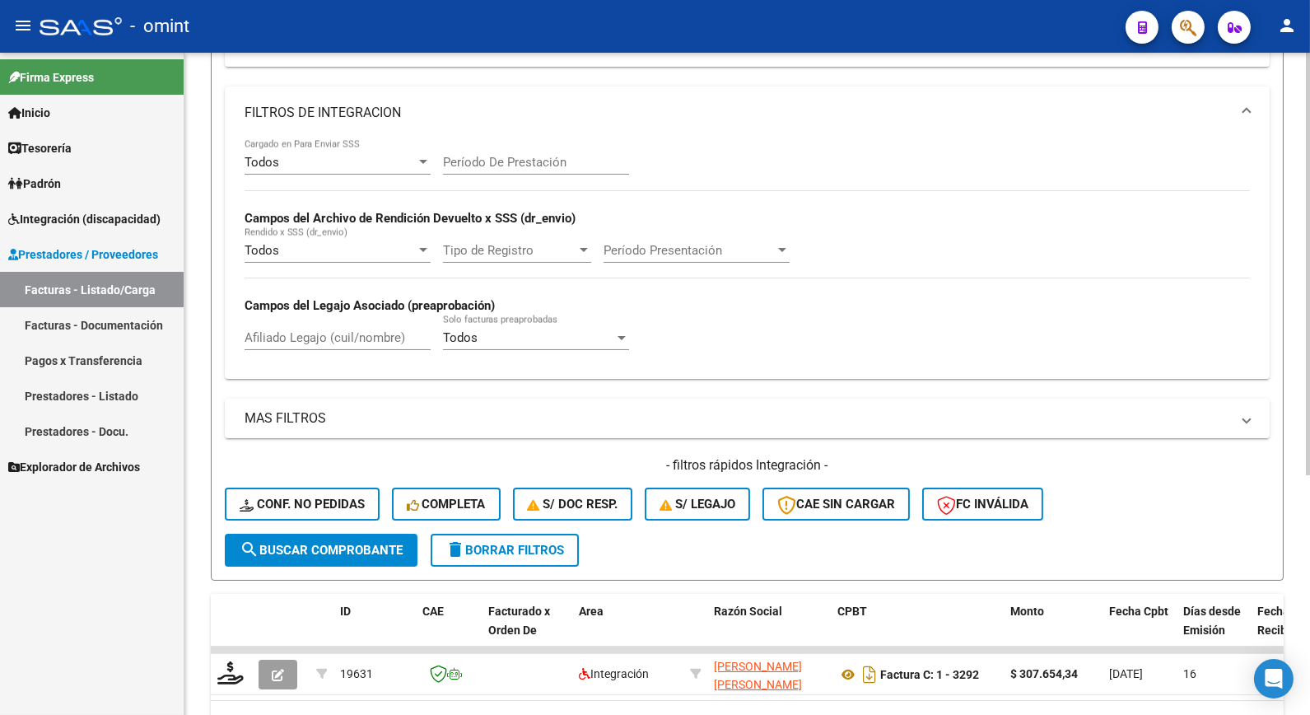
scroll to position [0, 0]
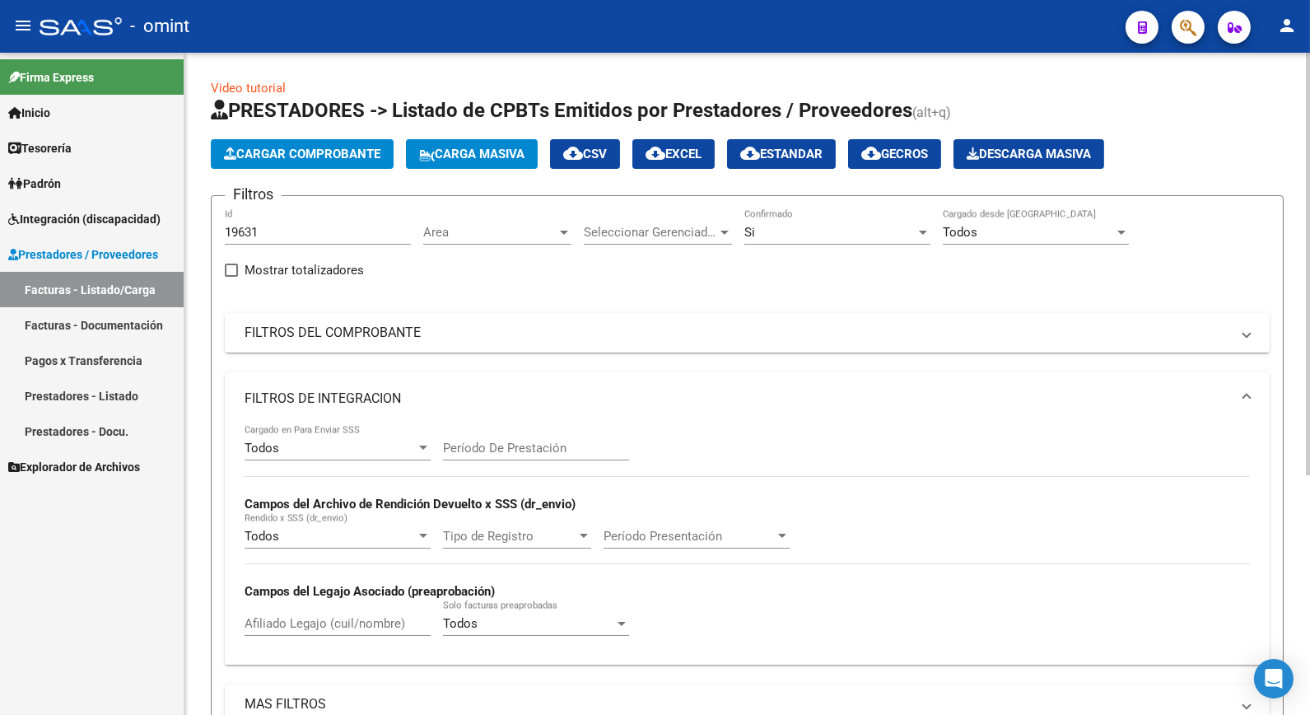
click at [915, 236] on div "Si" at bounding box center [830, 232] width 171 height 15
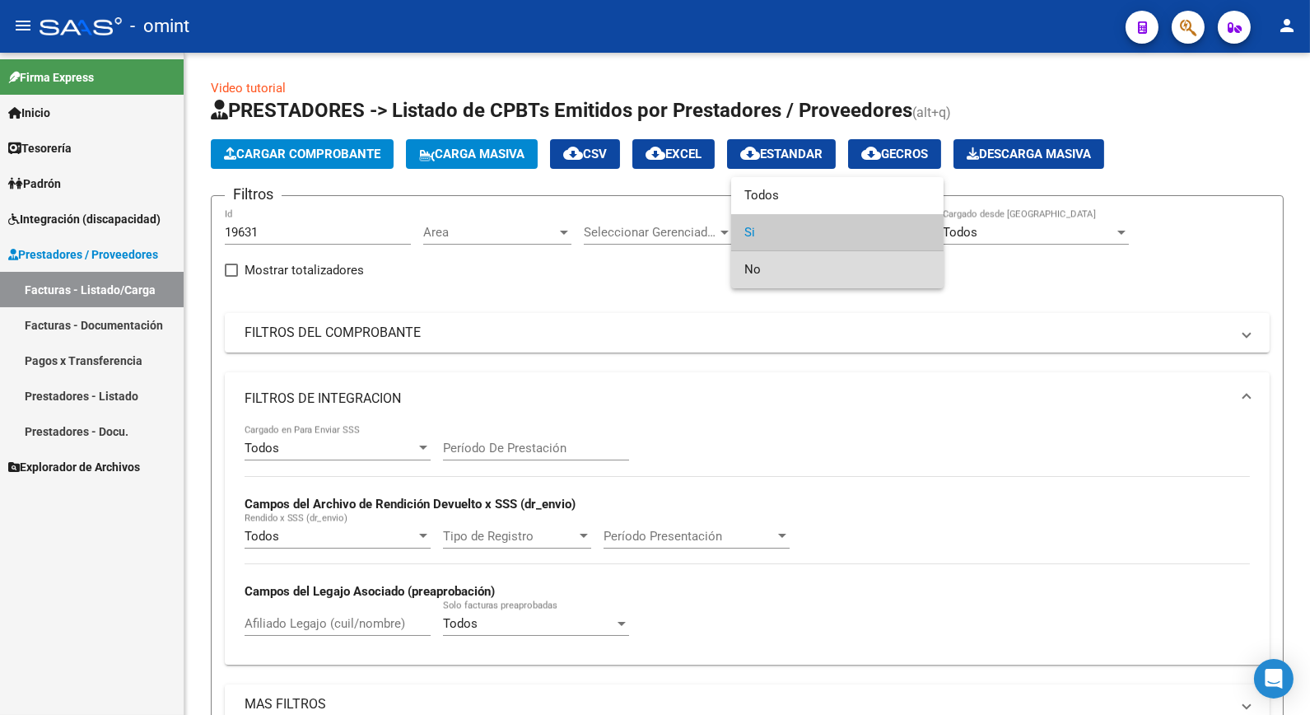
click at [791, 278] on span "No" at bounding box center [838, 269] width 186 height 37
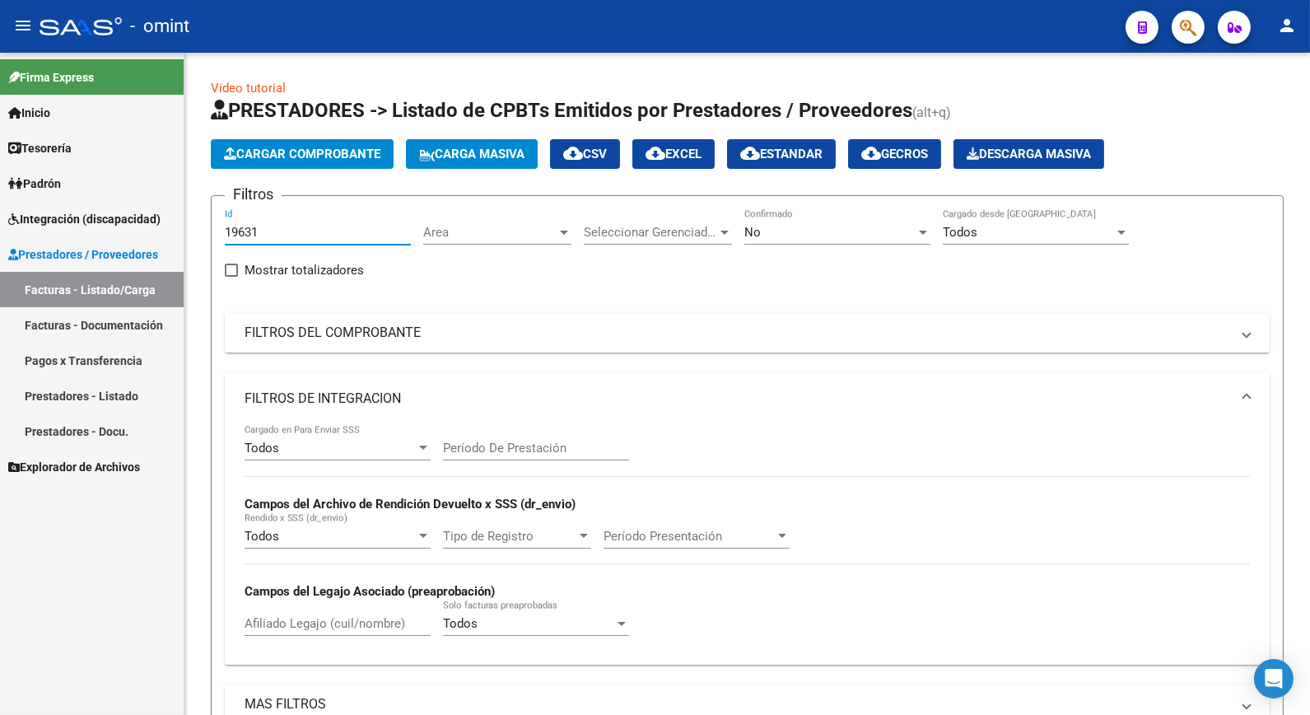
drag, startPoint x: 295, startPoint y: 229, endPoint x: 44, endPoint y: 180, distance: 255.2
click at [44, 180] on mat-sidenav-container "Firma Express Inicio Calendario SSS Instructivos Contacto OS Tesorería Extracto…" at bounding box center [655, 384] width 1310 height 662
paste input "19816"
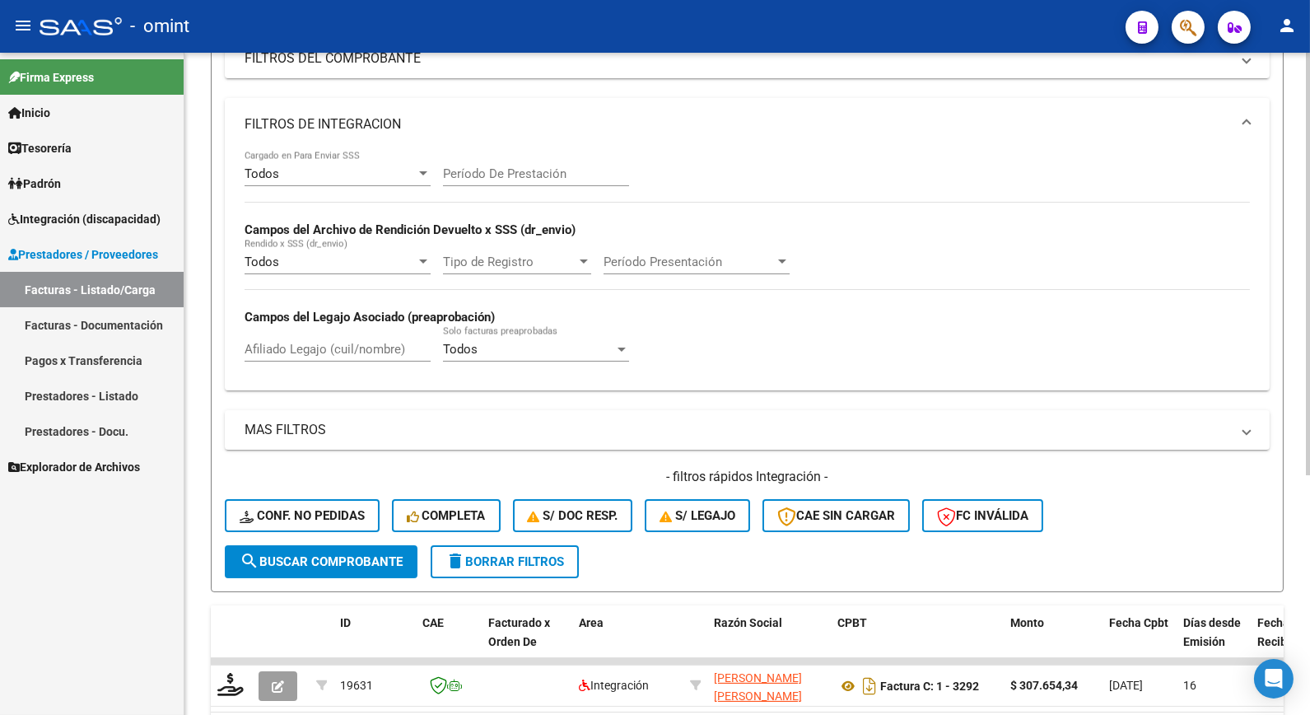
type input "19816"
click at [327, 554] on span "search Buscar Comprobante" at bounding box center [321, 561] width 163 height 15
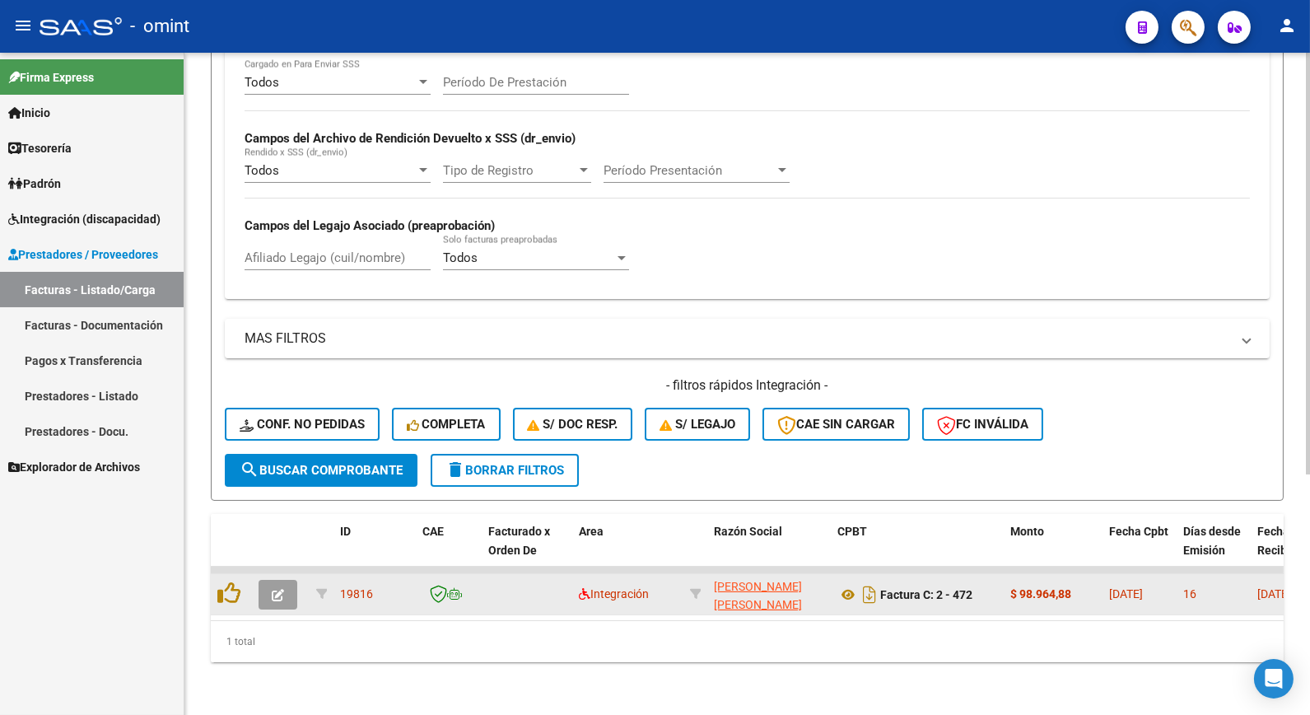
click at [272, 589] on icon "button" at bounding box center [278, 595] width 12 height 12
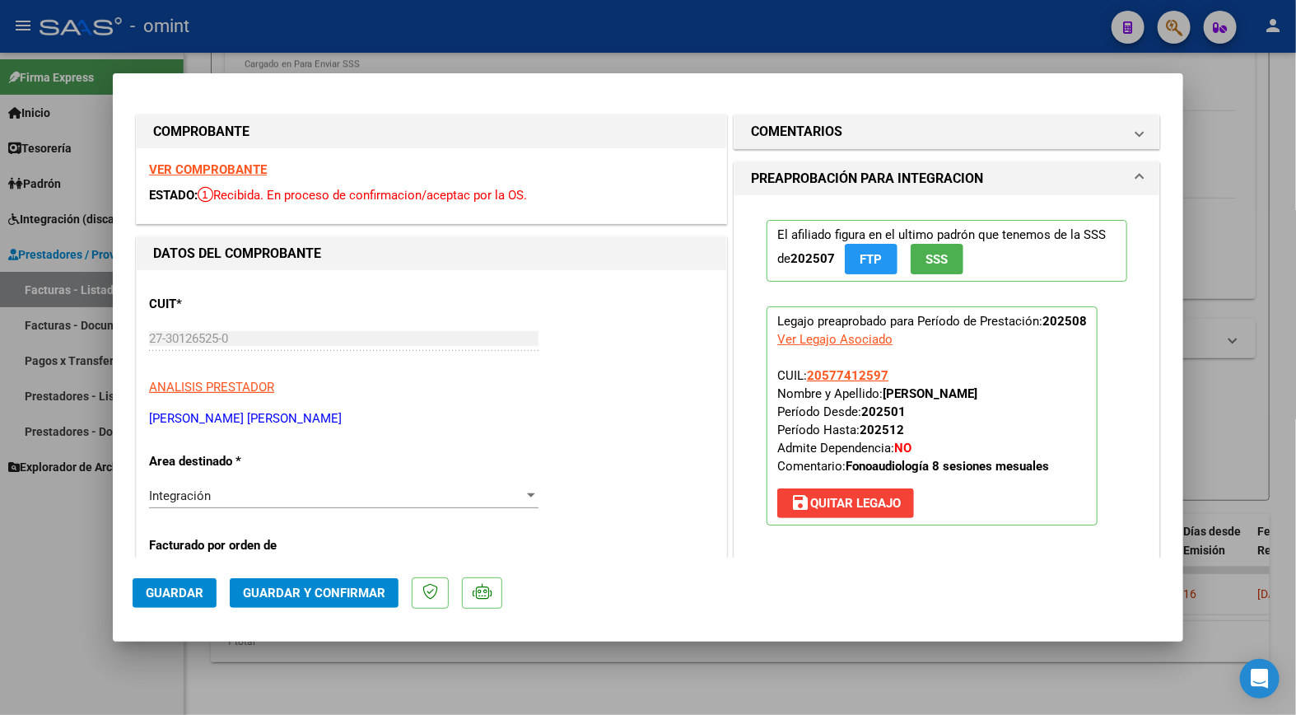
click at [222, 171] on strong "VER COMPROBANTE" at bounding box center [208, 169] width 118 height 15
click at [276, 20] on div at bounding box center [648, 357] width 1296 height 715
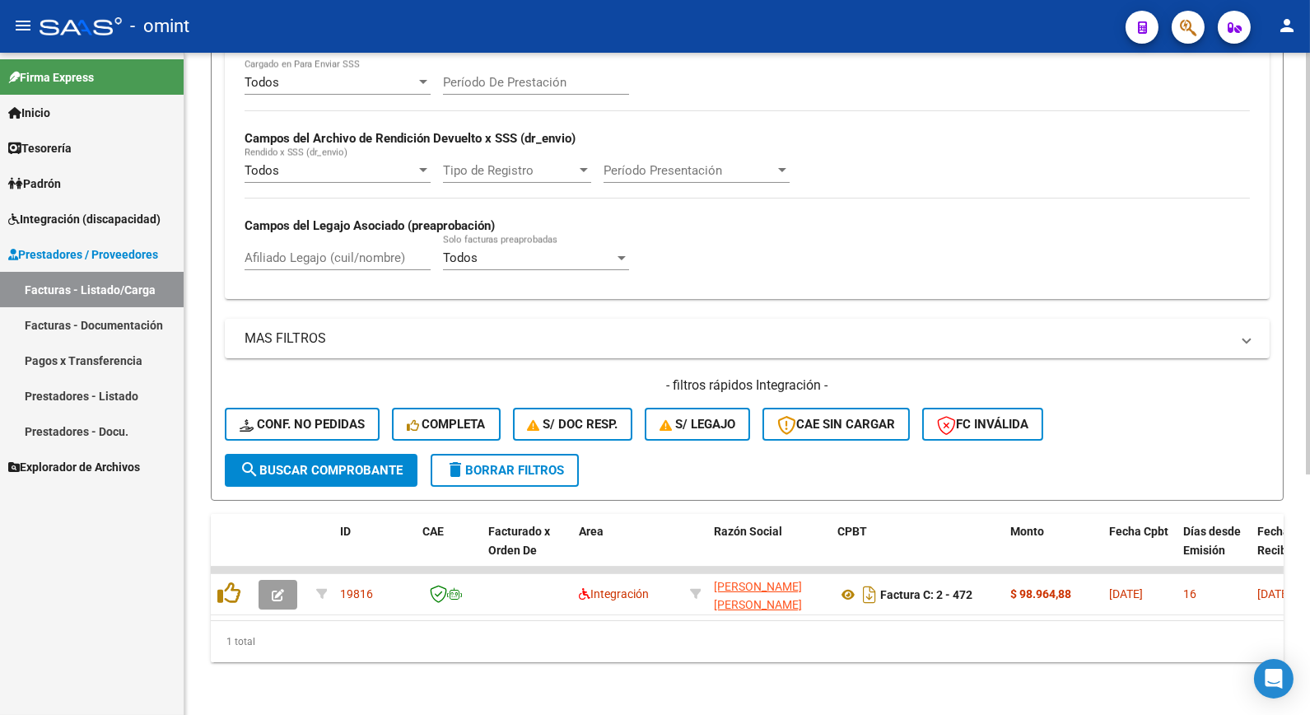
click at [521, 463] on span "delete Borrar Filtros" at bounding box center [505, 470] width 119 height 15
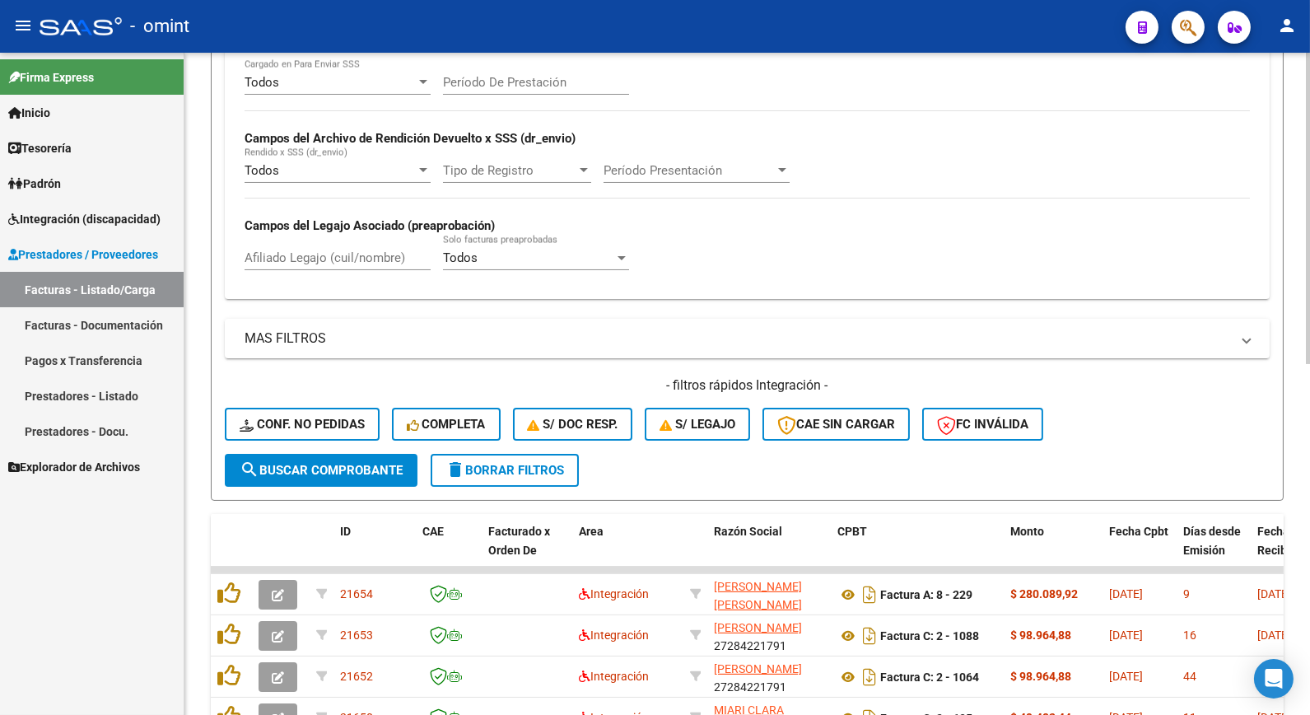
click at [276, 441] on div "- filtros rápidos Integración - Conf. no pedidas Completa S/ Doc Resp. S/ legaj…" at bounding box center [747, 414] width 1045 height 77
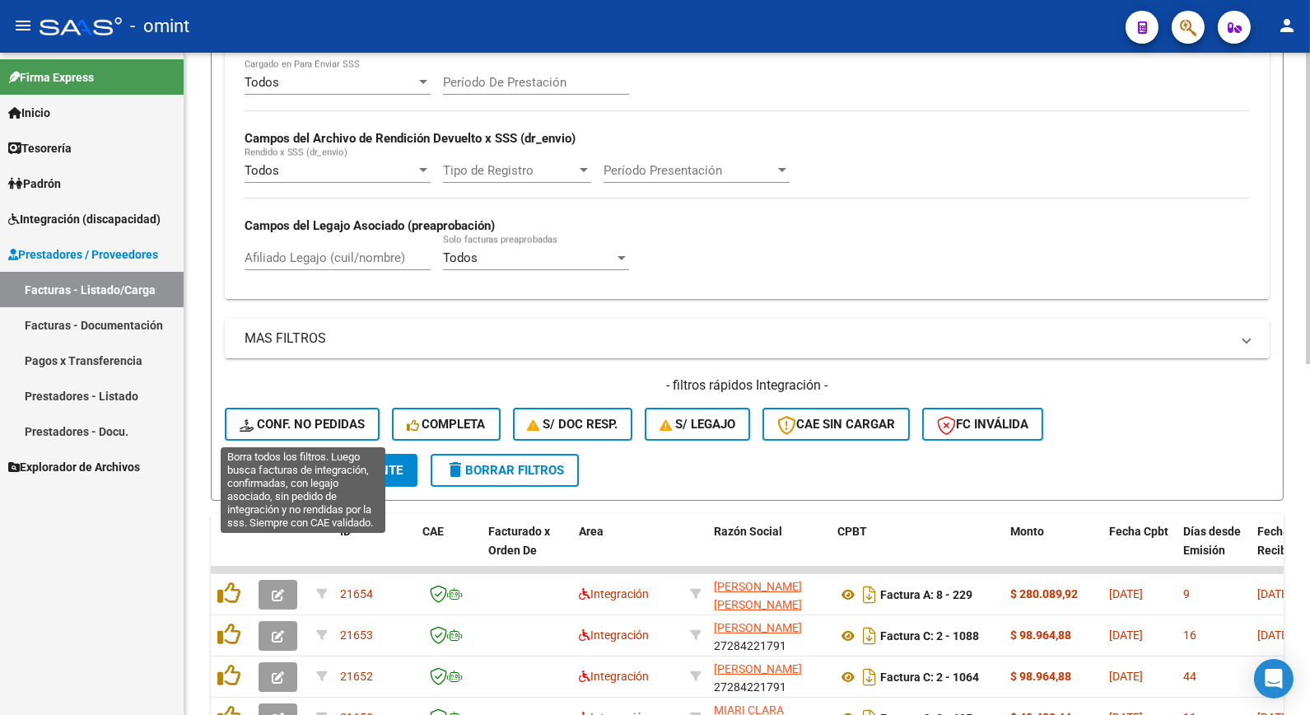
drag, startPoint x: 280, startPoint y: 425, endPoint x: 467, endPoint y: 310, distance: 219.2
click at [281, 425] on span "Conf. no pedidas" at bounding box center [302, 424] width 125 height 15
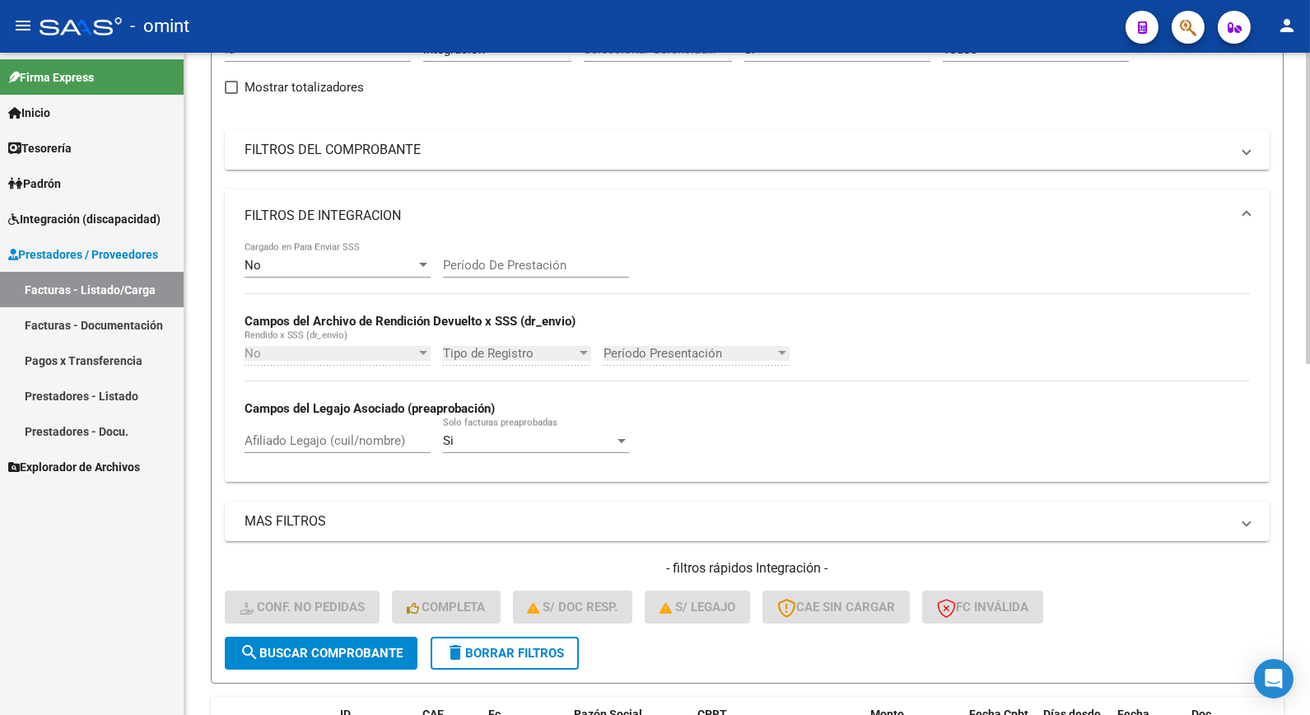
scroll to position [0, 0]
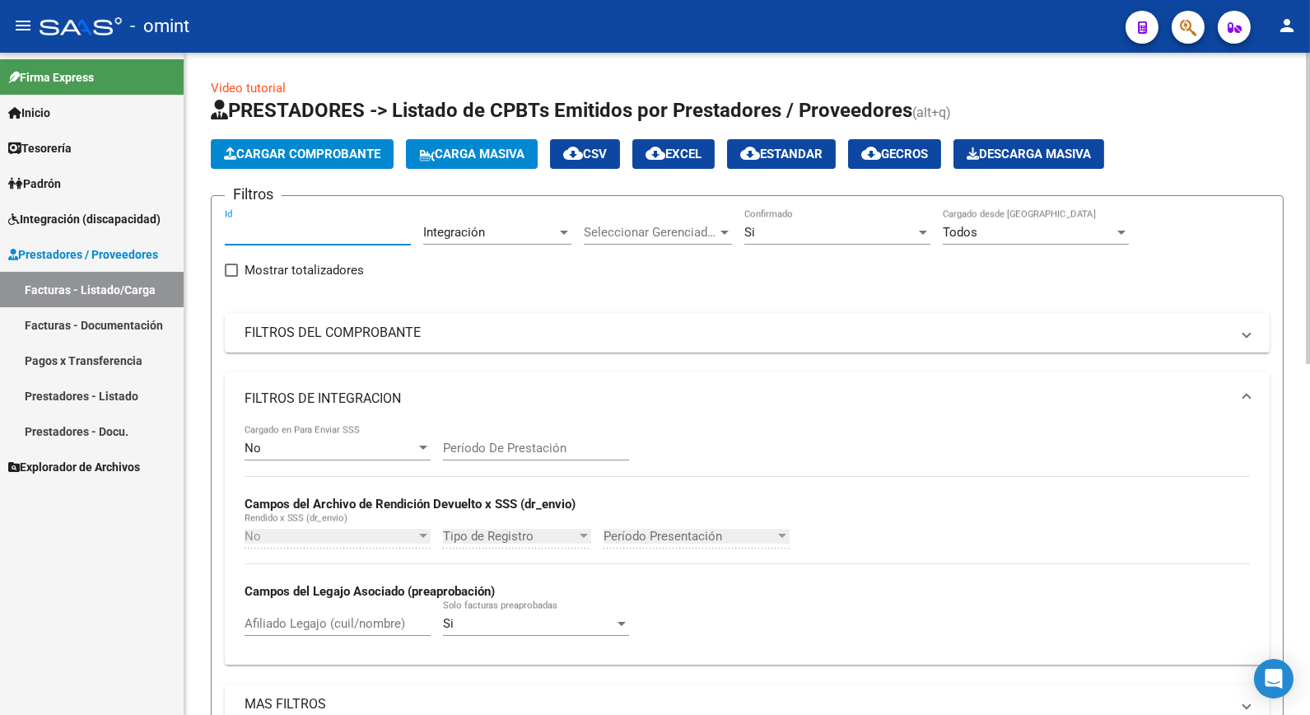
paste input "19816"
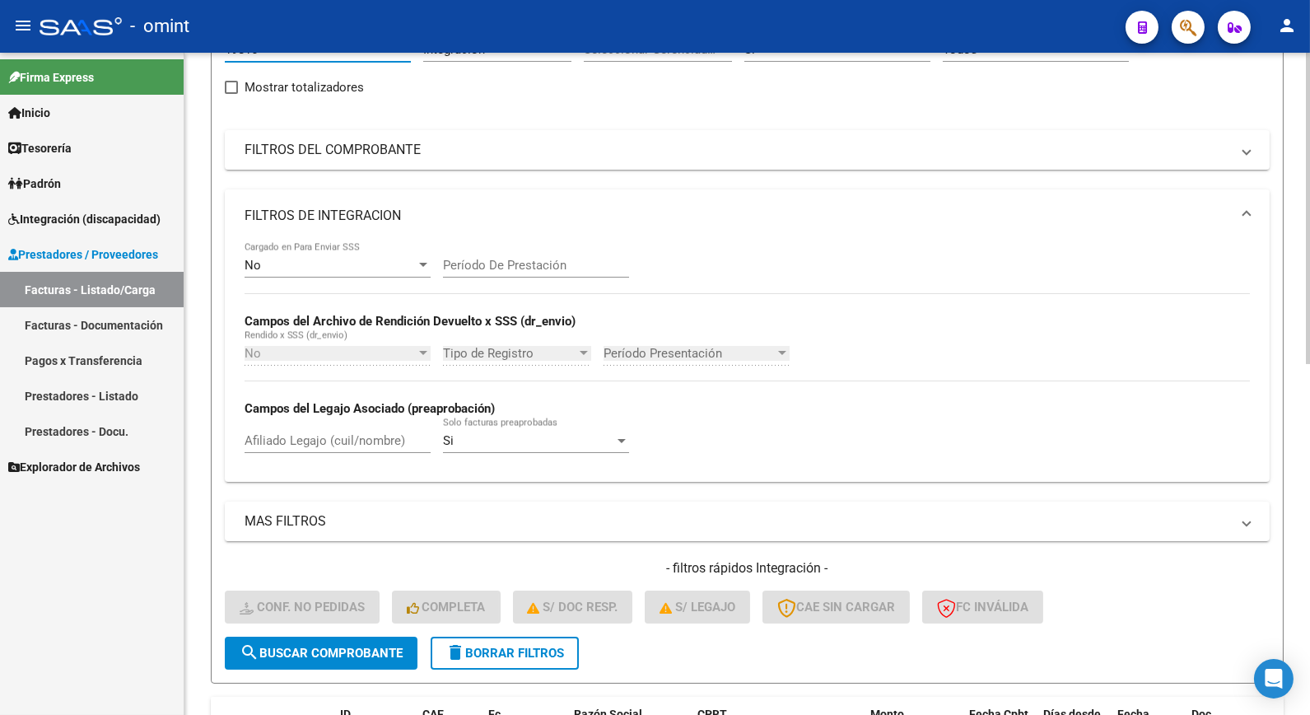
scroll to position [274, 0]
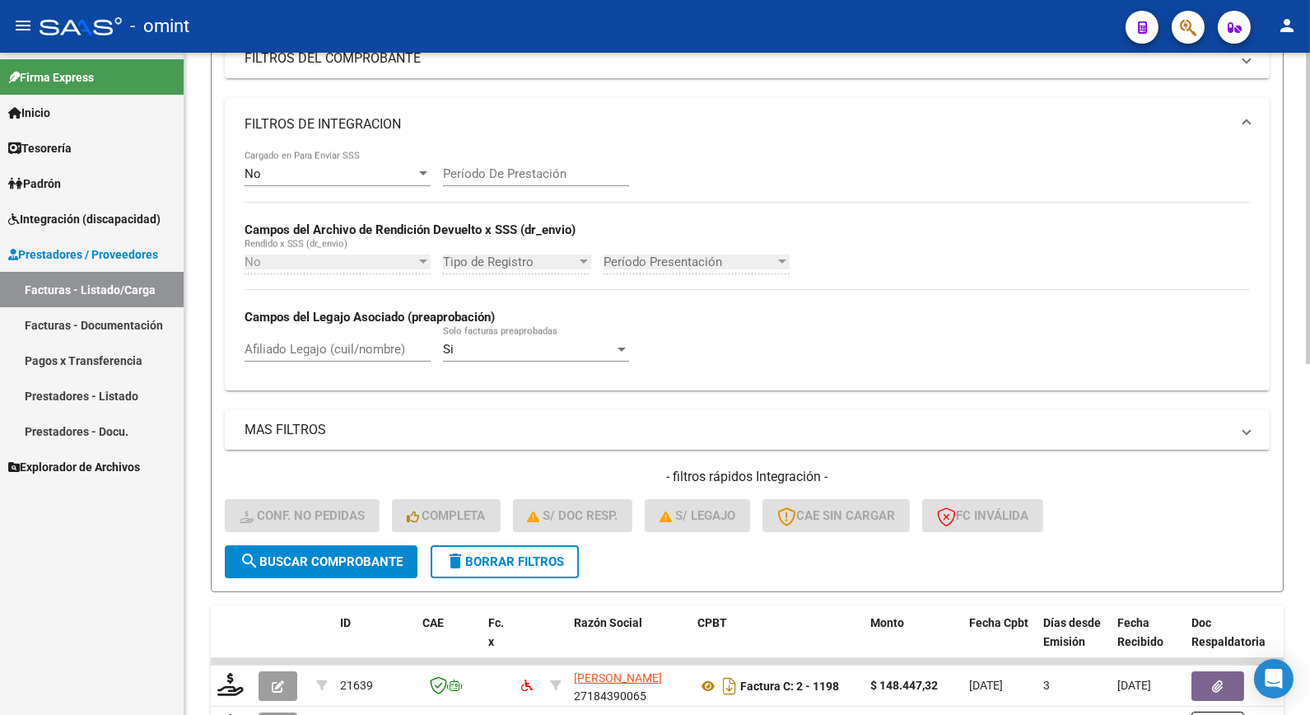
type input "19816"
click at [346, 563] on span "search Buscar Comprobante" at bounding box center [321, 561] width 163 height 15
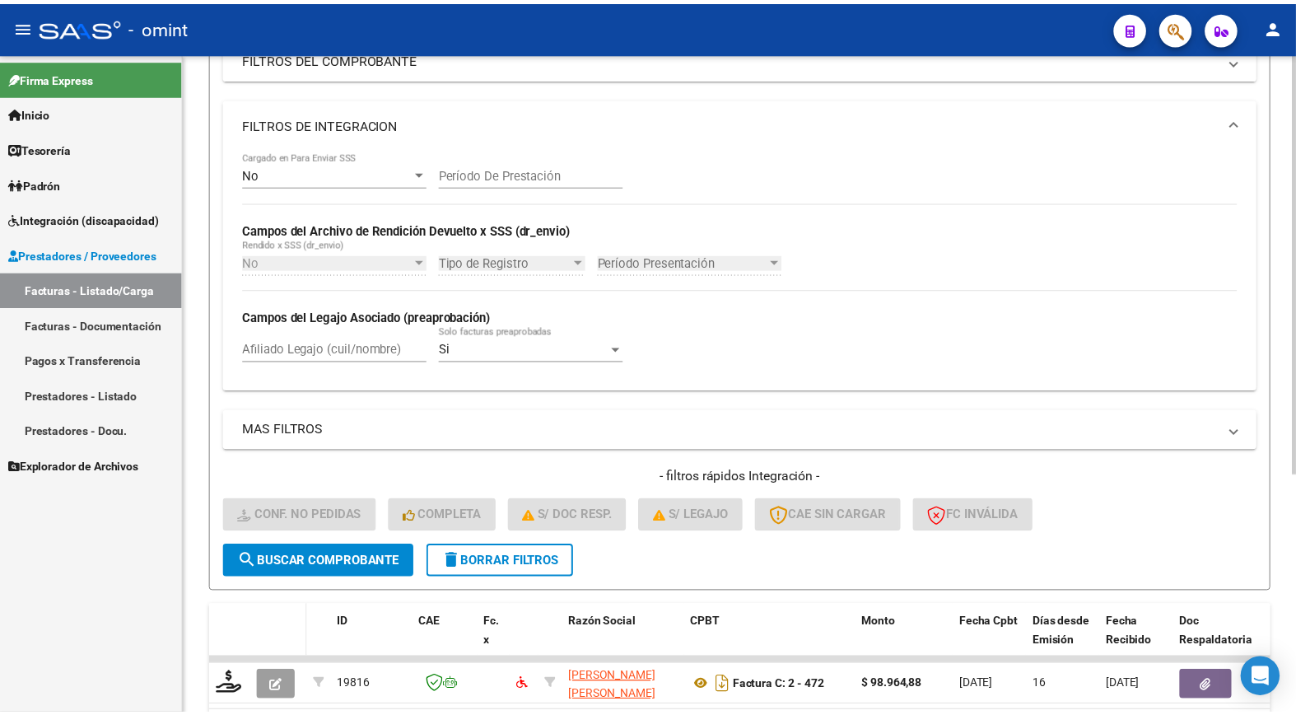
scroll to position [377, 0]
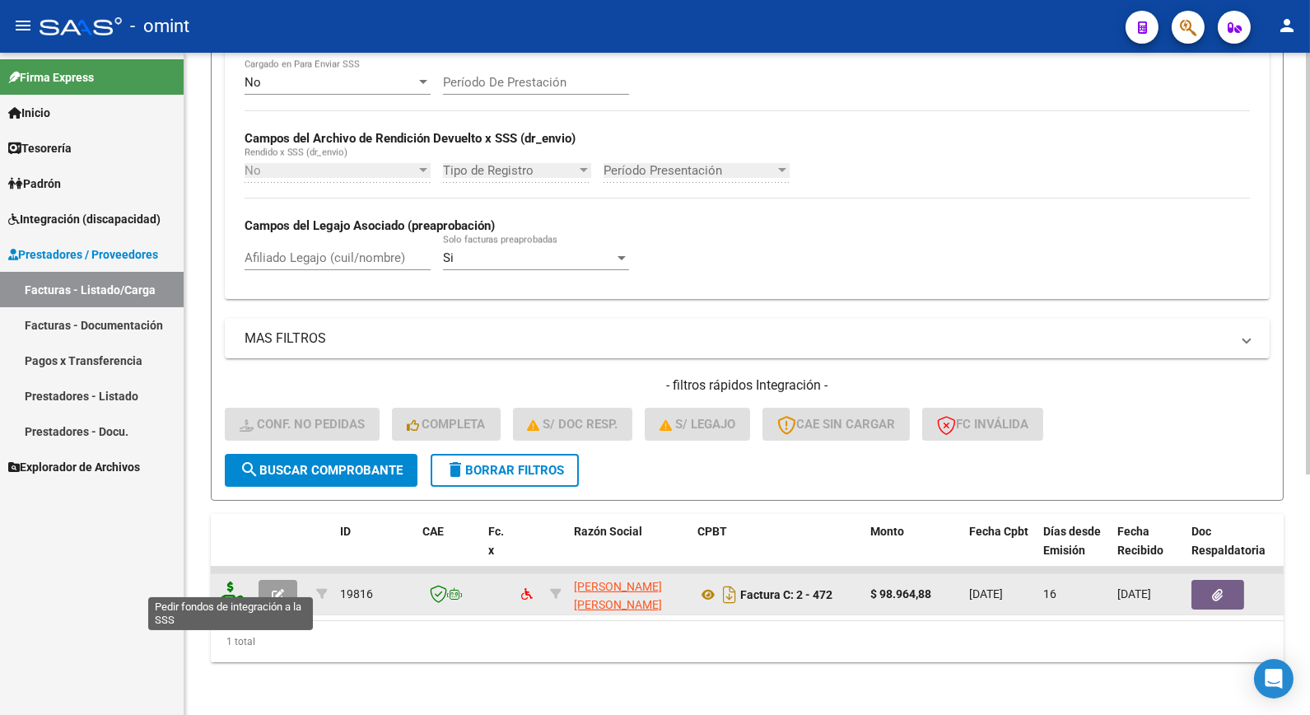
click at [232, 583] on icon at bounding box center [230, 592] width 26 height 23
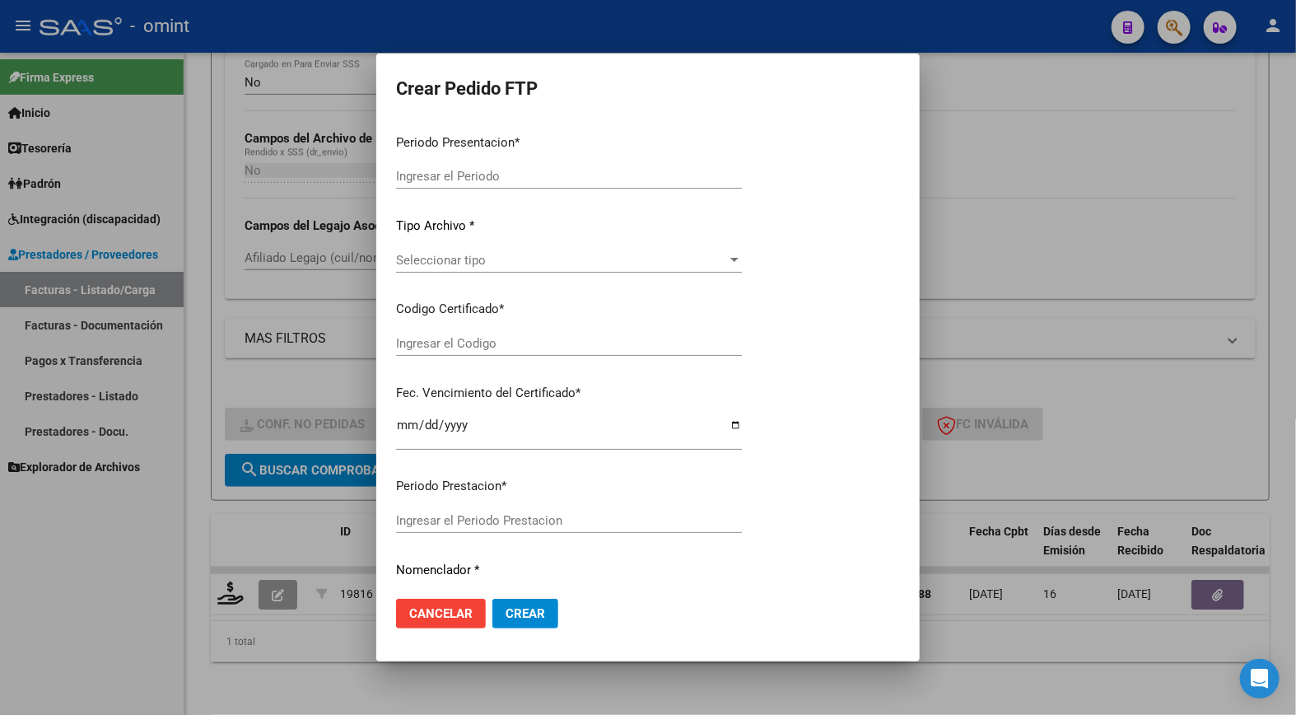
type input "202508"
type input "$ 98.964,88"
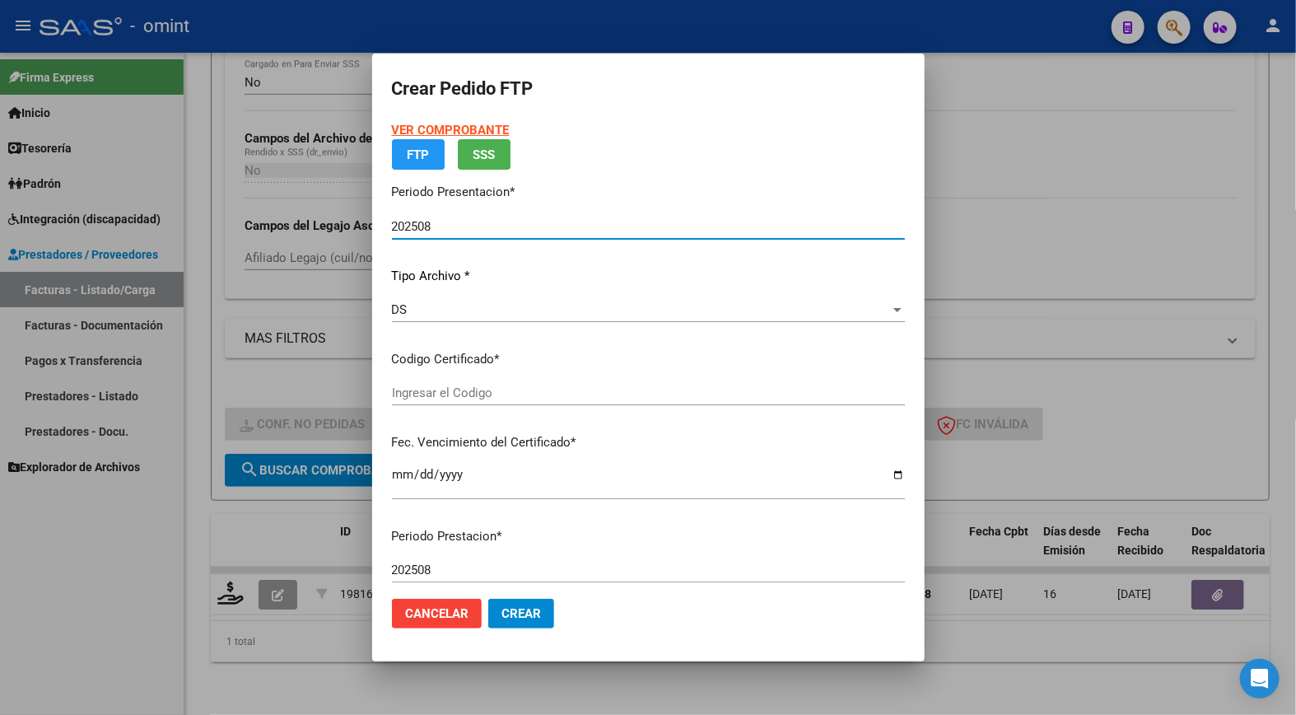
type input "1670523501"
type input "2029-06-11"
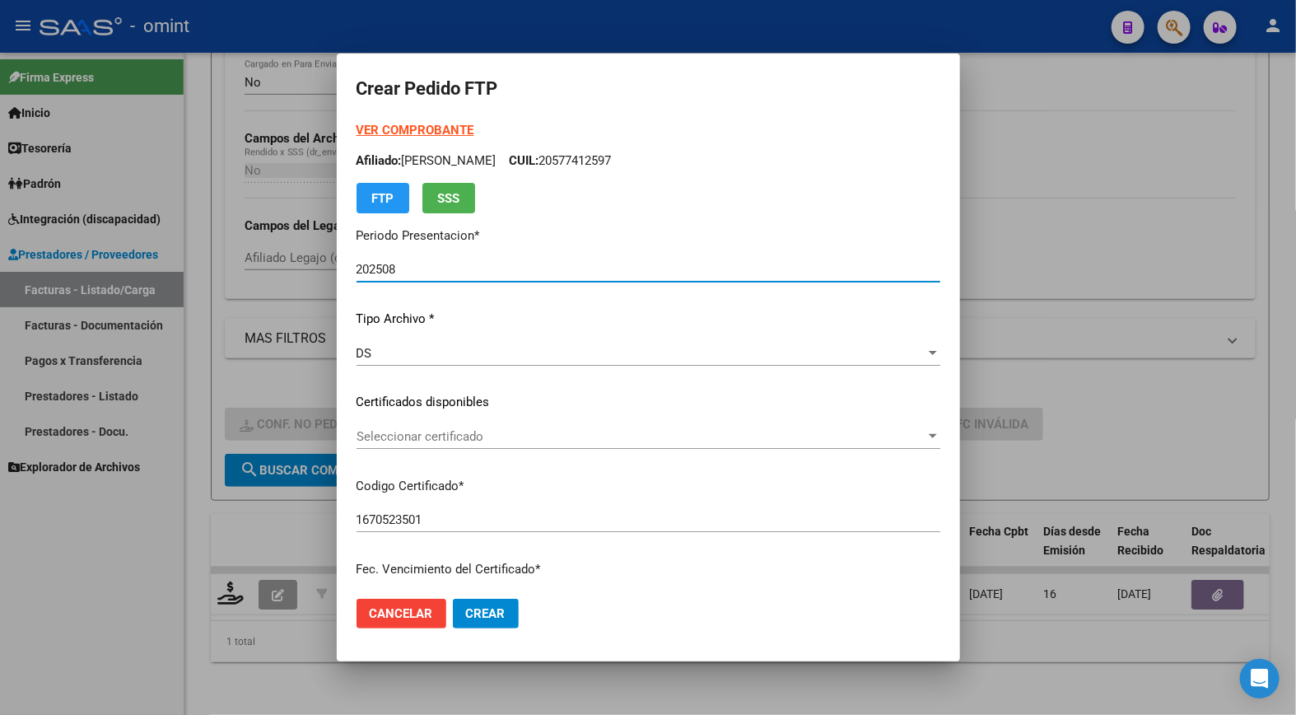
click at [917, 432] on span "Seleccionar certificado" at bounding box center [641, 436] width 569 height 15
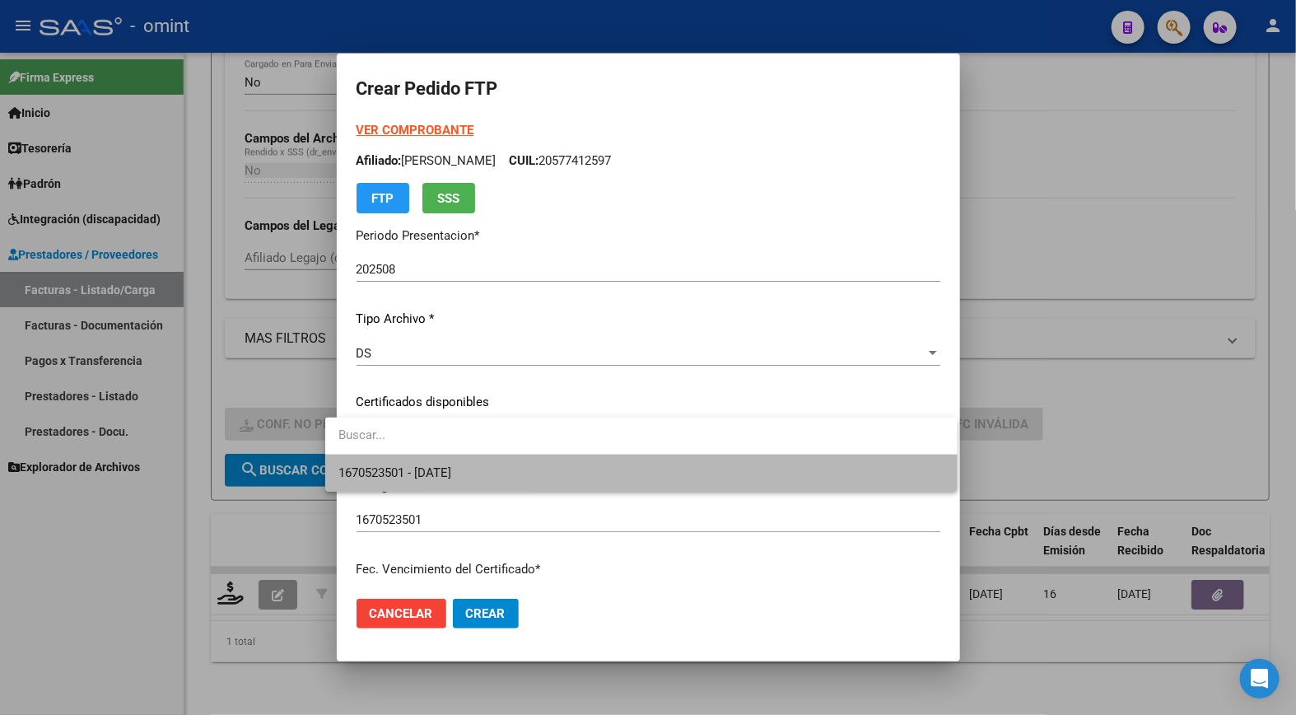
click at [863, 482] on span "1670523501 - 2029-06-11" at bounding box center [641, 473] width 605 height 37
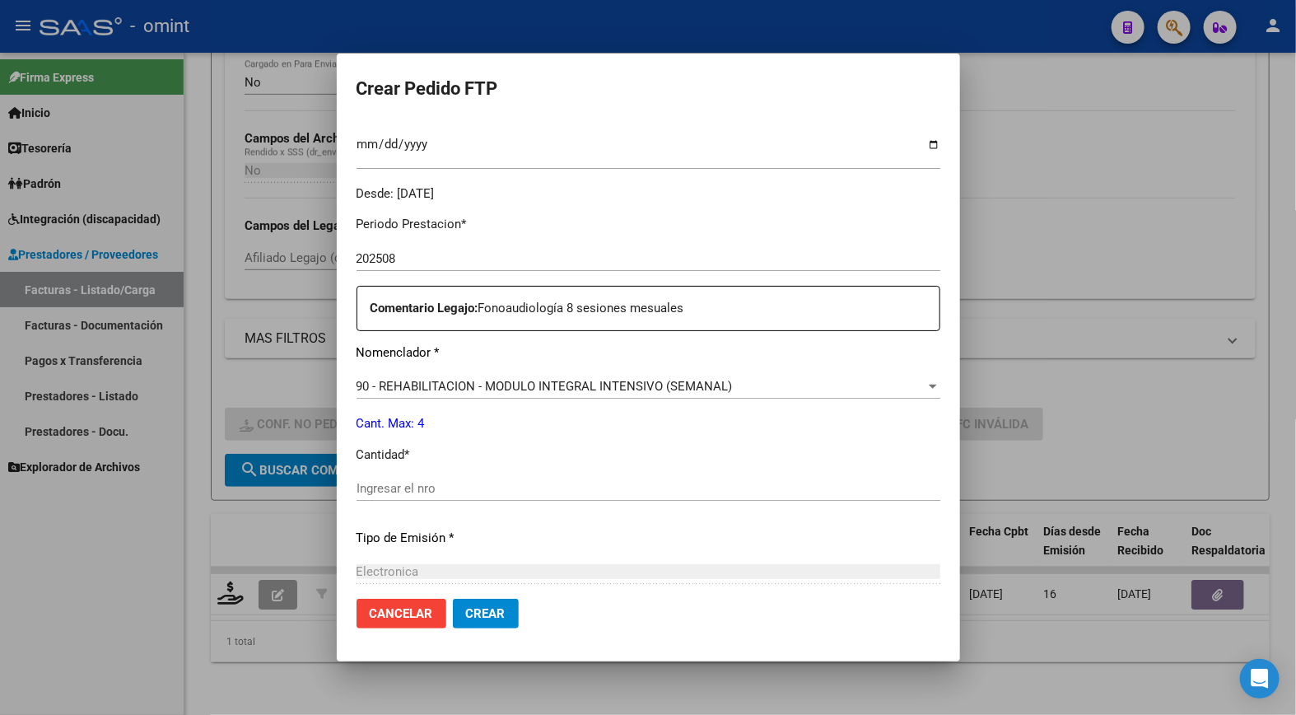
scroll to position [549, 0]
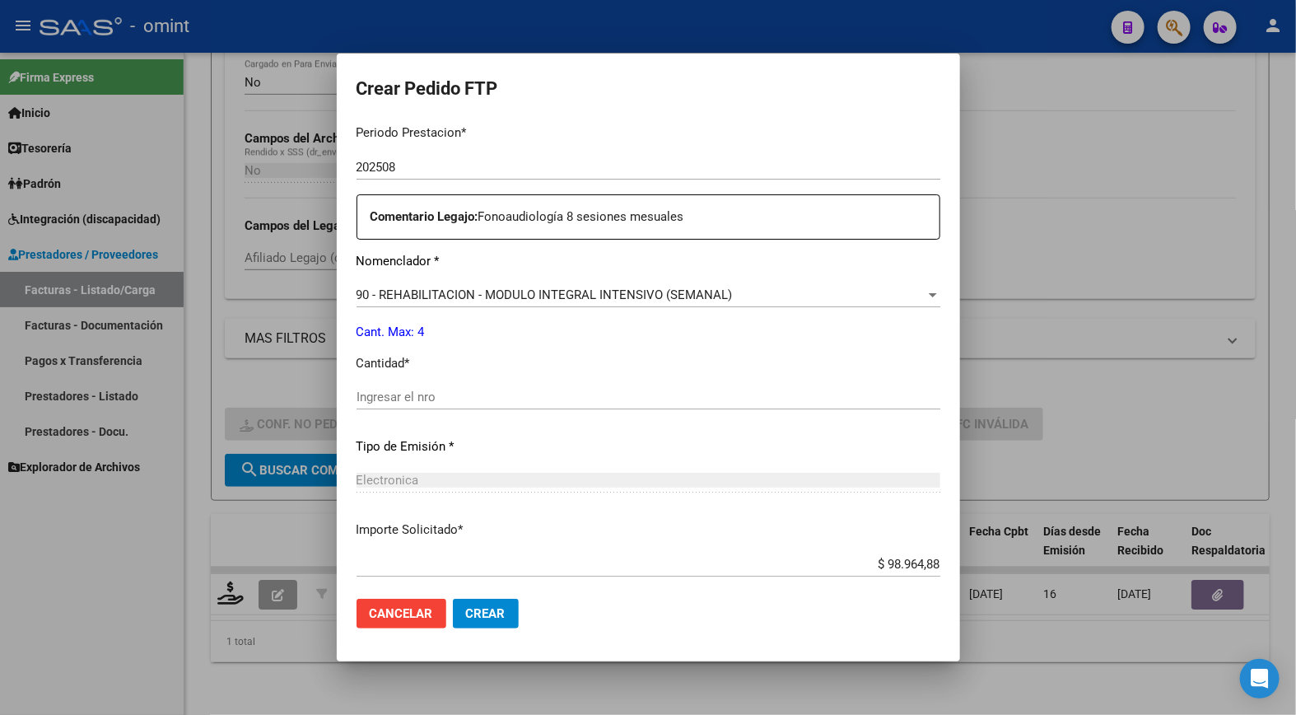
click at [413, 399] on input "Ingresar el nro" at bounding box center [649, 397] width 584 height 15
type input "4"
click at [628, 412] on div "4 Ingresar el nro" at bounding box center [649, 405] width 584 height 40
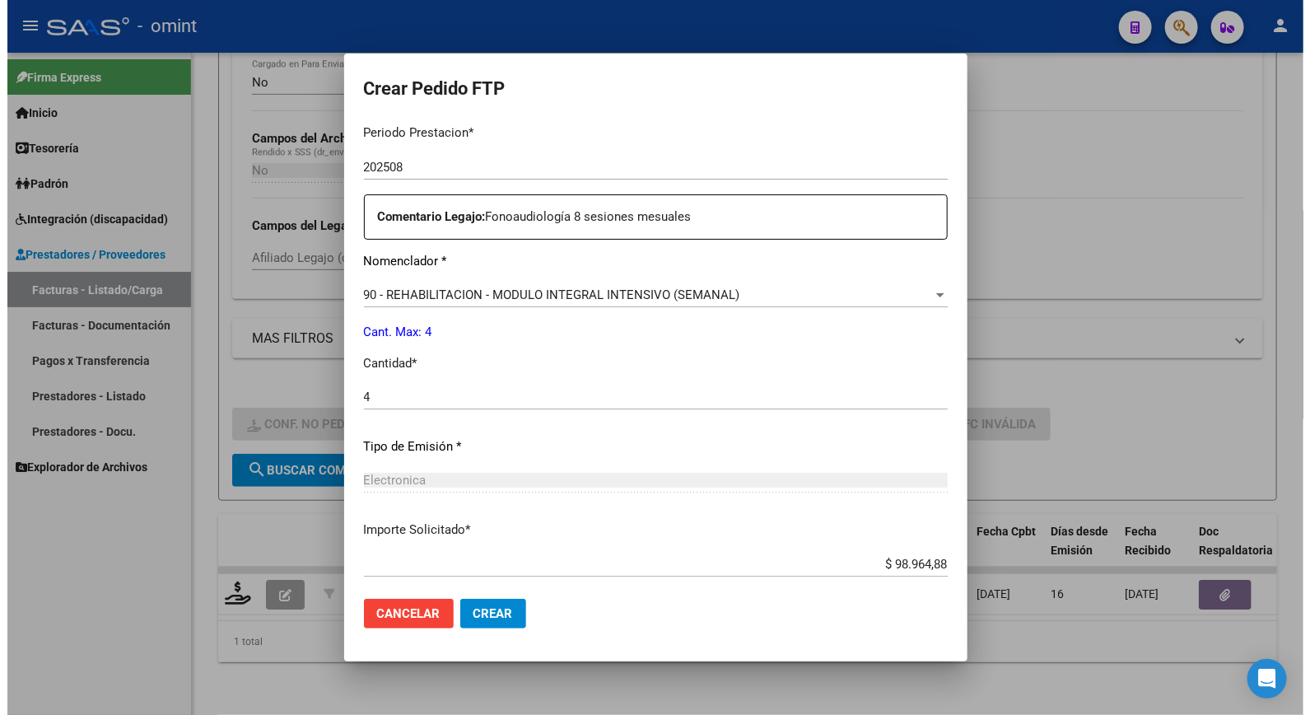
scroll to position [637, 0]
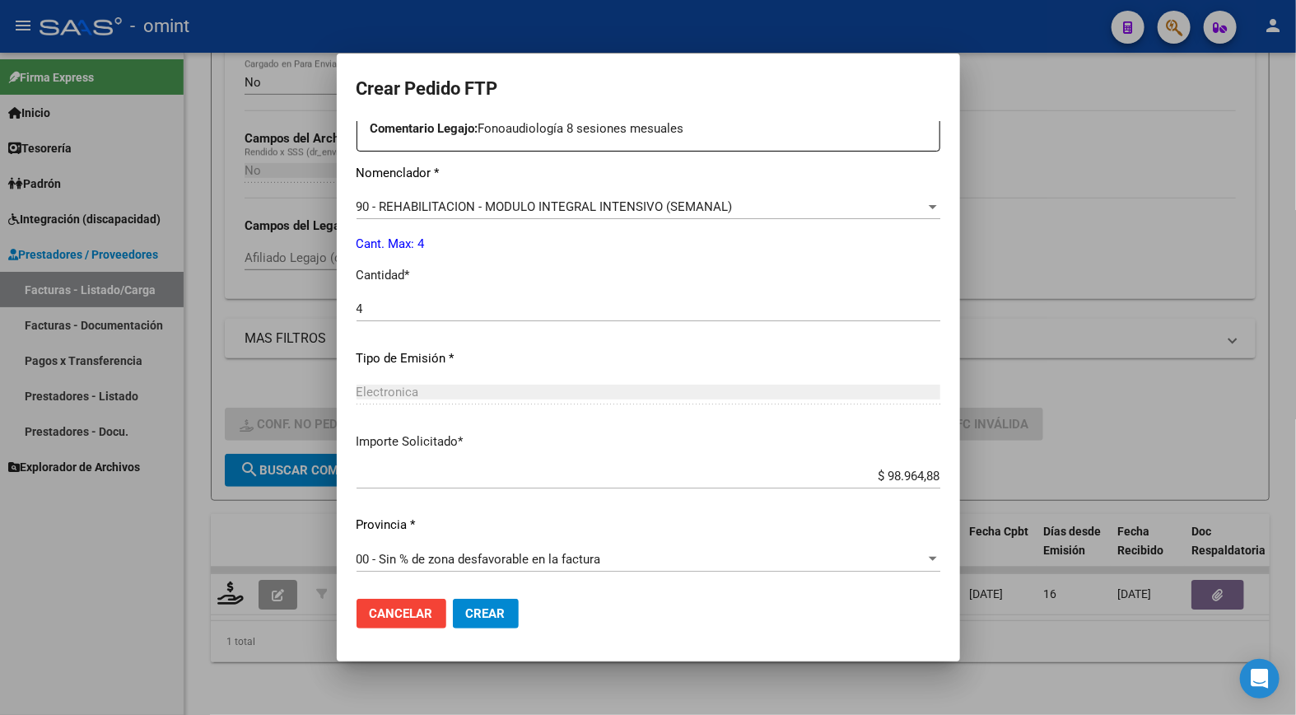
click at [478, 609] on span "Crear" at bounding box center [486, 613] width 40 height 15
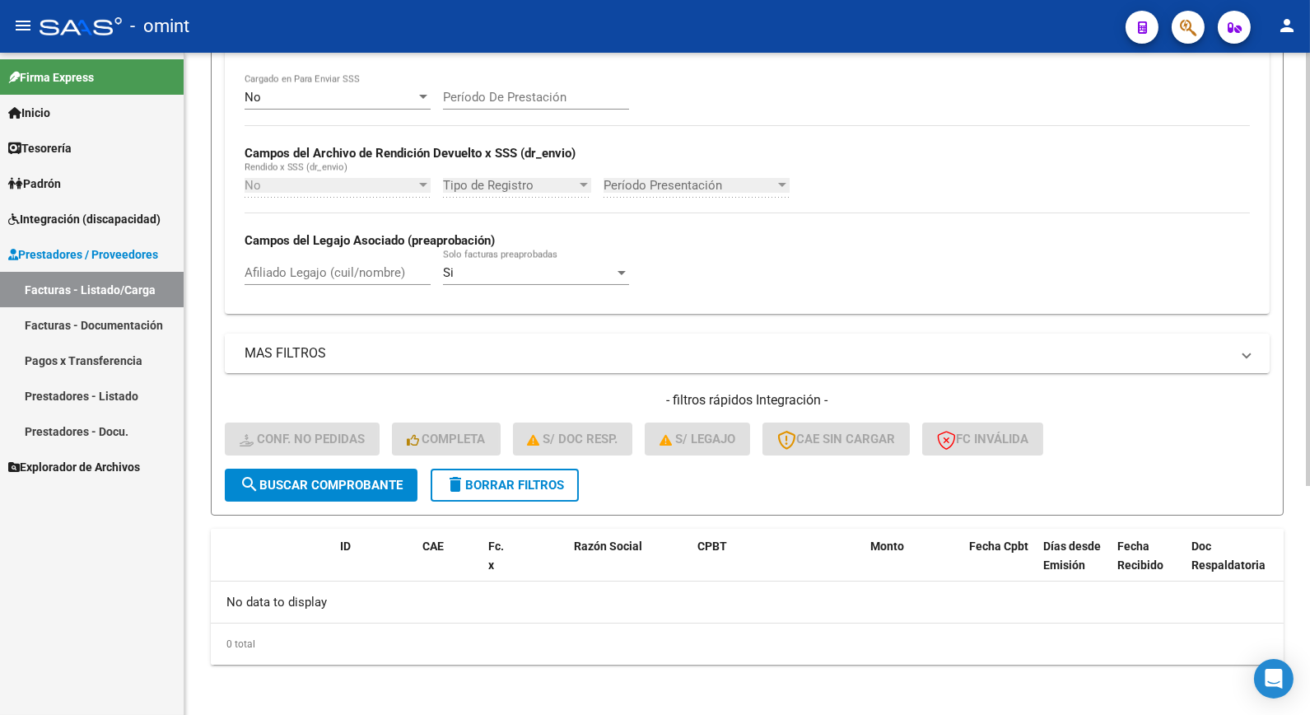
scroll to position [168, 0]
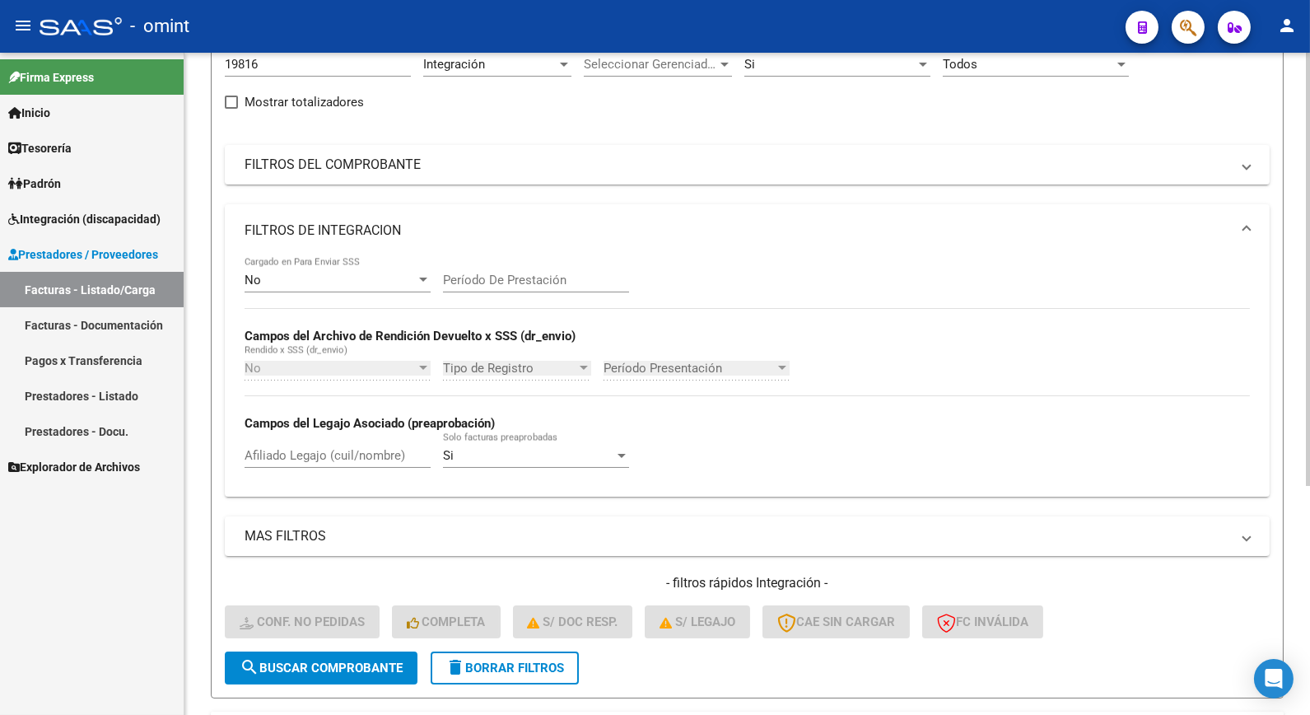
click at [534, 663] on span "delete Borrar Filtros" at bounding box center [505, 668] width 119 height 15
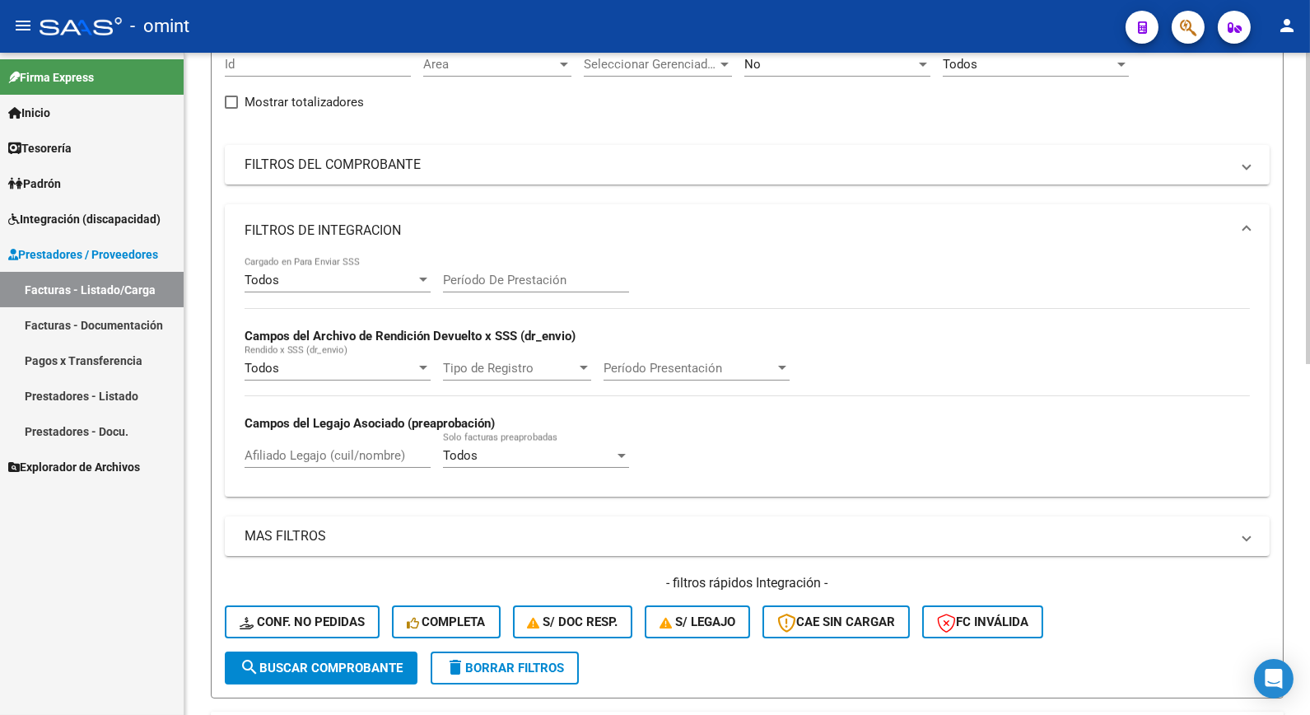
scroll to position [0, 0]
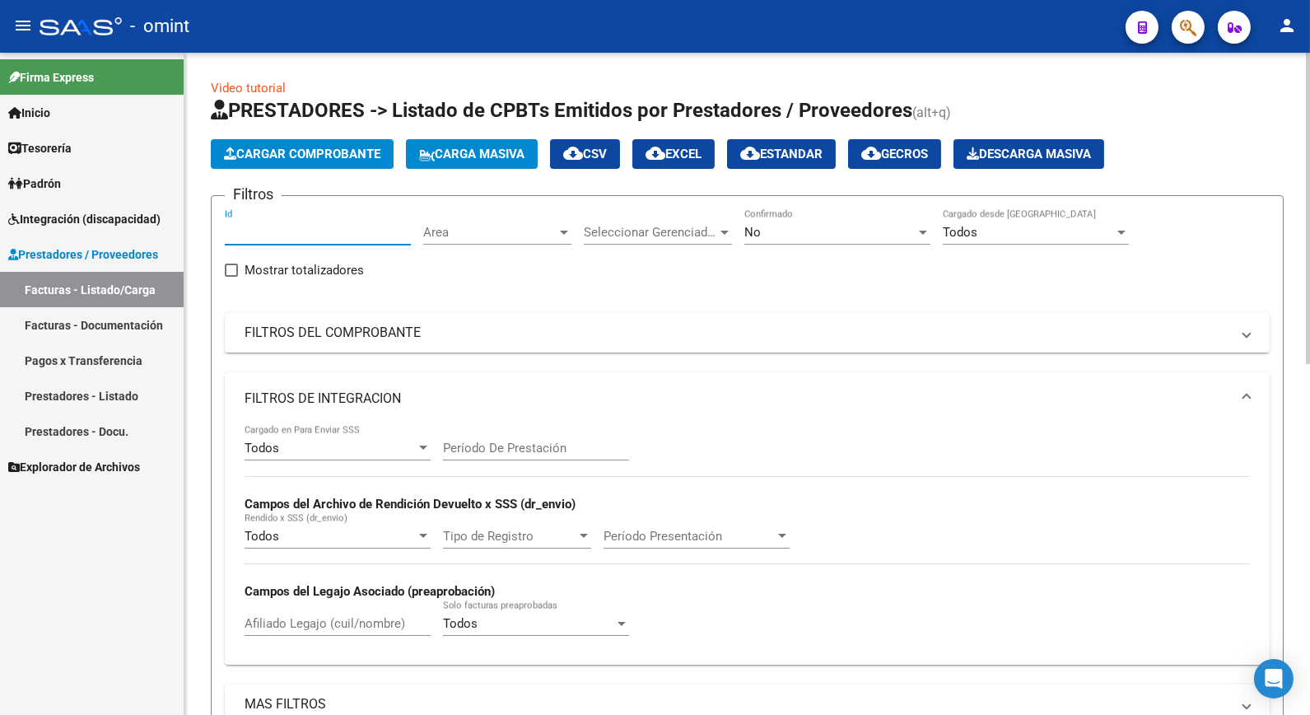
paste input "19798"
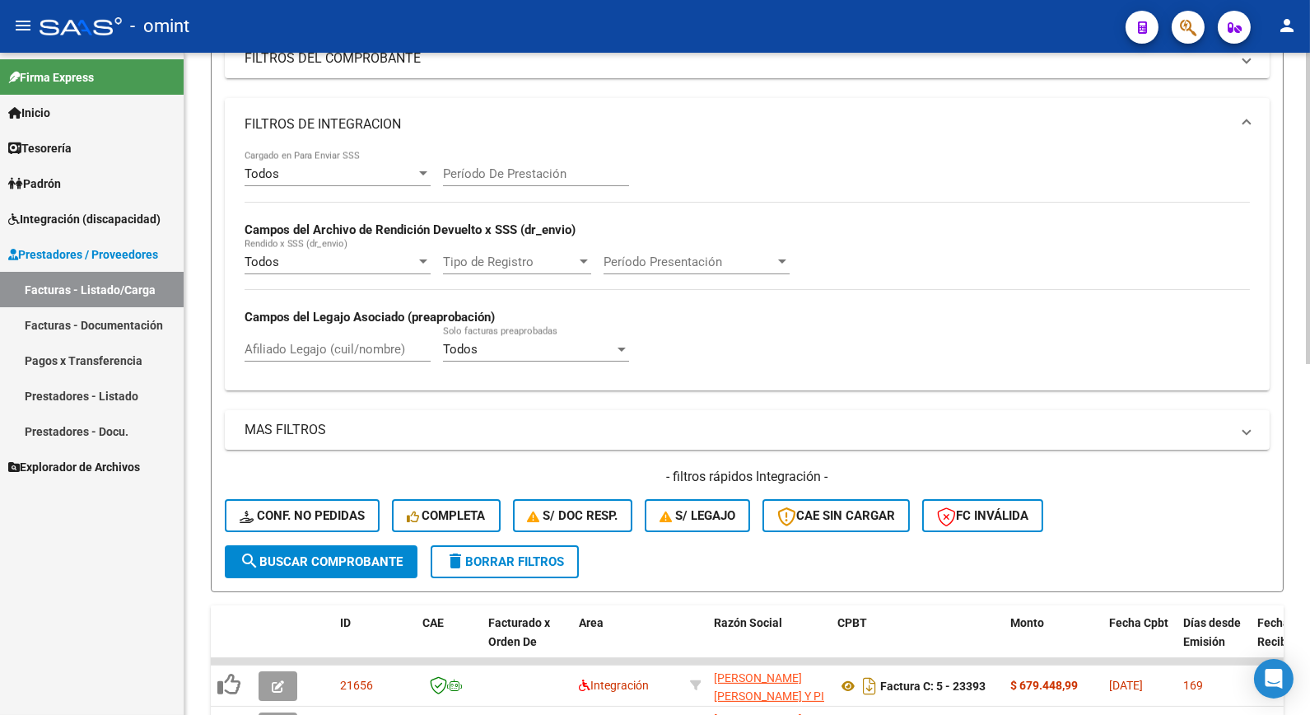
type input "19798"
click at [330, 563] on span "search Buscar Comprobante" at bounding box center [321, 561] width 163 height 15
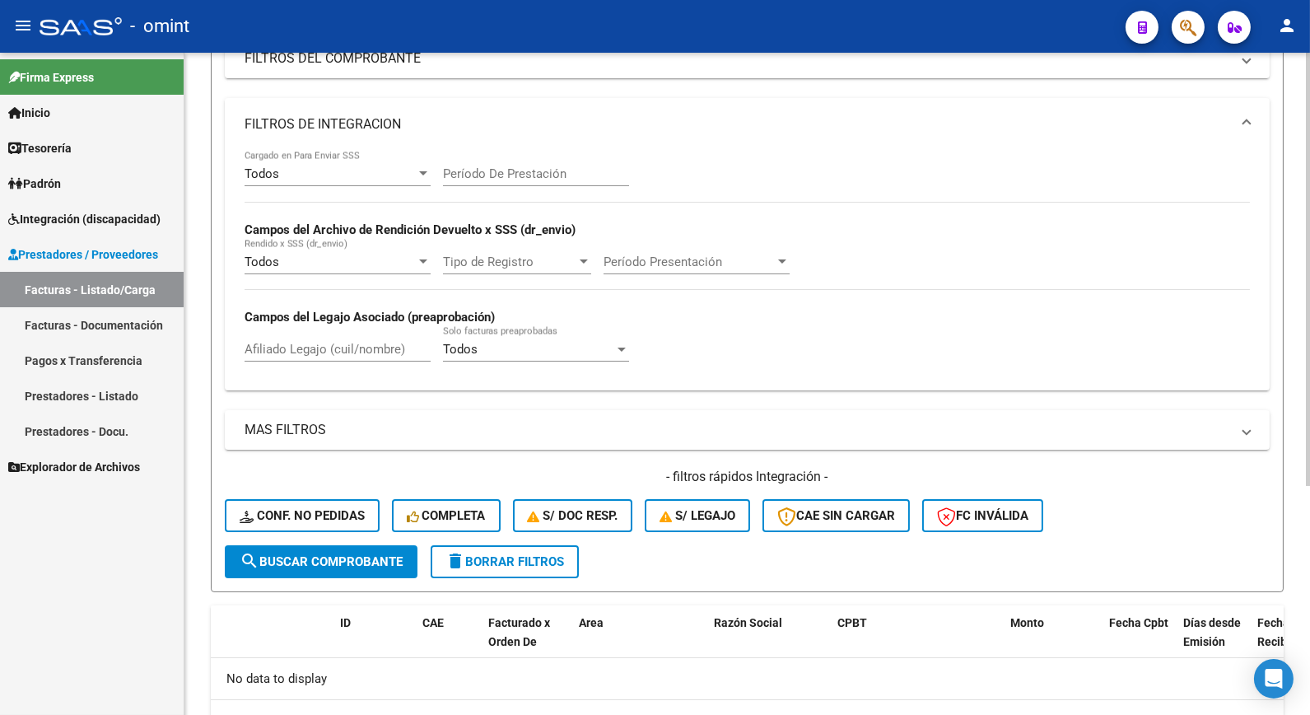
scroll to position [0, 0]
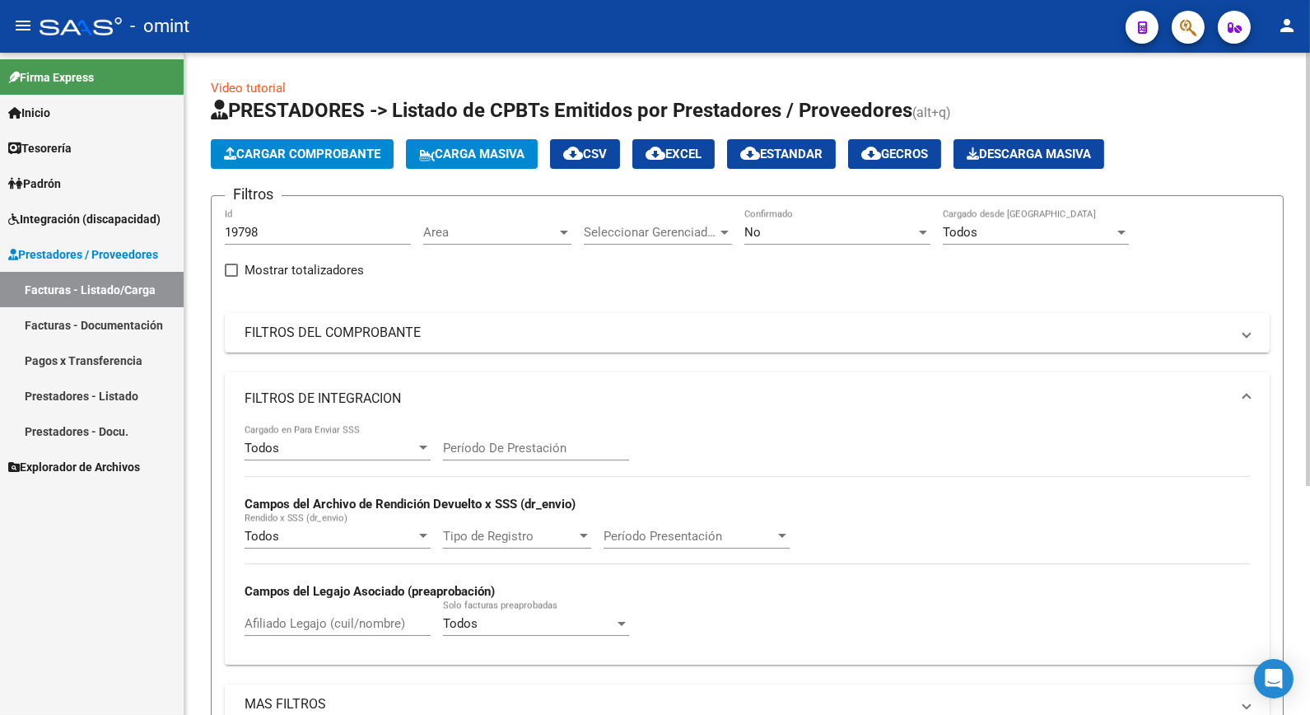
click at [873, 221] on div "No Confirmado" at bounding box center [838, 226] width 186 height 35
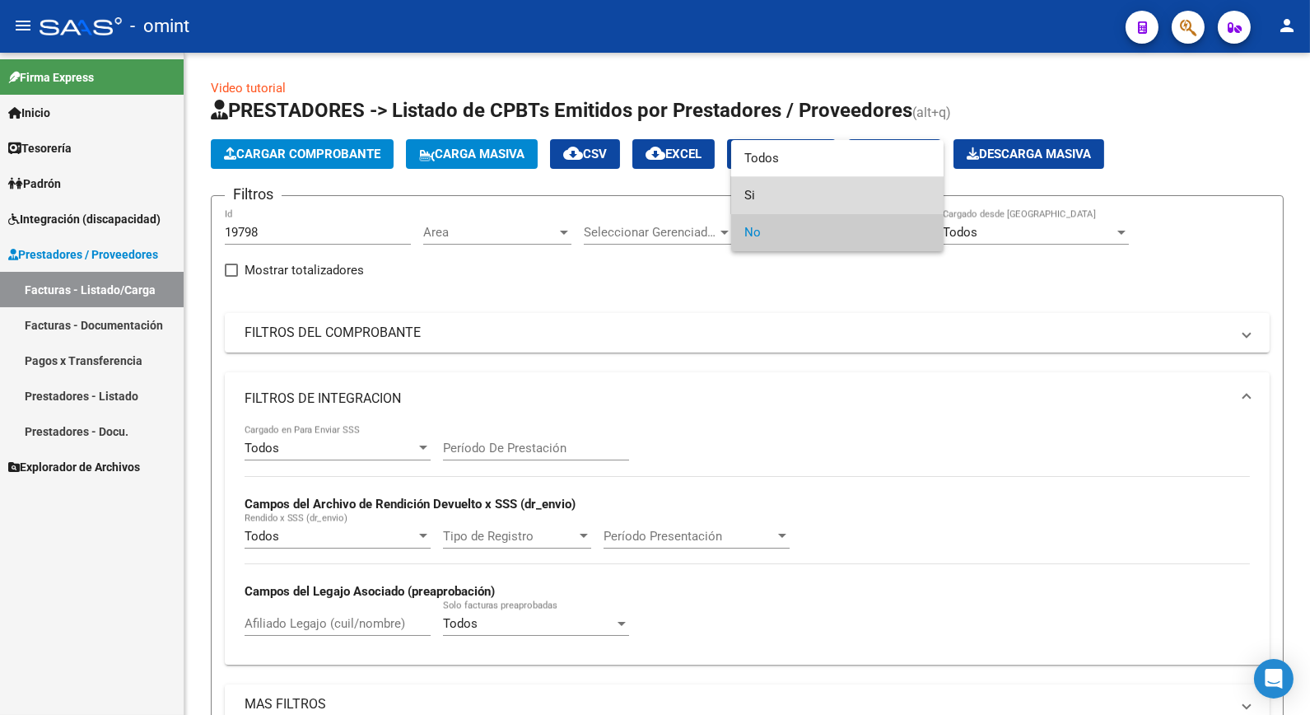
click at [770, 200] on span "Si" at bounding box center [838, 195] width 186 height 37
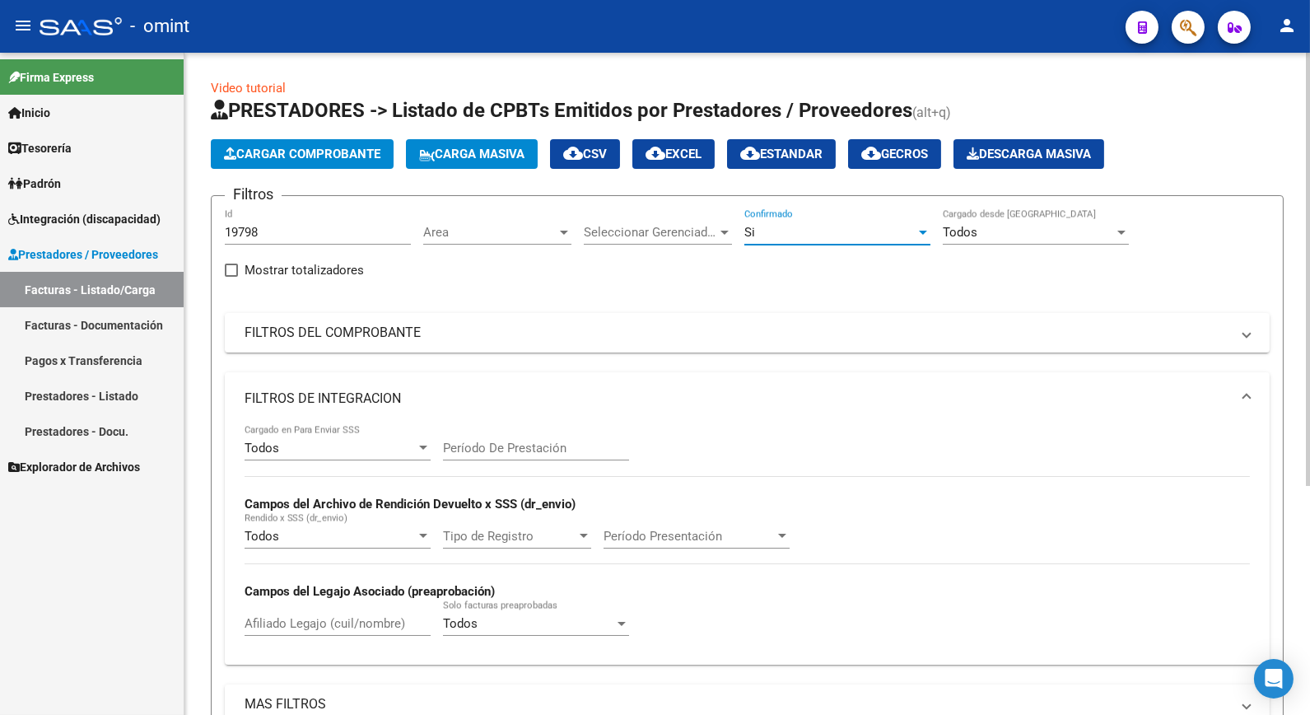
scroll to position [351, 0]
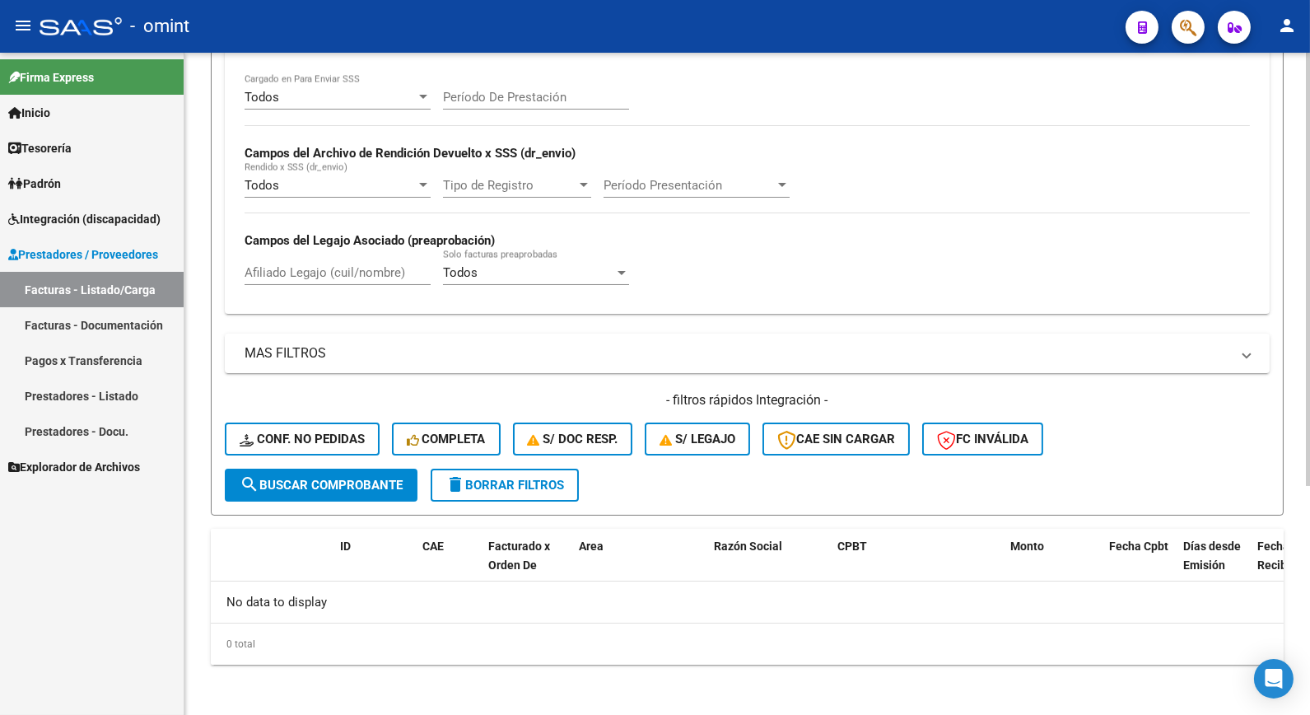
drag, startPoint x: 317, startPoint y: 488, endPoint x: 390, endPoint y: 488, distance: 73.3
click at [319, 488] on span "search Buscar Comprobante" at bounding box center [321, 485] width 163 height 15
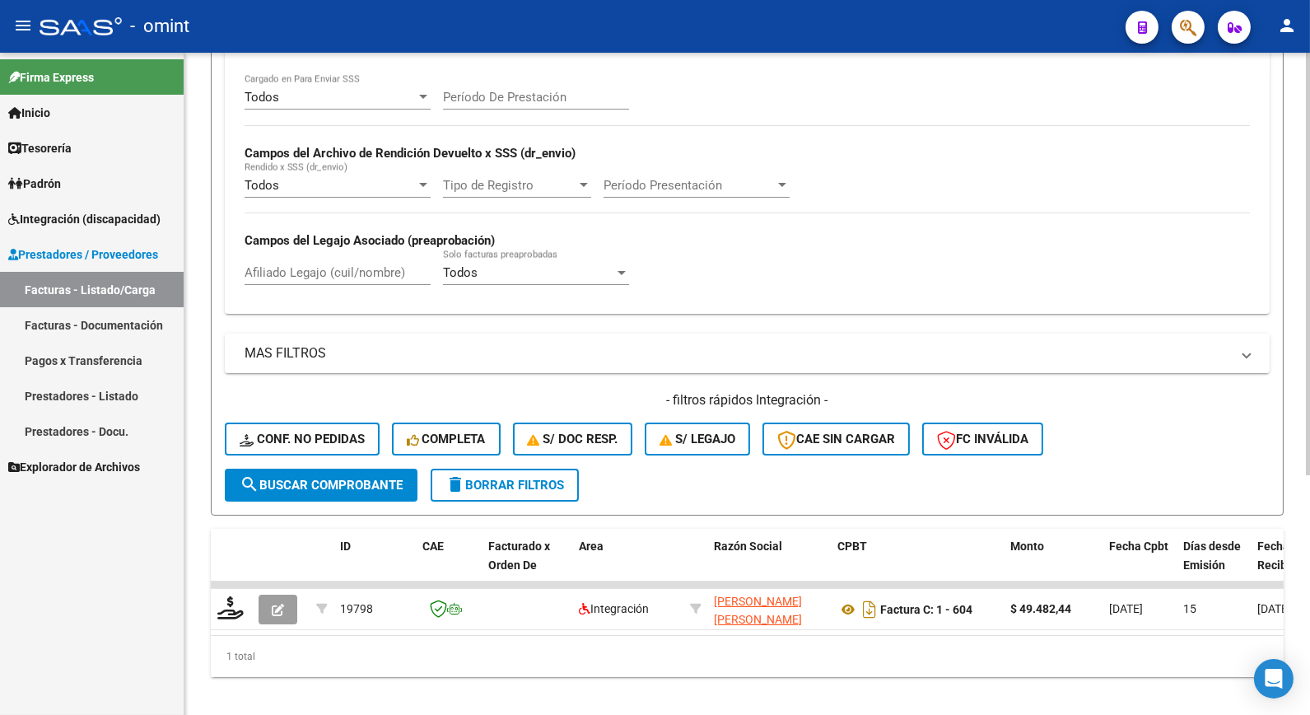
scroll to position [0, 0]
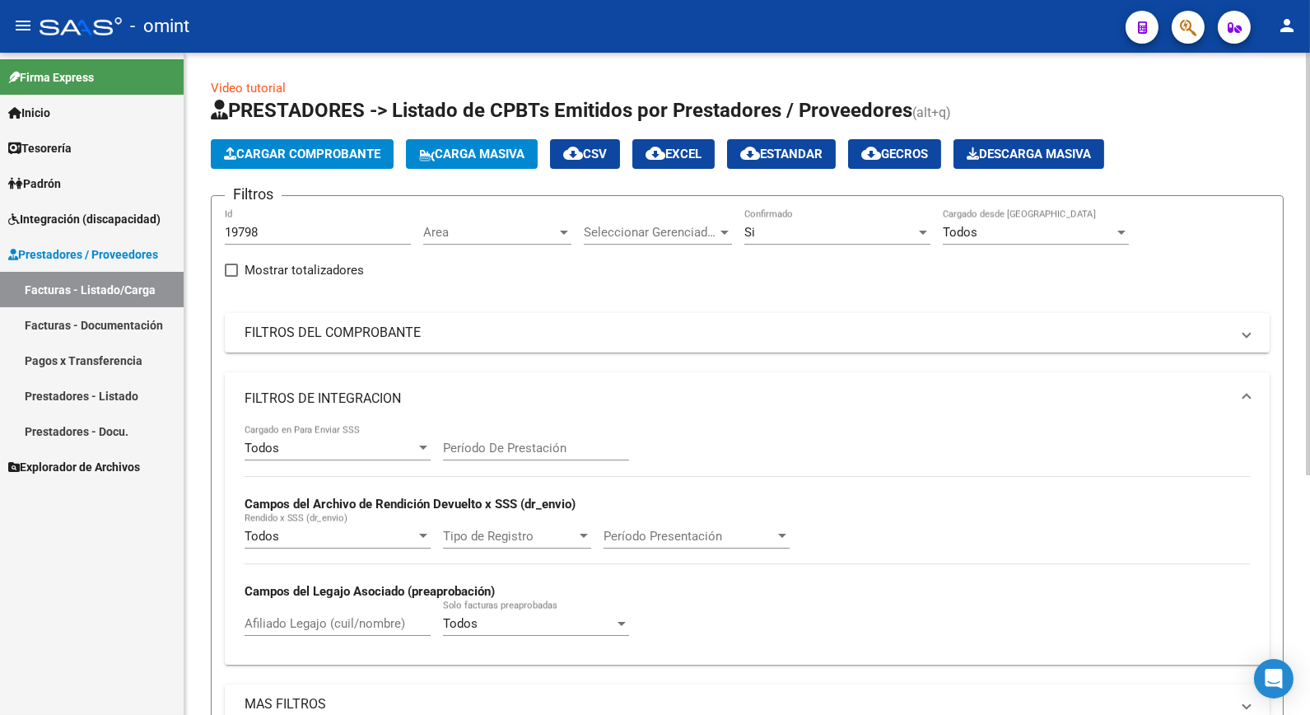
click at [909, 204] on form "Filtros 19798 Id Area Area Seleccionar Gerenciador Seleccionar Gerenciador Si C…" at bounding box center [747, 530] width 1073 height 671
click at [896, 226] on div "Si" at bounding box center [830, 232] width 171 height 15
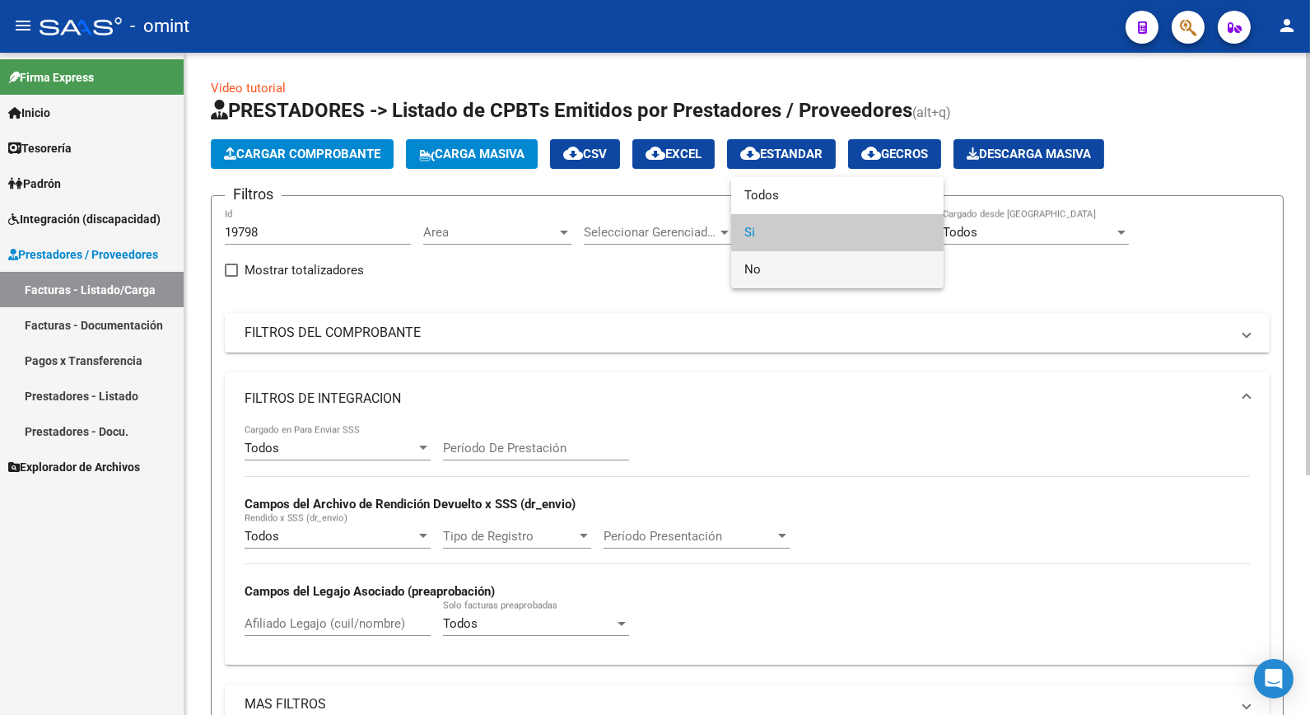
drag, startPoint x: 846, startPoint y: 272, endPoint x: 863, endPoint y: 281, distance: 19.5
click at [846, 273] on span "No" at bounding box center [838, 269] width 186 height 37
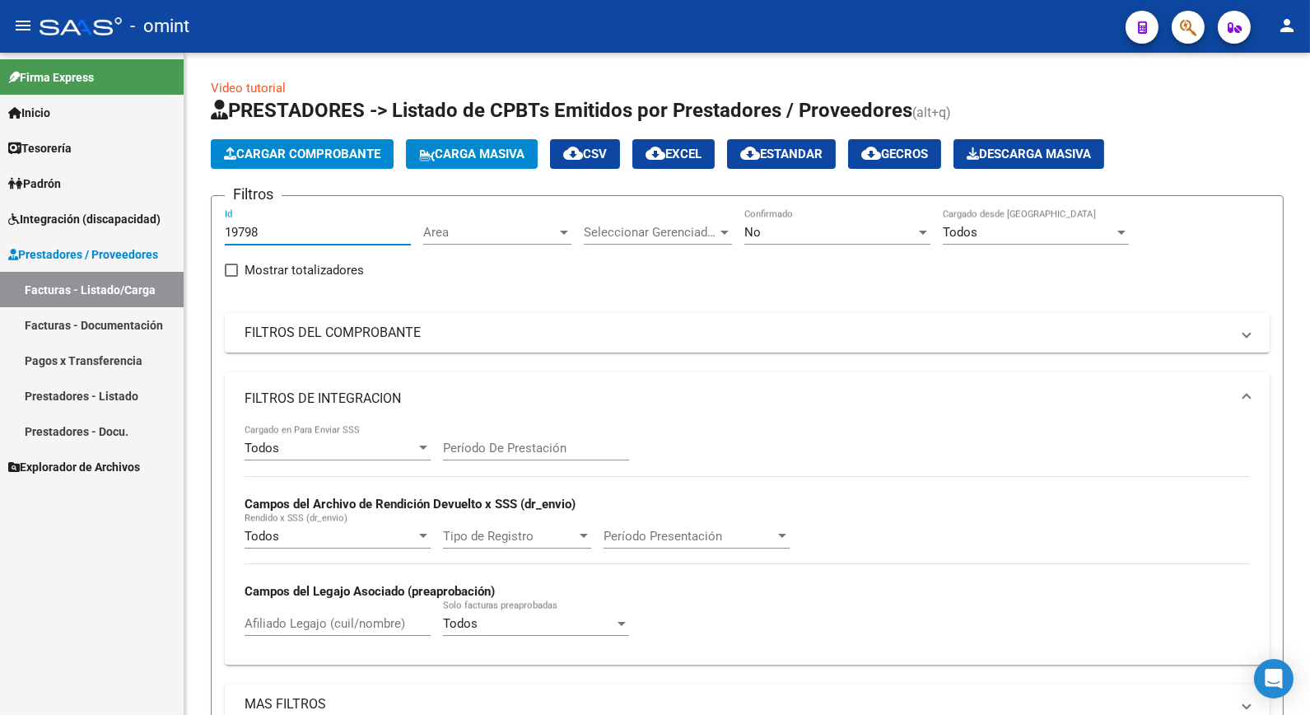
drag, startPoint x: 270, startPoint y: 227, endPoint x: 119, endPoint y: 217, distance: 151.9
click at [119, 217] on mat-sidenav-container "Firma Express Inicio Calendario SSS Instructivos Contacto OS Tesorería Extracto…" at bounding box center [655, 384] width 1310 height 662
paste input "19647"
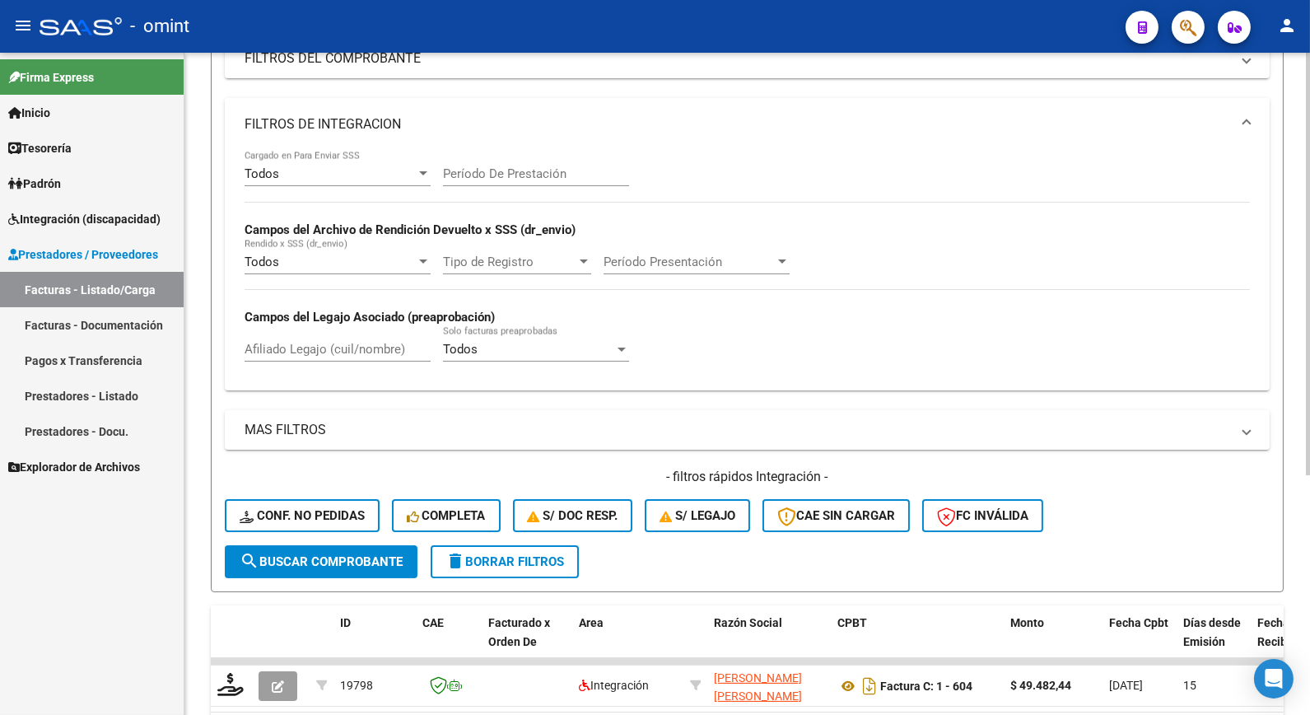
type input "19647"
click at [303, 552] on button "search Buscar Comprobante" at bounding box center [321, 561] width 193 height 33
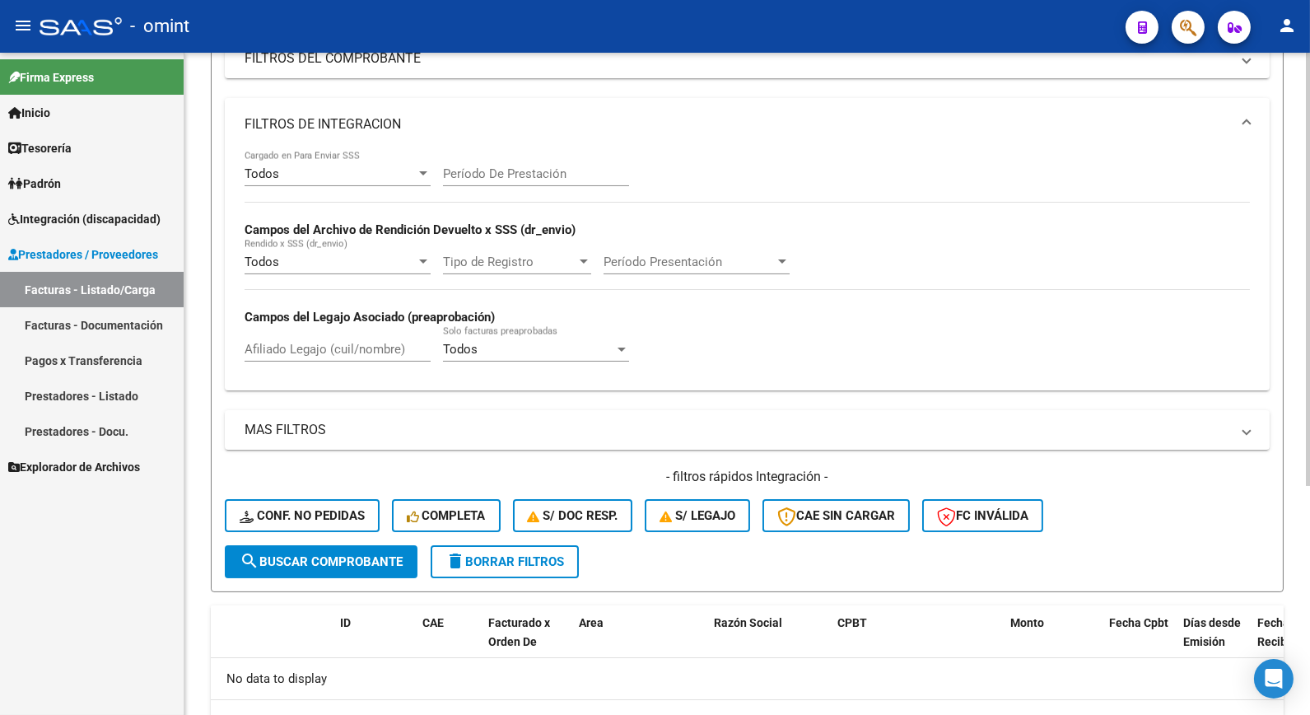
scroll to position [0, 0]
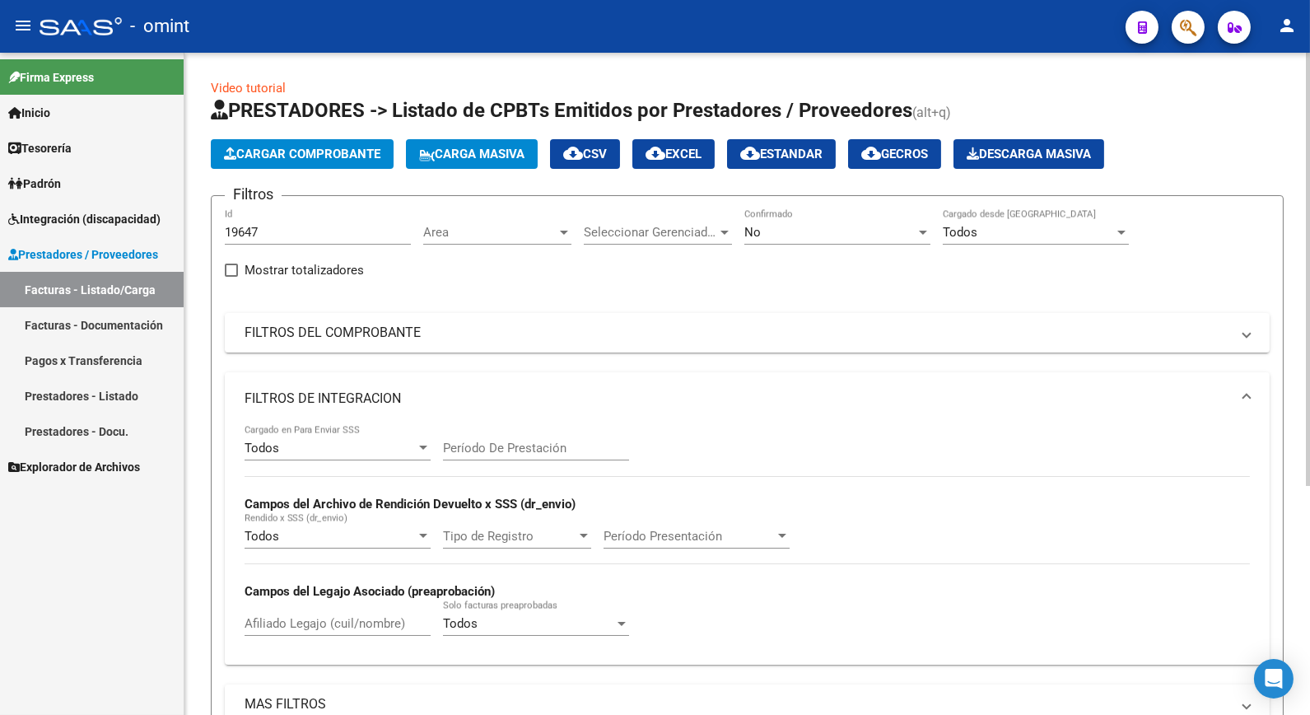
click at [810, 231] on div "No" at bounding box center [830, 232] width 171 height 15
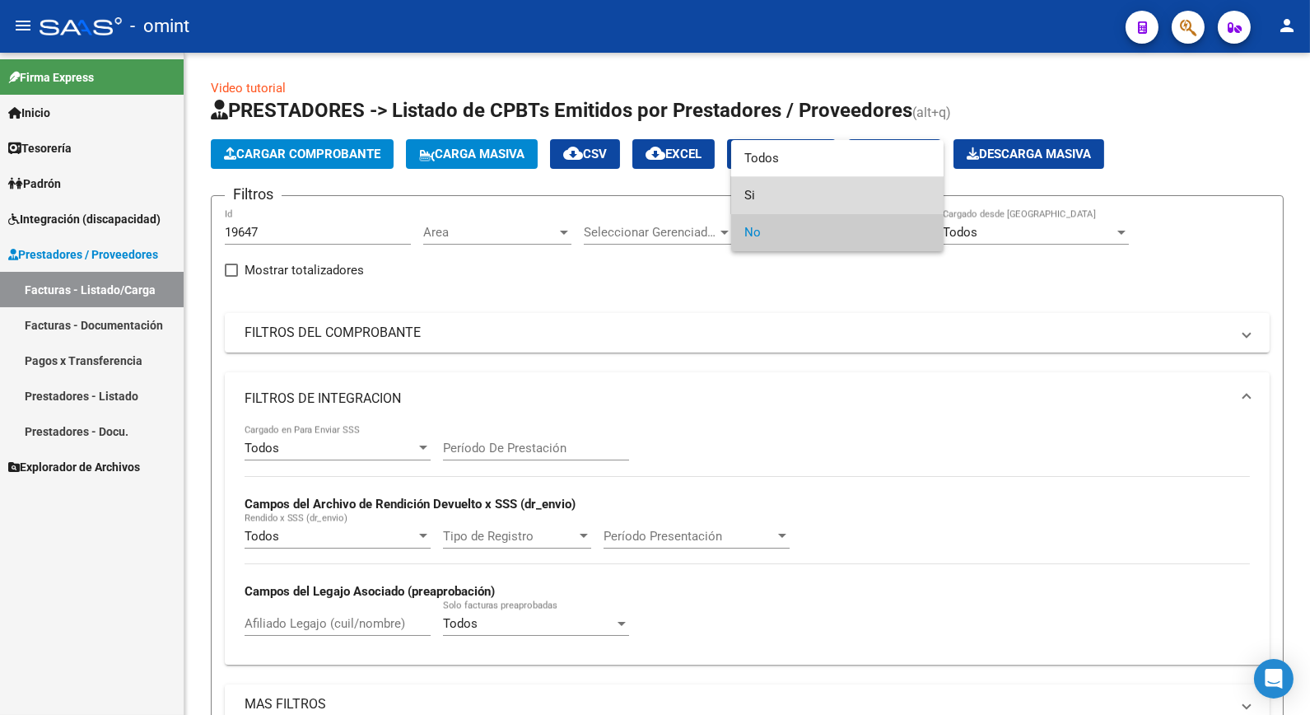
click at [803, 184] on span "Si" at bounding box center [838, 195] width 186 height 37
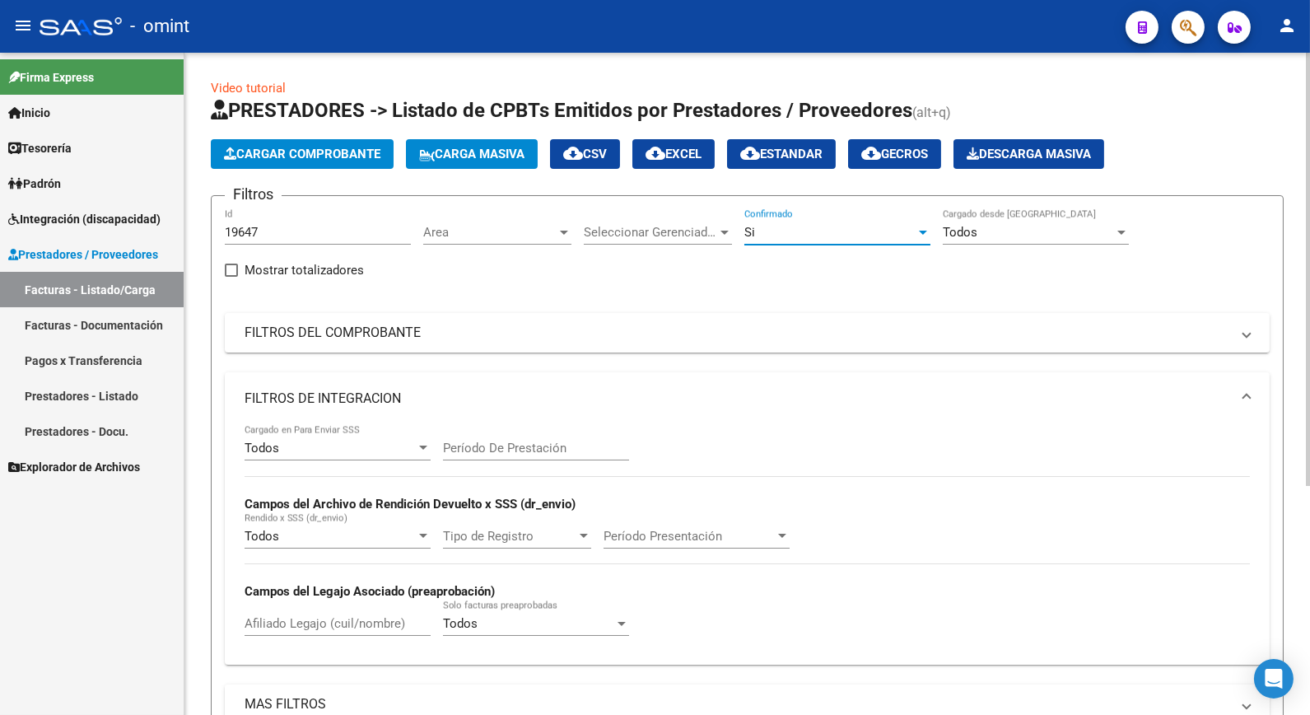
scroll to position [274, 0]
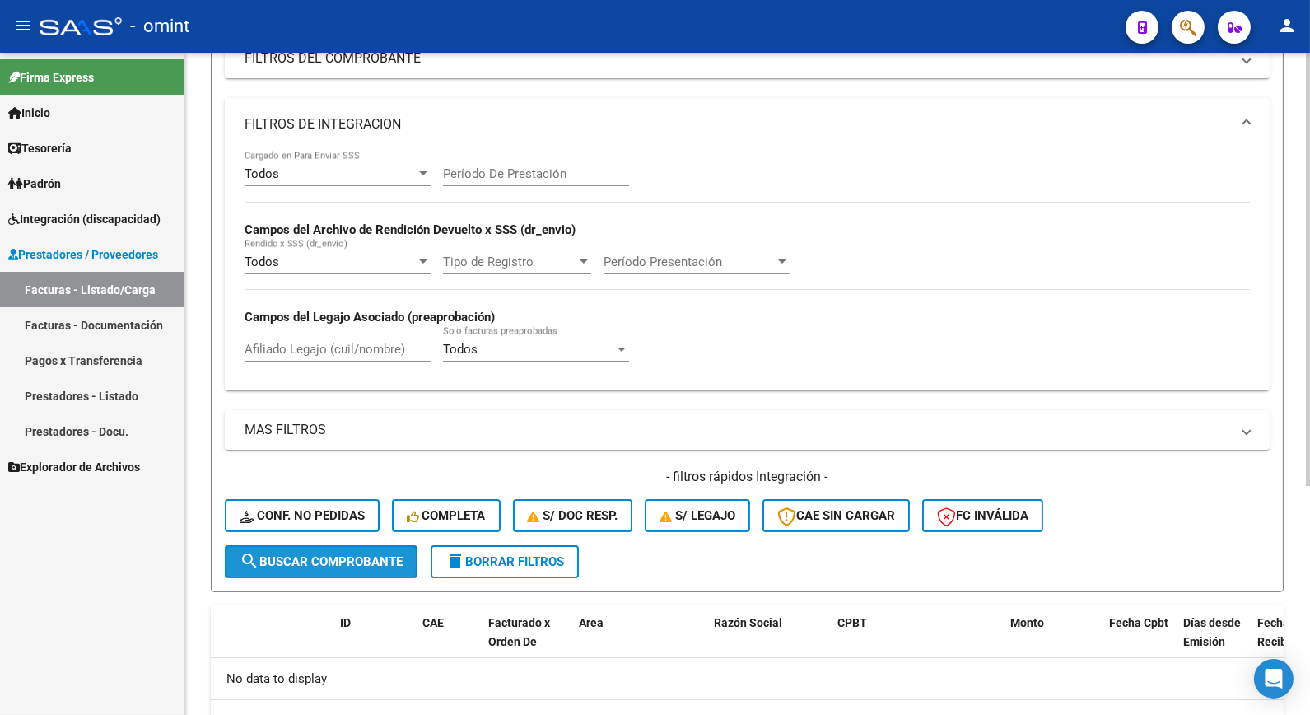
drag, startPoint x: 288, startPoint y: 566, endPoint x: 352, endPoint y: 548, distance: 66.0
click at [291, 565] on span "search Buscar Comprobante" at bounding box center [321, 561] width 163 height 15
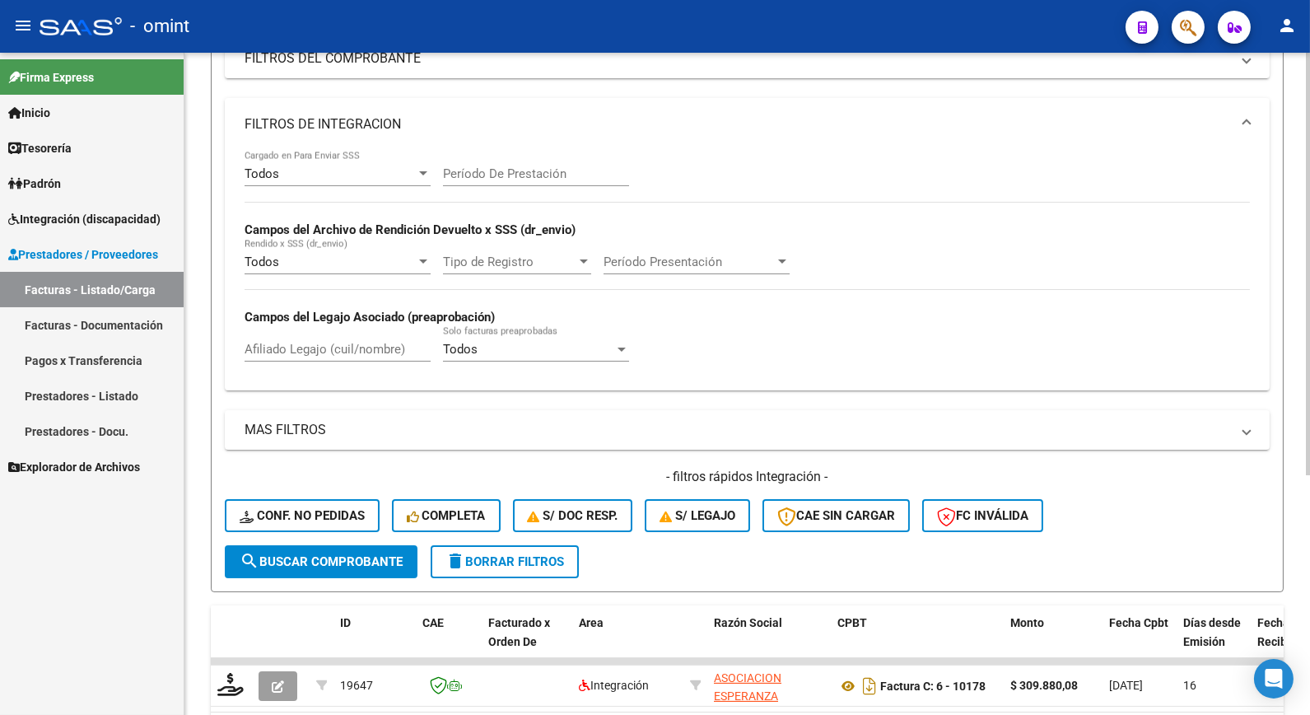
scroll to position [0, 0]
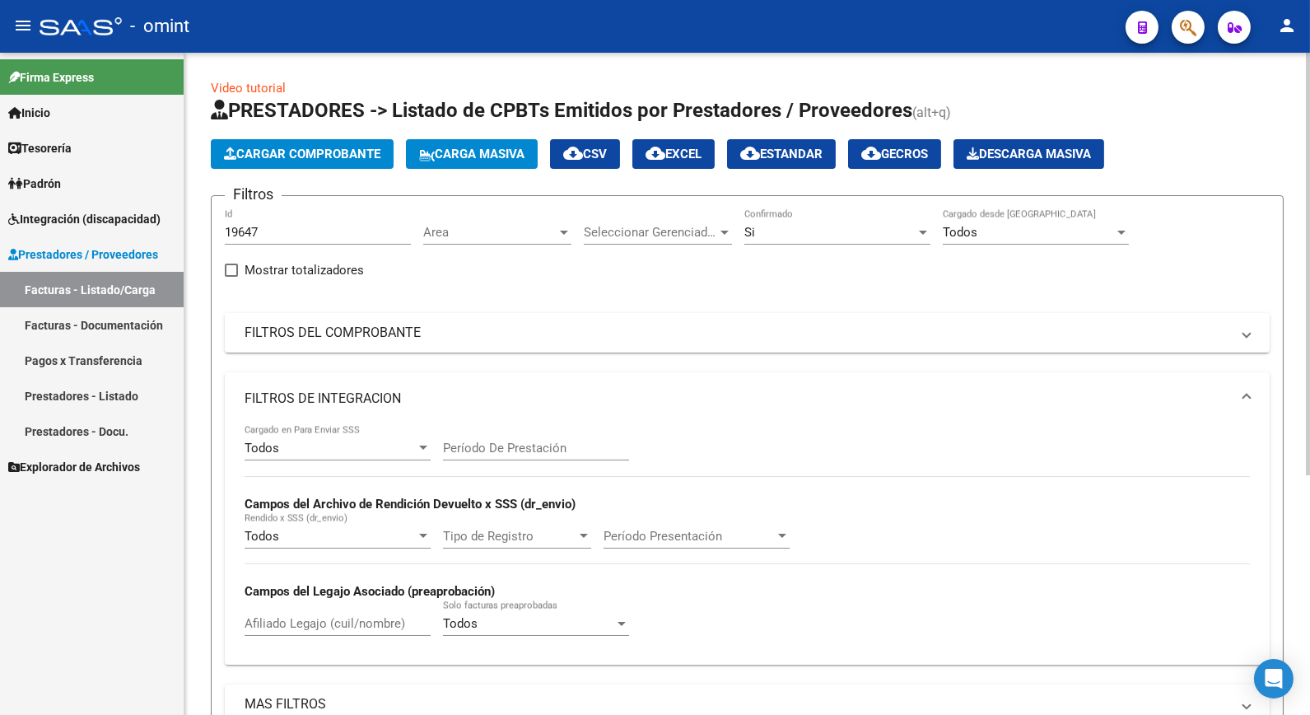
click at [892, 223] on div "Si Confirmado" at bounding box center [838, 226] width 186 height 35
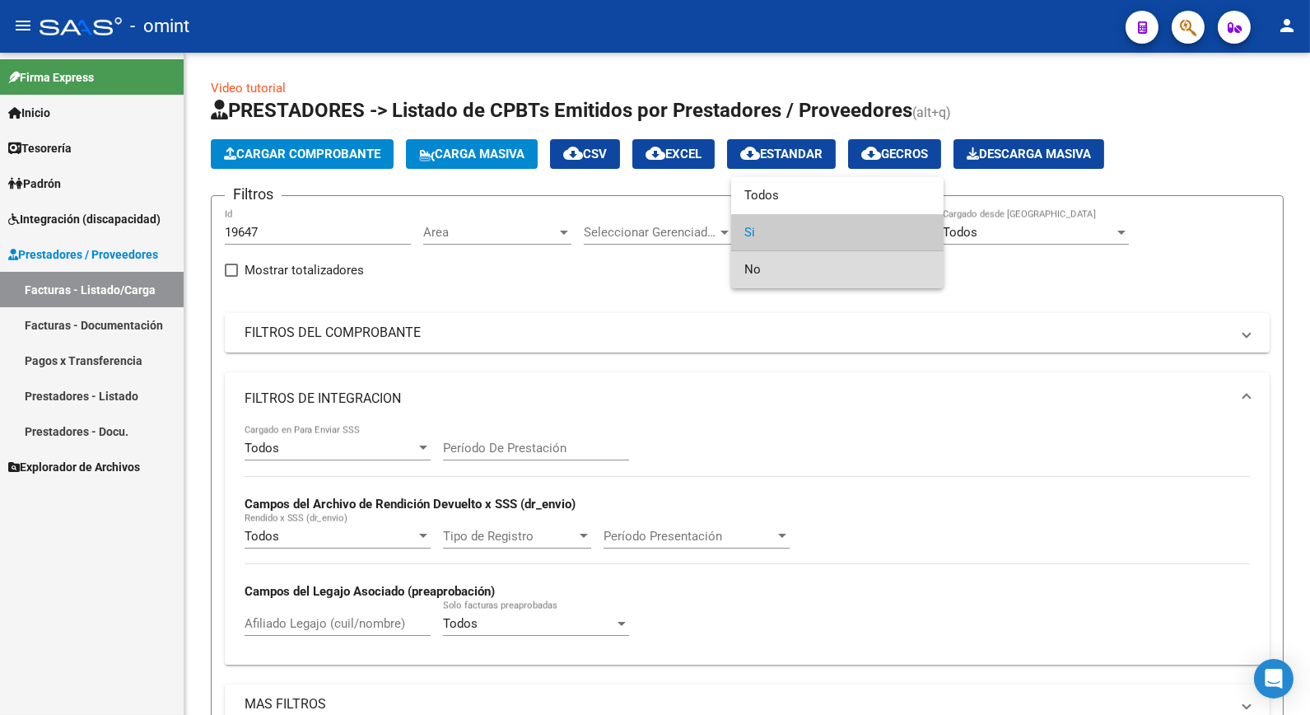
click at [760, 274] on span "No" at bounding box center [838, 269] width 186 height 37
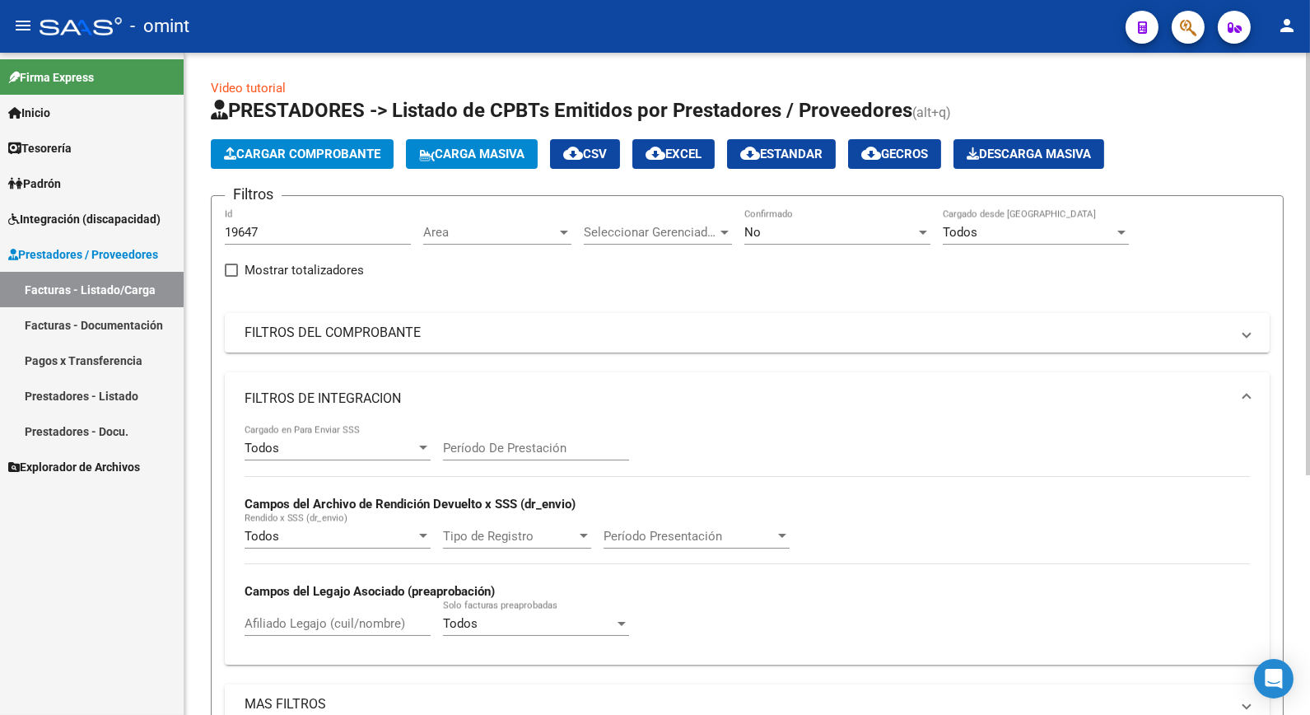
click at [682, 369] on div "Filtros 19647 Id Area Area Seleccionar Gerenciador Seleccionar Gerenciador No C…" at bounding box center [747, 514] width 1045 height 610
drag, startPoint x: 270, startPoint y: 229, endPoint x: 185, endPoint y: 228, distance: 84.8
click at [185, 228] on div "Video tutorial PRESTADORES -> Listado de CPBTs Emitidos por Prestadores / Prove…" at bounding box center [747, 567] width 1126 height 1028
paste input "19433"
type input "19433"
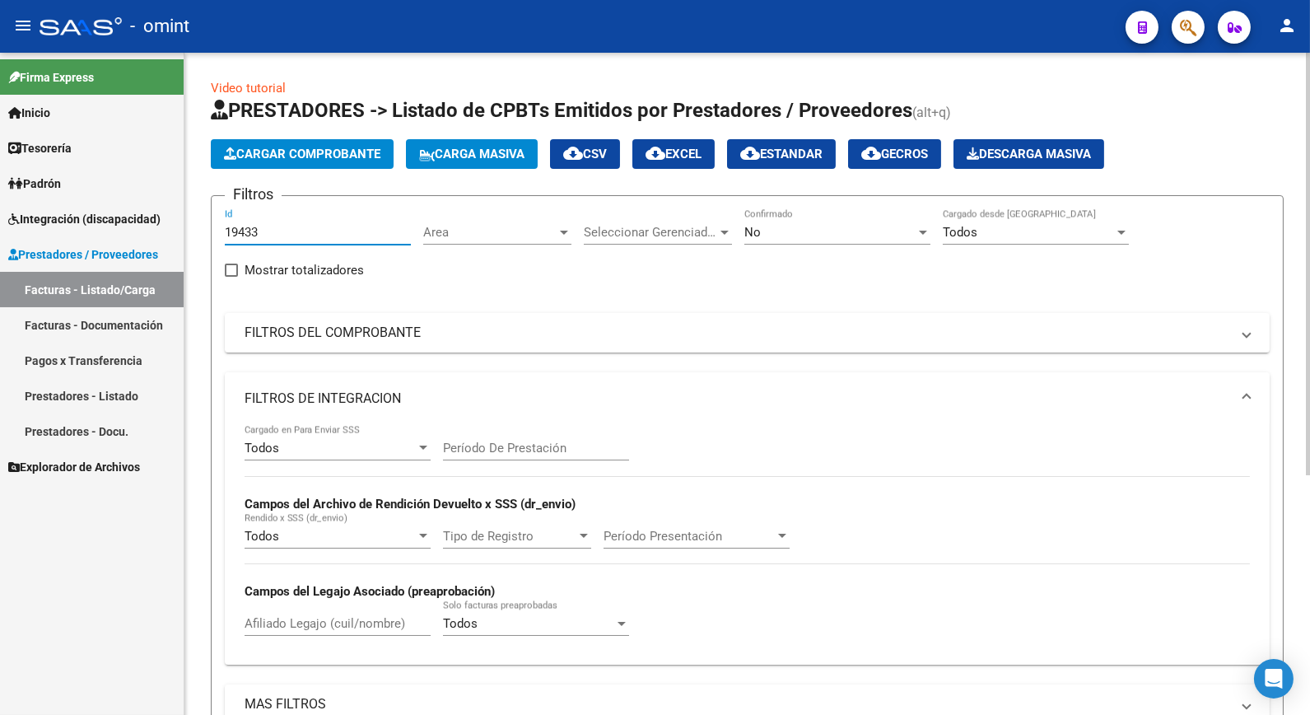
click at [582, 381] on mat-expansion-panel-header "FILTROS DE INTEGRACION" at bounding box center [747, 398] width 1045 height 53
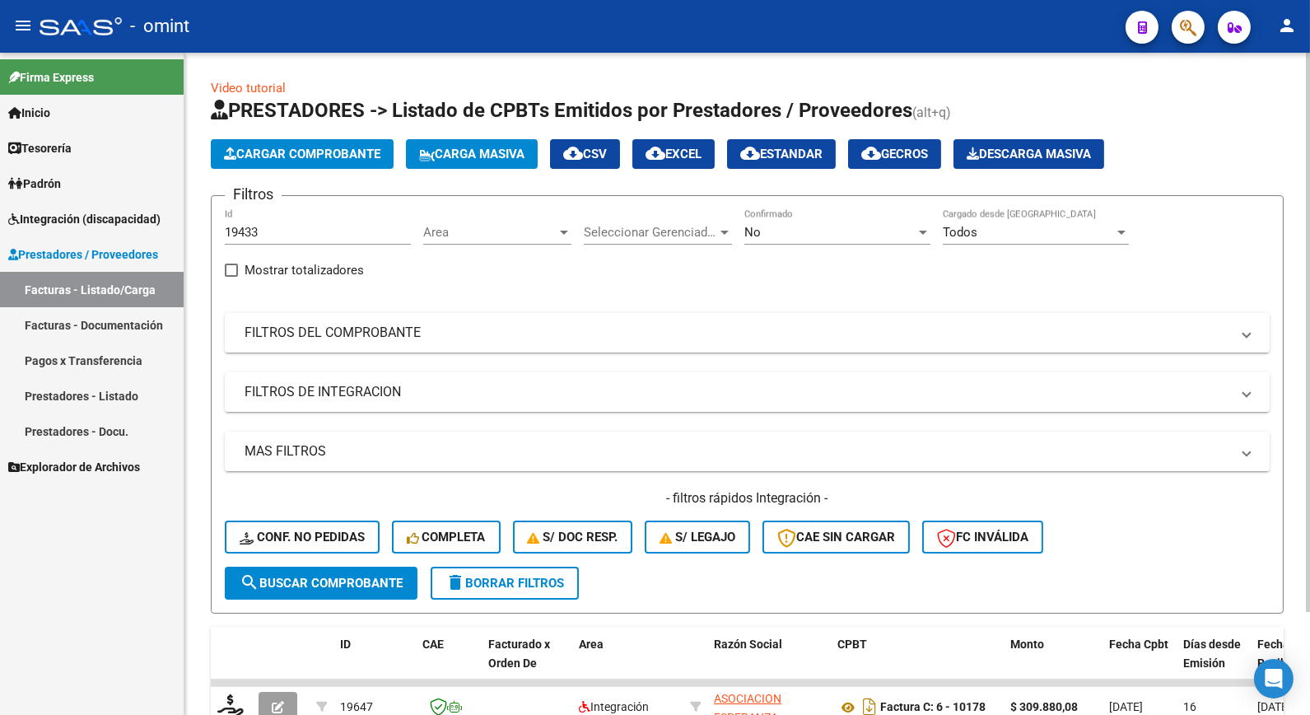
scroll to position [124, 0]
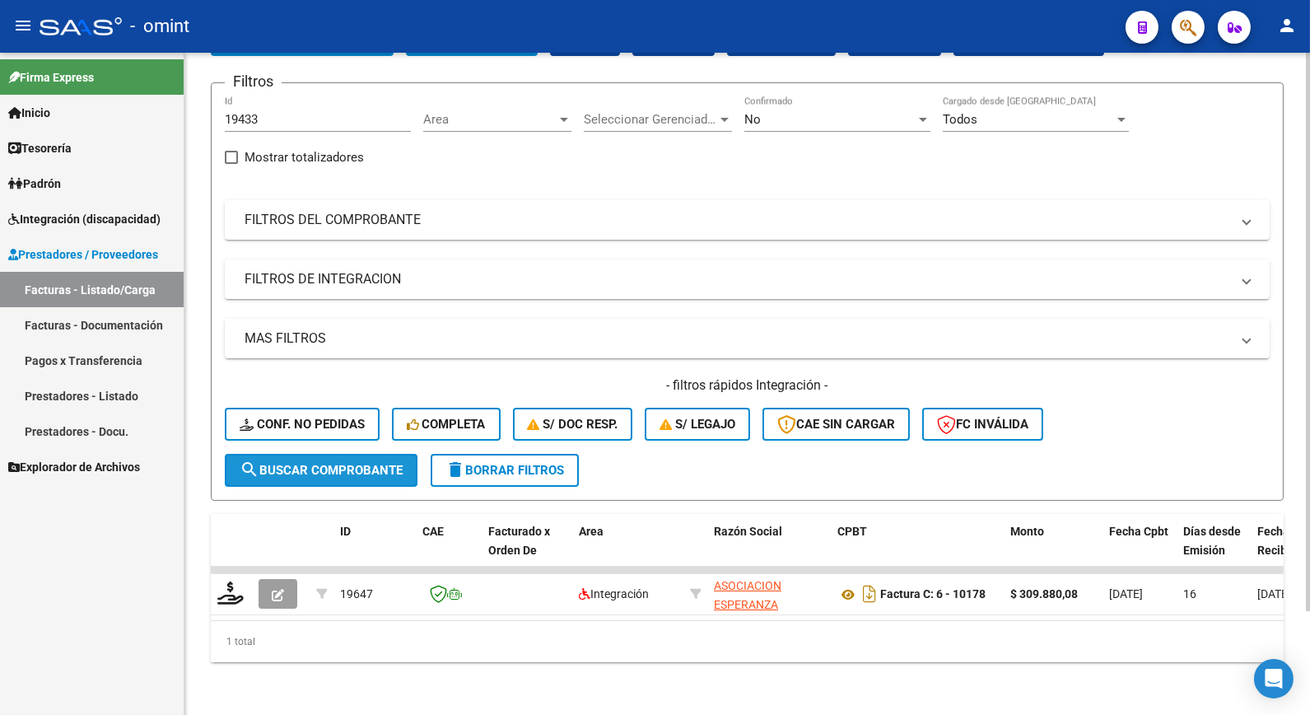
click at [338, 463] on span "search Buscar Comprobante" at bounding box center [321, 470] width 163 height 15
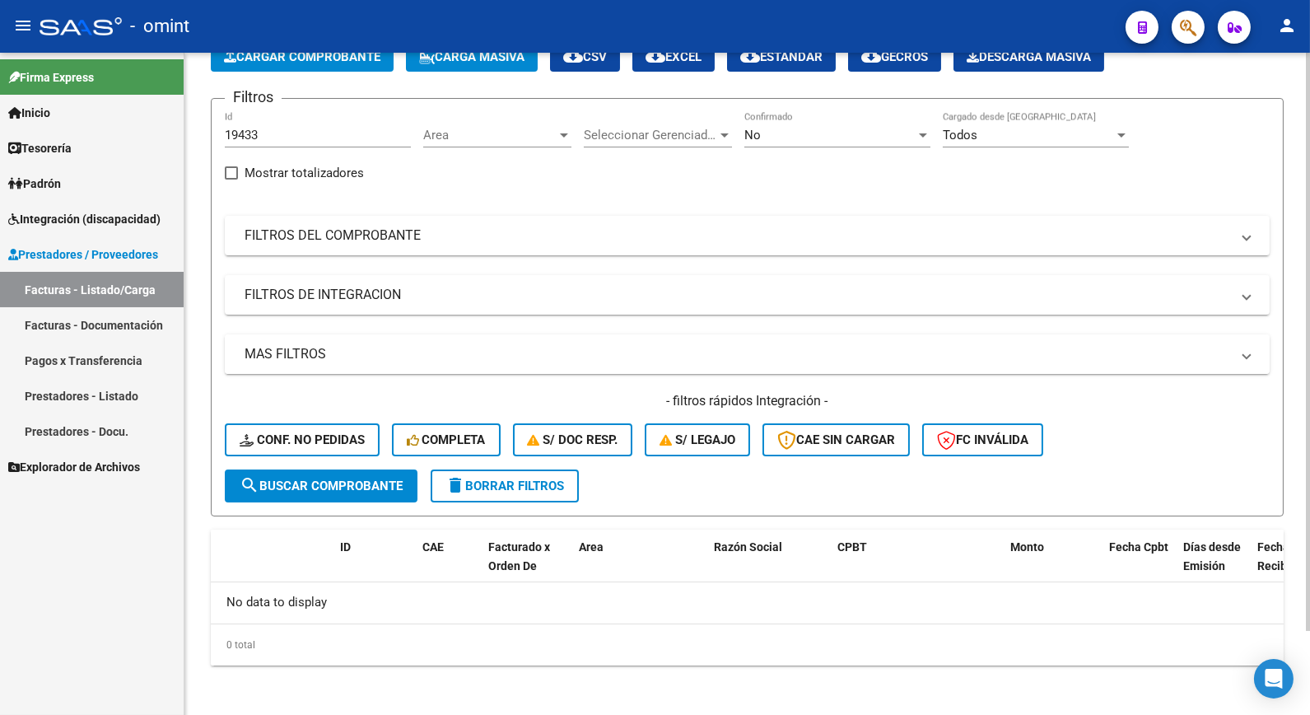
scroll to position [0, 0]
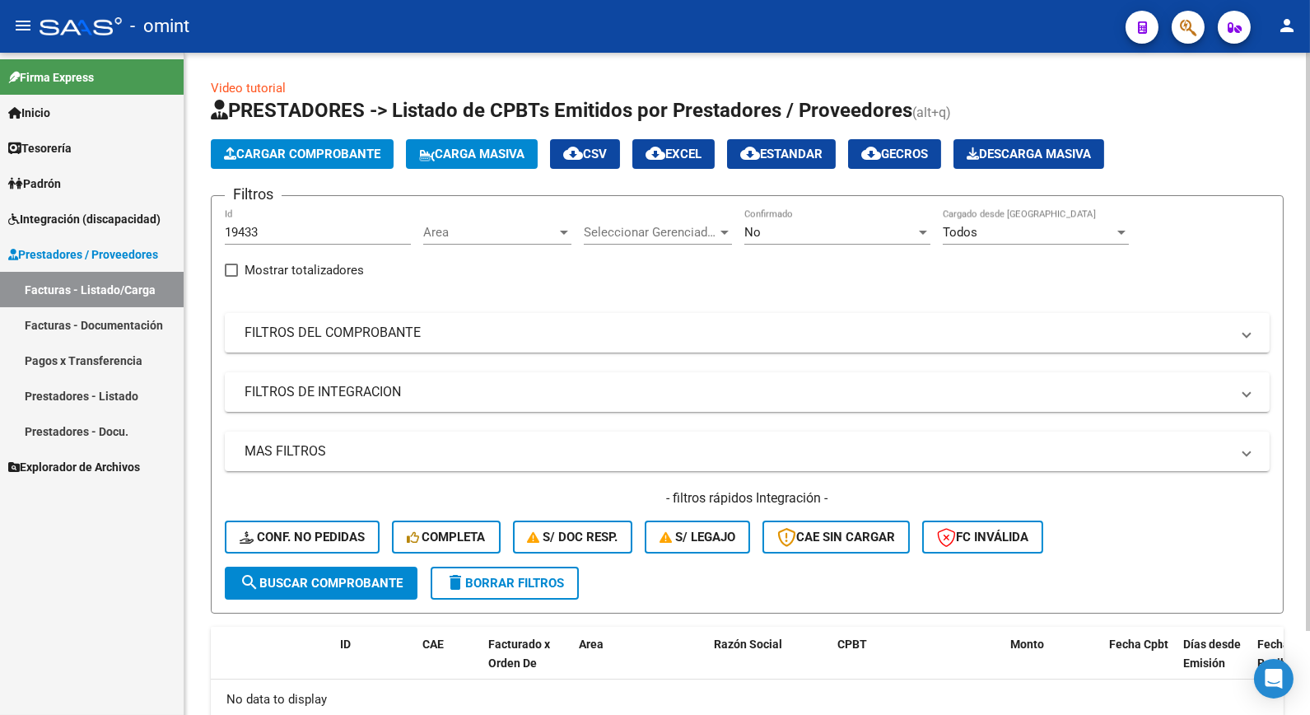
click at [883, 237] on div "No" at bounding box center [830, 232] width 171 height 15
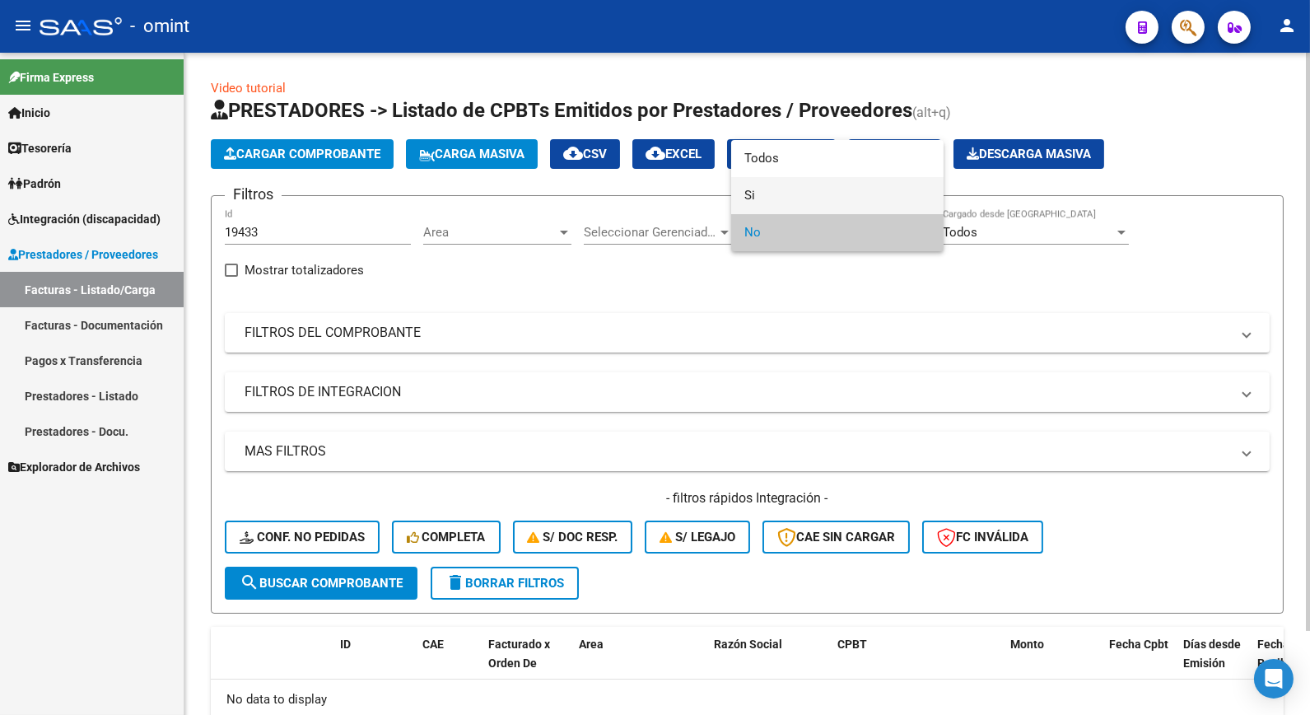
click at [762, 194] on span "Si" at bounding box center [838, 195] width 186 height 37
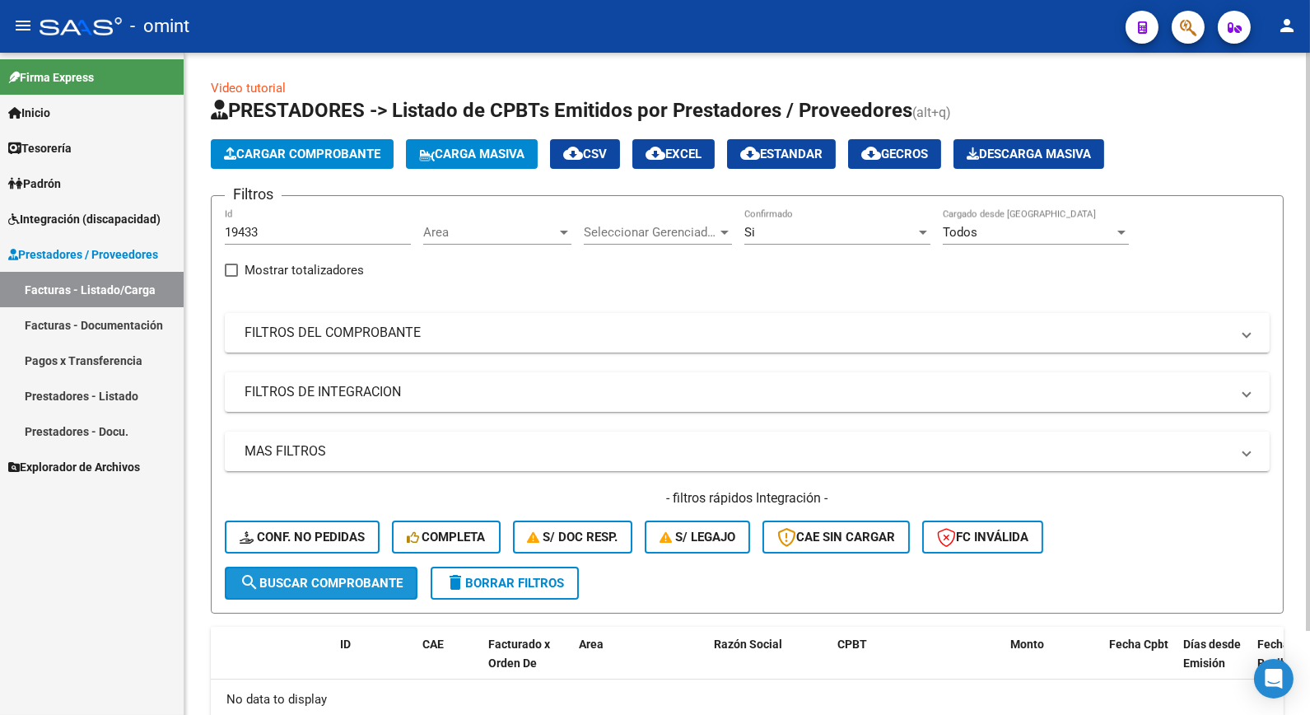
click at [381, 578] on span "search Buscar Comprobante" at bounding box center [321, 583] width 163 height 15
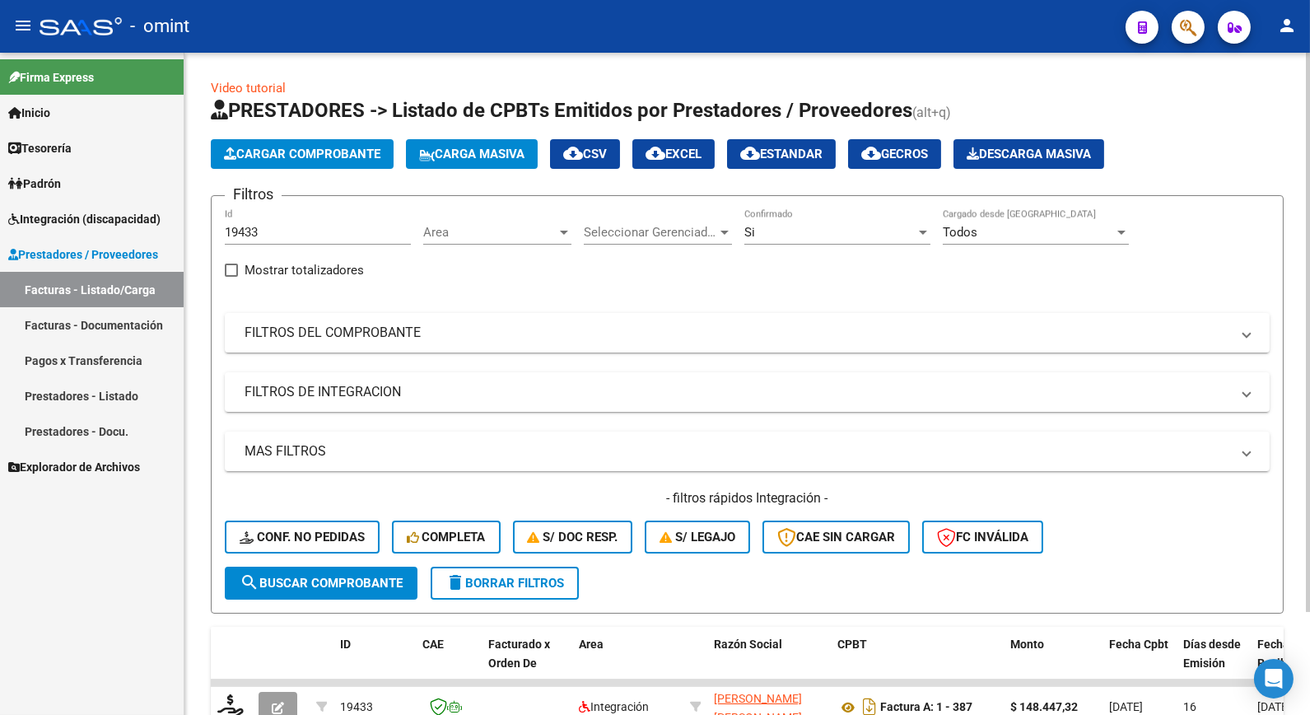
click at [881, 227] on div "Si" at bounding box center [830, 232] width 171 height 15
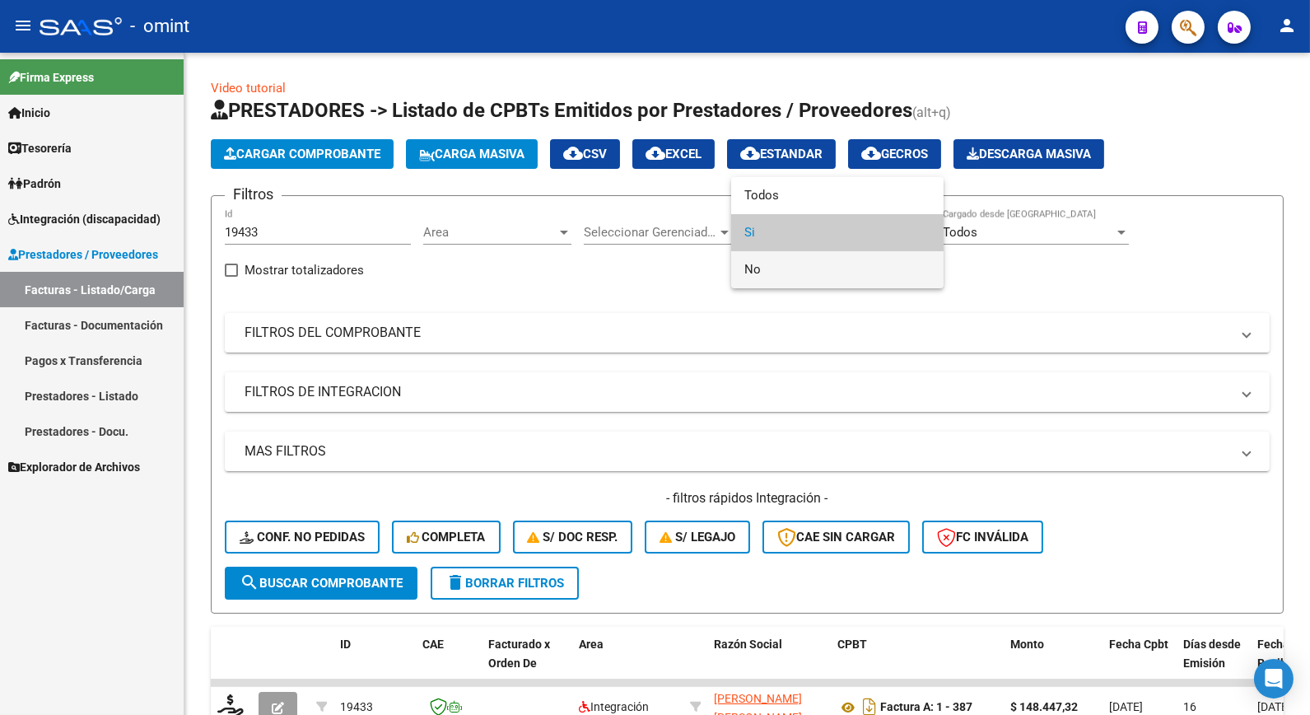
click at [788, 268] on span "No" at bounding box center [838, 269] width 186 height 37
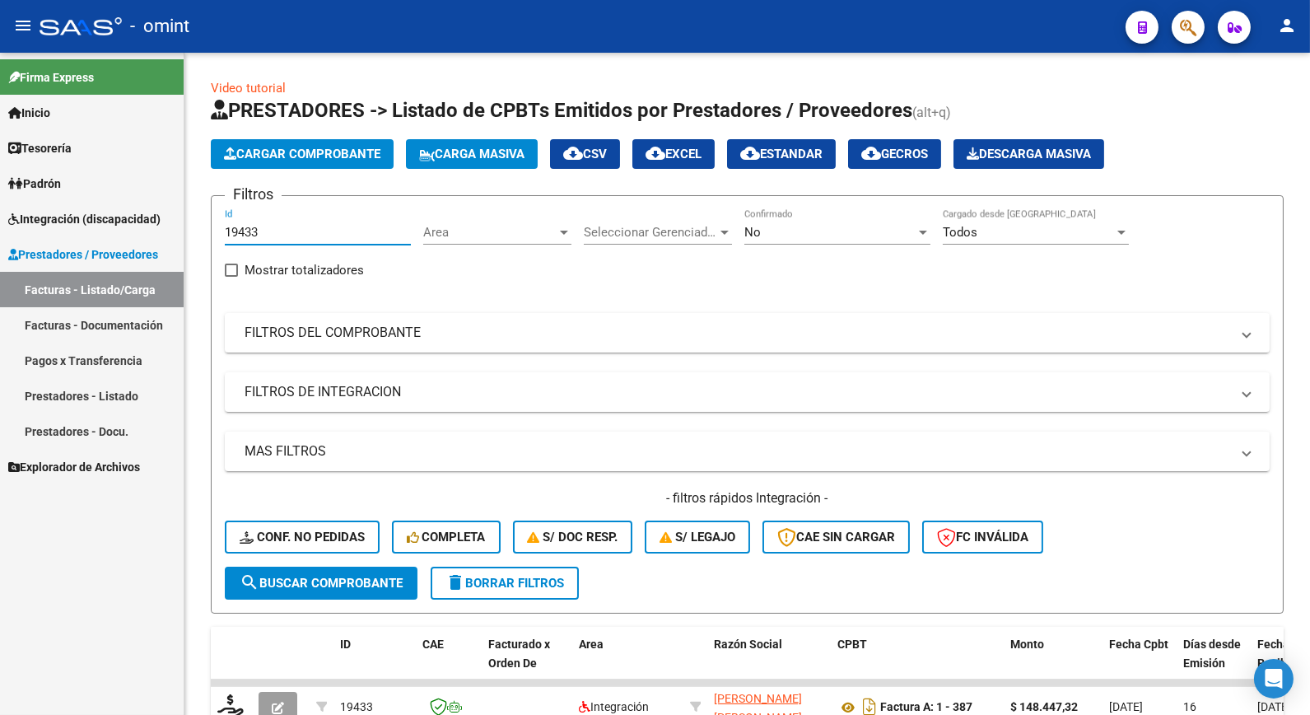
drag, startPoint x: 287, startPoint y: 234, endPoint x: 119, endPoint y: 229, distance: 168.1
click at [116, 231] on mat-sidenav-container "Firma Express Inicio Calendario SSS Instructivos Contacto OS Tesorería Extracto…" at bounding box center [655, 384] width 1310 height 662
paste input "19506"
type input "19506"
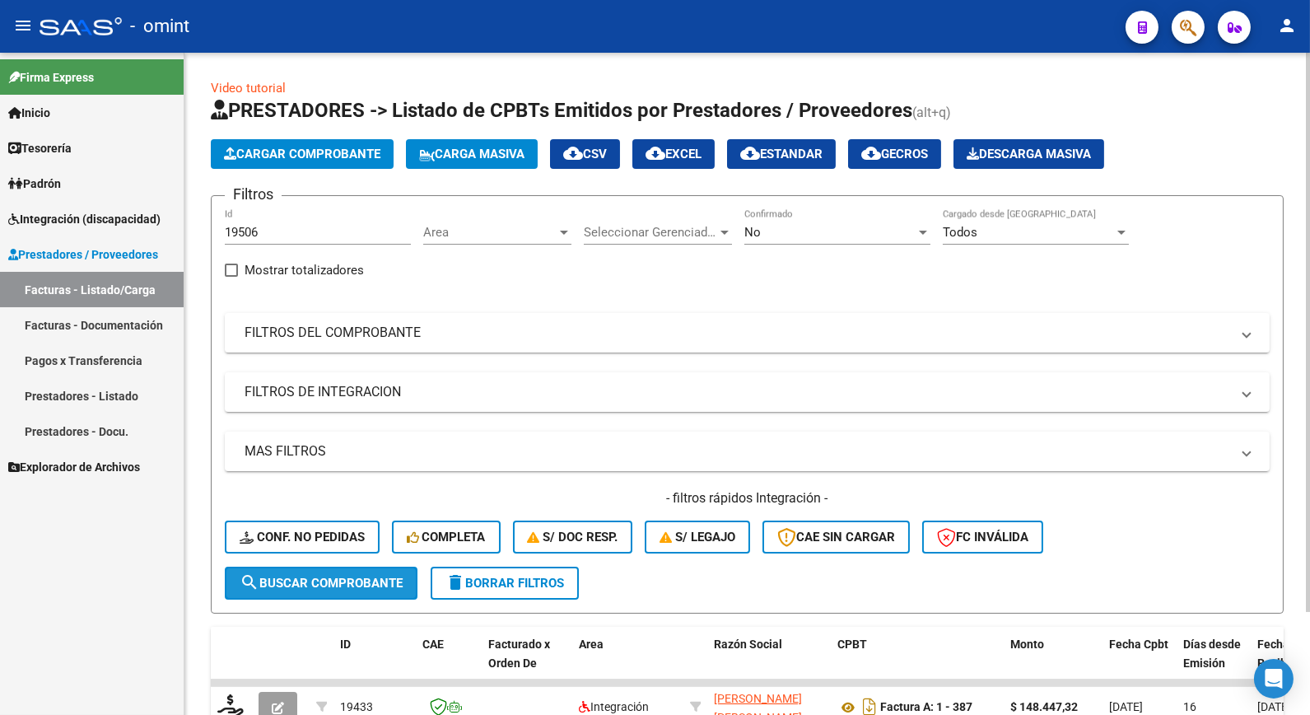
click at [359, 582] on span "search Buscar Comprobante" at bounding box center [321, 583] width 163 height 15
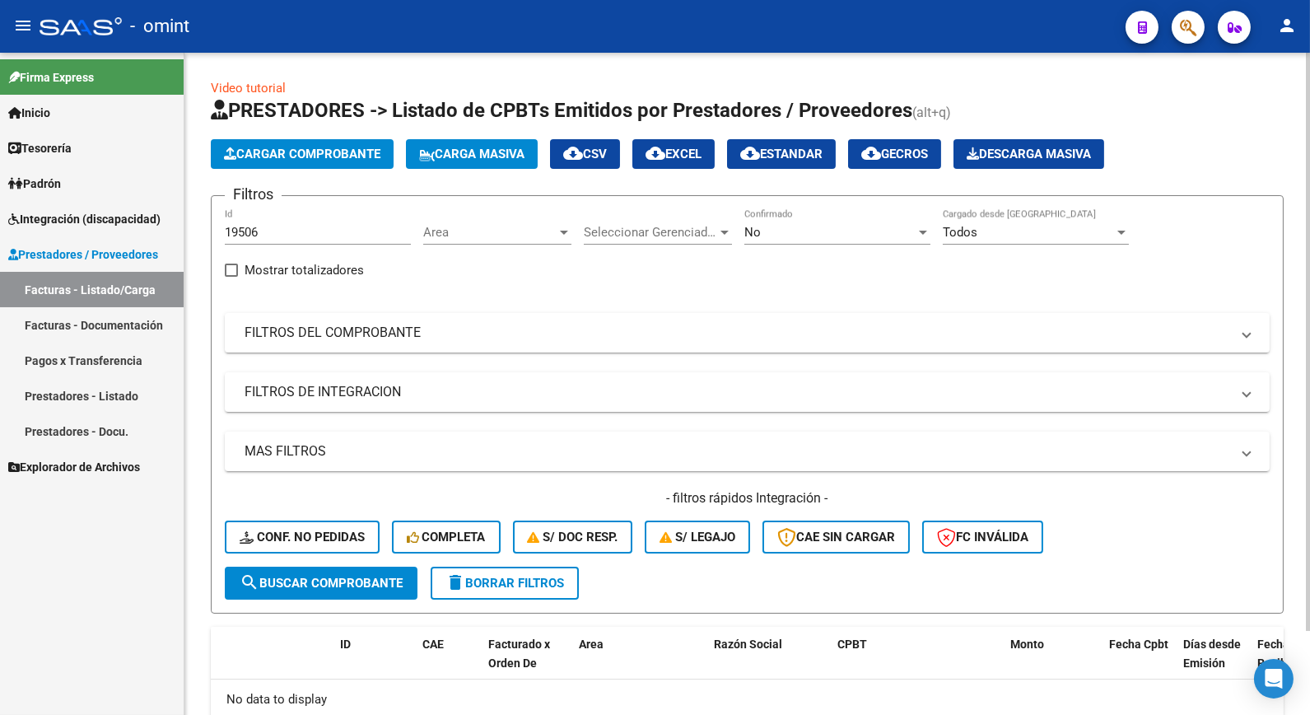
click at [899, 218] on div "No Confirmado" at bounding box center [838, 226] width 186 height 35
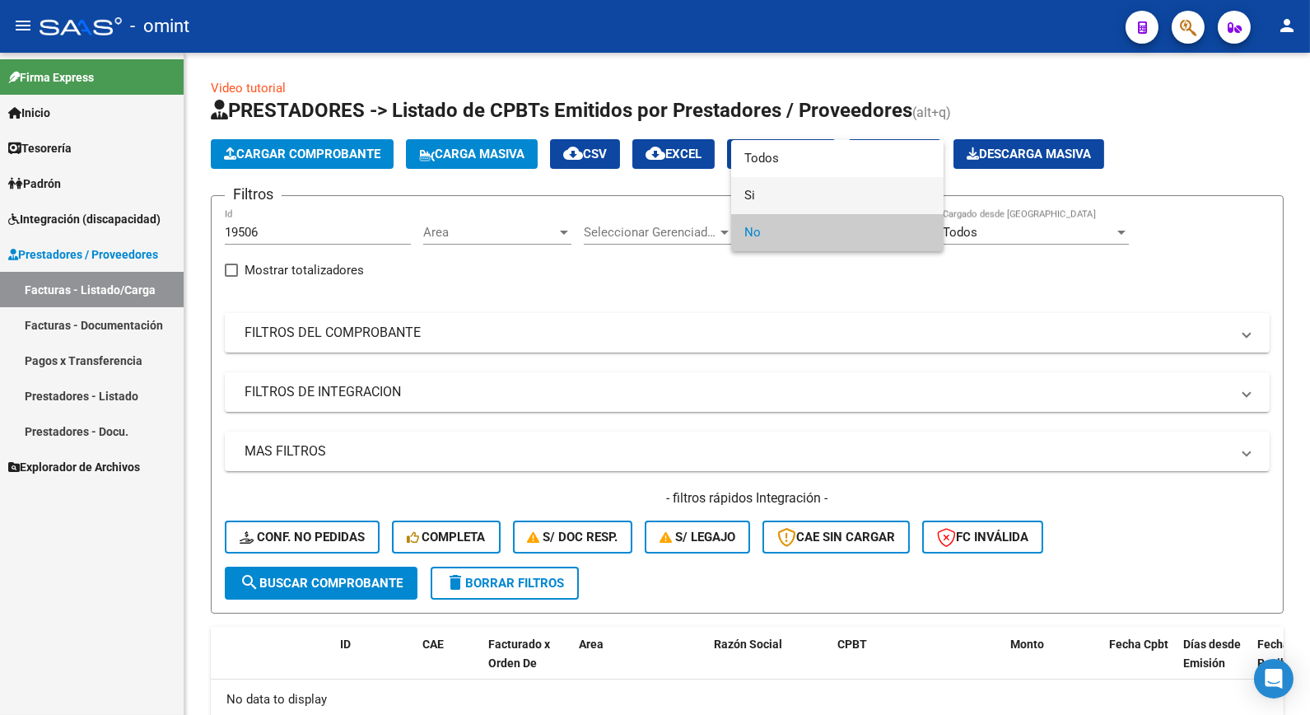
click at [787, 192] on span "Si" at bounding box center [838, 195] width 186 height 37
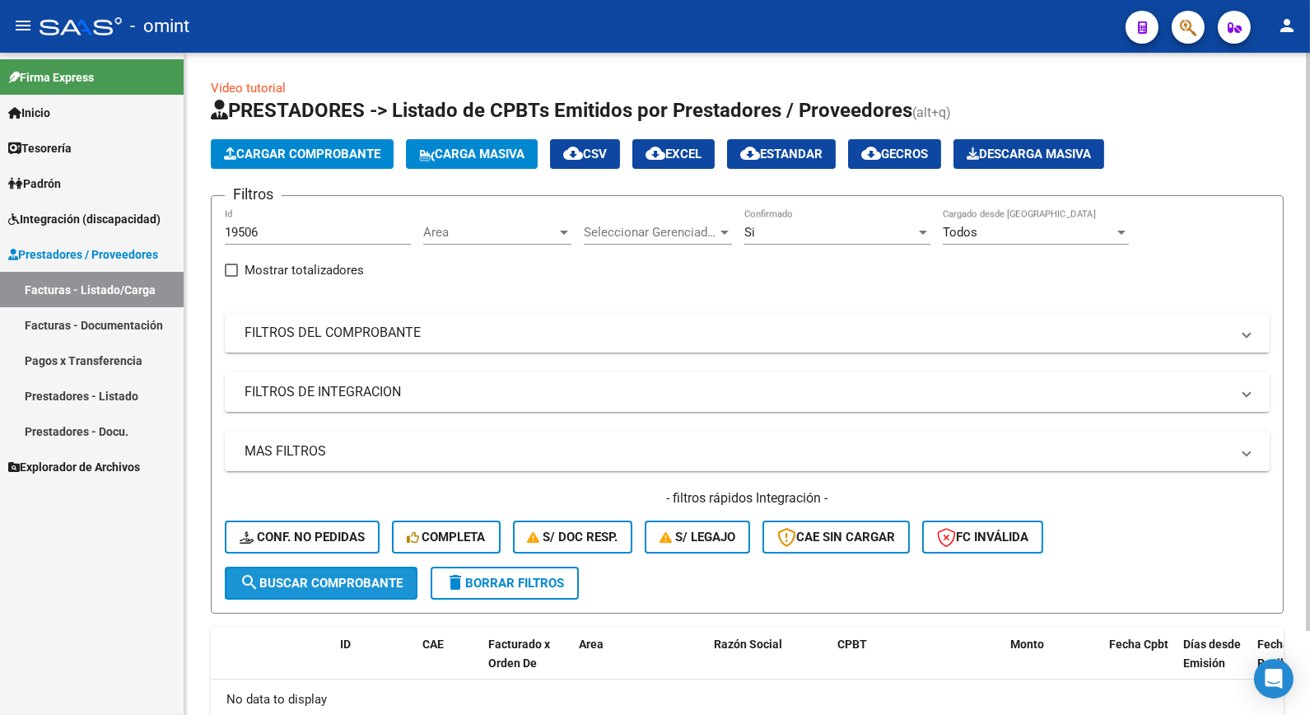
click at [367, 580] on span "search Buscar Comprobante" at bounding box center [321, 583] width 163 height 15
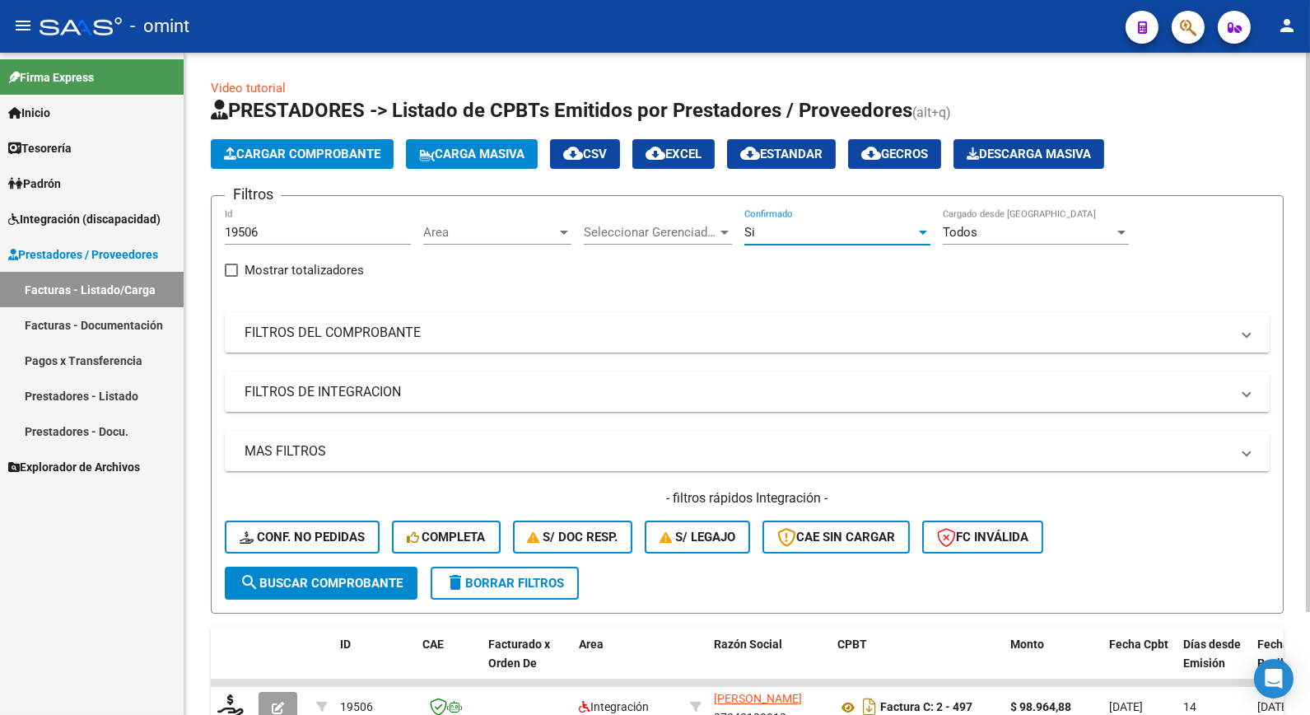
click at [774, 236] on div "Si" at bounding box center [830, 232] width 171 height 15
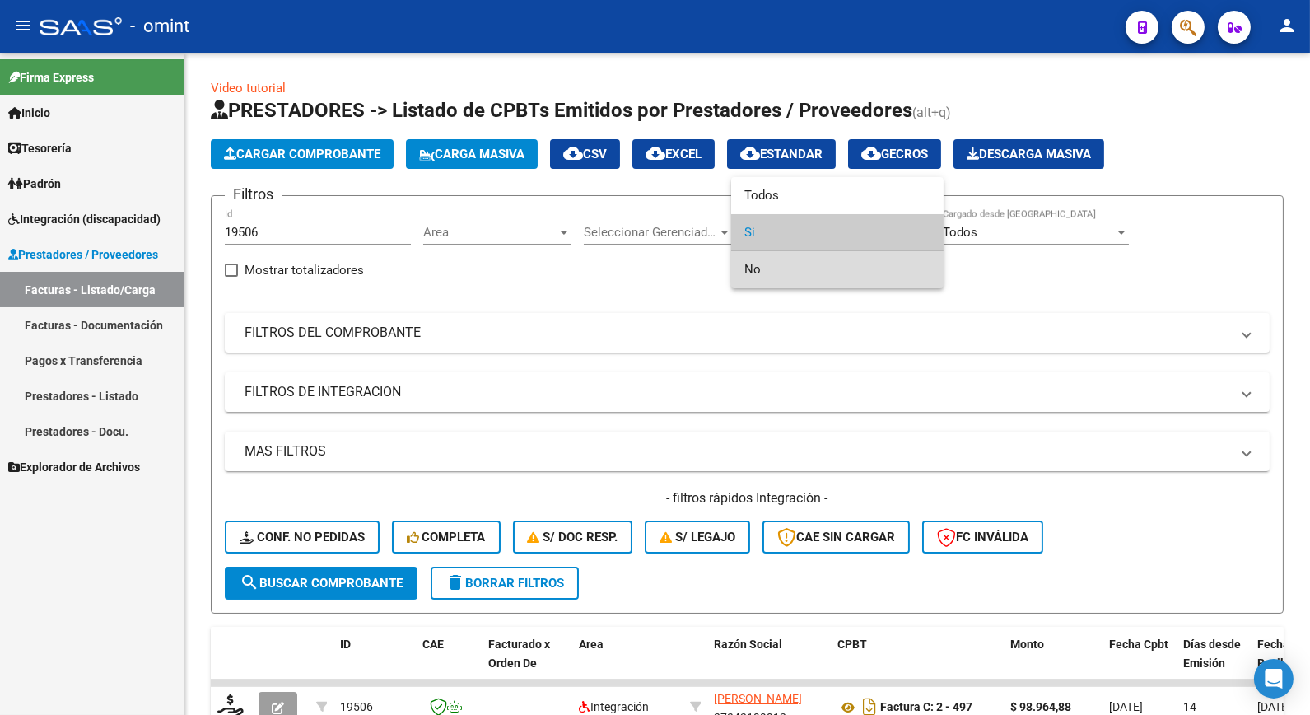
drag, startPoint x: 764, startPoint y: 272, endPoint x: 821, endPoint y: 315, distance: 71.2
click at [764, 273] on span "No" at bounding box center [838, 269] width 186 height 37
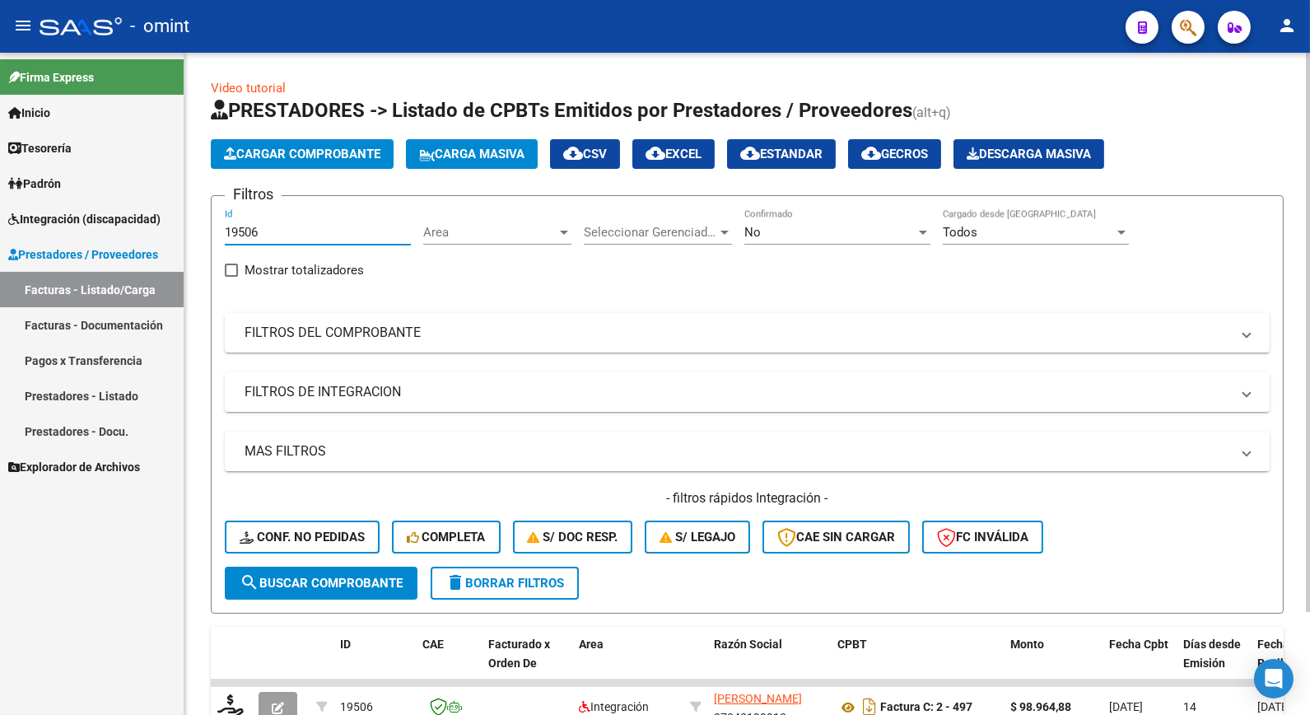
drag, startPoint x: 278, startPoint y: 226, endPoint x: 217, endPoint y: 226, distance: 60.9
click at [217, 226] on form "Filtros 19506 Id Area Area Seleccionar Gerenciador Seleccionar Gerenciador No C…" at bounding box center [747, 404] width 1073 height 418
paste input "19501"
type input "19501"
click at [319, 580] on span "search Buscar Comprobante" at bounding box center [321, 583] width 163 height 15
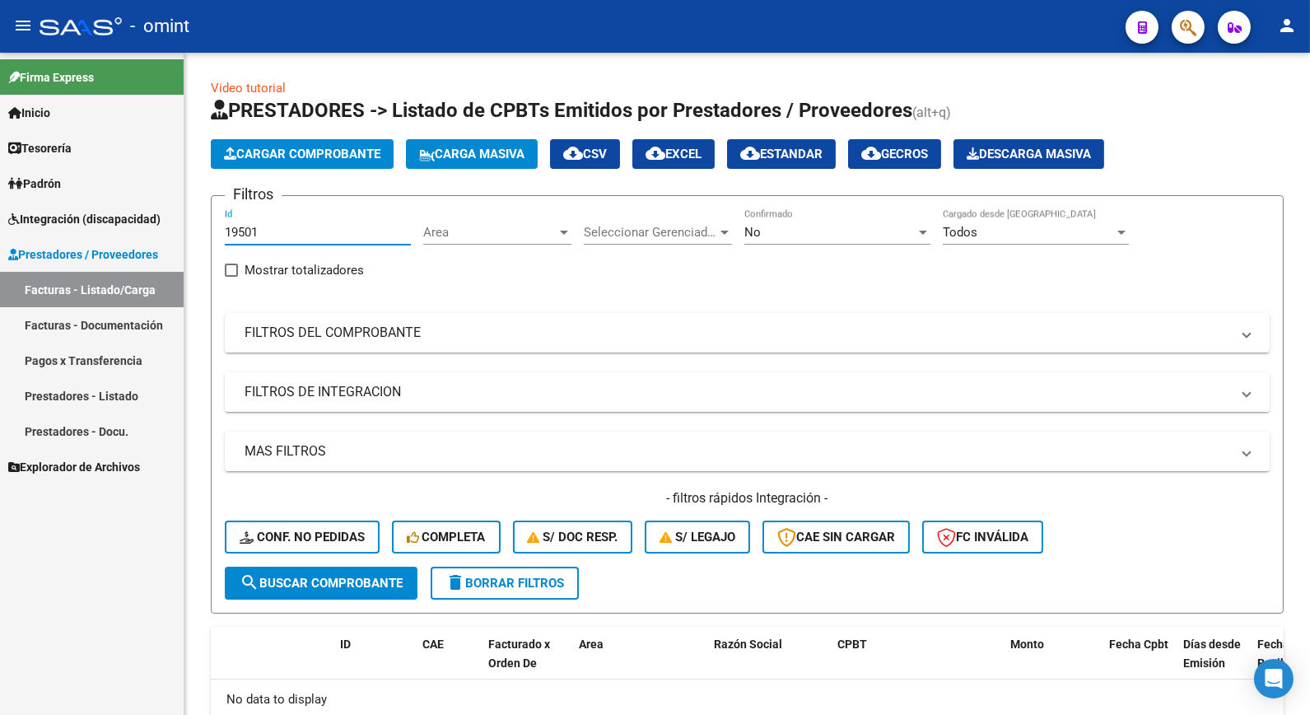
drag, startPoint x: 268, startPoint y: 231, endPoint x: 155, endPoint y: 215, distance: 114.0
click at [155, 215] on mat-sidenav-container "Firma Express Inicio Calendario SSS Instructivos Contacto OS Tesorería Extracto…" at bounding box center [655, 384] width 1310 height 662
paste input "20193"
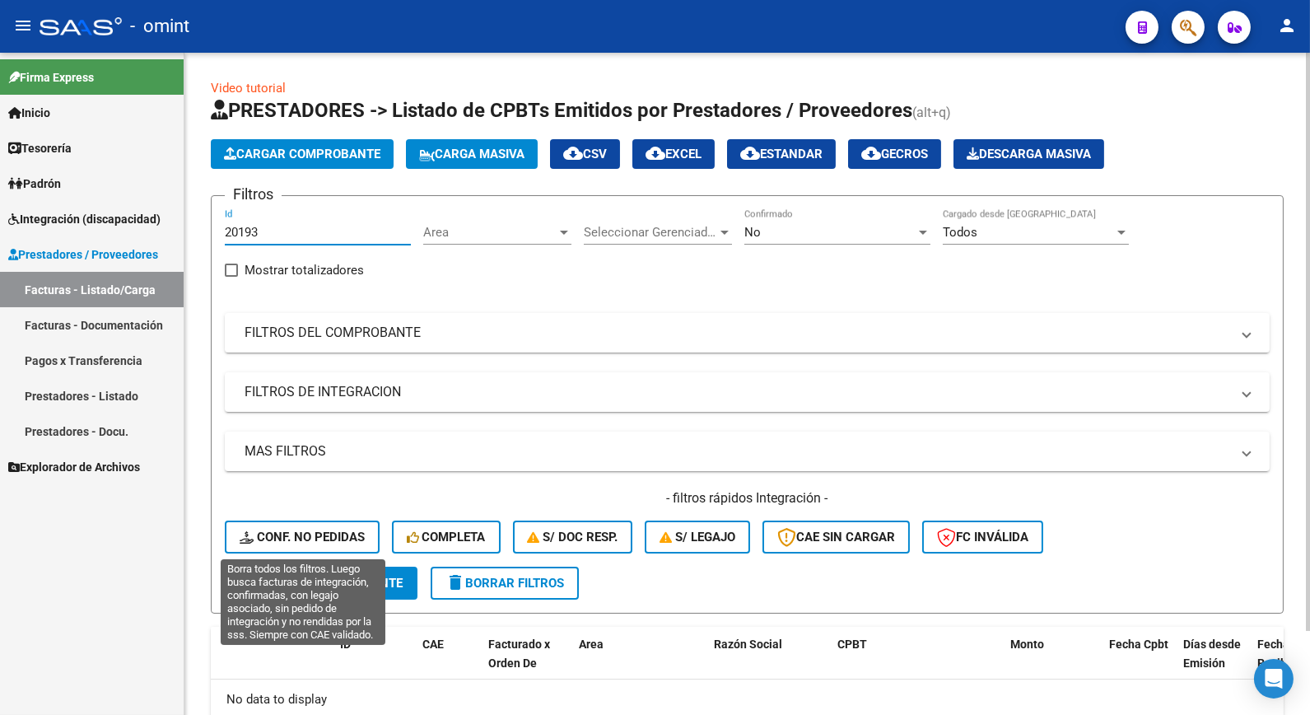
type input "20193"
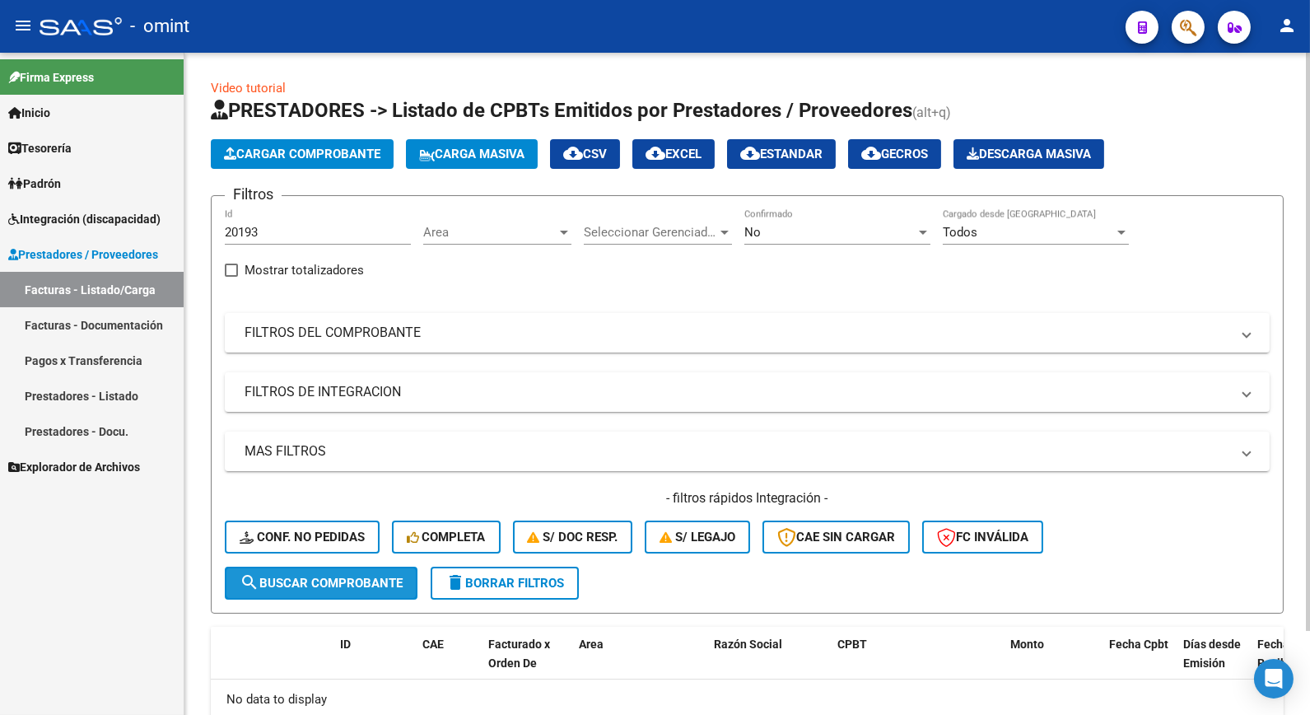
click at [355, 576] on span "search Buscar Comprobante" at bounding box center [321, 583] width 163 height 15
click at [810, 218] on div "No Confirmado" at bounding box center [838, 226] width 186 height 35
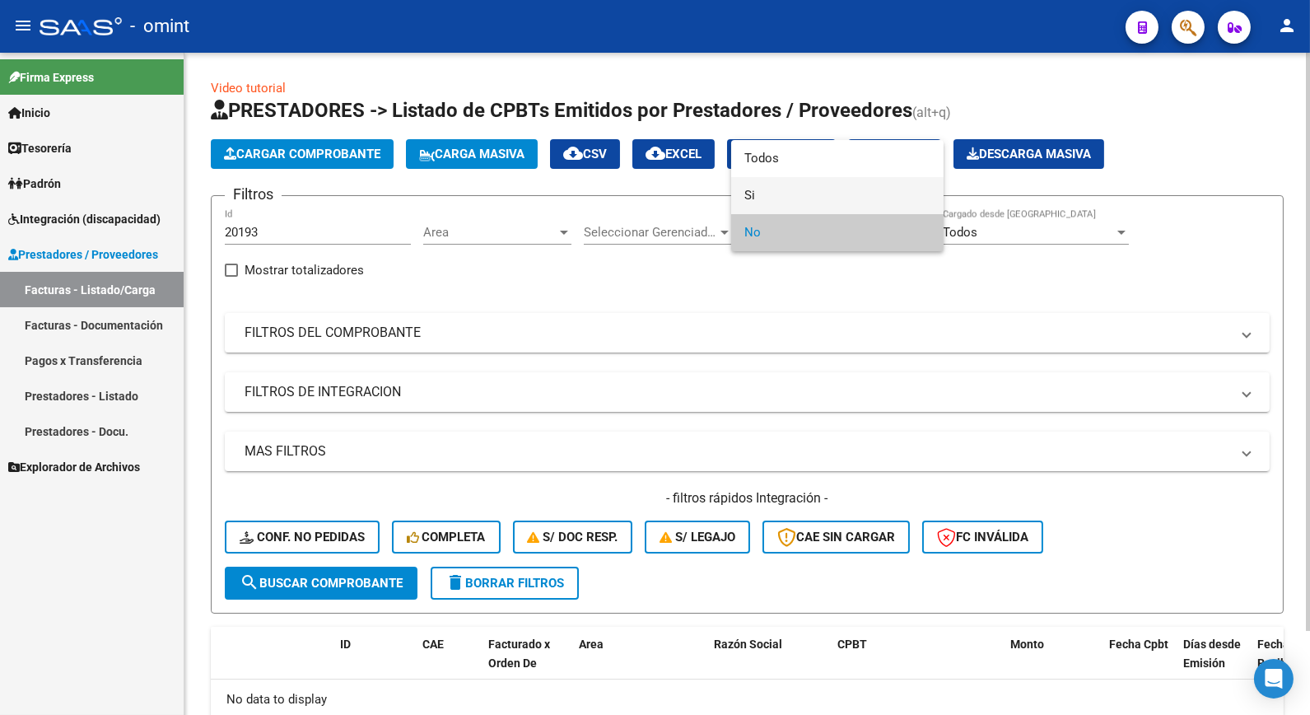
click at [764, 196] on span "Si" at bounding box center [838, 195] width 186 height 37
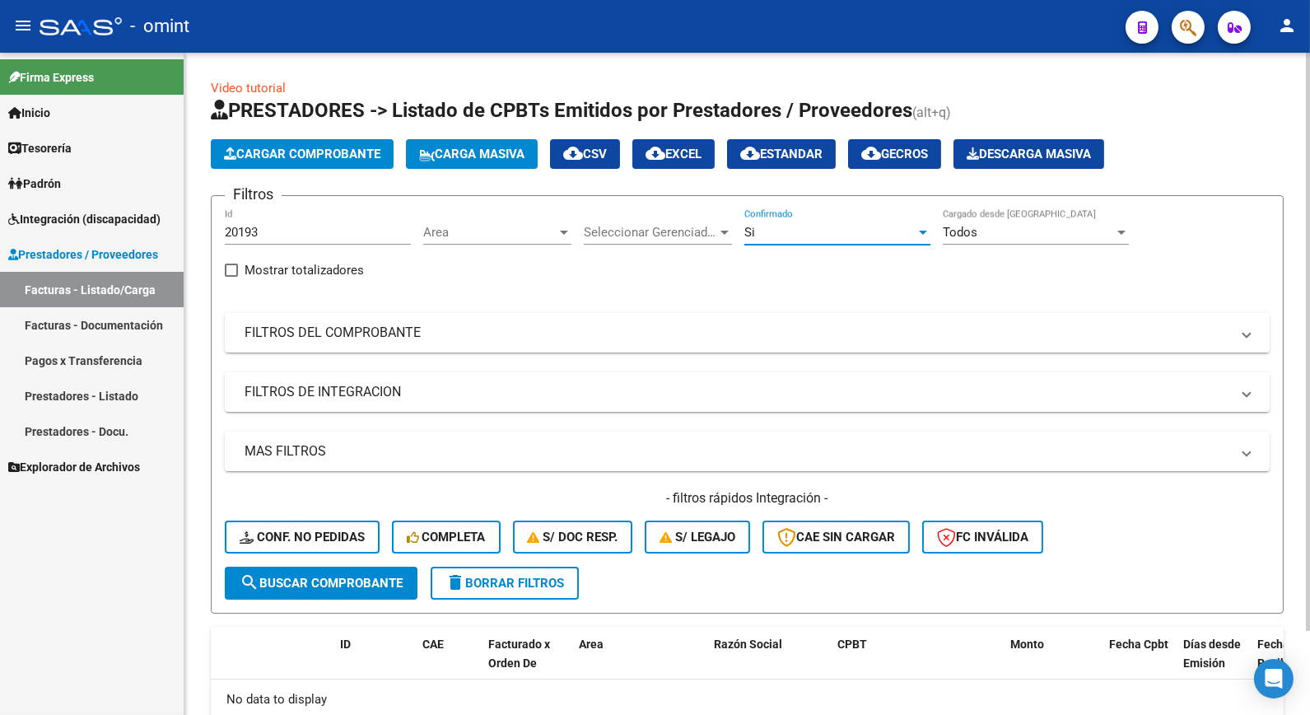
click at [390, 581] on span "search Buscar Comprobante" at bounding box center [321, 583] width 163 height 15
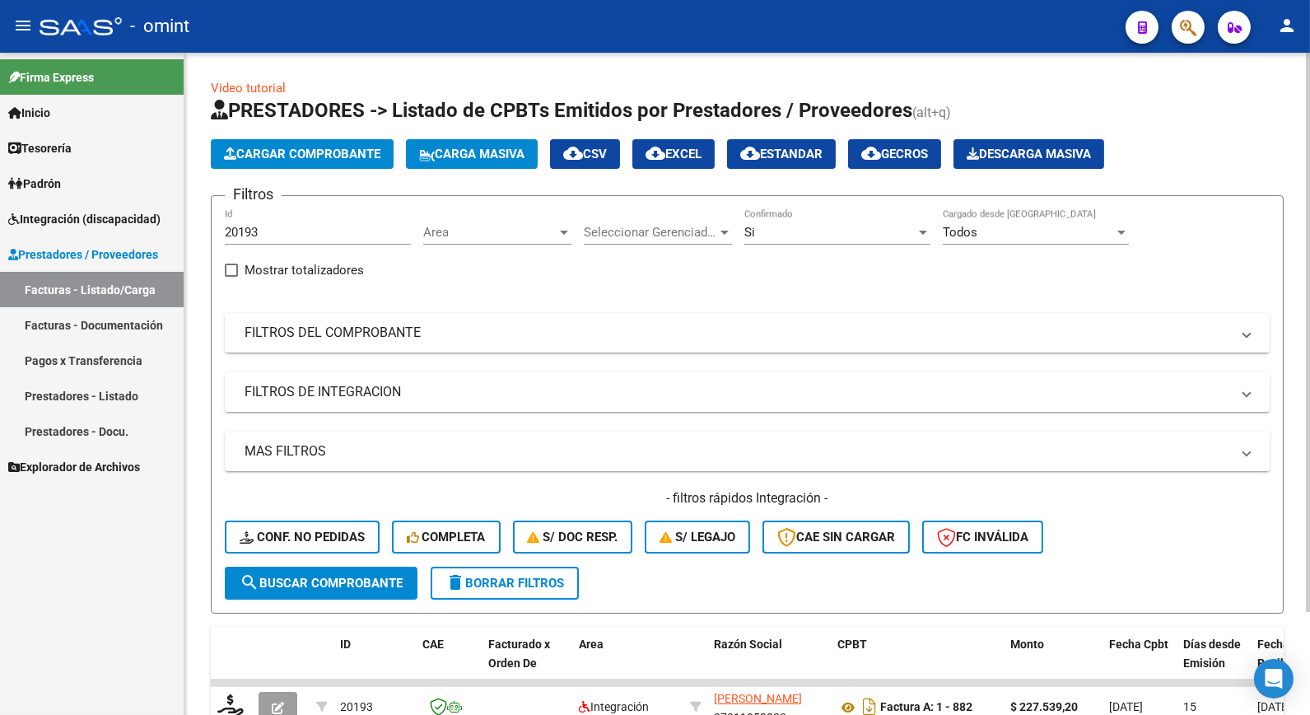
click at [816, 226] on div "Si" at bounding box center [830, 232] width 171 height 15
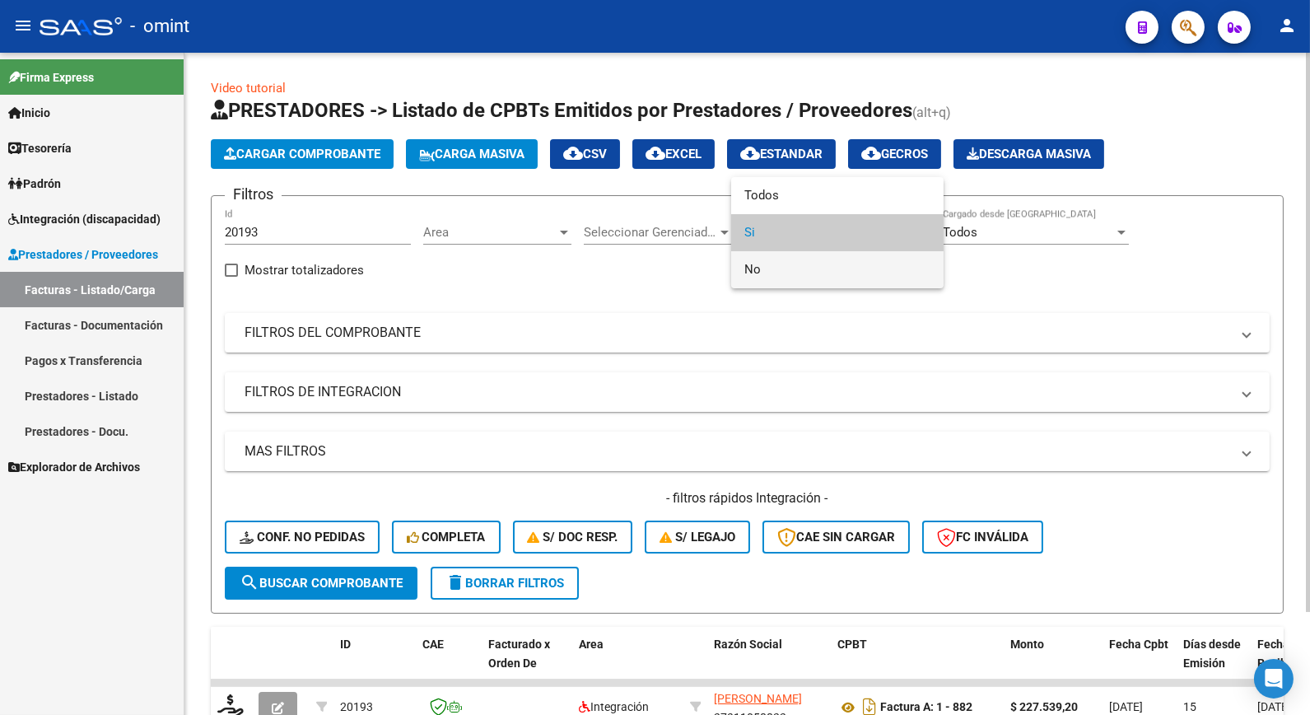
click at [802, 274] on span "No" at bounding box center [838, 269] width 186 height 37
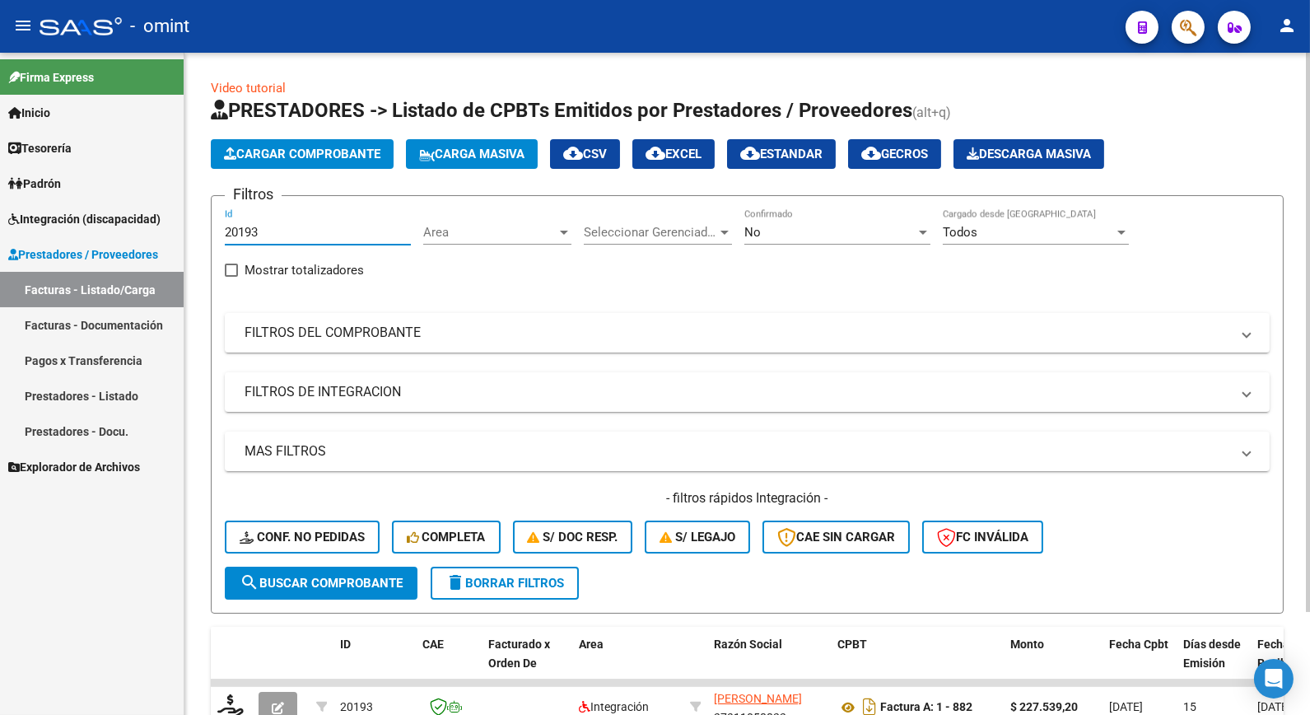
drag, startPoint x: 260, startPoint y: 226, endPoint x: 190, endPoint y: 198, distance: 75.1
click at [191, 199] on div "Video tutorial PRESTADORES -> Listado de CPBTs Emitidos por Prestadores / Prove…" at bounding box center [747, 440] width 1126 height 775
paste input "20043"
type input "20043"
click at [339, 582] on span "search Buscar Comprobante" at bounding box center [321, 583] width 163 height 15
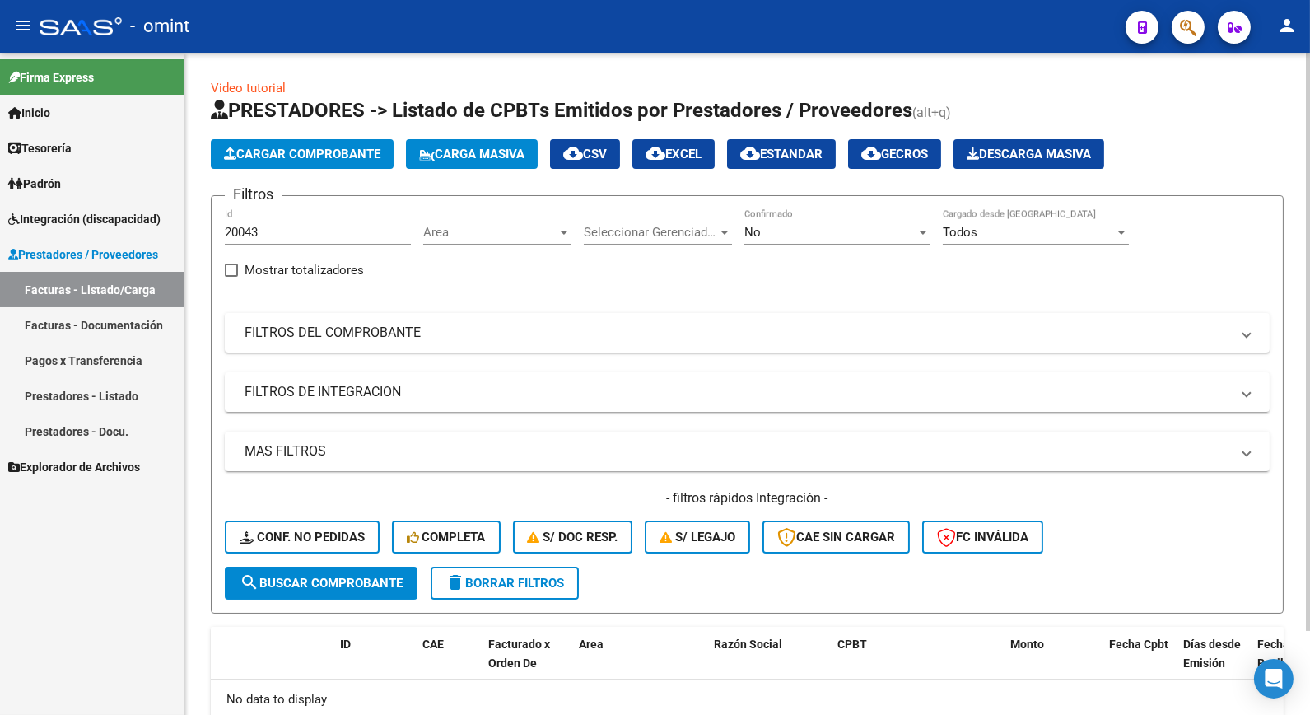
click at [903, 231] on div "No" at bounding box center [830, 232] width 171 height 15
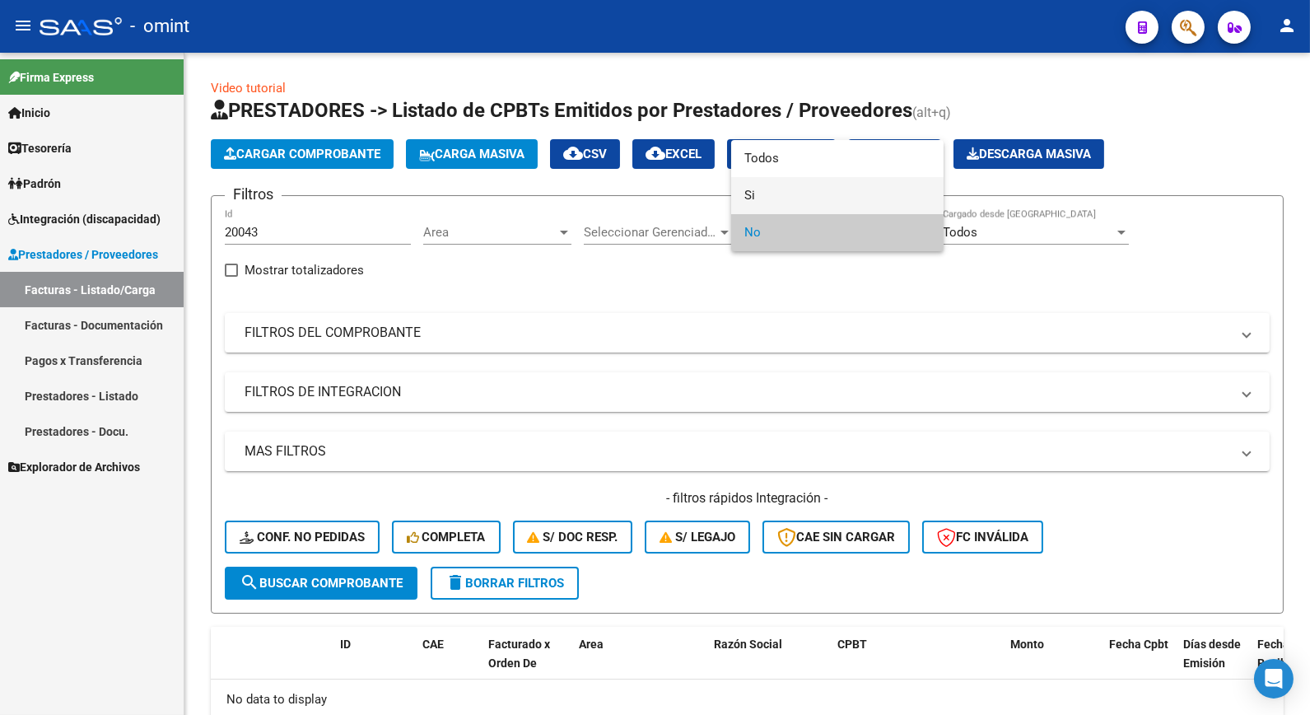
click at [779, 198] on span "Si" at bounding box center [838, 195] width 186 height 37
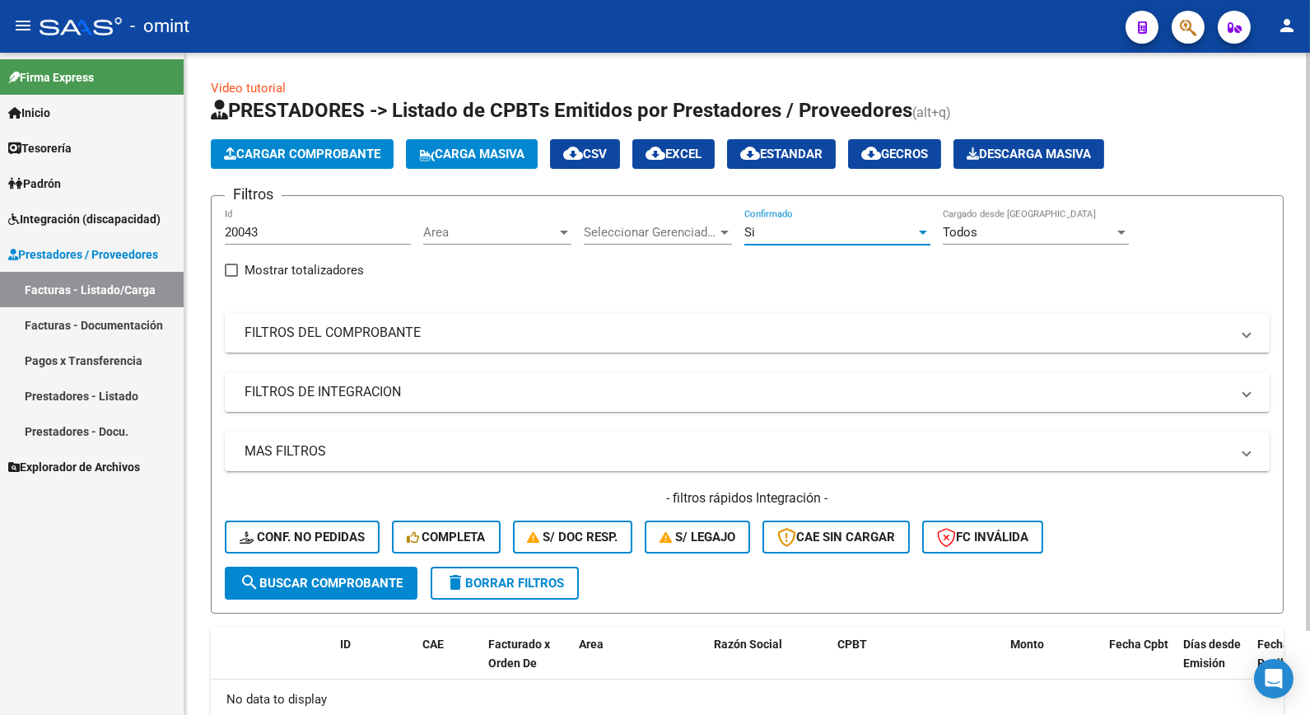
click at [346, 579] on span "search Buscar Comprobante" at bounding box center [321, 583] width 163 height 15
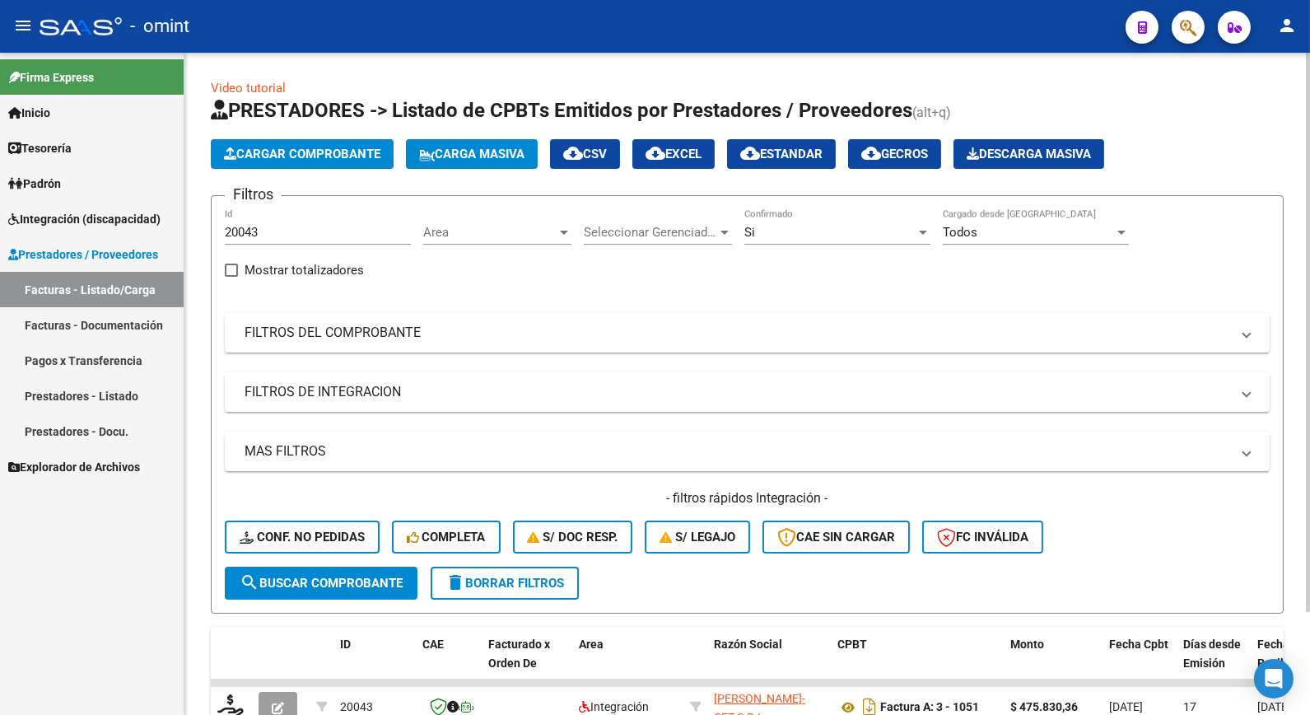
click at [874, 222] on div "Si Confirmado" at bounding box center [838, 226] width 186 height 35
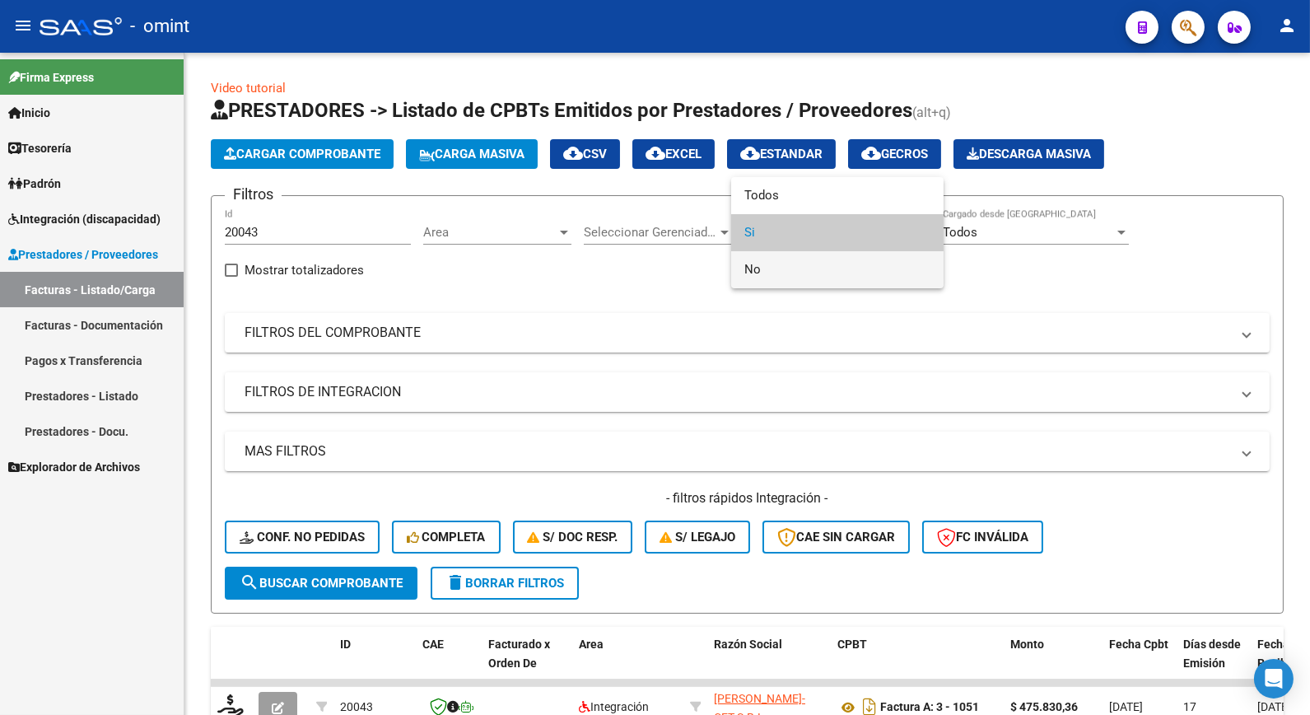
click at [756, 278] on span "No" at bounding box center [838, 269] width 186 height 37
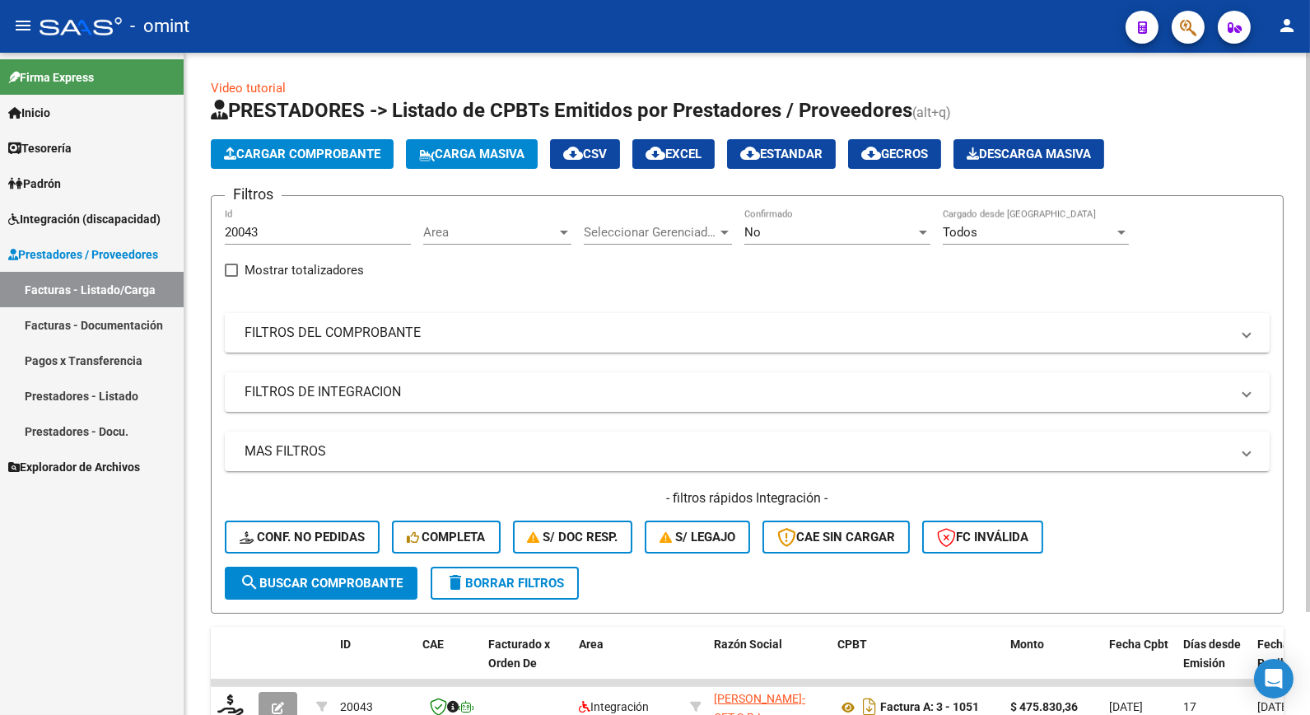
drag, startPoint x: 254, startPoint y: 228, endPoint x: 198, endPoint y: 207, distance: 59.2
click at [198, 207] on div "Video tutorial PRESTADORES -> Listado de CPBTs Emitidos por Prestadores / Prove…" at bounding box center [747, 440] width 1126 height 775
drag, startPoint x: 198, startPoint y: 207, endPoint x: 264, endPoint y: 229, distance: 69.5
drag, startPoint x: 264, startPoint y: 229, endPoint x: 247, endPoint y: 232, distance: 17.6
click at [247, 232] on input "20043" at bounding box center [318, 232] width 186 height 15
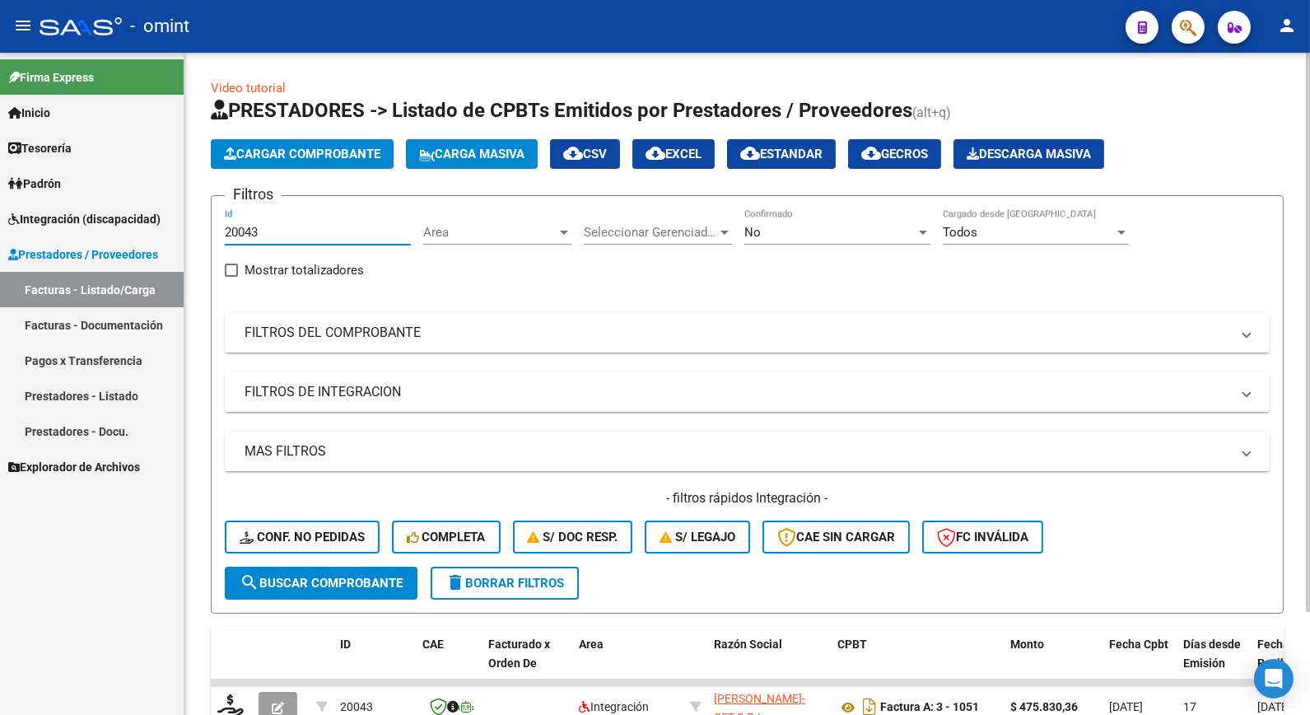
click at [256, 228] on input "20043" at bounding box center [318, 232] width 186 height 15
paste input "20060"
type input "20060"
click at [315, 578] on span "search Buscar Comprobante" at bounding box center [321, 583] width 163 height 15
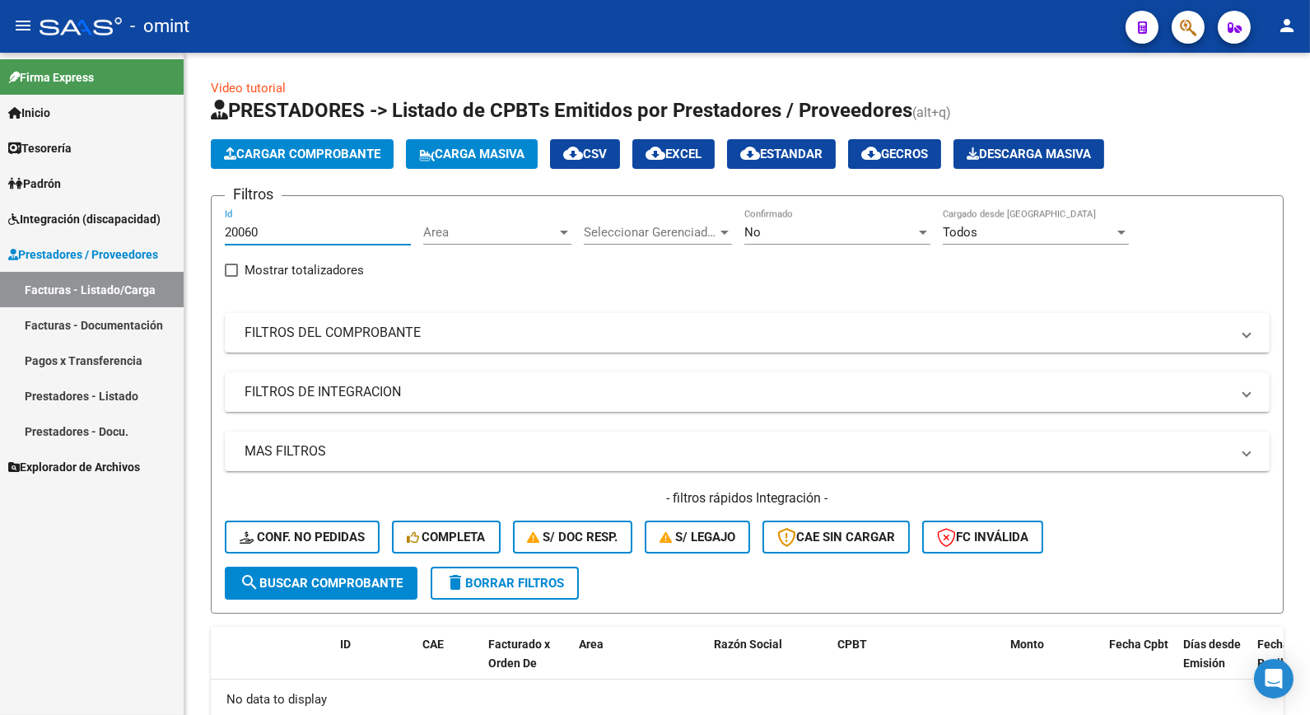
drag, startPoint x: 269, startPoint y: 226, endPoint x: 177, endPoint y: 217, distance: 92.8
click at [177, 217] on mat-sidenav-container "Firma Express Inicio Calendario SSS Instructivos Contacto OS Tesorería Extracto…" at bounding box center [655, 384] width 1310 height 662
paste input "20288"
type input "20288"
click at [308, 576] on span "search Buscar Comprobante" at bounding box center [321, 583] width 163 height 15
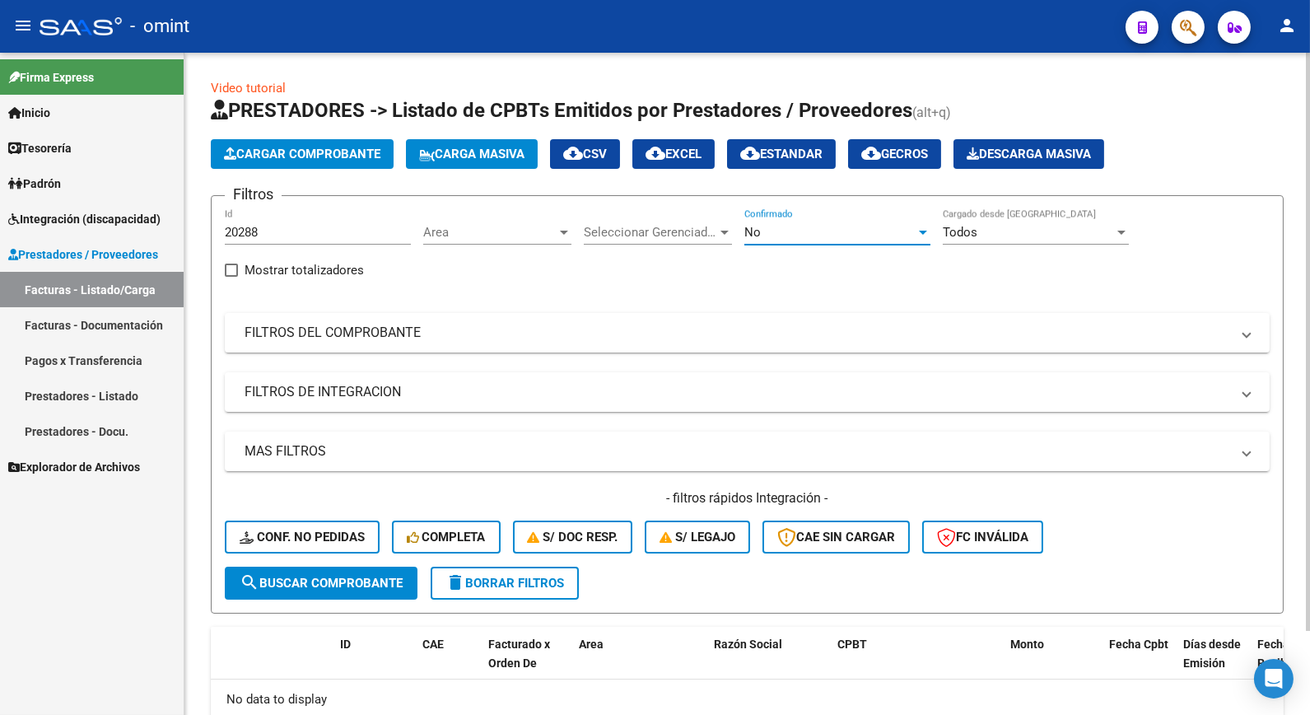
click at [804, 231] on div "No" at bounding box center [830, 232] width 171 height 15
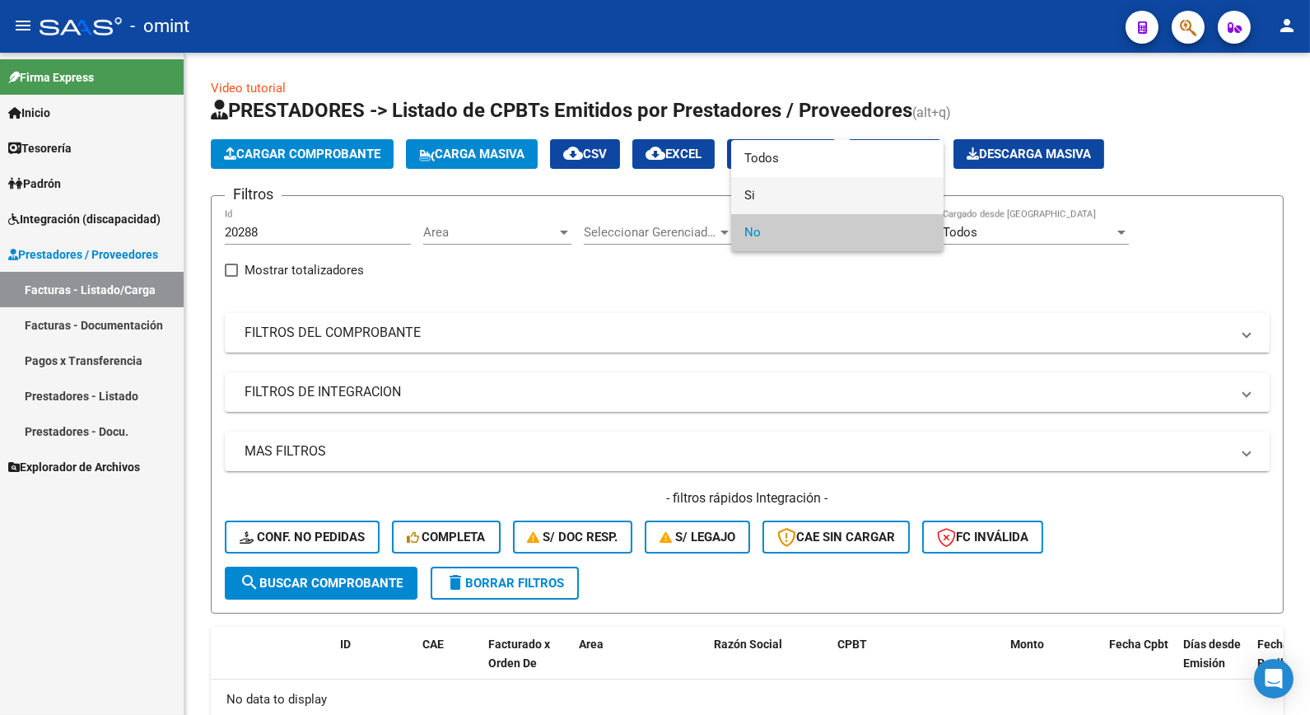
click at [746, 191] on span "Si" at bounding box center [838, 195] width 186 height 37
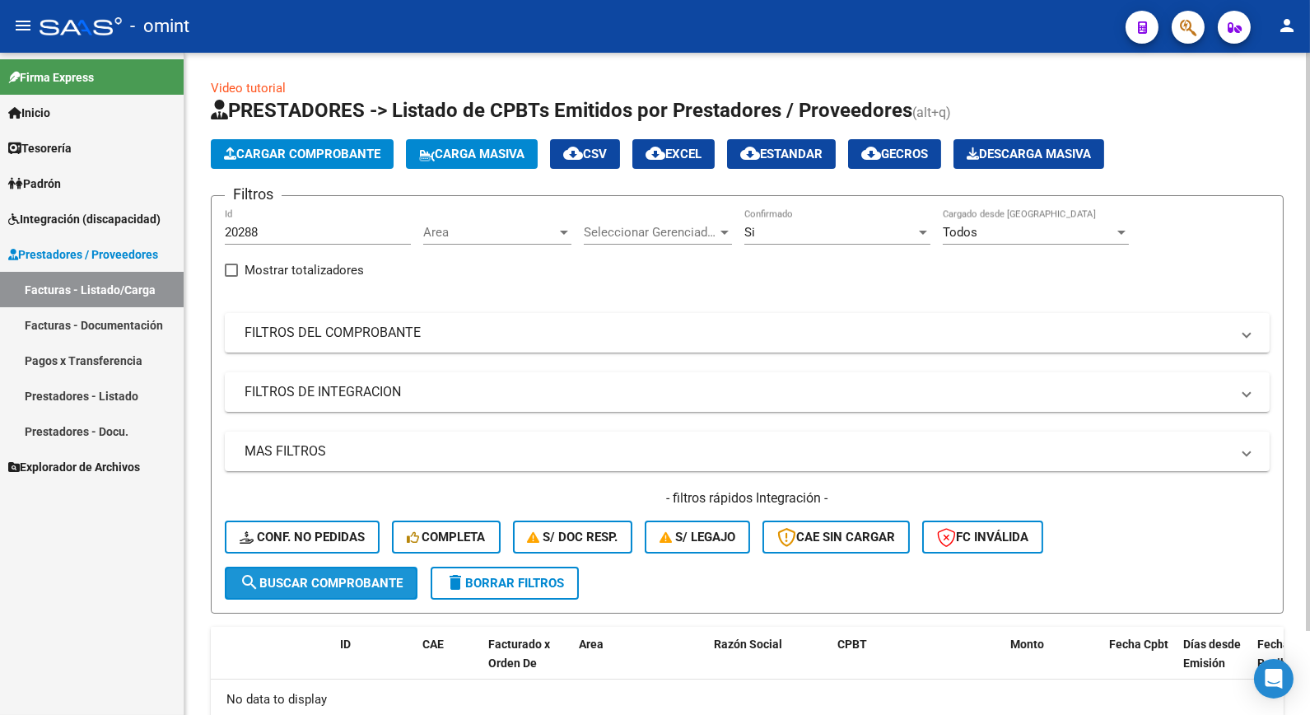
click at [359, 582] on span "search Buscar Comprobante" at bounding box center [321, 583] width 163 height 15
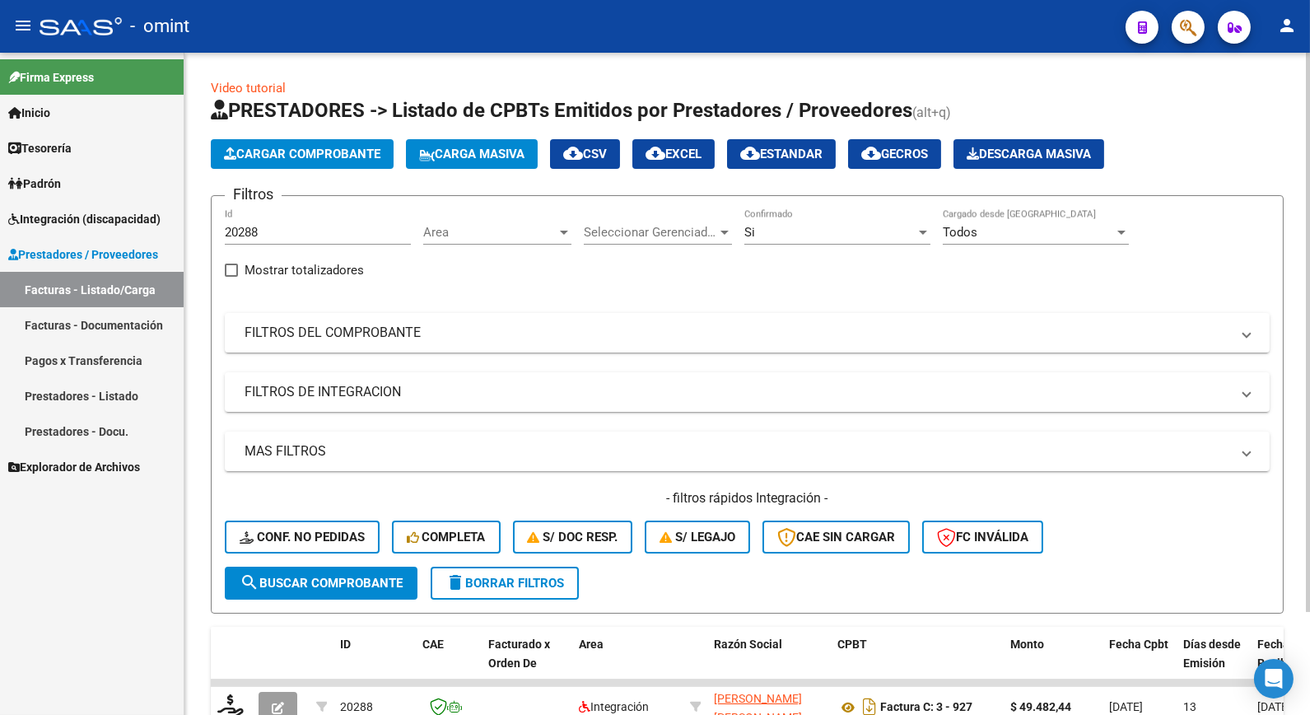
click at [817, 227] on div "Si" at bounding box center [830, 232] width 171 height 15
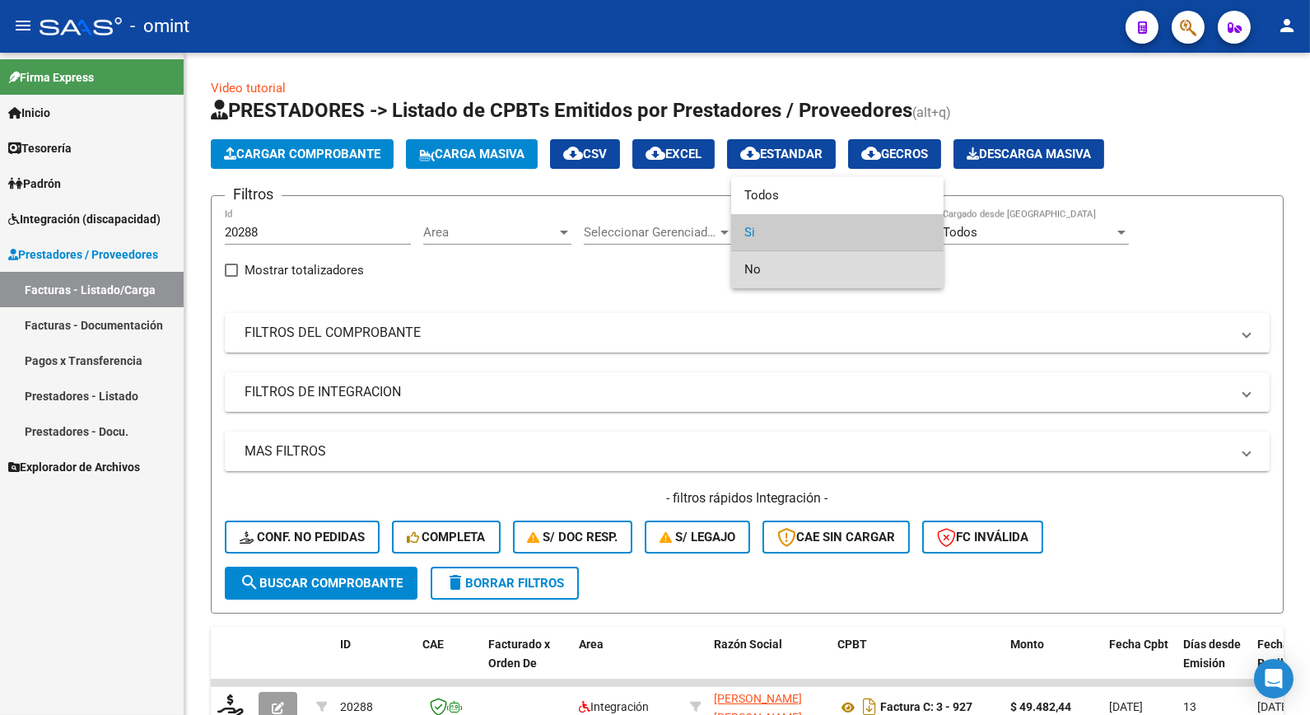
click at [777, 282] on span "No" at bounding box center [838, 269] width 186 height 37
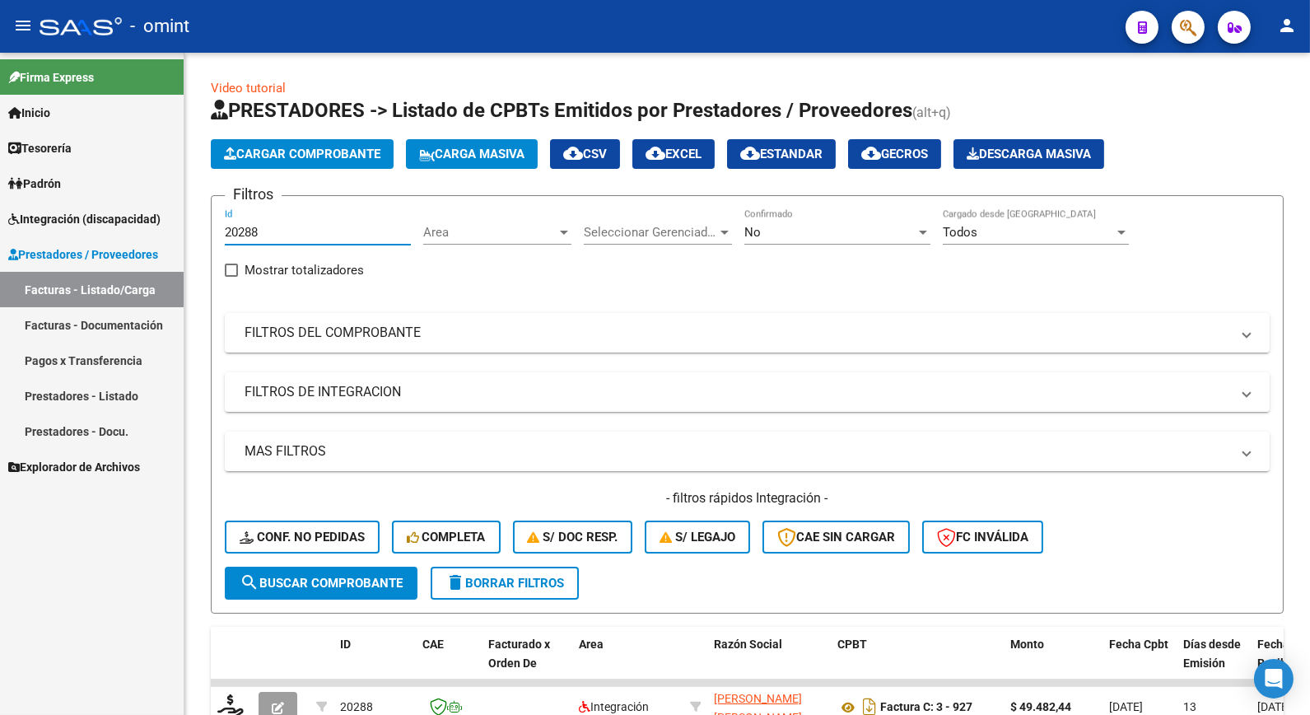
drag, startPoint x: 292, startPoint y: 237, endPoint x: 138, endPoint y: 221, distance: 154.9
click at [138, 223] on mat-sidenav-container "Firma Express Inicio Calendario SSS Instructivos Contacto OS Tesorería Extracto…" at bounding box center [655, 384] width 1310 height 662
drag, startPoint x: 229, startPoint y: 224, endPoint x: 252, endPoint y: 225, distance: 23.1
click at [250, 225] on input "Id" at bounding box center [318, 232] width 186 height 15
paste input "20225"
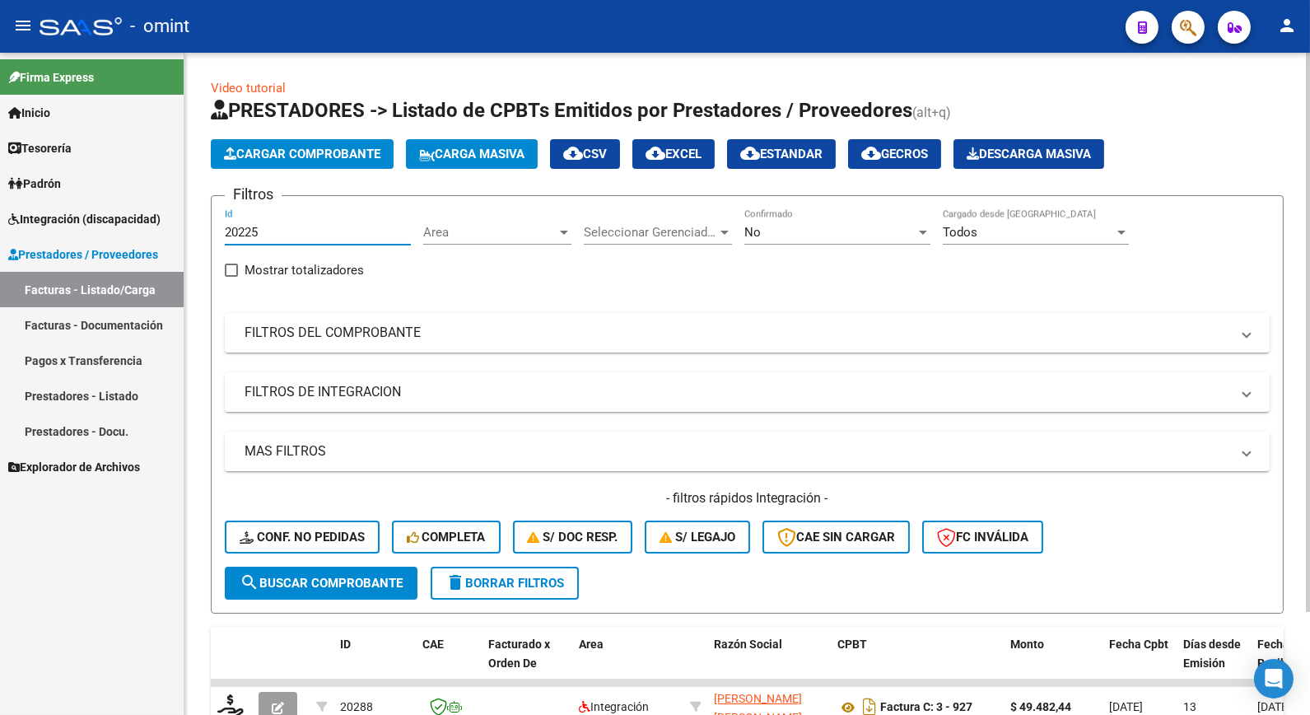
type input "20225"
click at [358, 582] on span "search Buscar Comprobante" at bounding box center [321, 583] width 163 height 15
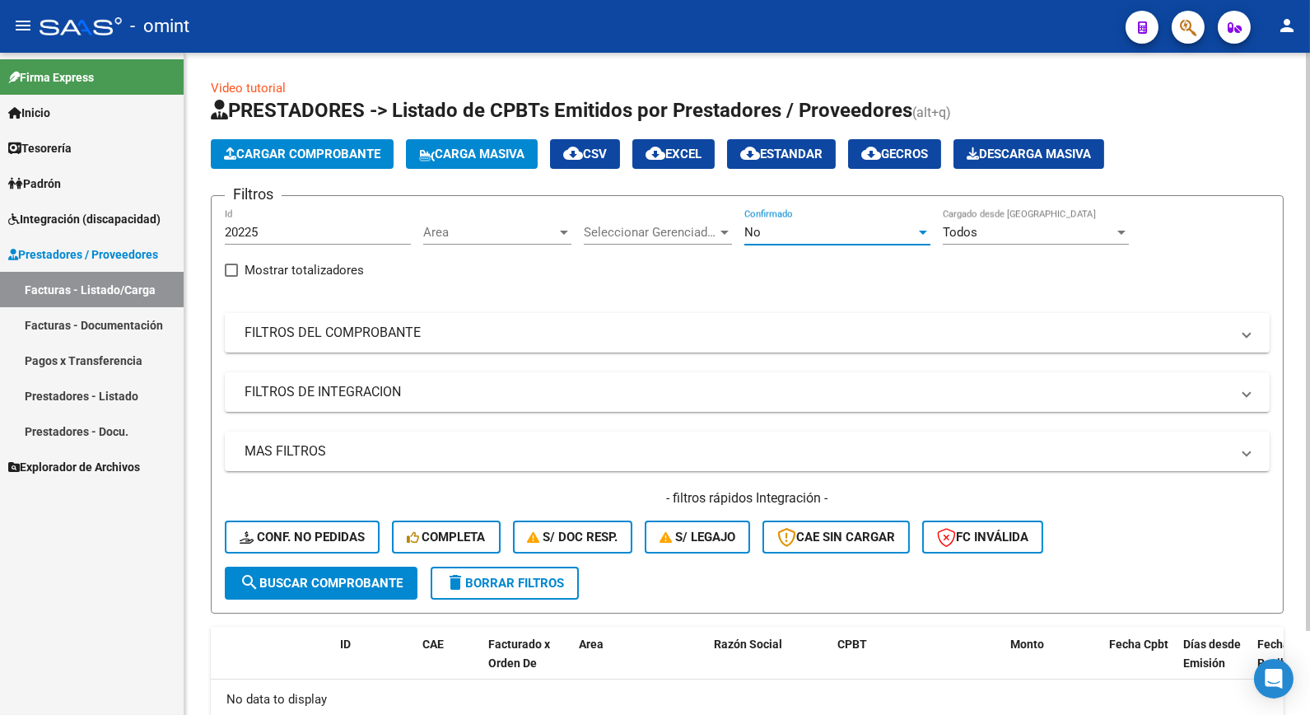
click at [809, 233] on div "No" at bounding box center [830, 232] width 171 height 15
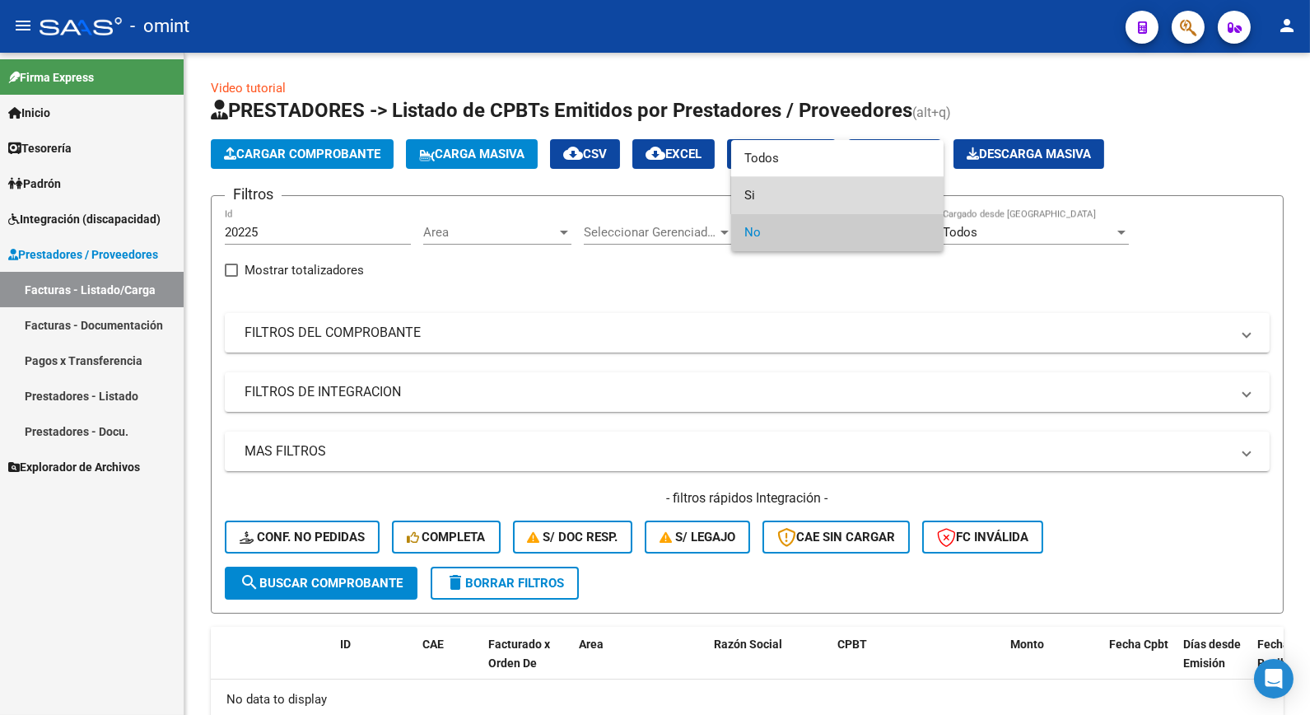
drag, startPoint x: 749, startPoint y: 195, endPoint x: 743, endPoint y: 219, distance: 24.8
click at [751, 195] on span "Si" at bounding box center [838, 195] width 186 height 37
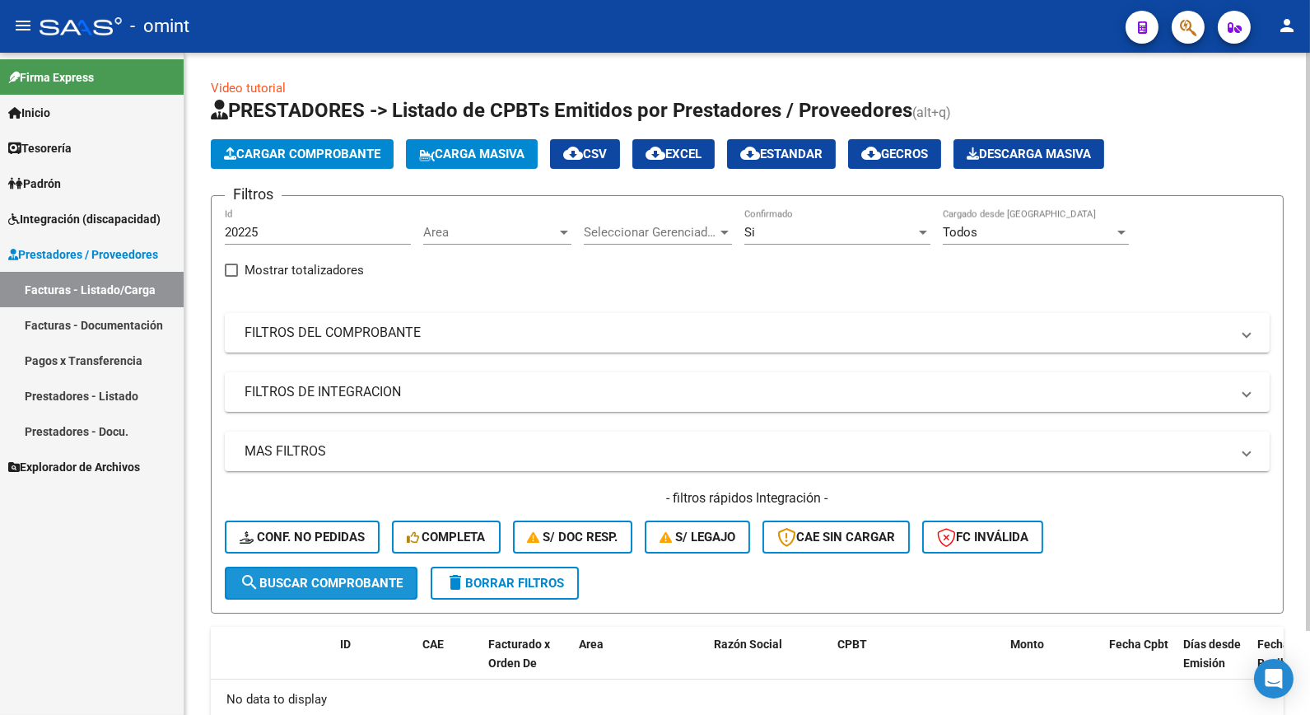
click at [360, 579] on span "search Buscar Comprobante" at bounding box center [321, 583] width 163 height 15
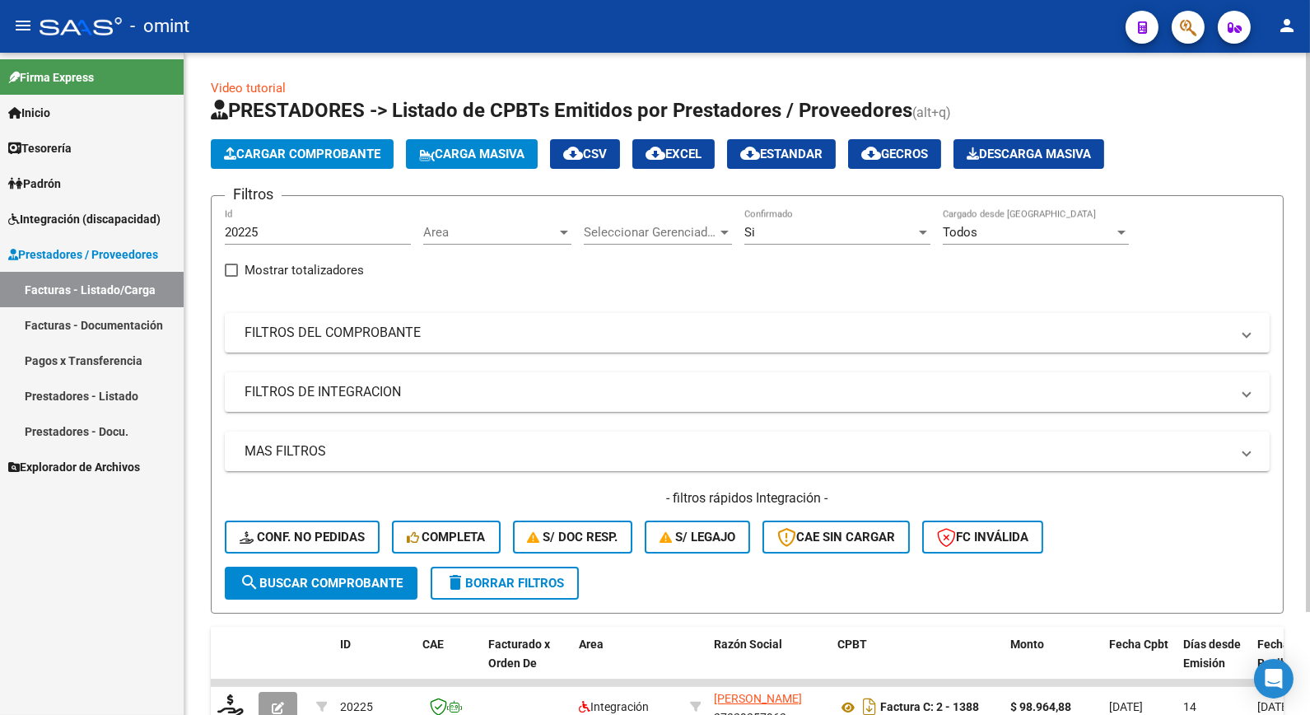
click at [804, 222] on div "Si Confirmado" at bounding box center [838, 226] width 186 height 35
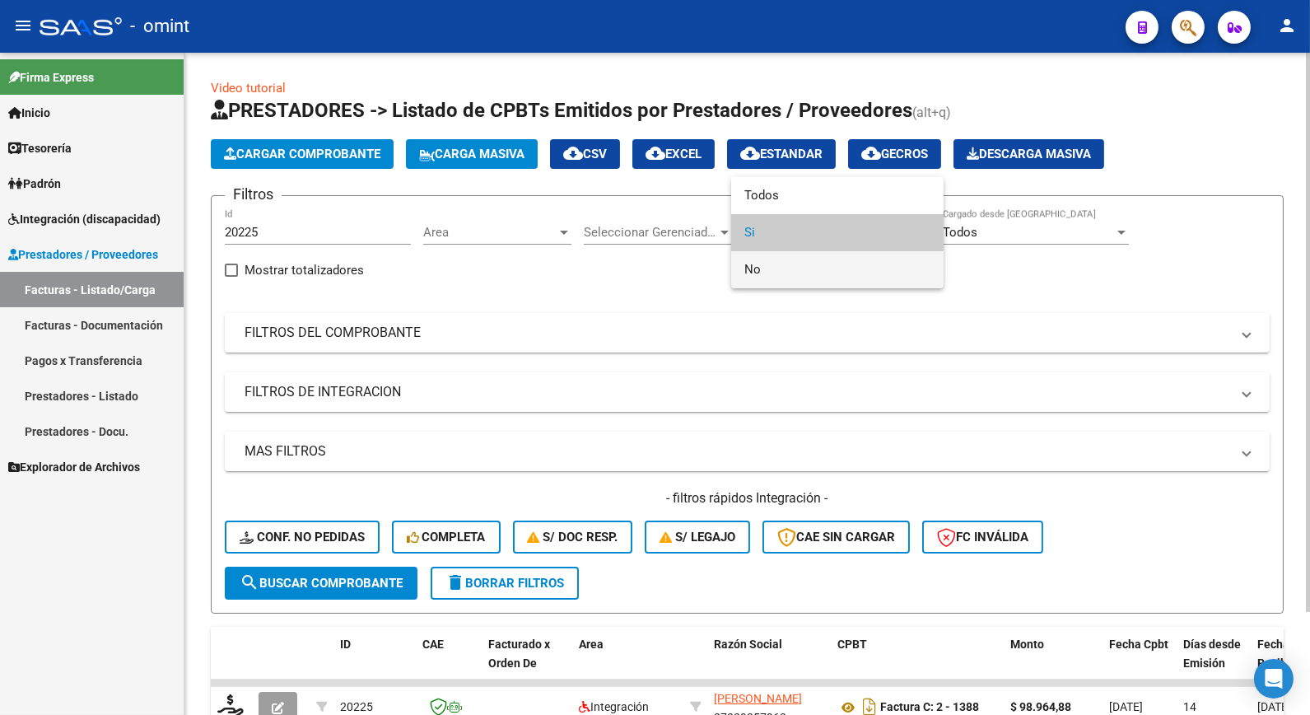
click at [754, 274] on span "No" at bounding box center [838, 269] width 186 height 37
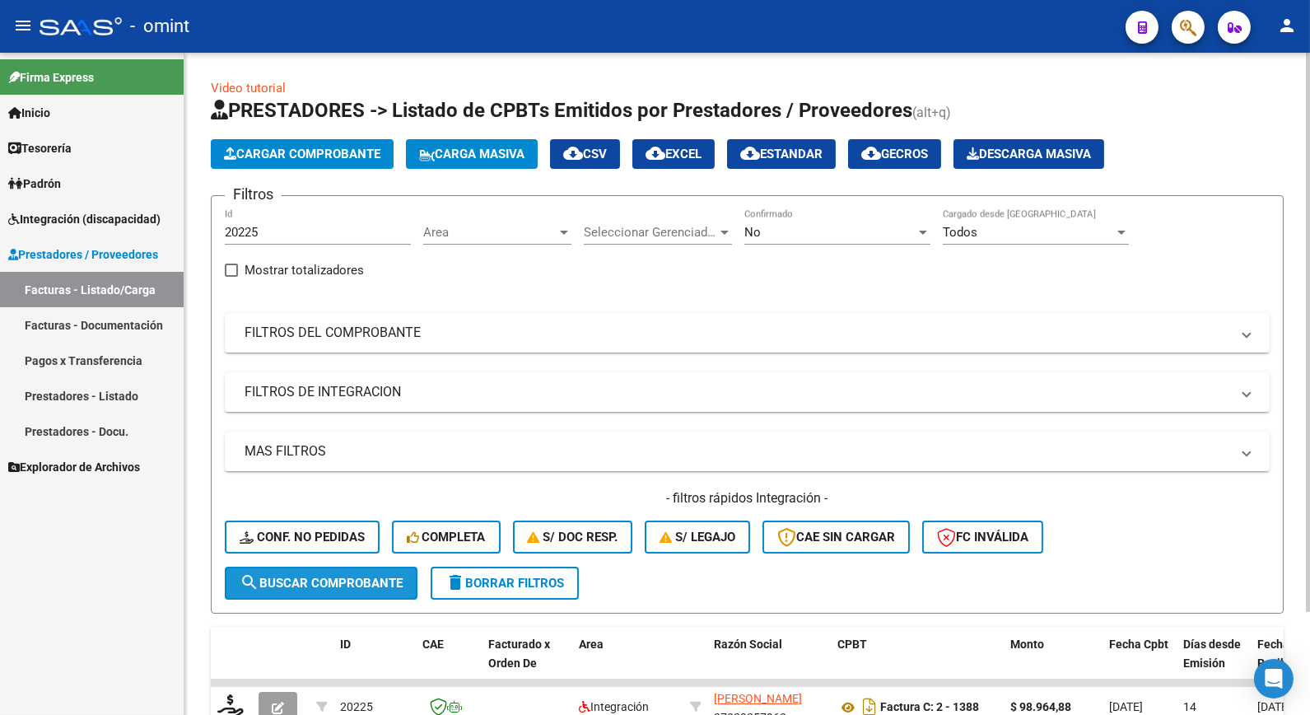
click at [280, 579] on span "search Buscar Comprobante" at bounding box center [321, 583] width 163 height 15
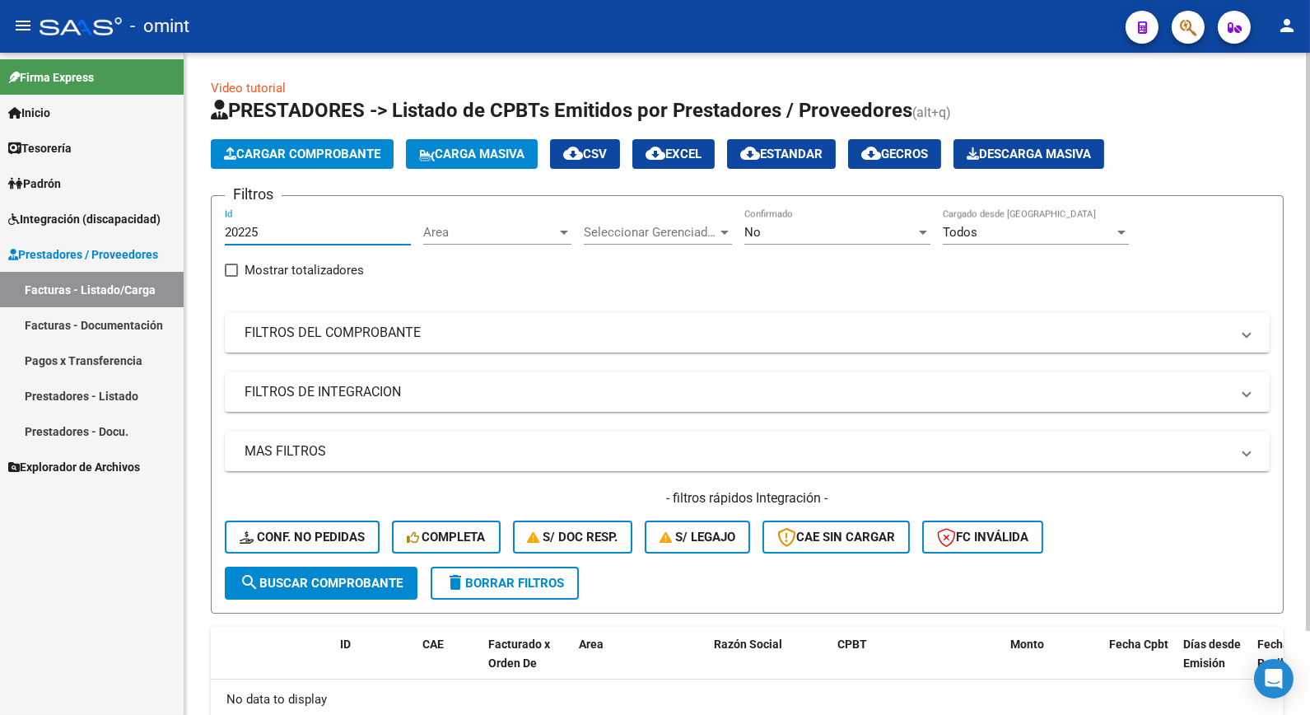
drag, startPoint x: 303, startPoint y: 234, endPoint x: 219, endPoint y: 210, distance: 87.3
click at [219, 210] on form "Filtros 20225 Id Area Area Seleccionar Gerenciador Seleccionar Gerenciador No C…" at bounding box center [747, 404] width 1073 height 418
drag, startPoint x: 273, startPoint y: 242, endPoint x: 275, endPoint y: 229, distance: 13.4
paste input "20041"
type input "20041"
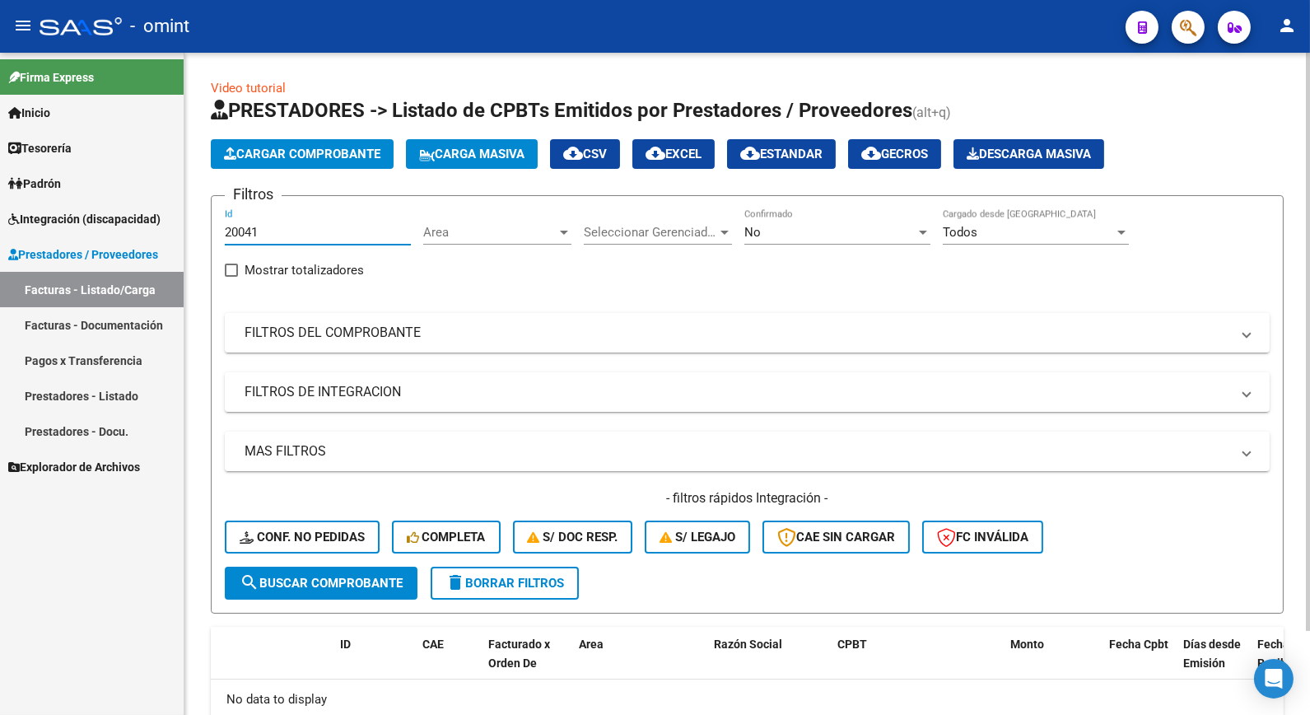
click at [315, 570] on button "search Buscar Comprobante" at bounding box center [321, 583] width 193 height 33
click at [871, 215] on div "No Confirmado" at bounding box center [838, 226] width 186 height 35
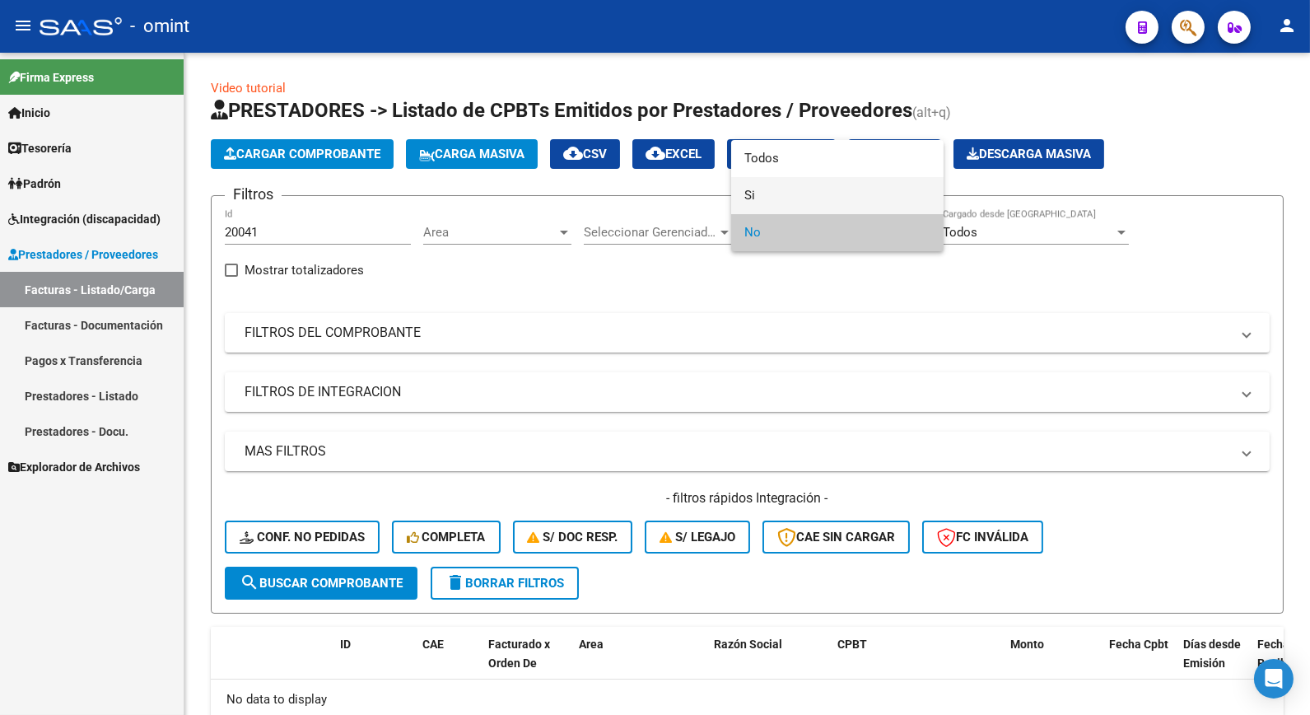
click at [791, 194] on span "Si" at bounding box center [838, 195] width 186 height 37
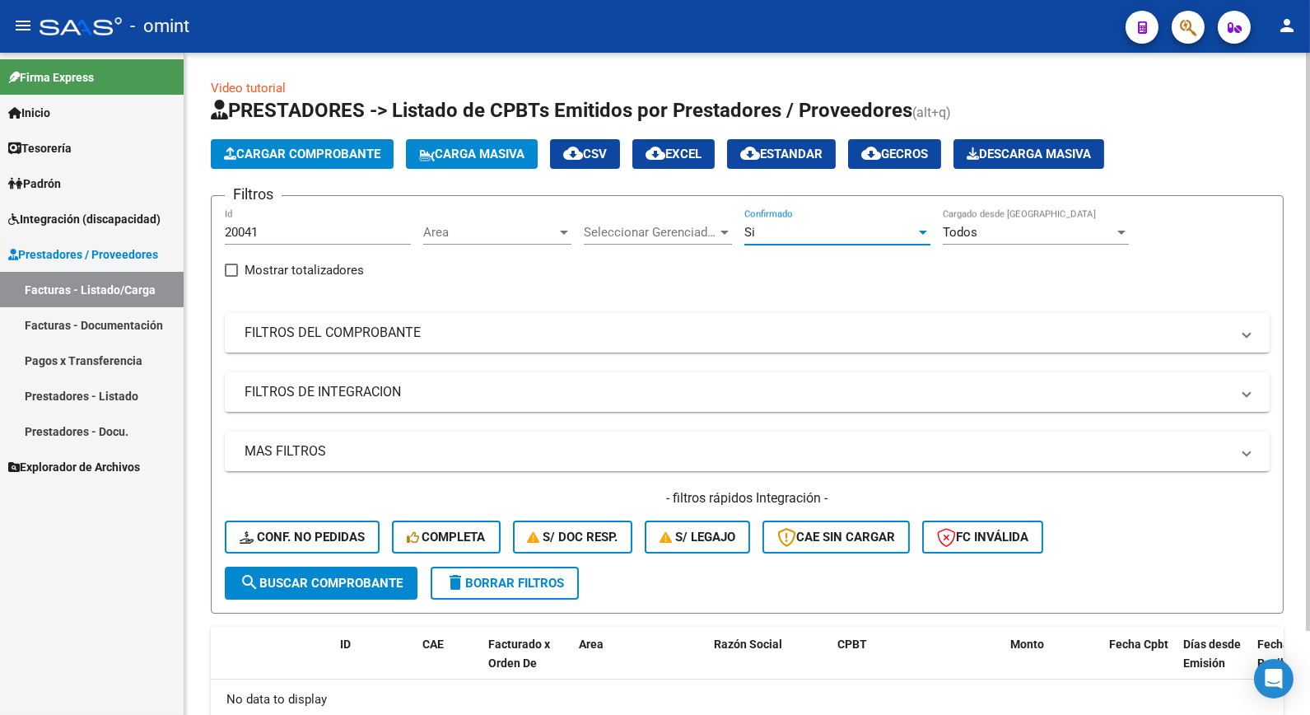
click at [371, 586] on span "search Buscar Comprobante" at bounding box center [321, 583] width 163 height 15
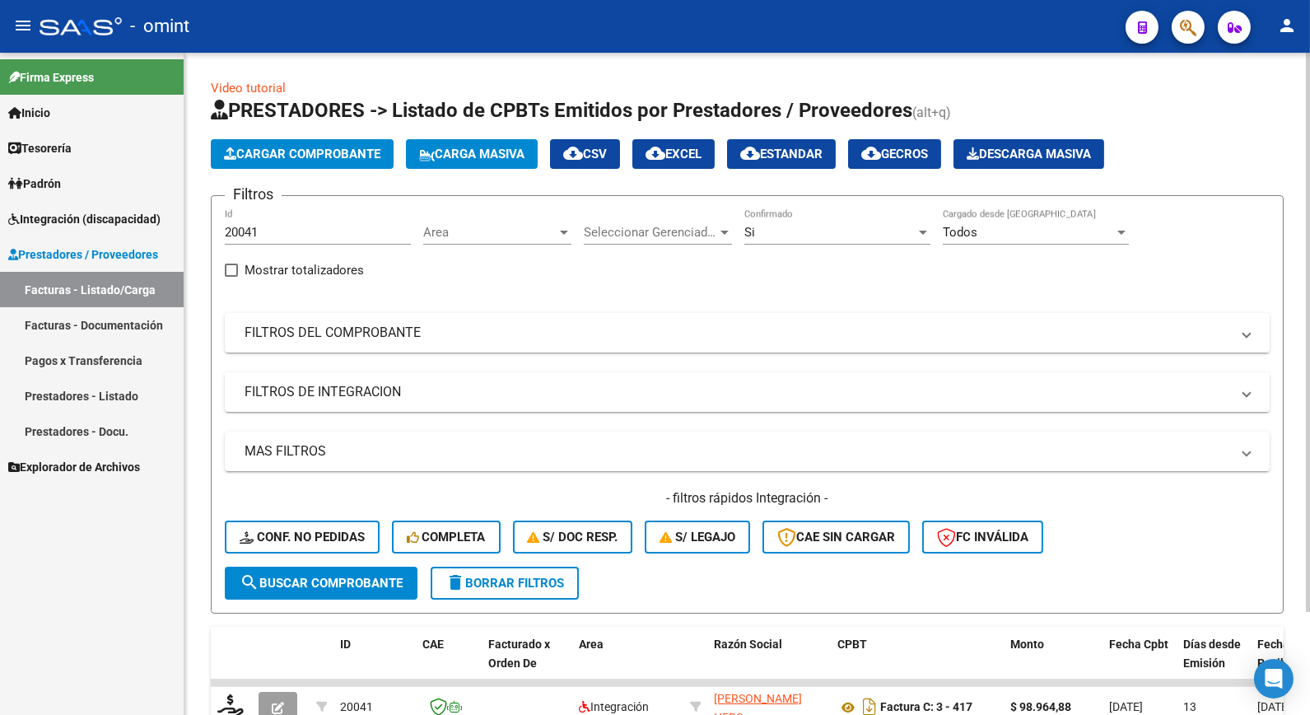
click at [840, 231] on div "Si" at bounding box center [830, 232] width 171 height 15
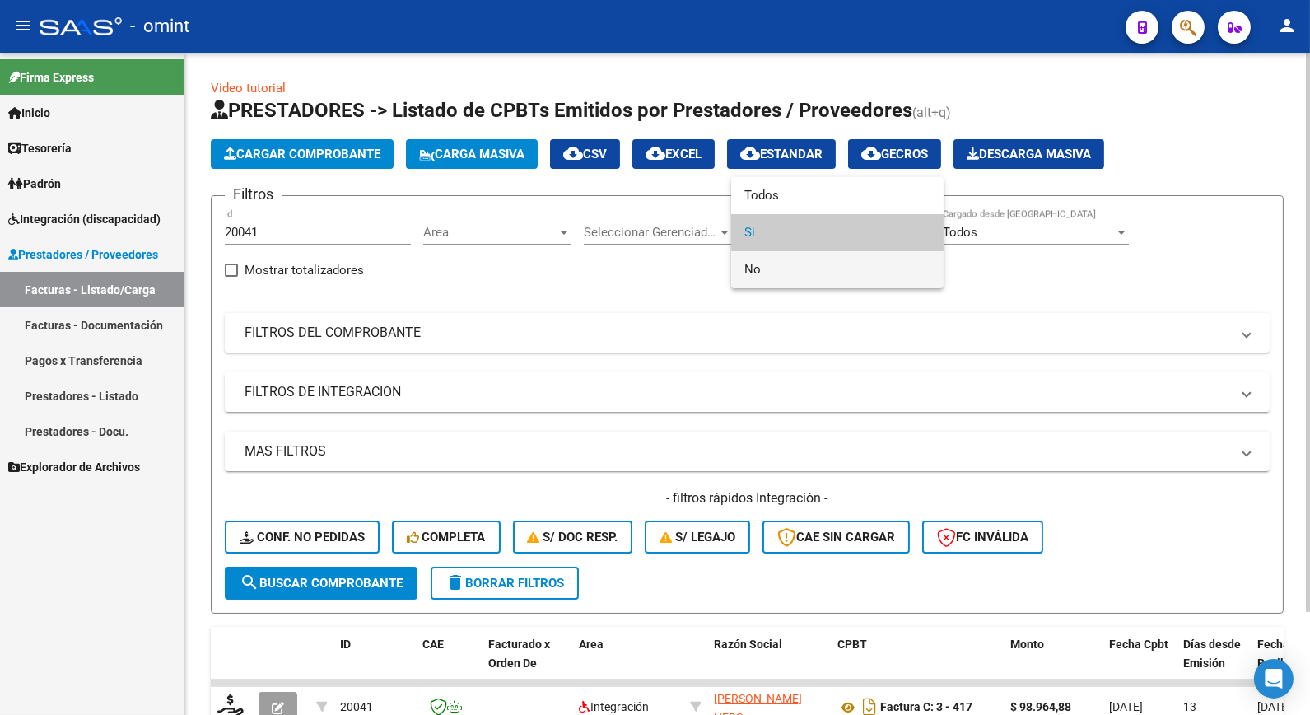
click at [770, 272] on span "No" at bounding box center [838, 269] width 186 height 37
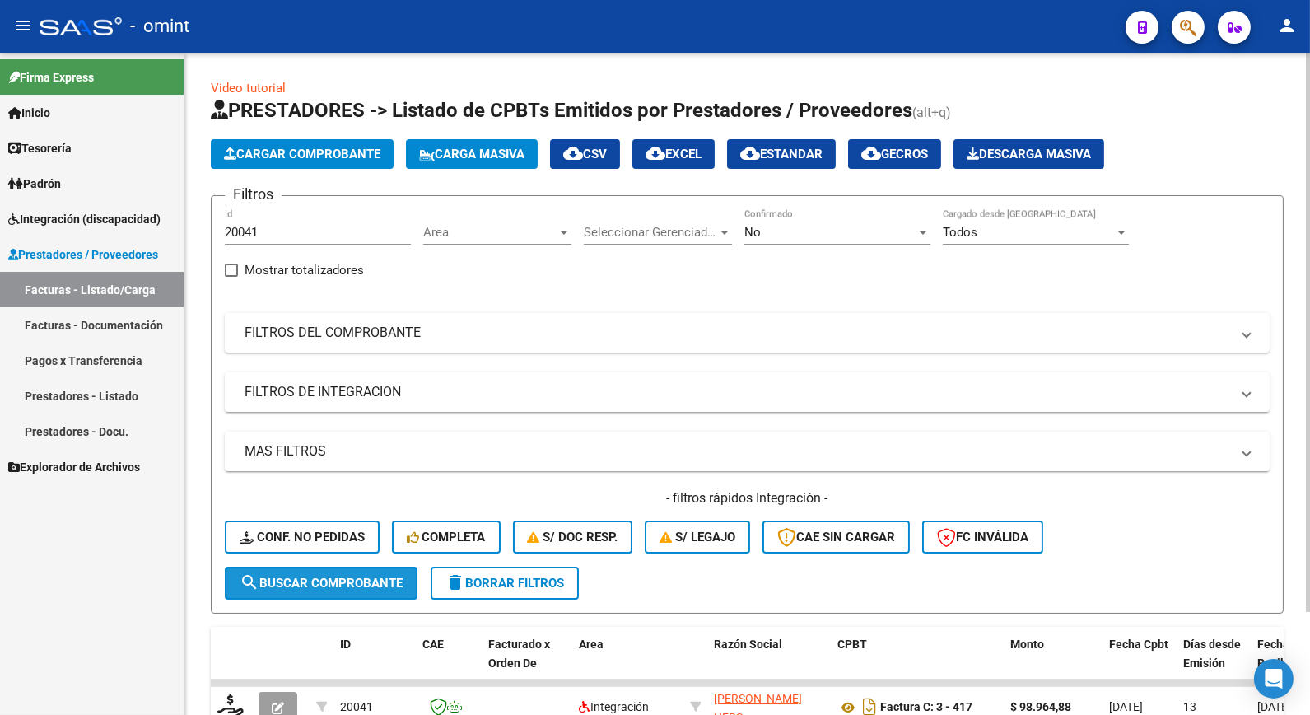
click at [322, 581] on span "search Buscar Comprobante" at bounding box center [321, 583] width 163 height 15
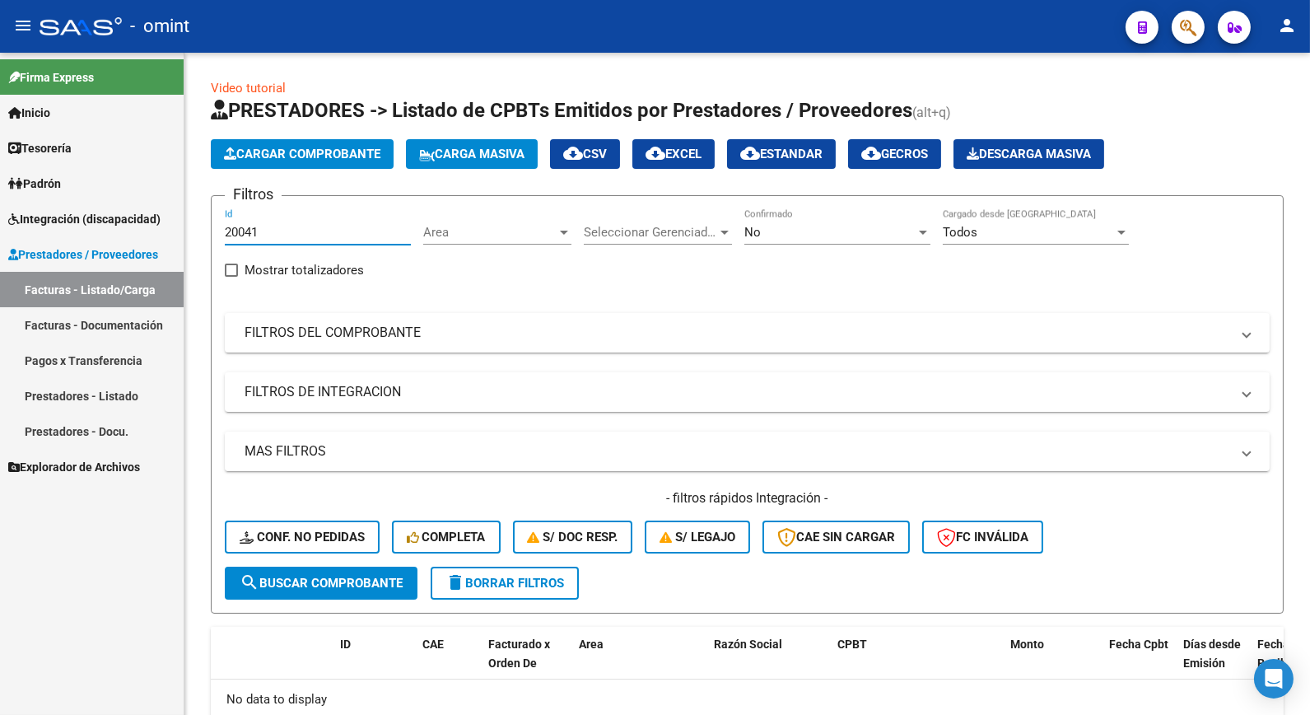
drag, startPoint x: 277, startPoint y: 233, endPoint x: 153, endPoint y: 231, distance: 123.6
click at [153, 231] on mat-sidenav-container "Firma Express Inicio Calendario SSS Instructivos Contacto OS Tesorería Extracto…" at bounding box center [655, 384] width 1310 height 662
paste input "19890"
type input "19890"
click at [328, 577] on span "search Buscar Comprobante" at bounding box center [321, 583] width 163 height 15
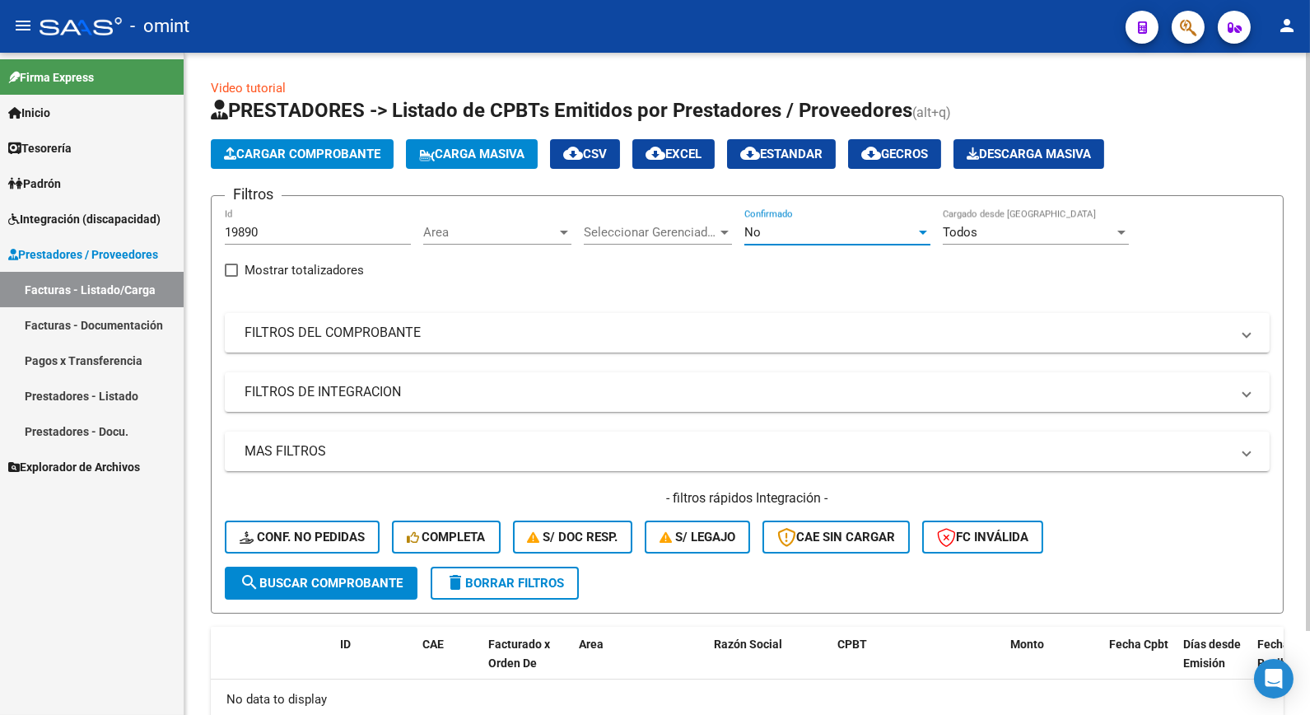
click at [852, 228] on div "No" at bounding box center [830, 232] width 171 height 15
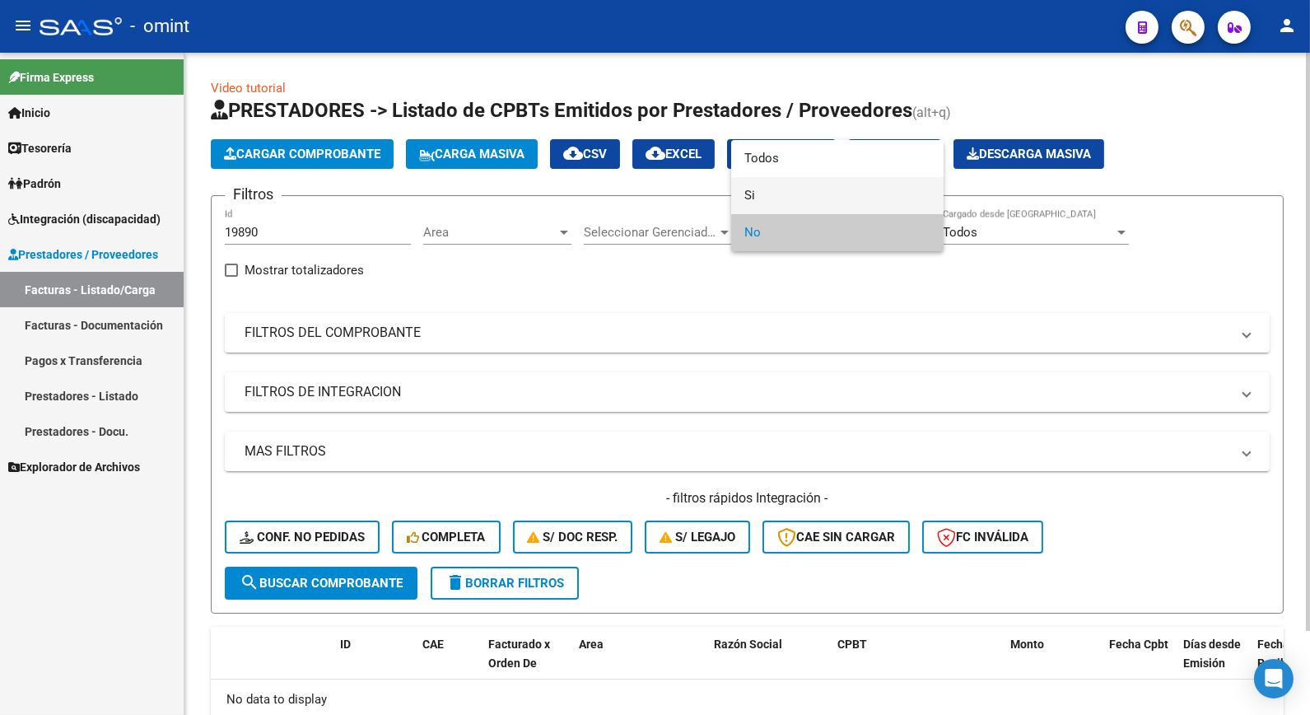
click at [756, 191] on span "Si" at bounding box center [838, 195] width 186 height 37
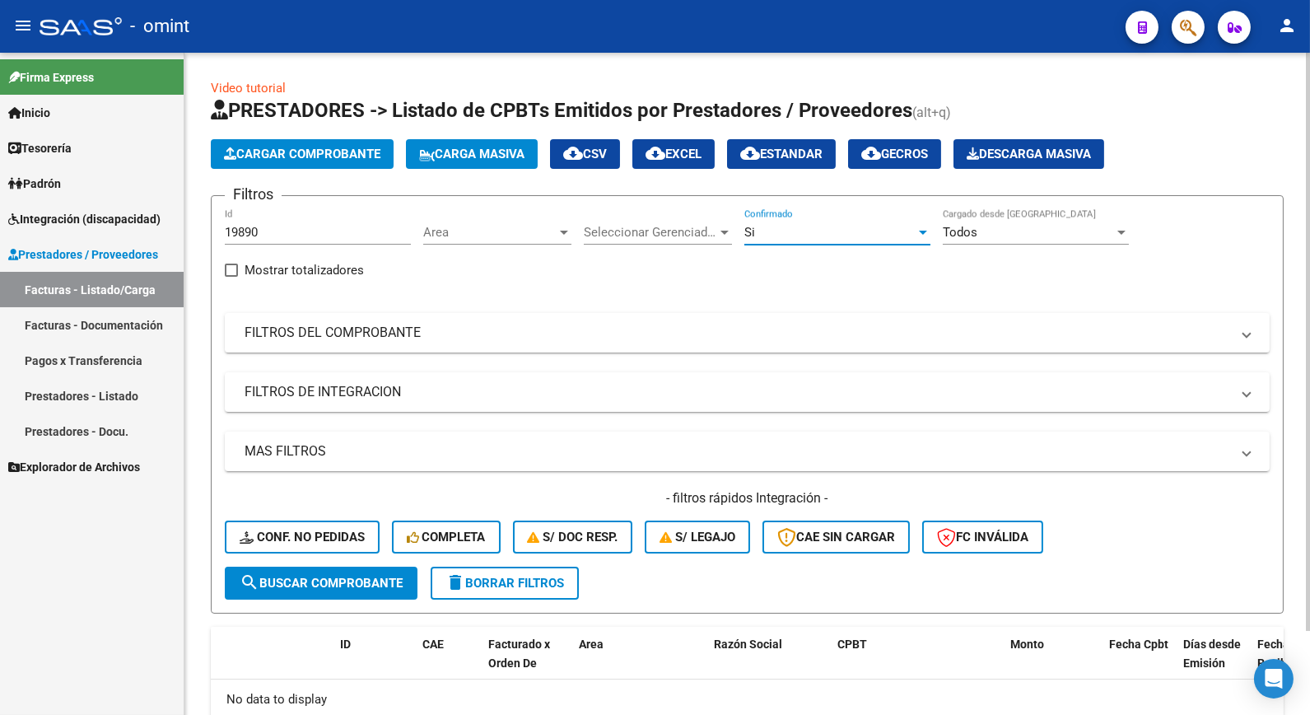
click at [315, 581] on span "search Buscar Comprobante" at bounding box center [321, 583] width 163 height 15
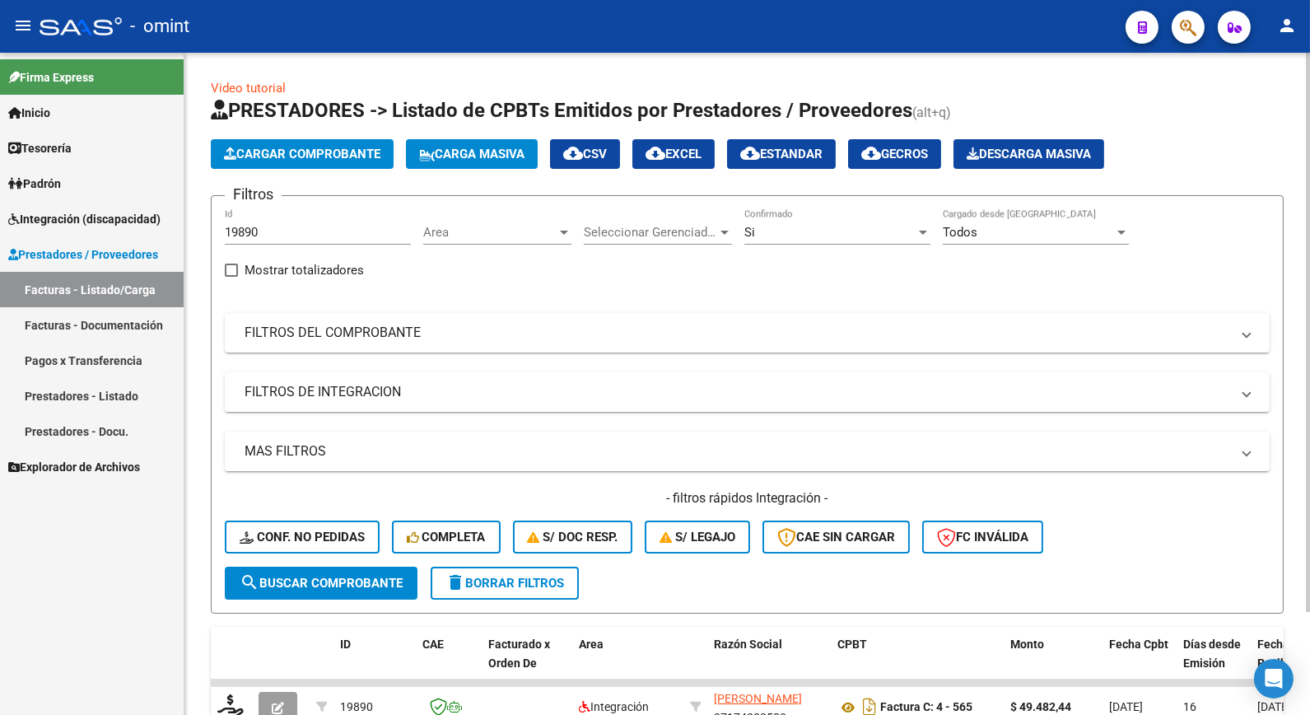
click at [814, 229] on div "Si" at bounding box center [830, 232] width 171 height 15
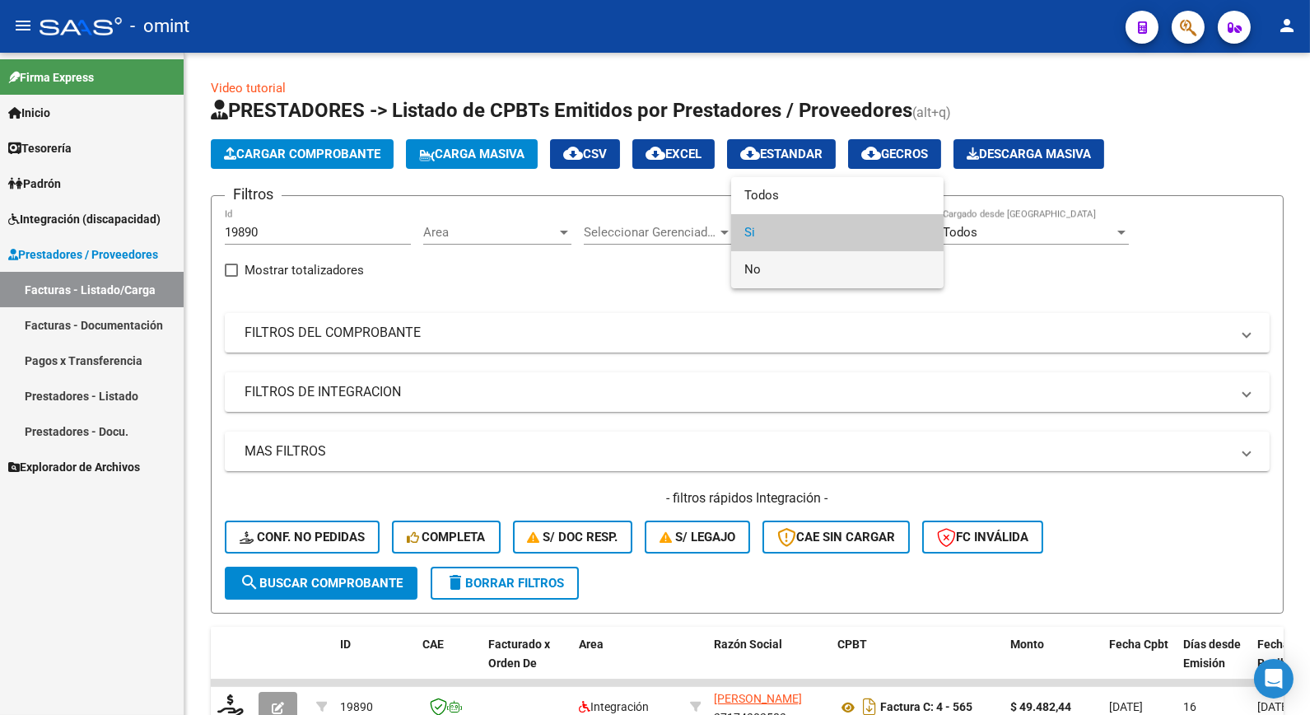
click at [777, 272] on span "No" at bounding box center [838, 269] width 186 height 37
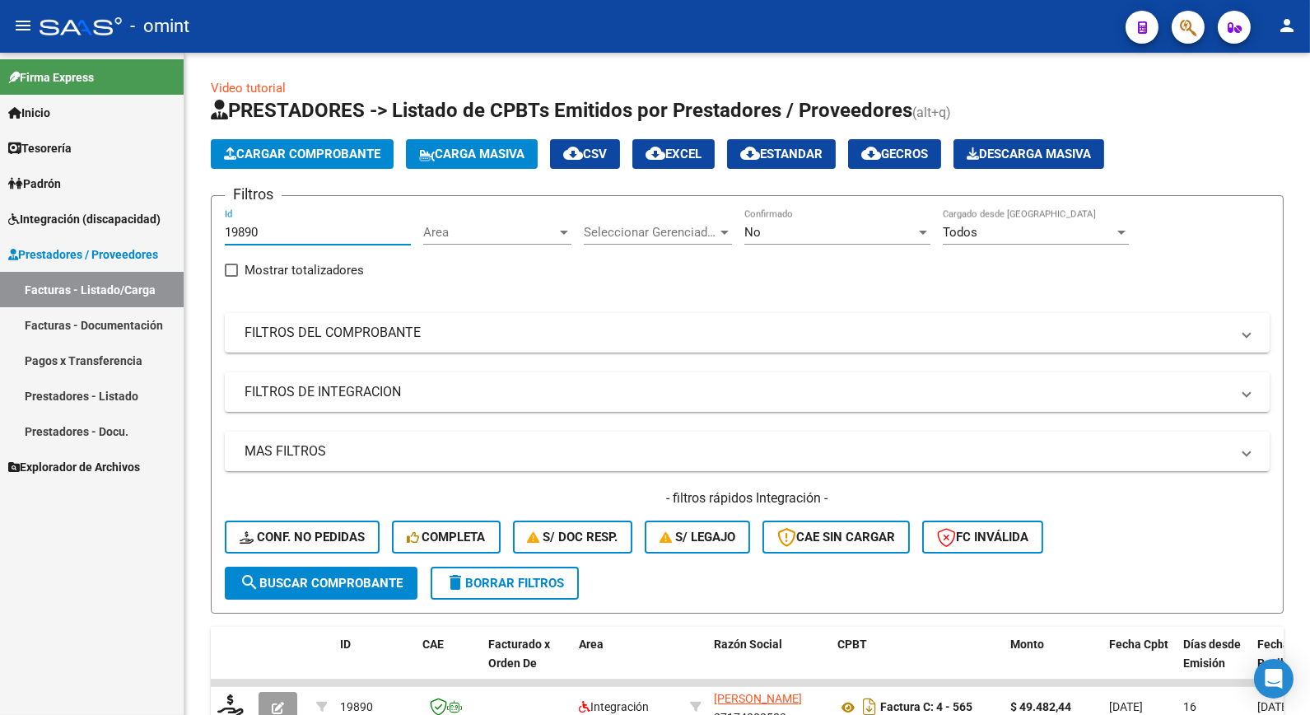
drag, startPoint x: 287, startPoint y: 236, endPoint x: 0, endPoint y: 163, distance: 295.8
click at [0, 163] on html "menu - omint person Firma Express Inicio Calendario SSS Instructivos Contacto O…" at bounding box center [655, 357] width 1310 height 715
drag, startPoint x: 265, startPoint y: 214, endPoint x: 264, endPoint y: 236, distance: 21.5
paste input "20310"
type input "20310"
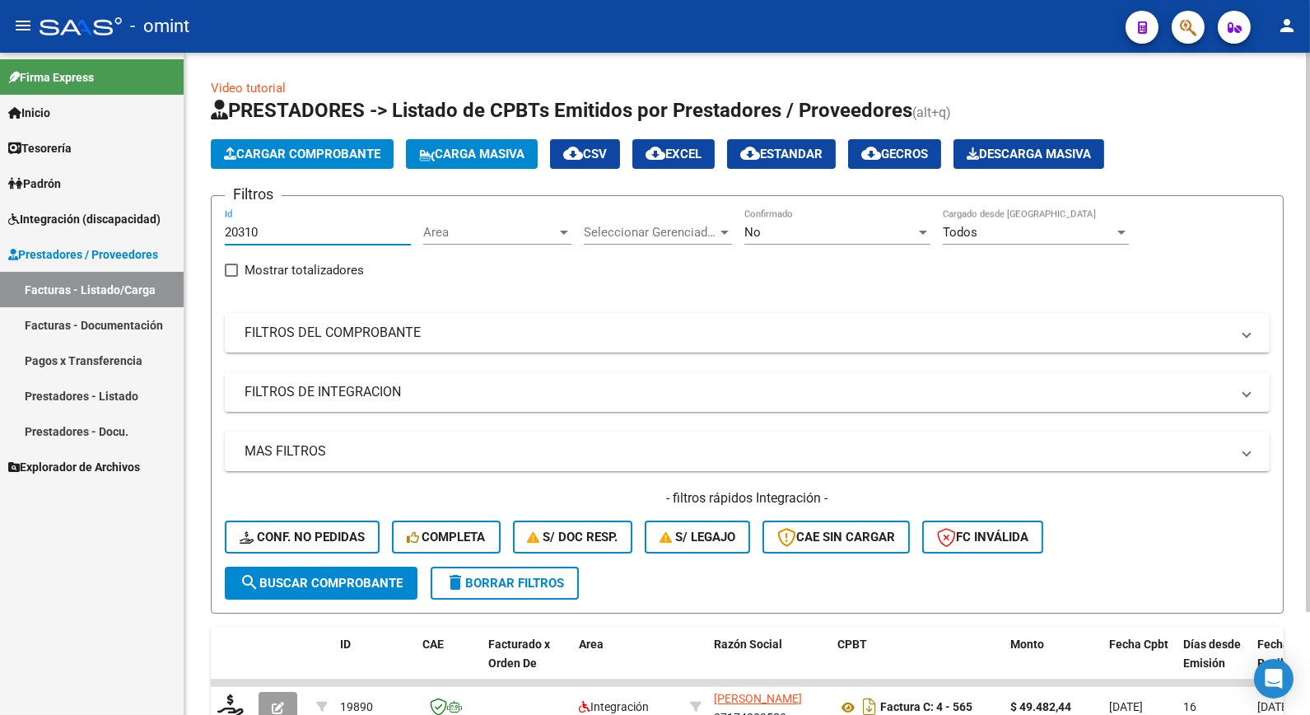
click at [340, 576] on span "search Buscar Comprobante" at bounding box center [321, 583] width 163 height 15
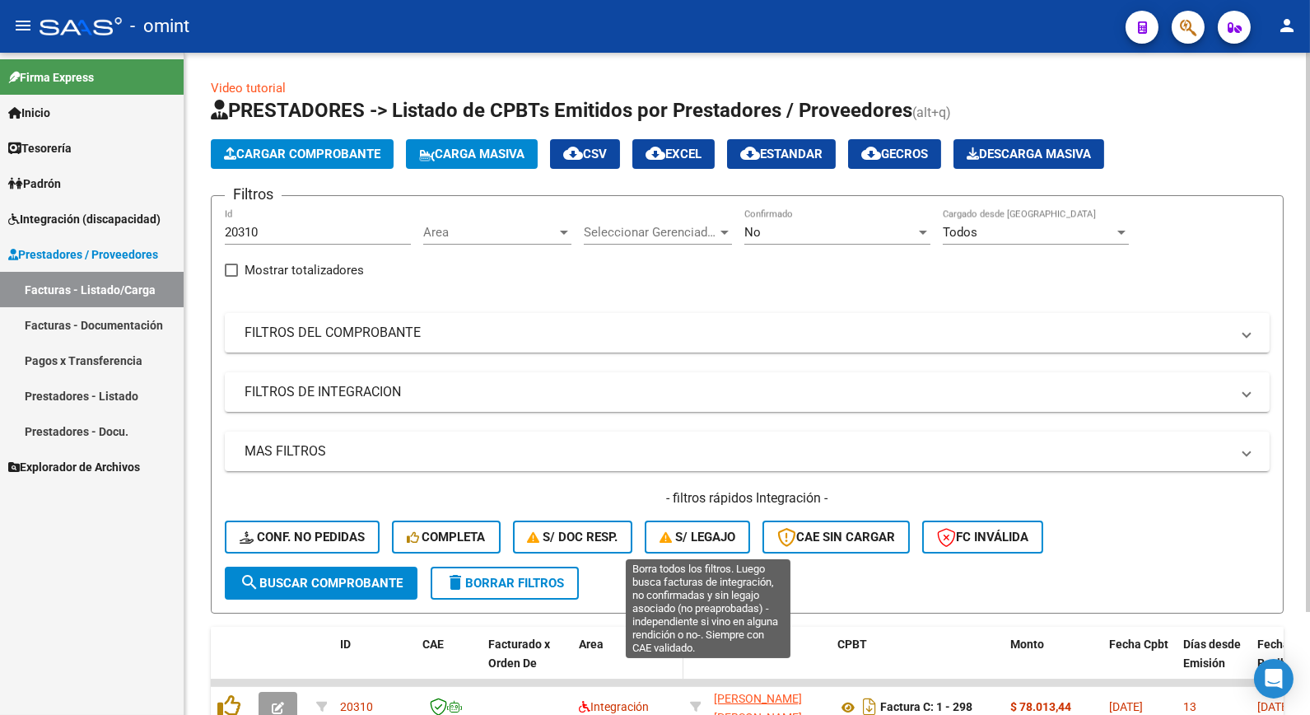
scroll to position [91, 0]
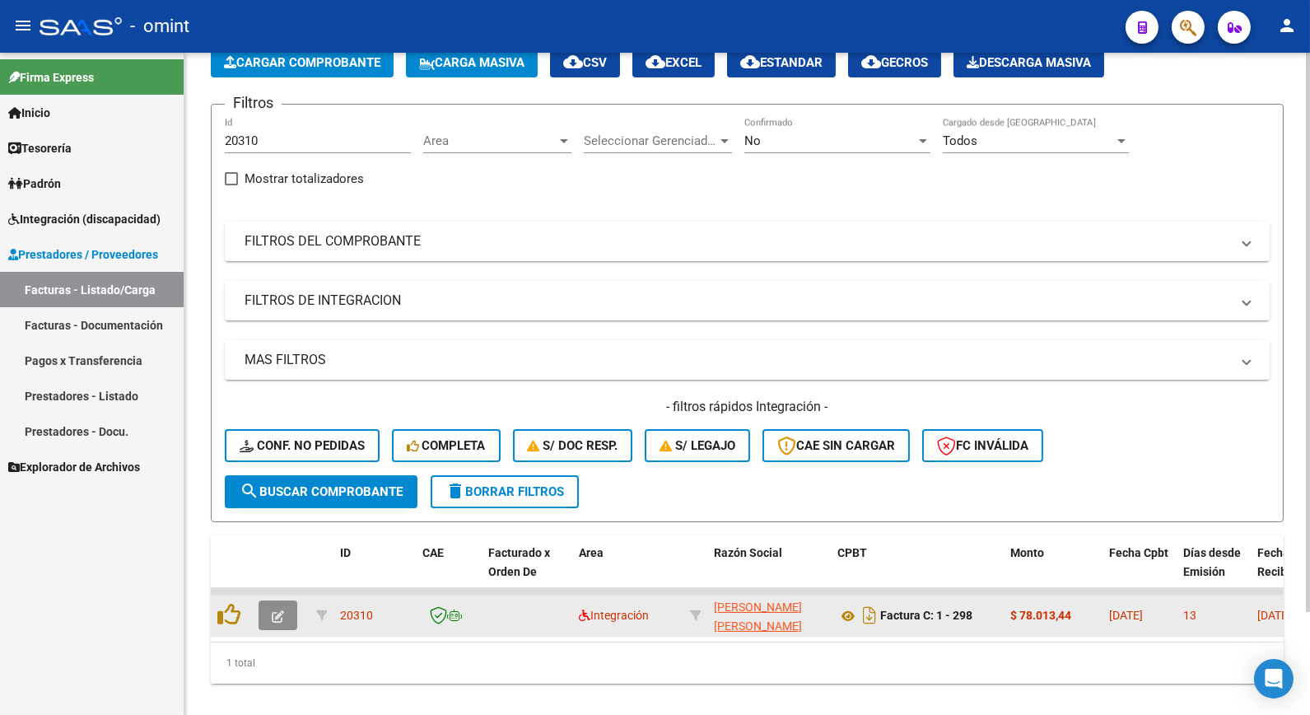
click at [272, 622] on button "button" at bounding box center [278, 615] width 39 height 30
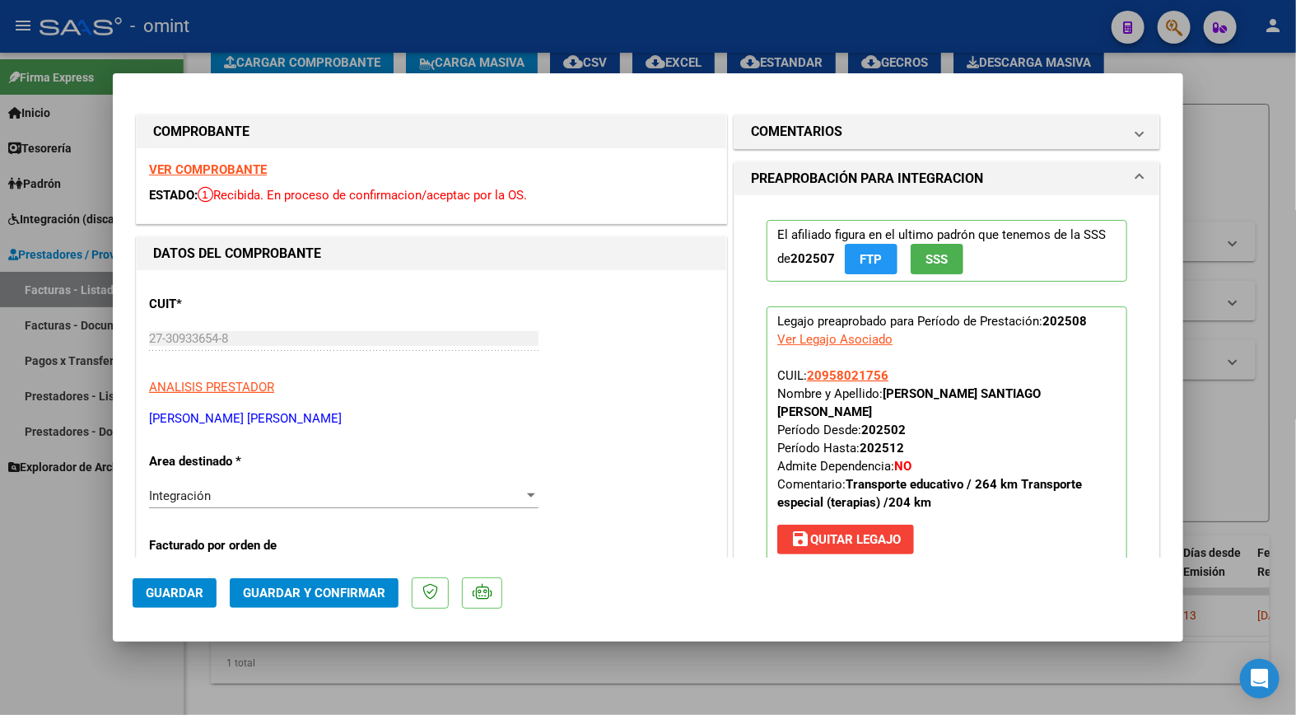
click at [258, 166] on strong "VER COMPROBANTE" at bounding box center [208, 169] width 118 height 15
click at [318, 4] on div at bounding box center [648, 357] width 1296 height 715
type input "$ 0,00"
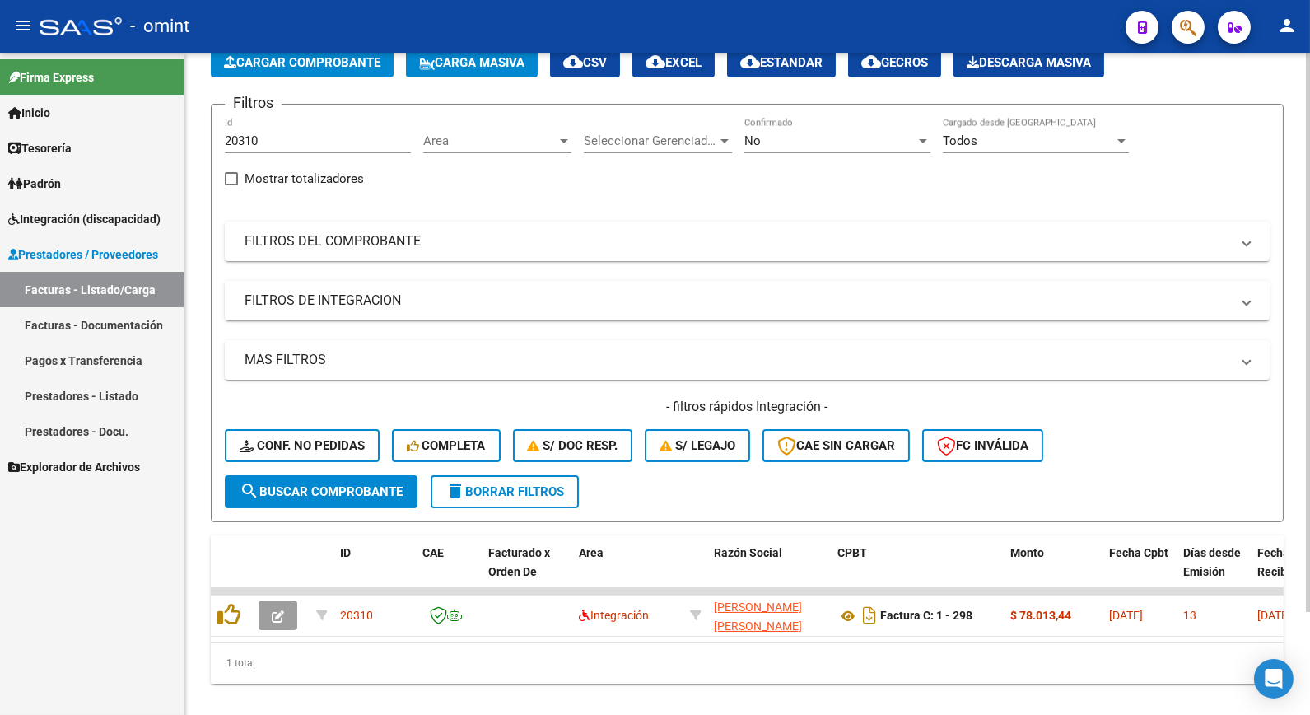
scroll to position [0, 0]
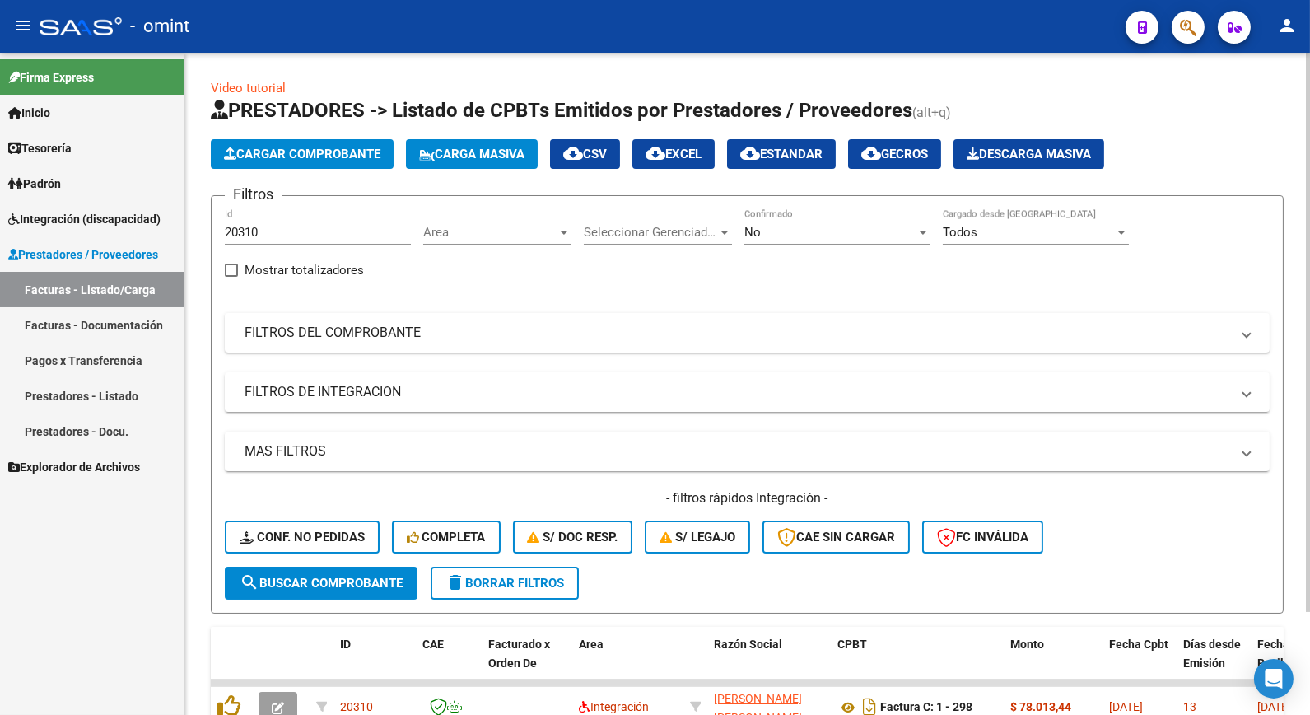
click at [529, 581] on span "delete Borrar Filtros" at bounding box center [505, 583] width 119 height 15
drag, startPoint x: 268, startPoint y: 222, endPoint x: 234, endPoint y: 239, distance: 38.3
paste input "19936"
type input "19936"
click at [354, 577] on span "search Buscar Comprobante" at bounding box center [321, 583] width 163 height 15
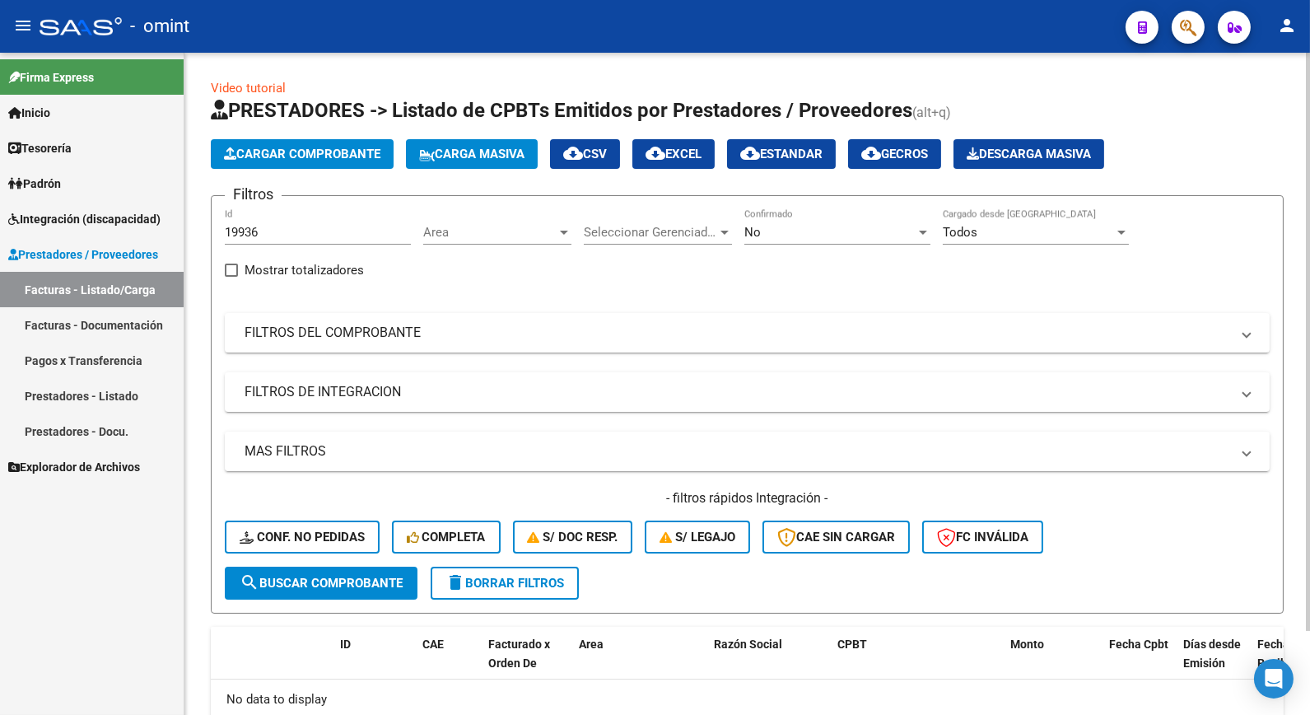
click at [880, 234] on div "No" at bounding box center [830, 232] width 171 height 15
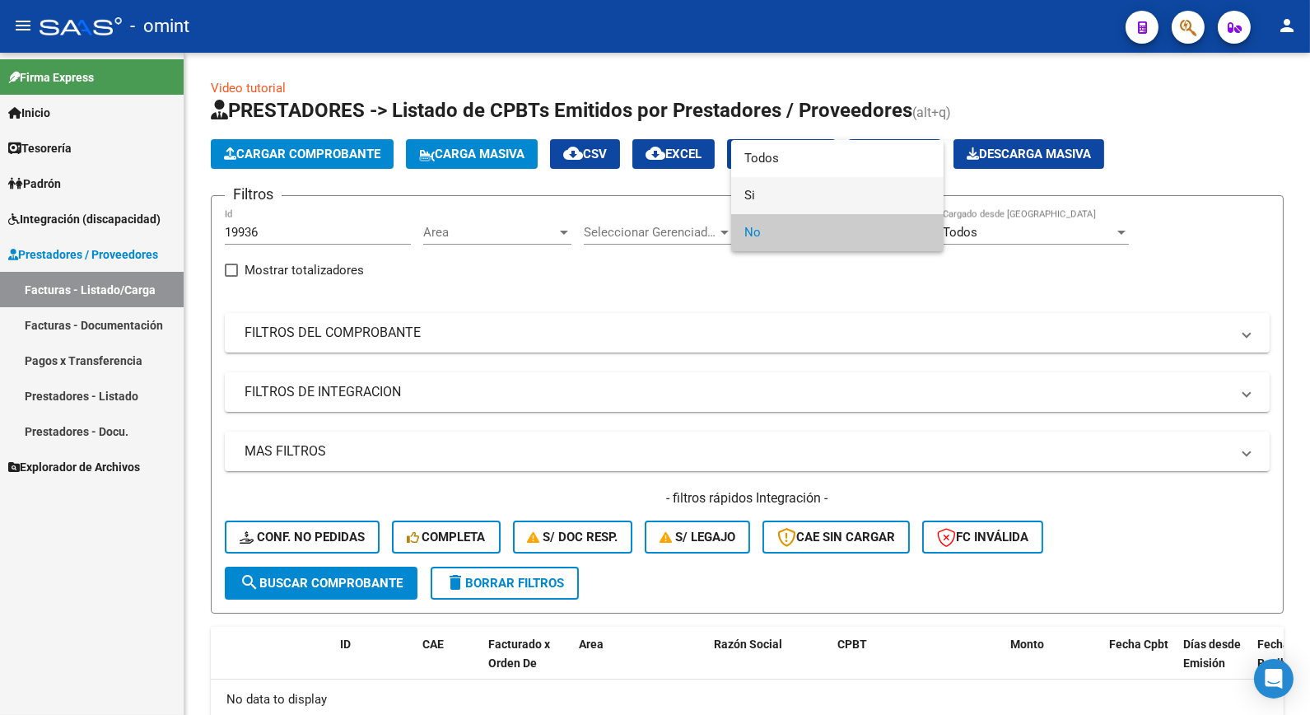
click at [761, 201] on span "Si" at bounding box center [838, 195] width 186 height 37
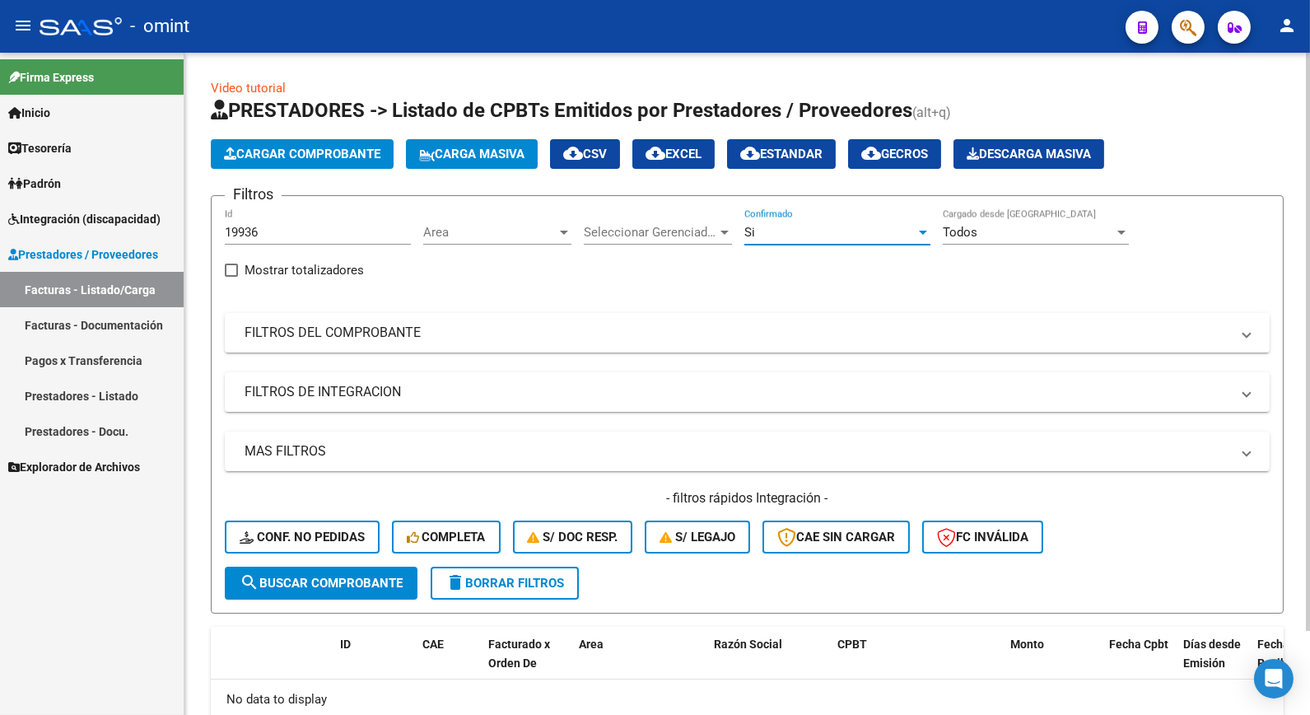
click at [282, 579] on span "search Buscar Comprobante" at bounding box center [321, 583] width 163 height 15
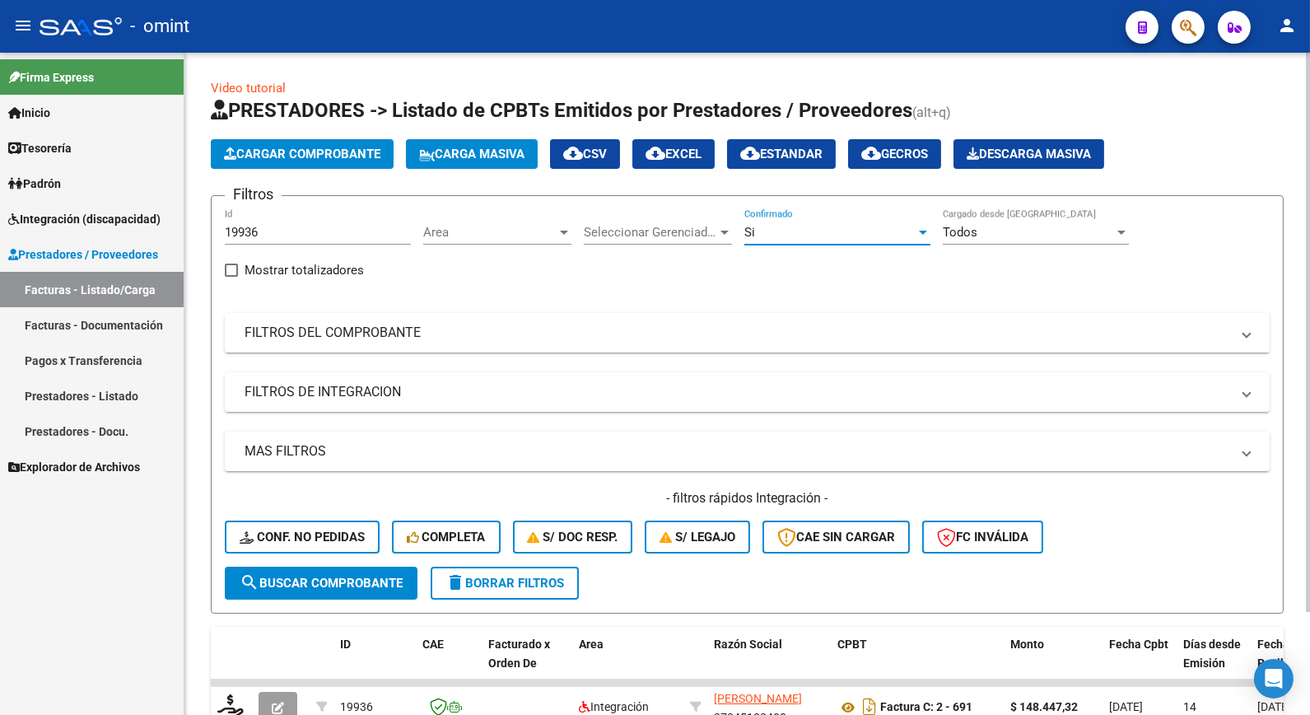
click at [874, 235] on div "Si" at bounding box center [830, 232] width 171 height 15
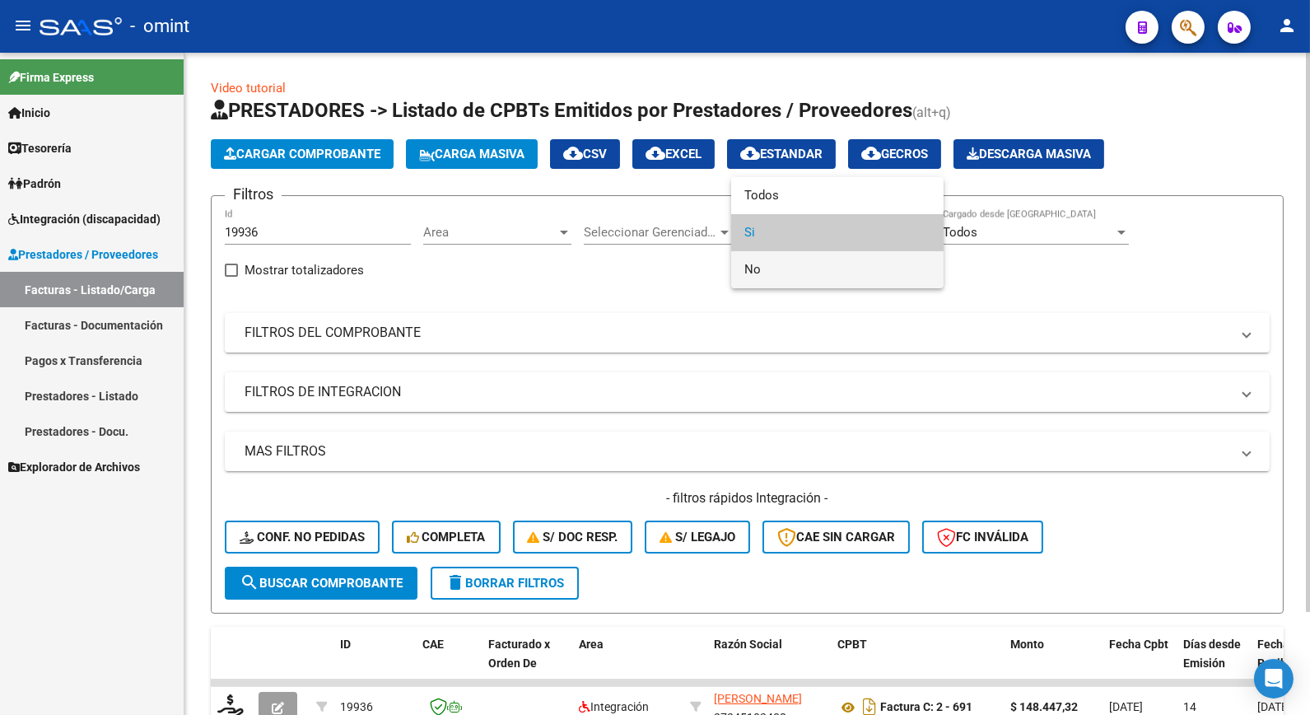
click at [824, 273] on span "No" at bounding box center [838, 269] width 186 height 37
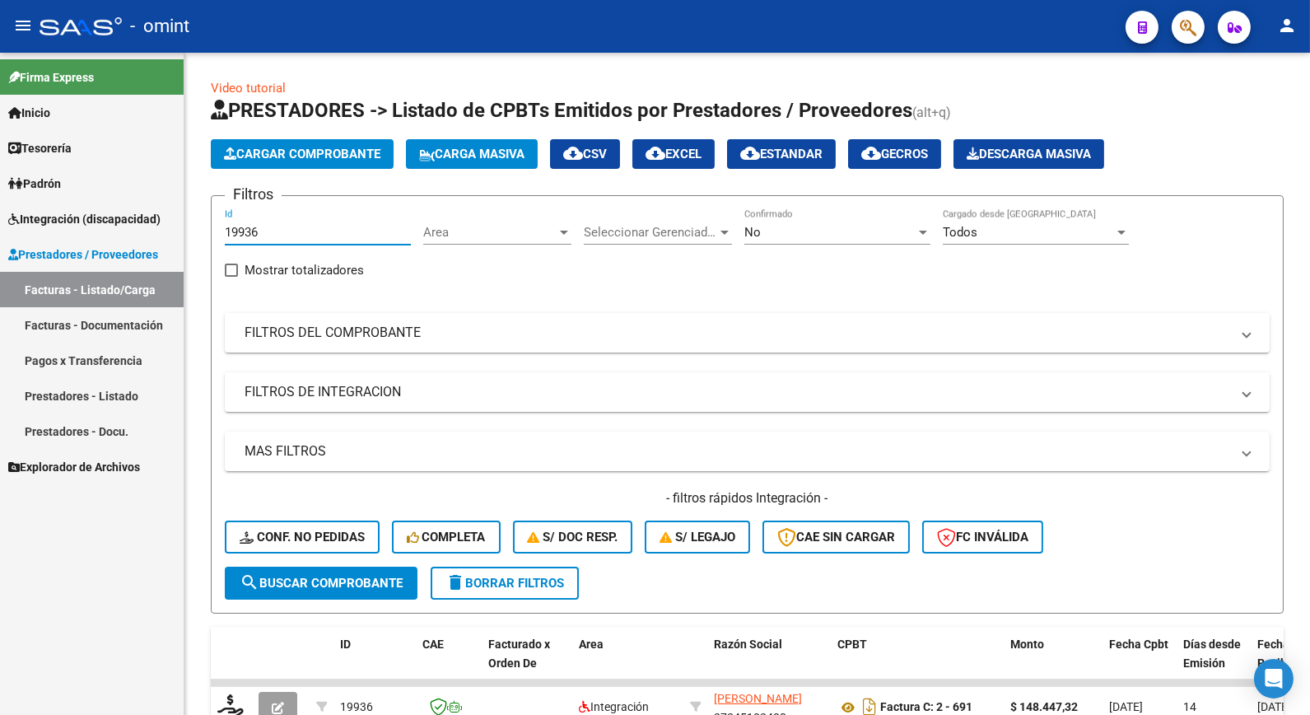
drag, startPoint x: 283, startPoint y: 232, endPoint x: 108, endPoint y: 216, distance: 176.2
click at [108, 216] on mat-sidenav-container "Firma Express Inicio Calendario SSS Instructivos Contacto OS Tesorería Extracto…" at bounding box center [655, 384] width 1310 height 662
paste input "20025"
type input "20025"
drag, startPoint x: 282, startPoint y: 580, endPoint x: 308, endPoint y: 581, distance: 26.4
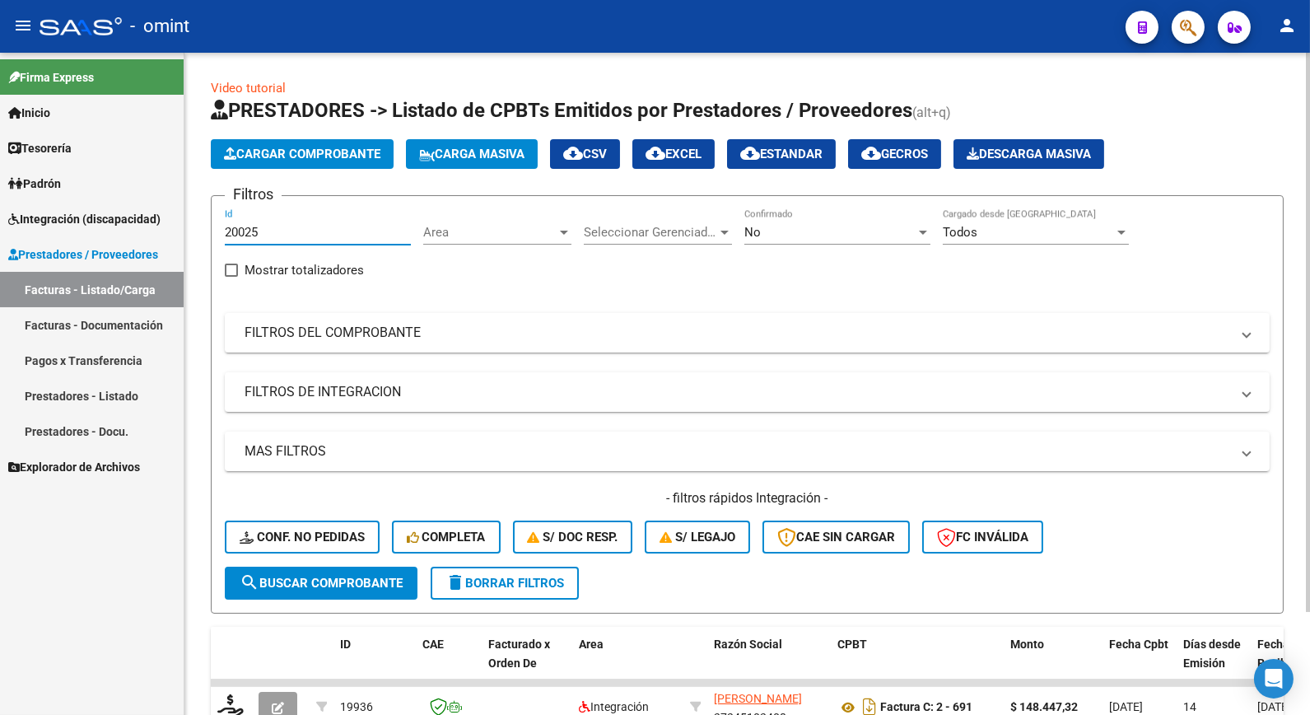
click at [282, 581] on span "search Buscar Comprobante" at bounding box center [321, 583] width 163 height 15
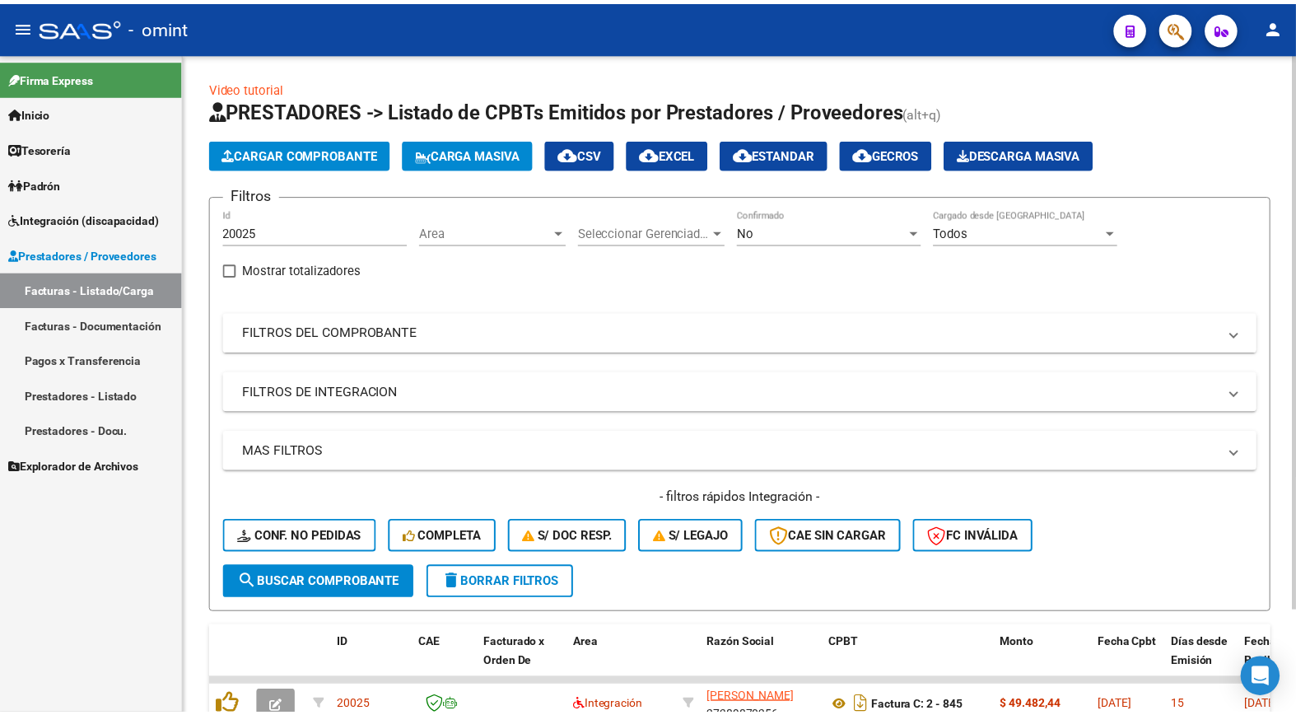
scroll to position [91, 0]
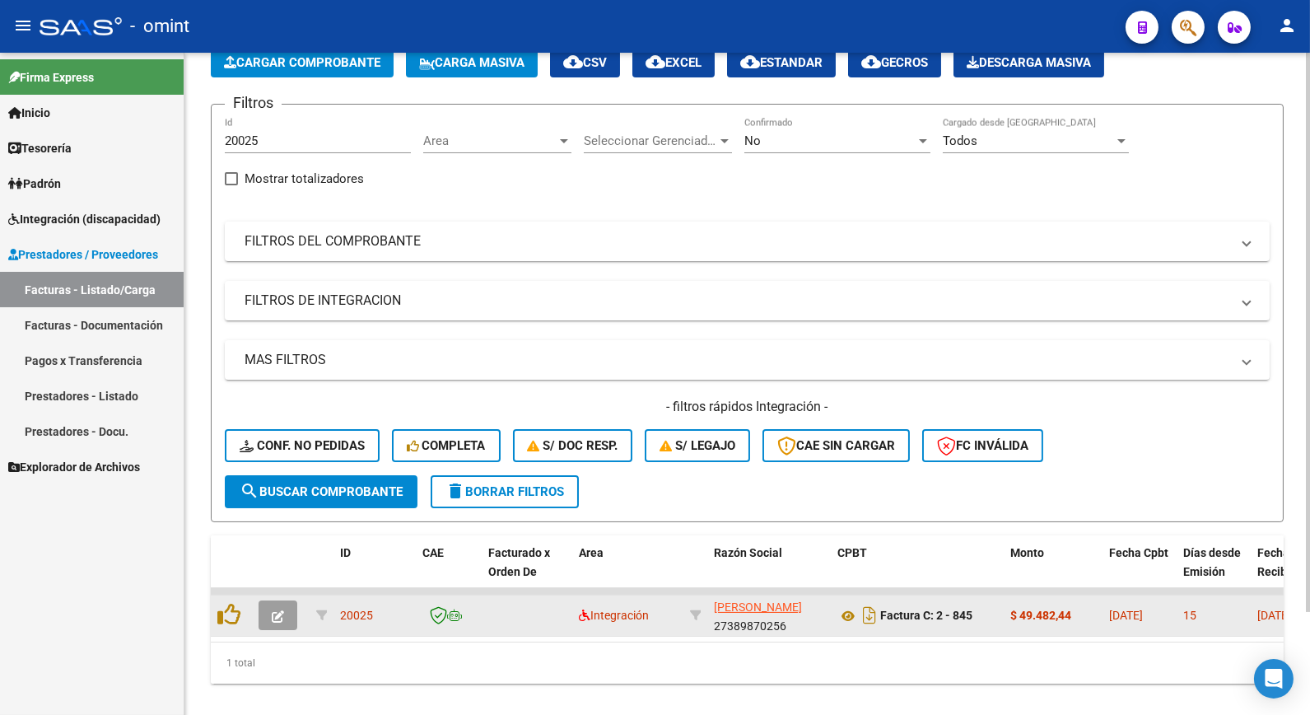
click at [273, 604] on button "button" at bounding box center [278, 615] width 39 height 30
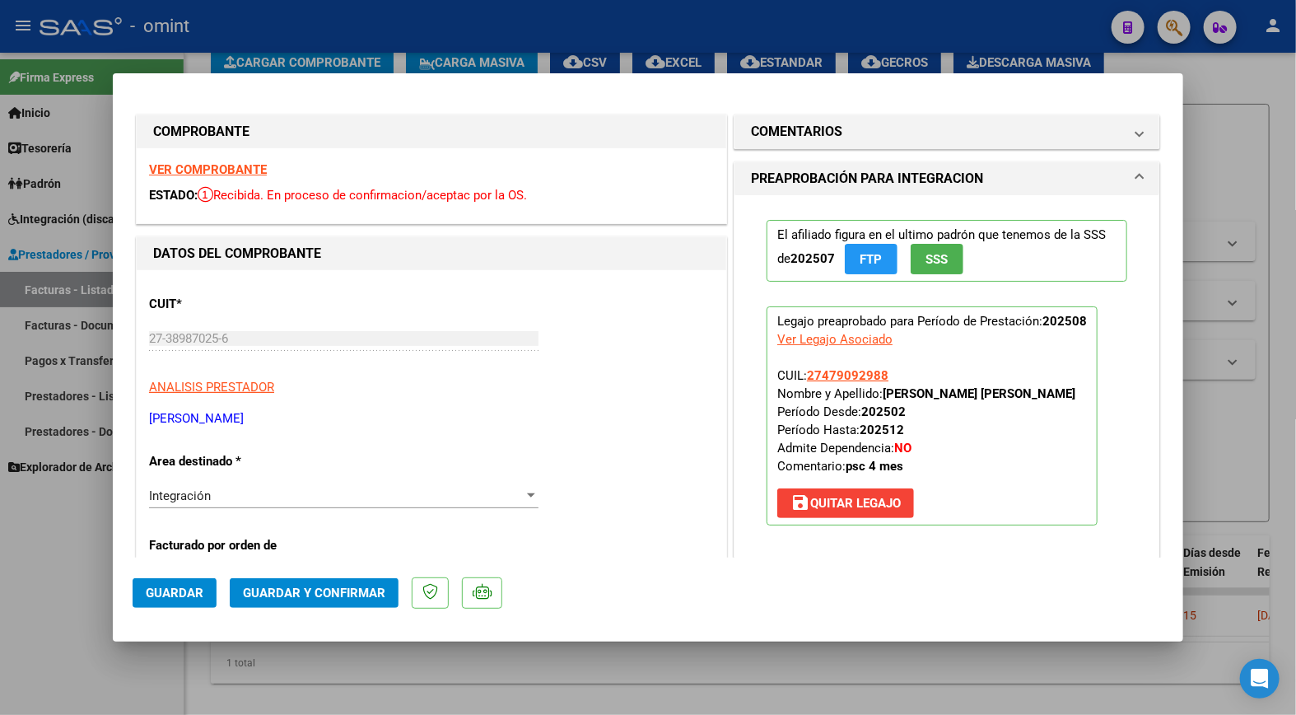
click at [236, 162] on strong "VER COMPROBANTE" at bounding box center [208, 169] width 118 height 15
drag, startPoint x: 329, startPoint y: 30, endPoint x: 341, endPoint y: 31, distance: 11.6
click at [330, 30] on div at bounding box center [648, 357] width 1296 height 715
type input "$ 0,00"
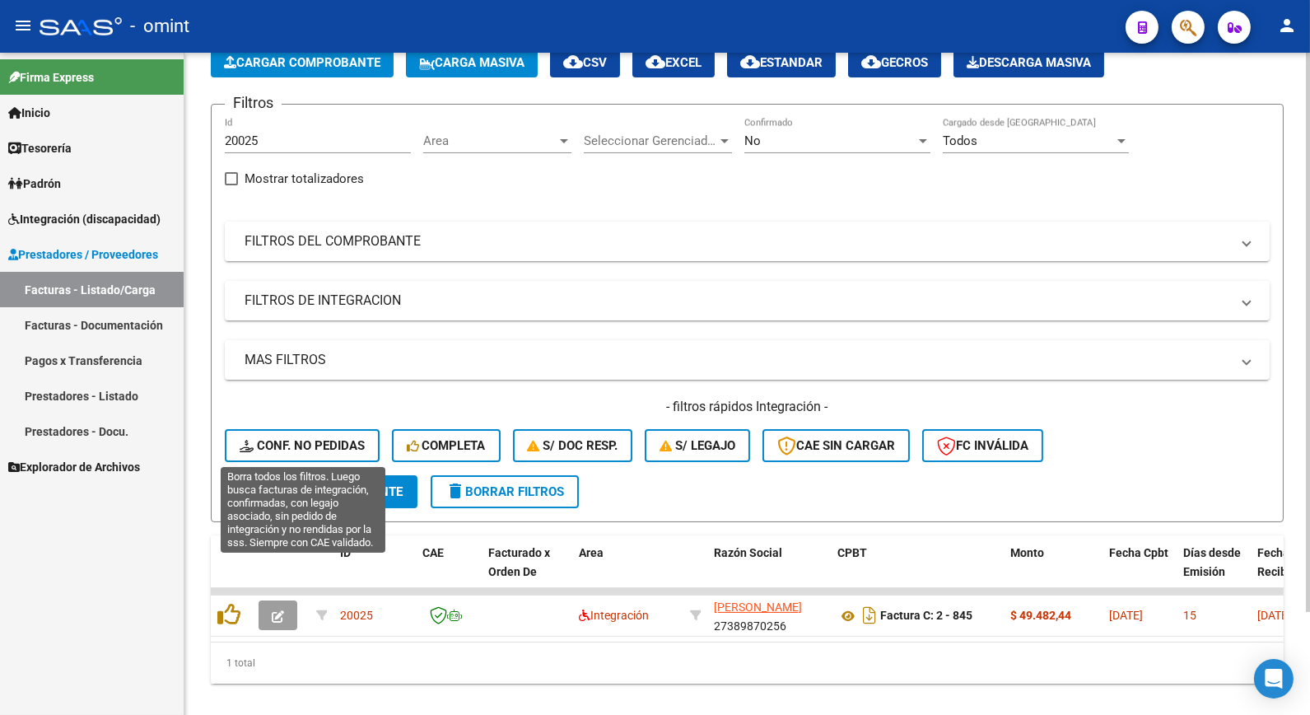
click at [301, 446] on span "Conf. no pedidas" at bounding box center [302, 445] width 125 height 15
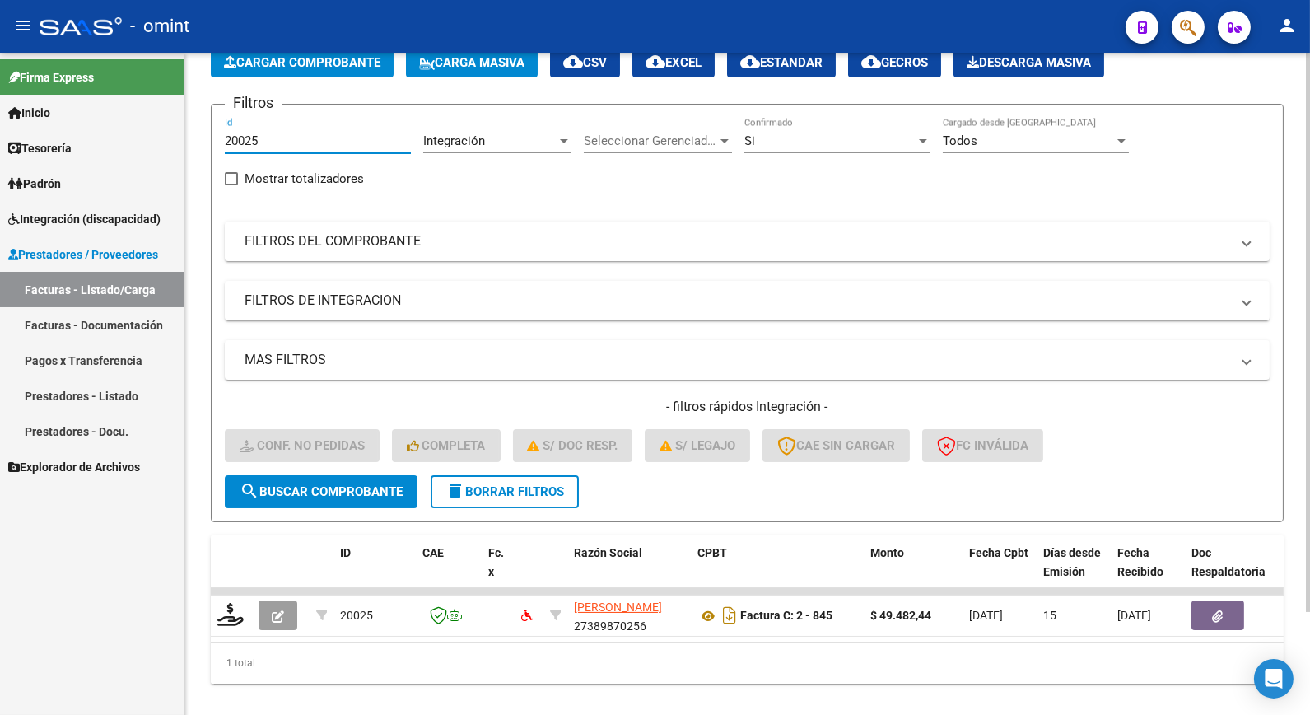
drag, startPoint x: 268, startPoint y: 140, endPoint x: 203, endPoint y: 142, distance: 65.9
click at [194, 144] on div "Video tutorial PRESTADORES -> Listado de CPBTs Emitidos por Prestadores / Prove…" at bounding box center [747, 348] width 1126 height 775
drag, startPoint x: 321, startPoint y: 151, endPoint x: 292, endPoint y: 142, distance: 30.2
paste input "20025"
type input "20025"
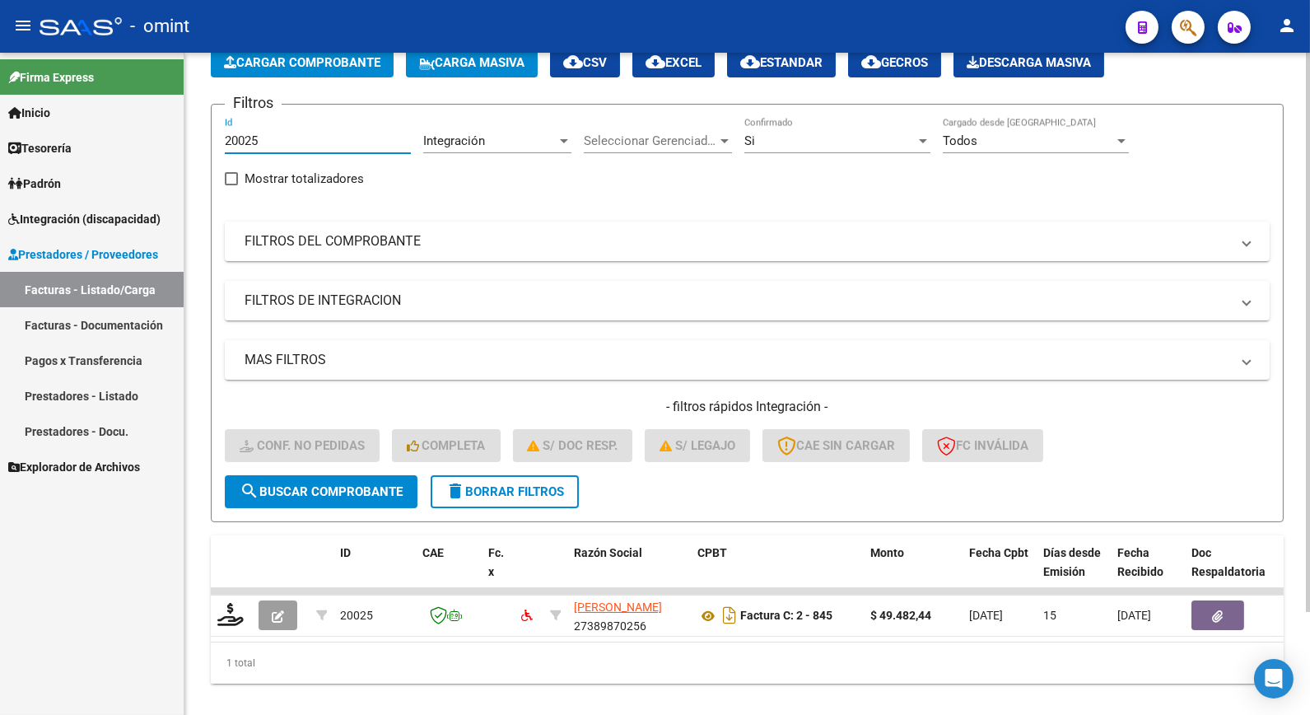
click at [315, 497] on button "search Buscar Comprobante" at bounding box center [321, 491] width 193 height 33
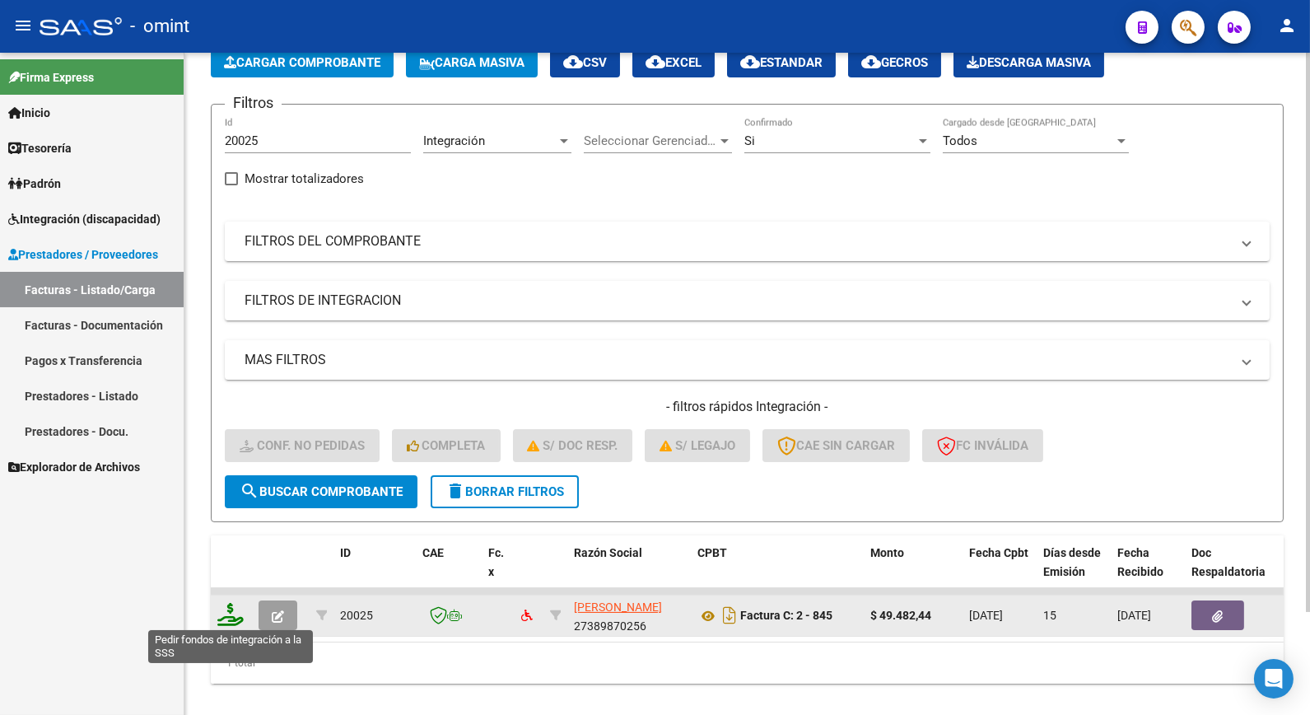
click at [234, 615] on icon at bounding box center [230, 614] width 26 height 23
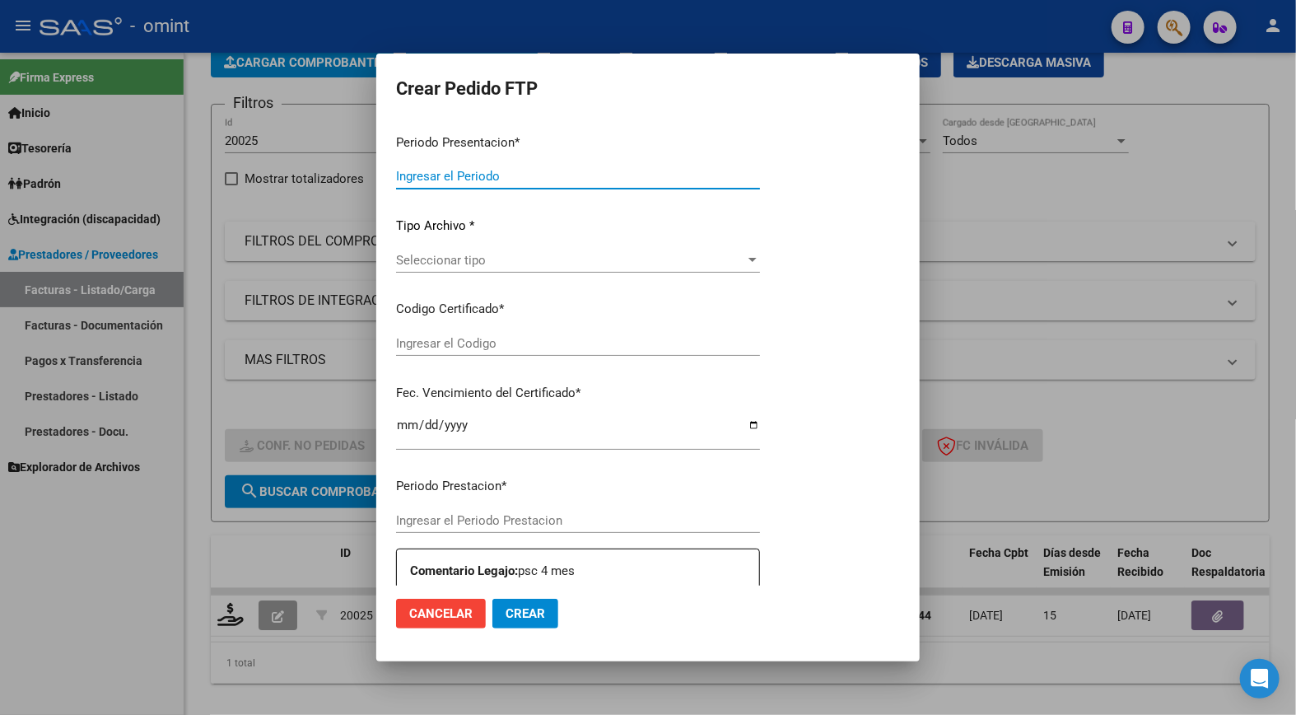
type input "202508"
type input "$ 49.482,44"
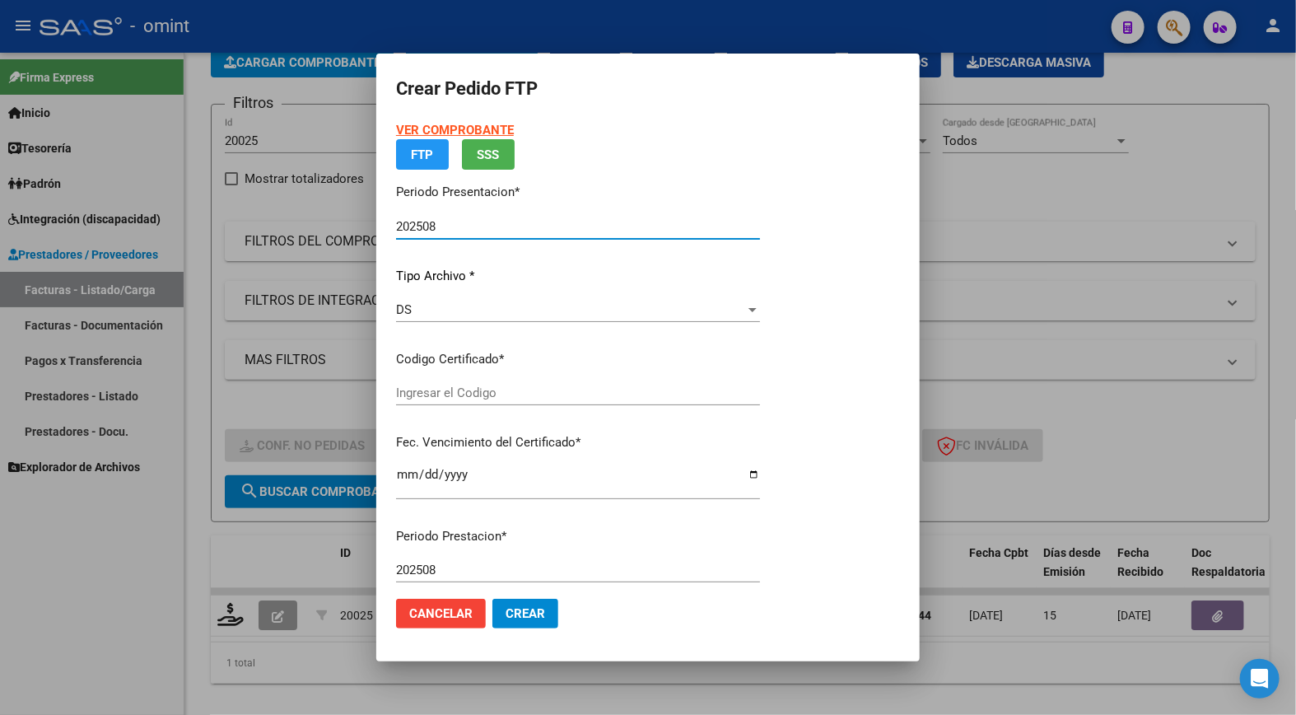
type input "302725864"
type input "2032-02-10"
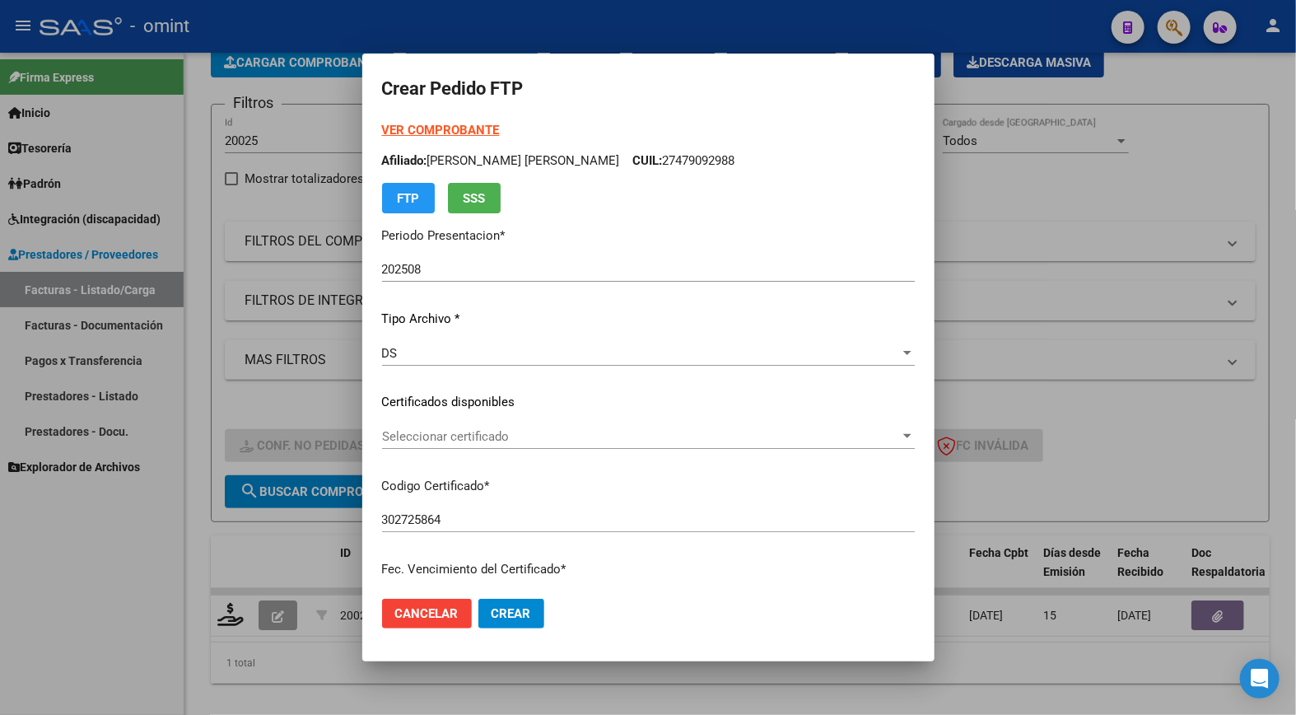
click at [875, 424] on div "Seleccionar certificado Seleccionar certificado" at bounding box center [648, 436] width 533 height 25
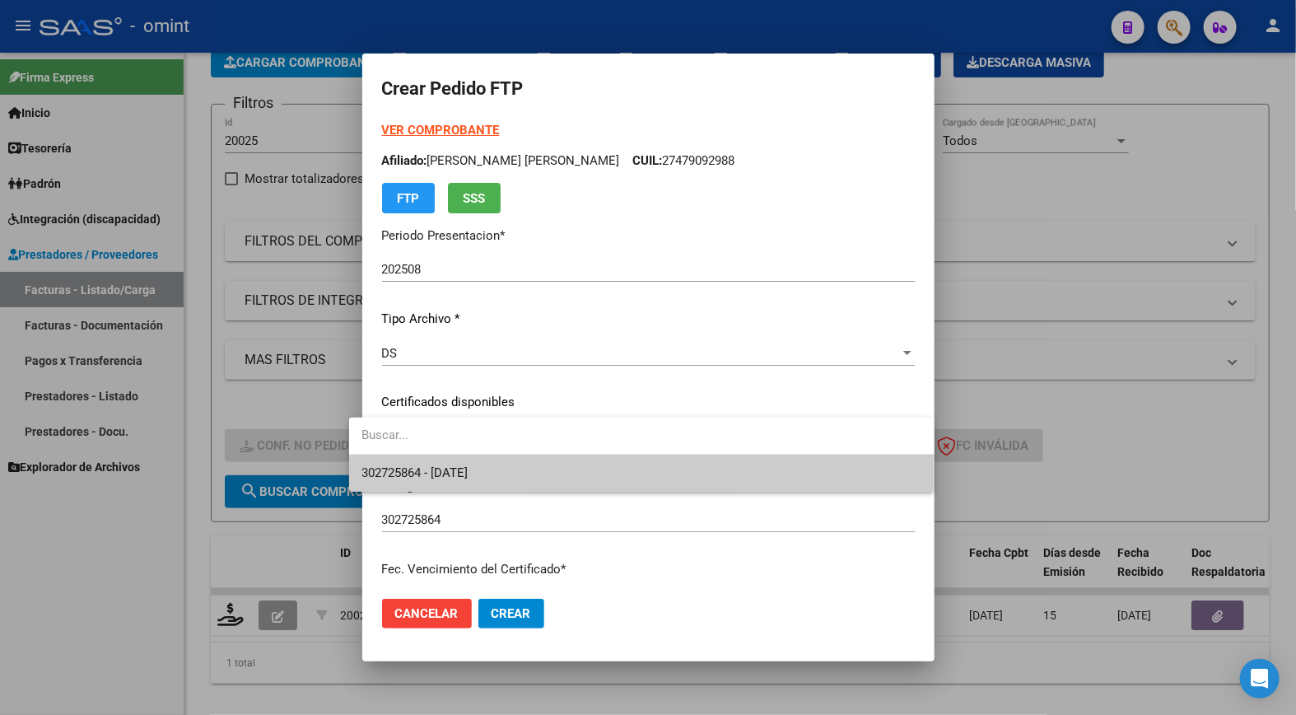
click at [811, 488] on span "302725864 - 2032-02-10" at bounding box center [641, 473] width 559 height 37
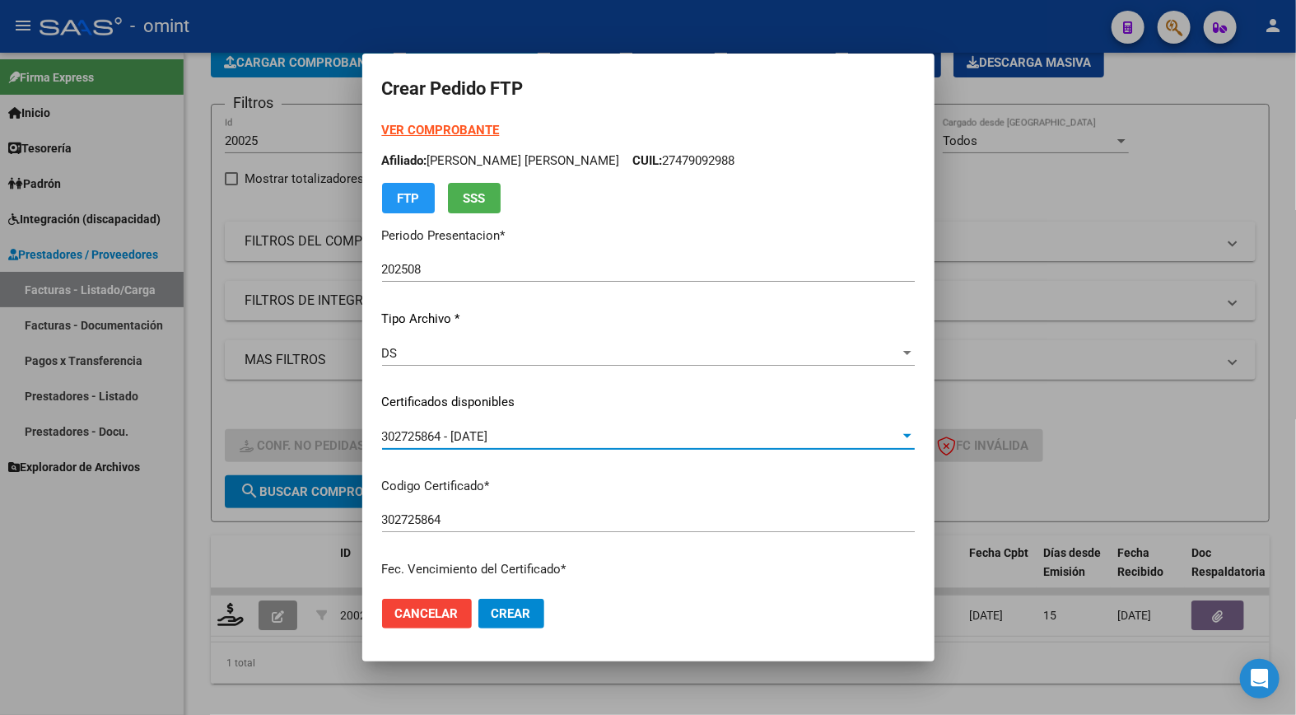
click at [791, 520] on input "302725864" at bounding box center [648, 519] width 533 height 15
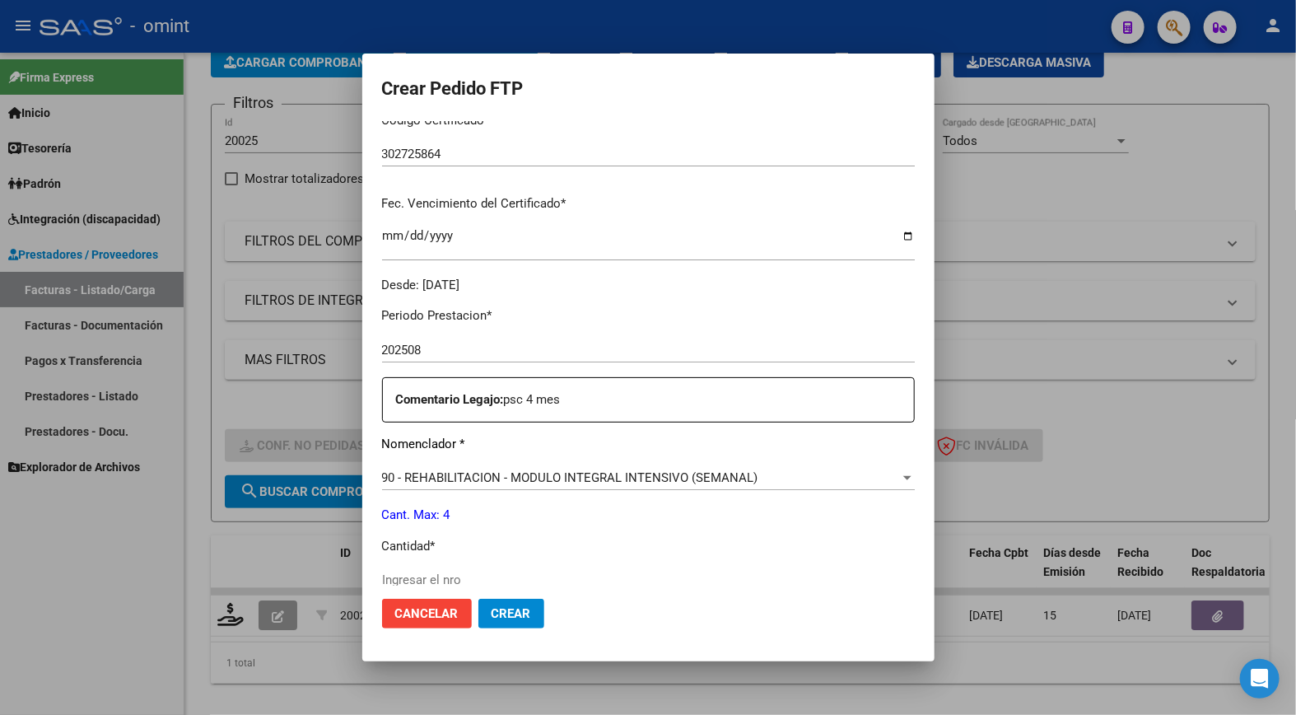
scroll to position [457, 0]
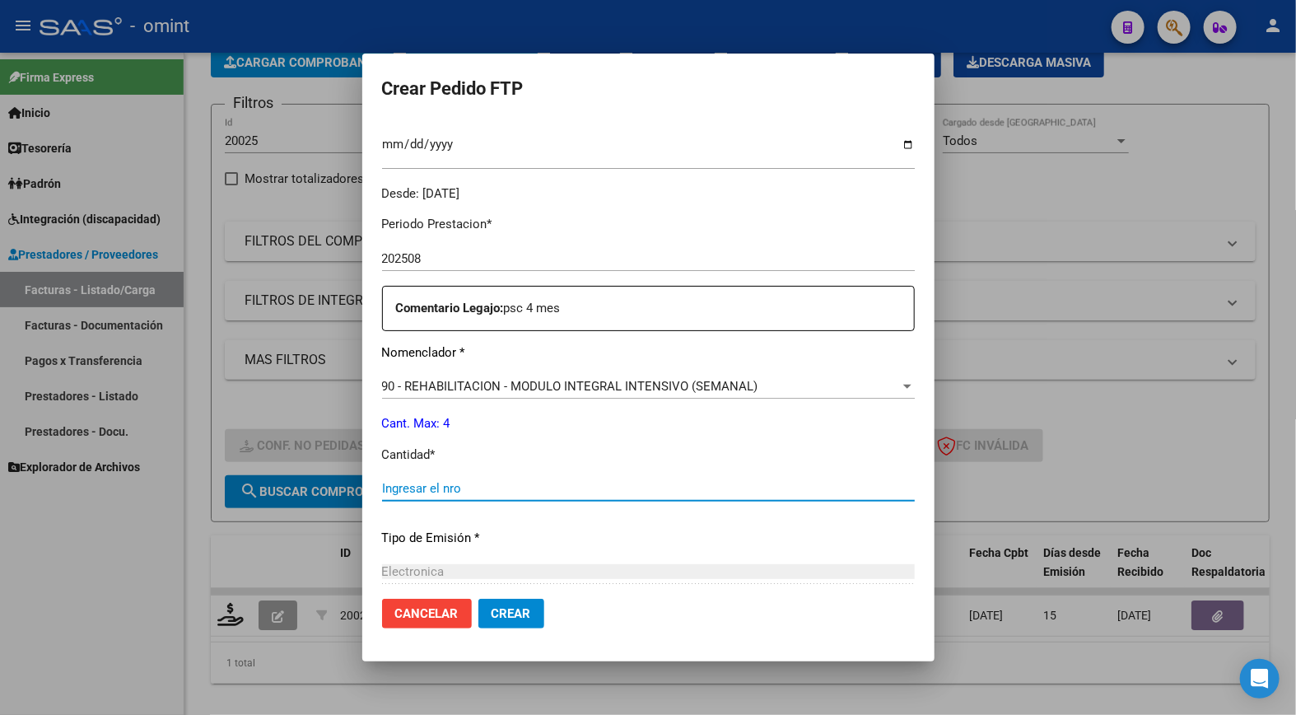
click at [405, 486] on input "Ingresar el nro" at bounding box center [648, 488] width 533 height 15
type input "4"
click at [591, 535] on p "Tipo de Emisión *" at bounding box center [648, 538] width 533 height 19
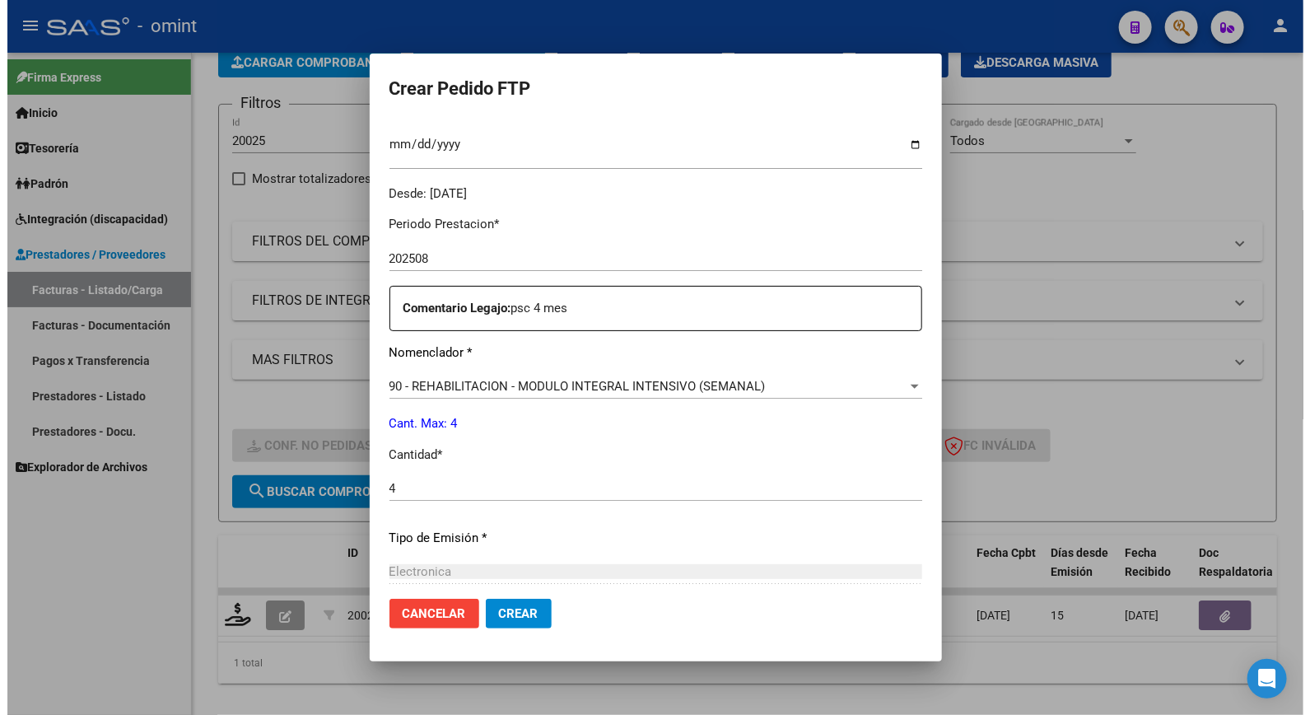
scroll to position [637, 0]
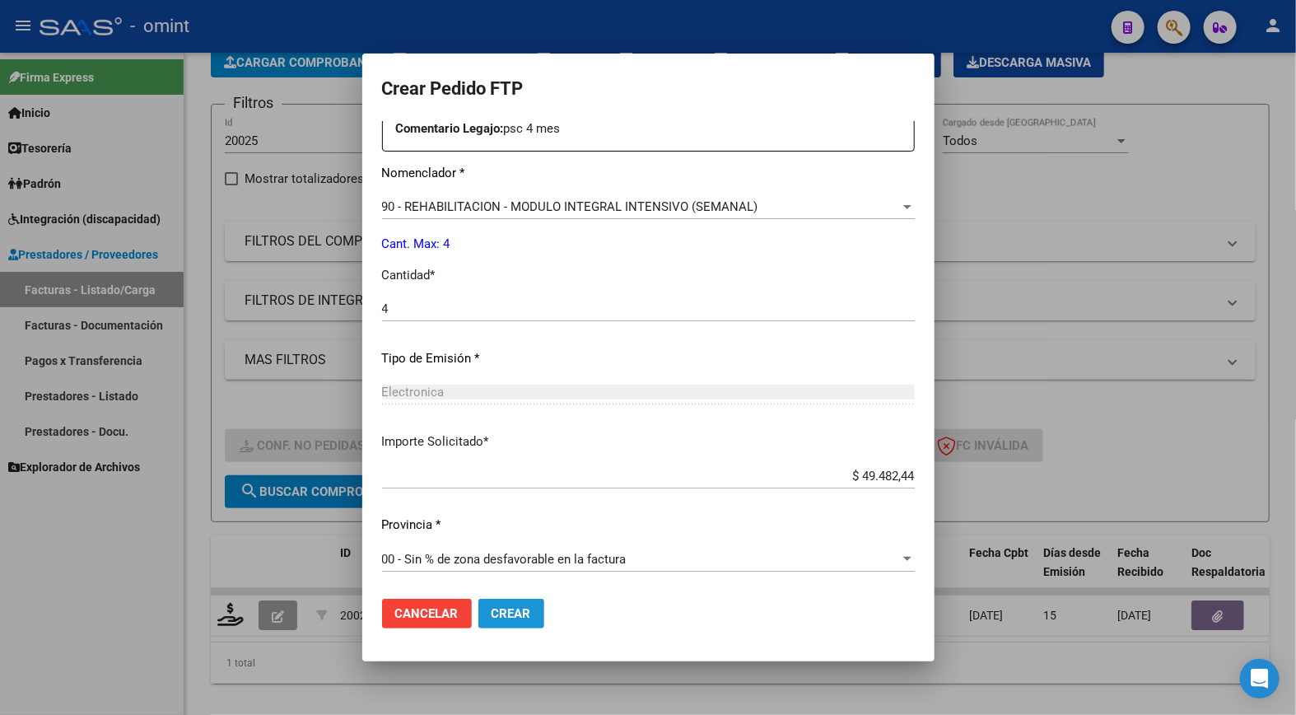
click at [499, 602] on button "Crear" at bounding box center [512, 614] width 66 height 30
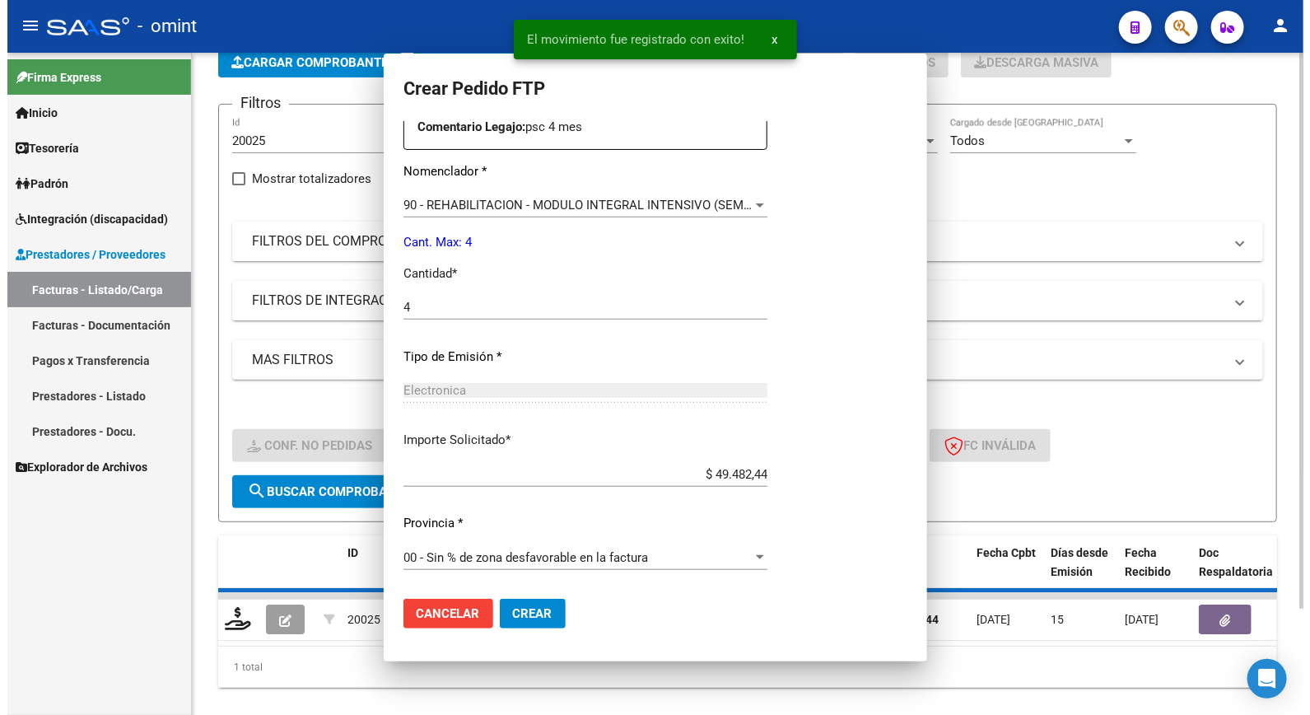
scroll to position [0, 0]
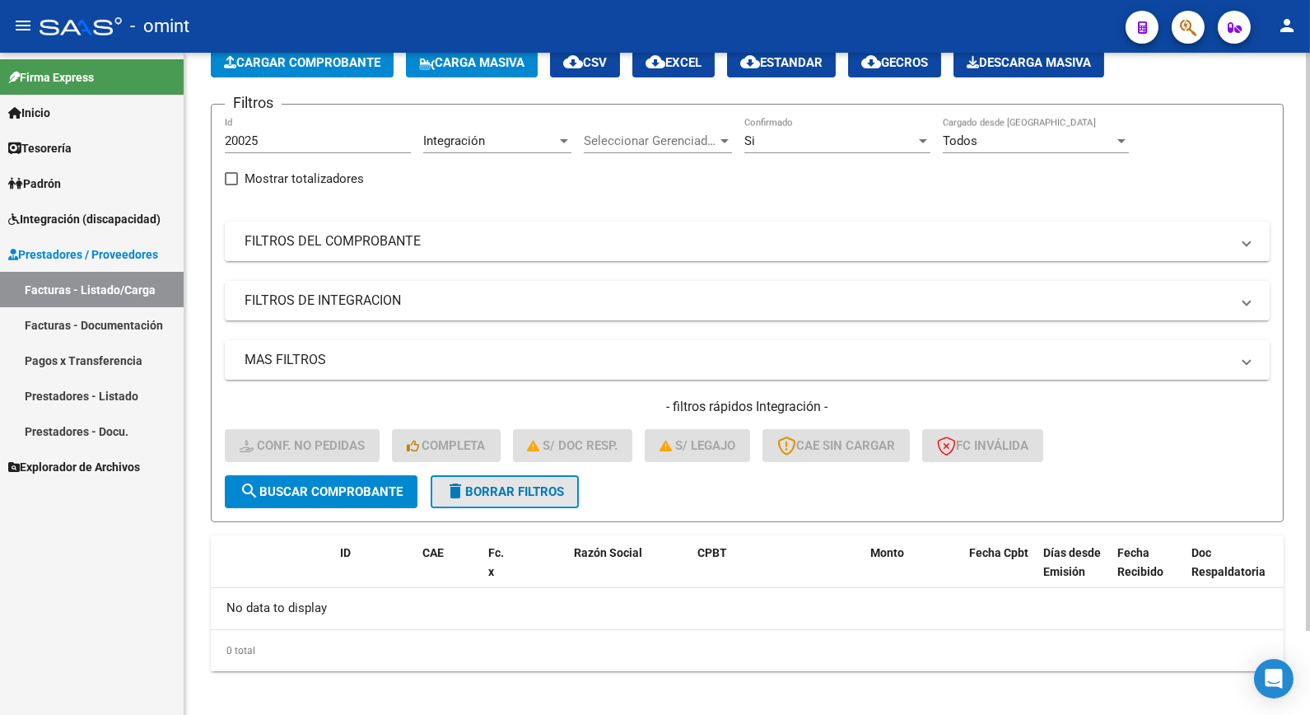
click at [546, 487] on span "delete Borrar Filtros" at bounding box center [505, 491] width 119 height 15
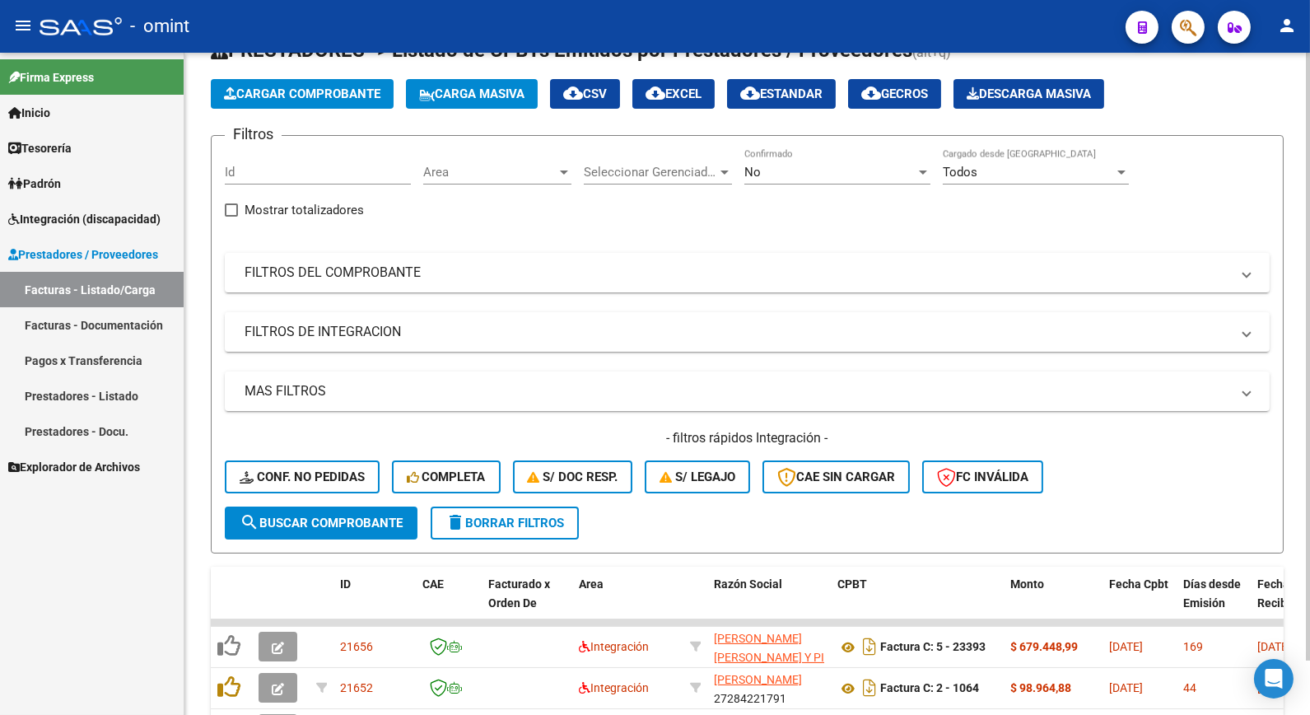
scroll to position [91, 0]
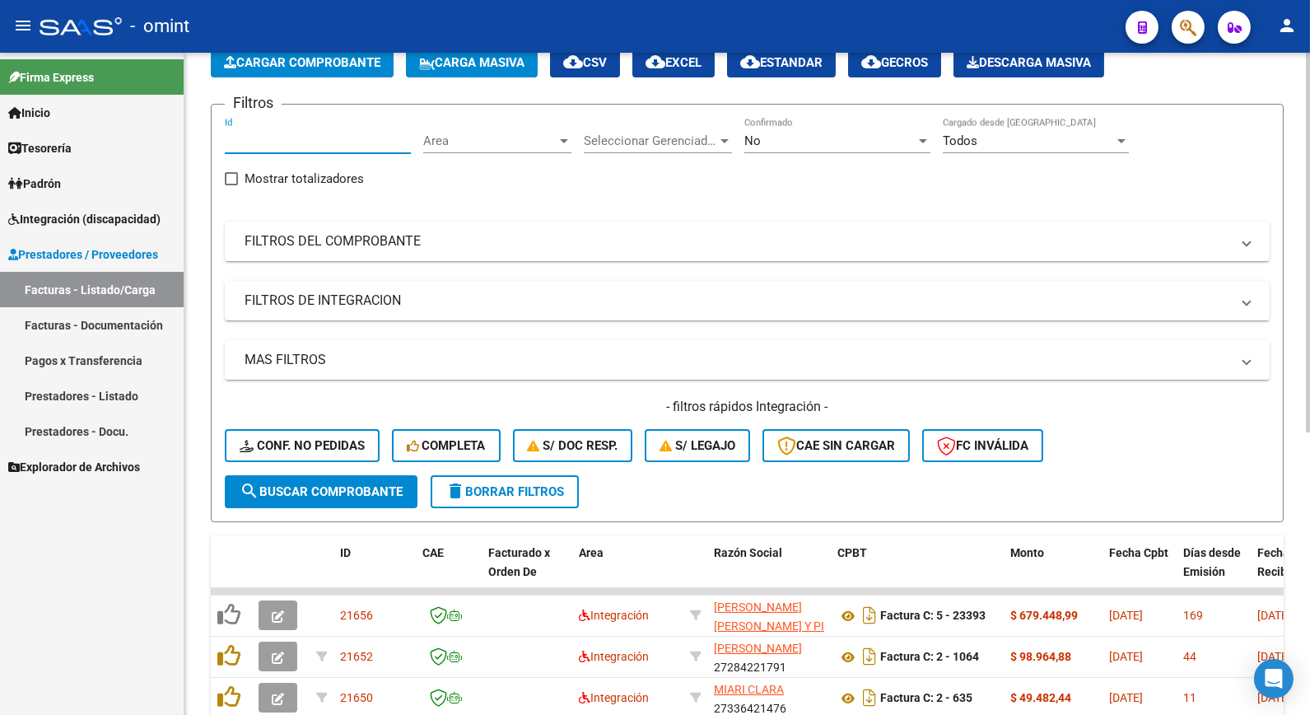
click at [261, 140] on input "Id" at bounding box center [318, 140] width 186 height 15
paste input "19877"
type input "19877"
click at [298, 488] on span "search Buscar Comprobante" at bounding box center [321, 491] width 163 height 15
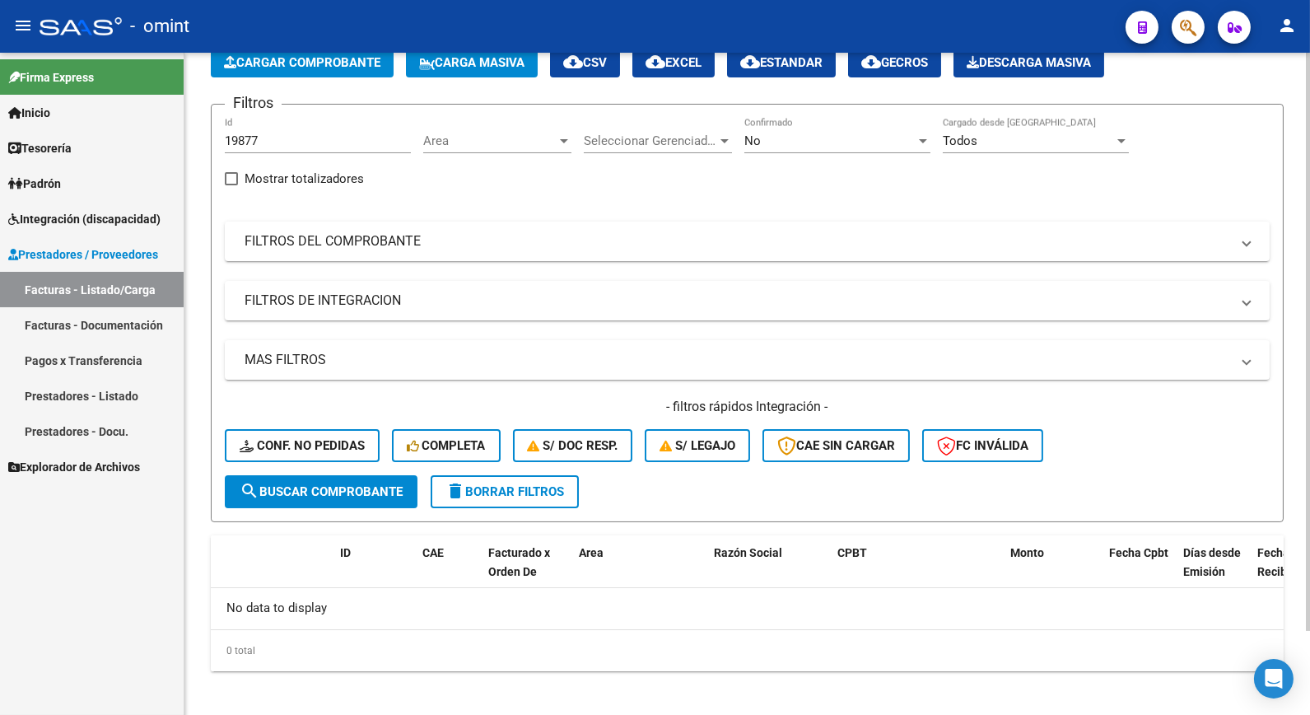
click at [908, 138] on div "No" at bounding box center [830, 140] width 171 height 15
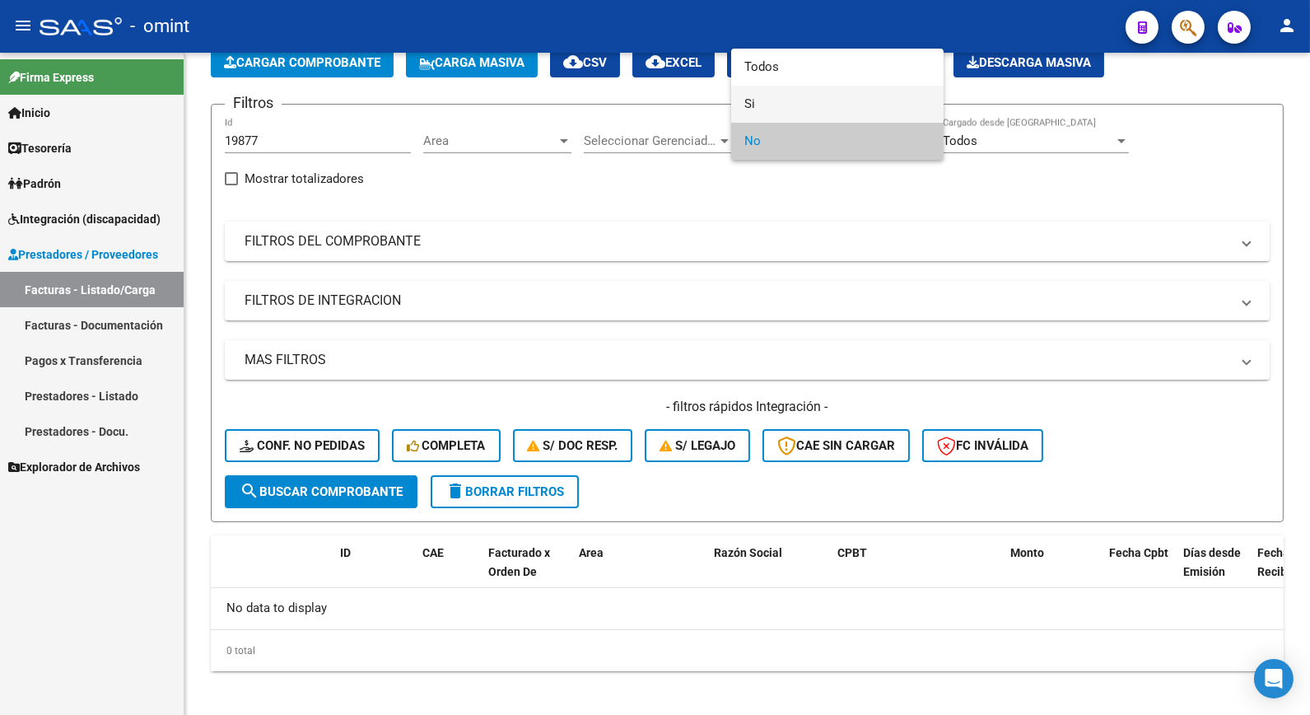
click at [756, 103] on span "Si" at bounding box center [838, 104] width 186 height 37
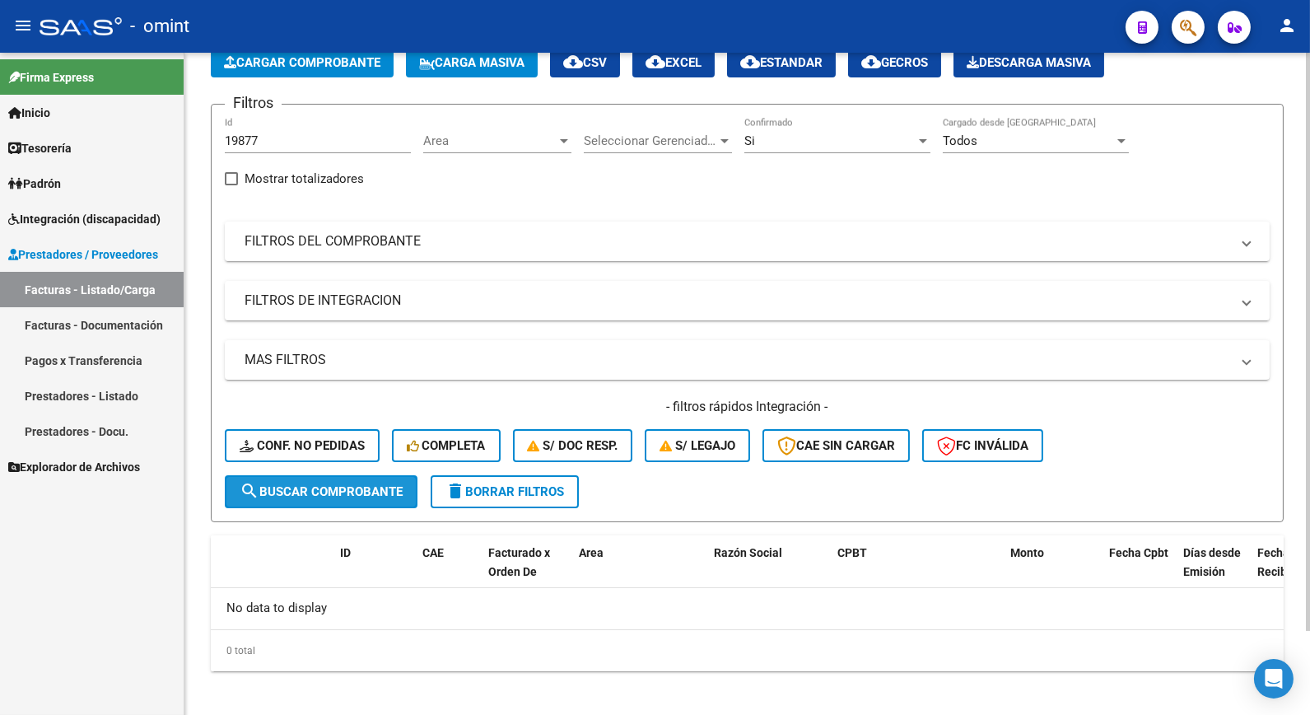
drag, startPoint x: 273, startPoint y: 488, endPoint x: 412, endPoint y: 459, distance: 141.3
click at [274, 488] on span "search Buscar Comprobante" at bounding box center [321, 491] width 163 height 15
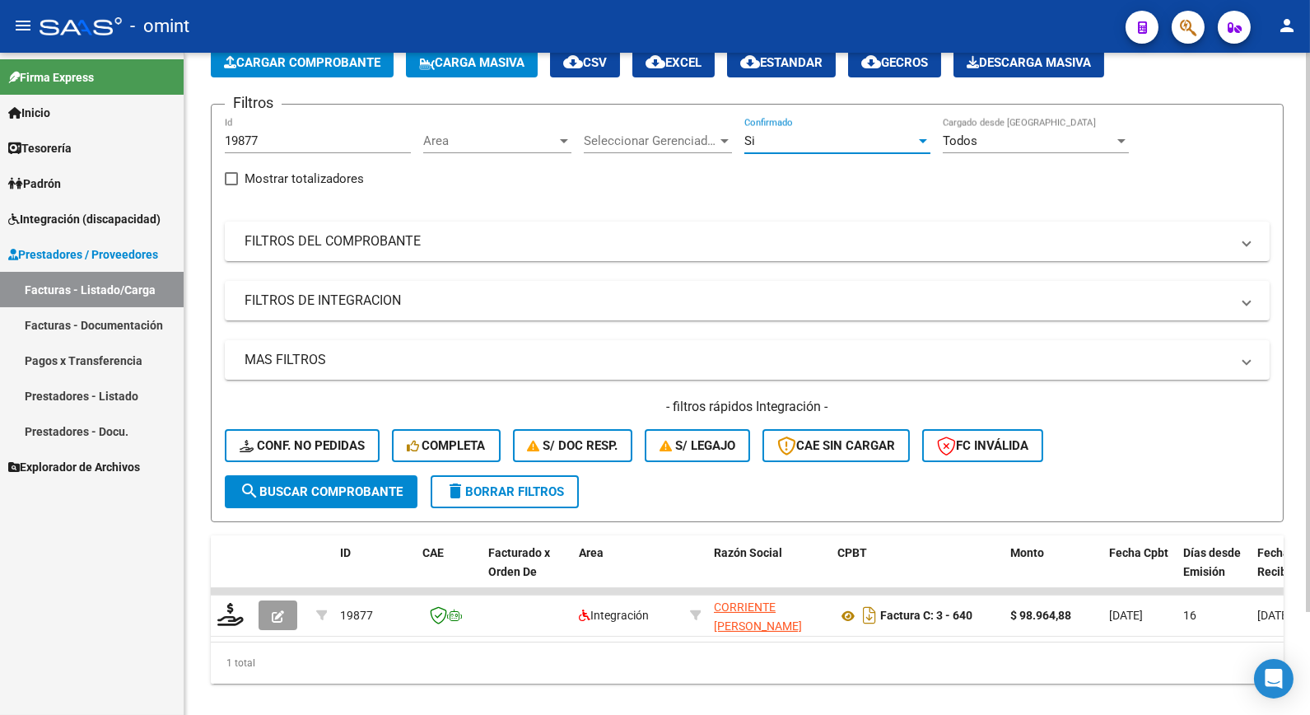
click at [833, 138] on div "Si" at bounding box center [830, 140] width 171 height 15
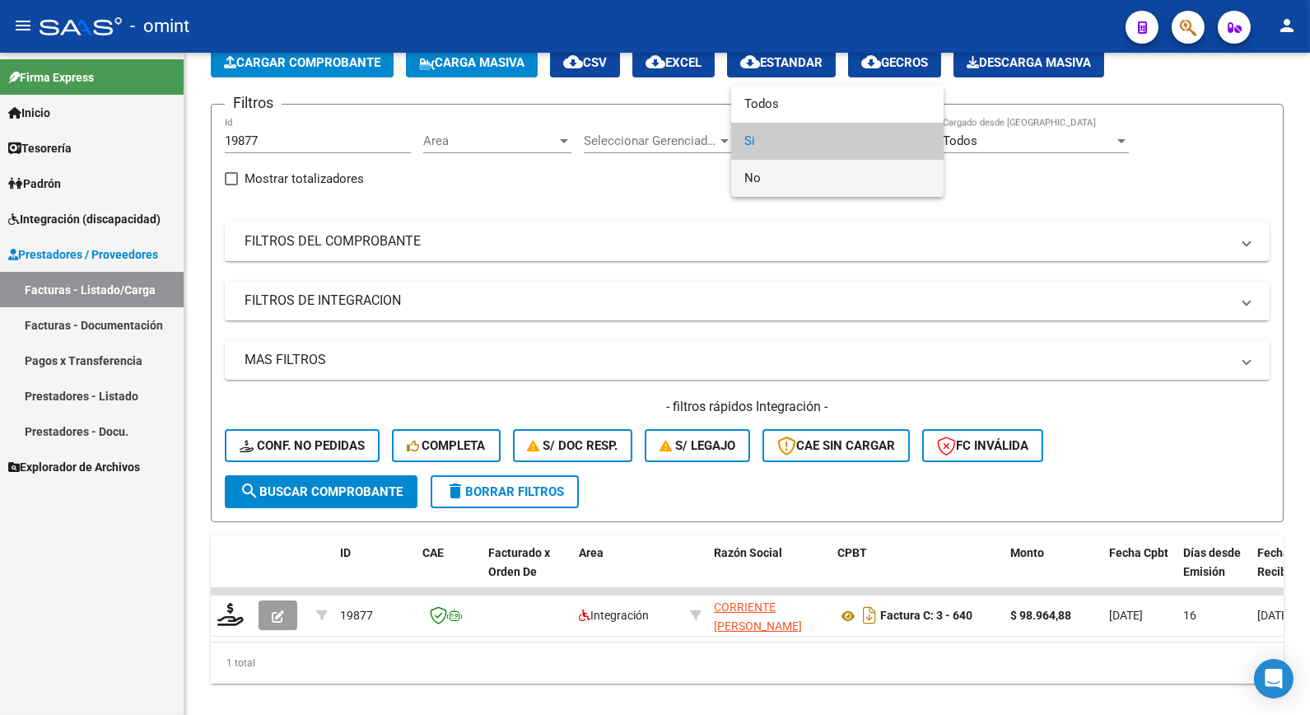
click at [768, 186] on span "No" at bounding box center [838, 178] width 186 height 37
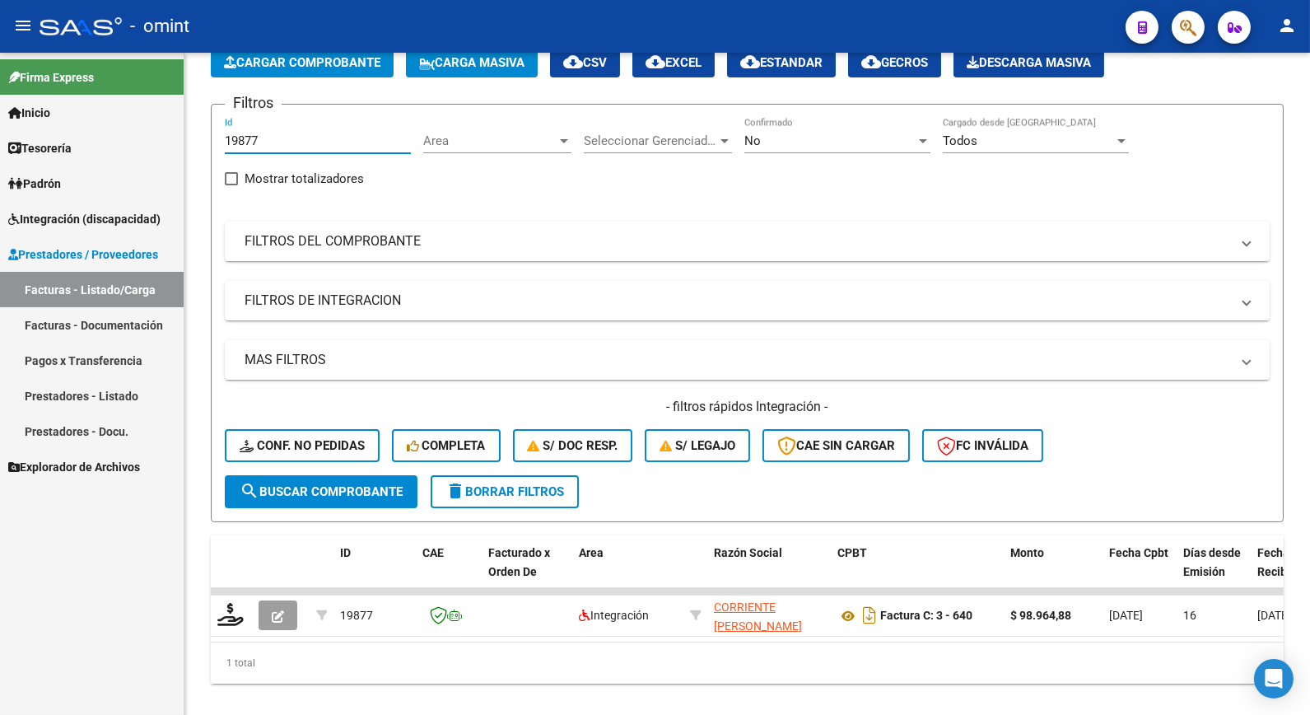
drag, startPoint x: 321, startPoint y: 140, endPoint x: 121, endPoint y: 100, distance: 204.2
click at [121, 101] on mat-sidenav-container "Firma Express Inicio Calendario SSS Instructivos Contacto OS Tesorería Extracto…" at bounding box center [655, 384] width 1310 height 662
paste input "20551"
type input "20551"
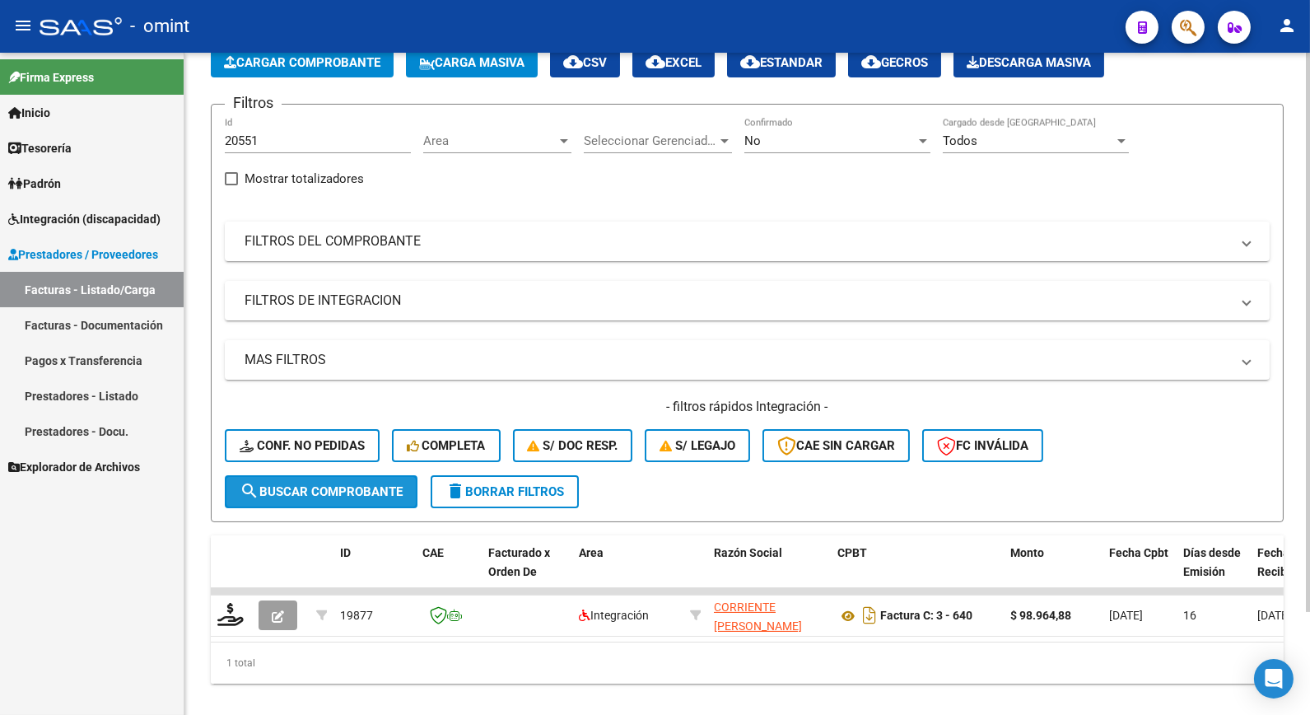
click at [339, 488] on span "search Buscar Comprobante" at bounding box center [321, 491] width 163 height 15
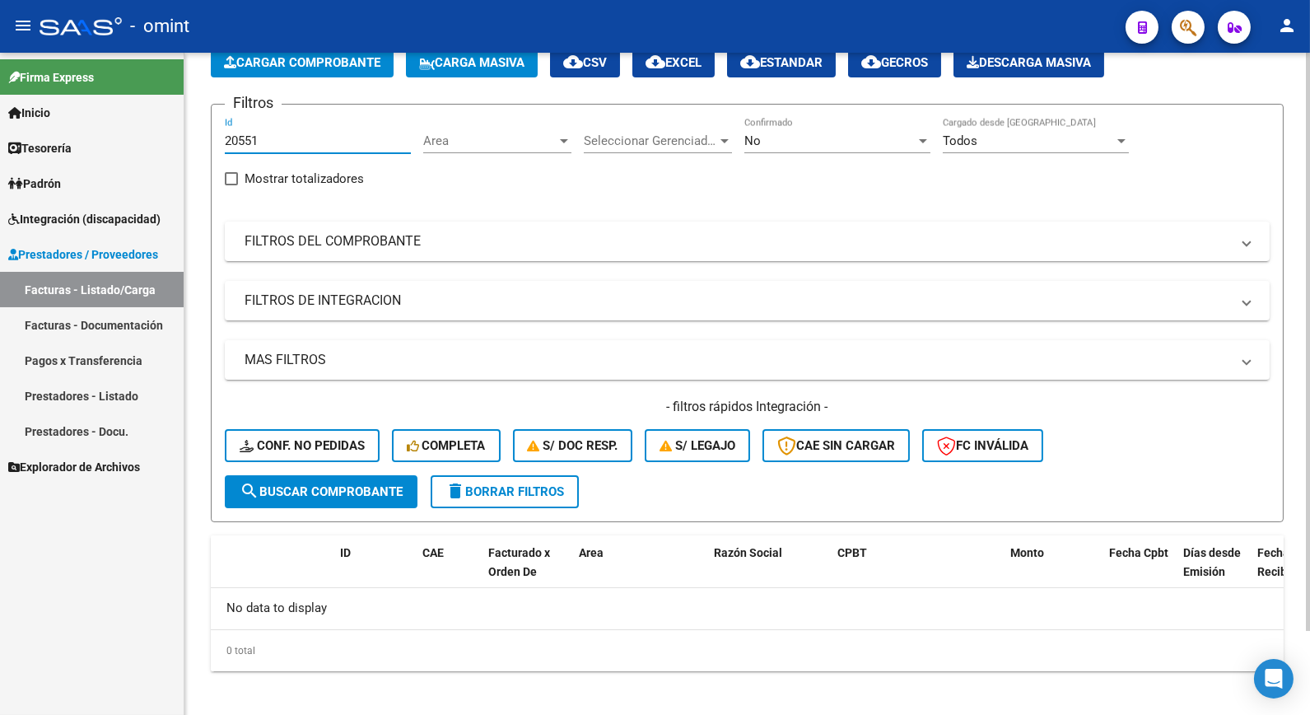
drag, startPoint x: 277, startPoint y: 137, endPoint x: 192, endPoint y: 124, distance: 85.8
click at [192, 124] on div "Video tutorial PRESTADORES -> Listado de CPBTs Emitidos por Prestadores / Prove…" at bounding box center [747, 342] width 1126 height 763
paste input "20465"
type input "20465"
click at [347, 494] on span "search Buscar Comprobante" at bounding box center [321, 491] width 163 height 15
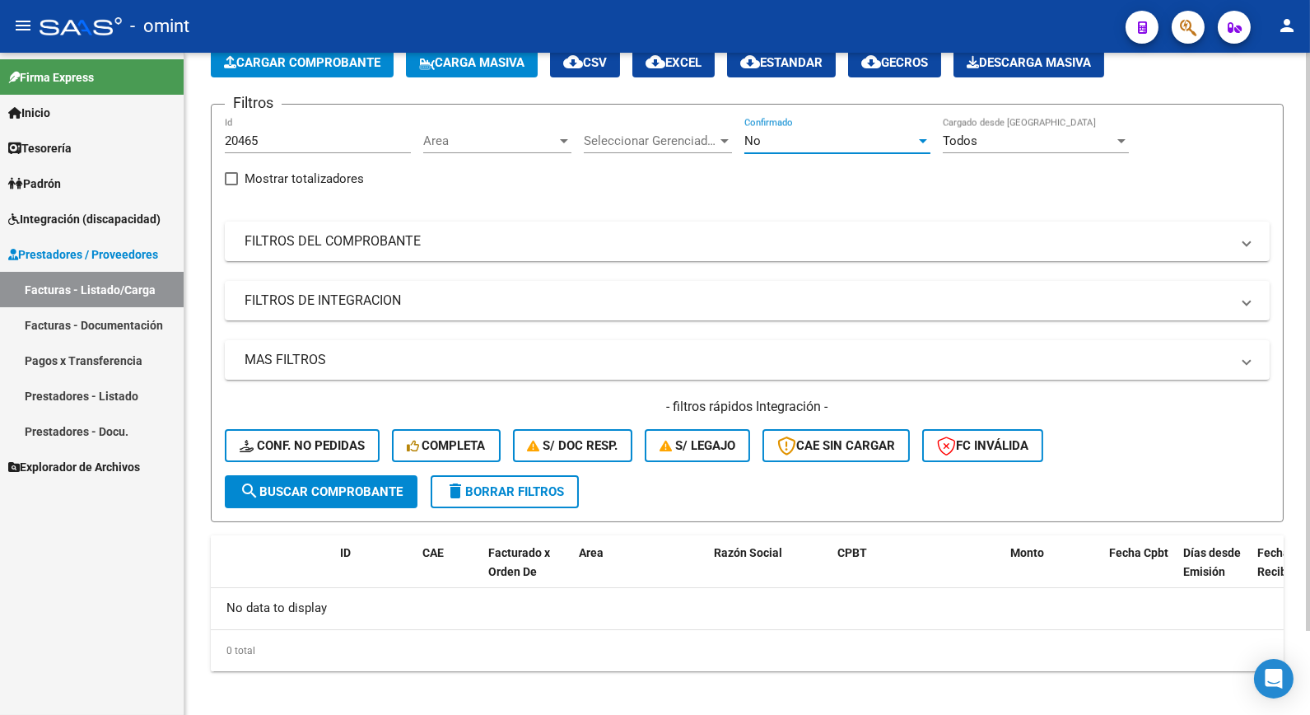
click at [859, 147] on div "No" at bounding box center [830, 140] width 171 height 15
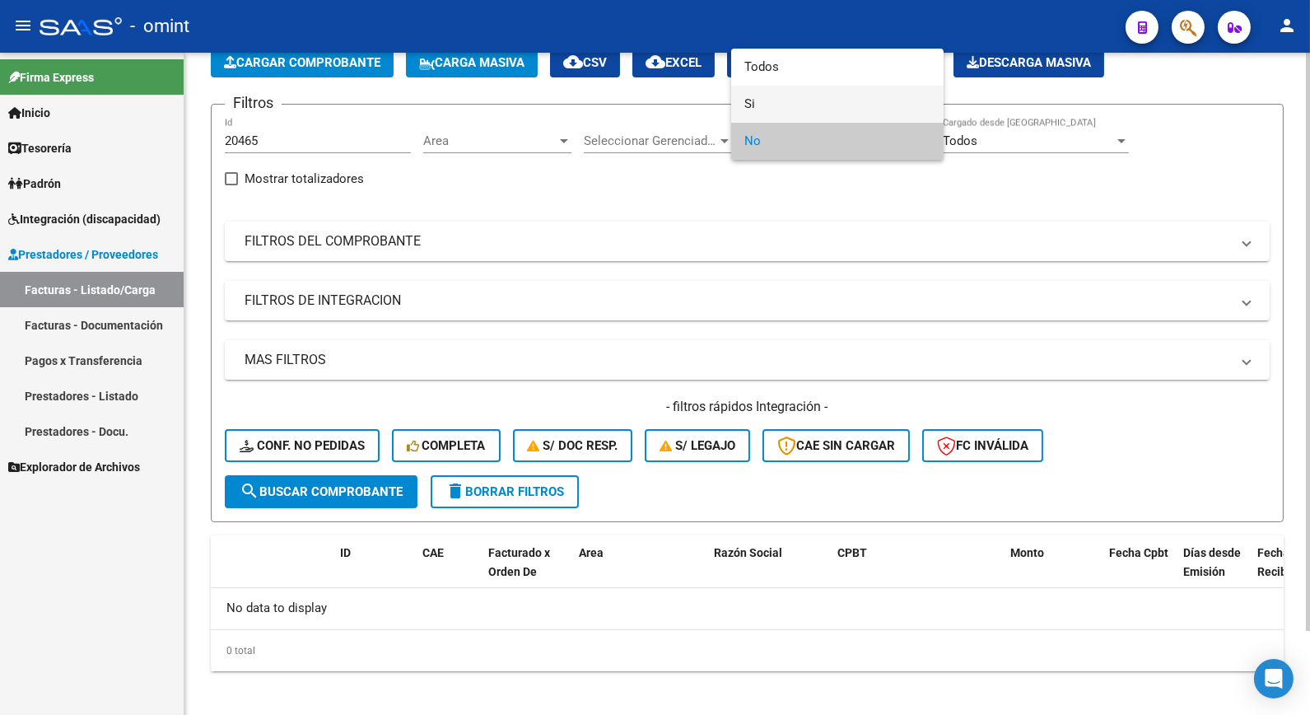
click at [775, 96] on span "Si" at bounding box center [838, 104] width 186 height 37
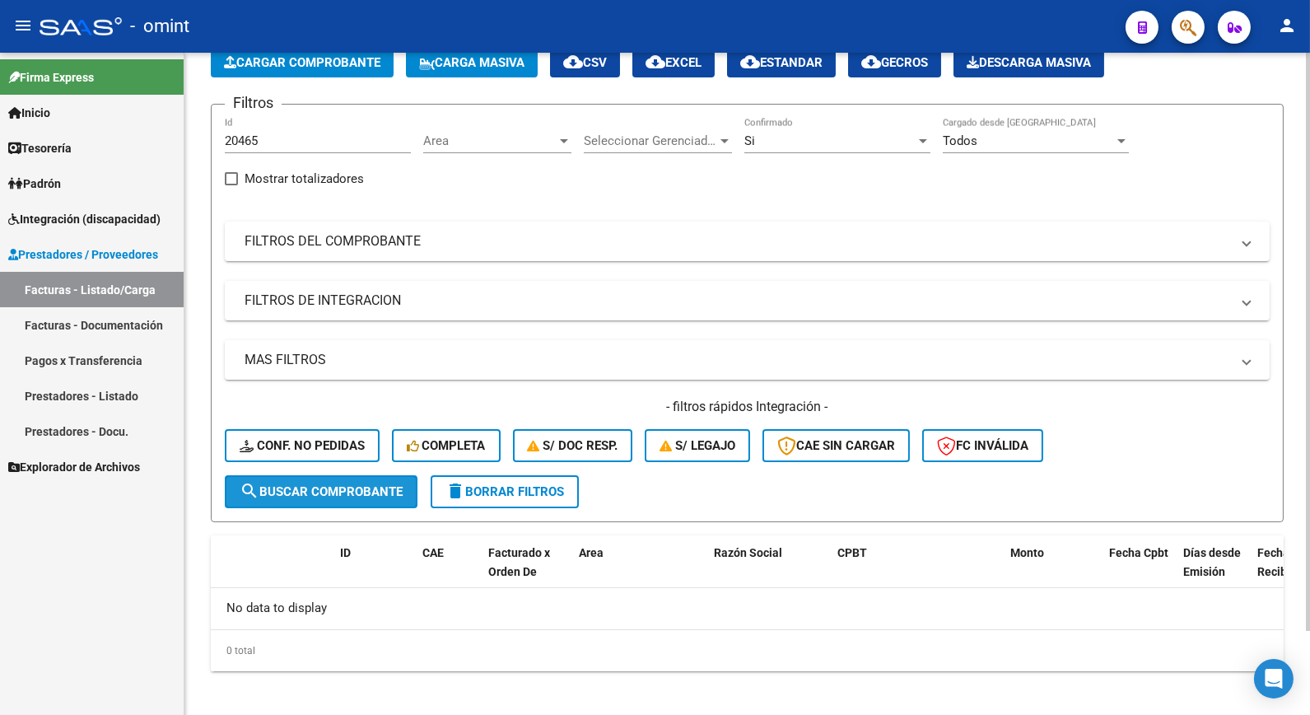
click at [376, 488] on span "search Buscar Comprobante" at bounding box center [321, 491] width 163 height 15
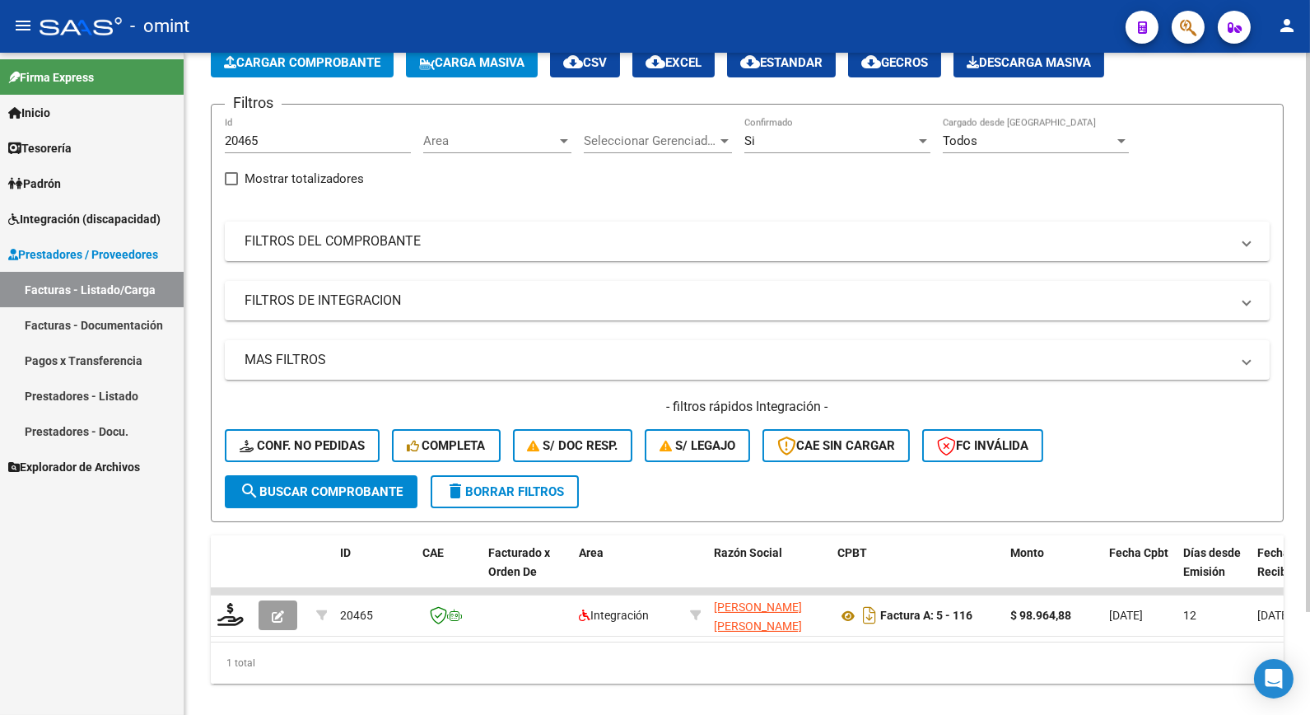
click at [802, 129] on div "Si Confirmado" at bounding box center [838, 135] width 186 height 35
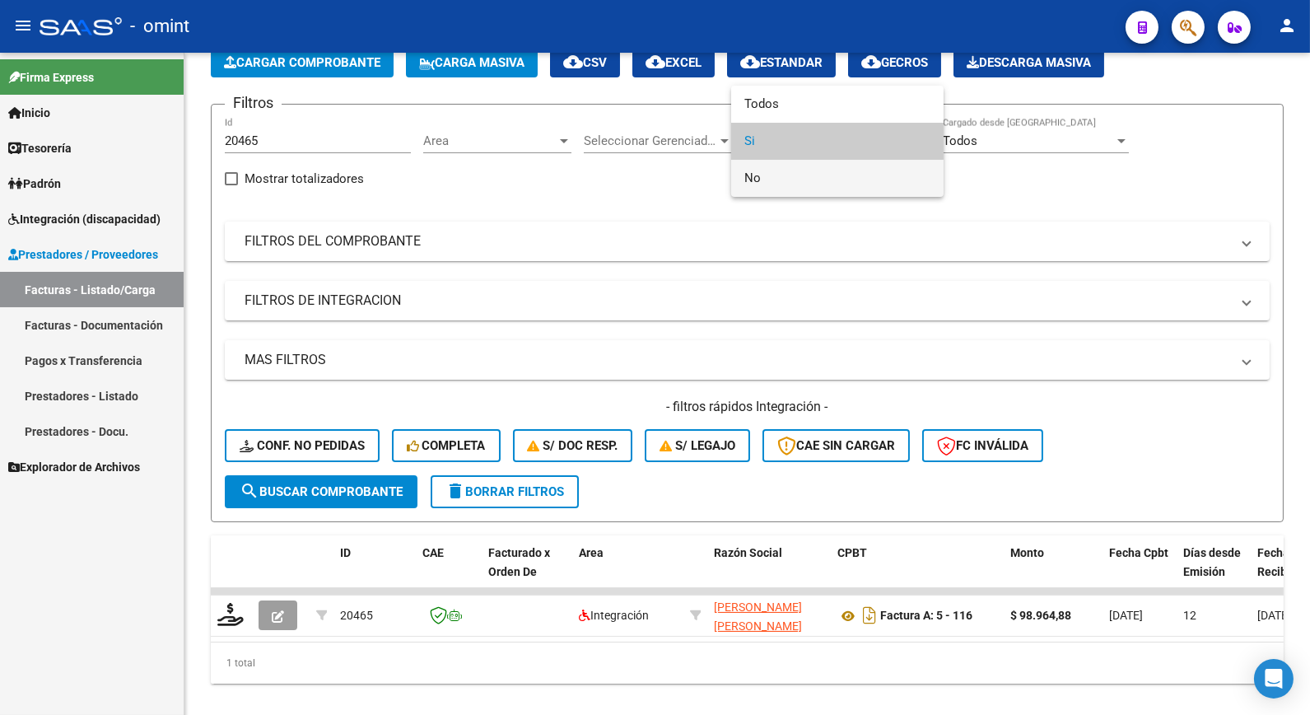
click at [766, 183] on span "No" at bounding box center [838, 178] width 186 height 37
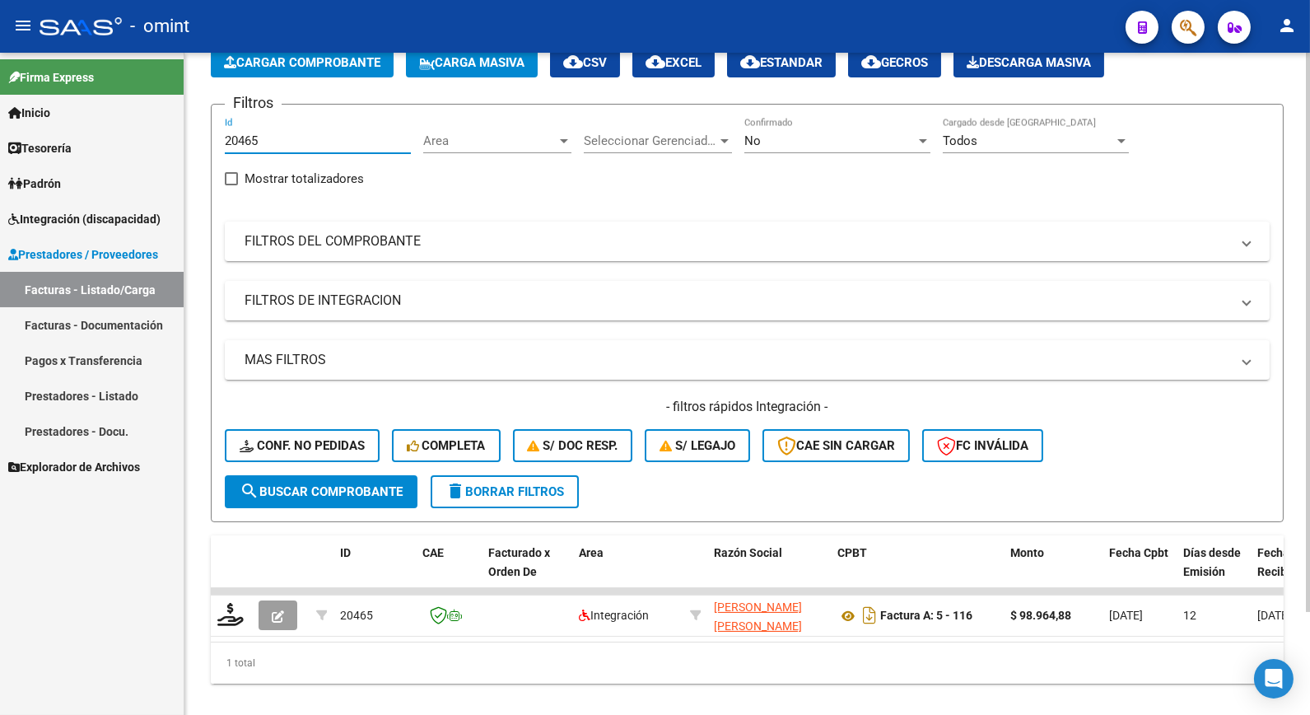
drag, startPoint x: 273, startPoint y: 138, endPoint x: 223, endPoint y: 133, distance: 49.6
click at [218, 134] on form "Filtros 20465 Id Area Area Seleccionar Gerenciador Seleccionar Gerenciador No C…" at bounding box center [747, 313] width 1073 height 418
paste input "20511"
type input "20511"
click at [338, 487] on span "search Buscar Comprobante" at bounding box center [321, 491] width 163 height 15
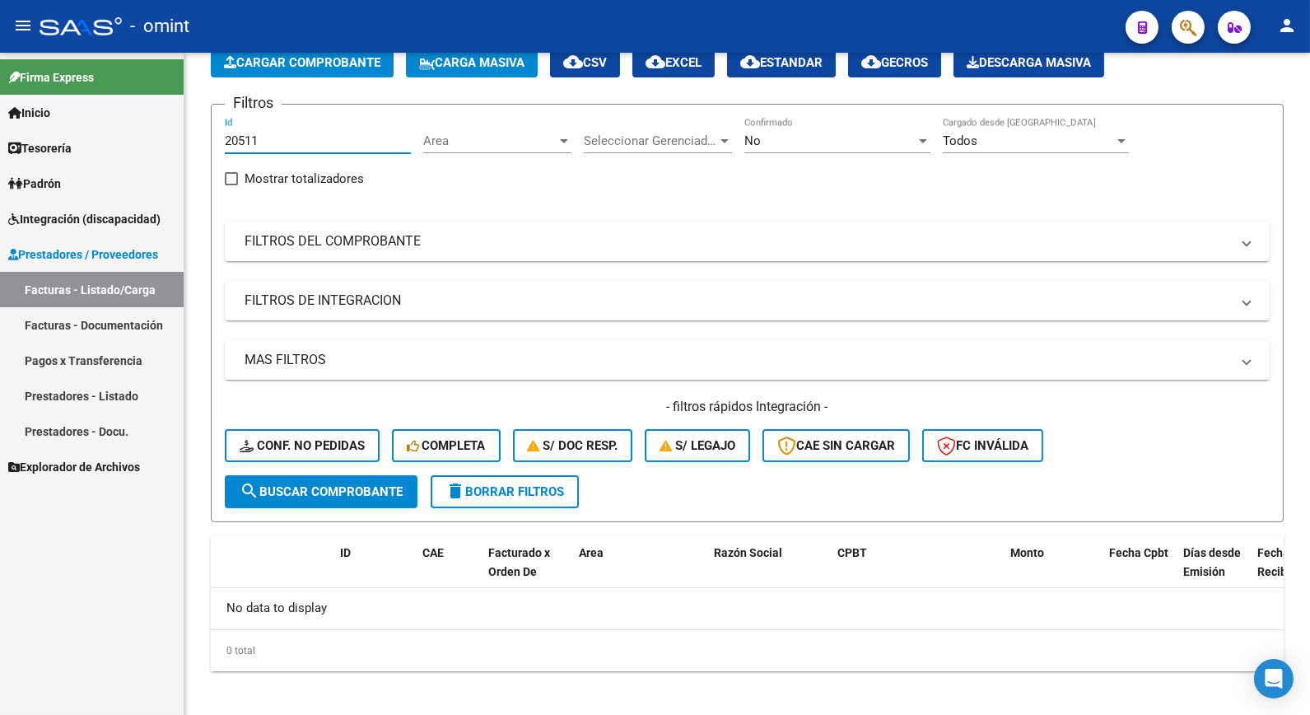
drag, startPoint x: 274, startPoint y: 142, endPoint x: 180, endPoint y: 130, distance: 95.5
click at [179, 132] on mat-sidenav-container "Firma Express Inicio Calendario SSS Instructivos Contacto OS Tesorería Extracto…" at bounding box center [655, 384] width 1310 height 662
paste input "20448"
type input "20448"
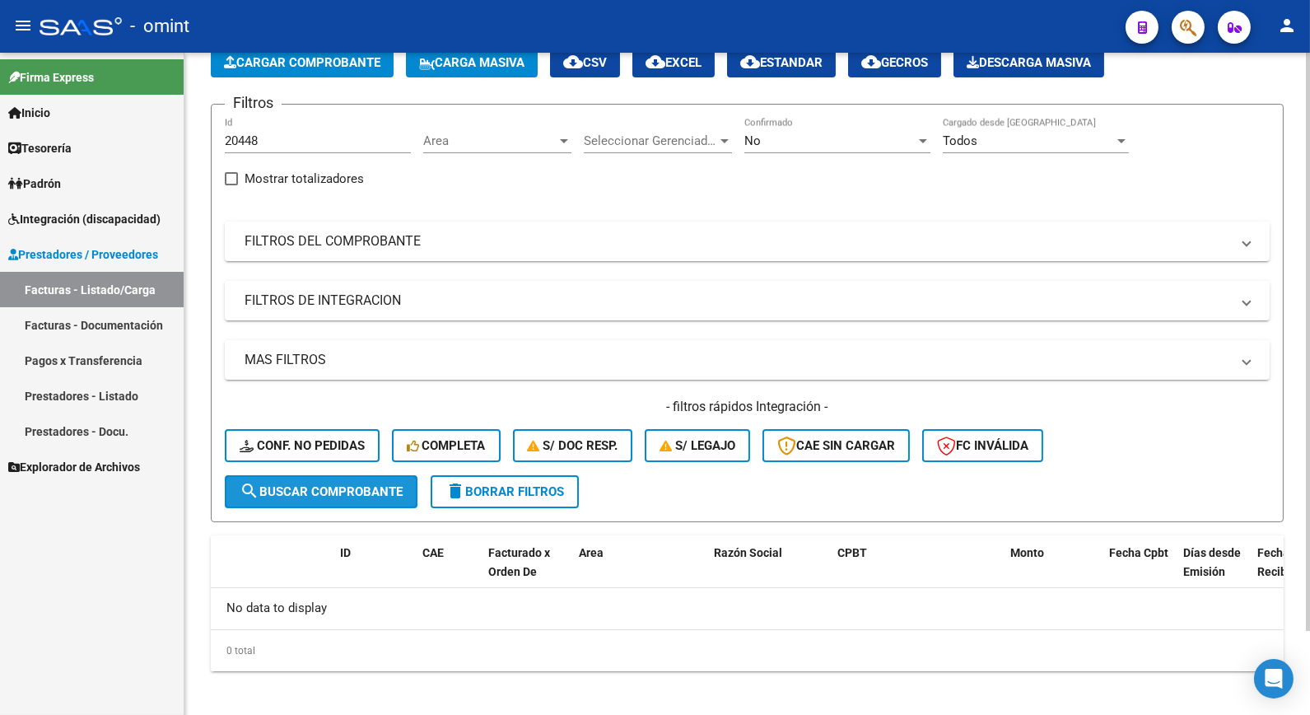
click at [365, 492] on span "search Buscar Comprobante" at bounding box center [321, 491] width 163 height 15
drag, startPoint x: 274, startPoint y: 136, endPoint x: 215, endPoint y: 142, distance: 59.6
click at [215, 142] on form "Filtros 20448 Id Area Area Seleccionar Gerenciador Seleccionar Gerenciador No C…" at bounding box center [747, 313] width 1073 height 418
paste input "20746"
type input "20746"
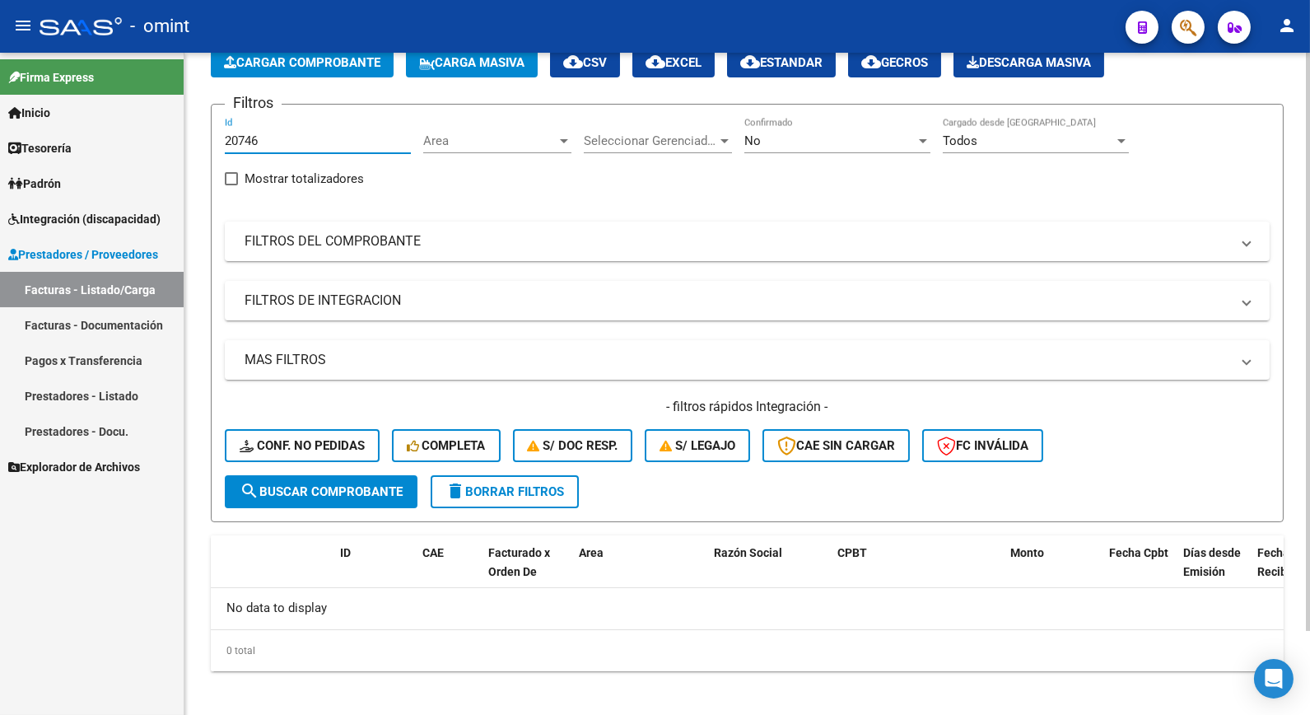
click at [372, 488] on span "search Buscar Comprobante" at bounding box center [321, 491] width 163 height 15
drag, startPoint x: 267, startPoint y: 140, endPoint x: 193, endPoint y: 137, distance: 74.2
click at [193, 137] on div "Video tutorial PRESTADORES -> Listado de CPBTs Emitidos por Prestadores / Prove…" at bounding box center [747, 342] width 1126 height 763
paste input "20495"
click at [315, 479] on button "search Buscar Comprobante" at bounding box center [321, 491] width 193 height 33
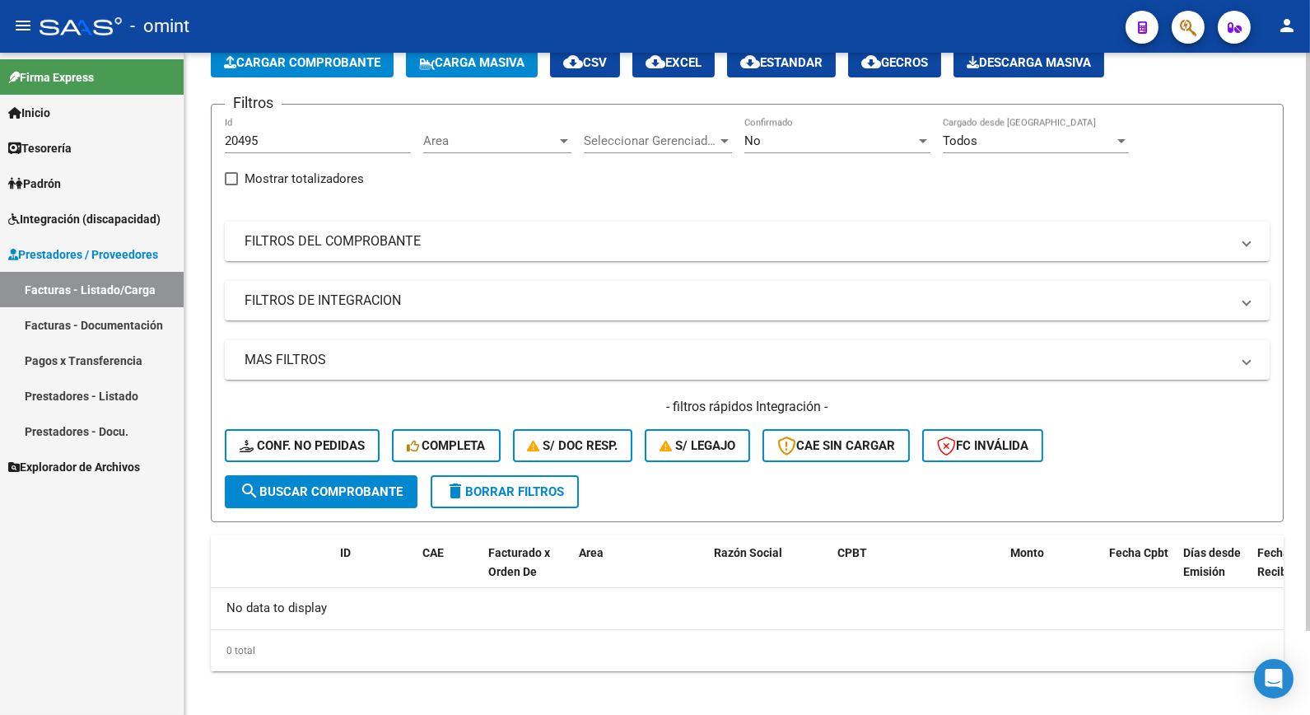
click at [866, 132] on div "No Confirmado" at bounding box center [838, 135] width 186 height 35
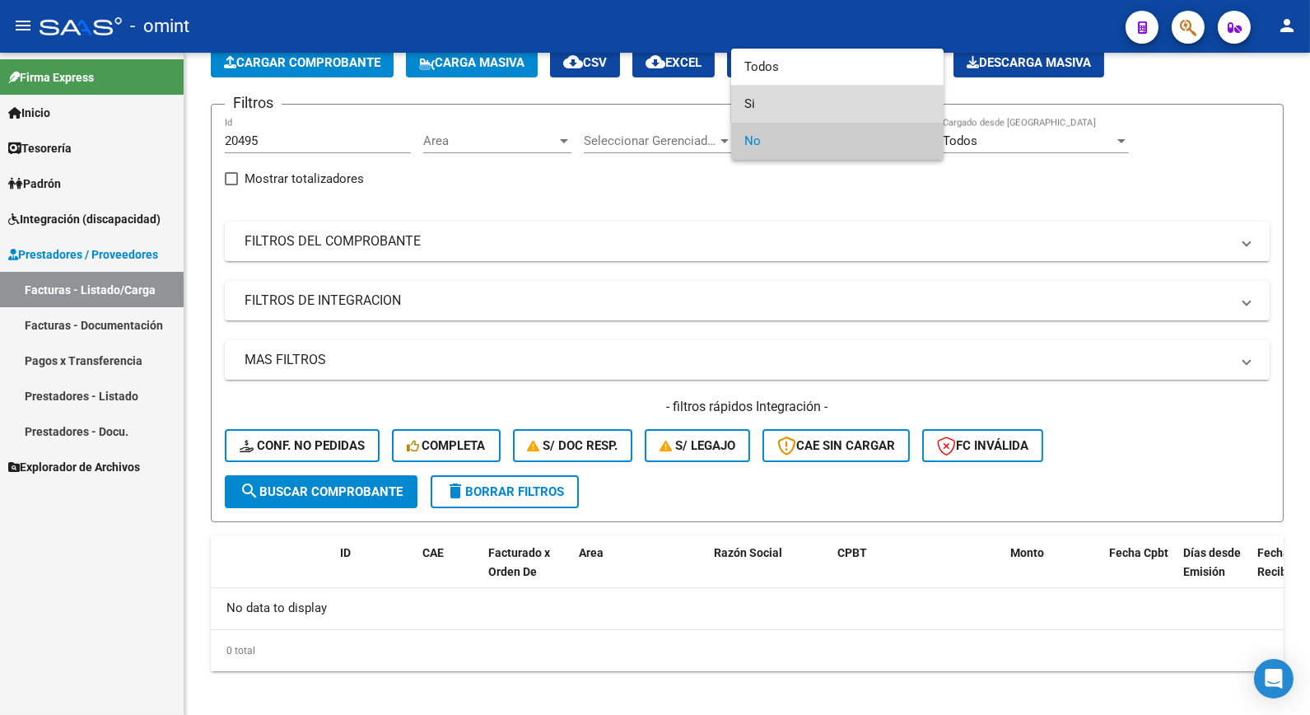
click at [778, 102] on span "Si" at bounding box center [838, 104] width 186 height 37
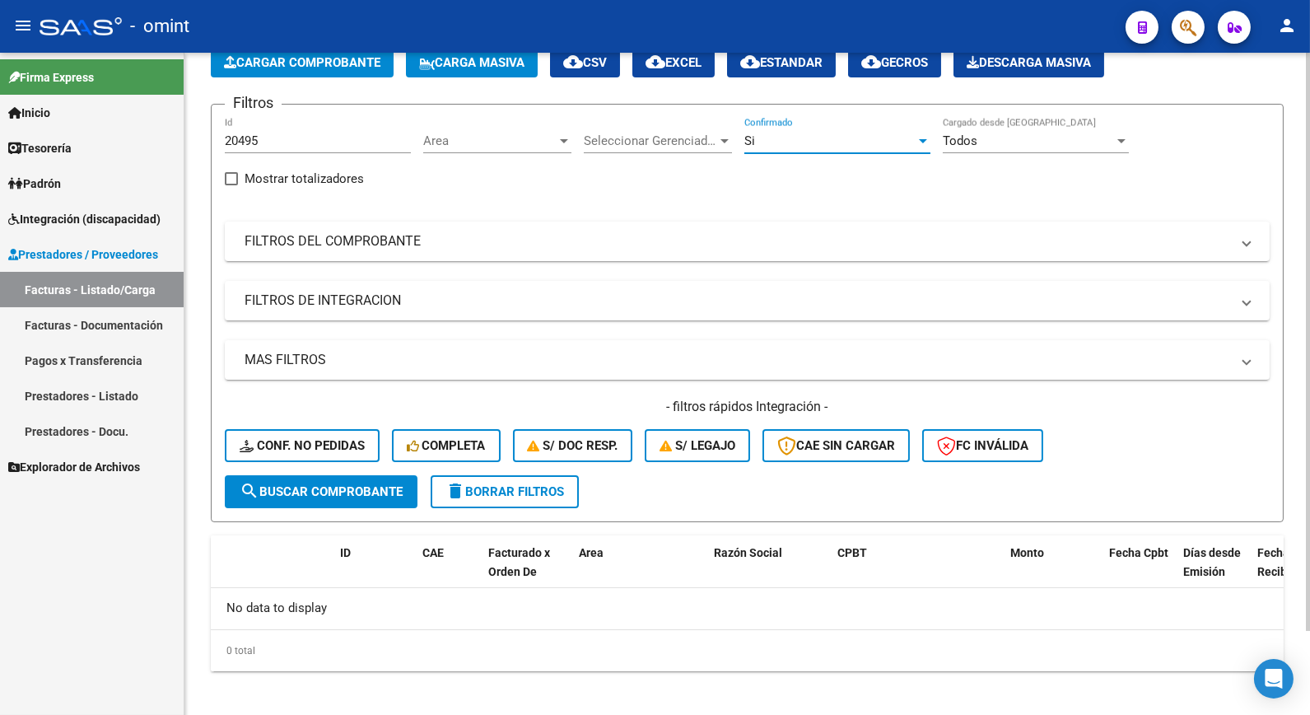
click at [322, 492] on span "search Buscar Comprobante" at bounding box center [321, 491] width 163 height 15
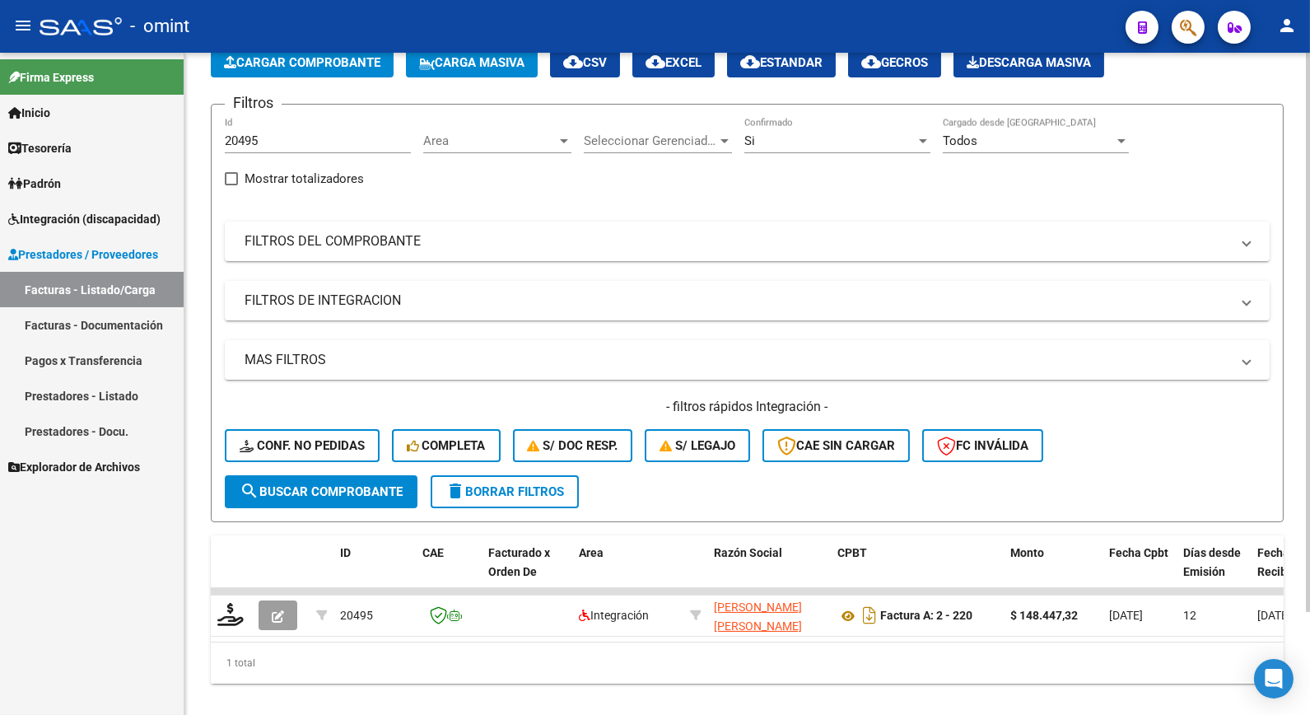
click at [838, 126] on div "Si Confirmado" at bounding box center [838, 135] width 186 height 35
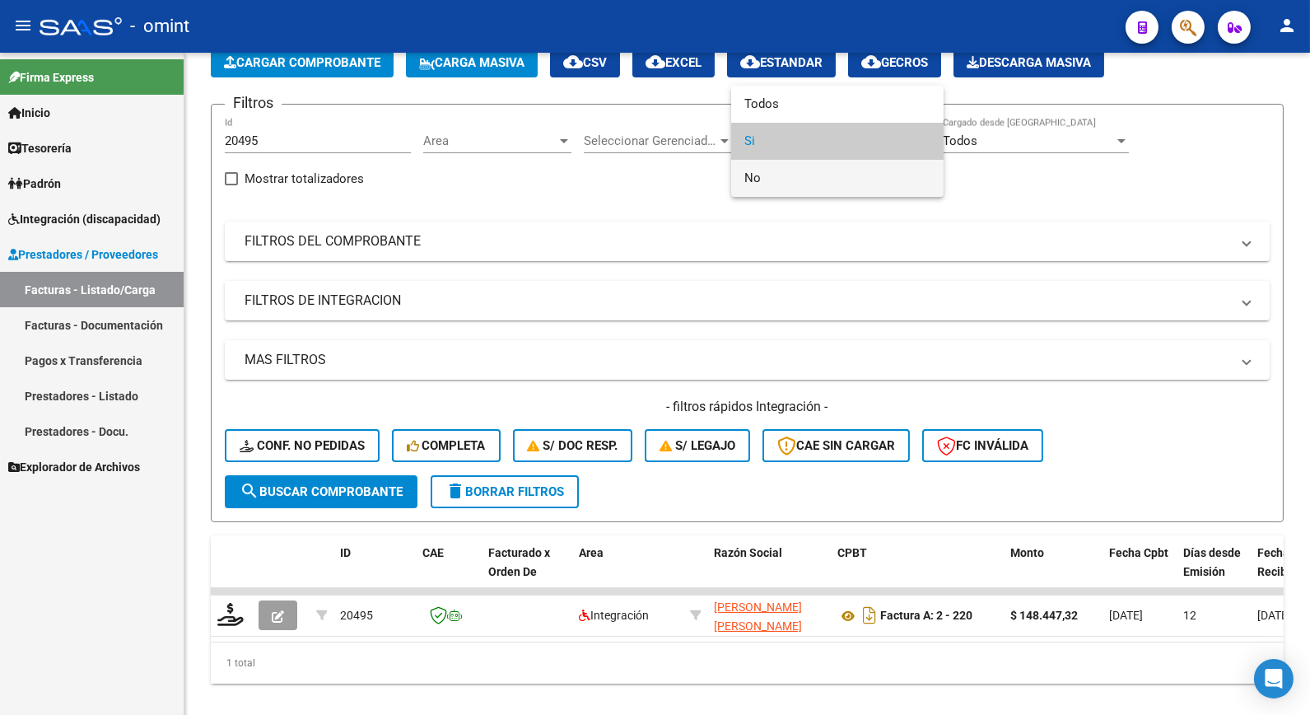
click at [787, 181] on span "No" at bounding box center [838, 178] width 186 height 37
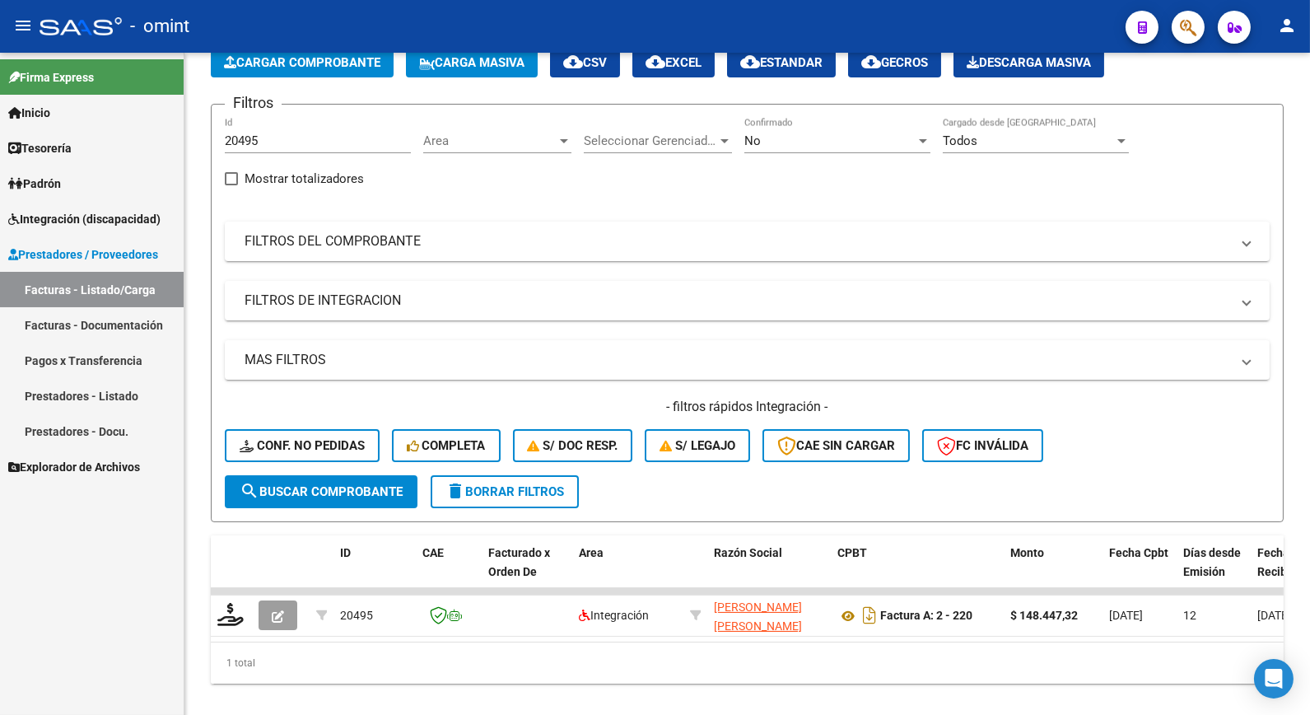
drag, startPoint x: 256, startPoint y: 132, endPoint x: 184, endPoint y: 124, distance: 72.9
click at [184, 124] on mat-sidenav-container "Firma Express Inicio Calendario SSS Instructivos Contacto OS Tesorería Extracto…" at bounding box center [655, 384] width 1310 height 662
drag, startPoint x: 184, startPoint y: 124, endPoint x: 320, endPoint y: 163, distance: 141.3
click at [322, 163] on div "20495 Id" at bounding box center [318, 143] width 186 height 51
click at [282, 138] on input "20495" at bounding box center [318, 140] width 186 height 15
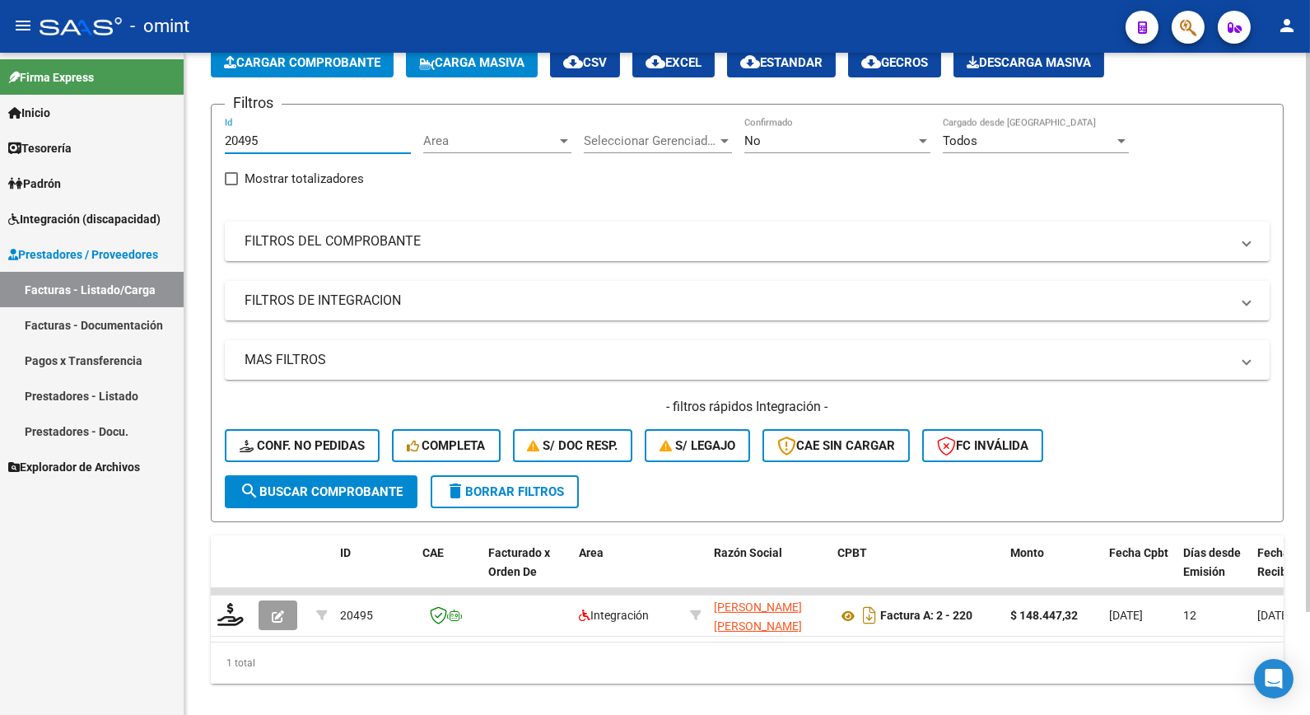
click at [282, 138] on input "20495" at bounding box center [318, 140] width 186 height 15
type input "2"
paste input "20461"
type input "20461"
click at [308, 484] on span "search Buscar Comprobante" at bounding box center [321, 491] width 163 height 15
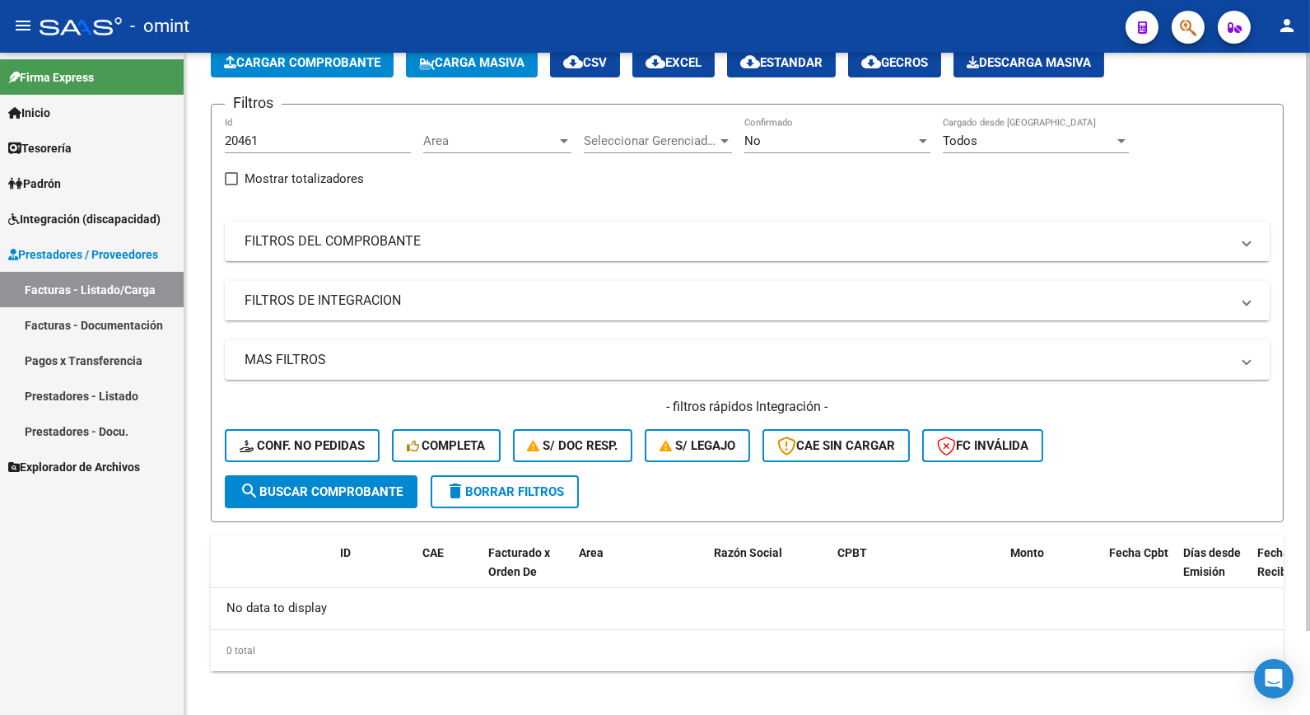
click at [854, 129] on div "No Confirmado" at bounding box center [838, 135] width 186 height 35
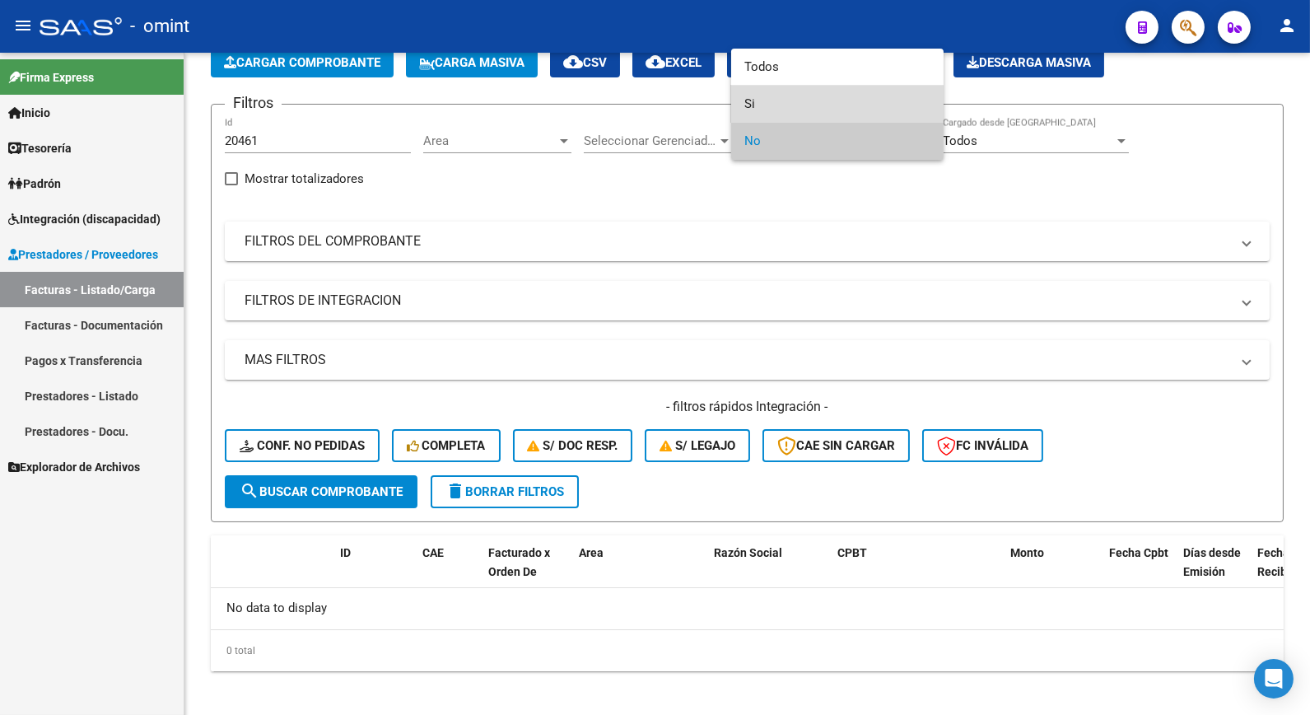
click at [768, 100] on span "Si" at bounding box center [838, 104] width 186 height 37
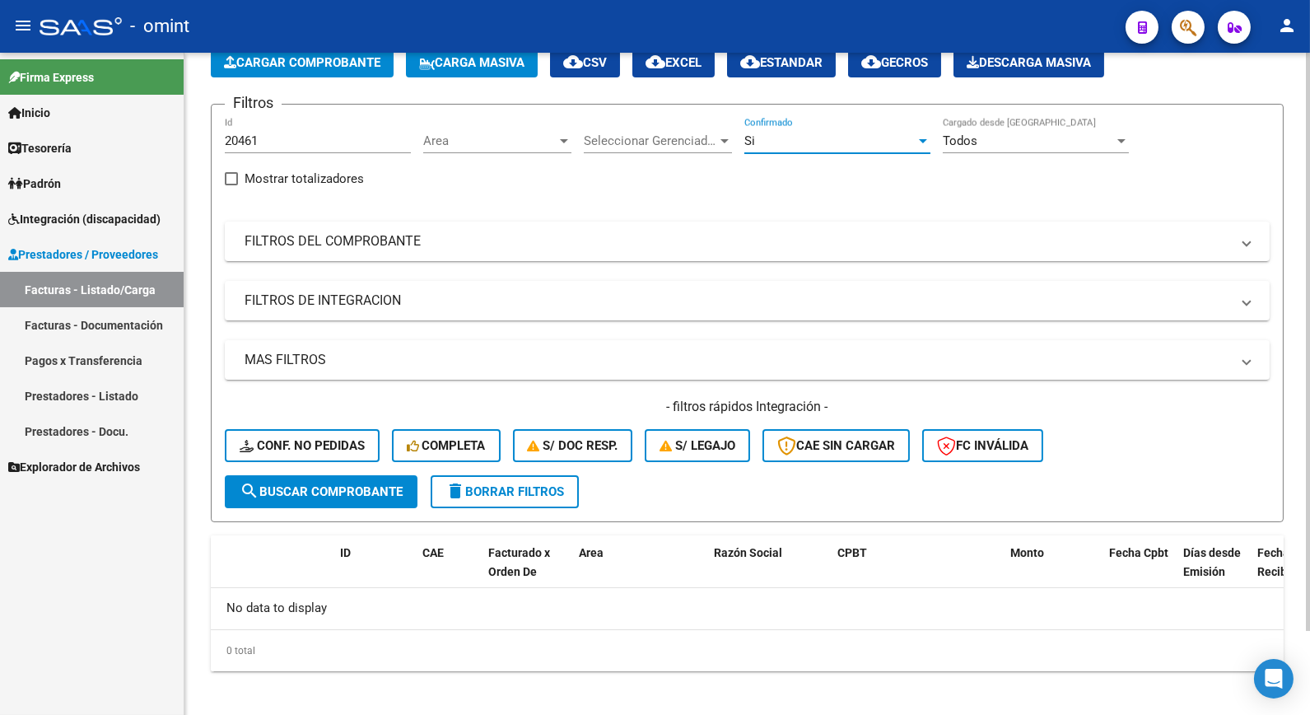
click at [292, 488] on span "search Buscar Comprobante" at bounding box center [321, 491] width 163 height 15
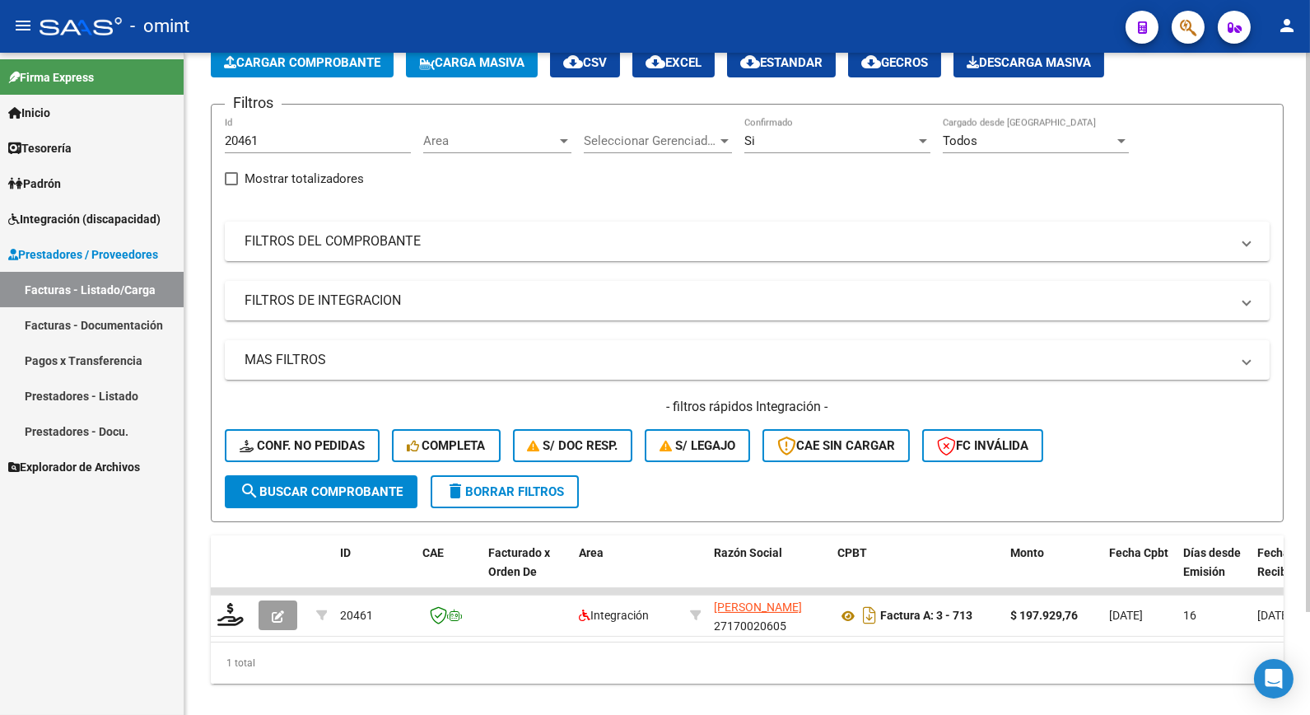
click at [783, 145] on div "Si" at bounding box center [830, 140] width 171 height 15
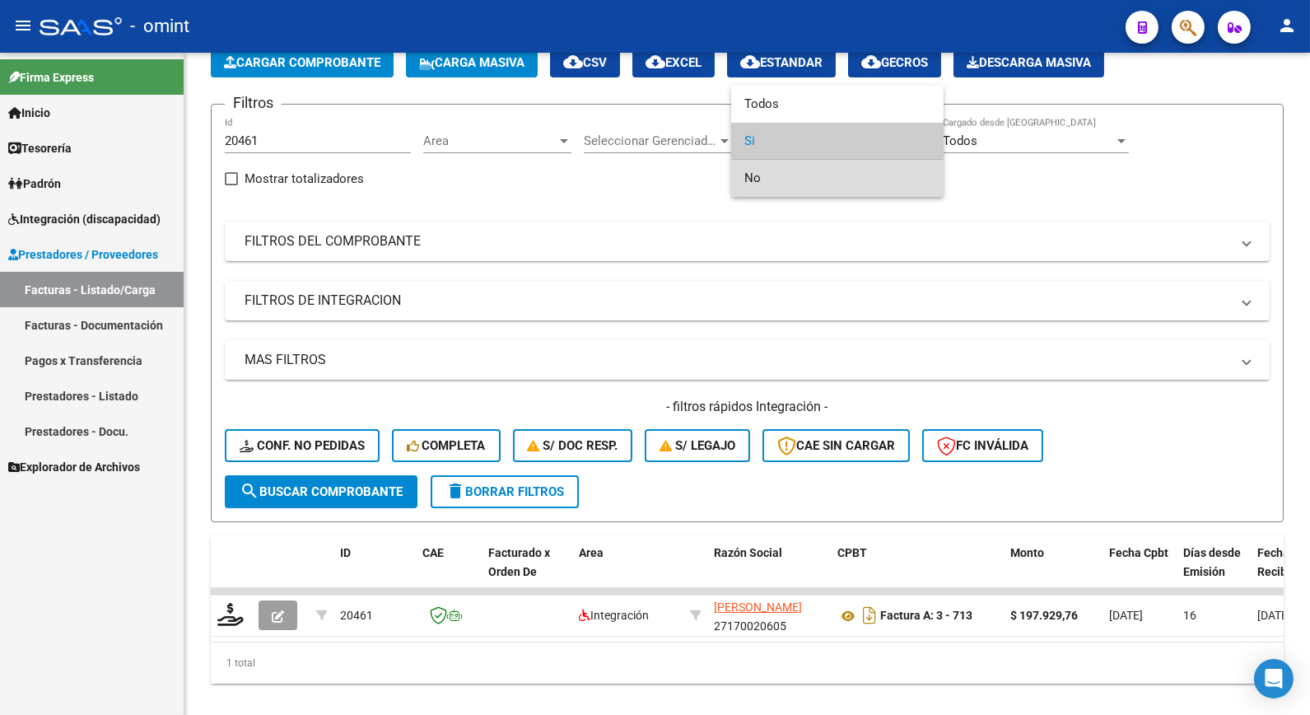
click at [766, 177] on span "No" at bounding box center [838, 178] width 186 height 37
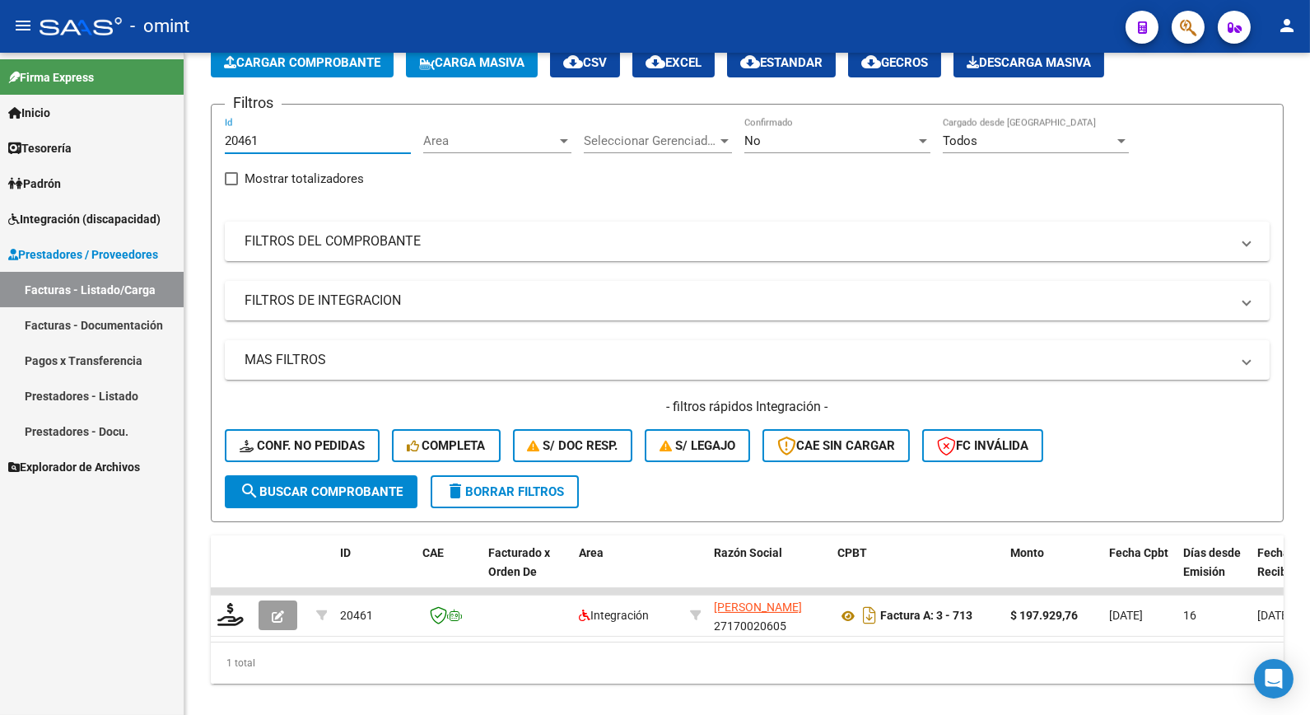
drag, startPoint x: 268, startPoint y: 143, endPoint x: 161, endPoint y: 119, distance: 109.7
click at [161, 119] on mat-sidenav-container "Firma Express Inicio Calendario SSS Instructivos Contacto OS Tesorería Extracto…" at bounding box center [655, 384] width 1310 height 662
paste input "20763"
type input "20763"
click at [377, 486] on span "search Buscar Comprobante" at bounding box center [321, 491] width 163 height 15
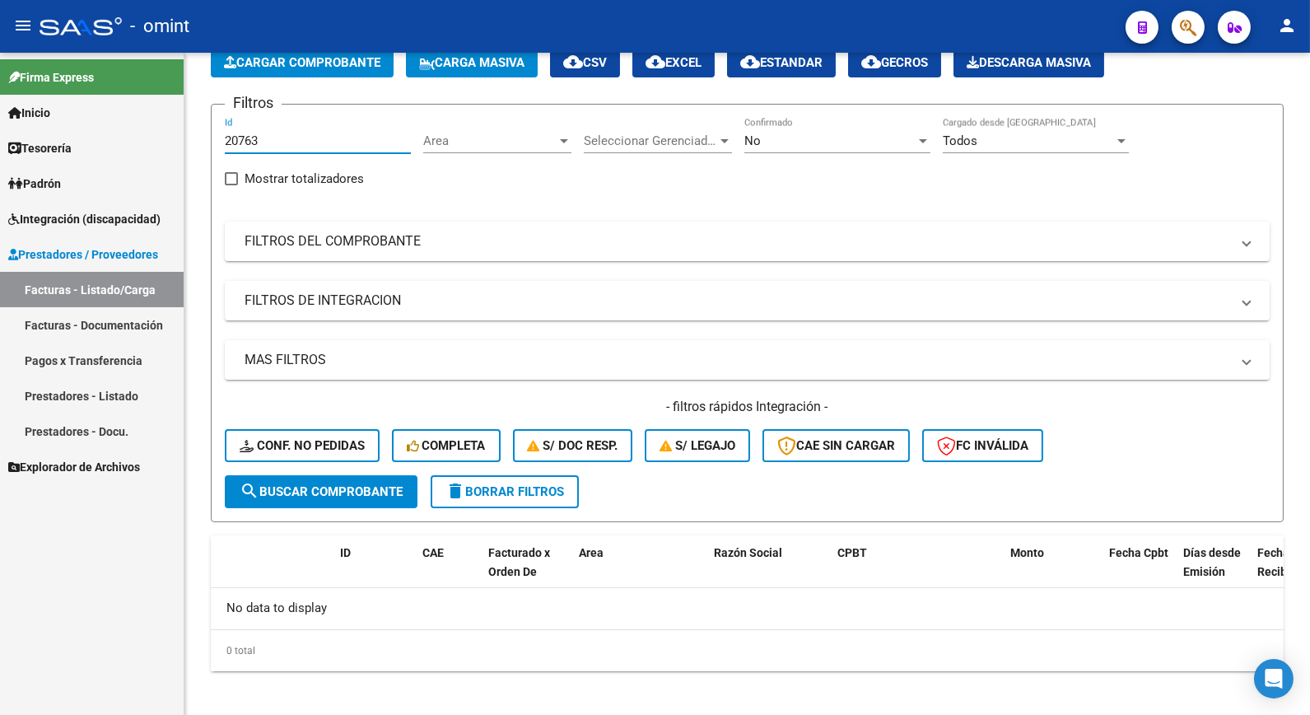
drag, startPoint x: 310, startPoint y: 144, endPoint x: 151, endPoint y: 111, distance: 162.3
click at [151, 111] on mat-sidenav-container "Firma Express Inicio Calendario SSS Instructivos Contacto OS Tesorería Extracto…" at bounding box center [655, 384] width 1310 height 662
paste input "20794"
type input "20794"
click at [305, 494] on span "search Buscar Comprobante" at bounding box center [321, 491] width 163 height 15
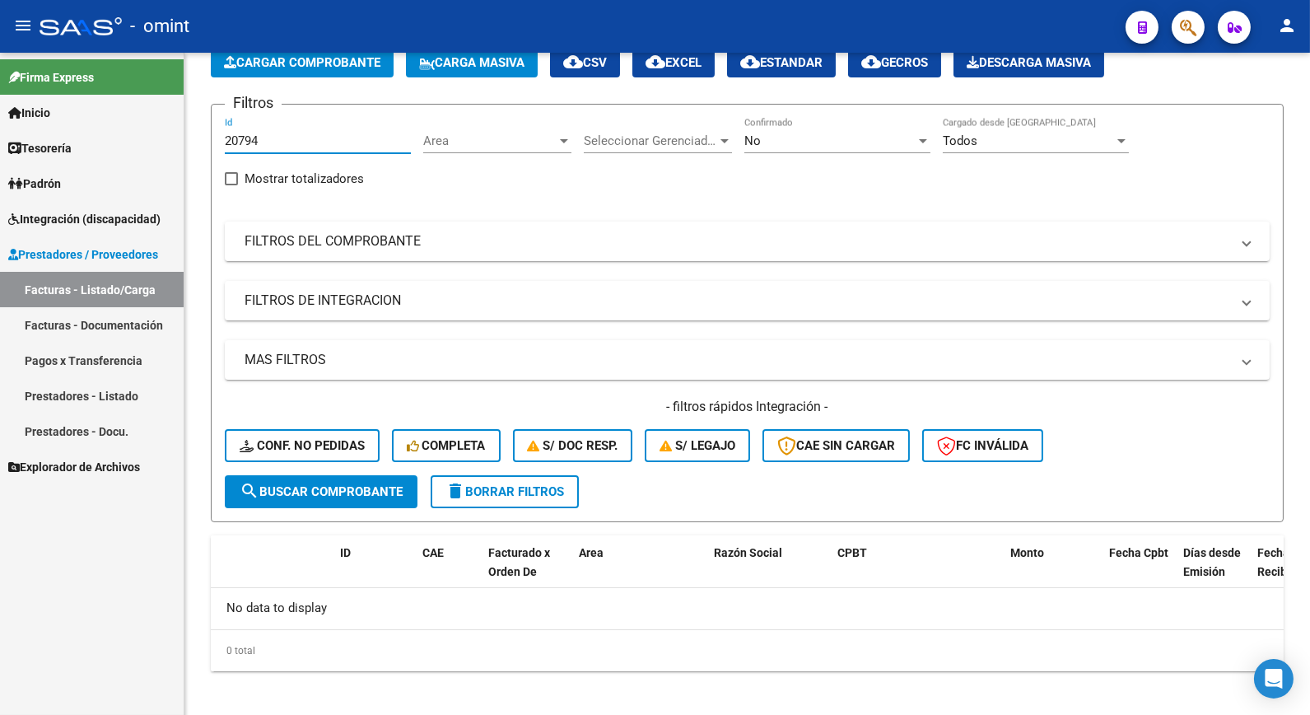
drag, startPoint x: 268, startPoint y: 140, endPoint x: 168, endPoint y: 125, distance: 101.6
click at [161, 126] on mat-sidenav-container "Firma Express Inicio Calendario SSS Instructivos Contacto OS Tesorería Extracto…" at bounding box center [655, 384] width 1310 height 662
paste input "20557"
type input "20557"
click at [350, 494] on span "search Buscar Comprobante" at bounding box center [321, 491] width 163 height 15
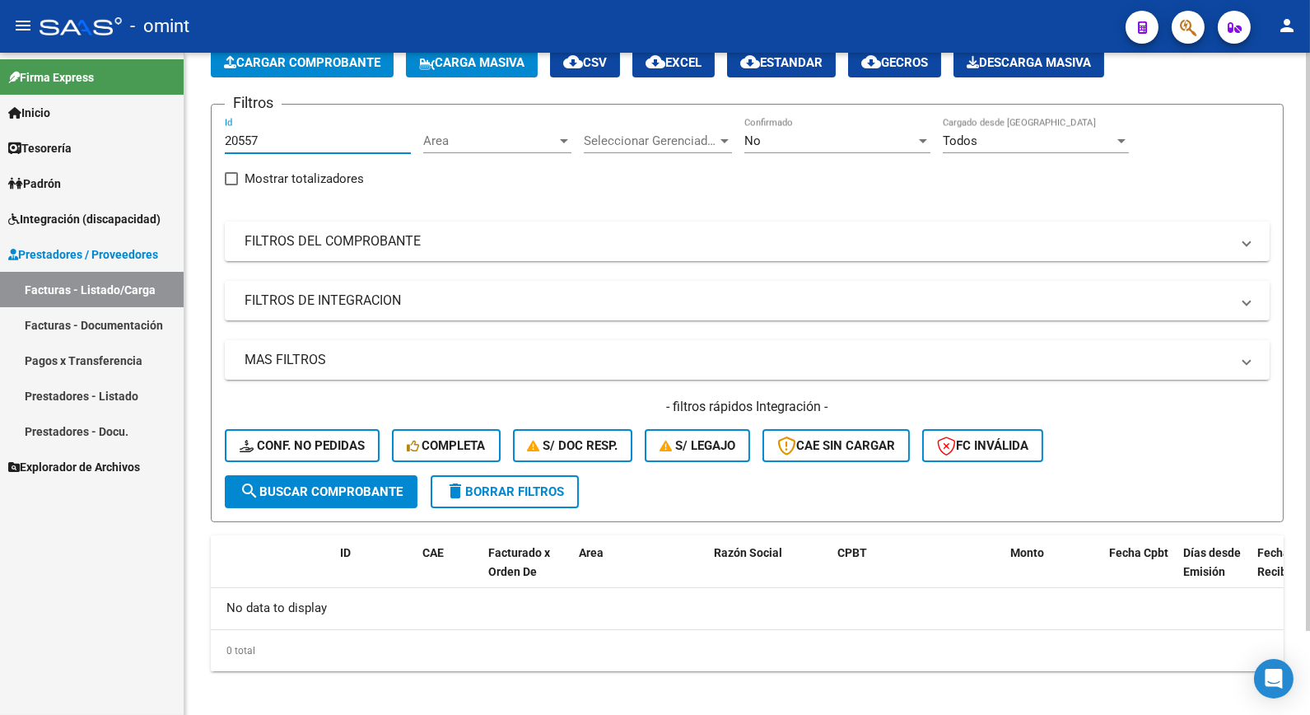
drag, startPoint x: 256, startPoint y: 142, endPoint x: 226, endPoint y: 137, distance: 30.9
click at [226, 137] on input "20557" at bounding box center [318, 140] width 186 height 15
paste input "20524"
type input "20524"
click at [343, 490] on span "search Buscar Comprobante" at bounding box center [321, 491] width 163 height 15
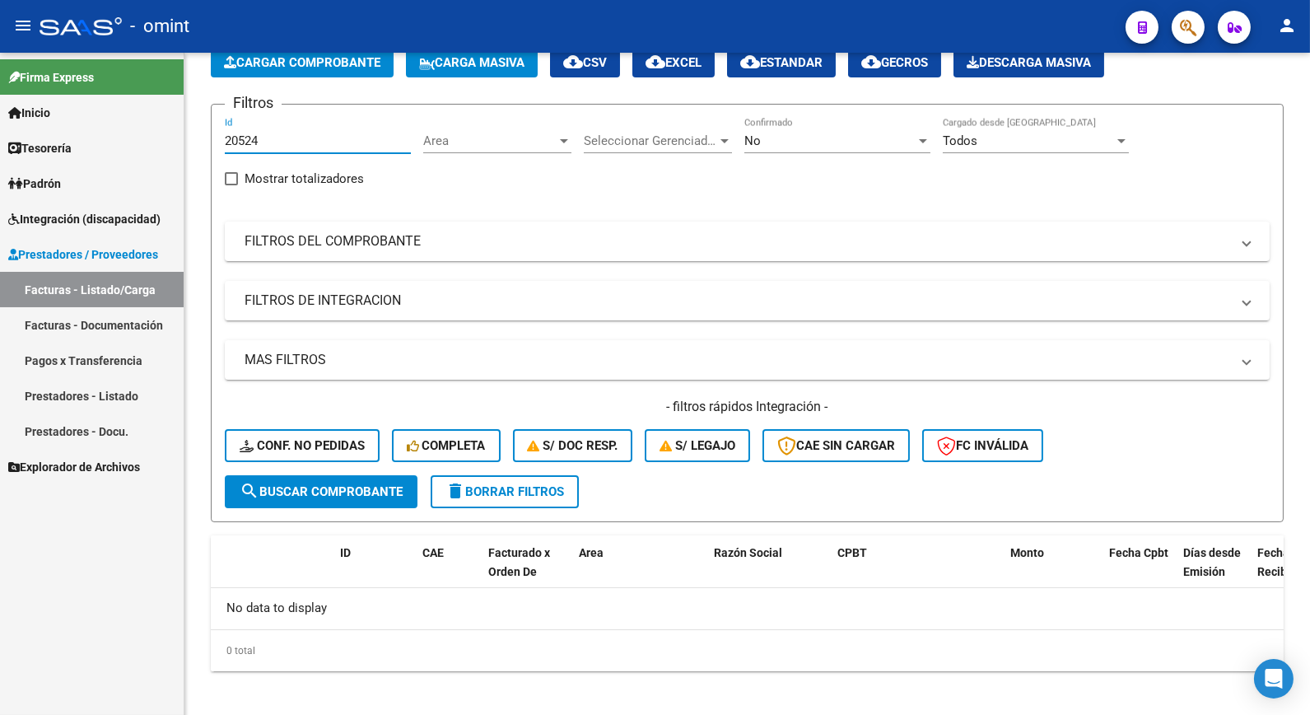
drag, startPoint x: 319, startPoint y: 147, endPoint x: 237, endPoint y: 126, distance: 84.1
click at [138, 108] on mat-sidenav-container "Firma Express Inicio Calendario SSS Instructivos Contacto OS Tesorería Extracto…" at bounding box center [655, 384] width 1310 height 662
paste input "20518"
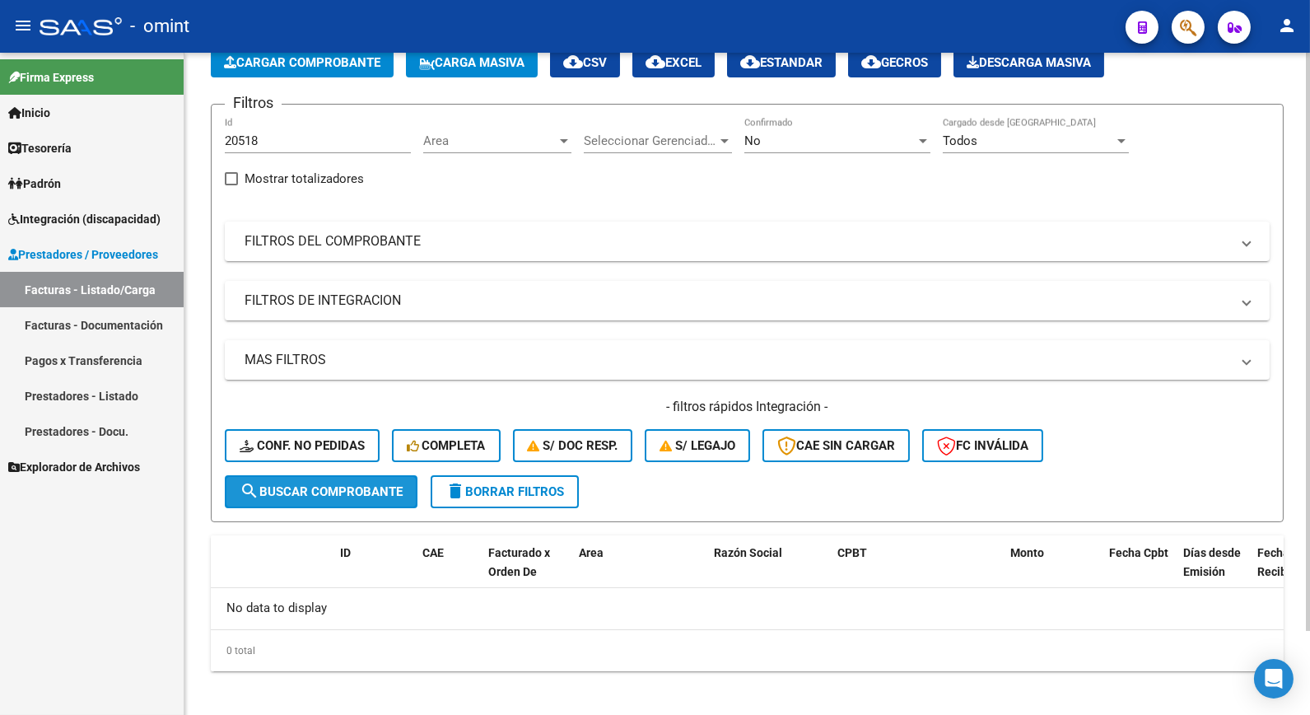
click at [299, 488] on span "search Buscar Comprobante" at bounding box center [321, 491] width 163 height 15
drag, startPoint x: 273, startPoint y: 142, endPoint x: 244, endPoint y: 125, distance: 34.3
click at [244, 125] on div "20518 Id" at bounding box center [318, 135] width 186 height 35
type input "2"
paste input "20507"
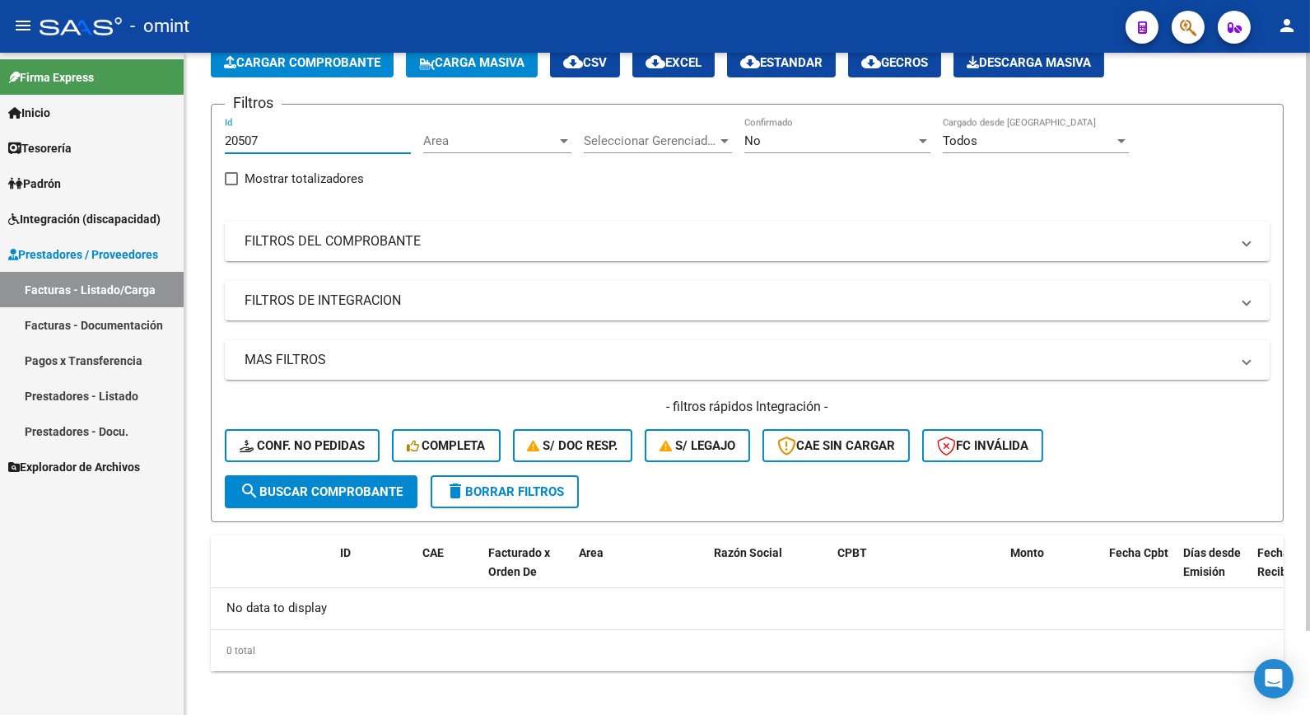
type input "20507"
drag, startPoint x: 338, startPoint y: 493, endPoint x: 353, endPoint y: 483, distance: 17.4
click at [339, 493] on span "search Buscar Comprobante" at bounding box center [321, 491] width 163 height 15
drag, startPoint x: 273, startPoint y: 138, endPoint x: 196, endPoint y: 122, distance: 79.2
click at [196, 122] on div "Video tutorial PRESTADORES -> Listado de CPBTs Emitidos por Prestadores / Prove…" at bounding box center [747, 342] width 1126 height 763
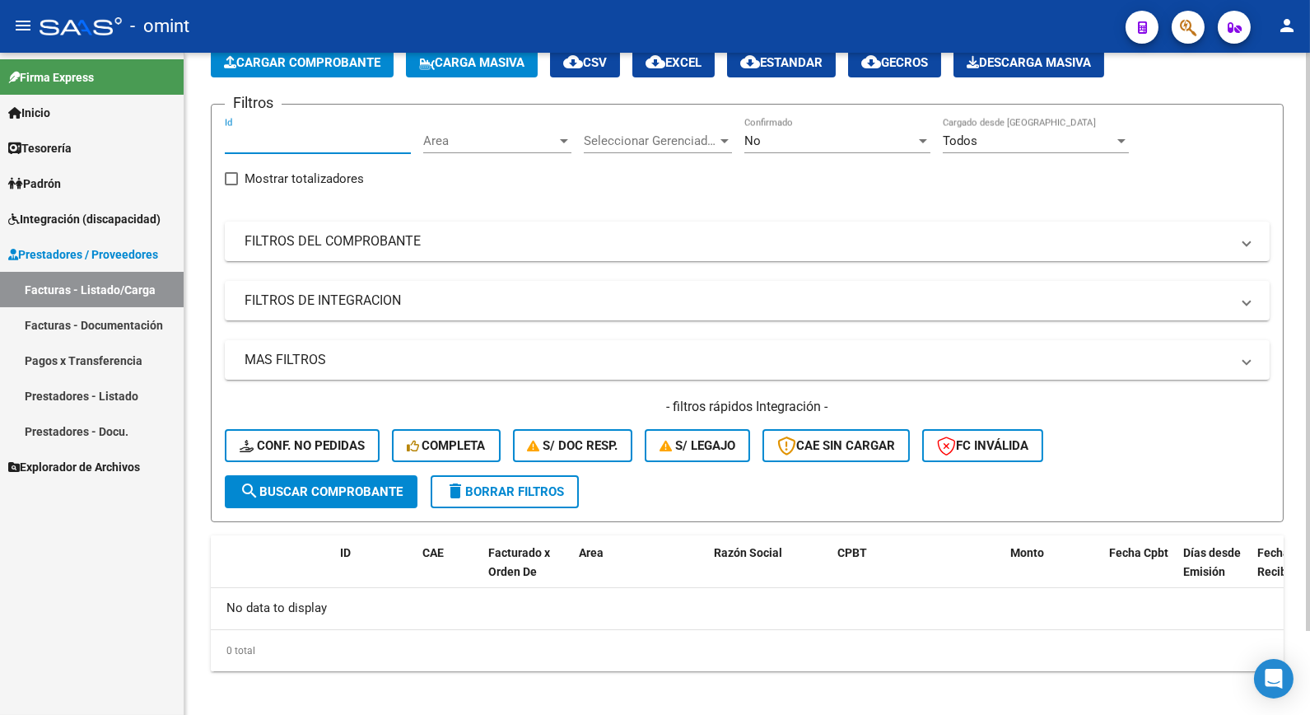
paste input "20352"
type input "20352"
click at [330, 484] on span "search Buscar Comprobante" at bounding box center [321, 491] width 163 height 15
drag, startPoint x: 266, startPoint y: 138, endPoint x: 222, endPoint y: 128, distance: 44.9
click at [222, 128] on form "Filtros 20352 Id Area Area Seleccionar Gerenciador Seleccionar Gerenciador No C…" at bounding box center [747, 313] width 1073 height 418
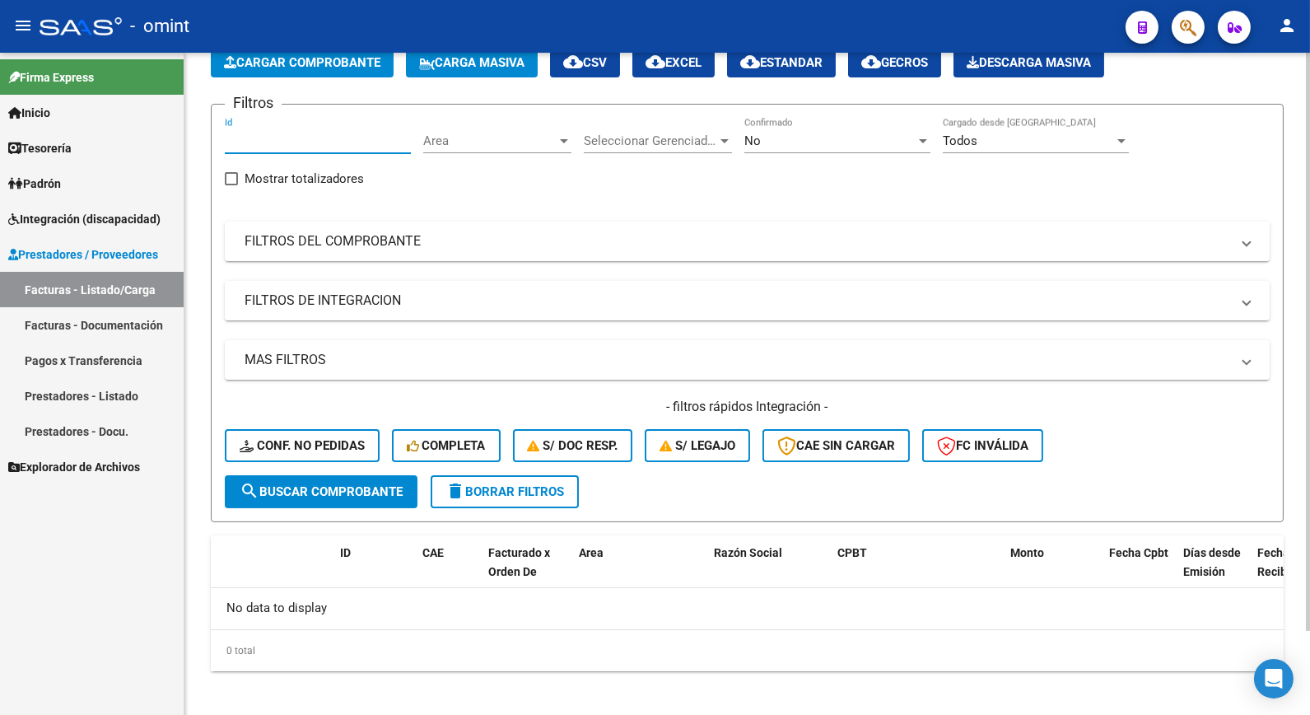
paste input "20742"
type input "20742"
drag, startPoint x: 325, startPoint y: 491, endPoint x: 358, endPoint y: 502, distance: 35.7
click at [325, 492] on span "search Buscar Comprobante" at bounding box center [321, 491] width 163 height 15
drag, startPoint x: 273, startPoint y: 133, endPoint x: 210, endPoint y: 134, distance: 63.4
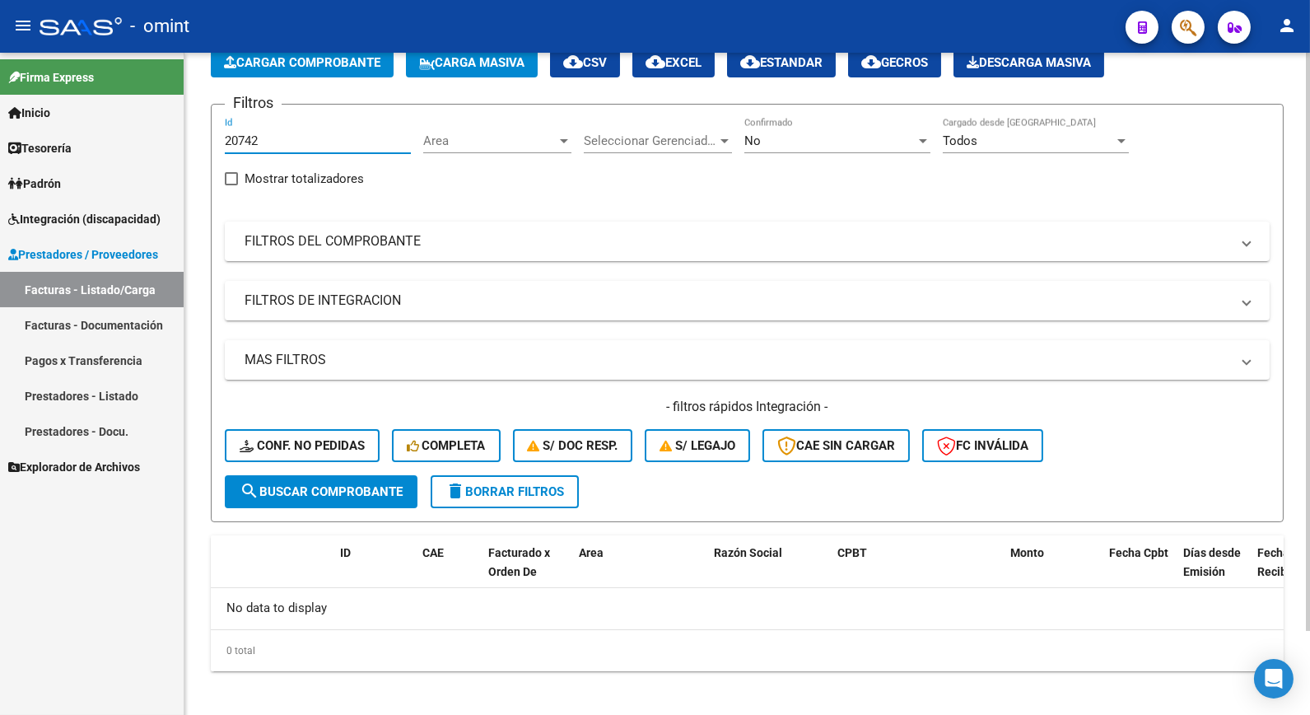
click at [211, 134] on form "Filtros 20742 Id Area Area Seleccionar Gerenciador Seleccionar Gerenciador No C…" at bounding box center [747, 313] width 1073 height 418
paste input "20816"
type input "20816"
click at [379, 487] on span "search Buscar Comprobante" at bounding box center [321, 491] width 163 height 15
drag, startPoint x: 261, startPoint y: 142, endPoint x: 191, endPoint y: 133, distance: 70.6
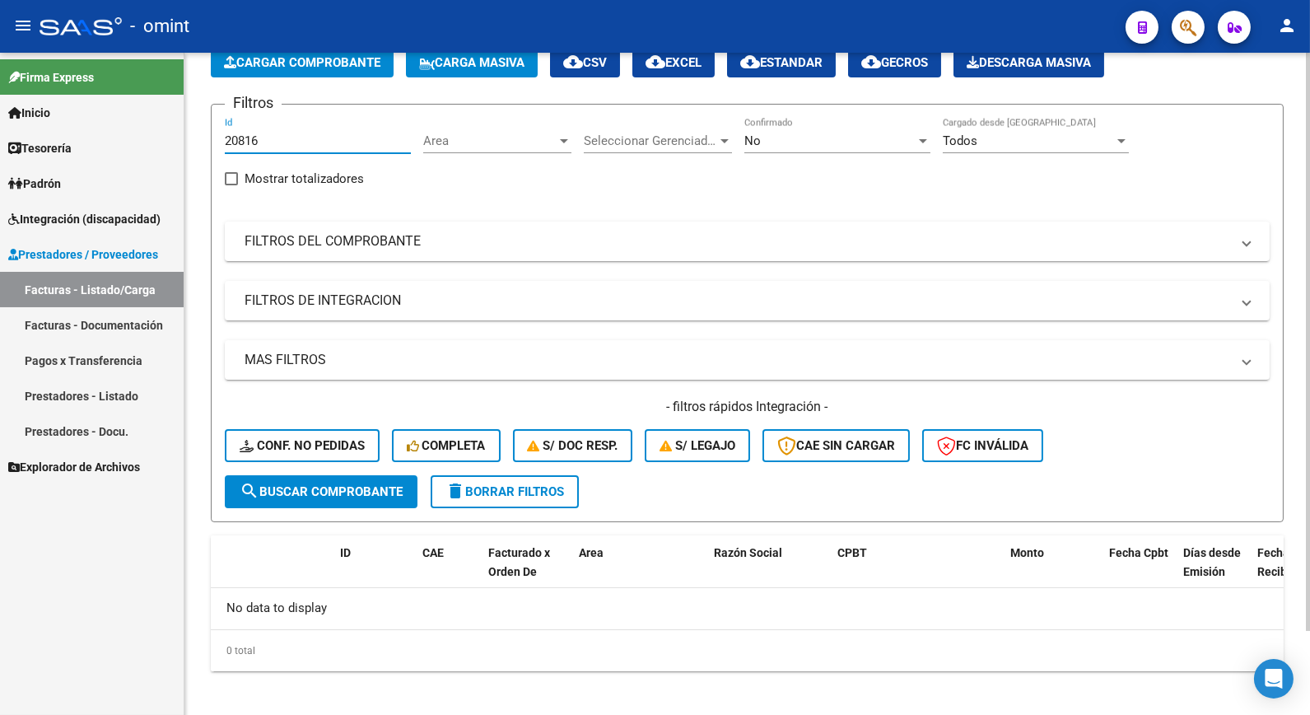
click at [190, 133] on div "Video tutorial PRESTADORES -> Listado de CPBTs Emitidos por Prestadores / Prove…" at bounding box center [747, 342] width 1126 height 763
paste input "20799"
type input "20799"
drag, startPoint x: 326, startPoint y: 490, endPoint x: 338, endPoint y: 489, distance: 11.6
click at [326, 489] on span "search Buscar Comprobante" at bounding box center [321, 491] width 163 height 15
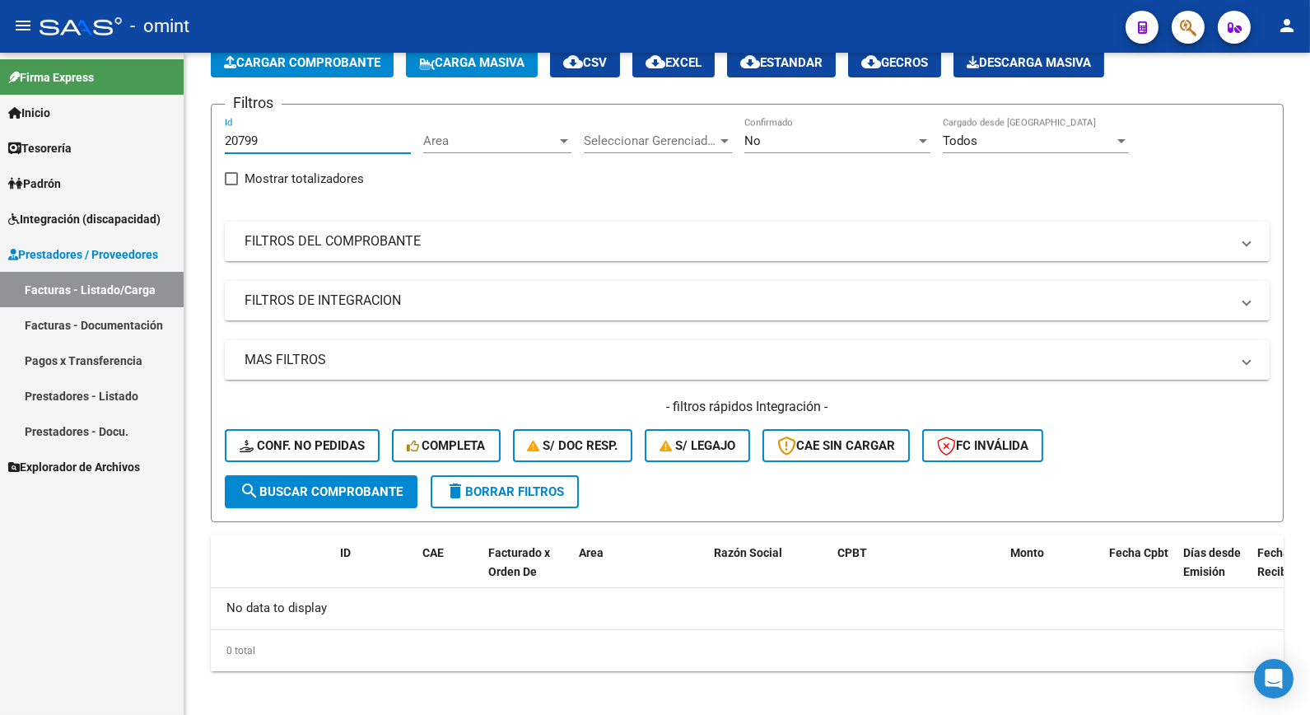
drag, startPoint x: 284, startPoint y: 138, endPoint x: 170, endPoint y: 122, distance: 114.8
click at [170, 122] on mat-sidenav-container "Firma Express Inicio Calendario SSS Instructivos Contacto OS Tesorería Extracto…" at bounding box center [655, 384] width 1310 height 662
paste input "20845"
click at [334, 497] on span "search Buscar Comprobante" at bounding box center [321, 491] width 163 height 15
type input "2"
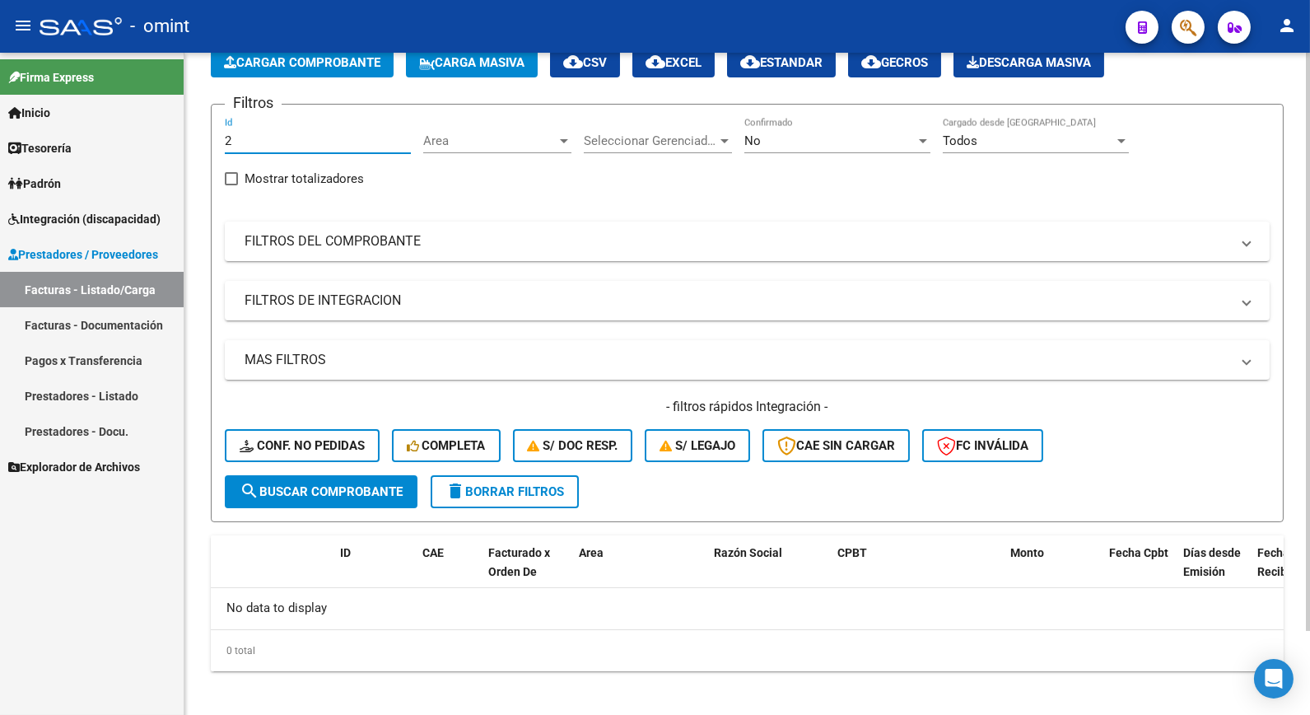
drag, startPoint x: 277, startPoint y: 141, endPoint x: 217, endPoint y: 120, distance: 62.8
click at [217, 121] on form "Filtros 2 Id Area Area Seleccionar Gerenciador Seleccionar Gerenciador No Confi…" at bounding box center [747, 313] width 1073 height 418
paste input "20962"
type input "20962"
click at [347, 494] on span "search Buscar Comprobante" at bounding box center [321, 491] width 163 height 15
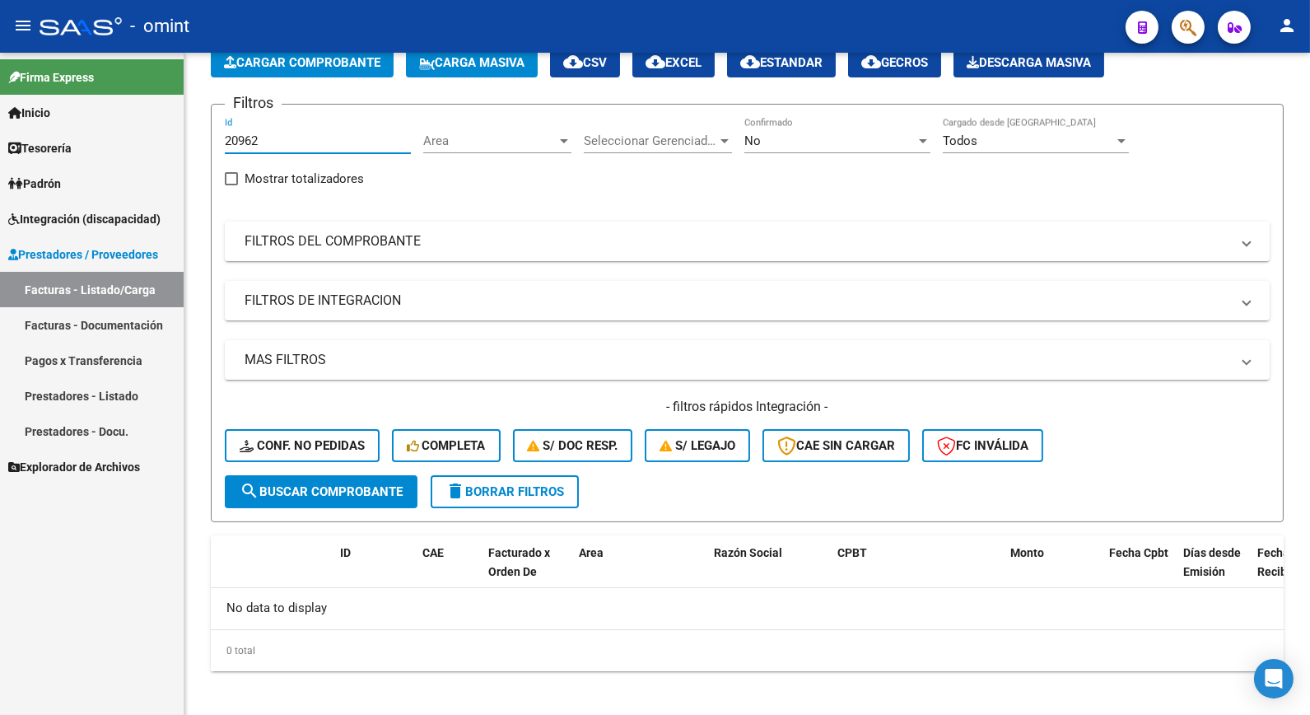
drag, startPoint x: 286, startPoint y: 141, endPoint x: 82, endPoint y: 114, distance: 205.2
click at [74, 117] on mat-sidenav-container "Firma Express Inicio Calendario SSS Instructivos Contacto OS Tesorería Extracto…" at bounding box center [655, 384] width 1310 height 662
paste input "21013"
type input "21013"
click at [361, 487] on span "search Buscar Comprobante" at bounding box center [321, 491] width 163 height 15
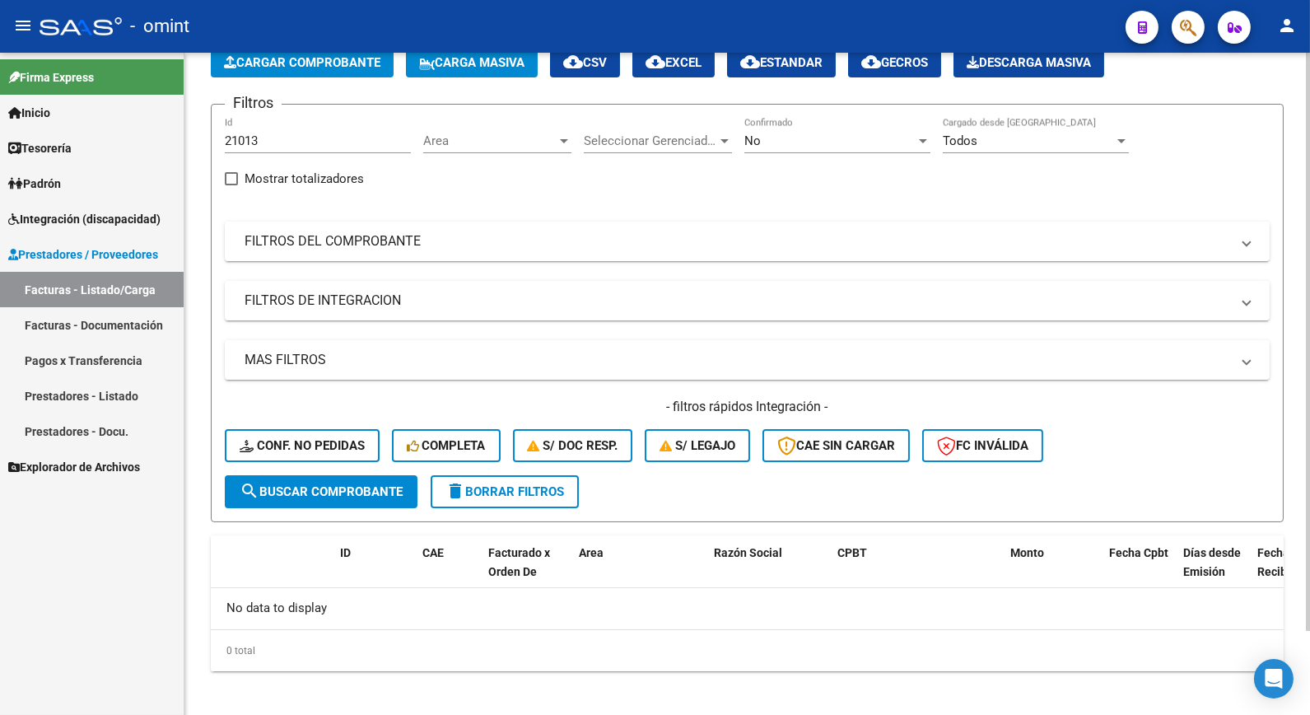
drag, startPoint x: 243, startPoint y: 119, endPoint x: 226, endPoint y: 113, distance: 18.2
click at [226, 118] on div "Filtros 21013 Id Area Area Seleccionar Gerenciador Seleccionar Gerenciador No C…" at bounding box center [747, 296] width 1045 height 357
drag, startPoint x: 226, startPoint y: 113, endPoint x: 301, endPoint y: 151, distance: 84.7
click at [301, 151] on div "21013 Id" at bounding box center [318, 135] width 186 height 35
drag, startPoint x: 280, startPoint y: 141, endPoint x: 183, endPoint y: 133, distance: 97.5
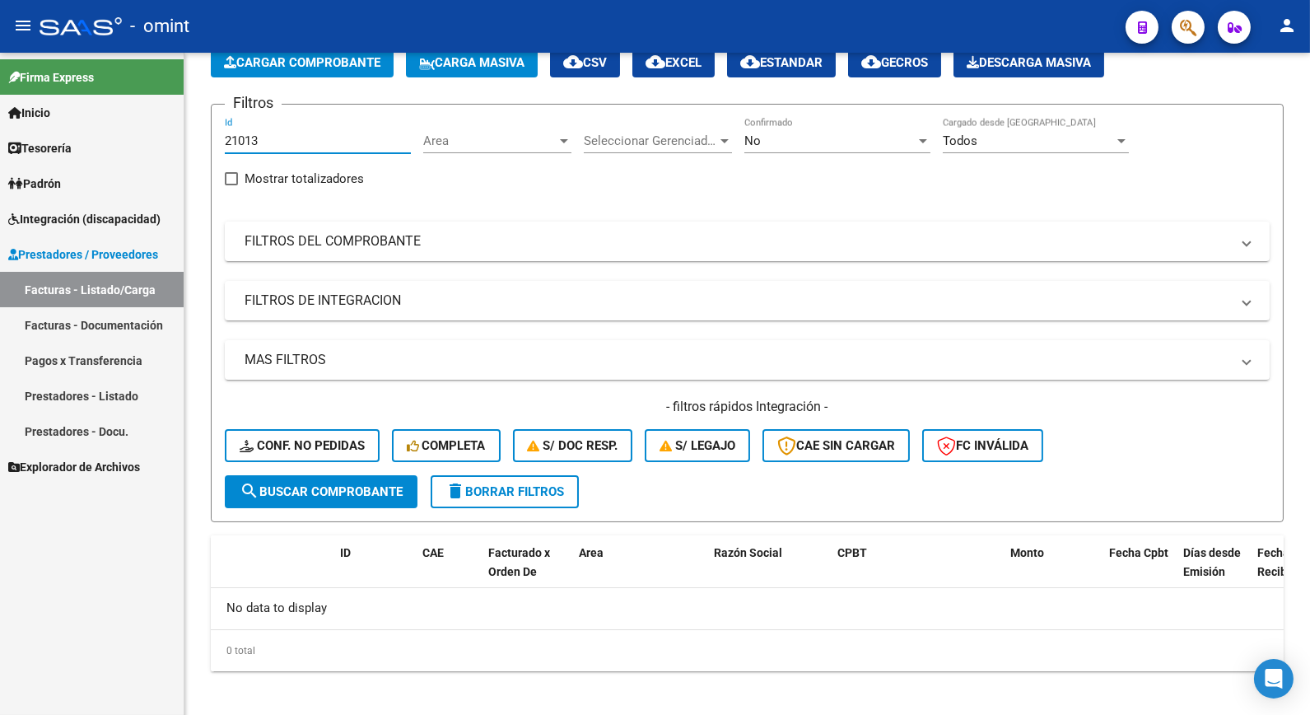
click at [183, 133] on mat-sidenav-container "Firma Express Inicio Calendario SSS Instructivos Contacto OS Tesorería Extracto…" at bounding box center [655, 384] width 1310 height 662
paste input "21011"
type input "21011"
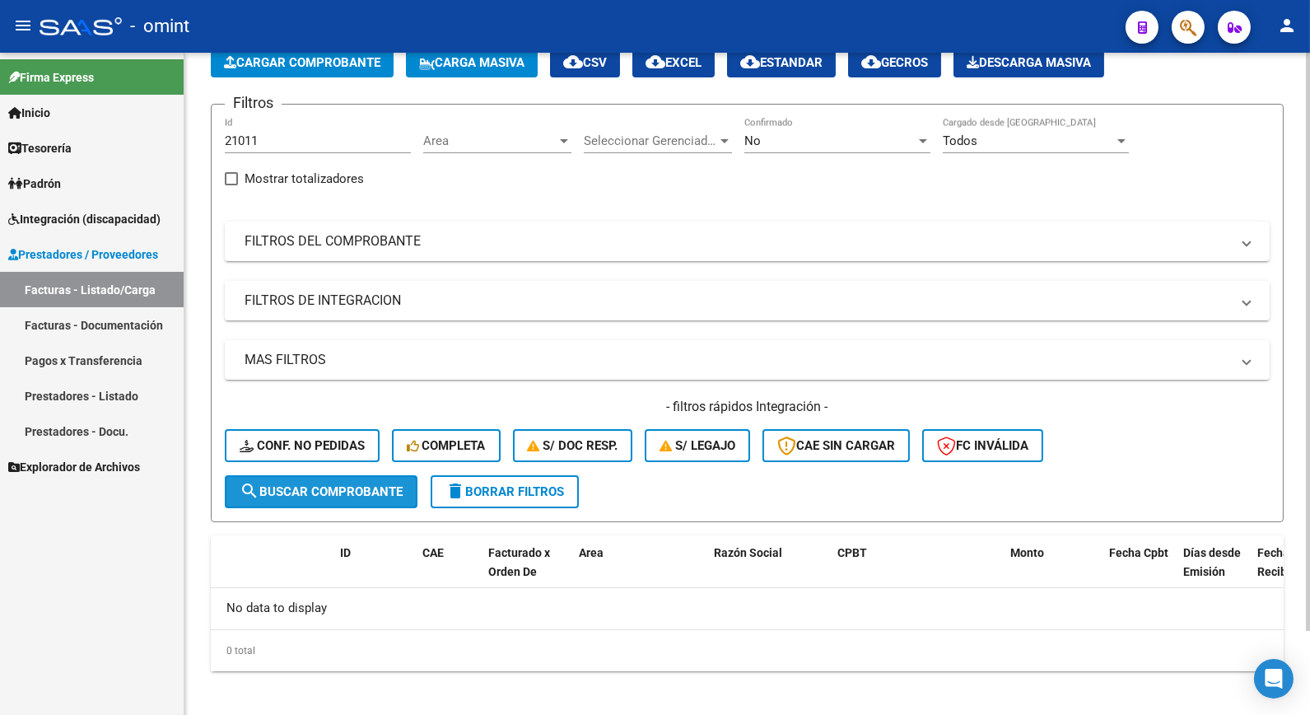
drag, startPoint x: 277, startPoint y: 494, endPoint x: 285, endPoint y: 493, distance: 8.4
click at [281, 493] on span "search Buscar Comprobante" at bounding box center [321, 491] width 163 height 15
drag, startPoint x: 282, startPoint y: 147, endPoint x: 217, endPoint y: 125, distance: 69.3
click at [217, 125] on form "Filtros 21011 Id Area Area Seleccionar Gerenciador Seleccionar Gerenciador No C…" at bounding box center [747, 313] width 1073 height 418
paste input "21010"
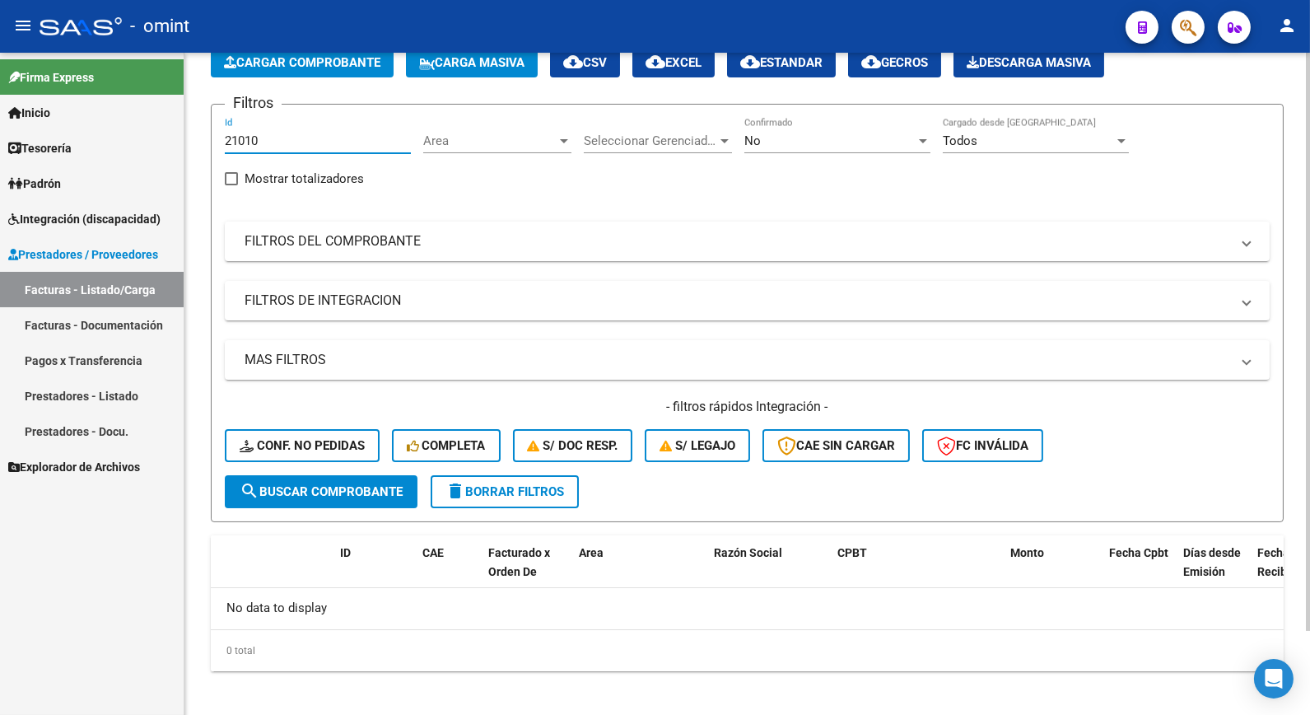
type input "21010"
click at [325, 488] on span "search Buscar Comprobante" at bounding box center [321, 491] width 163 height 15
drag, startPoint x: 265, startPoint y: 135, endPoint x: 194, endPoint y: 126, distance: 71.4
click at [194, 126] on div "Video tutorial PRESTADORES -> Listado de CPBTs Emitidos por Prestadores / Prove…" at bounding box center [747, 342] width 1126 height 763
paste input "21123"
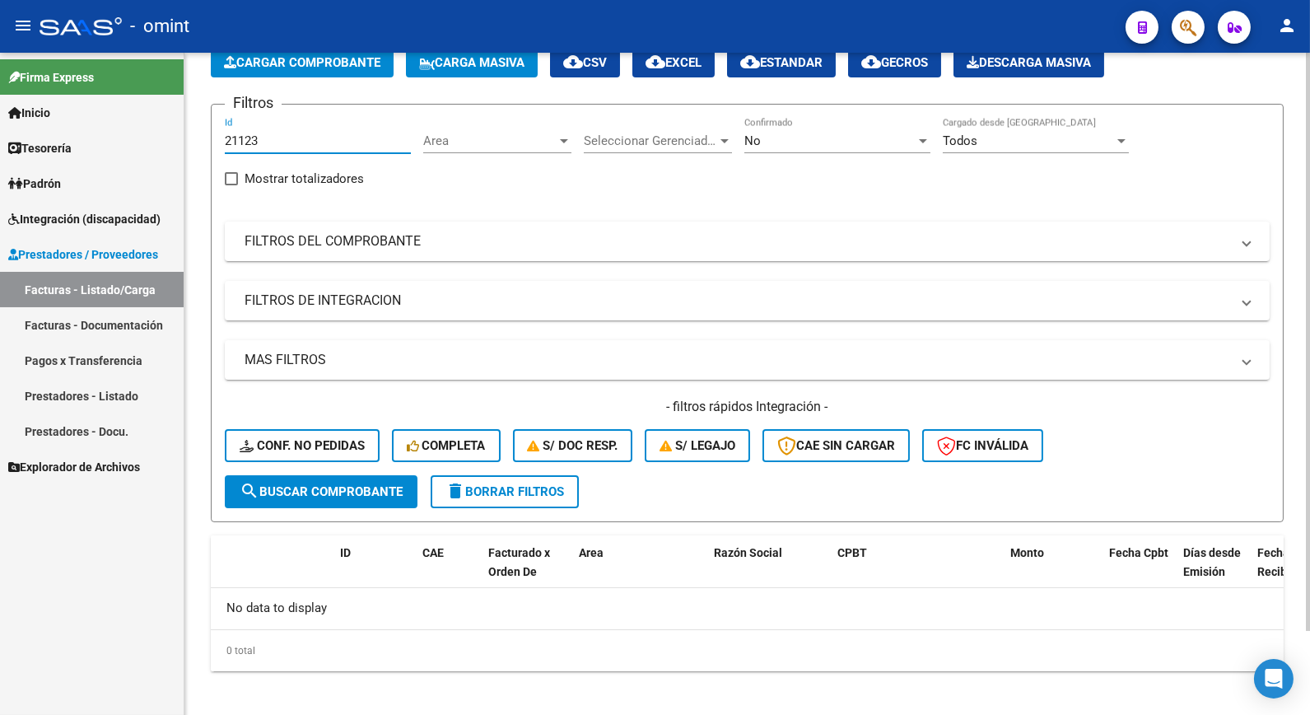
type input "21123"
click at [361, 494] on span "search Buscar Comprobante" at bounding box center [321, 491] width 163 height 15
click at [356, 494] on span "search Buscar Comprobante" at bounding box center [321, 491] width 163 height 15
click at [307, 486] on span "search Buscar Comprobante" at bounding box center [321, 491] width 163 height 15
drag, startPoint x: 278, startPoint y: 134, endPoint x: 170, endPoint y: 132, distance: 107.9
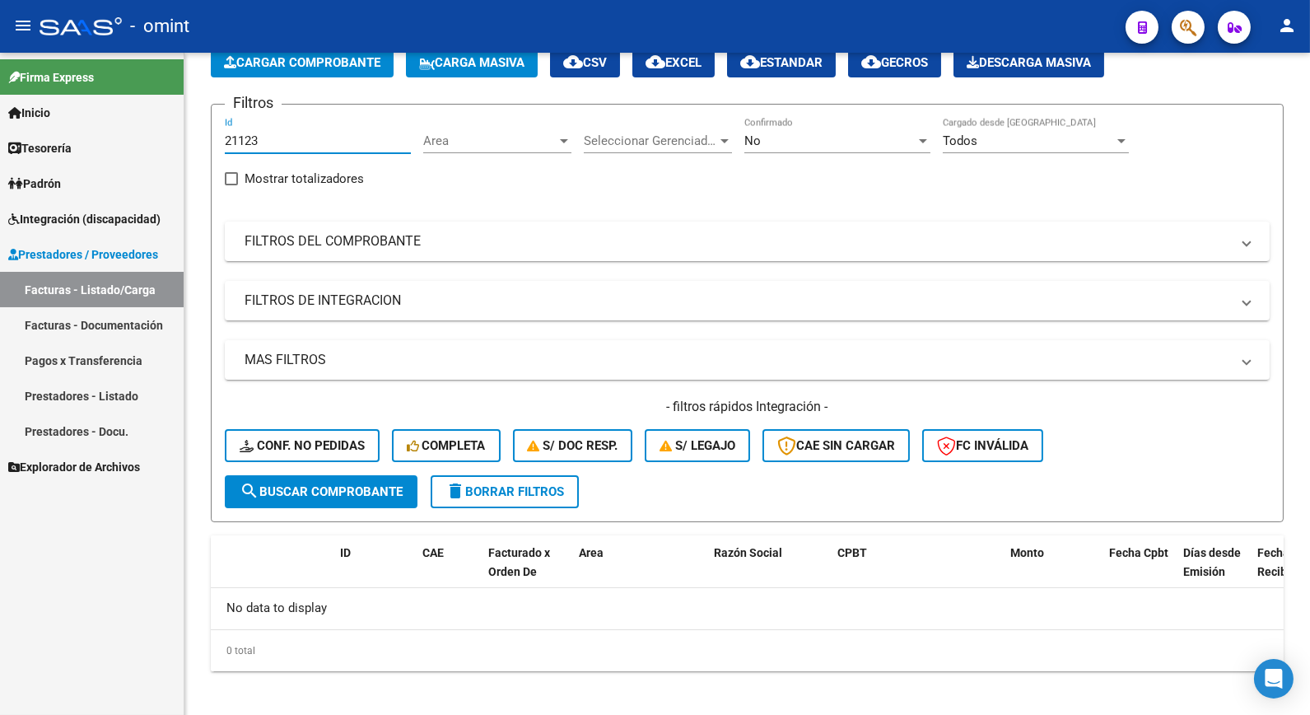
click at [169, 134] on mat-sidenav-container "Firma Express Inicio Calendario SSS Instructivos Contacto OS Tesorería Extracto…" at bounding box center [655, 384] width 1310 height 662
paste input "21027"
type input "21027"
click at [321, 484] on span "search Buscar Comprobante" at bounding box center [321, 491] width 163 height 15
drag, startPoint x: 281, startPoint y: 144, endPoint x: 43, endPoint y: 120, distance: 239.2
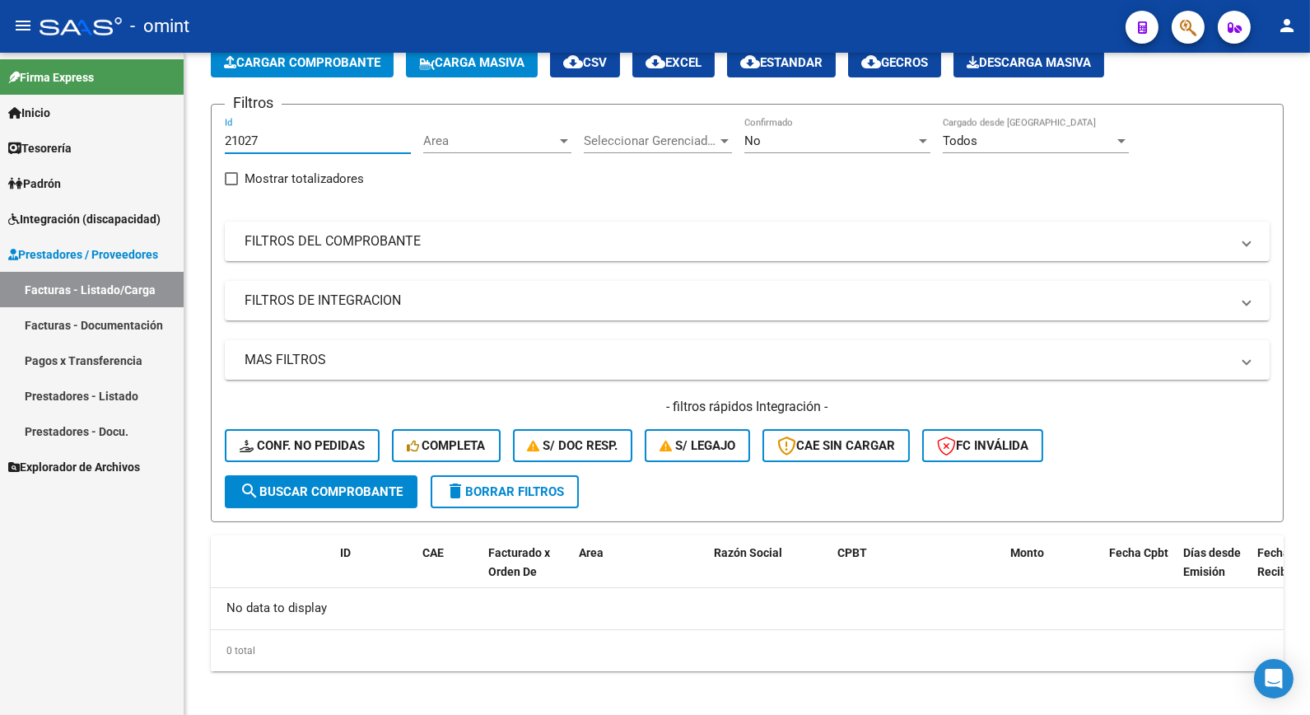
click at [41, 125] on mat-sidenav-container "Firma Express Inicio Calendario SSS Instructivos Contacto OS Tesorería Extracto…" at bounding box center [655, 384] width 1310 height 662
paste input "21299"
type input "21299"
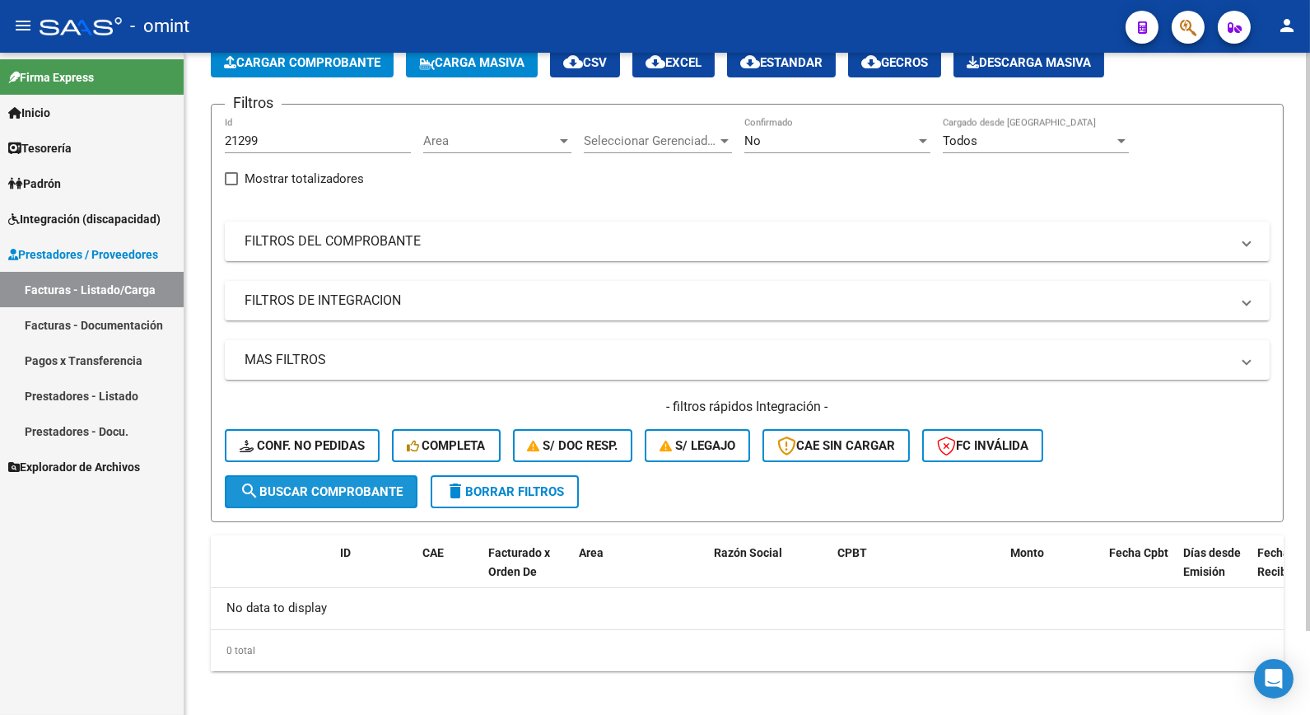
click at [361, 484] on span "search Buscar Comprobante" at bounding box center [321, 491] width 163 height 15
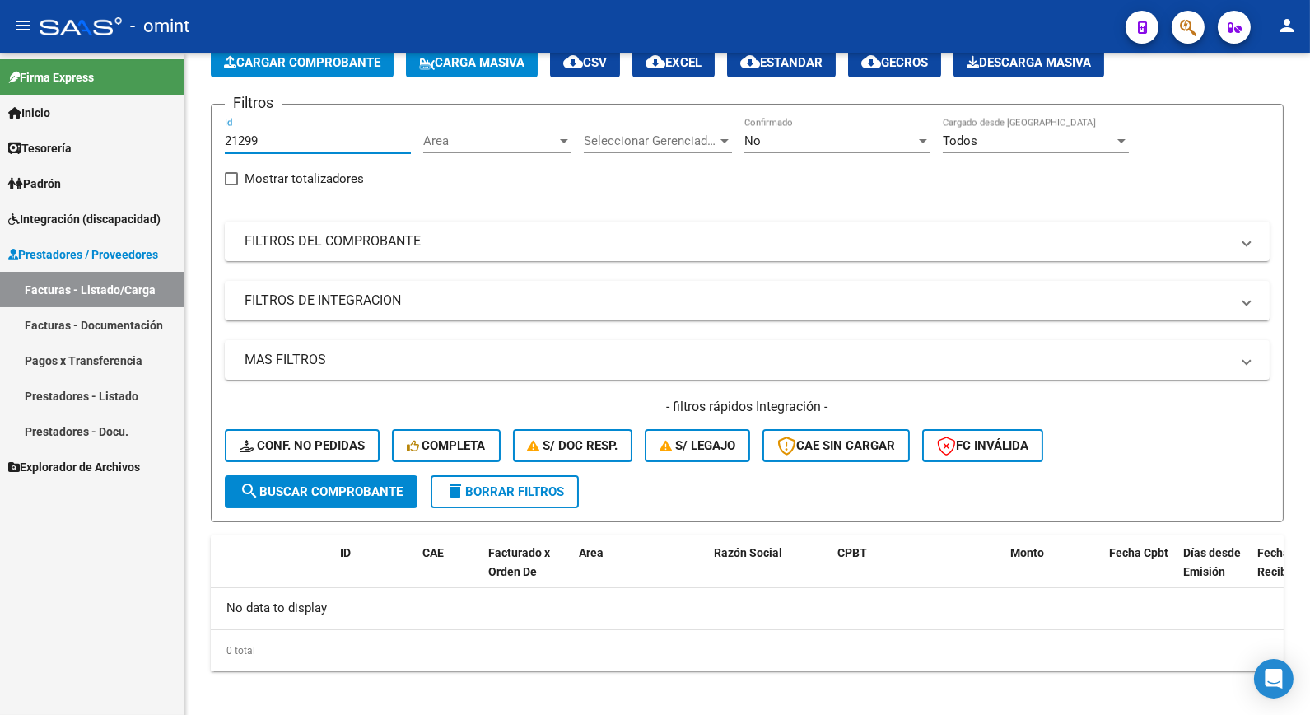
drag, startPoint x: 282, startPoint y: 142, endPoint x: 162, endPoint y: 128, distance: 121.1
click at [161, 128] on mat-sidenav-container "Firma Express Inicio Calendario SSS Instructivos Contacto OS Tesorería Extracto…" at bounding box center [655, 384] width 1310 height 662
paste input "21298"
type input "21298"
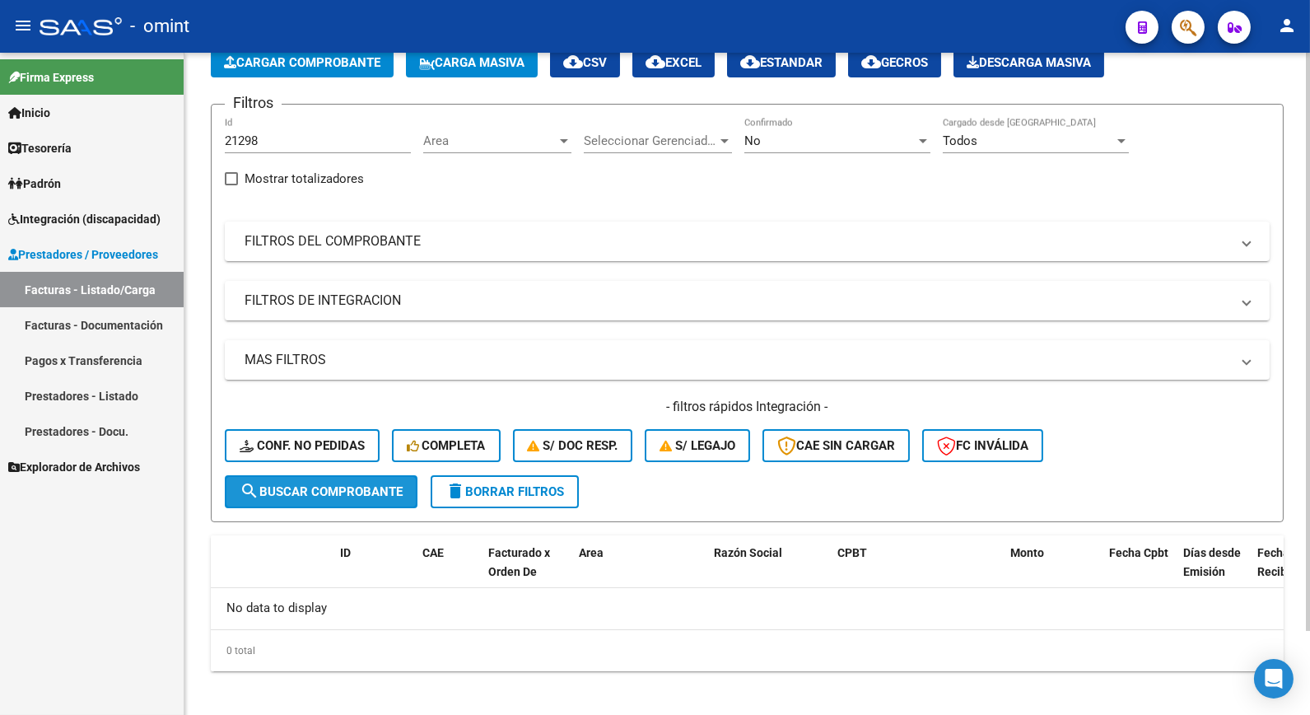
click at [331, 497] on button "search Buscar Comprobante" at bounding box center [321, 491] width 193 height 33
drag, startPoint x: 233, startPoint y: 141, endPoint x: 219, endPoint y: 138, distance: 14.2
click at [219, 138] on form "Filtros 21298 Id Area Area Seleccionar Gerenciador Seleccionar Gerenciador No C…" at bounding box center [747, 313] width 1073 height 418
drag, startPoint x: 258, startPoint y: 138, endPoint x: 242, endPoint y: 136, distance: 15.8
click at [239, 136] on input "21298" at bounding box center [318, 140] width 186 height 15
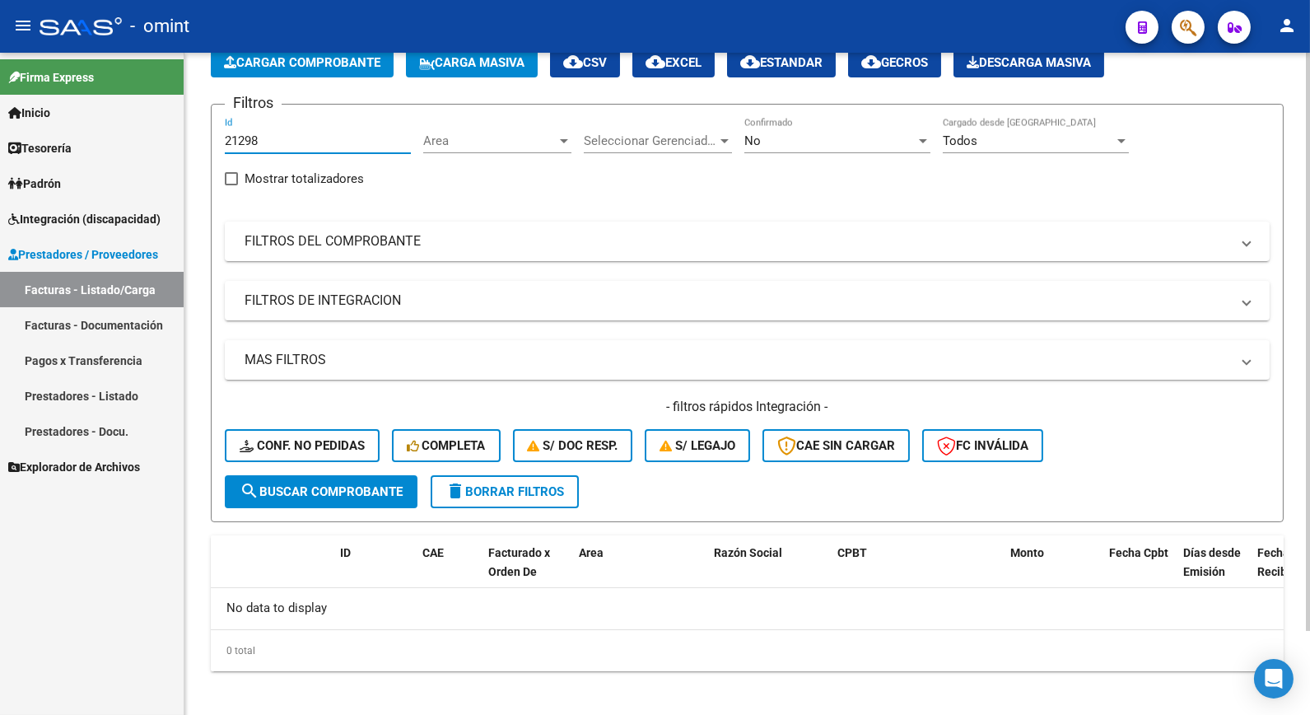
click at [247, 137] on input "21298" at bounding box center [318, 140] width 186 height 15
paste input "21306"
type input "21306"
click at [343, 487] on span "search Buscar Comprobante" at bounding box center [321, 491] width 163 height 15
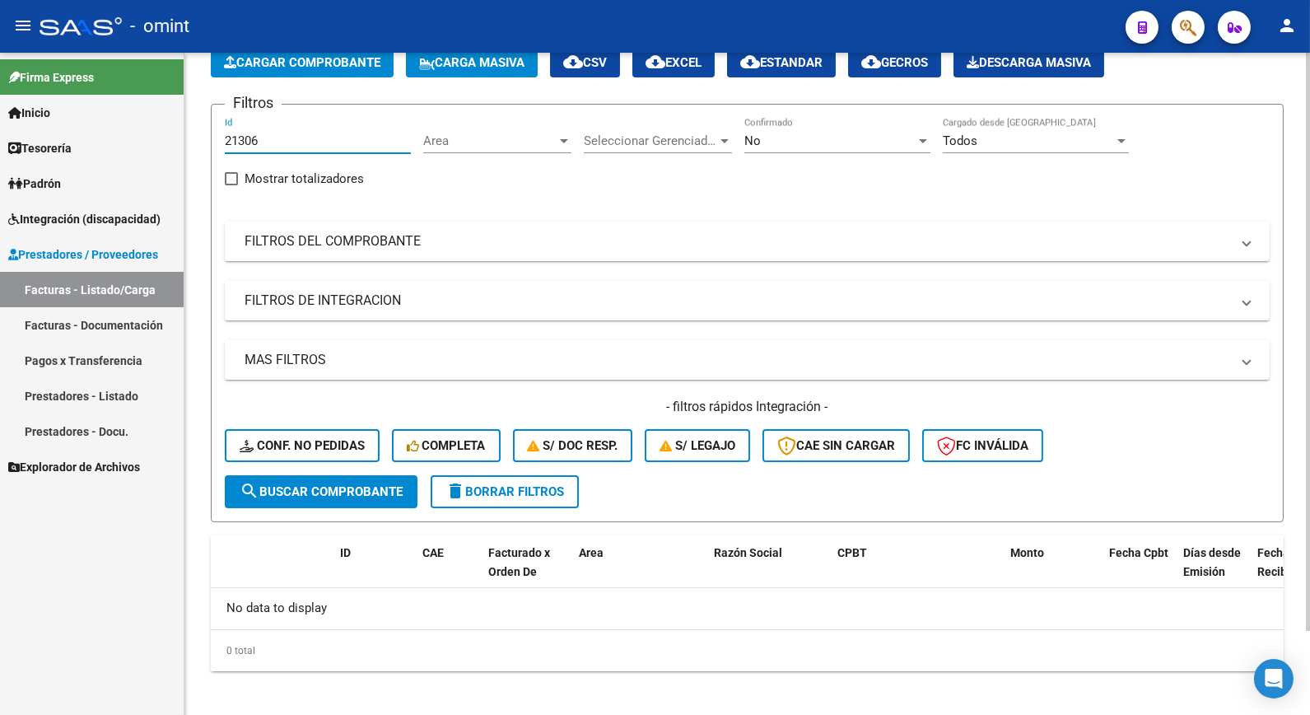
drag, startPoint x: 257, startPoint y: 137, endPoint x: 206, endPoint y: 136, distance: 51.1
click at [206, 136] on div "Video tutorial PRESTADORES -> Listado de CPBTs Emitidos por Prestadores / Prove…" at bounding box center [747, 342] width 1126 height 763
paste input "21464"
type input "21464"
click at [335, 491] on span "search Buscar Comprobante" at bounding box center [321, 491] width 163 height 15
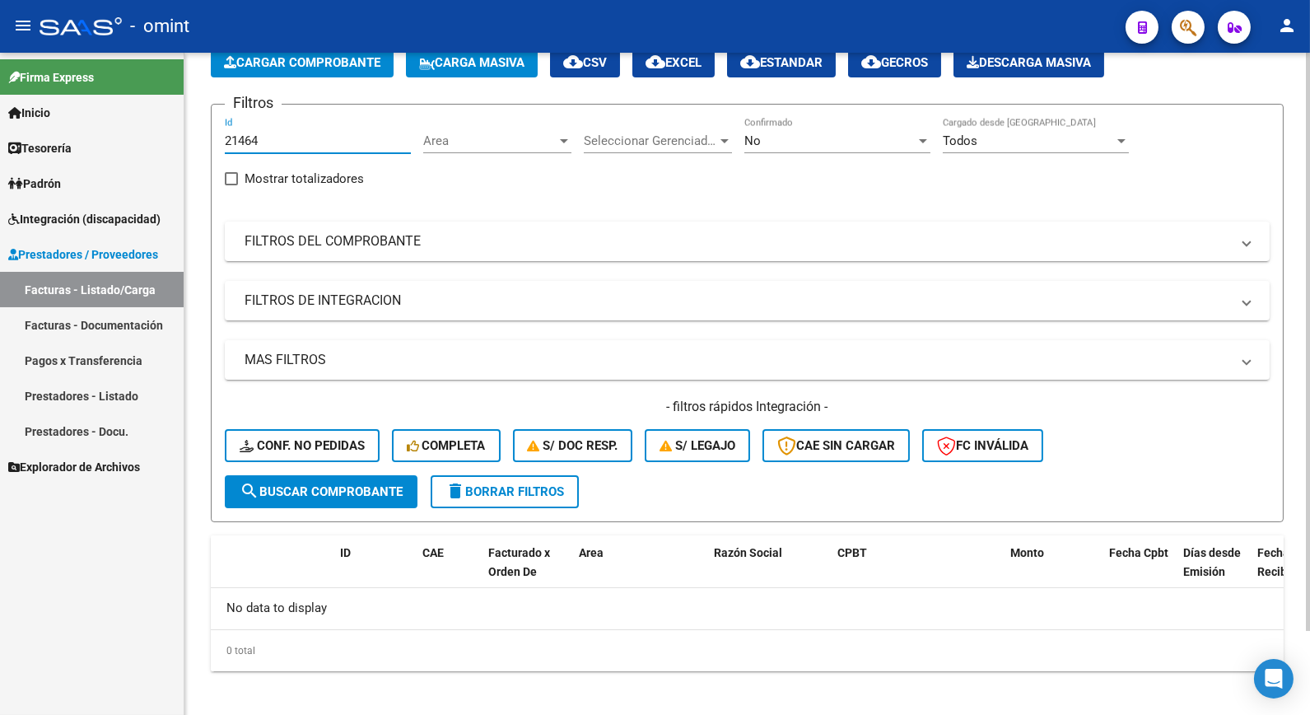
drag, startPoint x: 267, startPoint y: 142, endPoint x: 184, endPoint y: 135, distance: 82.6
click at [184, 135] on div "Video tutorial PRESTADORES -> Listado de CPBTs Emitidos por Prestadores / Prove…" at bounding box center [747, 342] width 1126 height 763
paste input "21433"
type input "21433"
click at [392, 486] on span "search Buscar Comprobante" at bounding box center [321, 491] width 163 height 15
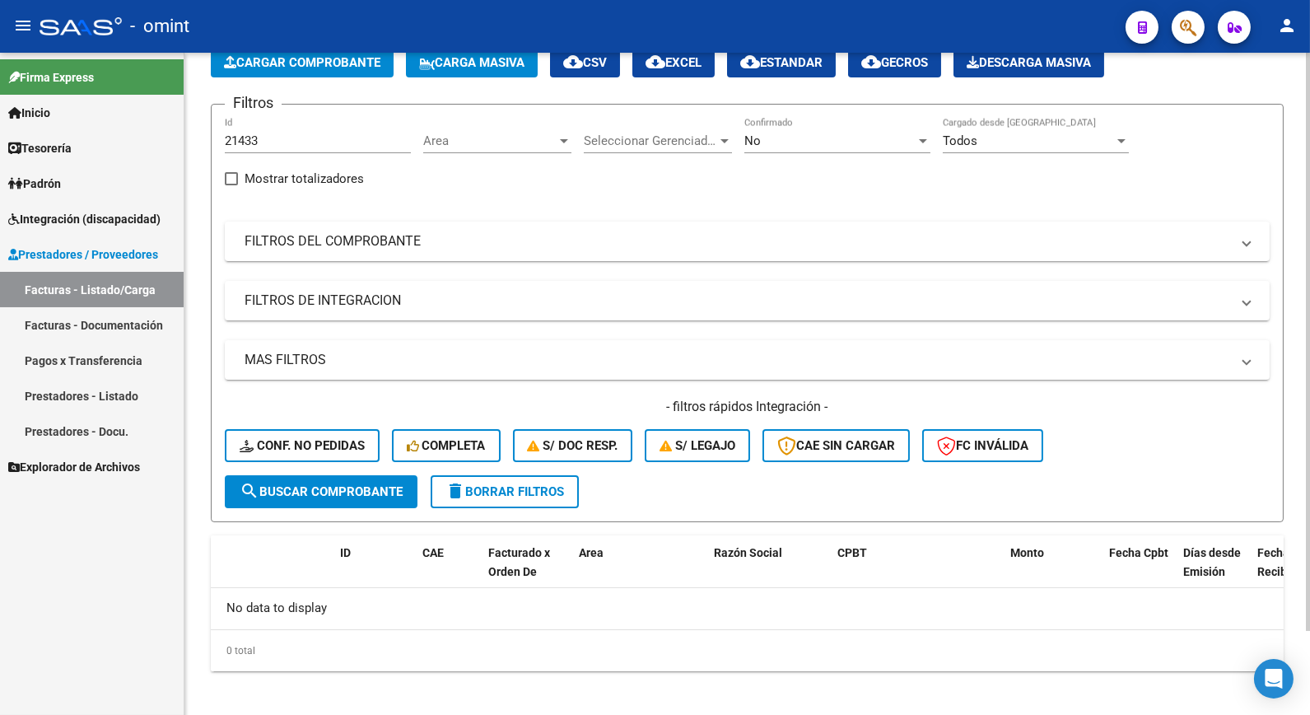
click at [258, 136] on div "21433 Id" at bounding box center [318, 135] width 186 height 35
drag, startPoint x: 260, startPoint y: 140, endPoint x: 175, endPoint y: 137, distance: 85.7
click at [176, 124] on mat-sidenav-container "Firma Express Inicio Calendario SSS Instructivos Contacto OS Tesorería Extracto…" at bounding box center [655, 384] width 1310 height 662
paste input "21476"
type input "21476"
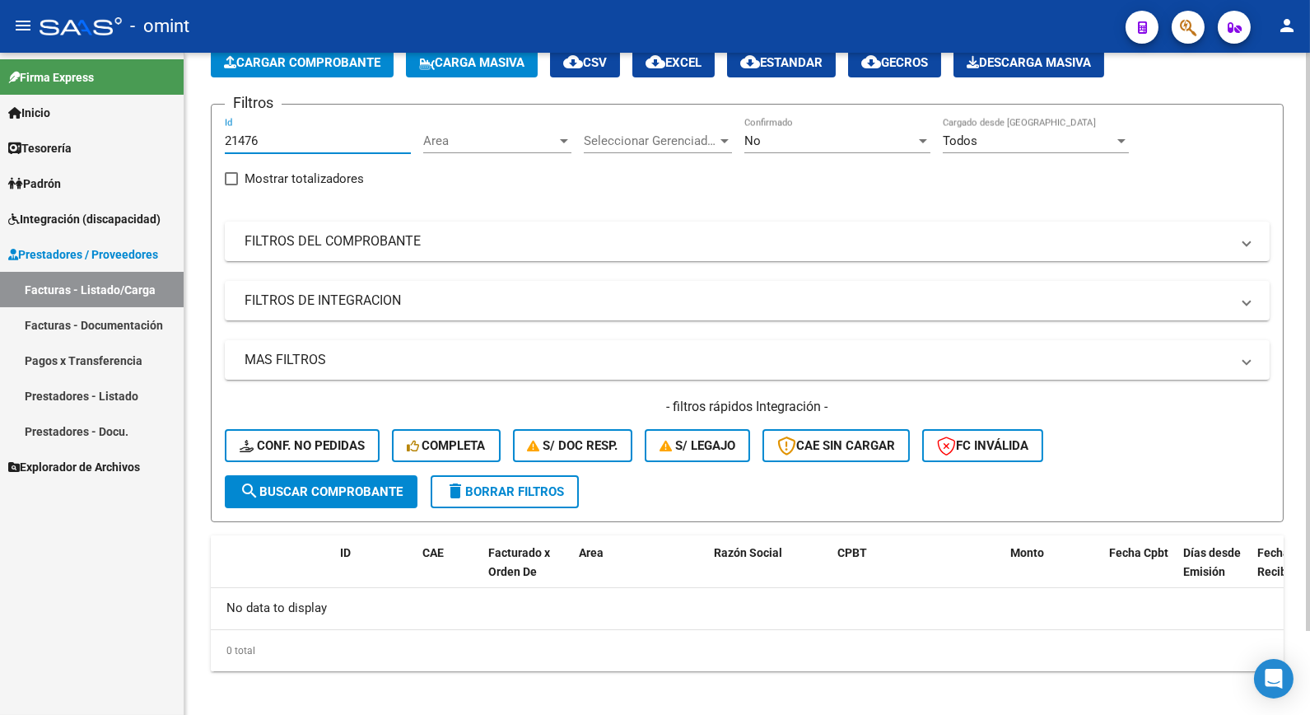
click at [371, 489] on span "search Buscar Comprobante" at bounding box center [321, 491] width 163 height 15
drag, startPoint x: 256, startPoint y: 142, endPoint x: 207, endPoint y: 133, distance: 50.4
click at [207, 133] on div "Video tutorial PRESTADORES -> Listado de CPBTs Emitidos por Prestadores / Prove…" at bounding box center [747, 342] width 1126 height 763
paste input "21552"
type input "21552"
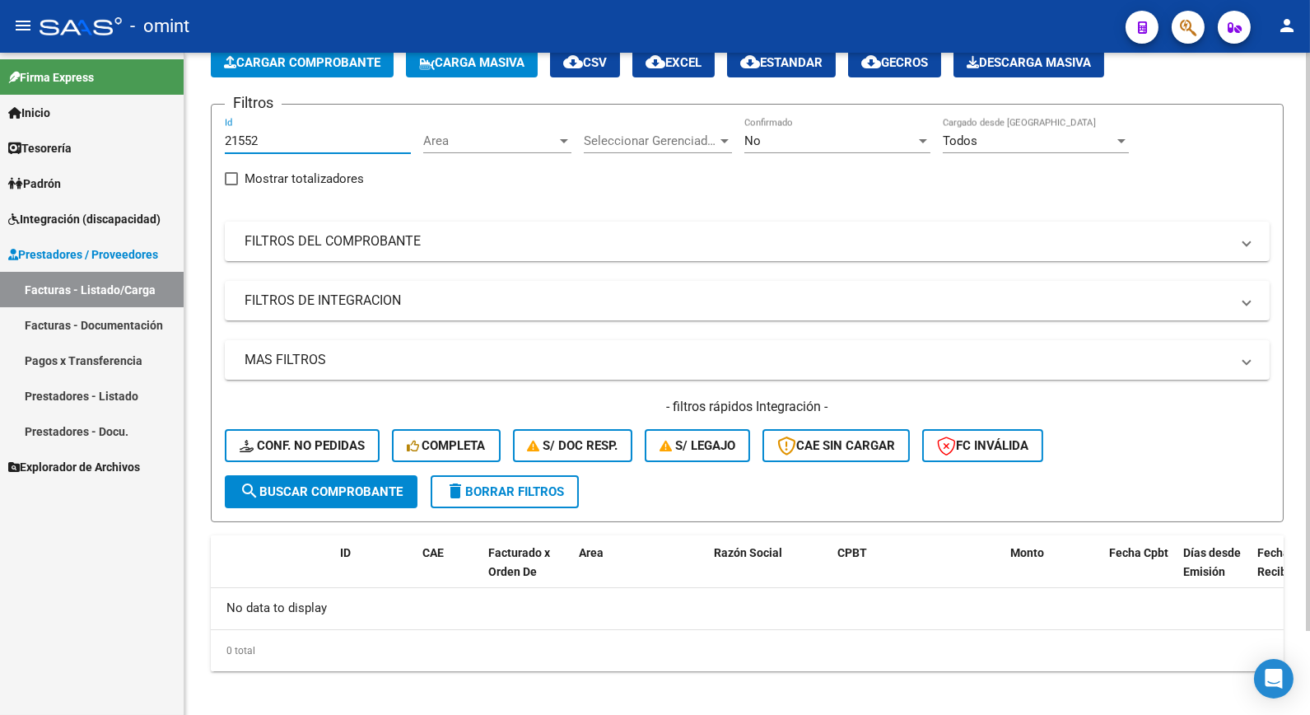
click at [355, 491] on span "search Buscar Comprobante" at bounding box center [321, 491] width 163 height 15
click at [850, 137] on div "No" at bounding box center [830, 140] width 171 height 15
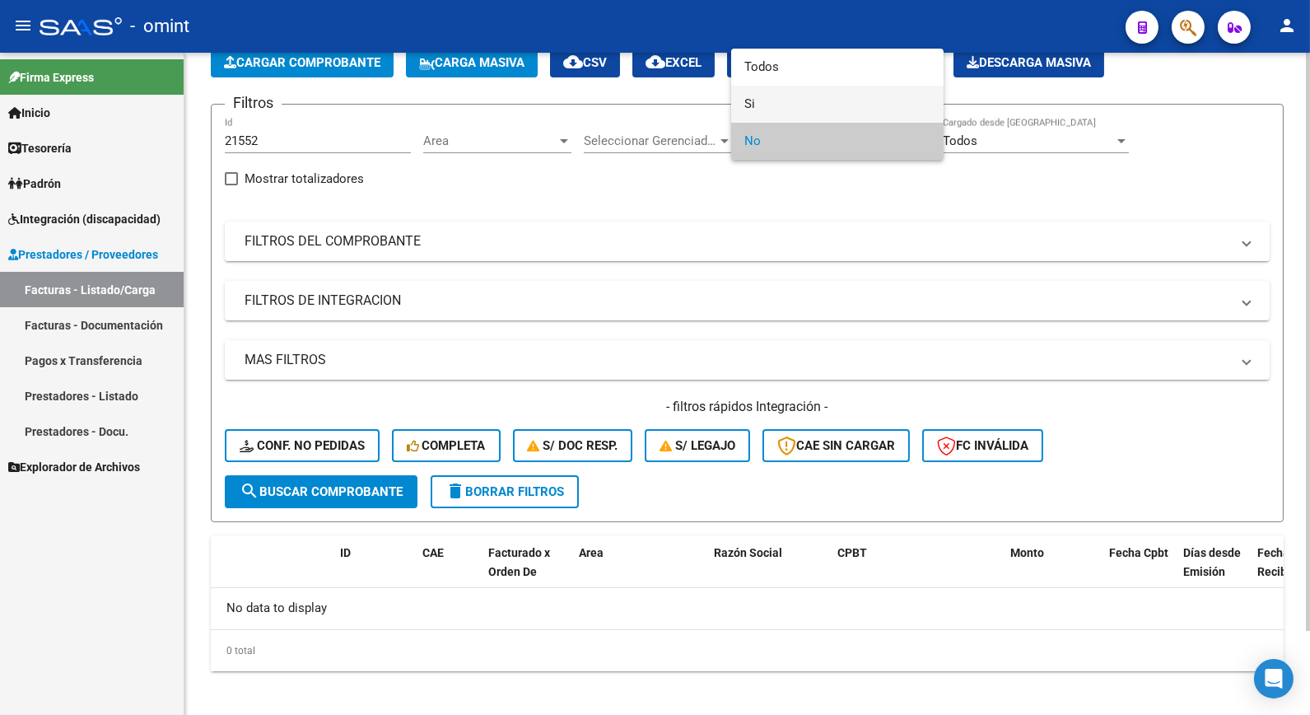
click at [752, 105] on span "Si" at bounding box center [838, 104] width 186 height 37
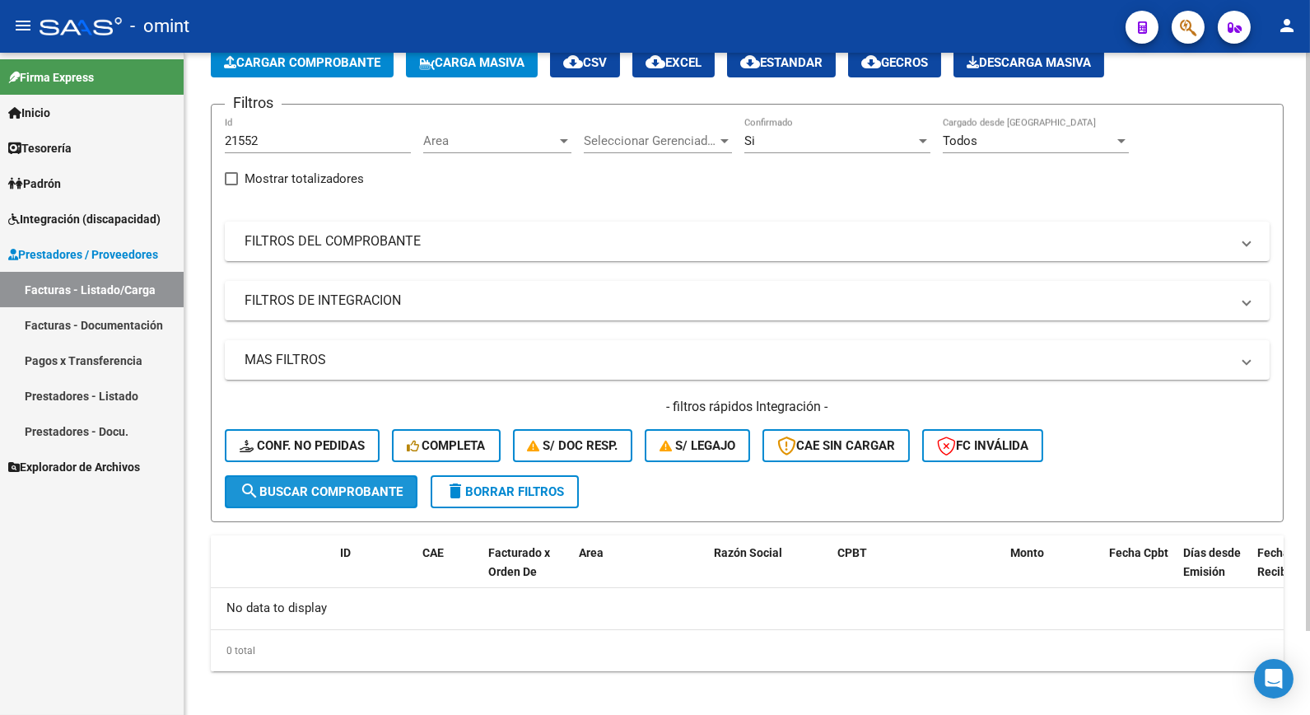
drag, startPoint x: 335, startPoint y: 492, endPoint x: 350, endPoint y: 483, distance: 17.4
click at [335, 493] on span "search Buscar Comprobante" at bounding box center [321, 491] width 163 height 15
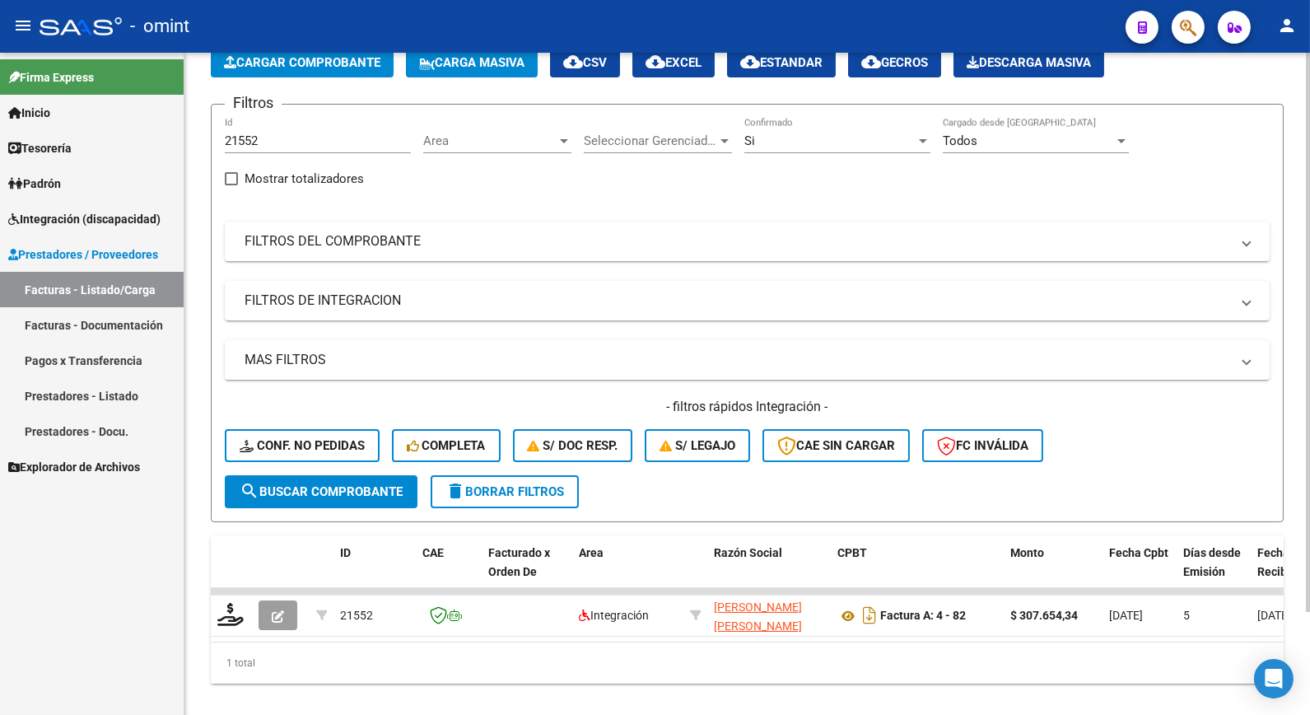
click at [875, 142] on div "Si" at bounding box center [830, 140] width 171 height 15
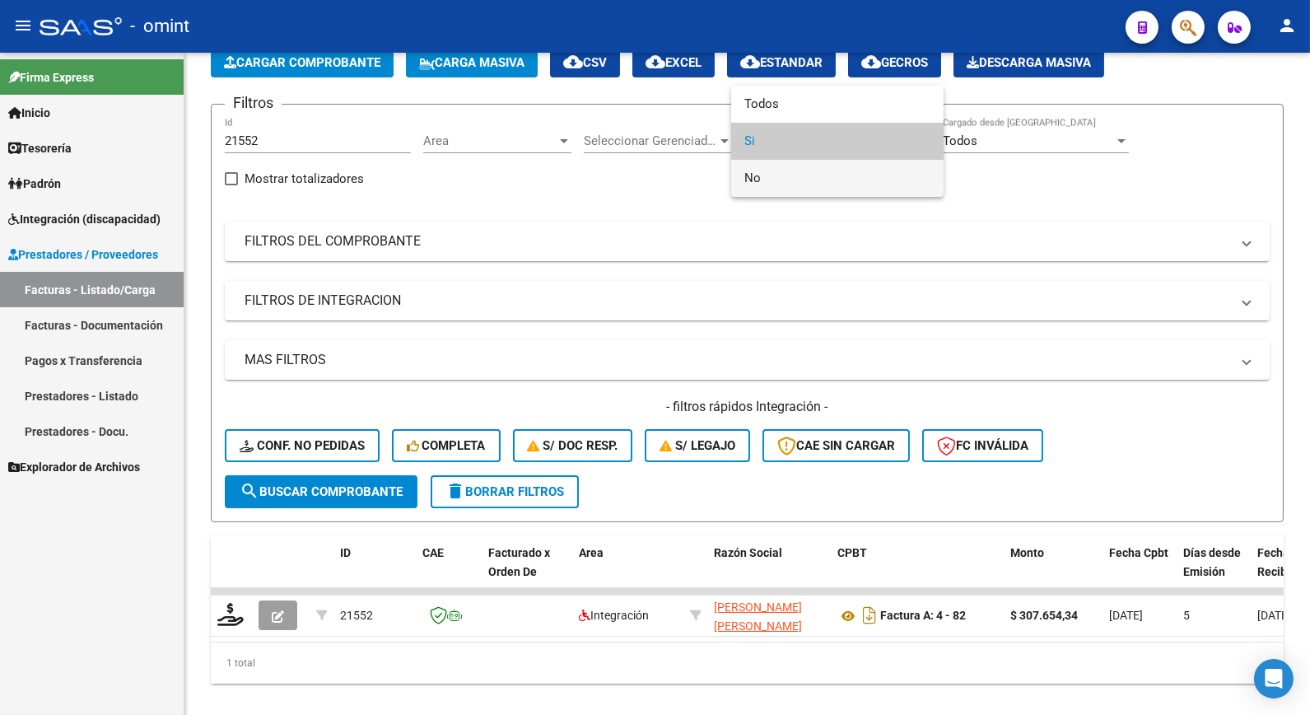
click at [791, 181] on span "No" at bounding box center [838, 178] width 186 height 37
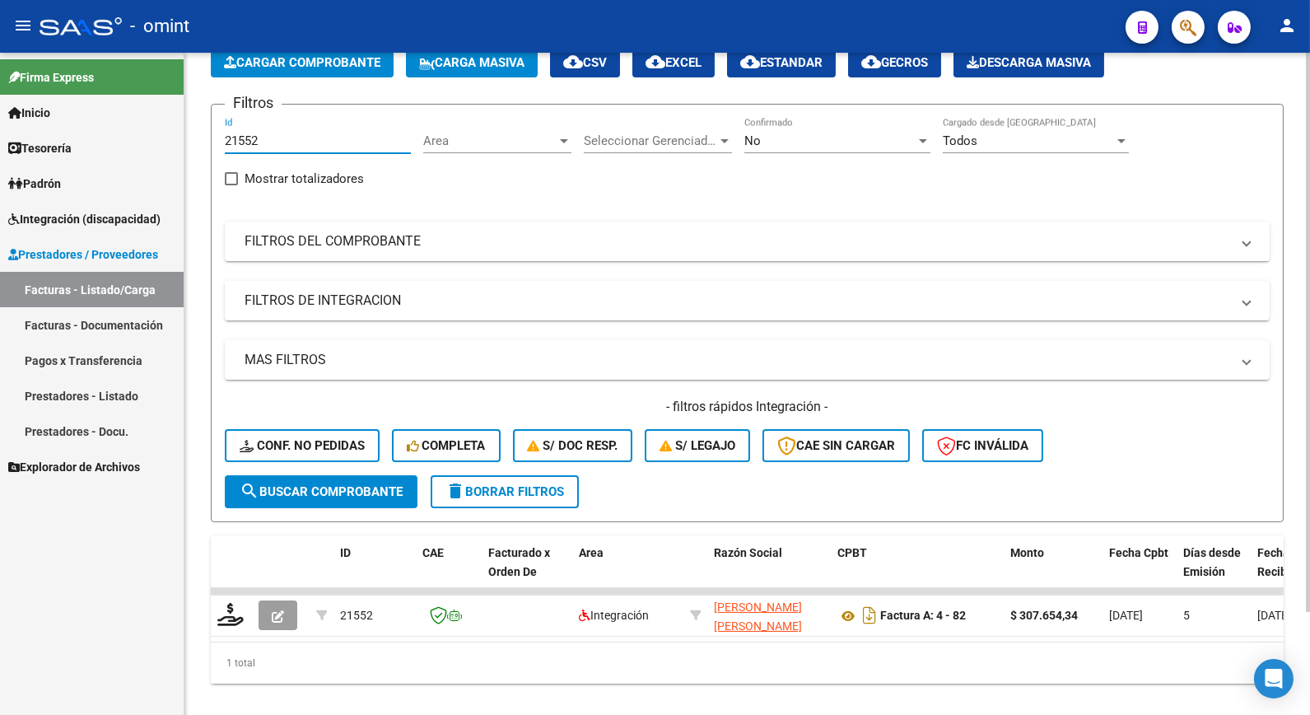
drag, startPoint x: 206, startPoint y: 126, endPoint x: 191, endPoint y: 124, distance: 14.9
click at [191, 124] on div "Video tutorial PRESTADORES -> Listado de CPBTs Emitidos por Prestadores / Prove…" at bounding box center [747, 348] width 1126 height 775
drag, startPoint x: 264, startPoint y: 151, endPoint x: 254, endPoint y: 140, distance: 14.6
paste input "21567"
type input "21567"
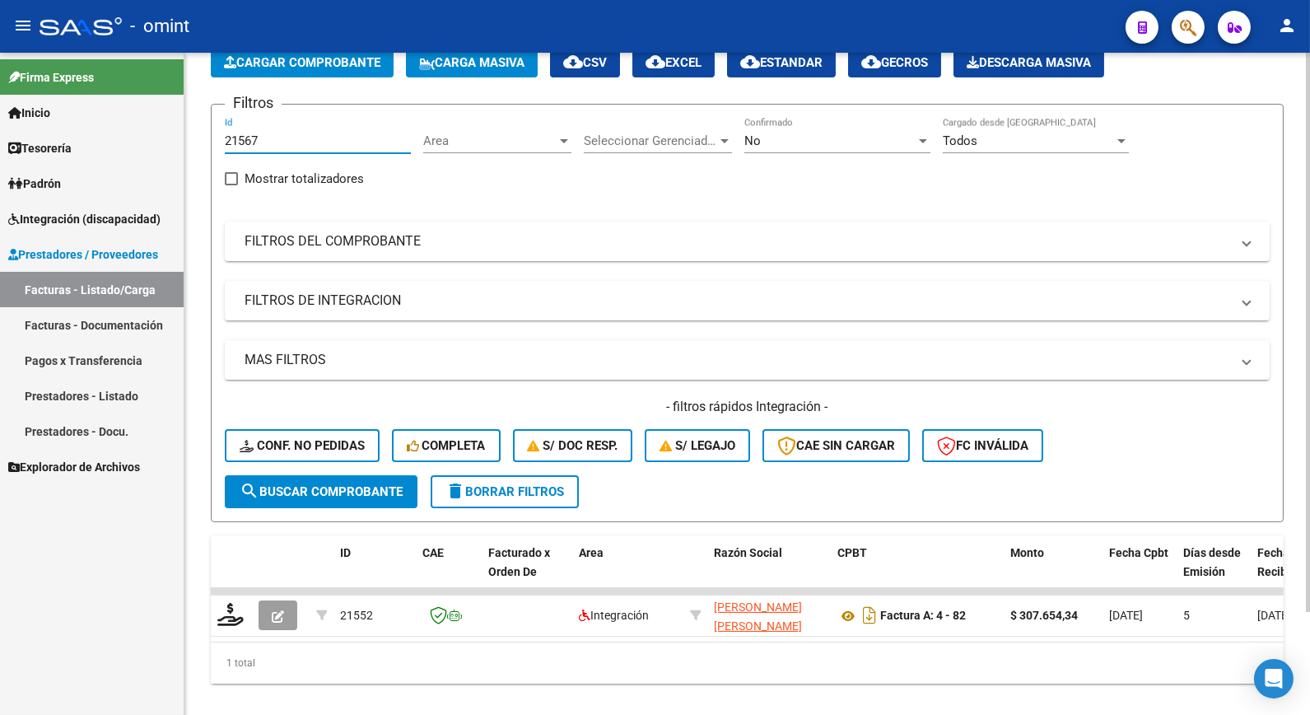
click at [357, 481] on button "search Buscar Comprobante" at bounding box center [321, 491] width 193 height 33
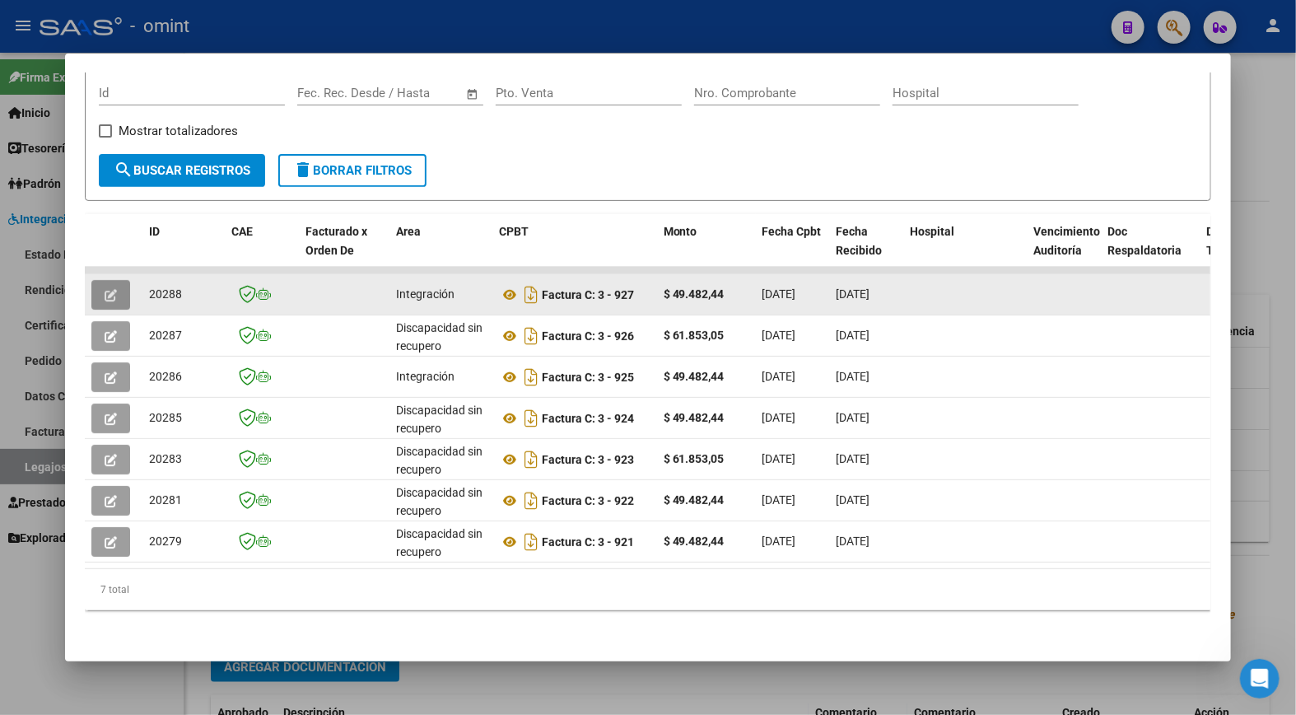
click at [105, 289] on icon "button" at bounding box center [111, 295] width 12 height 12
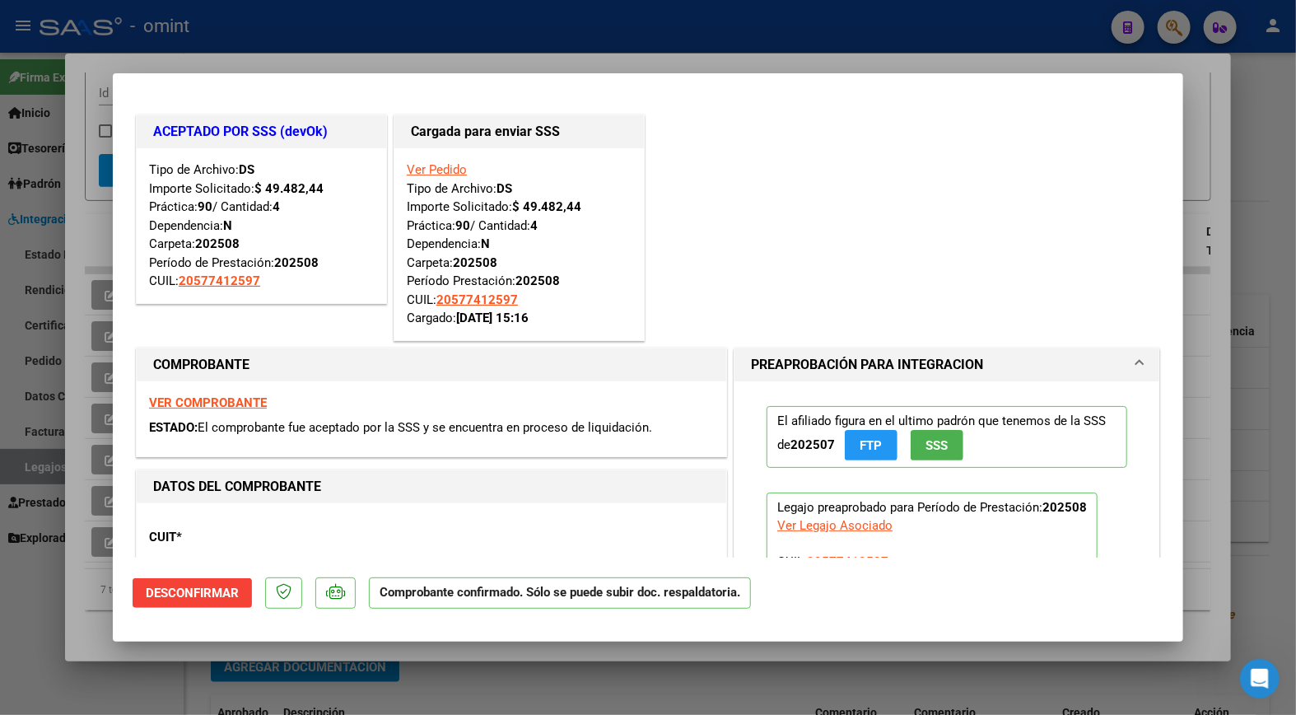
click at [297, 45] on div at bounding box center [648, 357] width 1296 height 715
type input "$ 0,00"
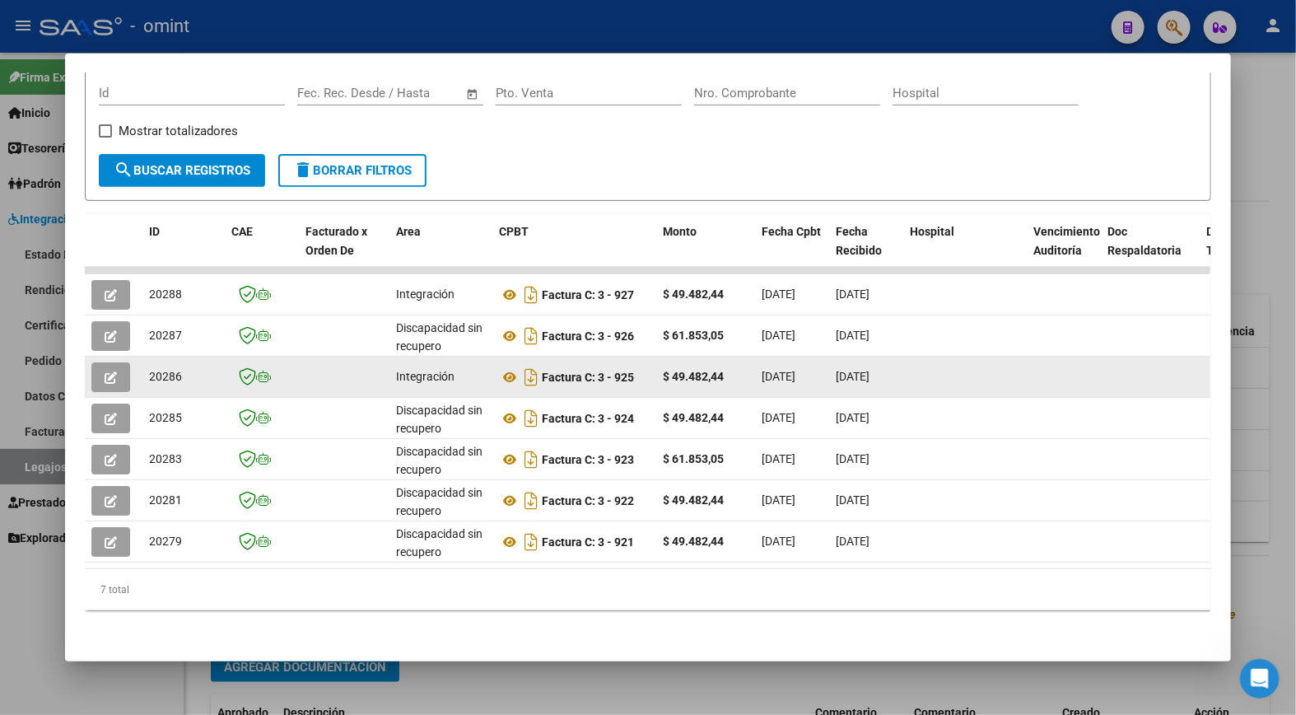
click at [105, 370] on span "button" at bounding box center [111, 377] width 12 height 15
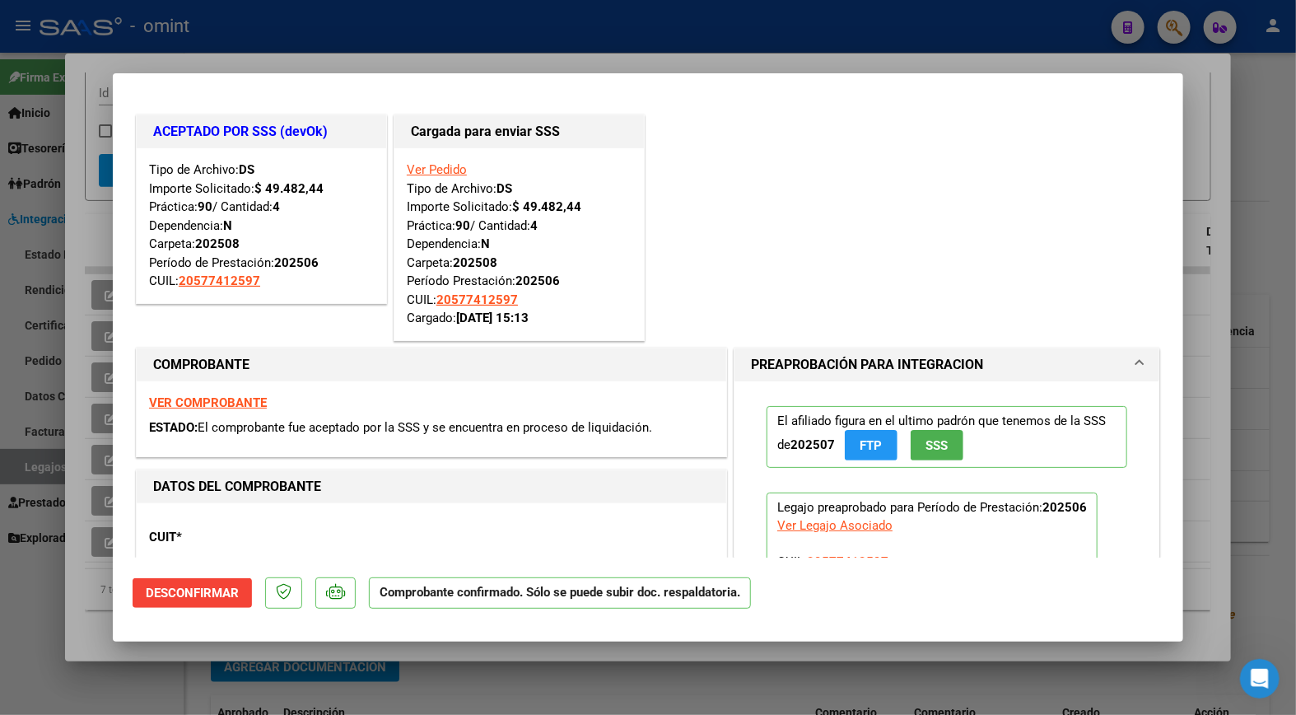
click at [290, 53] on div at bounding box center [648, 357] width 1296 height 715
type input "$ 0,00"
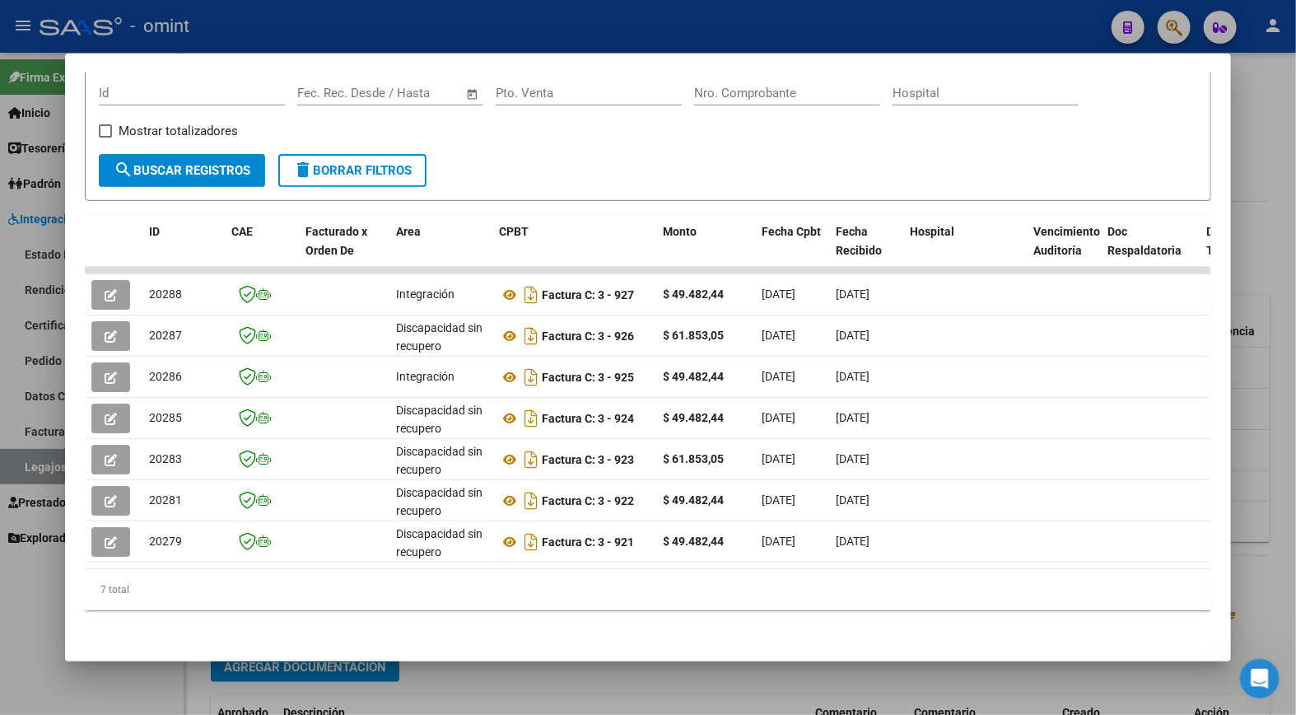
click at [423, 30] on div at bounding box center [648, 357] width 1296 height 715
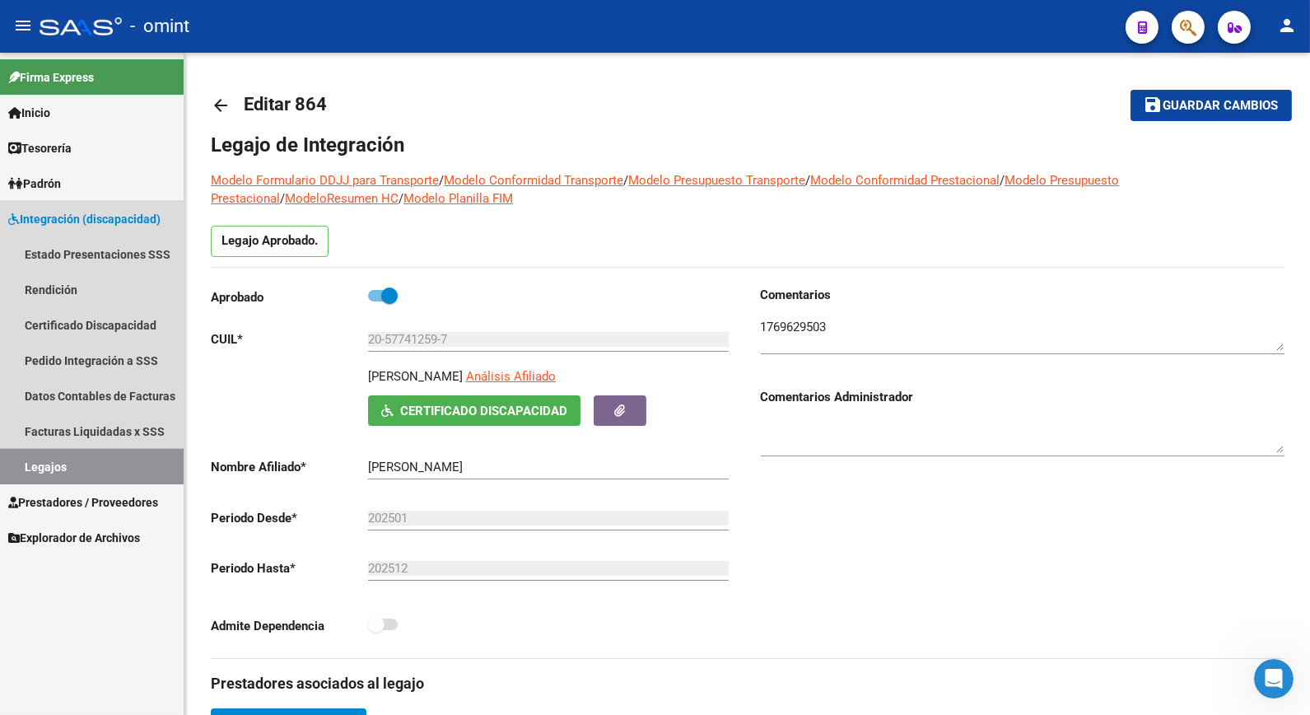
click at [141, 464] on link "Legajos" at bounding box center [92, 466] width 184 height 35
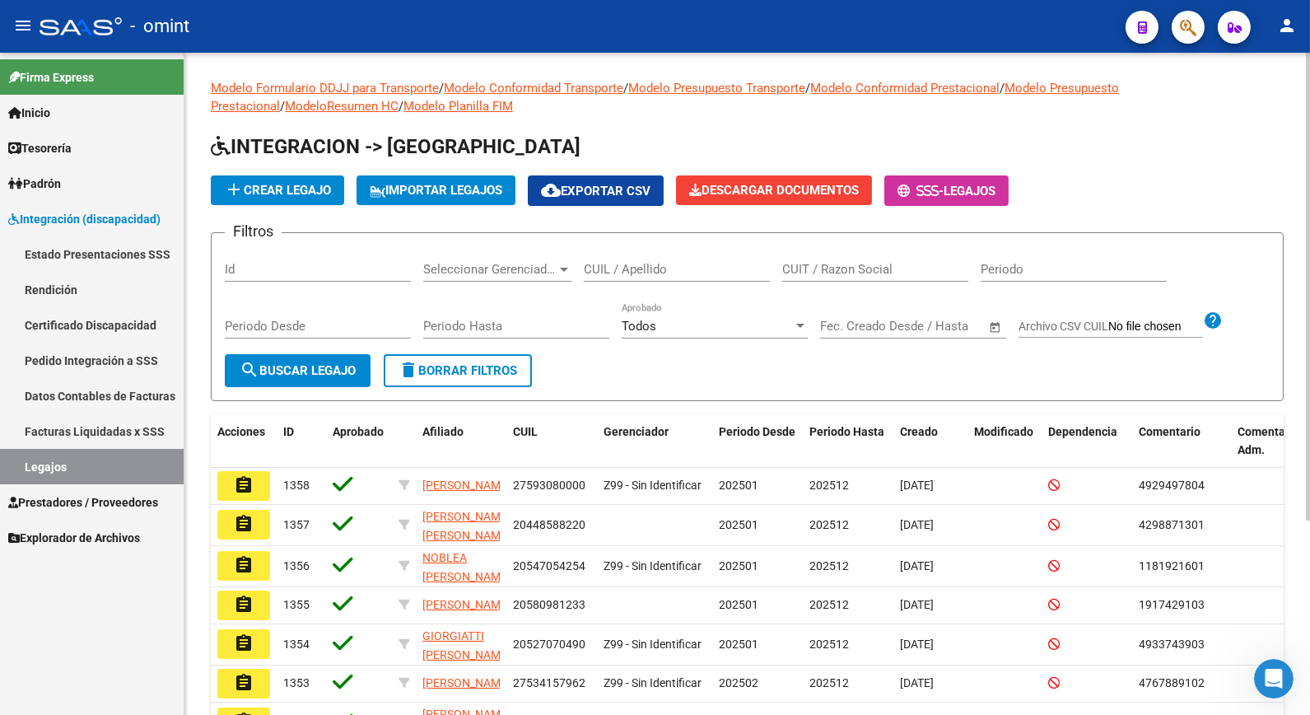
click at [688, 272] on input "CUIL / Apellido" at bounding box center [677, 269] width 186 height 15
type input "gonzalez santiag"
click at [315, 373] on span "search Buscar Legajo" at bounding box center [298, 370] width 116 height 15
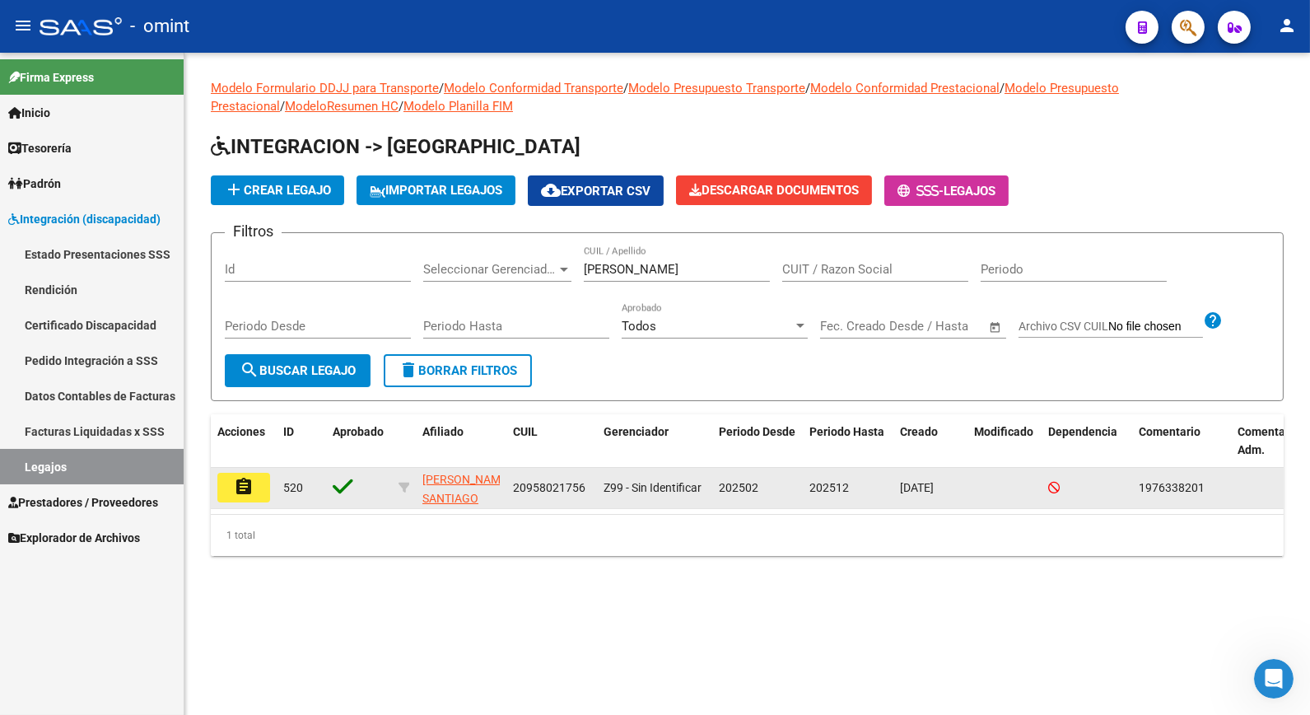
click at [255, 479] on button "assignment" at bounding box center [243, 488] width 53 height 30
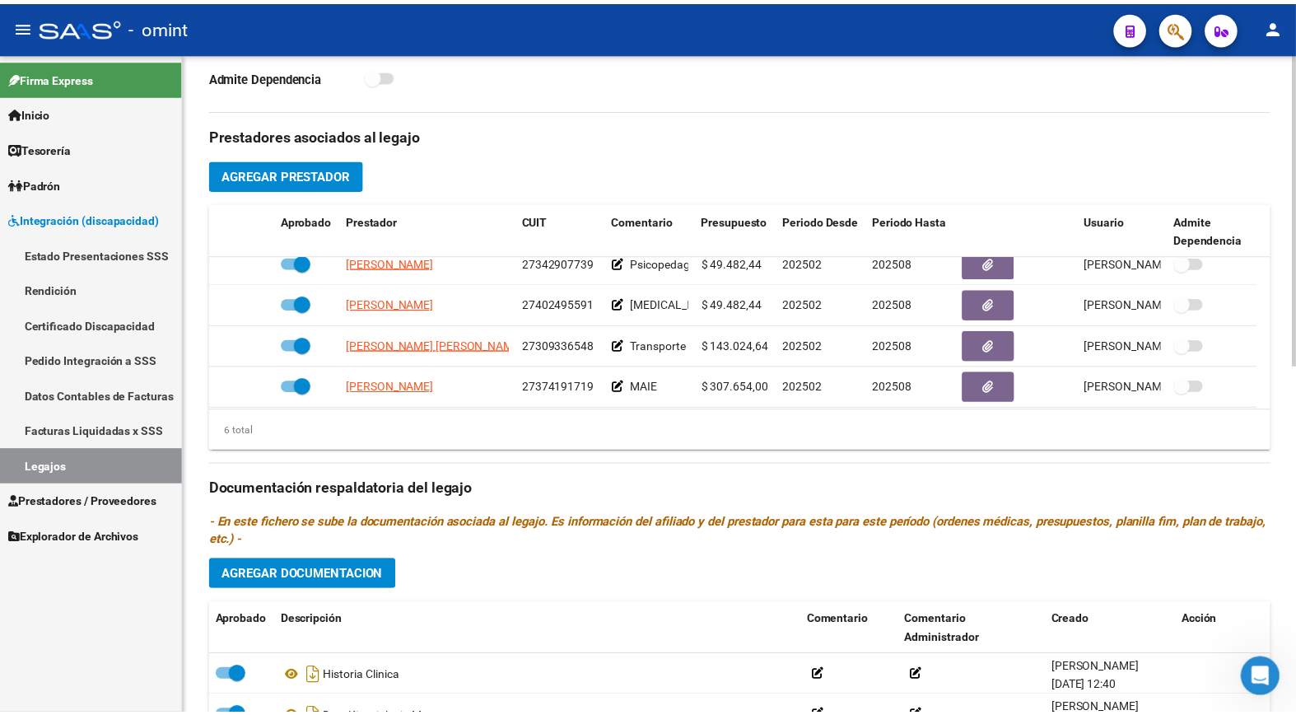
scroll to position [99, 0]
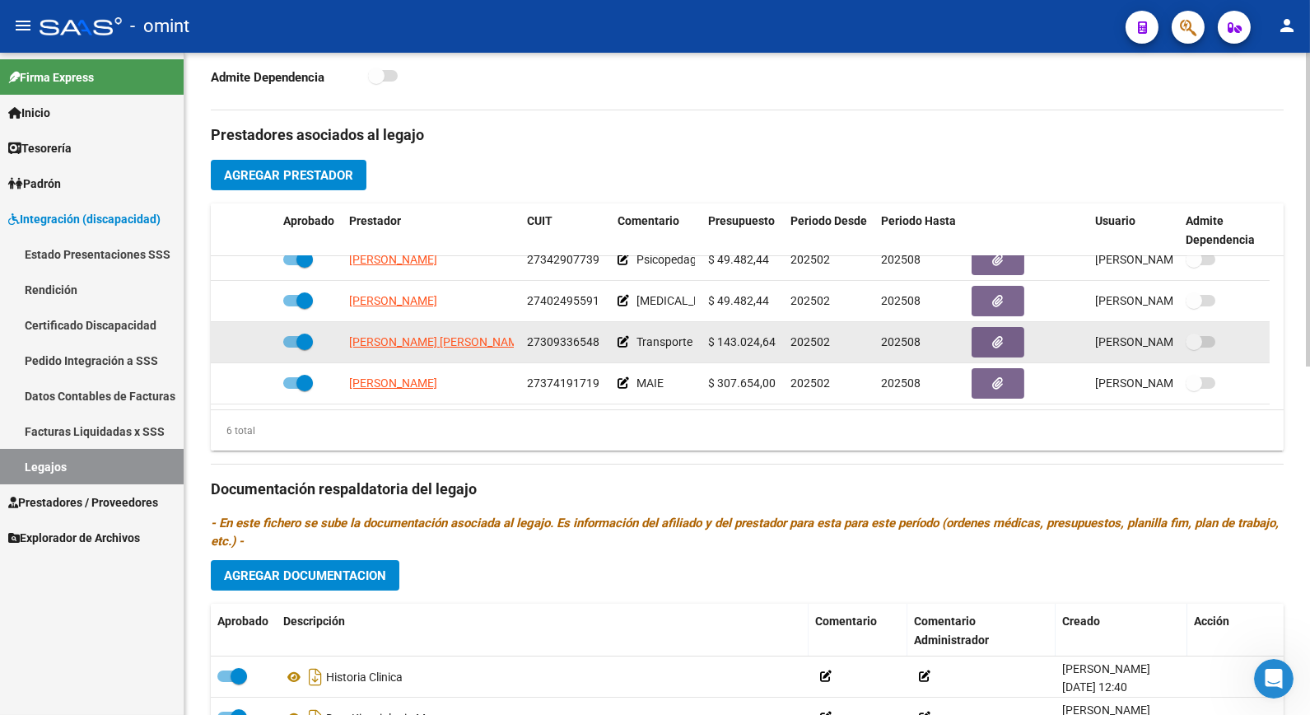
click at [385, 334] on datatable-body-cell "SOLER MIRTA MABEL" at bounding box center [432, 342] width 178 height 40
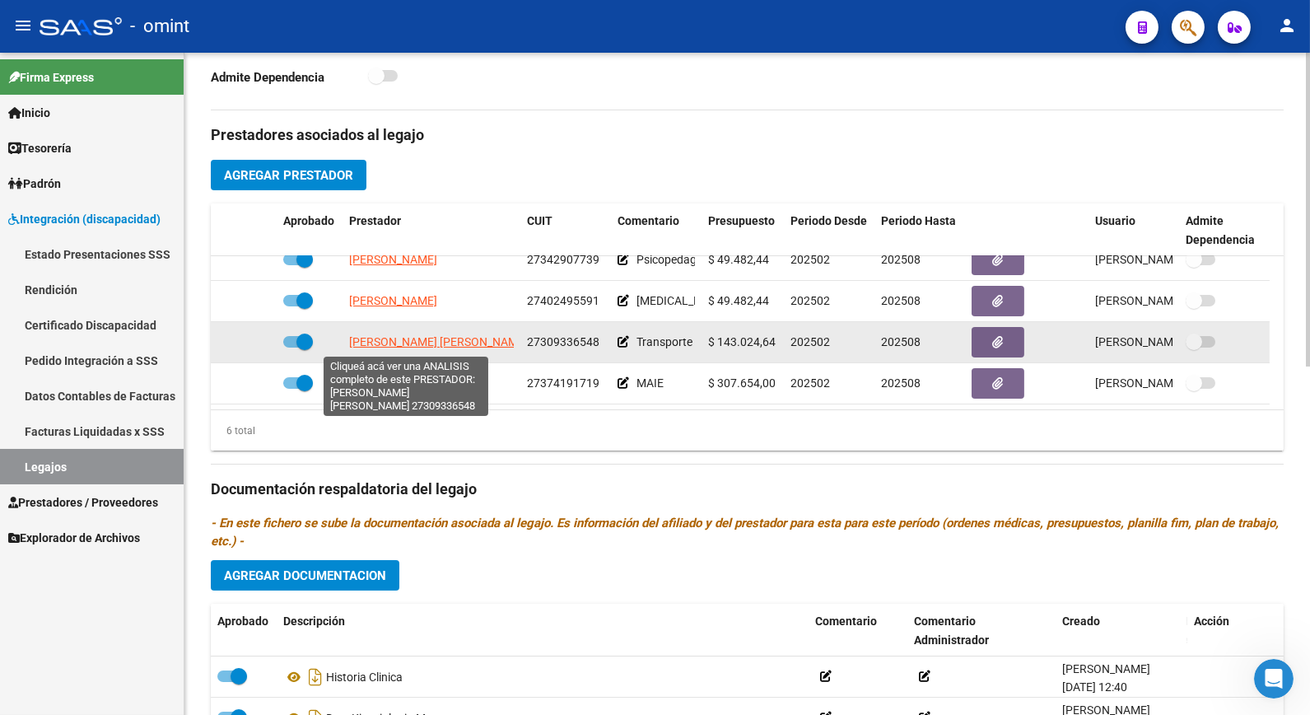
click at [388, 338] on span "SOLER MIRTA MABEL" at bounding box center [438, 341] width 179 height 13
type textarea "27309336548"
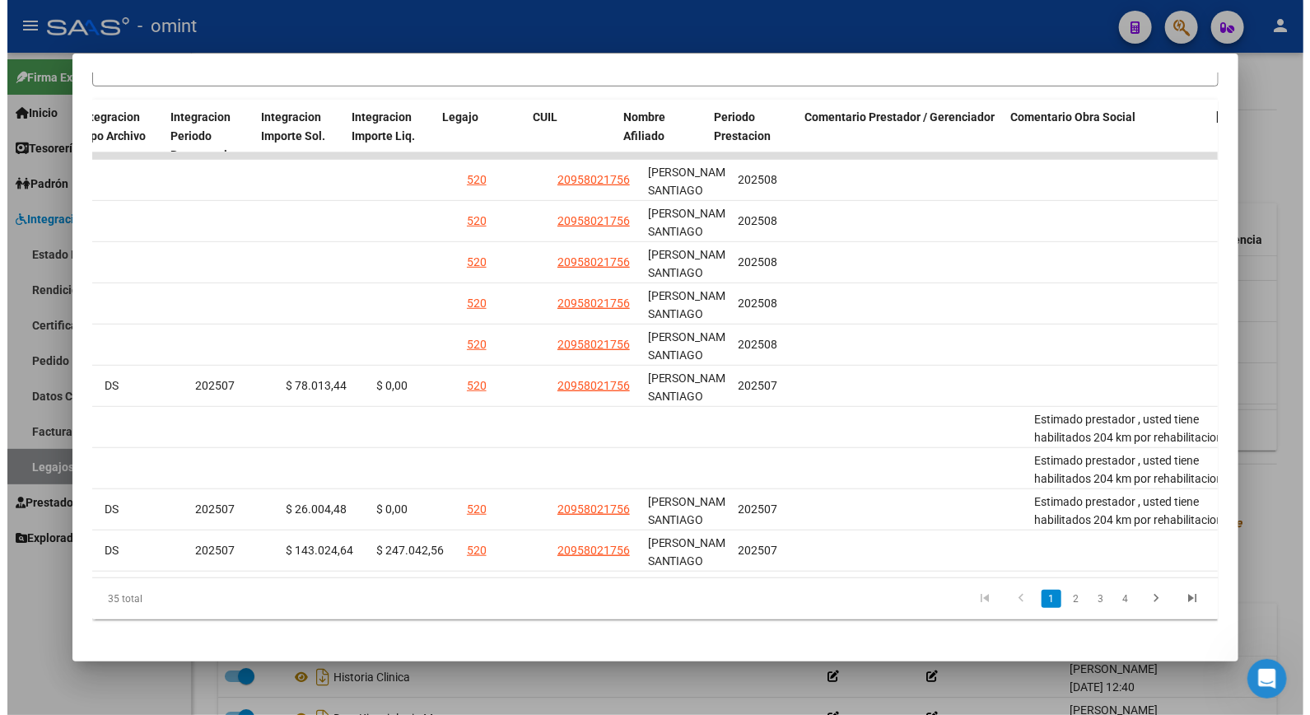
scroll to position [0, 2267]
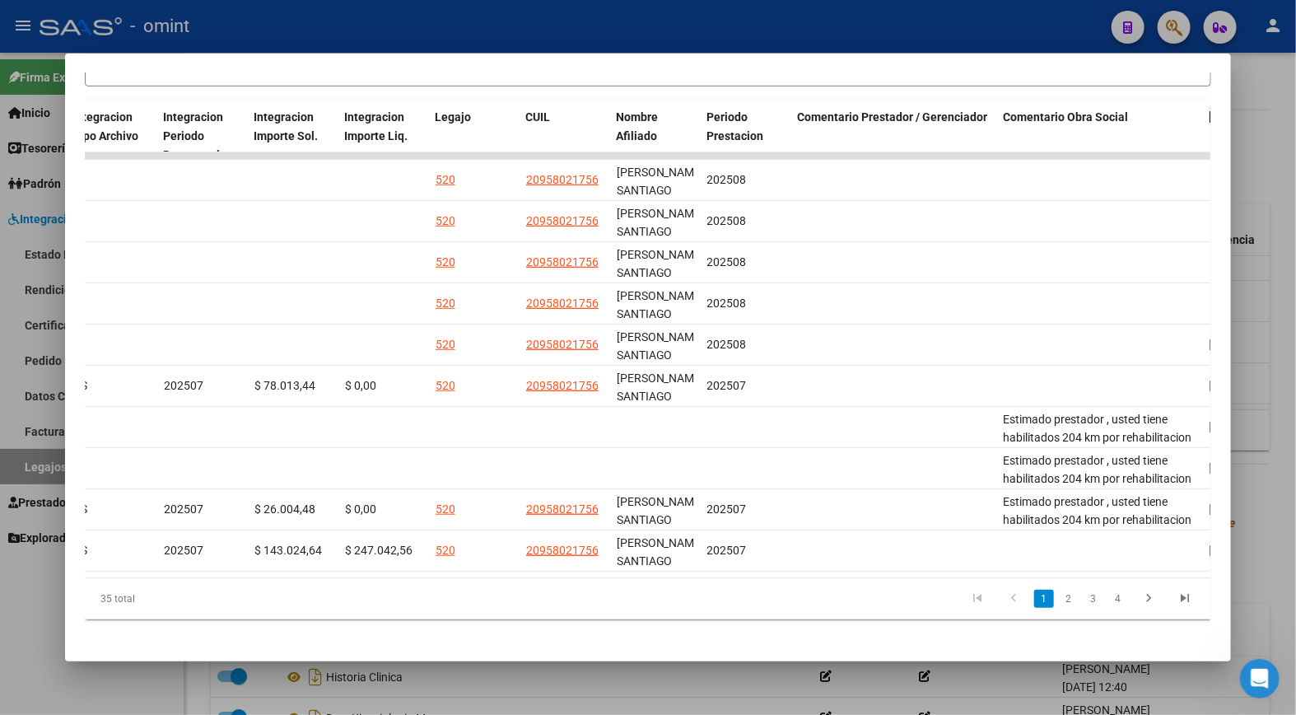
click at [284, 22] on div at bounding box center [648, 357] width 1296 height 715
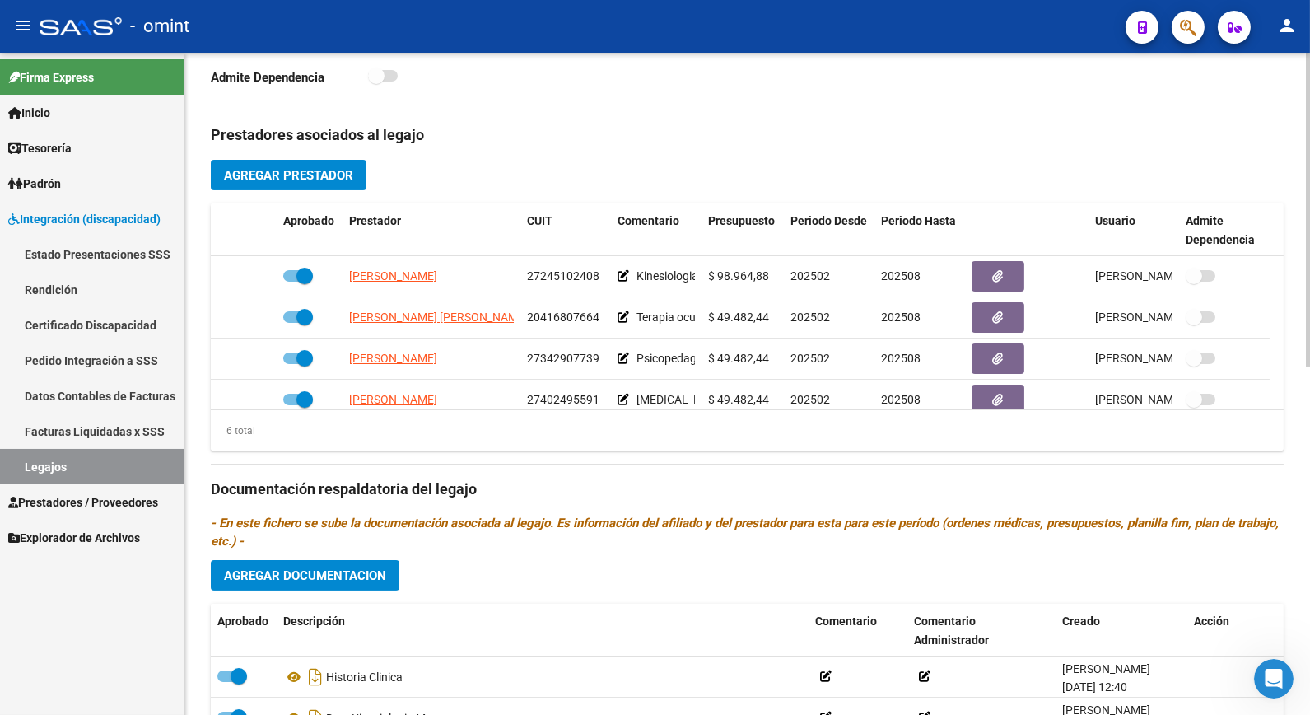
scroll to position [0, 0]
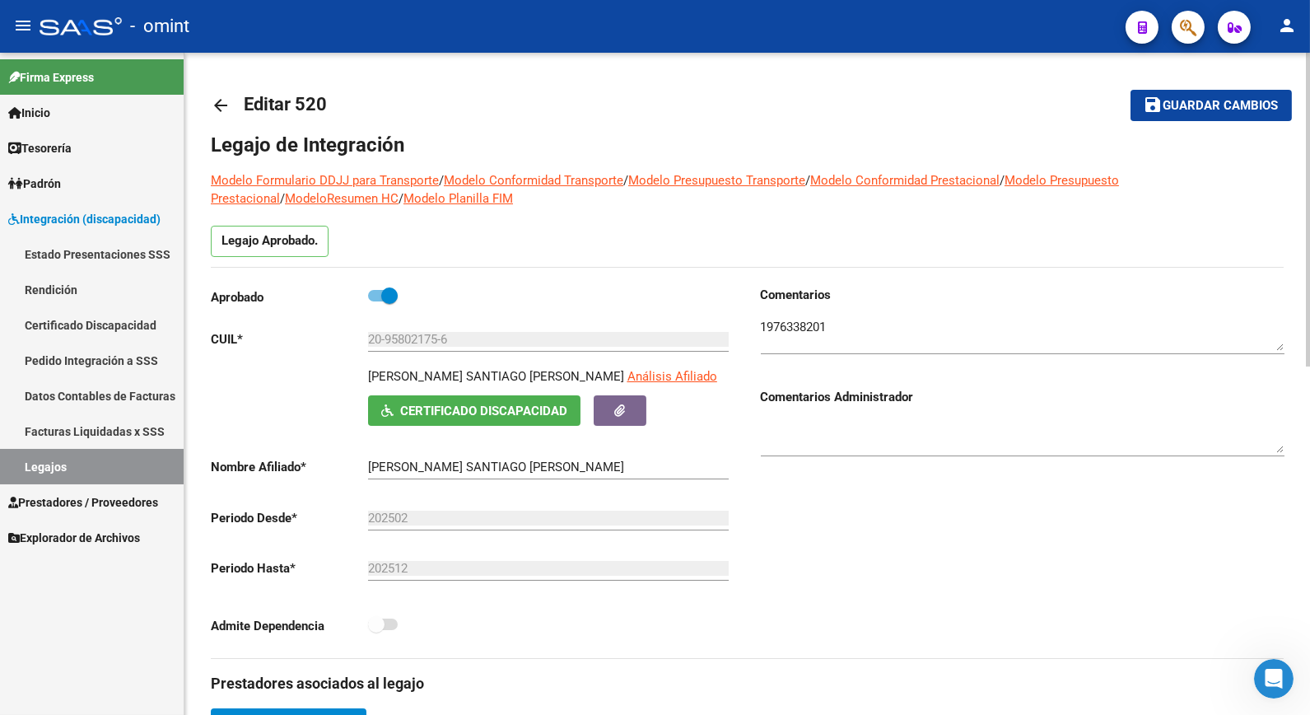
click at [801, 328] on textarea at bounding box center [1023, 334] width 524 height 33
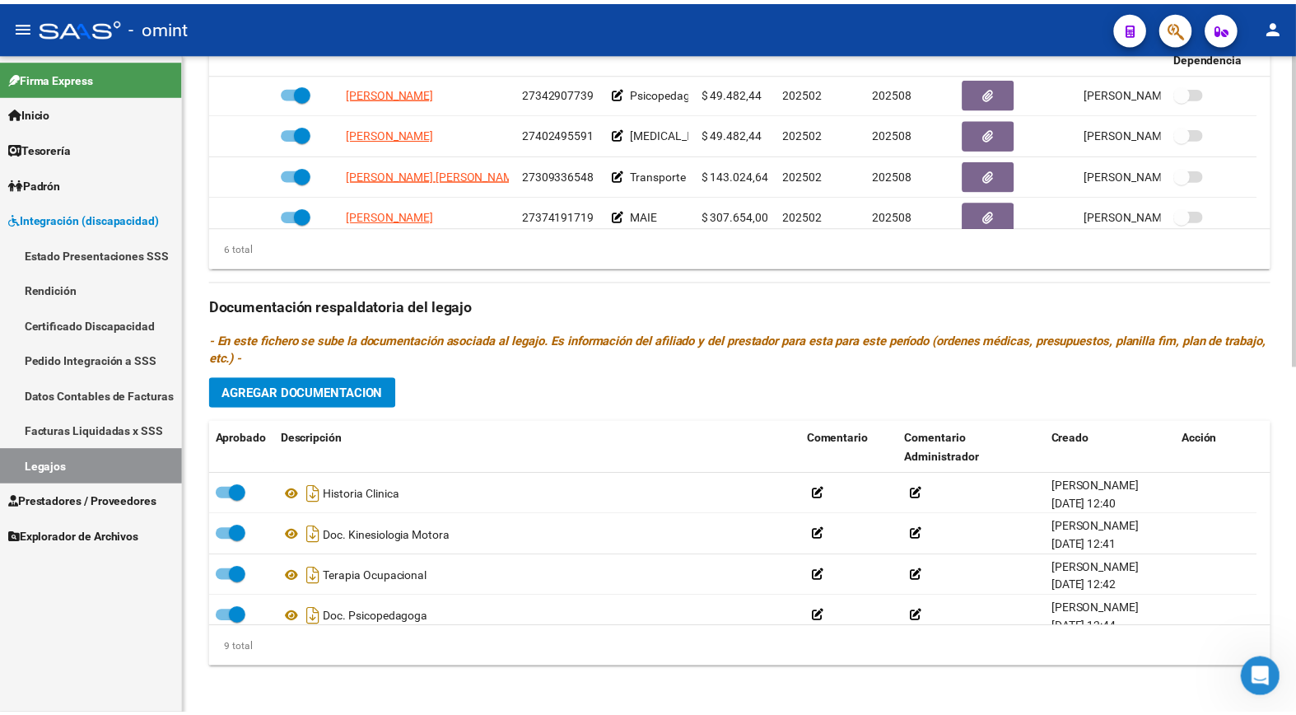
scroll to position [99, 0]
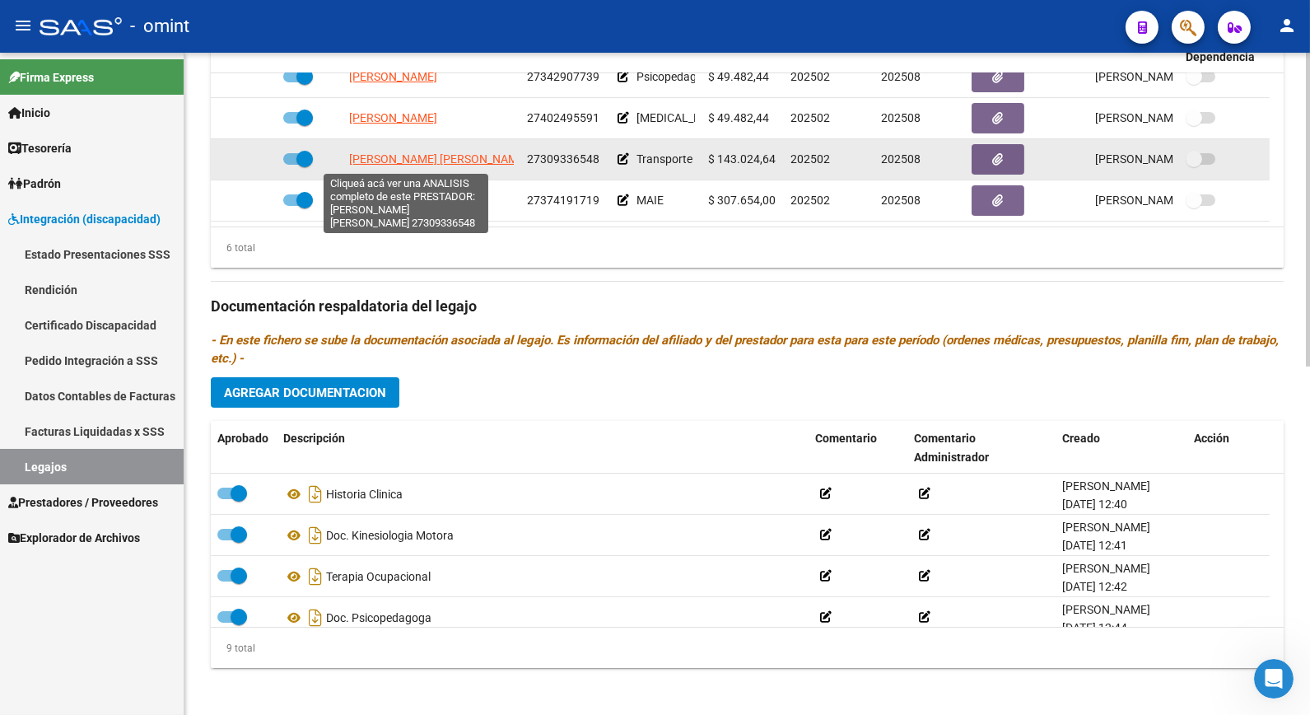
click at [434, 161] on span "SOLER MIRTA MABEL" at bounding box center [438, 158] width 179 height 13
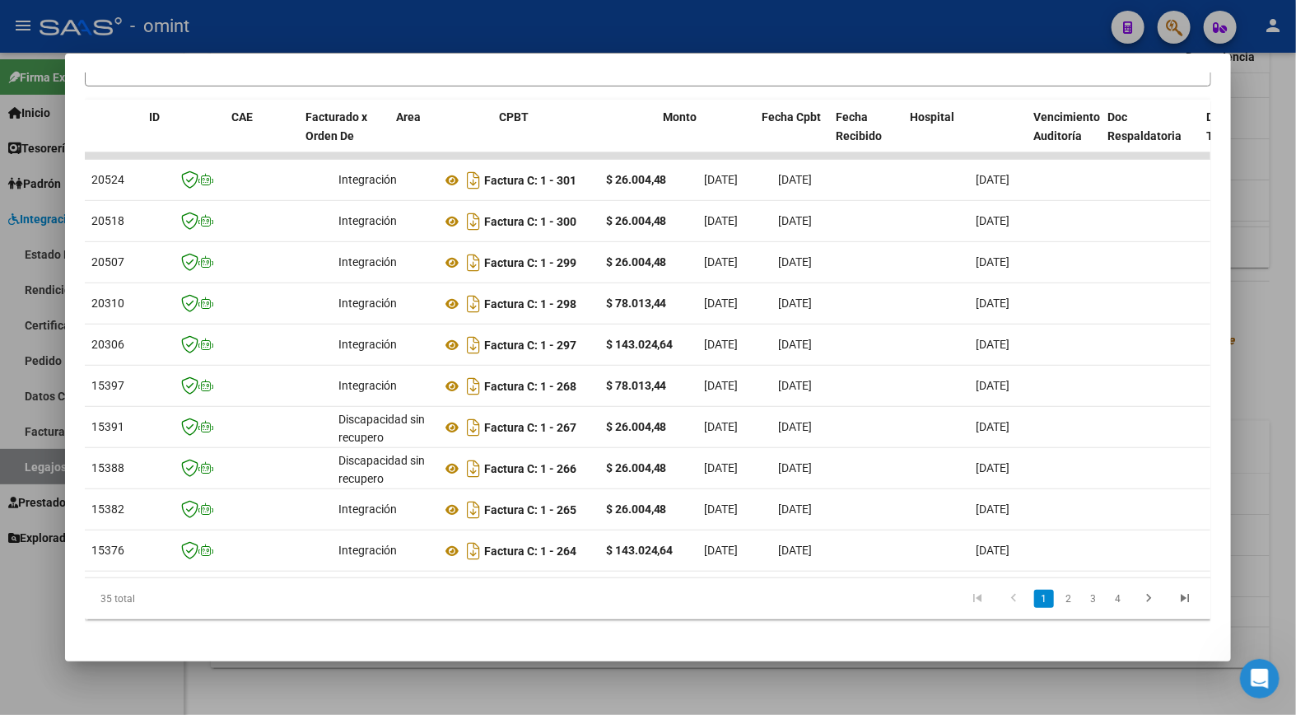
scroll to position [0, 0]
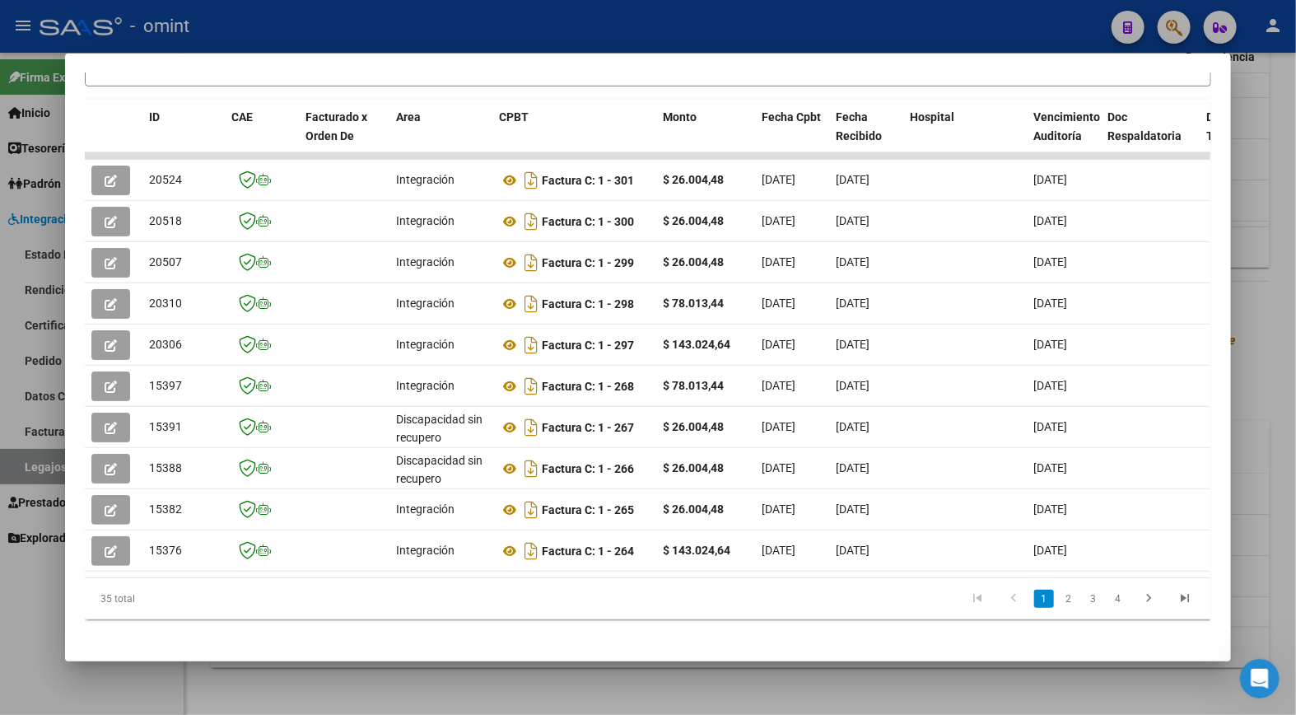
drag, startPoint x: 1011, startPoint y: 342, endPoint x: 43, endPoint y: 326, distance: 967.9
click at [43, 326] on div "Análisis Prestador - CUIT: 27309336548 cloud_download Exportar CSV ABM ARCA Imp…" at bounding box center [648, 357] width 1296 height 715
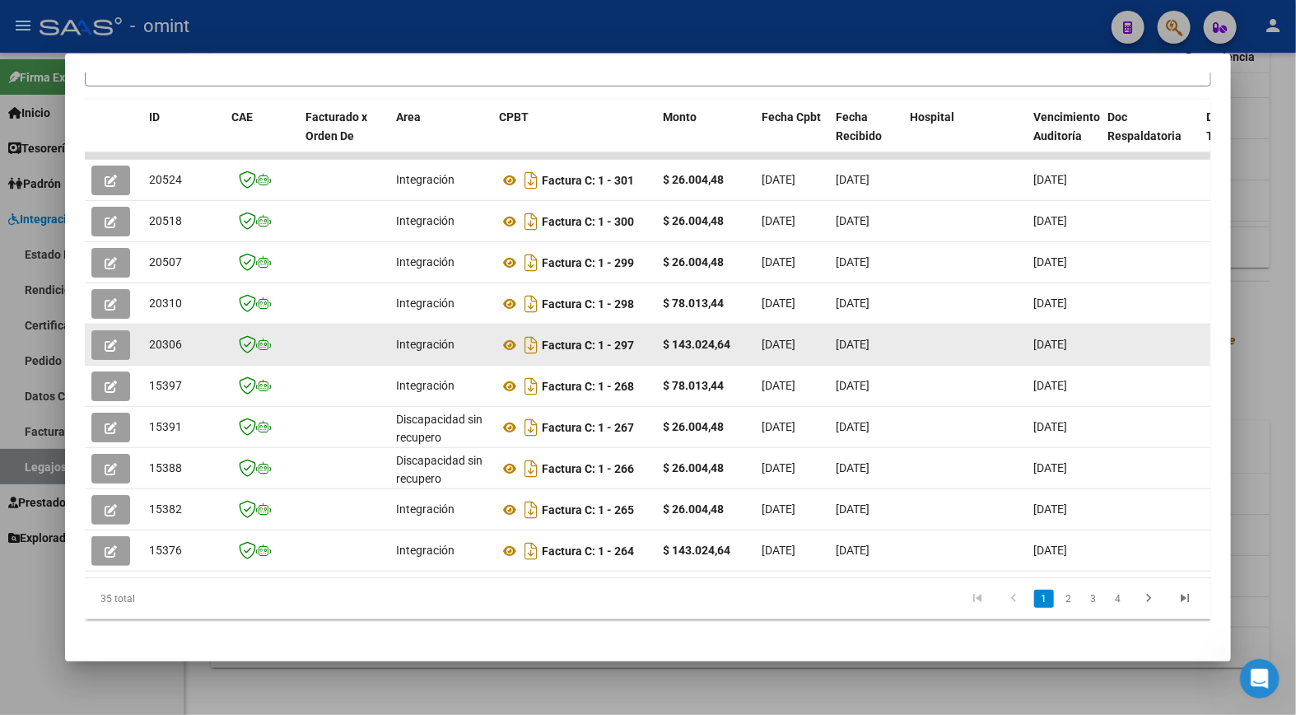
drag, startPoint x: 43, startPoint y: 326, endPoint x: 88, endPoint y: 343, distance: 48.2
click at [91, 343] on button "button" at bounding box center [110, 345] width 39 height 30
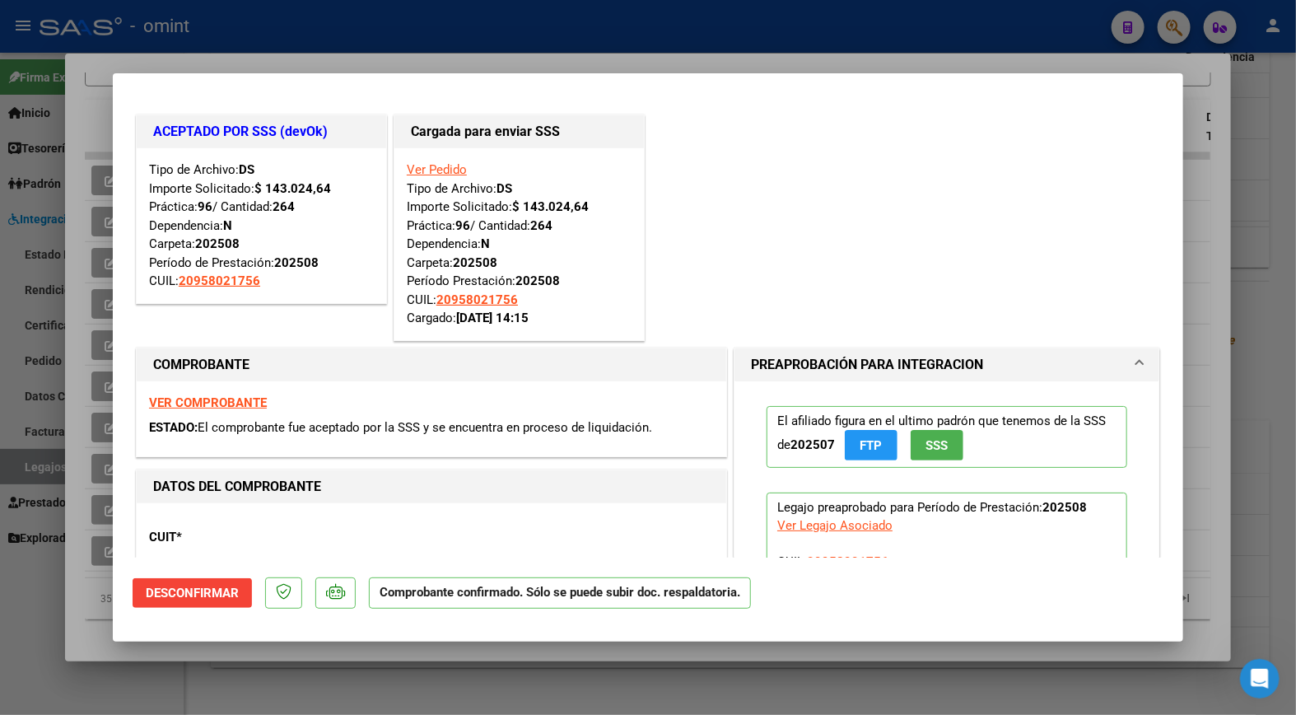
click at [102, 341] on div at bounding box center [648, 357] width 1296 height 715
type input "$ 0,00"
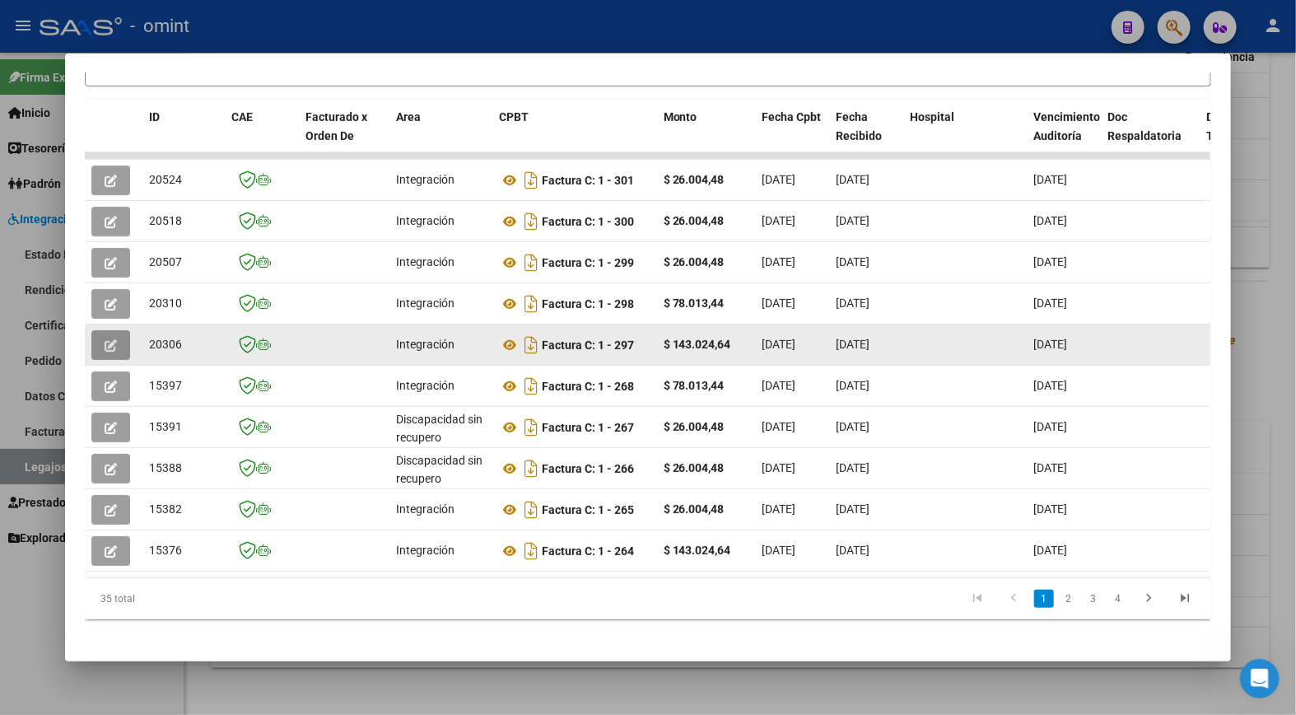
click at [105, 356] on button "button" at bounding box center [110, 345] width 39 height 30
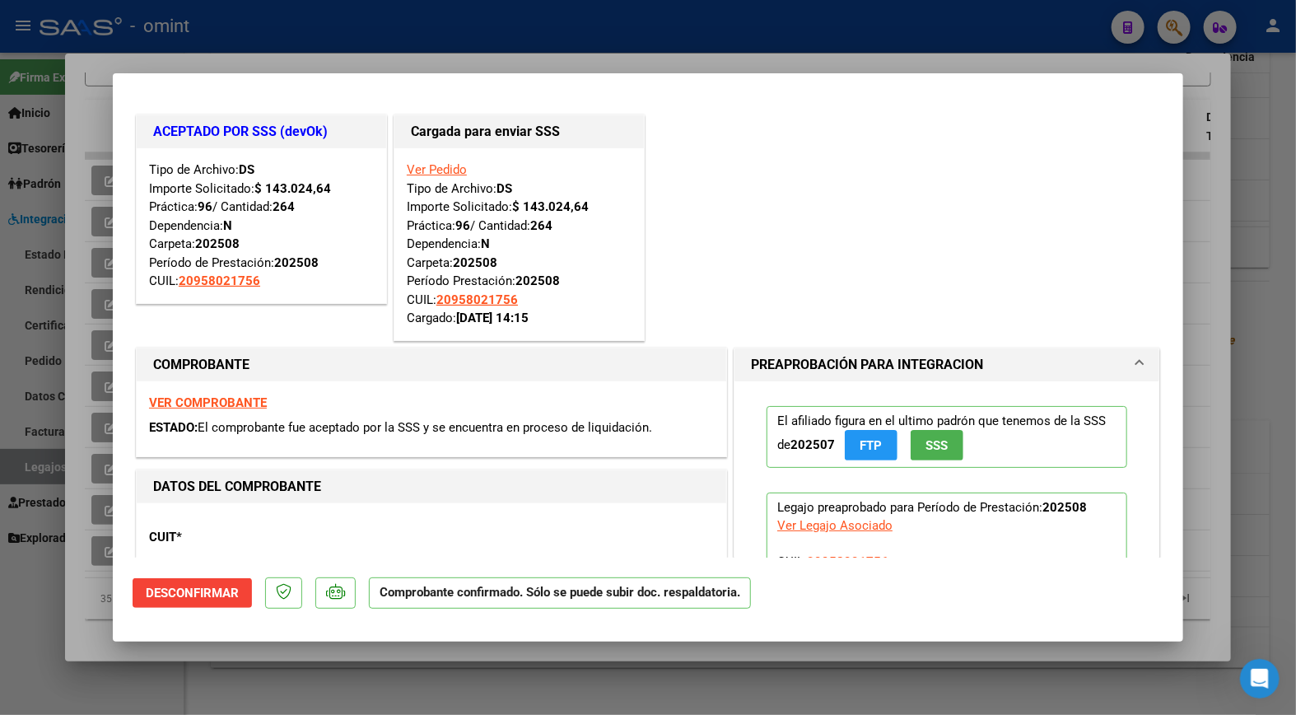
click at [325, 45] on div at bounding box center [648, 357] width 1296 height 715
type input "$ 0,00"
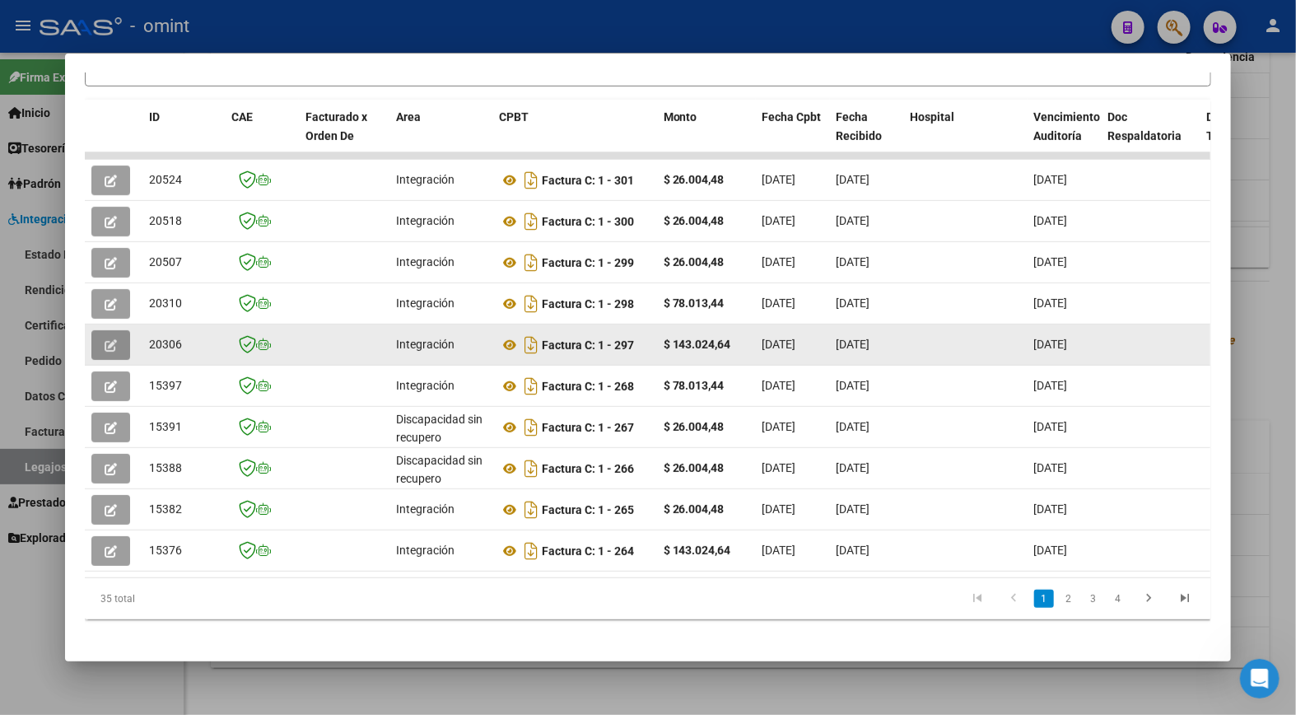
click at [94, 342] on button "button" at bounding box center [110, 345] width 39 height 30
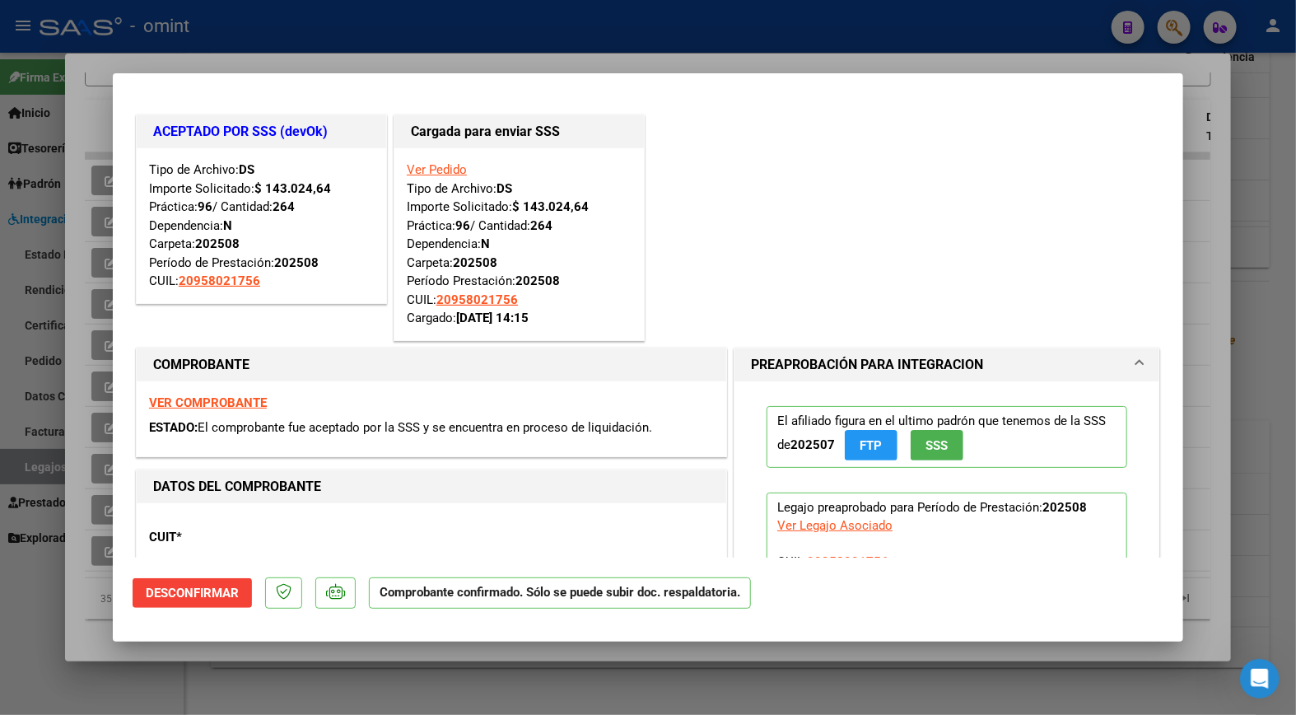
click at [218, 395] on strong "VER COMPROBANTE" at bounding box center [208, 402] width 118 height 15
click at [226, 30] on div at bounding box center [648, 357] width 1296 height 715
type input "$ 0,00"
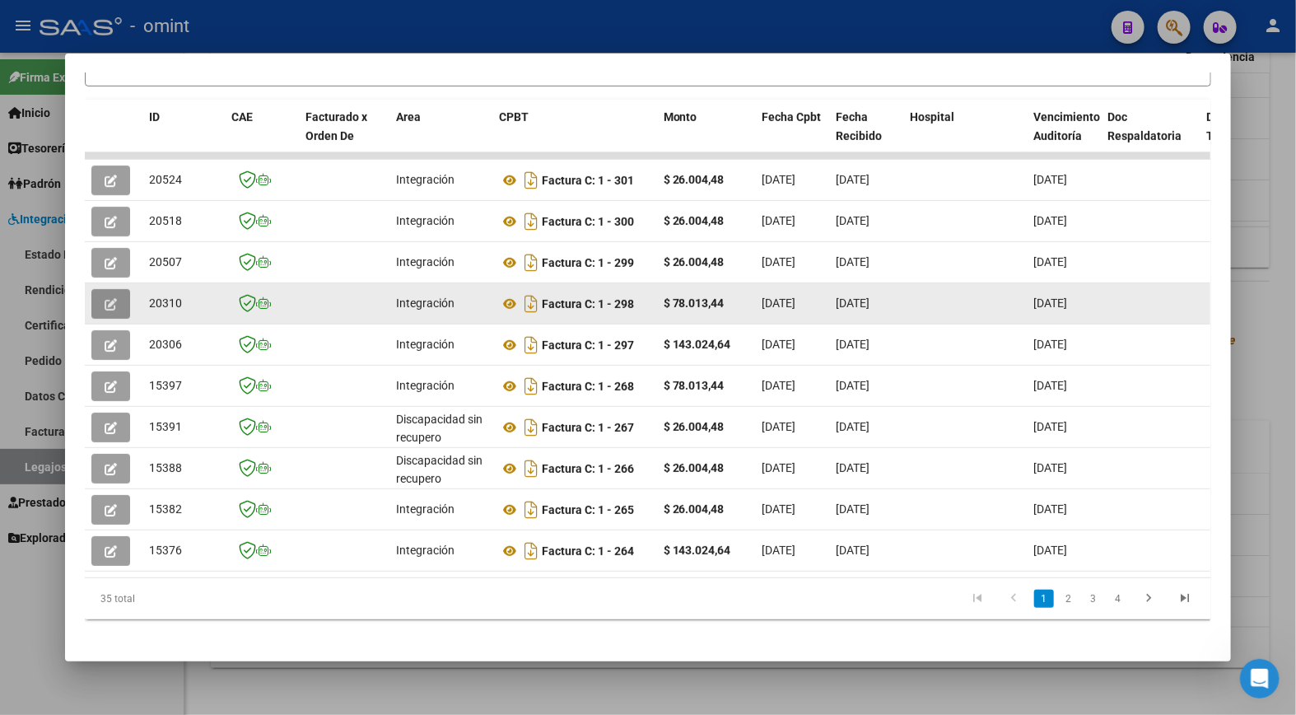
click at [105, 305] on icon "button" at bounding box center [111, 304] width 12 height 12
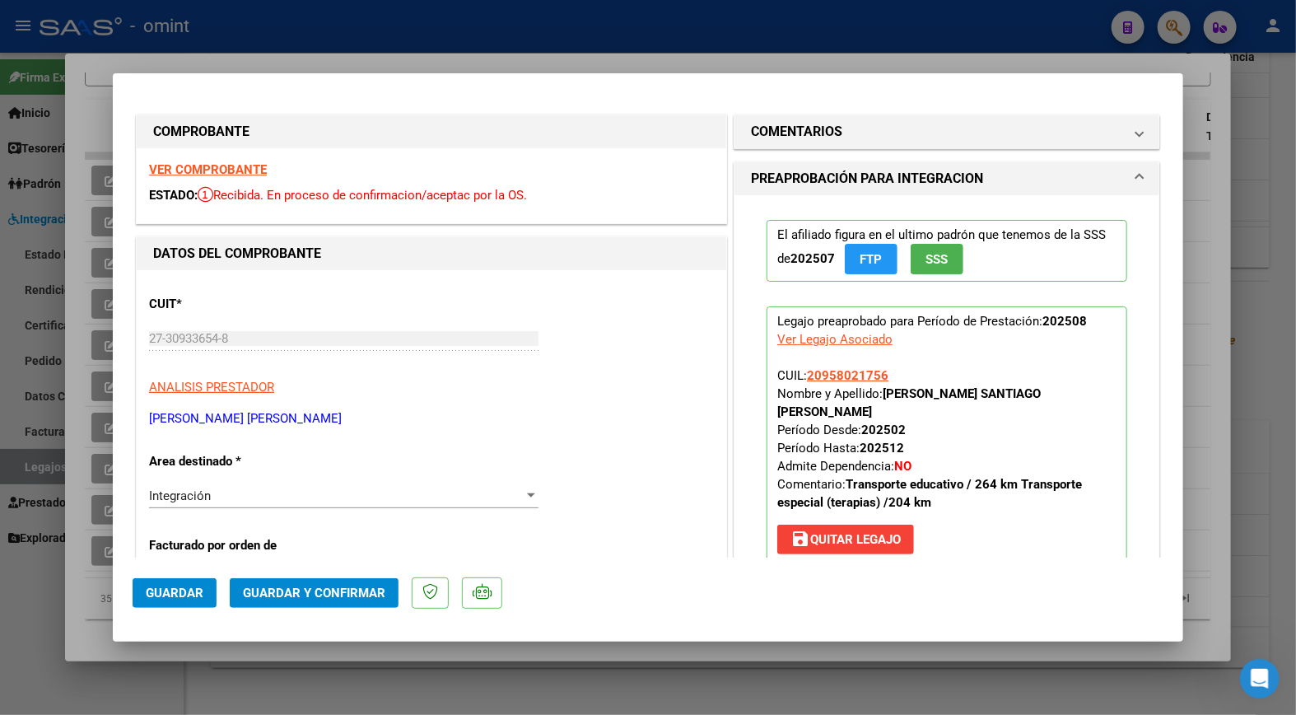
click at [261, 168] on strong "VER COMPROBANTE" at bounding box center [208, 169] width 118 height 15
click at [310, 33] on div at bounding box center [648, 357] width 1296 height 715
type input "$ 0,00"
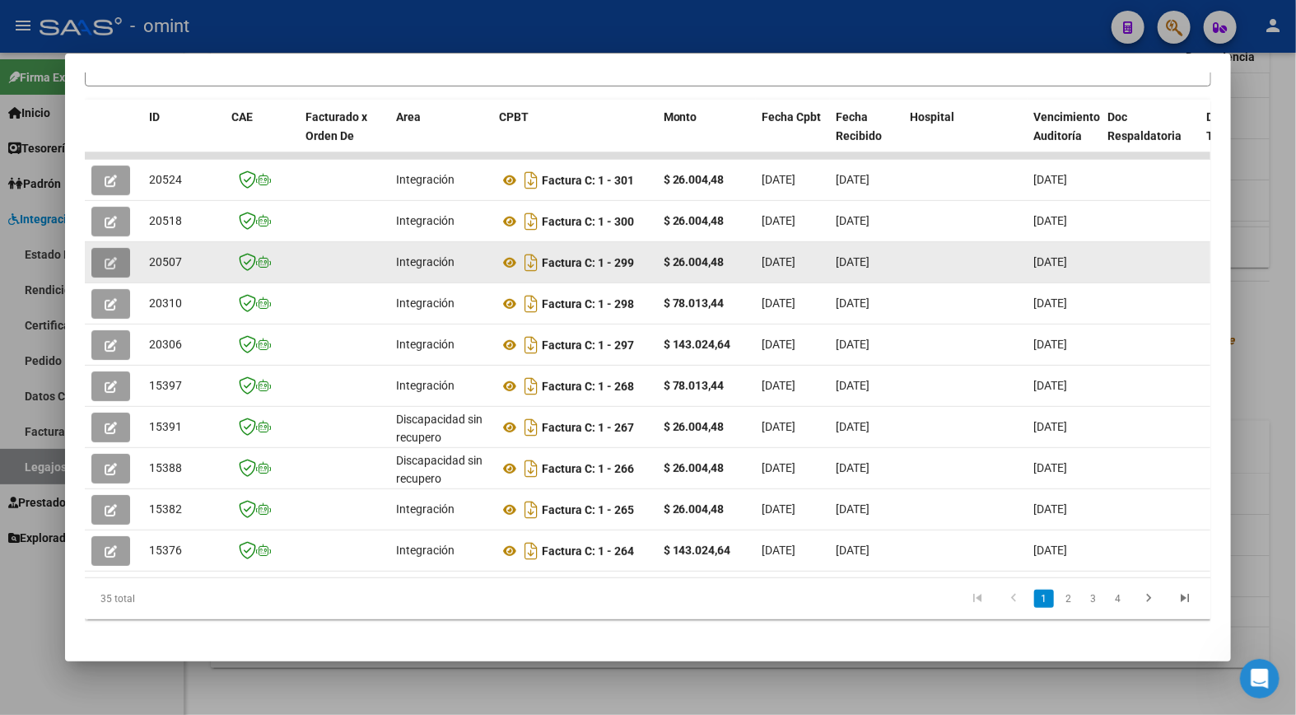
click at [108, 257] on icon "button" at bounding box center [111, 263] width 12 height 12
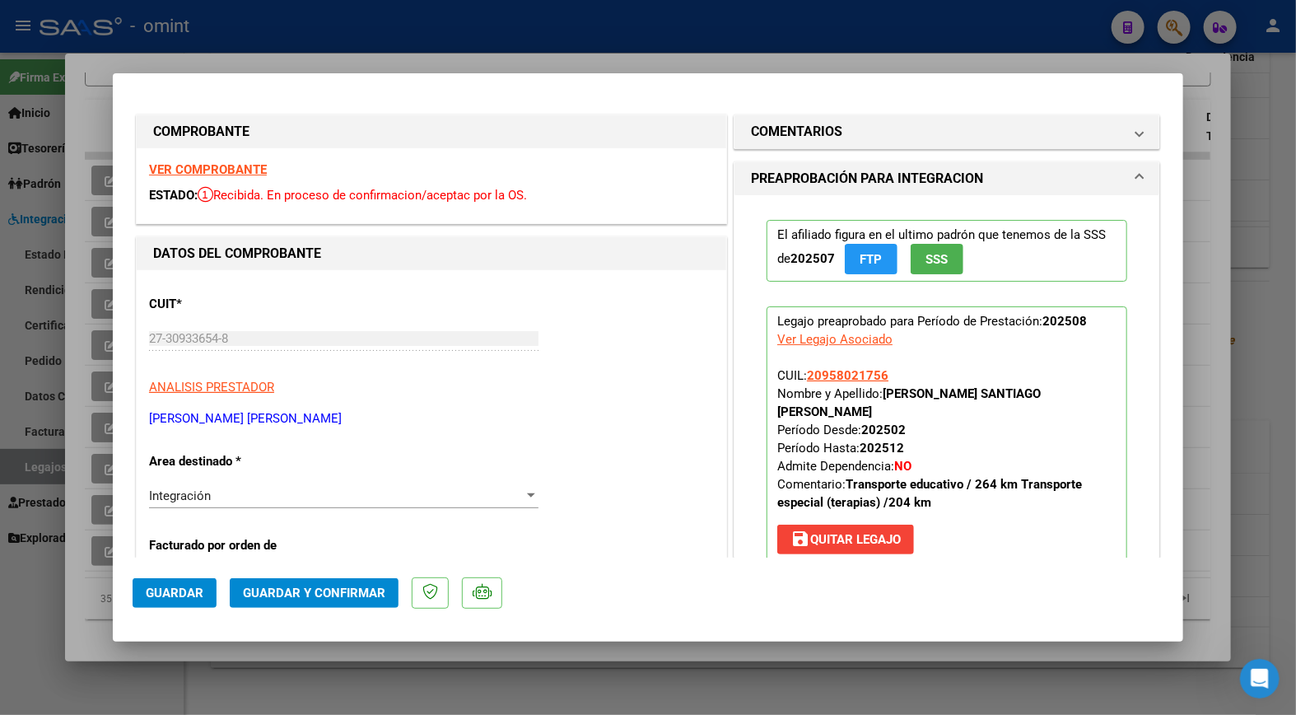
click at [239, 167] on strong "VER COMPROBANTE" at bounding box center [208, 169] width 118 height 15
click at [245, 36] on div at bounding box center [648, 357] width 1296 height 715
type input "$ 0,00"
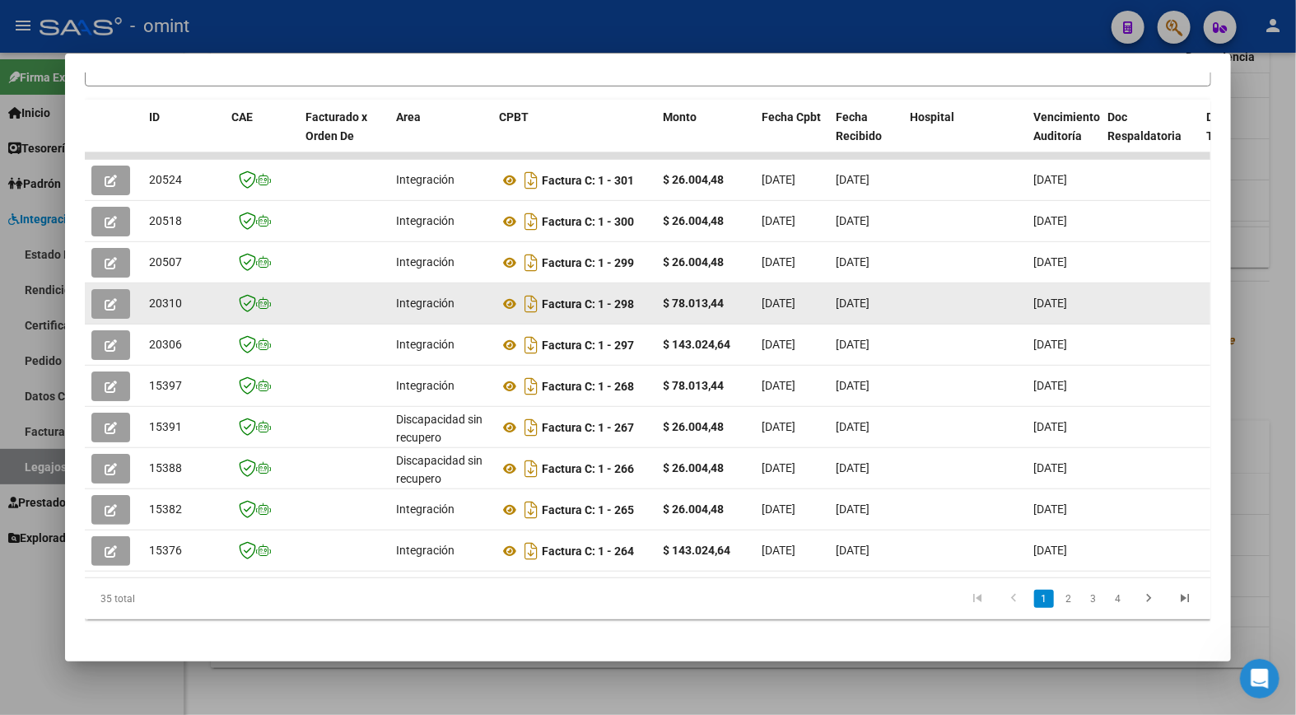
click at [109, 299] on icon "button" at bounding box center [111, 304] width 12 height 12
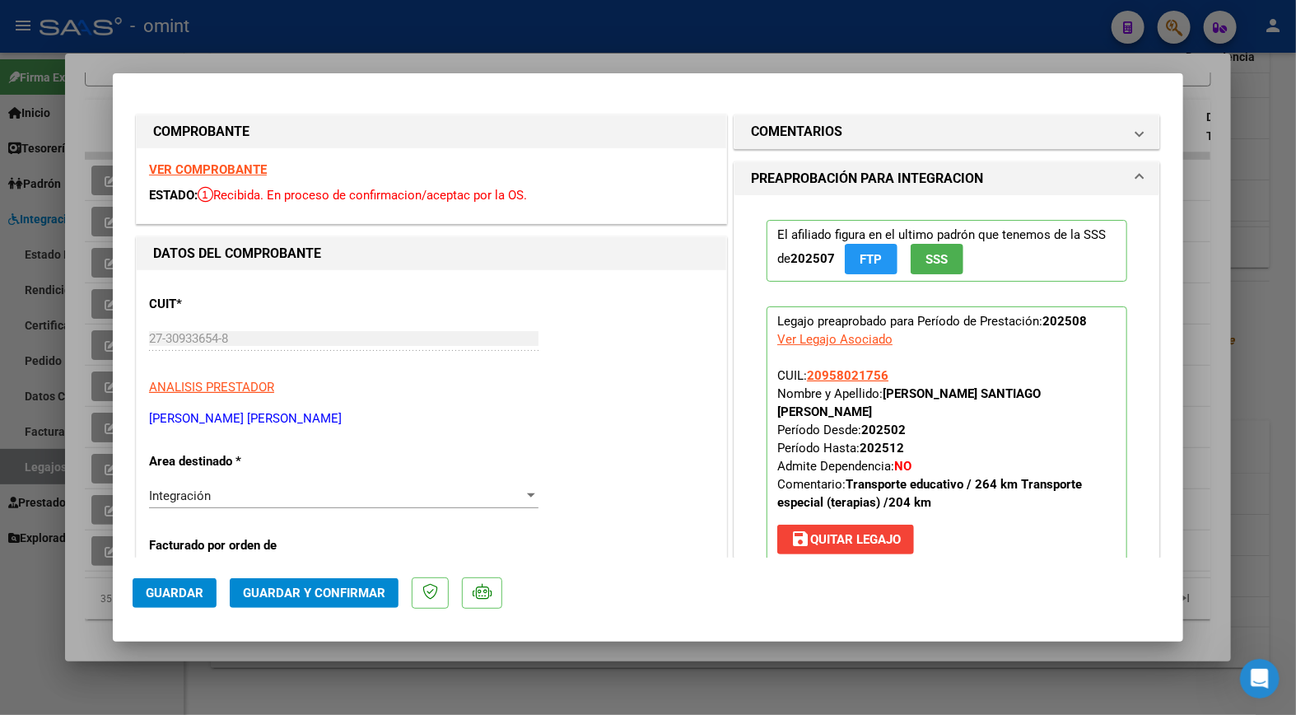
click at [240, 171] on strong "VER COMPROBANTE" at bounding box center [208, 169] width 118 height 15
click at [228, 46] on div at bounding box center [648, 357] width 1296 height 715
type input "$ 0,00"
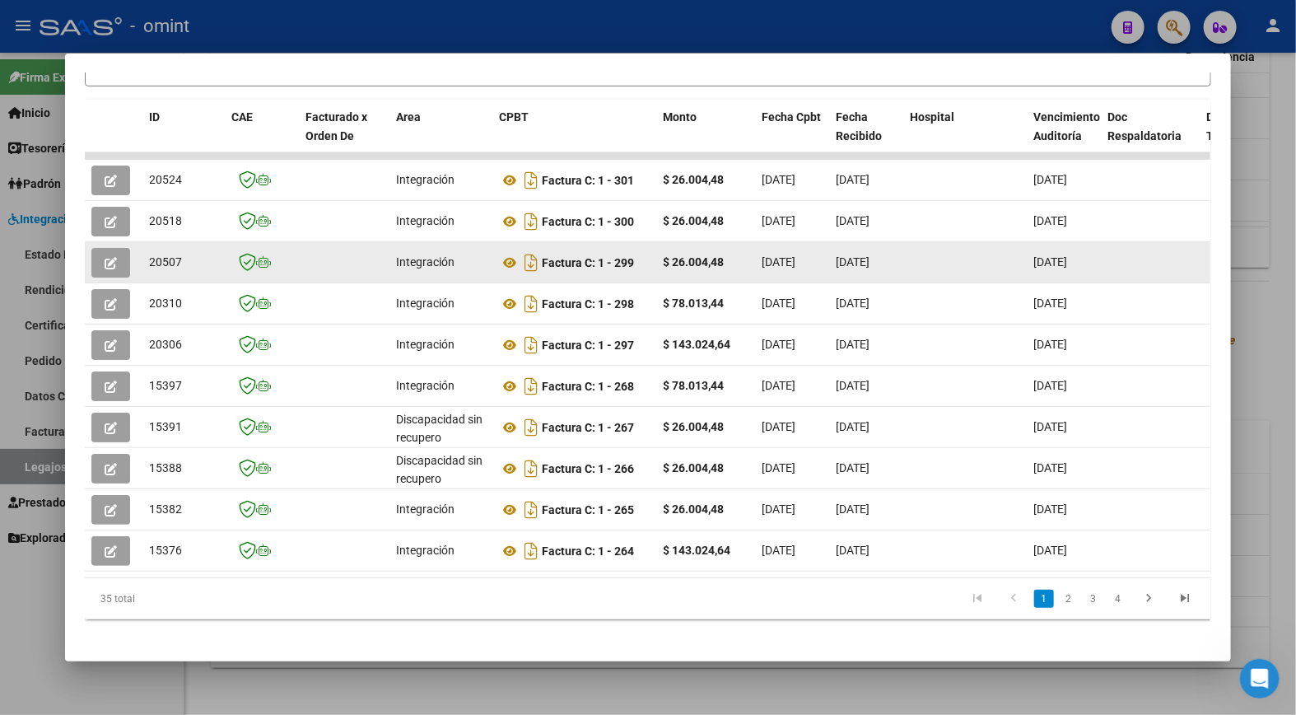
click at [108, 259] on icon "button" at bounding box center [111, 263] width 12 height 12
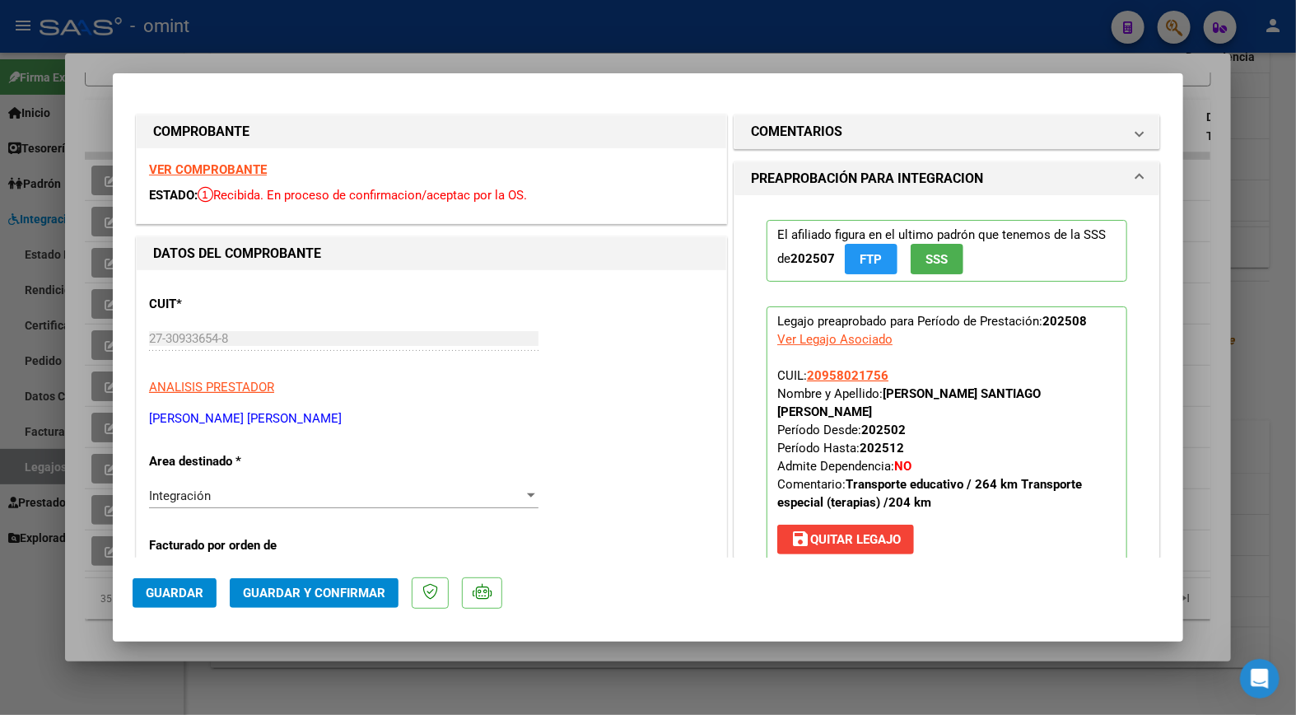
click at [234, 163] on strong "VER COMPROBANTE" at bounding box center [208, 169] width 118 height 15
drag, startPoint x: 221, startPoint y: 42, endPoint x: 346, endPoint y: 114, distance: 144.2
click at [226, 42] on div at bounding box center [648, 357] width 1296 height 715
type input "$ 0,00"
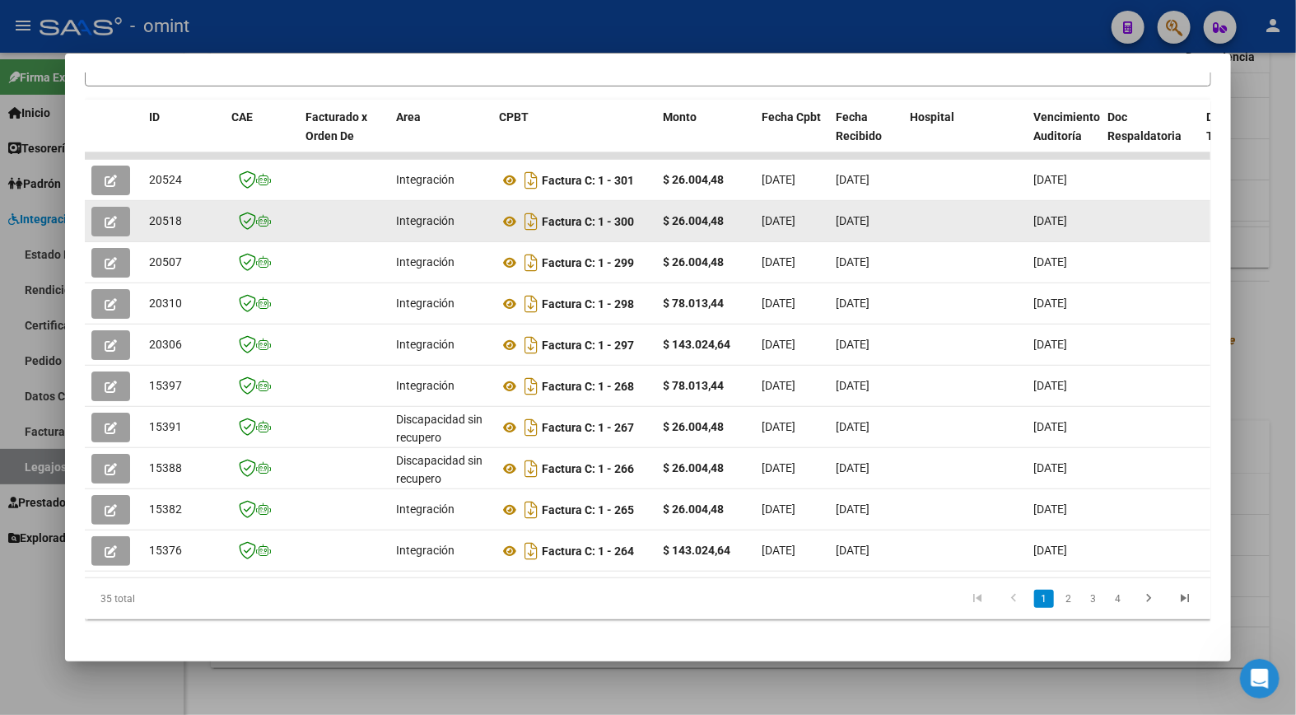
click at [107, 216] on icon "button" at bounding box center [111, 222] width 12 height 12
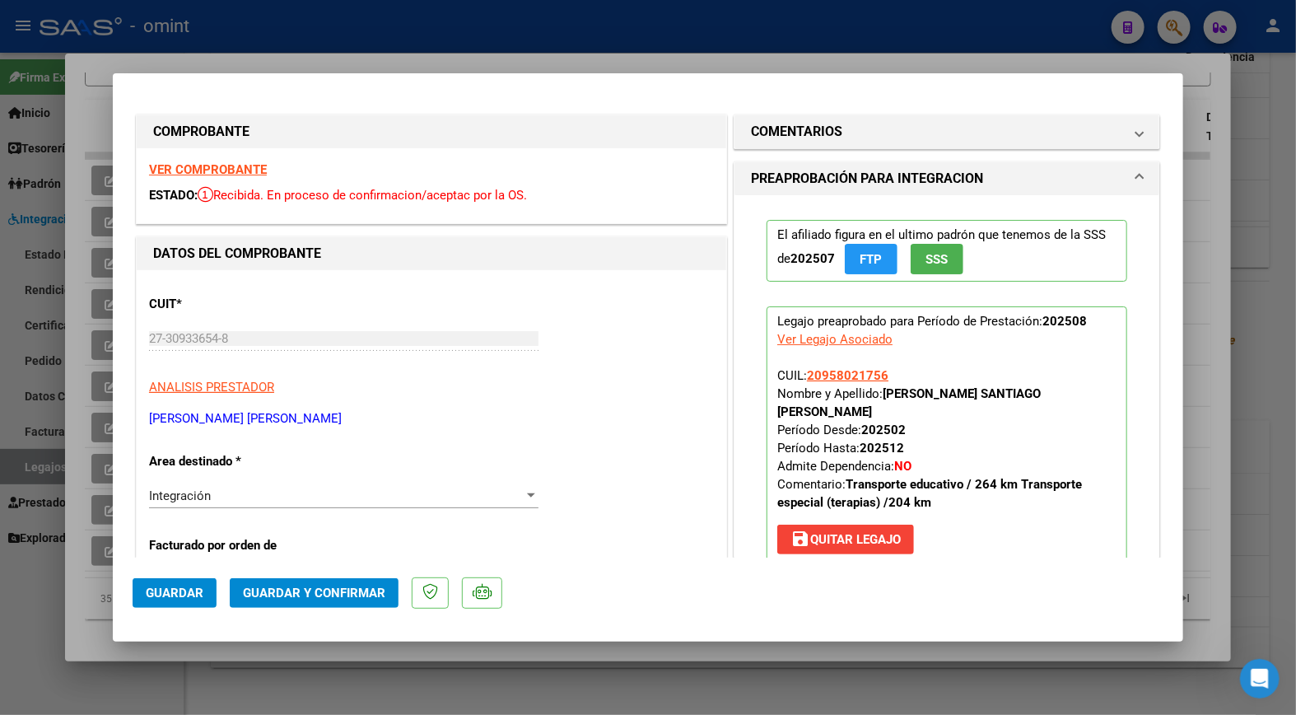
click at [232, 176] on strong "VER COMPROBANTE" at bounding box center [208, 169] width 118 height 15
click at [252, 39] on div at bounding box center [648, 357] width 1296 height 715
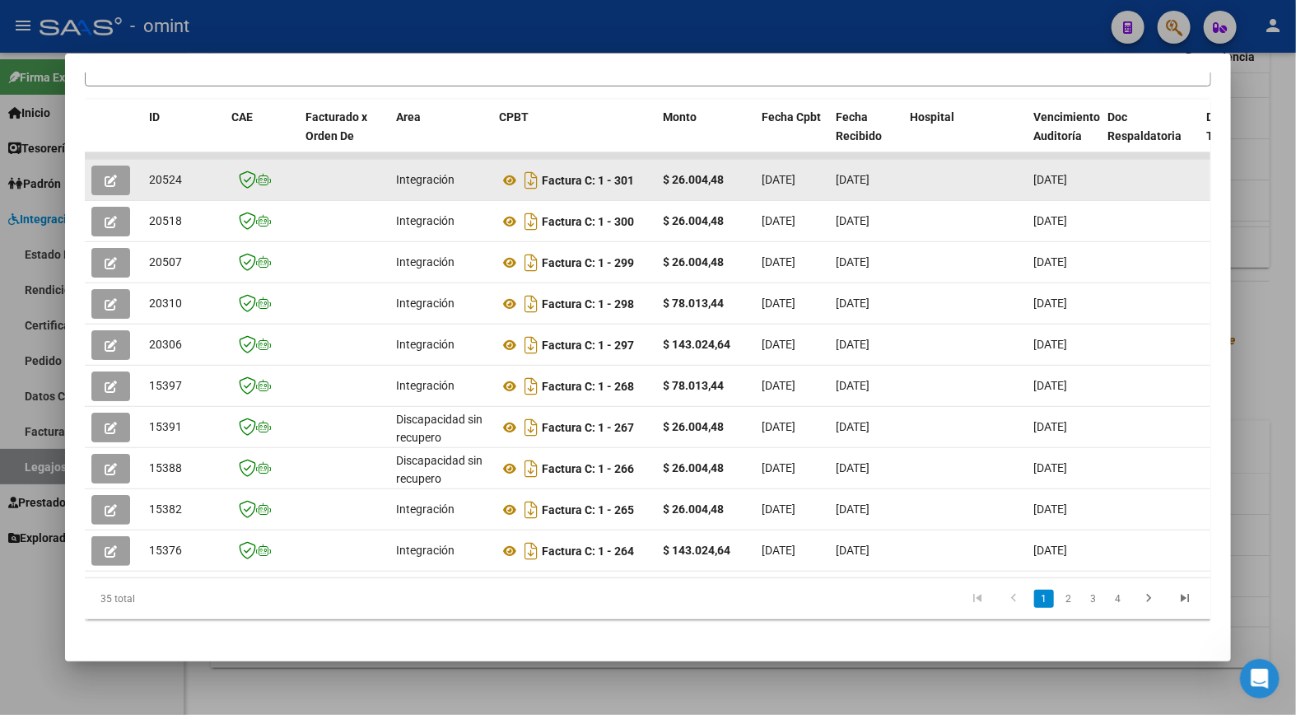
click at [105, 176] on icon "button" at bounding box center [111, 181] width 12 height 12
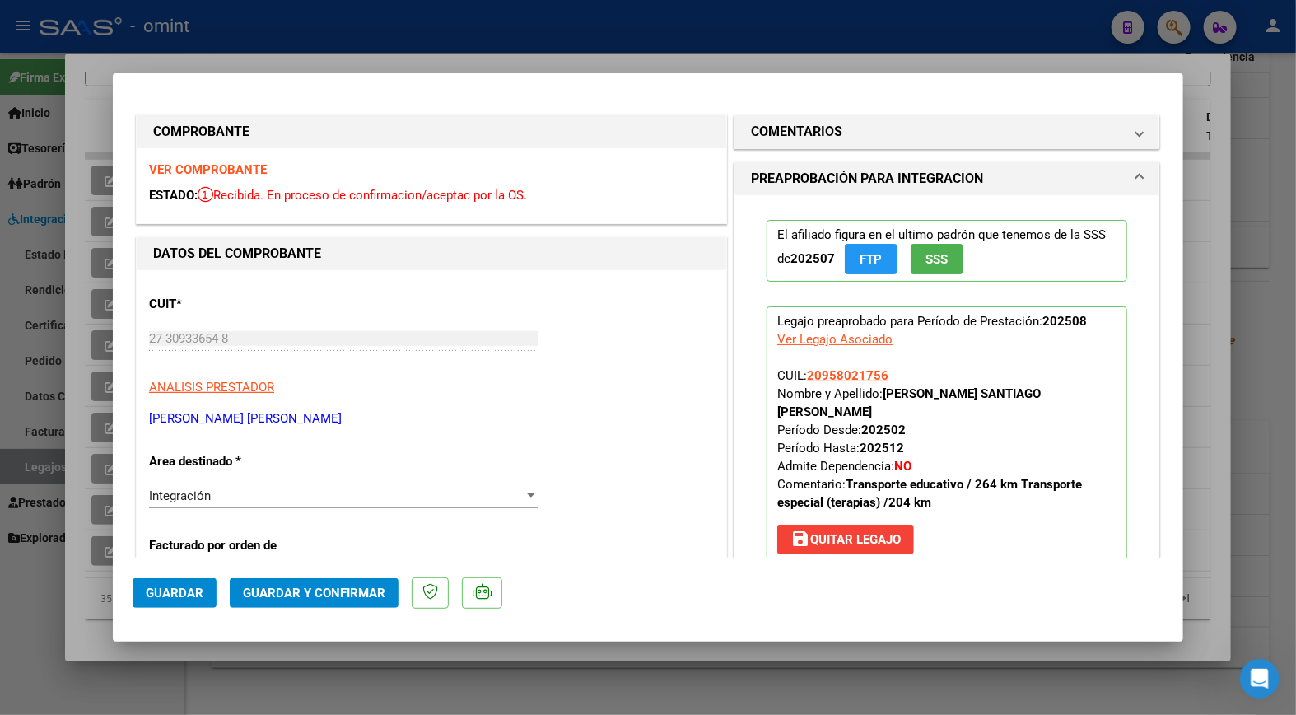
click at [231, 163] on strong "VER COMPROBANTE" at bounding box center [208, 169] width 118 height 15
click at [273, 51] on div at bounding box center [648, 357] width 1296 height 715
type input "$ 0,00"
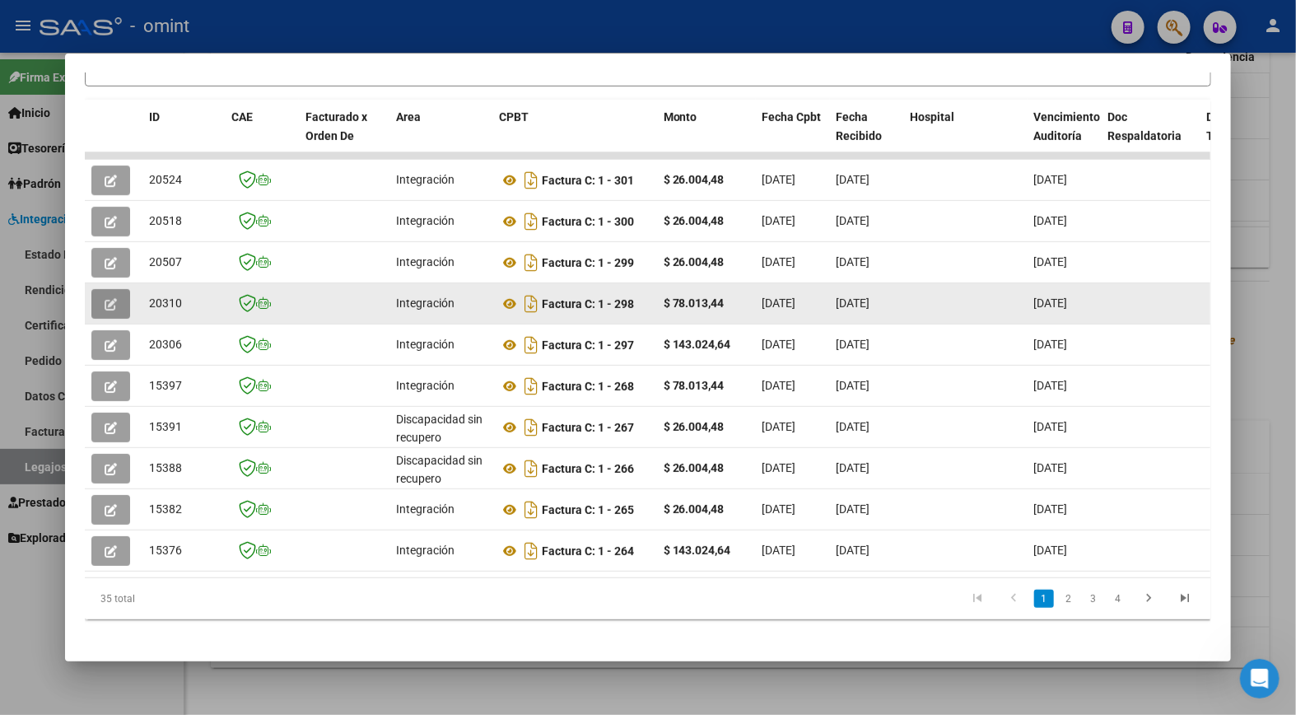
click at [105, 301] on icon "button" at bounding box center [111, 304] width 12 height 12
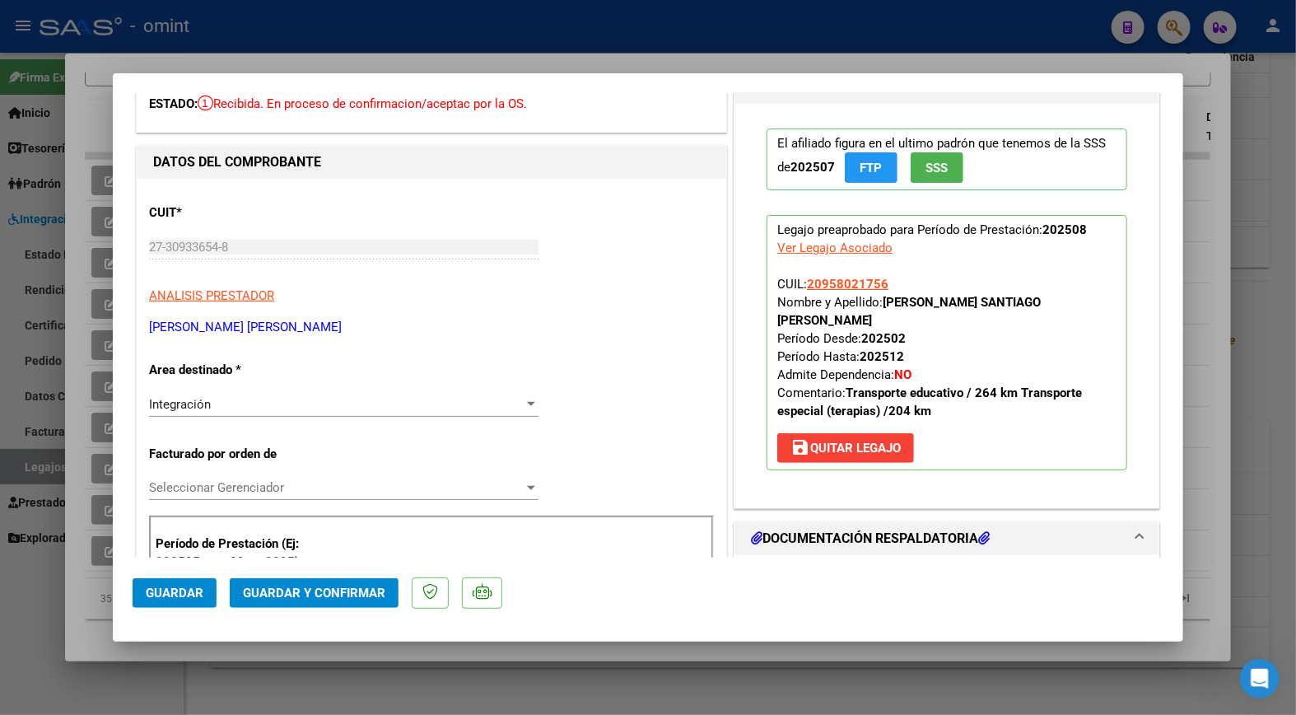
scroll to position [183, 0]
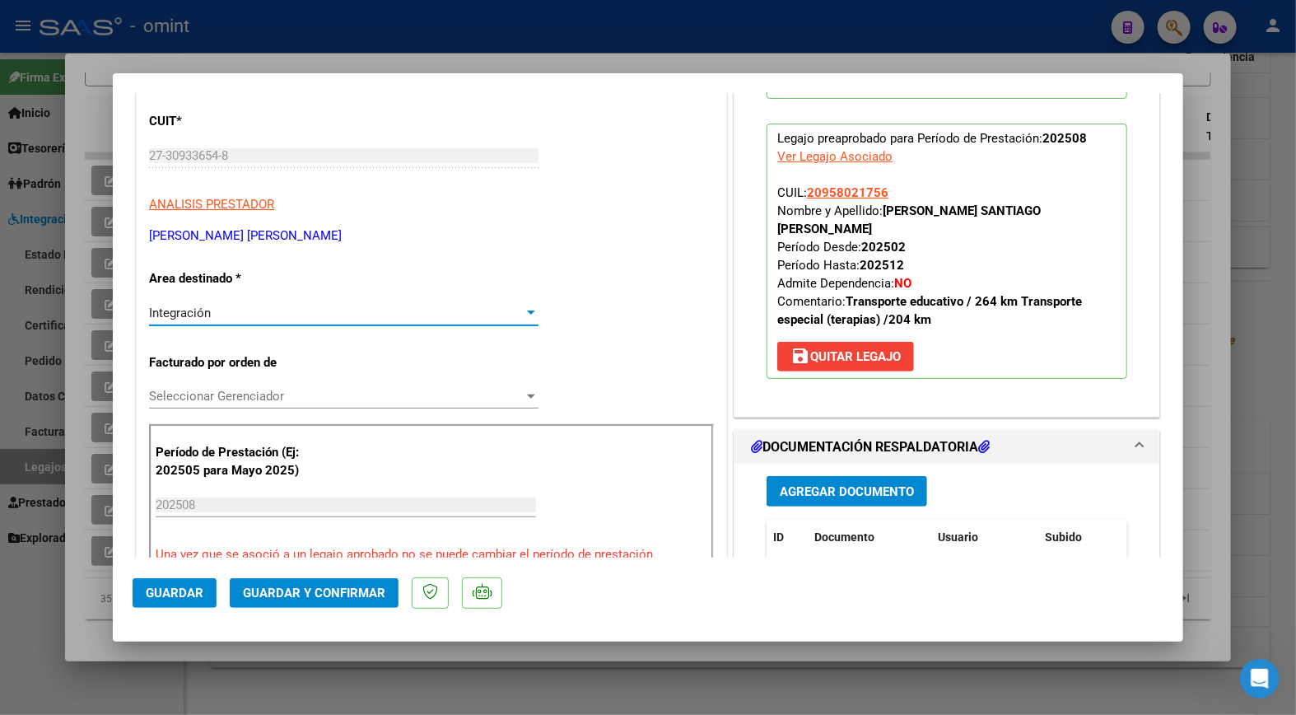
click at [488, 311] on div "Integración" at bounding box center [336, 313] width 375 height 15
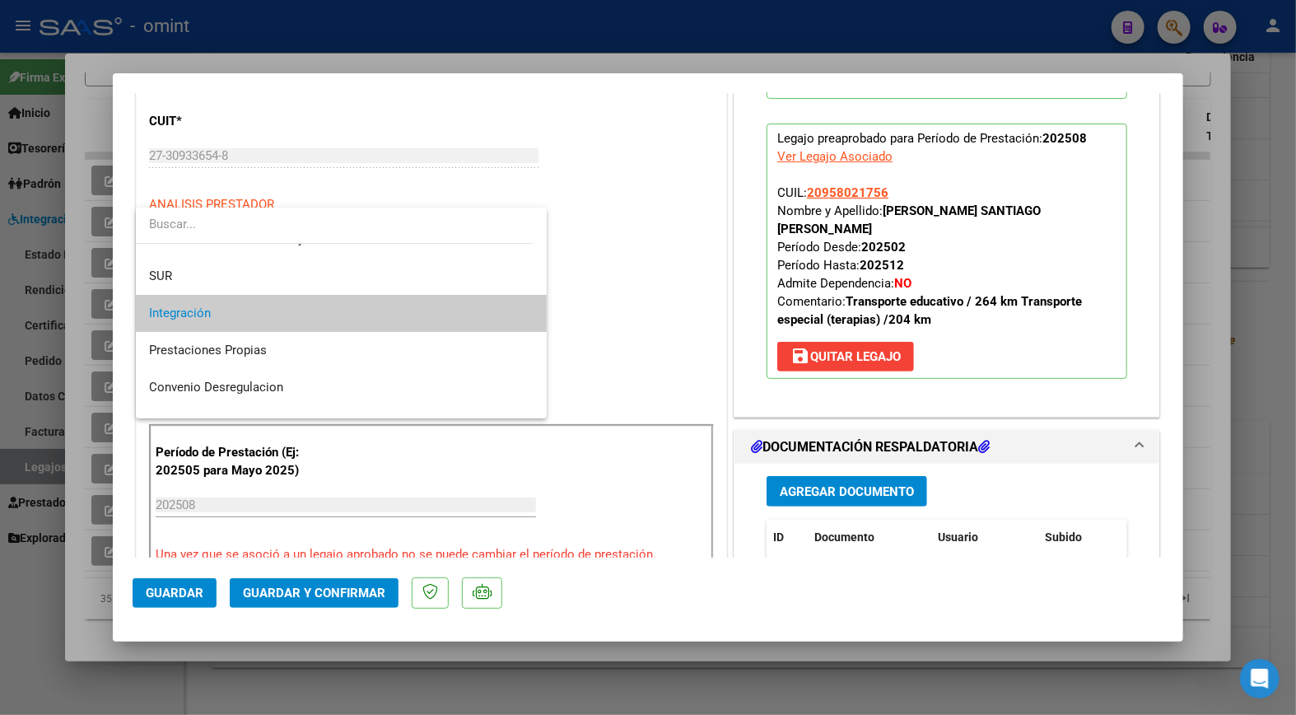
scroll to position [152, 0]
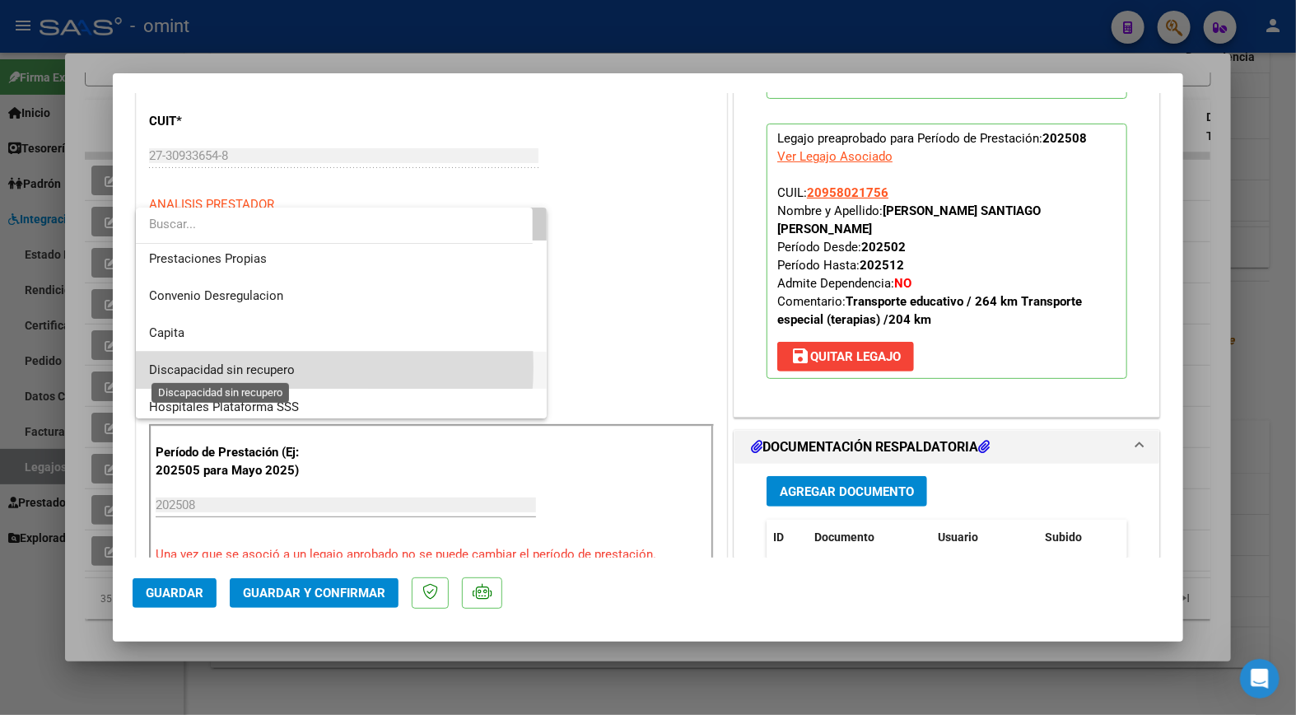
drag, startPoint x: 241, startPoint y: 367, endPoint x: 282, endPoint y: 358, distance: 42.0
click at [242, 367] on span "Discapacidad sin recupero" at bounding box center [222, 369] width 146 height 15
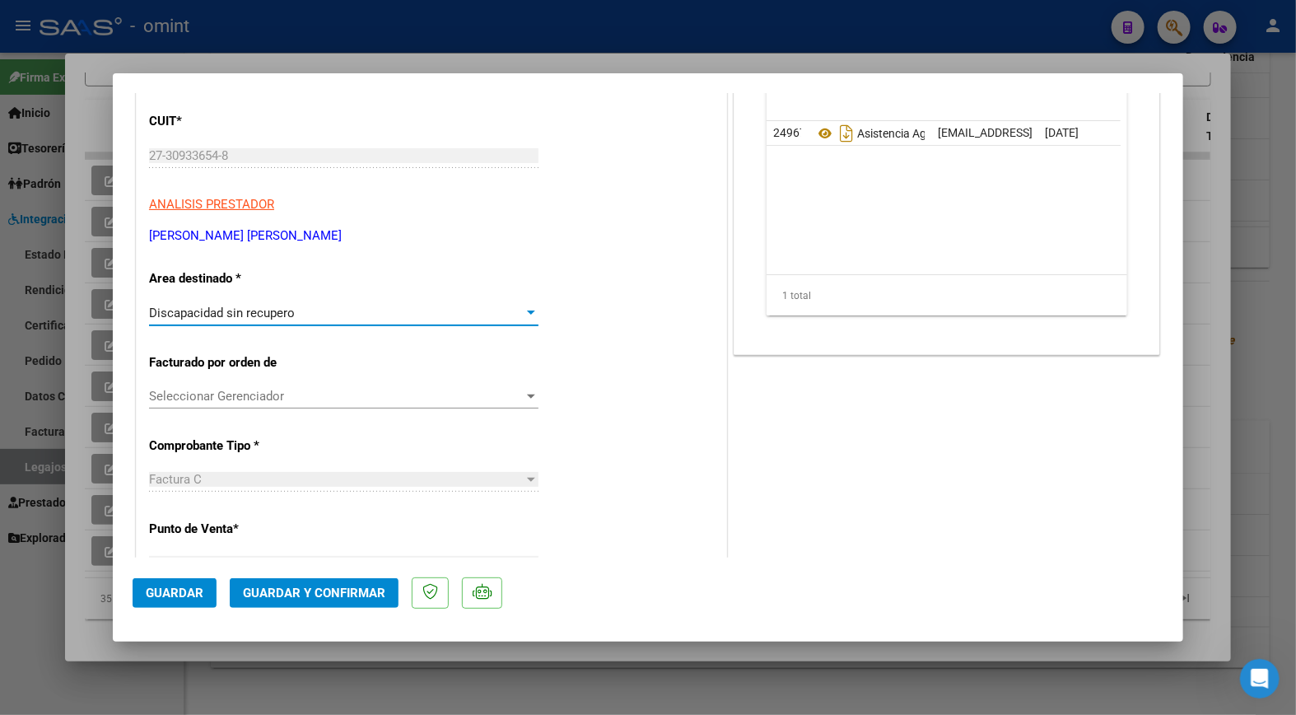
scroll to position [0, 0]
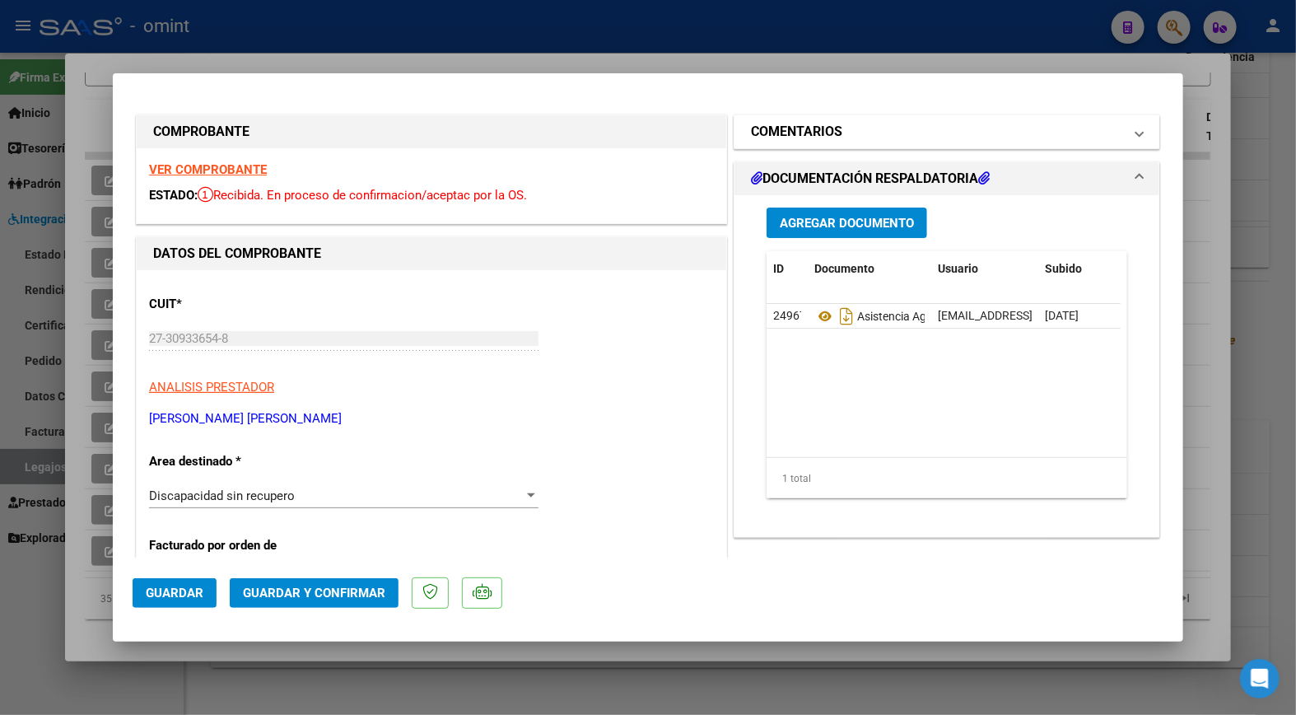
click at [794, 125] on h1 "COMENTARIOS" at bounding box center [796, 132] width 91 height 20
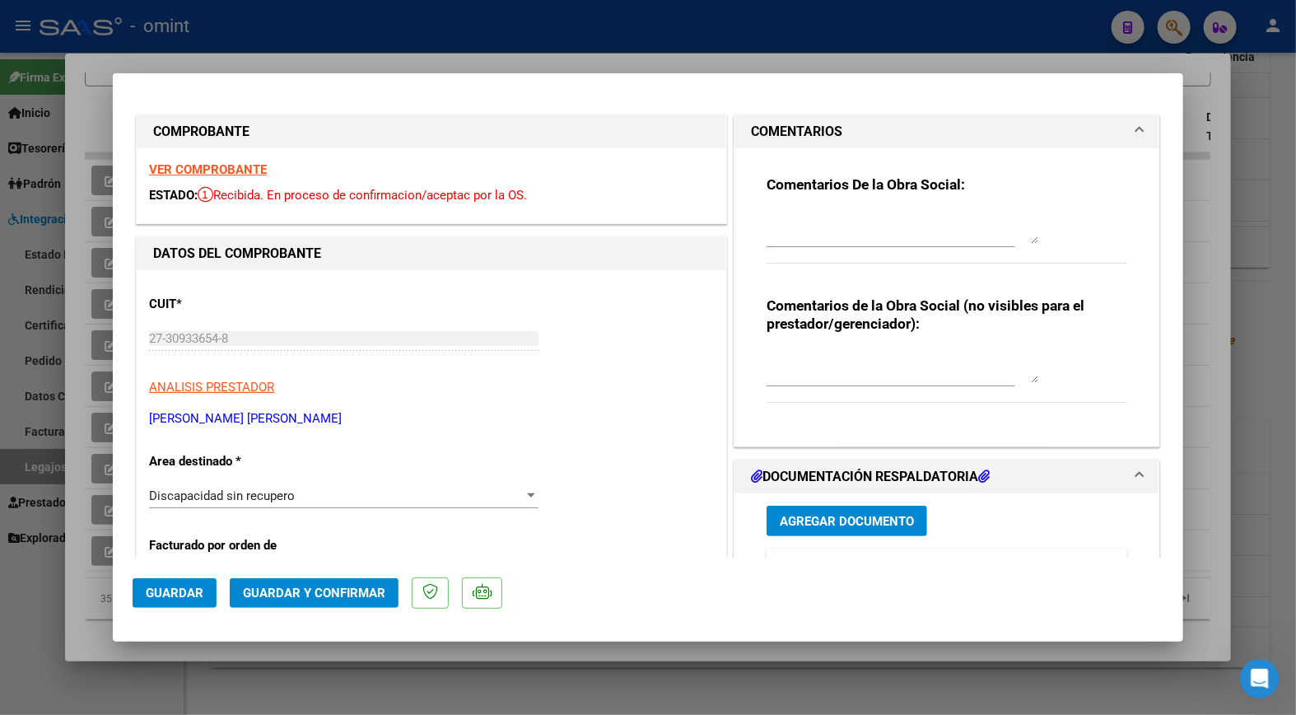
click at [773, 223] on textarea at bounding box center [903, 227] width 272 height 33
drag, startPoint x: 949, startPoint y: 234, endPoint x: 733, endPoint y: 175, distance: 223.6
click at [735, 175] on div "Comentarios De la Obra Social: Estimado: Los KM autorizados son 204 en total, p…" at bounding box center [947, 297] width 425 height 298
drag, startPoint x: 819, startPoint y: 221, endPoint x: 988, endPoint y: 223, distance: 168.9
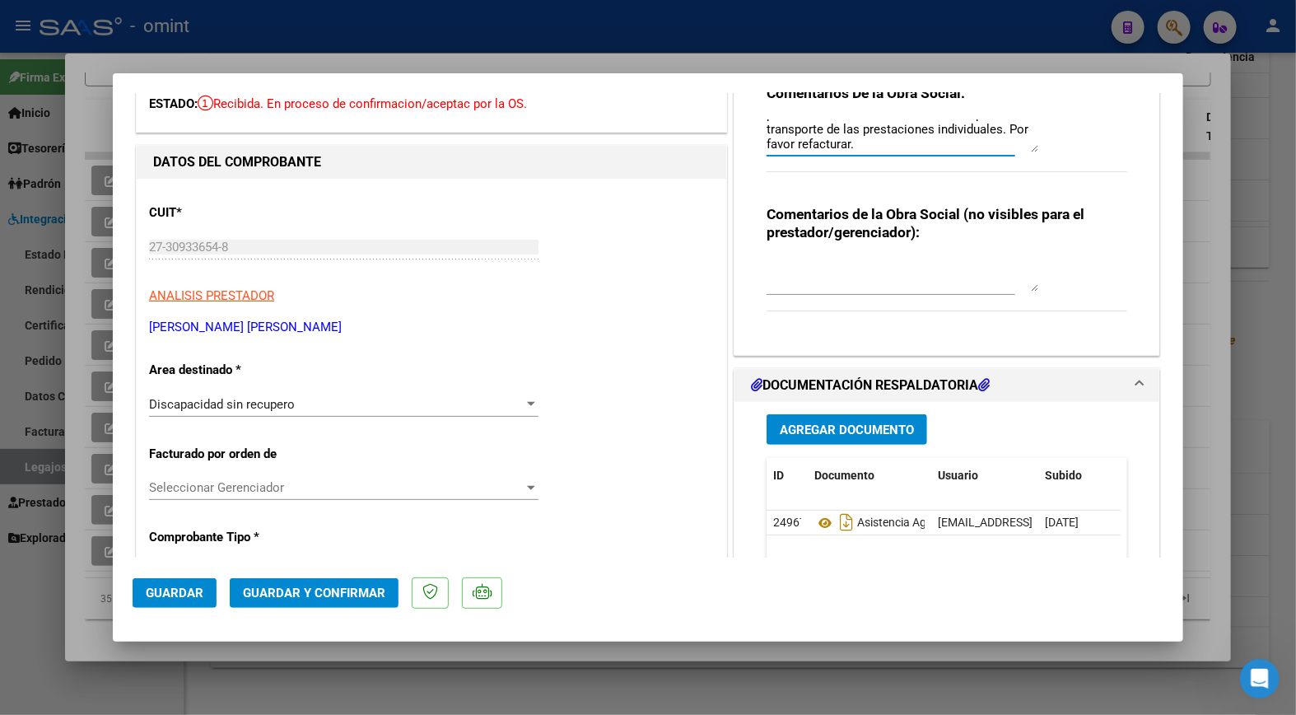
type textarea "Estimado: Los KM autorizados son 204 en total, por favor debe hacer solo una fa…"
click at [348, 597] on span "Guardar y Confirmar" at bounding box center [314, 593] width 142 height 15
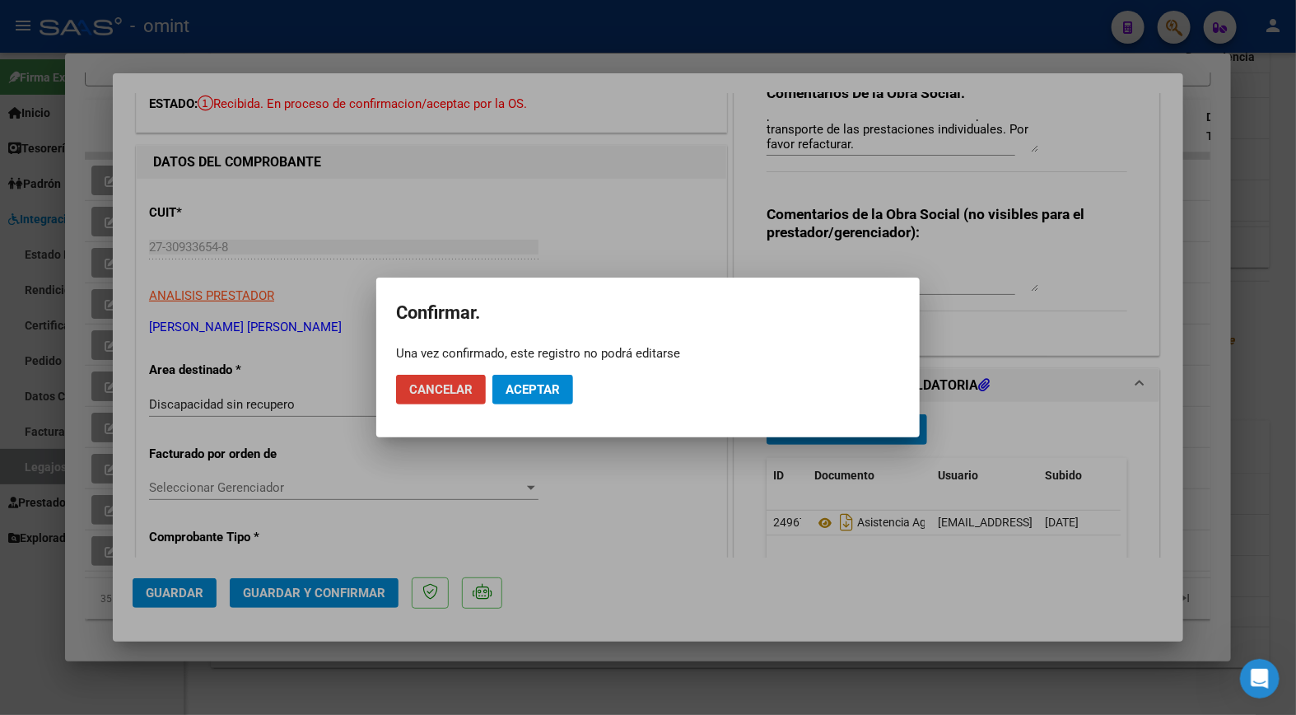
click at [536, 389] on span "Aceptar" at bounding box center [533, 389] width 54 height 15
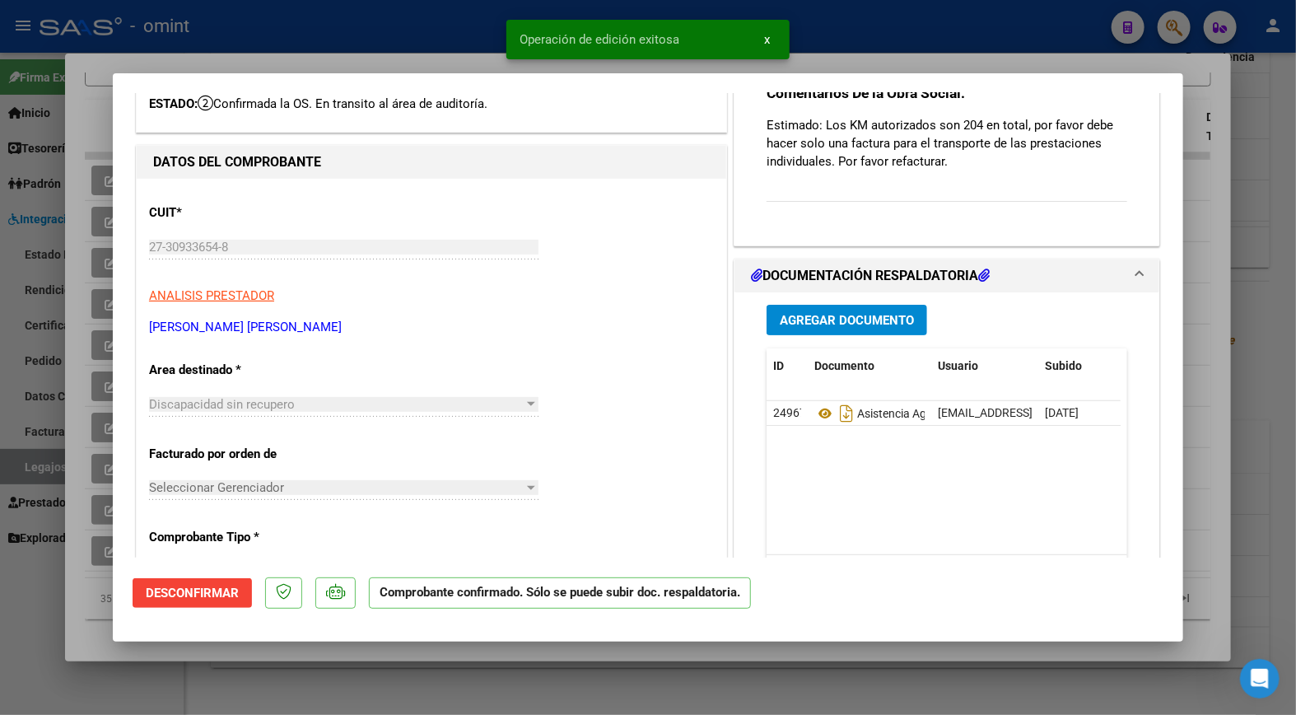
click at [316, 41] on div at bounding box center [648, 357] width 1296 height 715
type input "$ 0,00"
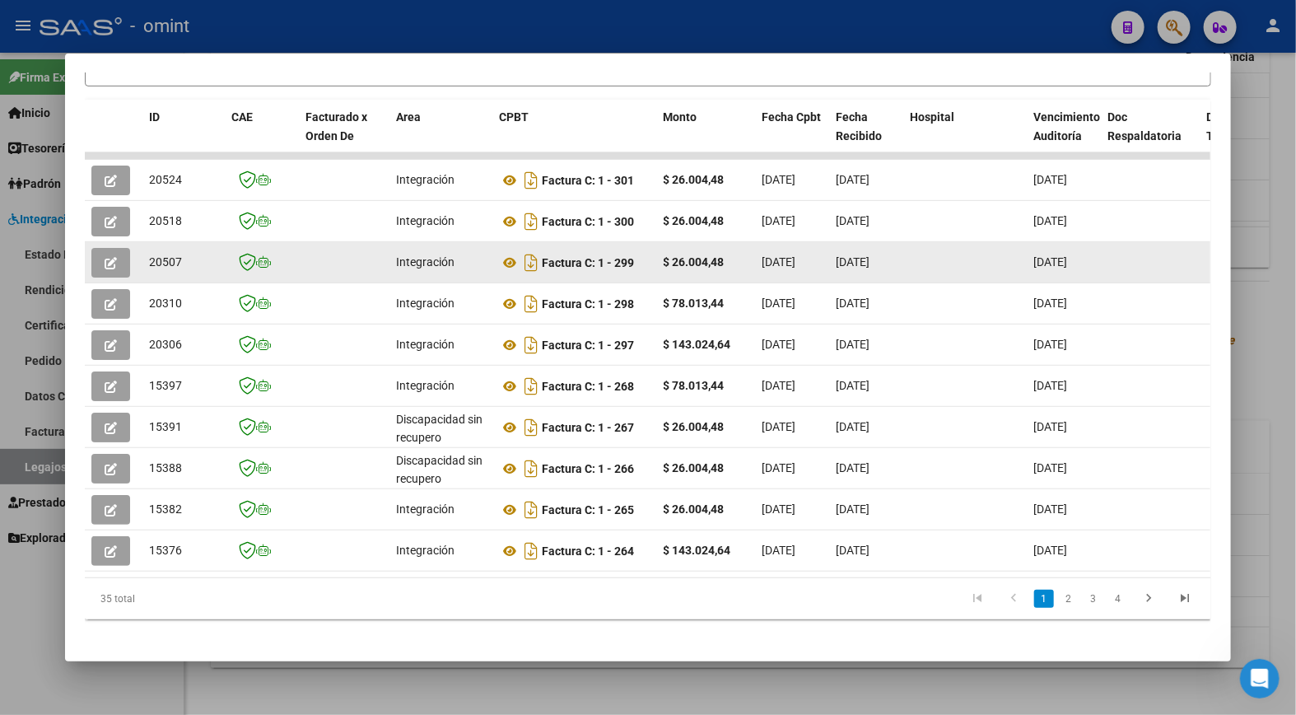
click at [105, 259] on icon "button" at bounding box center [111, 263] width 12 height 12
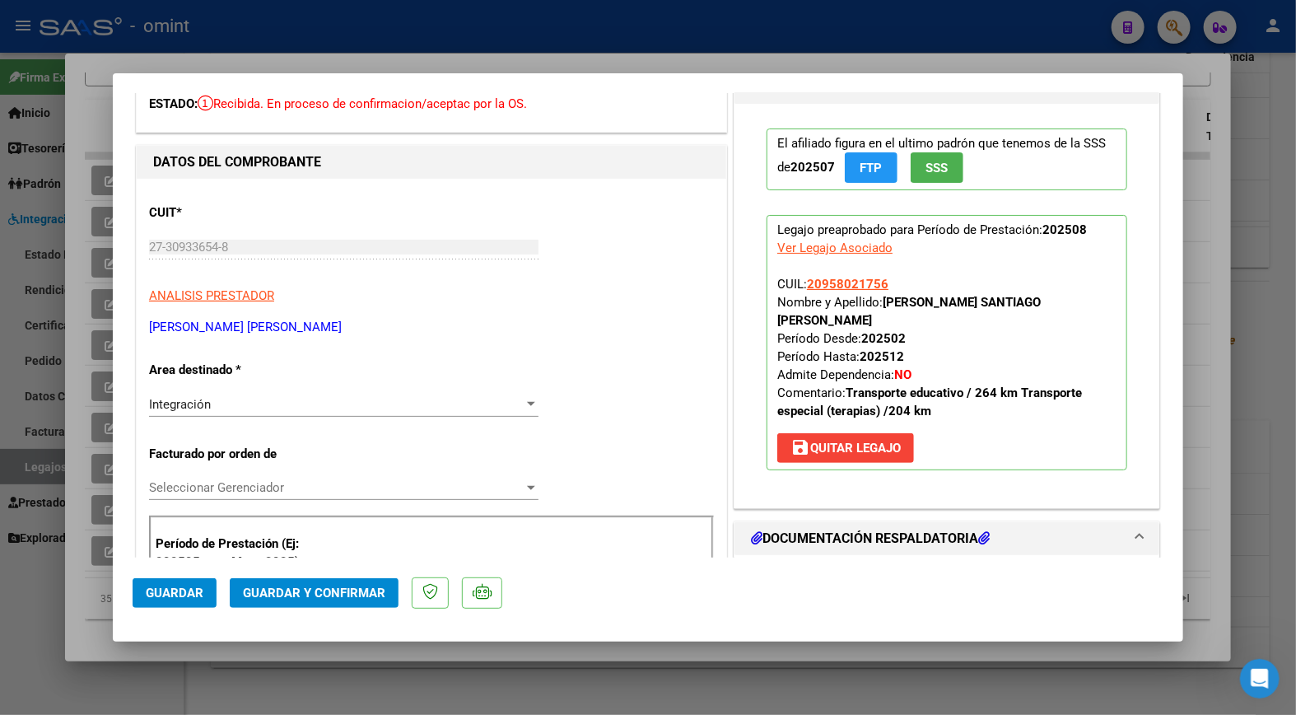
click at [357, 395] on div "Integración Seleccionar Area" at bounding box center [344, 404] width 390 height 25
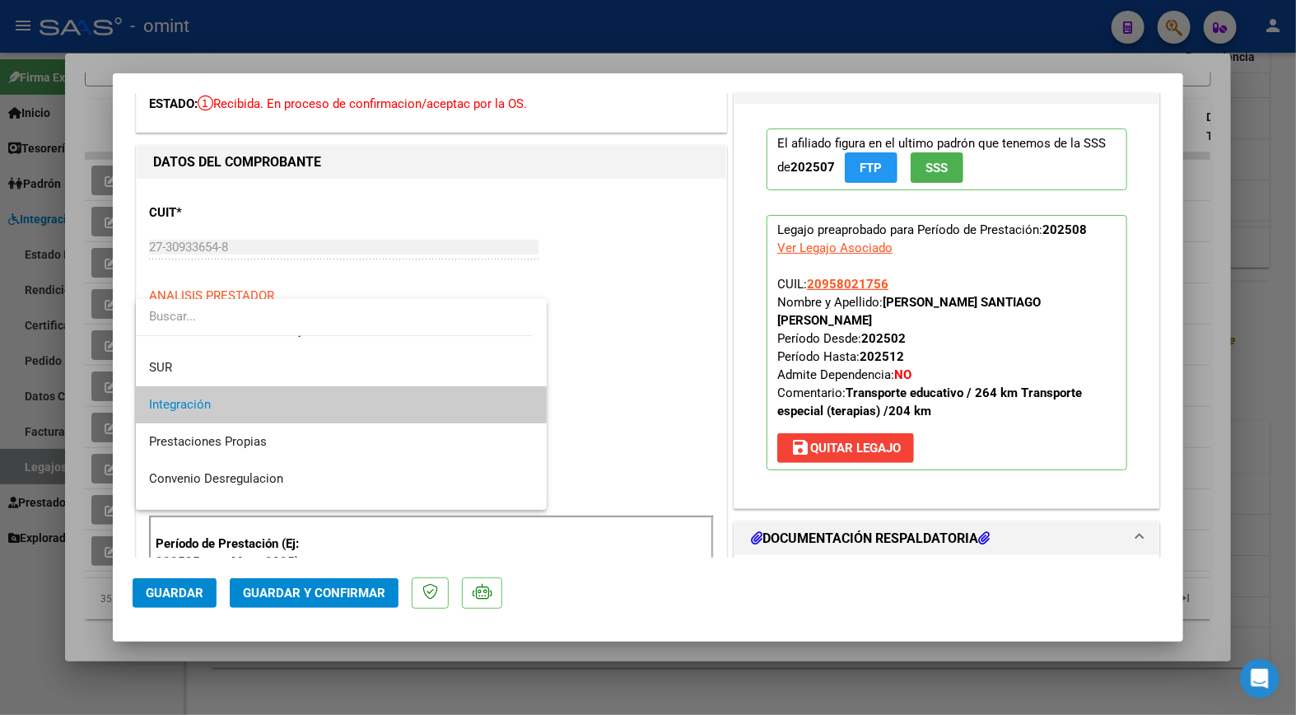
scroll to position [160, 0]
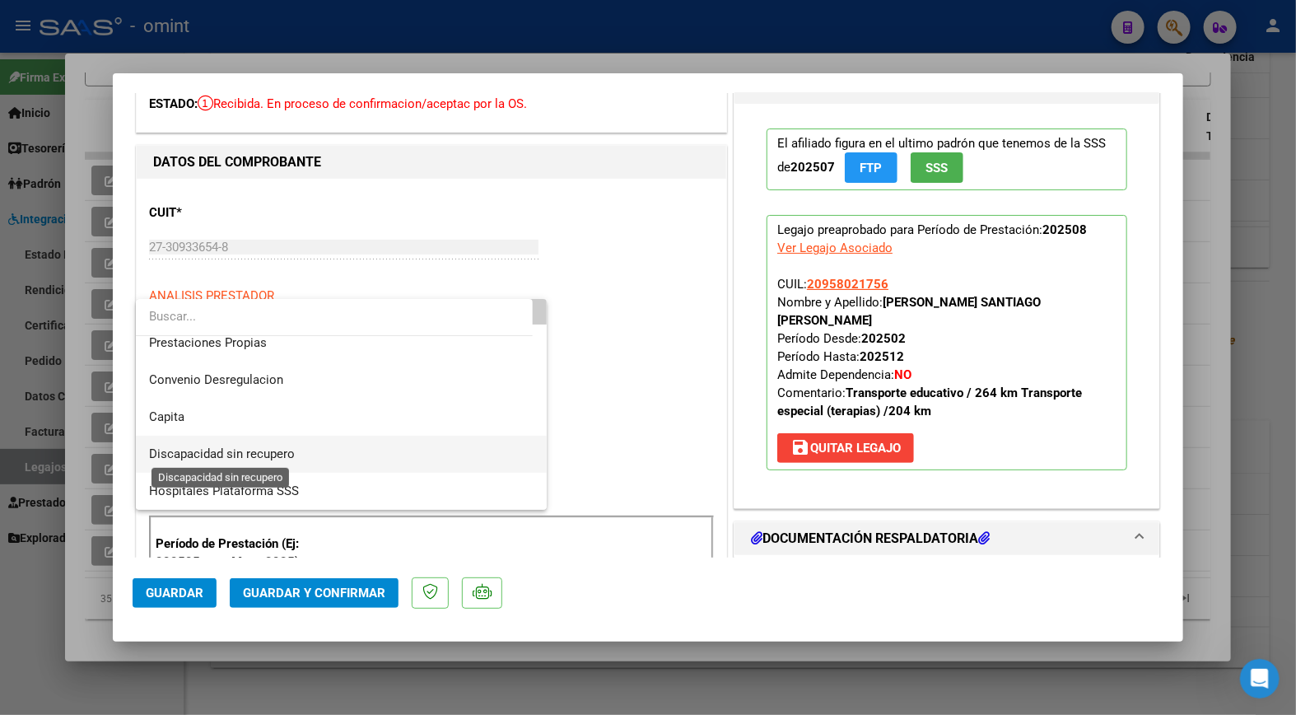
click at [274, 456] on span "Discapacidad sin recupero" at bounding box center [222, 453] width 146 height 15
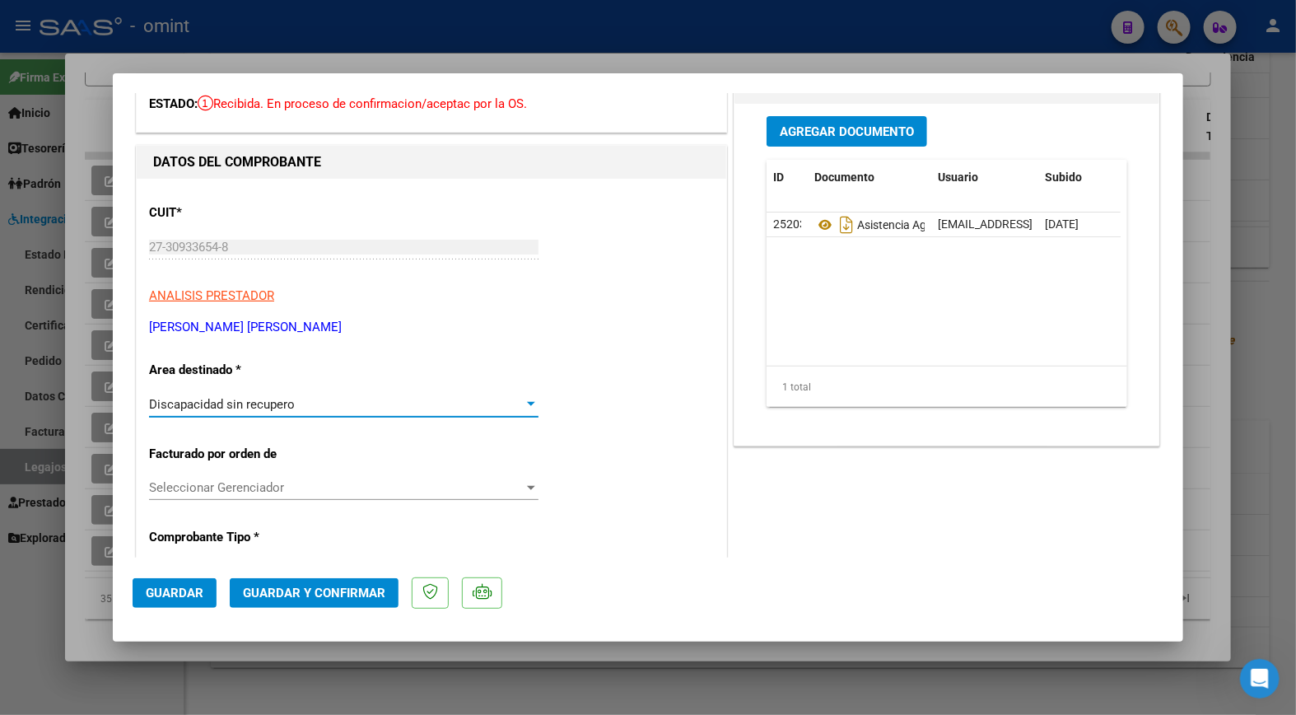
scroll to position [0, 0]
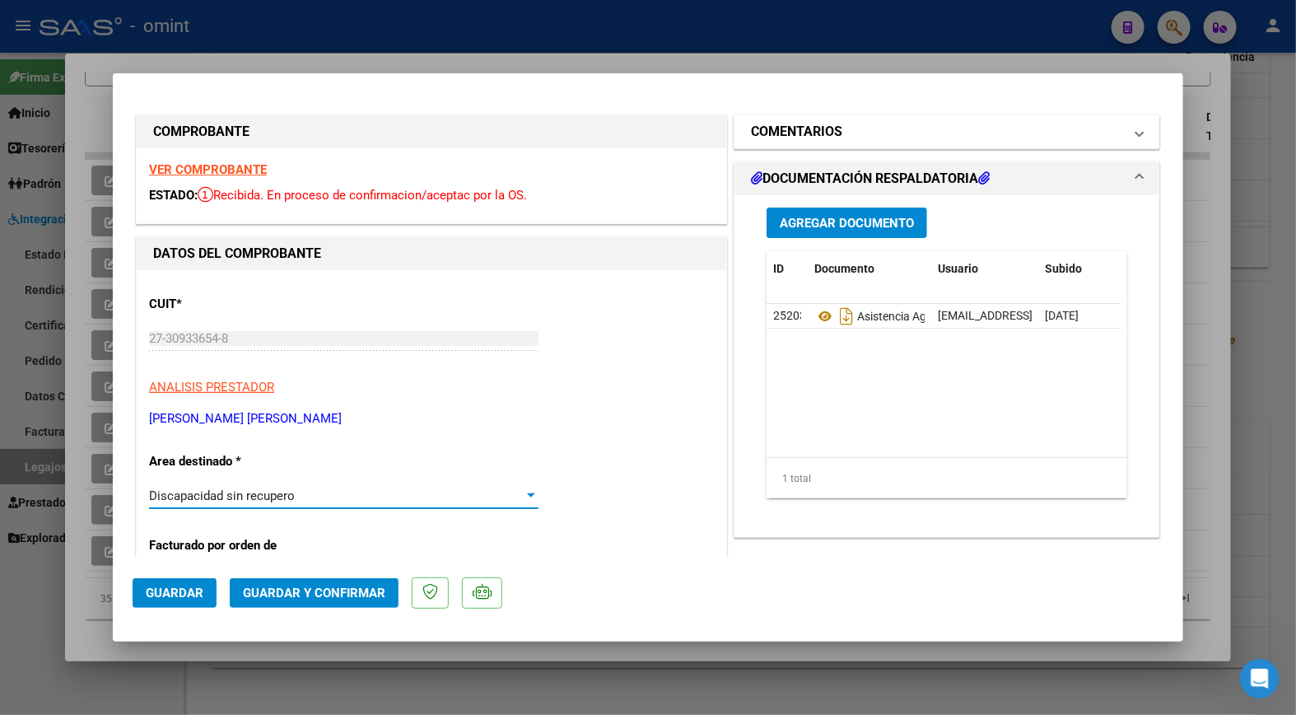
click at [1133, 124] on mat-expansion-panel-header "COMENTARIOS" at bounding box center [947, 131] width 425 height 33
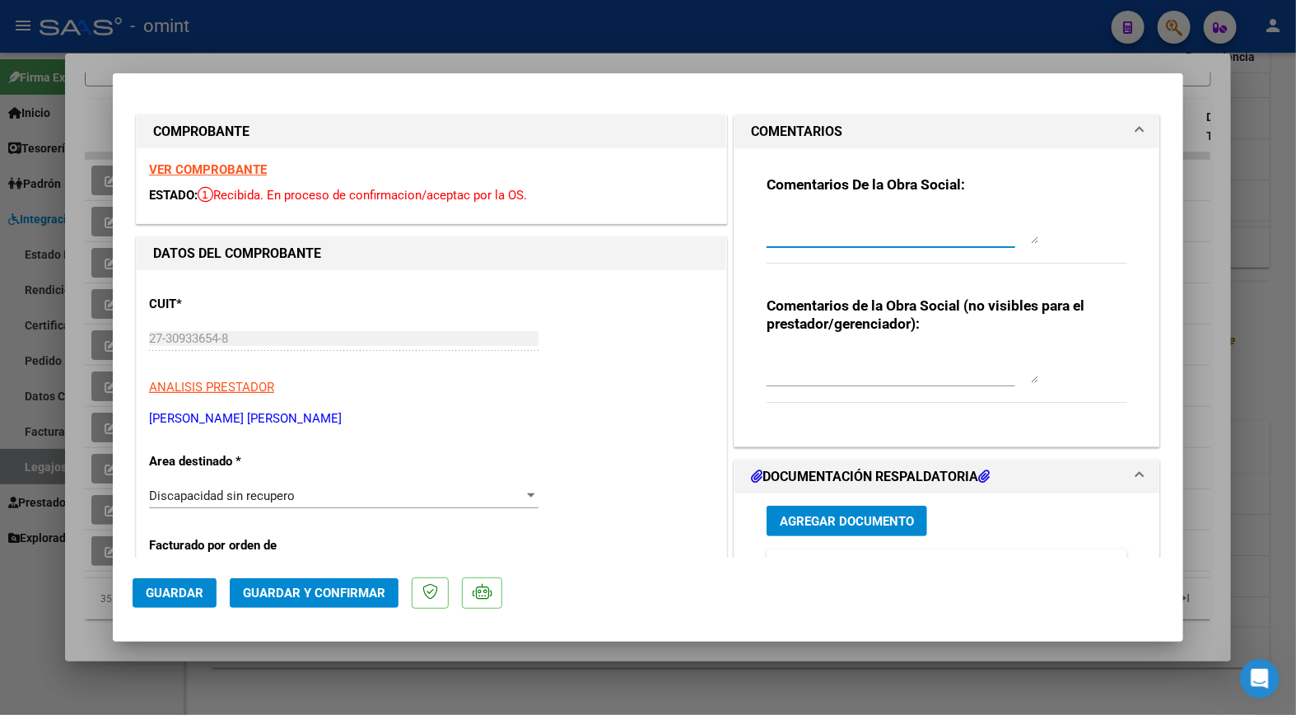
paste textarea "Estimado: Los KM autorizados son 204 en total, por favor debe hacer solo una fa…"
type textarea "Estimado: Los KM autorizados son 204 en total, por favor debe hacer solo una fa…"
click at [324, 597] on span "Guardar y Confirmar" at bounding box center [314, 593] width 142 height 15
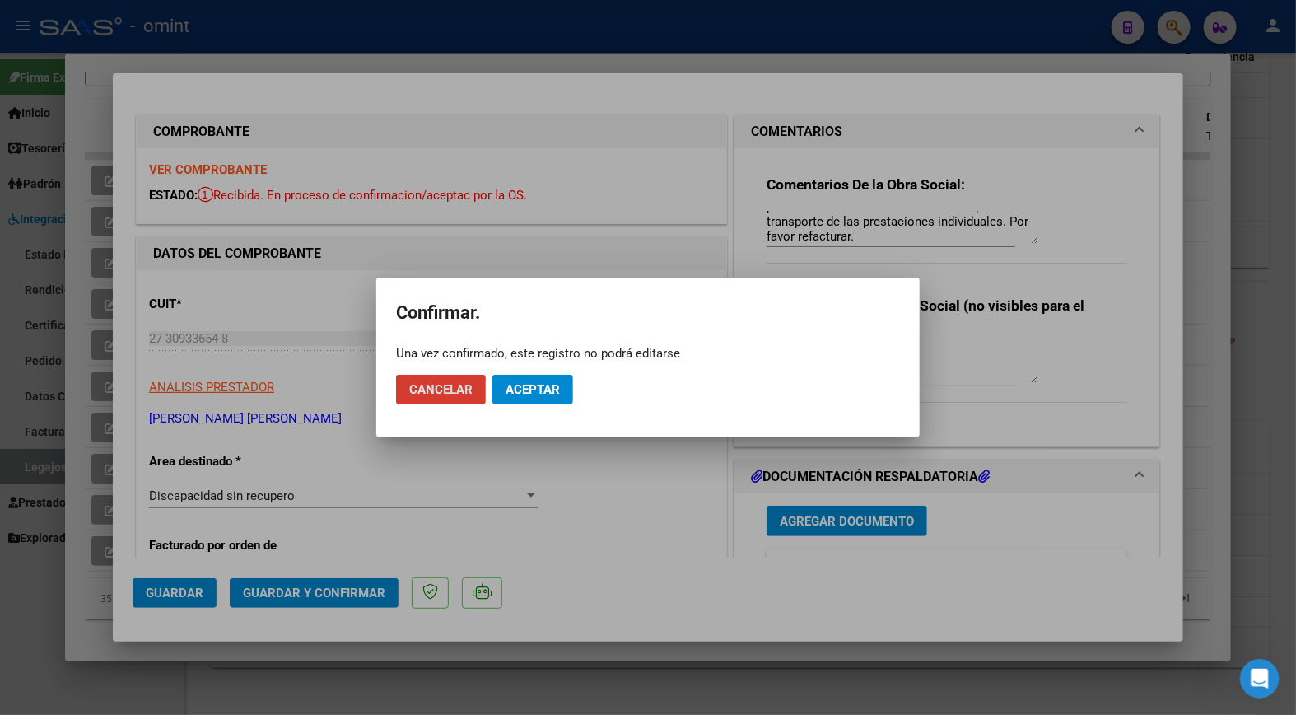
click at [532, 385] on span "Aceptar" at bounding box center [533, 389] width 54 height 15
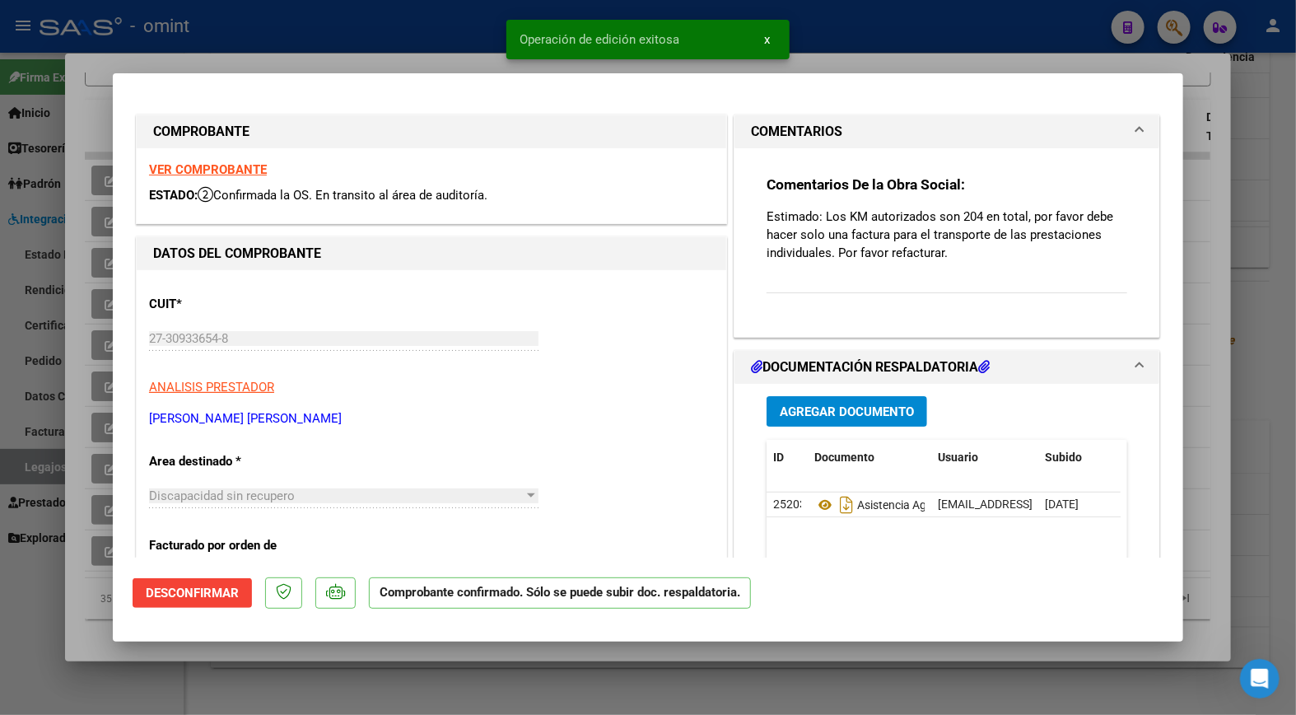
click at [315, 51] on div at bounding box center [648, 357] width 1296 height 715
type input "$ 0,00"
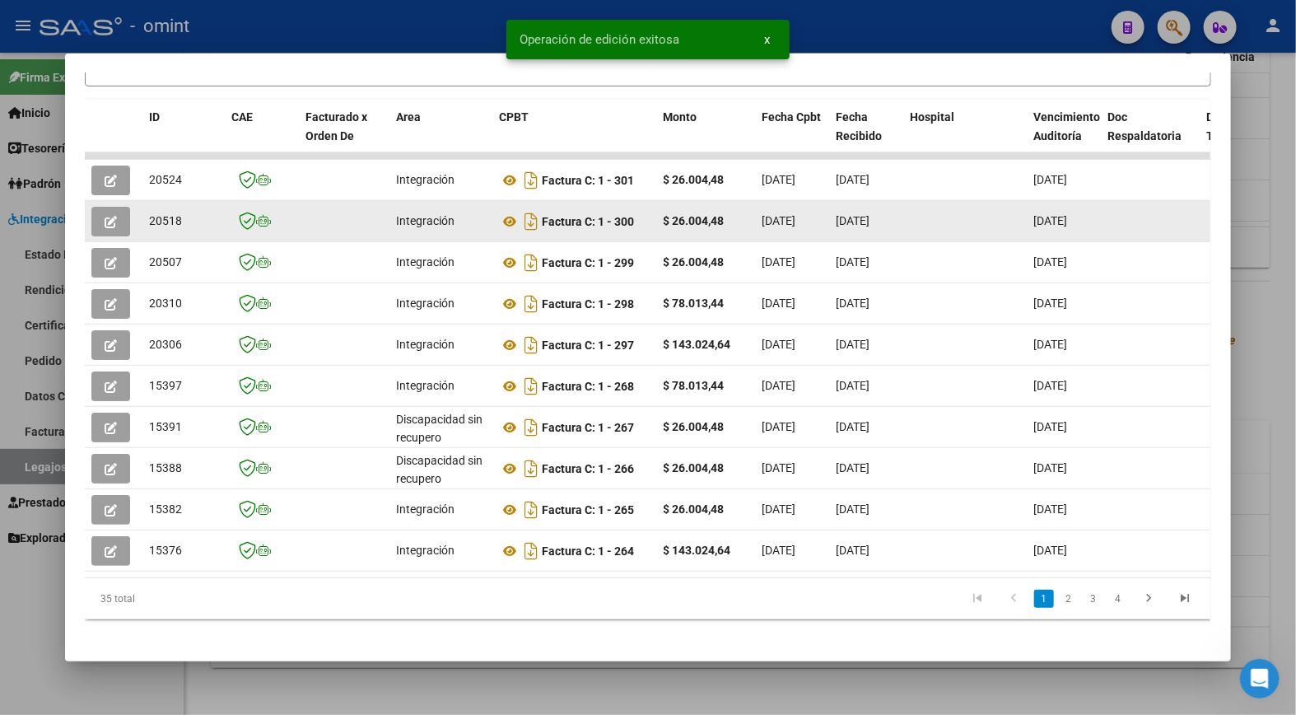
click at [105, 216] on icon "button" at bounding box center [111, 222] width 12 height 12
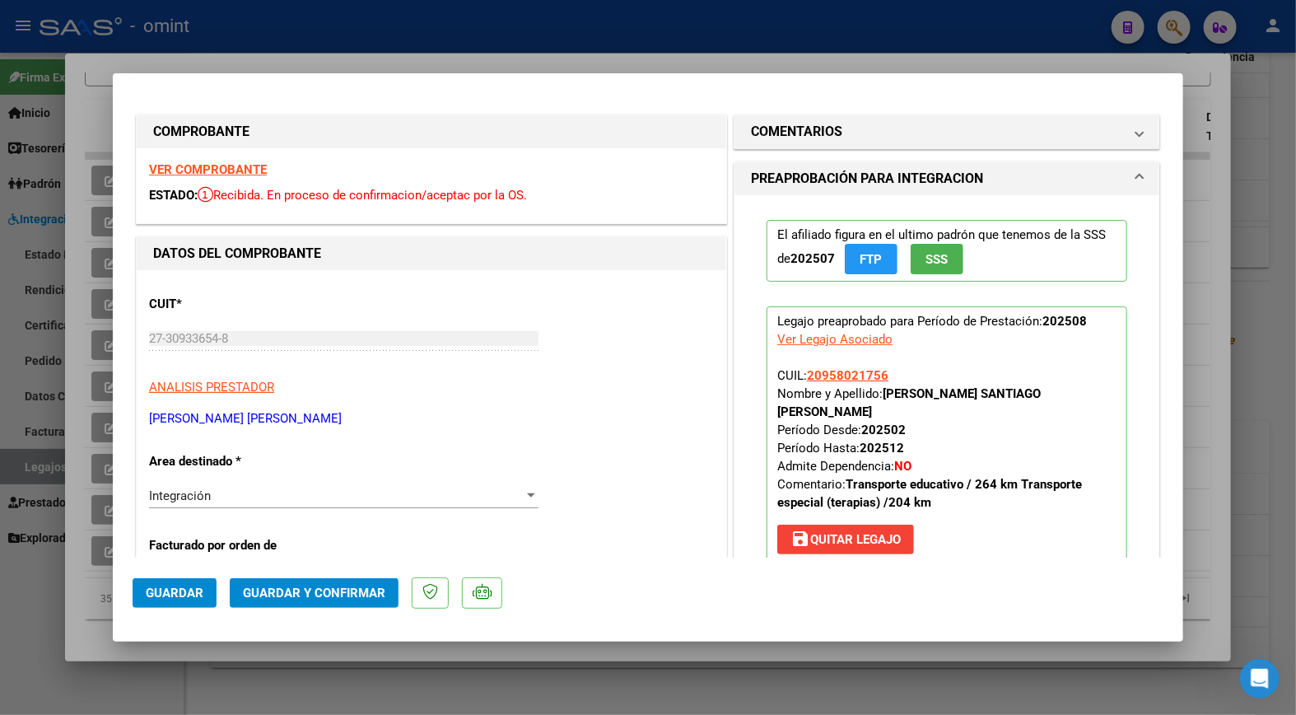
click at [334, 487] on div "Integración Seleccionar Area" at bounding box center [344, 495] width 390 height 25
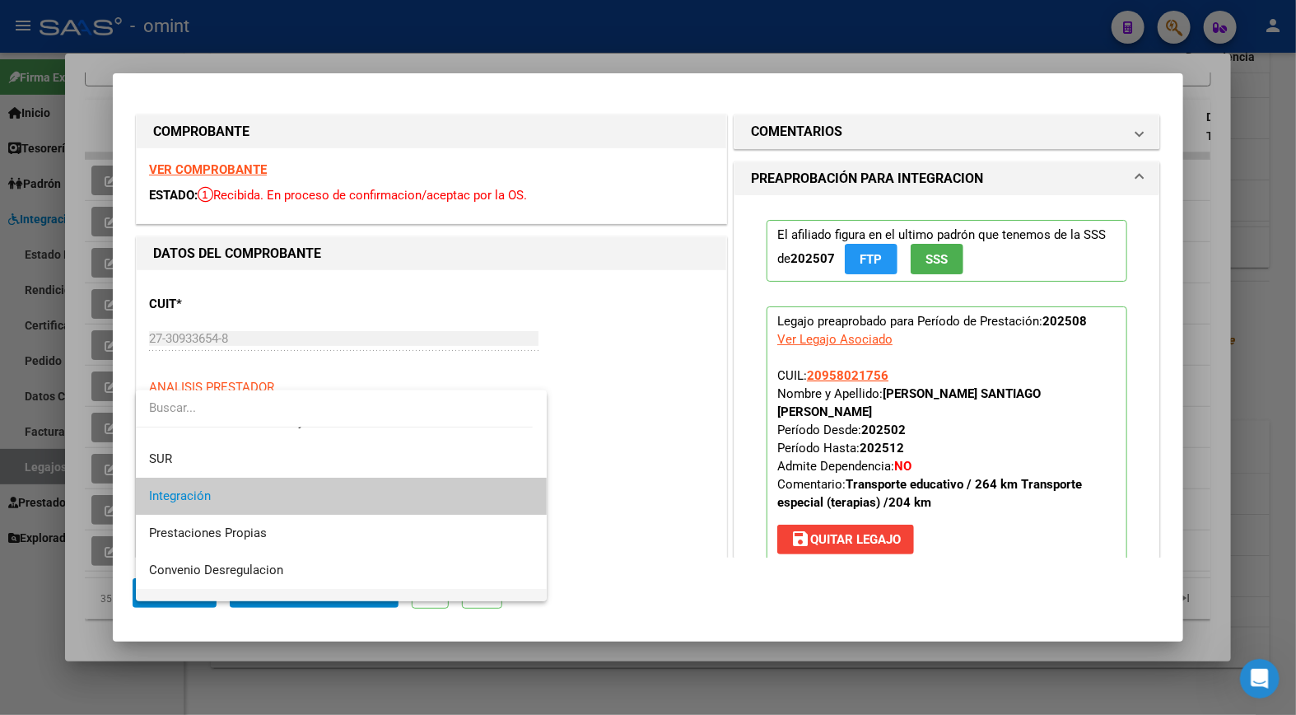
scroll to position [152, 0]
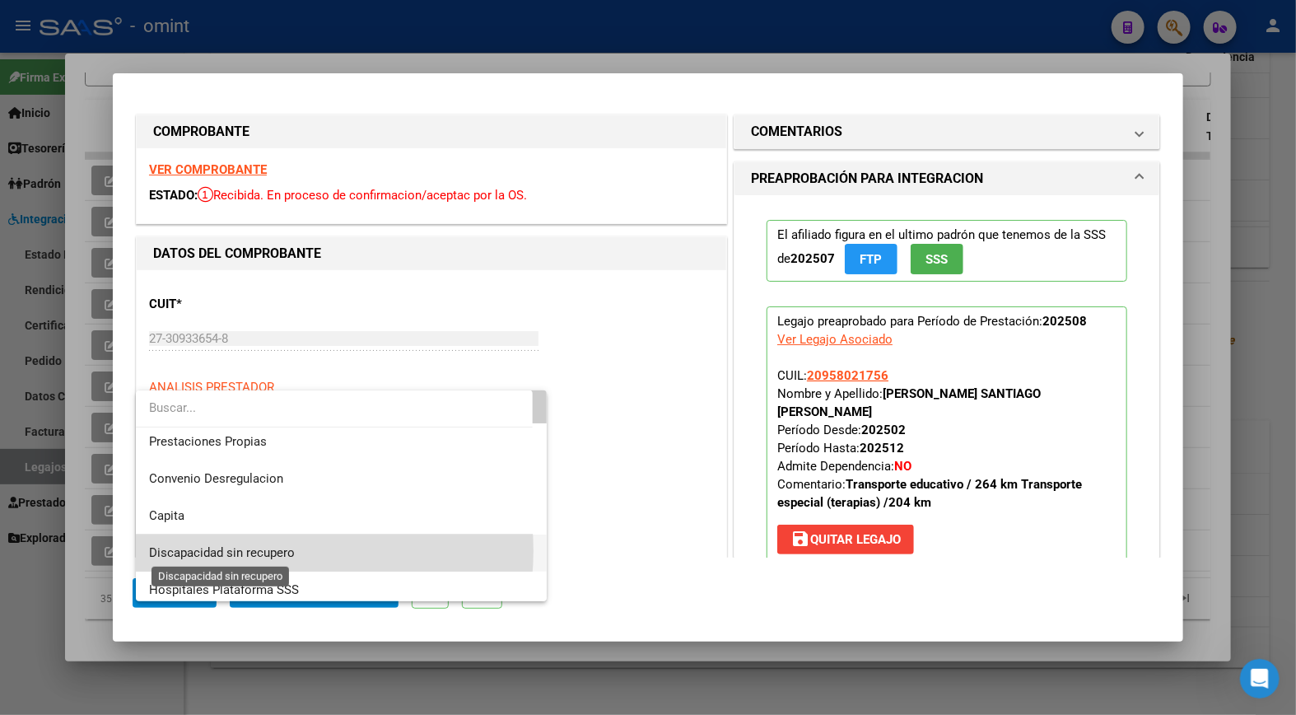
click at [262, 552] on span "Discapacidad sin recupero" at bounding box center [222, 552] width 146 height 15
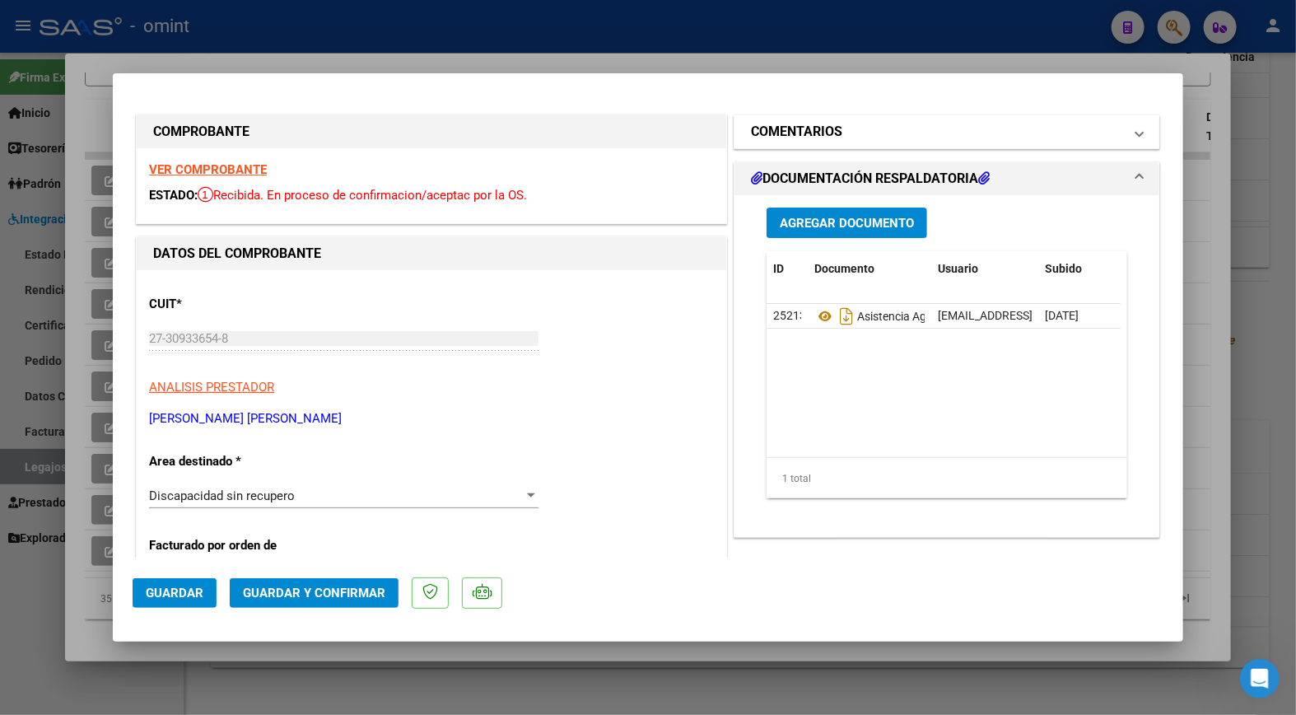
click at [826, 133] on h1 "COMENTARIOS" at bounding box center [796, 132] width 91 height 20
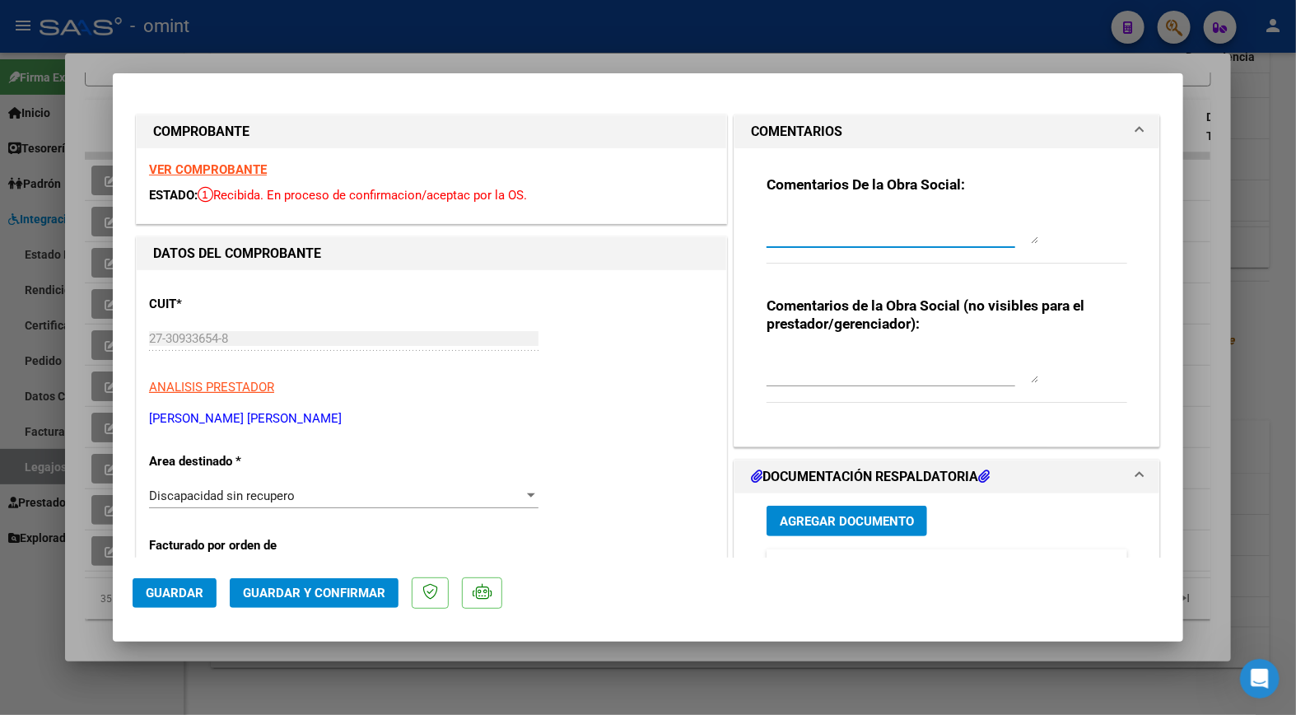
paste textarea "Estimado: Los KM autorizados son 204 en total, por favor debe hacer solo una fa…"
type textarea "Estimado: Los KM autorizados son 204 en total, por favor debe hacer solo una fa…"
click at [362, 601] on button "Guardar y Confirmar" at bounding box center [314, 593] width 169 height 30
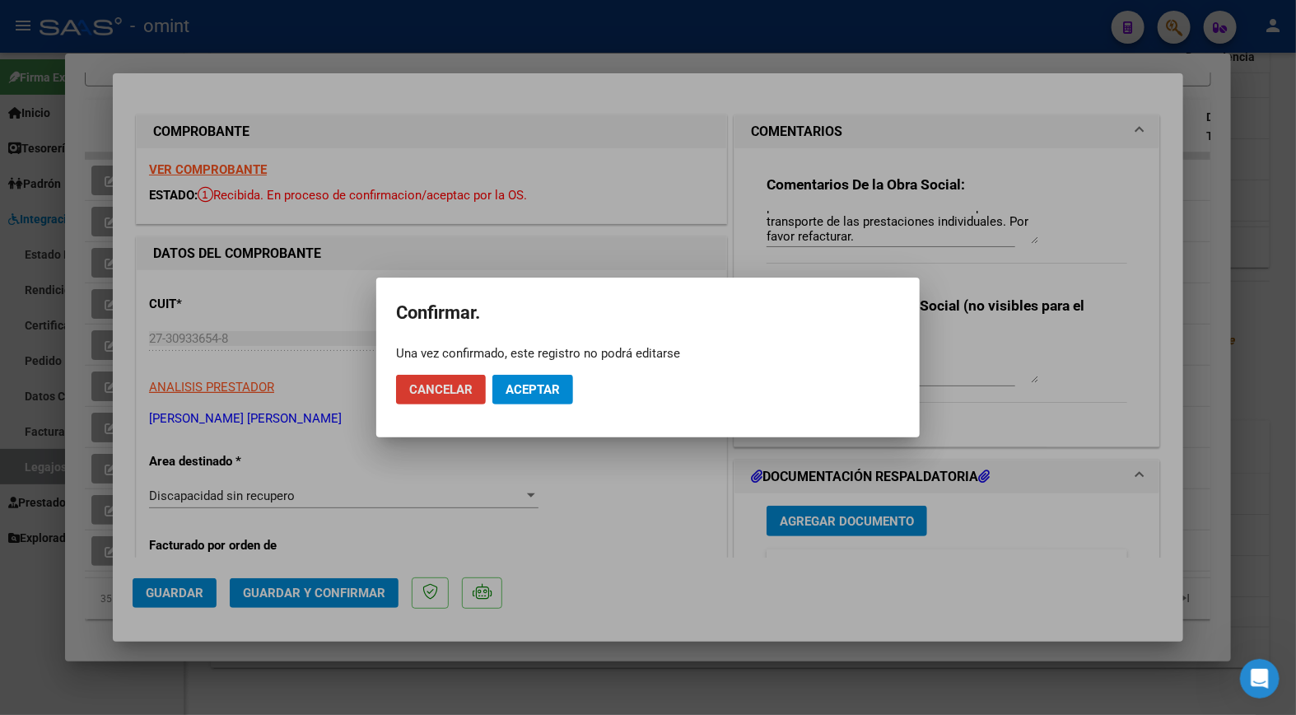
click at [533, 382] on span "Aceptar" at bounding box center [533, 389] width 54 height 15
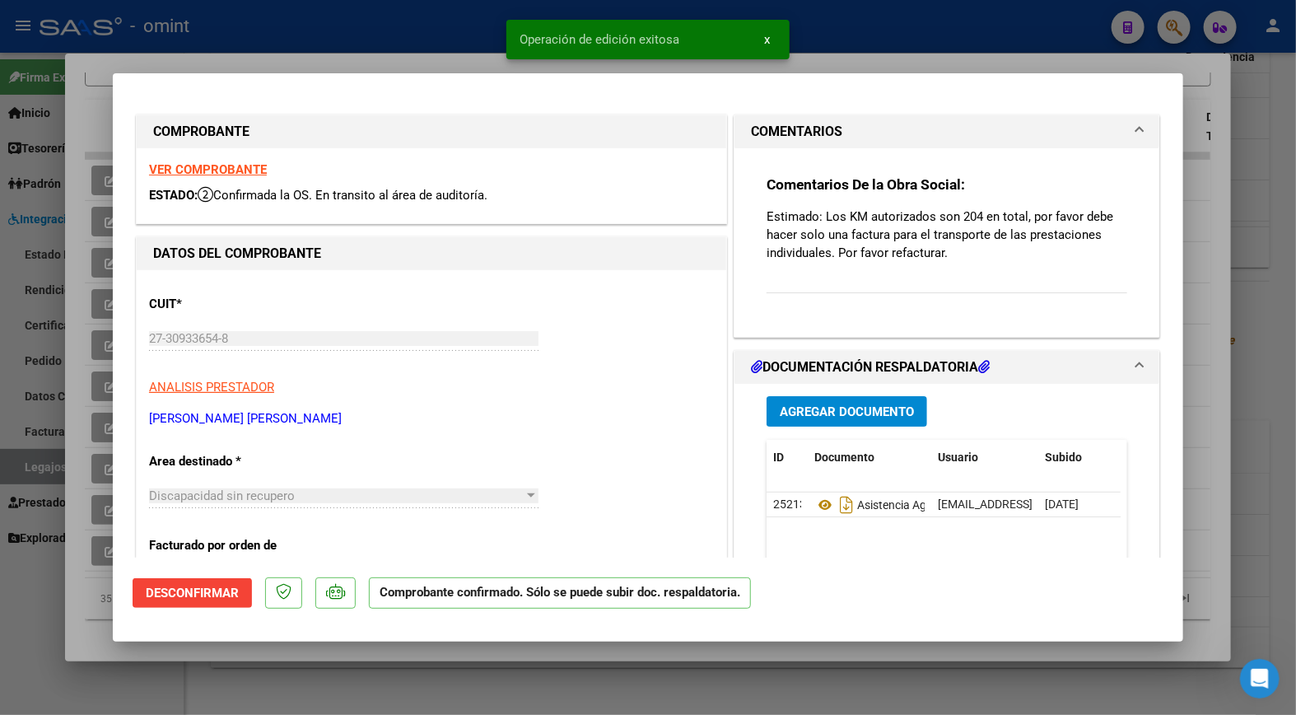
drag, startPoint x: 309, startPoint y: 51, endPoint x: 371, endPoint y: 48, distance: 61.9
click at [310, 51] on div at bounding box center [648, 357] width 1296 height 715
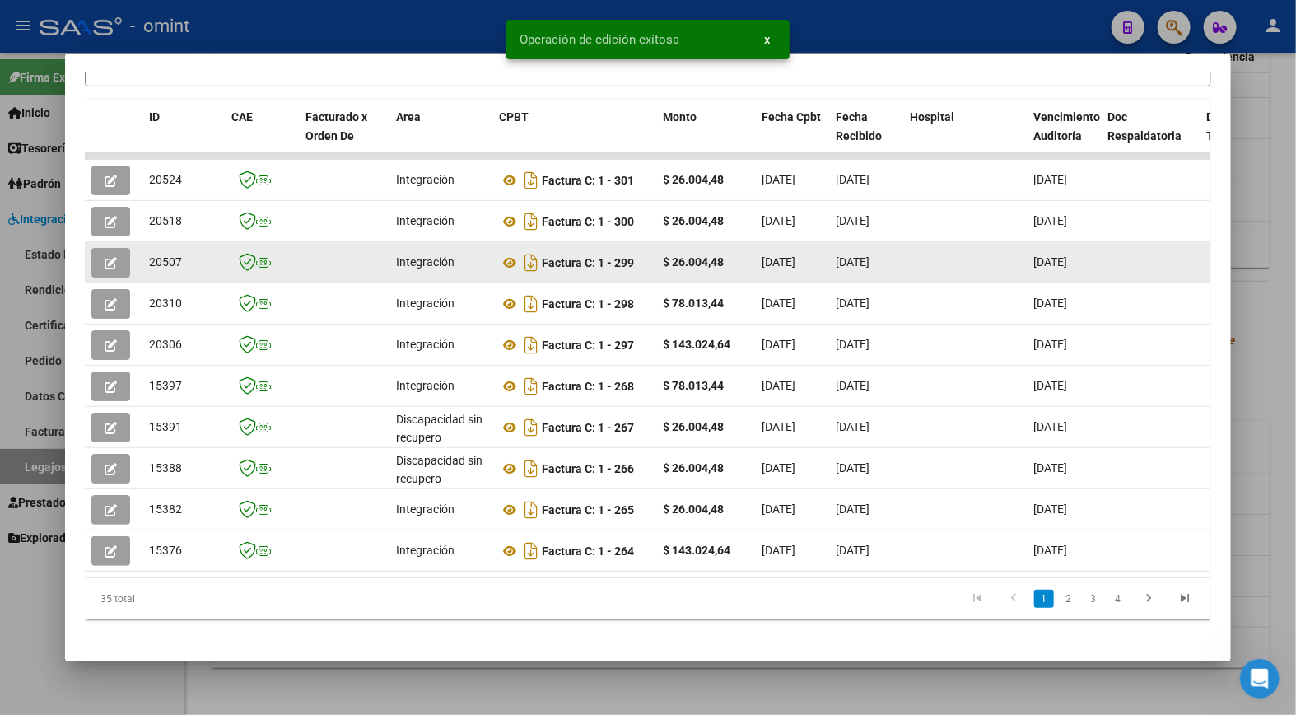
scroll to position [183, 0]
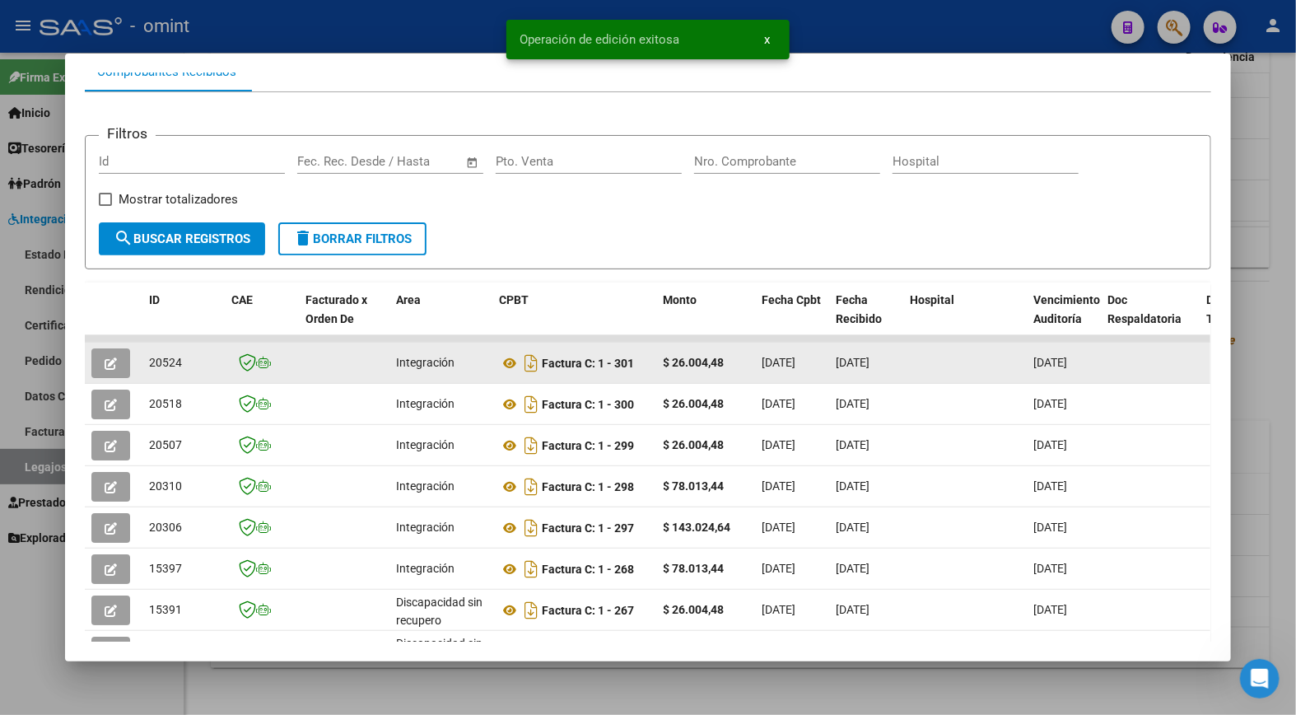
click at [105, 360] on icon "button" at bounding box center [111, 363] width 12 height 12
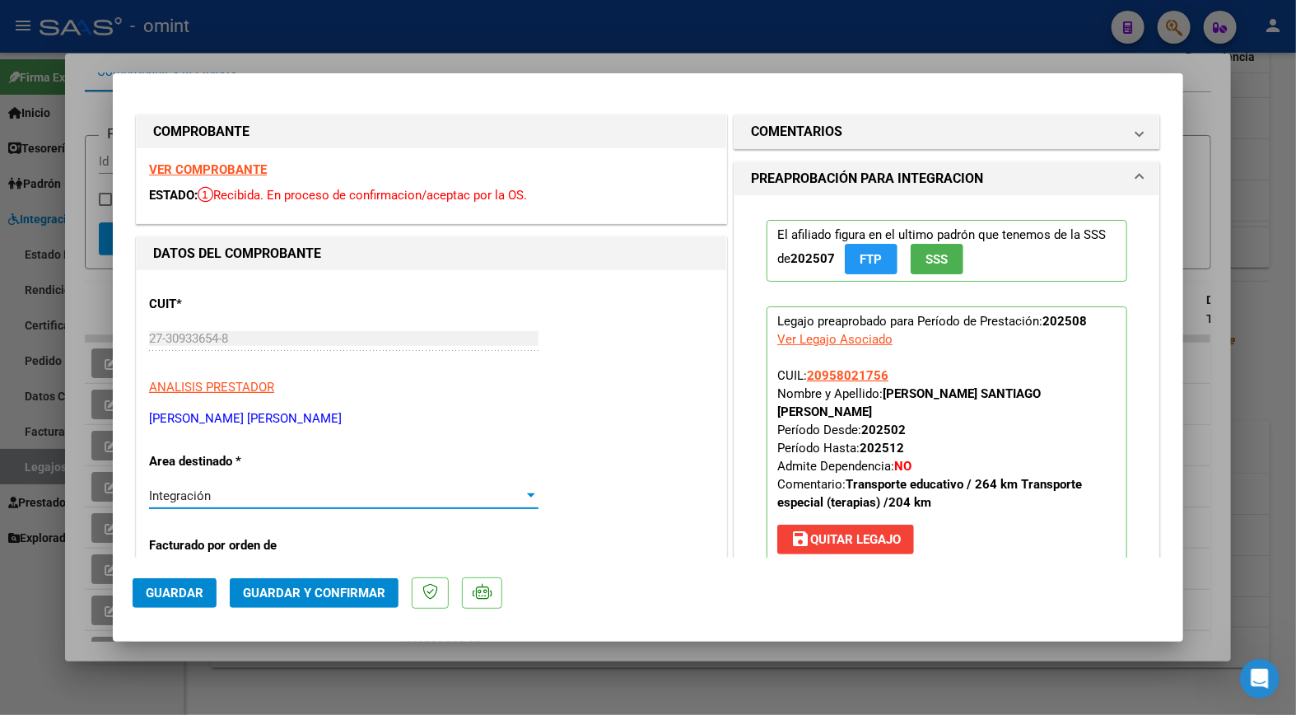
click at [303, 498] on div "Integración" at bounding box center [336, 495] width 375 height 15
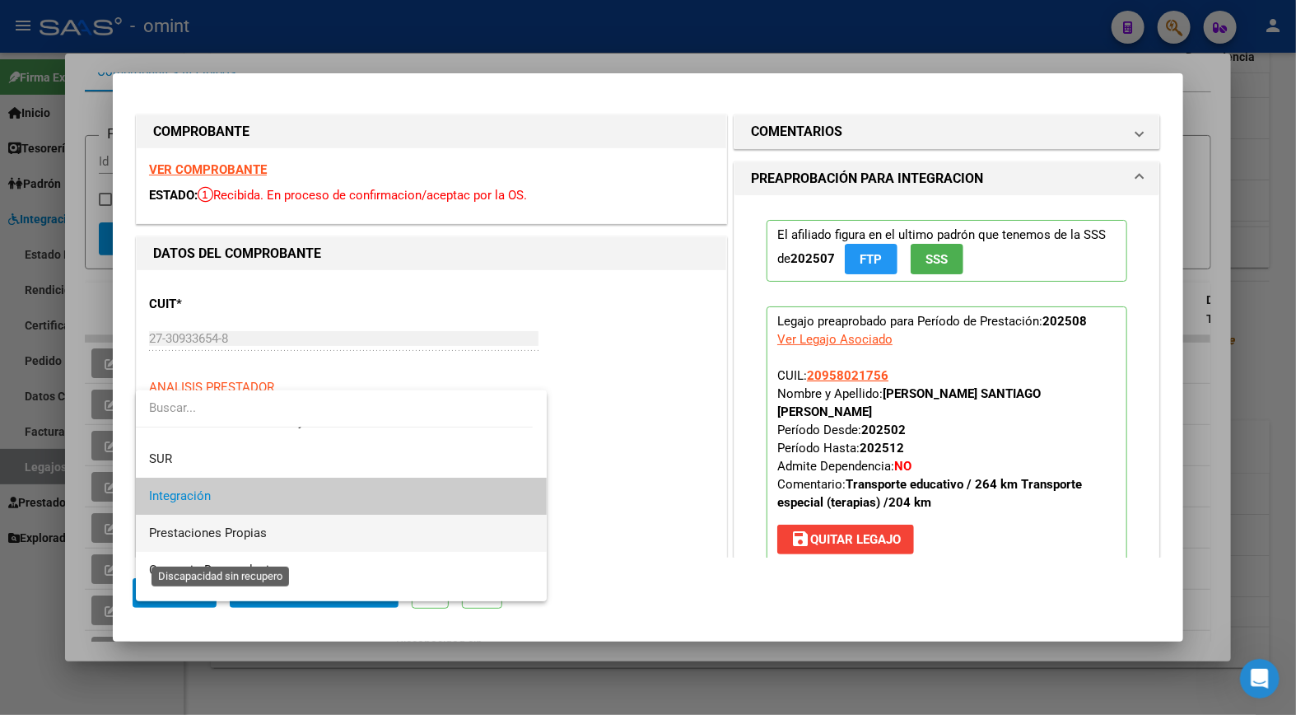
scroll to position [152, 0]
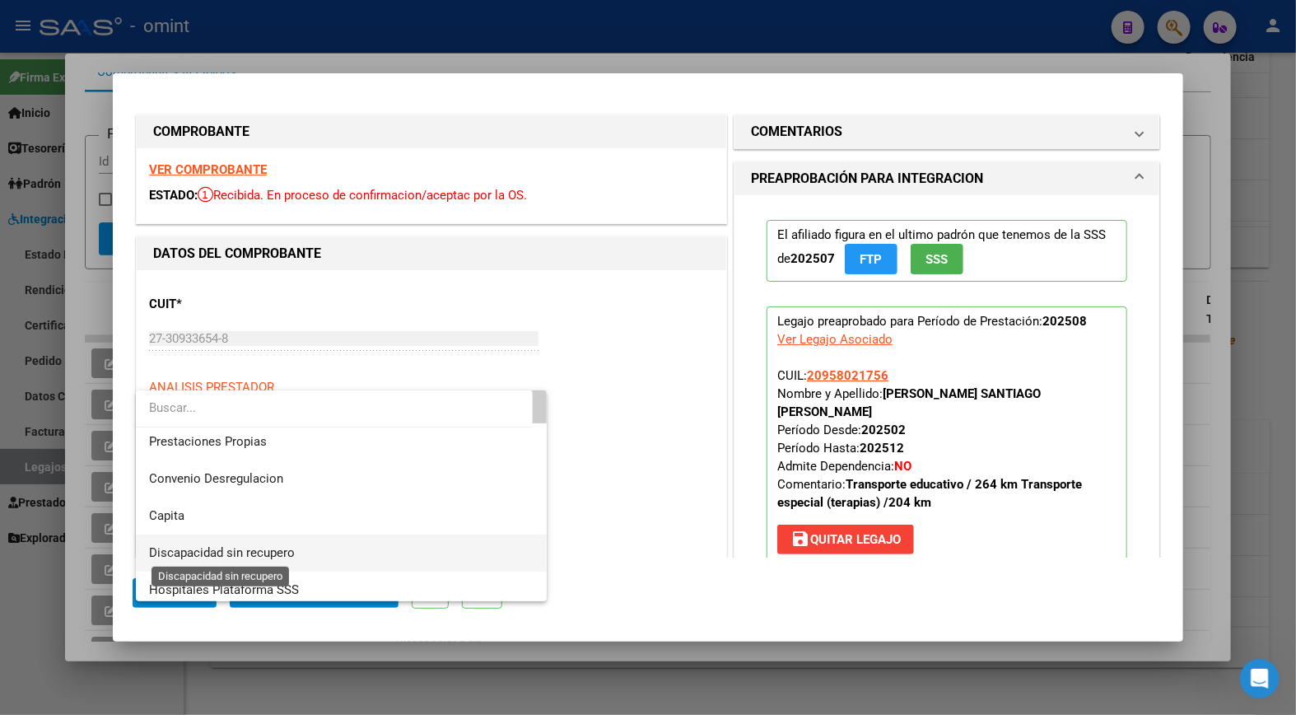
click at [212, 553] on span "Discapacidad sin recupero" at bounding box center [222, 552] width 146 height 15
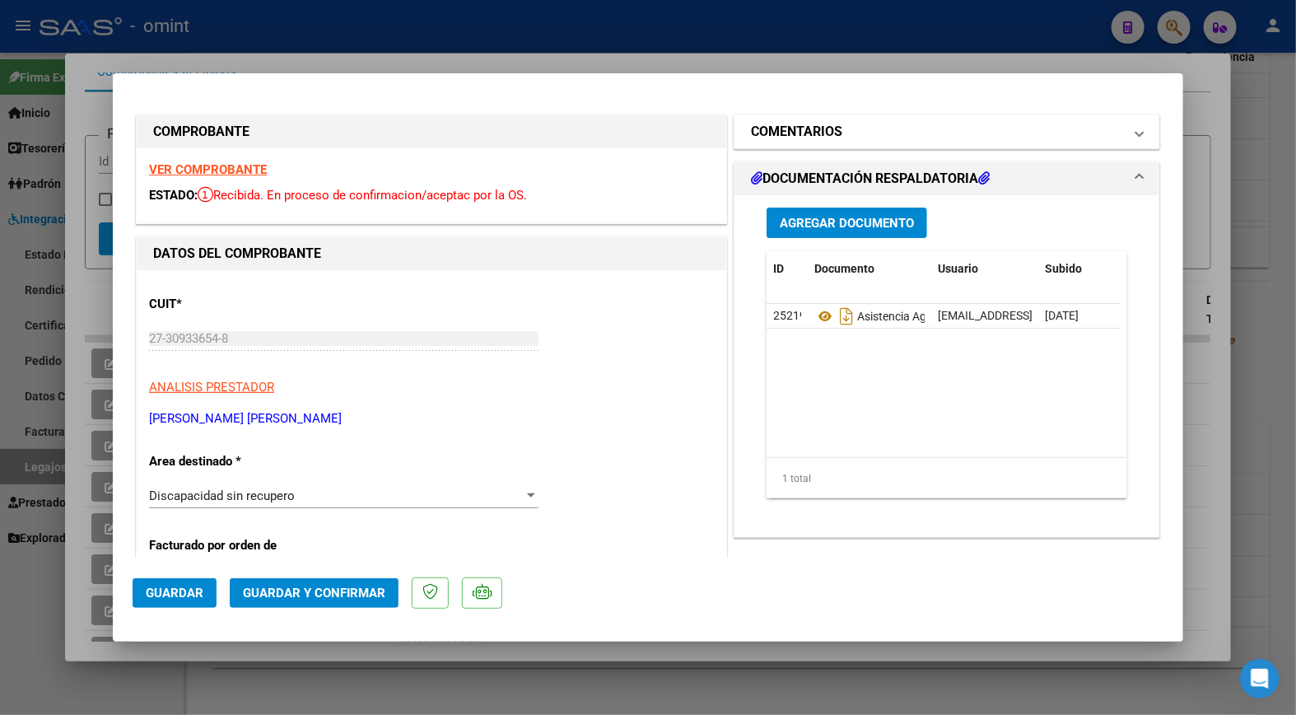
click at [826, 136] on h1 "COMENTARIOS" at bounding box center [796, 132] width 91 height 20
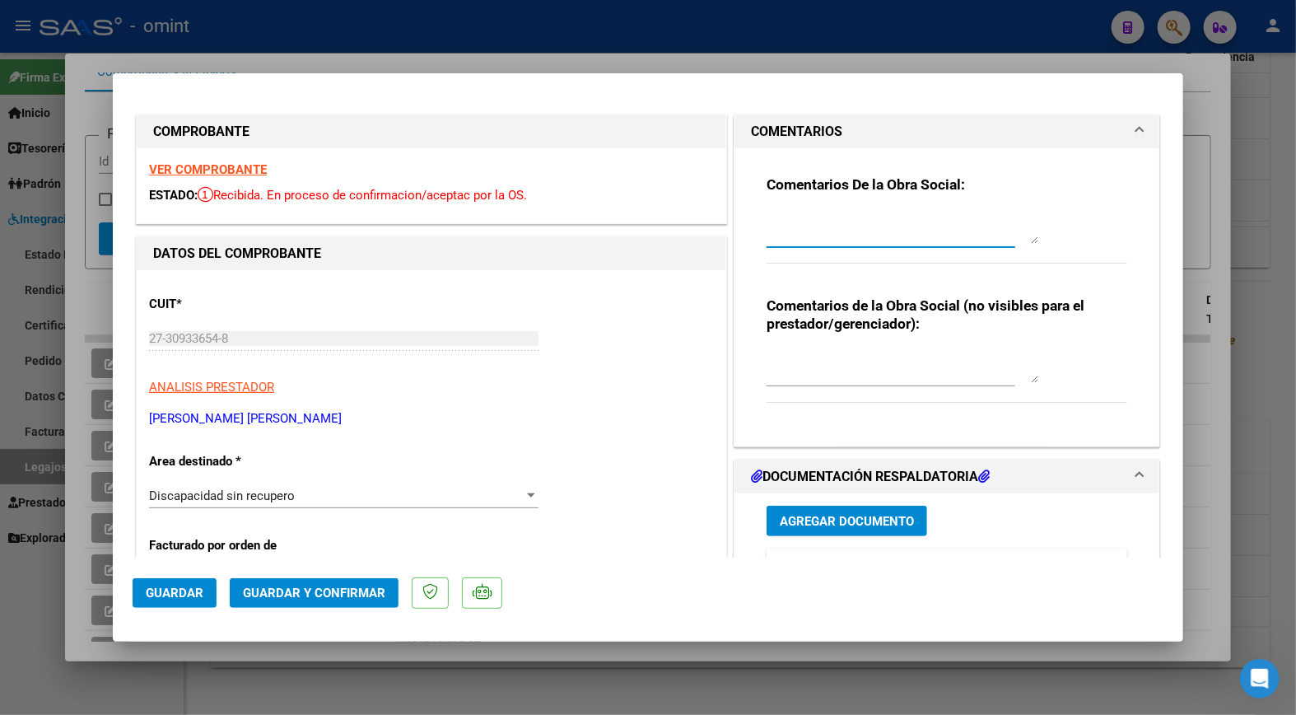
paste textarea "Estimado: Los KM autorizados son 204 en total, por favor debe hacer solo una fa…"
type textarea "Estimado: Los KM autorizados son 204 en total, por favor debe hacer solo una fa…"
click at [348, 596] on span "Guardar y Confirmar" at bounding box center [314, 593] width 142 height 15
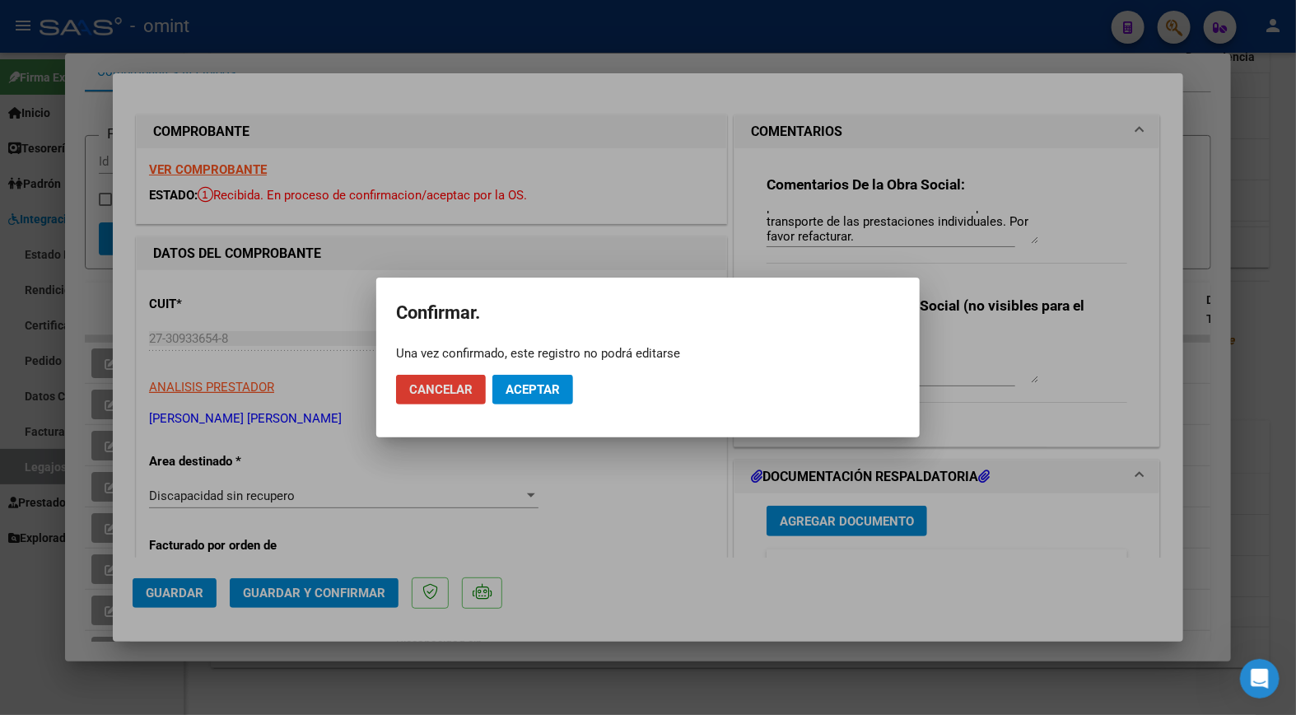
click at [556, 380] on button "Aceptar" at bounding box center [533, 390] width 81 height 30
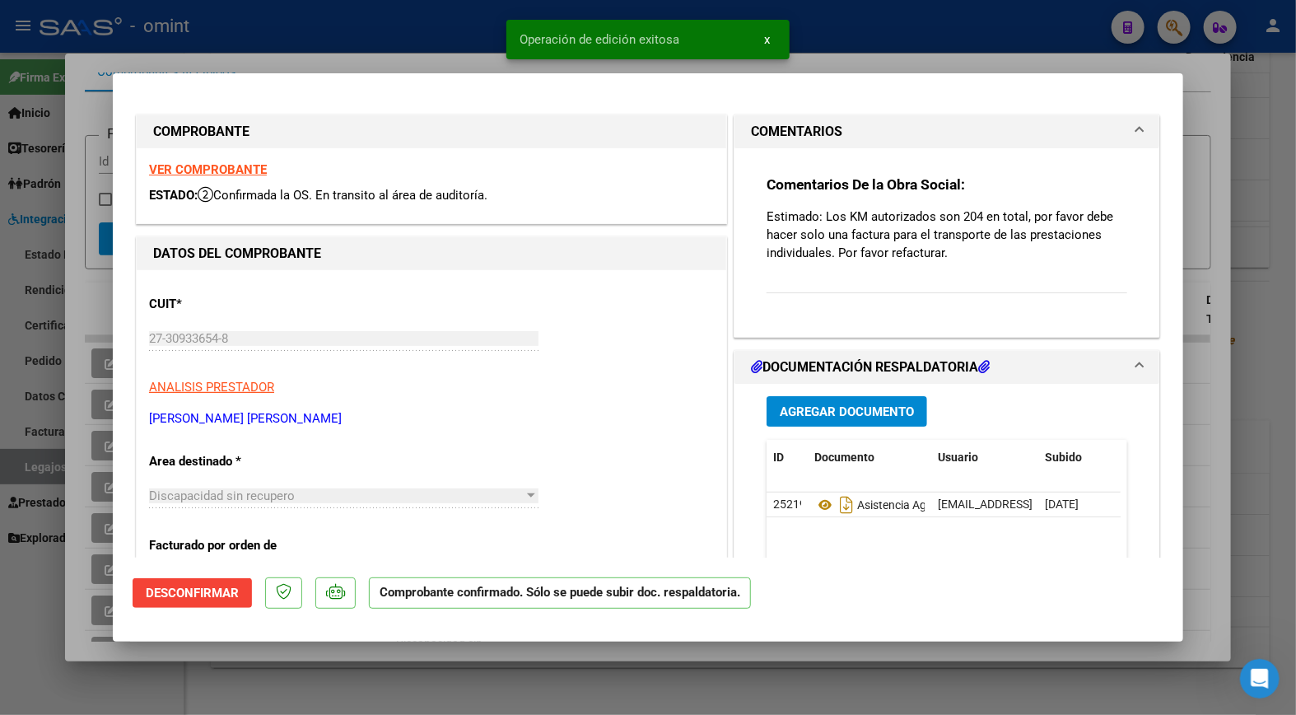
click at [319, 36] on div at bounding box center [648, 357] width 1296 height 715
type input "$ 0,00"
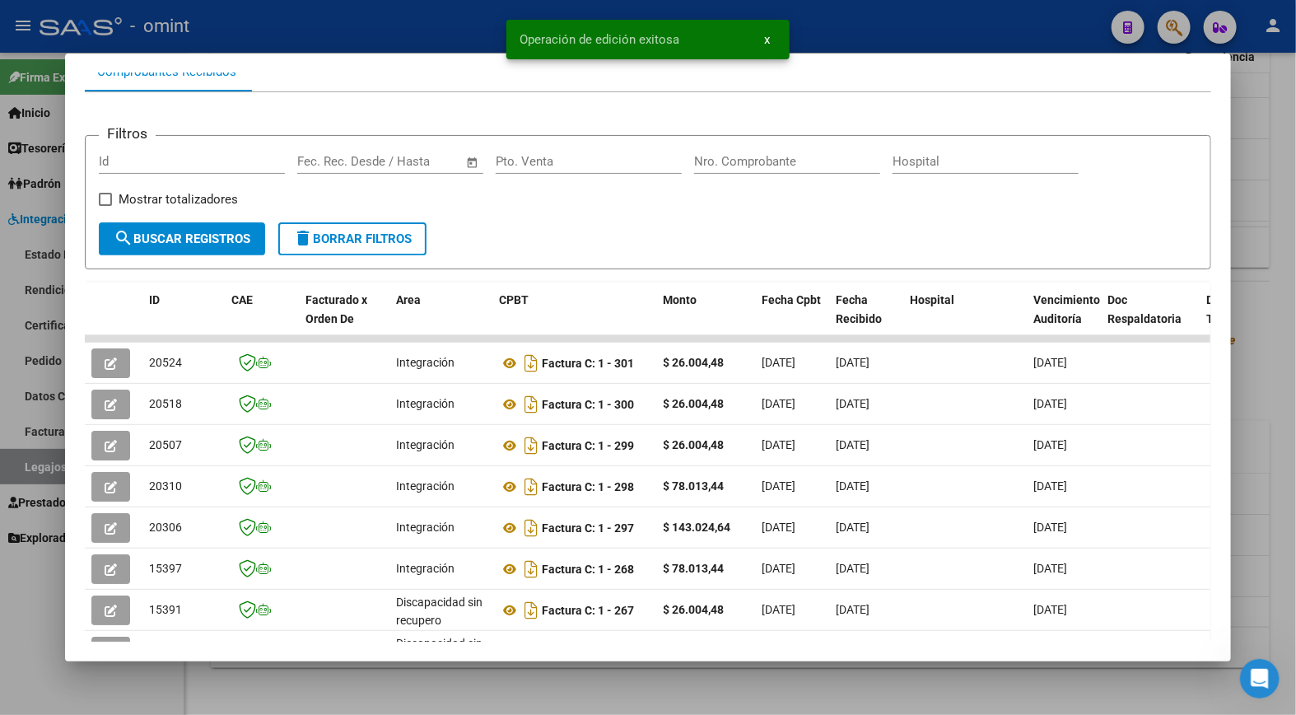
click at [324, 25] on div at bounding box center [648, 357] width 1296 height 715
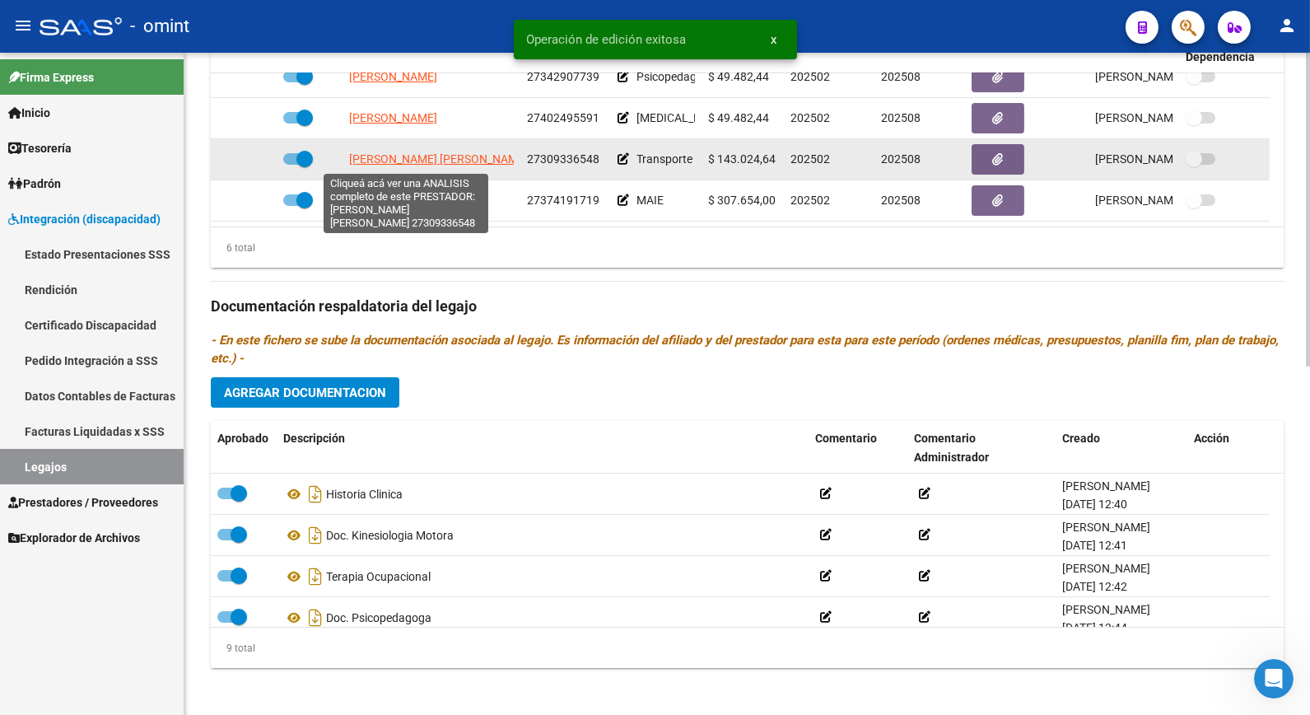
click at [409, 160] on span "SOLER MIRTA MABEL" at bounding box center [438, 158] width 179 height 13
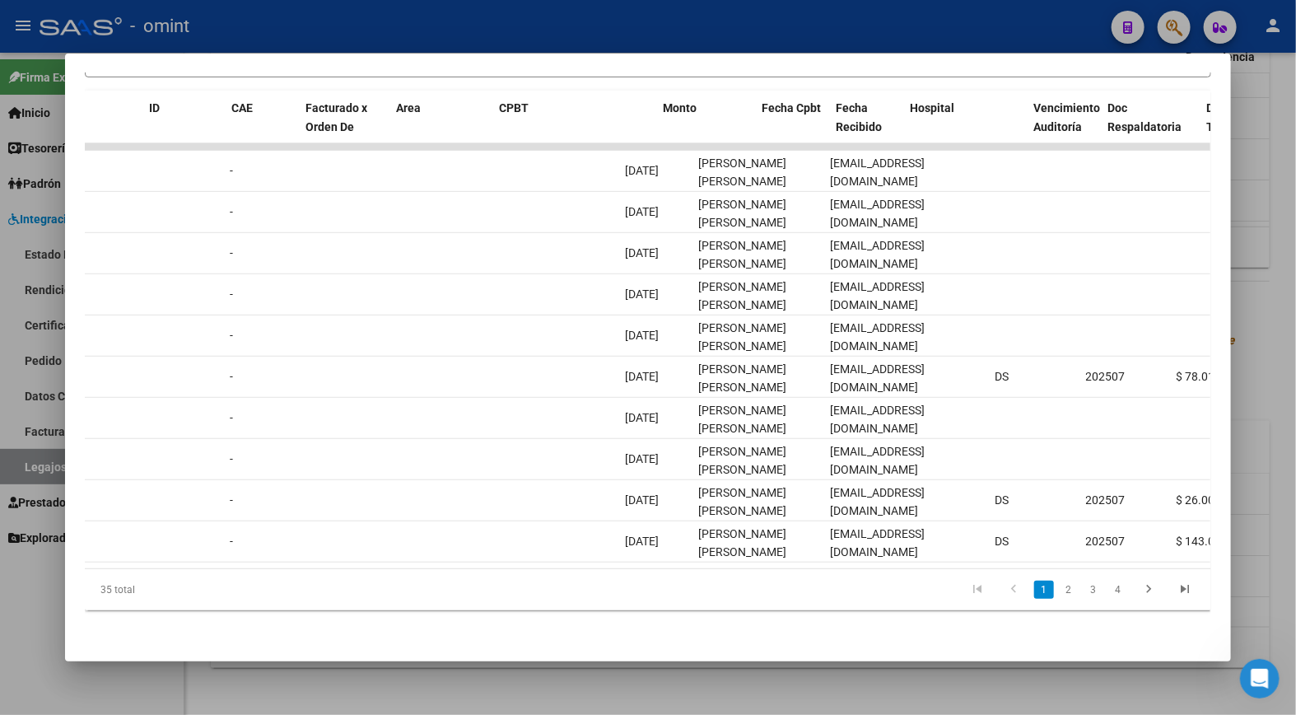
scroll to position [0, 0]
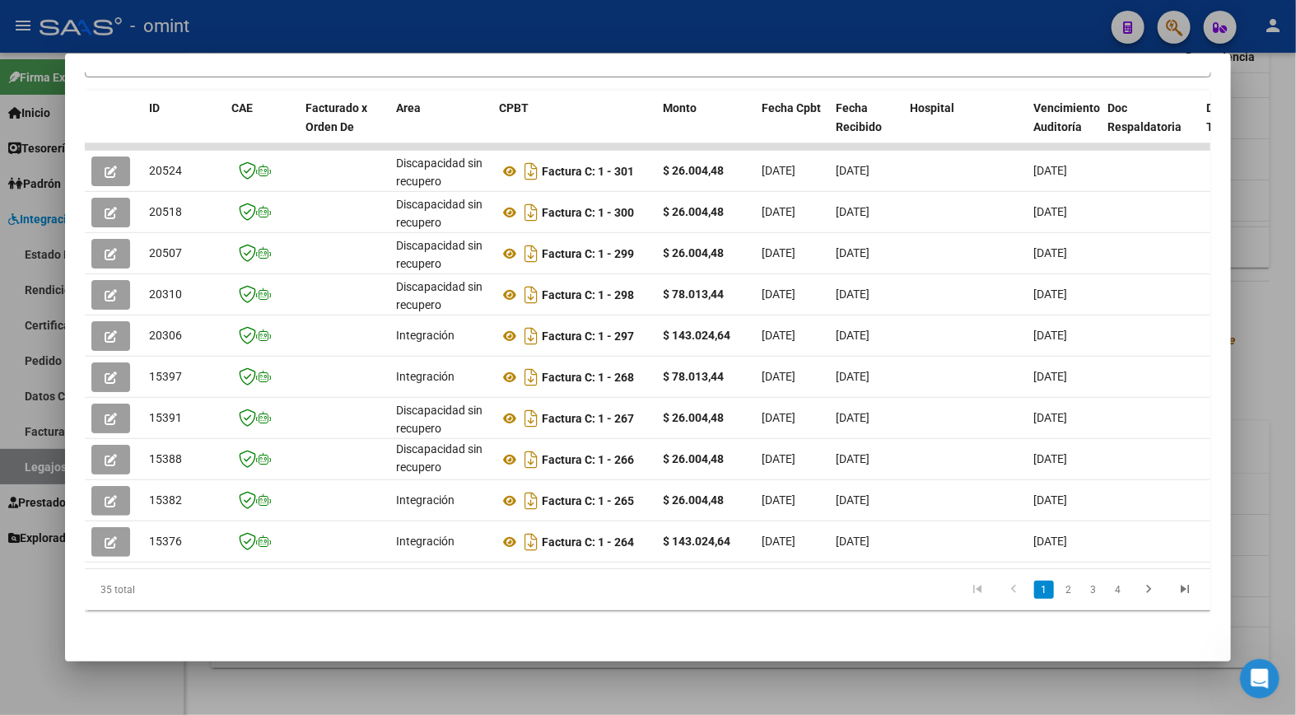
click at [461, 26] on div at bounding box center [648, 357] width 1296 height 715
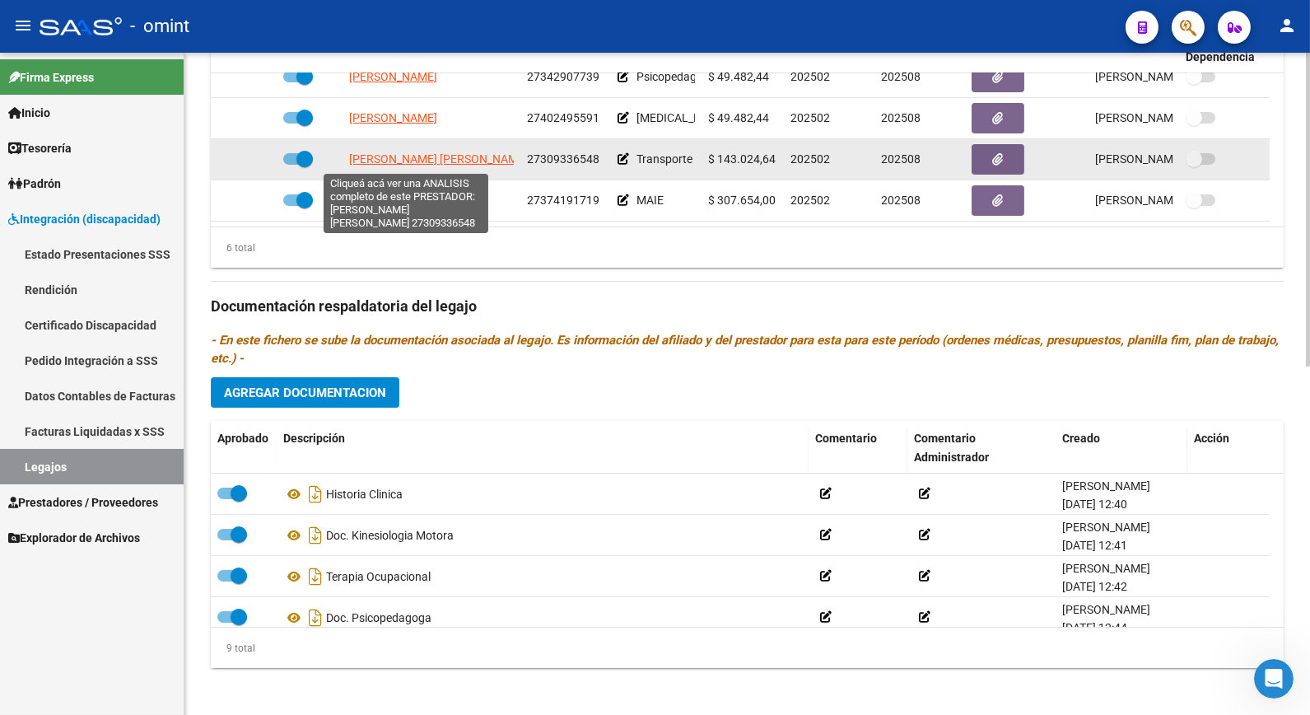
click at [429, 158] on span "SOLER MIRTA MABEL" at bounding box center [438, 158] width 179 height 13
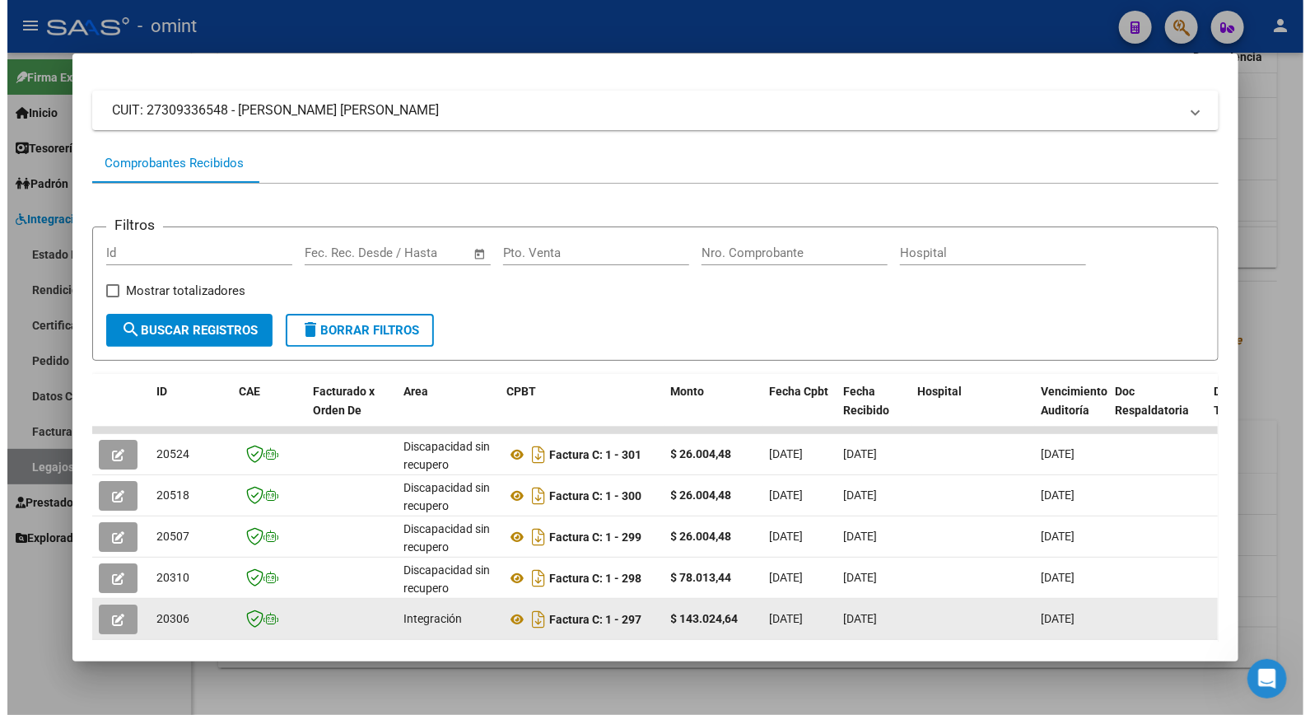
scroll to position [183, 0]
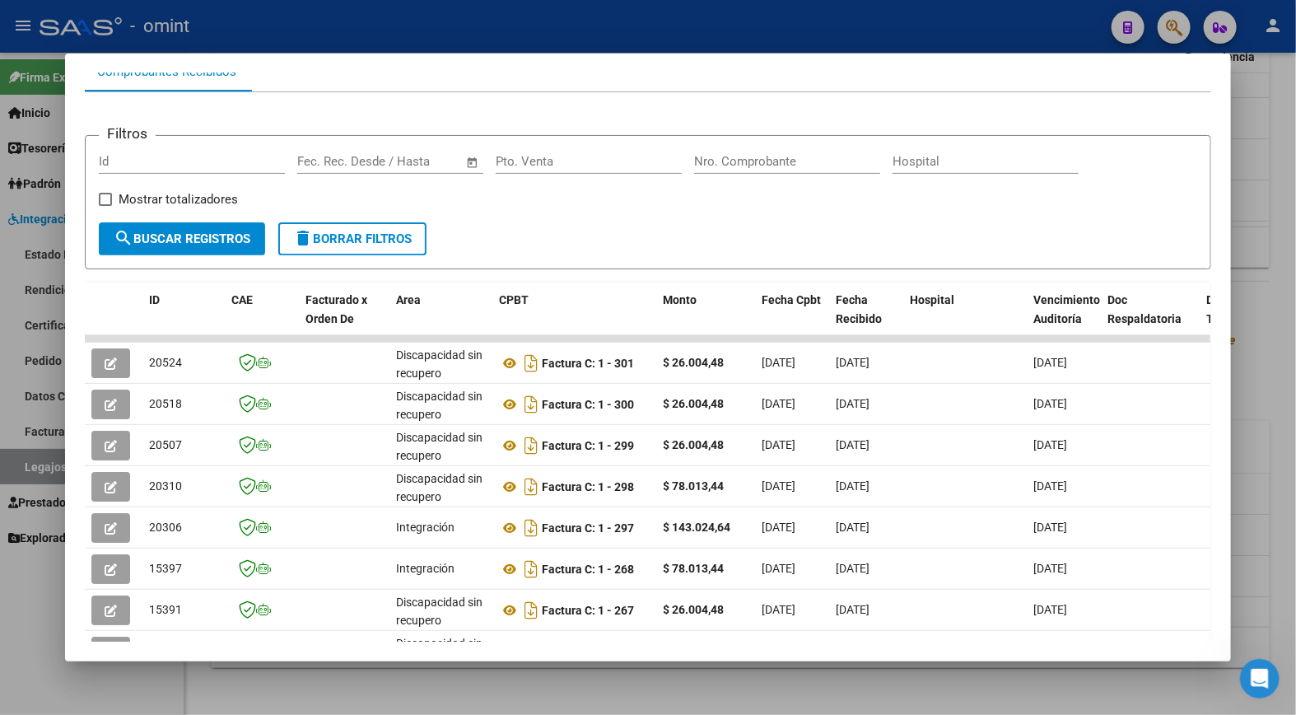
click at [434, 22] on div at bounding box center [648, 357] width 1296 height 715
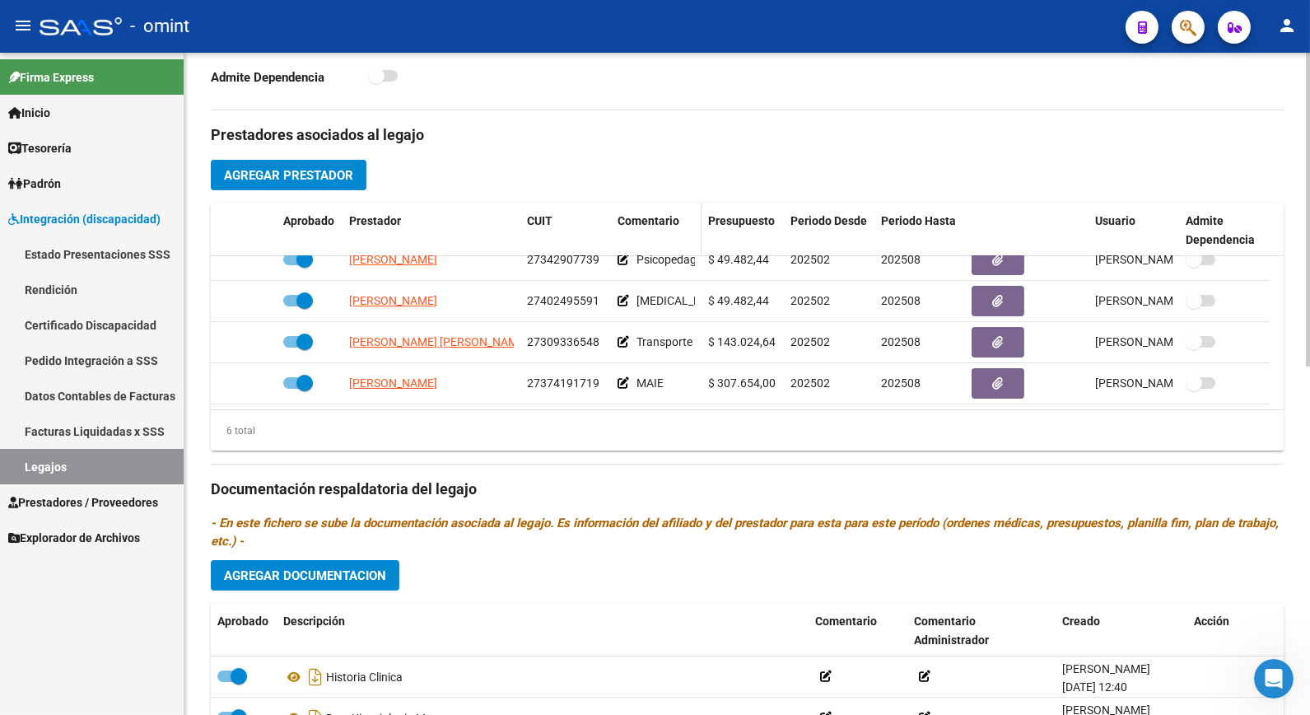
scroll to position [457, 0]
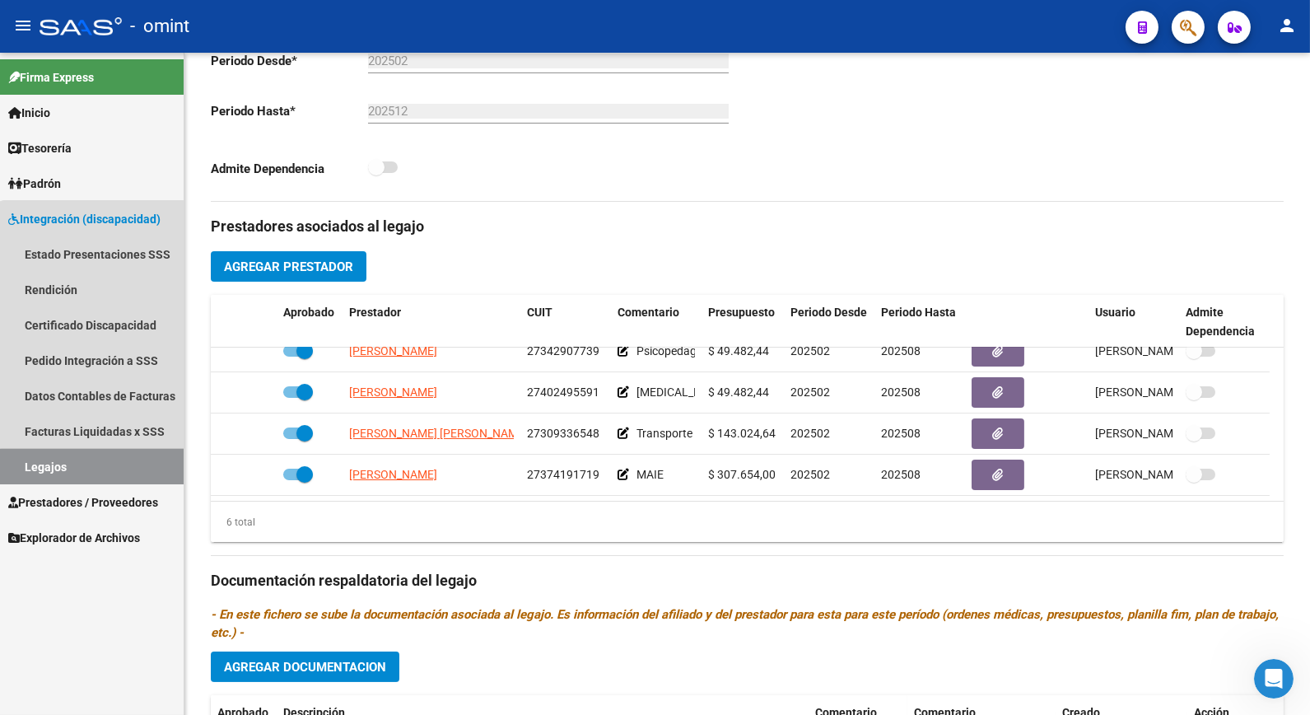
click at [94, 466] on link "Legajos" at bounding box center [92, 466] width 184 height 35
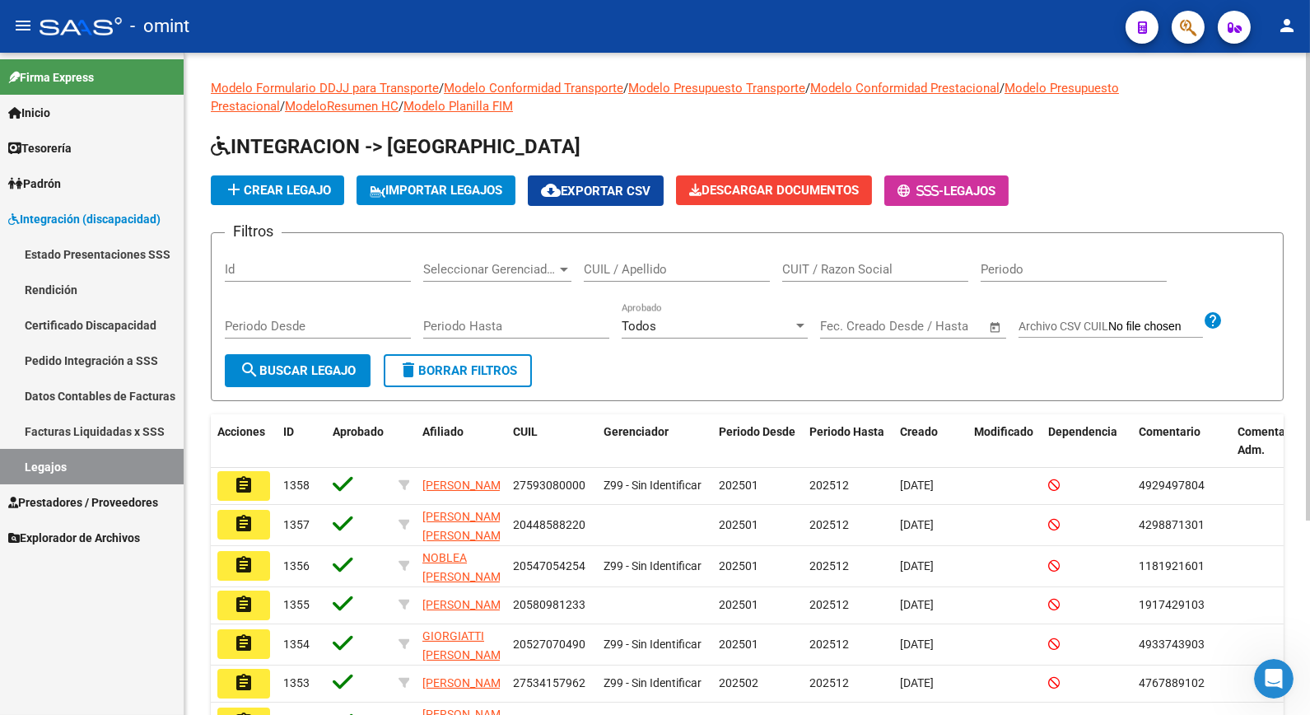
click at [714, 275] on input "CUIL / Apellido" at bounding box center [677, 269] width 186 height 15
type input "GALINDEZ"
click at [356, 363] on span "search Buscar Legajo" at bounding box center [298, 370] width 116 height 15
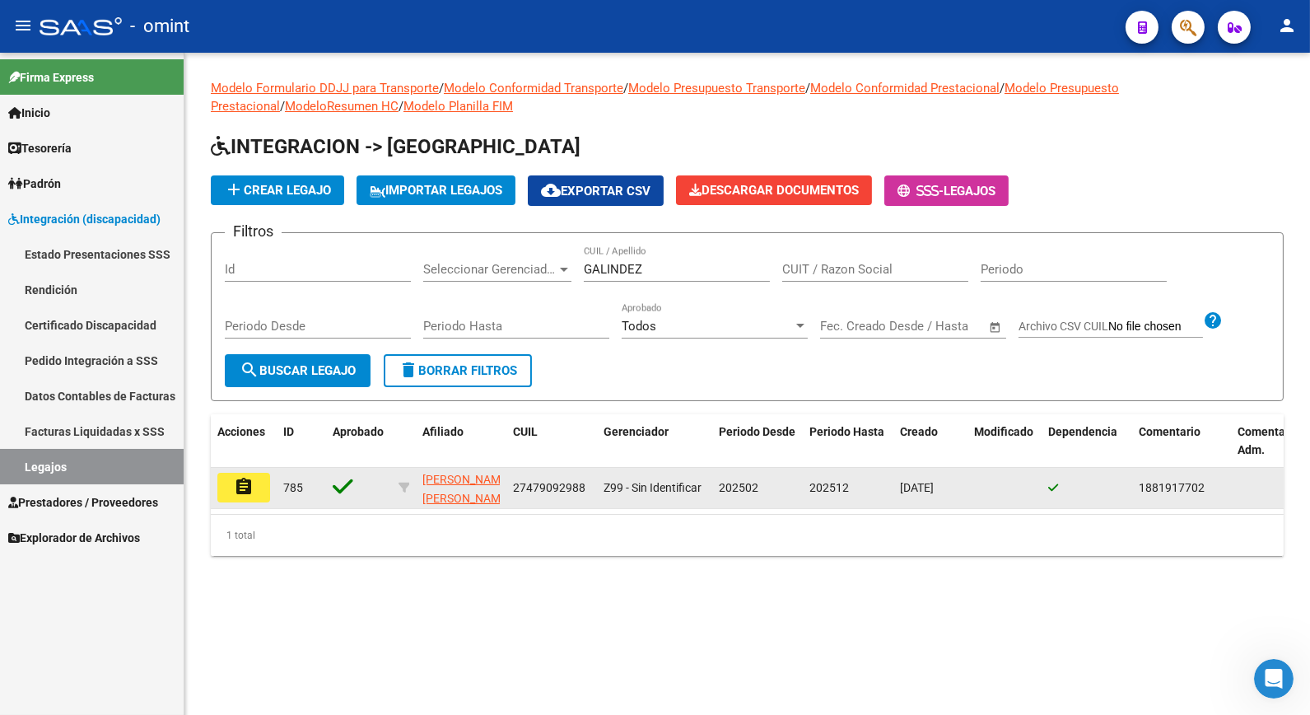
click at [266, 493] on button "assignment" at bounding box center [243, 488] width 53 height 30
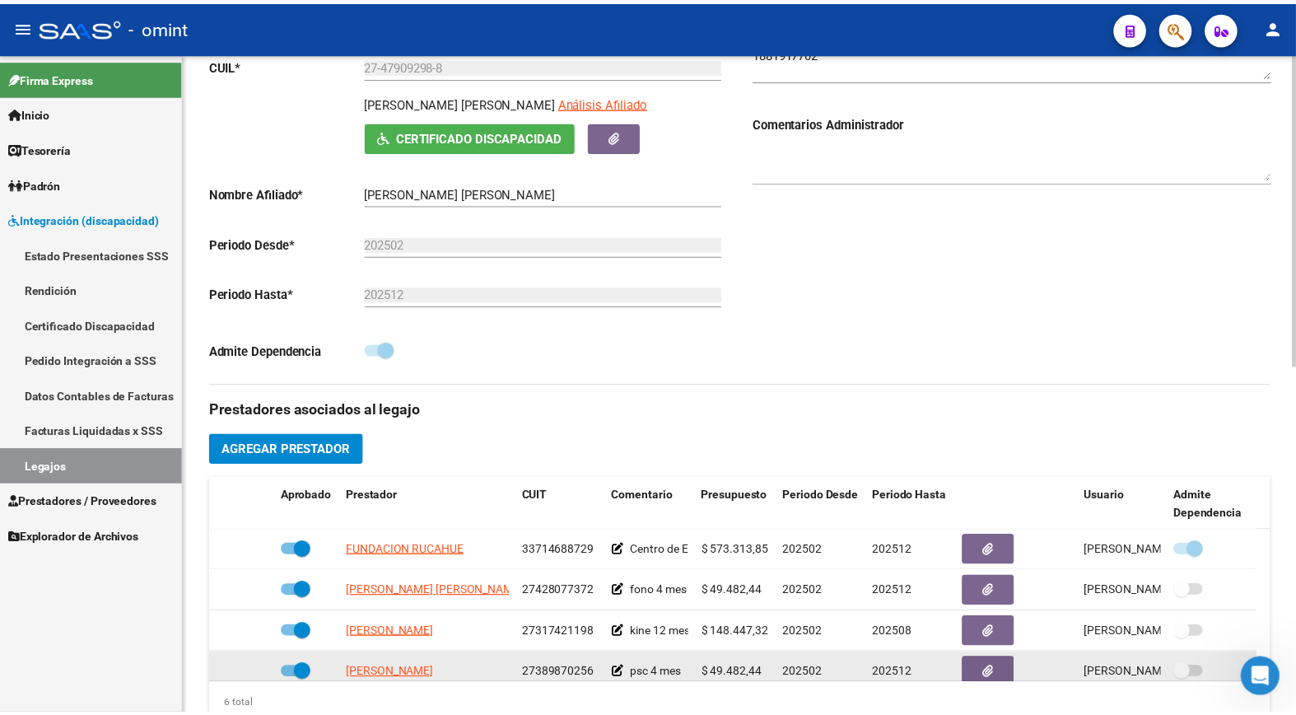
scroll to position [457, 0]
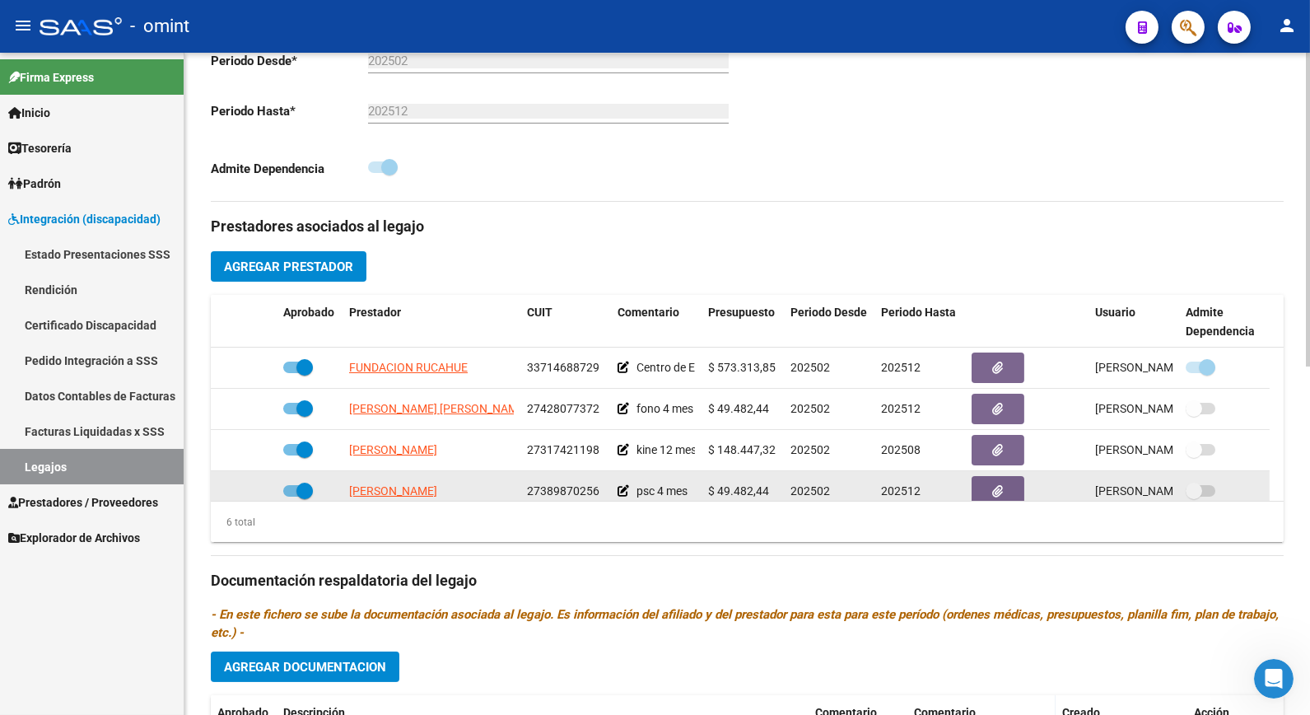
click at [437, 500] on app-link-go-to "[PERSON_NAME]" at bounding box center [393, 491] width 88 height 19
click at [437, 488] on span "[PERSON_NAME]" at bounding box center [393, 490] width 88 height 13
type textarea "27389870256"
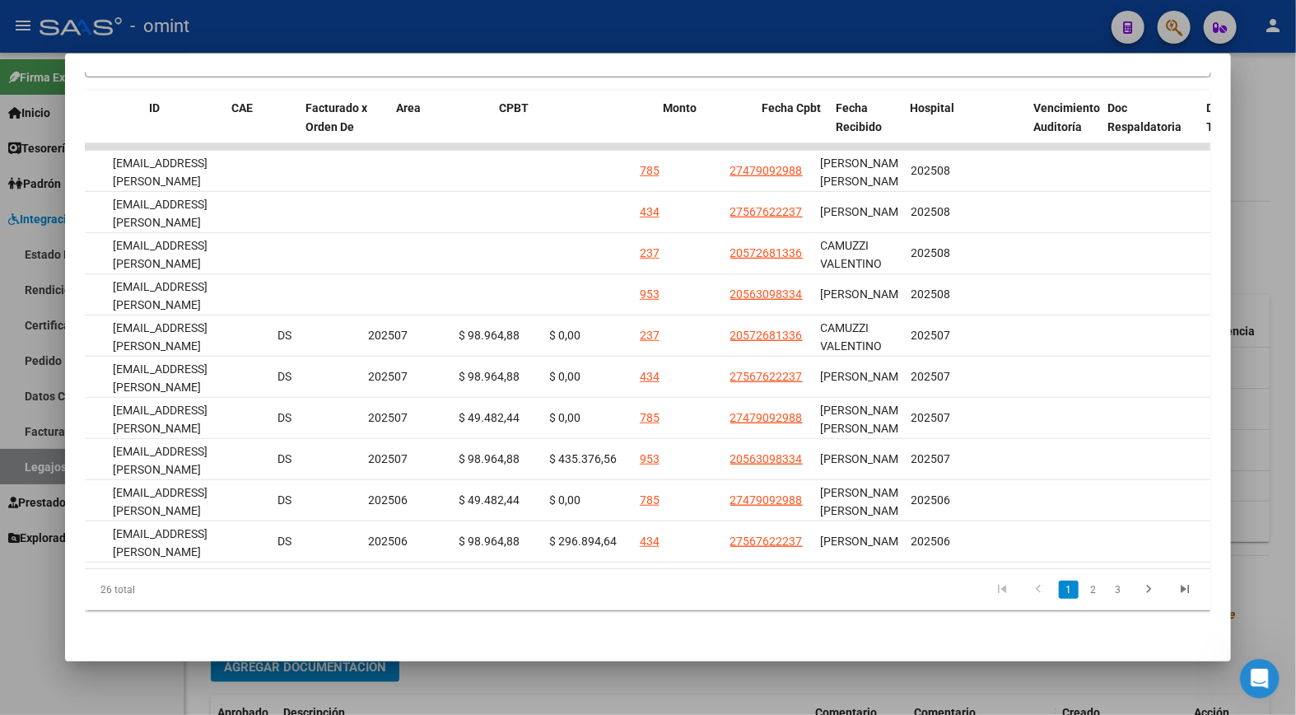
scroll to position [0, 0]
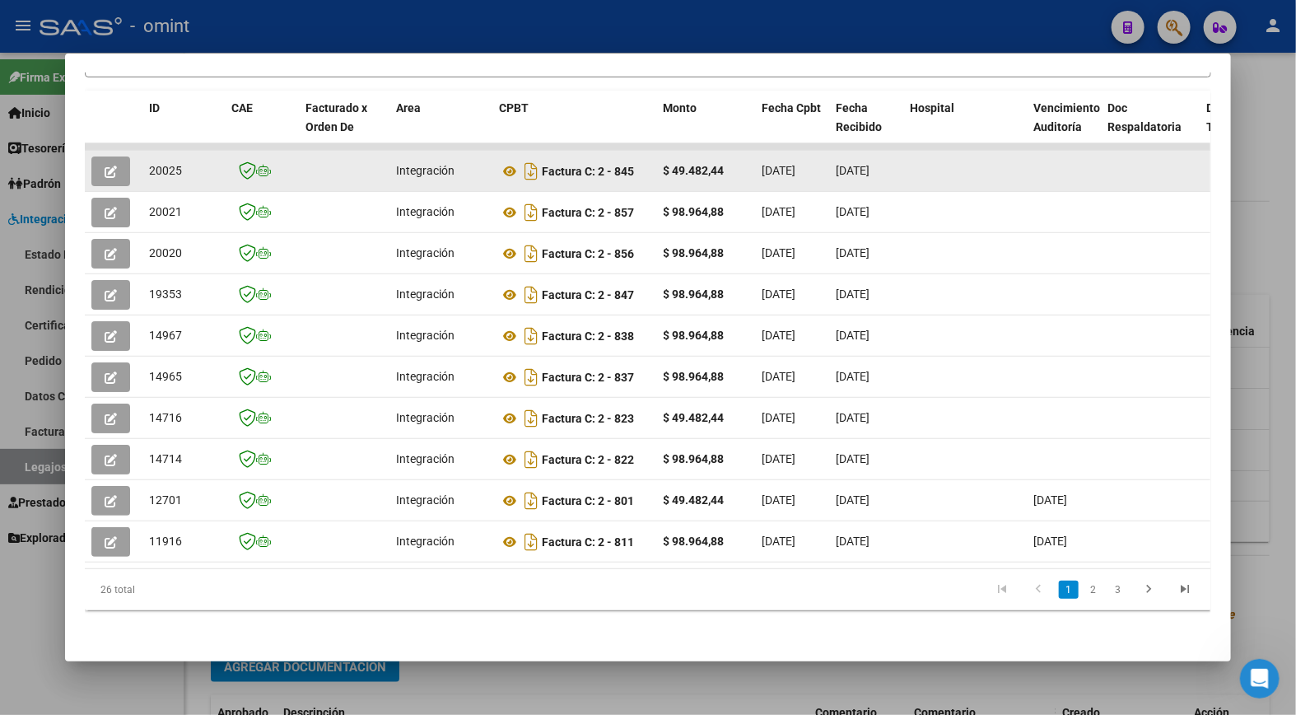
click at [107, 166] on icon "button" at bounding box center [111, 172] width 12 height 12
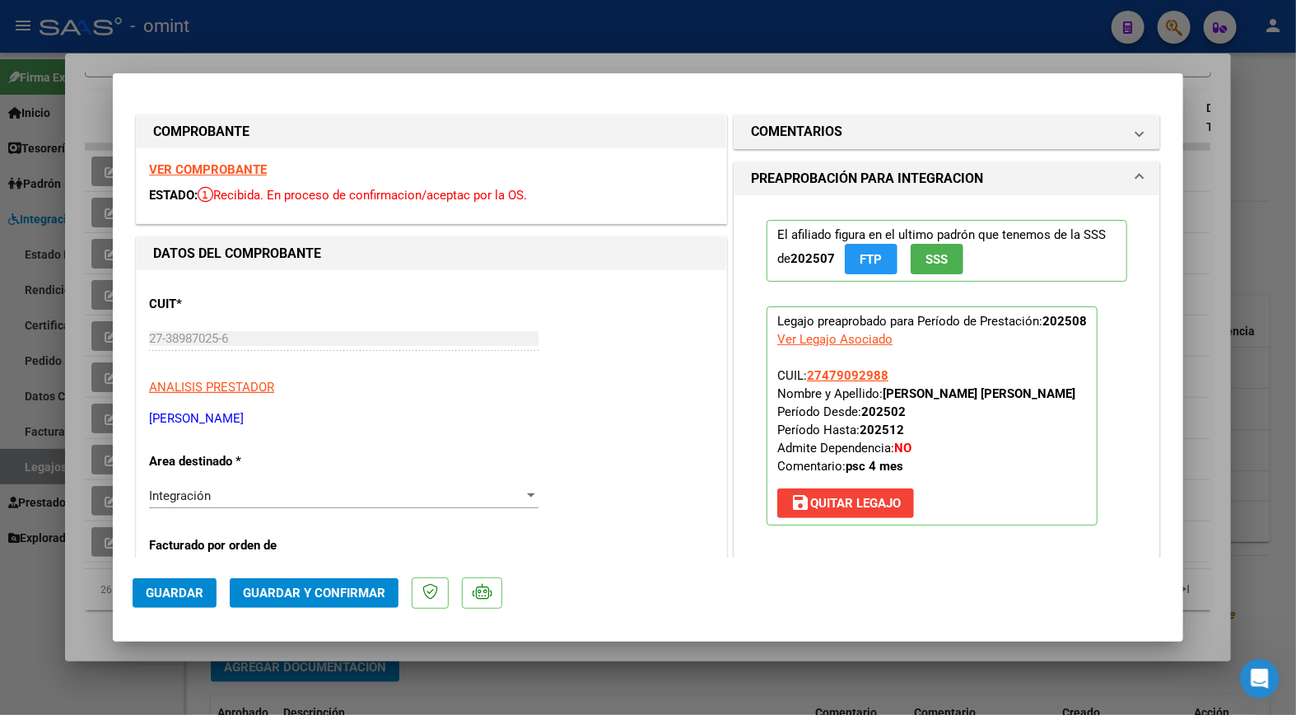
click at [203, 166] on strong "VER COMPROBANTE" at bounding box center [208, 169] width 118 height 15
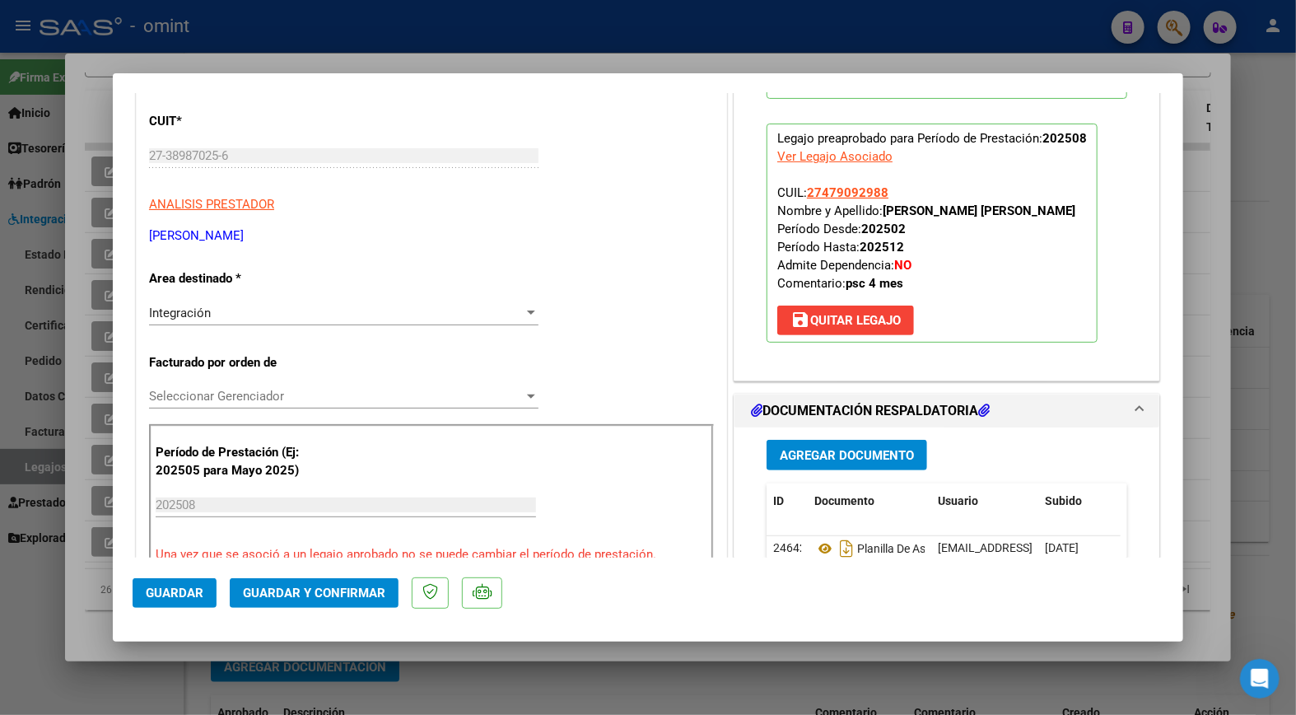
scroll to position [274, 0]
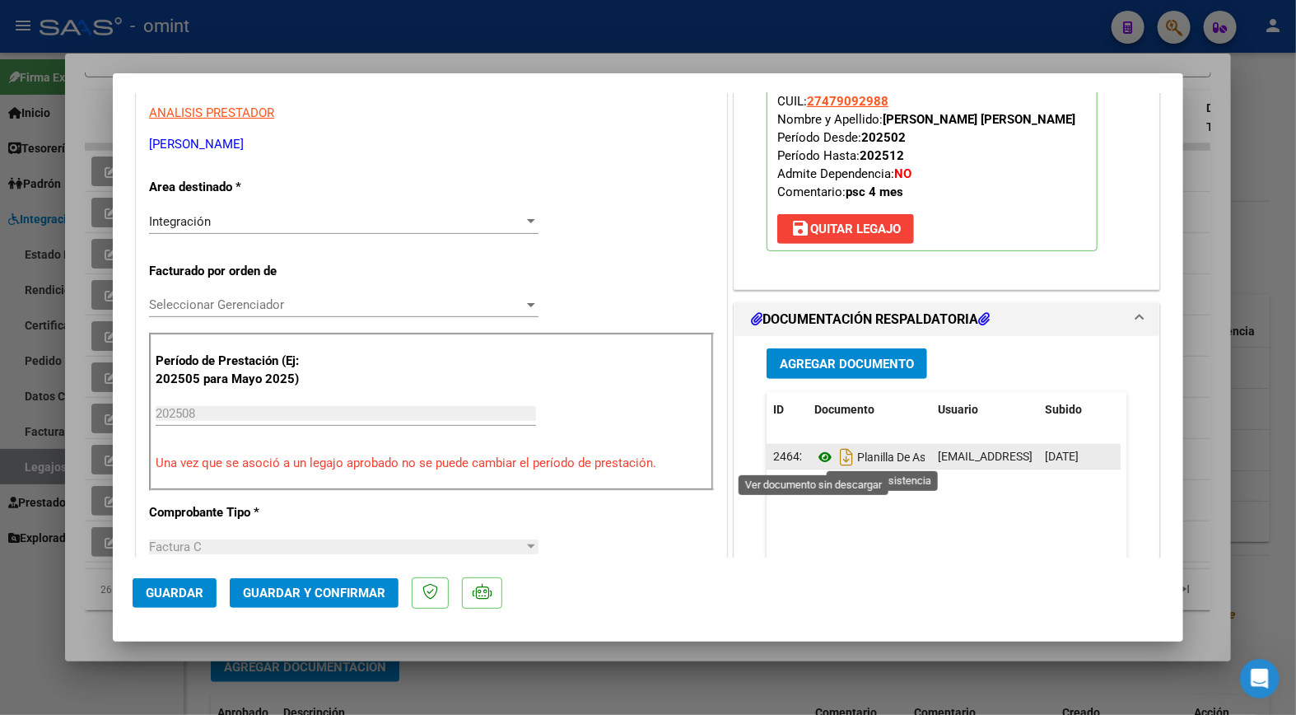
click at [819, 454] on icon at bounding box center [825, 457] width 21 height 20
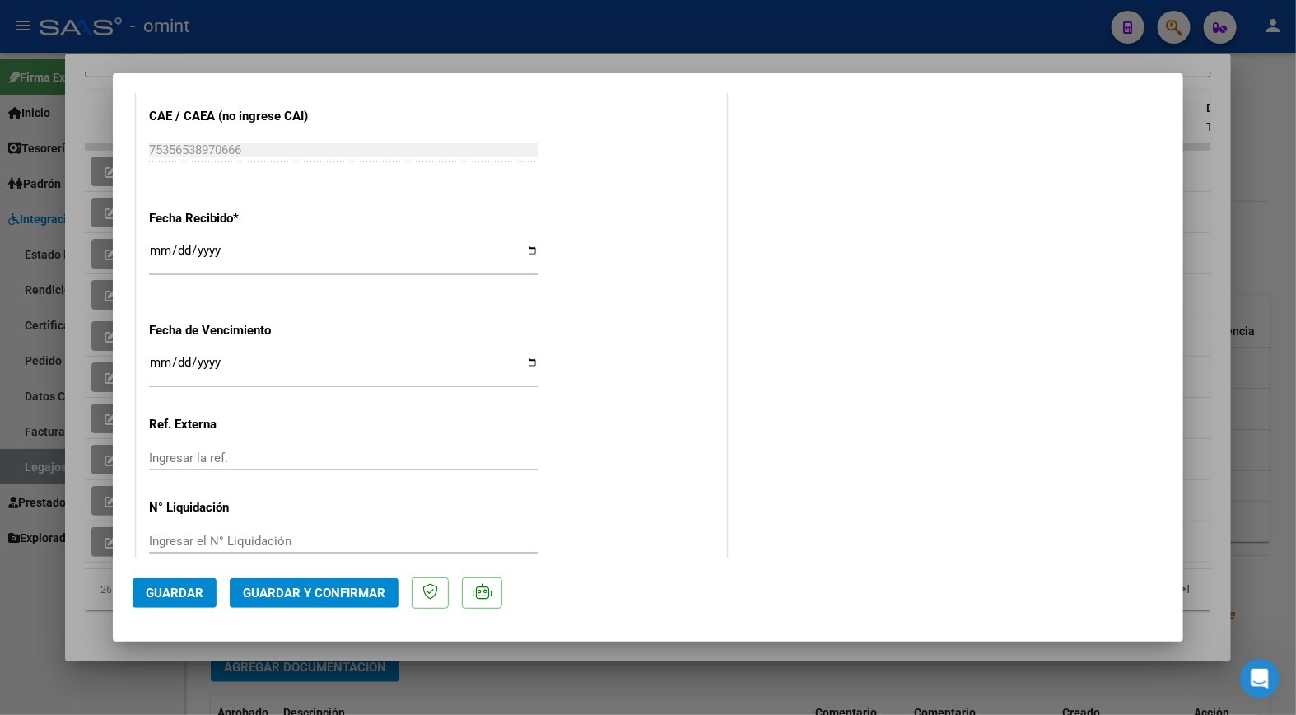
scroll to position [1125, 0]
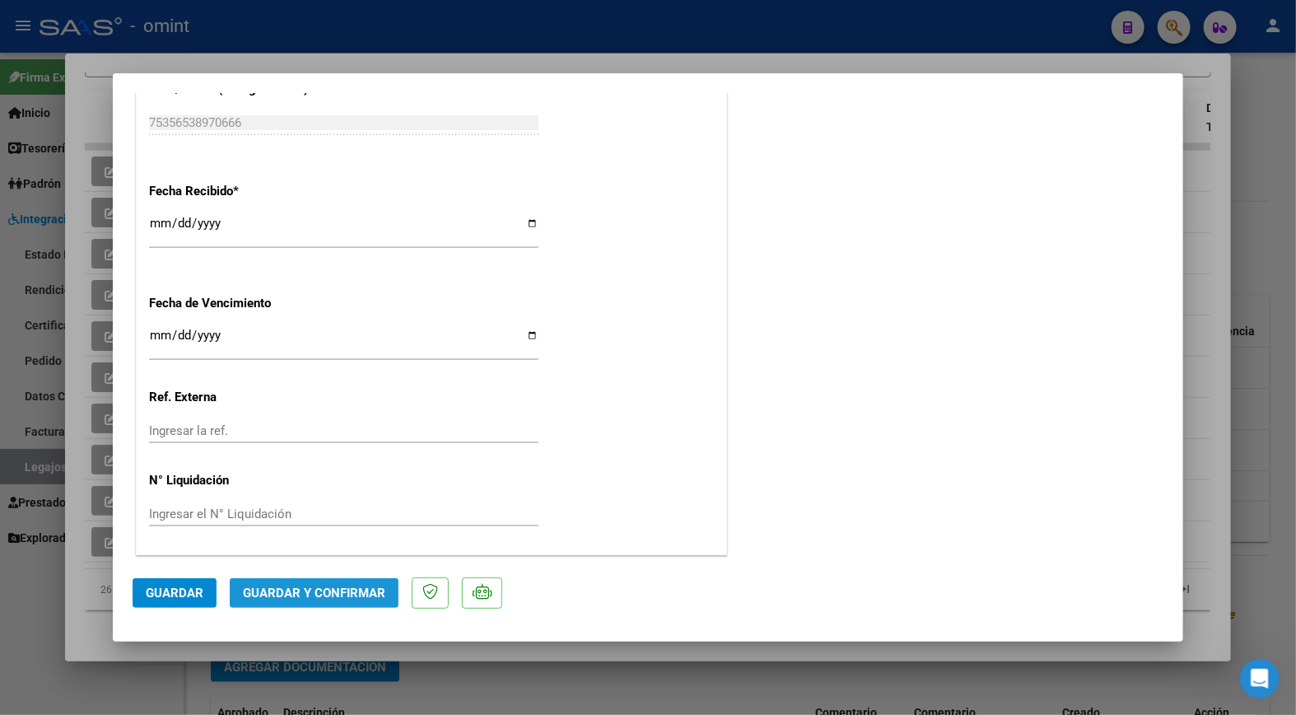
click at [313, 597] on span "Guardar y Confirmar" at bounding box center [314, 593] width 142 height 15
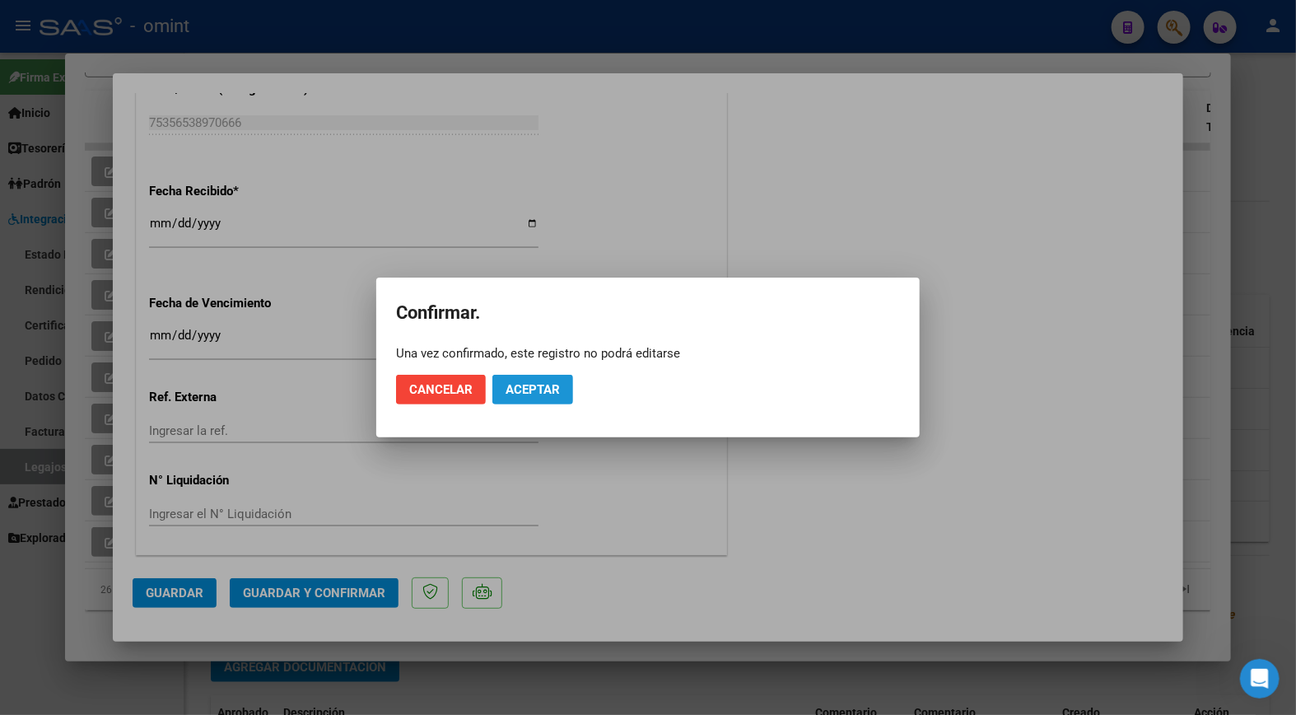
click at [533, 393] on span "Aceptar" at bounding box center [533, 389] width 54 height 15
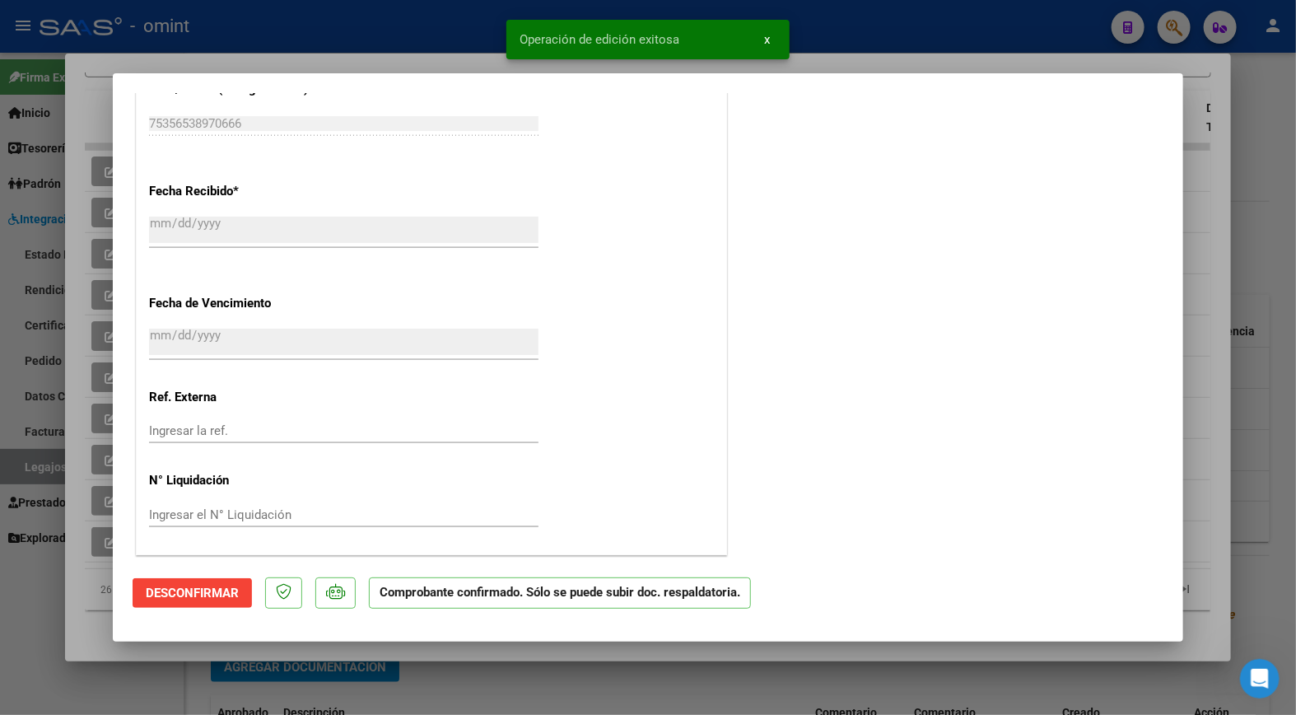
click at [354, 25] on div at bounding box center [648, 357] width 1296 height 715
type input "$ 0,00"
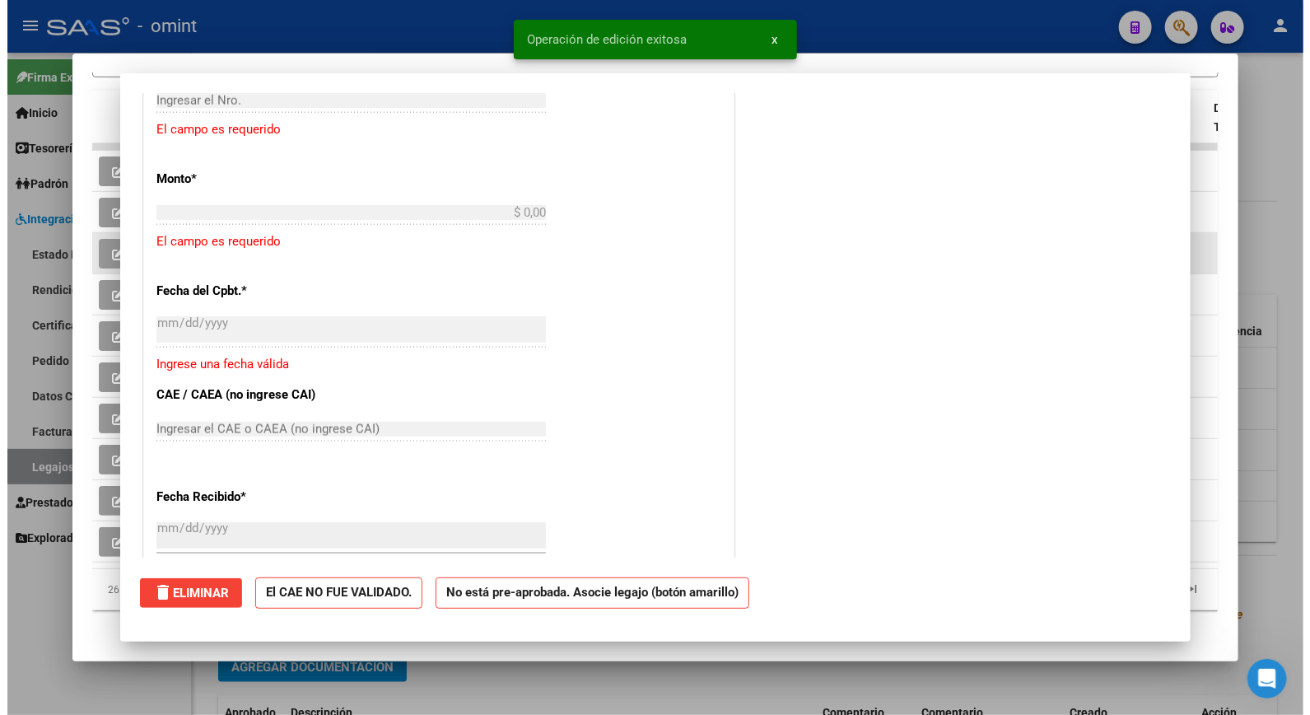
scroll to position [1328, 0]
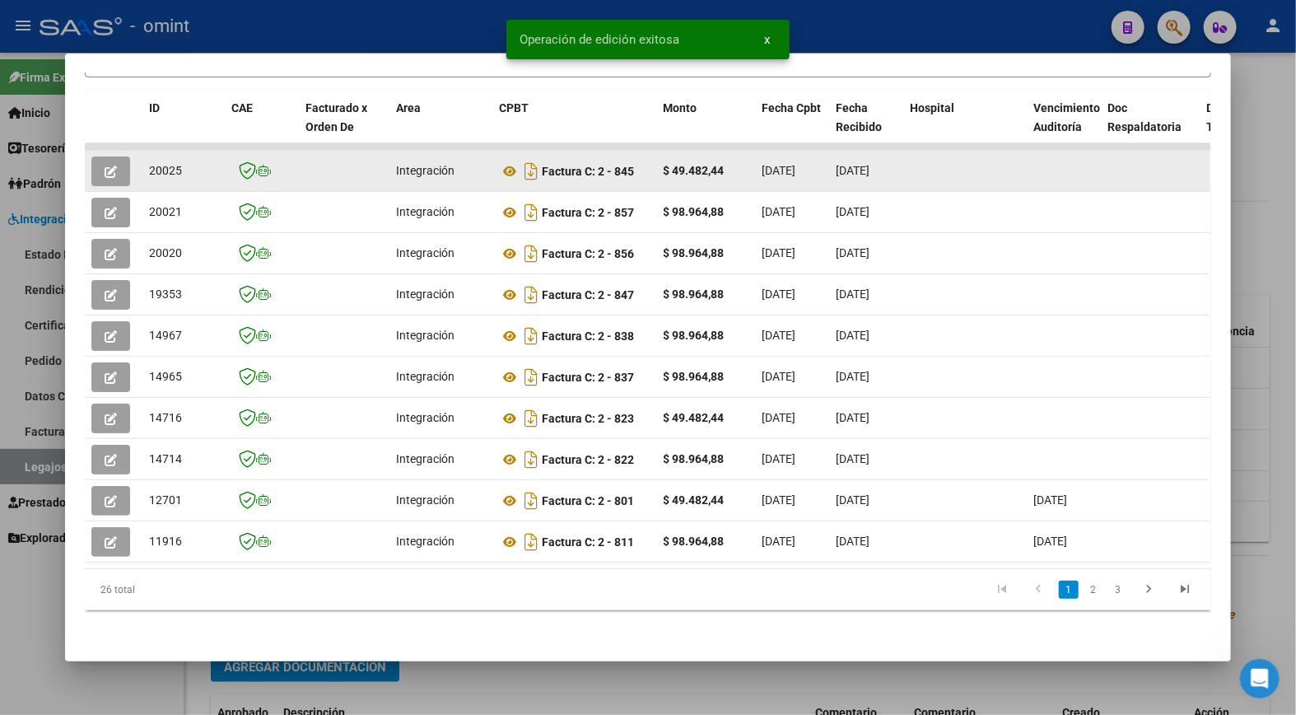
click at [157, 164] on span "20025" at bounding box center [165, 170] width 33 height 13
copy span "20025"
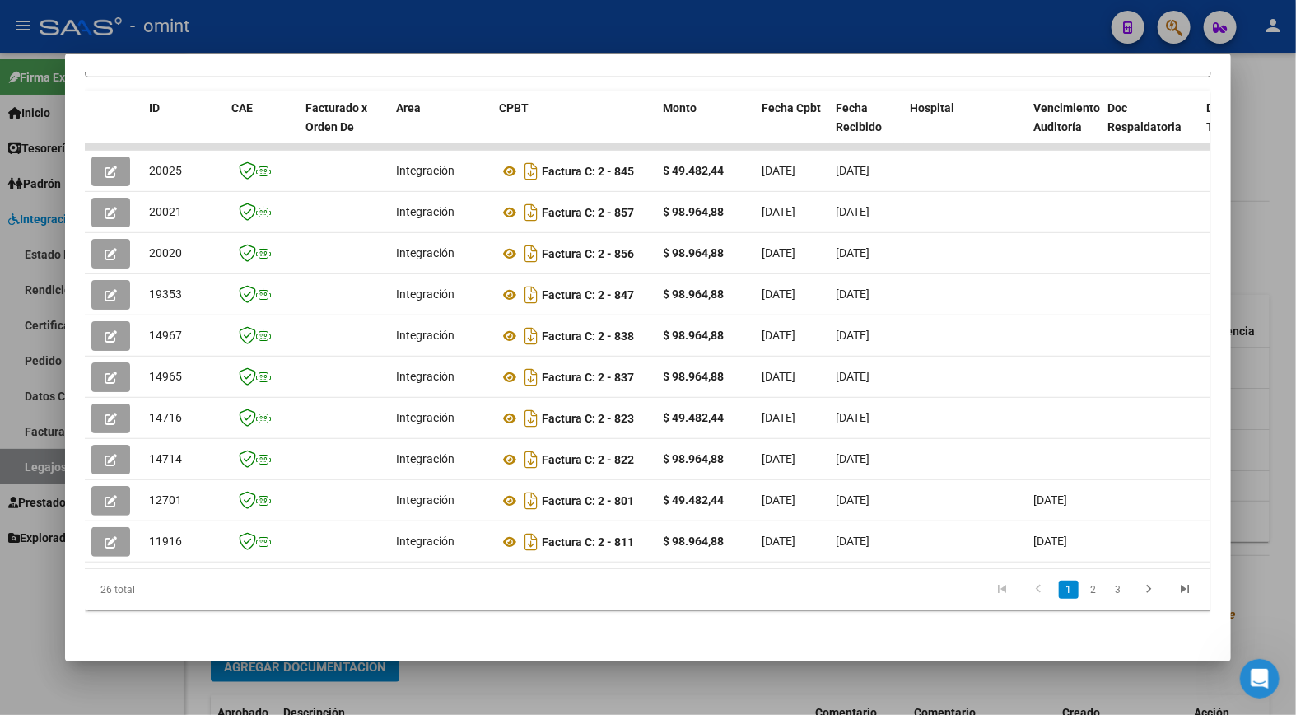
drag, startPoint x: 330, startPoint y: 26, endPoint x: 401, endPoint y: 35, distance: 71.4
click at [331, 26] on div at bounding box center [648, 357] width 1296 height 715
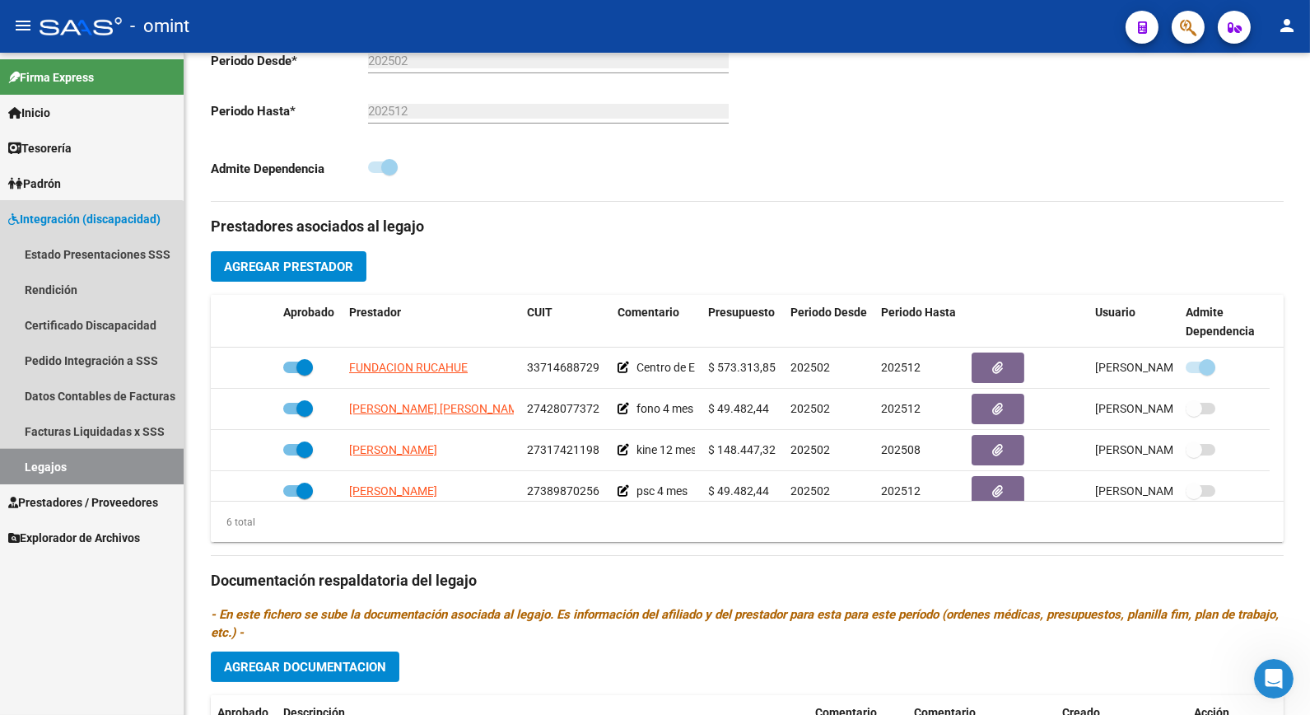
drag, startPoint x: 68, startPoint y: 463, endPoint x: 177, endPoint y: 450, distance: 109.5
click at [69, 462] on link "Legajos" at bounding box center [92, 466] width 184 height 35
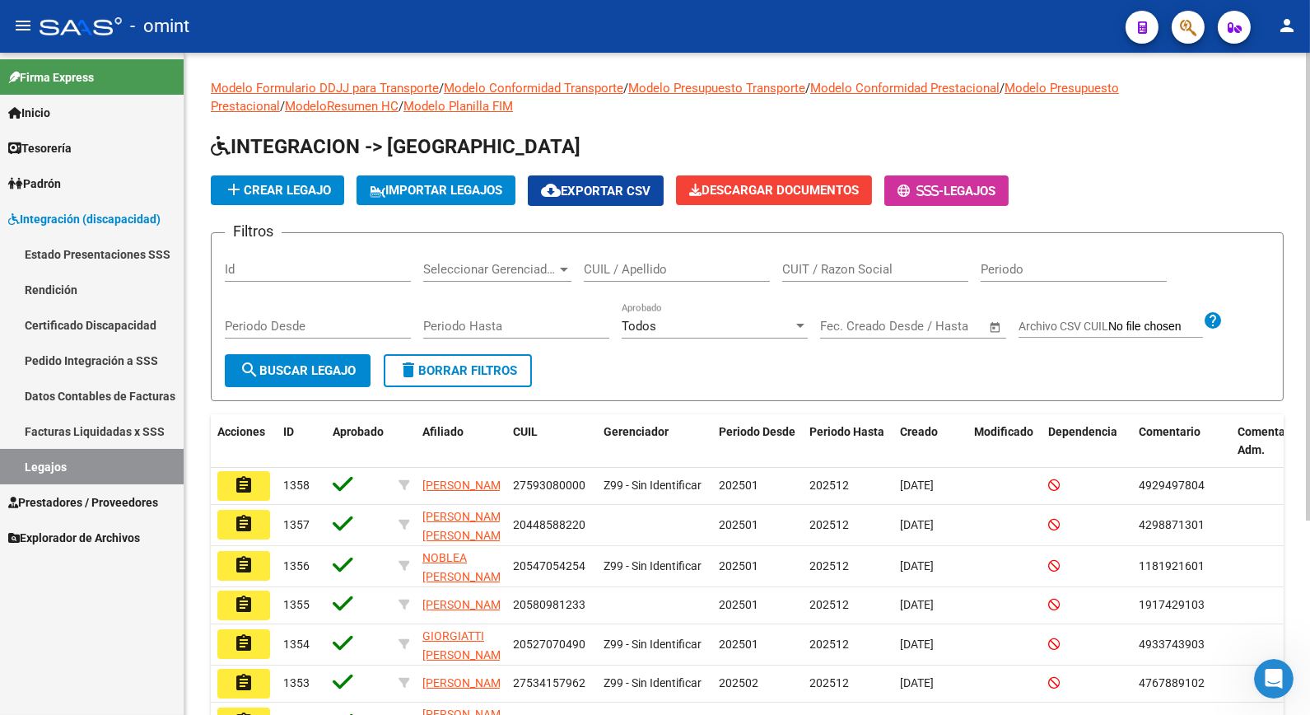
click at [652, 273] on input "CUIL / Apellido" at bounding box center [677, 269] width 186 height 15
type input "ISSOLIO"
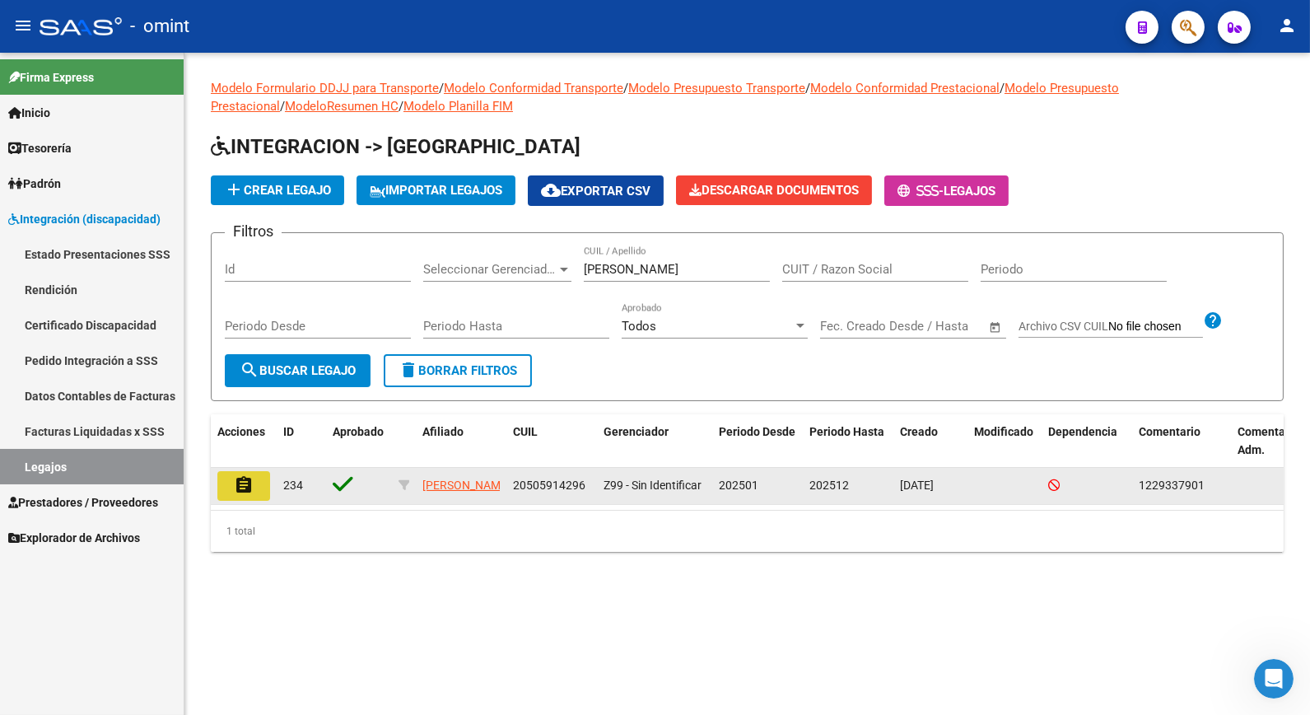
click at [253, 483] on mat-icon "assignment" at bounding box center [244, 485] width 20 height 20
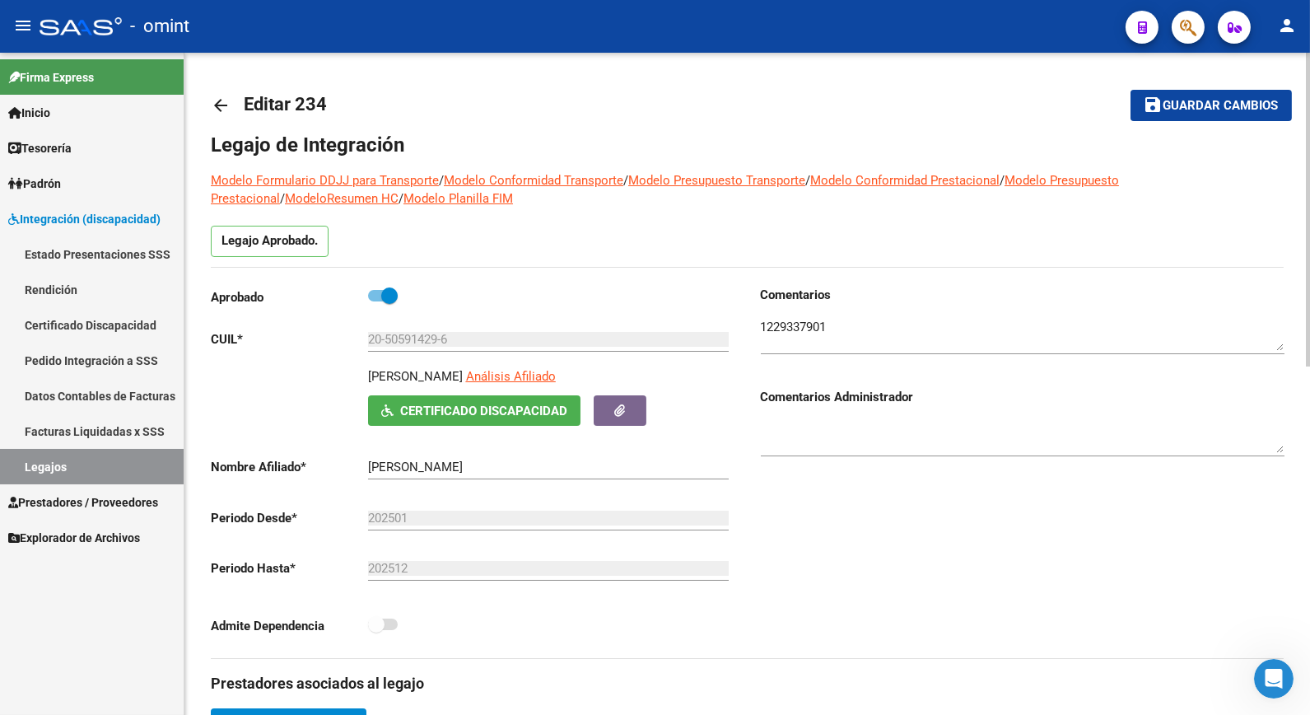
click at [800, 331] on textarea at bounding box center [1023, 334] width 524 height 33
click at [800, 330] on textarea at bounding box center [1023, 334] width 524 height 33
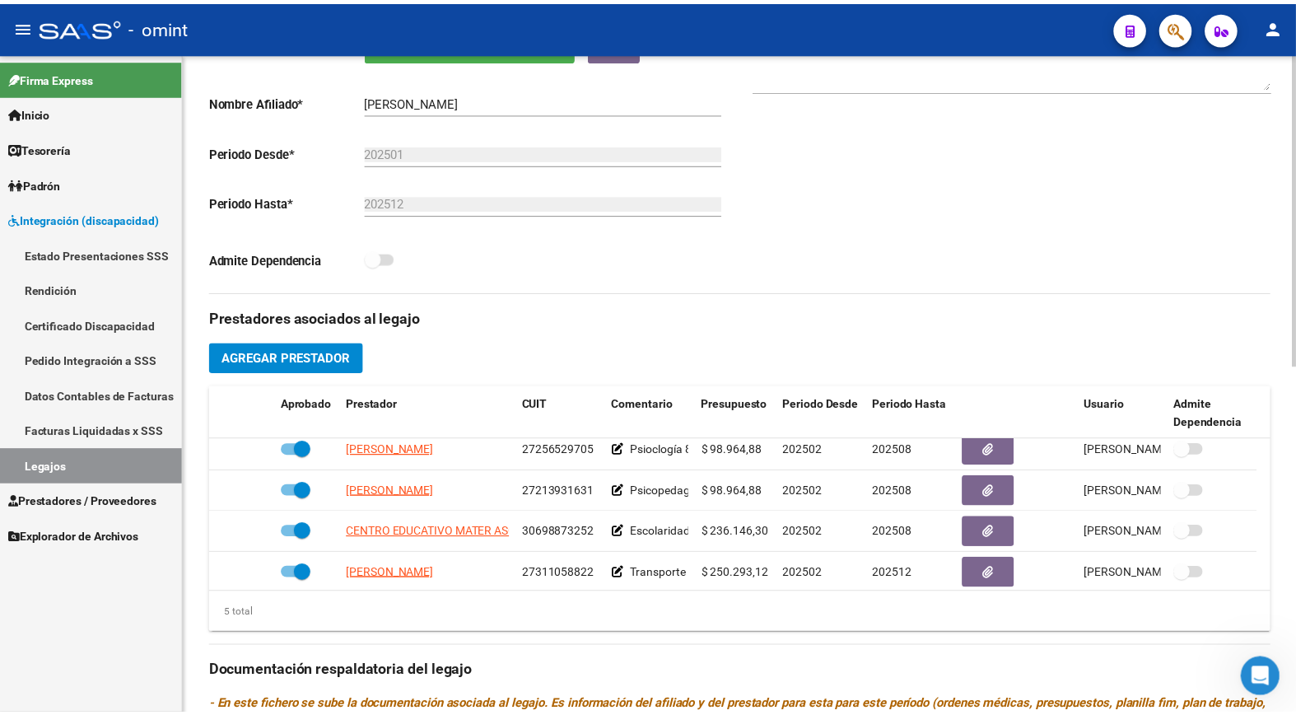
scroll to position [58, 0]
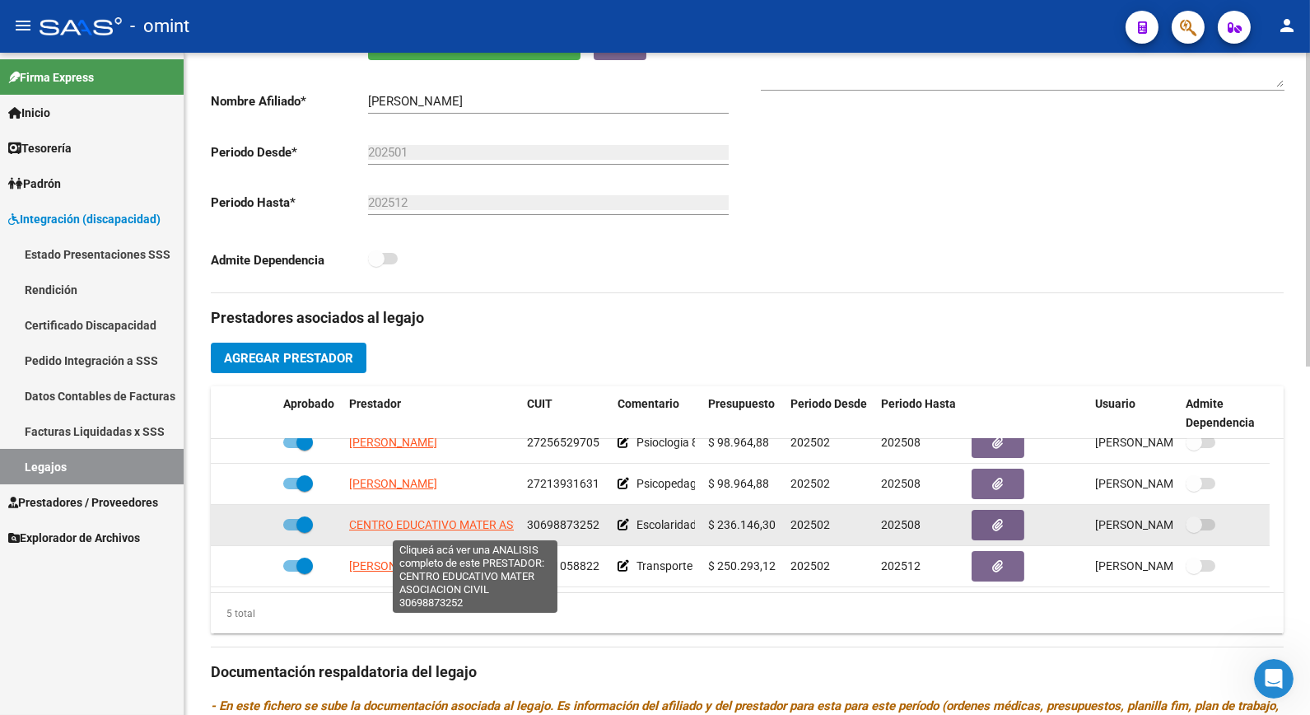
click at [450, 530] on span "CENTRO EDUCATIVO MATER ASOCIACION CIVIL" at bounding box center [473, 524] width 248 height 13
type textarea "30698873252"
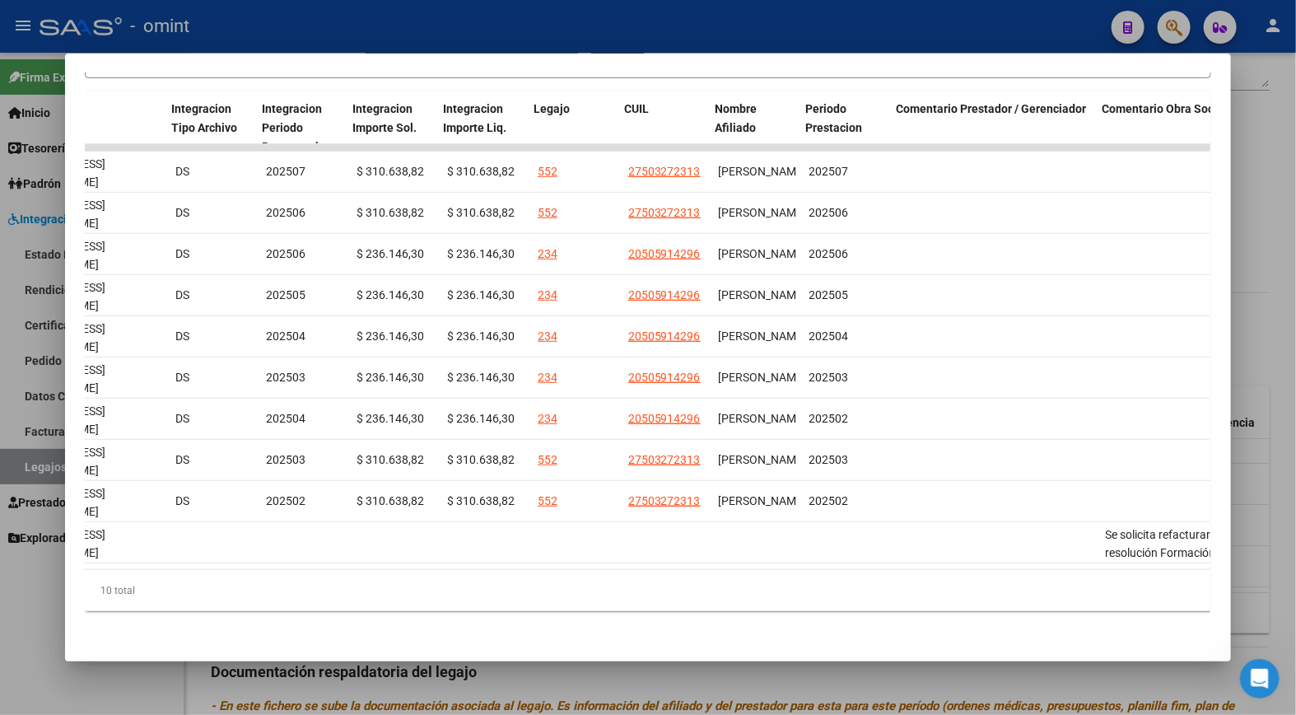
scroll to position [0, 2168]
drag, startPoint x: 760, startPoint y: 137, endPoint x: 663, endPoint y: 128, distance: 97.6
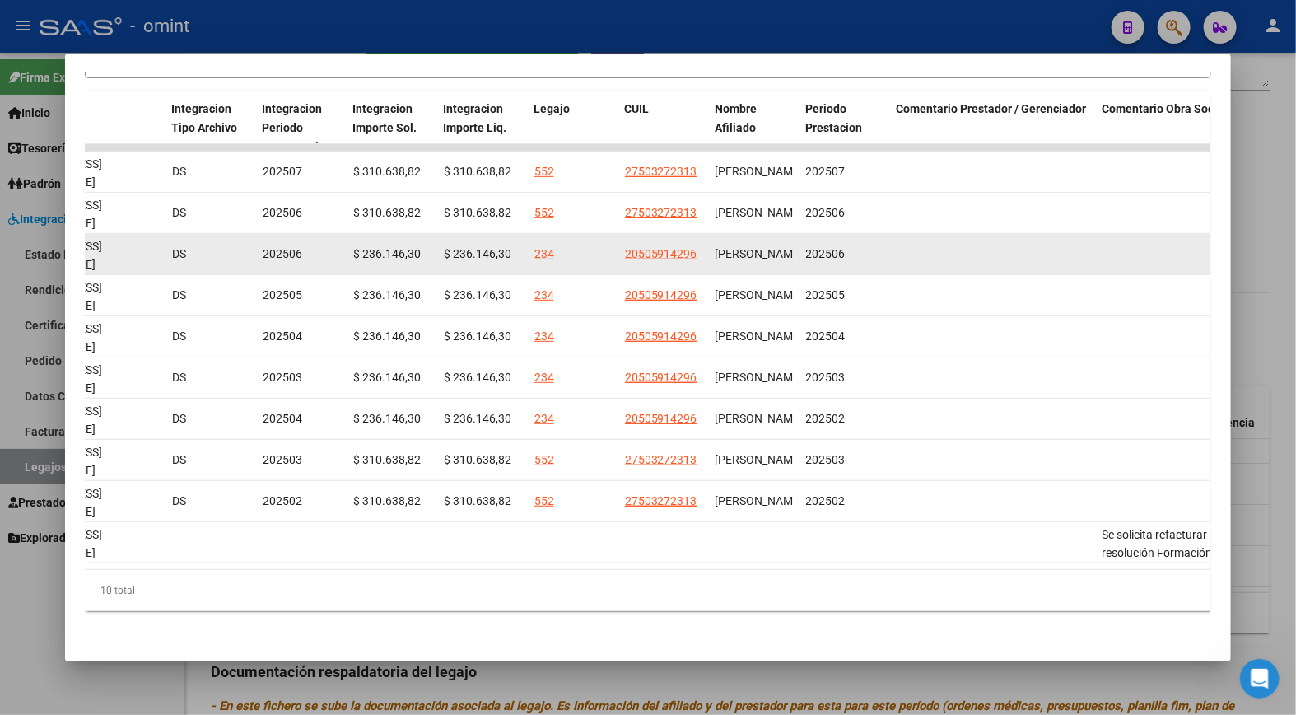
drag, startPoint x: 663, startPoint y: 128, endPoint x: 943, endPoint y: 237, distance: 300.7
click at [948, 237] on datatable-body-cell at bounding box center [993, 254] width 206 height 40
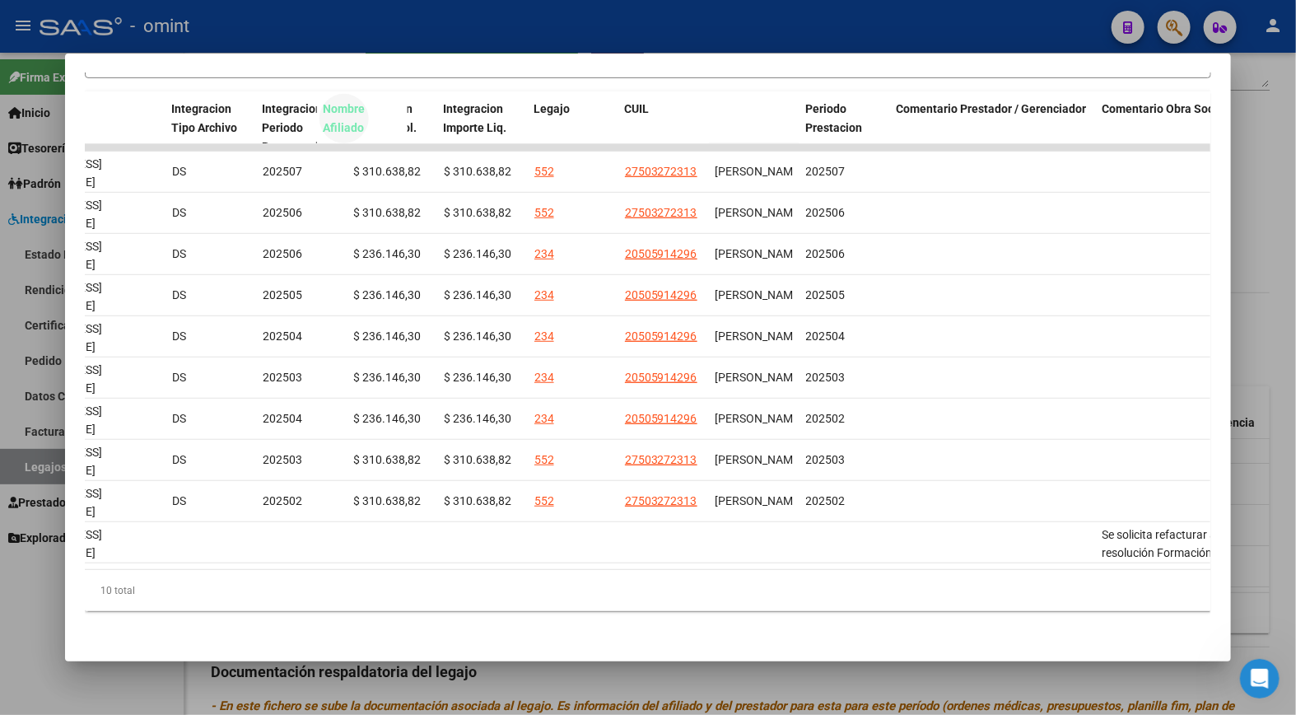
drag, startPoint x: 750, startPoint y: 110, endPoint x: 357, endPoint y: 135, distance: 393.7
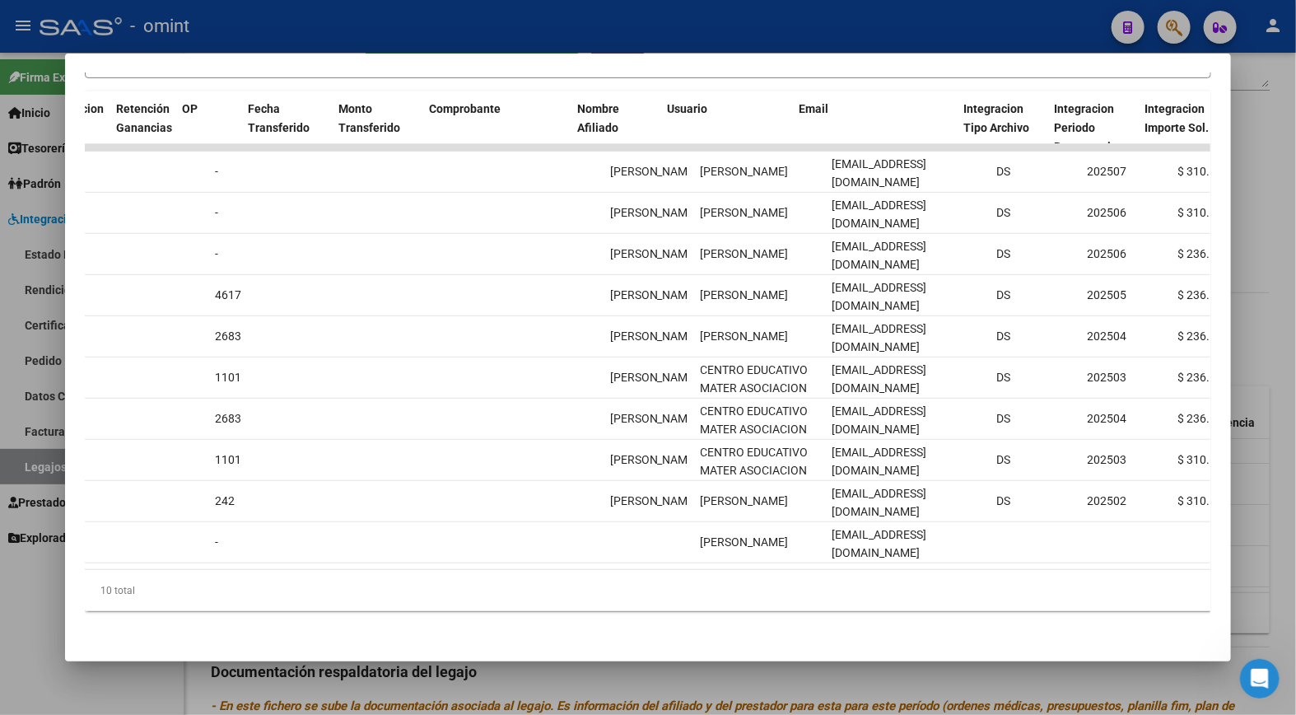
scroll to position [0, 1398]
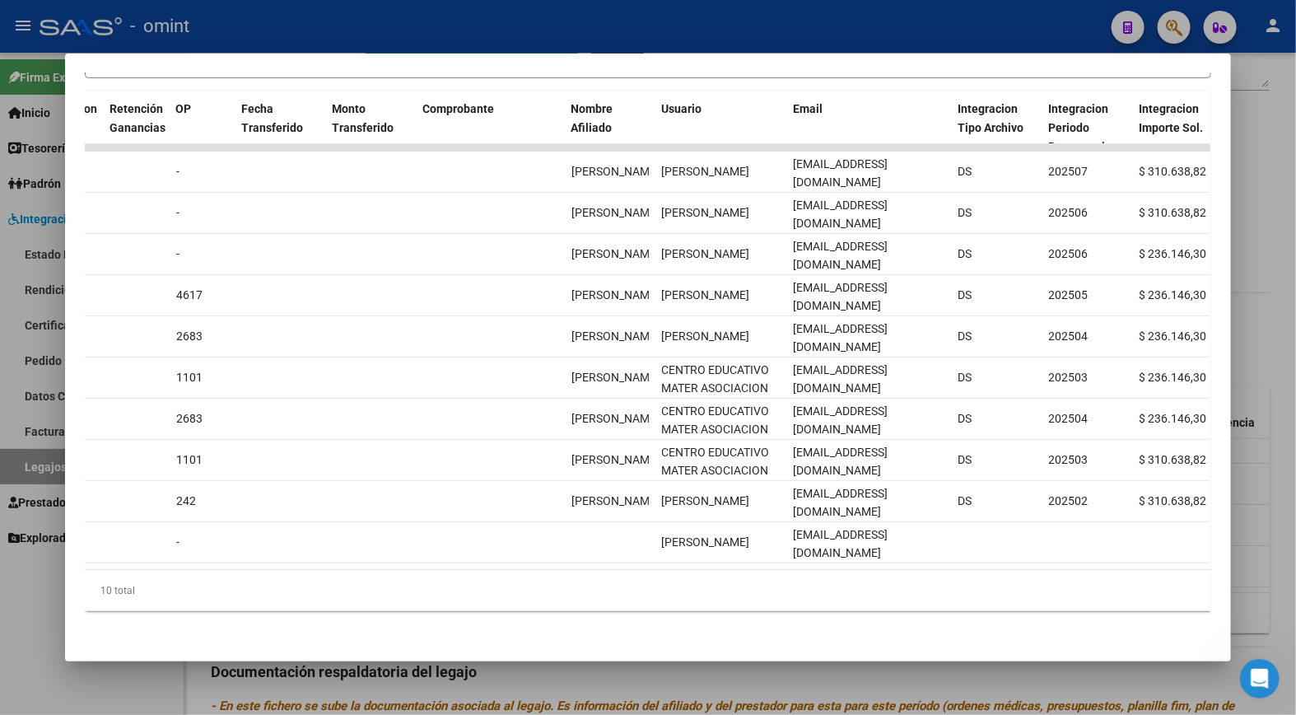
click at [297, 52] on div "Análisis Prestador - CUIT: 30698873252 cloud_download Exportar CSV ABM ARCA Imp…" at bounding box center [648, 357] width 1296 height 715
drag, startPoint x: 334, startPoint y: 41, endPoint x: 375, endPoint y: 19, distance: 46.1
click at [375, 19] on div at bounding box center [648, 357] width 1296 height 715
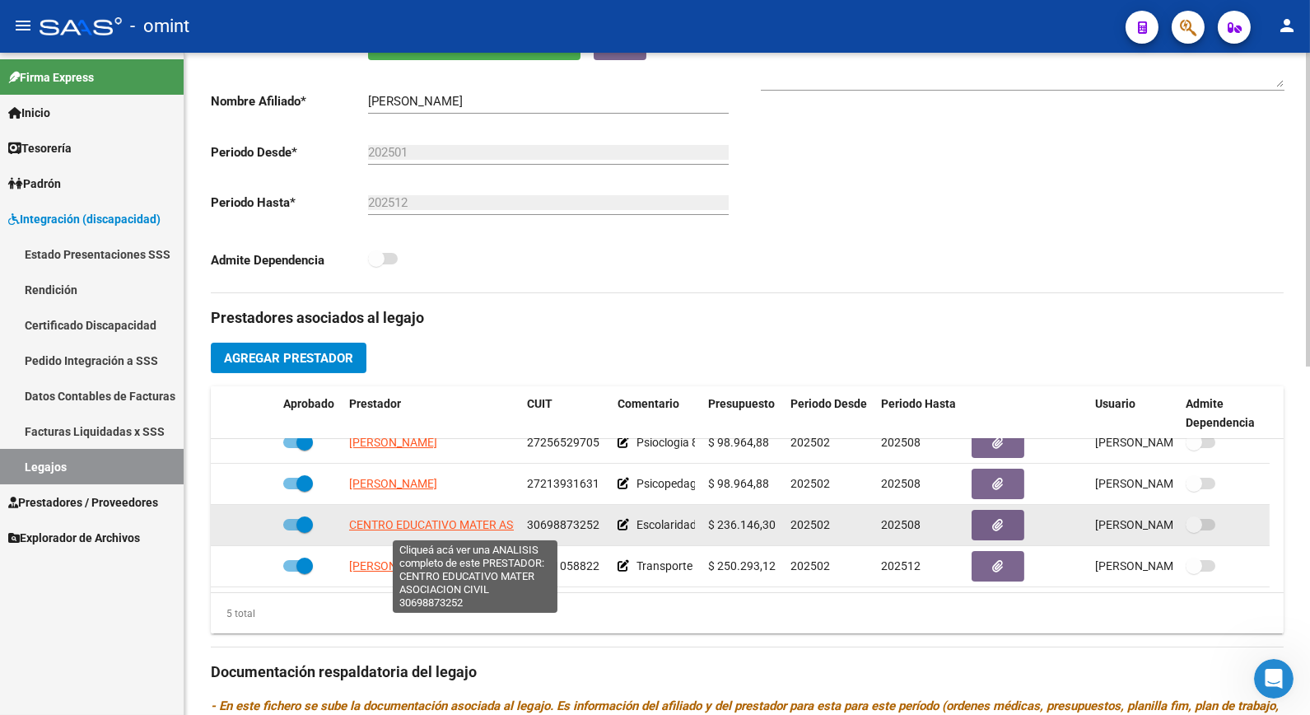
click at [404, 524] on span "CENTRO EDUCATIVO MATER ASOCIACION CIVIL" at bounding box center [473, 524] width 248 height 13
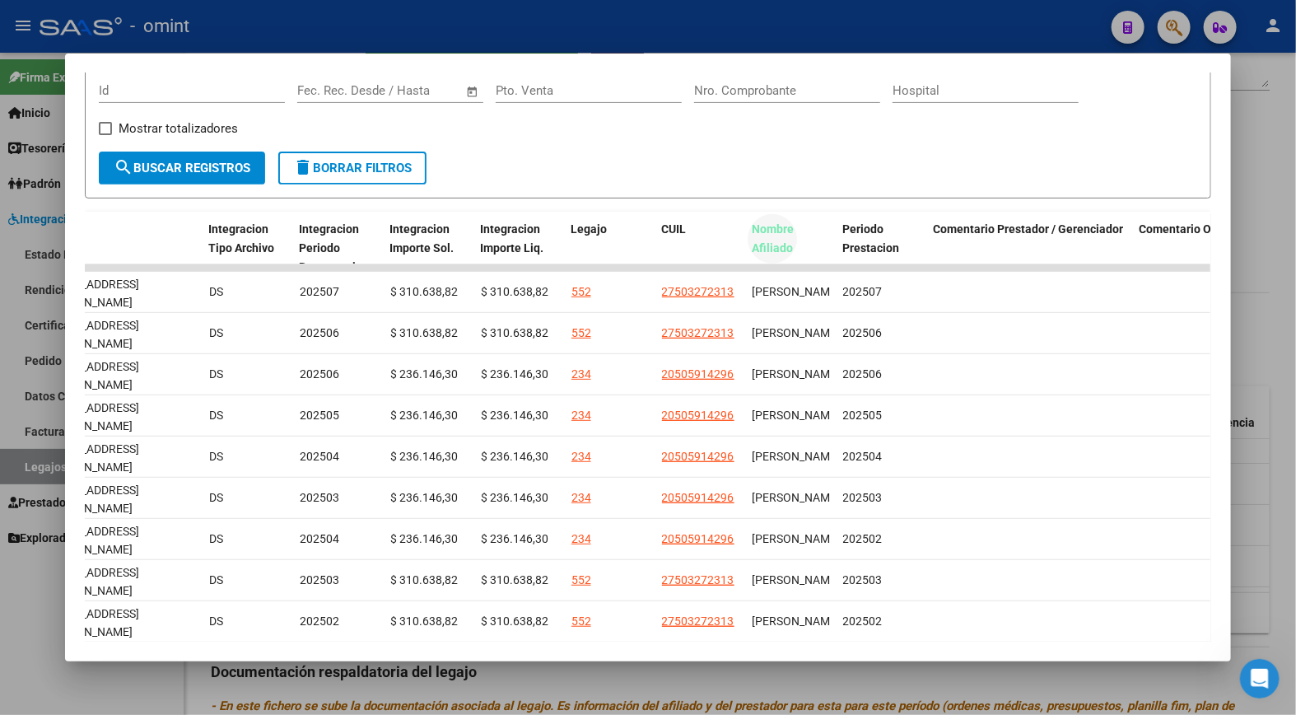
scroll to position [249, 0]
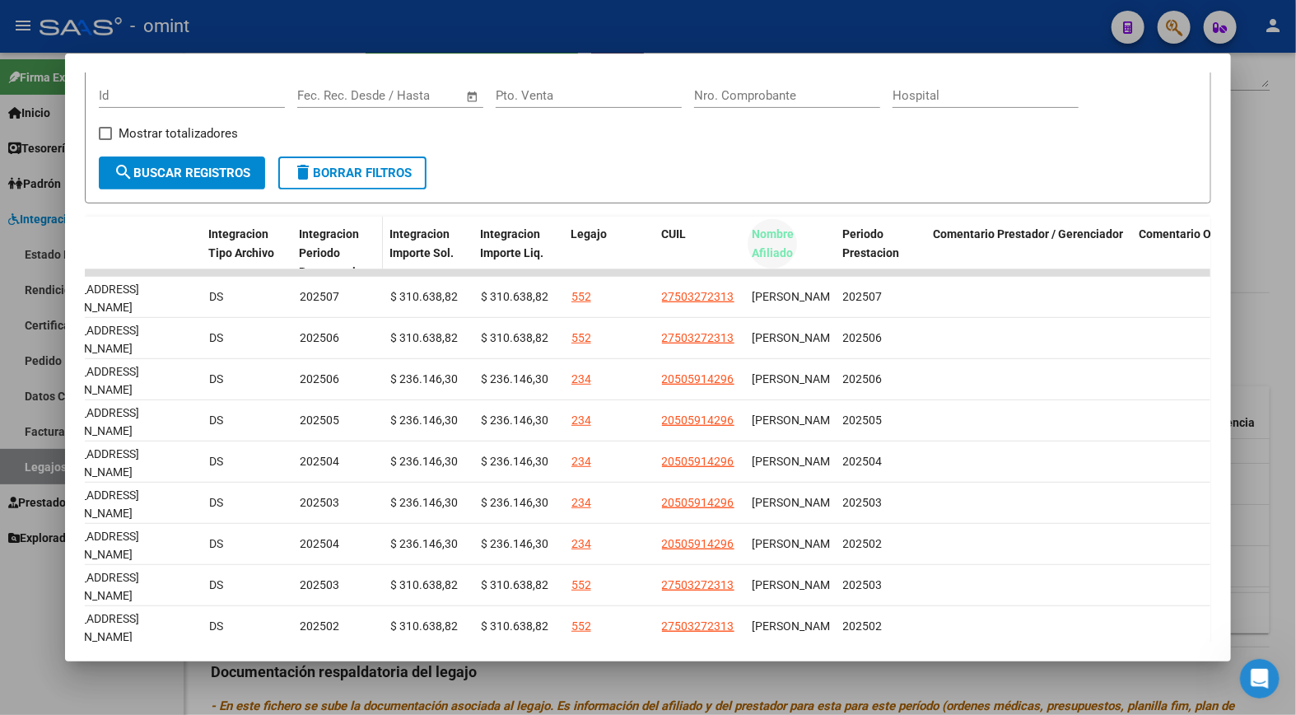
drag, startPoint x: 780, startPoint y: 115, endPoint x: 289, endPoint y: 260, distance: 511.8
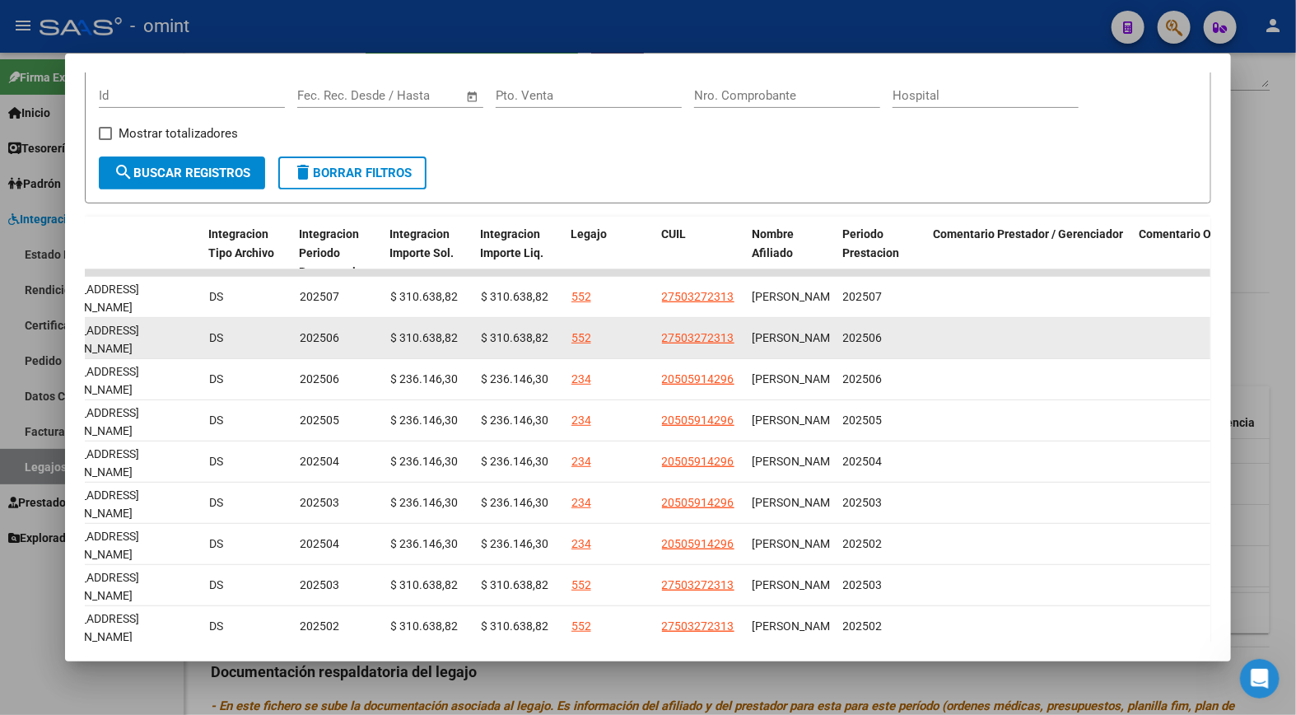
drag, startPoint x: 1126, startPoint y: 334, endPoint x: 1105, endPoint y: 348, distance: 24.9
click at [1133, 336] on datatable-body-cell at bounding box center [1236, 338] width 206 height 40
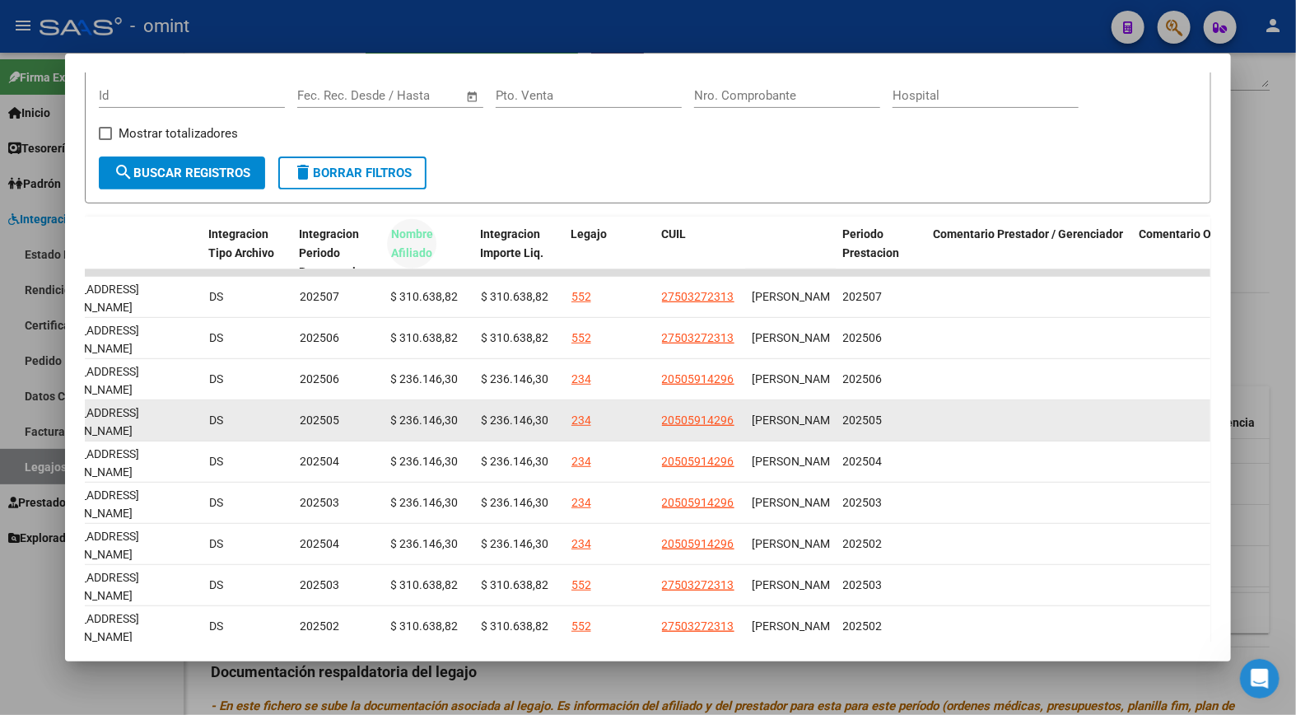
drag, startPoint x: 774, startPoint y: 243, endPoint x: 843, endPoint y: 415, distance: 185.2
click at [830, 423] on div "ID CAE Facturado x Orden De Area CPBT Monto Fecha Cpbt Fecha Recibido Hospital …" at bounding box center [649, 477] width 1128 height 520
drag, startPoint x: 843, startPoint y: 415, endPoint x: 1107, endPoint y: 398, distance: 264.9
click at [1107, 400] on datatable-body-cell at bounding box center [1030, 420] width 206 height 40
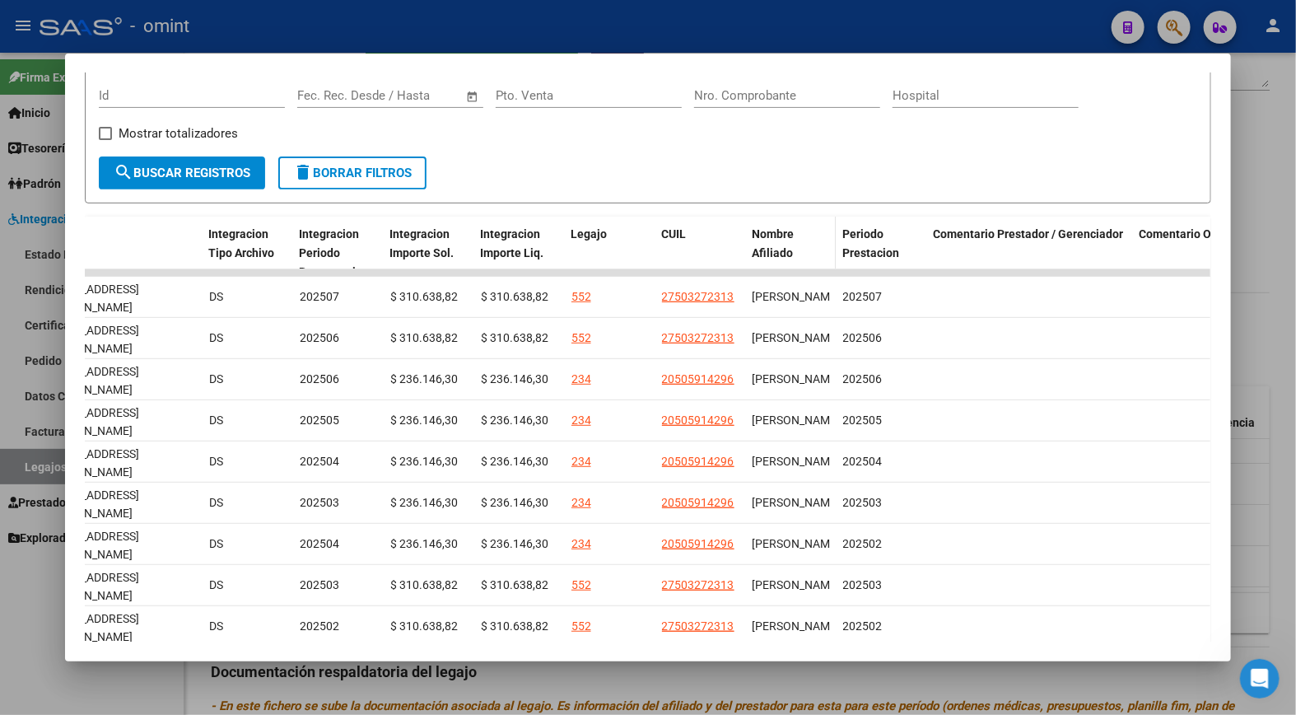
click at [782, 248] on span "Nombre Afiliado" at bounding box center [773, 243] width 42 height 32
click at [768, 240] on div "Nombre Afiliado" at bounding box center [790, 244] width 77 height 38
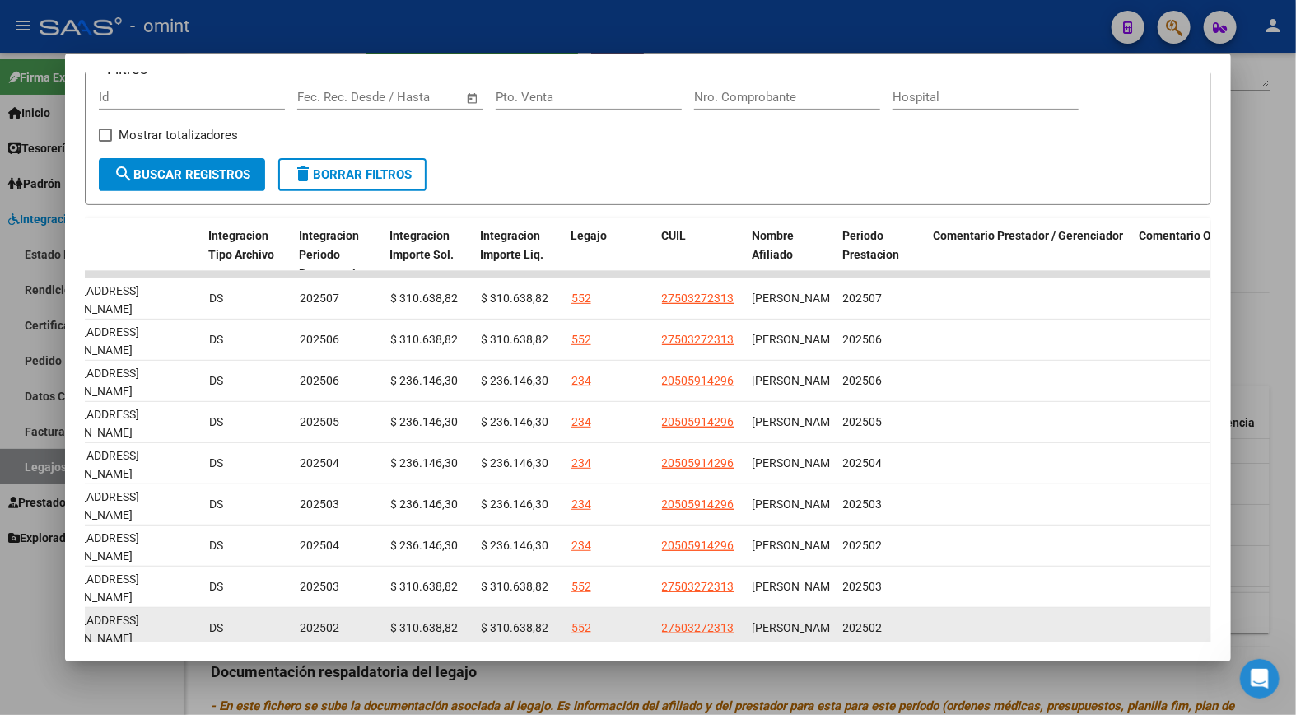
scroll to position [374, 0]
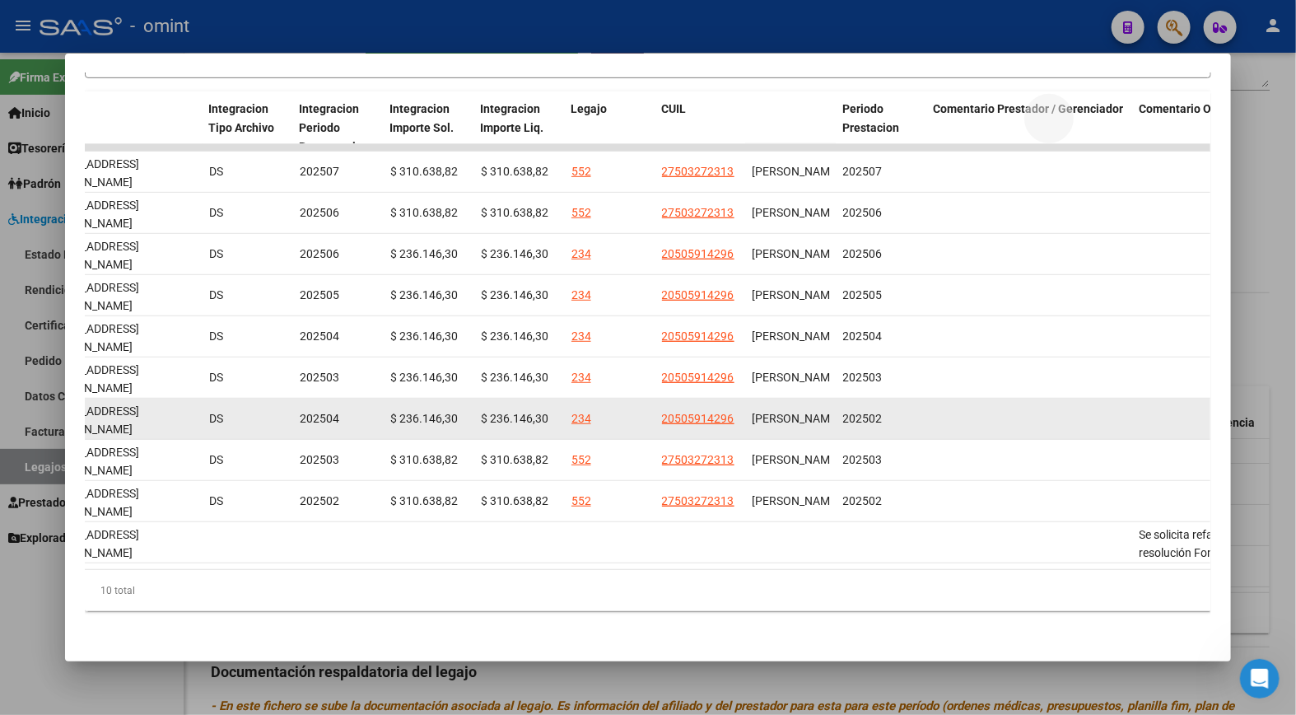
click at [1040, 421] on datatable-body-cell at bounding box center [1030, 419] width 206 height 40
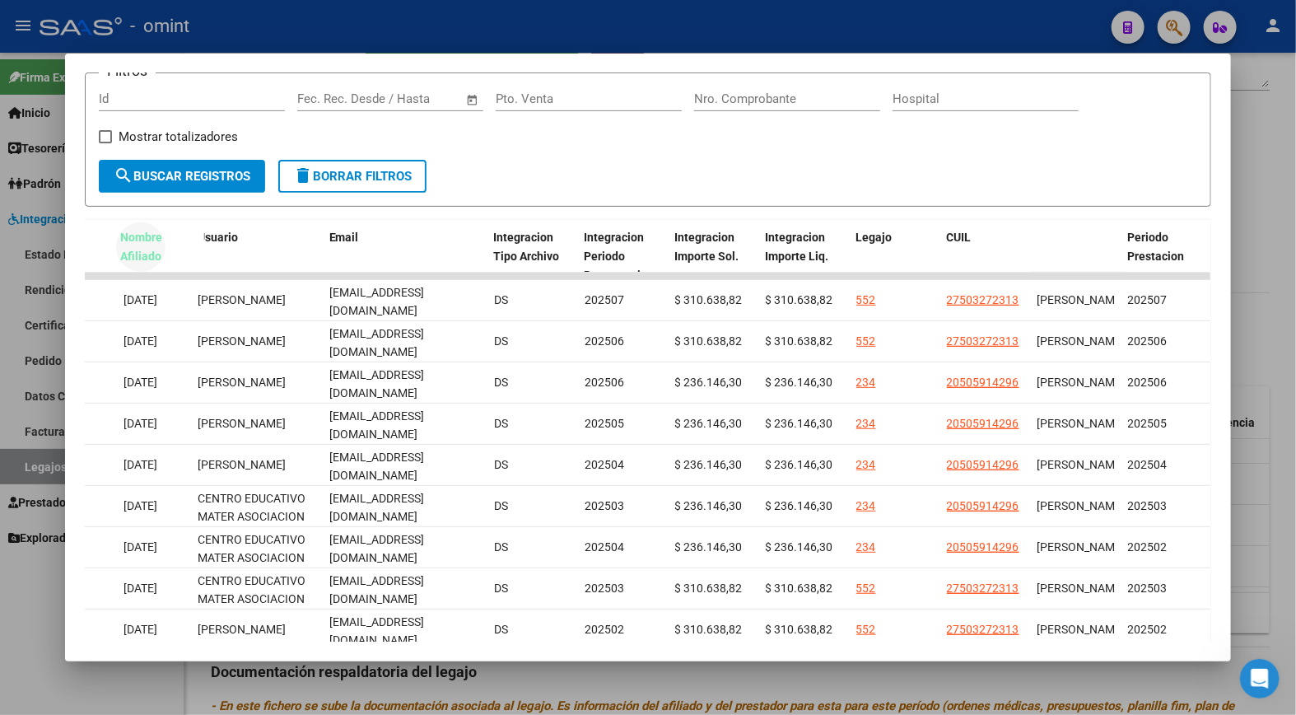
scroll to position [243, 0]
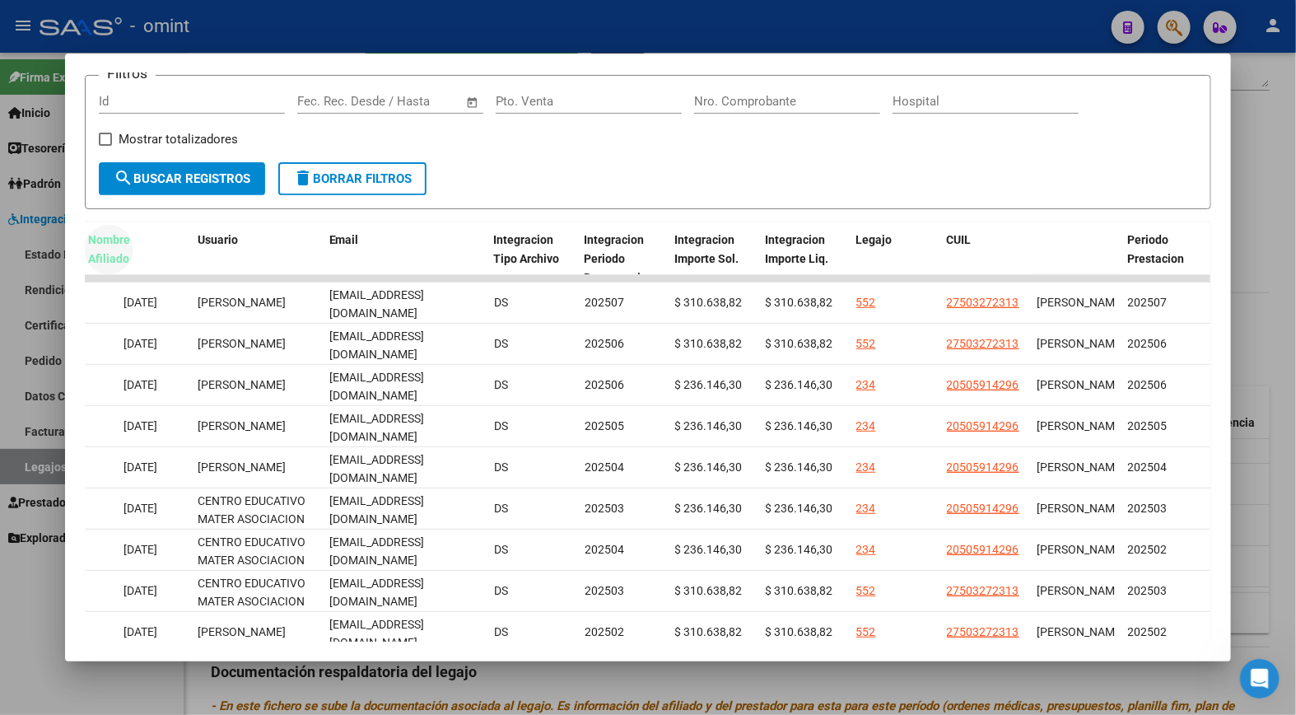
drag, startPoint x: 1049, startPoint y: 110, endPoint x: 100, endPoint y: 251, distance: 960.1
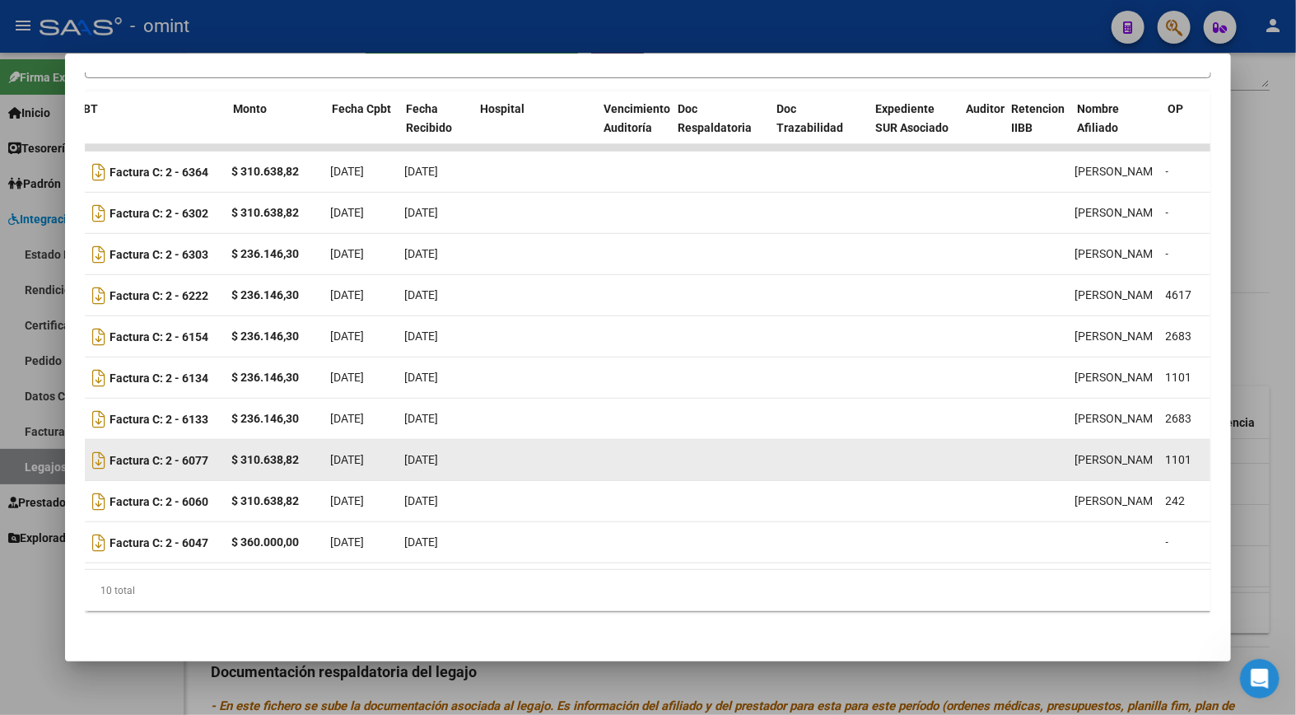
scroll to position [0, 430]
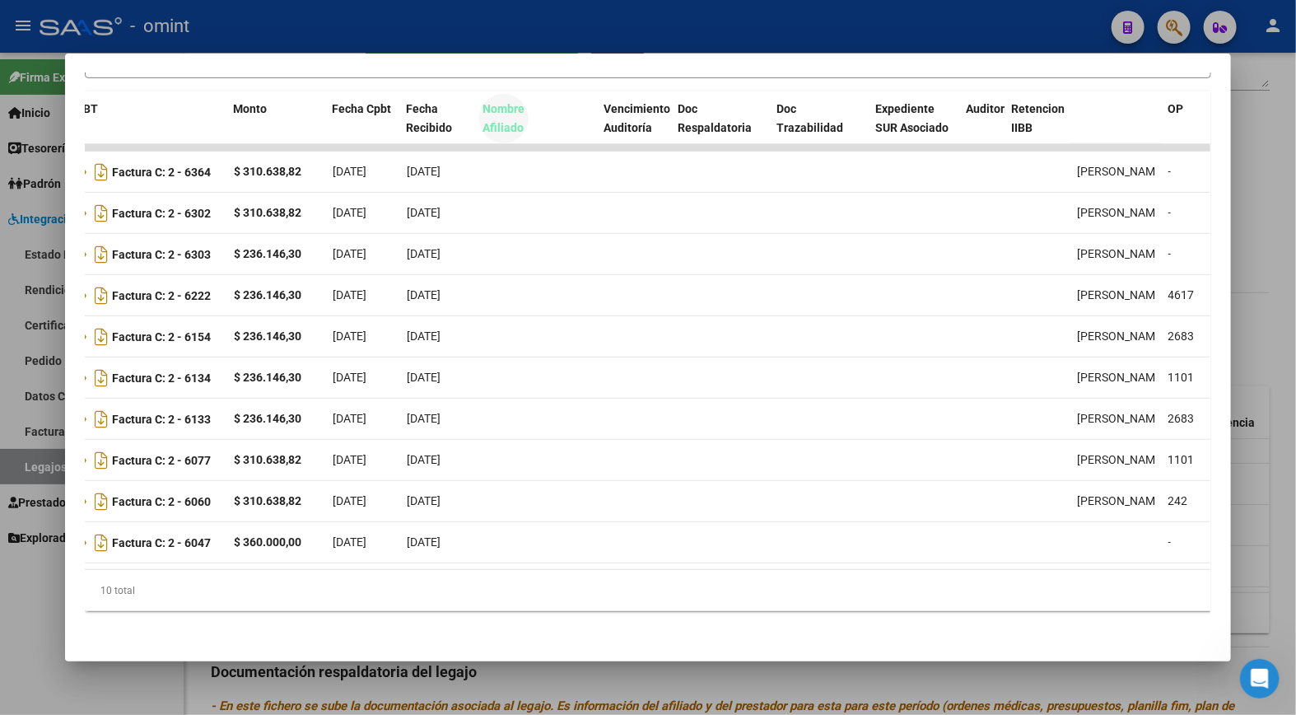
drag, startPoint x: 1097, startPoint y: 124, endPoint x: 498, endPoint y: 135, distance: 598.9
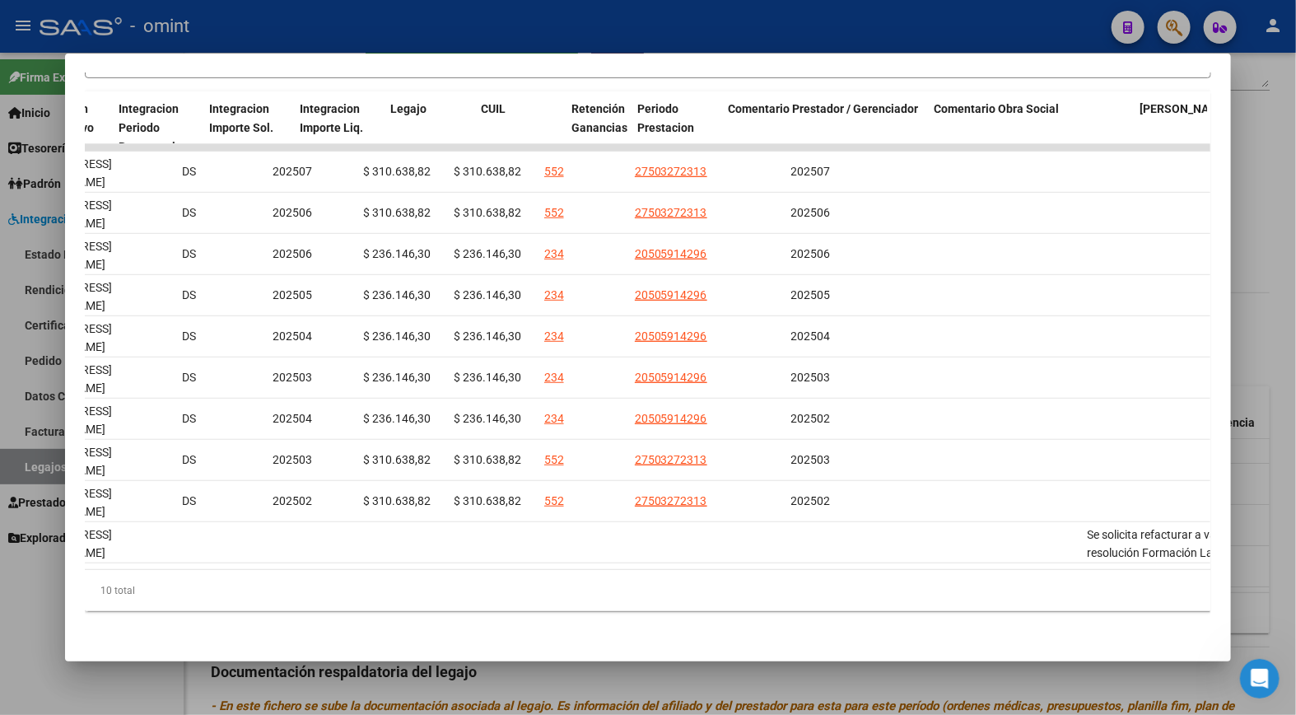
scroll to position [0, 2432]
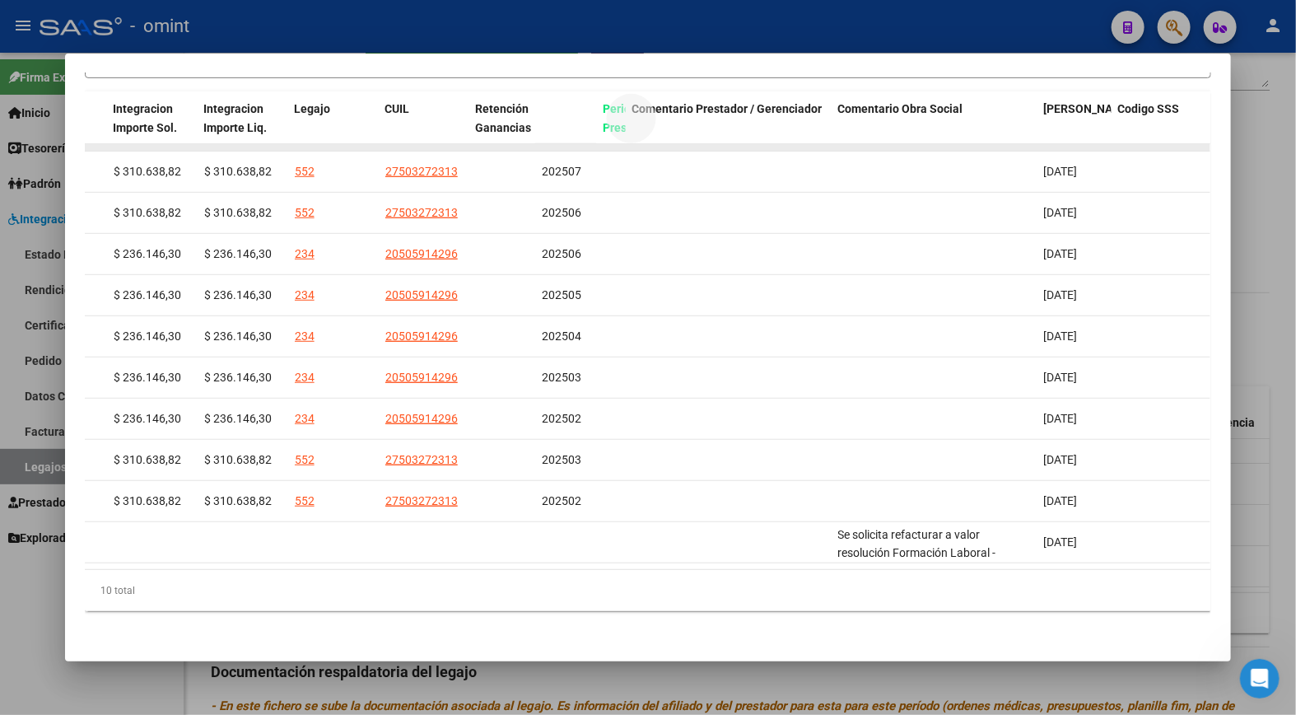
drag, startPoint x: 553, startPoint y: 111, endPoint x: 605, endPoint y: 142, distance: 60.6
click at [605, 142] on div "ID CAE Facturado x Orden De Area CPBT Monto Fecha Cpbt Fecha Recibido Nombre Af…" at bounding box center [649, 351] width 1128 height 520
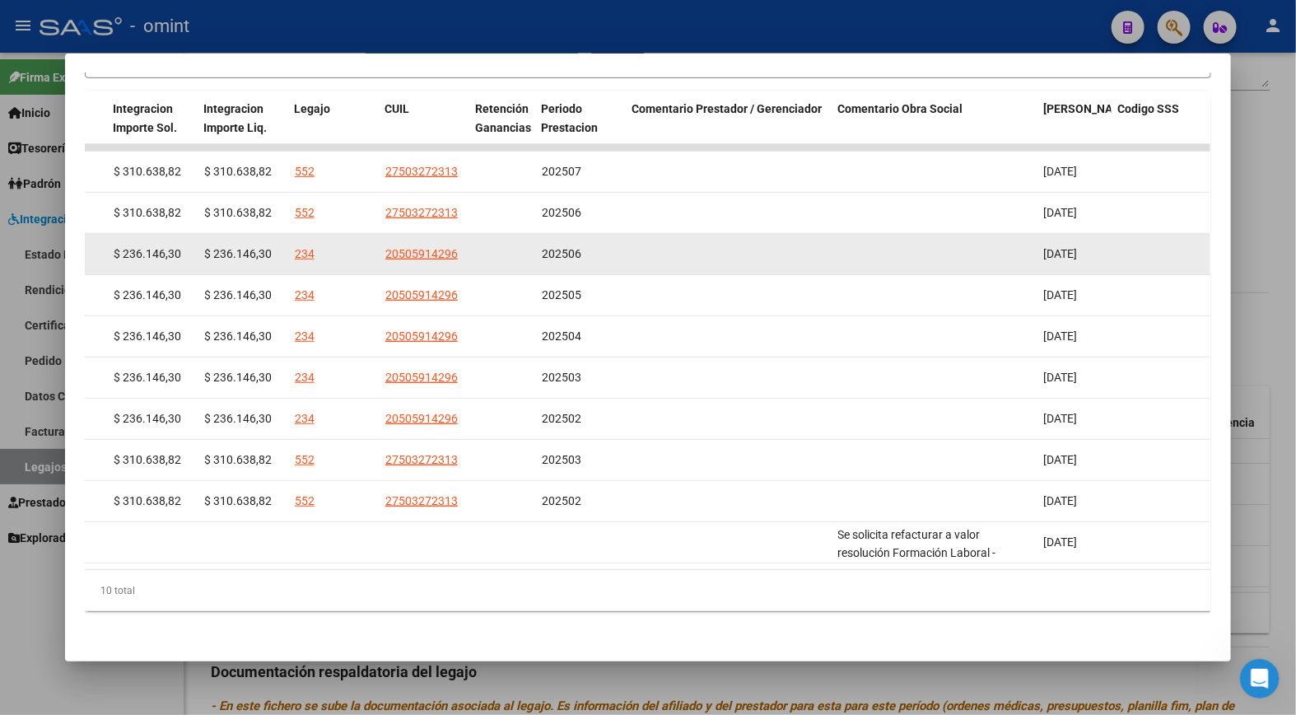
click at [661, 234] on datatable-body-cell at bounding box center [729, 254] width 206 height 40
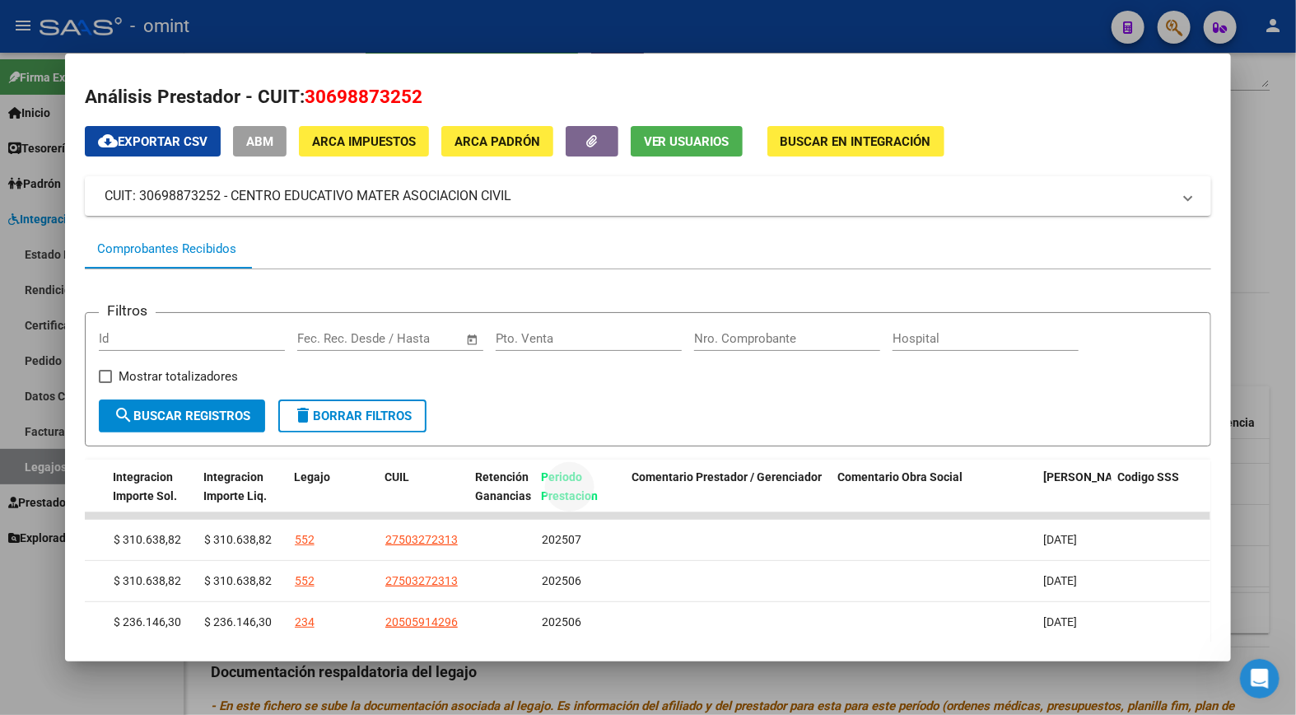
scroll to position [0, 0]
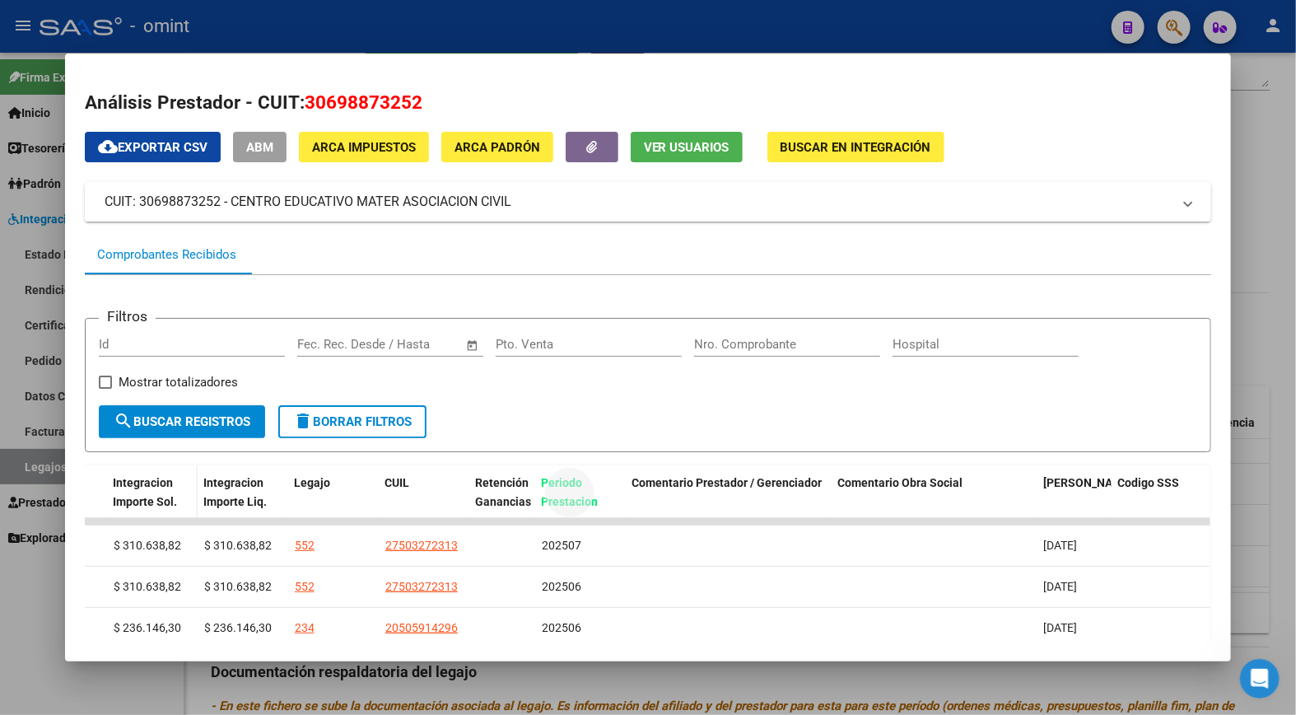
drag, startPoint x: 562, startPoint y: 114, endPoint x: 113, endPoint y: 492, distance: 586.8
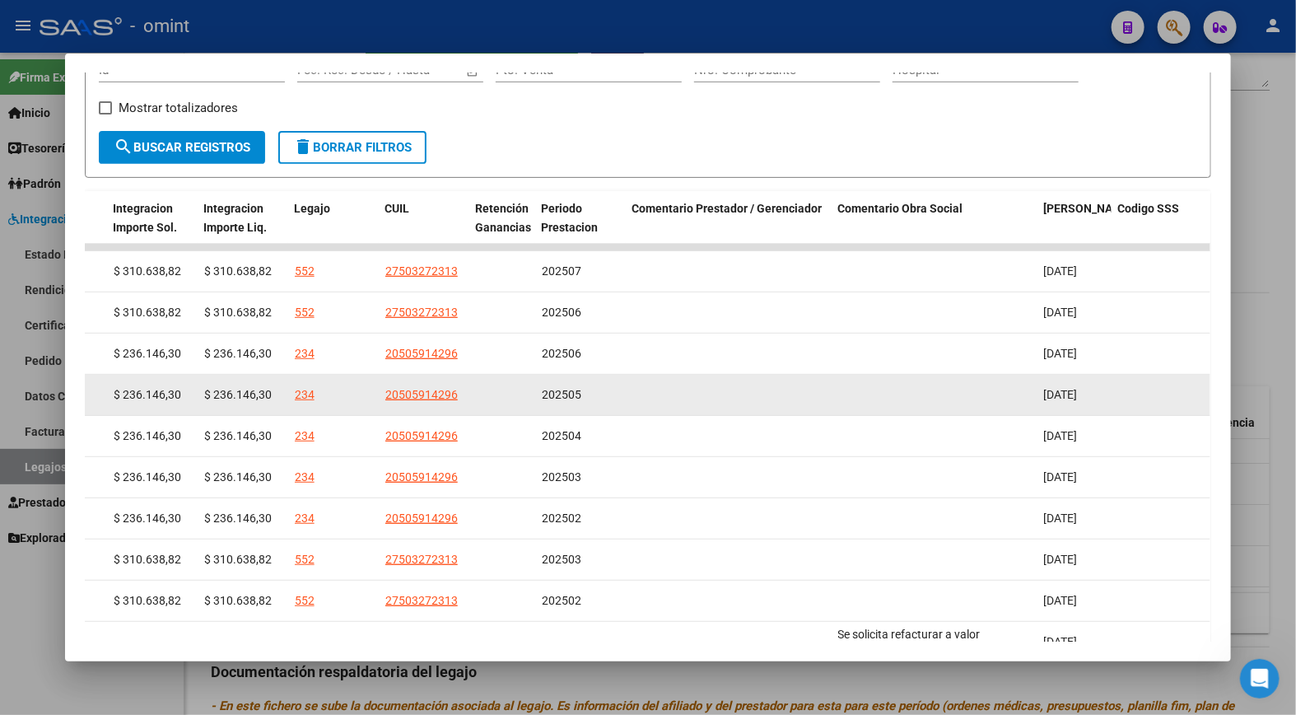
click at [642, 399] on datatable-body-cell at bounding box center [729, 395] width 206 height 40
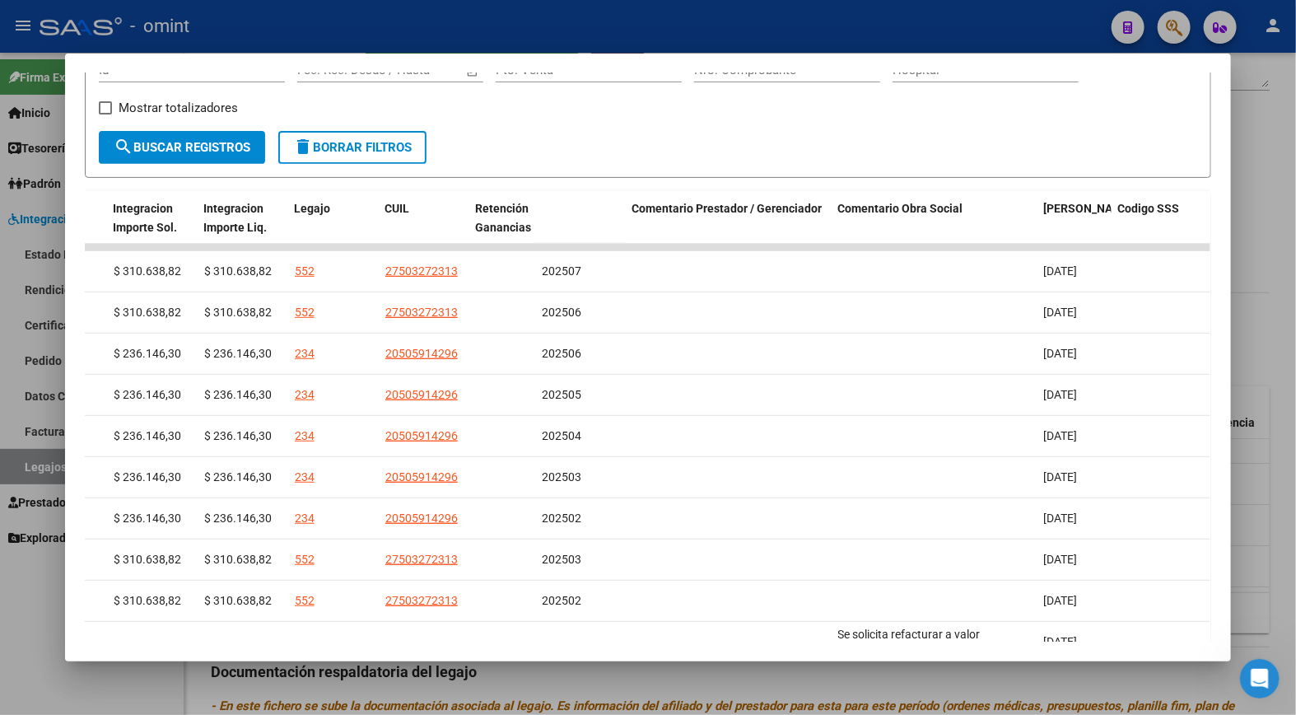
drag, startPoint x: 569, startPoint y: 212, endPoint x: 46, endPoint y: 231, distance: 523.3
click at [46, 231] on div "Análisis Prestador - CUIT: 30698873252 cloud_download Exportar CSV ABM ARCA Imp…" at bounding box center [648, 357] width 1296 height 715
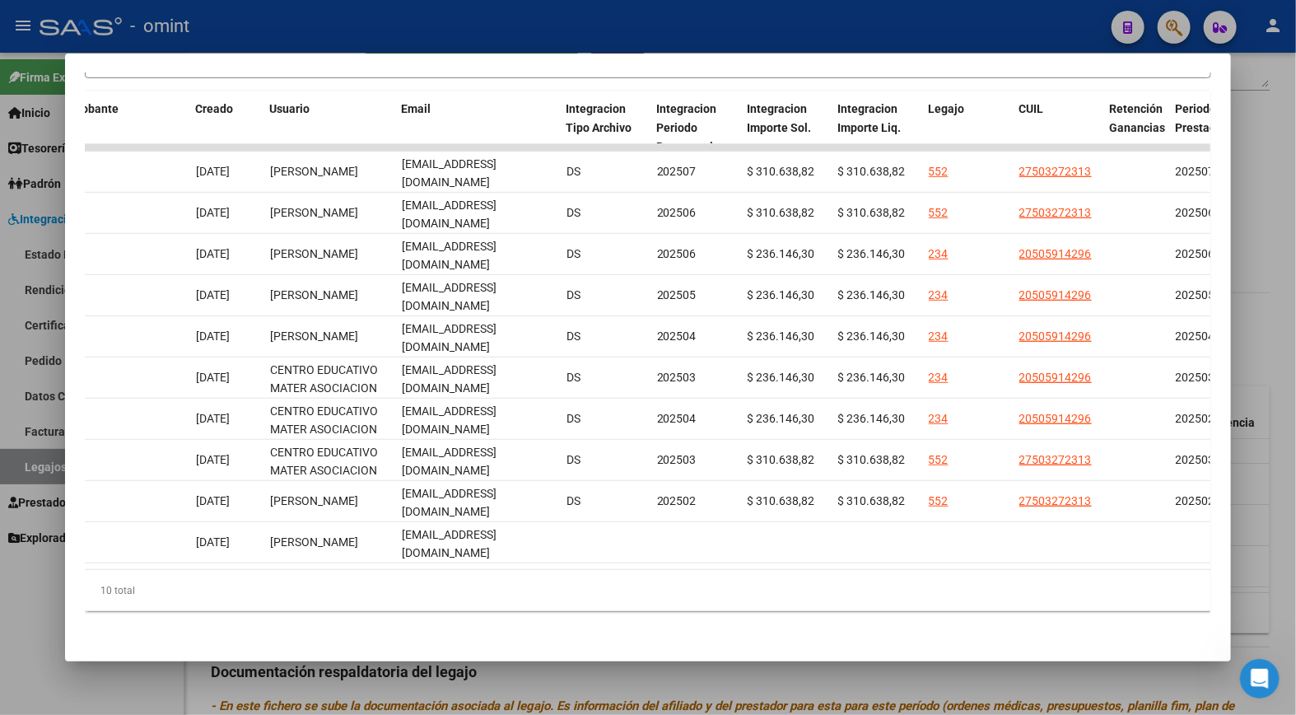
scroll to position [0, 1794]
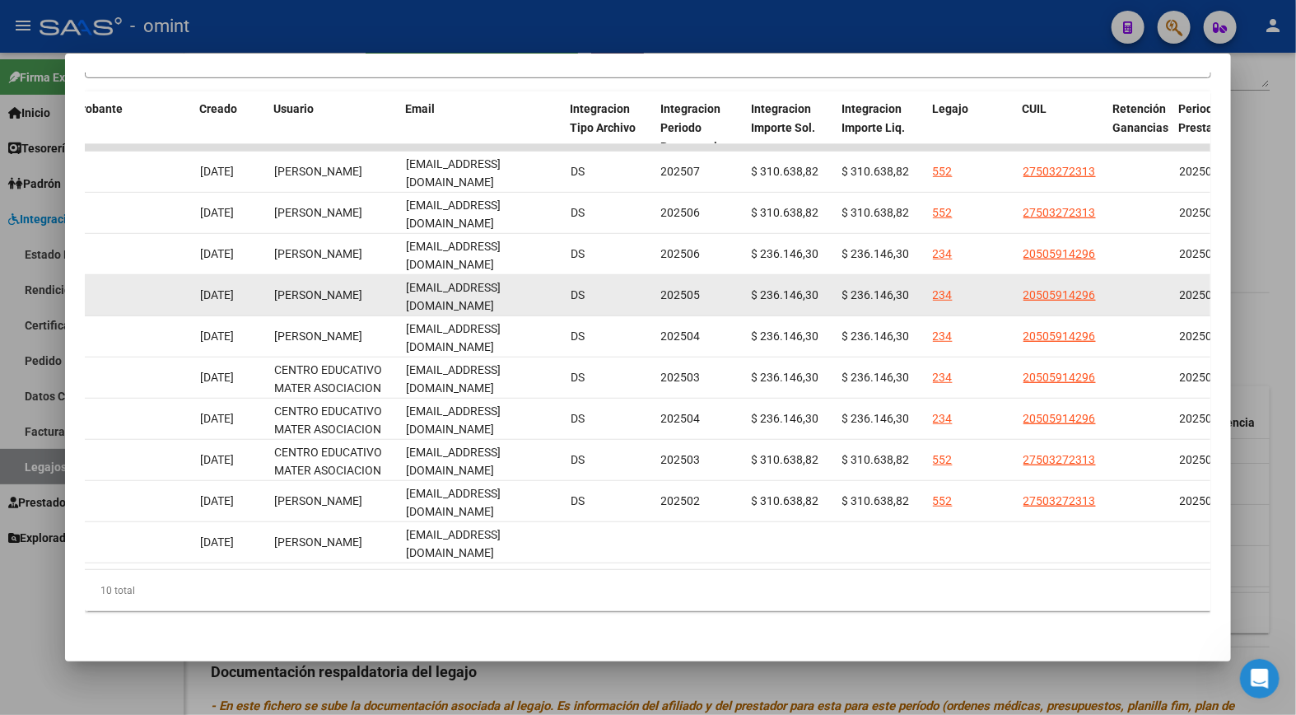
click at [600, 286] on div "DS" at bounding box center [609, 295] width 77 height 19
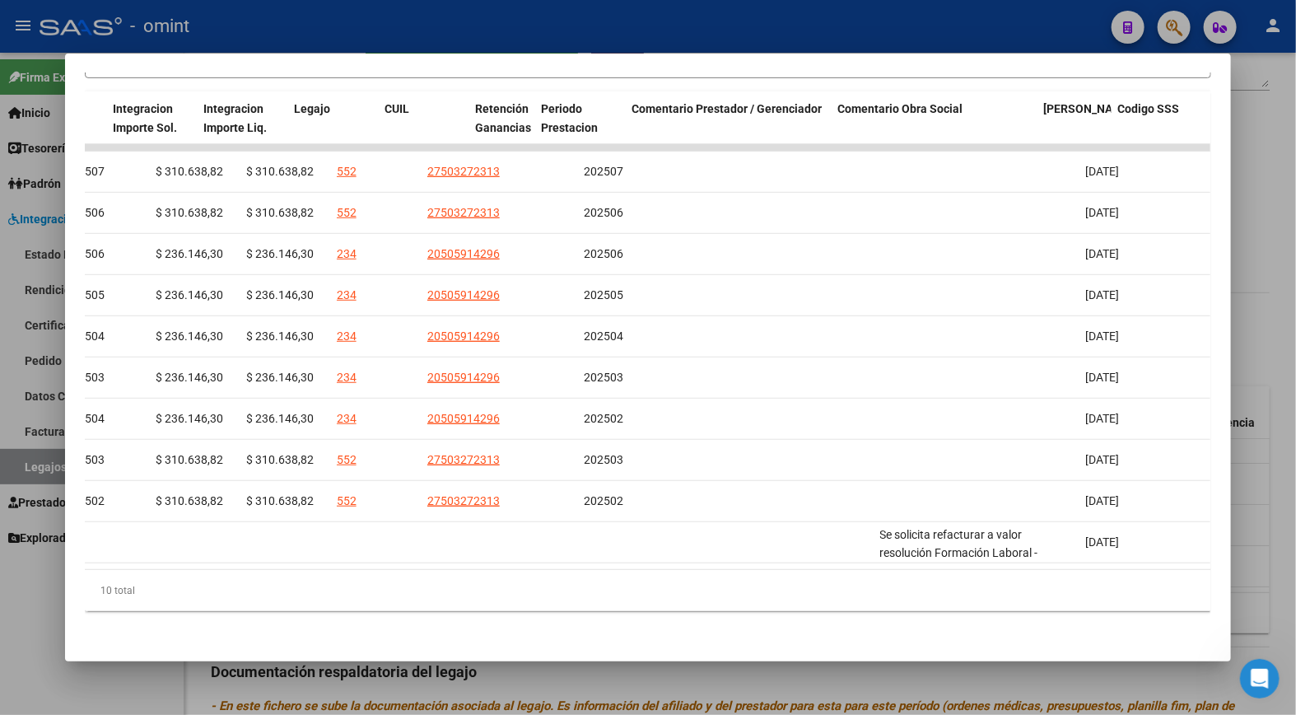
scroll to position [0, 2432]
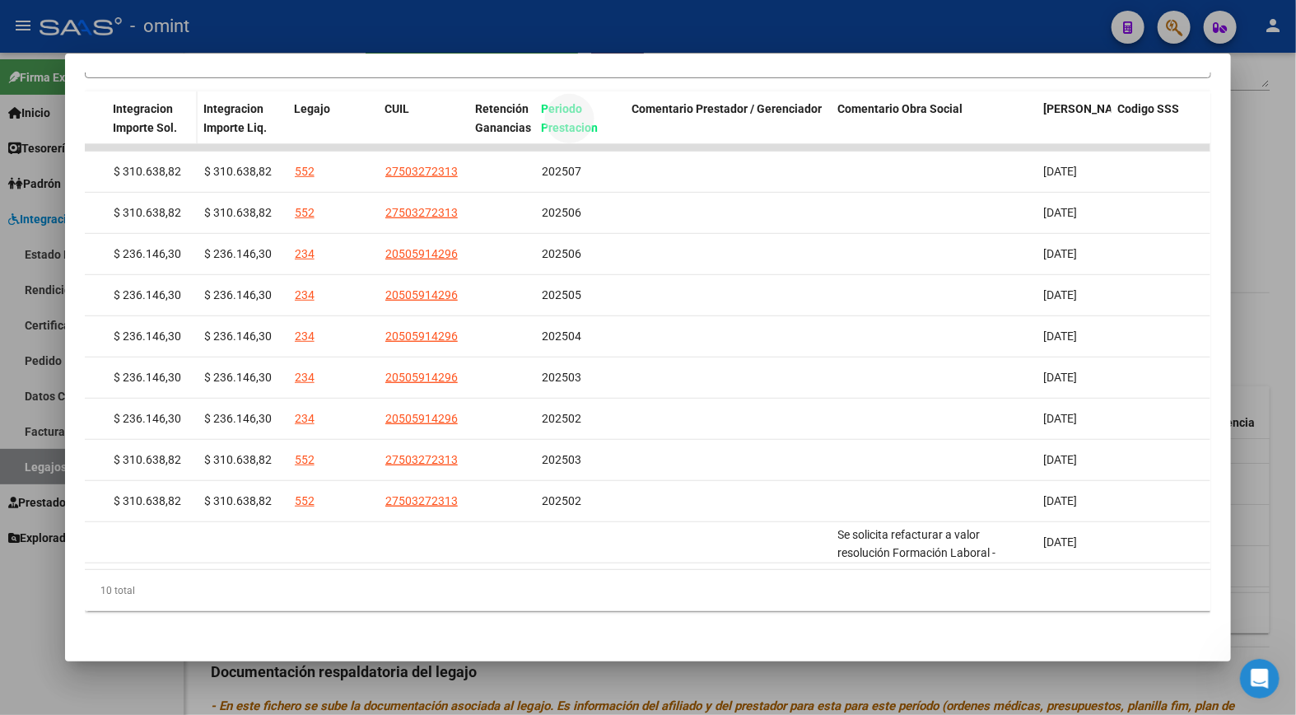
drag, startPoint x: 566, startPoint y: 116, endPoint x: 109, endPoint y: 118, distance: 457.1
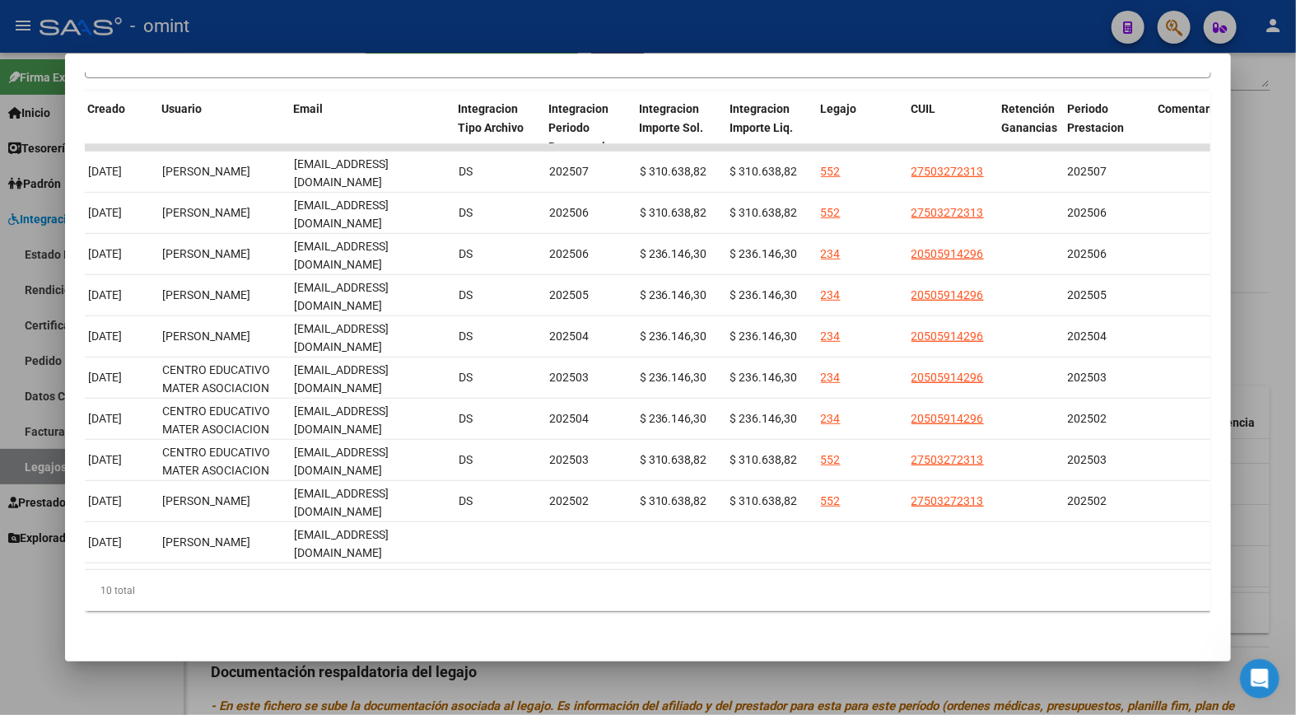
scroll to position [0, 1875]
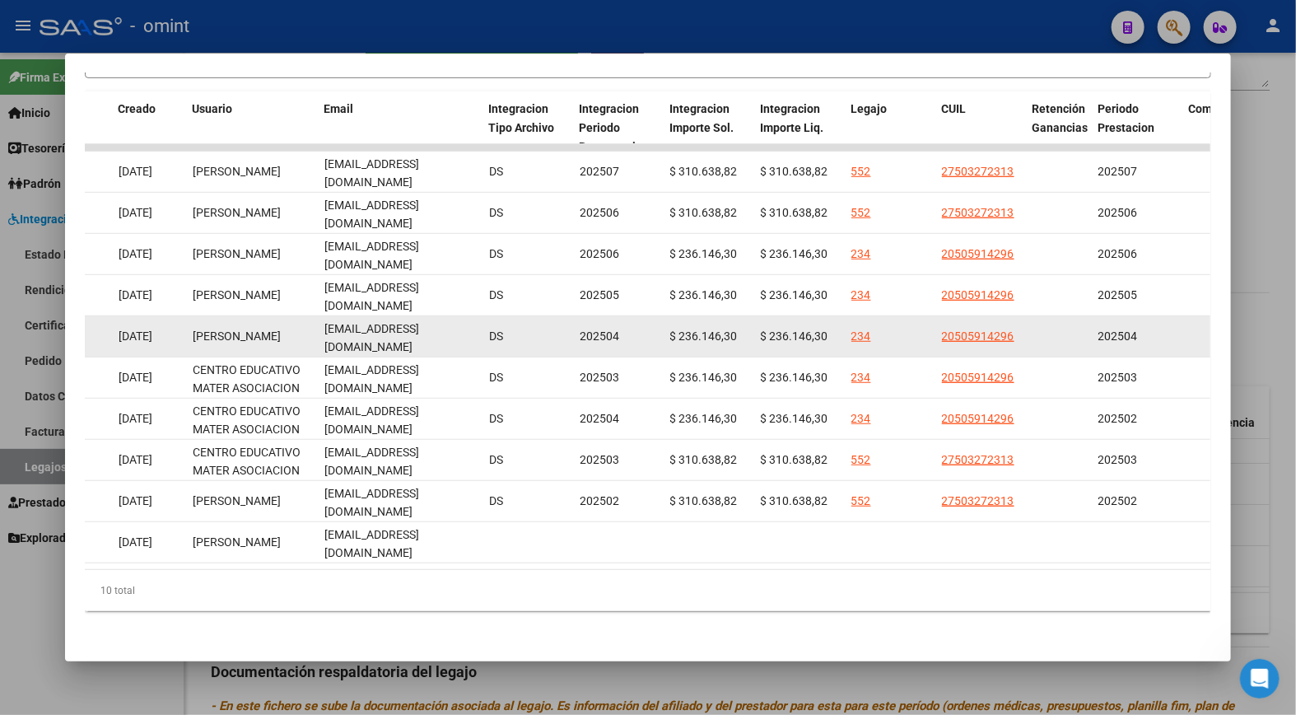
click at [1203, 327] on datatable-body-cell at bounding box center [1286, 336] width 206 height 40
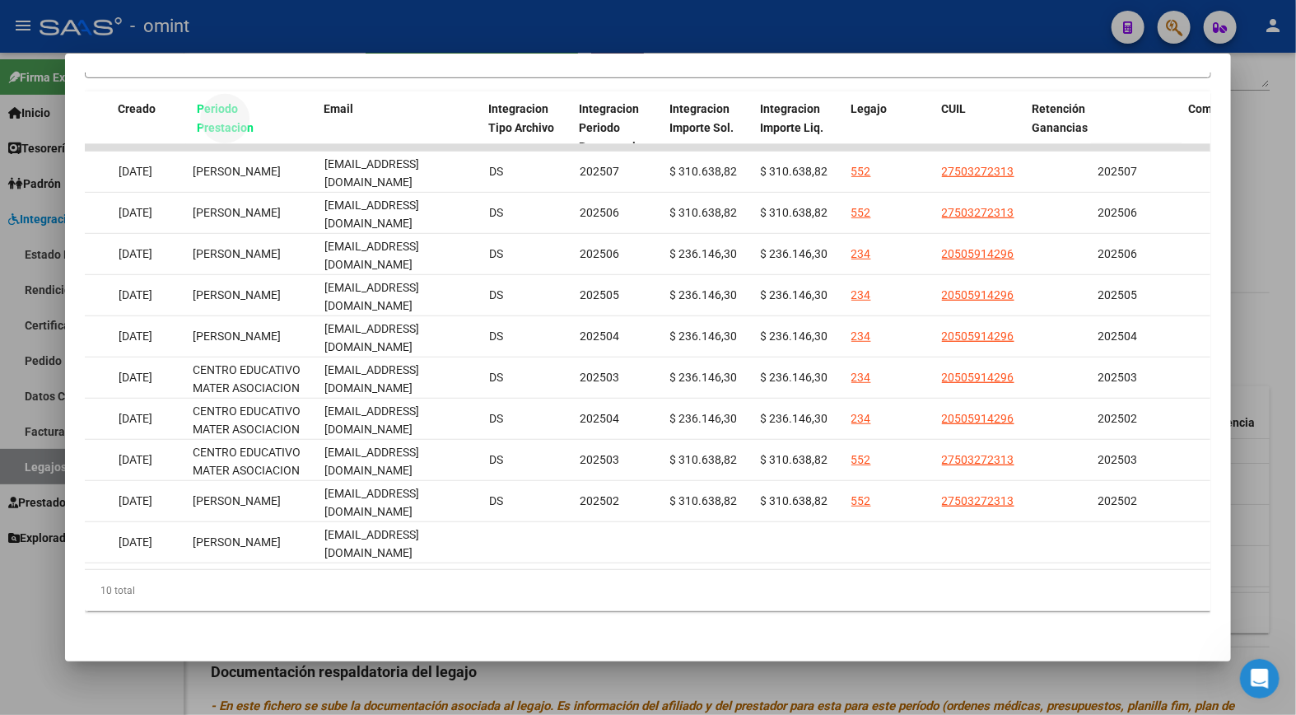
drag, startPoint x: 1108, startPoint y: 105, endPoint x: 207, endPoint y: 115, distance: 901.1
click at [207, 115] on div "Periodo Prestacion" at bounding box center [235, 119] width 77 height 38
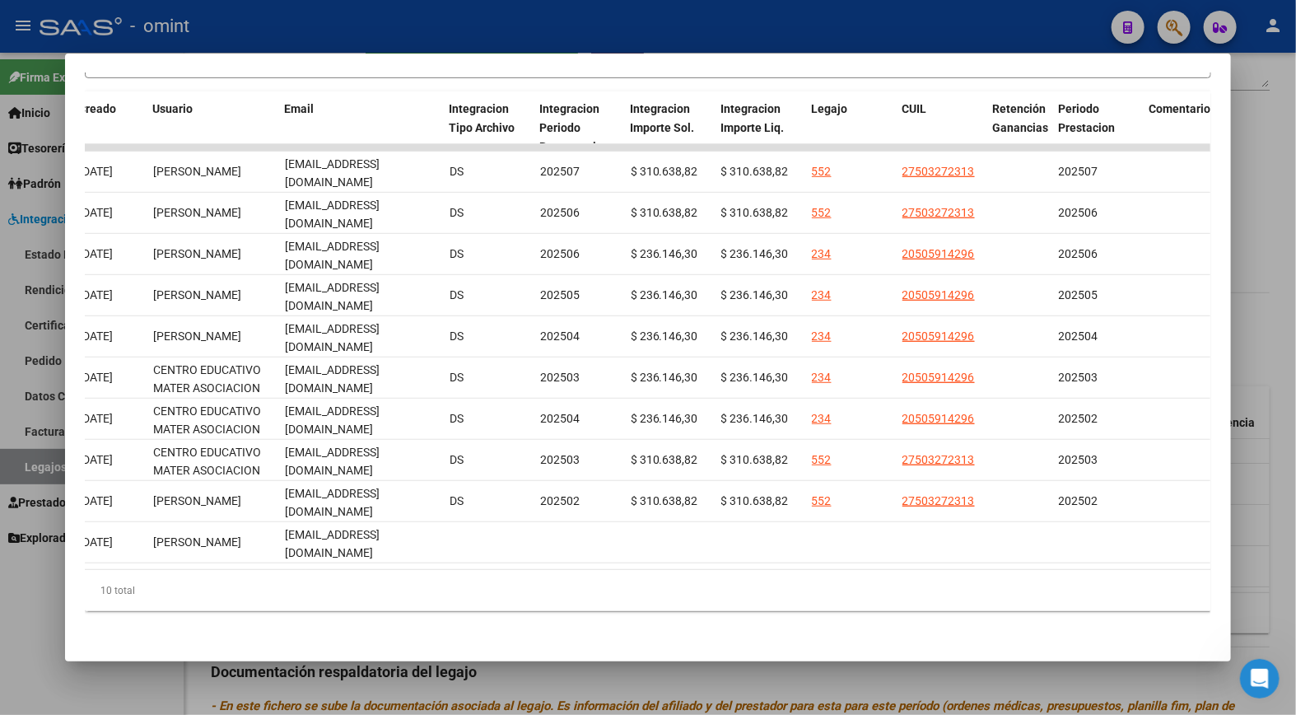
scroll to position [0, 1917]
click at [1084, 115] on div "Periodo Prestacion" at bounding box center [1094, 119] width 77 height 38
drag, startPoint x: 1084, startPoint y: 115, endPoint x: 1076, endPoint y: 118, distance: 8.6
click at [1076, 116] on div "Periodo Prestacion" at bounding box center [1094, 119] width 77 height 38
drag, startPoint x: 1069, startPoint y: 121, endPoint x: 210, endPoint y: 112, distance: 859.1
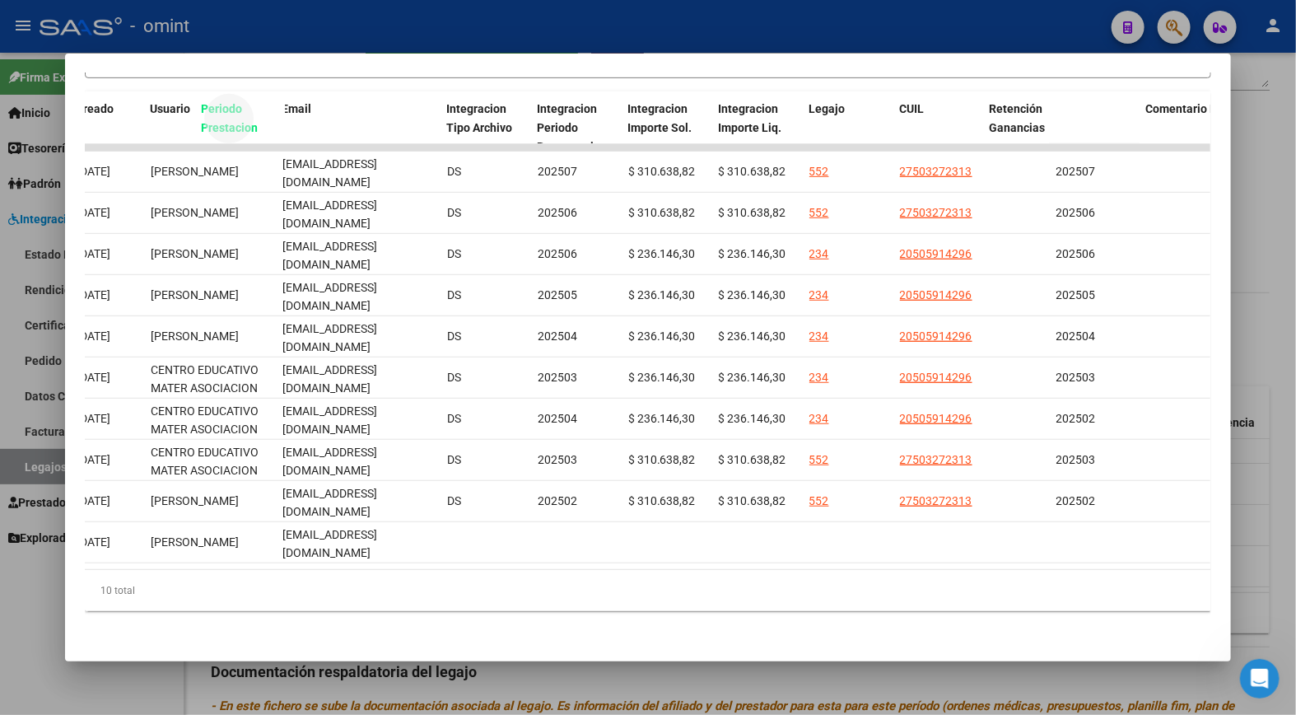
click at [211, 113] on span "Periodo Prestacion" at bounding box center [229, 118] width 57 height 32
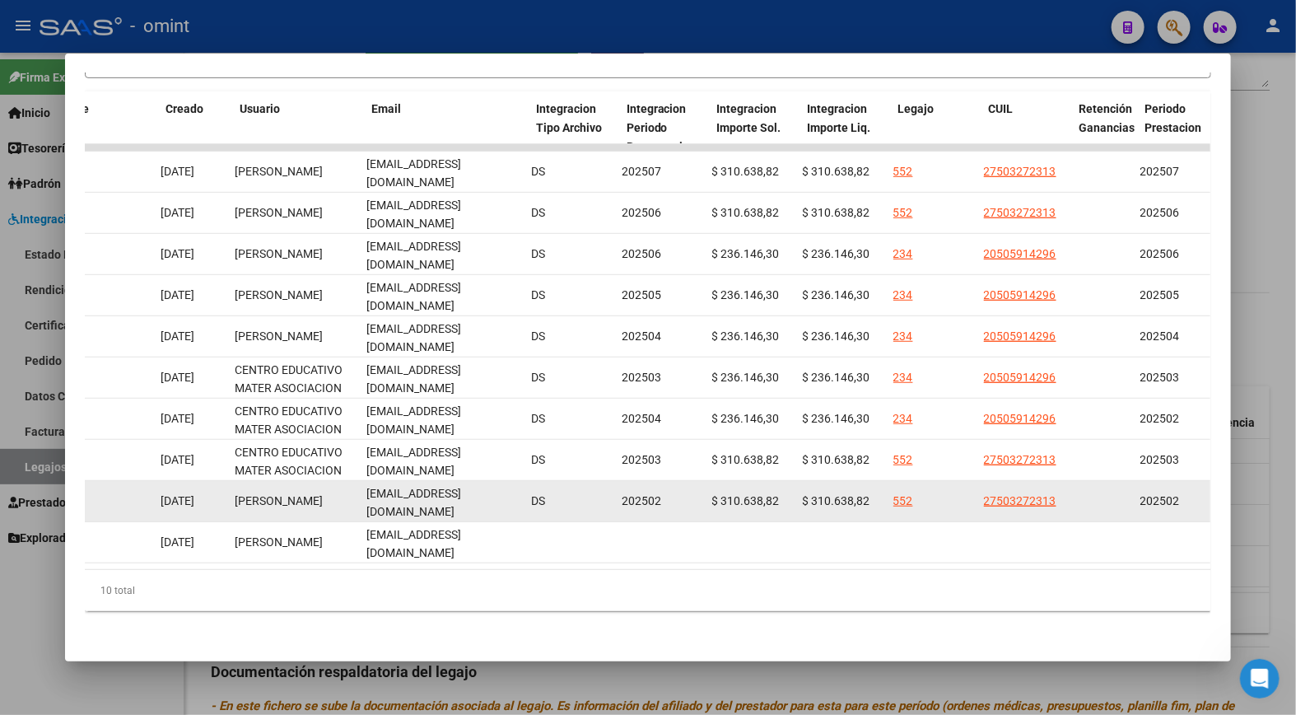
scroll to position [0, 1828]
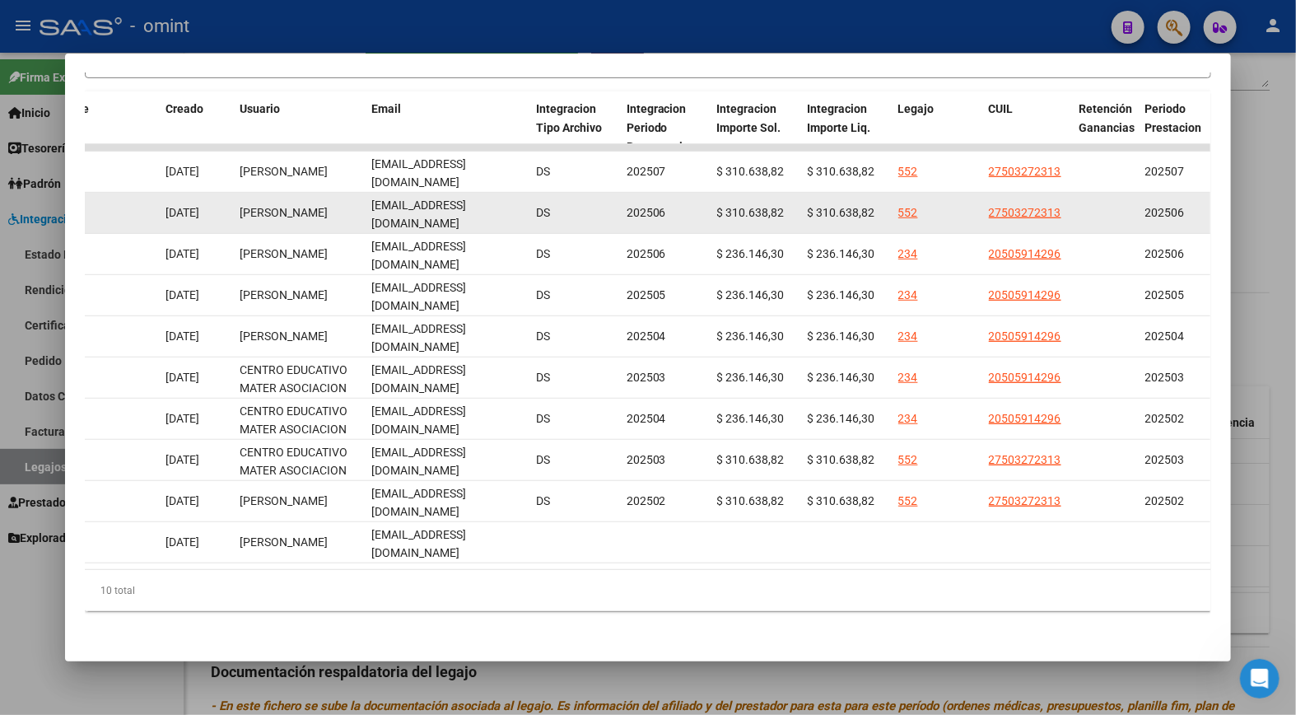
click at [1101, 194] on datatable-body-cell at bounding box center [1106, 213] width 66 height 40
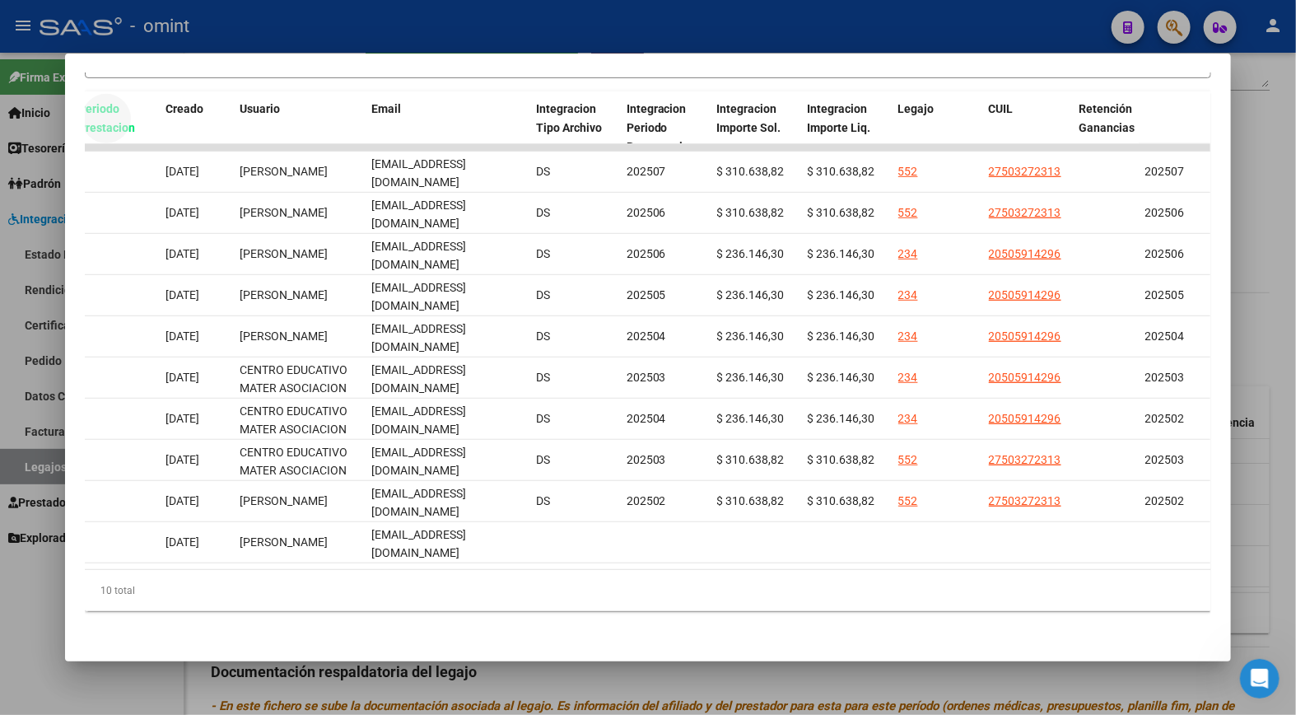
drag, startPoint x: 1159, startPoint y: 110, endPoint x: 91, endPoint y: 124, distance: 1067.5
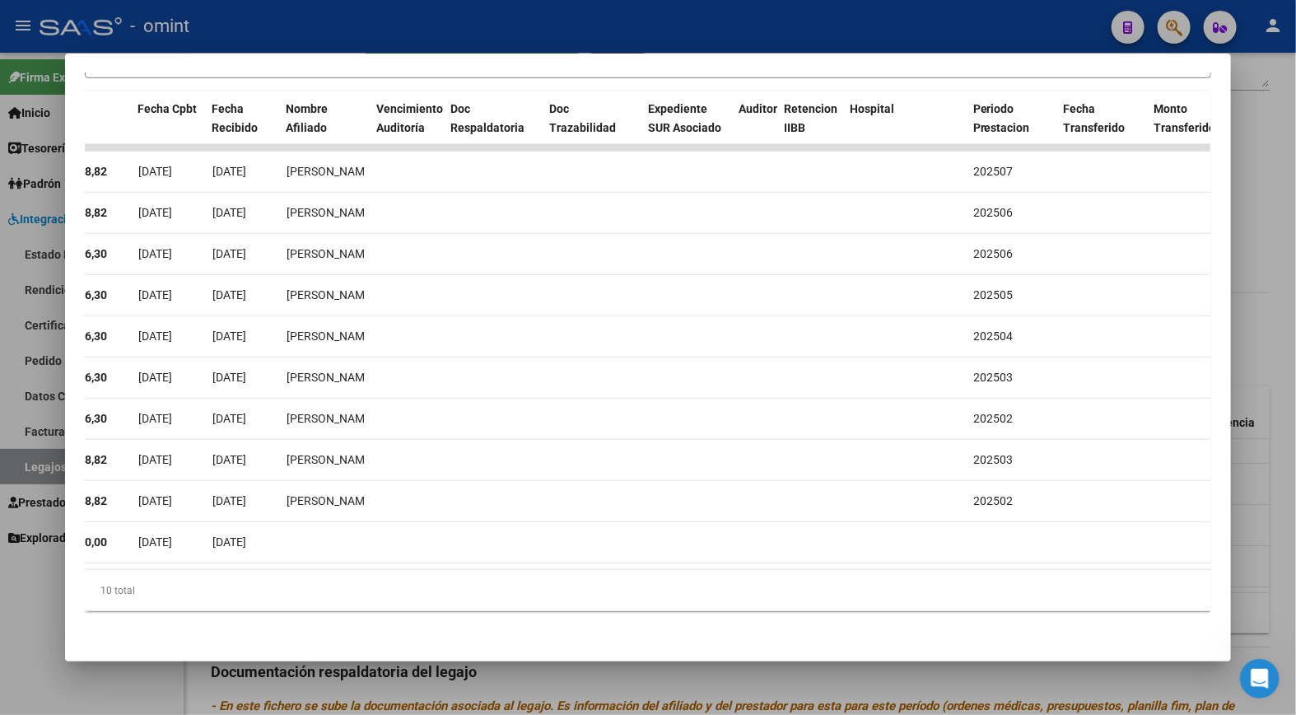
scroll to position [0, 622]
drag, startPoint x: 994, startPoint y: 119, endPoint x: 390, endPoint y: 109, distance: 603.8
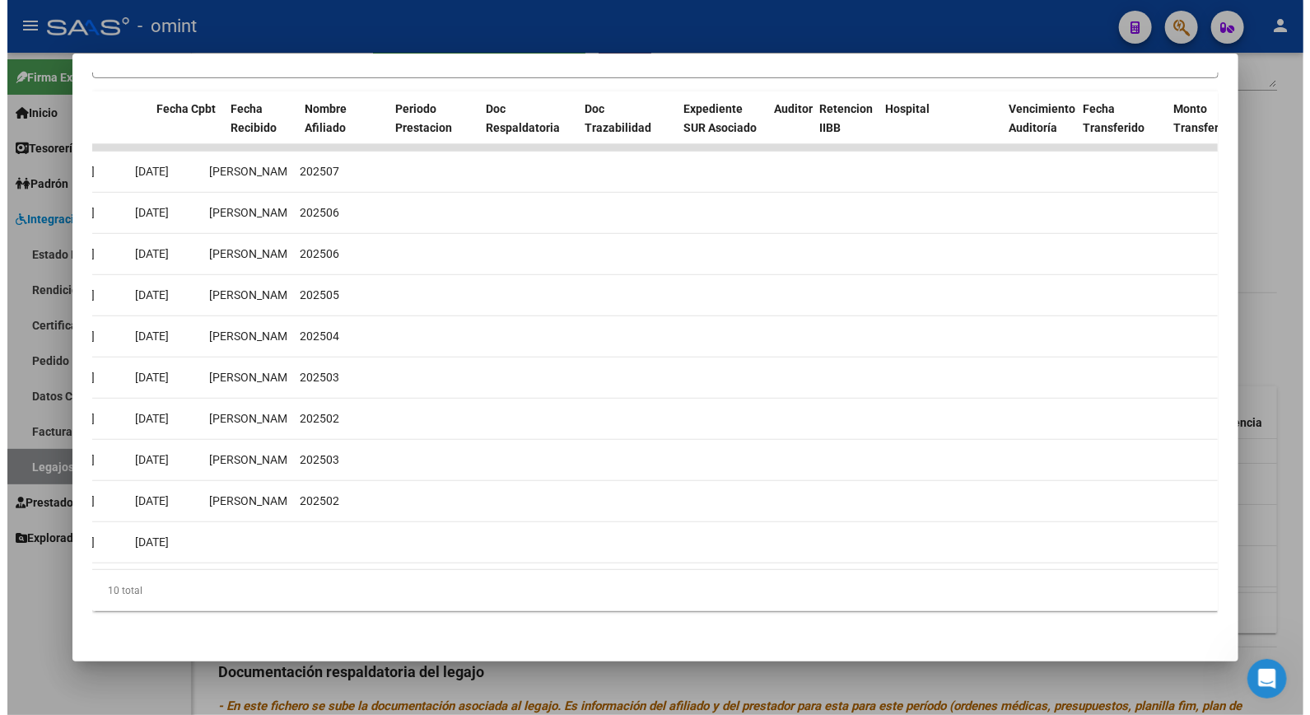
scroll to position [0, 0]
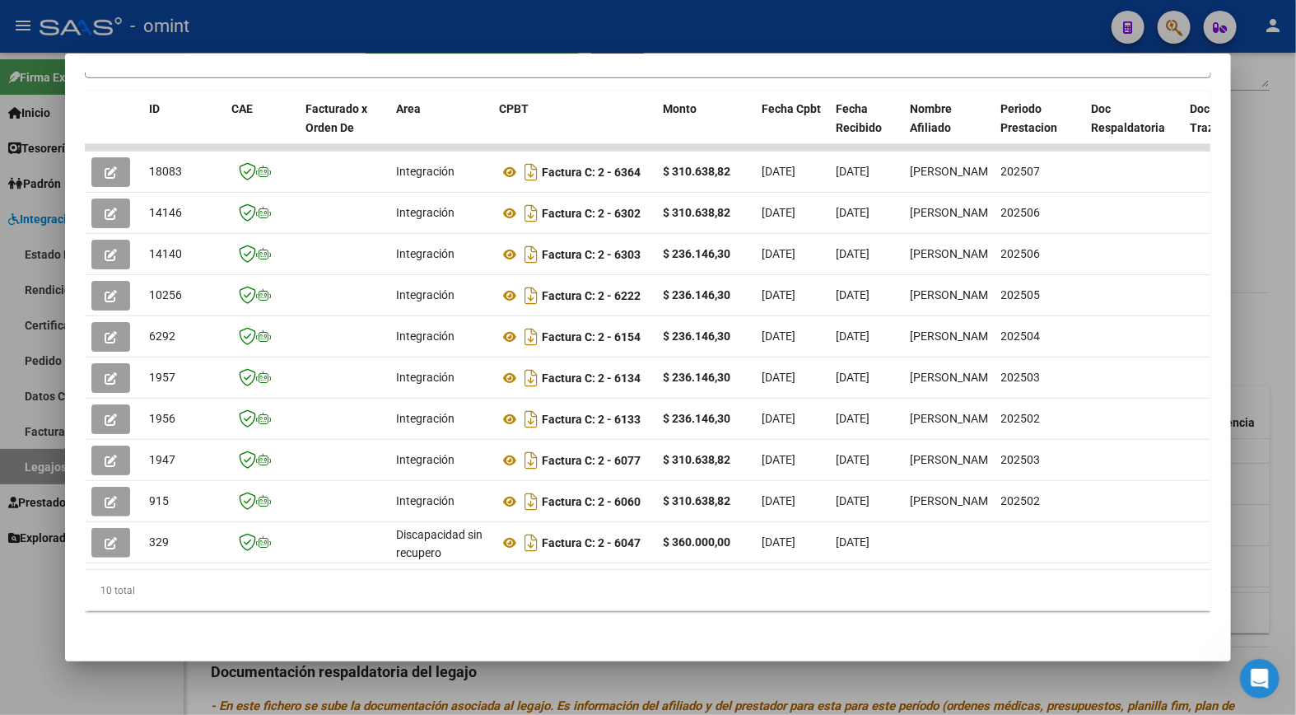
click at [664, 26] on div at bounding box center [648, 357] width 1296 height 715
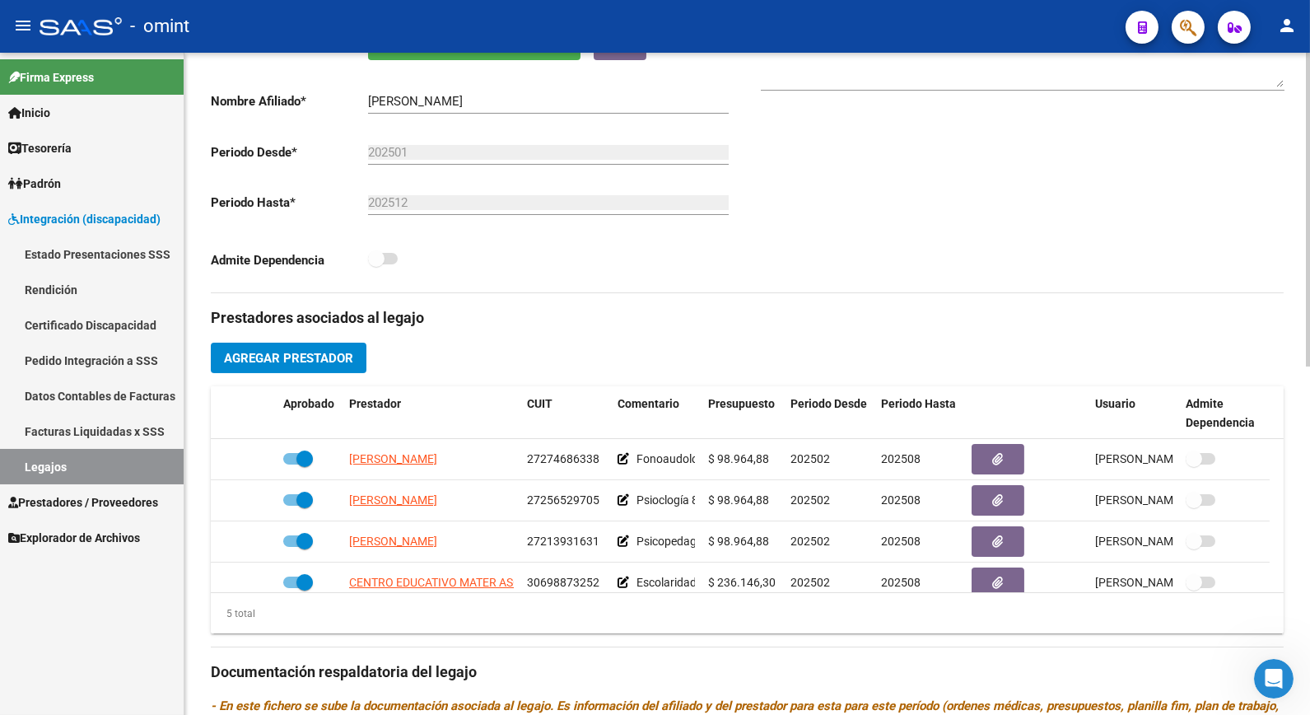
click at [881, 216] on div "Comentarios Comentarios Administrador" at bounding box center [1016, 106] width 537 height 372
